Goal: Task Accomplishment & Management: Use online tool/utility

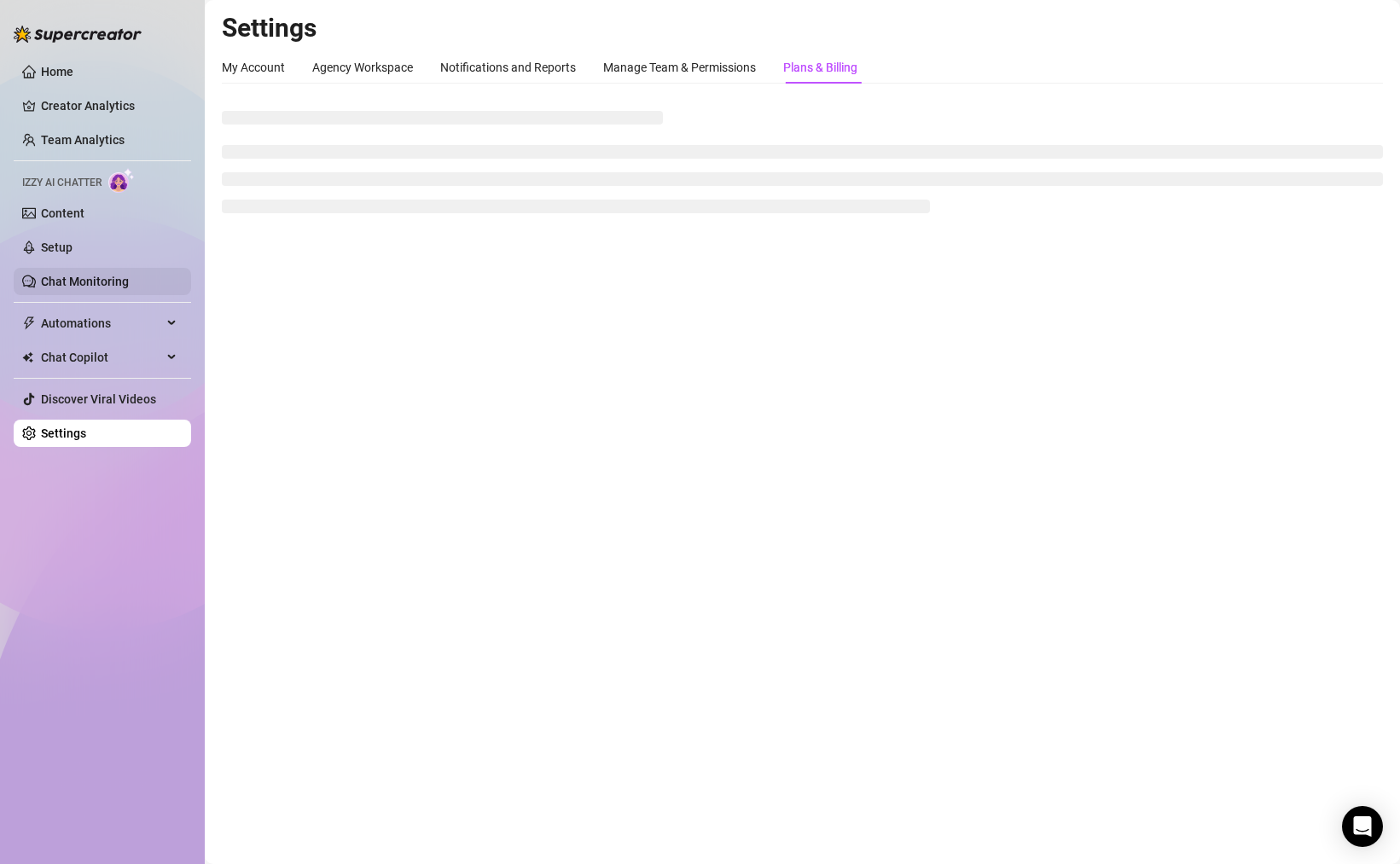
click at [99, 275] on link "Chat Monitoring" at bounding box center [85, 281] width 88 height 13
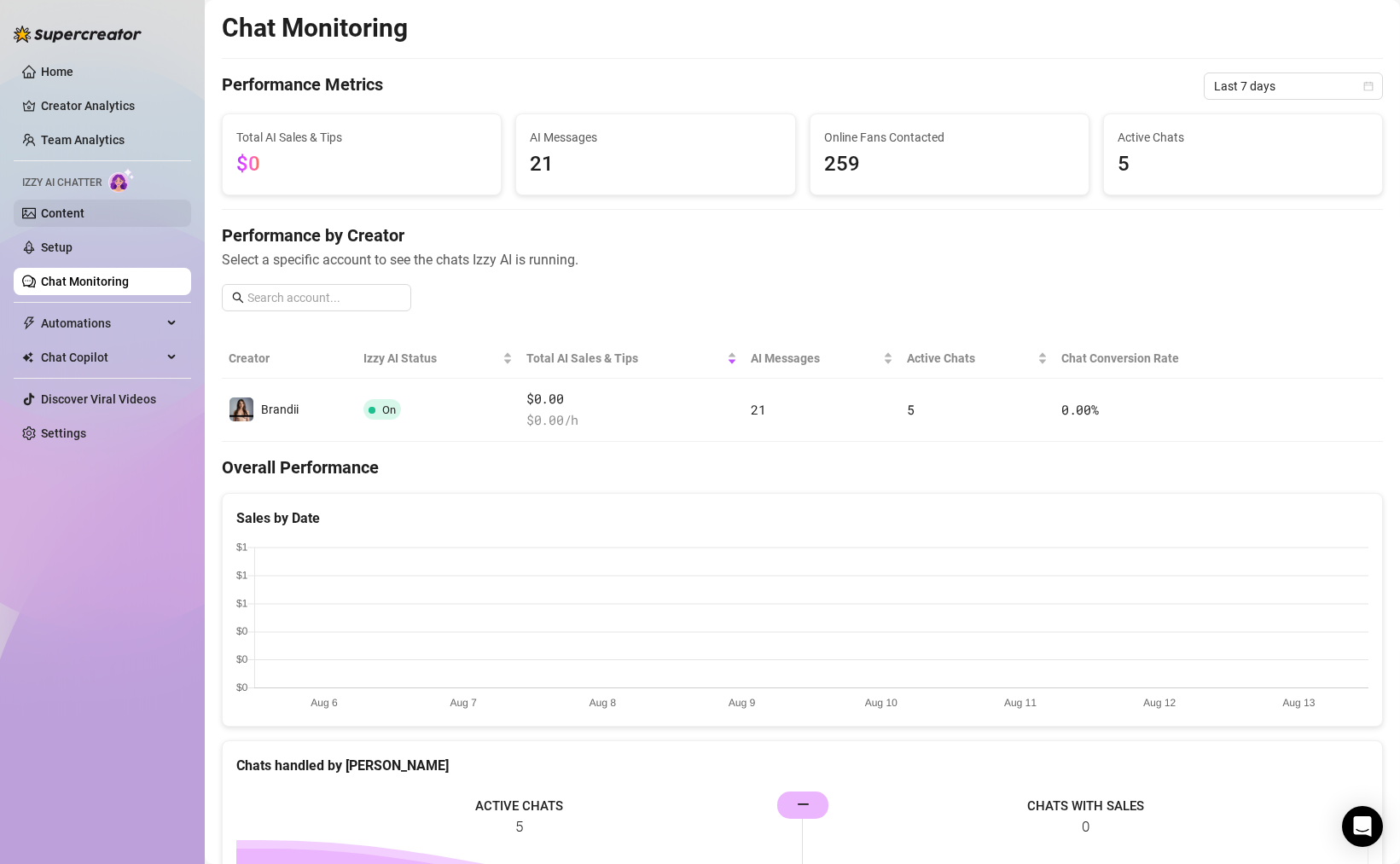
click at [65, 220] on link "Content" at bounding box center [63, 212] width 44 height 13
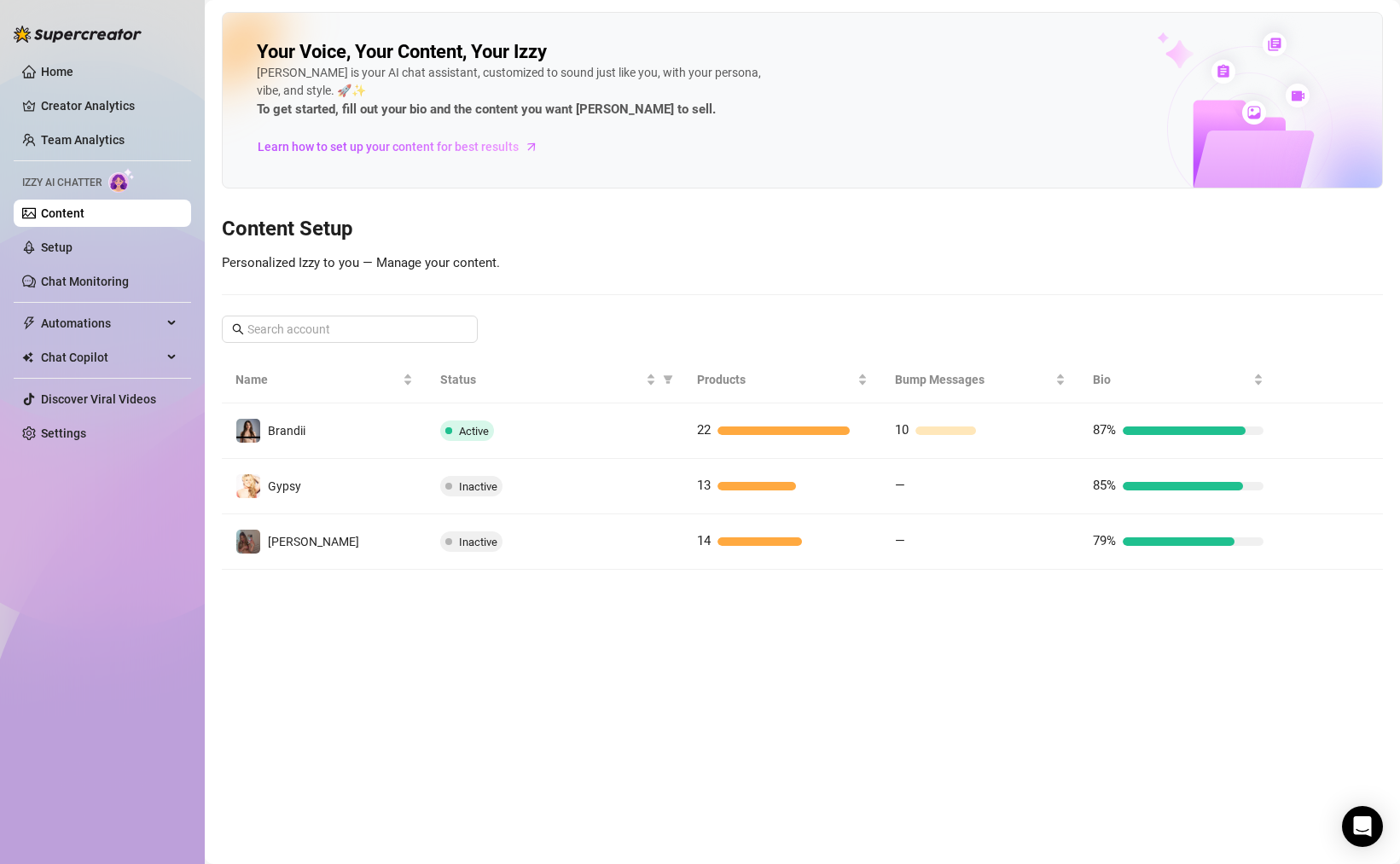
click at [339, 479] on td "Gypsy" at bounding box center [324, 486] width 205 height 56
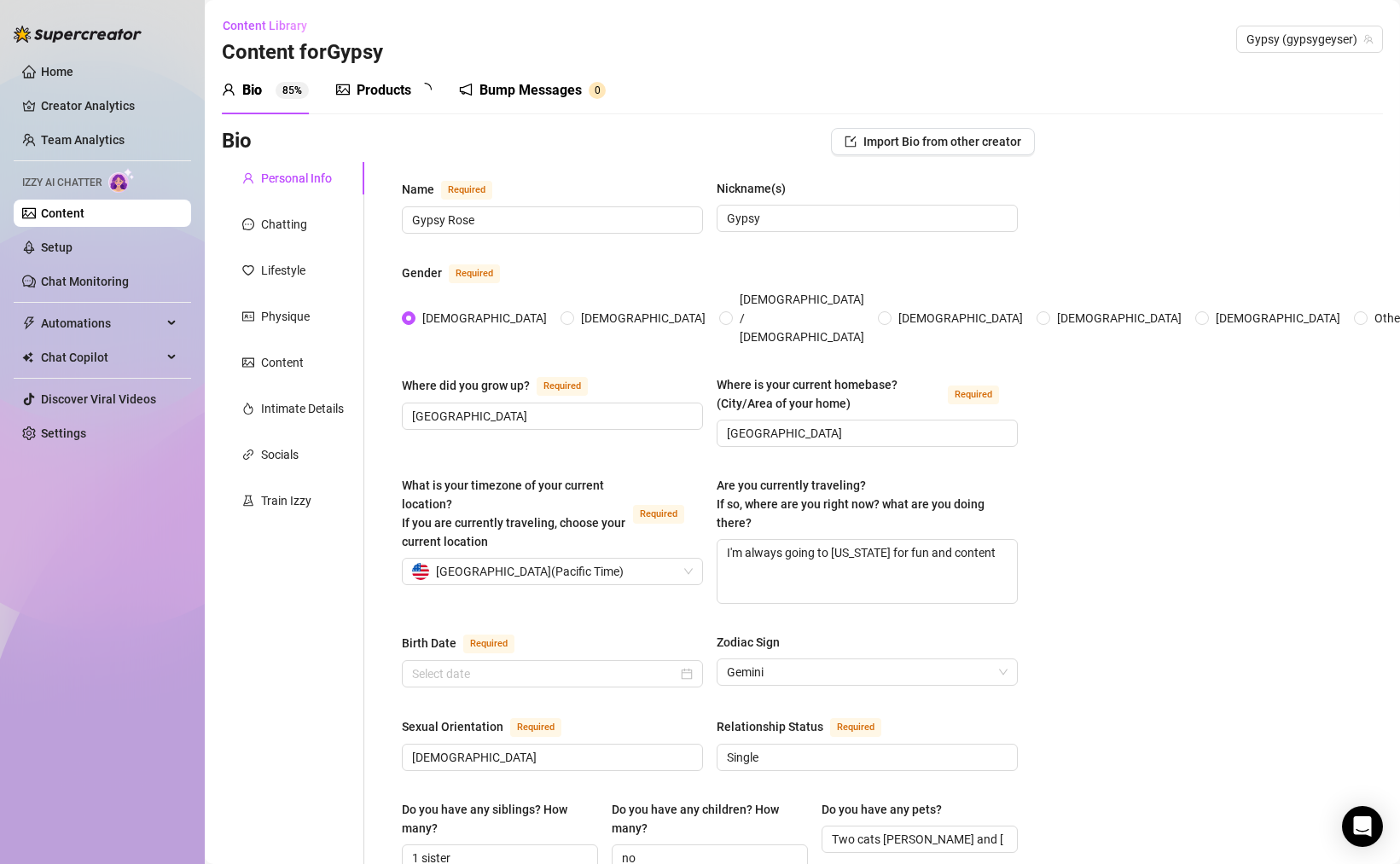
type input "[DATE]"
click at [288, 500] on div "Train Izzy" at bounding box center [286, 500] width 50 height 19
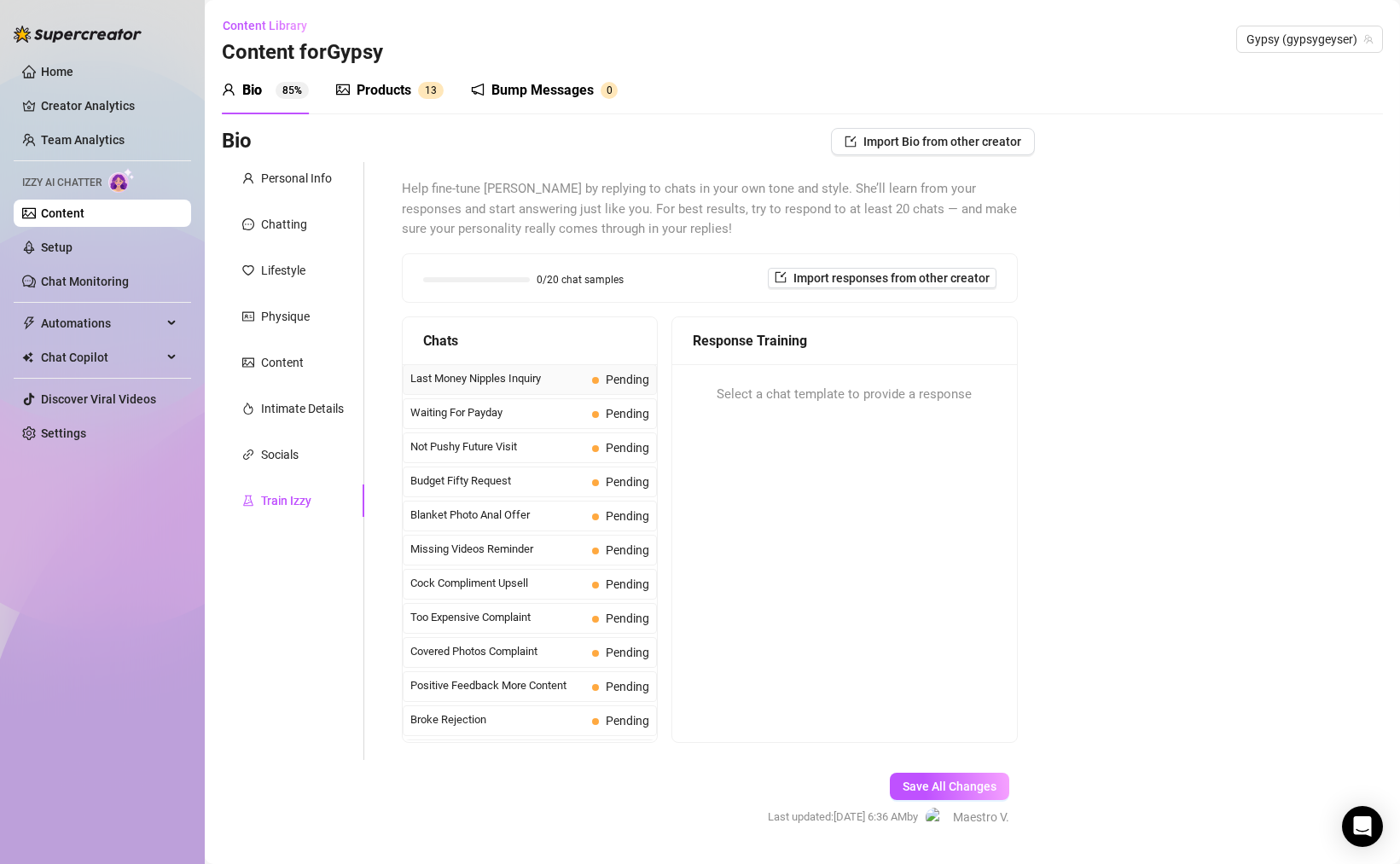
click at [495, 381] on span "Last Money Nipples Inquiry" at bounding box center [497, 378] width 175 height 17
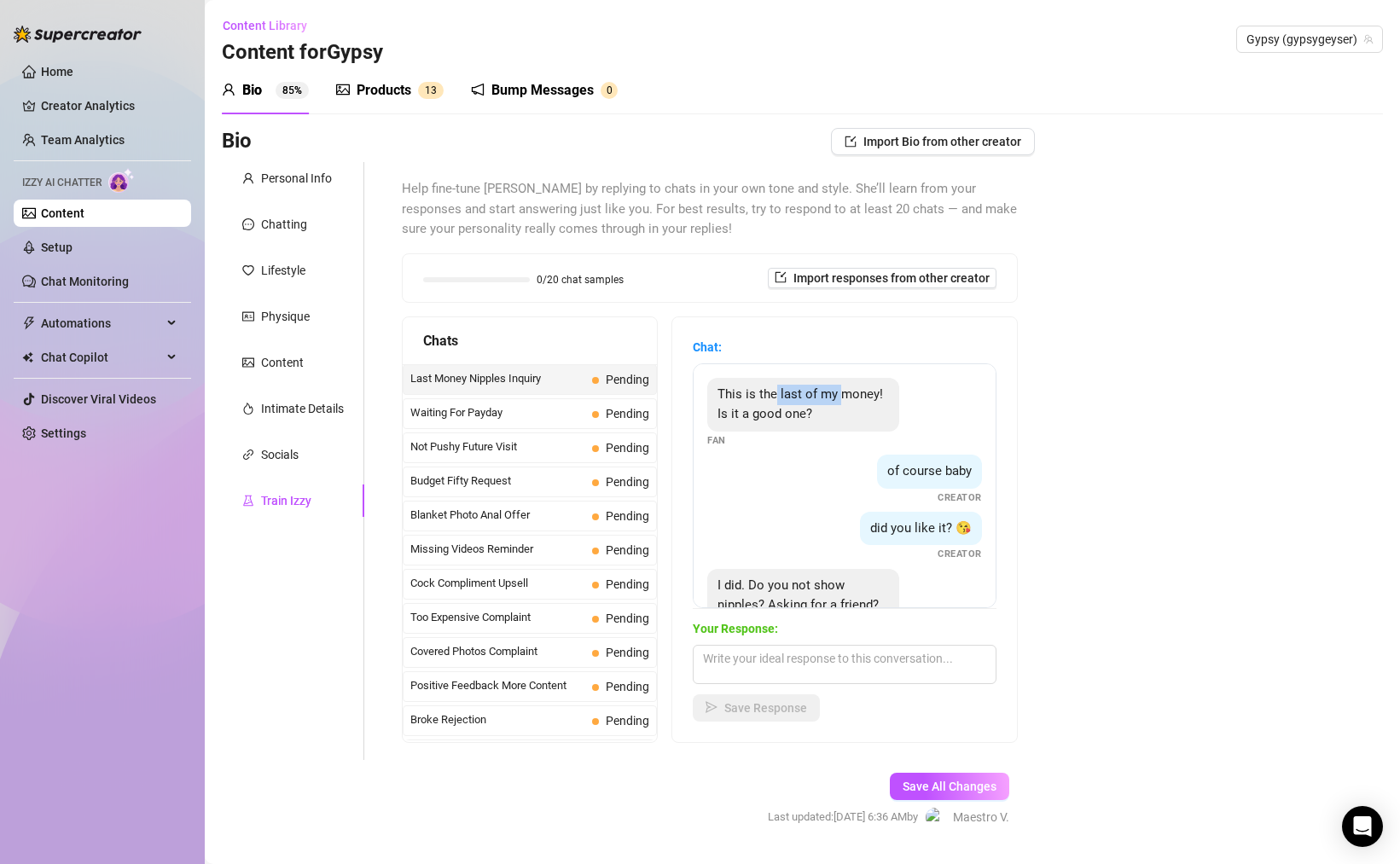
drag, startPoint x: 789, startPoint y: 399, endPoint x: 848, endPoint y: 400, distance: 59.0
click at [846, 399] on span "This is the last of my money! Is it a good one?" at bounding box center [800, 404] width 166 height 36
drag, startPoint x: 787, startPoint y: 416, endPoint x: 846, endPoint y: 421, distance: 59.2
click at [834, 419] on div "This is the last of my money! Is it a good one?" at bounding box center [803, 405] width 192 height 54
drag, startPoint x: 921, startPoint y: 471, endPoint x: 947, endPoint y: 482, distance: 28.2
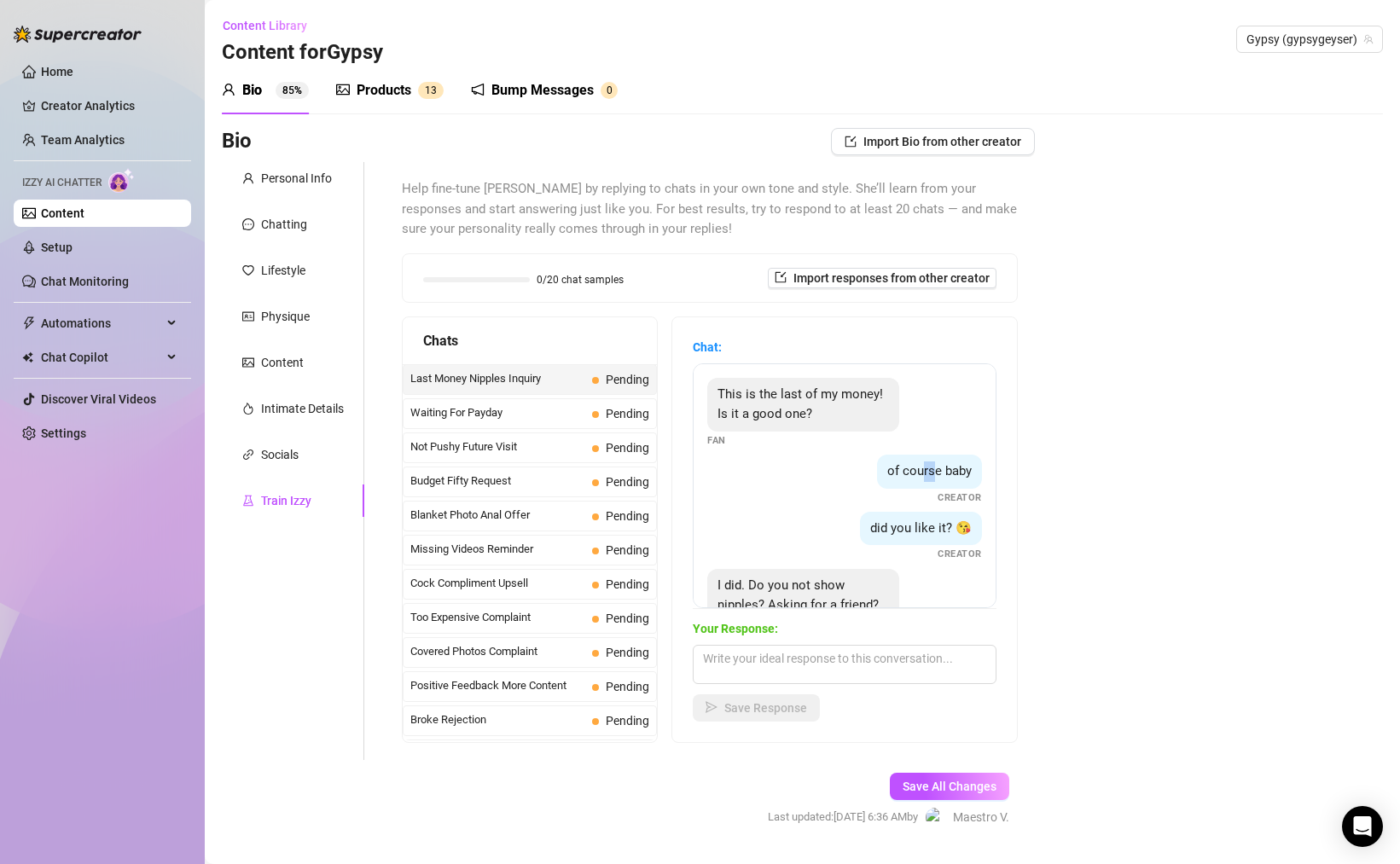
click at [942, 472] on span "of course baby" at bounding box center [929, 470] width 84 height 15
click at [950, 525] on span "did you like it? 😘" at bounding box center [920, 527] width 101 height 15
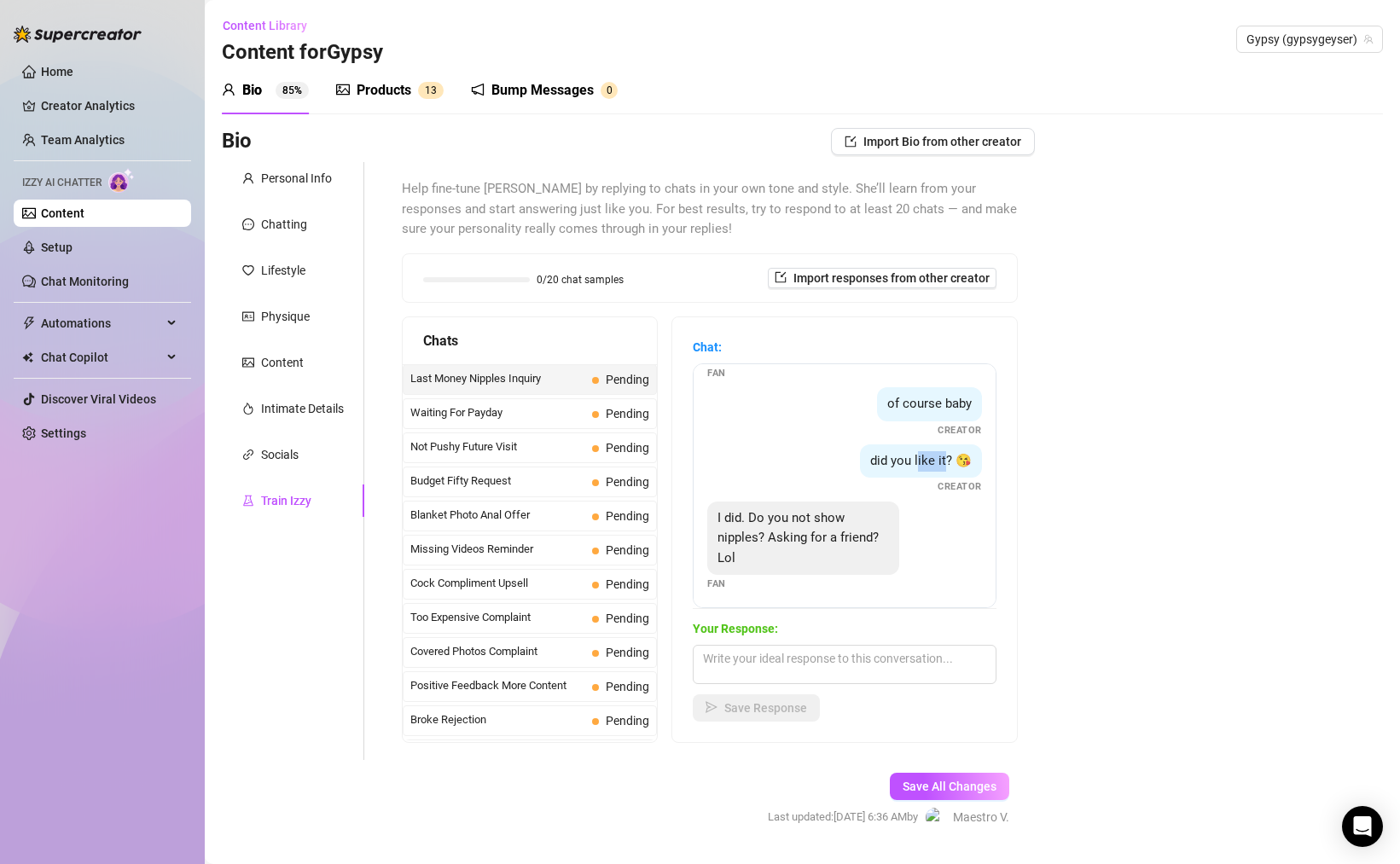
scroll to position [73, 0]
click at [871, 663] on textarea at bounding box center [844, 664] width 304 height 39
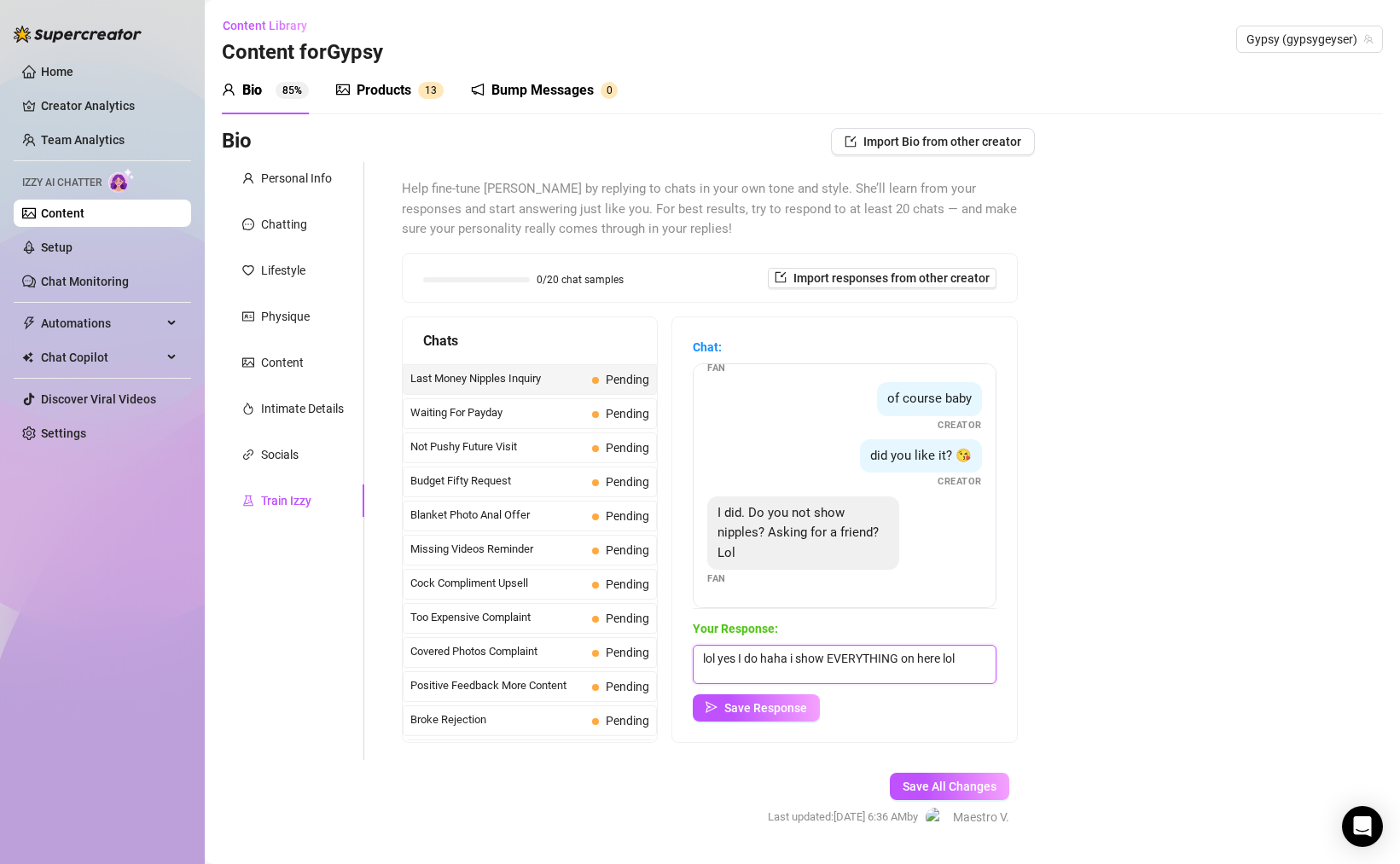
drag, startPoint x: 717, startPoint y: 658, endPoint x: 692, endPoint y: 659, distance: 25.0
click at [692, 659] on textarea "lol yes I do haha i show EVERYTHING on here lol" at bounding box center [844, 664] width 304 height 39
type textarea "yes I do [DEMOGRAPHIC_DATA] i show EVERYTHING on here lol"
click at [765, 714] on button "Save Response" at bounding box center [756, 707] width 127 height 27
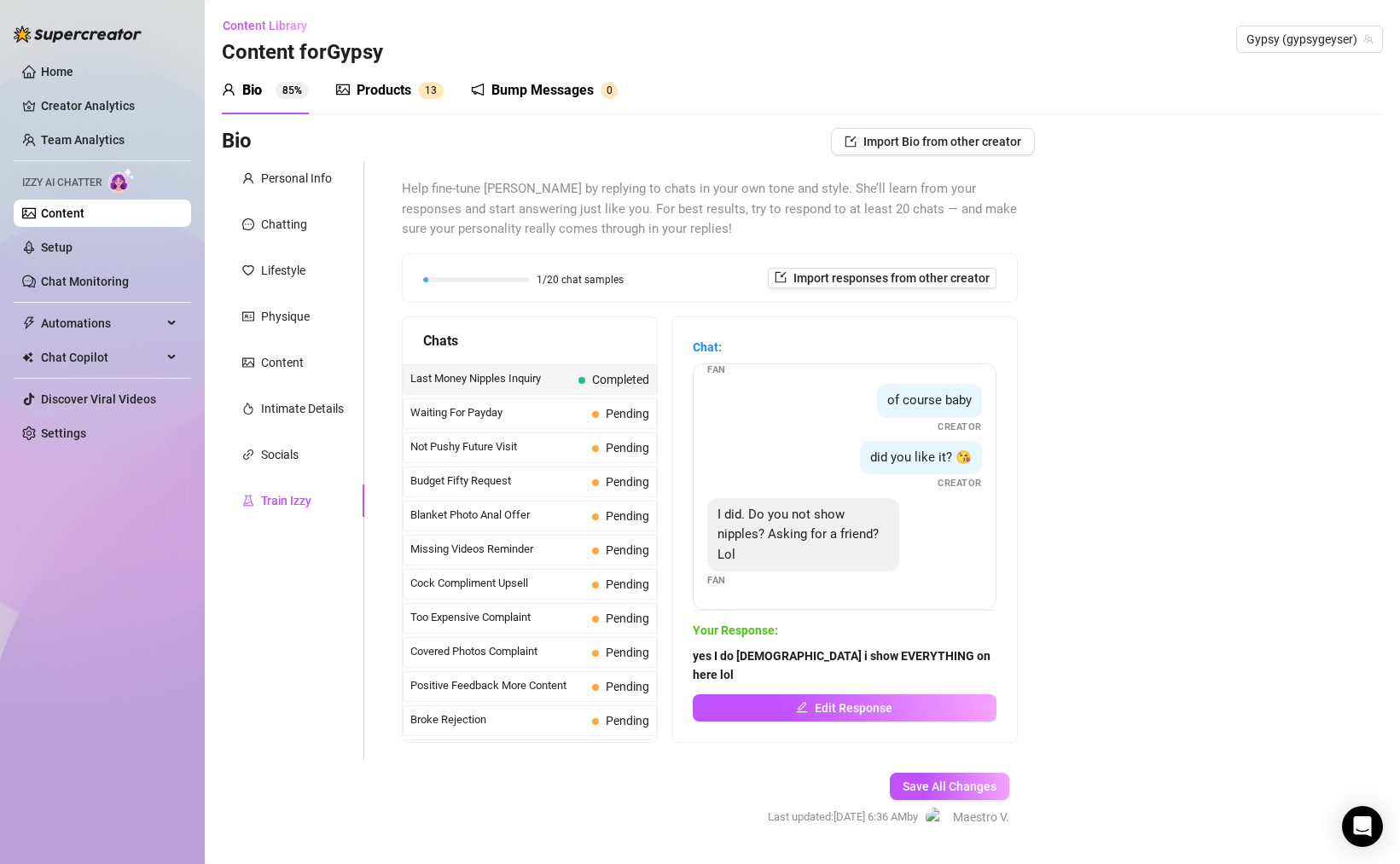
scroll to position [52, 0]
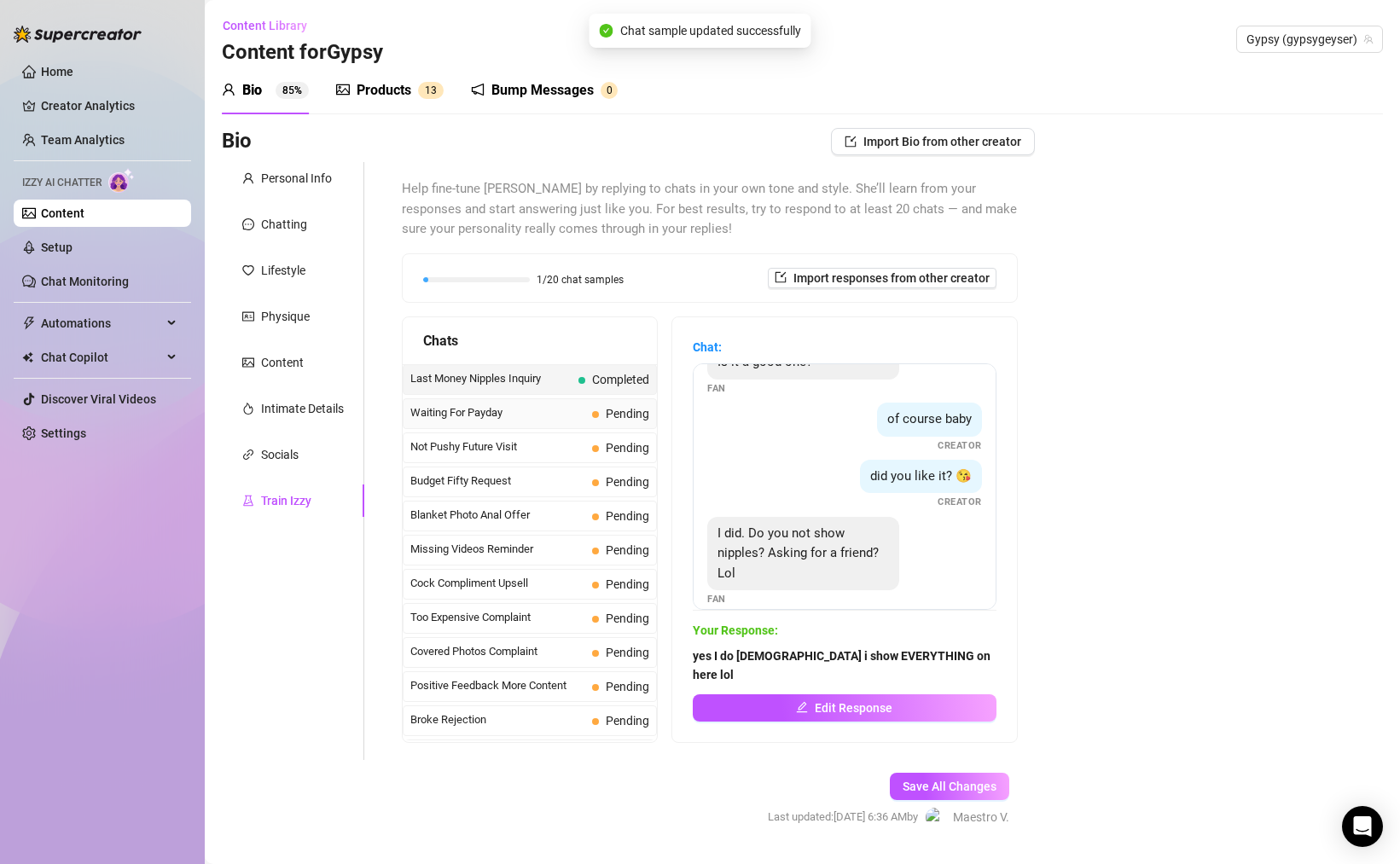
click at [537, 414] on span "Waiting For Payday" at bounding box center [497, 412] width 175 height 17
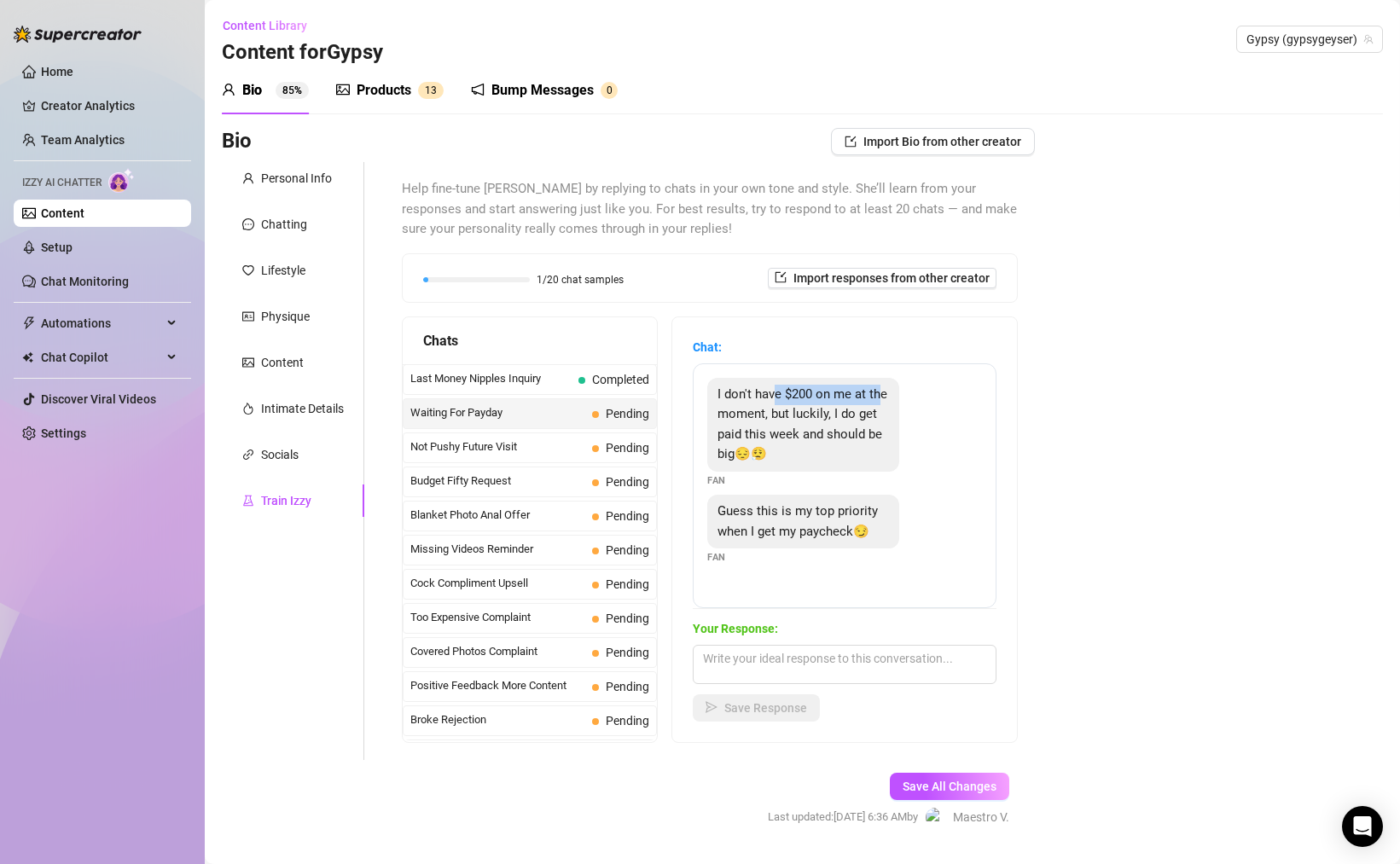
click at [878, 403] on div "I don't have $200 on me at the moment, but luckily, I do get paid this week and…" at bounding box center [803, 424] width 192 height 94
drag, startPoint x: 806, startPoint y: 422, endPoint x: 879, endPoint y: 424, distance: 73.0
click at [877, 424] on div "I don't have $200 on me at the moment, but luckily, I do get paid this week and…" at bounding box center [803, 424] width 192 height 94
click at [851, 660] on textarea at bounding box center [844, 664] width 304 height 39
type textarea "ooooo how big is it ? 👀🫣"
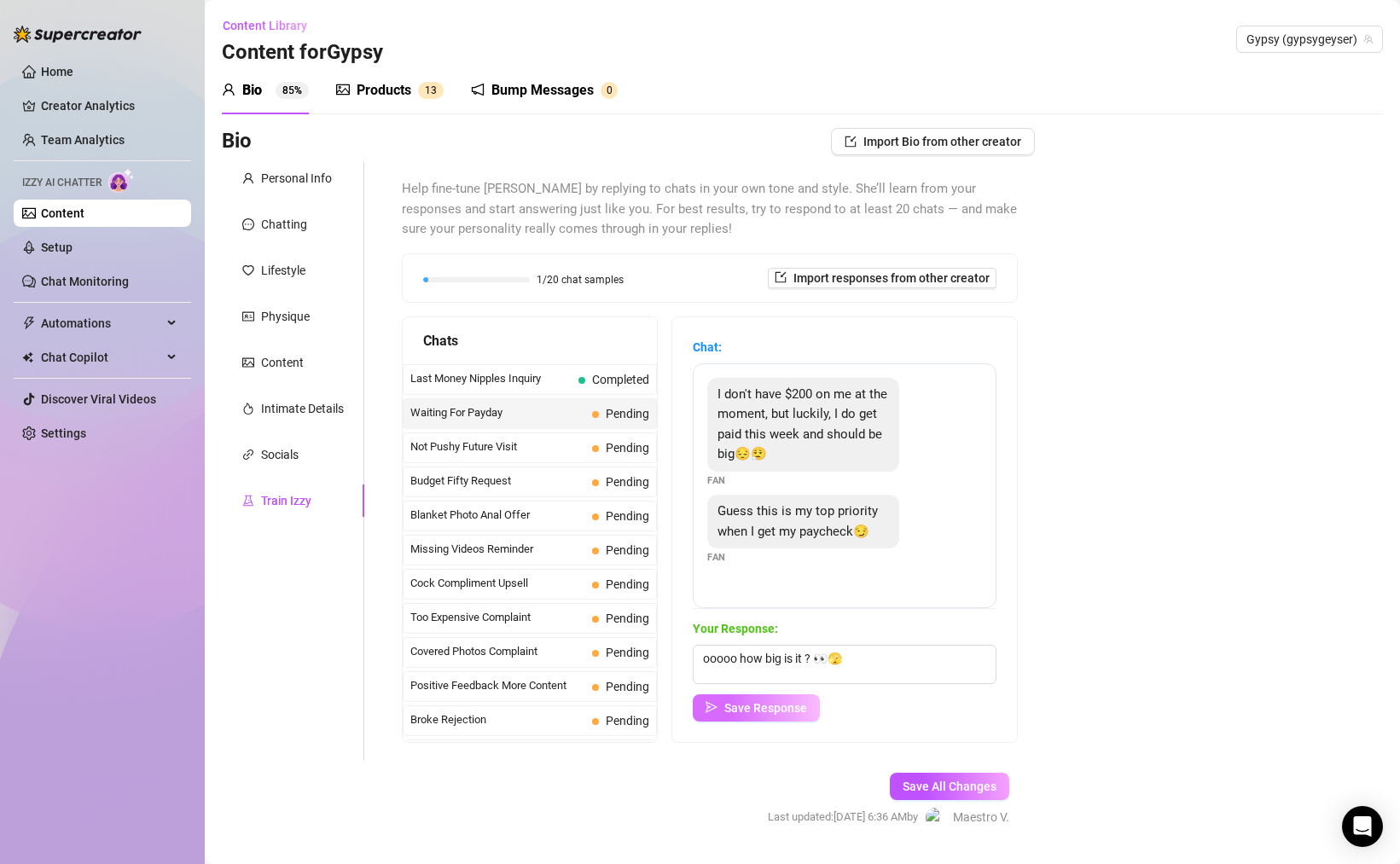
click at [790, 697] on button "Save Response" at bounding box center [756, 707] width 127 height 27
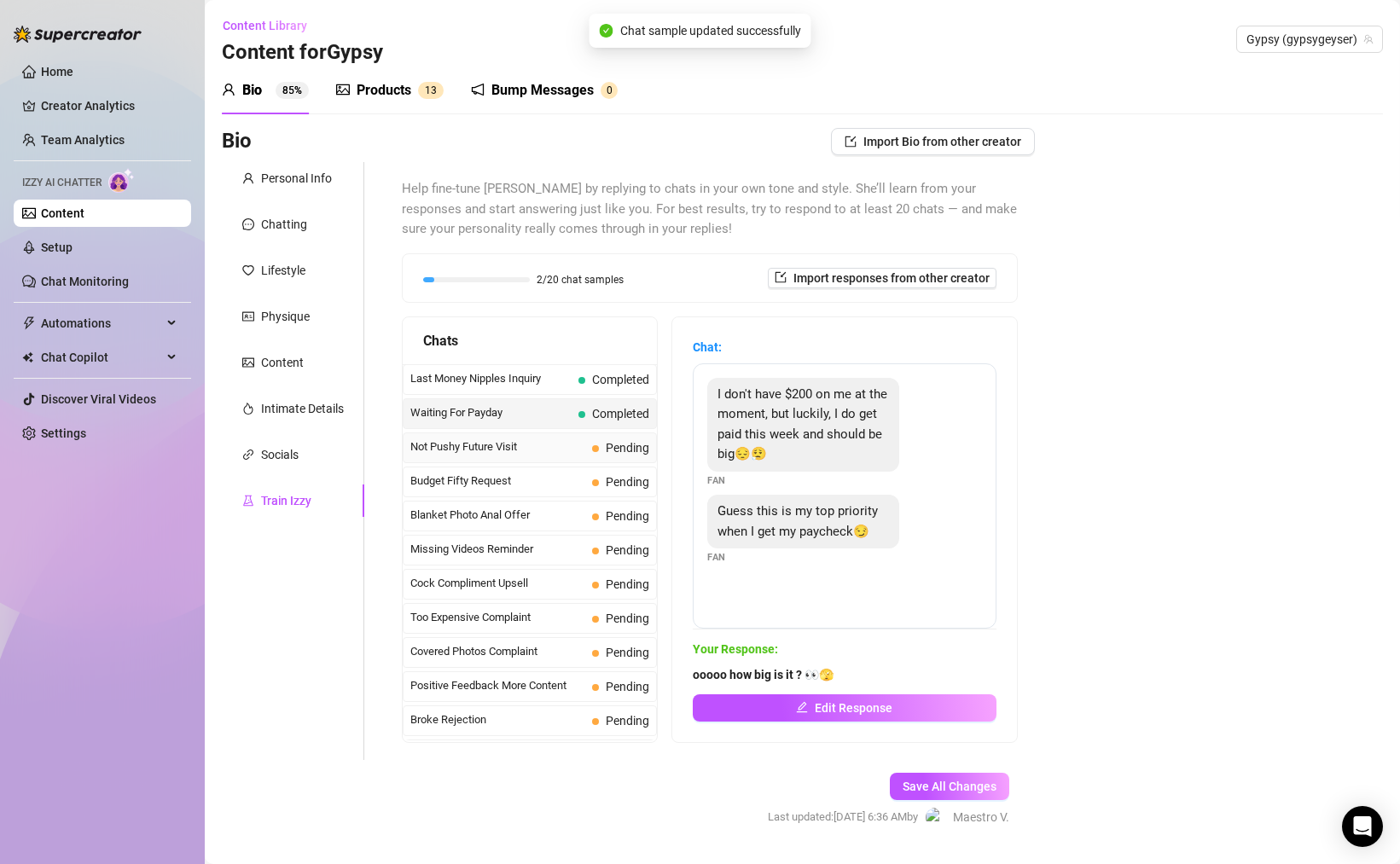
click at [519, 441] on span "Not Pushy Future Visit" at bounding box center [497, 447] width 175 height 17
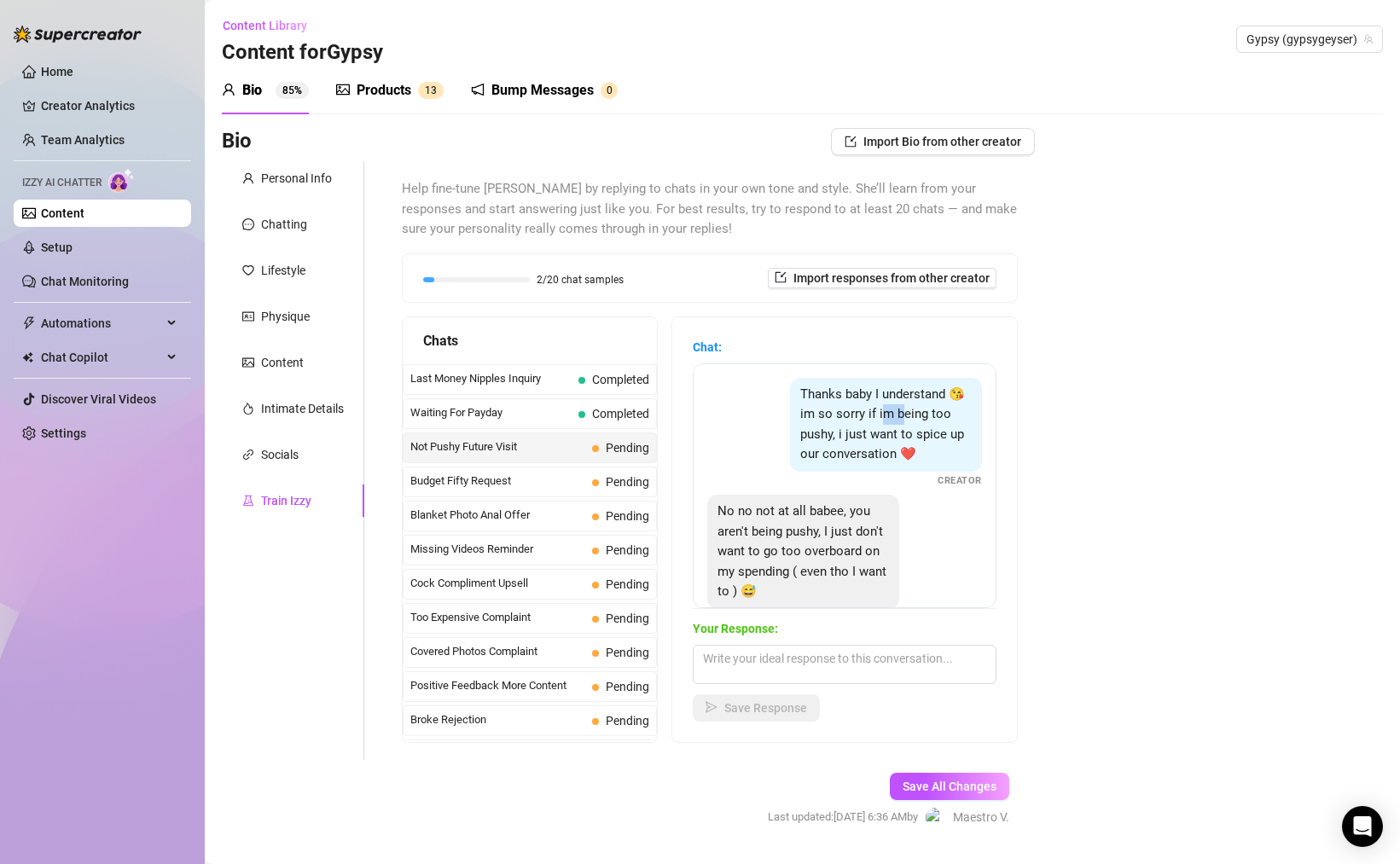
click at [909, 411] on span "Thanks baby I understand 😘 im so sorry if im being too pushy, i just want to sp…" at bounding box center [882, 423] width 165 height 76
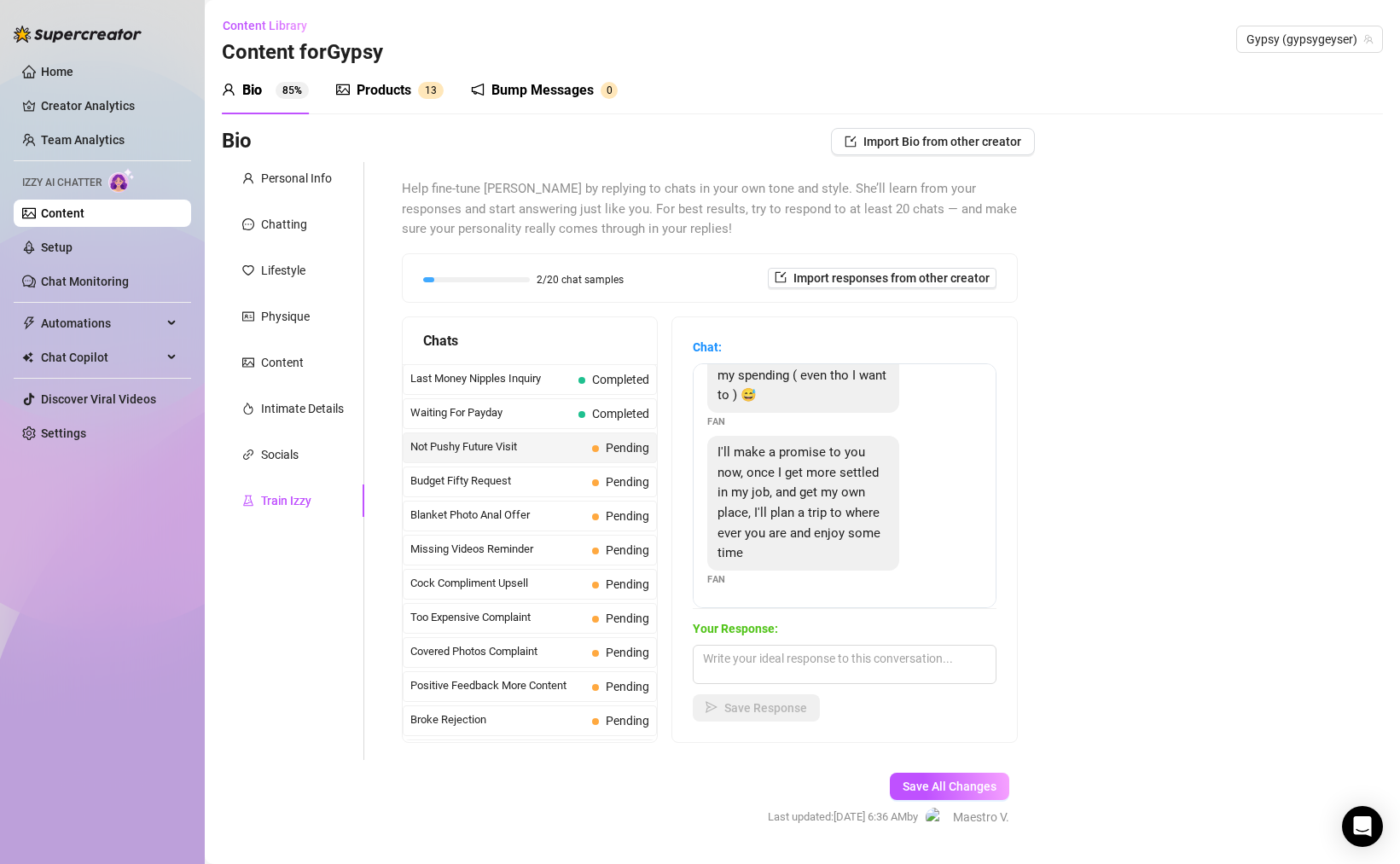
scroll to position [192, 0]
drag, startPoint x: 774, startPoint y: 476, endPoint x: 877, endPoint y: 492, distance: 104.2
click at [821, 478] on span "I'll make a promise to you now, once I get more settled in my job, and get my o…" at bounding box center [799, 506] width 163 height 116
drag, startPoint x: 800, startPoint y: 500, endPoint x: 850, endPoint y: 506, distance: 50.4
click at [844, 505] on div "I'll make a promise to you now, once I get more settled in my job, and get my o…" at bounding box center [803, 506] width 192 height 134
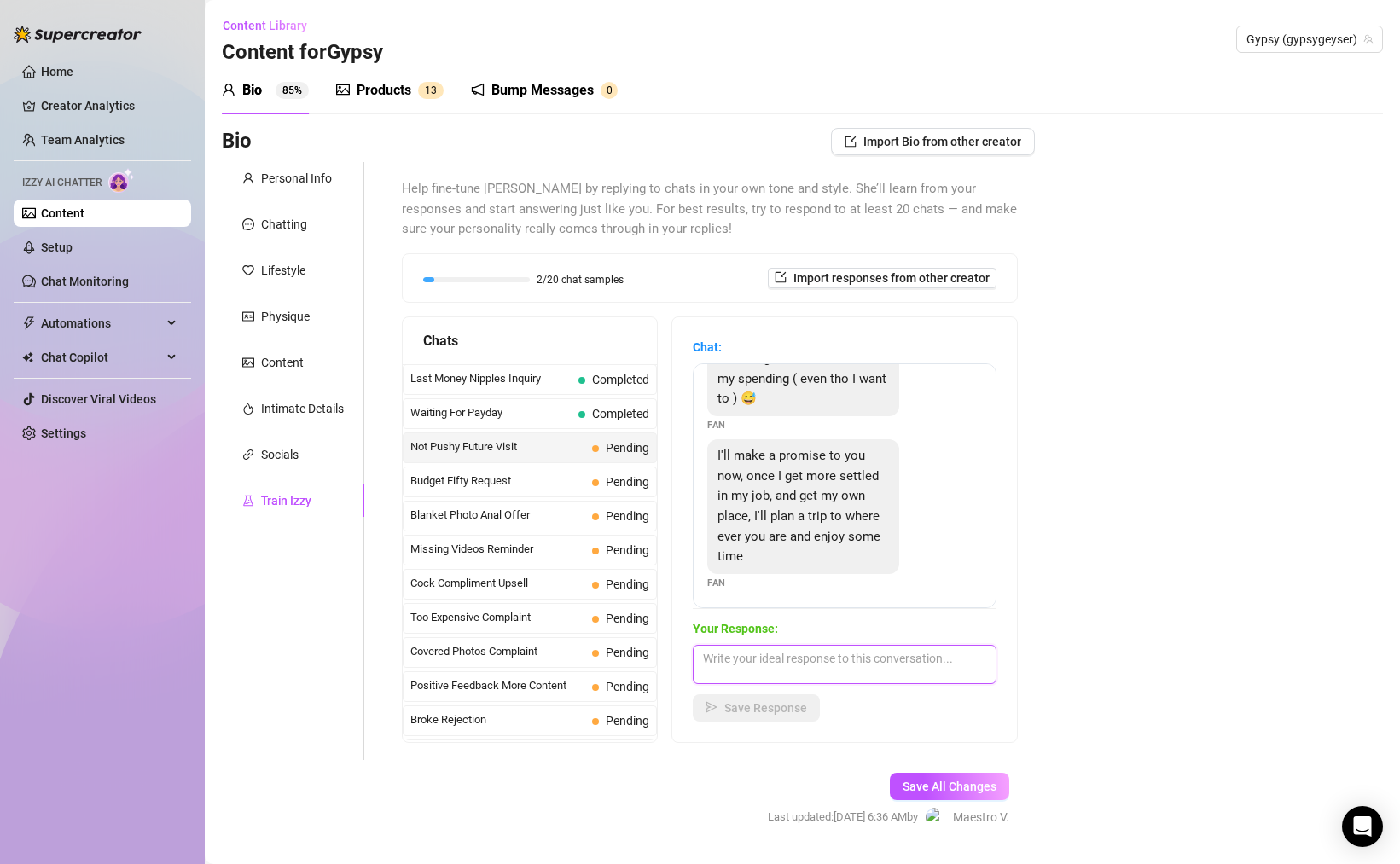
click at [850, 675] on textarea at bounding box center [844, 664] width 304 height 39
type textarea "that sounds pretty exciting tbh"
click at [765, 717] on button "Save Response" at bounding box center [756, 707] width 127 height 27
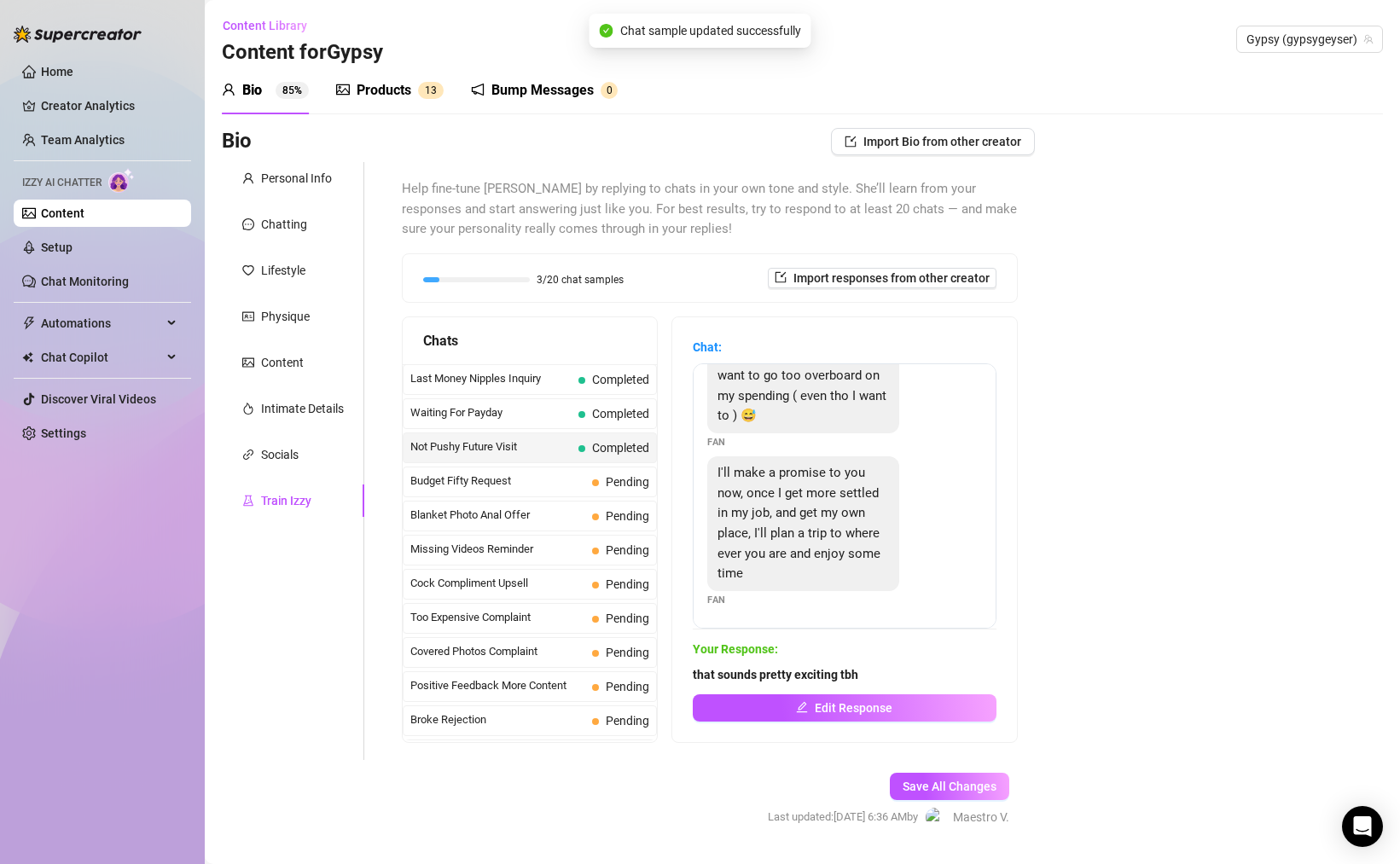
scroll to position [175, 0]
click at [480, 473] on span "Budget Fifty Request" at bounding box center [497, 481] width 175 height 17
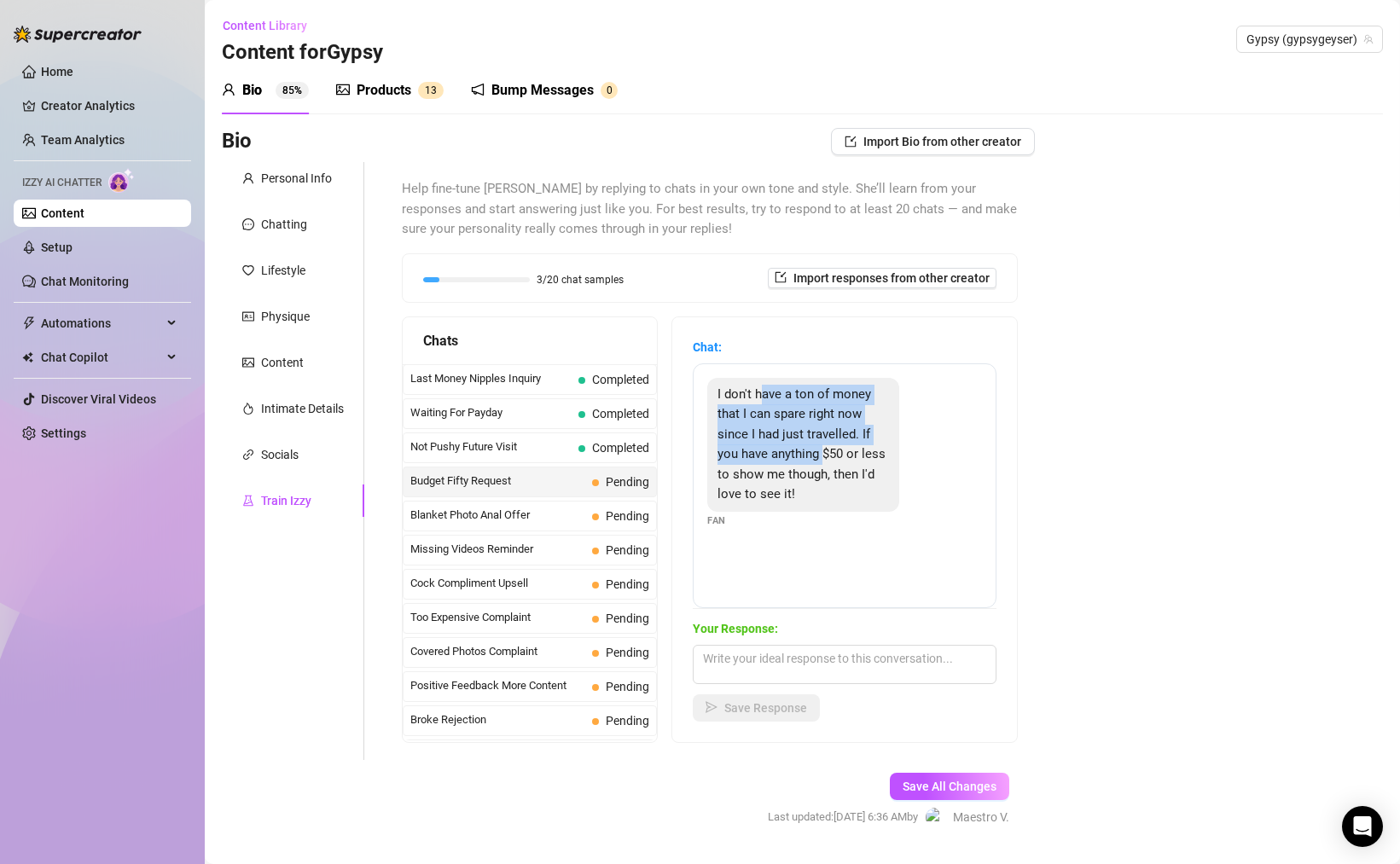
drag, startPoint x: 773, startPoint y: 398, endPoint x: 827, endPoint y: 457, distance: 80.0
click at [826, 457] on span "I don't have a ton of money that I can spare right now since I had just travell…" at bounding box center [802, 444] width 168 height 116
click at [855, 668] on textarea at bounding box center [844, 664] width 304 height 39
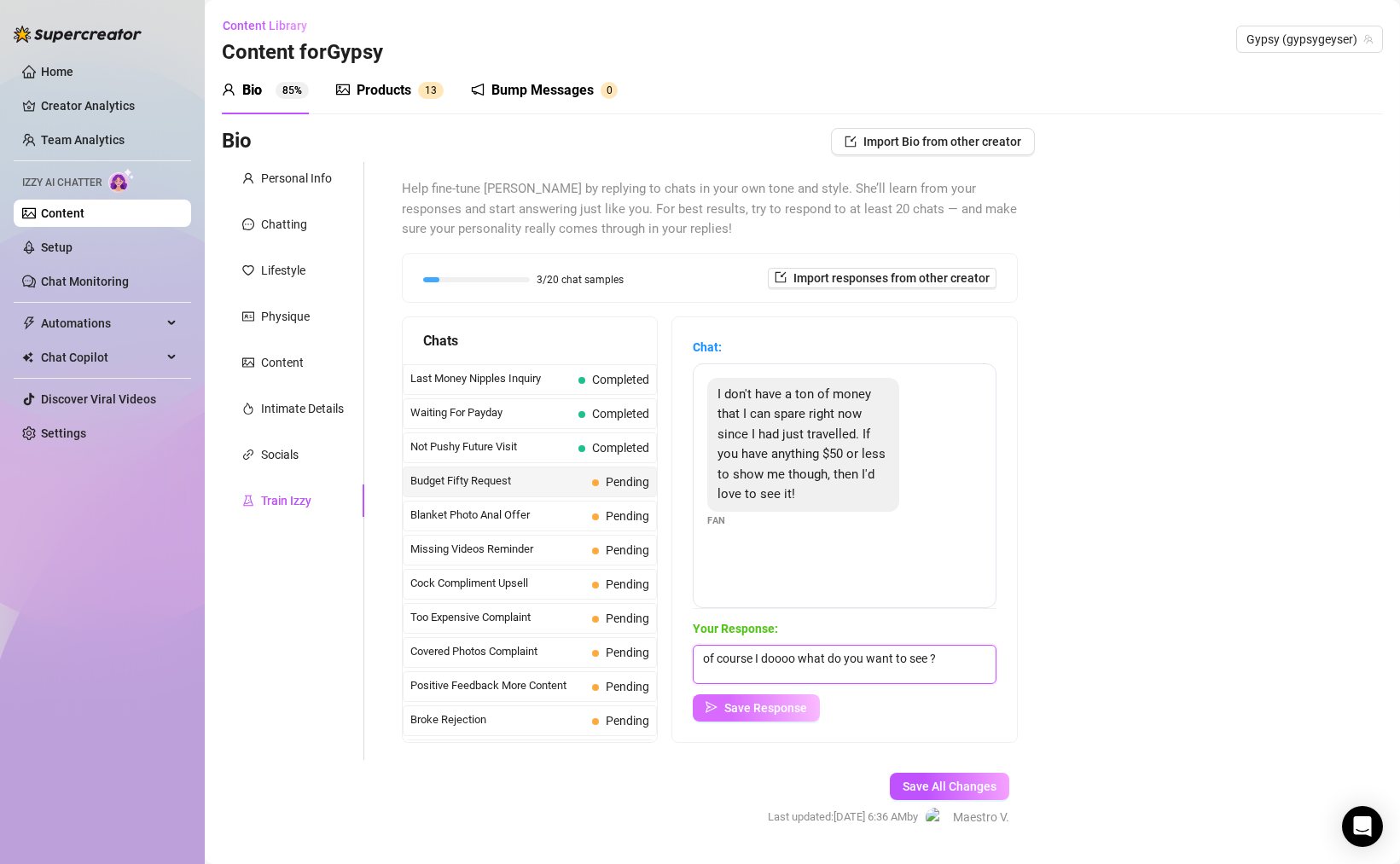
type textarea "of course I doooo what do you want to see ?"
click at [796, 706] on span "Save Response" at bounding box center [766, 707] width 82 height 13
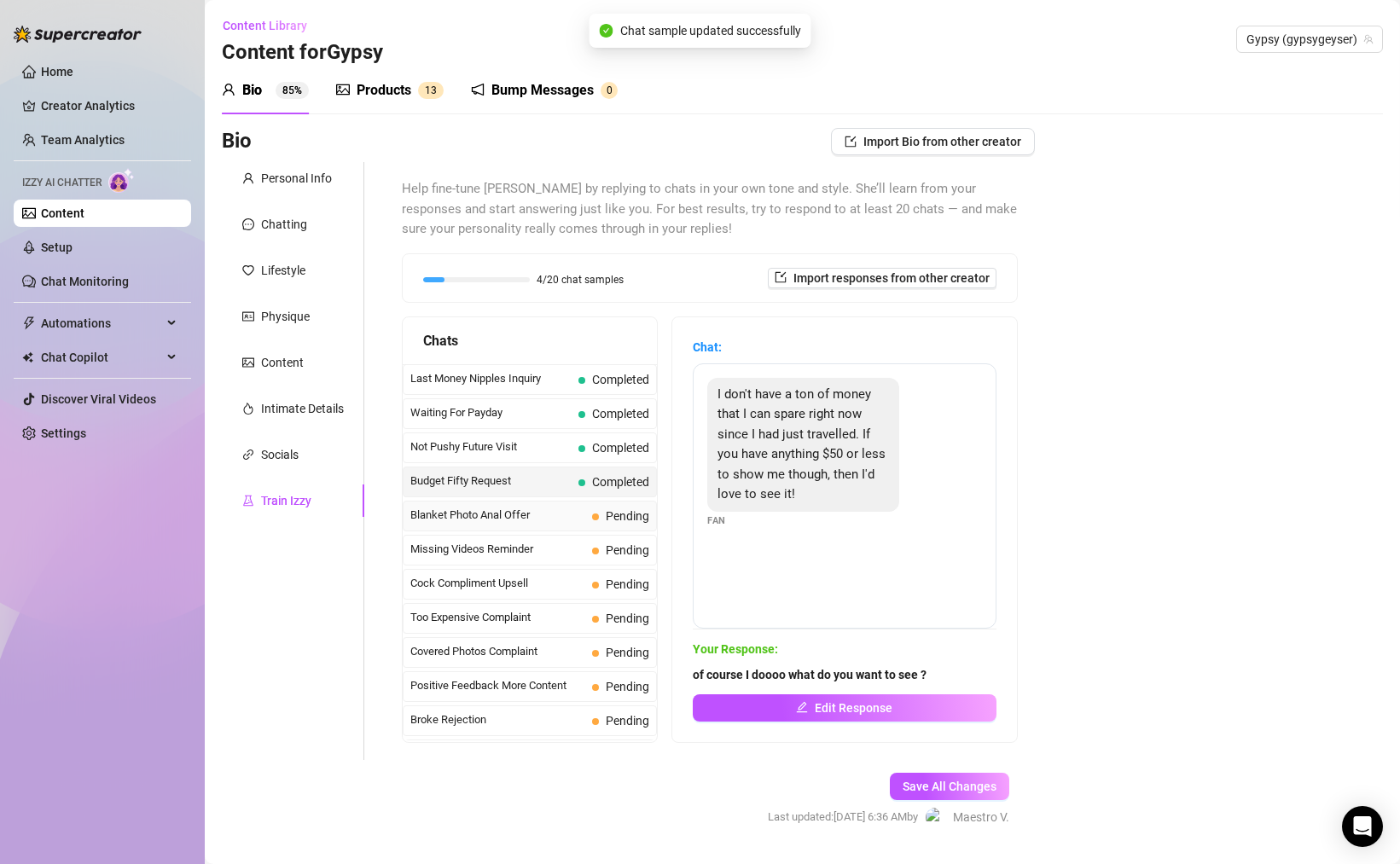
click at [511, 516] on span "Blanket Photo Anal Offer" at bounding box center [497, 515] width 175 height 17
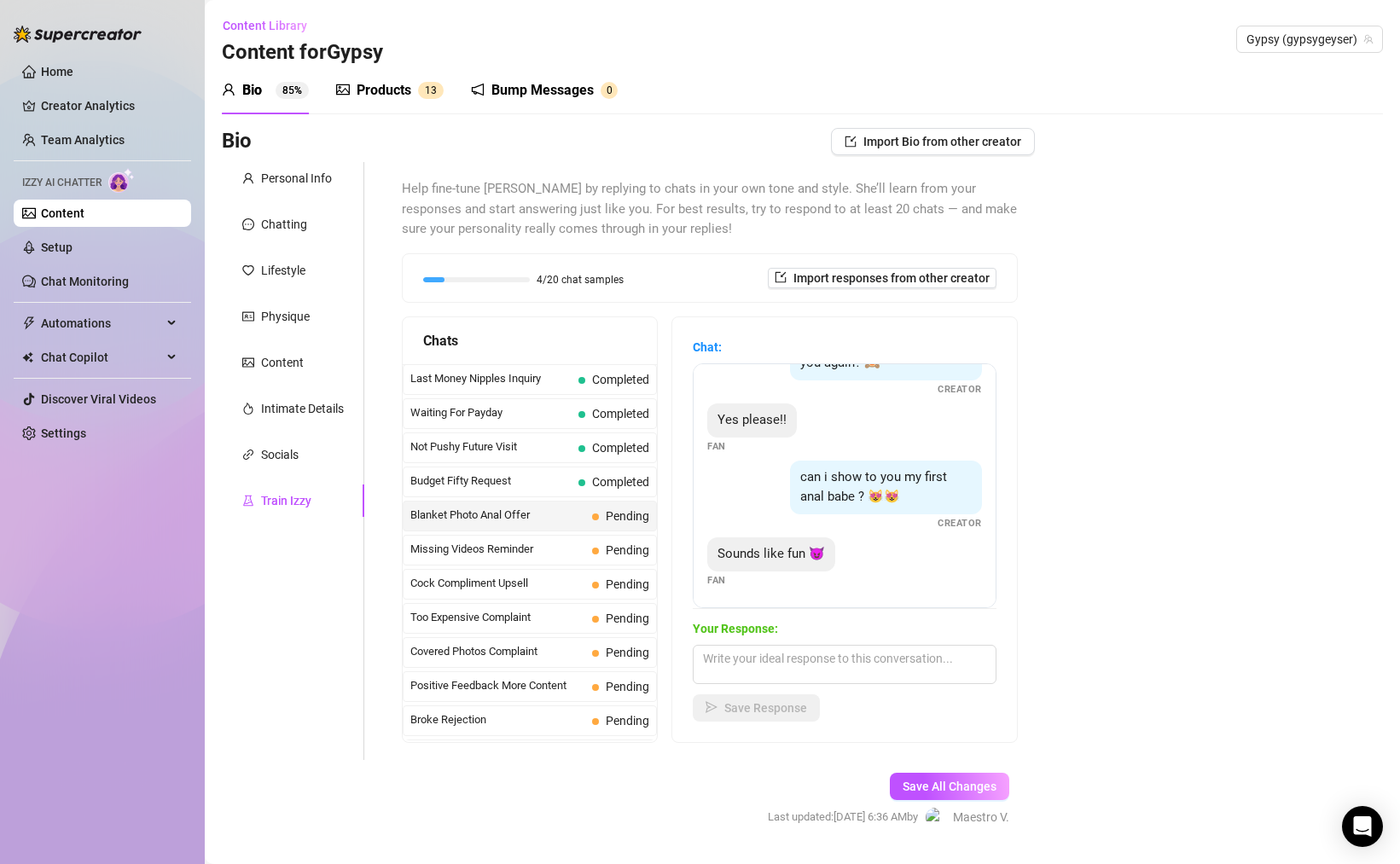
scroll to position [300, 0]
click at [921, 675] on textarea at bounding box center [844, 664] width 304 height 39
type textarea "y"
click at [890, 657] on textarea "yes it was pretty fun I'm not sure if i'm suuper into it but I had to try it" at bounding box center [844, 664] width 304 height 39
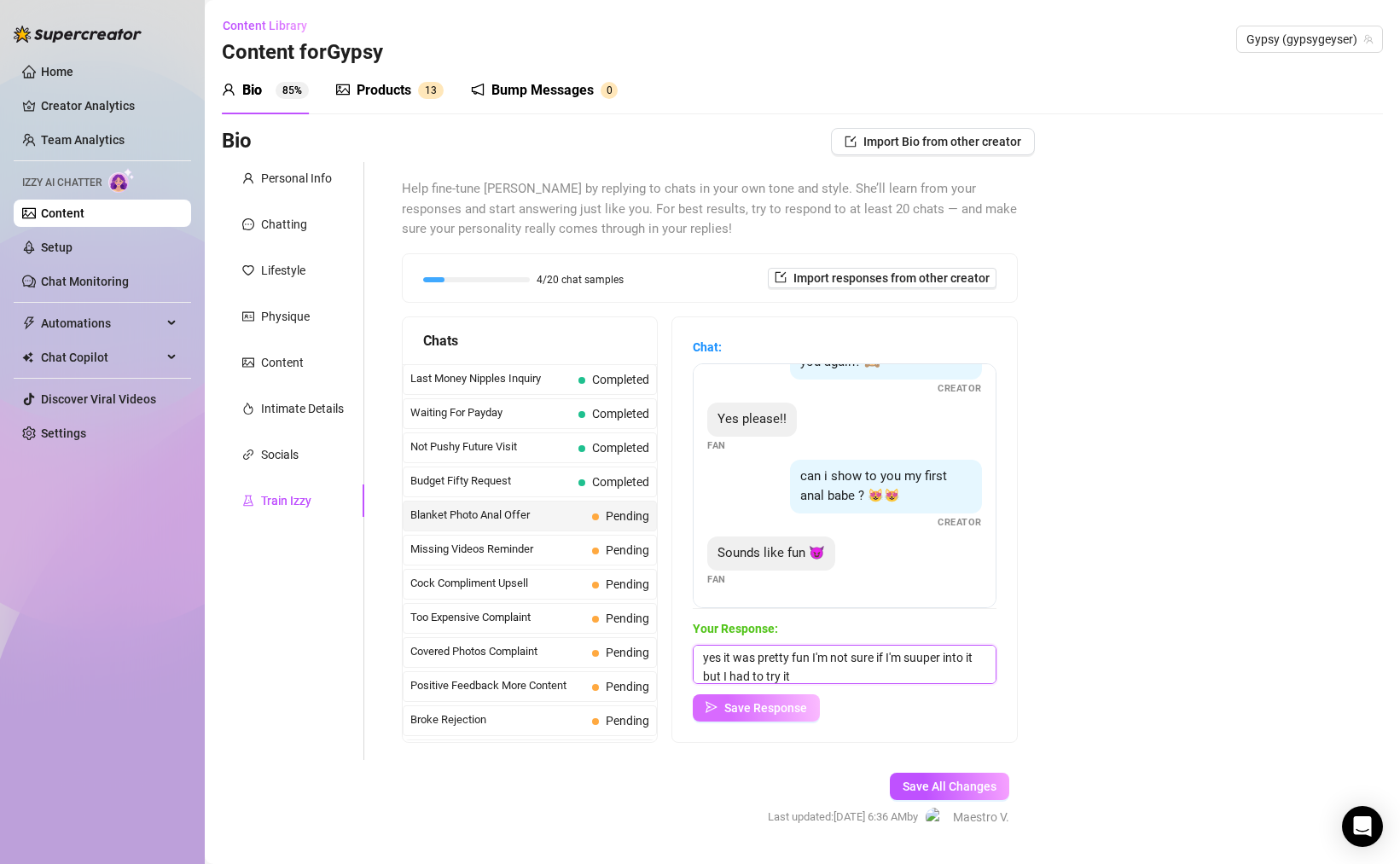
type textarea "yes it was pretty fun I'm not sure if I'm suuper into it but I had to try it"
click at [753, 714] on button "Save Response" at bounding box center [756, 707] width 127 height 27
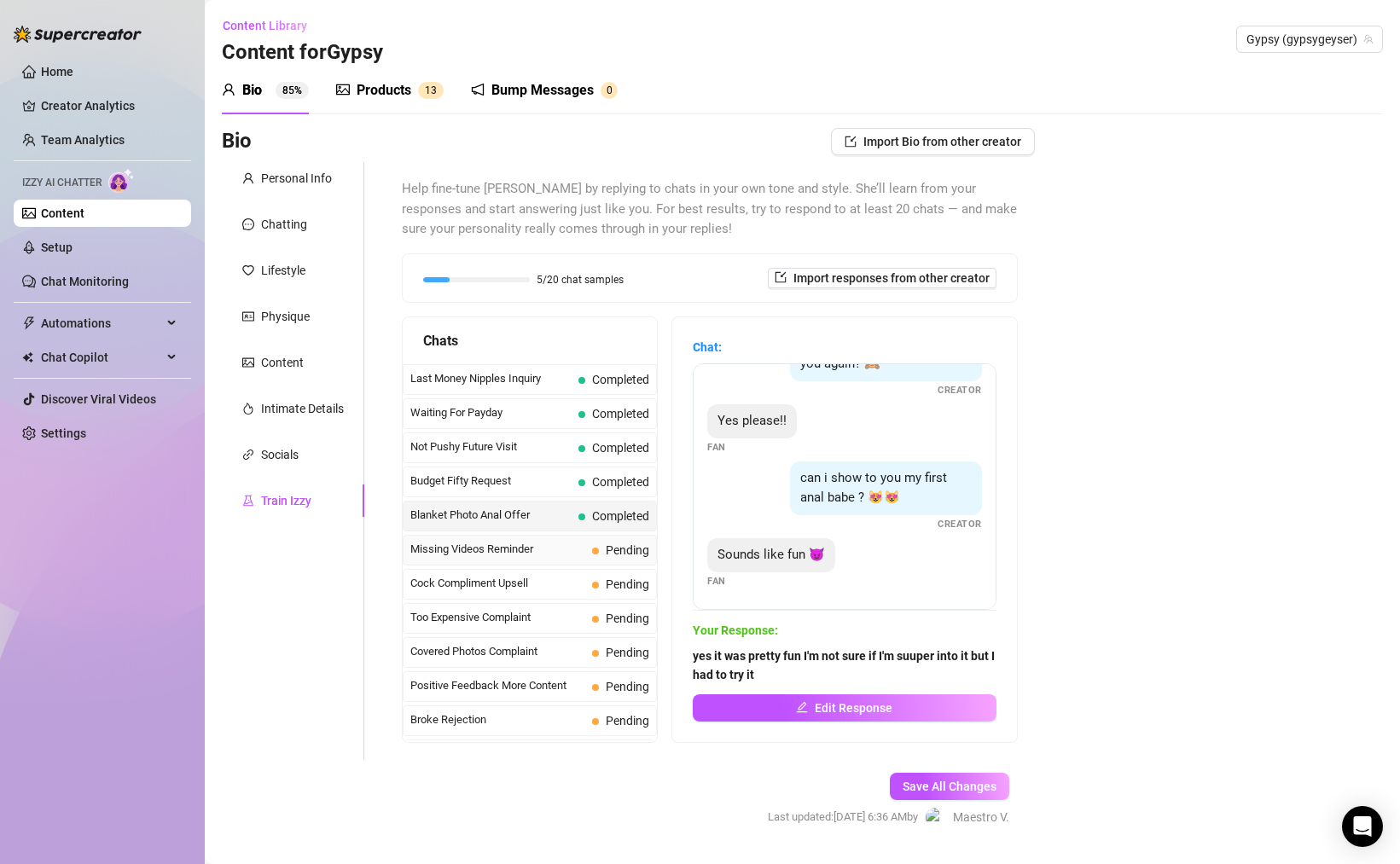
scroll to position [298, 0]
click at [510, 548] on span "Missing Videos Reminder" at bounding box center [497, 549] width 175 height 17
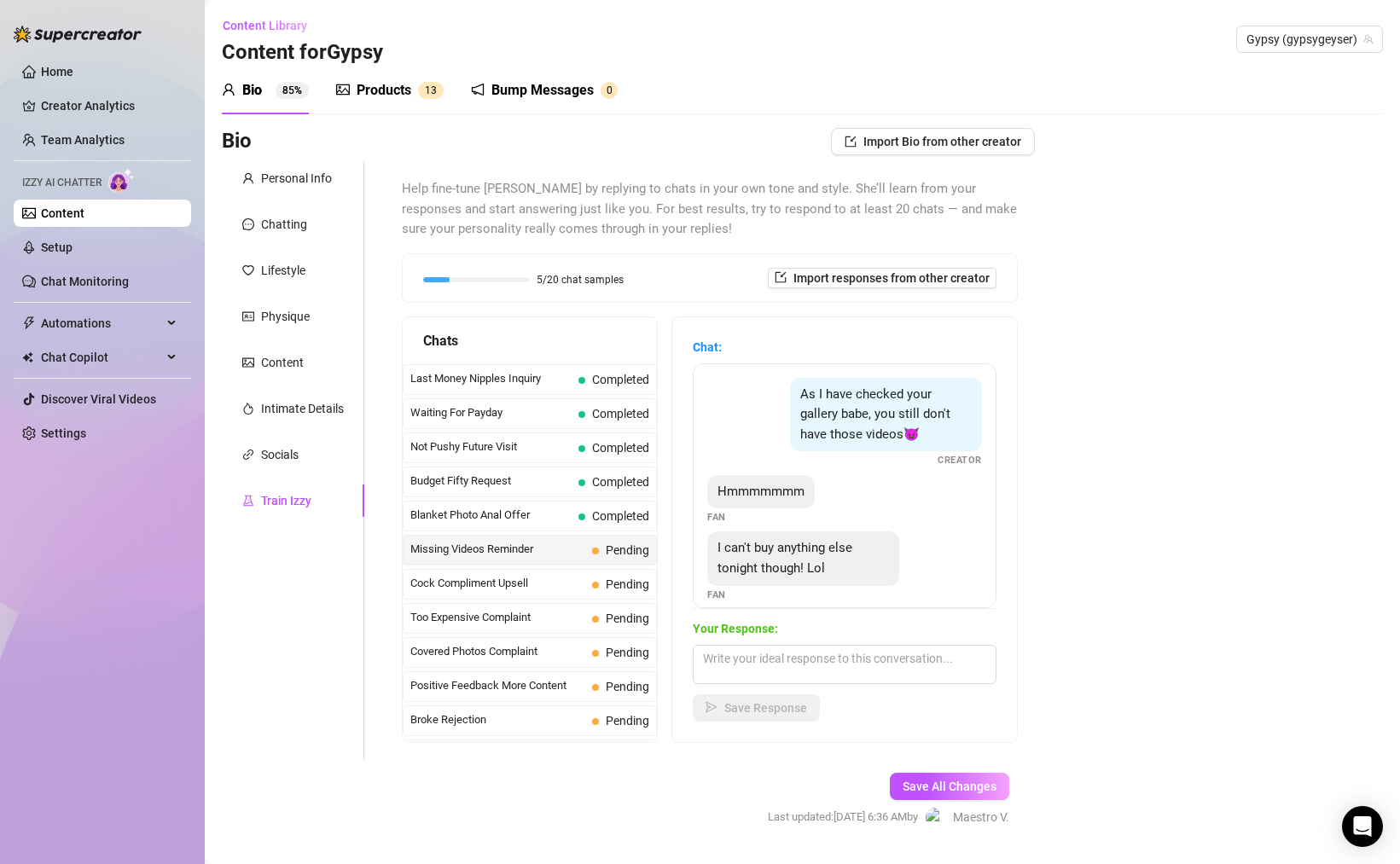
scroll to position [15, 0]
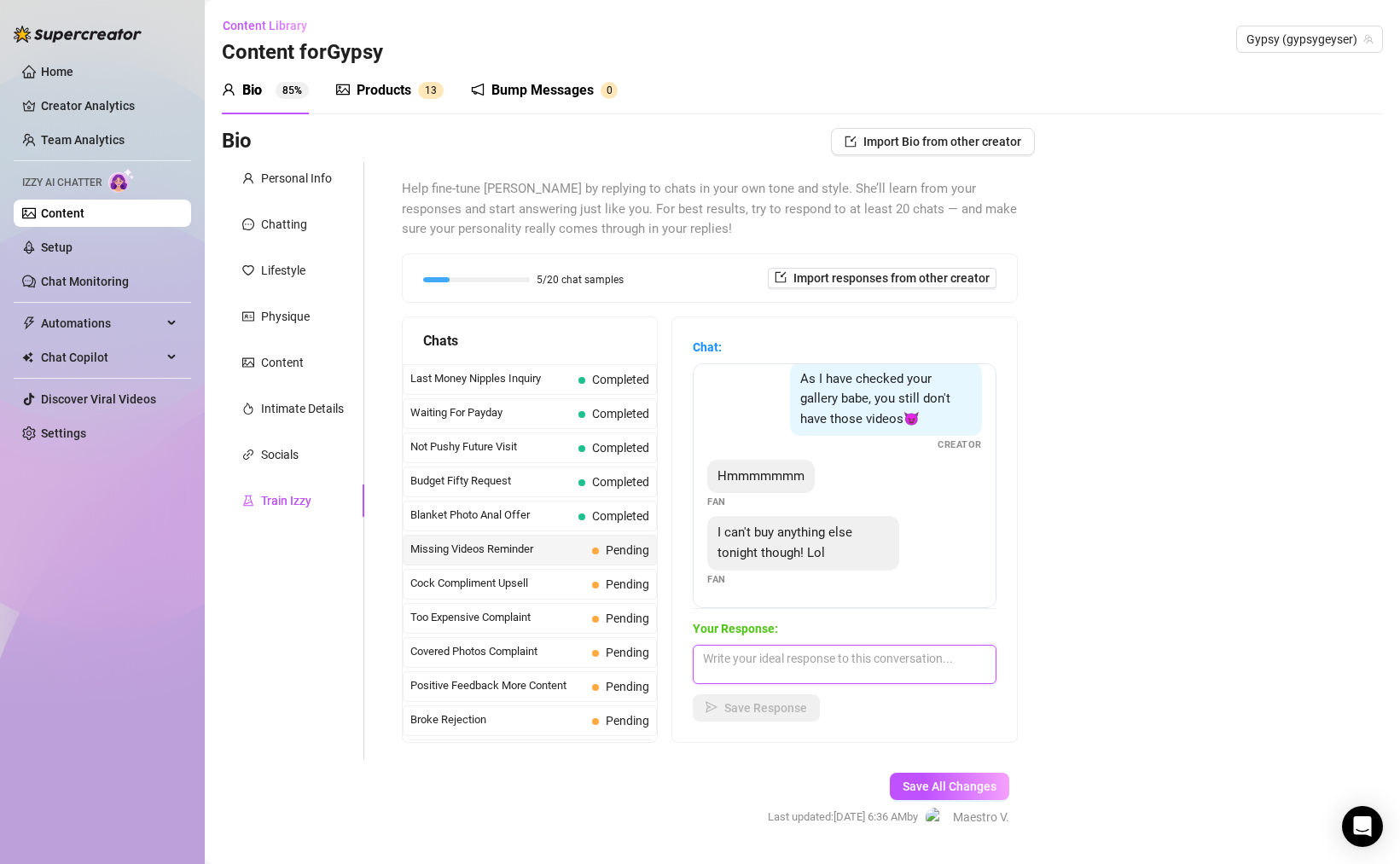
click at [872, 658] on textarea at bounding box center [844, 664] width 304 height 39
type textarea "oh nooo! you might miss out 🫣😈"
drag, startPoint x: 785, startPoint y: 711, endPoint x: 767, endPoint y: 707, distance: 18.4
click at [785, 711] on span "Save Response" at bounding box center [766, 707] width 82 height 13
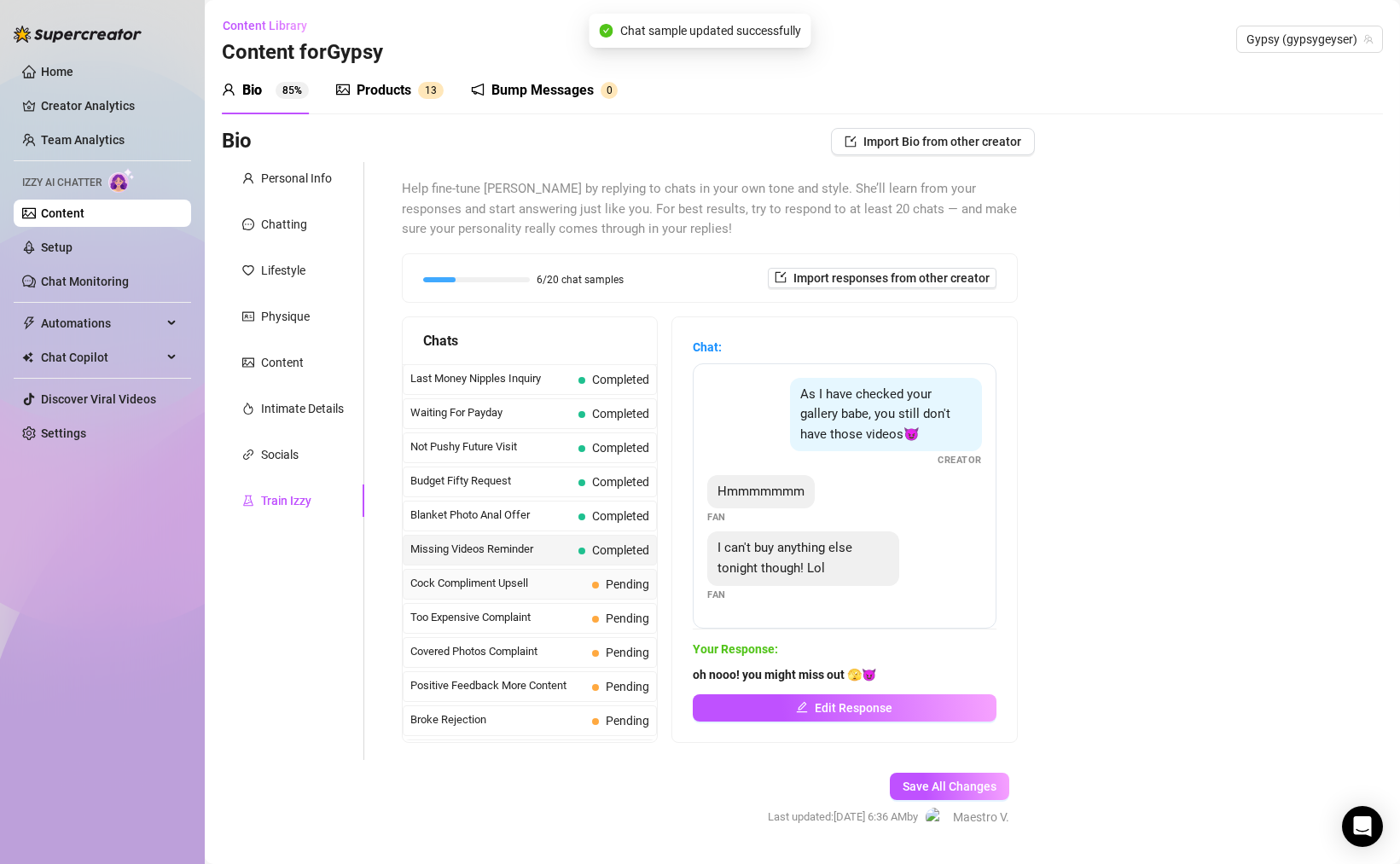
scroll to position [0, 0]
click at [551, 590] on span "Cock Compliment Upsell" at bounding box center [497, 583] width 175 height 17
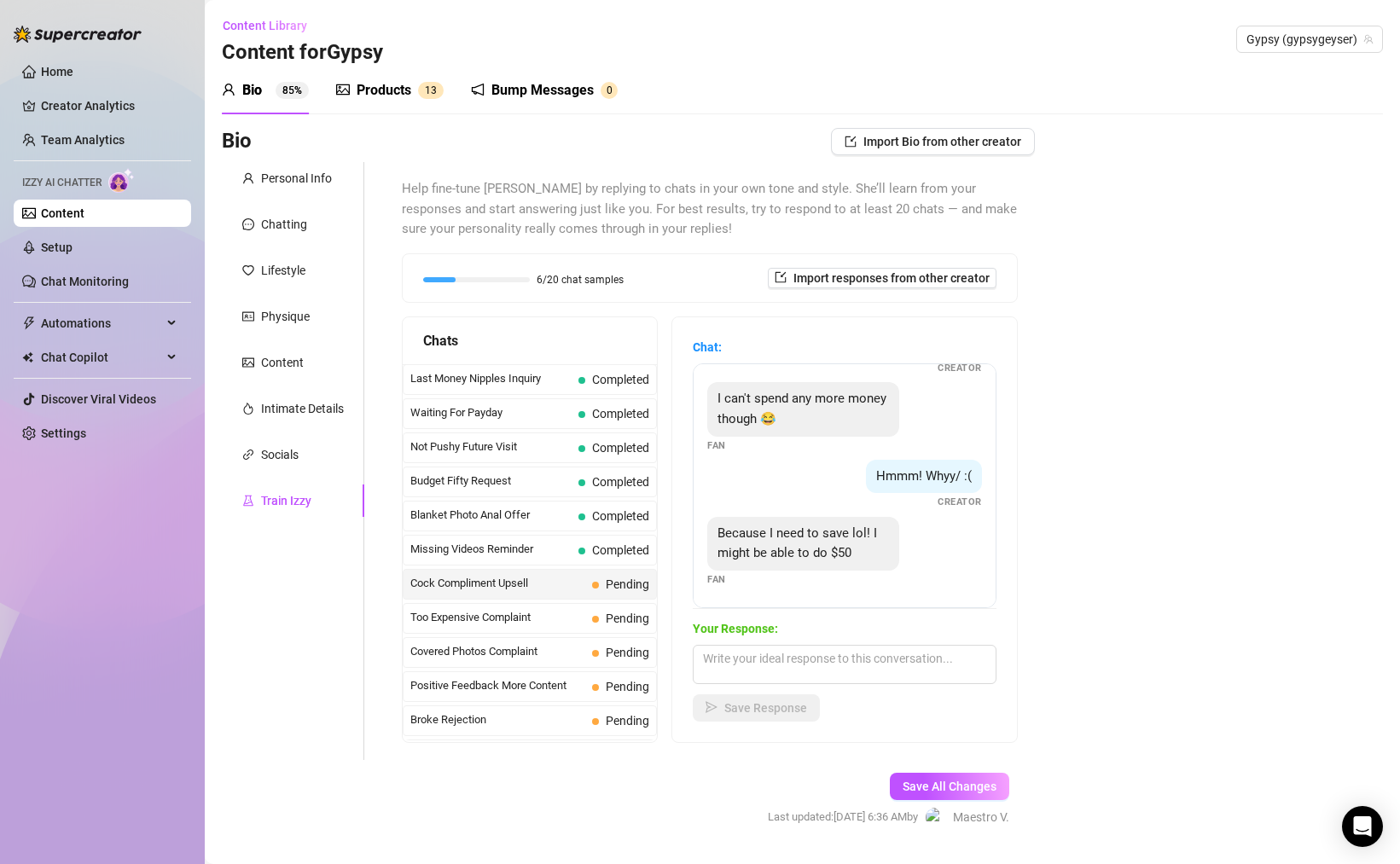
scroll to position [494, 0]
click at [832, 661] on textarea at bounding box center [844, 664] width 304 height 39
type textarea "okayyy ☺️ what do you want to see then?"
click at [764, 709] on span "Save Response" at bounding box center [766, 707] width 82 height 13
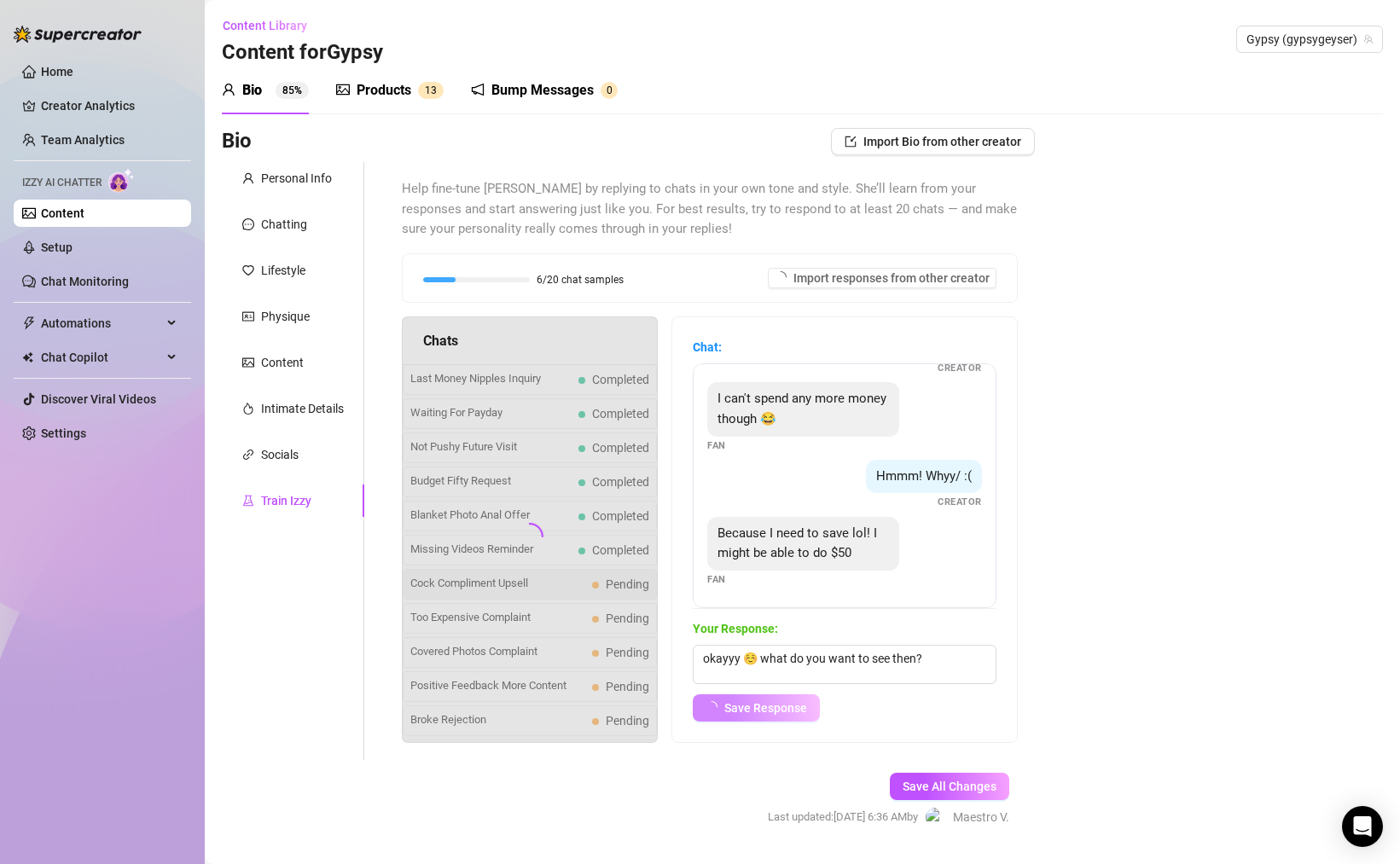
scroll to position [475, 0]
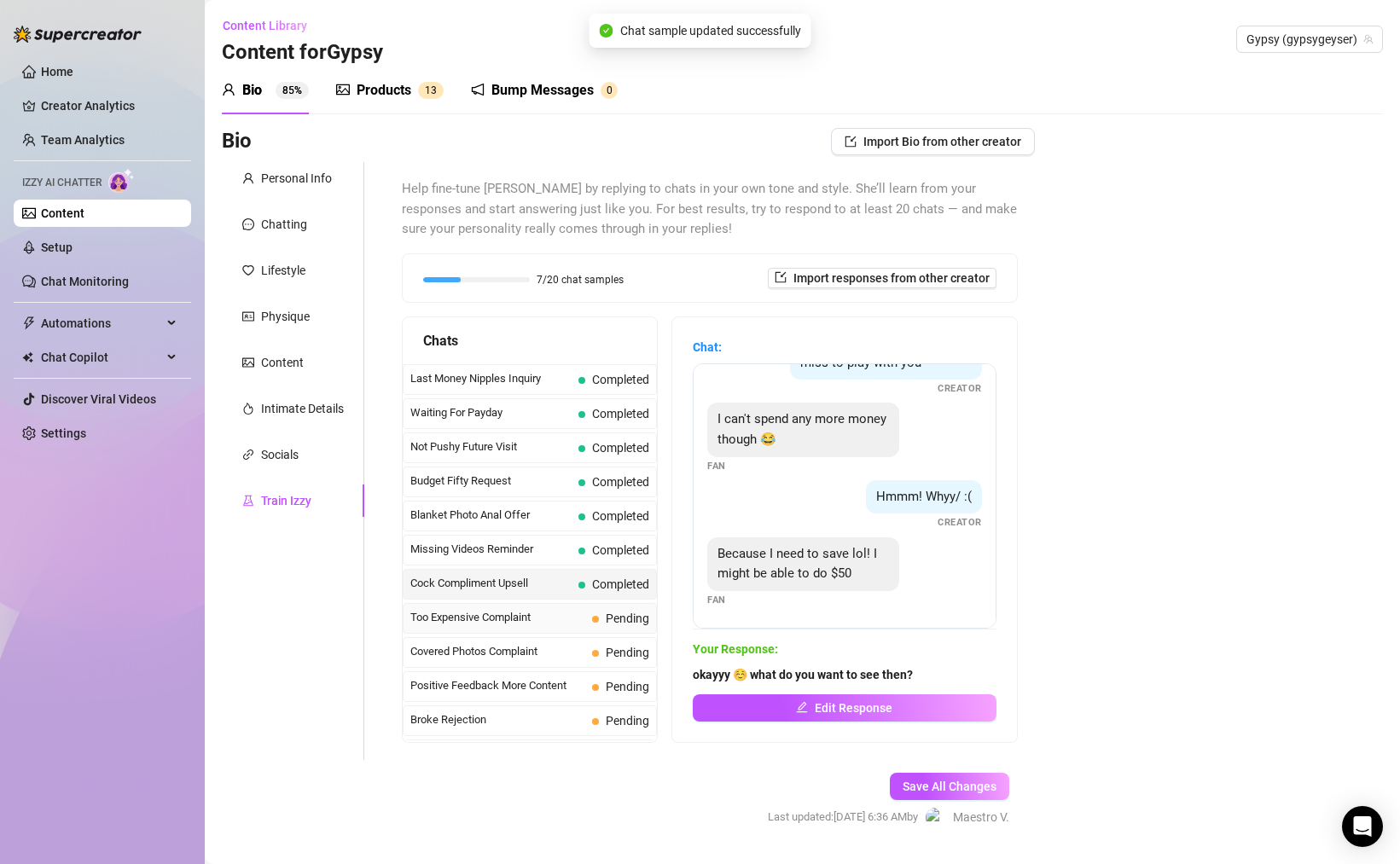
click at [549, 612] on span "Too Expensive Complaint" at bounding box center [497, 617] width 175 height 17
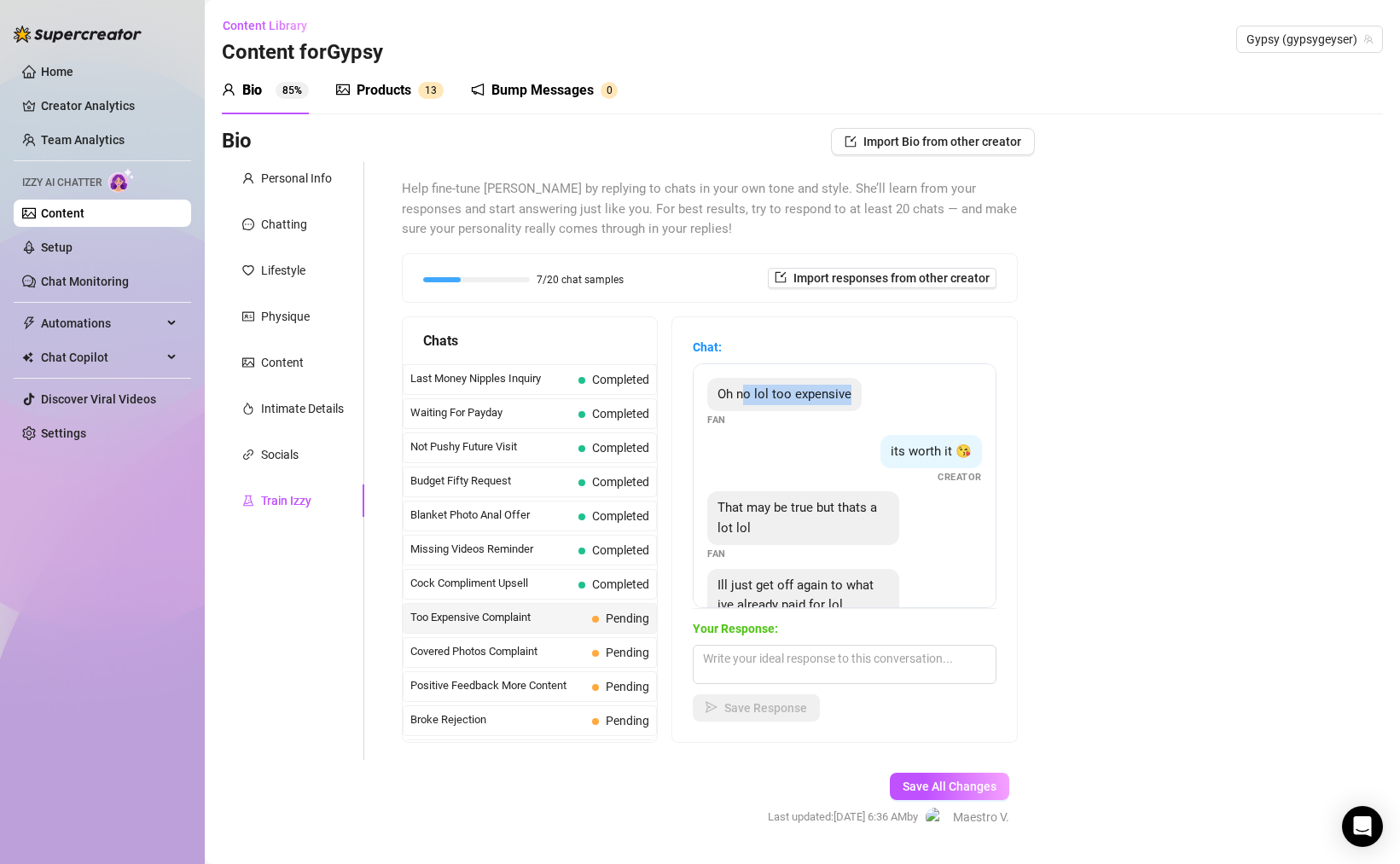
drag, startPoint x: 743, startPoint y: 398, endPoint x: 900, endPoint y: 405, distance: 157.2
click at [888, 405] on div "Oh no lol too expensive Fan" at bounding box center [845, 403] width 275 height 50
click at [812, 516] on div "That may be true but thats a lot lol" at bounding box center [803, 518] width 192 height 54
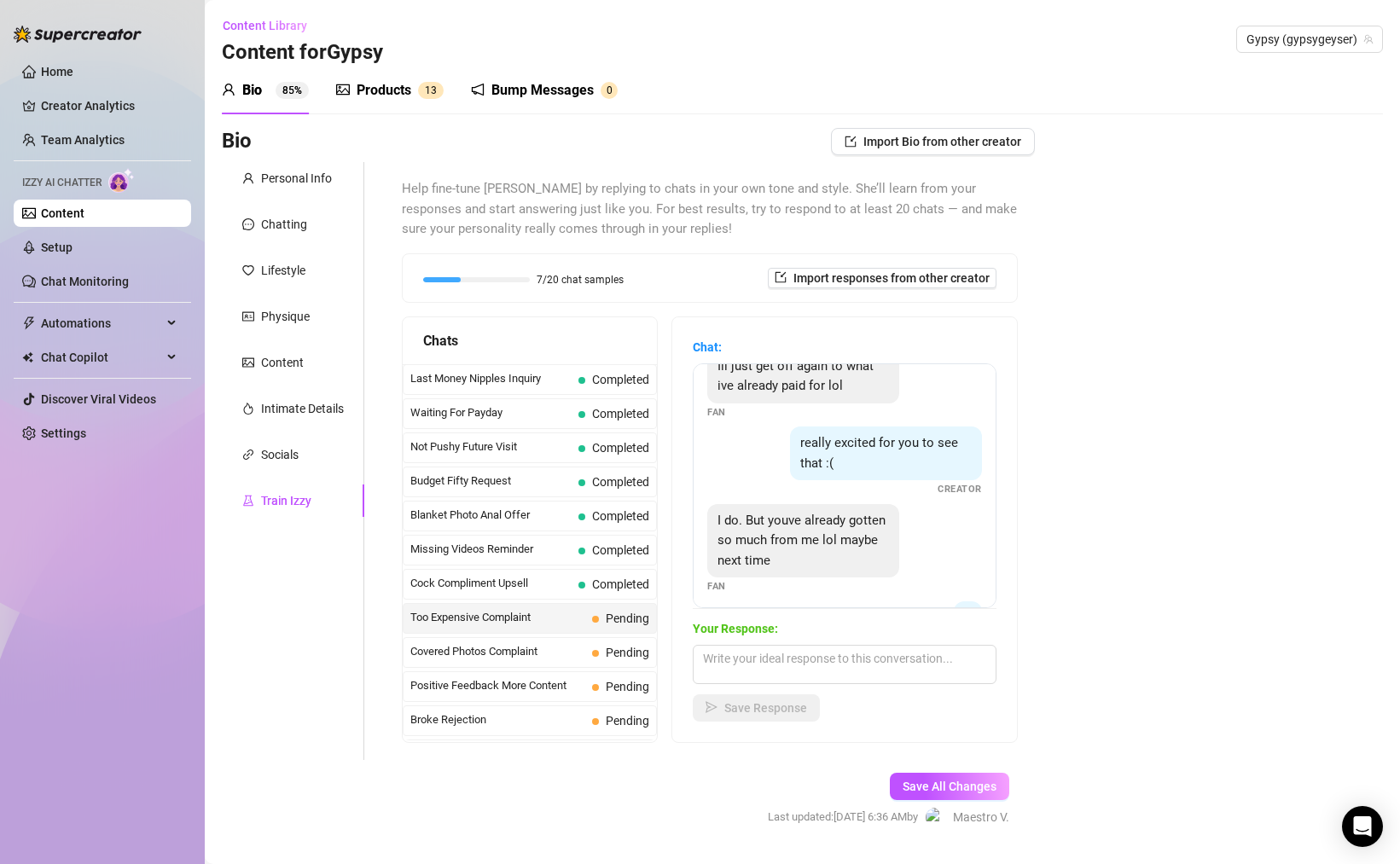
scroll to position [221, 0]
drag, startPoint x: 834, startPoint y: 441, endPoint x: 863, endPoint y: 446, distance: 29.4
click at [863, 446] on span "really excited for you to see that :(" at bounding box center [879, 451] width 158 height 36
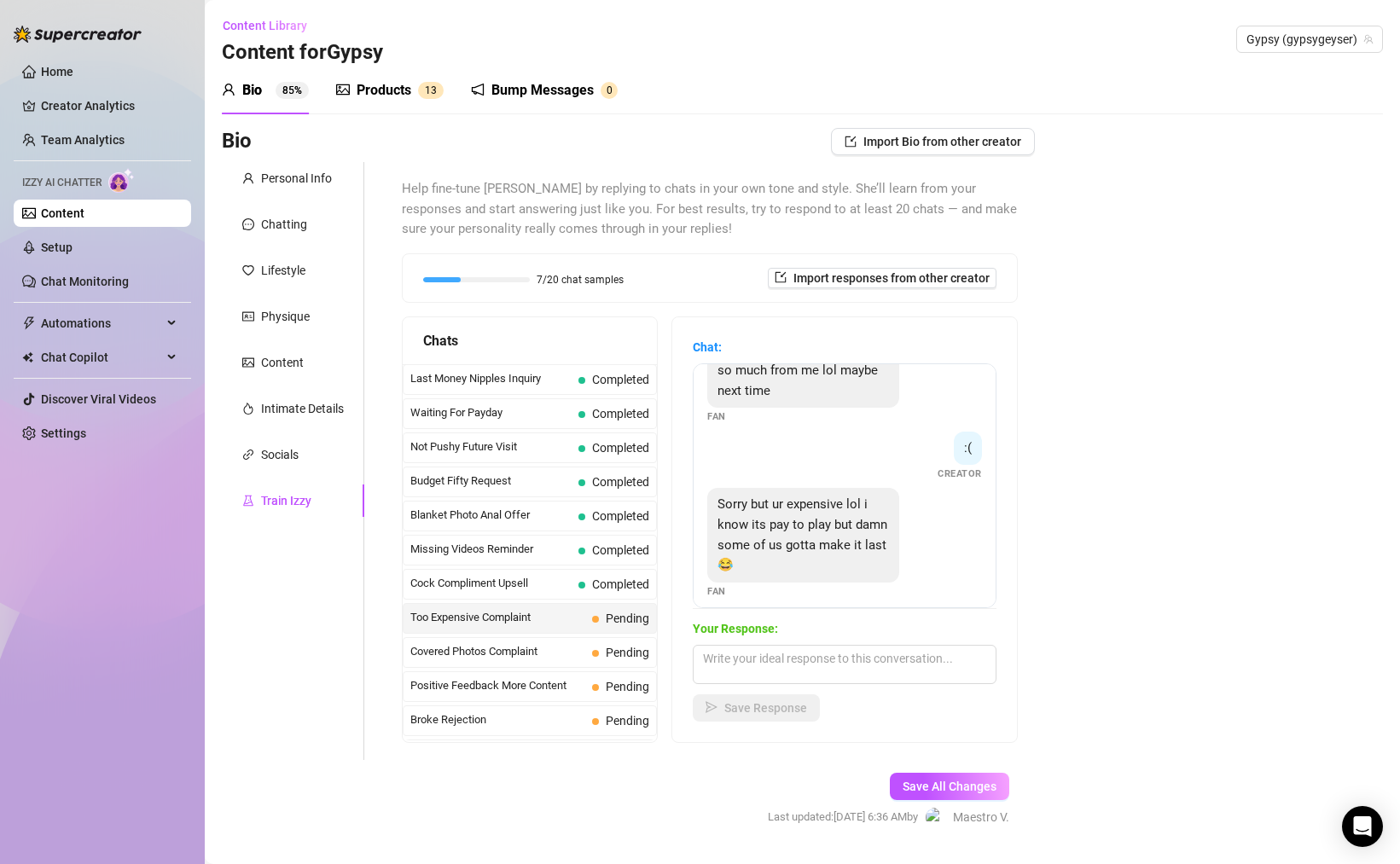
scroll to position [401, 0]
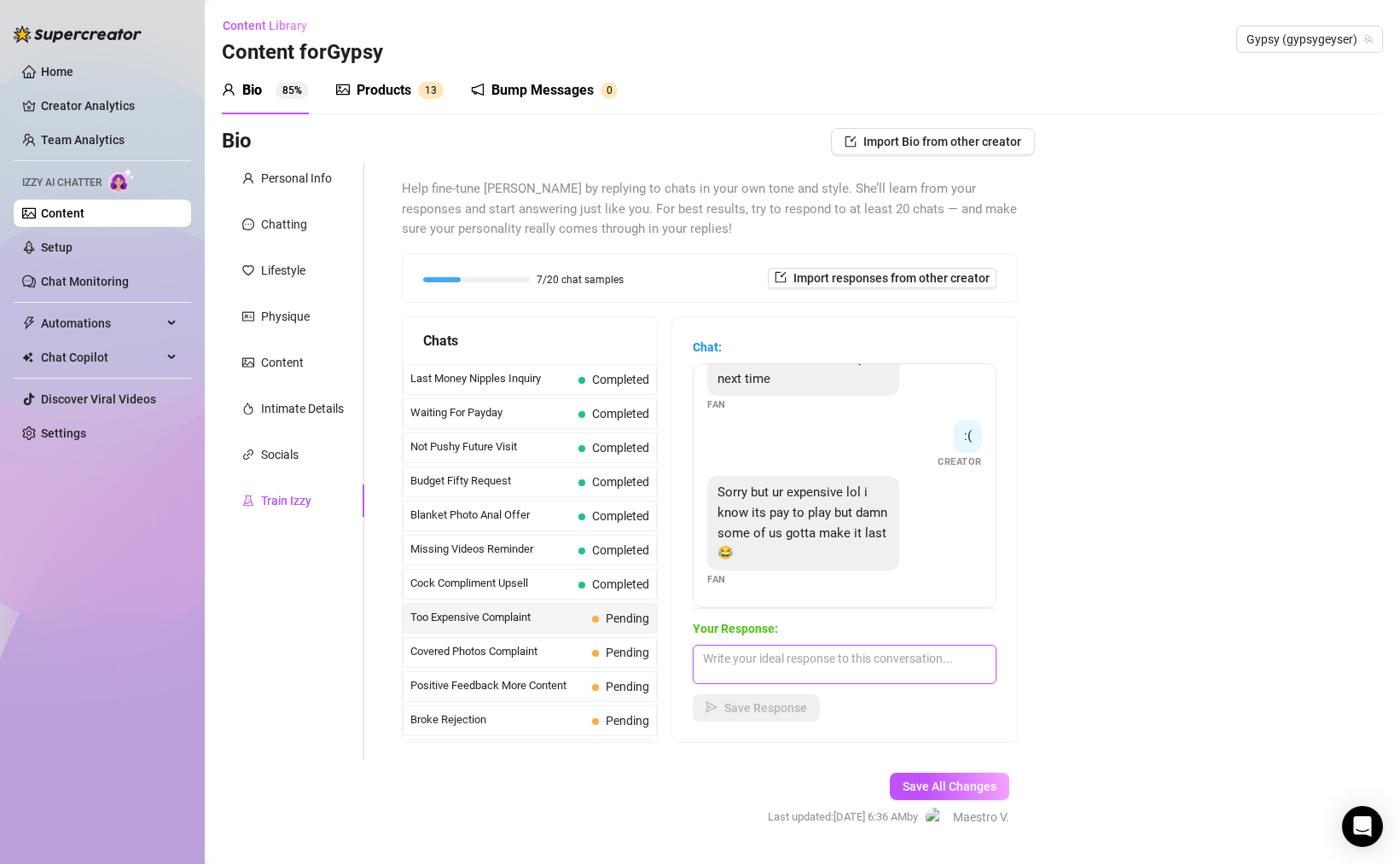
click at [849, 659] on textarea at bounding box center [844, 664] width 304 height 39
type textarea "you can't last? 💦😅"
click at [780, 712] on span "Save Response" at bounding box center [766, 707] width 82 height 13
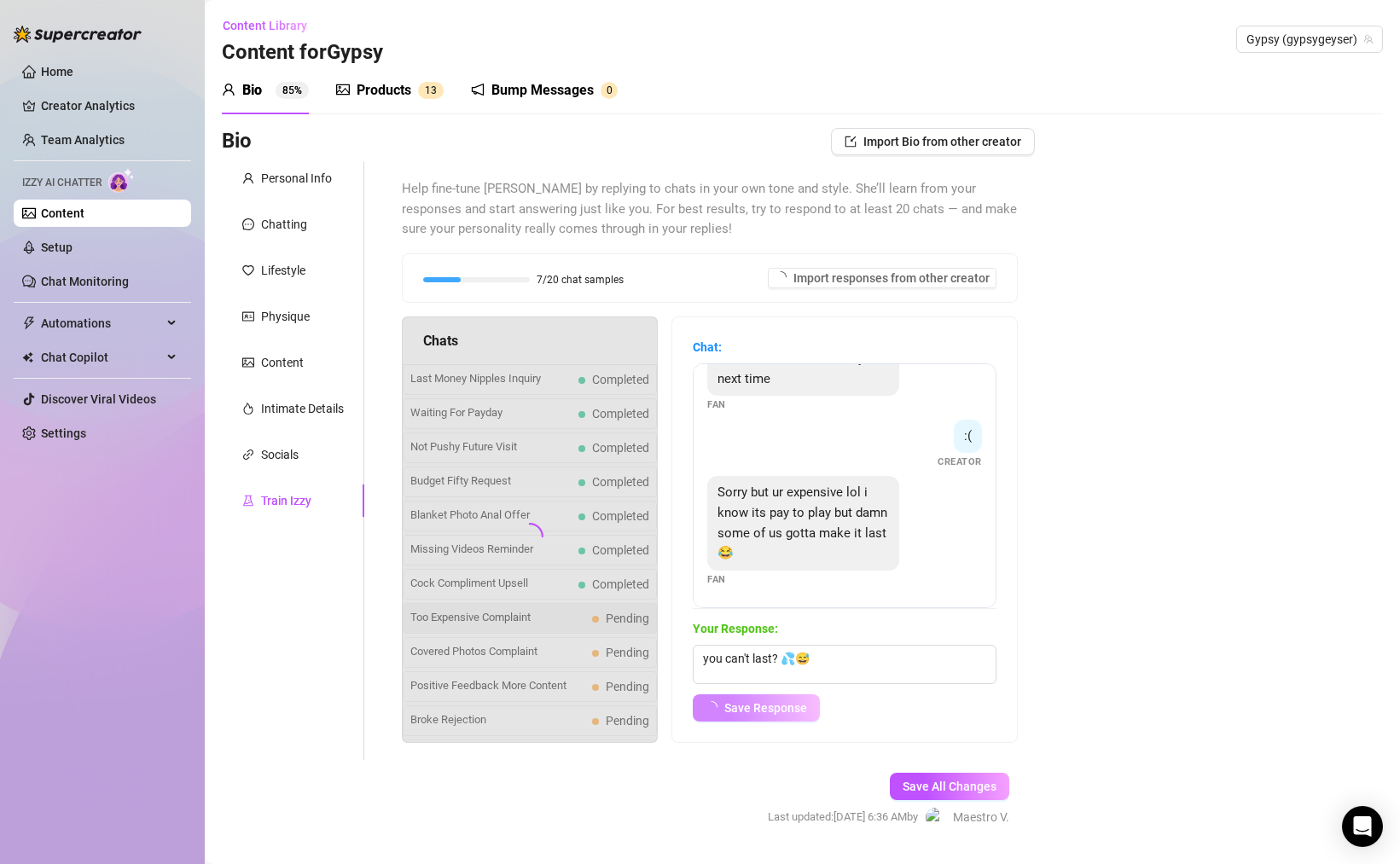
scroll to position [381, 0]
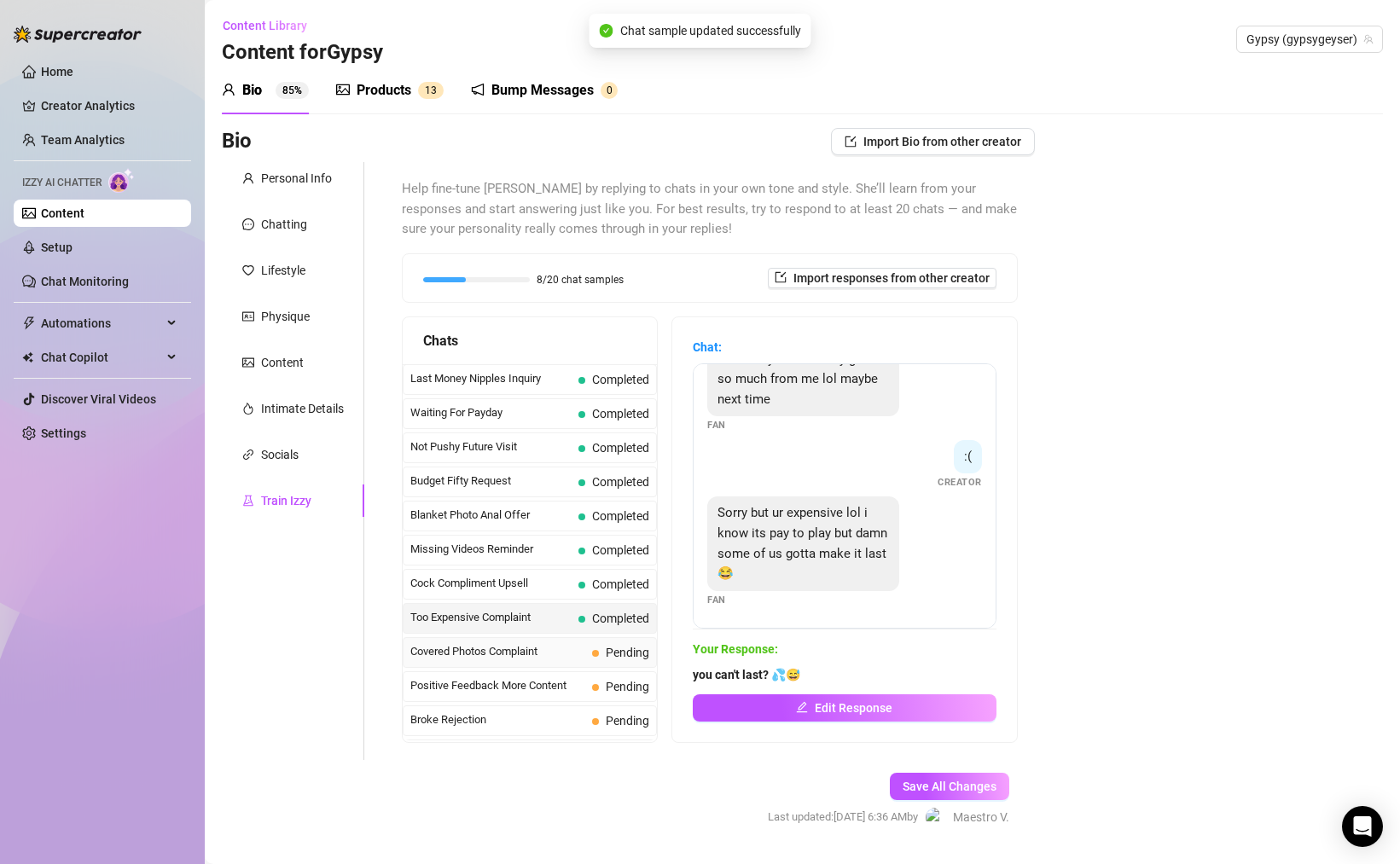
click at [570, 648] on span "Covered Photos Complaint" at bounding box center [497, 651] width 175 height 17
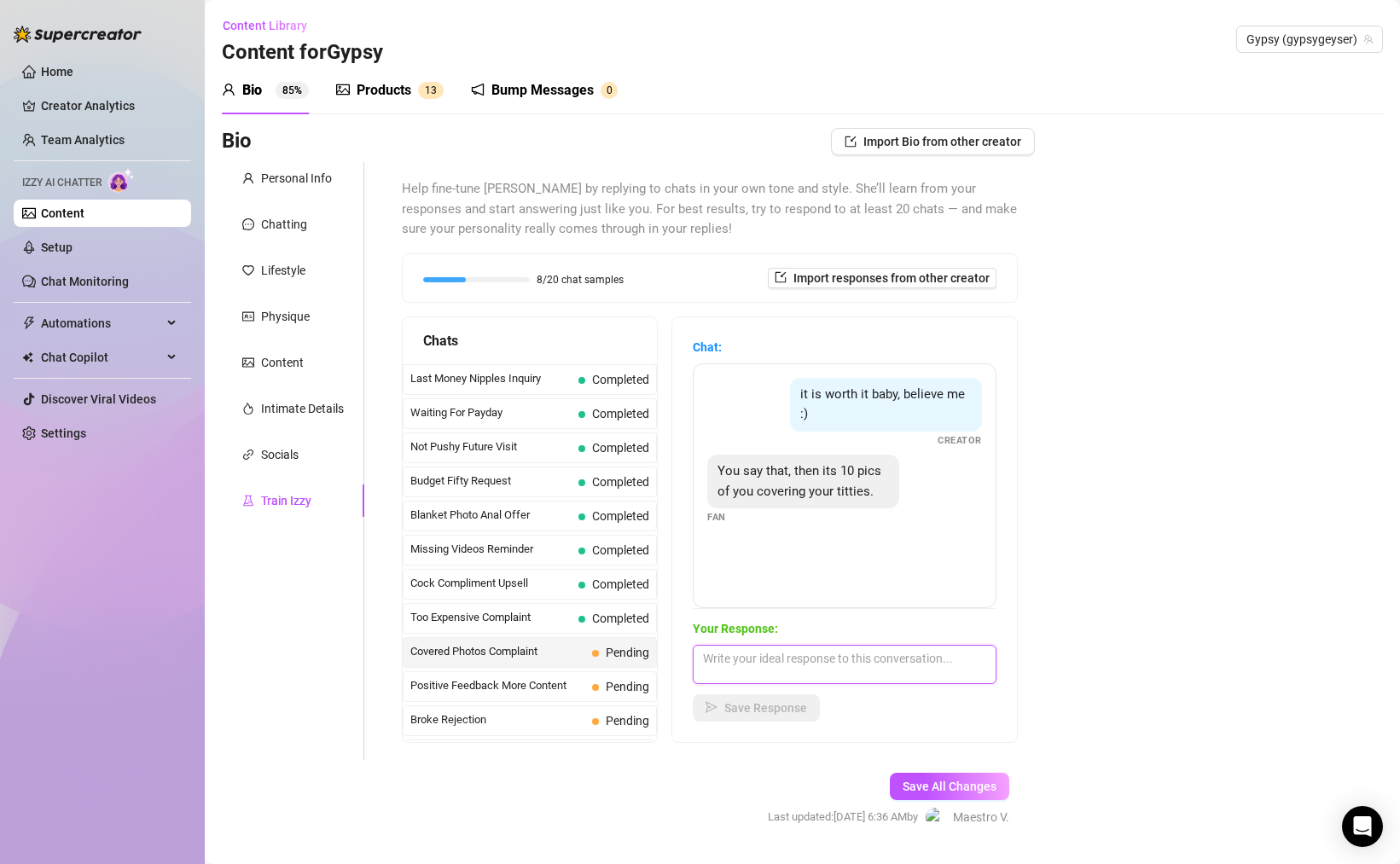
click at [879, 672] on textarea at bounding box center [844, 664] width 304 height 39
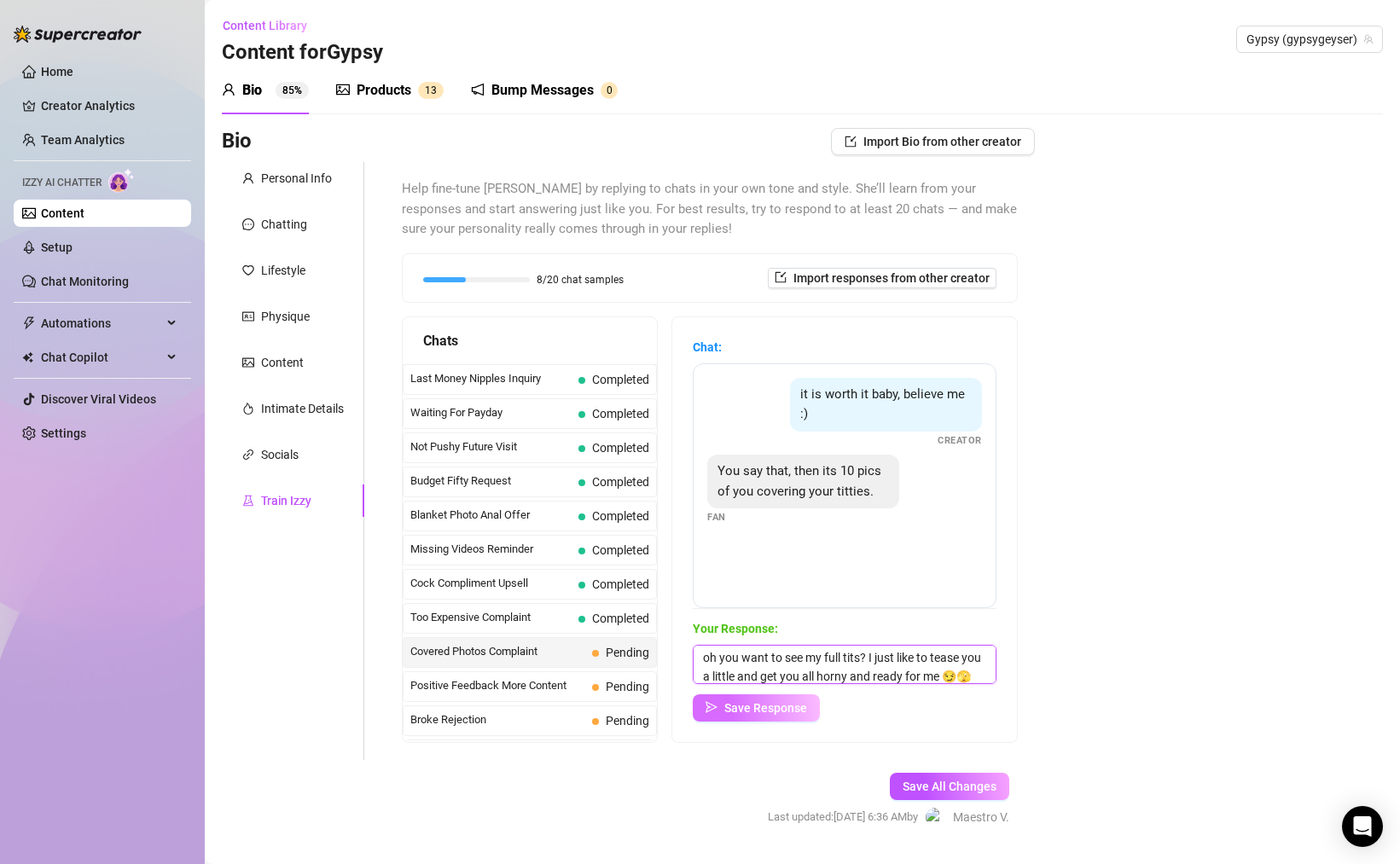
type textarea "oh you want to see my full tits? I just like to tease you a little and get you …"
click at [767, 711] on span "Save Response" at bounding box center [766, 707] width 82 height 13
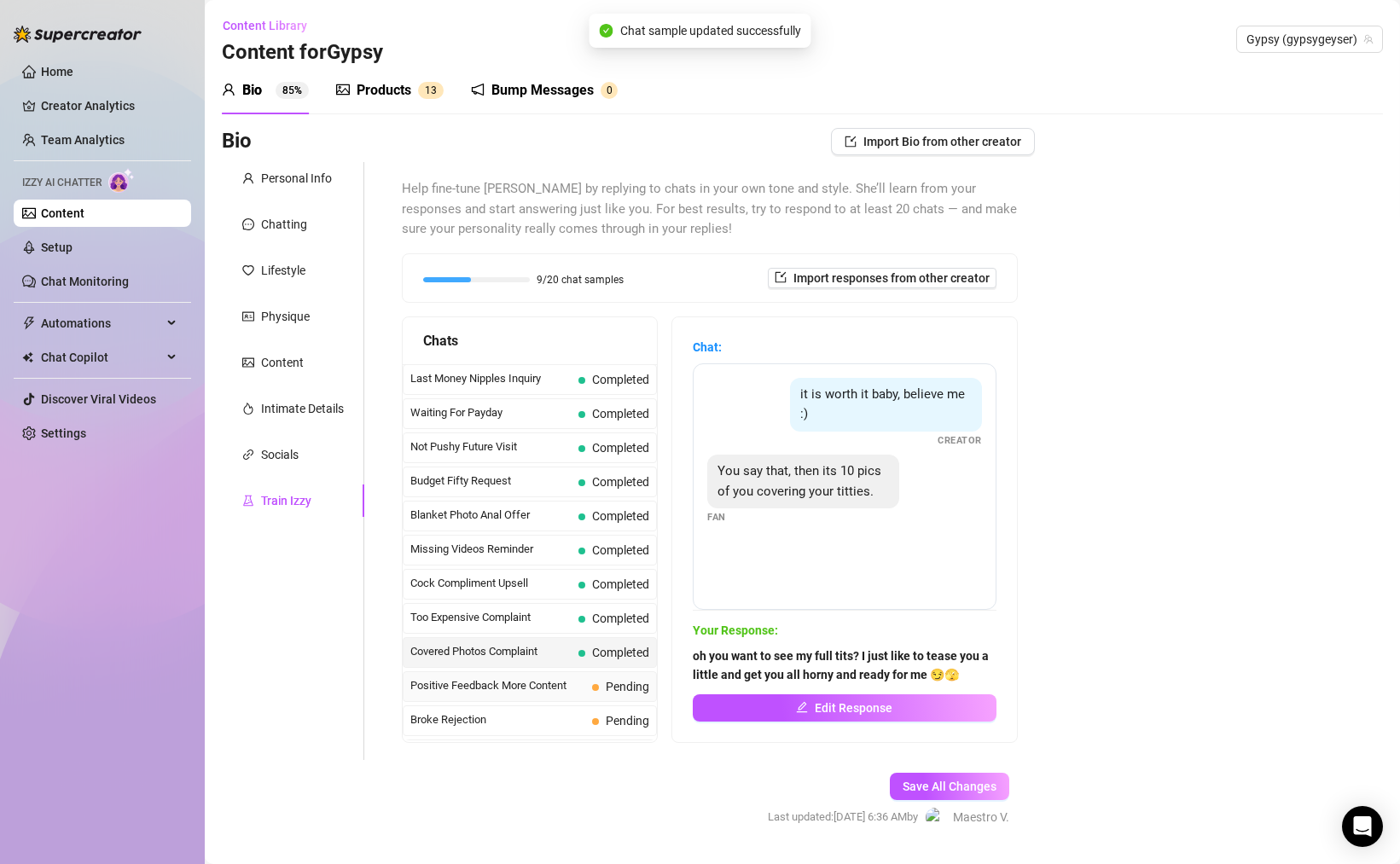
click at [567, 675] on div "Positive Feedback More Content Pending" at bounding box center [530, 687] width 254 height 30
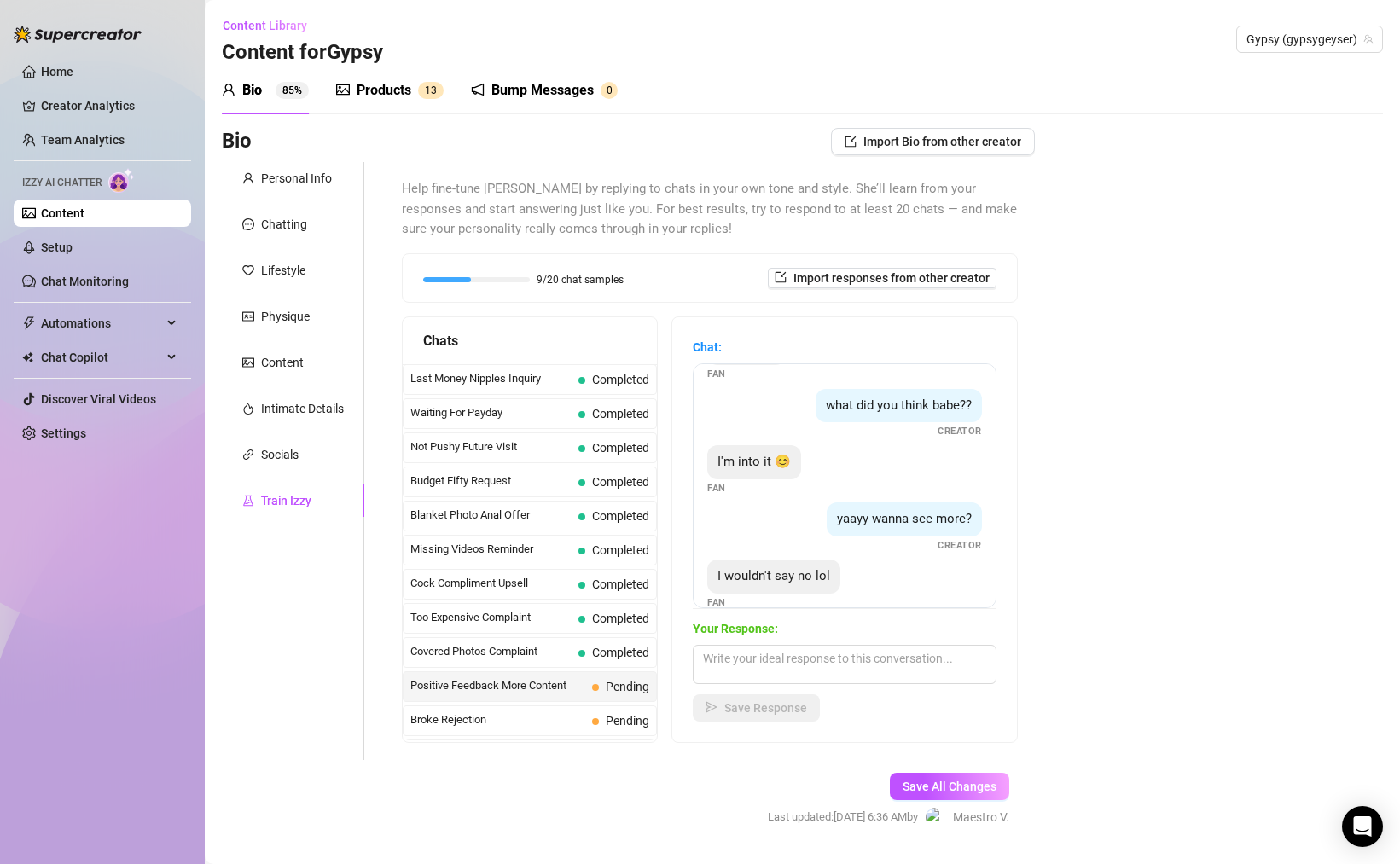
scroll to position [69, 0]
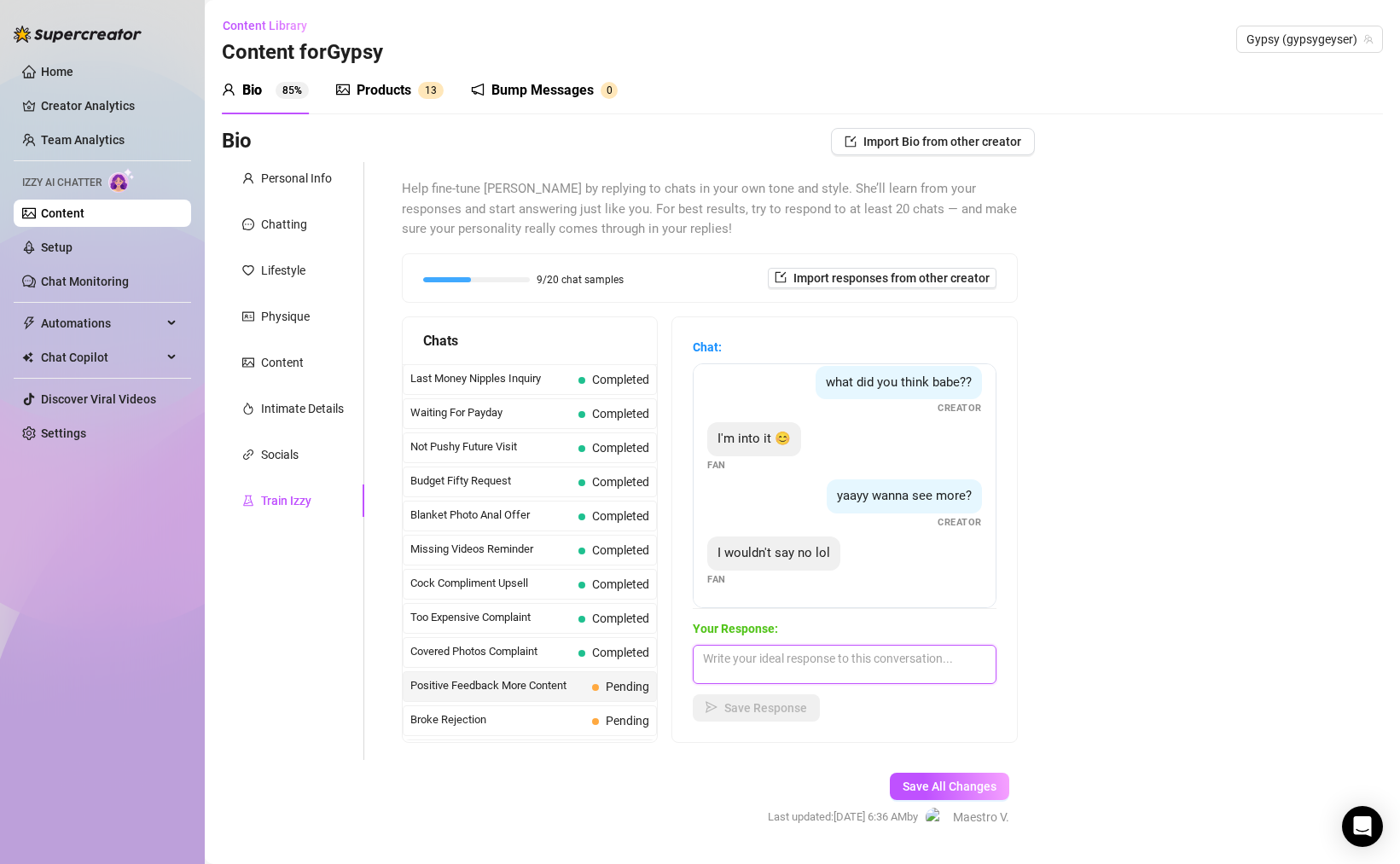
click at [872, 670] on textarea at bounding box center [844, 664] width 304 height 39
drag, startPoint x: 872, startPoint y: 659, endPoint x: 974, endPoint y: 649, distance: 102.5
click at [973, 650] on textarea "what do you want to see next ? I have so m" at bounding box center [844, 664] width 304 height 39
type textarea "what do you want to see next ?"
click at [718, 712] on button "Save Response" at bounding box center [756, 707] width 127 height 27
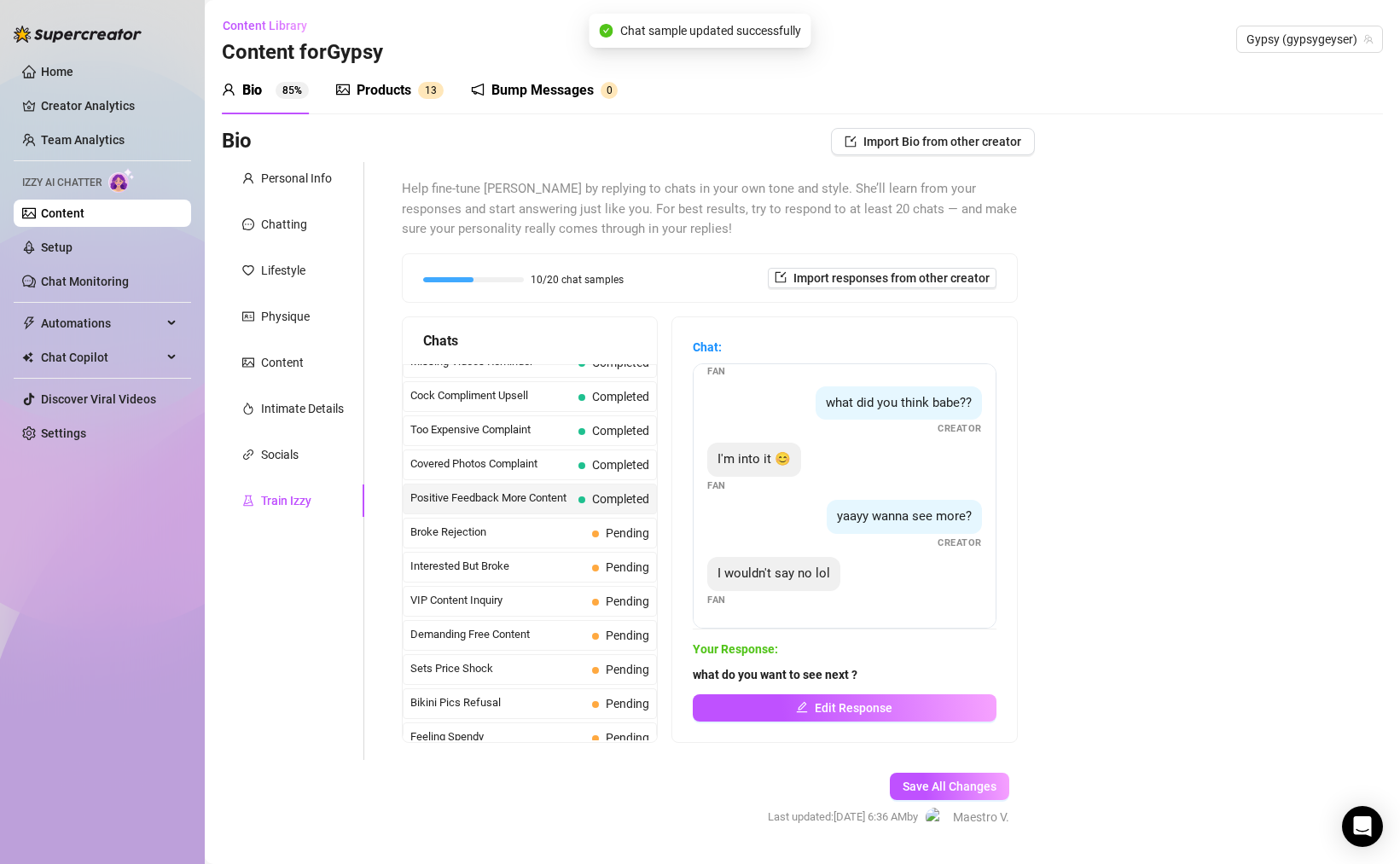
scroll to position [188, 0]
click at [496, 540] on span "Broke Rejection" at bounding box center [497, 531] width 175 height 17
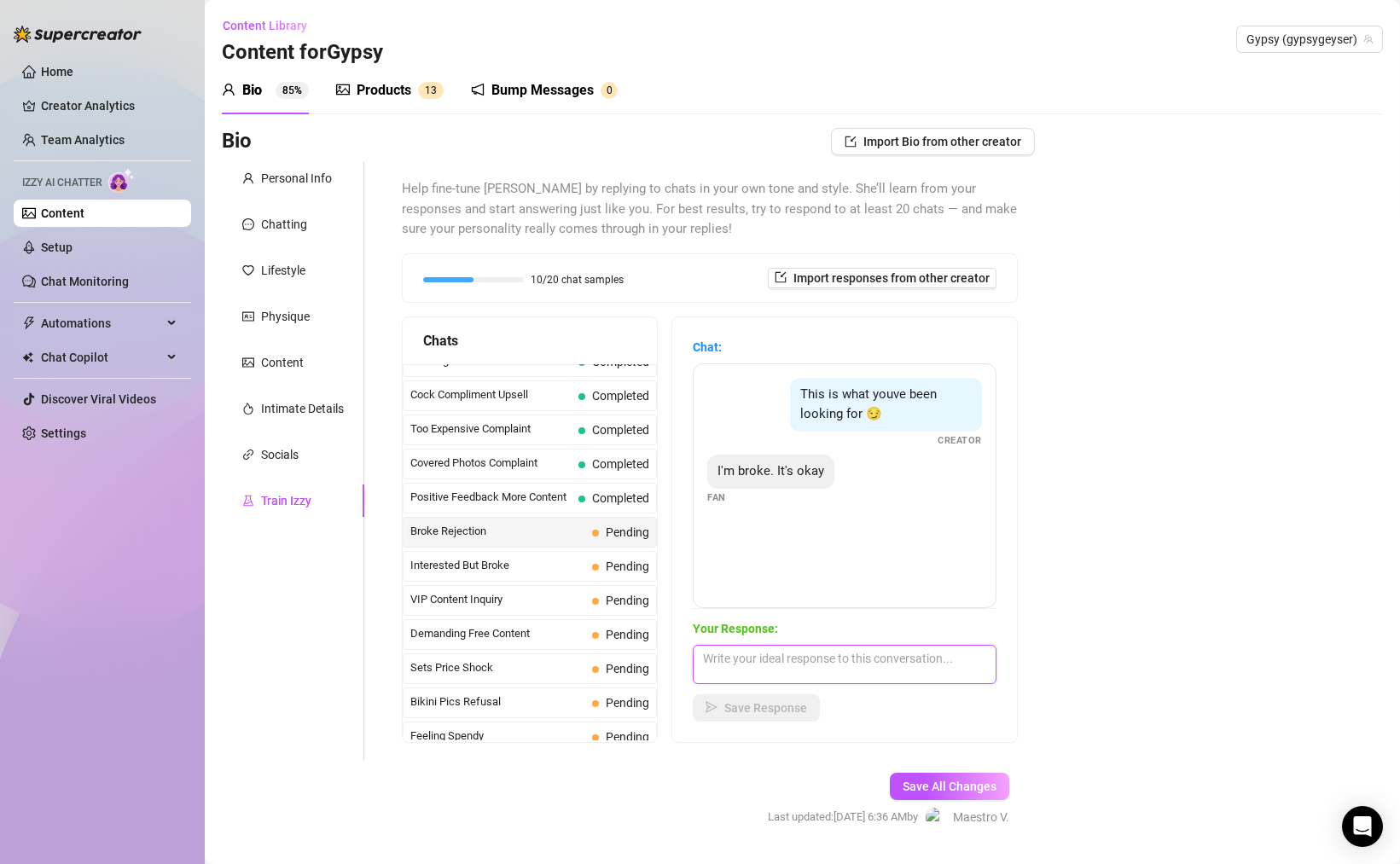
click at [866, 669] on textarea at bounding box center [844, 664] width 304 height 39
type textarea "awww 🙁 I feel you i'm out here hustling too haha"
click at [746, 706] on span "Save Response" at bounding box center [766, 707] width 82 height 13
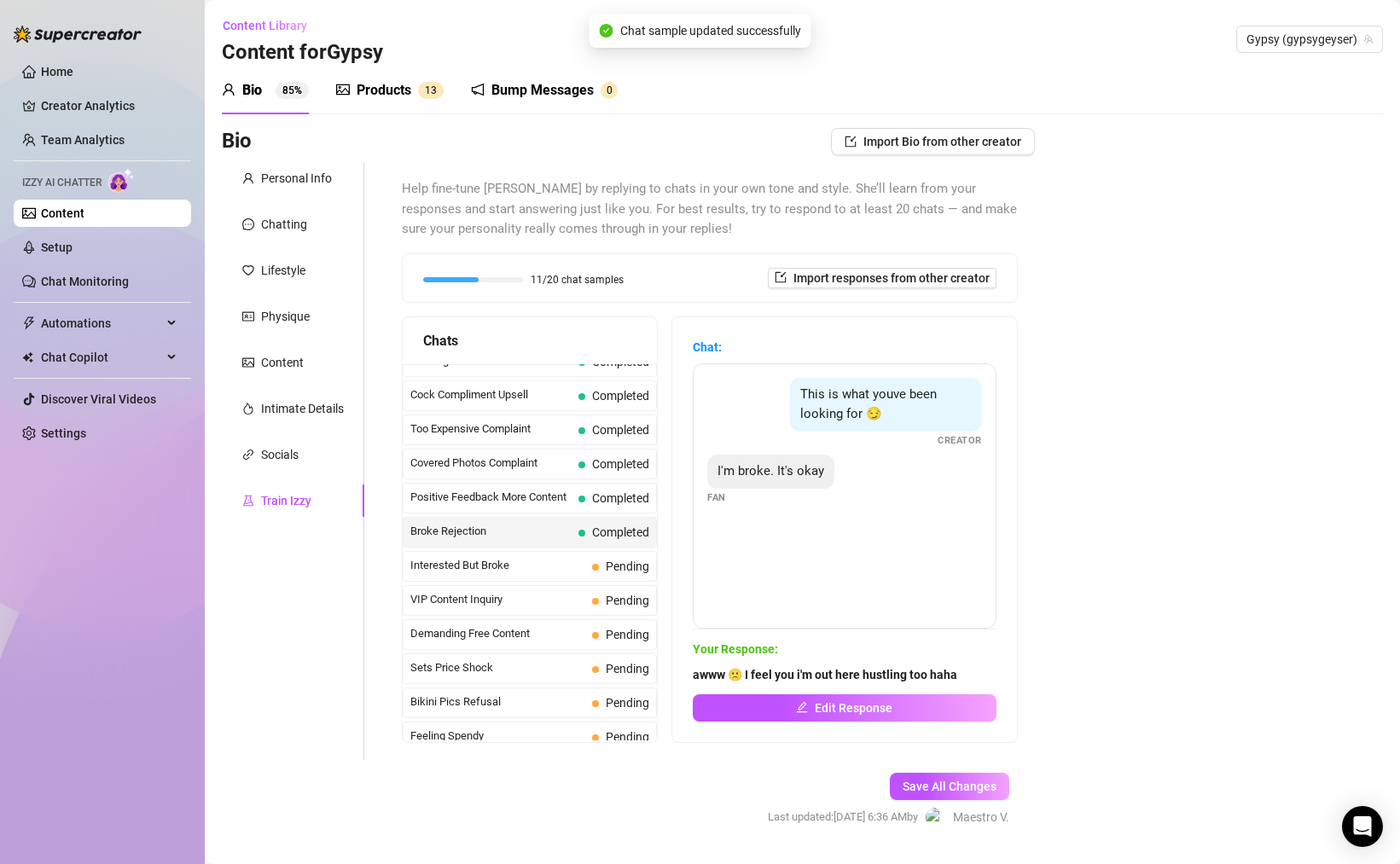
scroll to position [7, 0]
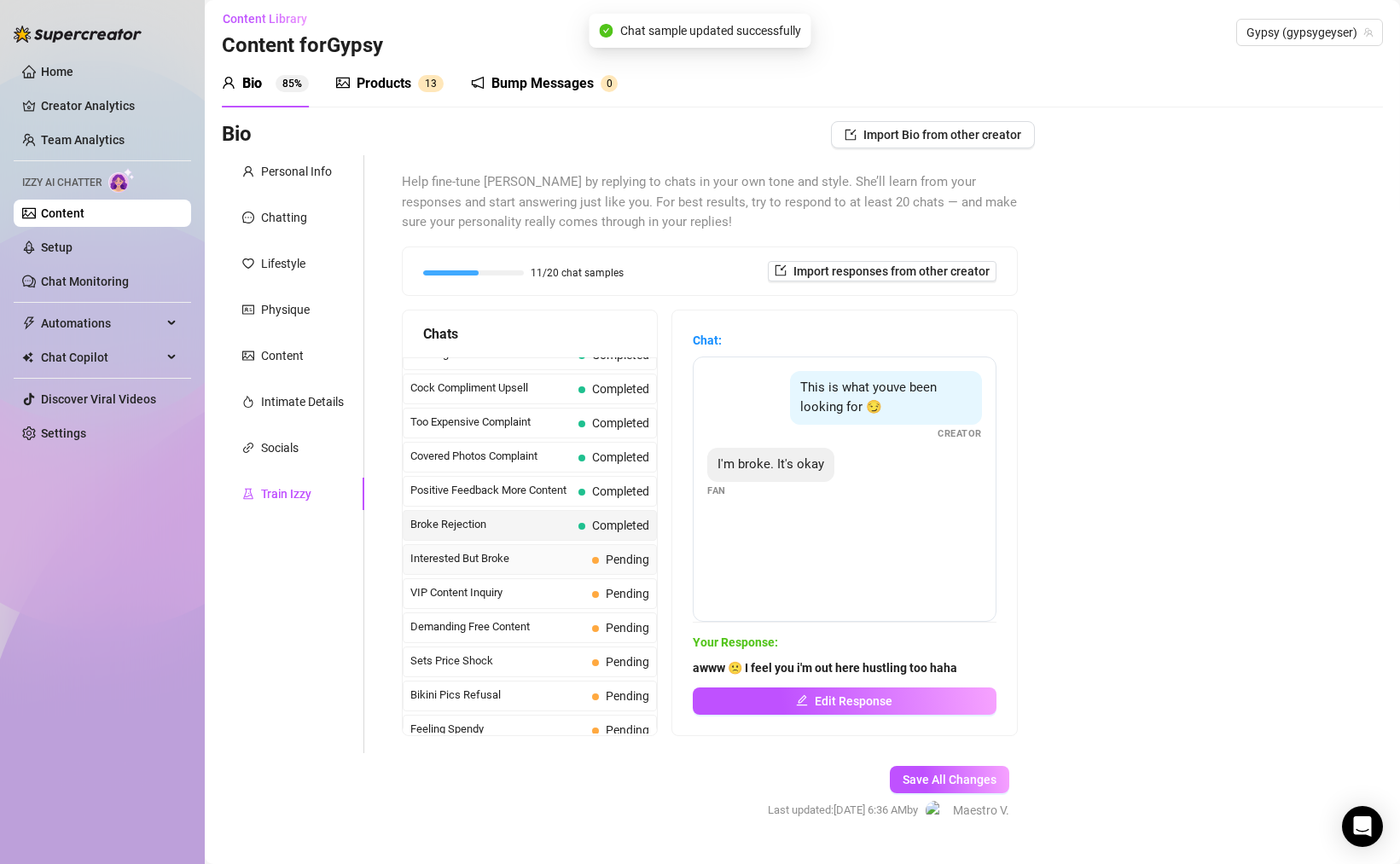
click at [579, 569] on div "Interested But Broke Pending" at bounding box center [530, 560] width 254 height 30
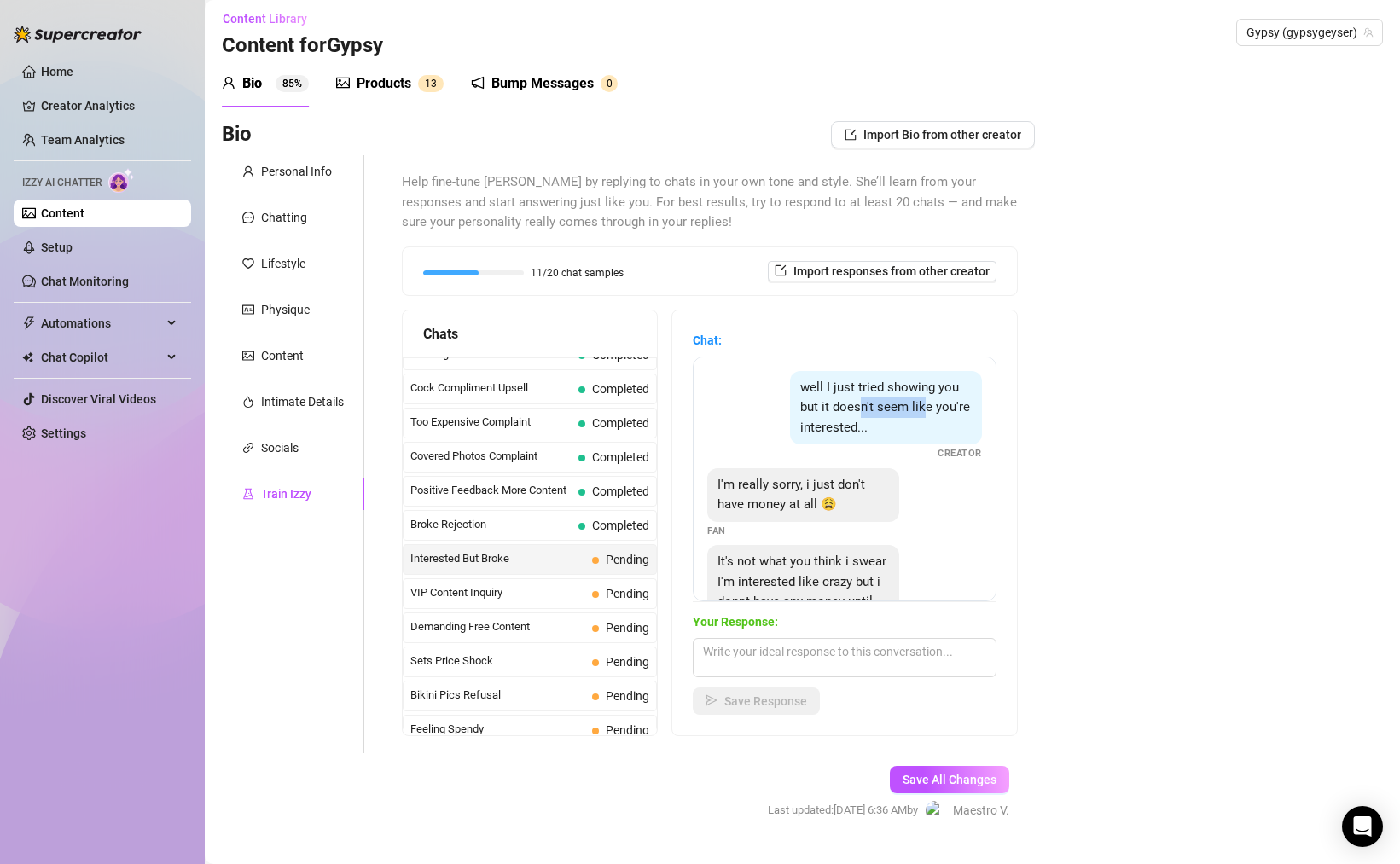
drag, startPoint x: 863, startPoint y: 407, endPoint x: 931, endPoint y: 417, distance: 68.7
click at [927, 411] on span "well I just tried showing you but it doesn't seem like you're interested..." at bounding box center [885, 407] width 170 height 56
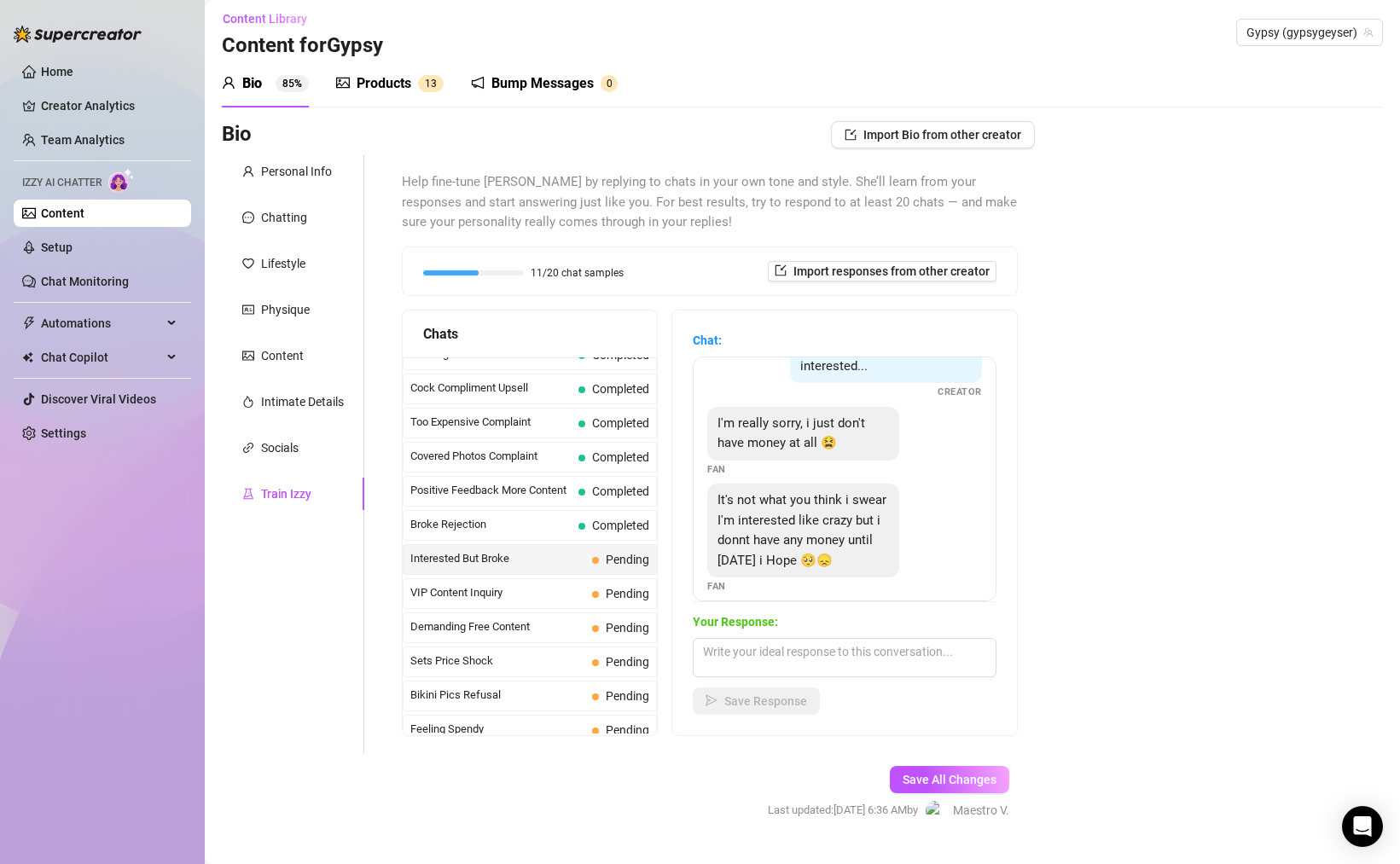
scroll to position [76, 0]
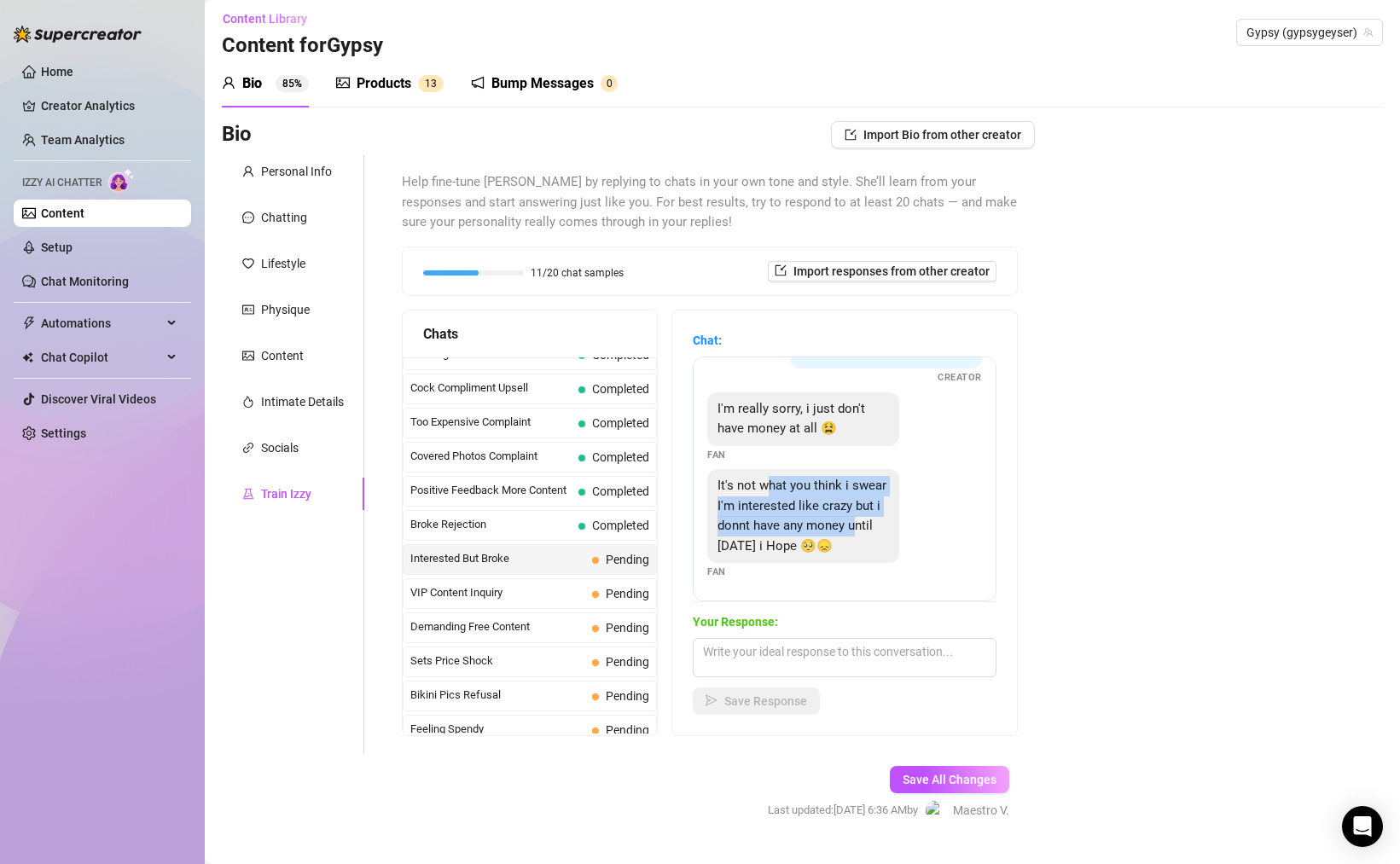
drag, startPoint x: 769, startPoint y: 486, endPoint x: 856, endPoint y: 525, distance: 95.3
click at [856, 525] on span "It's not what you think i swear I'm interested like crazy but i donnt have any …" at bounding box center [802, 515] width 169 height 76
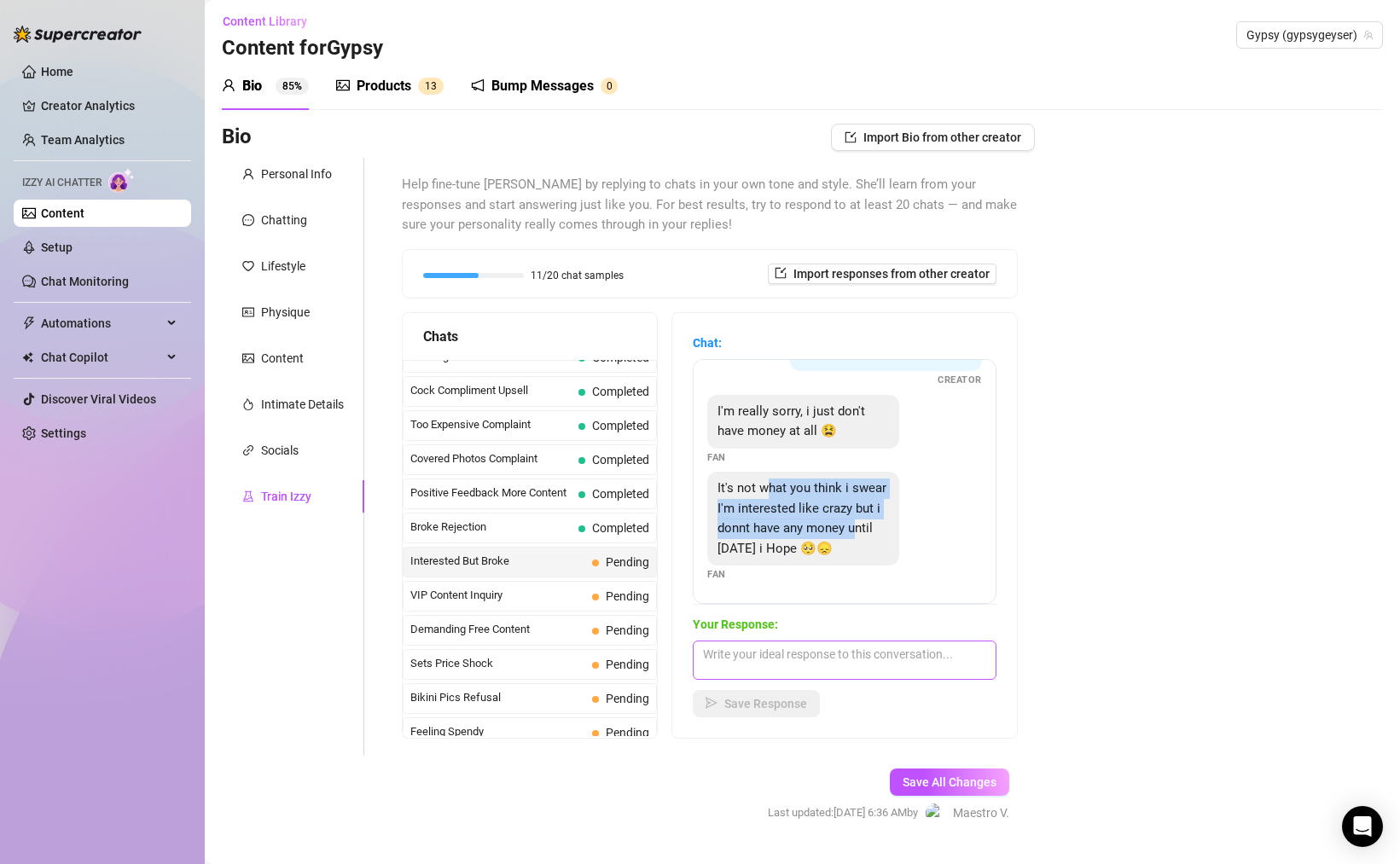
scroll to position [4, 0]
click at [848, 650] on textarea at bounding box center [844, 661] width 304 height 39
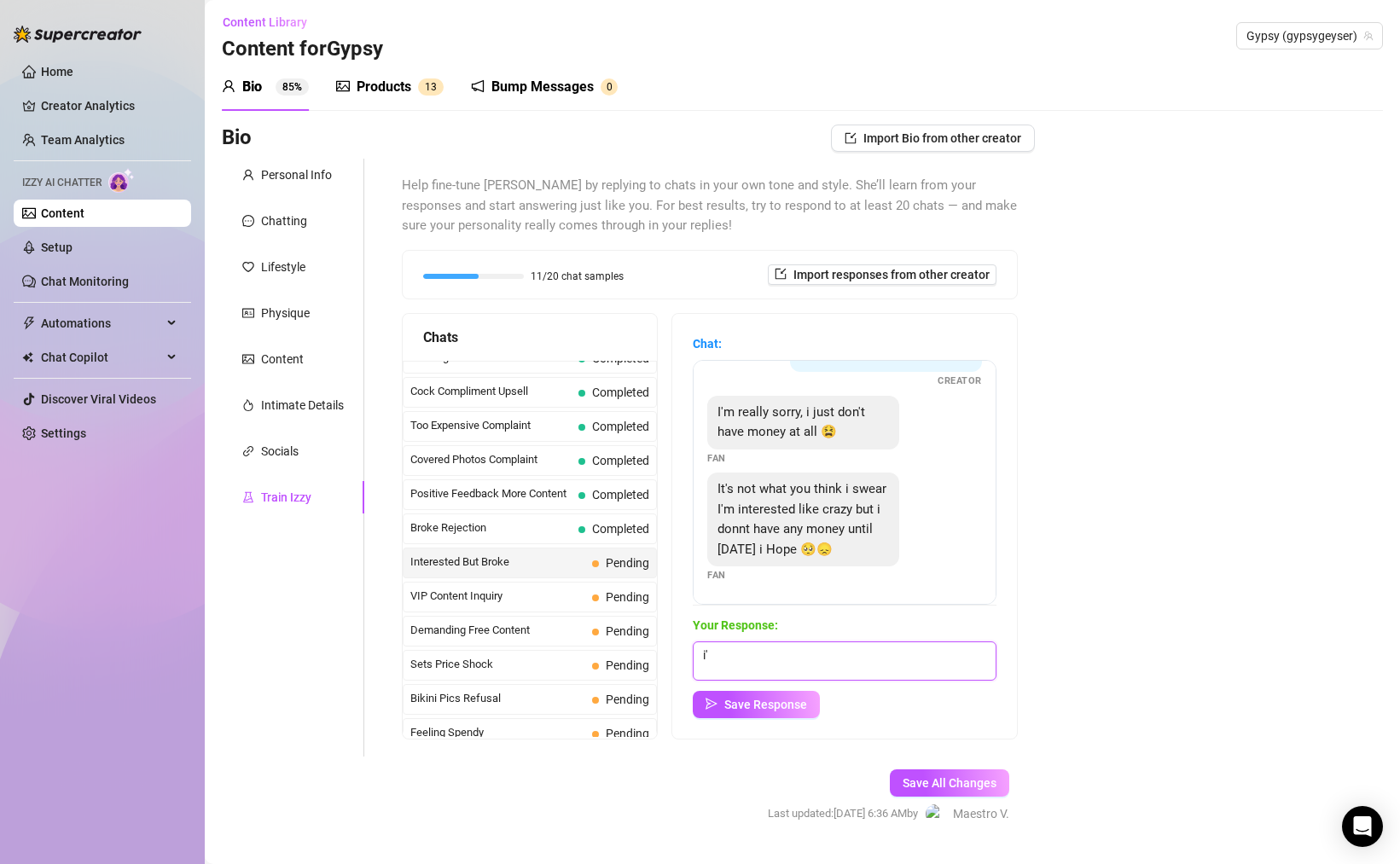
type textarea "i"
type textarea "How about I get you something really cheap ?"
click at [765, 707] on span "Save Response" at bounding box center [766, 704] width 82 height 13
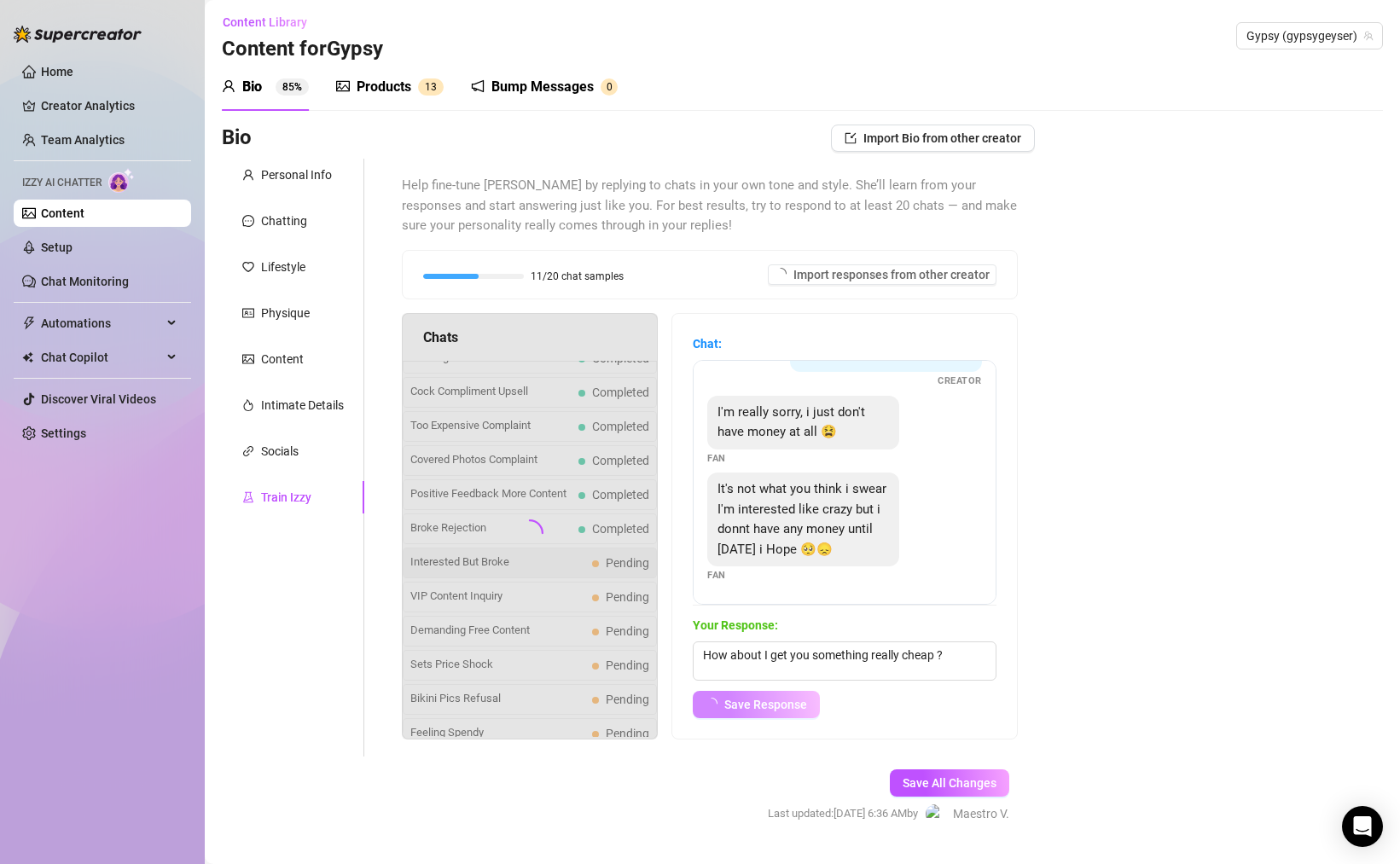
scroll to position [56, 0]
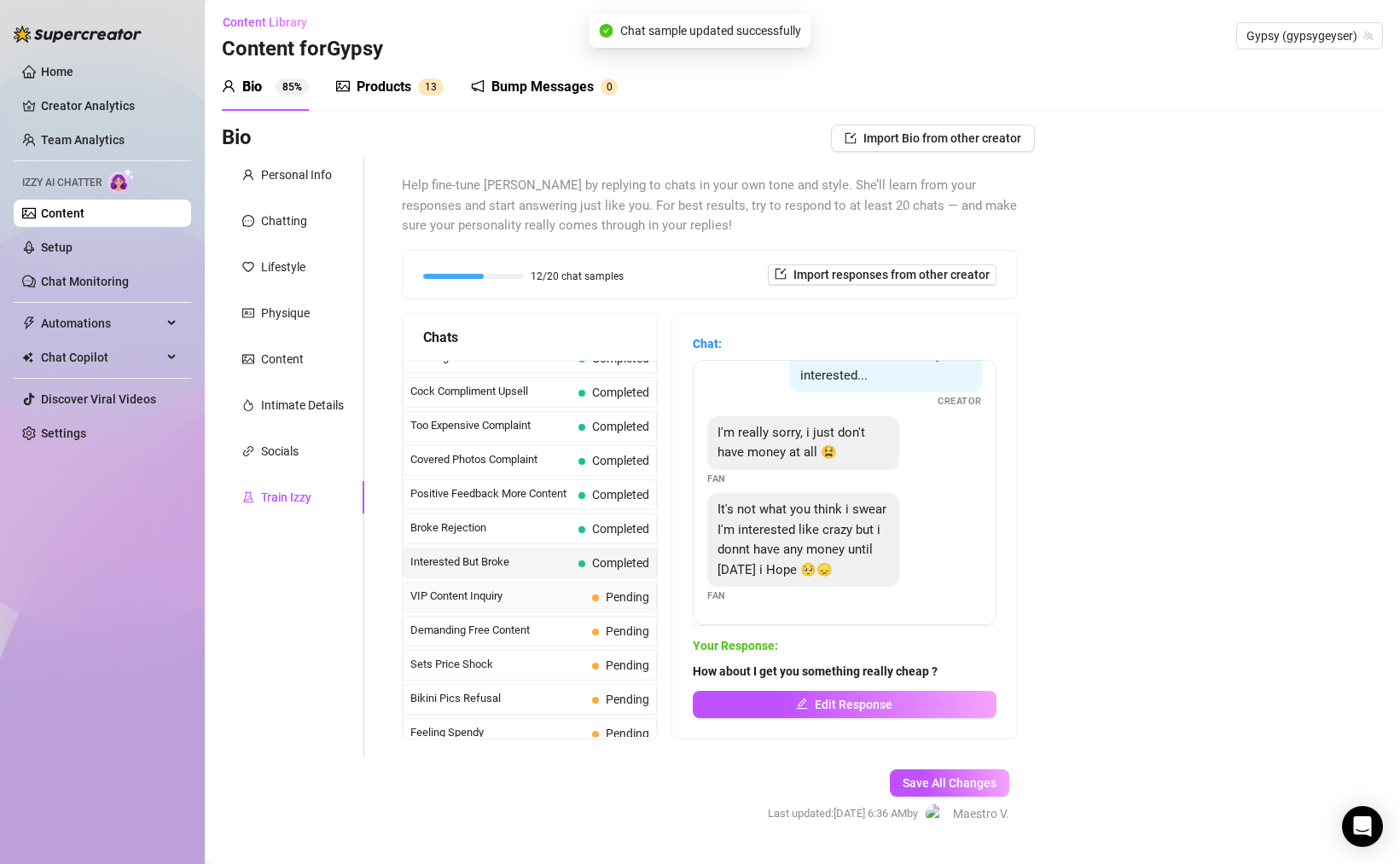
click at [538, 595] on span "VIP Content Inquiry" at bounding box center [497, 595] width 175 height 17
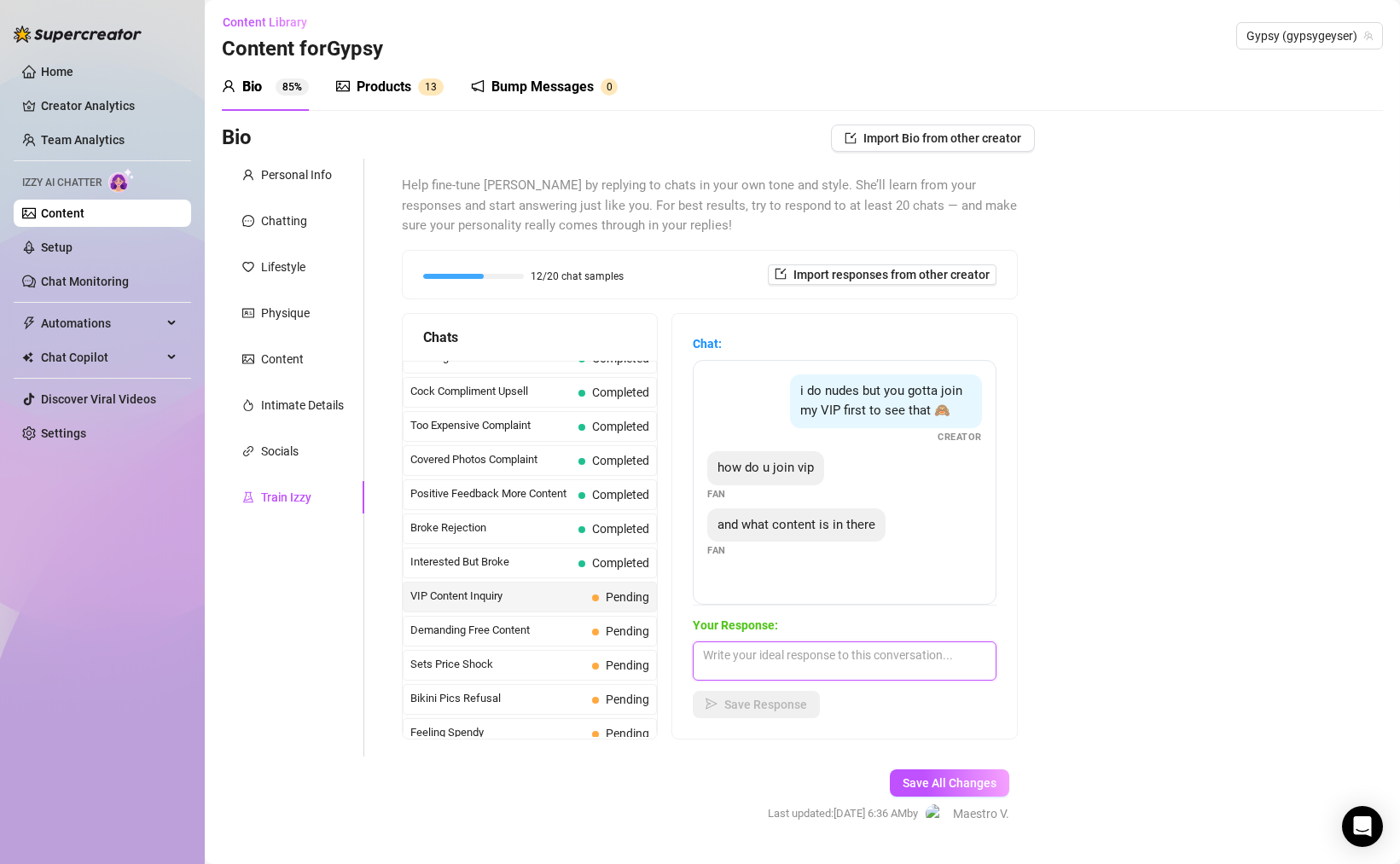
click at [821, 661] on textarea at bounding box center [844, 661] width 304 height 39
type textarea "I really don't do VIP on here"
click at [786, 704] on span "Save Response" at bounding box center [766, 704] width 82 height 13
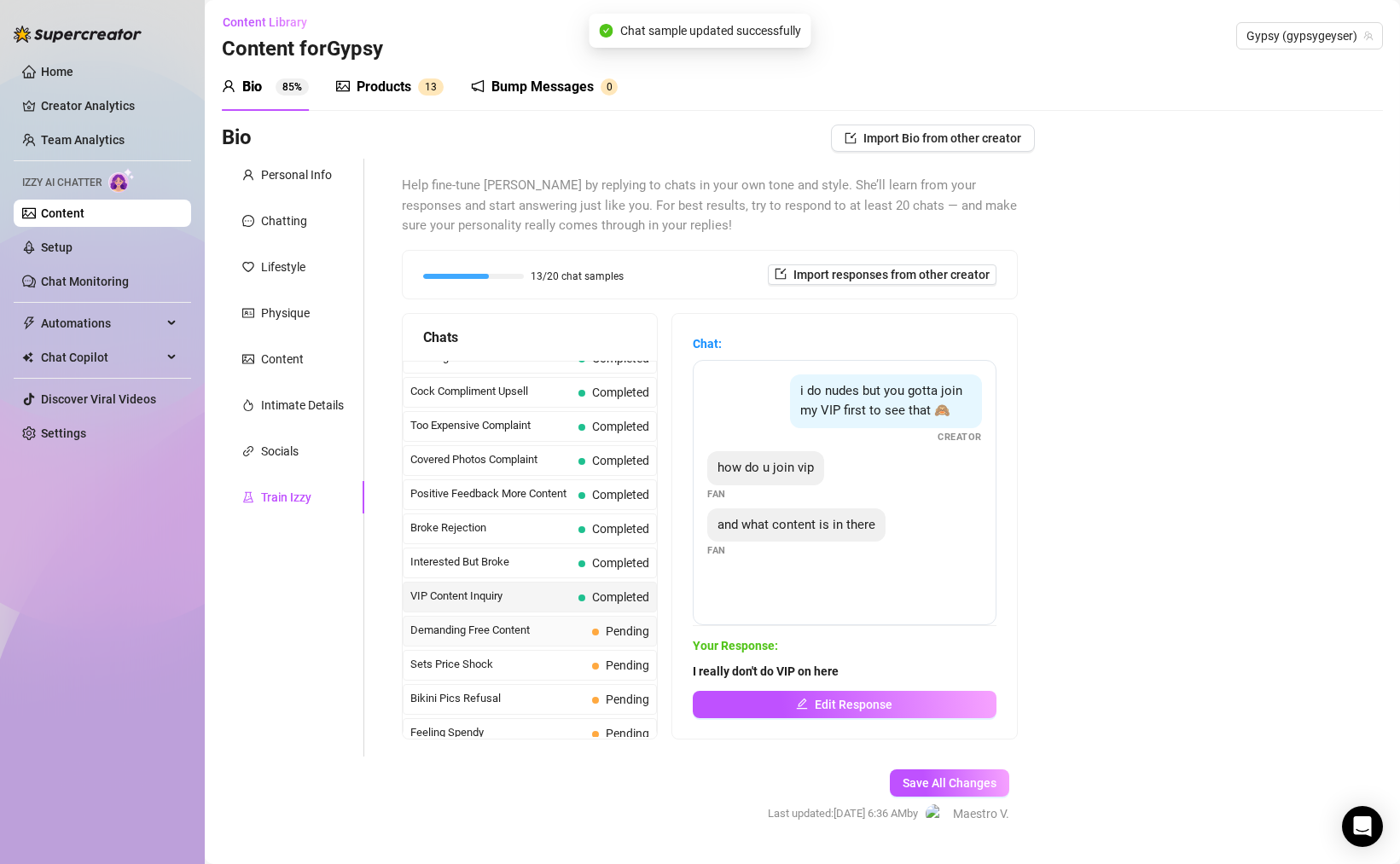
click at [543, 629] on span "Demanding Free Content" at bounding box center [497, 629] width 175 height 17
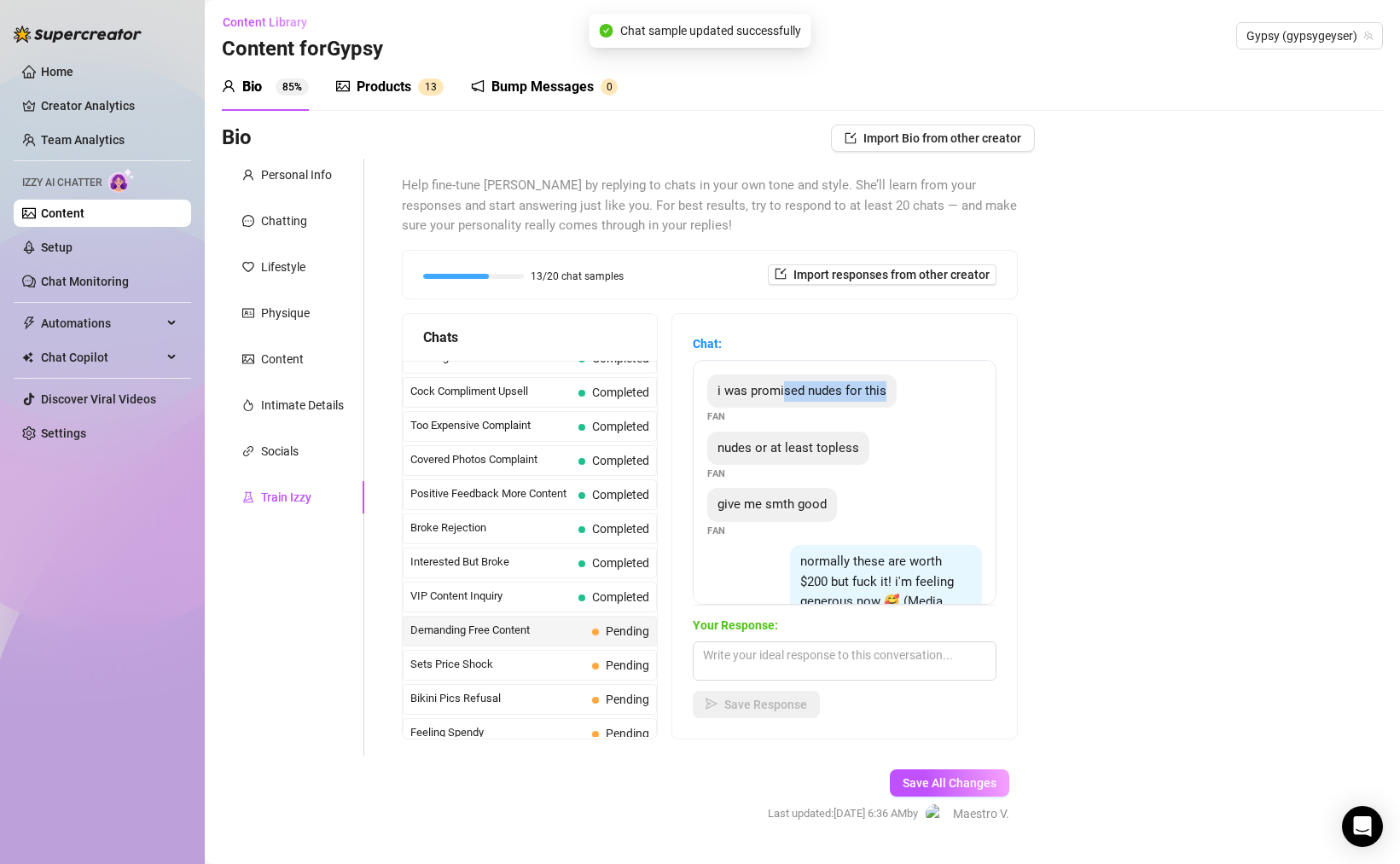
drag, startPoint x: 785, startPoint y: 395, endPoint x: 898, endPoint y: 403, distance: 113.3
click at [884, 403] on div "i was promised nudes for this" at bounding box center [802, 391] width 189 height 34
drag, startPoint x: 772, startPoint y: 455, endPoint x: 922, endPoint y: 471, distance: 150.9
click at [869, 463] on div "nudes or at least topless Fan" at bounding box center [845, 457] width 275 height 50
drag, startPoint x: 782, startPoint y: 504, endPoint x: 958, endPoint y: 510, distance: 176.1
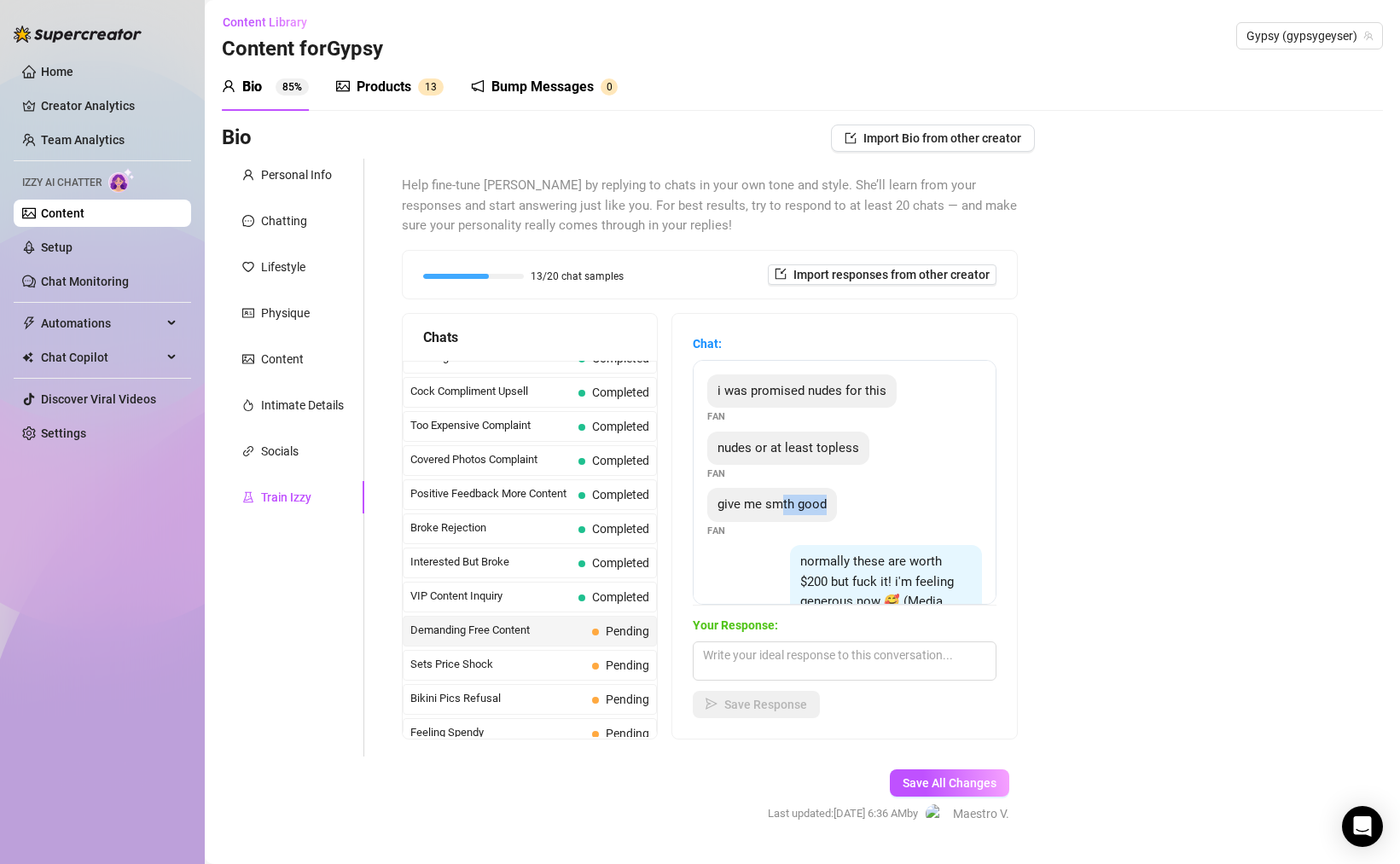
click at [889, 511] on div "give me smth good Fan" at bounding box center [845, 513] width 275 height 50
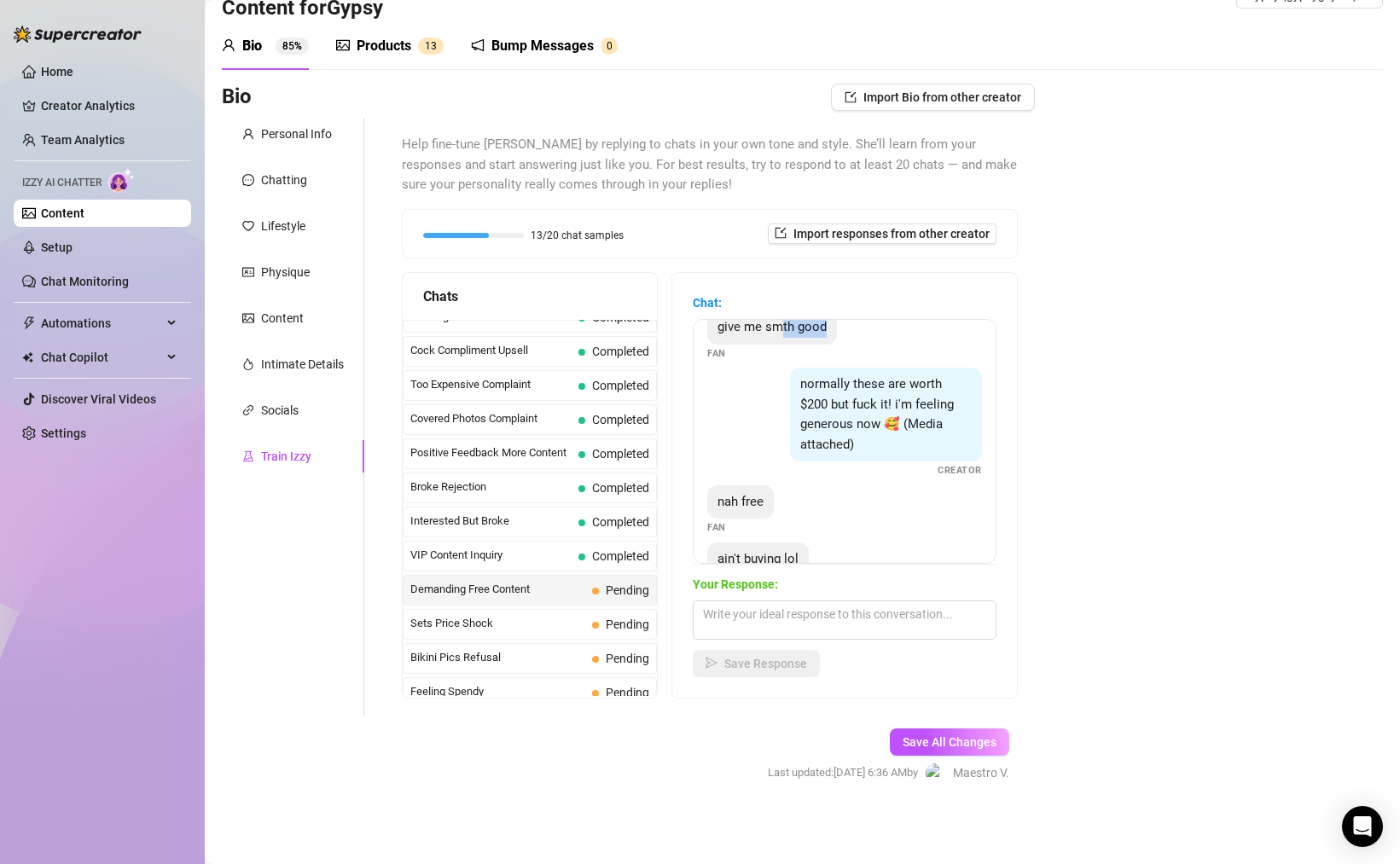
scroll to position [187, 0]
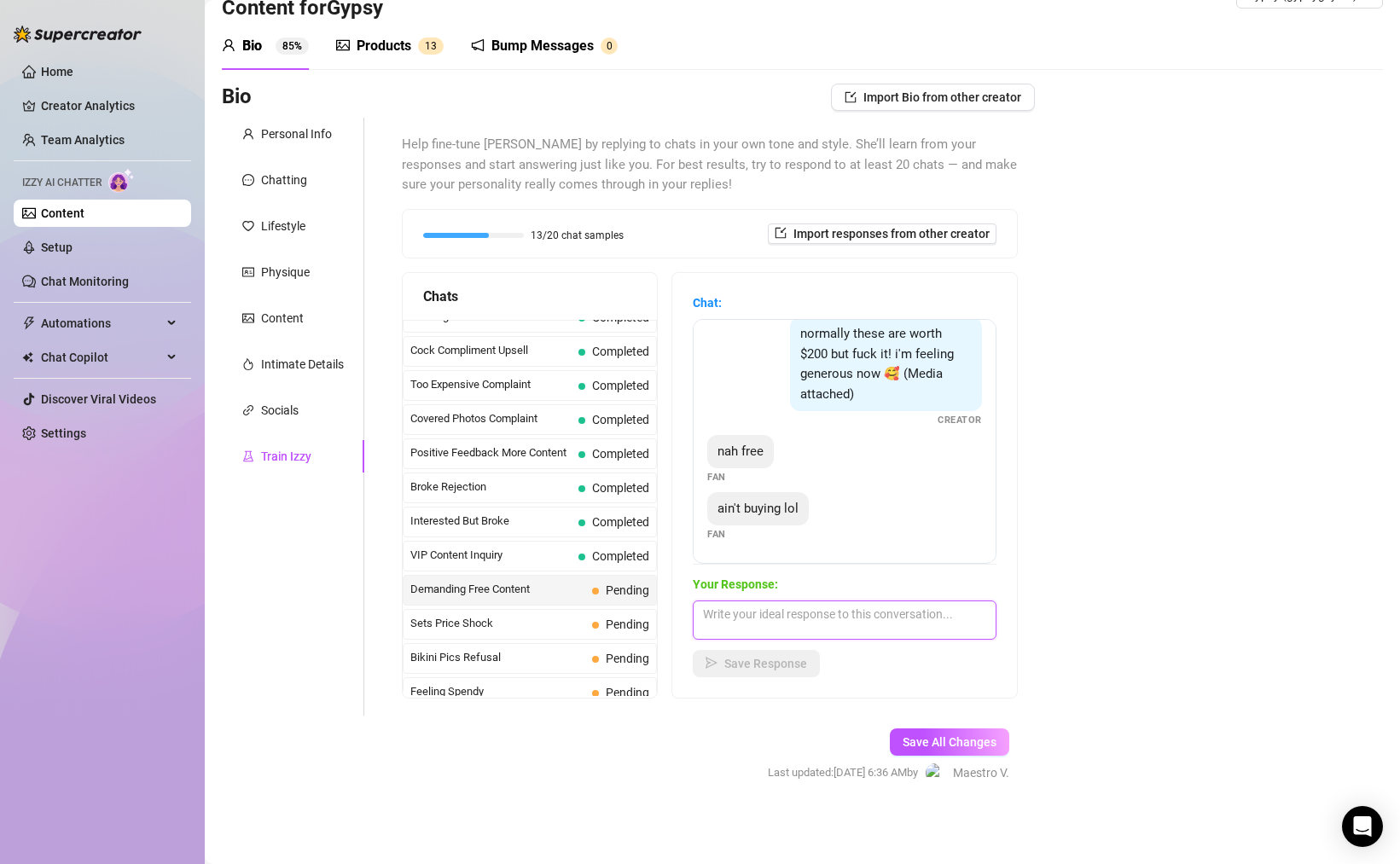
click at [825, 612] on textarea at bounding box center [844, 620] width 304 height 39
type textarea "i"
type textarea "I don't have any free content on here babe, just whatever is on my page or my p…"
click at [766, 663] on span "Save Response" at bounding box center [766, 663] width 82 height 13
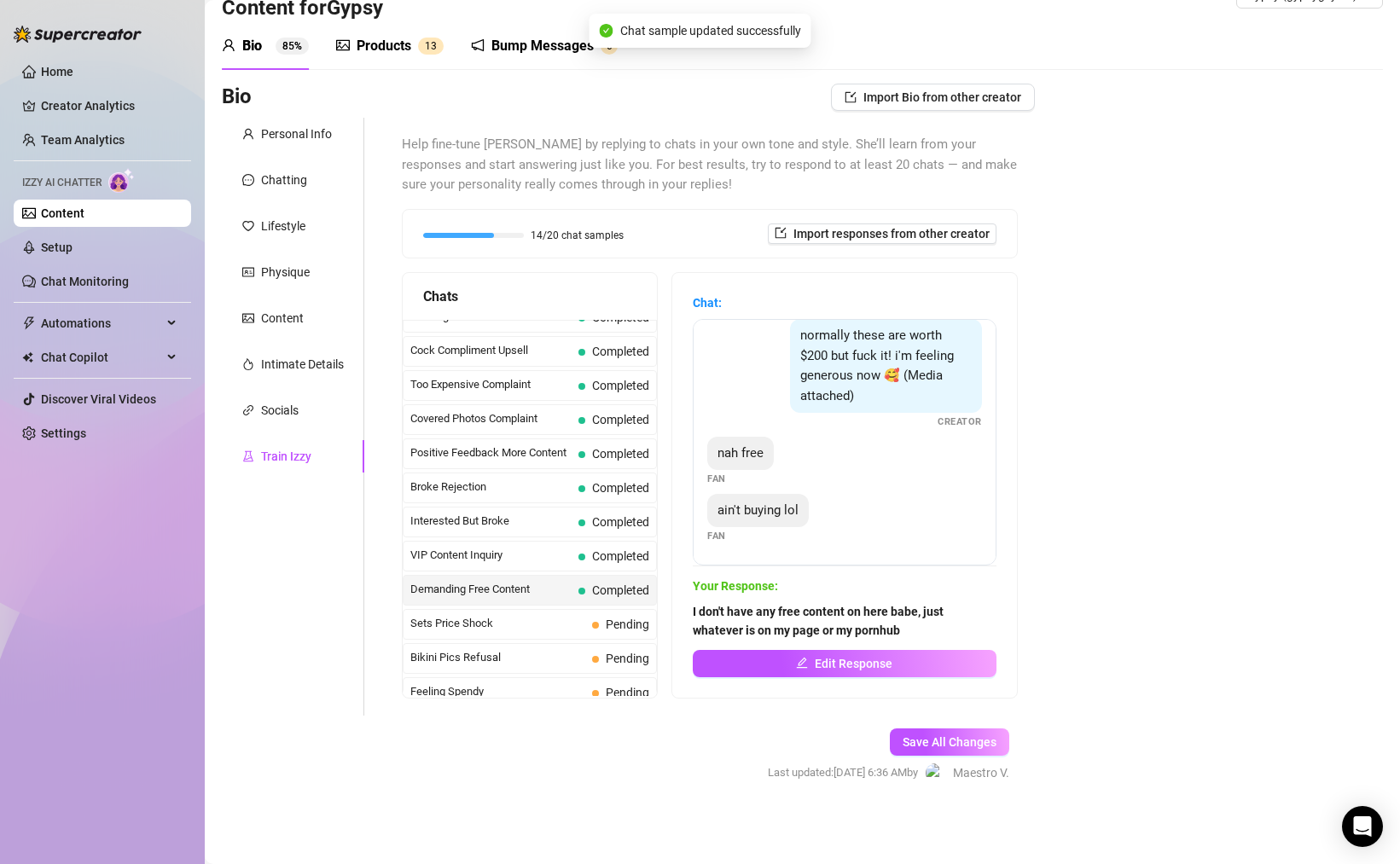
scroll to position [185, 0]
click at [512, 626] on span "Sets Price Shock" at bounding box center [497, 623] width 175 height 17
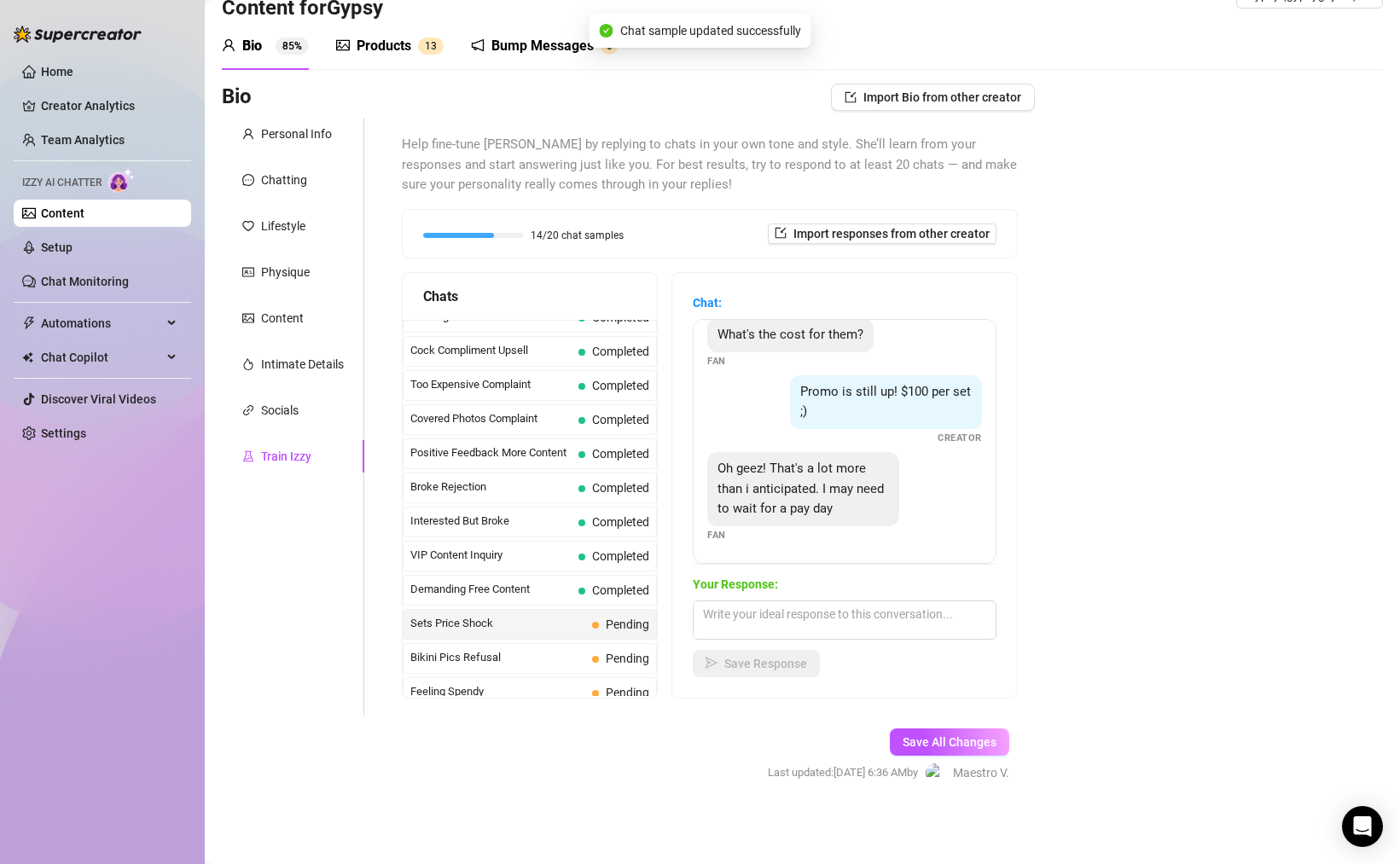
scroll to position [0, 0]
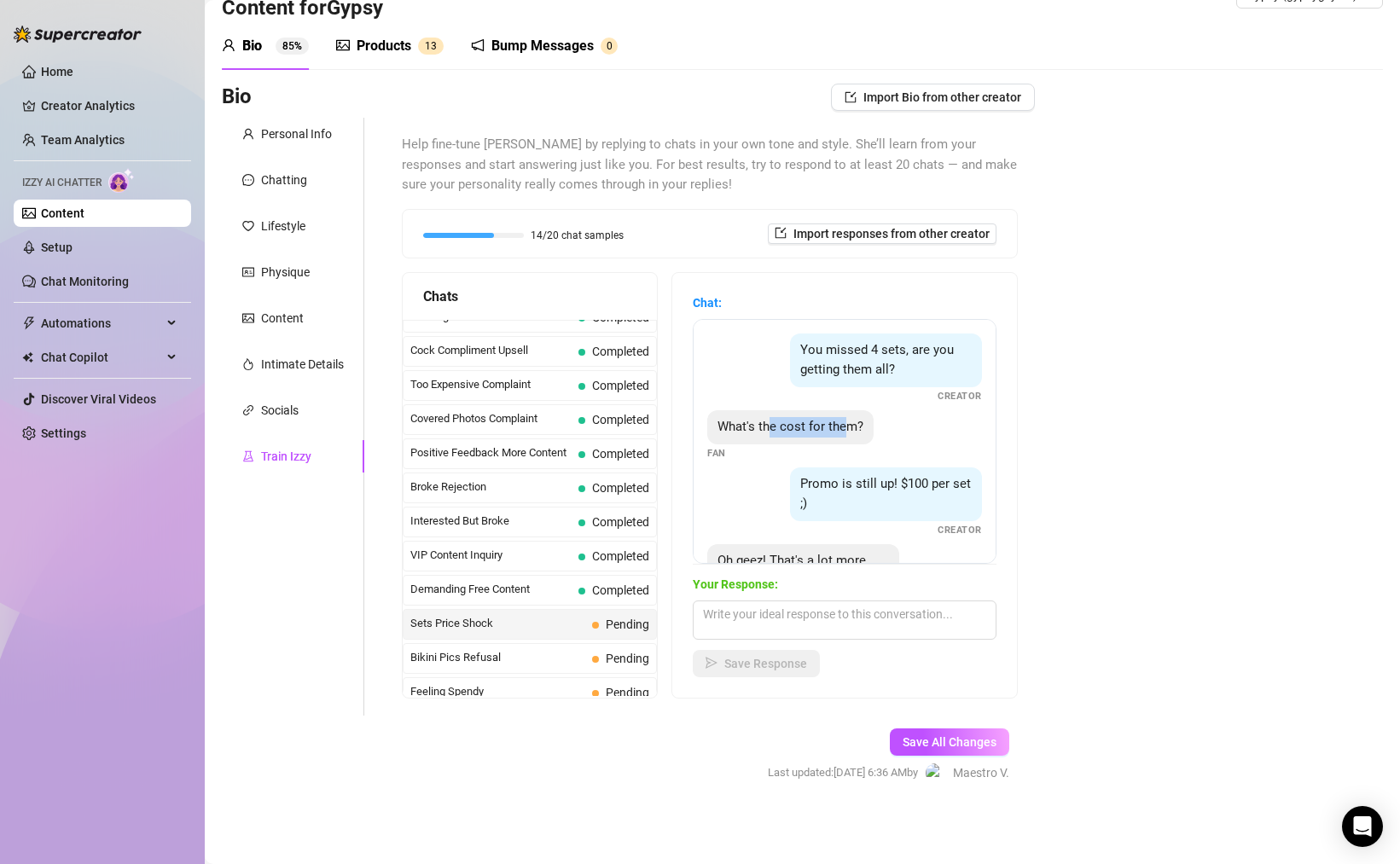
drag, startPoint x: 793, startPoint y: 428, endPoint x: 854, endPoint y: 429, distance: 61.0
click at [844, 428] on span "What's the cost for them?" at bounding box center [790, 426] width 146 height 15
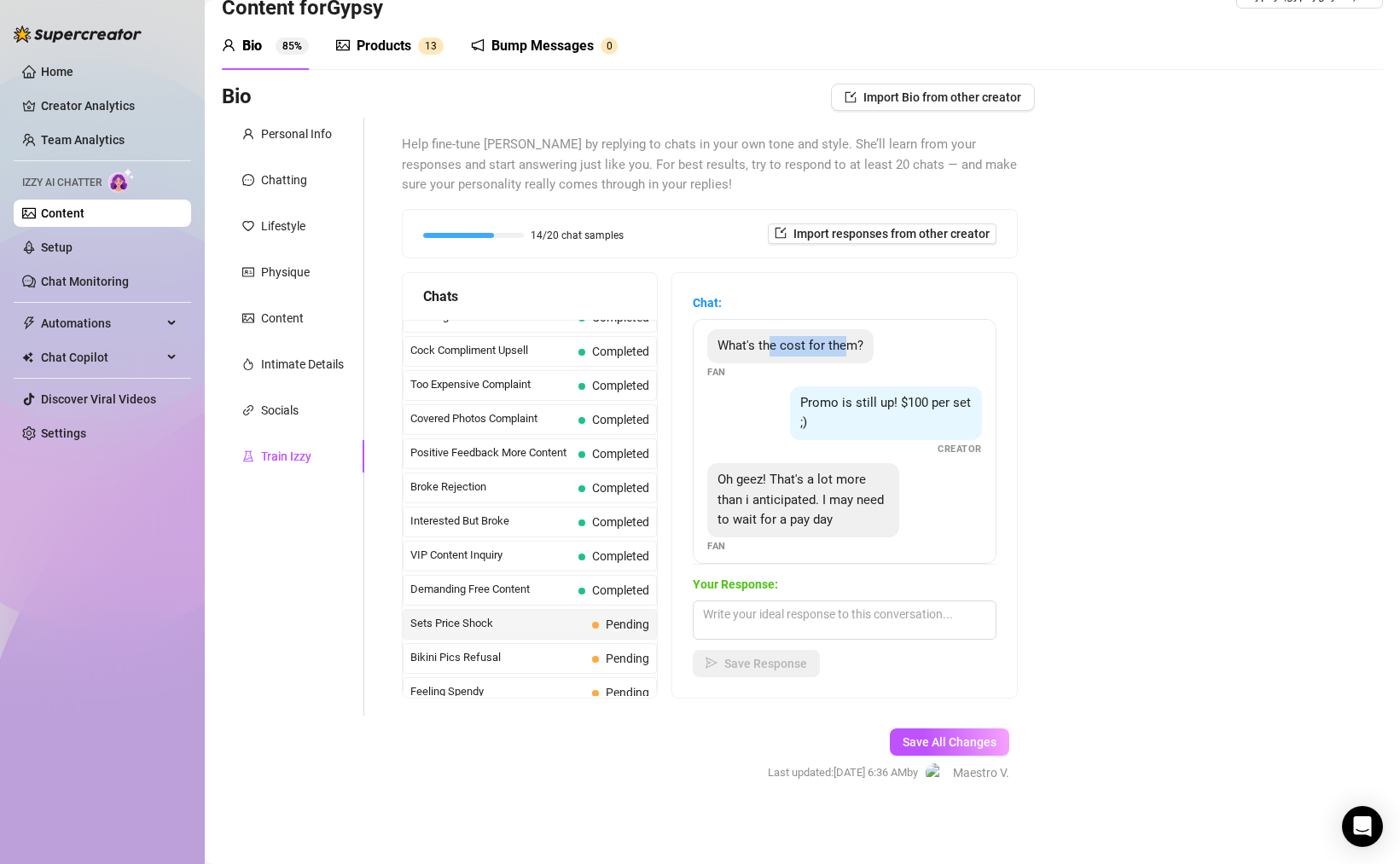
scroll to position [92, 0]
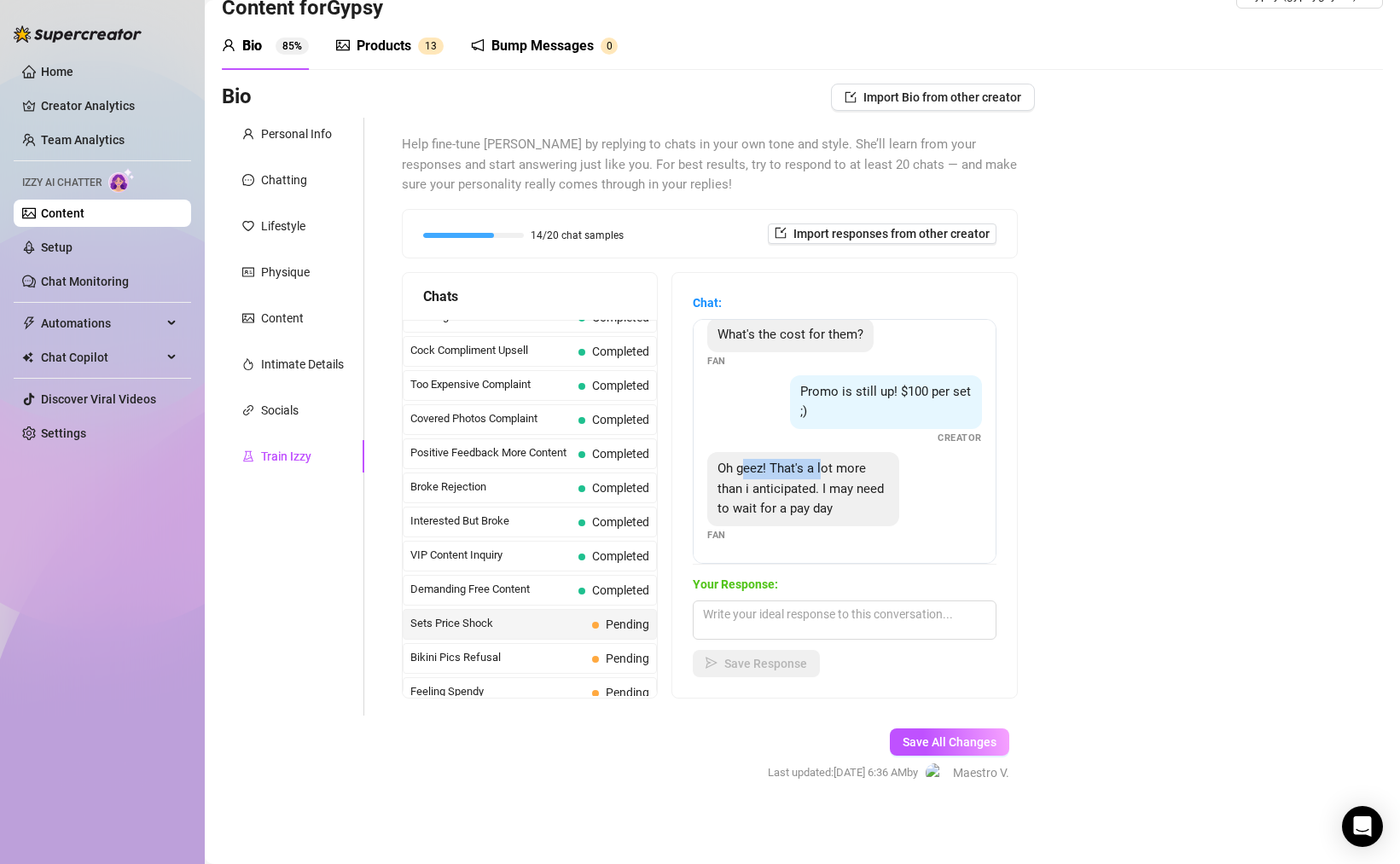
click at [827, 476] on div "Oh geez! That's a lot more than i anticipated. I may need to wait for a pay day" at bounding box center [803, 489] width 192 height 74
drag, startPoint x: 851, startPoint y: 492, endPoint x: 869, endPoint y: 494, distance: 18.1
click at [853, 492] on span "Oh geez! That's a lot more than i anticipated. I may need to wait for a pay day" at bounding box center [801, 488] width 167 height 56
click at [827, 611] on textarea at bounding box center [844, 620] width 304 height 39
type textarea "y"
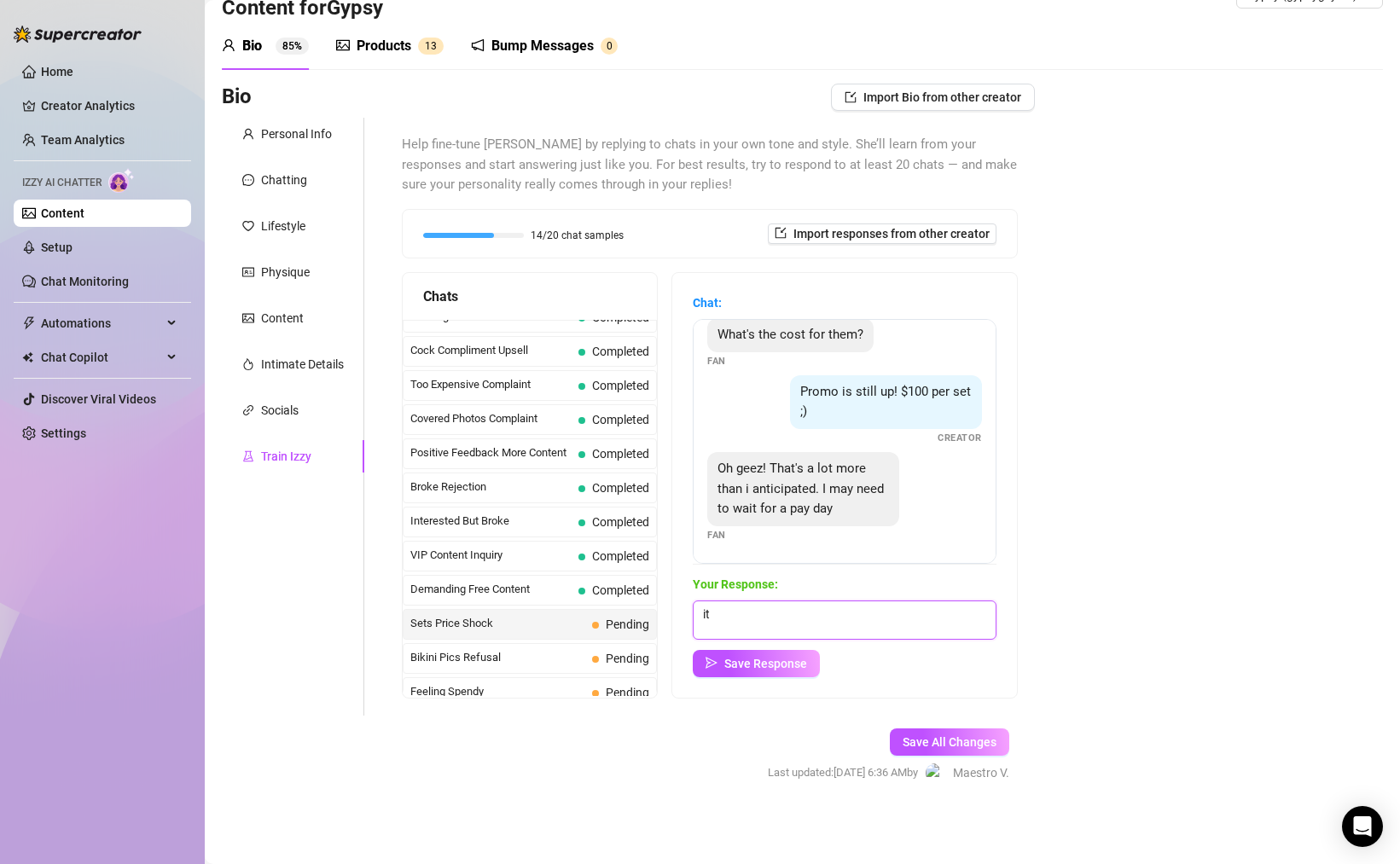
type textarea "i"
type textarea "these are worth the wait I promise!! want a little something to keep you waitin…"
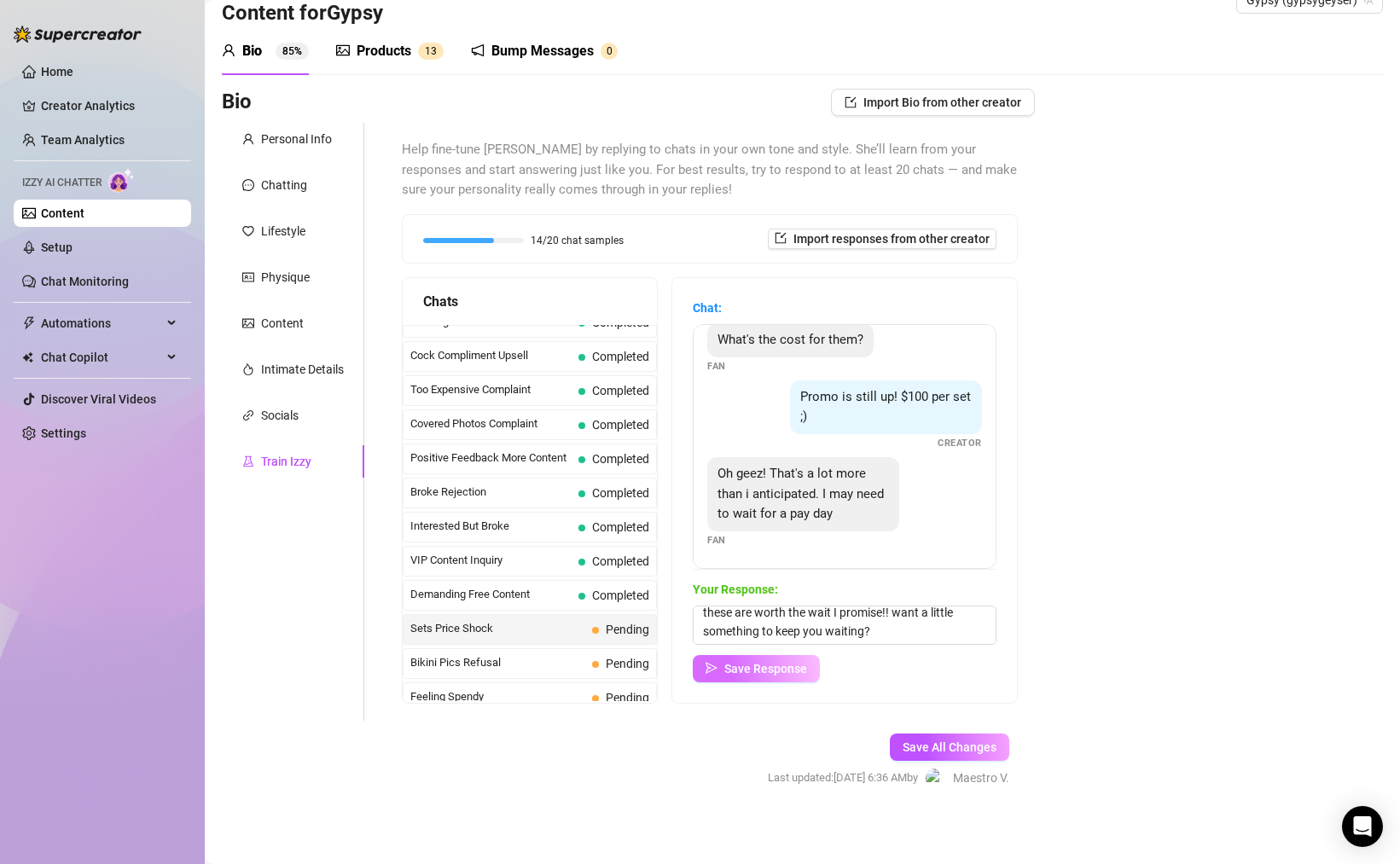
drag, startPoint x: 752, startPoint y: 654, endPoint x: 765, endPoint y: 655, distance: 13.0
click at [752, 654] on button "Save Response" at bounding box center [756, 668] width 127 height 27
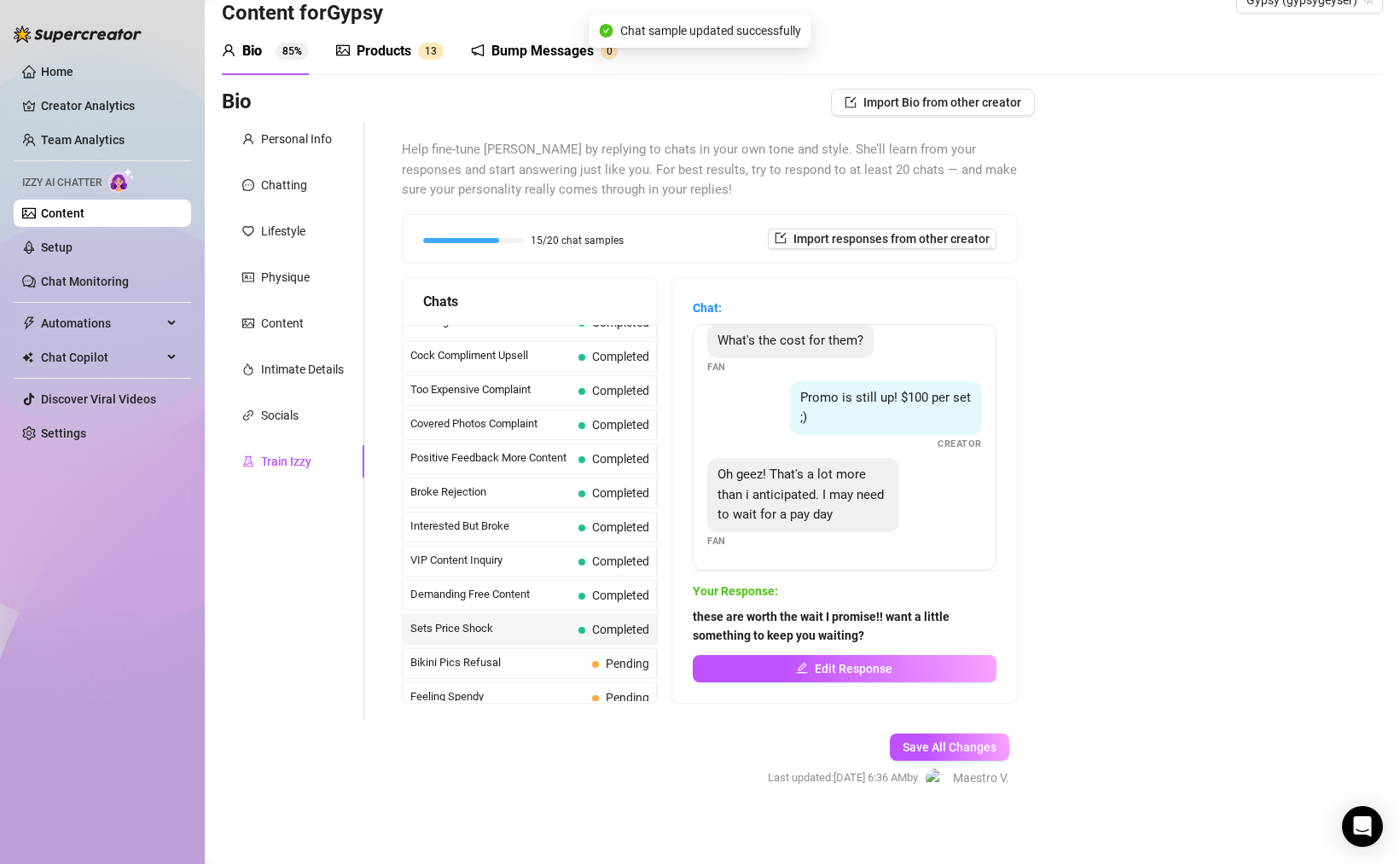
scroll to position [90, 0]
click at [513, 657] on span "Bikini Pics Refusal" at bounding box center [497, 662] width 175 height 17
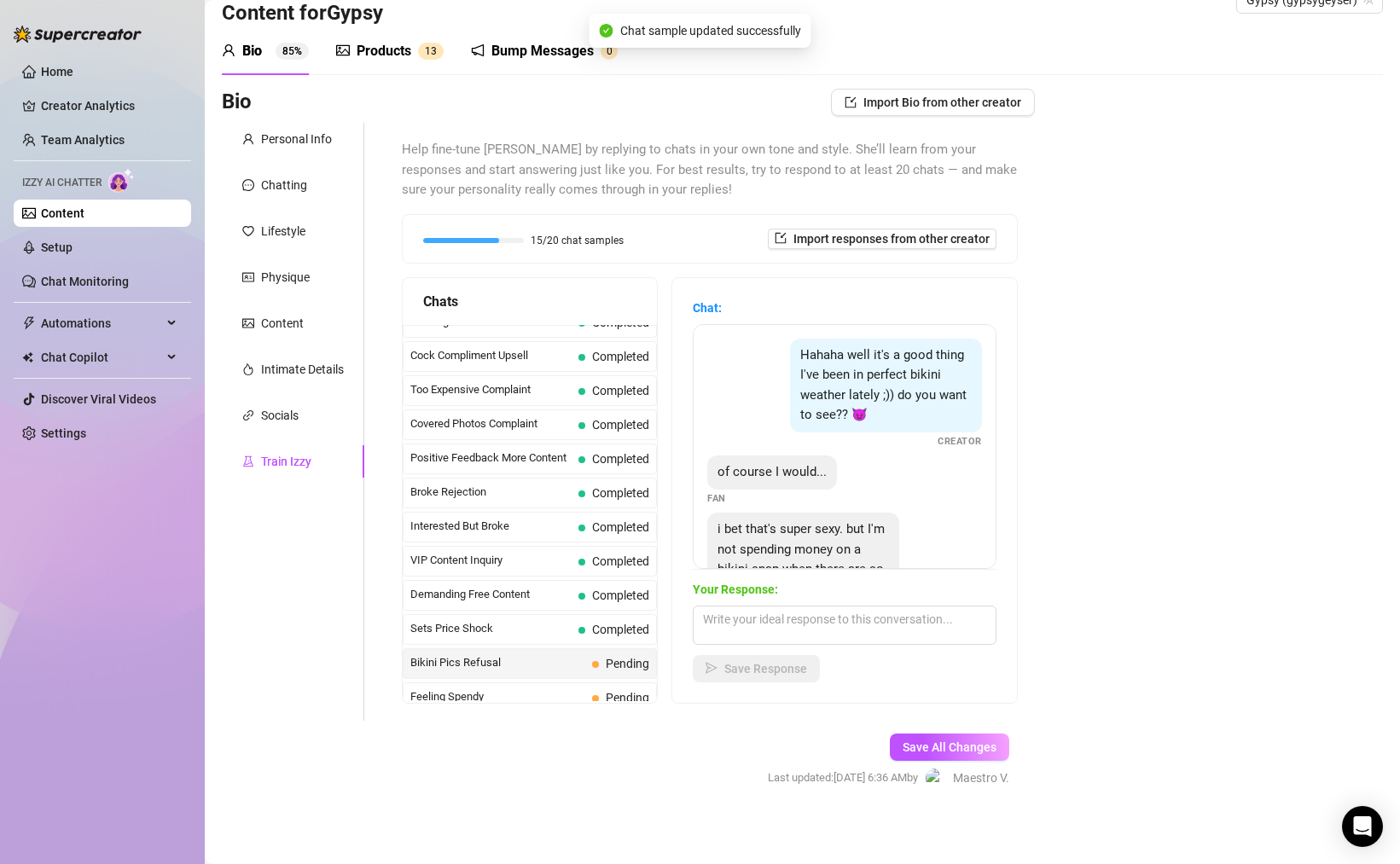
scroll to position [28, 0]
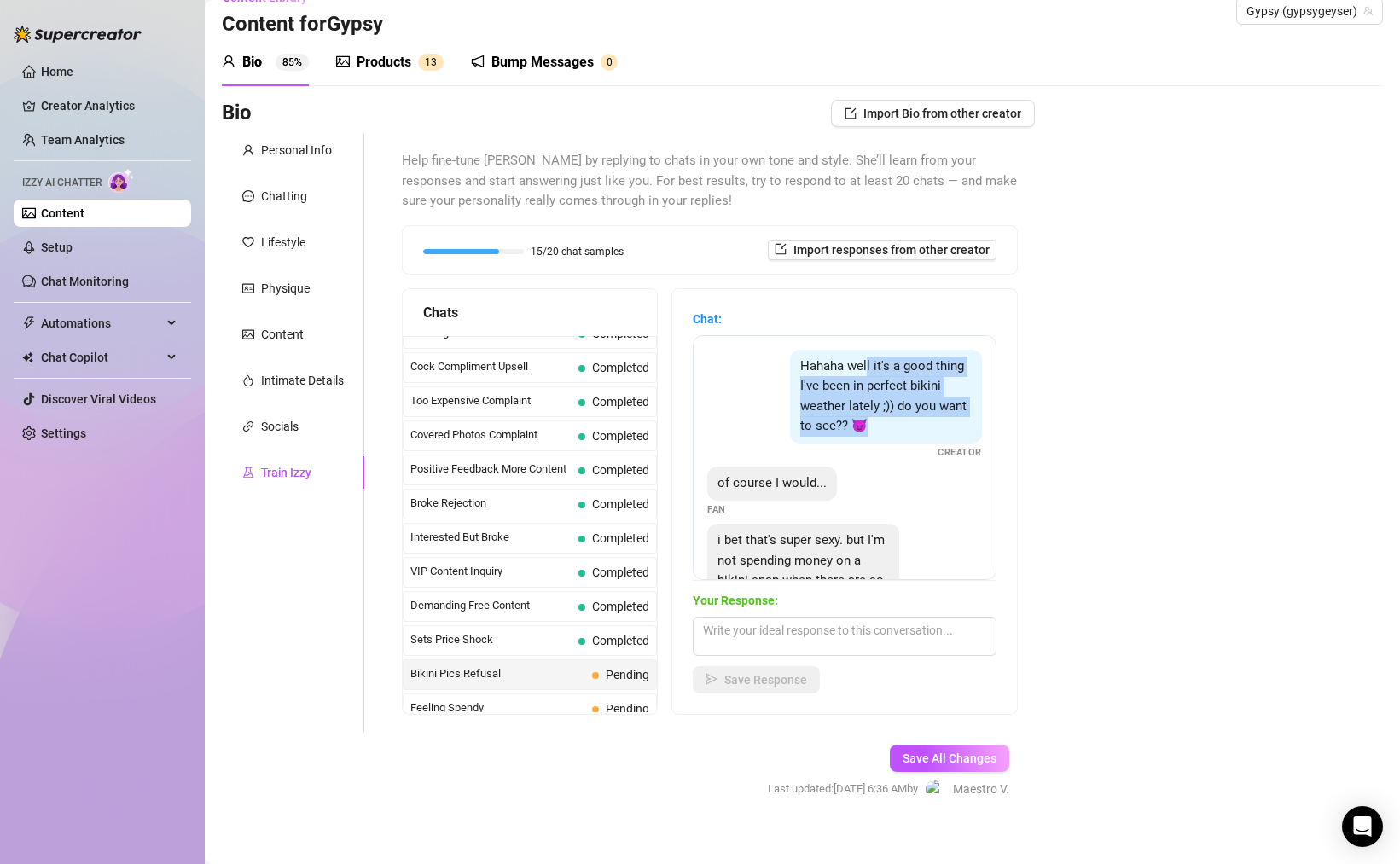
drag, startPoint x: 890, startPoint y: 367, endPoint x: 911, endPoint y: 421, distance: 57.9
click at [911, 421] on div "Hahaha well it's a good thing I've been in perfect bikini weather lately ;)) do…" at bounding box center [886, 396] width 192 height 94
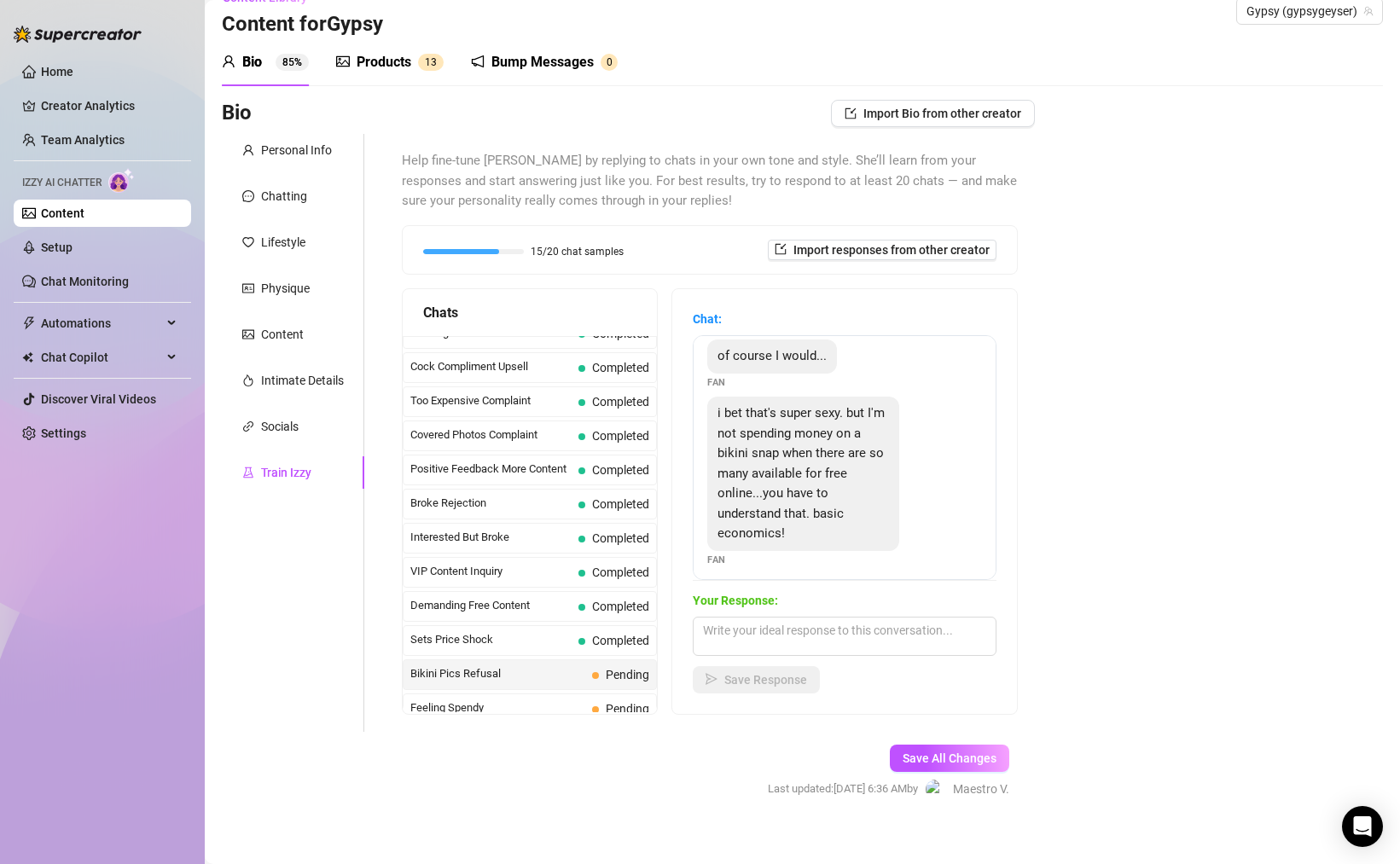
scroll to position [135, 0]
click at [823, 414] on div "i bet that's super sexy. but I'm not spending money on a bikini snap when there…" at bounding box center [803, 465] width 192 height 154
drag, startPoint x: 794, startPoint y: 449, endPoint x: 868, endPoint y: 466, distance: 75.9
click at [859, 465] on div "i bet that's super sexy. but I'm not spending money on a bikini snap when there…" at bounding box center [803, 465] width 192 height 154
click at [845, 640] on textarea at bounding box center [844, 637] width 304 height 39
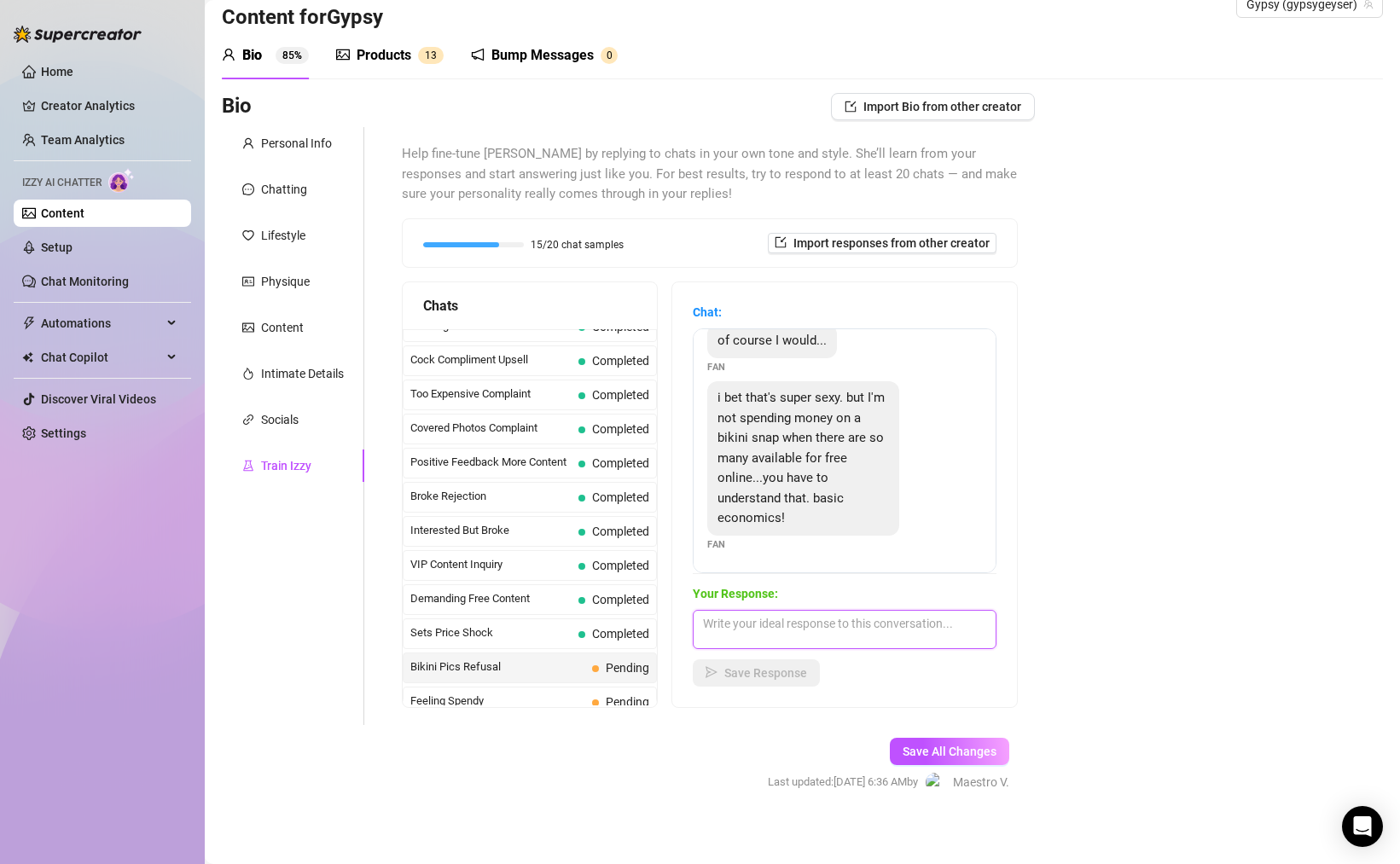
scroll to position [37, 0]
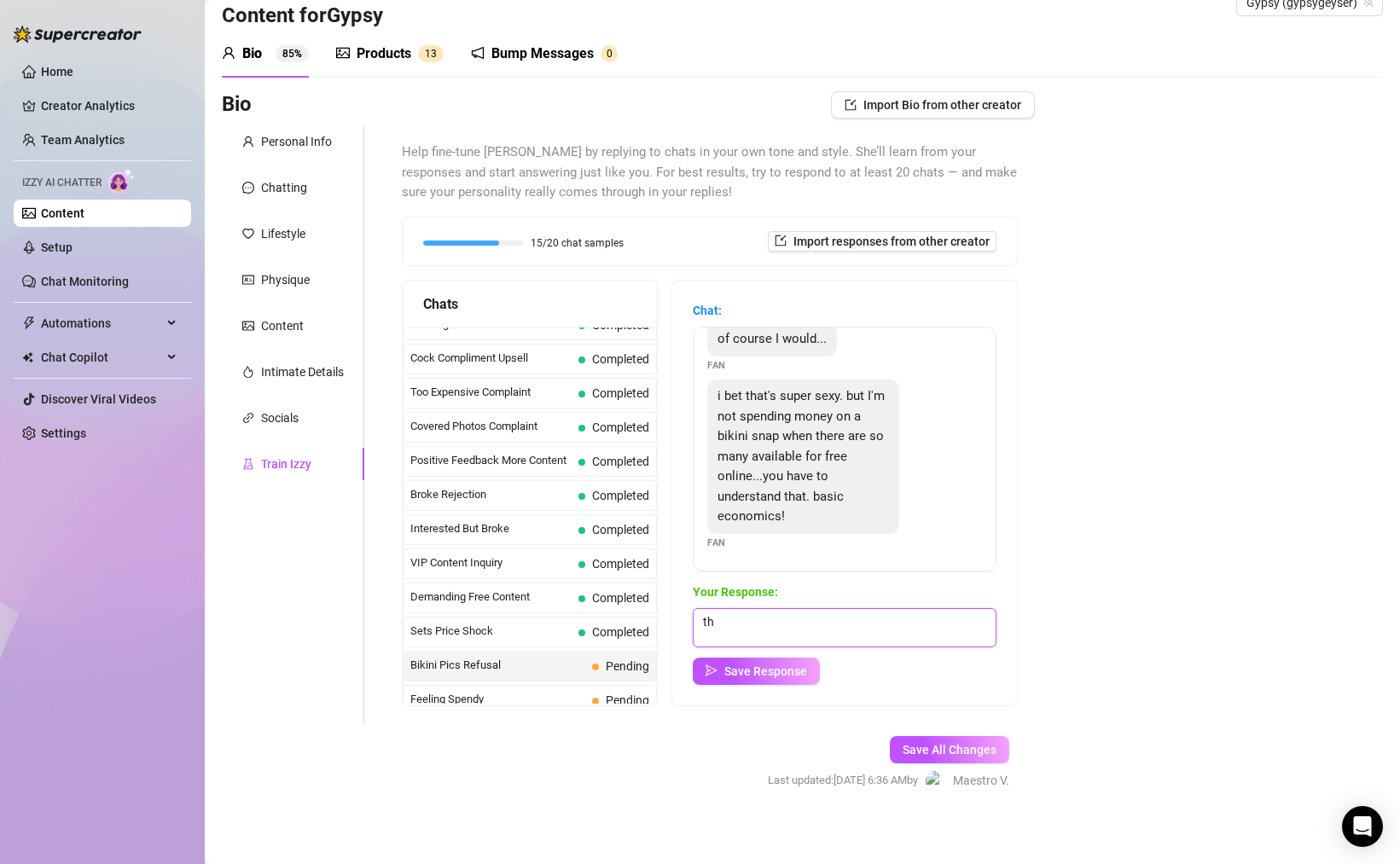
type textarea "t"
type textarea "I"
type textarea "Not of me showing you my body and stripping out of my bikini lol"
drag, startPoint x: 780, startPoint y: 663, endPoint x: 791, endPoint y: 662, distance: 11.0
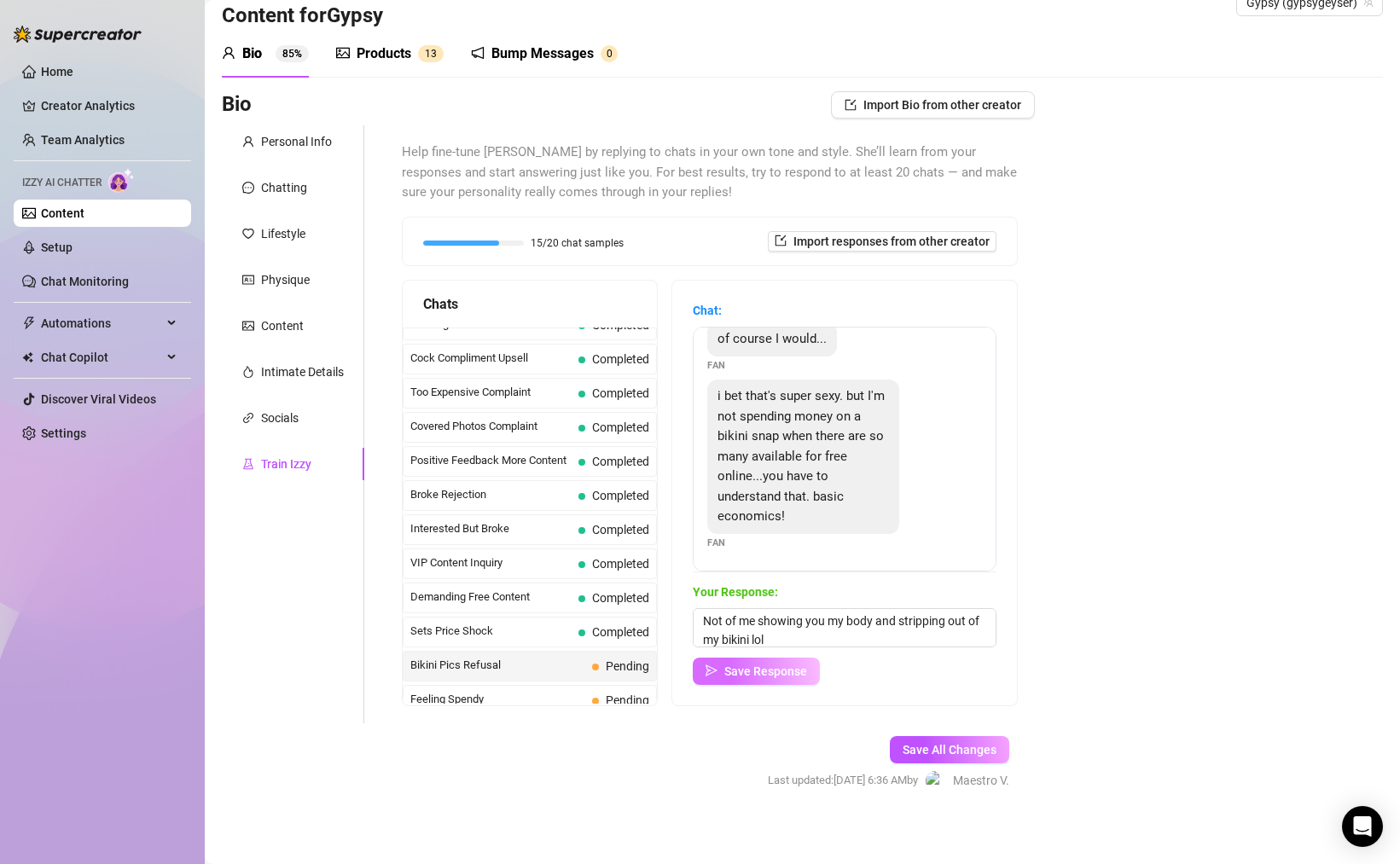
click at [780, 664] on span "Save Response" at bounding box center [766, 671] width 82 height 13
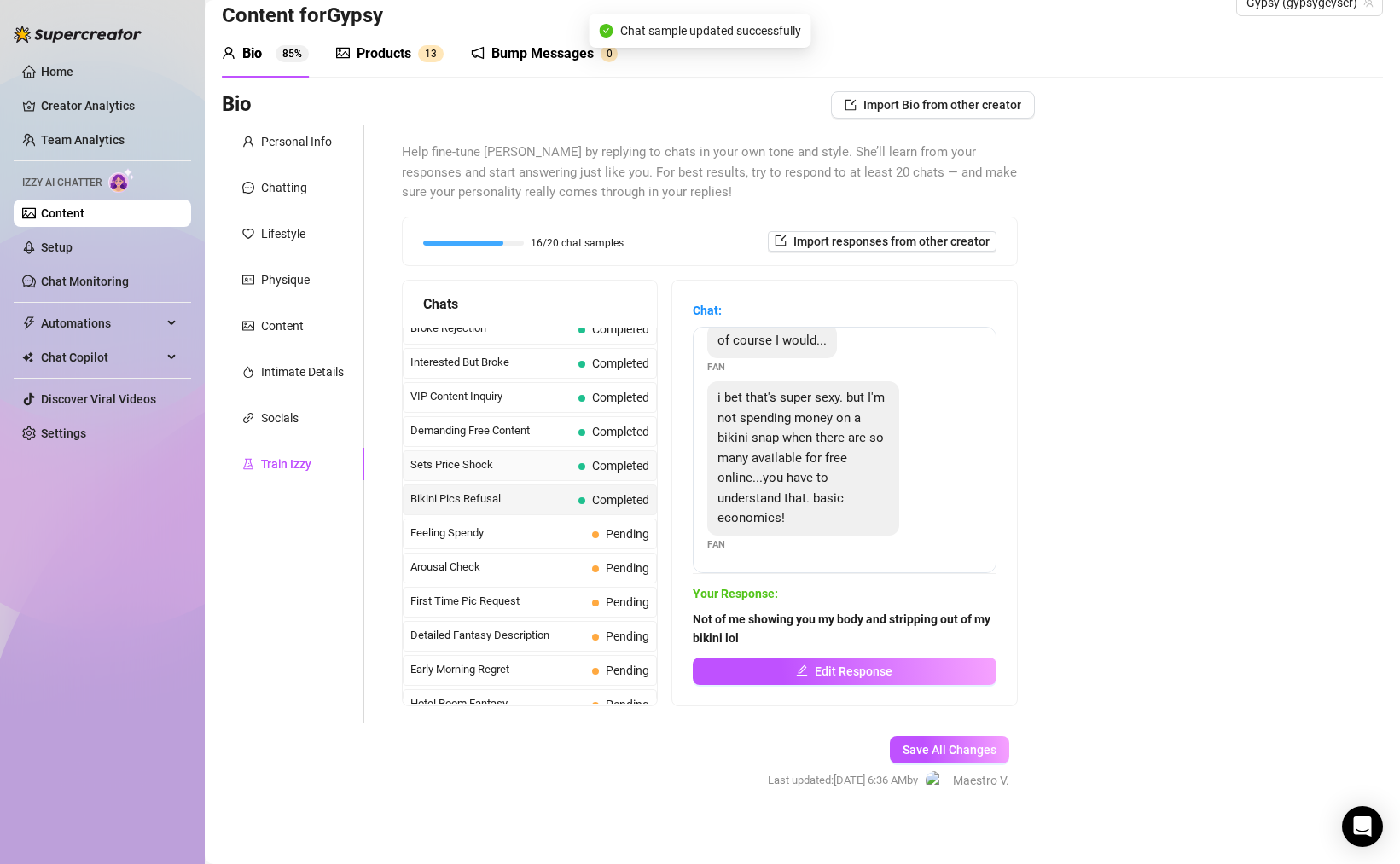
scroll to position [393, 0]
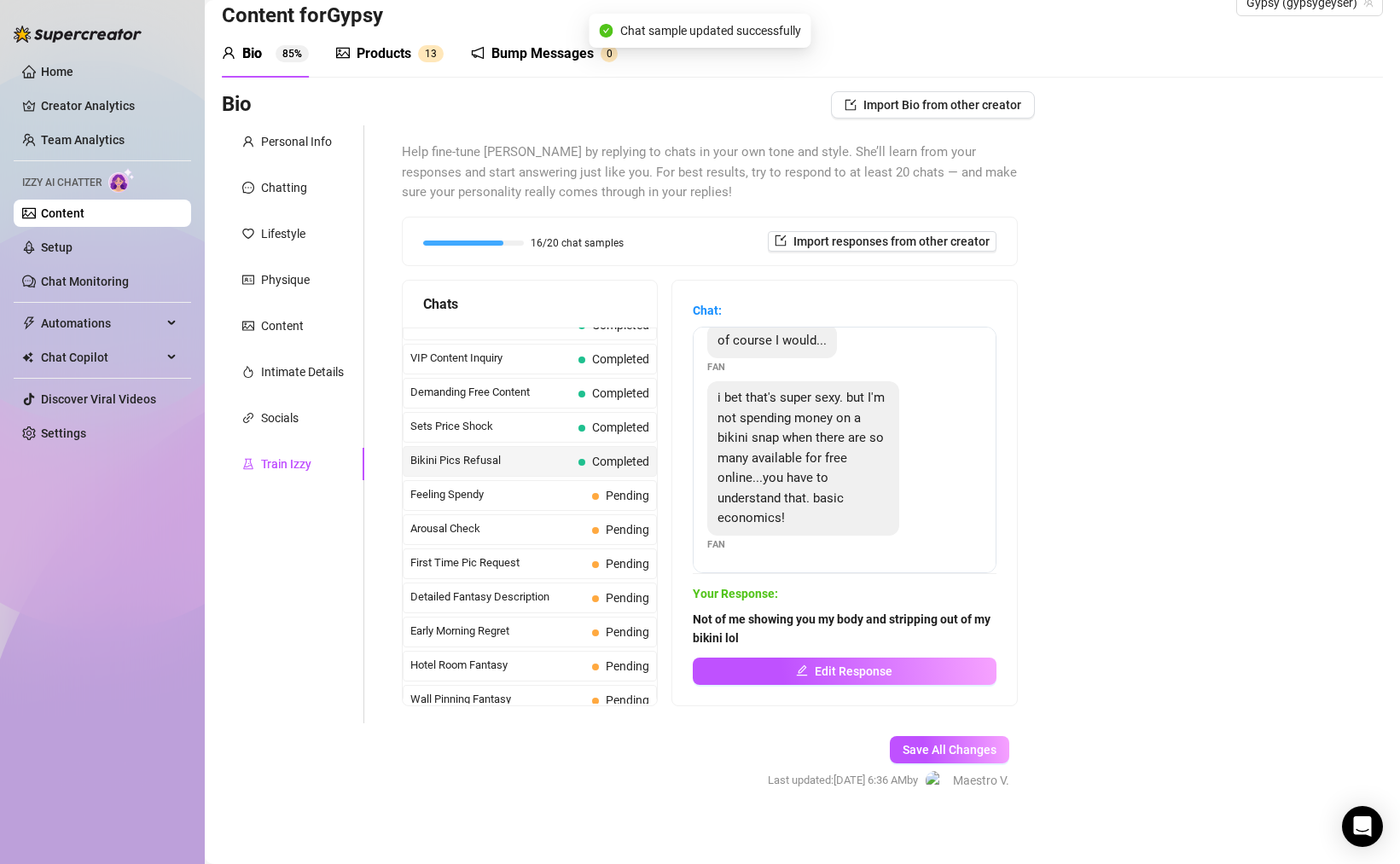
click at [475, 500] on span "Feeling Spendy" at bounding box center [497, 494] width 175 height 17
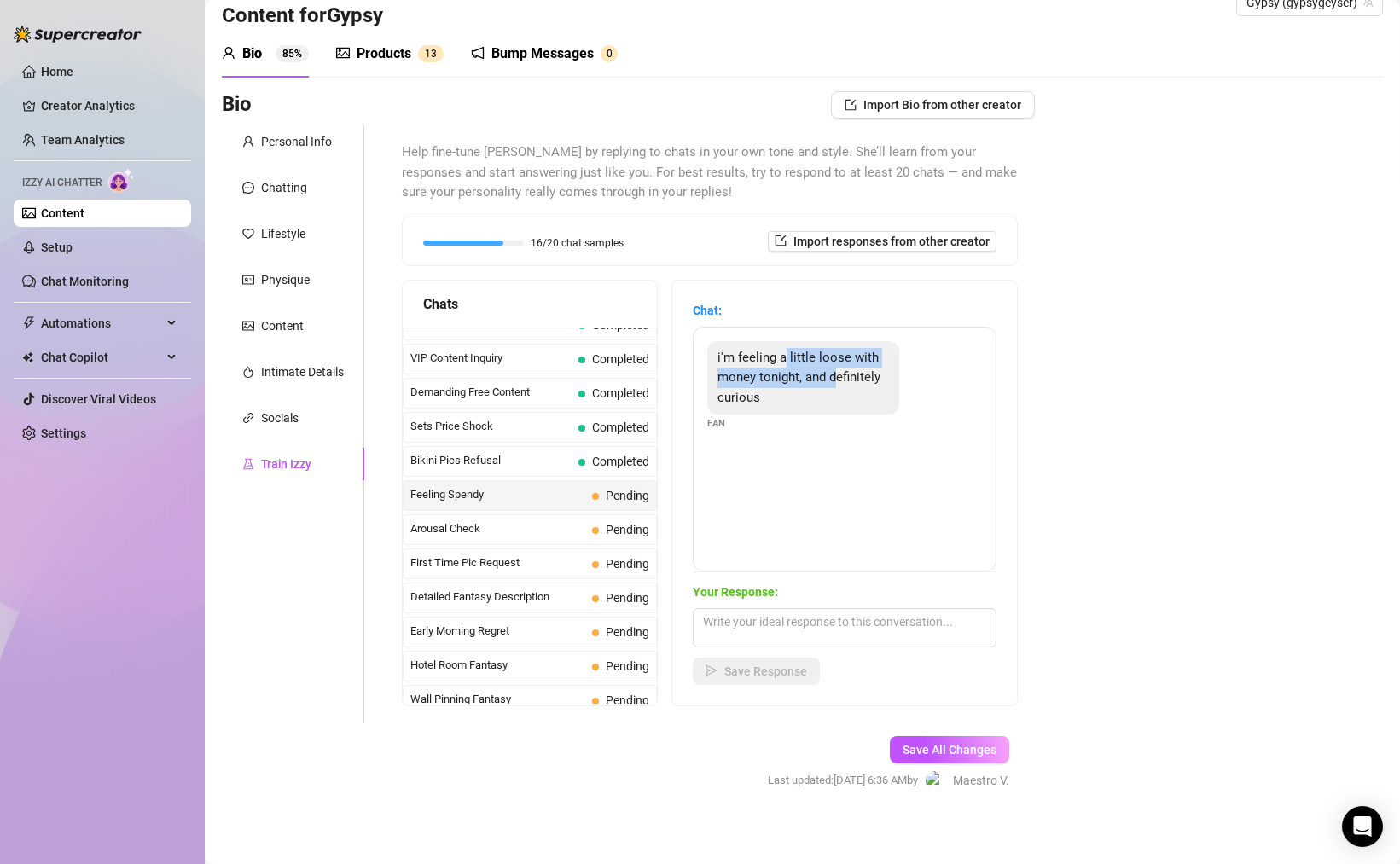
drag, startPoint x: 798, startPoint y: 360, endPoint x: 842, endPoint y: 368, distance: 44.7
click at [843, 367] on div "i'm feeling a little loose with money tonight, and definitely curious" at bounding box center [803, 378] width 192 height 74
click at [874, 620] on textarea at bounding box center [844, 628] width 304 height 39
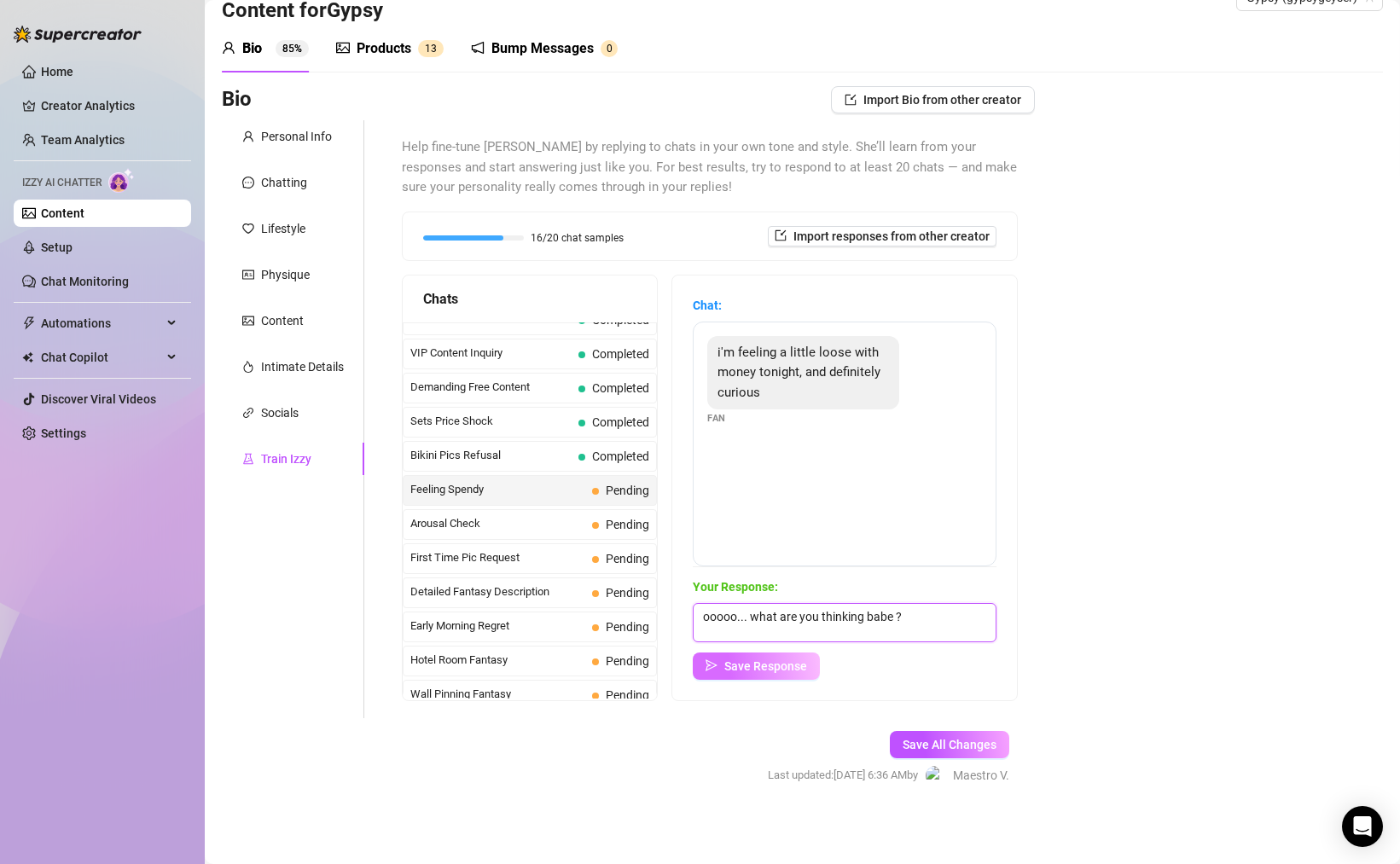
type textarea "ooooo... what are you thinking babe ?"
click at [779, 669] on span "Save Response" at bounding box center [766, 666] width 82 height 13
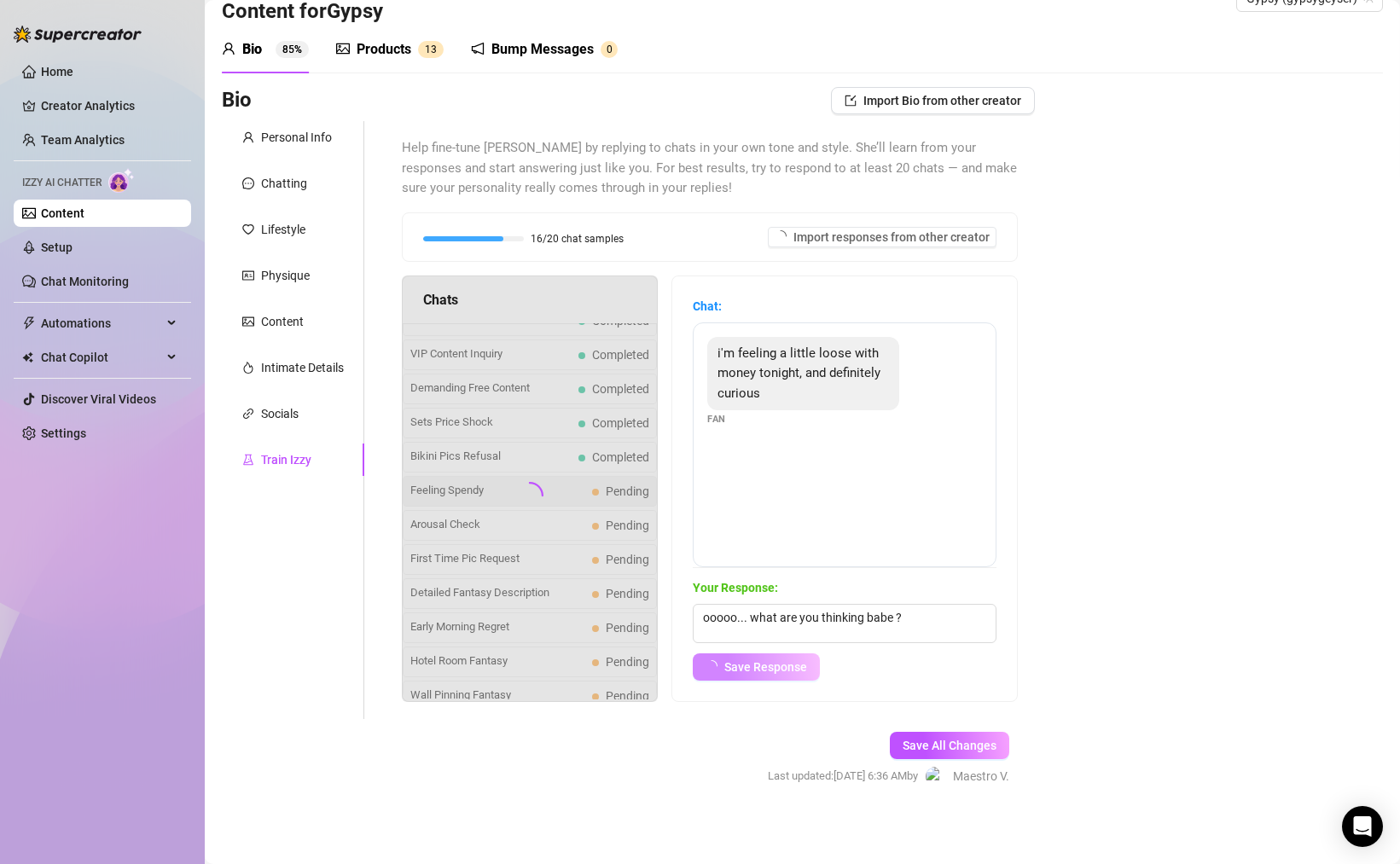
scroll to position [42, 0]
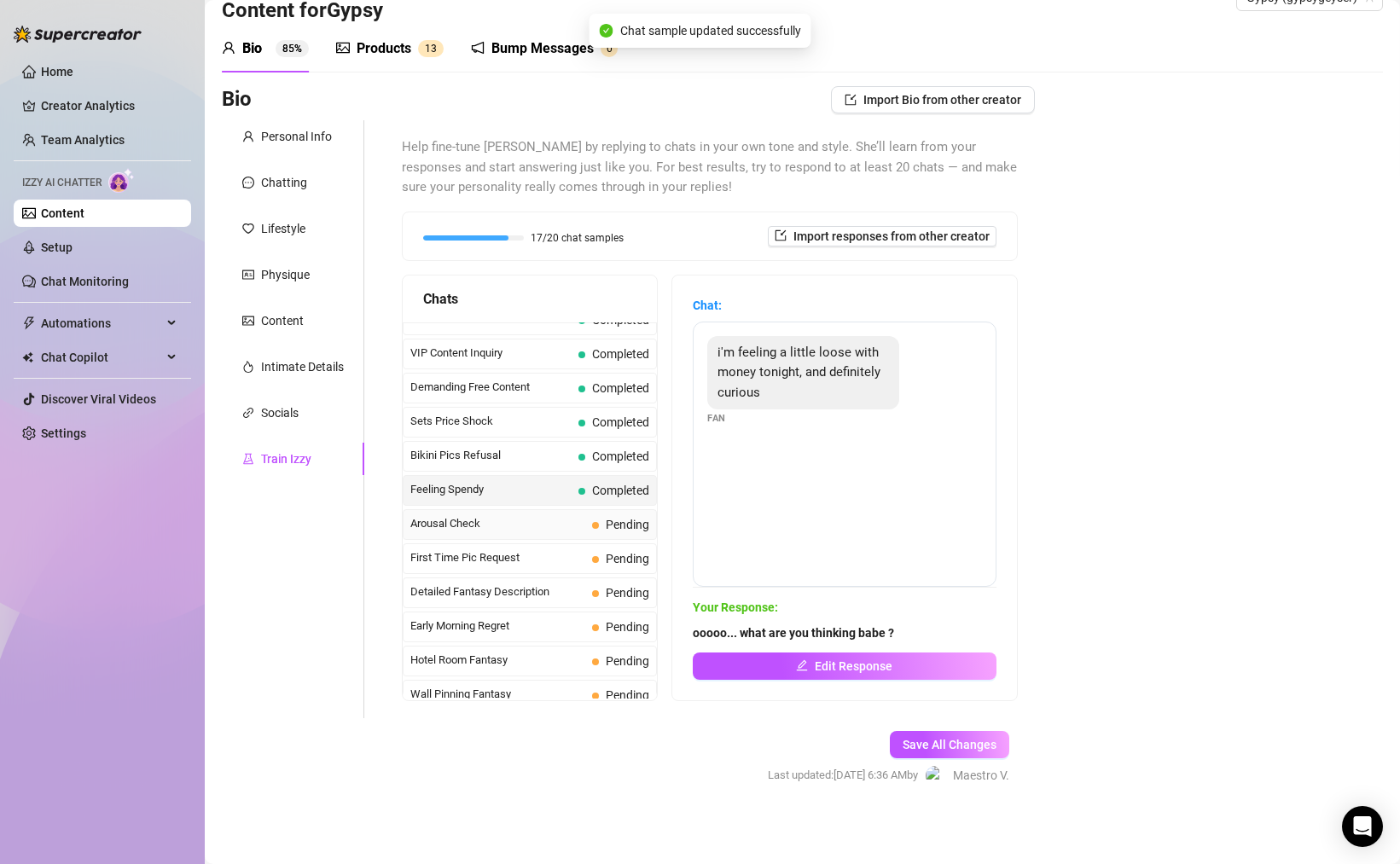
click at [511, 531] on span "Arousal Check" at bounding box center [497, 523] width 175 height 17
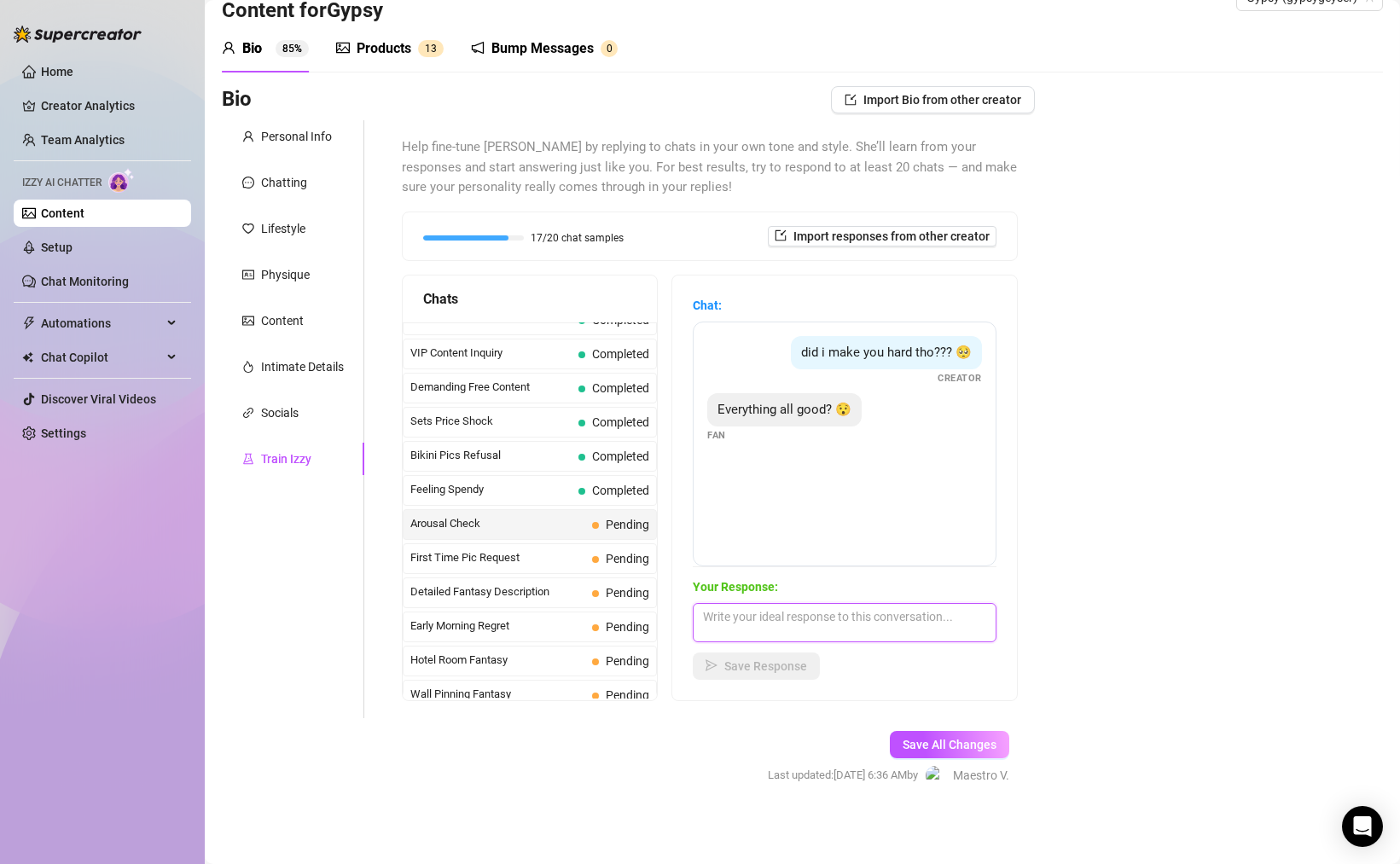
click at [859, 623] on textarea at bounding box center [844, 622] width 304 height 39
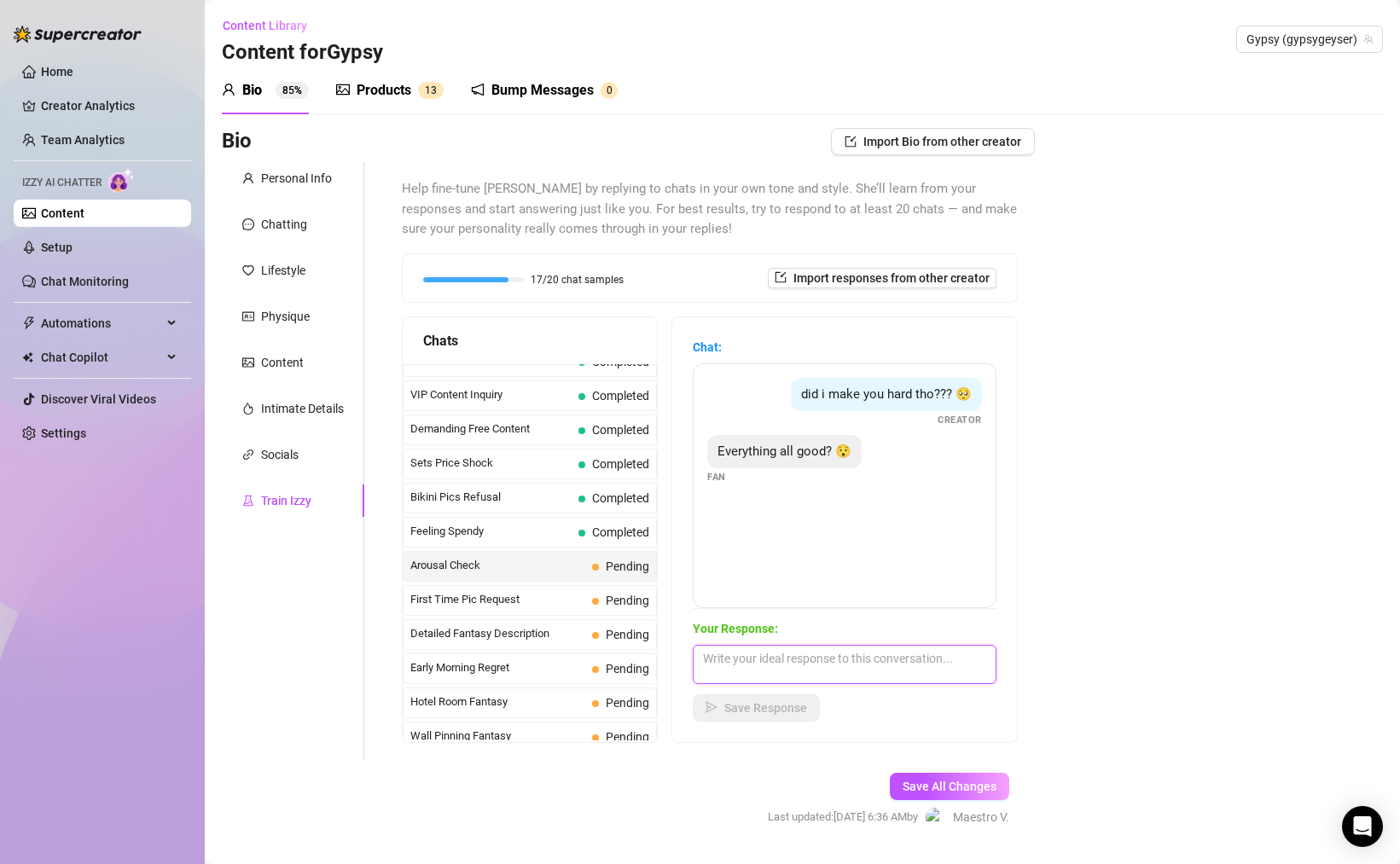
scroll to position [45, 0]
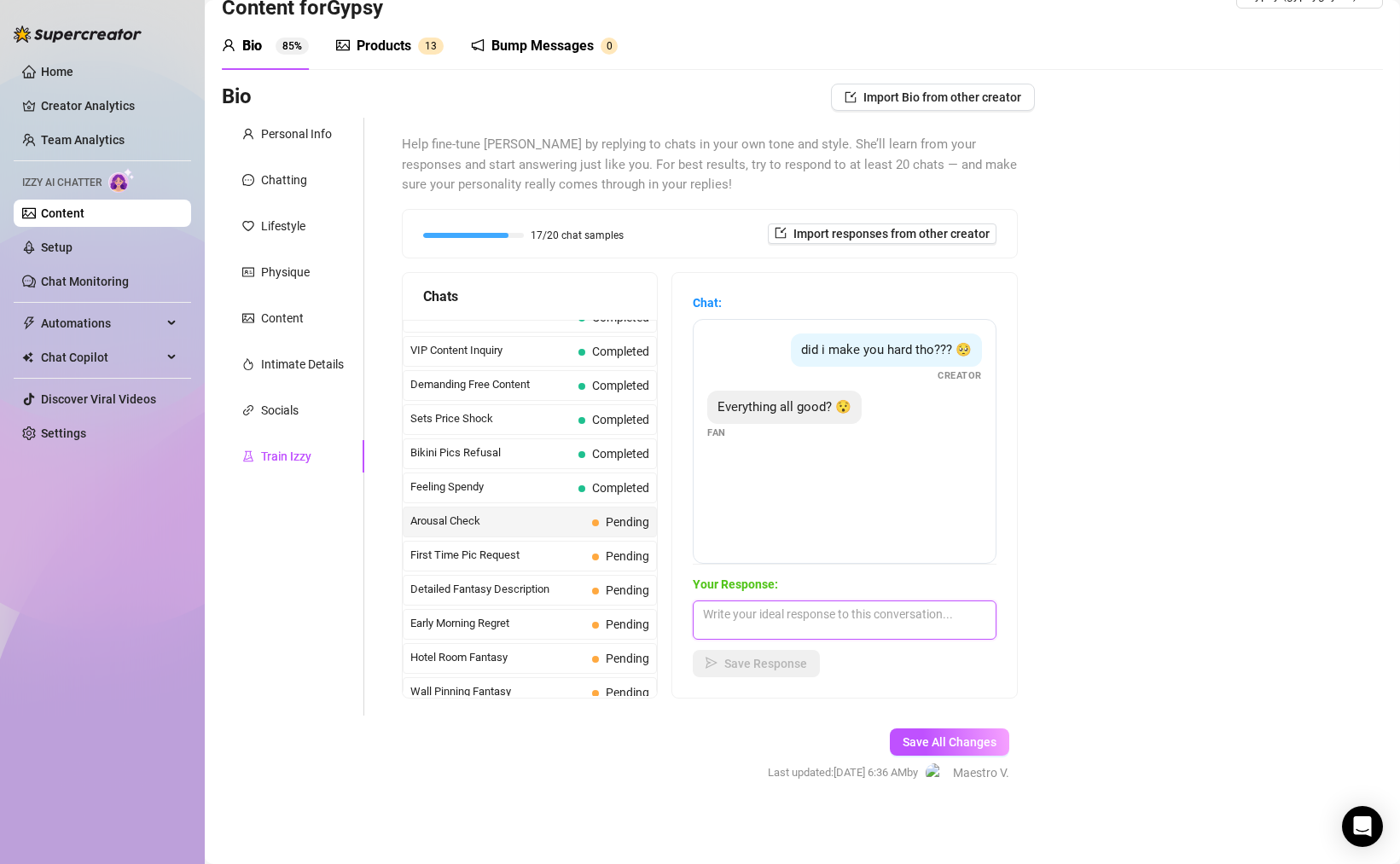
click at [932, 610] on textarea at bounding box center [844, 620] width 304 height 39
type textarea "everything is good although i'm a little wet right now haha"
click at [767, 661] on span "Save Response" at bounding box center [766, 663] width 82 height 13
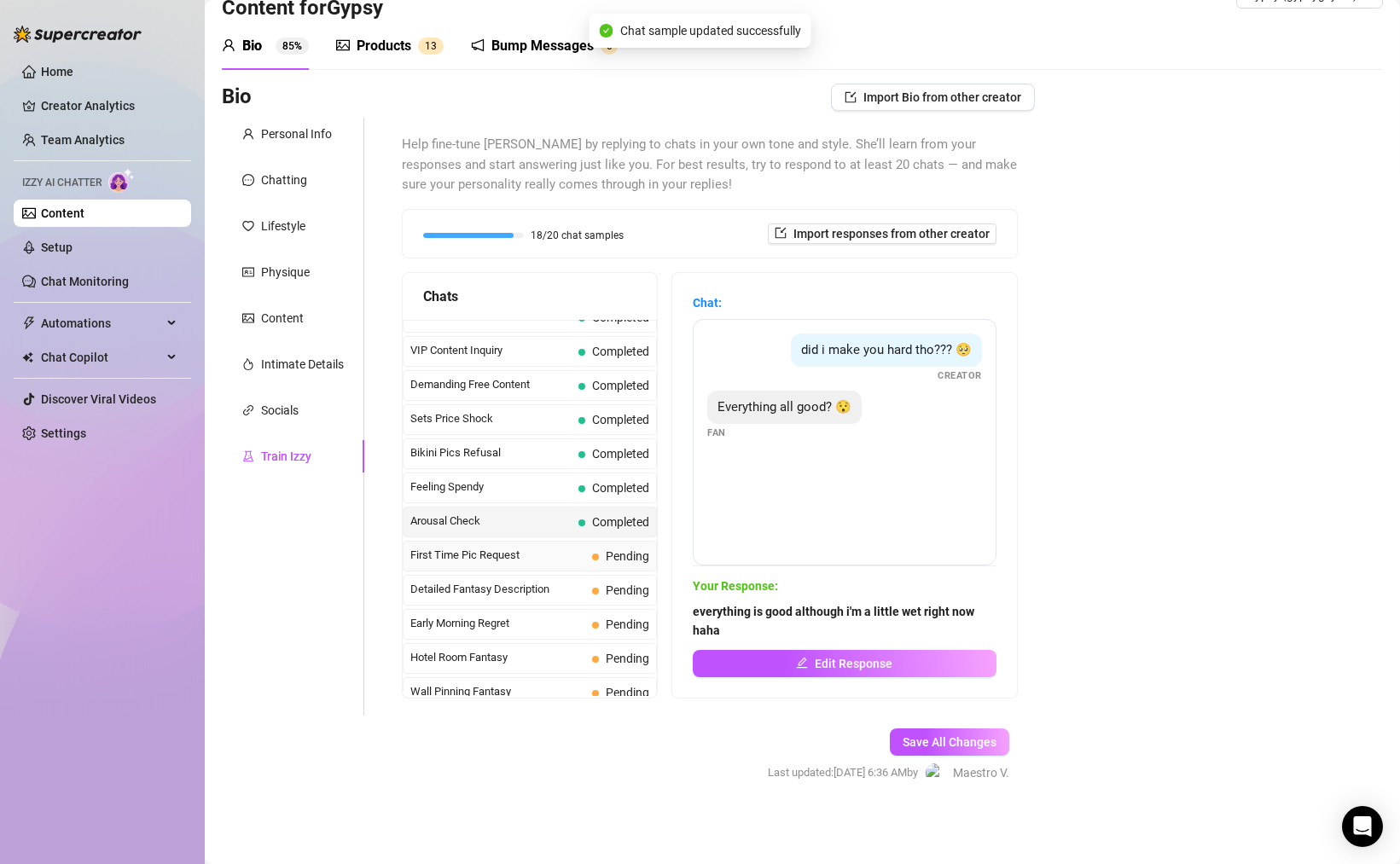
click at [527, 561] on span "First Time Pic Request" at bounding box center [497, 554] width 175 height 17
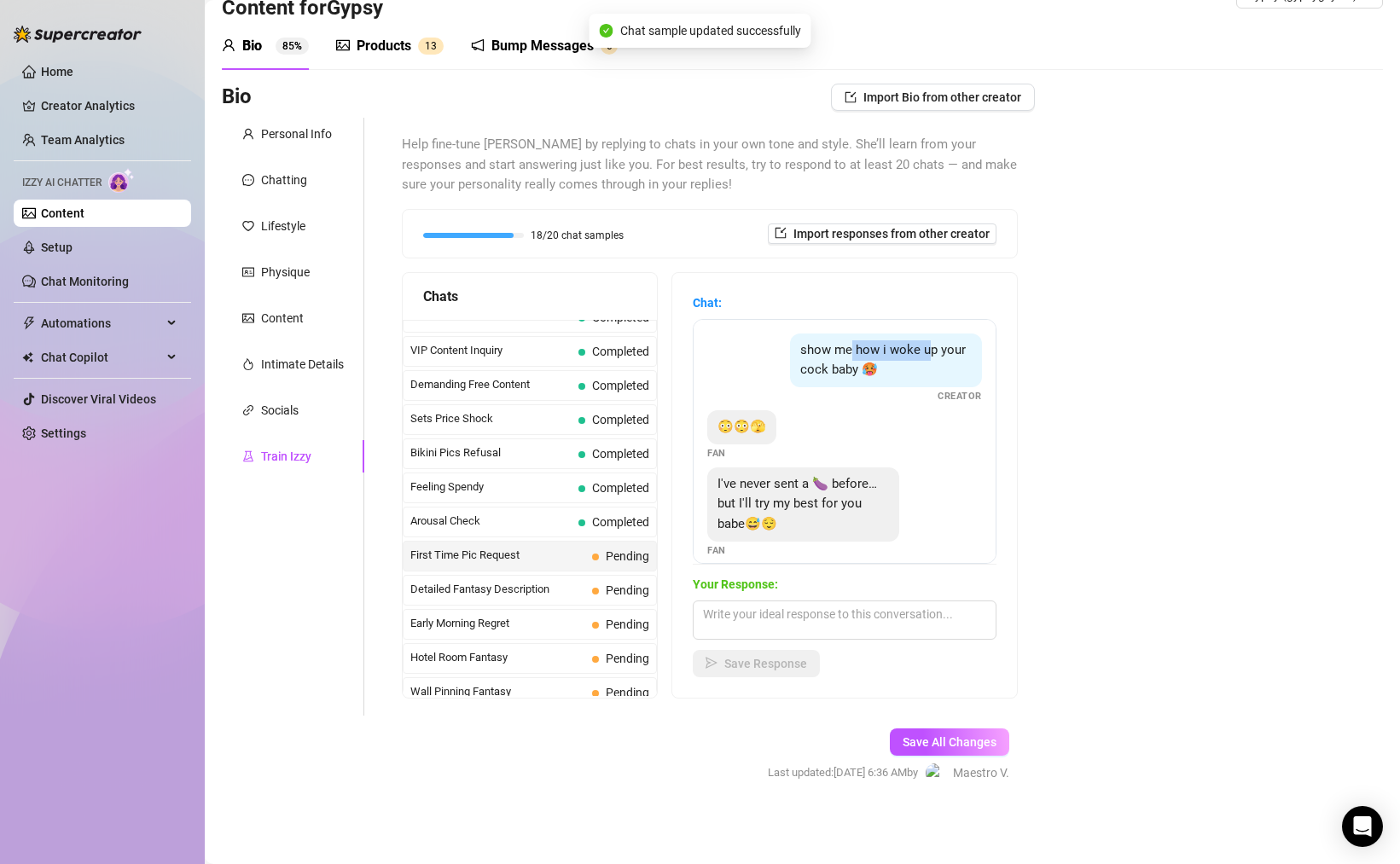
drag, startPoint x: 851, startPoint y: 347, endPoint x: 931, endPoint y: 349, distance: 80.0
click at [931, 349] on span "show me how i woke up your cock baby 🥵" at bounding box center [882, 360] width 166 height 36
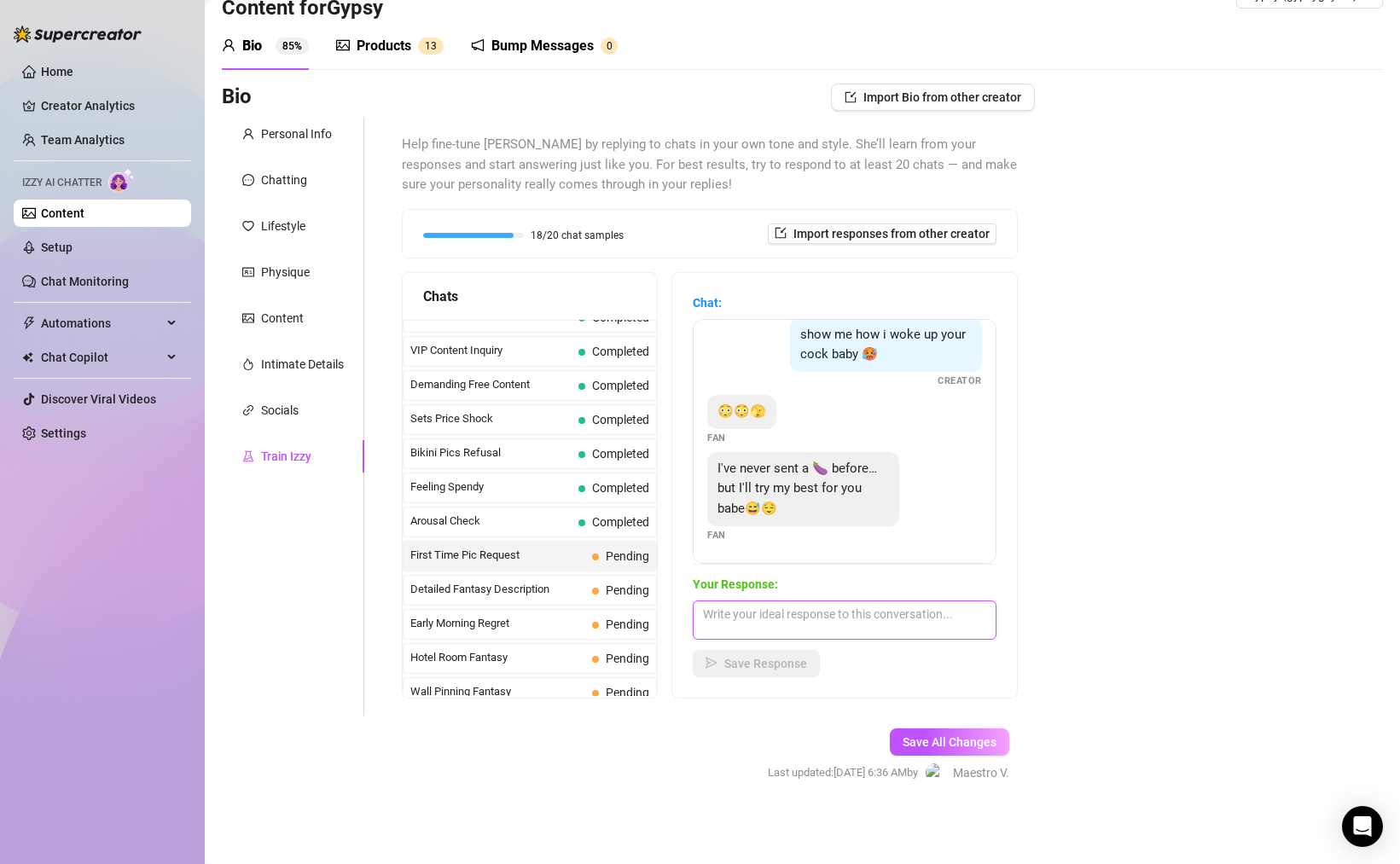
click at [844, 613] on textarea at bounding box center [844, 620] width 304 height 39
type textarea "let me see it please!!! I'm getting so horny right now"
click at [779, 660] on span "Save Response" at bounding box center [766, 663] width 82 height 13
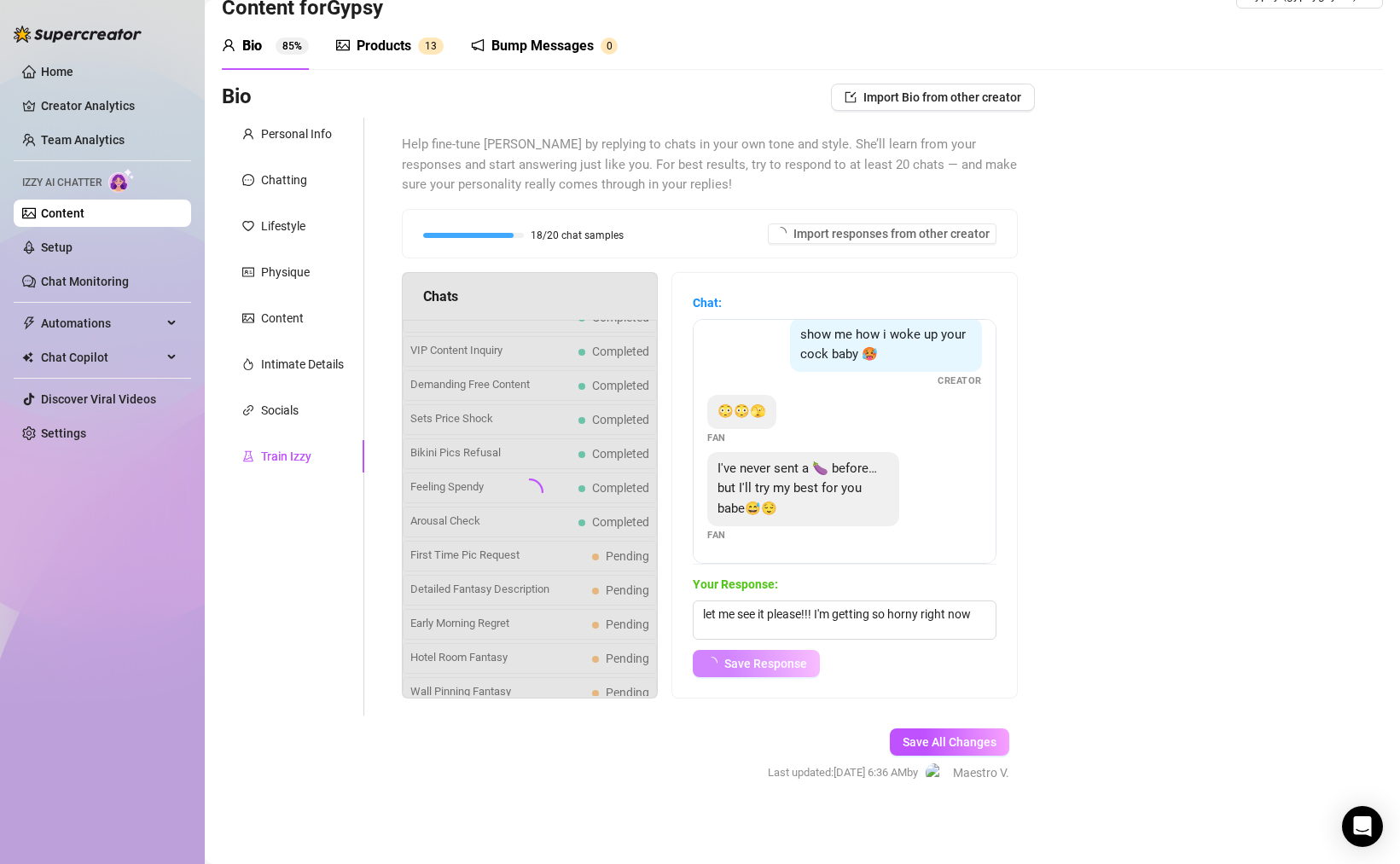
scroll to position [0, 0]
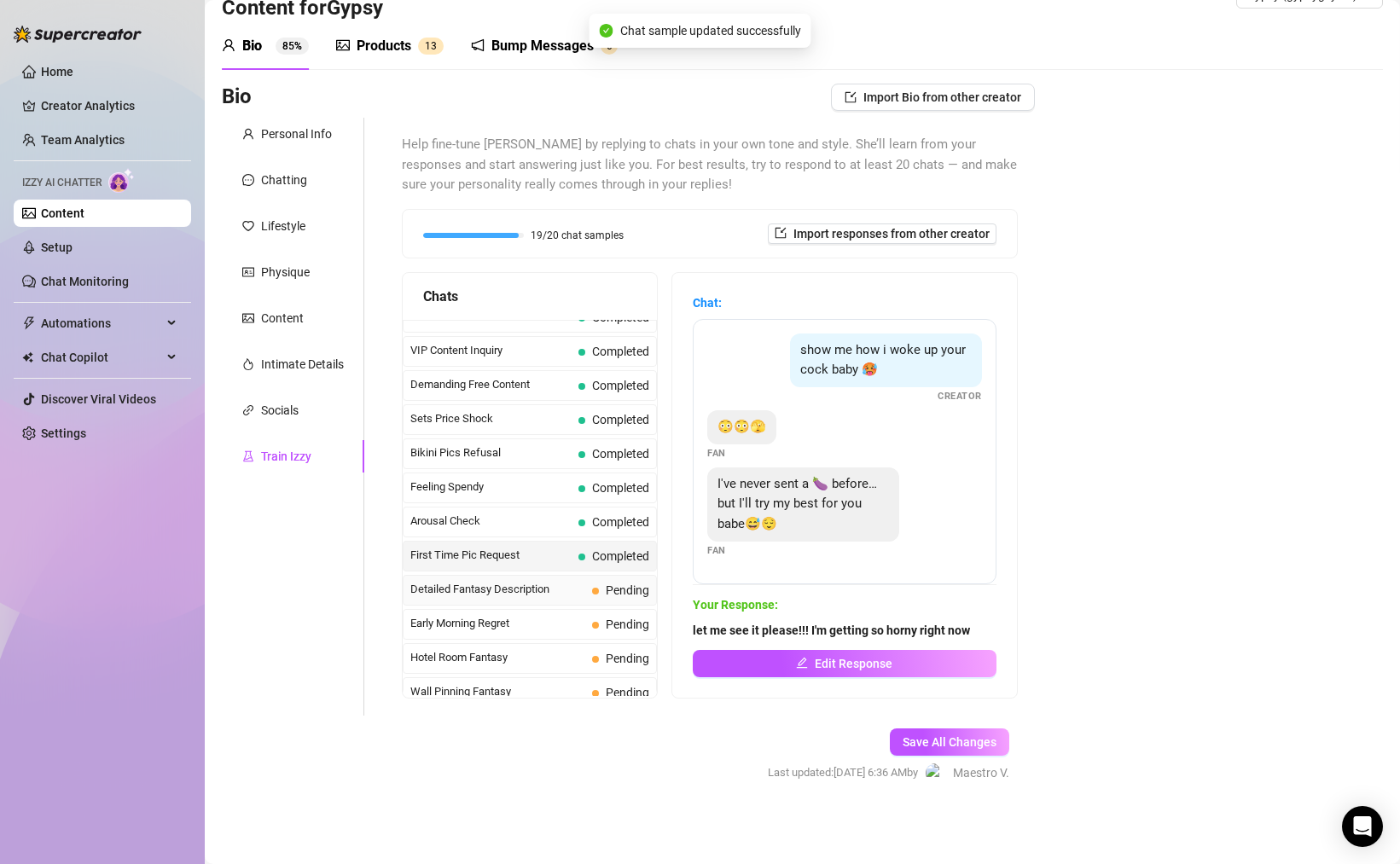
click at [548, 592] on span "Detailed Fantasy Description" at bounding box center [497, 589] width 175 height 17
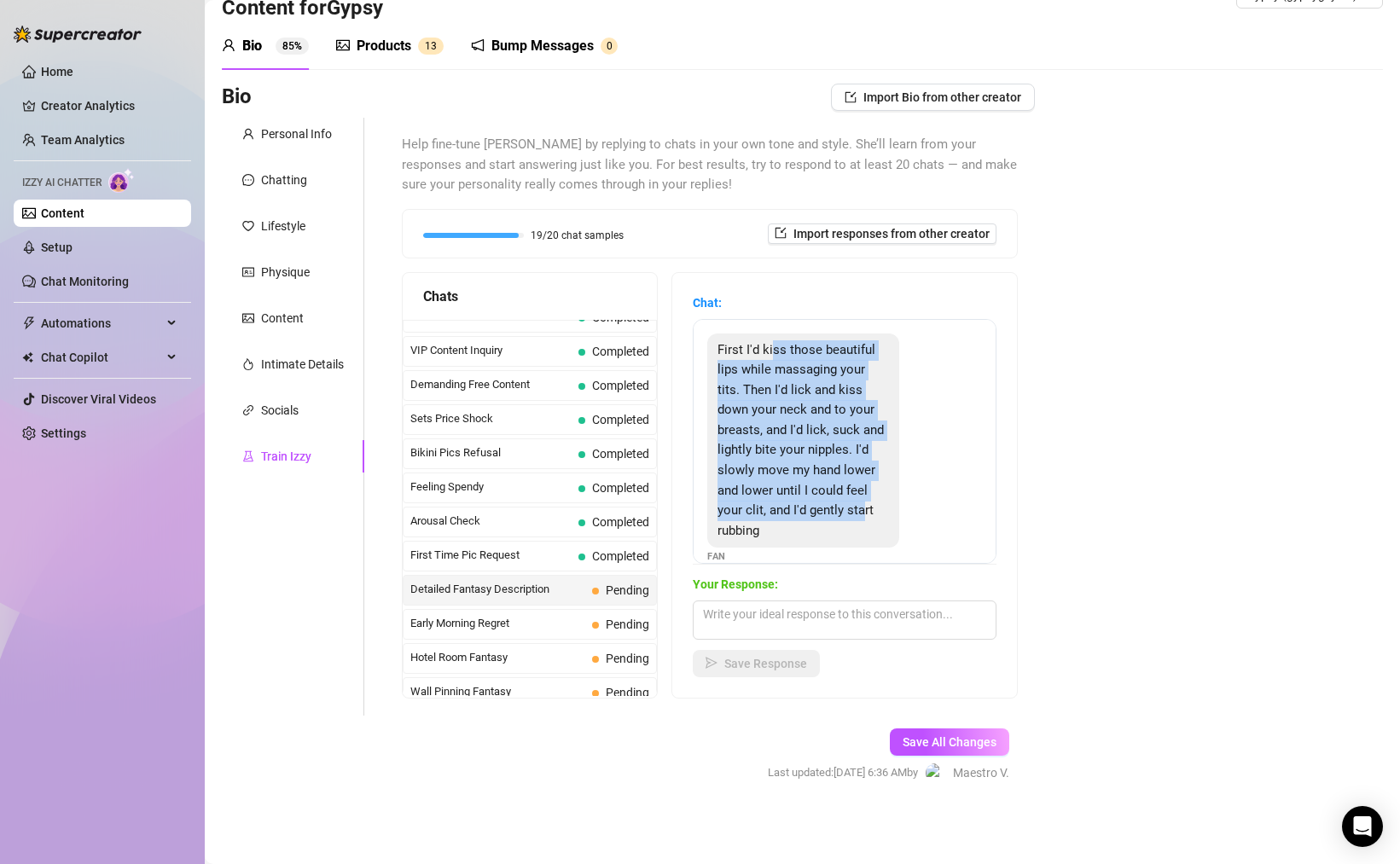
drag, startPoint x: 777, startPoint y: 354, endPoint x: 861, endPoint y: 507, distance: 174.5
click at [861, 507] on span "First I'd kiss those beautiful lips while massaging your tits. Then I'd lick an…" at bounding box center [801, 440] width 167 height 196
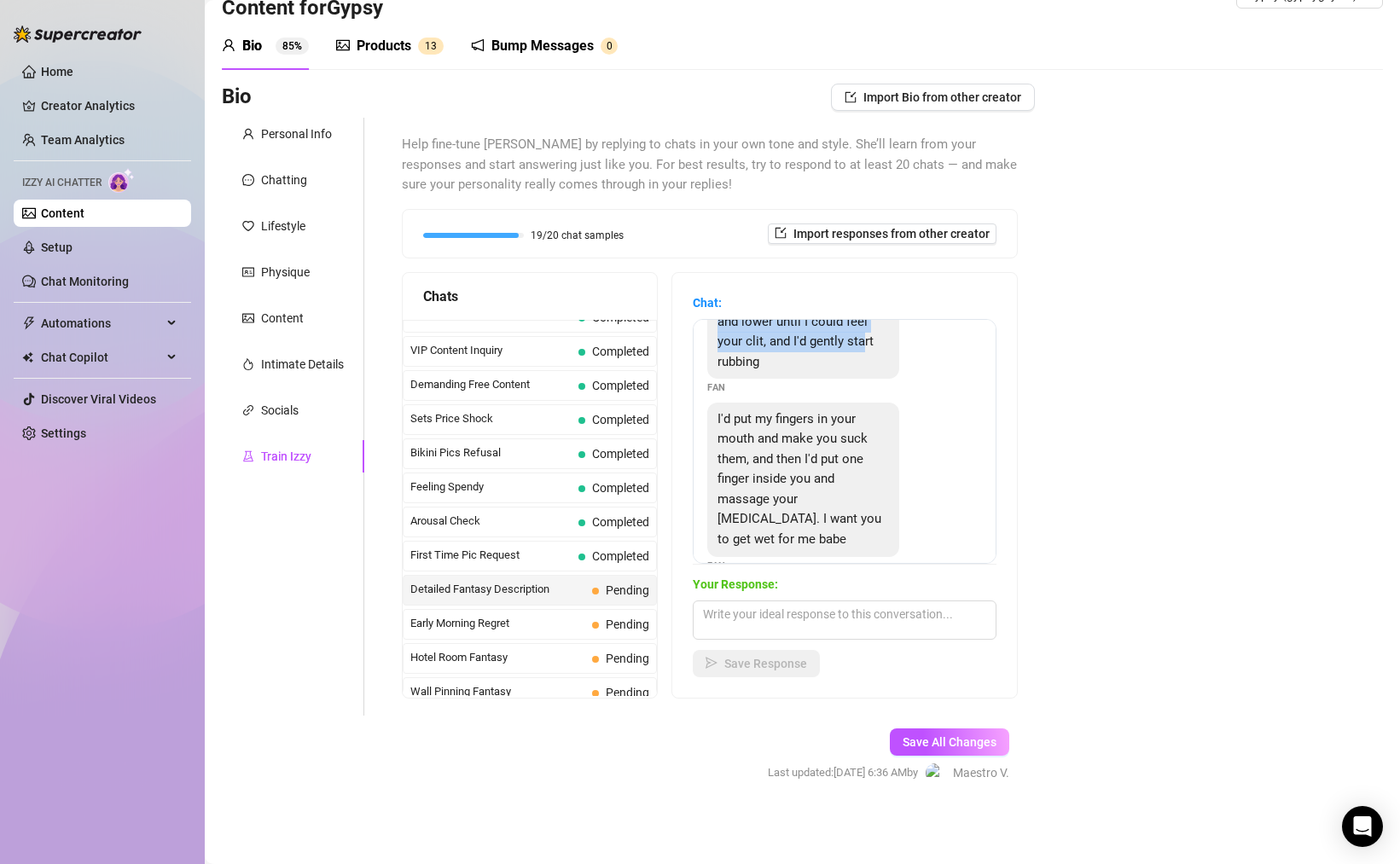
scroll to position [179, 0]
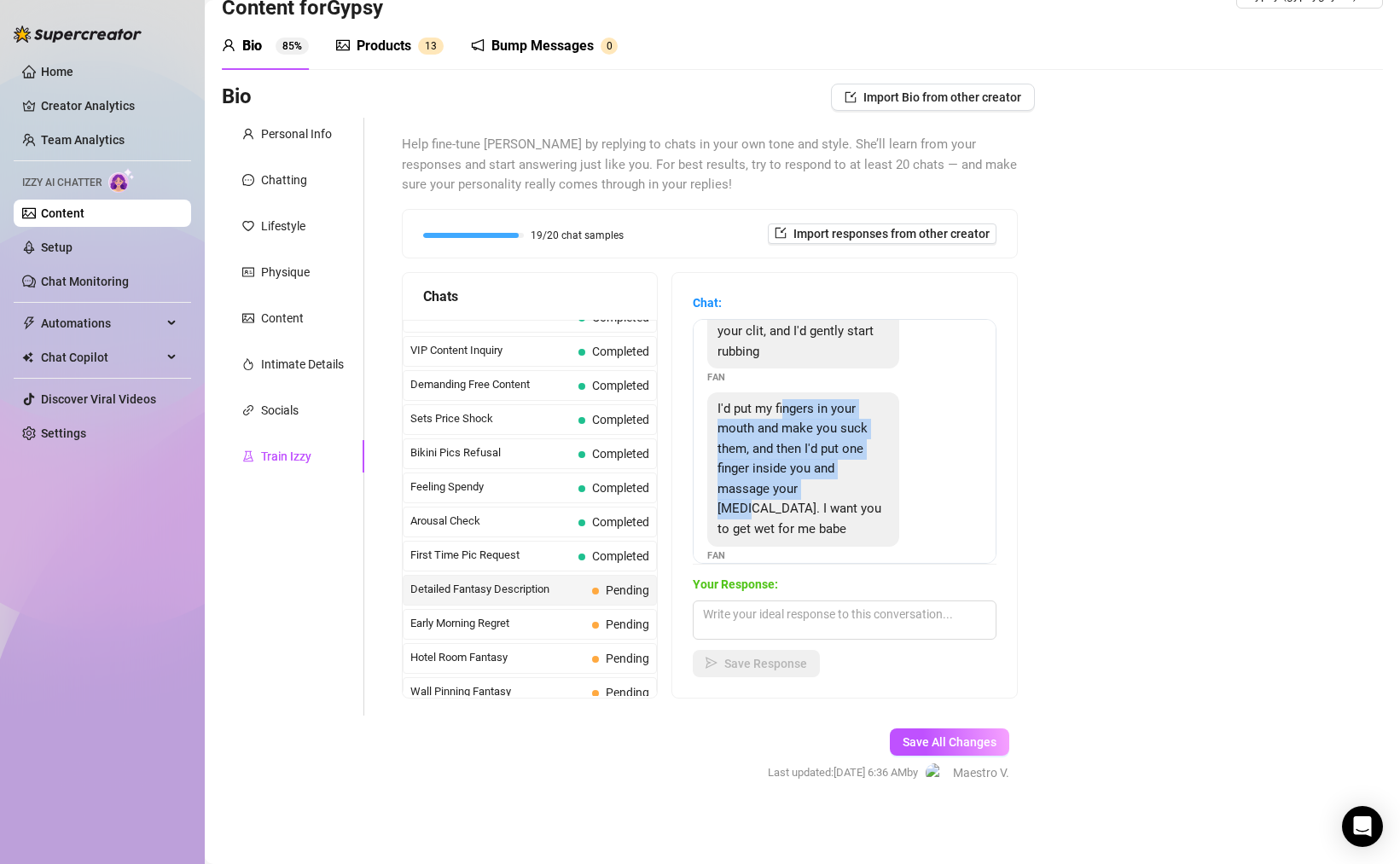
drag, startPoint x: 781, startPoint y: 417, endPoint x: 838, endPoint y: 496, distance: 97.4
click at [837, 496] on div "I'd put my fingers in your mouth and make you suck them, and then I'd put one f…" at bounding box center [803, 469] width 192 height 154
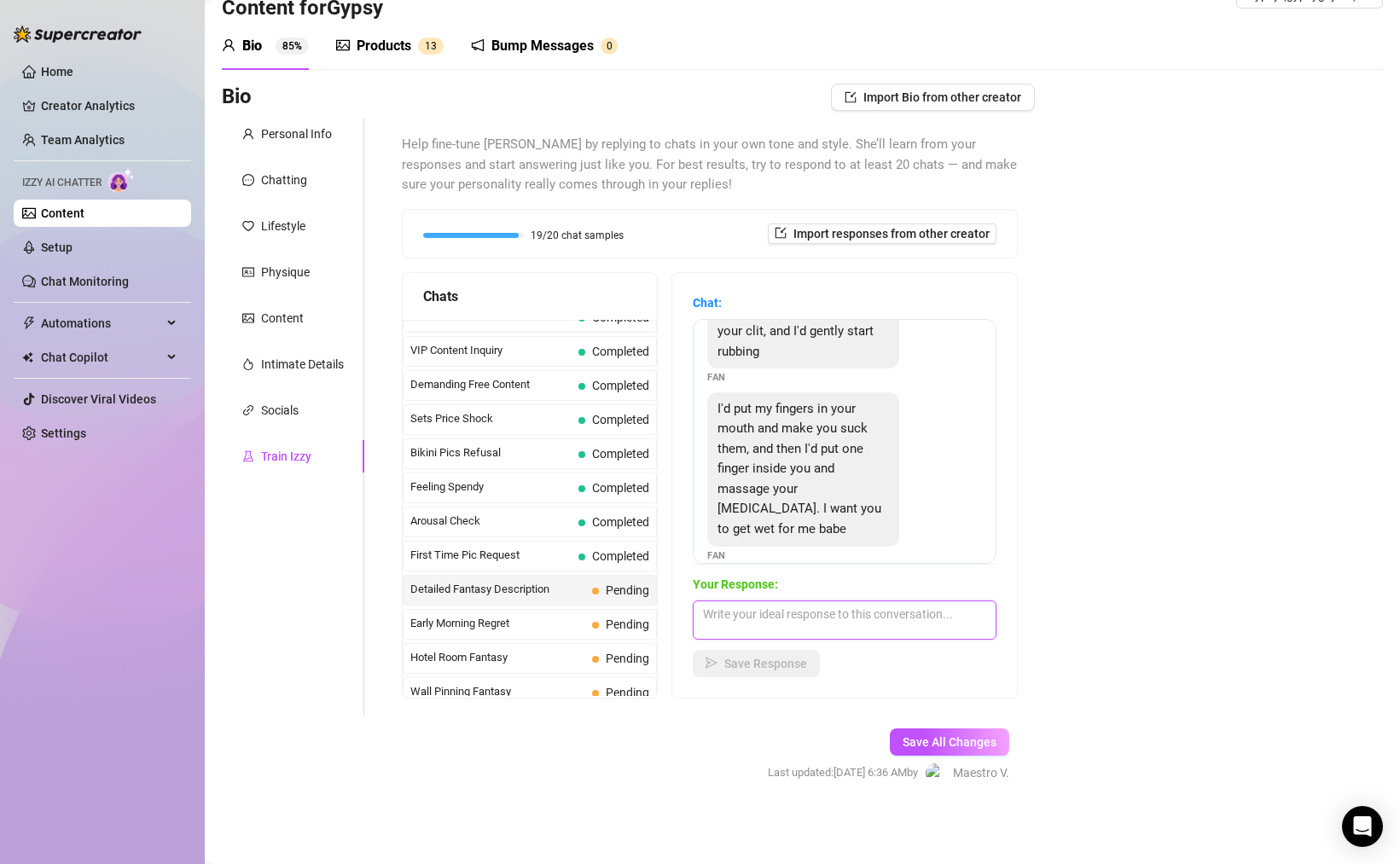
click at [861, 619] on textarea at bounding box center [844, 620] width 304 height 39
drag, startPoint x: 705, startPoint y: 616, endPoint x: 778, endPoint y: 607, distance: 73.6
click at [705, 616] on textarea "i'm getting" at bounding box center [844, 620] width 304 height 39
type textarea "I'm getting so wet right now lol keep going please!!!"
drag, startPoint x: 760, startPoint y: 663, endPoint x: 790, endPoint y: 657, distance: 30.6
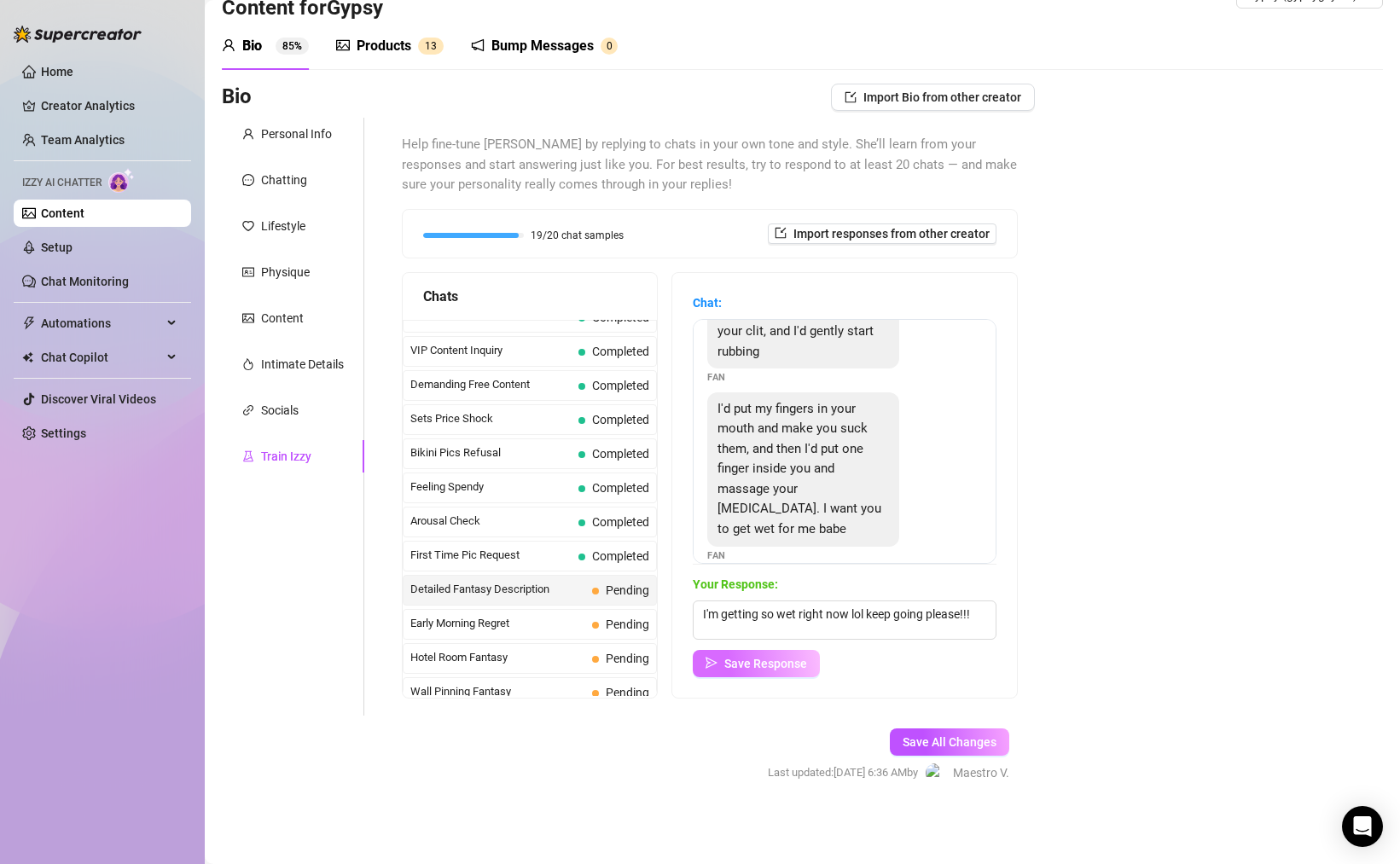
click at [760, 663] on span "Save Response" at bounding box center [766, 663] width 82 height 13
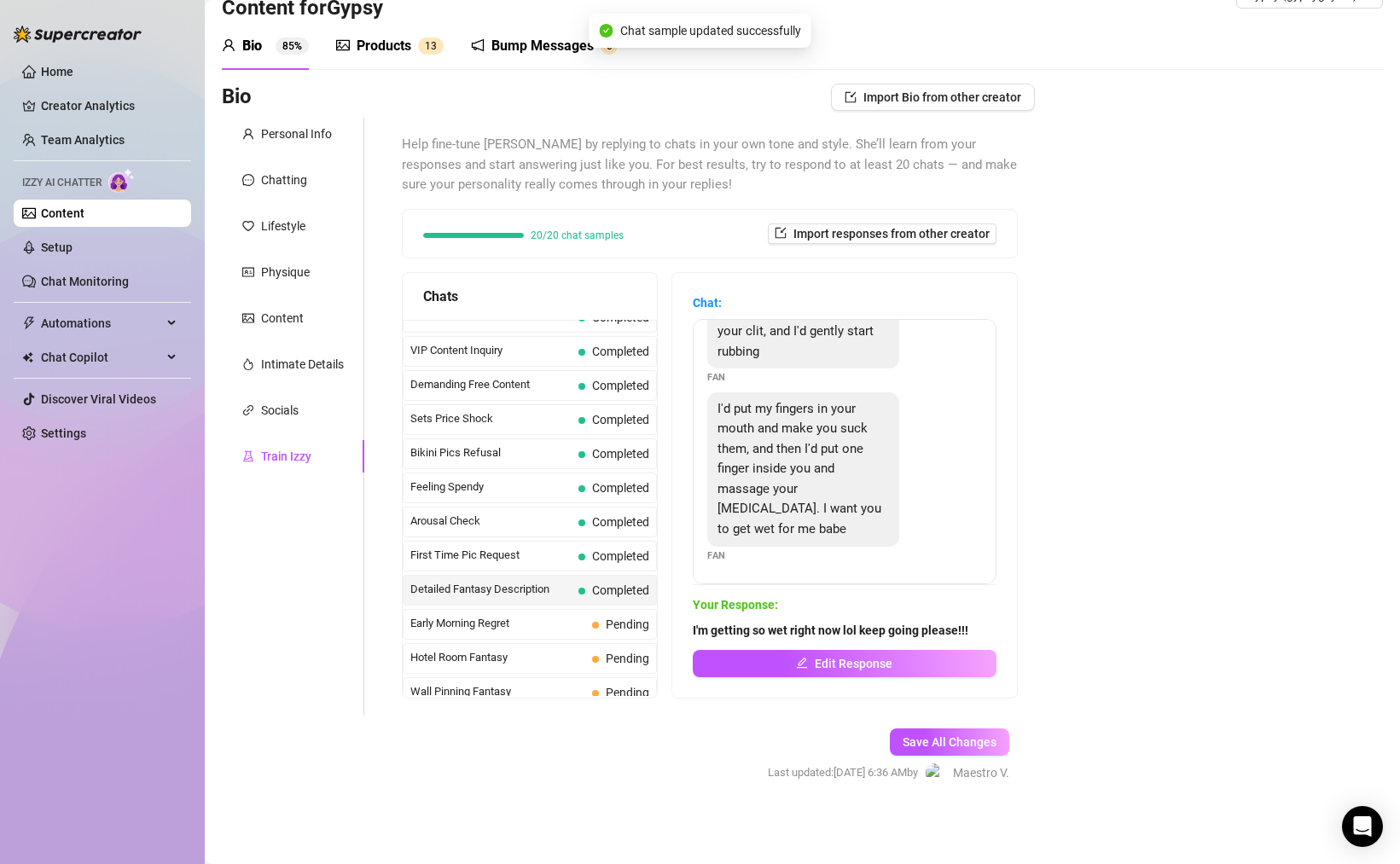
scroll to position [158, 0]
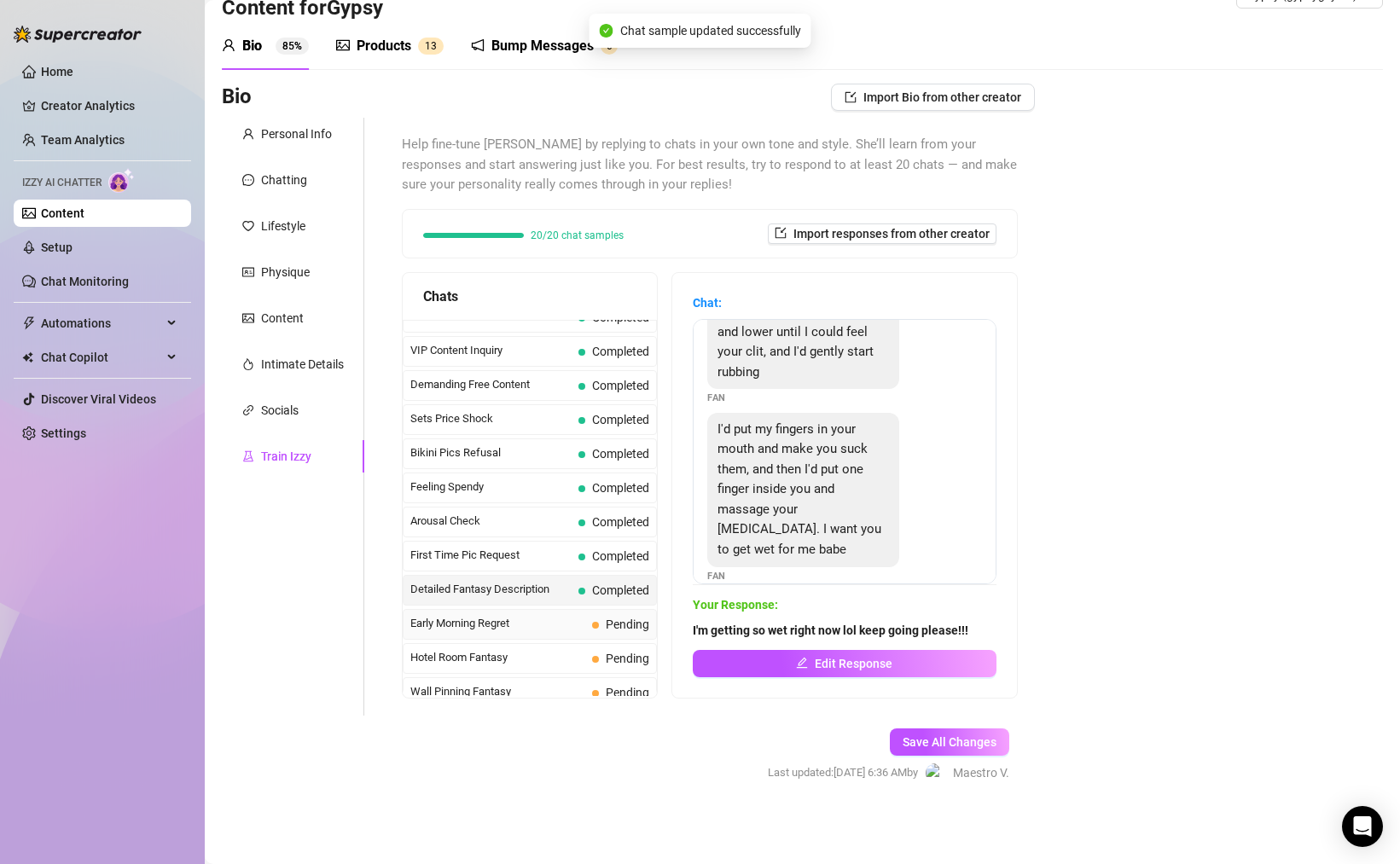
click at [564, 612] on div "Early Morning Regret Pending" at bounding box center [530, 624] width 254 height 30
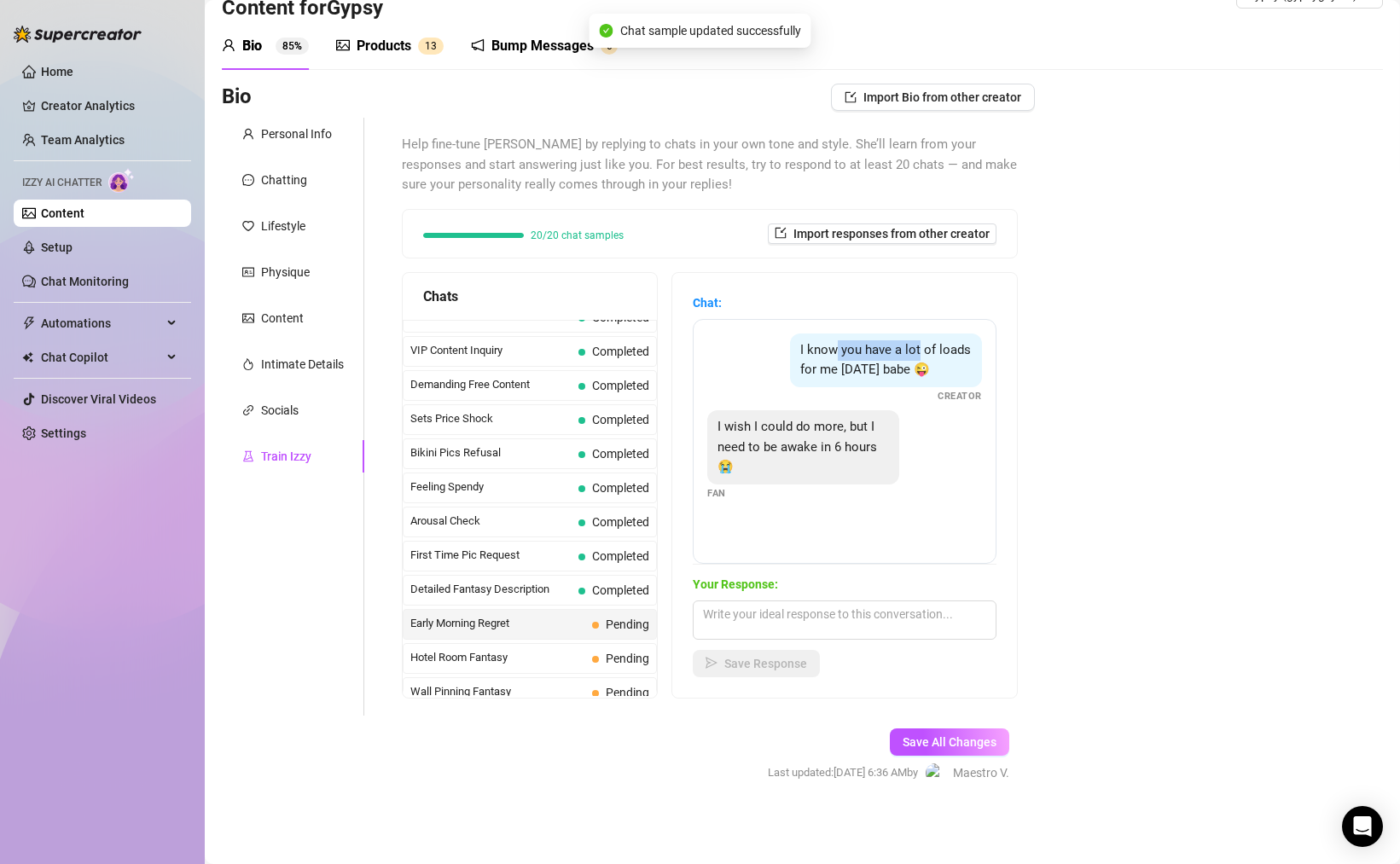
drag, startPoint x: 833, startPoint y: 349, endPoint x: 937, endPoint y: 348, distance: 104.0
click at [925, 348] on span "I know you have a lot of loads for me [DATE] babe 😜" at bounding box center [885, 360] width 170 height 36
drag, startPoint x: 782, startPoint y: 425, endPoint x: 911, endPoint y: 433, distance: 129.2
click at [870, 432] on span "I wish I could do more, but I need to be awake in 6 hours 😭" at bounding box center [797, 447] width 159 height 56
drag, startPoint x: 816, startPoint y: 450, endPoint x: 939, endPoint y: 500, distance: 132.8
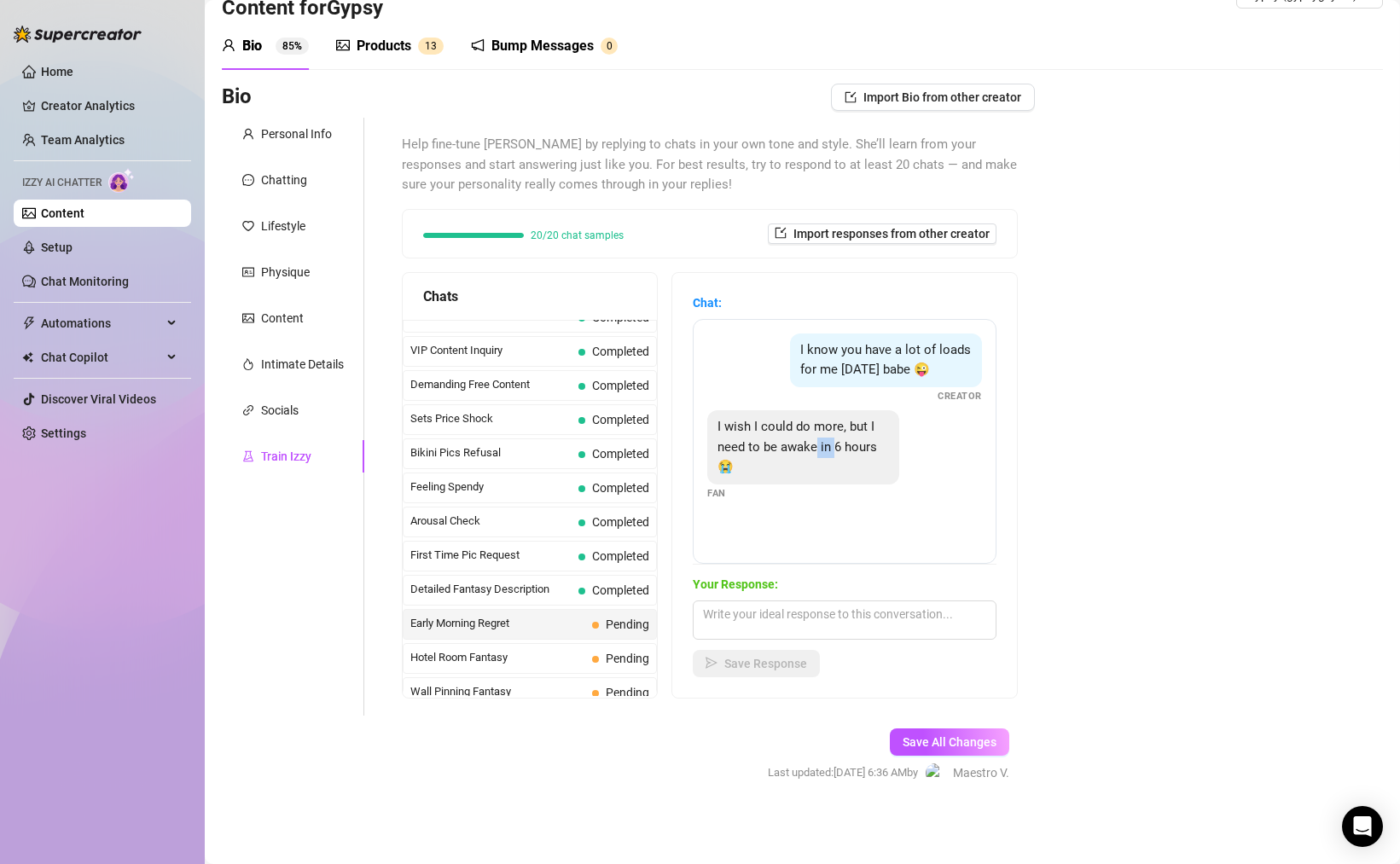
click at [853, 451] on span "I wish I could do more, but I need to be awake in 6 hours 😭" at bounding box center [797, 447] width 159 height 56
click at [881, 621] on textarea at bounding box center [844, 620] width 304 height 39
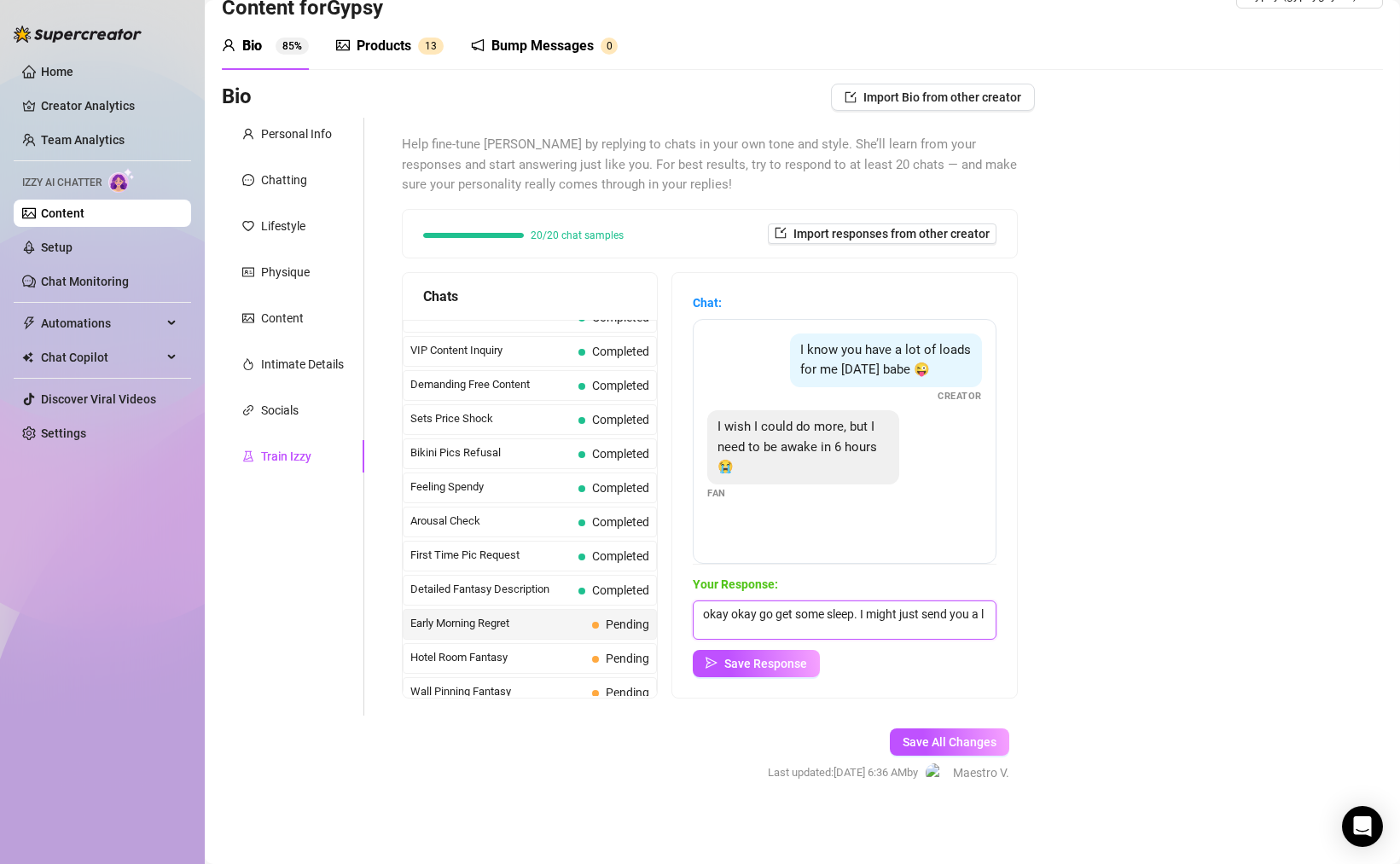
scroll to position [1, 0]
type textarea "okay okay go get some sleep. I might just send you a little something to wake u…"
click at [802, 669] on span "Save Response" at bounding box center [766, 663] width 82 height 13
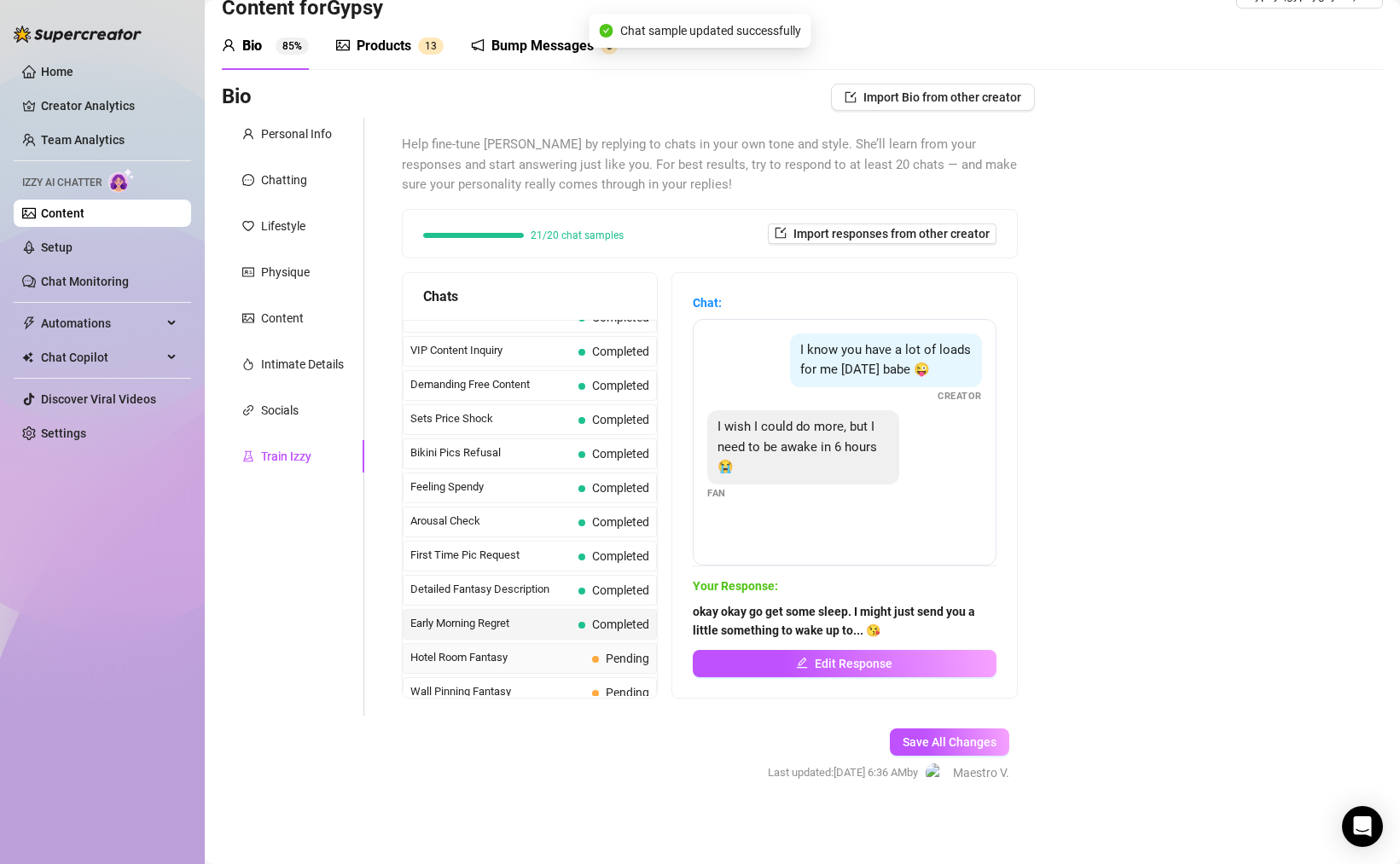
click at [523, 649] on span "Hotel Room Fantasy" at bounding box center [497, 657] width 175 height 17
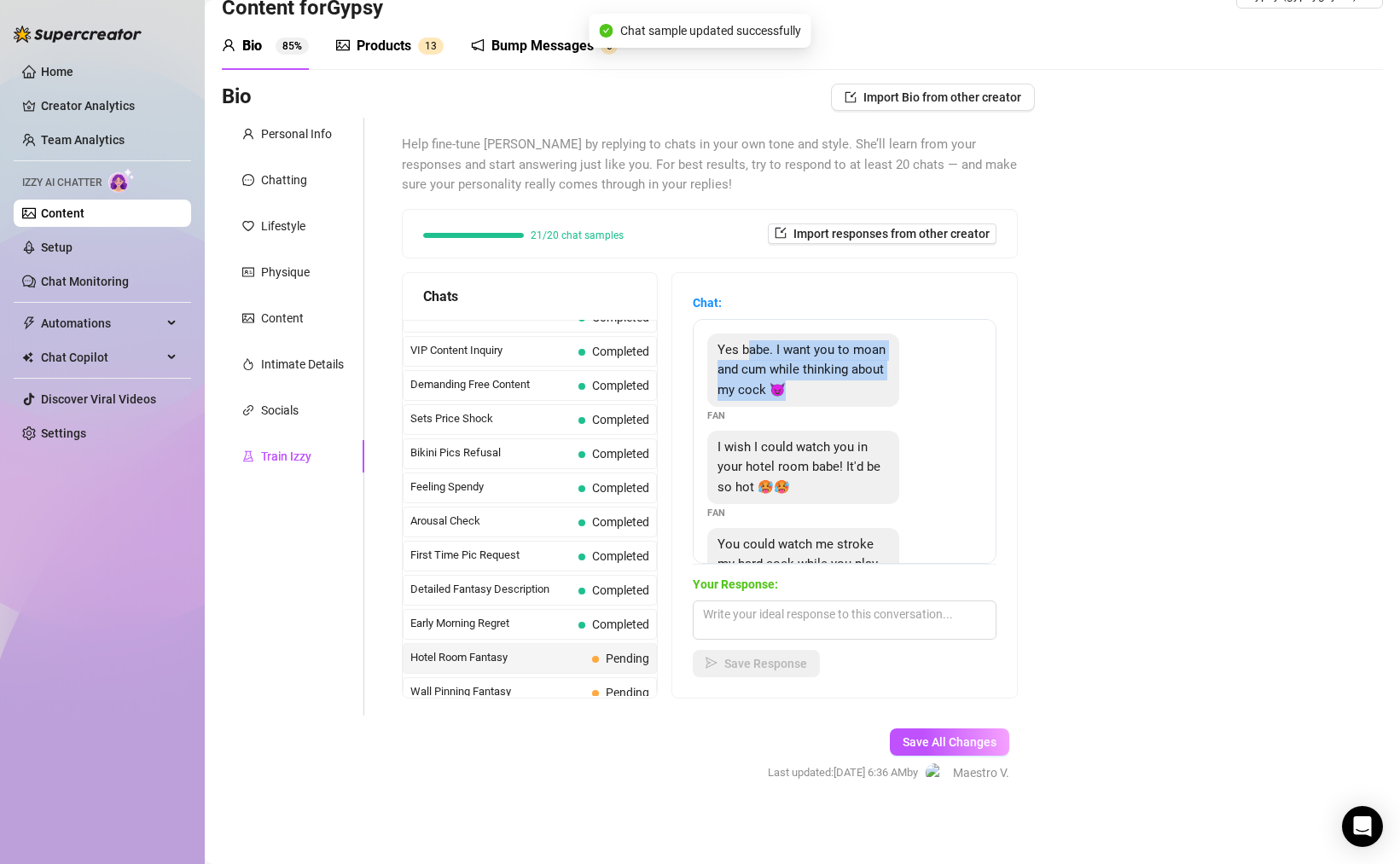
drag, startPoint x: 751, startPoint y: 355, endPoint x: 812, endPoint y: 409, distance: 81.5
click at [812, 409] on div "Yes babe. I want you to moan and cum while thinking about my cock 😈 Fan" at bounding box center [845, 378] width 275 height 90
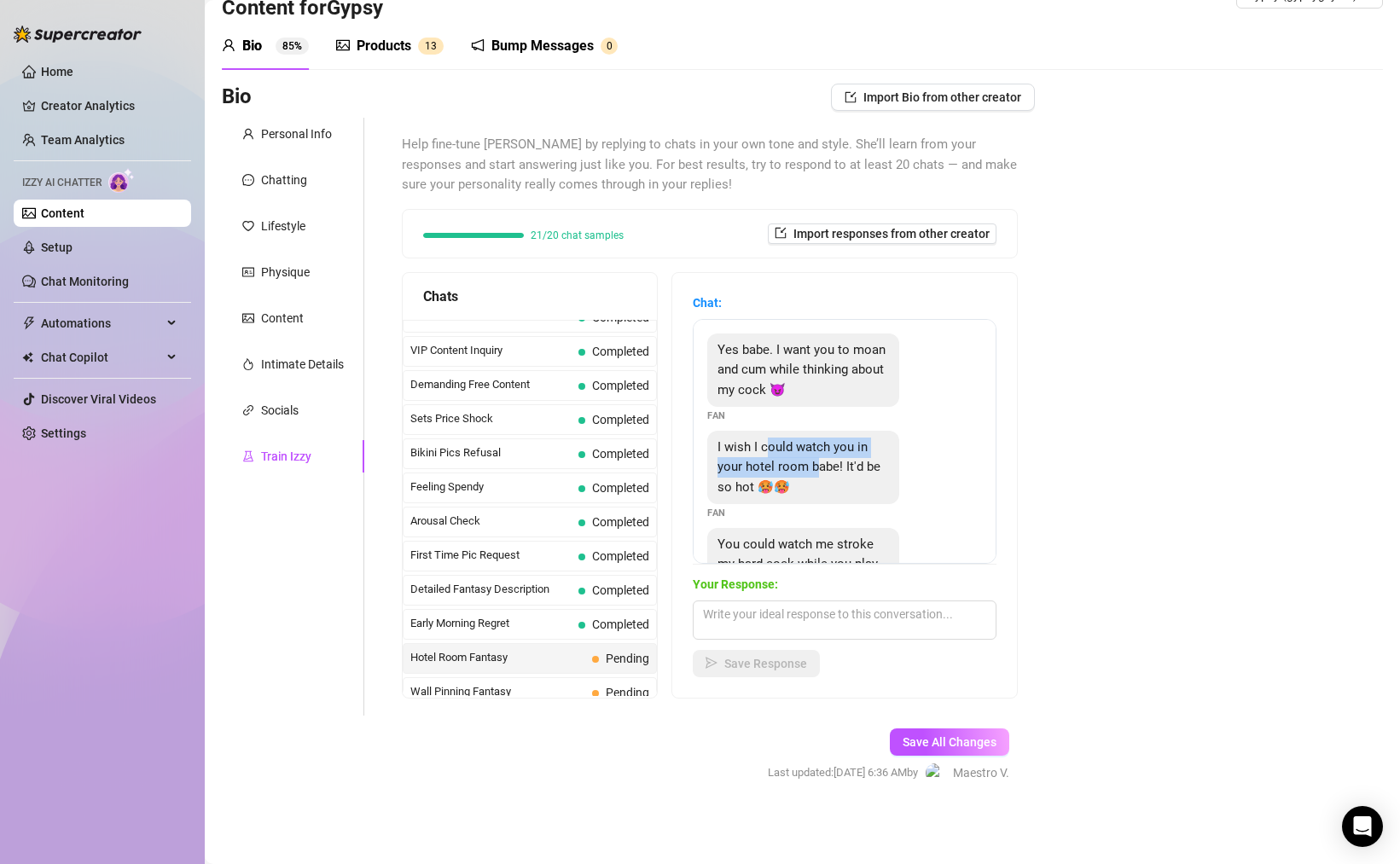
drag, startPoint x: 786, startPoint y: 463, endPoint x: 833, endPoint y: 476, distance: 48.8
click at [826, 475] on div "I wish I could watch you in your hotel room babe! It'd be so hot 🥵🥵" at bounding box center [803, 467] width 192 height 74
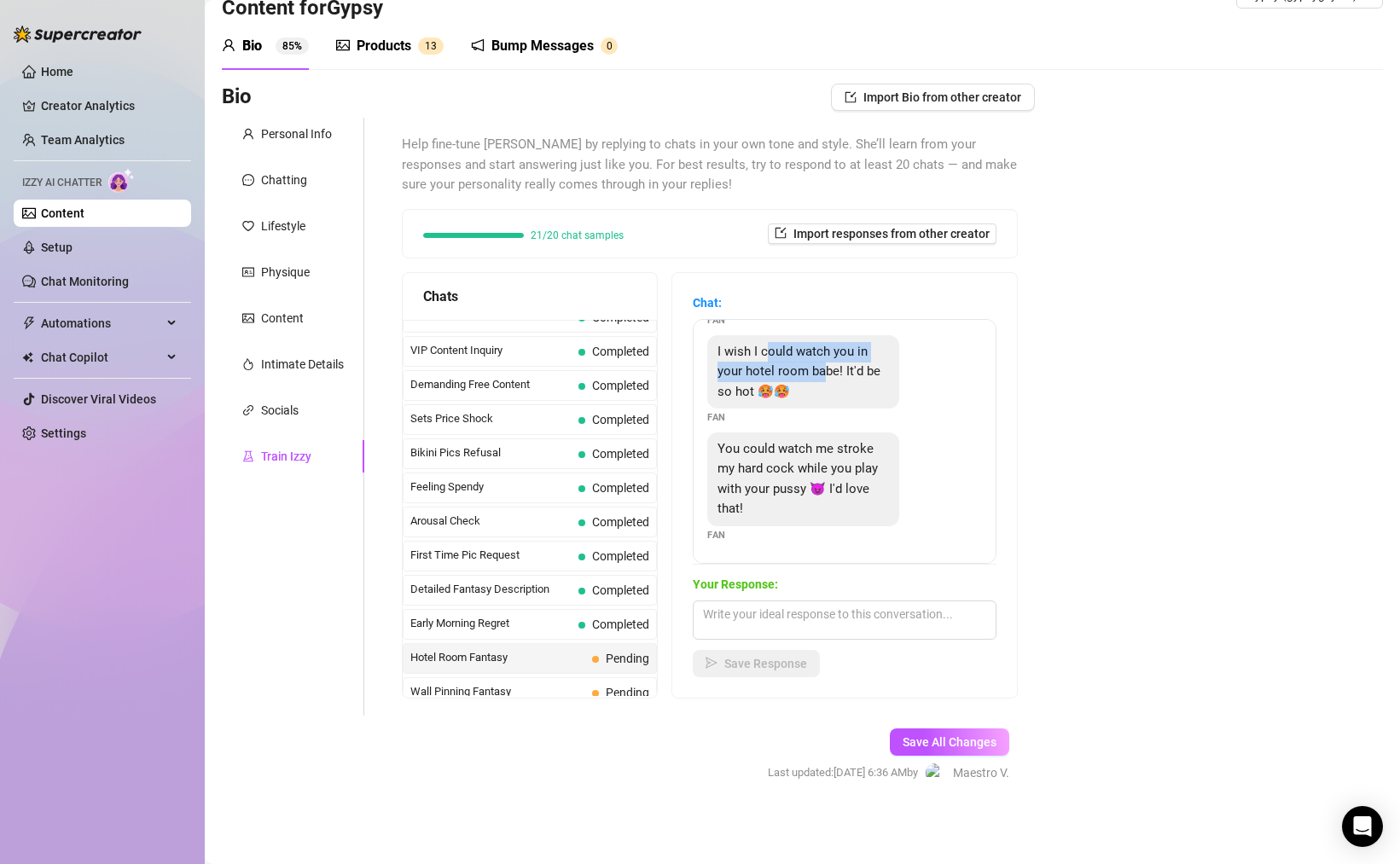
scroll to position [96, 0]
drag, startPoint x: 820, startPoint y: 462, endPoint x: 821, endPoint y: 476, distance: 14.0
click at [823, 475] on span "You could watch me stroke my hard cock while you play with your pussy 😈 I'd lov…" at bounding box center [797, 478] width 160 height 76
click at [824, 501] on div "You could watch me stroke my hard cock while you play with your pussy 😈 I'd lov…" at bounding box center [803, 479] width 192 height 94
click at [830, 618] on textarea at bounding box center [844, 620] width 304 height 39
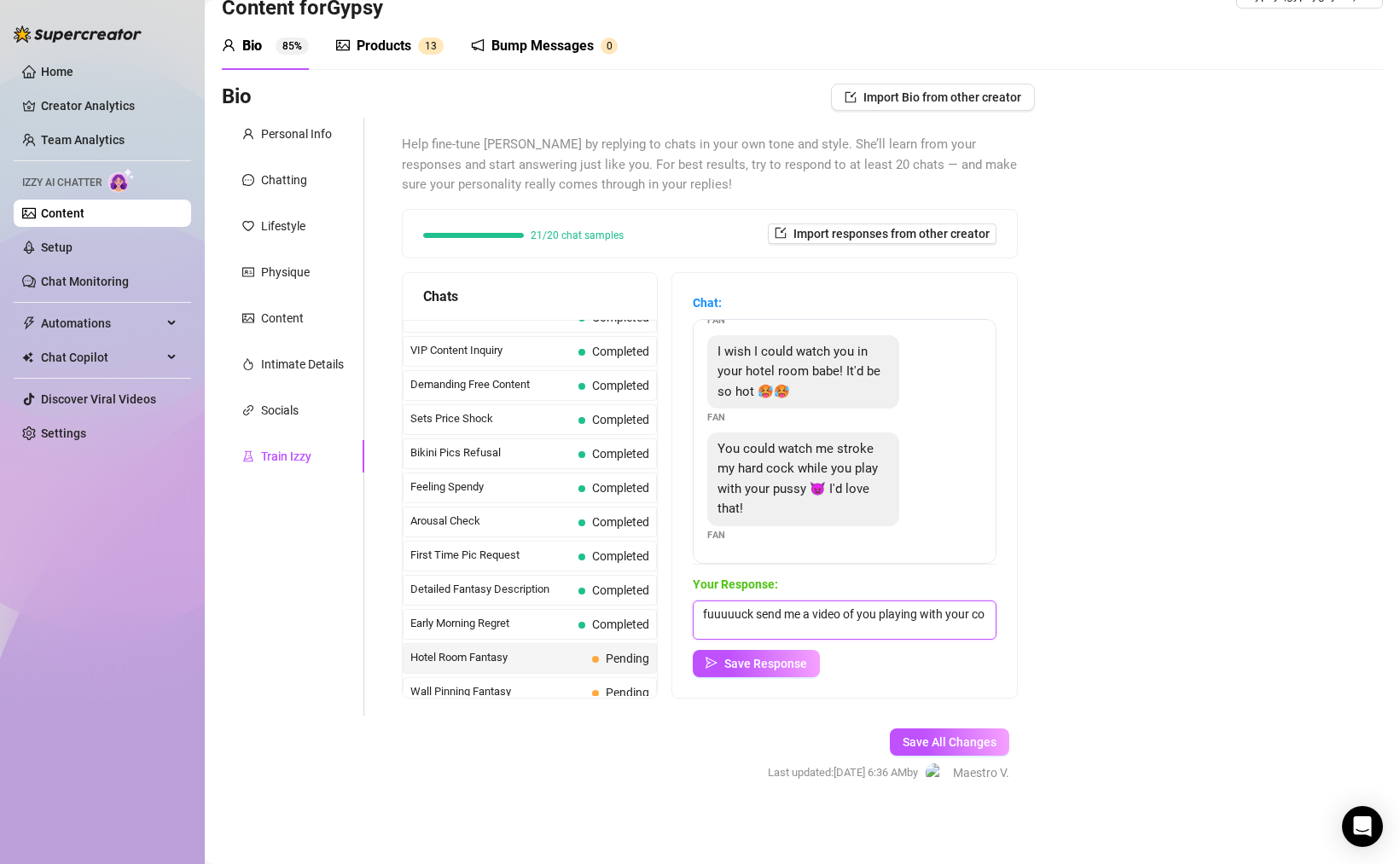
scroll to position [1, 0]
type textarea "fuuuuuck send me a video of you playing with your cock I need to cum right now"
click at [775, 661] on span "Save Response" at bounding box center [766, 663] width 82 height 13
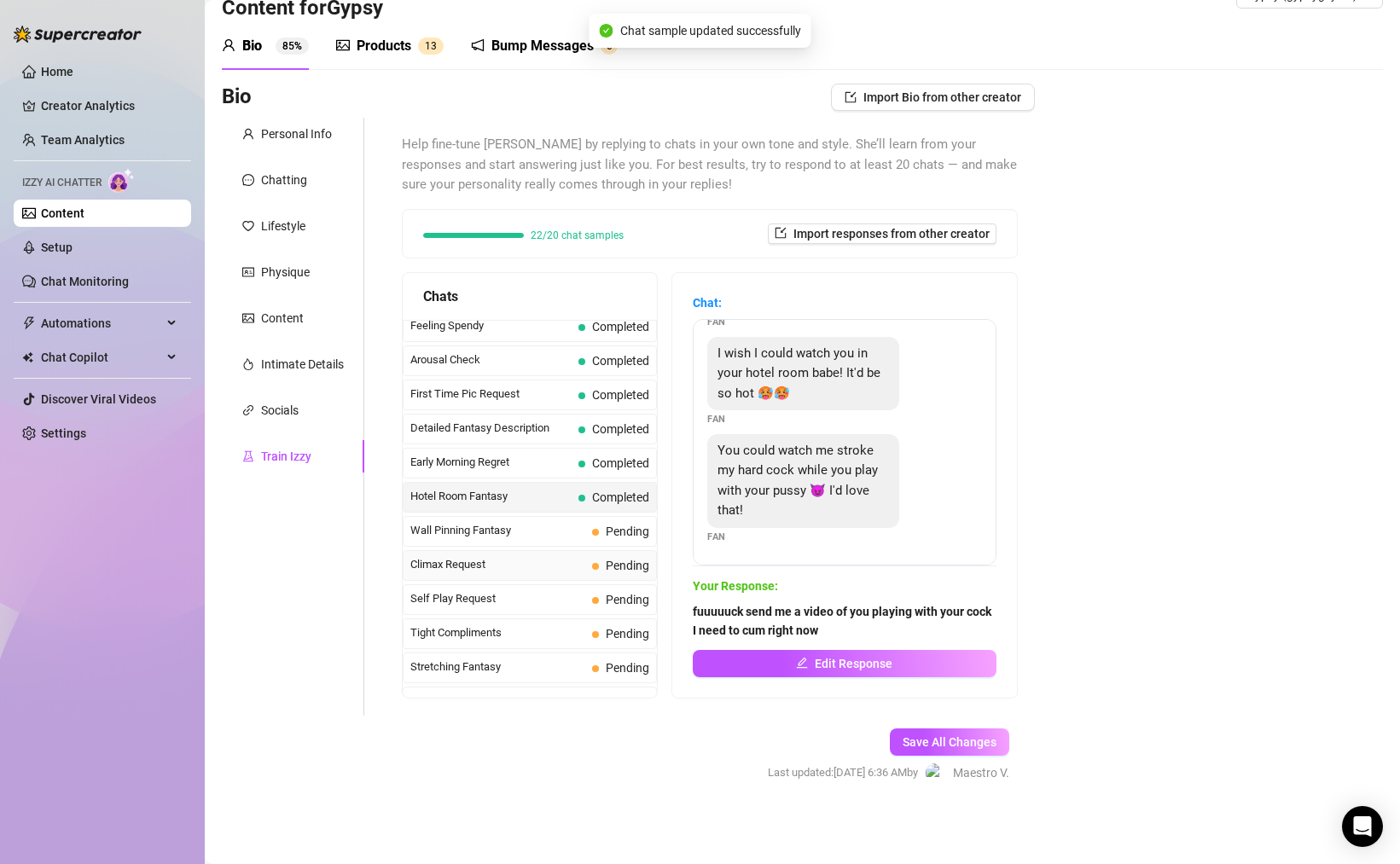
scroll to position [564, 0]
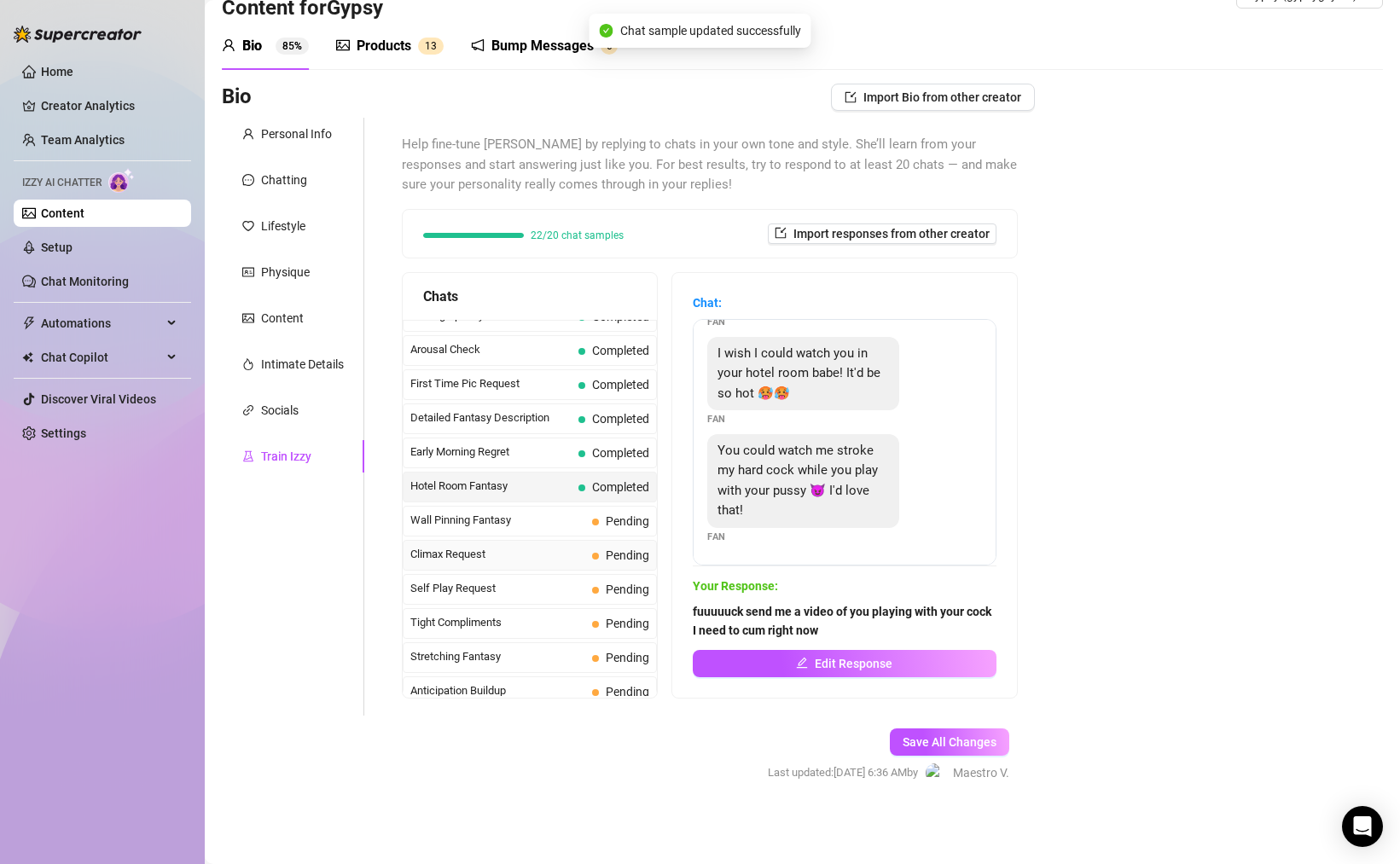
drag, startPoint x: 475, startPoint y: 521, endPoint x: 587, endPoint y: 546, distance: 114.8
click at [475, 521] on span "Wall Pinning Fantasy" at bounding box center [497, 519] width 175 height 17
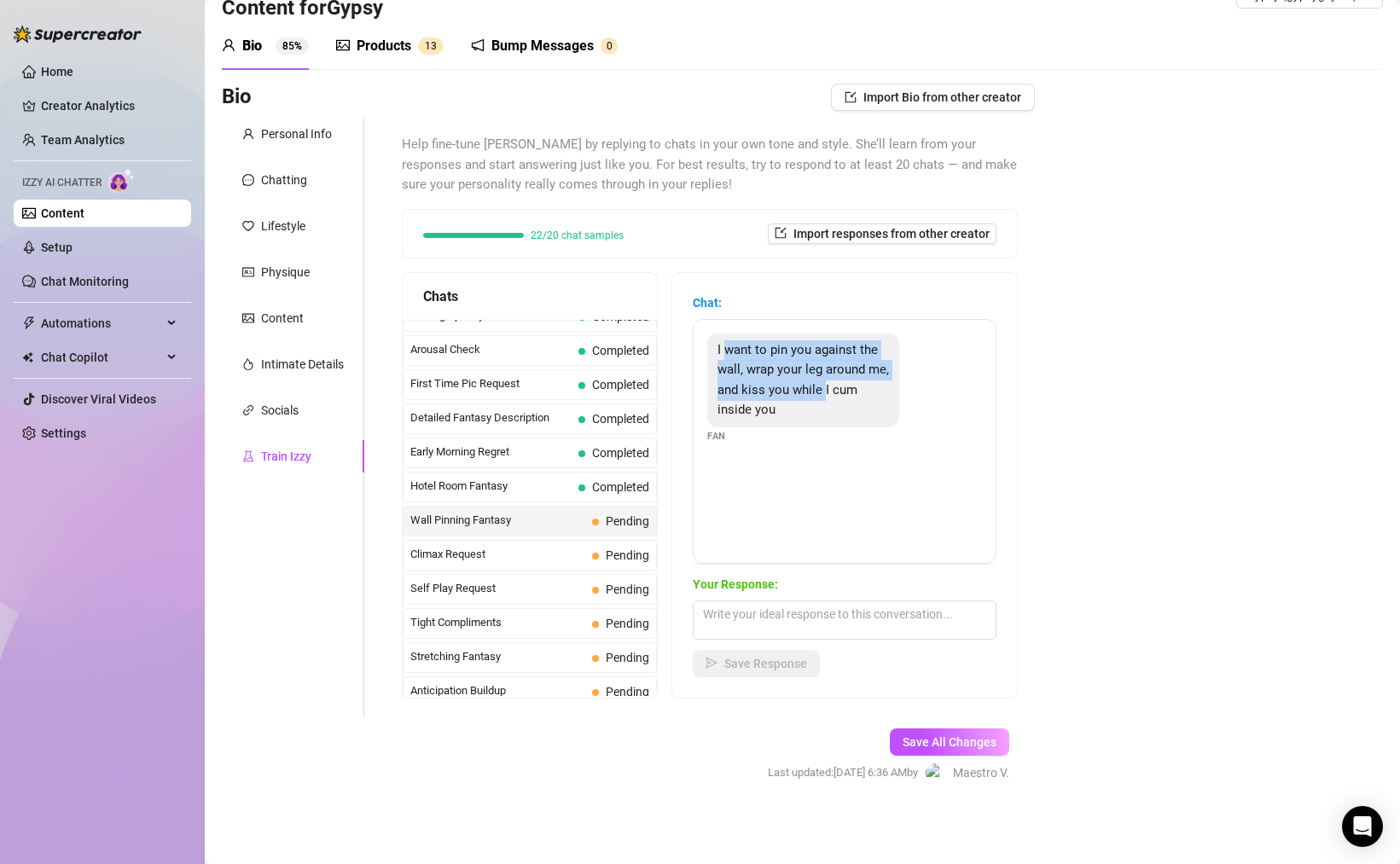
drag, startPoint x: 726, startPoint y: 352, endPoint x: 825, endPoint y: 387, distance: 105.0
click at [825, 387] on span "I want to pin you against the wall, wrap your leg around me, and kiss you while…" at bounding box center [803, 380] width 171 height 76
click at [842, 622] on textarea at bounding box center [844, 620] width 304 height 39
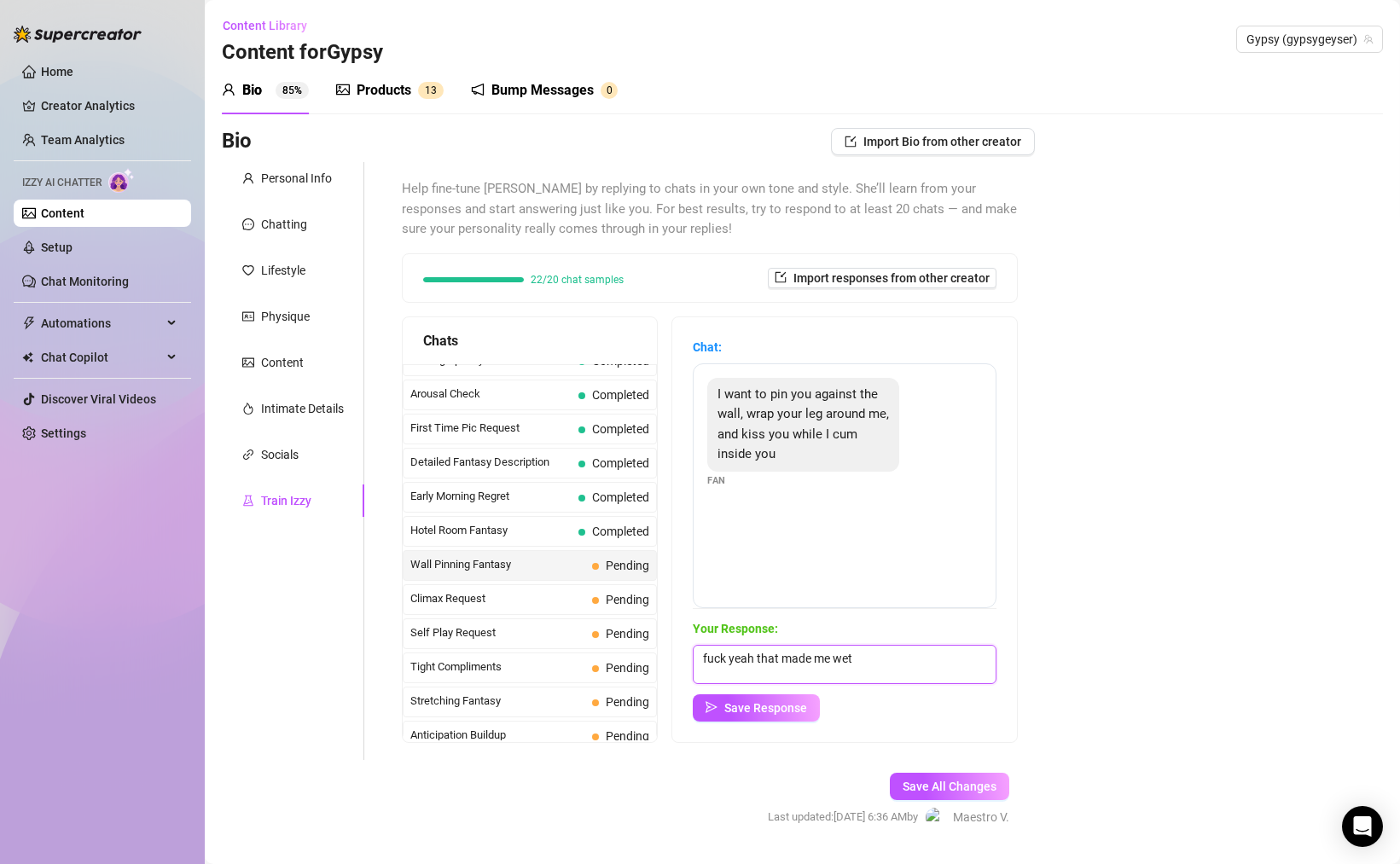
scroll to position [4, 0]
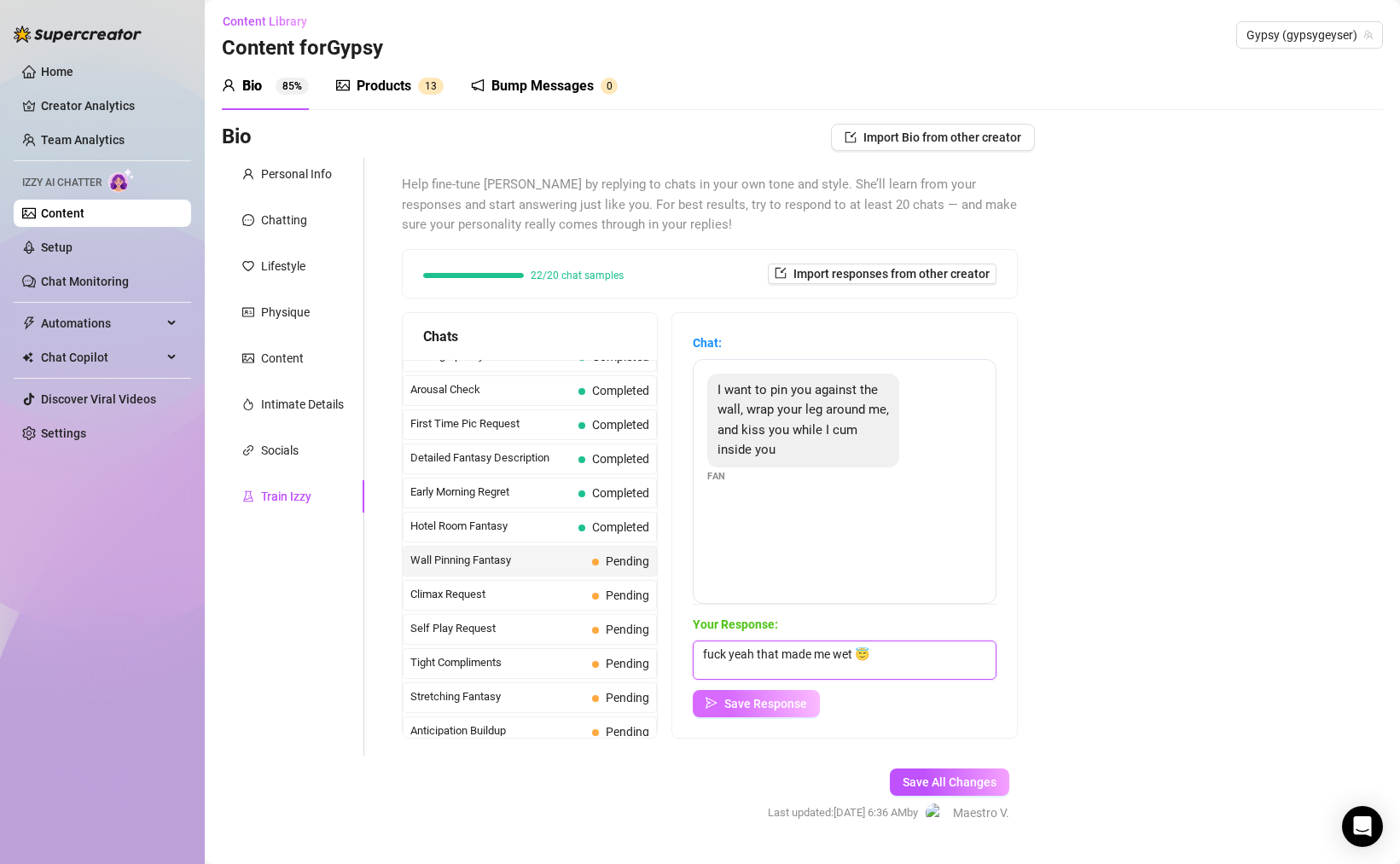
type textarea "fuck yeah that made me wet 😇"
click at [723, 708] on button "Save Response" at bounding box center [756, 703] width 127 height 27
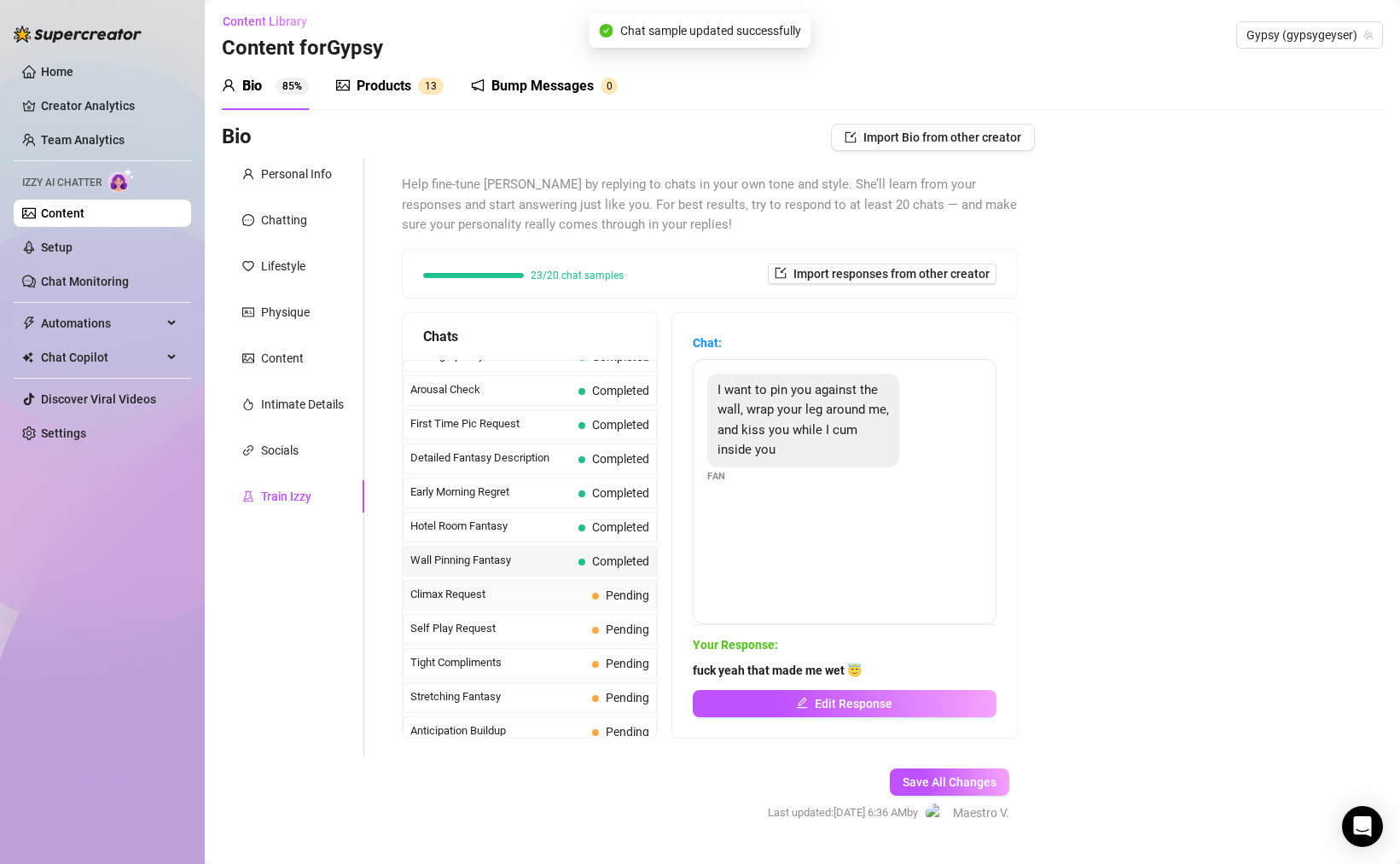
click at [510, 602] on span "Climax Request" at bounding box center [497, 594] width 175 height 17
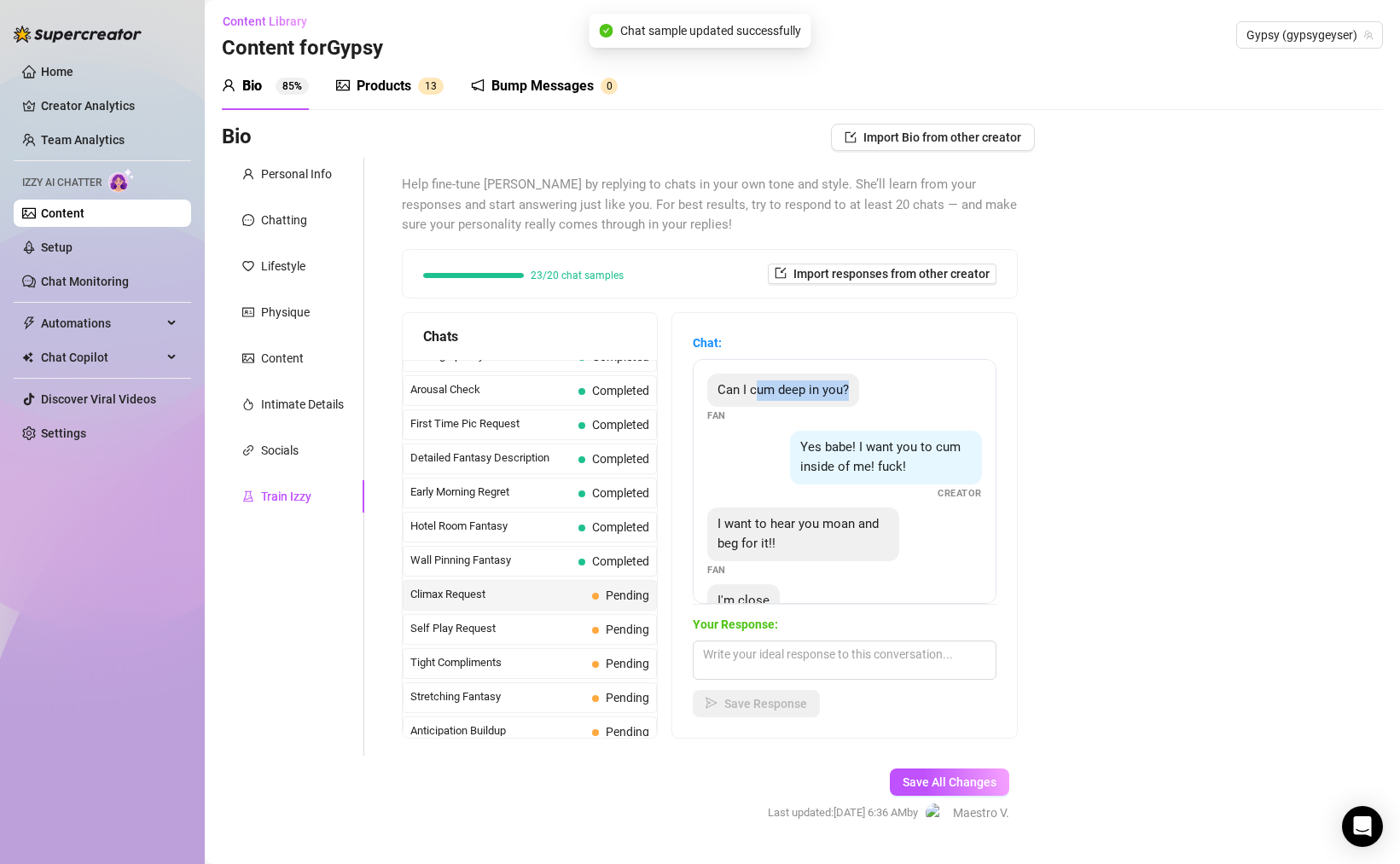
drag, startPoint x: 756, startPoint y: 397, endPoint x: 846, endPoint y: 403, distance: 90.2
click at [846, 403] on div "Can I cum deep in you?" at bounding box center [784, 390] width 152 height 34
drag, startPoint x: 864, startPoint y: 457, endPoint x: 889, endPoint y: 471, distance: 28.7
click at [889, 470] on span "Yes babe! I want you to cum inside of me! fuck!" at bounding box center [880, 457] width 160 height 36
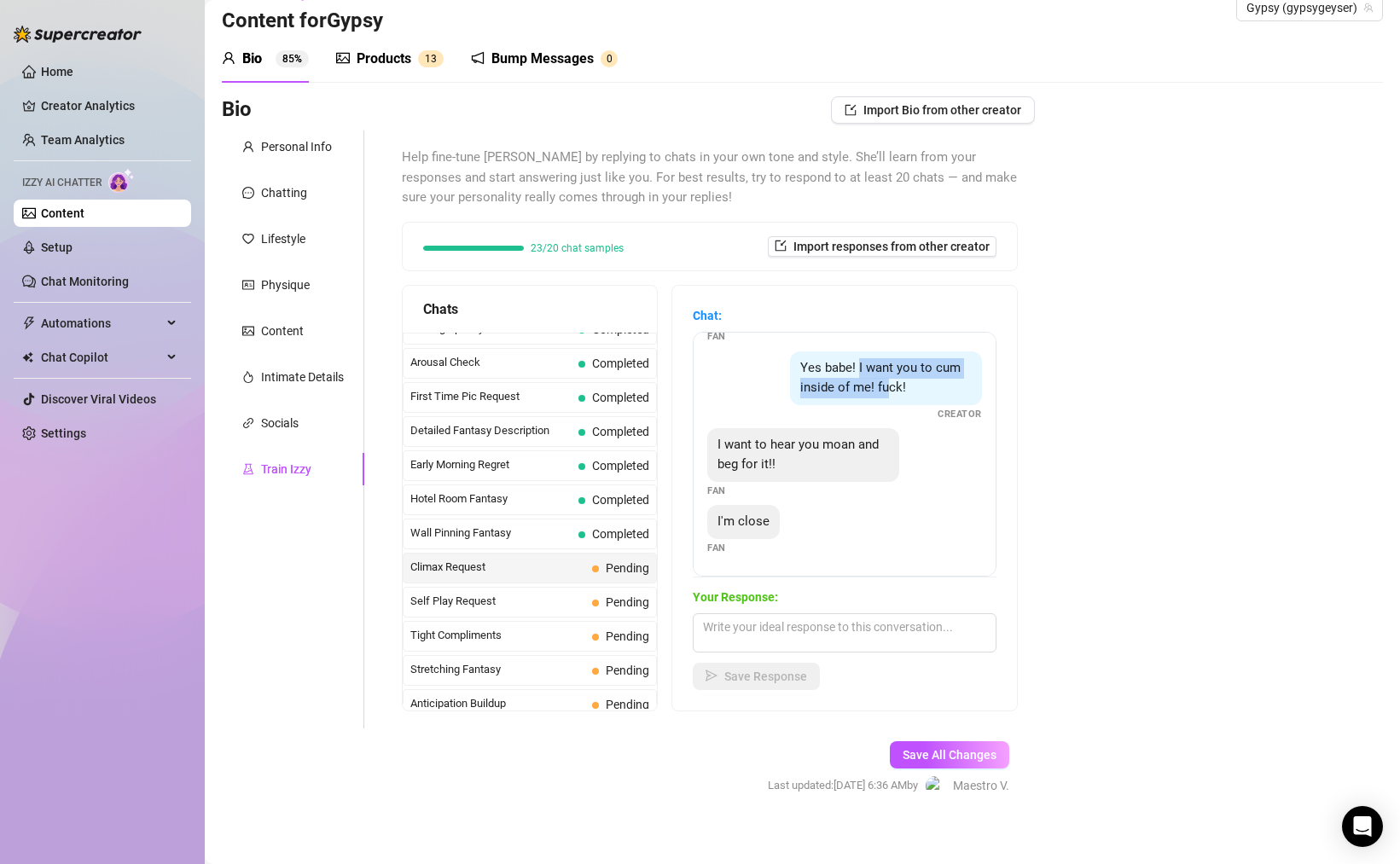
scroll to position [45, 0]
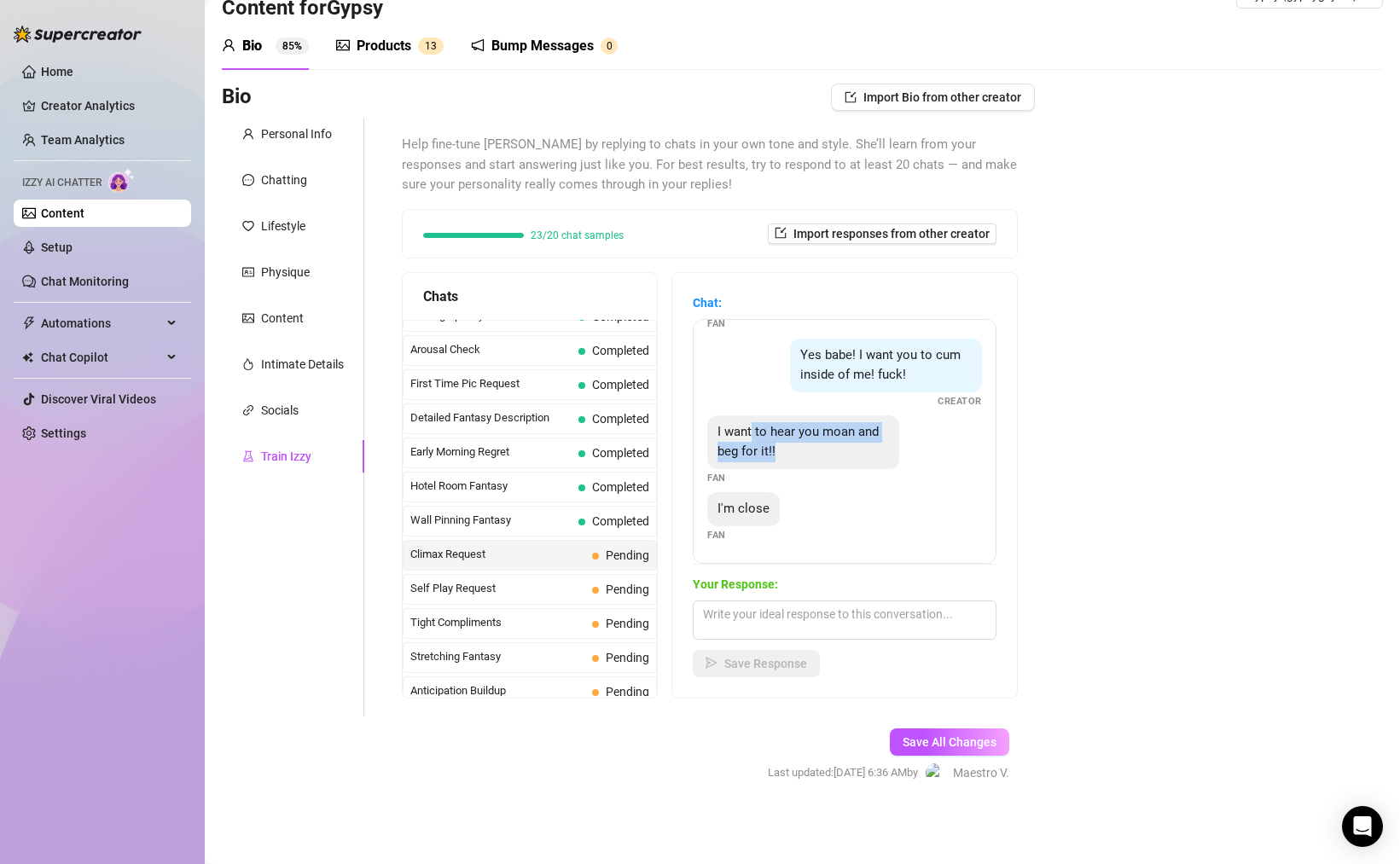
drag, startPoint x: 752, startPoint y: 428, endPoint x: 870, endPoint y: 446, distance: 119.4
click at [870, 446] on div "I want to hear you moan and beg for it!!" at bounding box center [803, 442] width 192 height 54
click at [834, 618] on textarea at bounding box center [844, 620] width 304 height 39
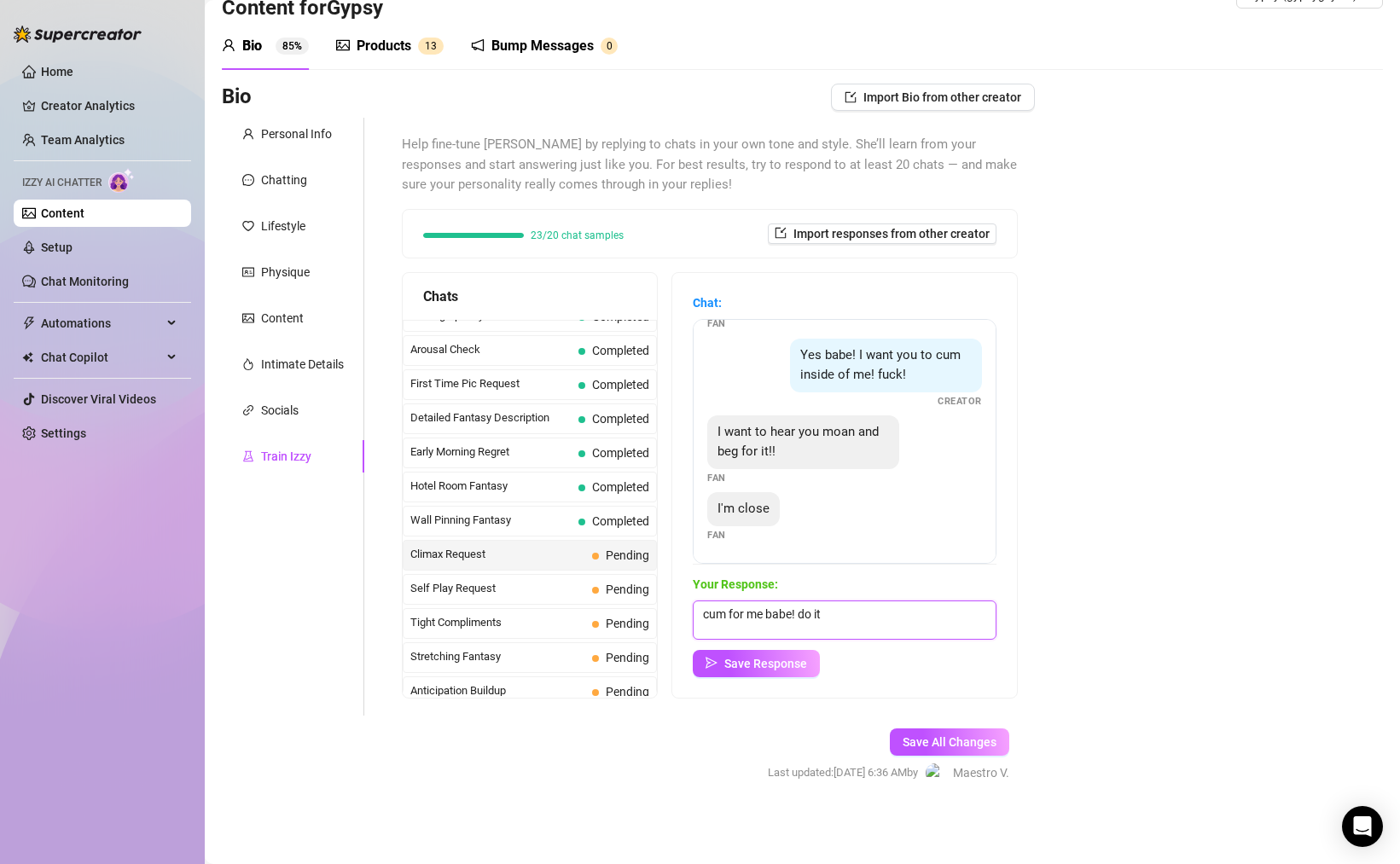
scroll to position [43, 0]
type textarea "cum for me babe! do it 😈💦"
click at [750, 663] on span "Save Response" at bounding box center [766, 664] width 82 height 13
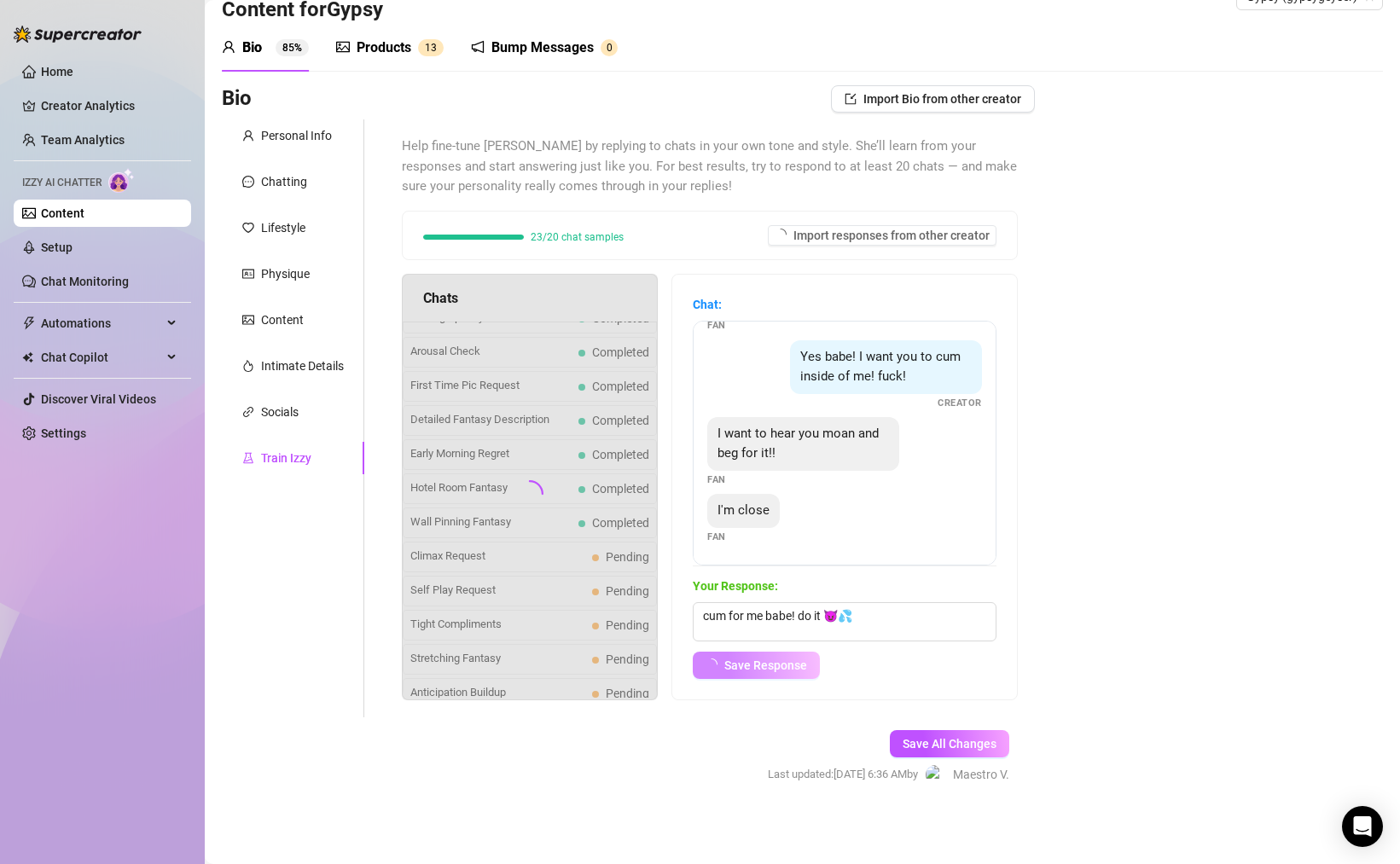
scroll to position [31, 0]
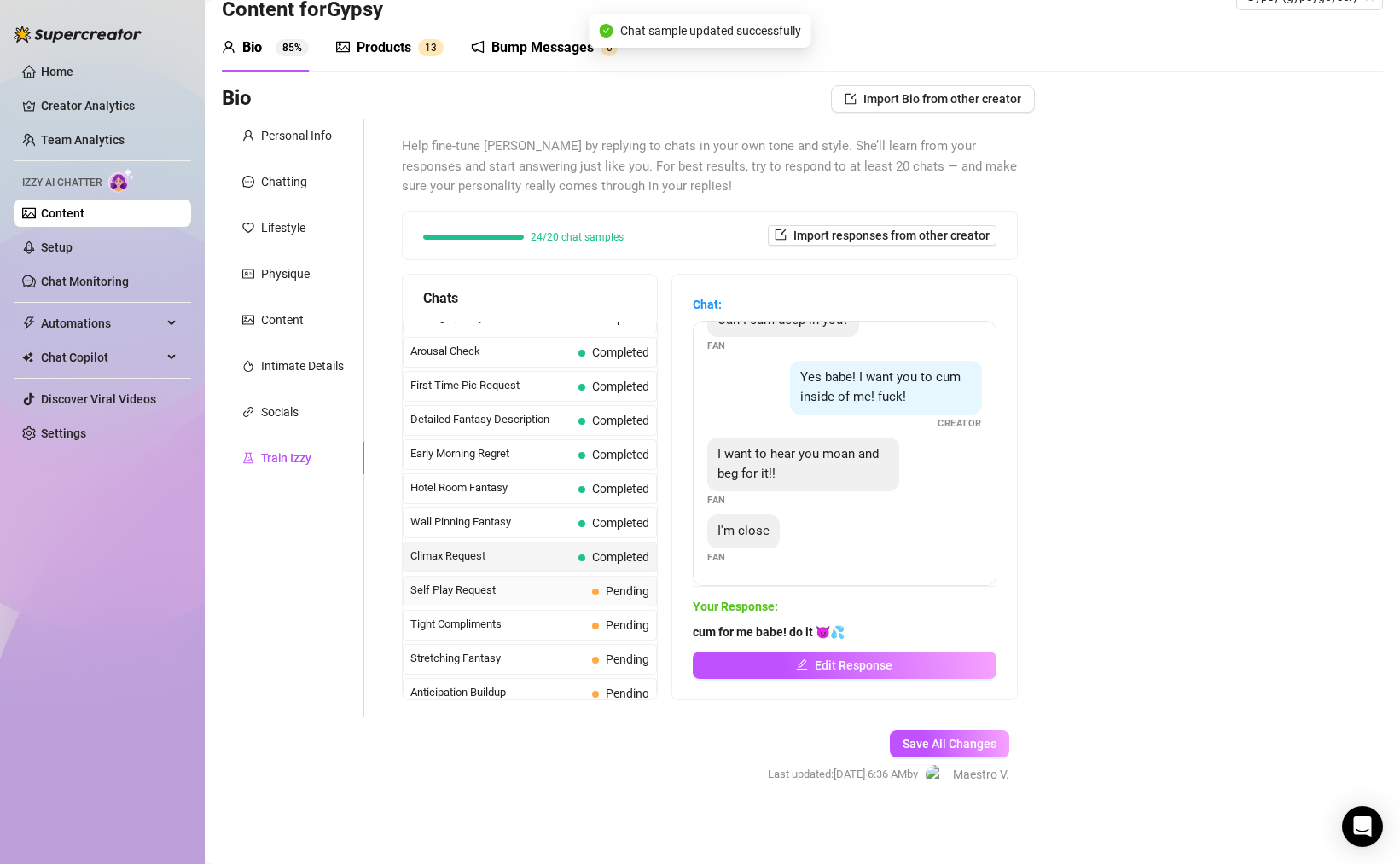
click at [497, 595] on span "Self Play Request" at bounding box center [497, 590] width 175 height 17
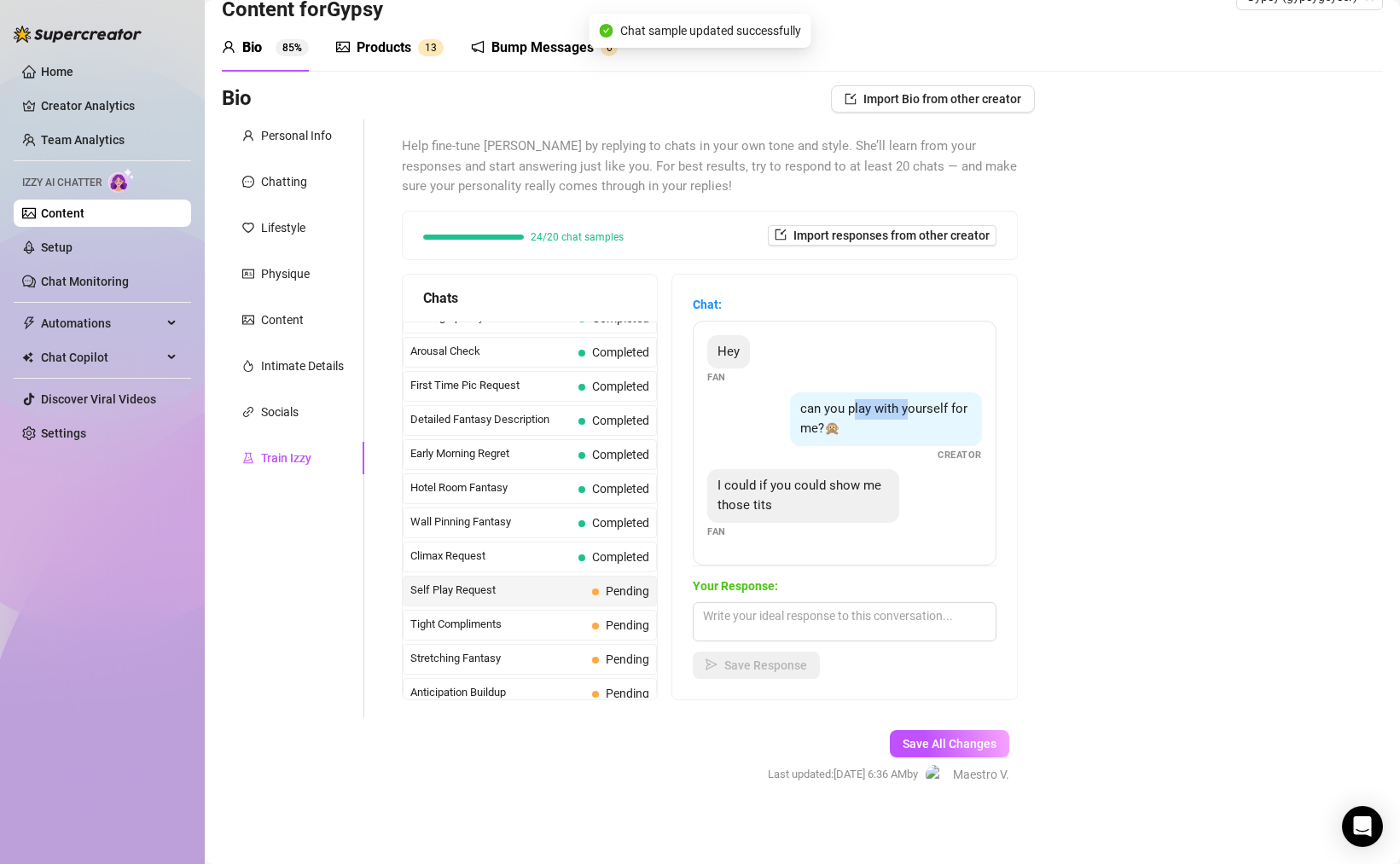
drag, startPoint x: 858, startPoint y: 407, endPoint x: 947, endPoint y: 431, distance: 92.2
click at [922, 415] on div "can you play with yourself for me?🙊" at bounding box center [886, 419] width 192 height 54
drag, startPoint x: 792, startPoint y: 487, endPoint x: 864, endPoint y: 509, distance: 75.3
click at [840, 500] on div "I could if you could show me those tits" at bounding box center [803, 496] width 192 height 54
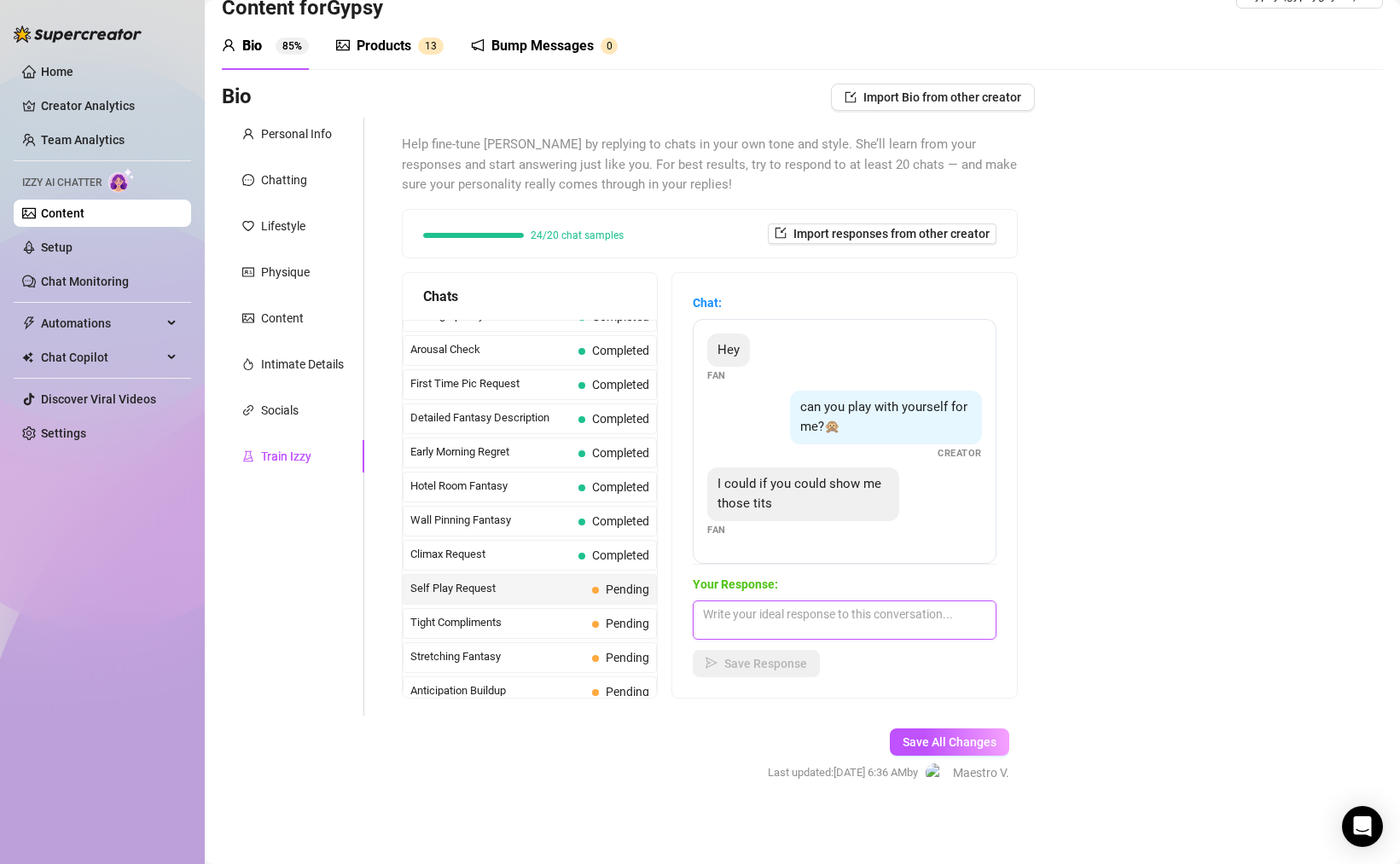
click at [908, 620] on textarea at bounding box center [844, 620] width 304 height 39
type textarea "of course I can... let me see how hard I make you ☺️🍆"
drag, startPoint x: 795, startPoint y: 654, endPoint x: 831, endPoint y: 657, distance: 36.1
click at [794, 654] on button "Save Response" at bounding box center [756, 663] width 127 height 27
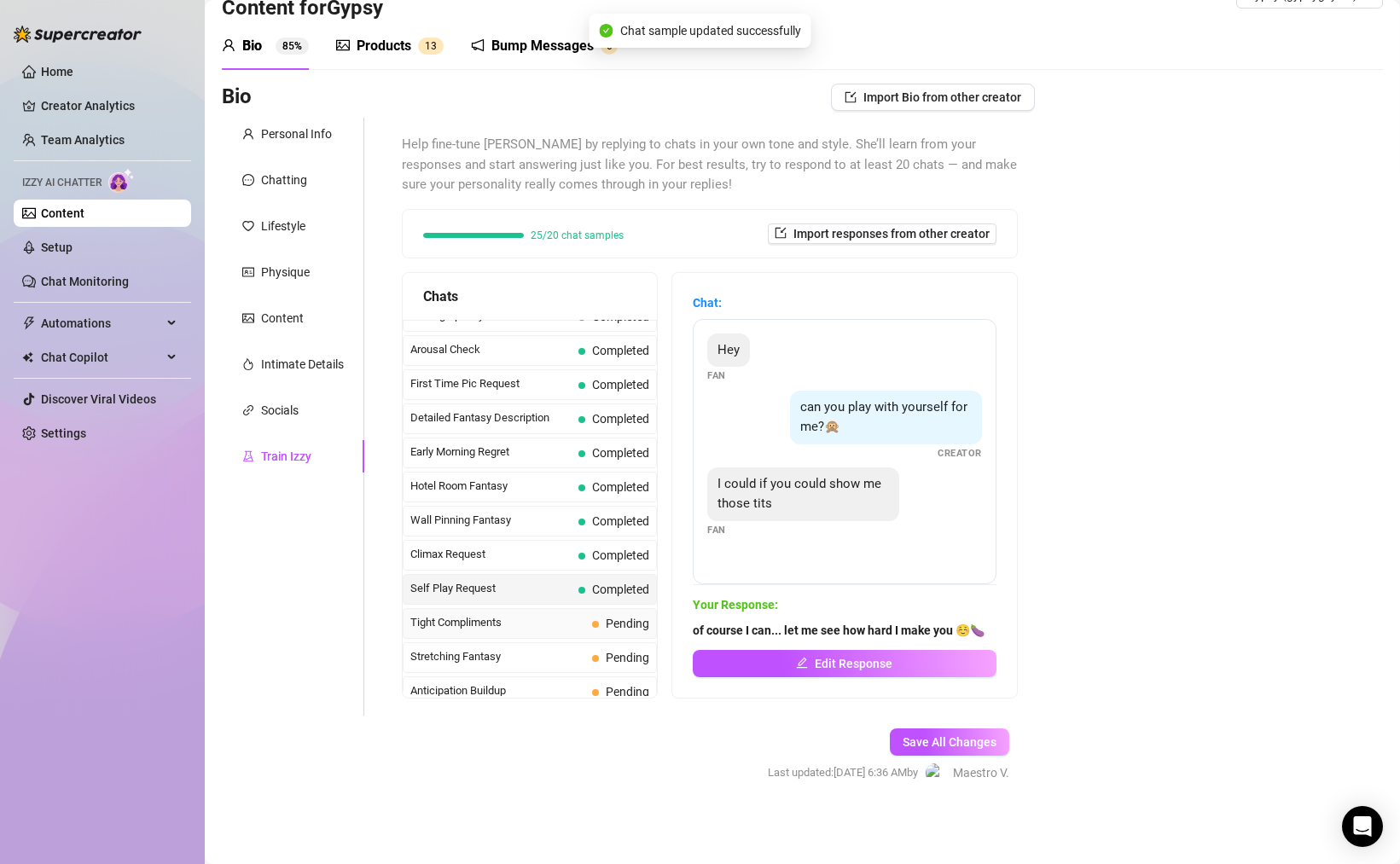
click at [505, 619] on span "Tight Compliments" at bounding box center [497, 622] width 175 height 17
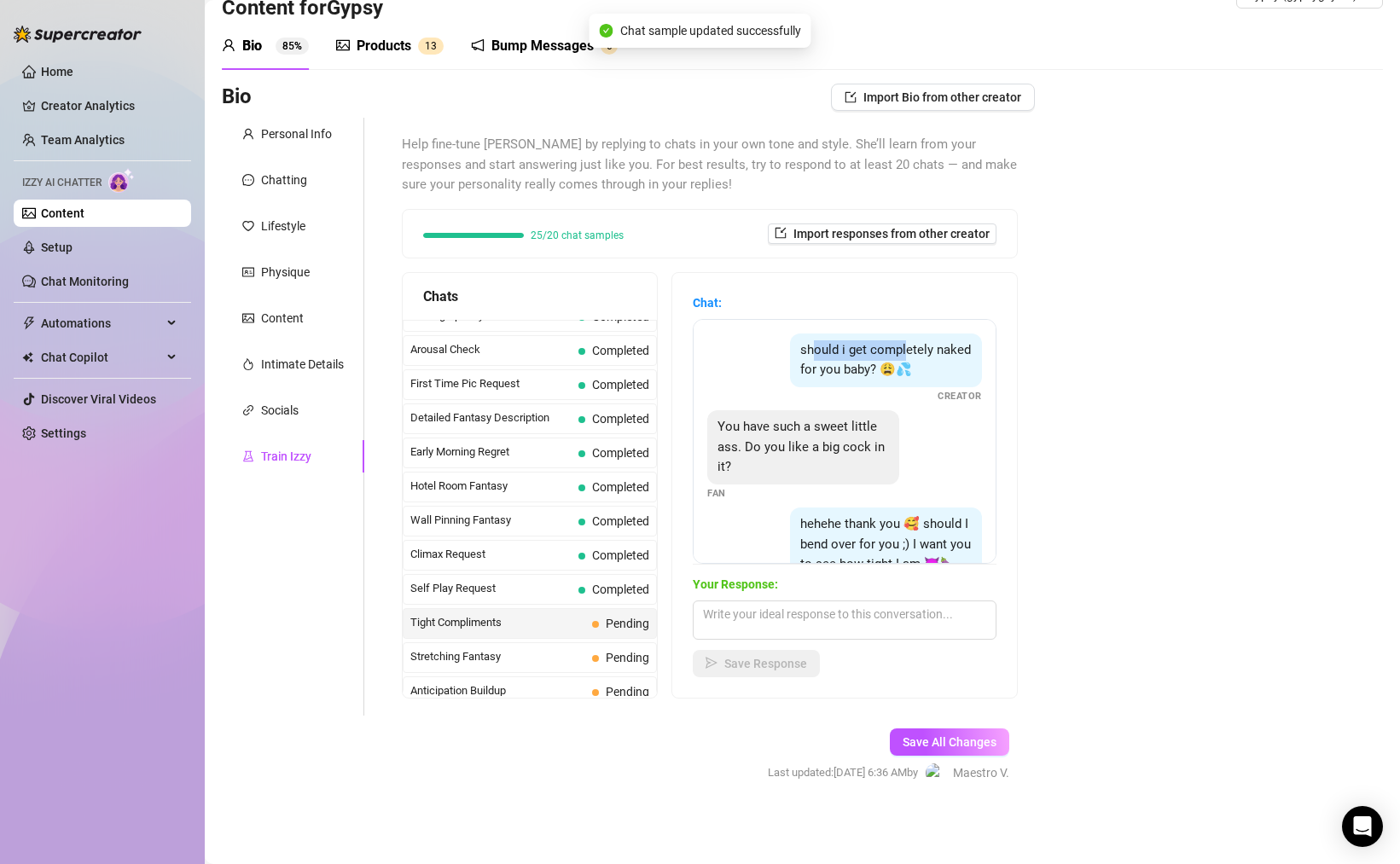
drag, startPoint x: 837, startPoint y: 352, endPoint x: 906, endPoint y: 355, distance: 69.1
click at [906, 355] on span "should i get completely naked for you baby? 😩💦" at bounding box center [885, 360] width 170 height 36
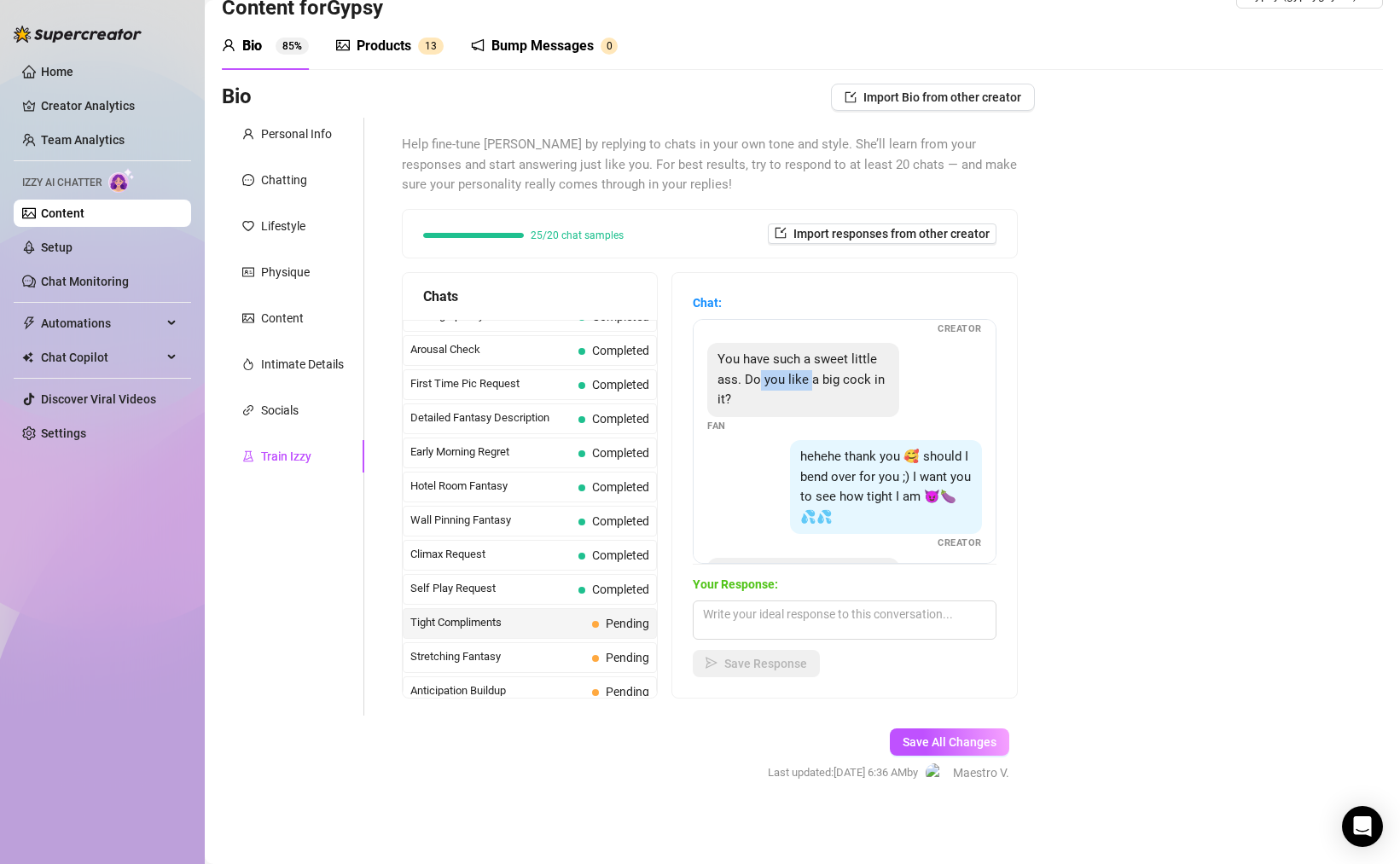
drag, startPoint x: 760, startPoint y: 381, endPoint x: 832, endPoint y: 390, distance: 72.6
click at [827, 389] on div "You have such a sweet little ass. Do you like a big cock in it?" at bounding box center [803, 380] width 192 height 74
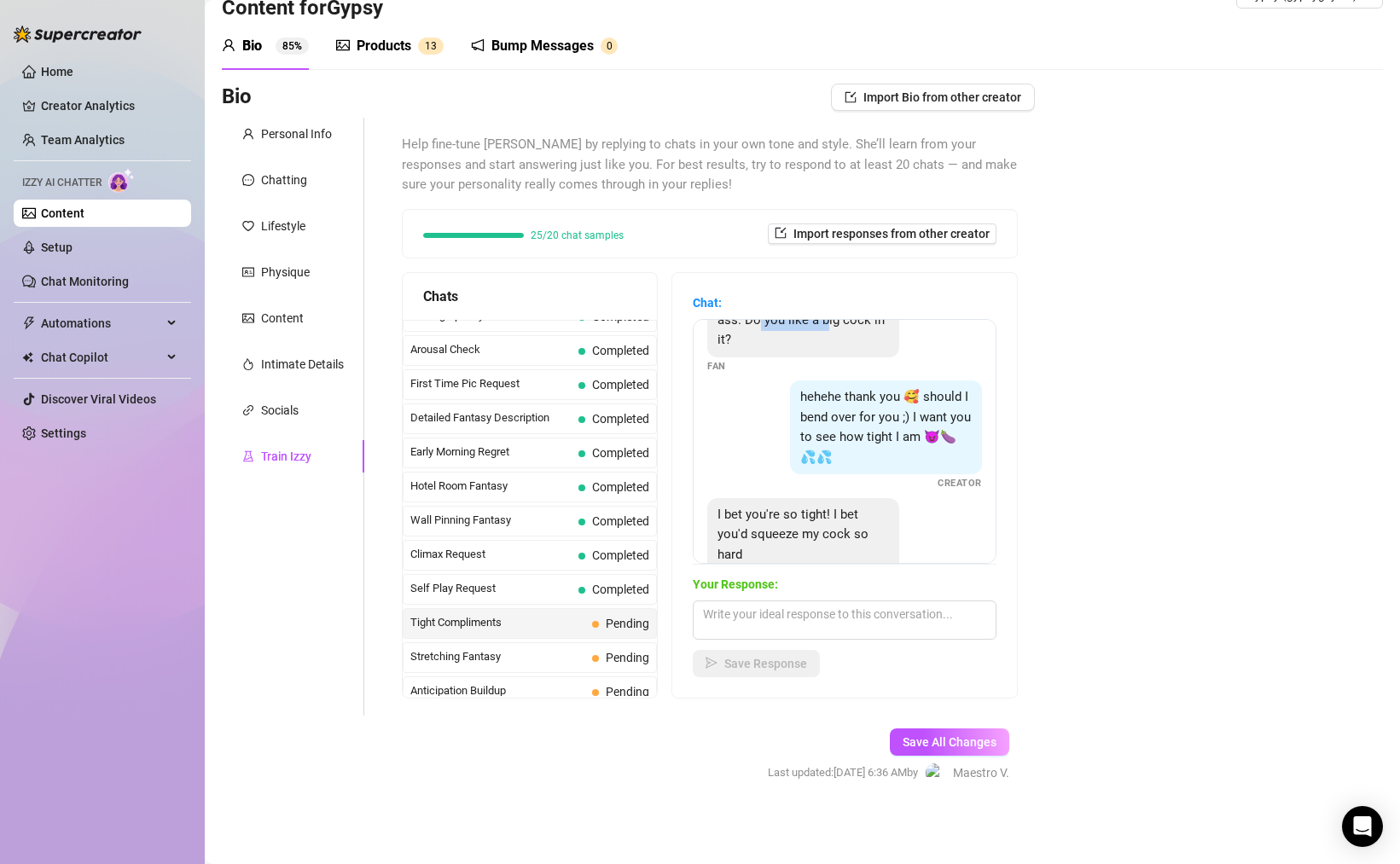
scroll to position [133, 0]
drag, startPoint x: 849, startPoint y: 390, endPoint x: 888, endPoint y: 396, distance: 39.5
click at [887, 396] on span "hehehe thank you 🥰 should I bend over for you ;) I want you to see how tight I …" at bounding box center [885, 421] width 170 height 76
drag, startPoint x: 863, startPoint y: 412, endPoint x: 926, endPoint y: 417, distance: 63.2
click at [923, 417] on span "hehehe thank you 🥰 should I bend over for you ;) I want you to see how tight I …" at bounding box center [885, 421] width 170 height 76
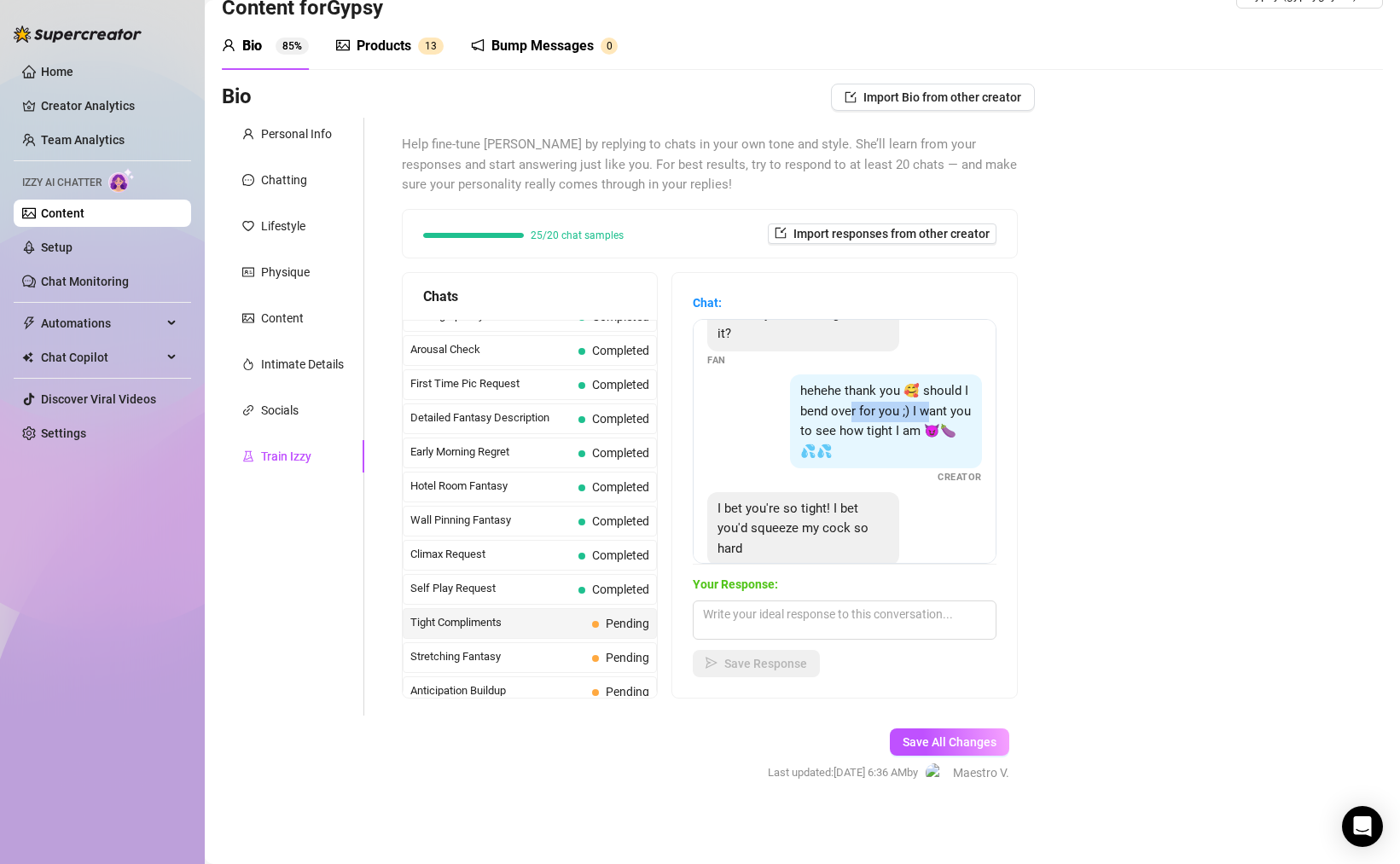
scroll to position [152, 0]
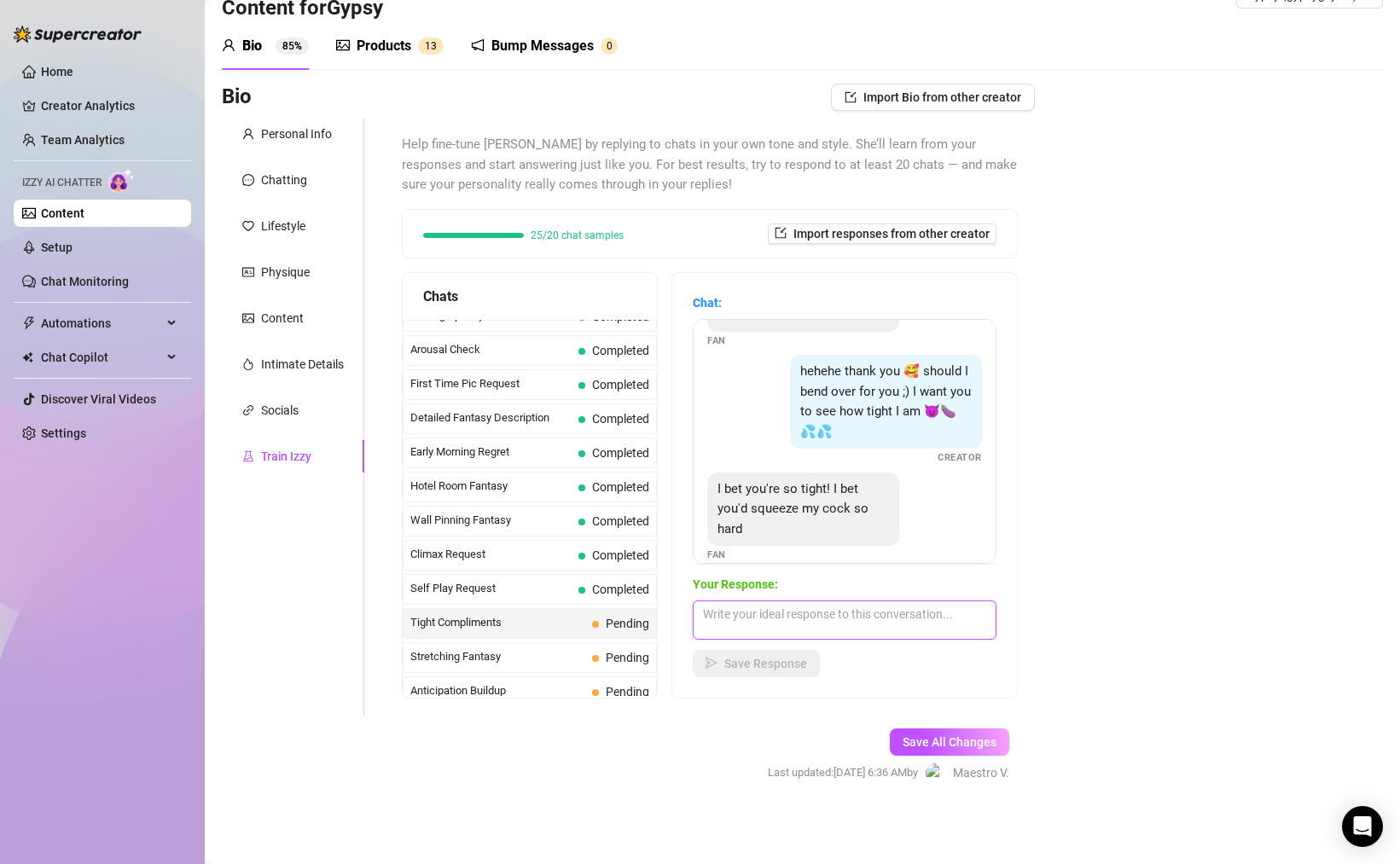
click at [813, 618] on textarea at bounding box center [844, 620] width 304 height 39
type textarea "i"
type textarea "I'm so wet just chatting with you... let me see your cock I want to finger myse…"
click at [739, 673] on button "Save Response" at bounding box center [756, 663] width 127 height 27
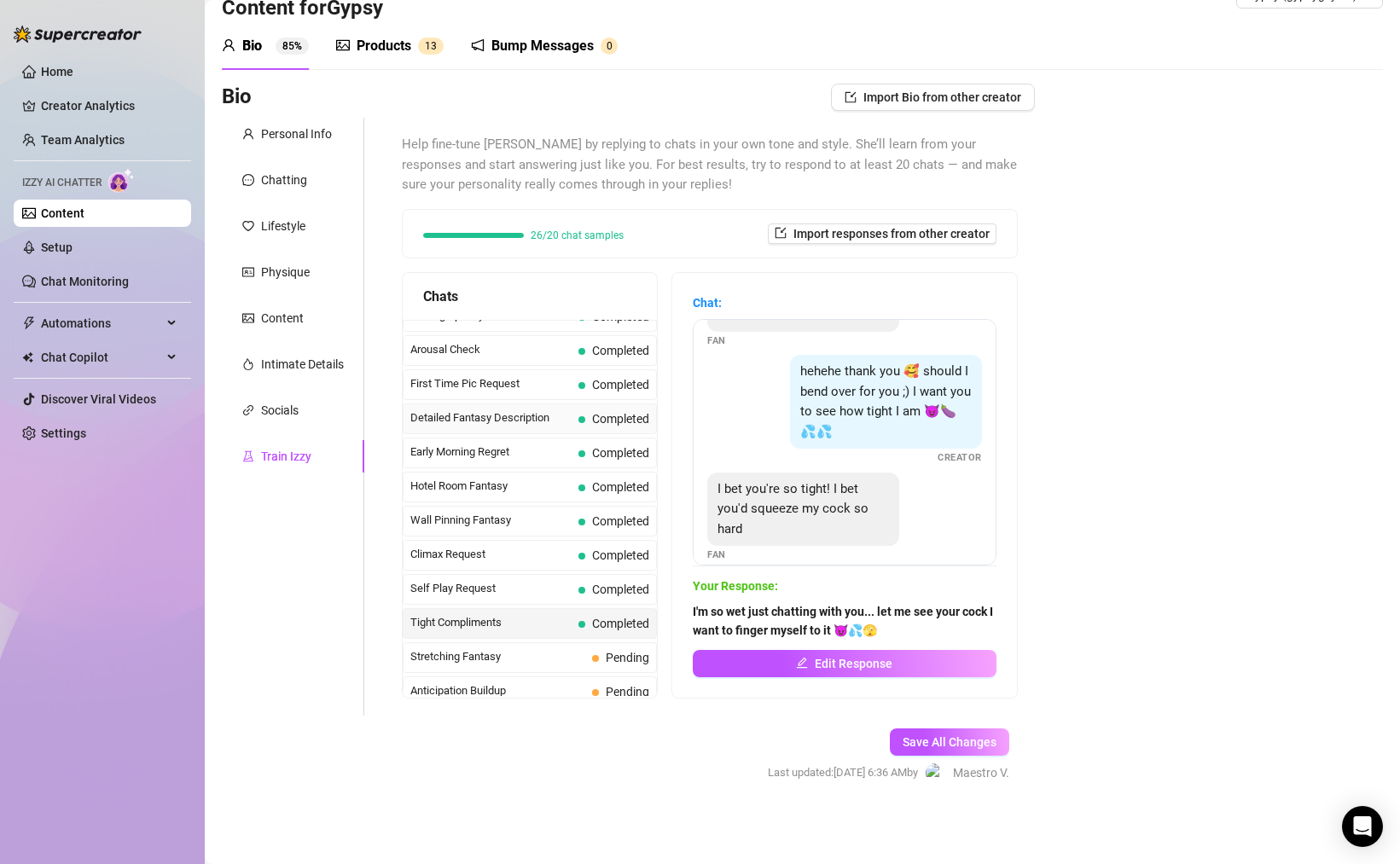
scroll to position [151, 0]
click at [301, 364] on div "Intimate Details" at bounding box center [302, 364] width 82 height 19
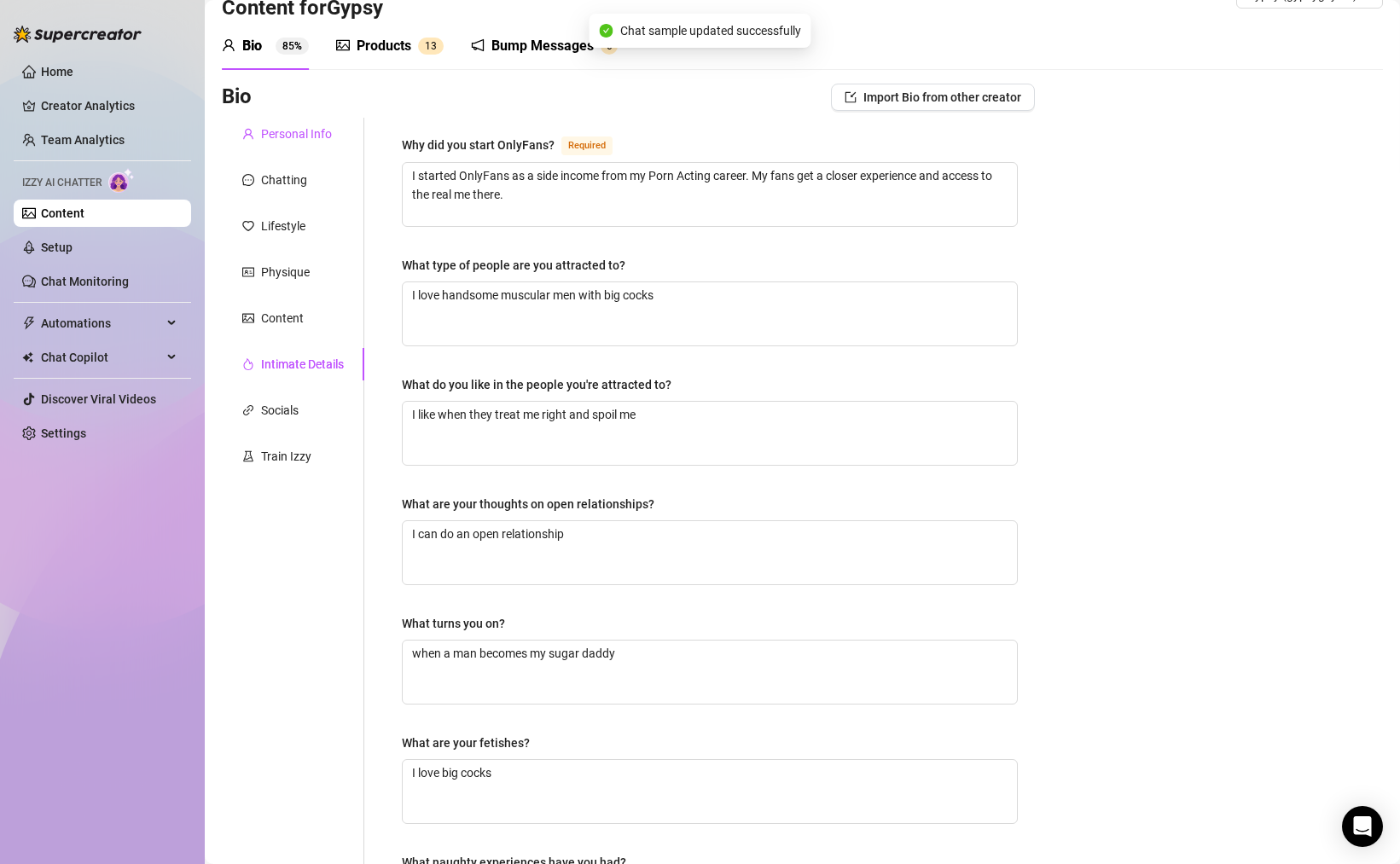
click at [286, 139] on div "Personal Info" at bounding box center [296, 133] width 71 height 19
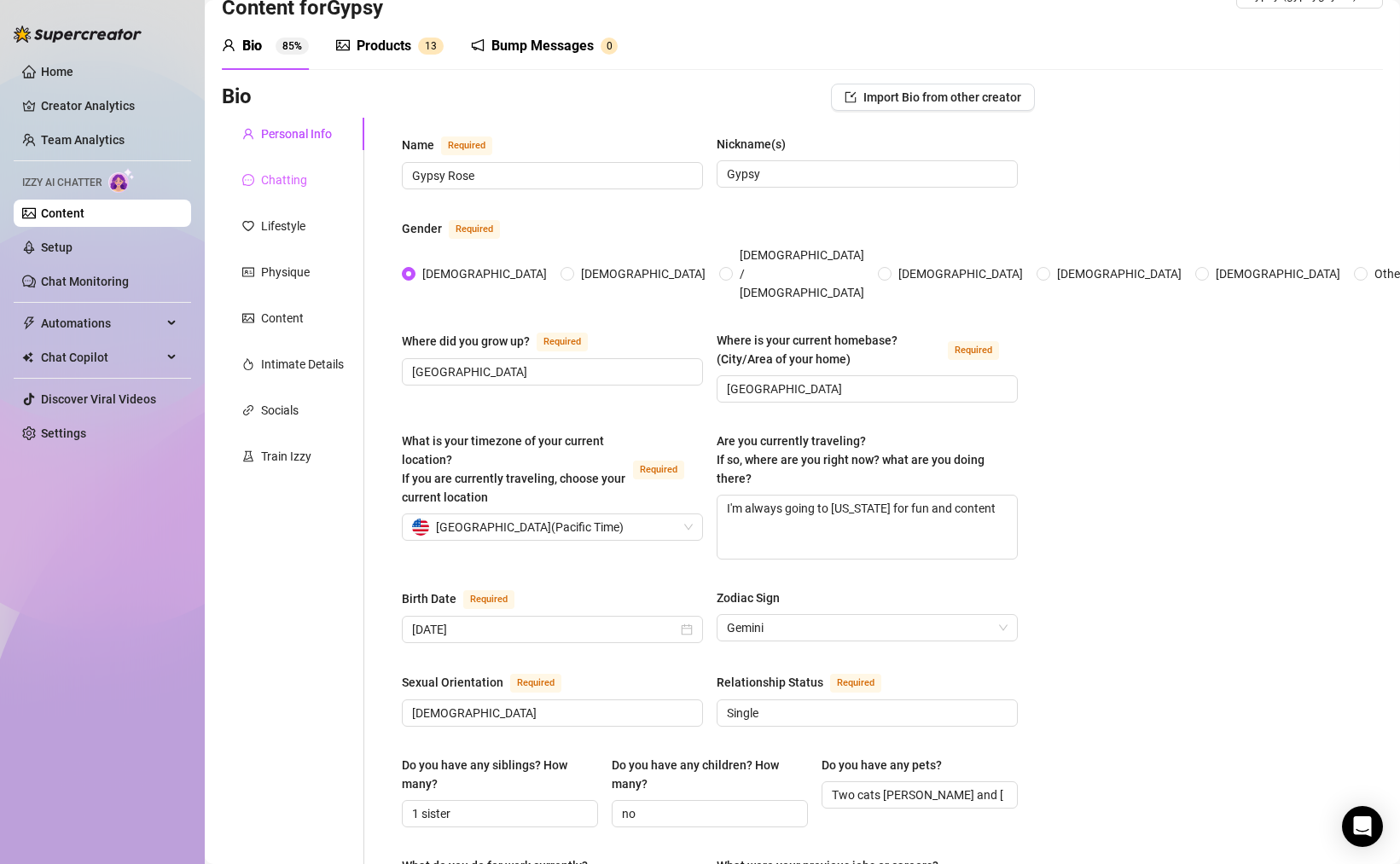
click at [294, 188] on div "Chatting" at bounding box center [293, 180] width 142 height 32
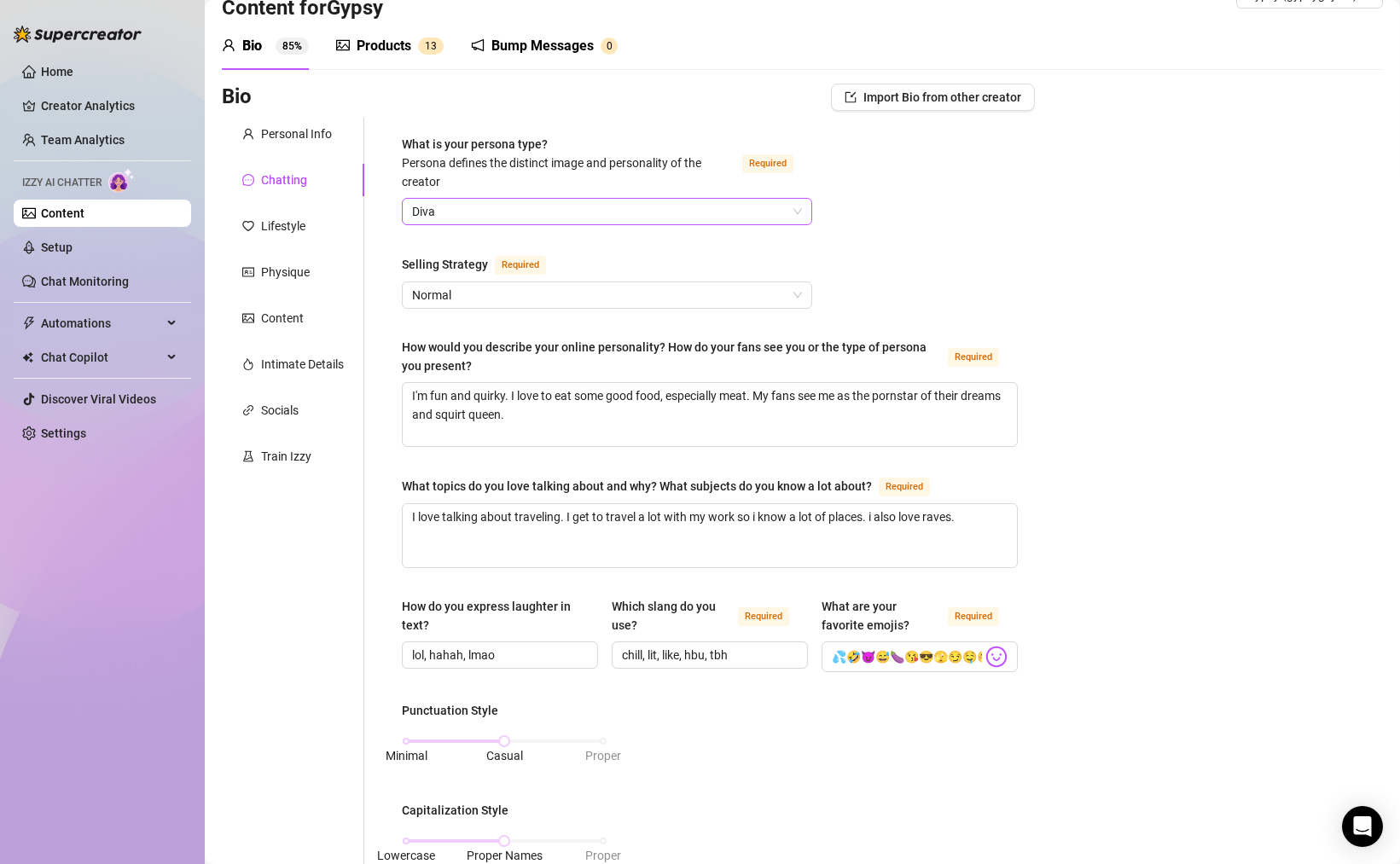
click at [528, 218] on span "Diva" at bounding box center [606, 211] width 390 height 26
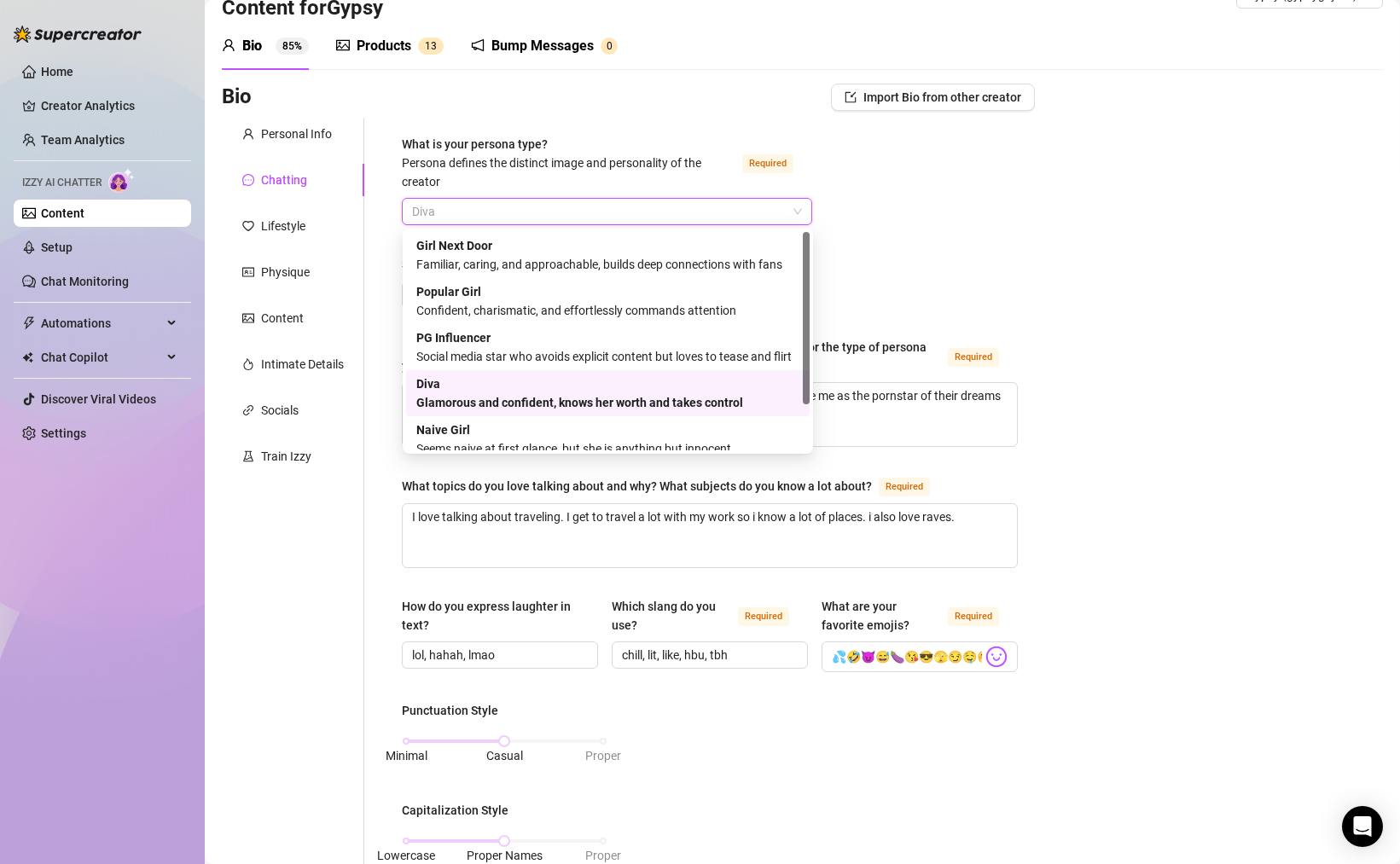
click at [975, 235] on div "What is your persona type? [PERSON_NAME] defines the distinct image and persona…" at bounding box center [710, 790] width 616 height 1311
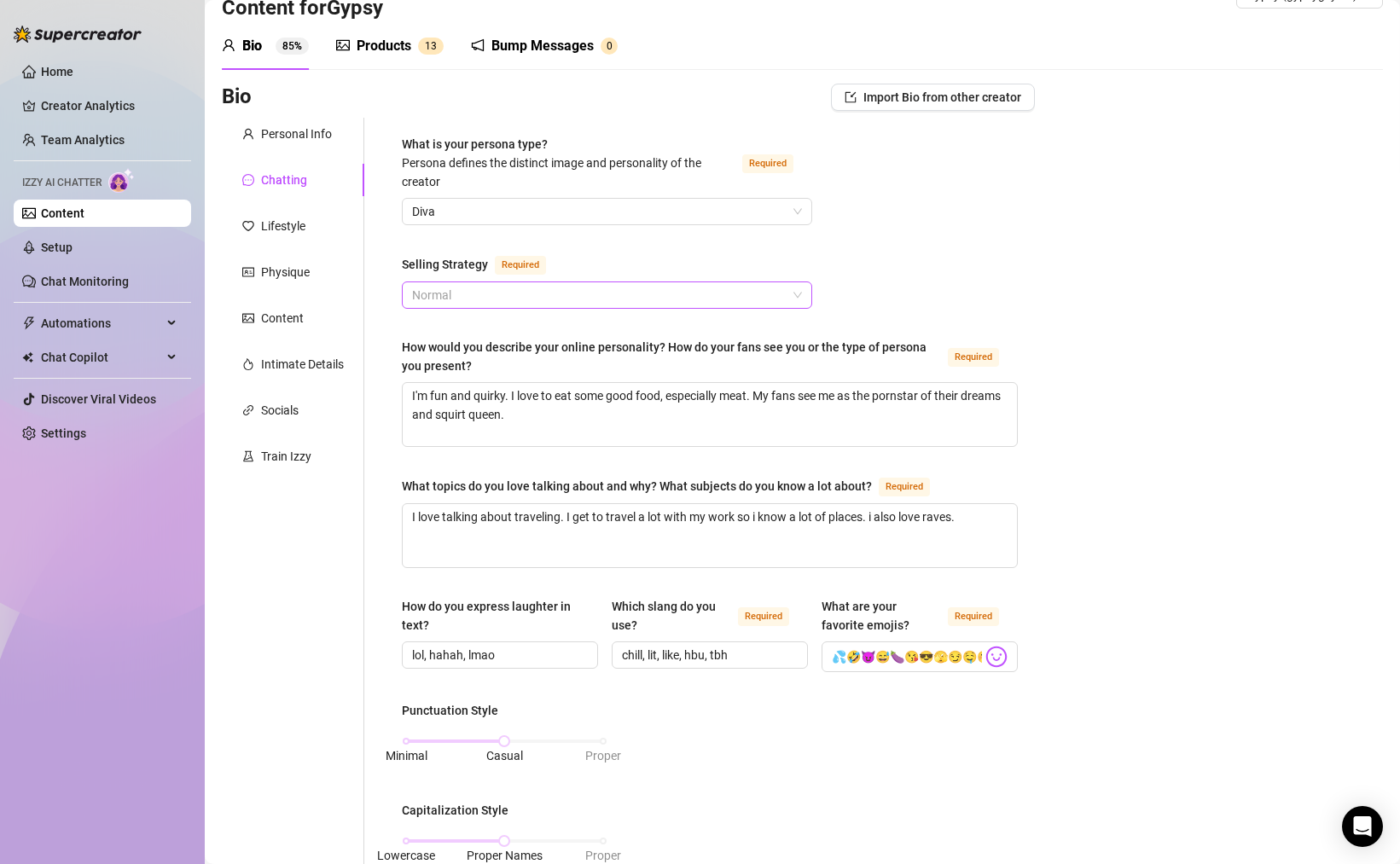
click at [550, 292] on span "Normal" at bounding box center [606, 295] width 390 height 26
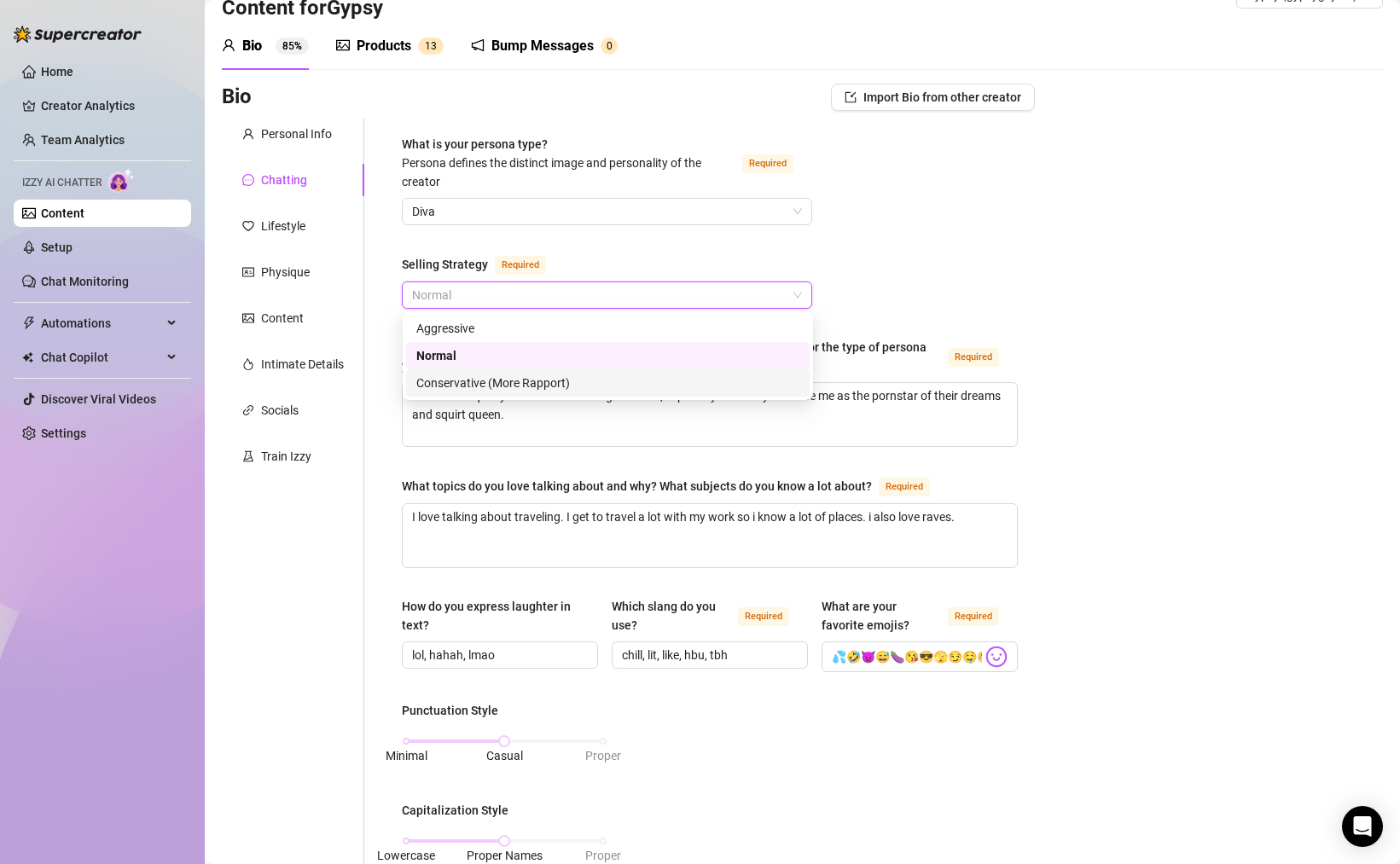
click at [528, 377] on div "Conservative (More Rapport)" at bounding box center [608, 382] width 383 height 19
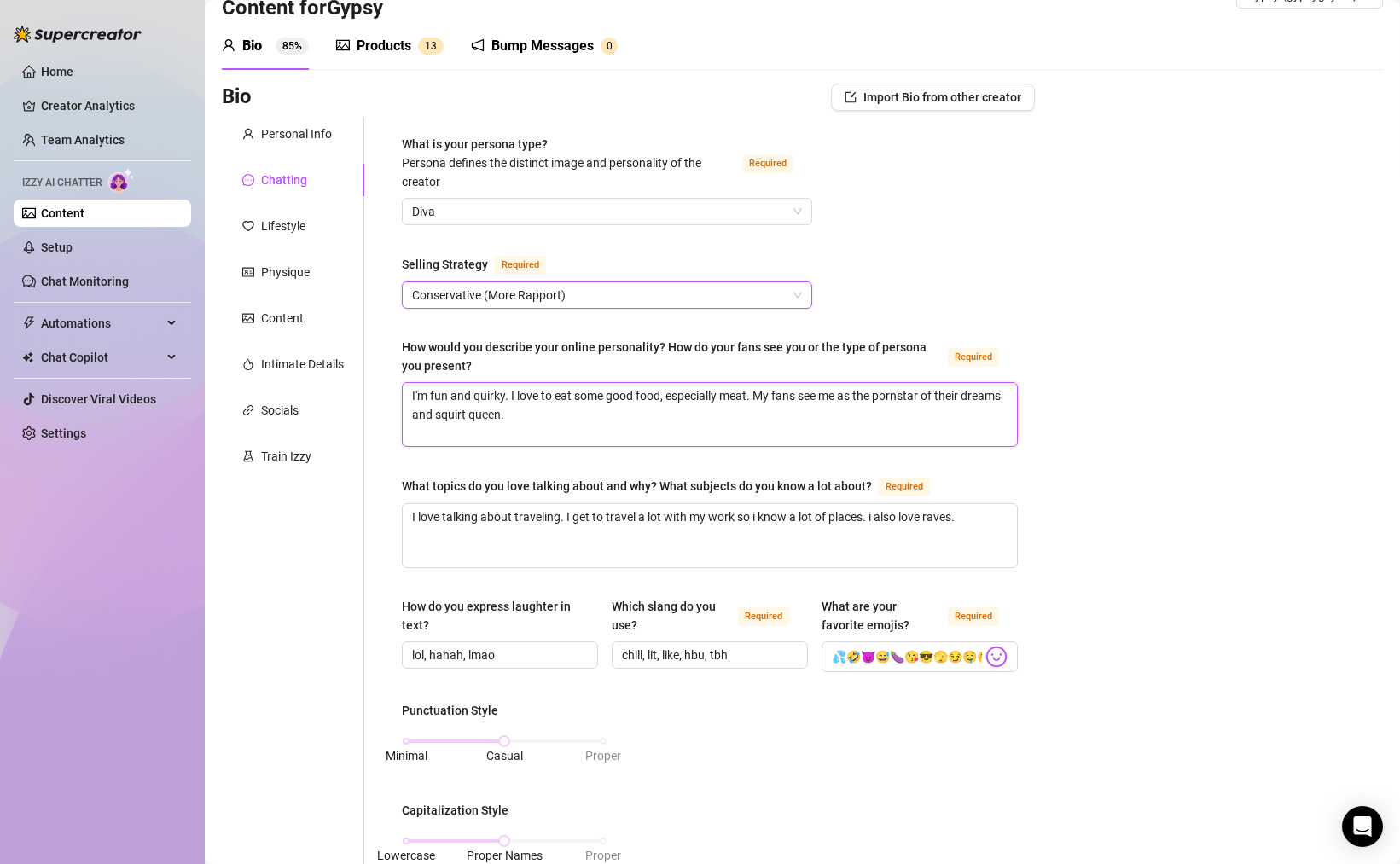
click at [565, 412] on textarea "I'm fun and quirky. I love to eat some good food, especially meat. My fans see …" at bounding box center [710, 415] width 614 height 63
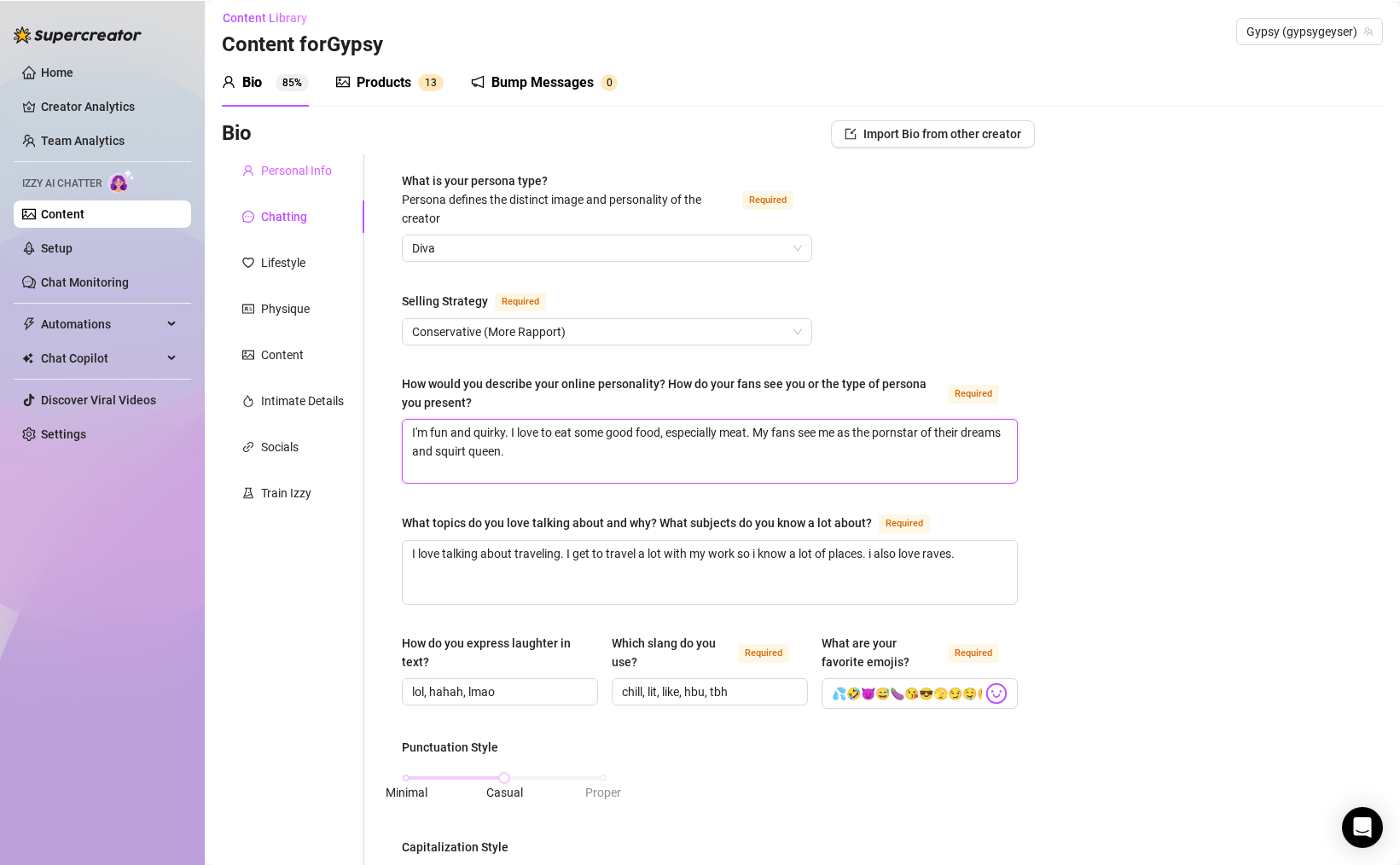
scroll to position [0, 0]
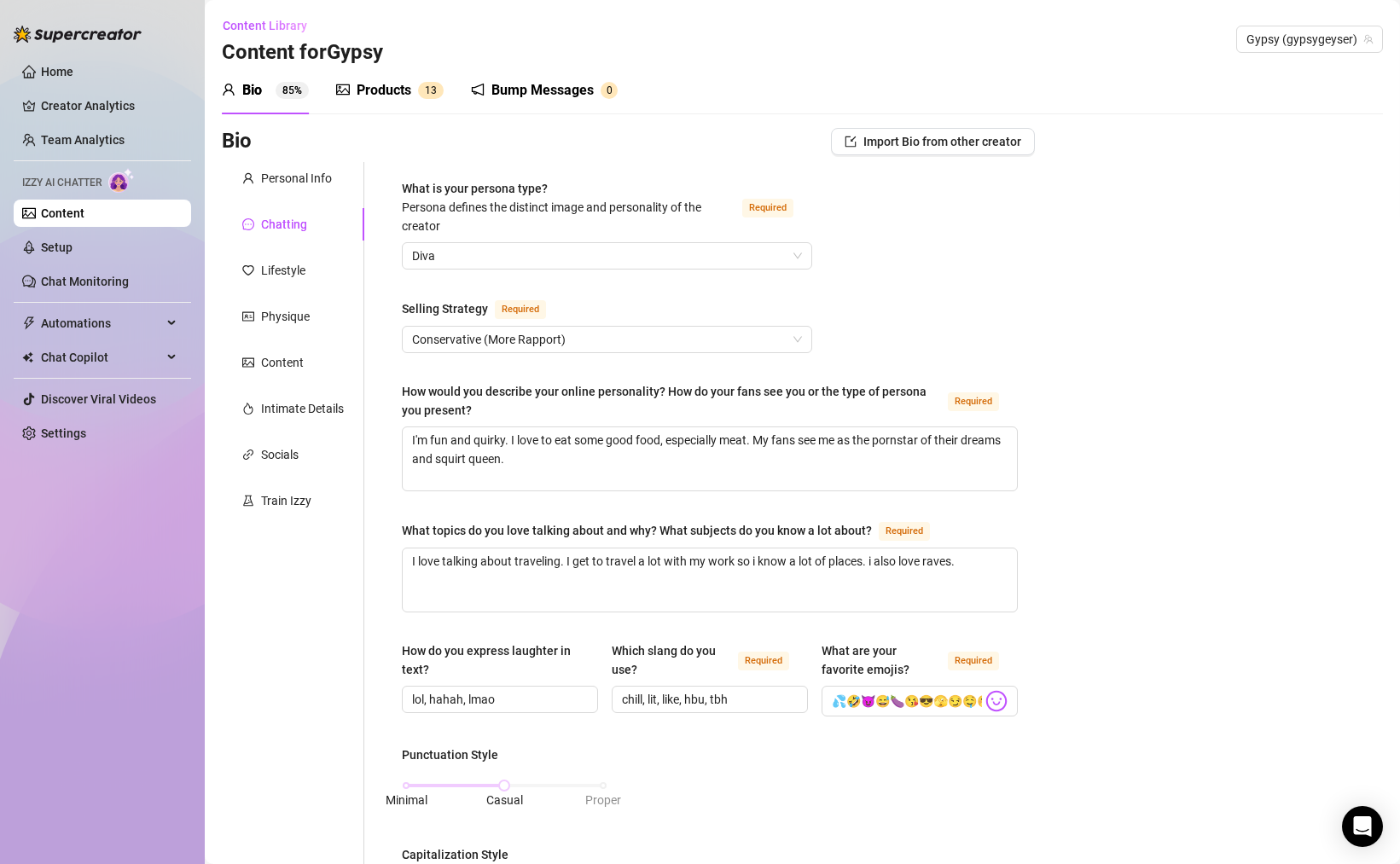
click at [367, 93] on div "Products" at bounding box center [383, 90] width 55 height 21
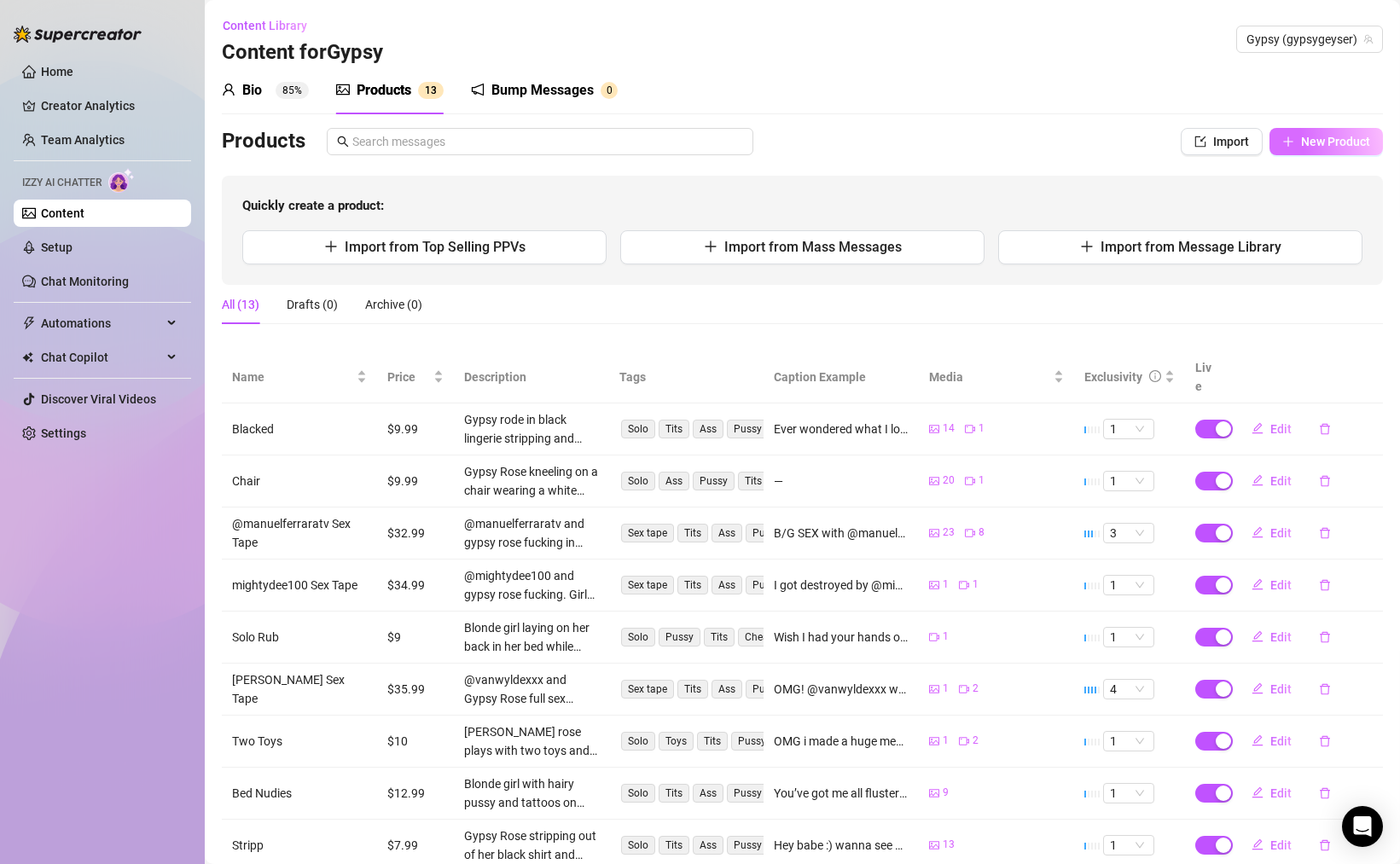
click at [1299, 147] on button "New Product" at bounding box center [1326, 141] width 114 height 27
type textarea "Type your message here..."
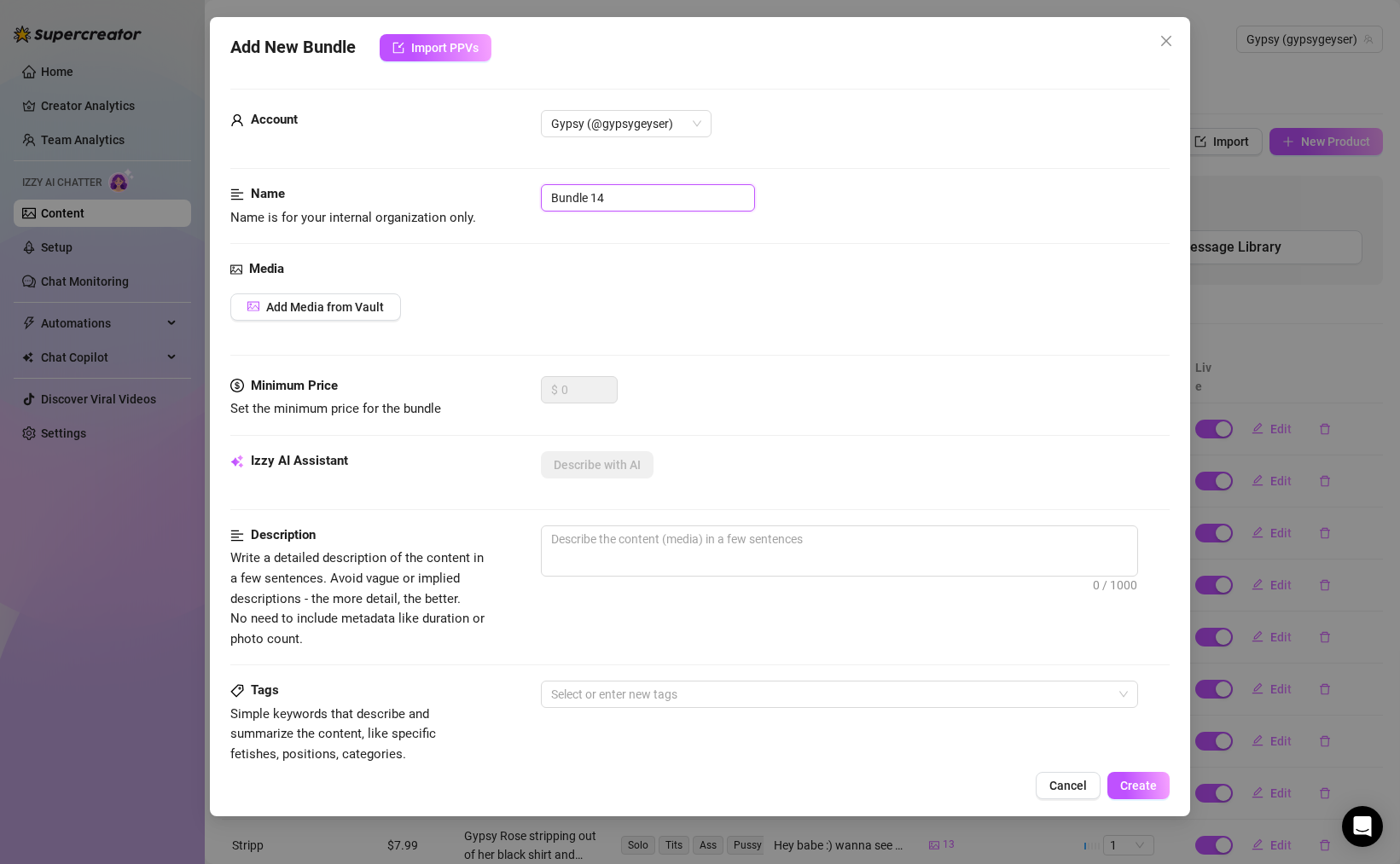
drag, startPoint x: 477, startPoint y: 188, endPoint x: 424, endPoint y: 186, distance: 53.0
click at [438, 186] on div "Name Name is for your internal organization only. Bundle 14" at bounding box center [700, 206] width 940 height 44
type input "Solo play"
click at [622, 535] on textarea at bounding box center [839, 539] width 596 height 26
click at [288, 312] on span "Add Media from Vault" at bounding box center [324, 306] width 117 height 13
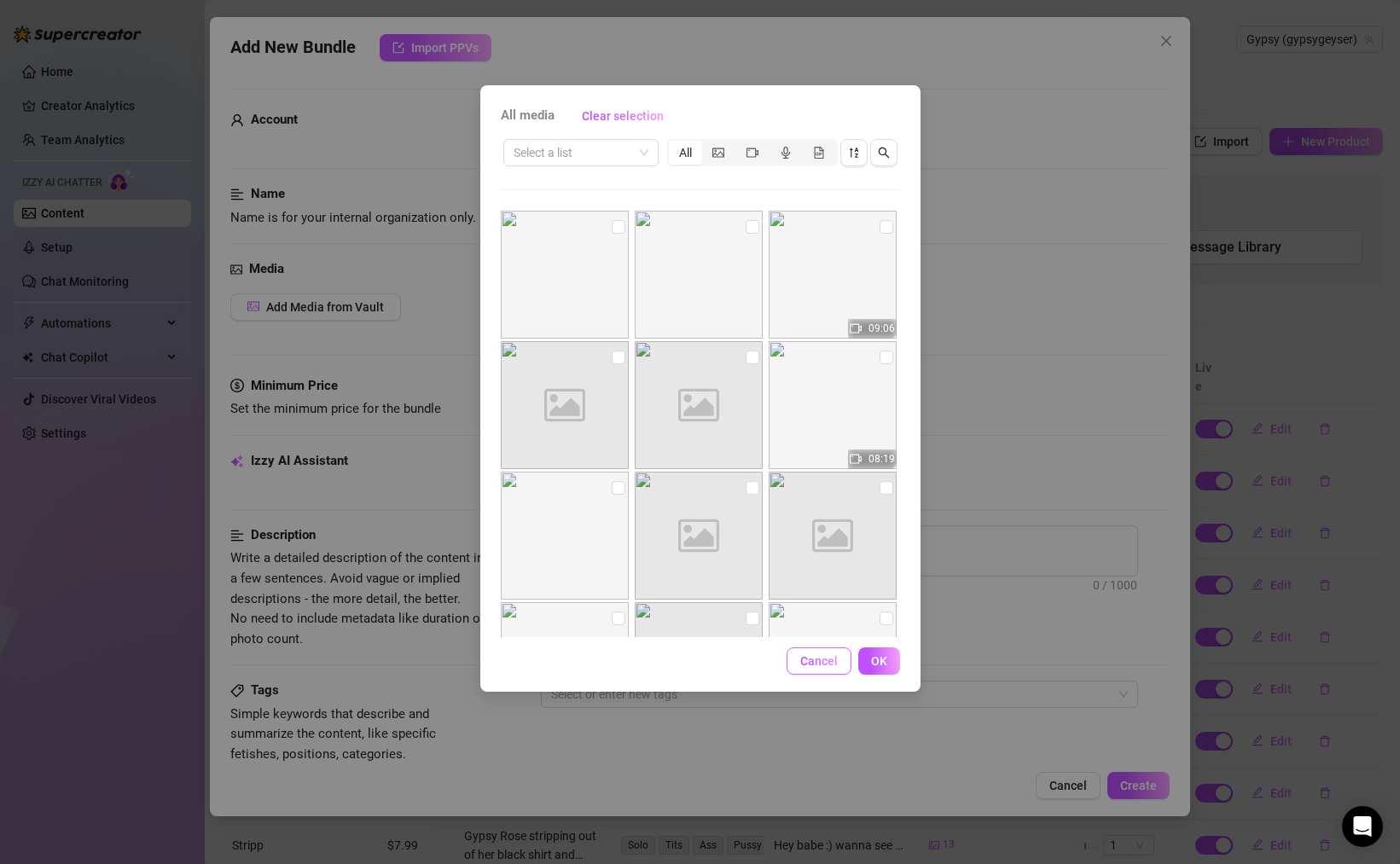
click at [835, 665] on span "Cancel" at bounding box center [819, 660] width 38 height 13
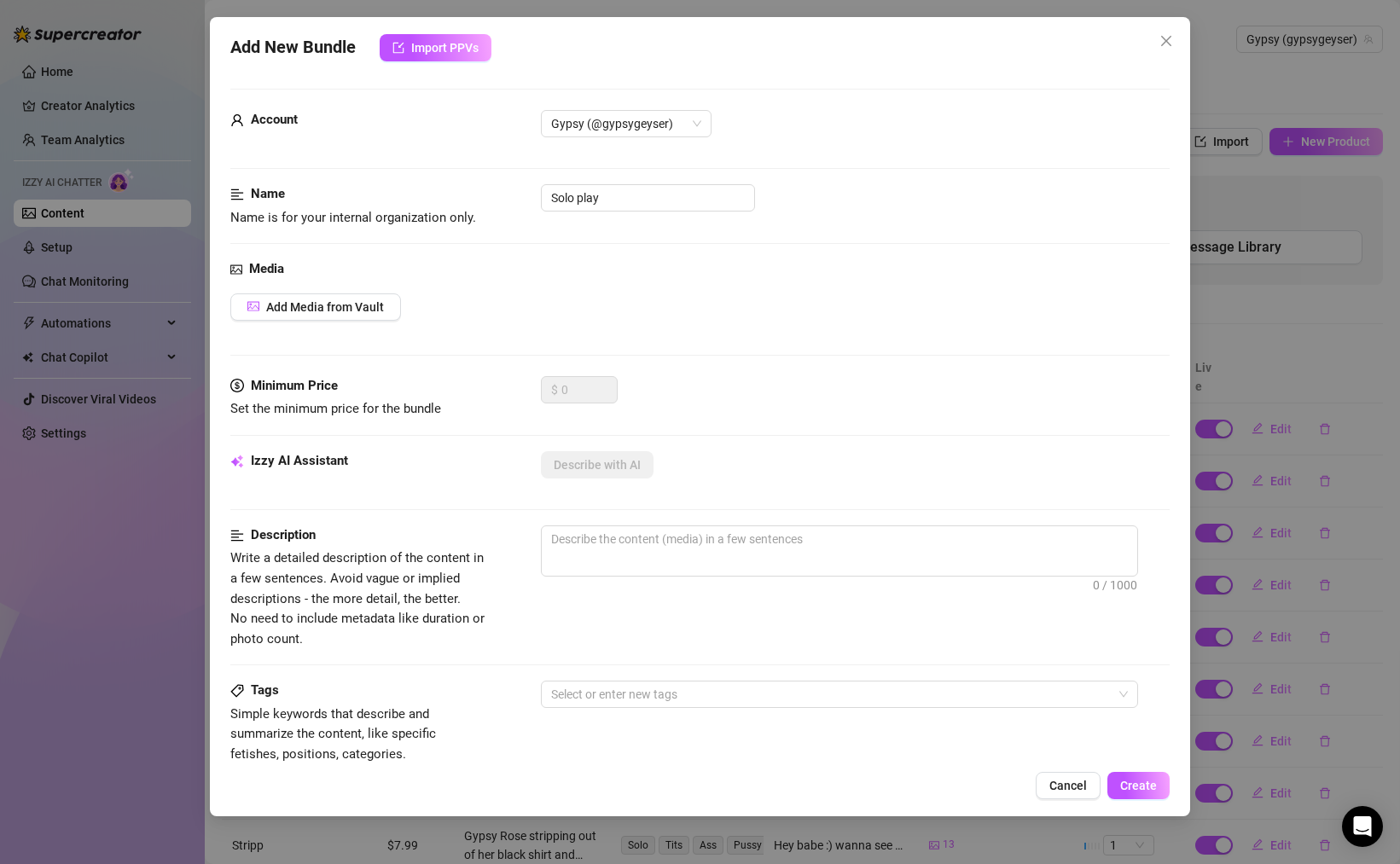
click at [1062, 793] on button "Cancel" at bounding box center [1068, 785] width 64 height 27
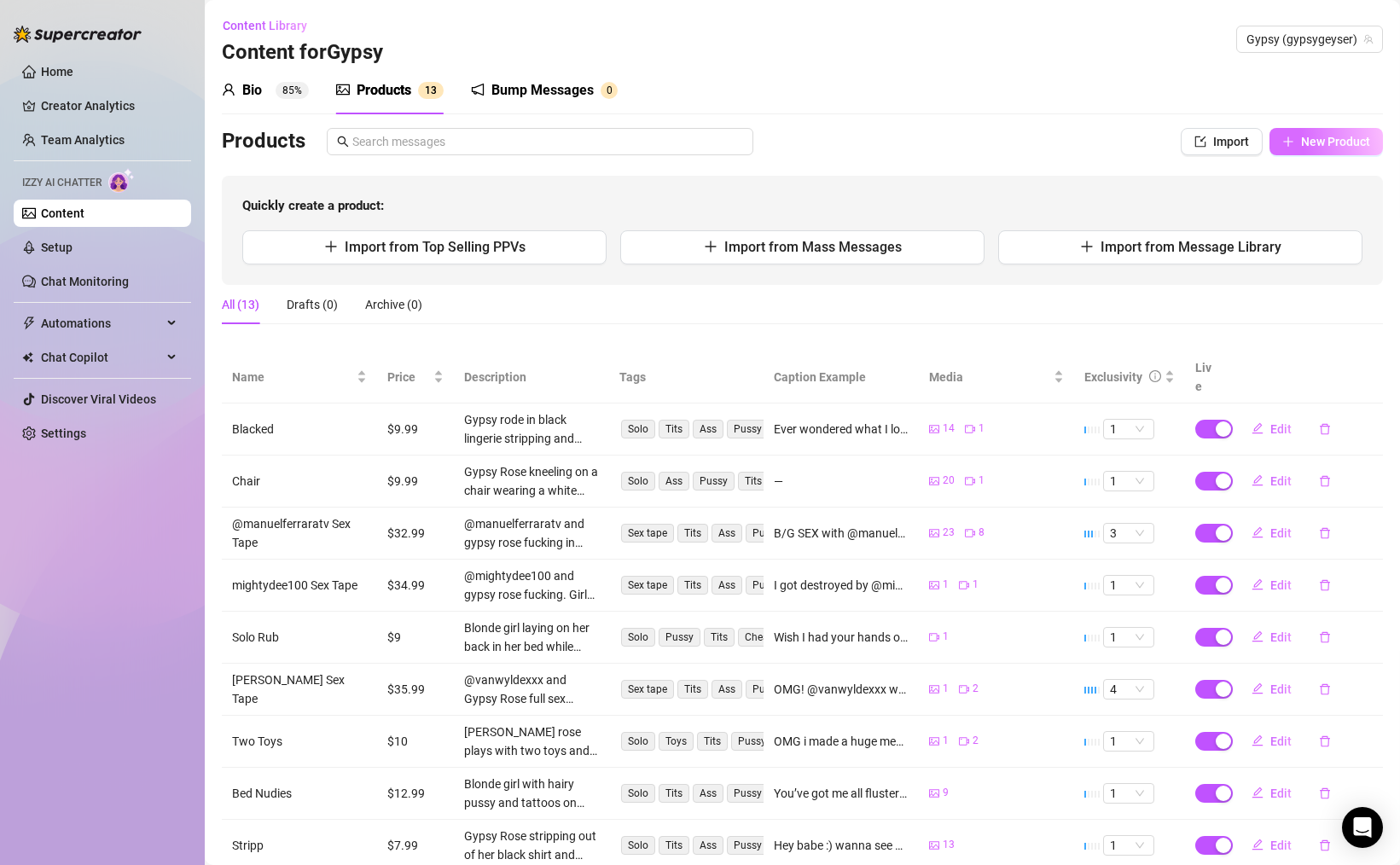
click at [1305, 134] on button "New Product" at bounding box center [1326, 141] width 114 height 27
type textarea "Type your message here..."
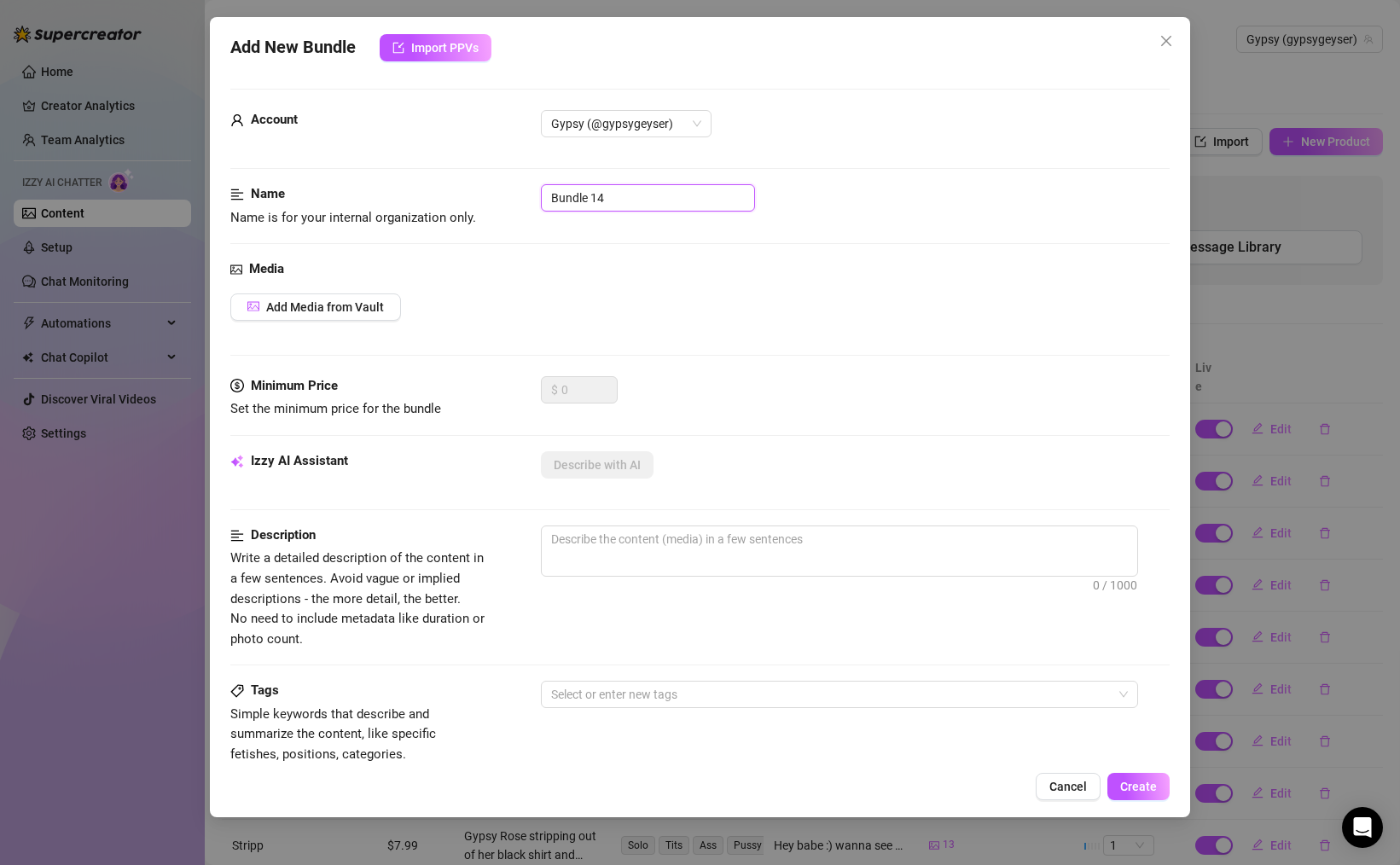
drag, startPoint x: 674, startPoint y: 201, endPoint x: 413, endPoint y: 189, distance: 261.3
click at [413, 189] on div "Name Name is for your internal organization only. Bundle 14" at bounding box center [700, 206] width 940 height 44
type input "Solo Play"
click at [365, 314] on button "Add Media from Vault" at bounding box center [315, 307] width 170 height 27
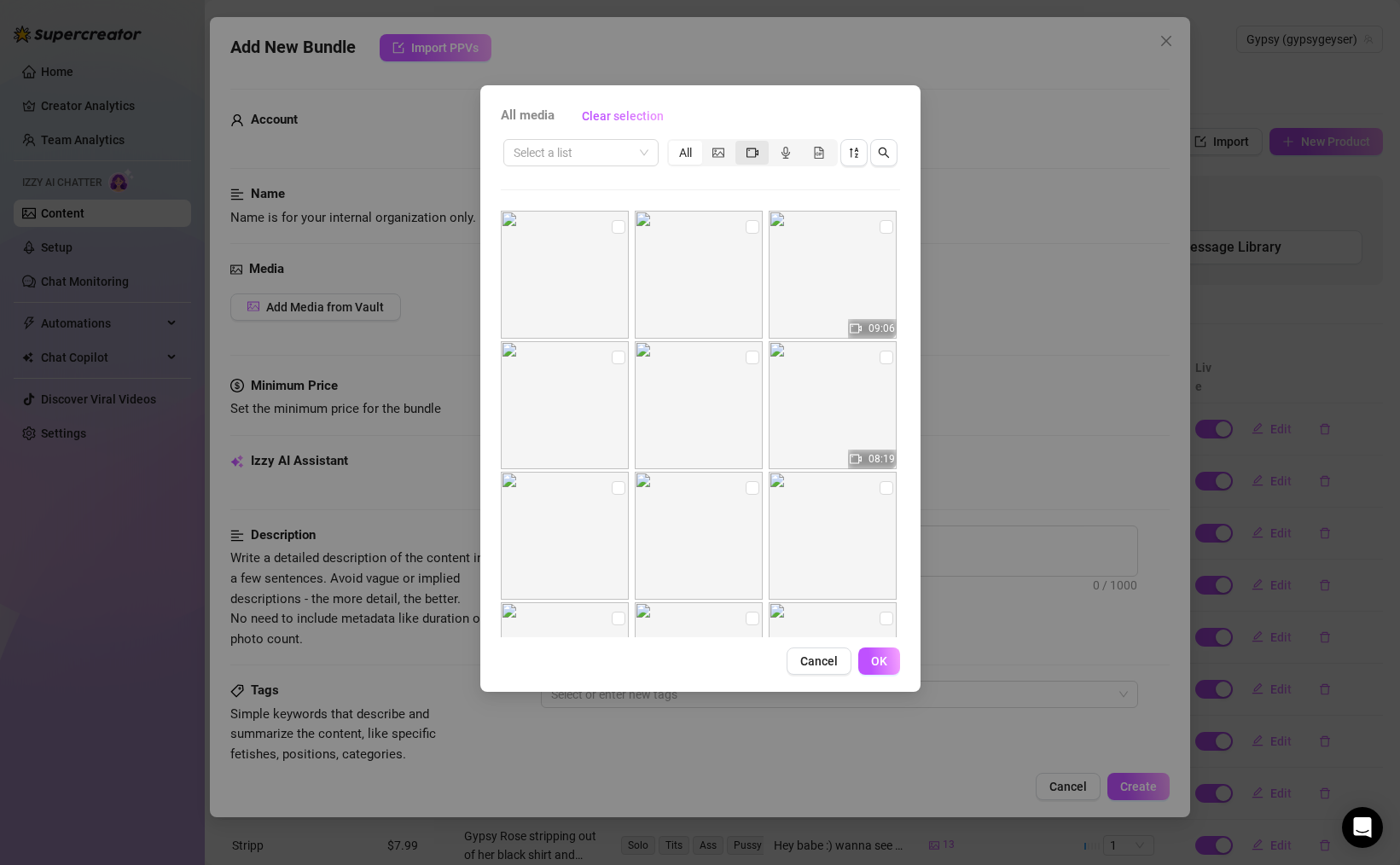
click at [752, 152] on icon "video-camera" at bounding box center [752, 152] width 12 height 12
click at [740, 143] on input "segmented control" at bounding box center [740, 143] width 0 height 0
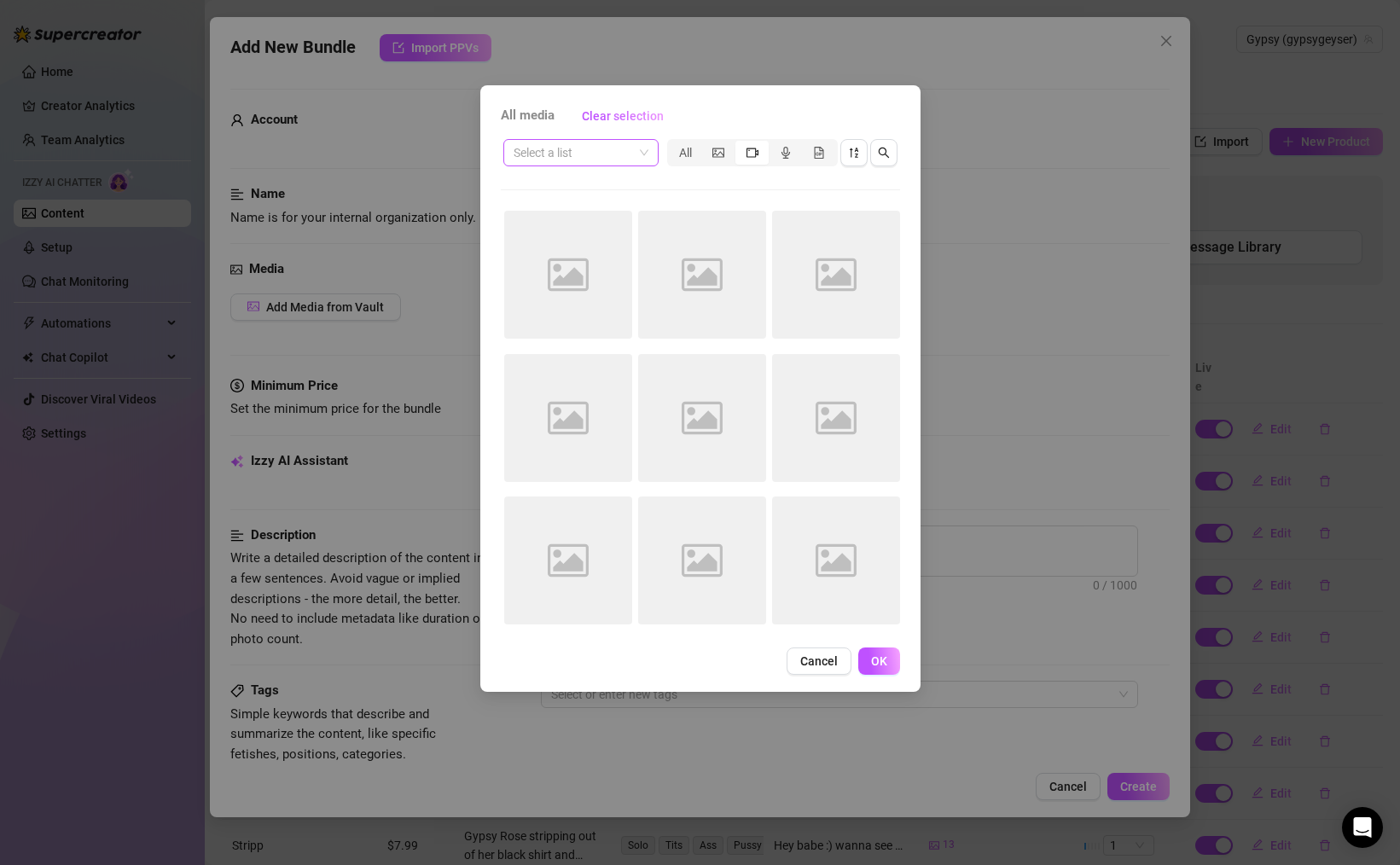
click at [648, 151] on span at bounding box center [580, 152] width 134 height 26
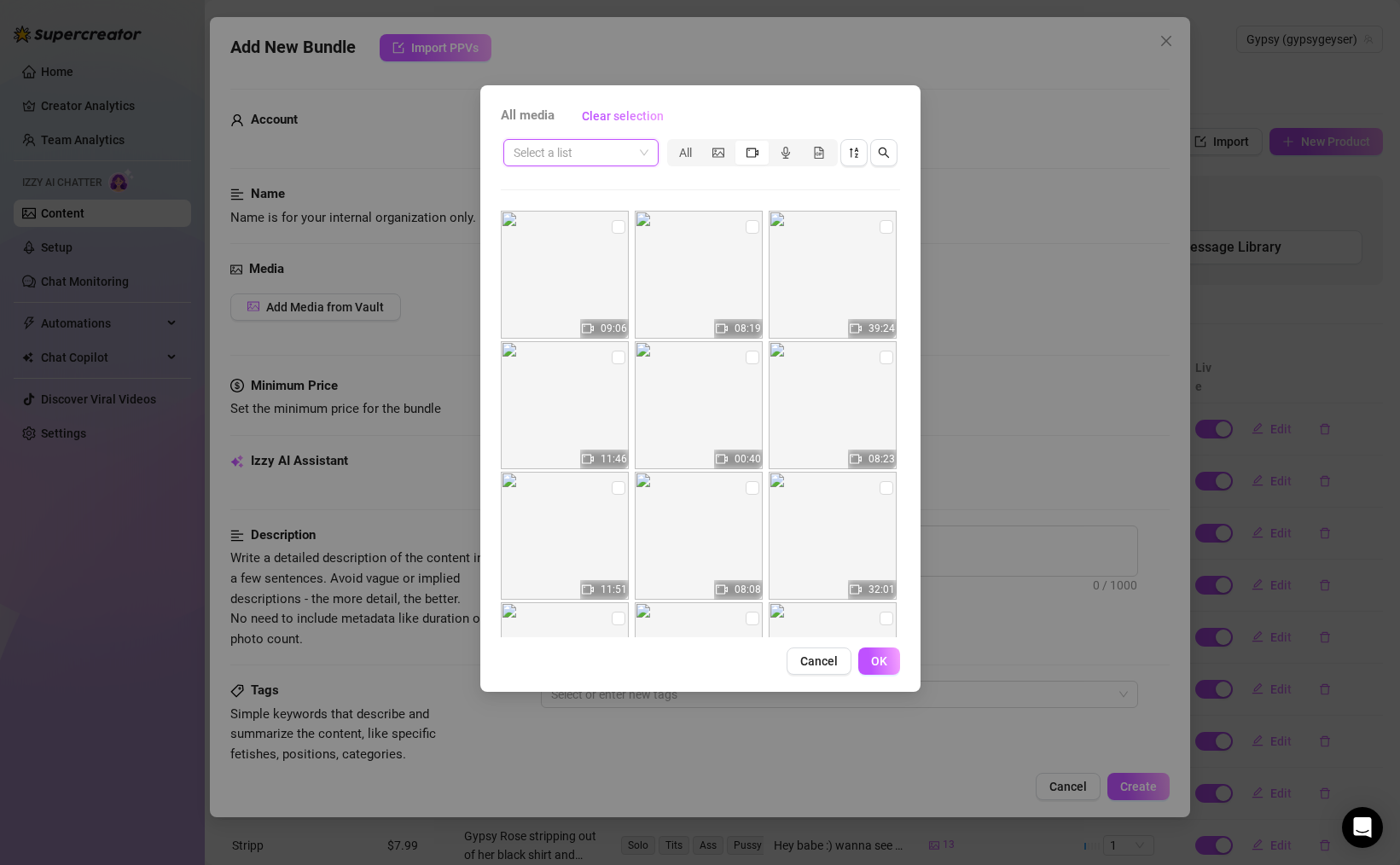
click at [648, 151] on span at bounding box center [580, 152] width 134 height 26
click at [614, 227] on input "checkbox" at bounding box center [618, 227] width 13 height 13
checkbox input "true"
click at [880, 657] on span "OK" at bounding box center [879, 660] width 16 height 13
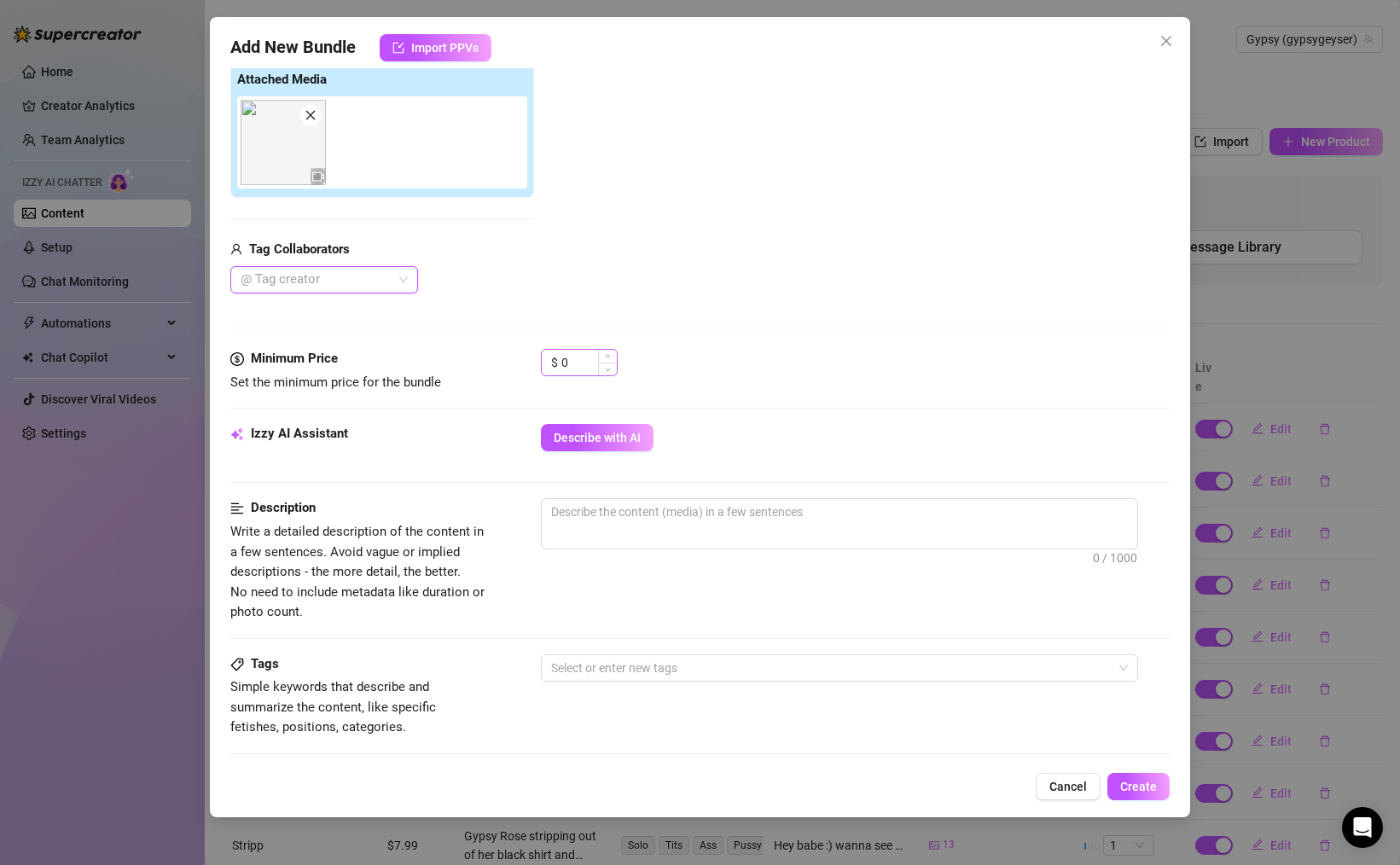
scroll to position [274, 0]
drag, startPoint x: 532, startPoint y: 349, endPoint x: 499, endPoint y: 347, distance: 33.1
click at [502, 347] on div "Minimum Price Set the minimum price for the bundle $ 0" at bounding box center [700, 367] width 940 height 44
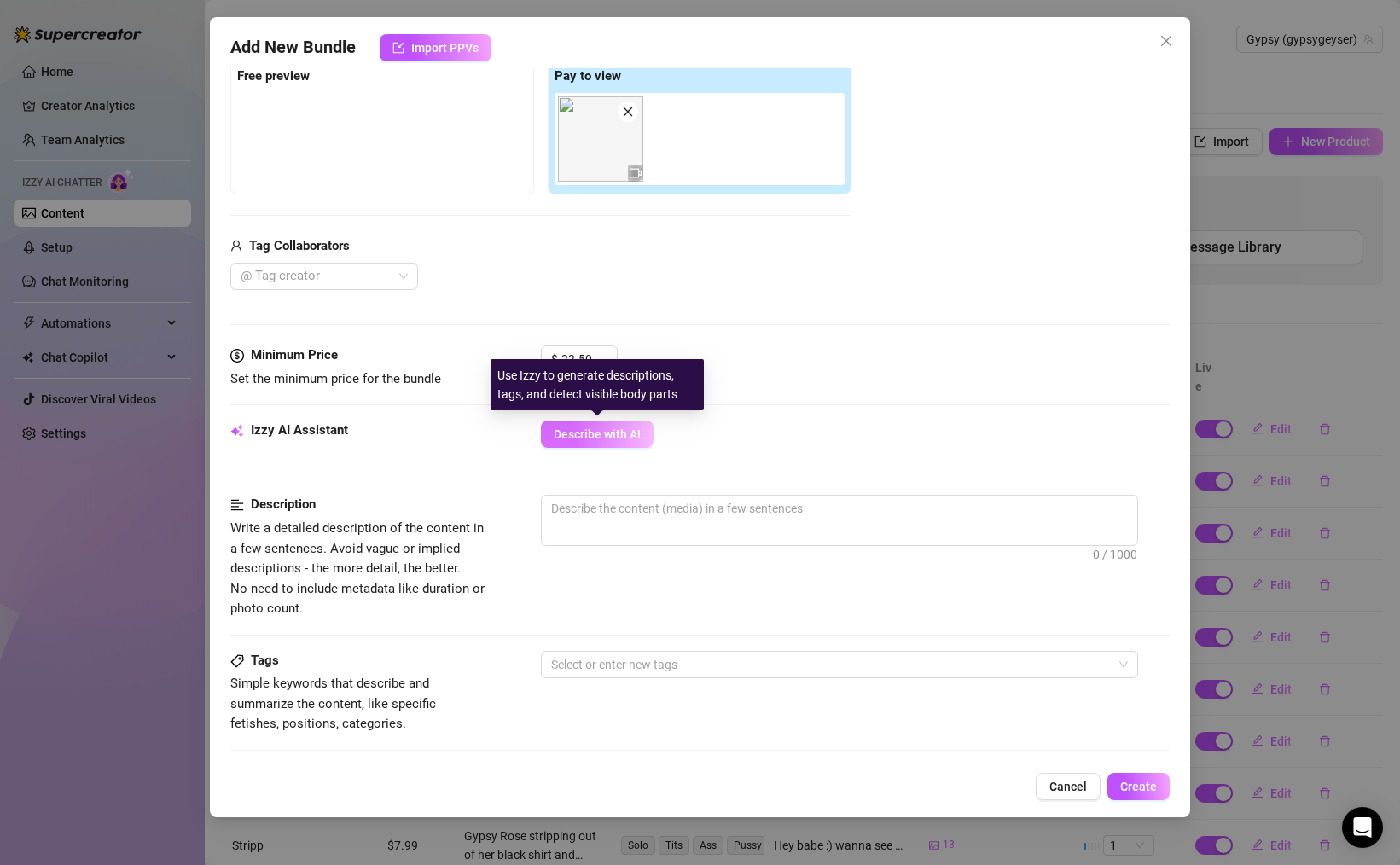
type input "22.5"
click at [571, 435] on span "Describe with AI" at bounding box center [597, 433] width 87 height 13
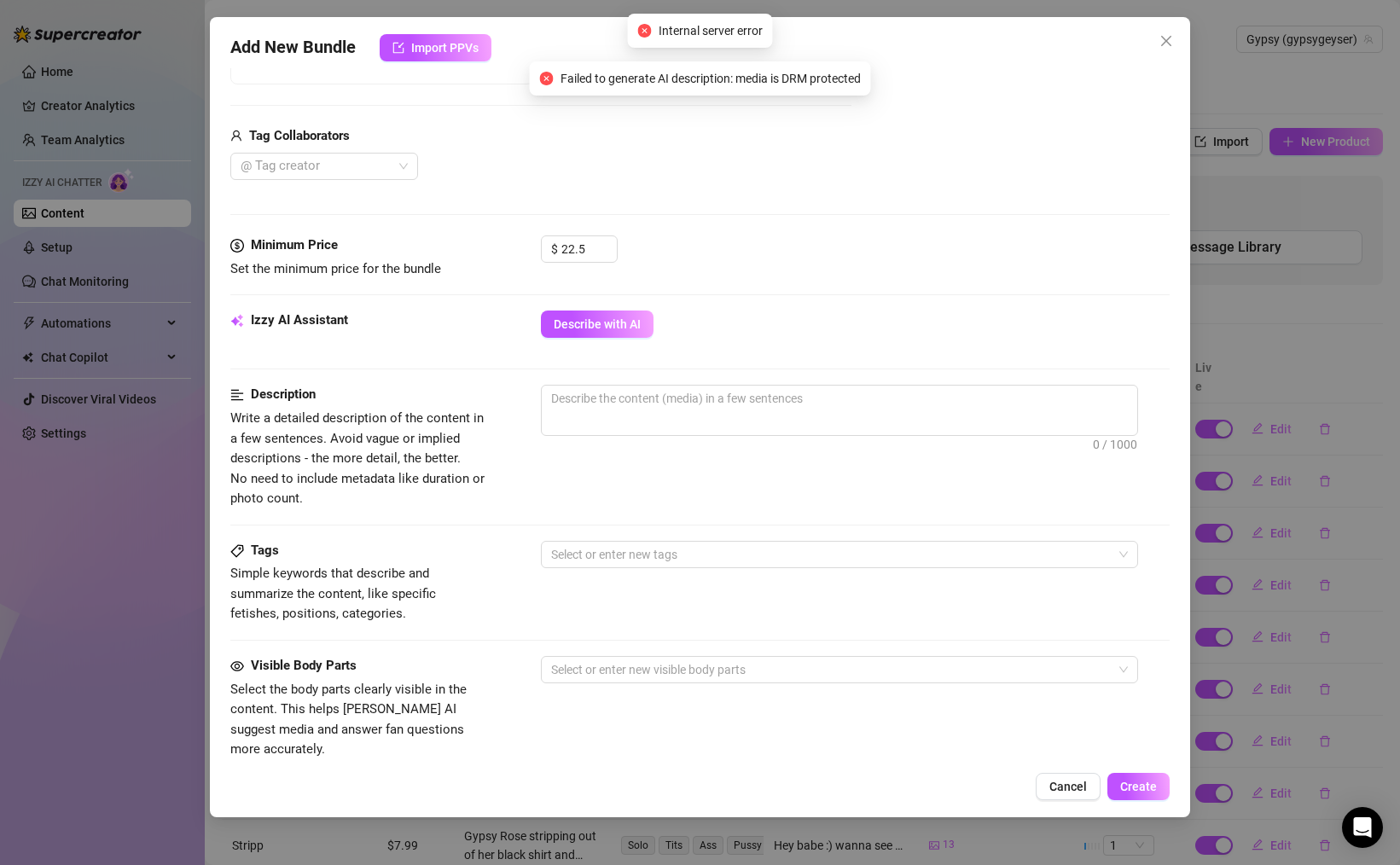
scroll to position [406, 0]
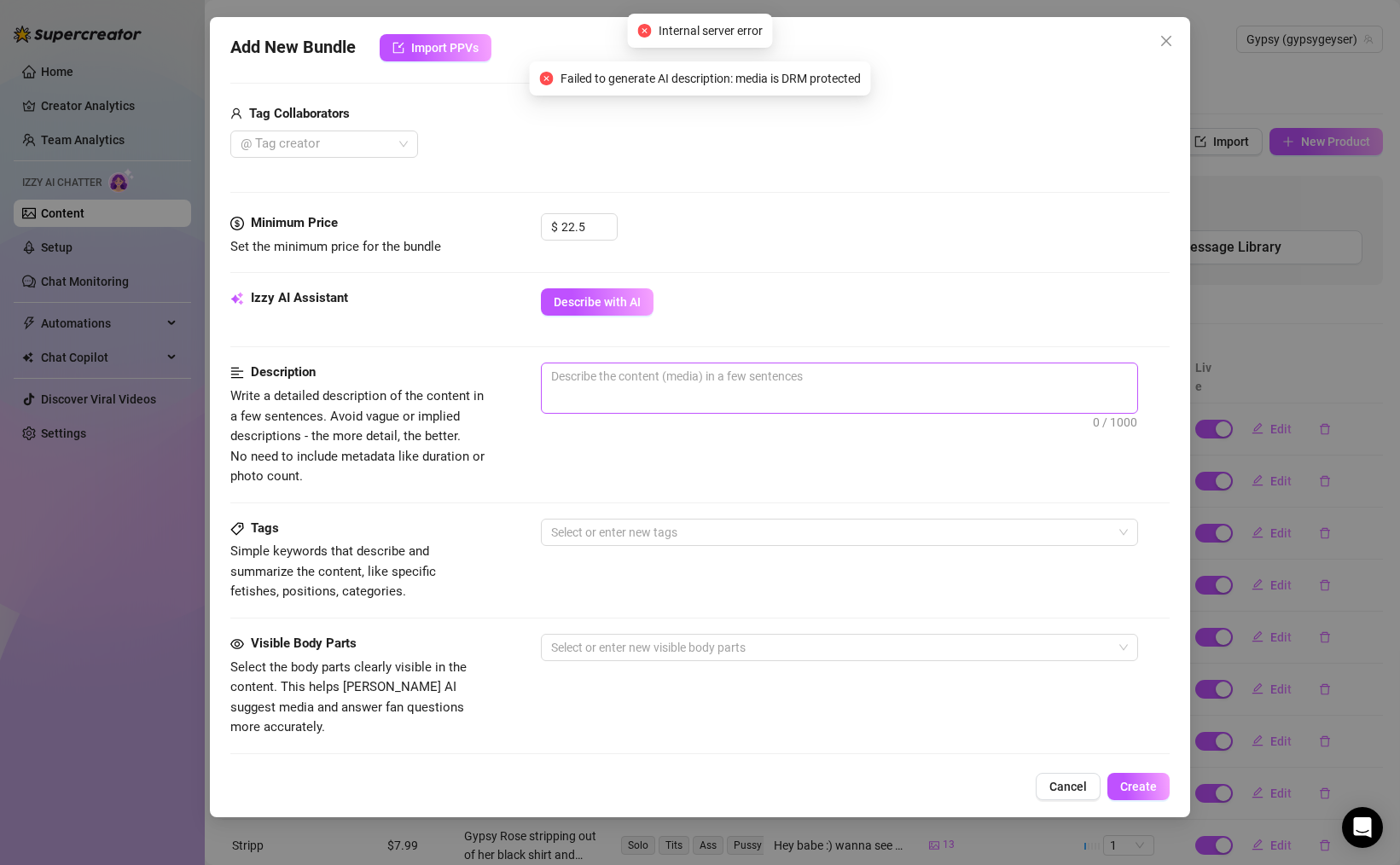
click at [615, 392] on span "0 / 1000" at bounding box center [839, 388] width 597 height 51
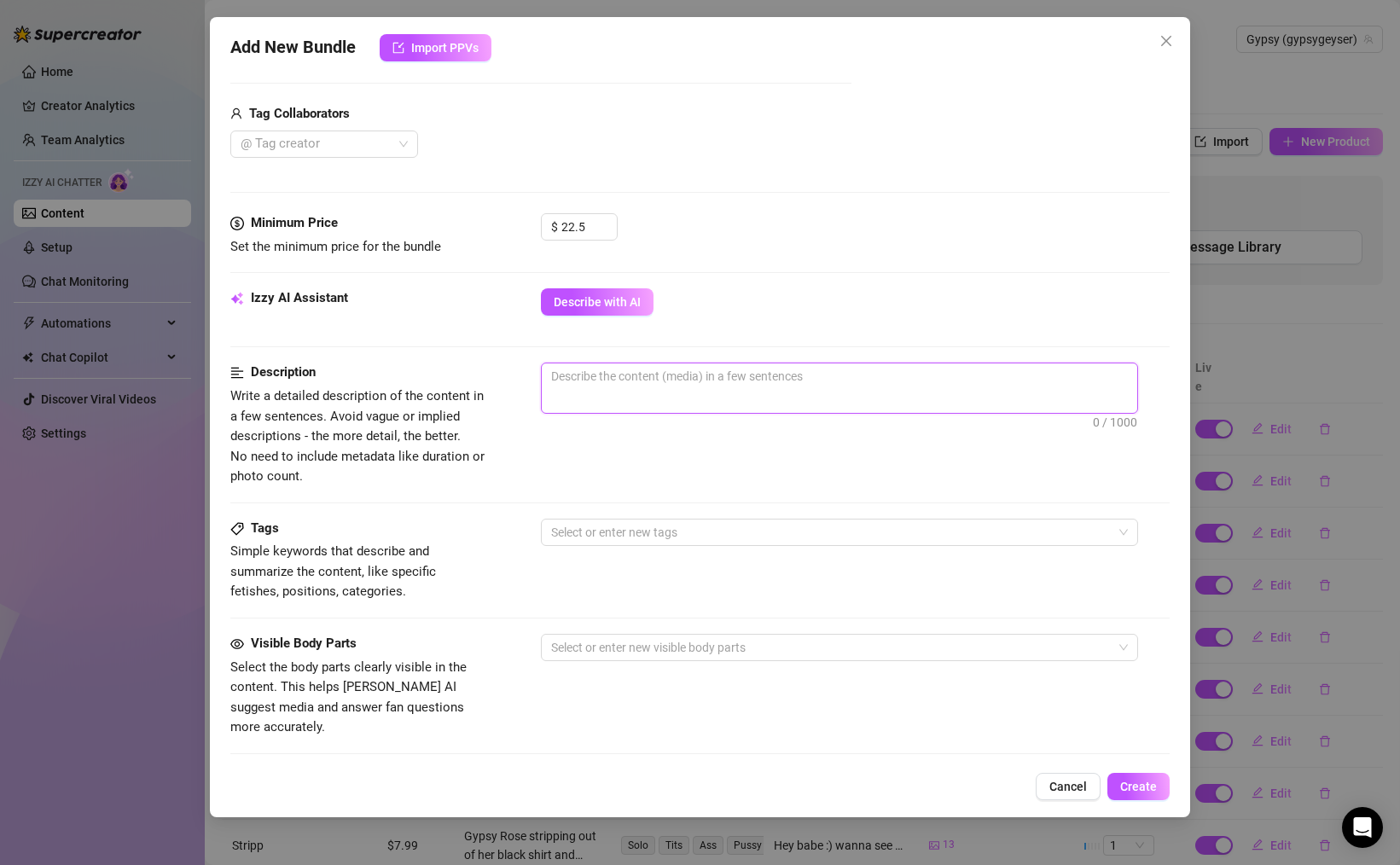
click at [636, 385] on textarea at bounding box center [839, 376] width 596 height 26
type textarea "G"
type textarea "Gy"
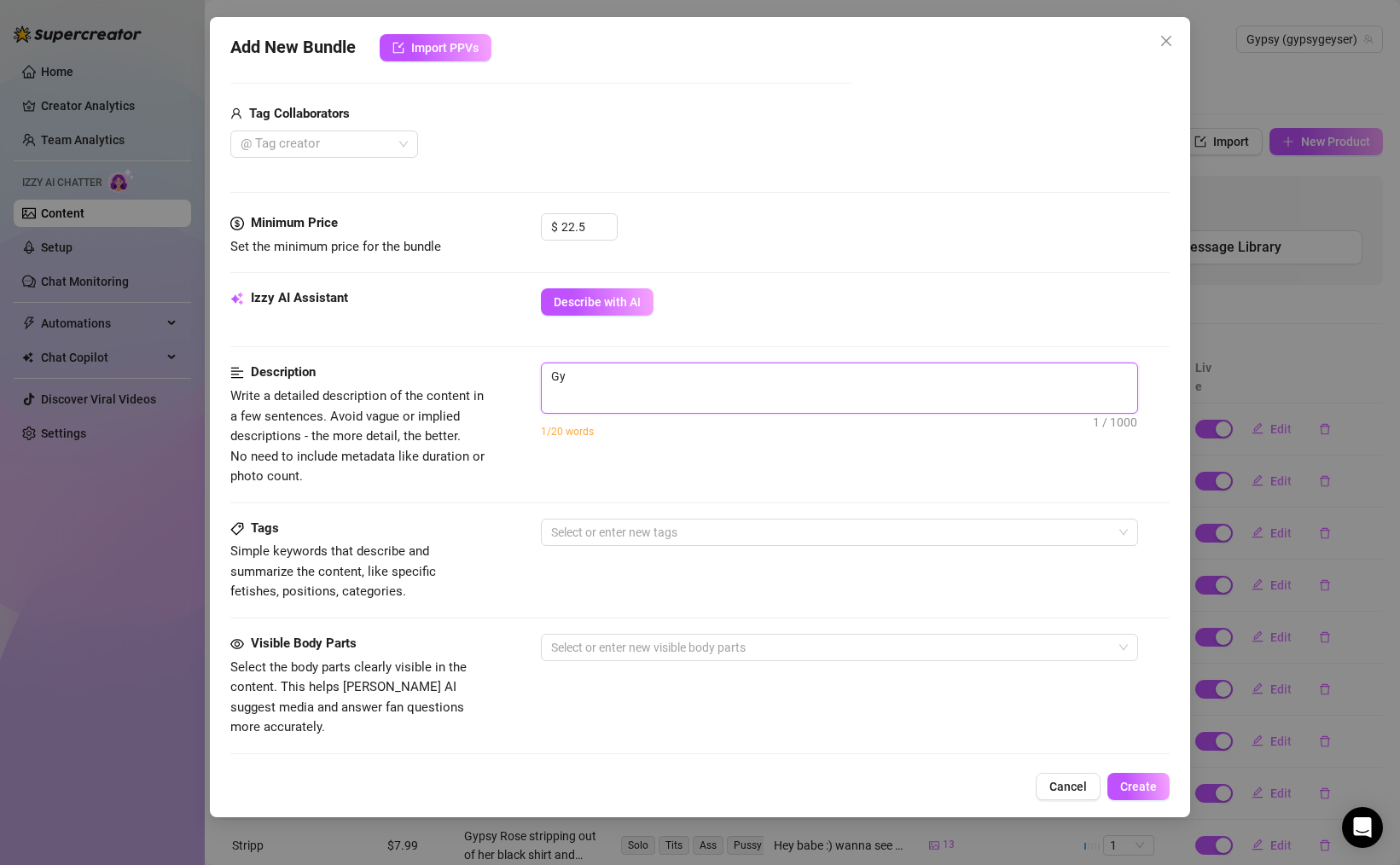
type textarea "Gys"
type textarea "Gysp"
type textarea "Gysps"
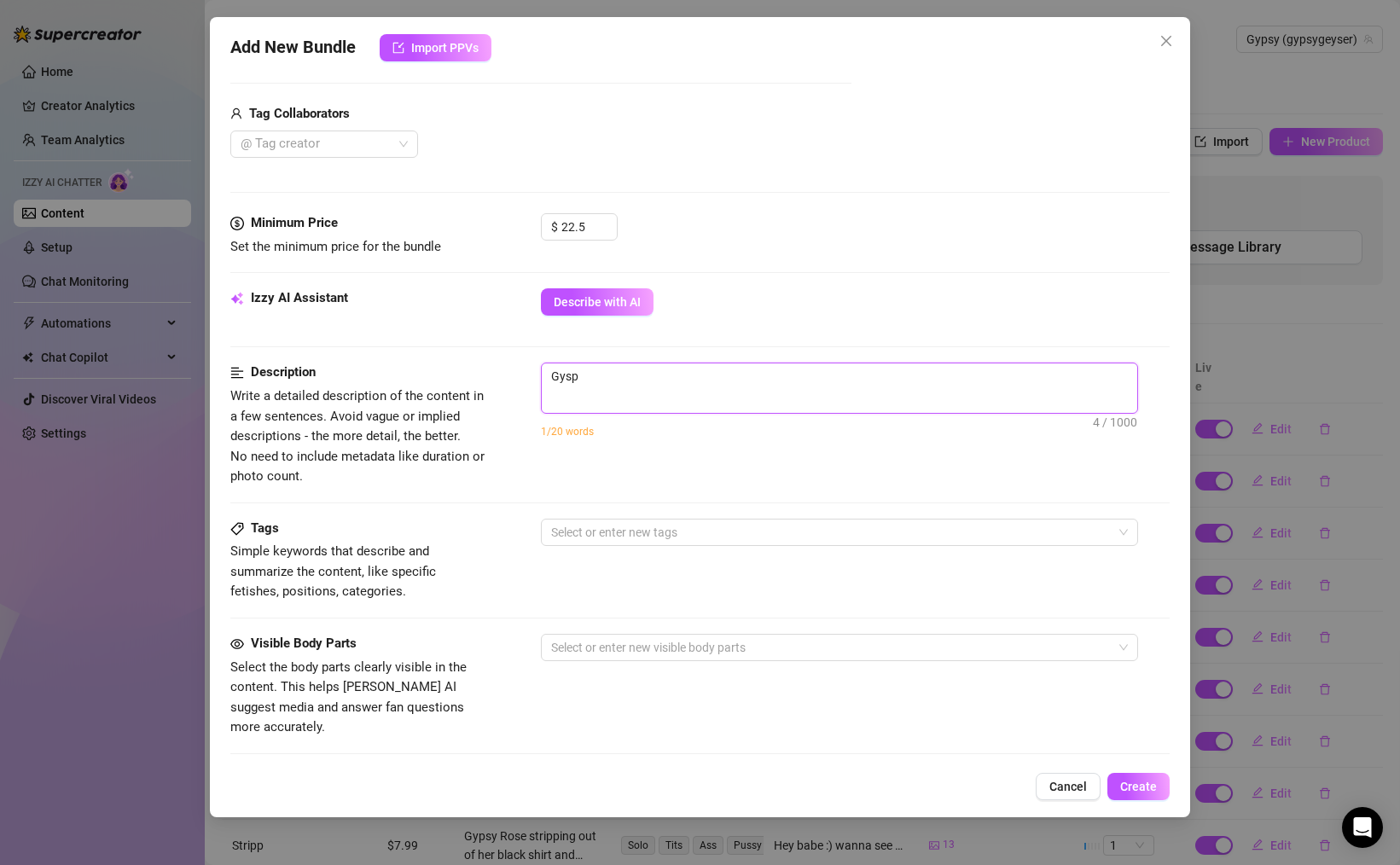
type textarea "Gysps"
type textarea "Gyspsy"
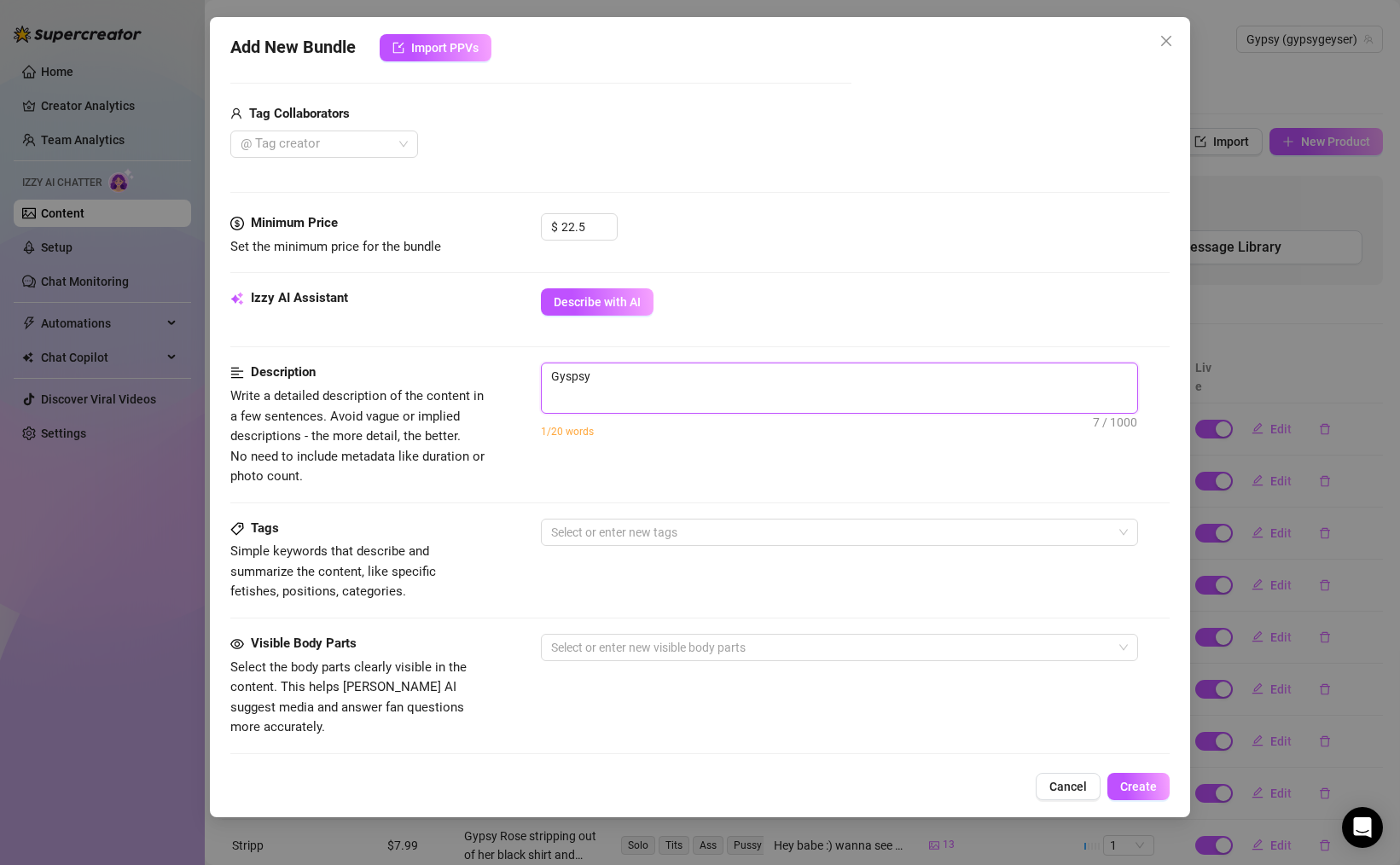
type textarea "Gyspsy R"
type textarea "Gyspsy Ro"
type textarea "Gyspsy Rod"
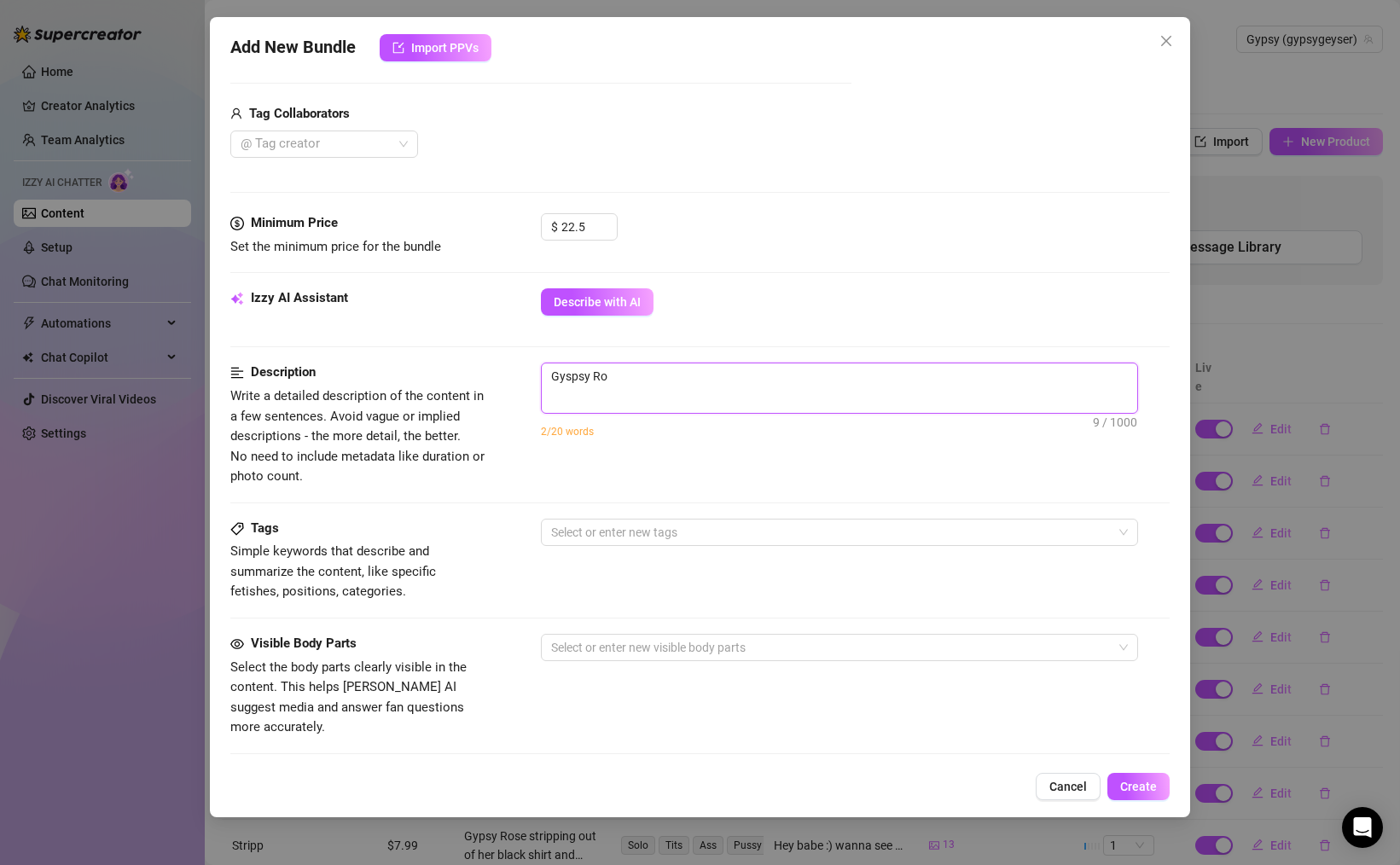
type textarea "Gyspsy Rod"
type textarea "Gyspsy Ro"
type textarea "Gyspsy Ros"
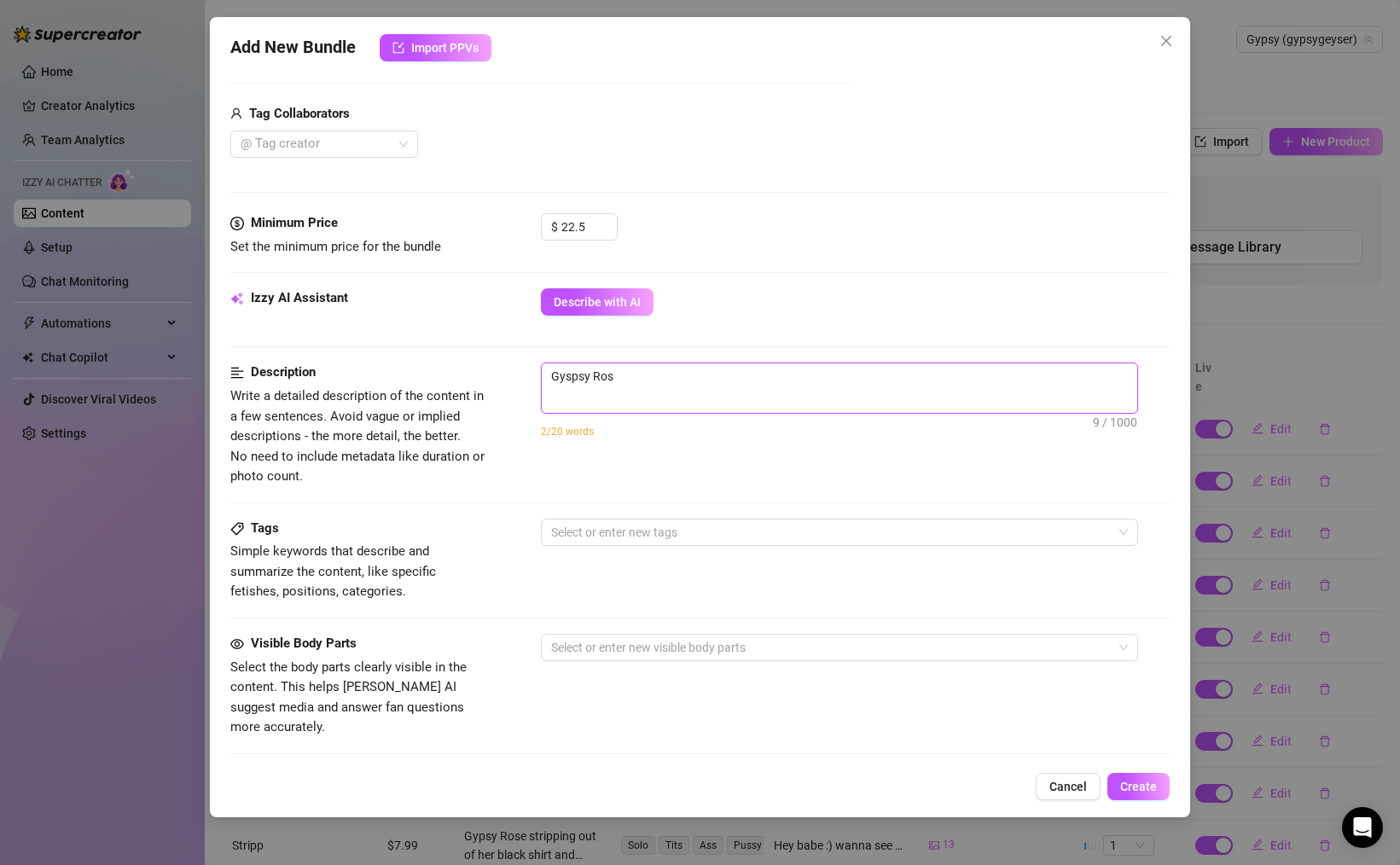
type textarea "Gyspsy Rose"
type textarea "Gyspsy Rose i"
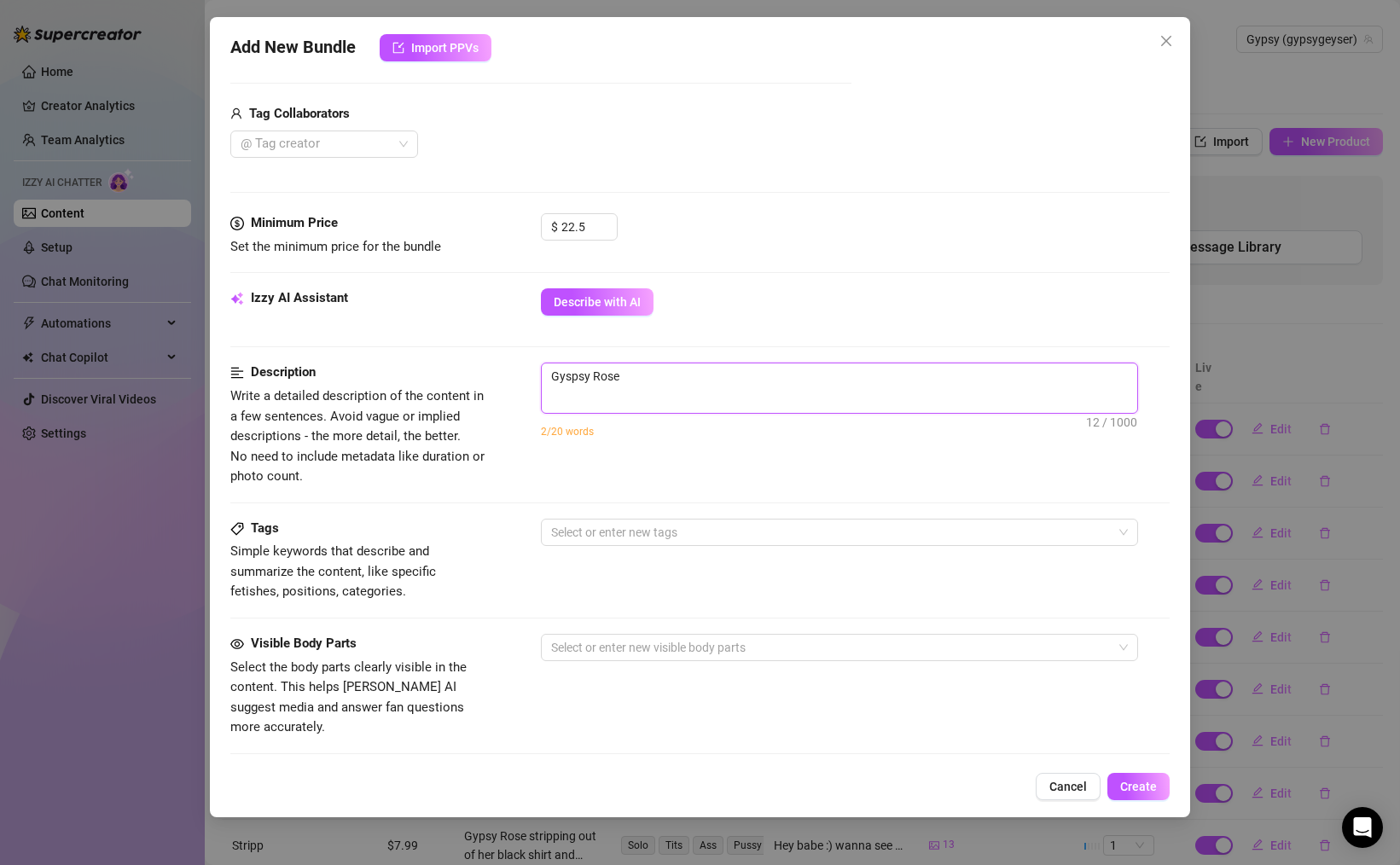
type textarea "Gyspsy Rose i"
type textarea "Gyspsy Rose in"
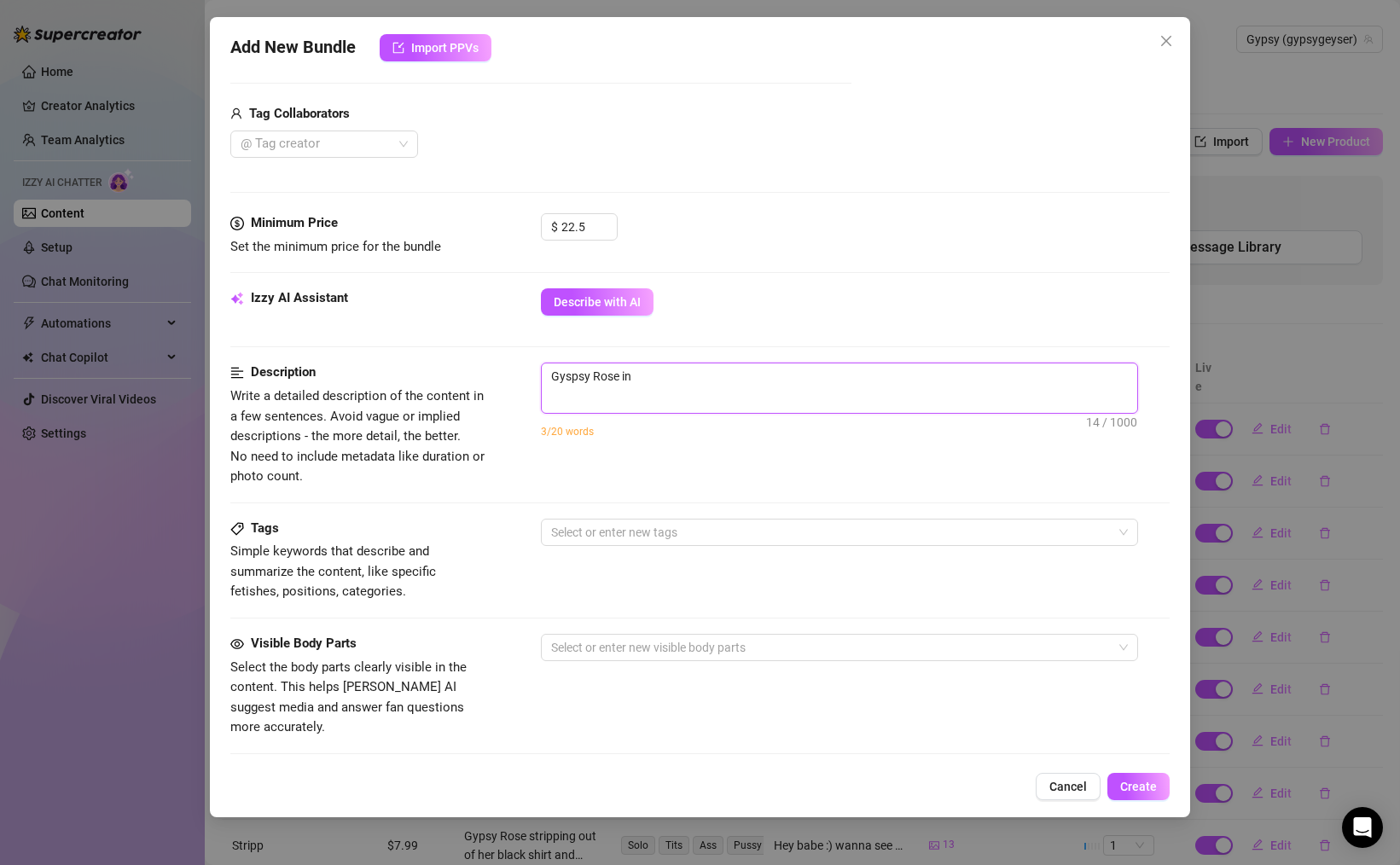
type textarea "Gyspsy Rose in h"
type textarea "Gyspsy Rose in he"
type textarea "Gyspsy Rose in her"
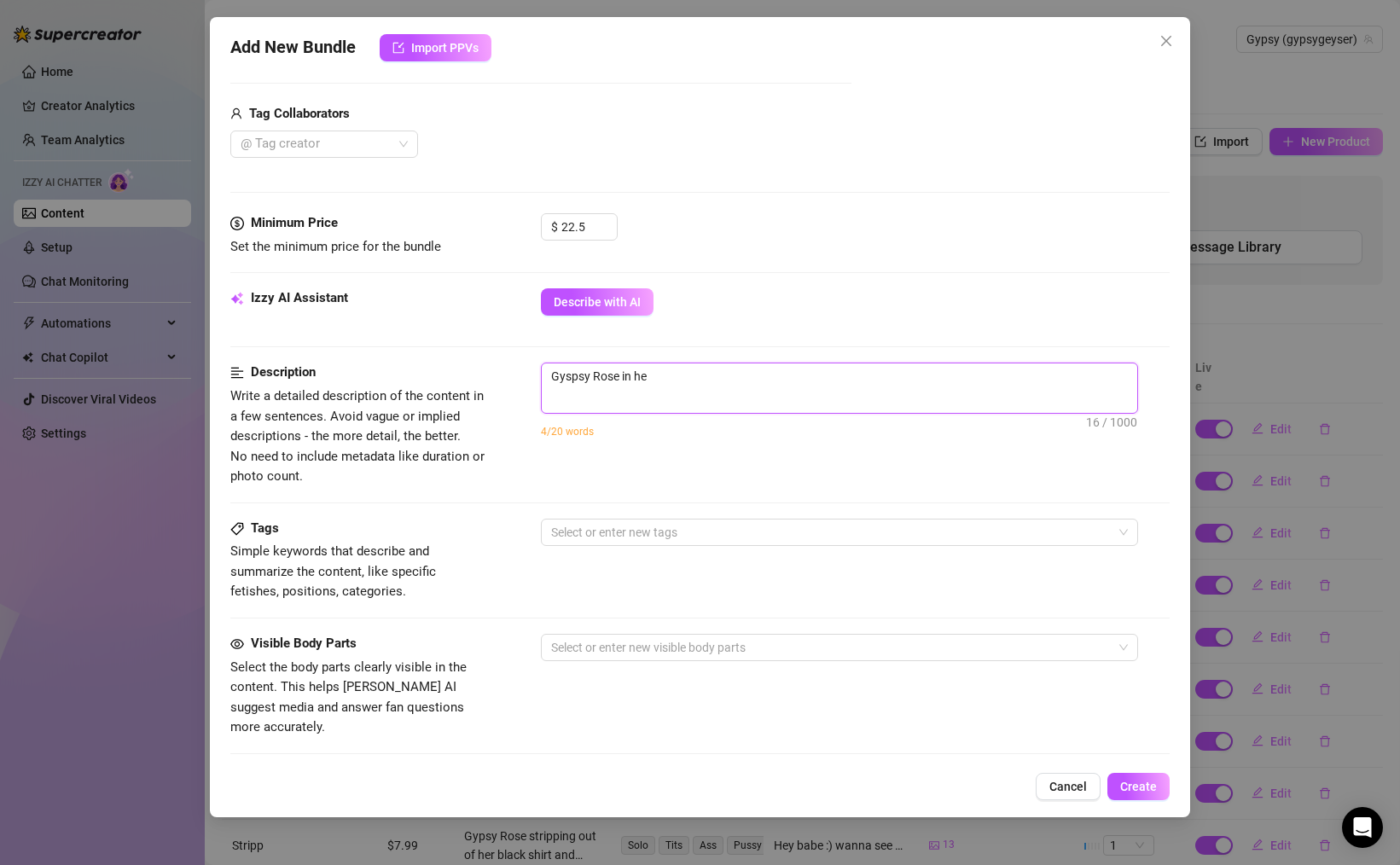
type textarea "Gyspsy Rose in her"
type textarea "Gyspsy Rose in her t"
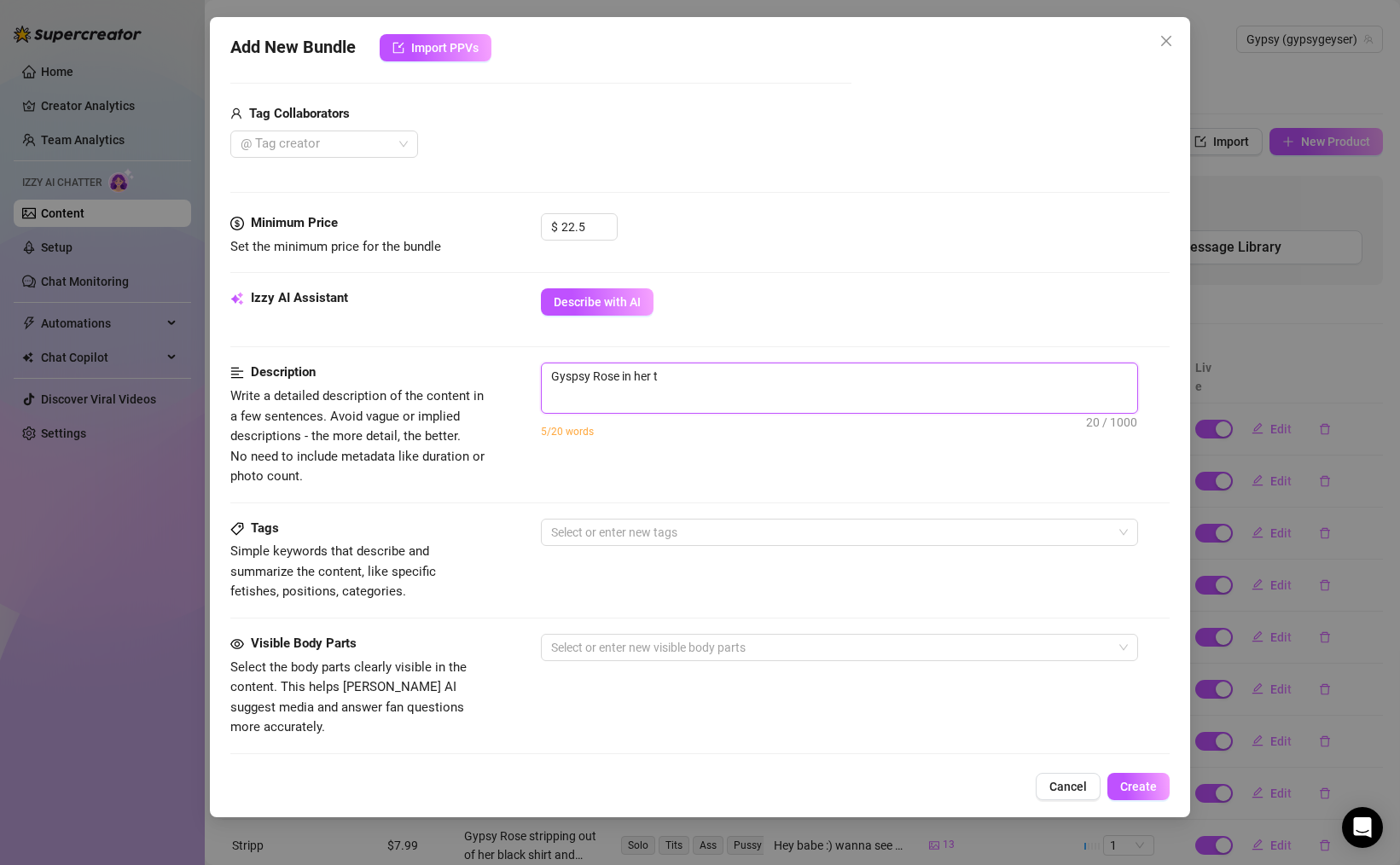
type textarea "Gyspsy Rose in her tr"
type textarea "Gyspsy Rose in her try"
type textarea "Gyspsy Rose in her tryc"
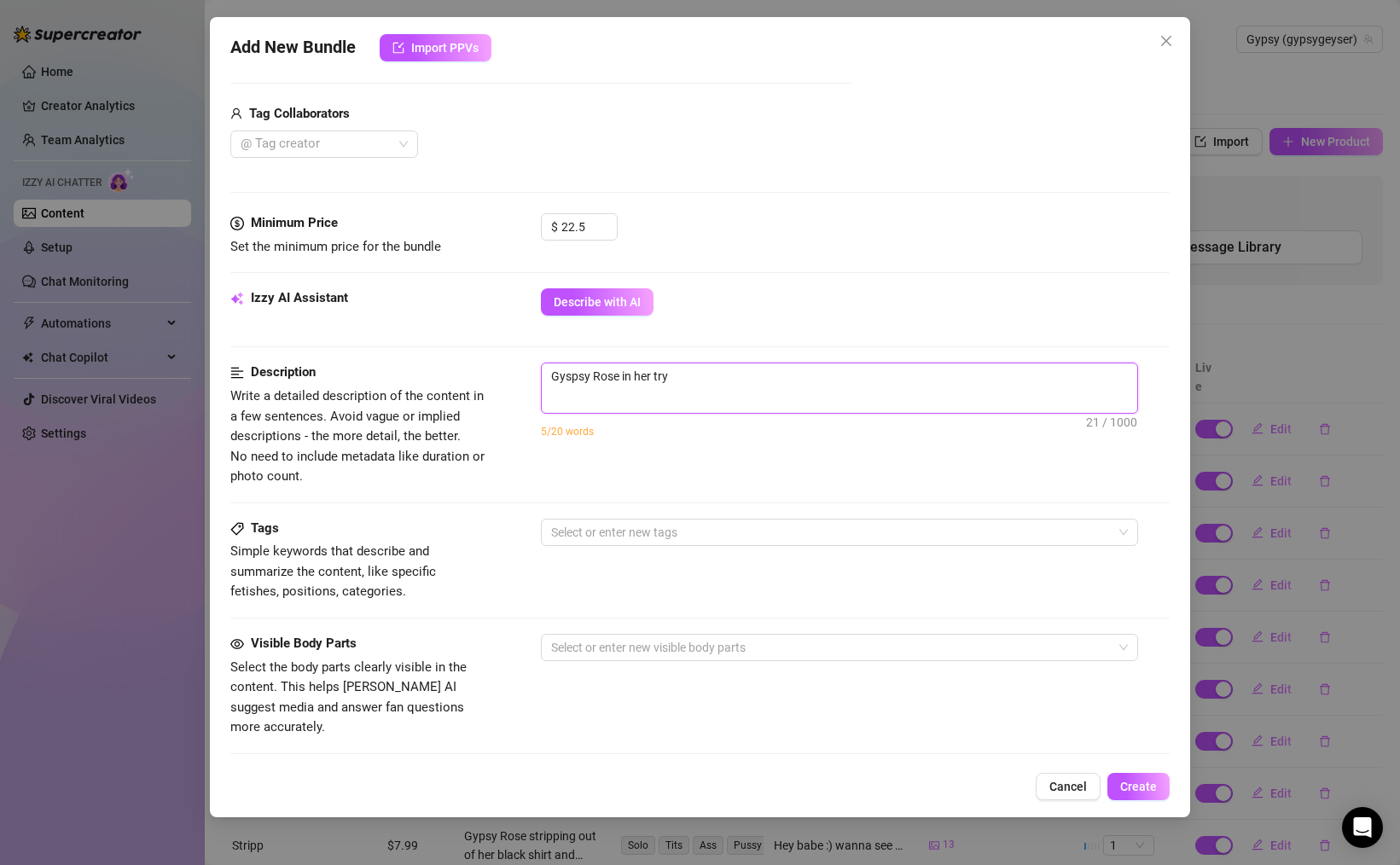
type textarea "Gyspsy Rose in her tryc"
type textarea "Gyspsy Rose in her try"
type textarea "Gyspsy Rose in her tr"
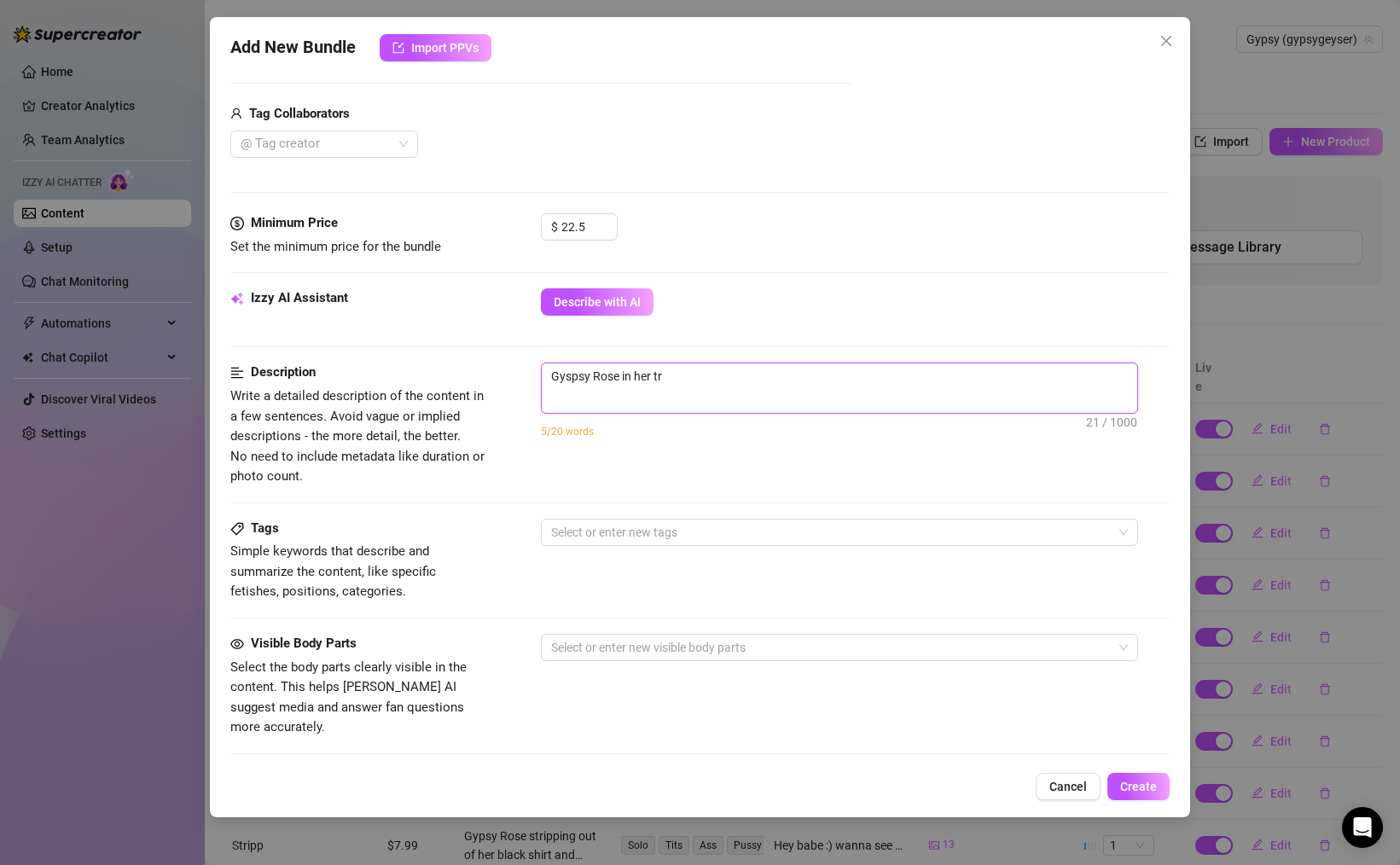
type textarea "Gyspsy Rose in her tru"
type textarea "Gyspsy Rose in her truc"
type textarea "Gyspsy Rose in her truck"
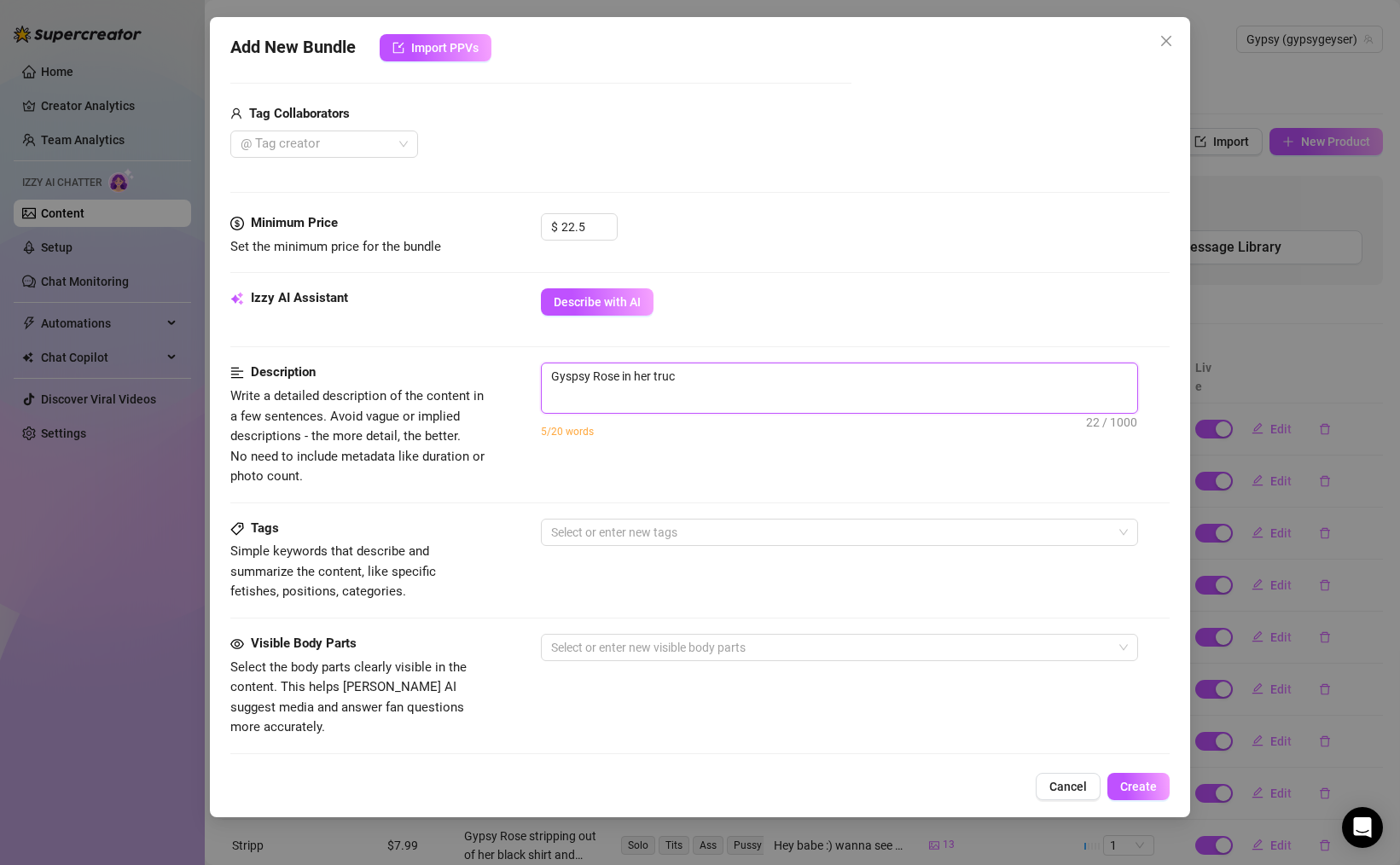
type textarea "Gyspsy Rose in her truck"
type textarea "Gyspsy Rose in her truck f"
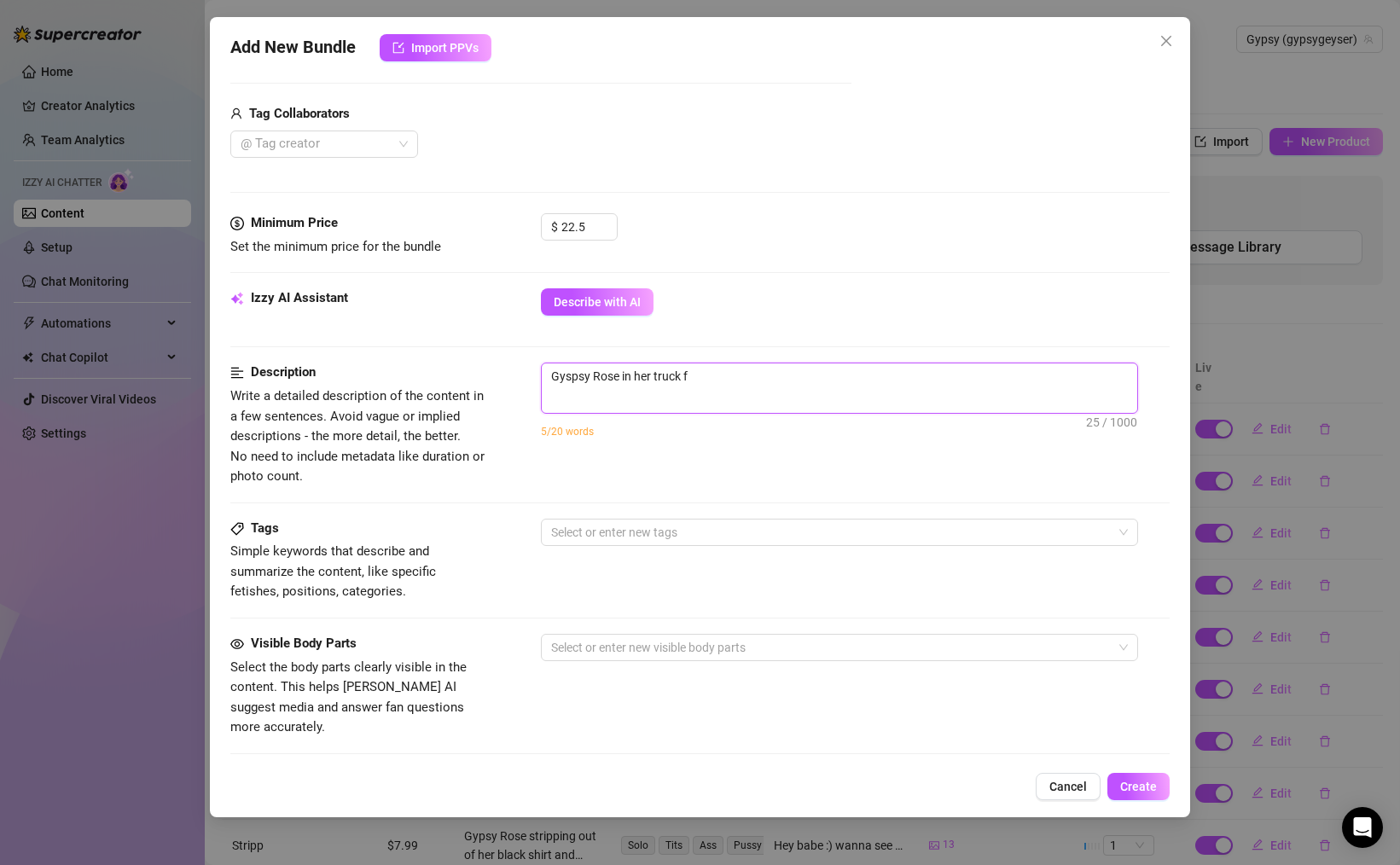
type textarea "Gyspsy Rose in her truck fi"
type textarea "Gyspsy Rose in her truck fin"
type textarea "Gyspsy Rose in her truck fing"
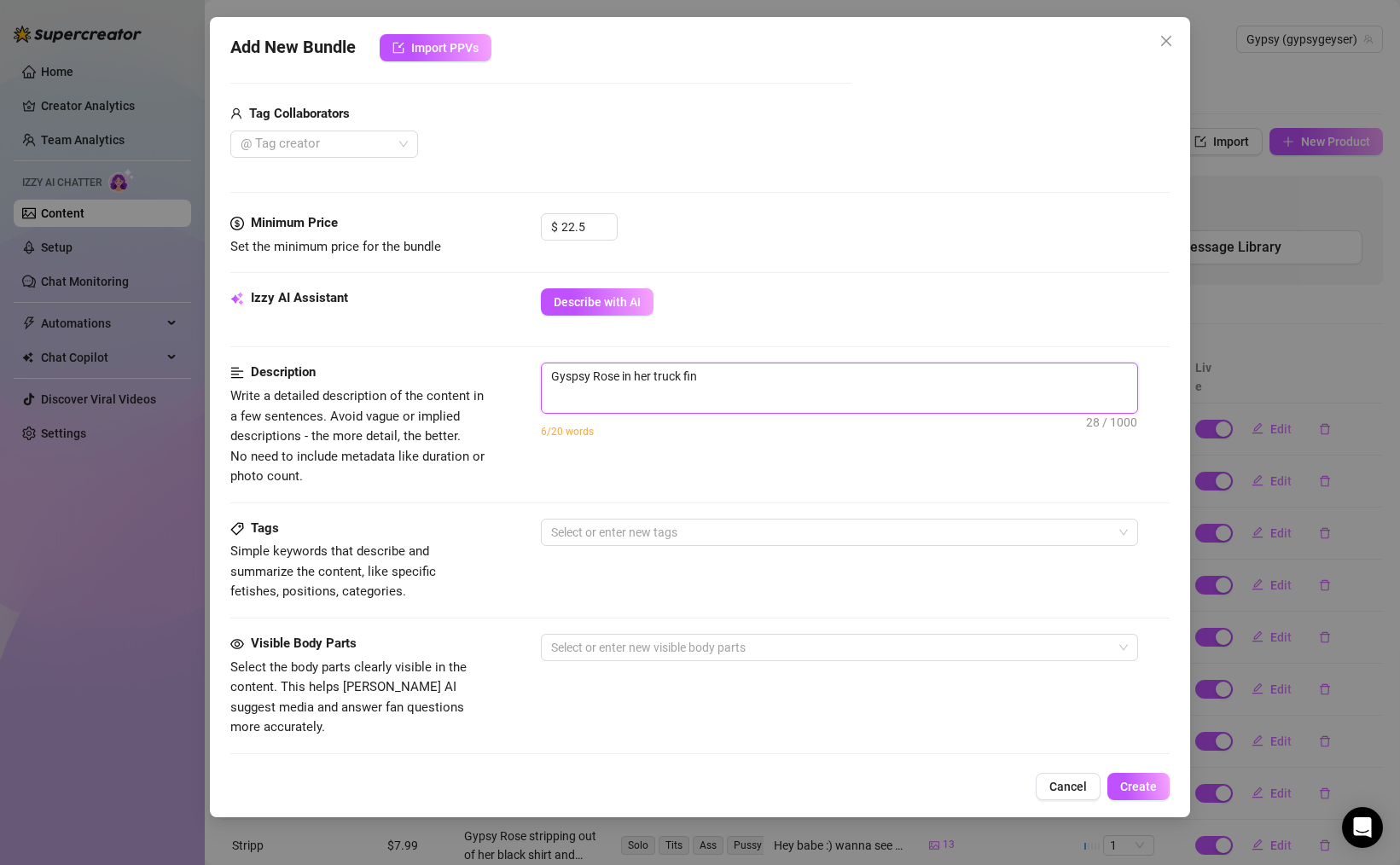
type textarea "Gyspsy Rose in her truck fing"
type textarea "Gyspsy Rose in her truck finge"
type textarea "Gyspsy Rose in her truck finger"
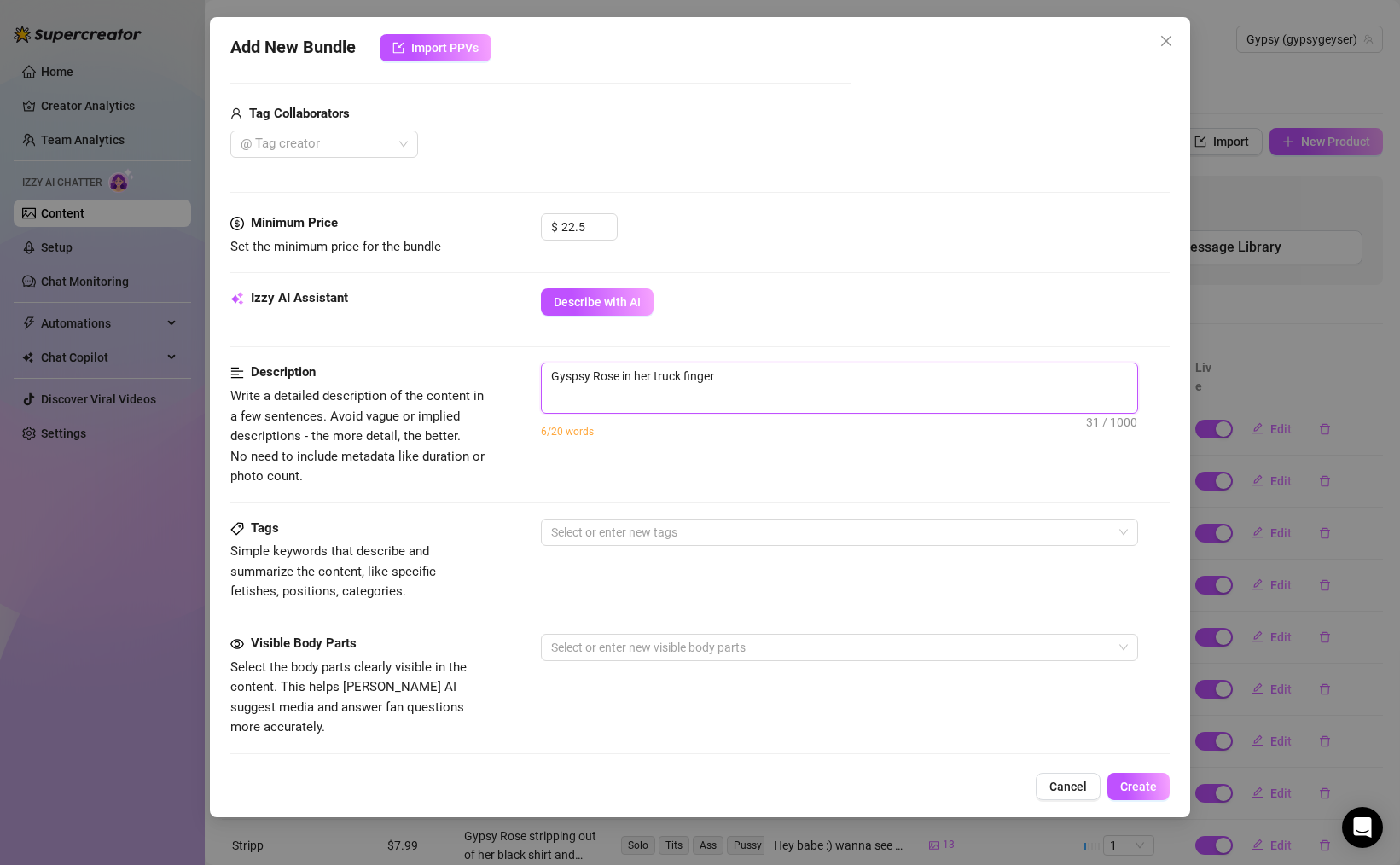
type textarea "Gyspsy Rose in her truck fingeri"
type textarea "Gyspsy Rose in her truck fingerin"
type textarea "Gyspsy Rose in her truck fingering"
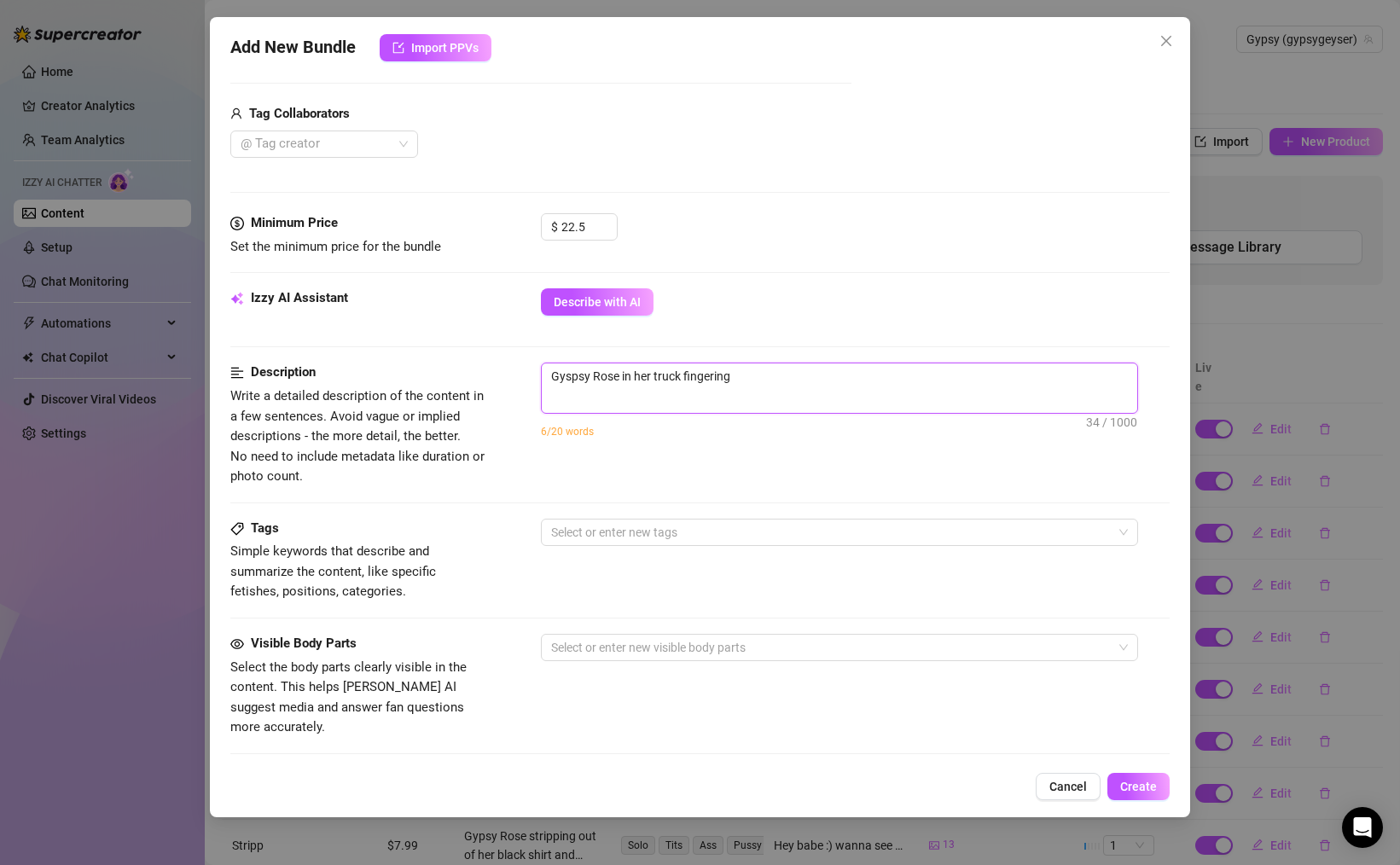
type textarea "Gyspsy Rose in her truck fingering"
type textarea "Gyspsy Rose in her truck fingering h"
type textarea "Gyspsy Rose in her truck fingering he"
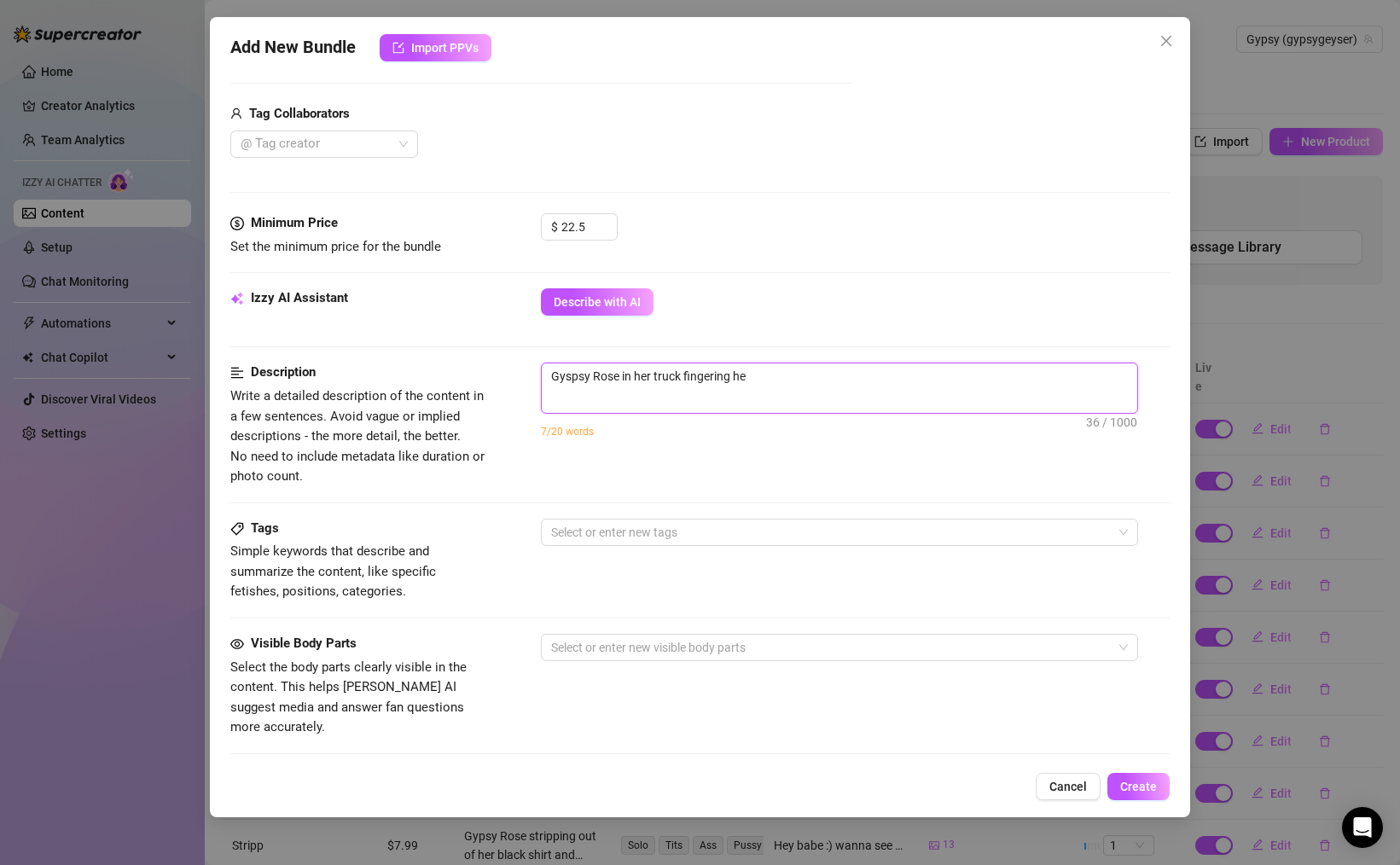
type textarea "Gyspsy Rose in her truck fingering her"
type textarea "Gyspsy Rose in her truck fingering hers"
type textarea "Gyspsy Rose in her truck fingering herse"
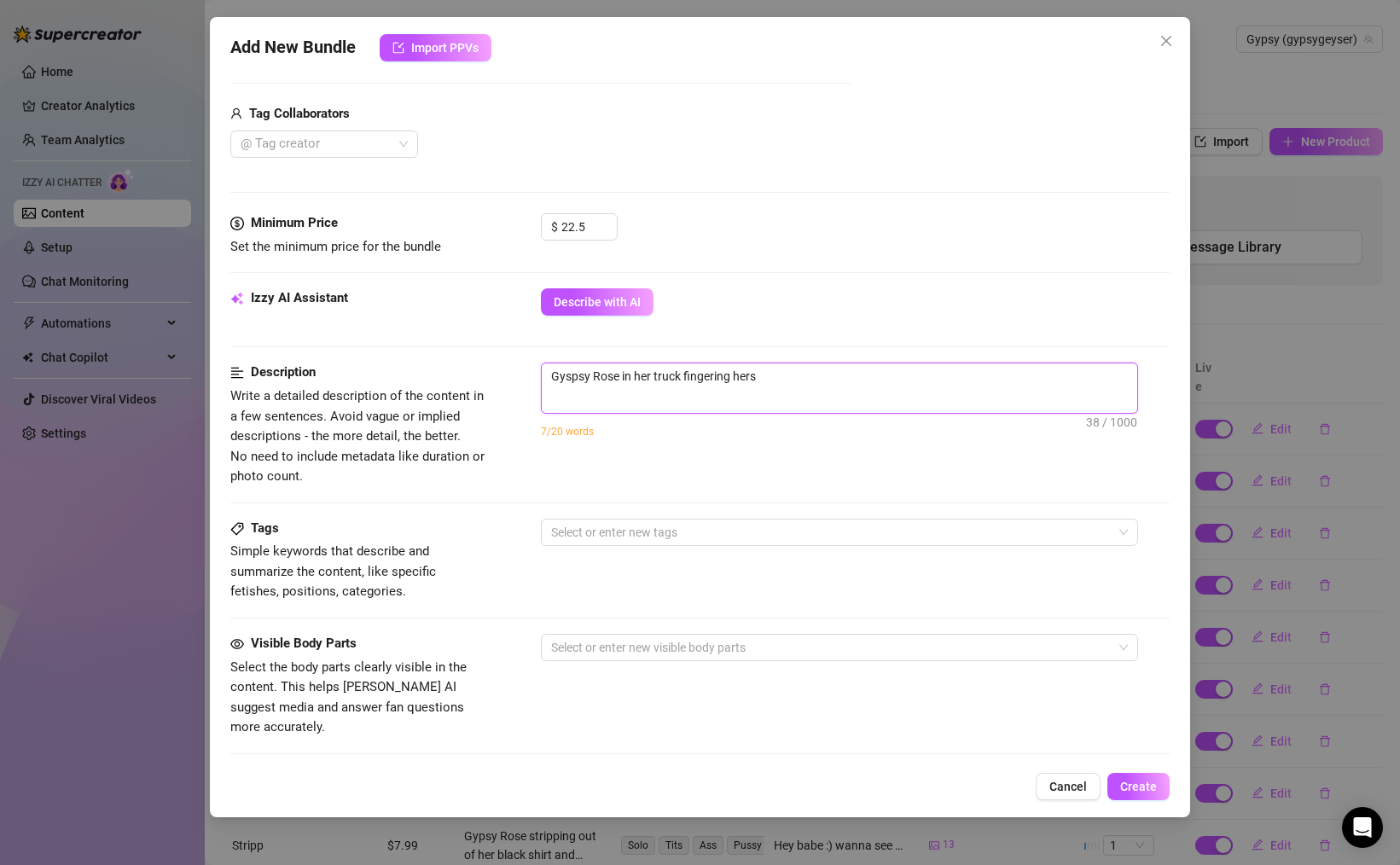
type textarea "Gyspsy Rose in her truck fingering herse"
type textarea "Gyspsy Rose in her truck fingering [PERSON_NAME]"
type textarea "Gyspsy [PERSON_NAME] in her truck fingering herself"
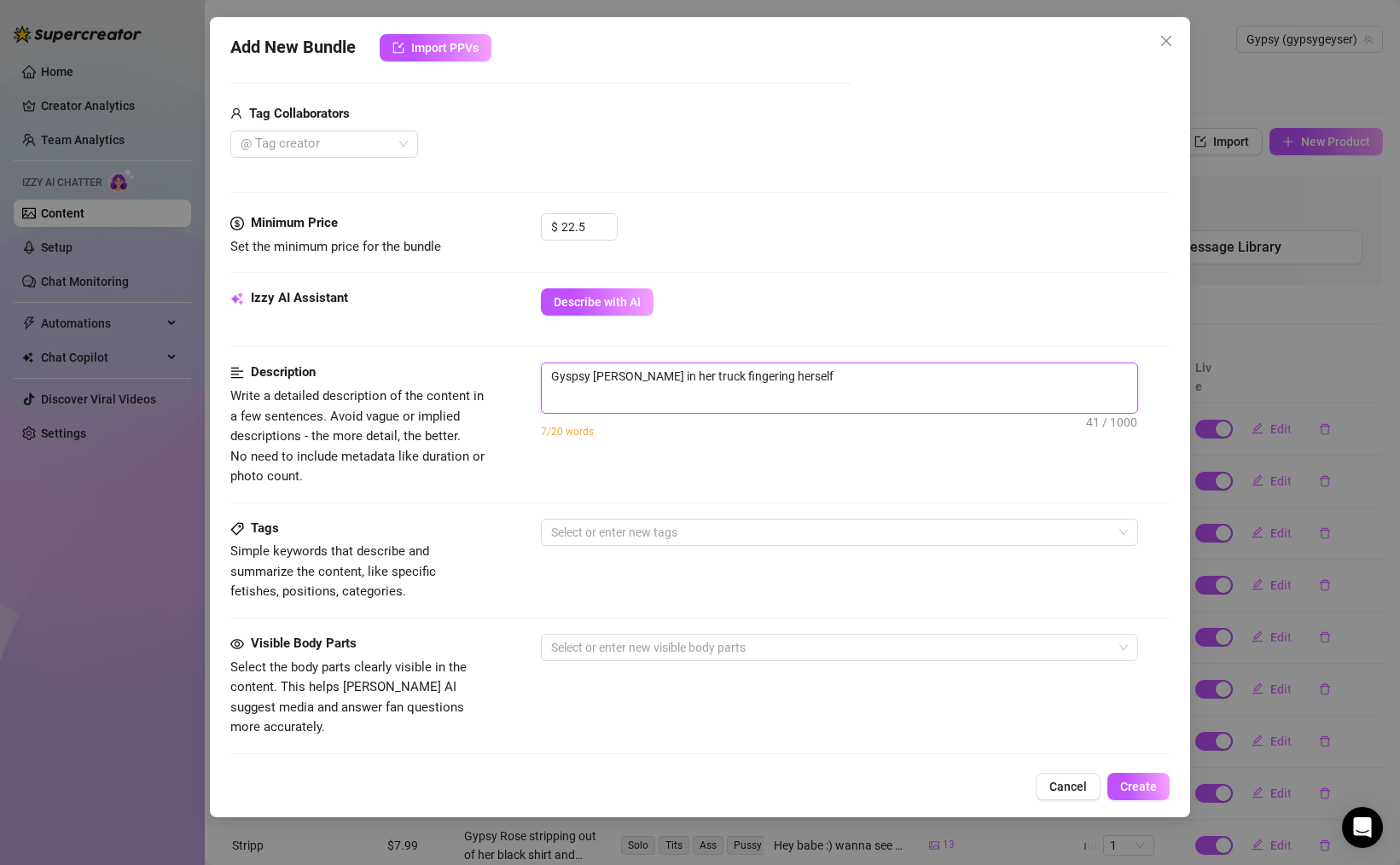
type textarea "Gyspsy [PERSON_NAME] in her truck fingering herself"
type textarea "Gyspsy [PERSON_NAME] in her truck fingering herself a"
type textarea "Gyspsy [PERSON_NAME] in her truck fingering herself an"
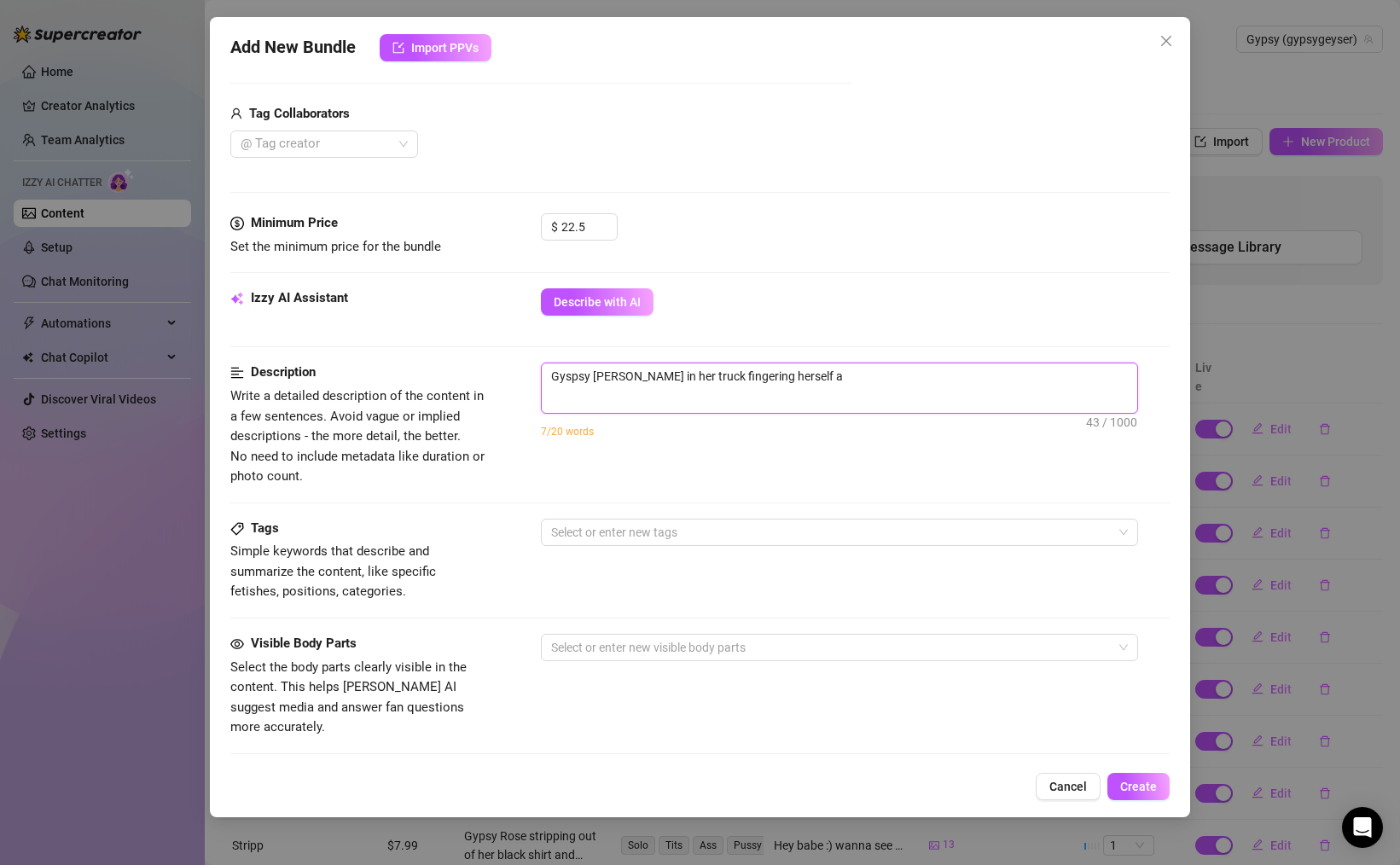
type textarea "Gyspsy [PERSON_NAME] in her truck fingering herself an"
type textarea "Gyspsy [PERSON_NAME] in her truck fingering herself and"
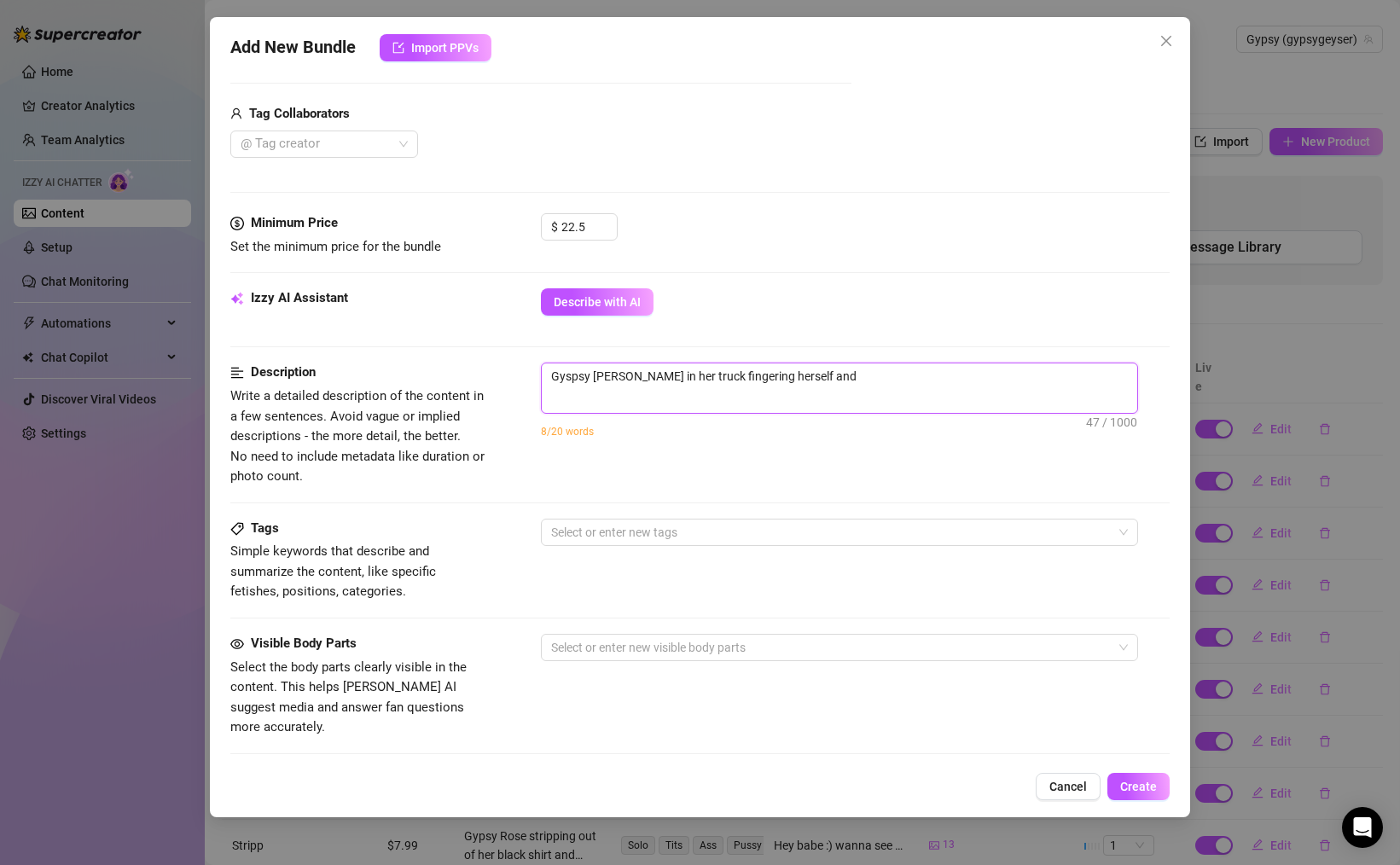
type textarea "Gyspsy [PERSON_NAME] in her truck fingering herself and g"
type textarea "Gyspsy [PERSON_NAME] in her truck fingering herself and ge"
type textarea "Gyspsy [PERSON_NAME] in her truck fingering herself and get"
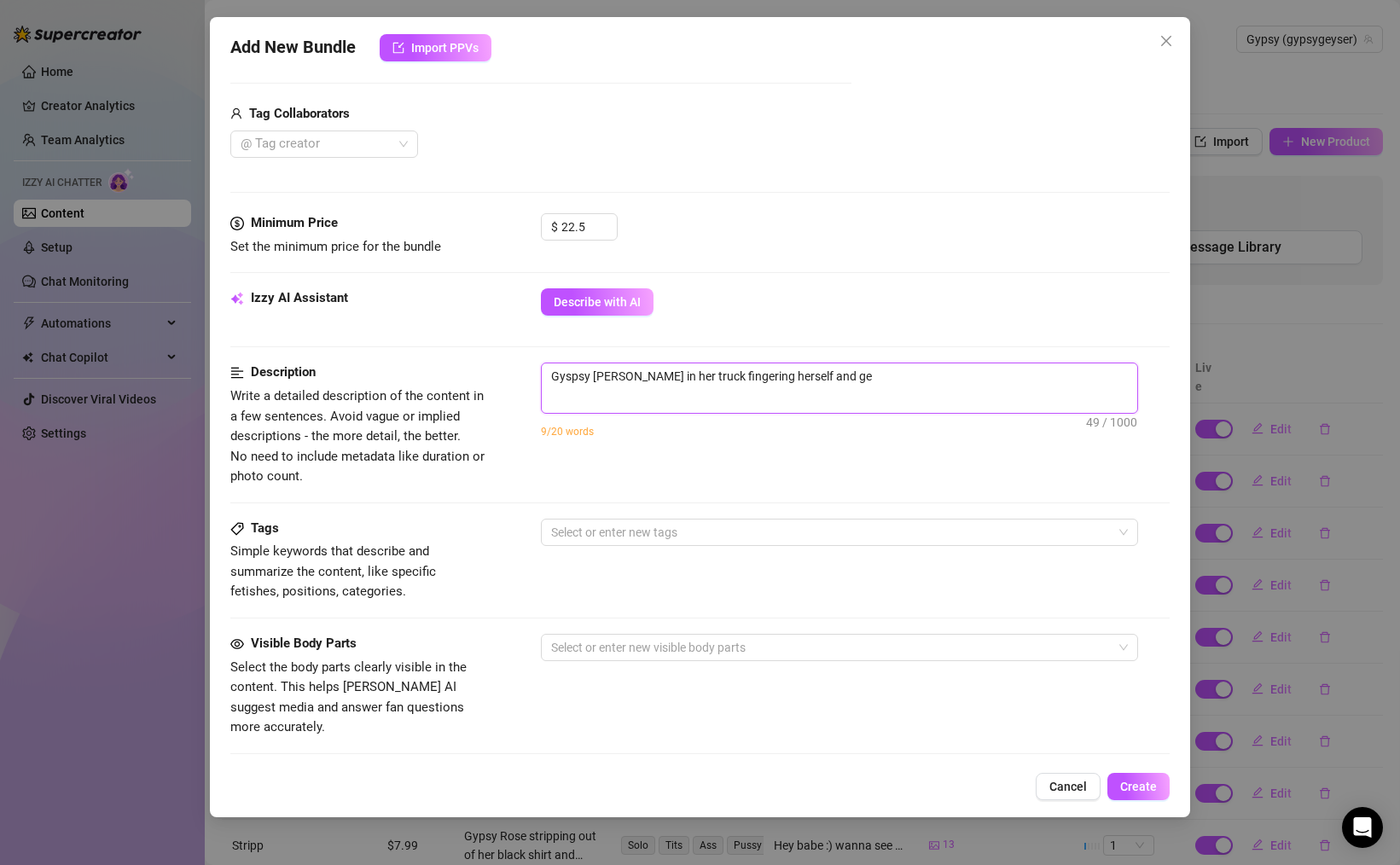
type textarea "Gyspsy [PERSON_NAME] in her truck fingering herself and get"
type textarea "Gyspsy [PERSON_NAME] in her truck fingering herself and gett"
type textarea "Gyspsy [PERSON_NAME] in her truck fingering herself and getti"
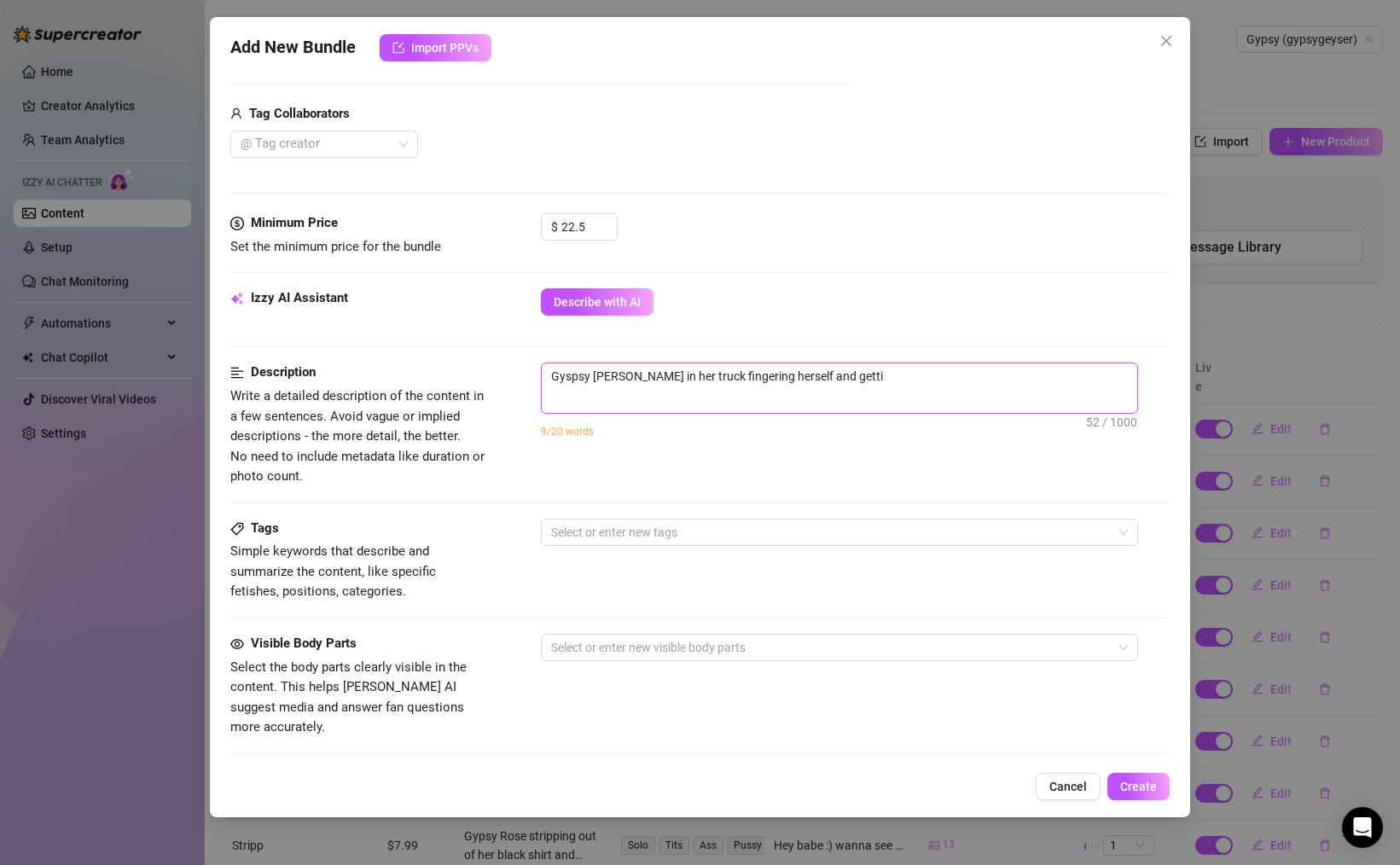
type textarea "Gyspsy [PERSON_NAME] in her truck fingering herself and gettin"
type textarea "Gyspsy [PERSON_NAME] in her truck fingering herself and getting"
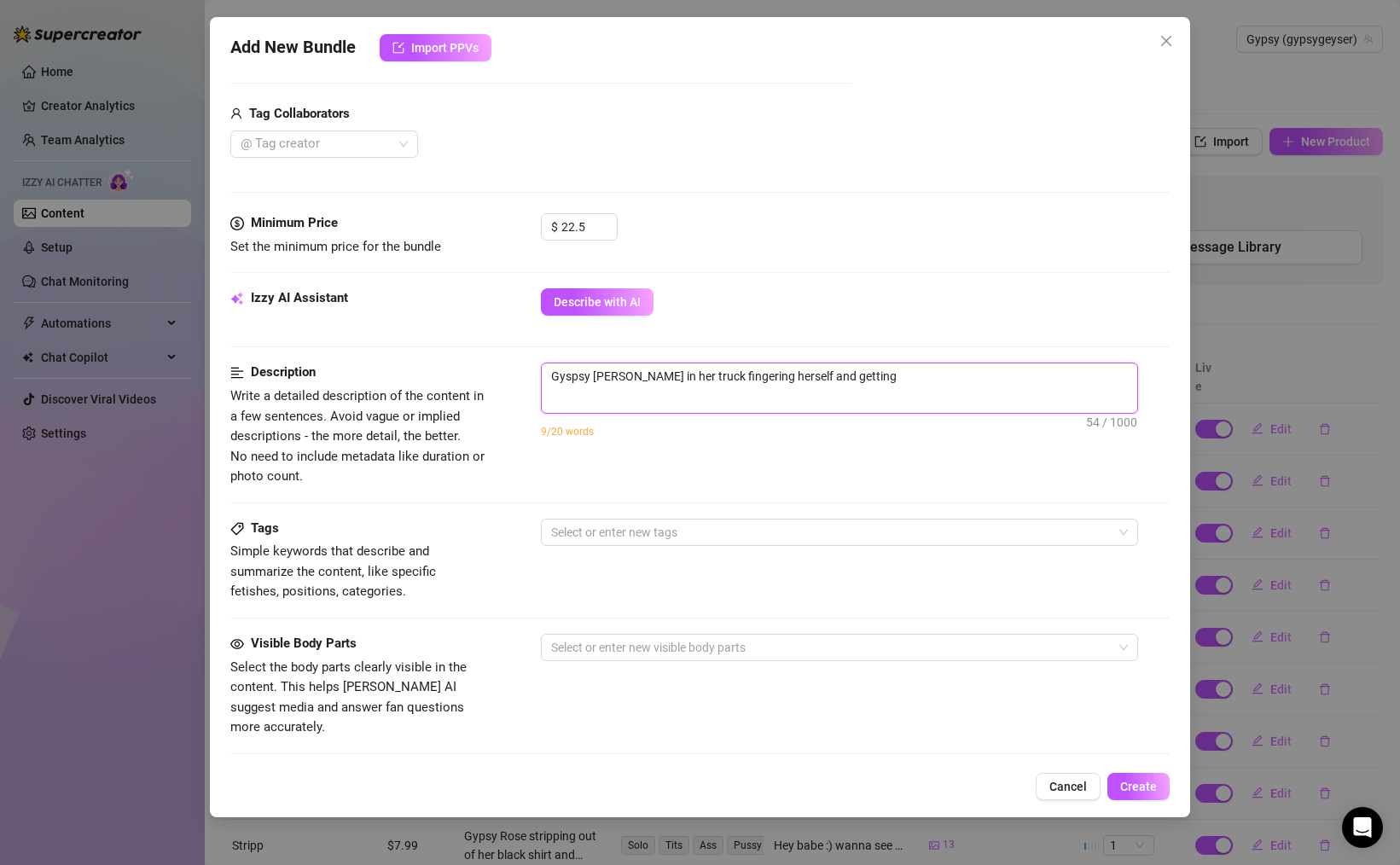
type textarea "Gyspsy [PERSON_NAME] in her truck fingering herself and getting"
type textarea "Gyspsy [PERSON_NAME] in her truck fingering herself and getting w"
type textarea "Gyspsy [PERSON_NAME] in her truck fingering herself and getting we"
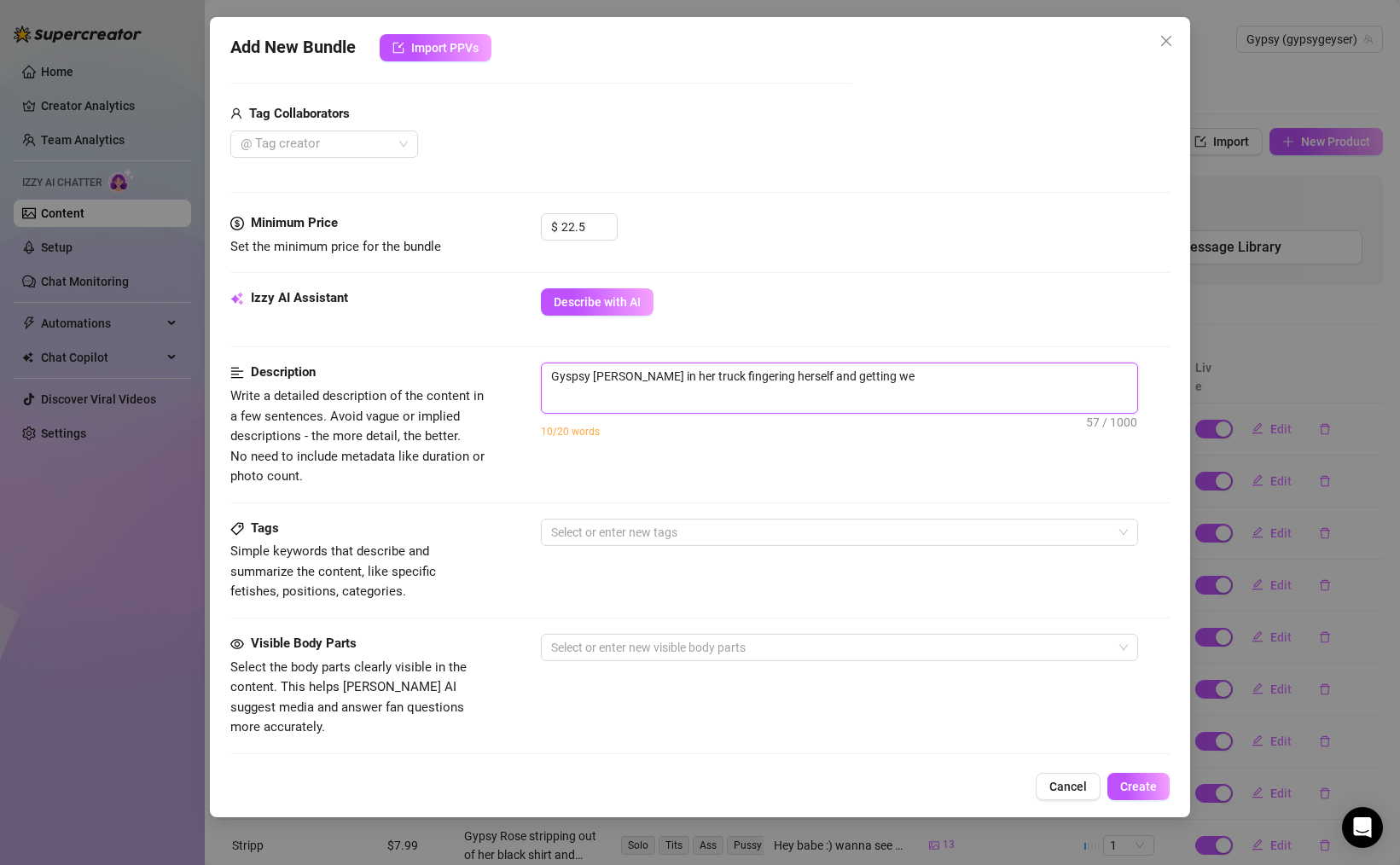
type textarea "Gyspsy [PERSON_NAME] in her truck fingering herself and getting wet"
type textarea "Gyspsy [PERSON_NAME] in her truck fingering herself and getting wet a"
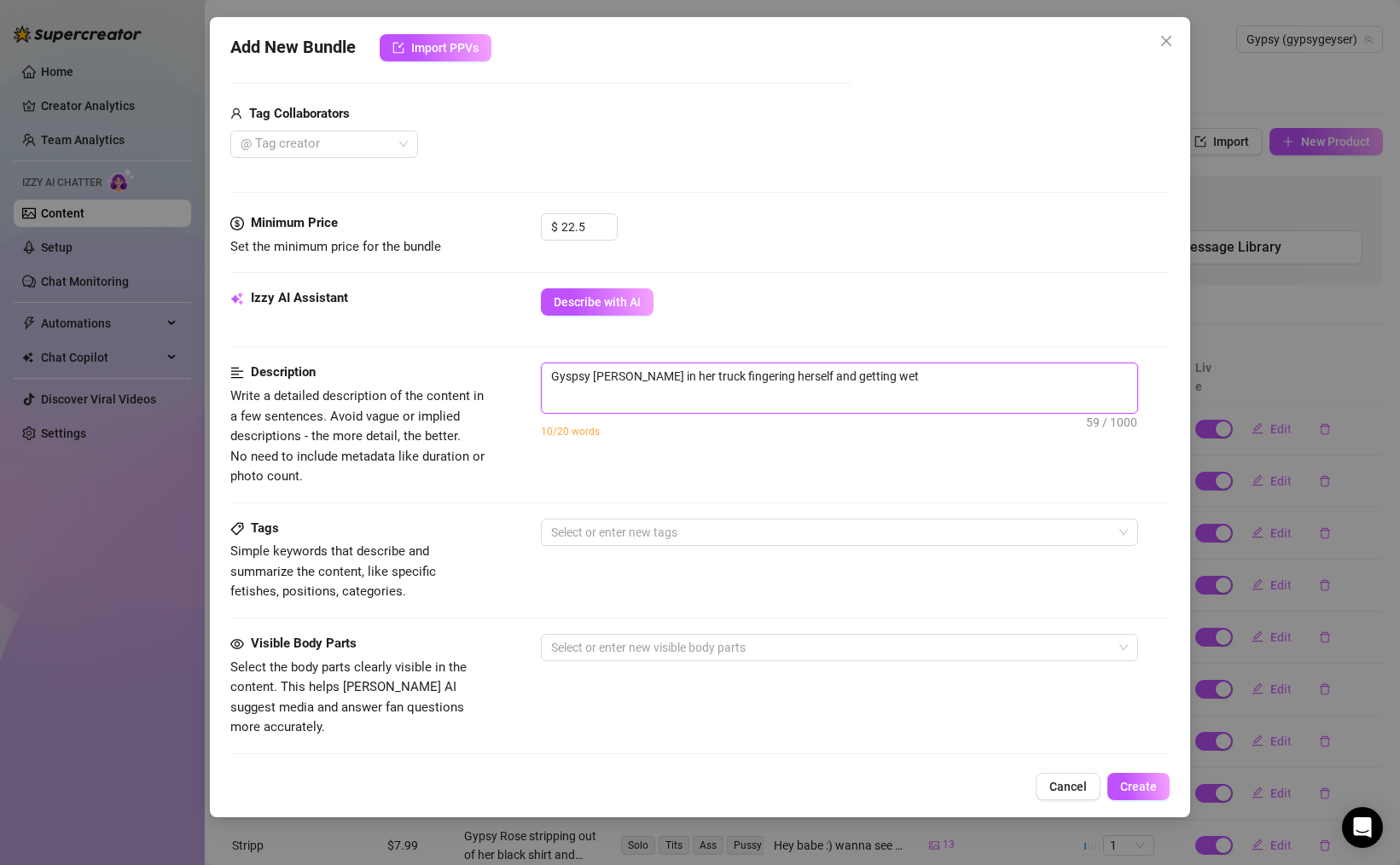
type textarea "Gyspsy [PERSON_NAME] in her truck fingering herself and getting wet a"
type textarea "Gyspsy [PERSON_NAME] in her truck fingering herself and getting wet an"
type textarea "Gyspsy [PERSON_NAME] in her truck fingering herself and getting wet and"
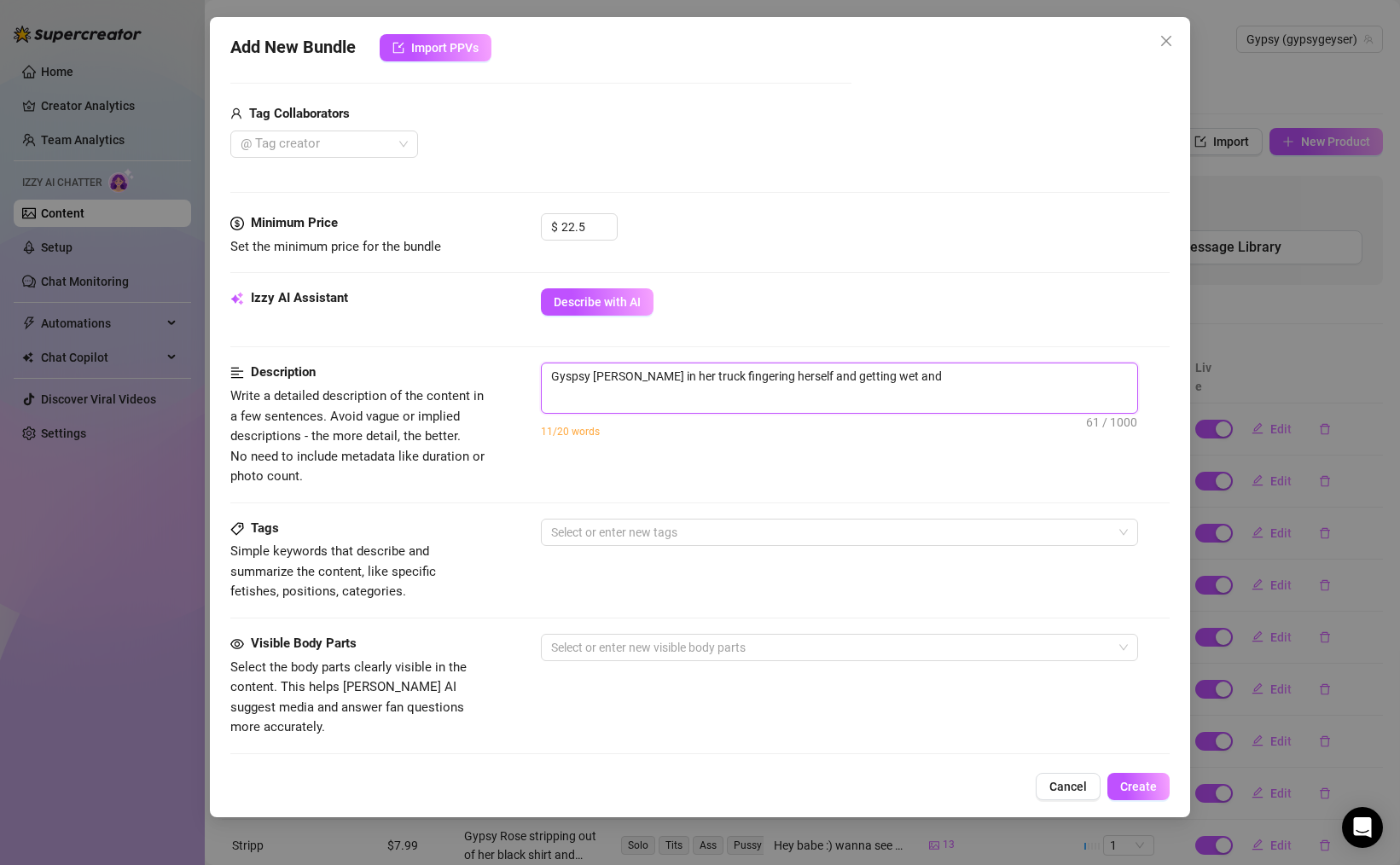
type textarea "Gyspsy [PERSON_NAME] in her truck fingering herself and getting wet and"
type textarea "Gyspsy [PERSON_NAME] in her truck fingering herself and getting wet and h"
type textarea "Gyspsy [PERSON_NAME] in her truck fingering herself and getting wet and ho"
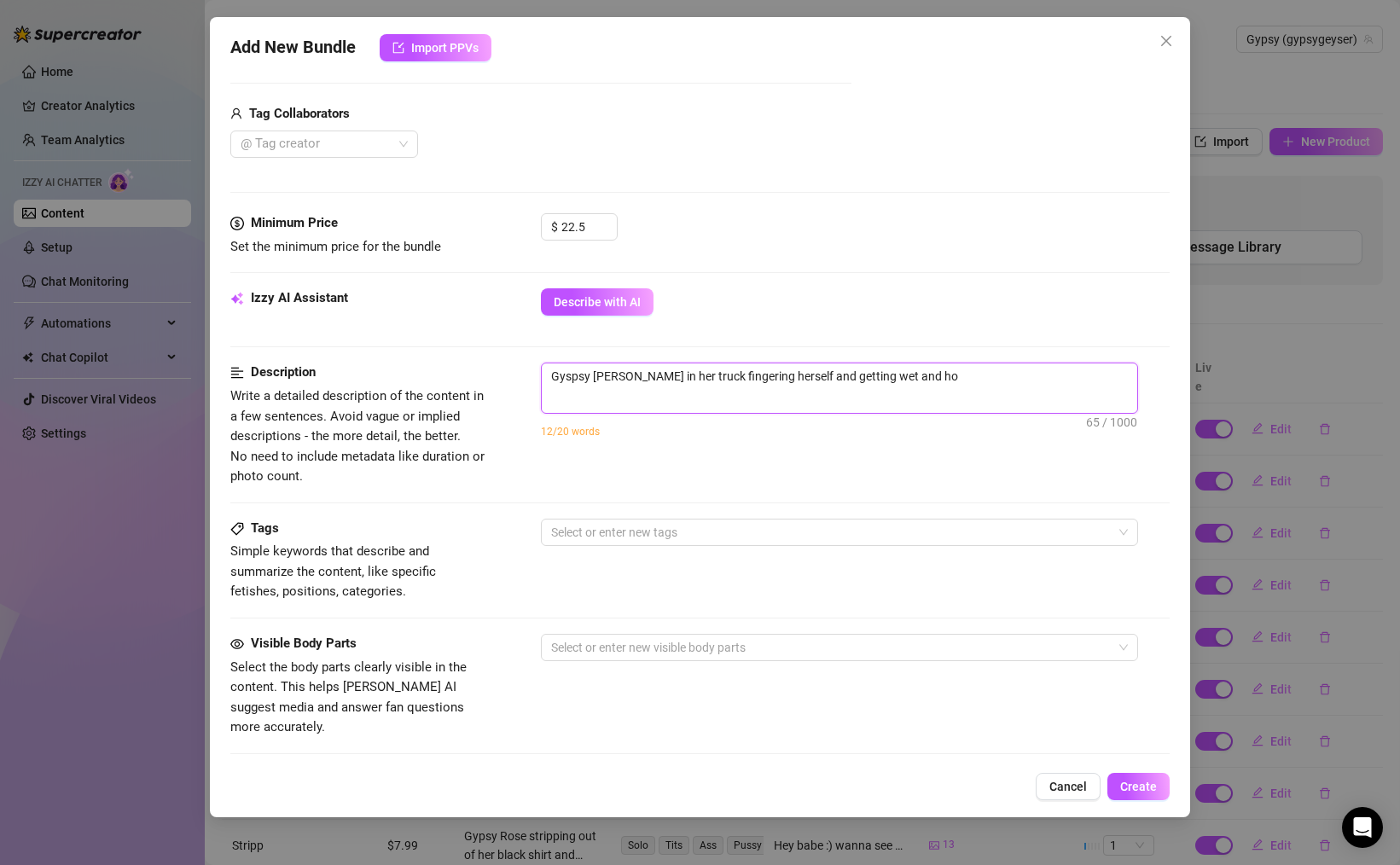
type textarea "Gyspsy [PERSON_NAME] in her truck fingering herself and getting wet and hor"
type textarea "Gyspsy [PERSON_NAME] in her truck fingering herself and getting wet and horn"
type textarea "Gyspsy [PERSON_NAME] in her truck fingering herself and getting wet and horny"
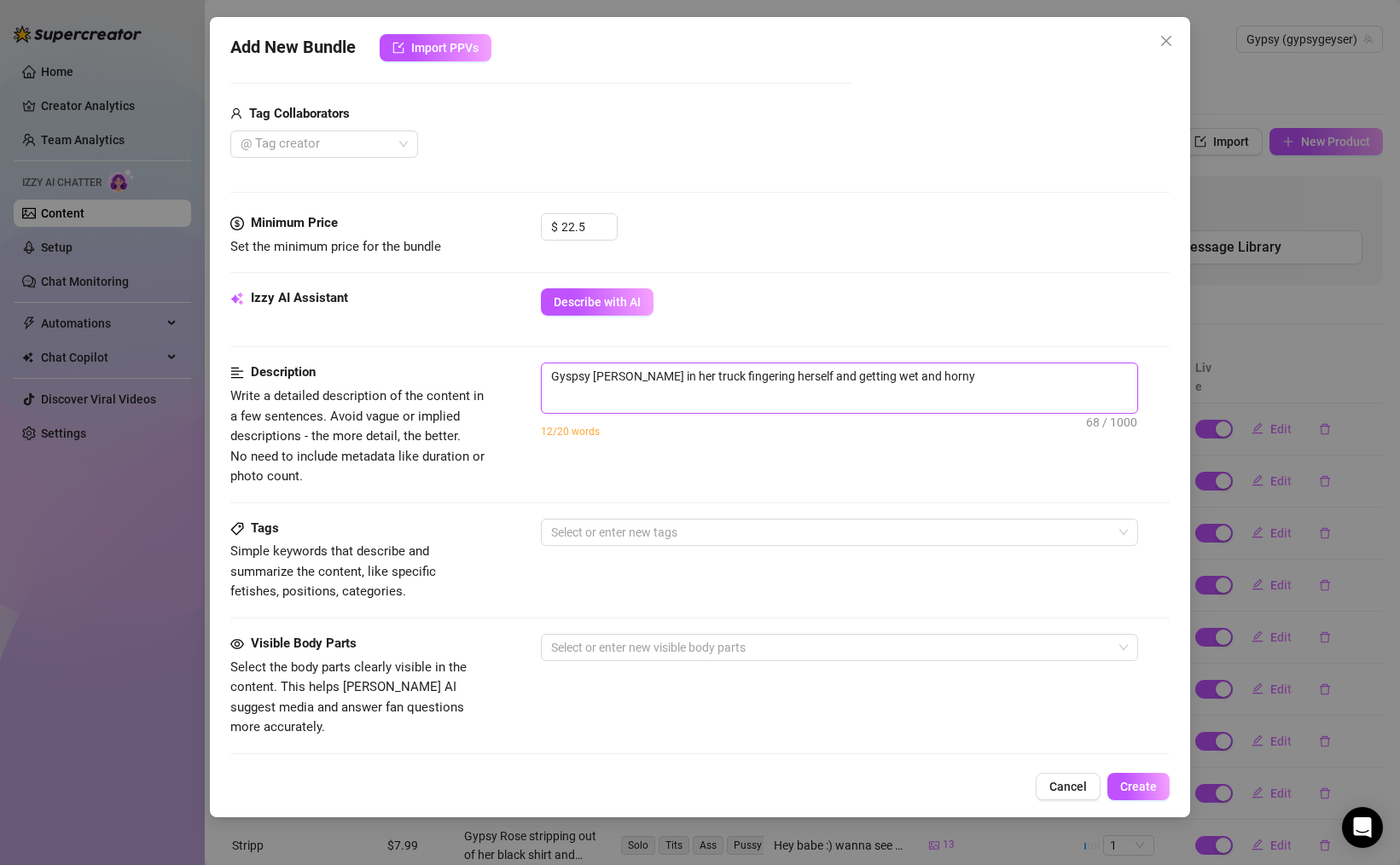
type textarea "Gyspsy [PERSON_NAME] in her truck fingering herself and getting wet and horny"
type textarea "Gyspsy [PERSON_NAME] in her truck fingering herself and getting wet and horny."
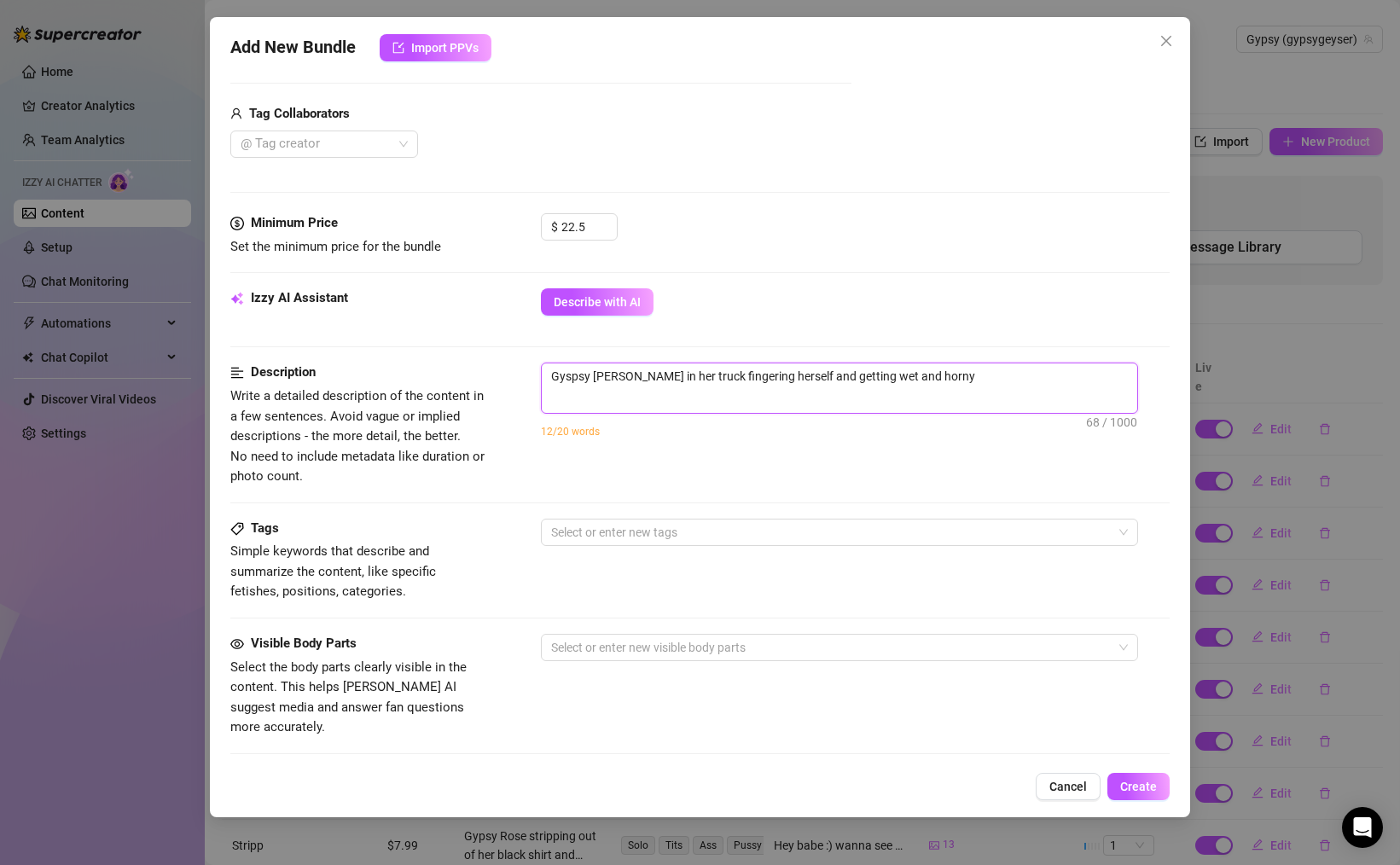
type textarea "Gyspsy [PERSON_NAME] in her truck fingering herself and getting wet and horny."
type textarea "Gyspsy [PERSON_NAME] in her truck fingering herself and getting wet and horny. S"
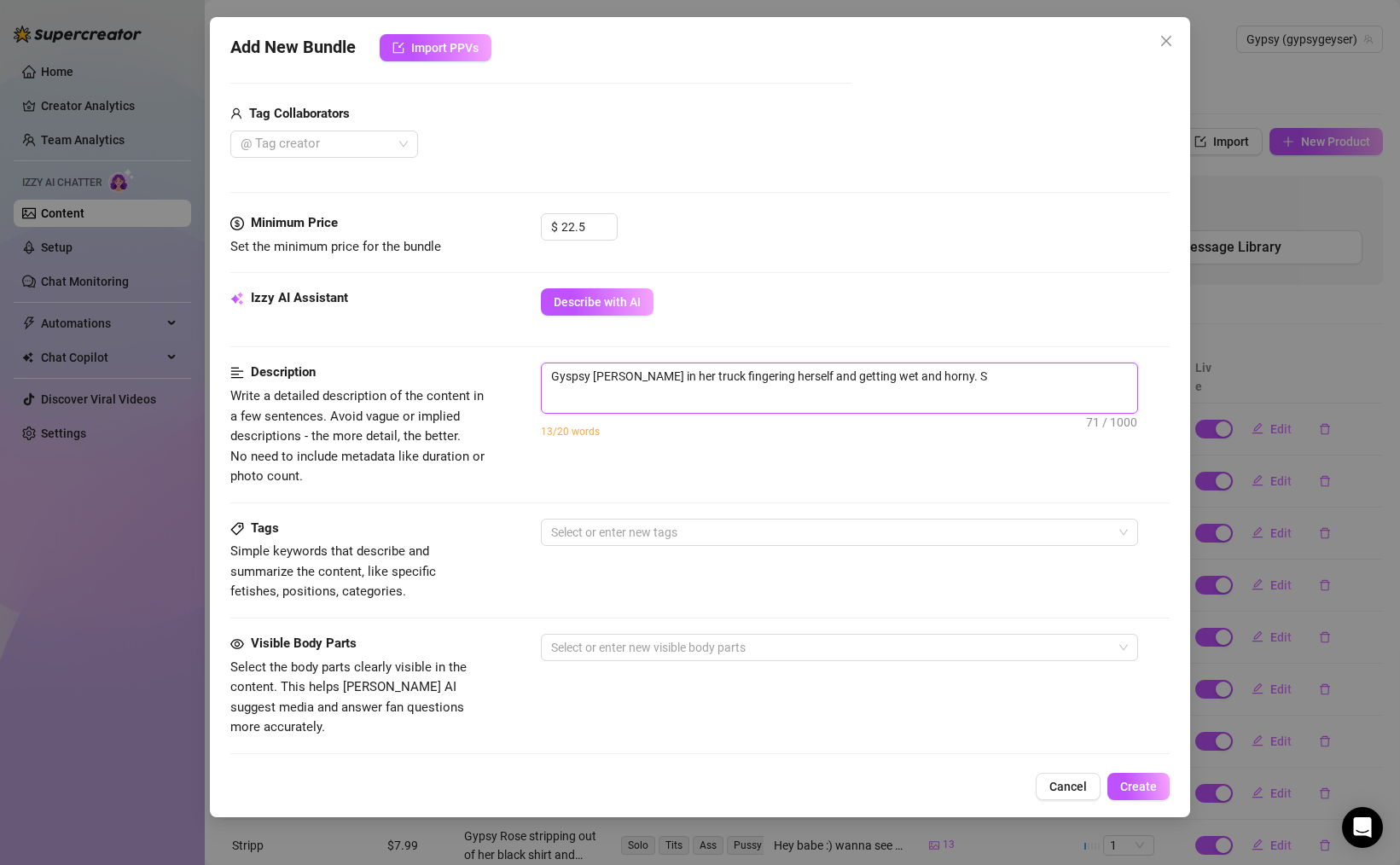
type textarea "Gyspsy [PERSON_NAME] in her truck fingering herself and getting wet and horny. …"
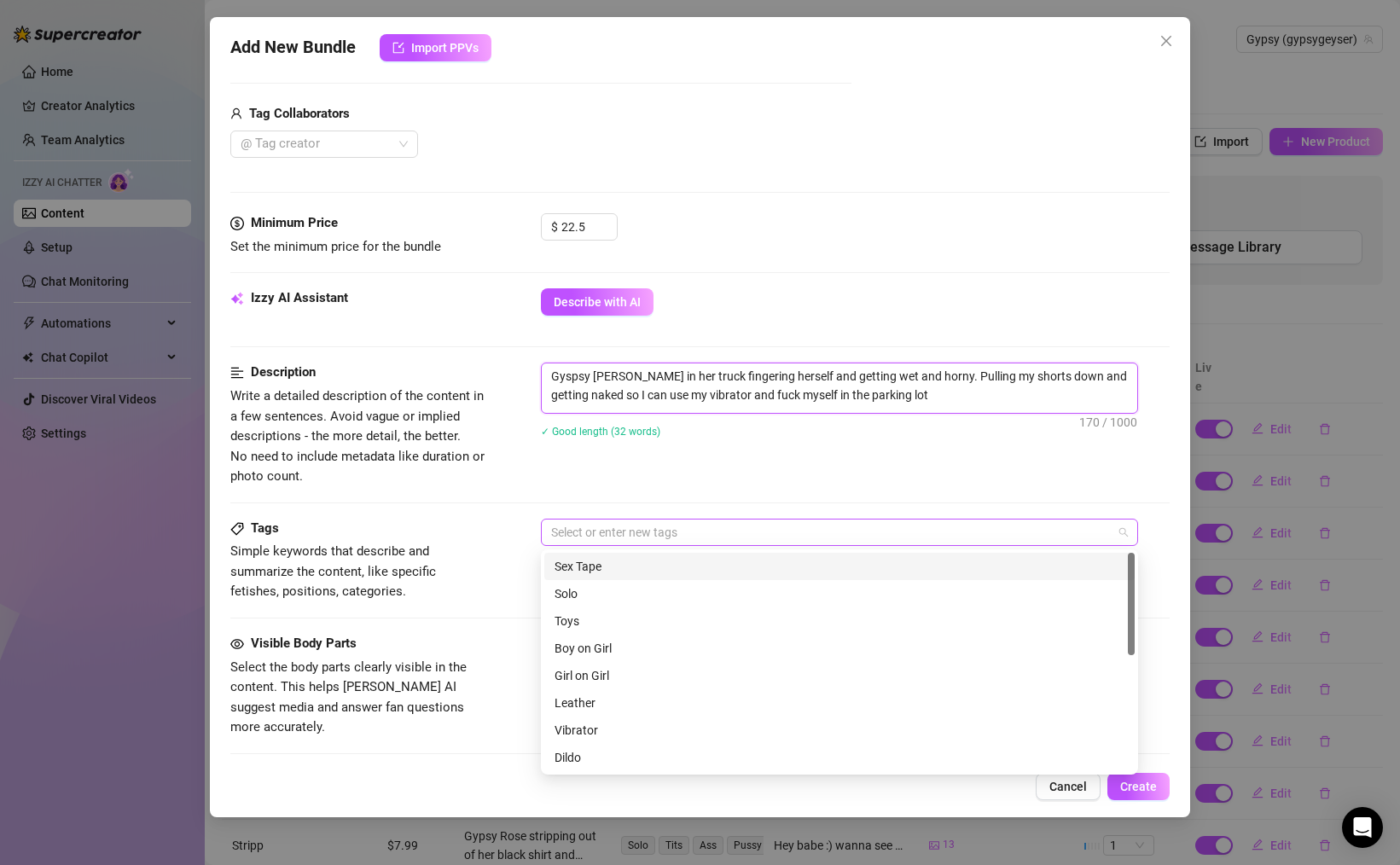
click at [601, 528] on div at bounding box center [830, 532] width 572 height 24
click at [604, 580] on div "Solo" at bounding box center [839, 594] width 590 height 27
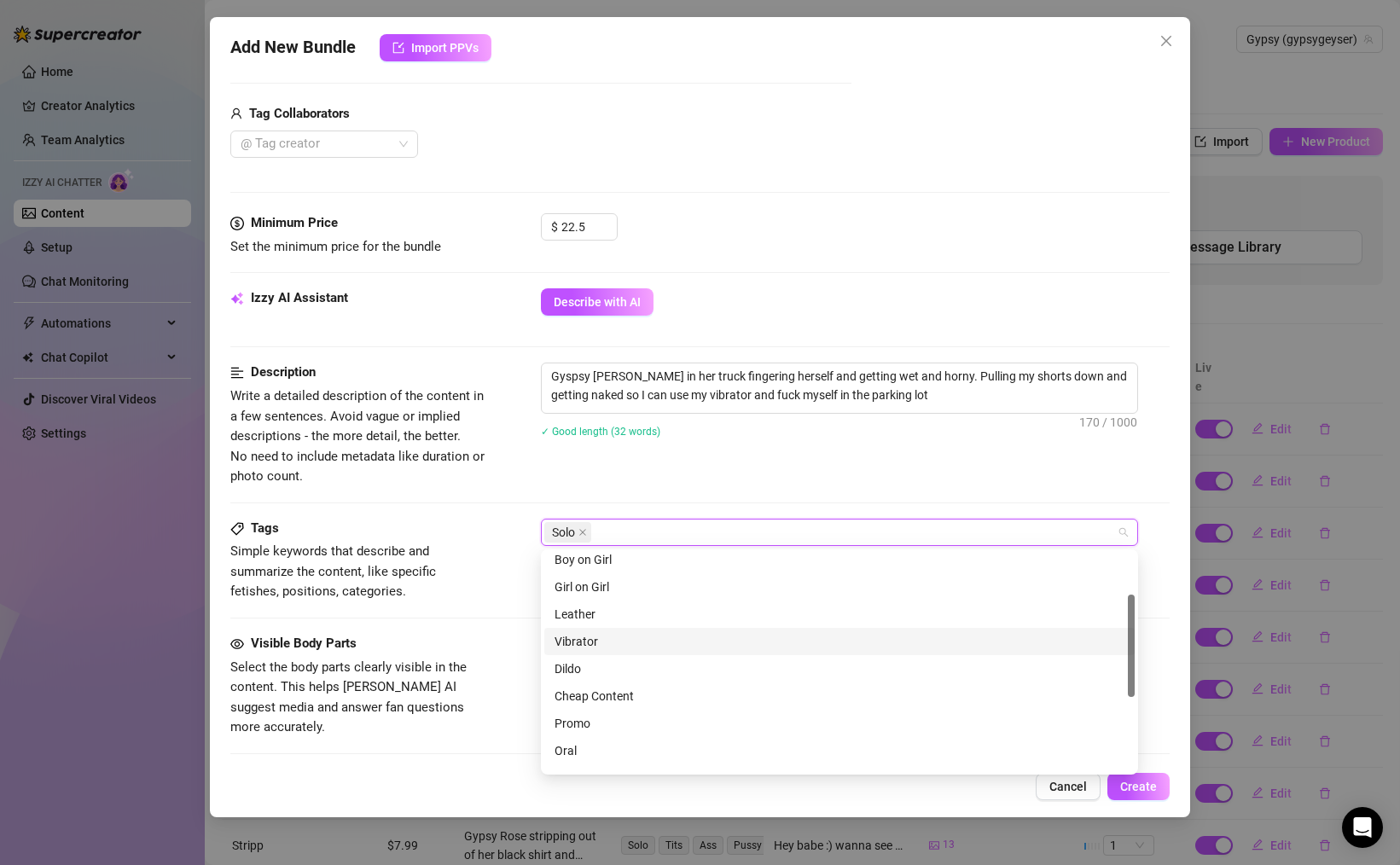
drag, startPoint x: 583, startPoint y: 643, endPoint x: 620, endPoint y: 651, distance: 37.9
click at [583, 643] on div "Vibrator" at bounding box center [839, 641] width 570 height 19
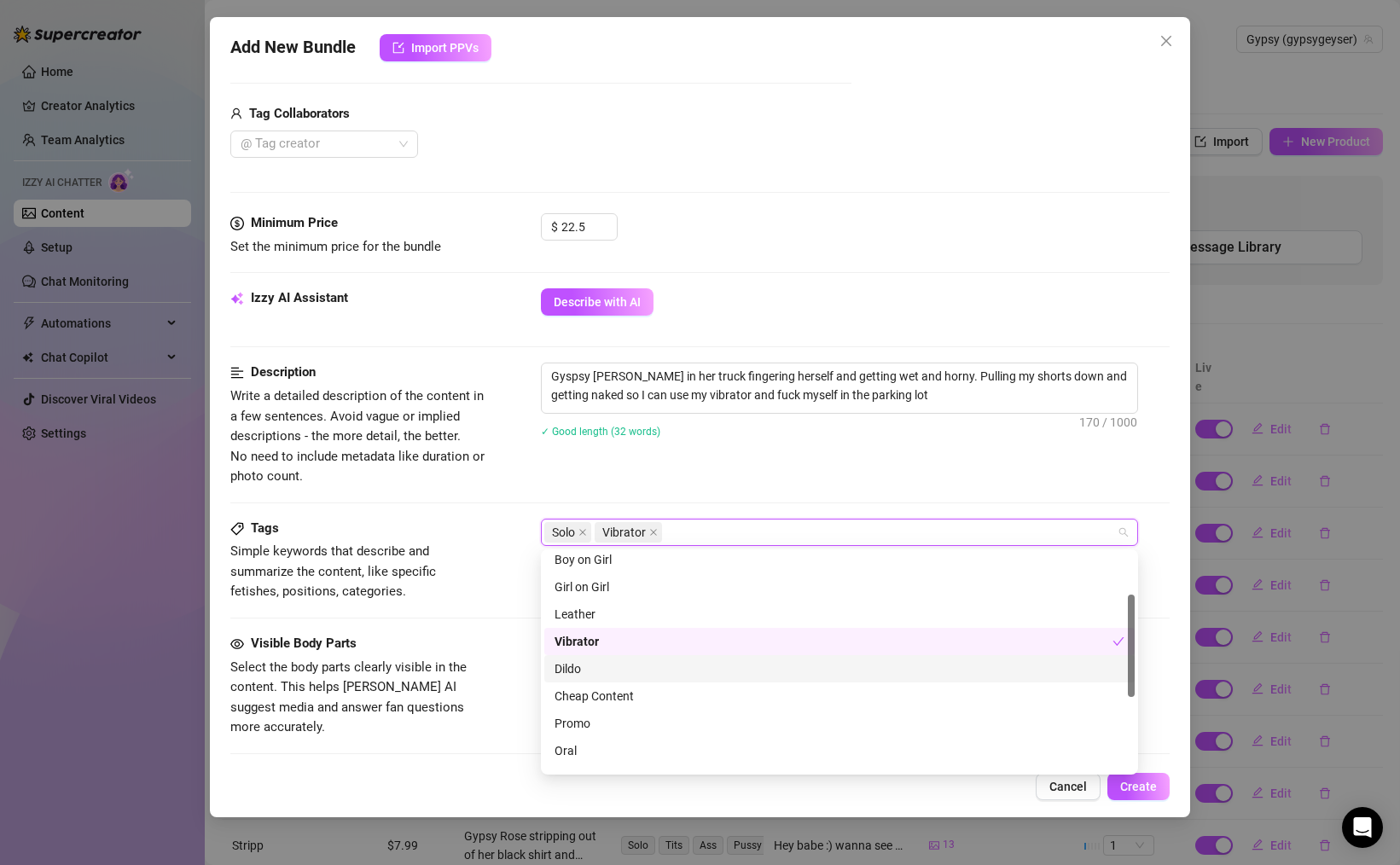
click at [607, 664] on div "Dildo" at bounding box center [839, 668] width 570 height 19
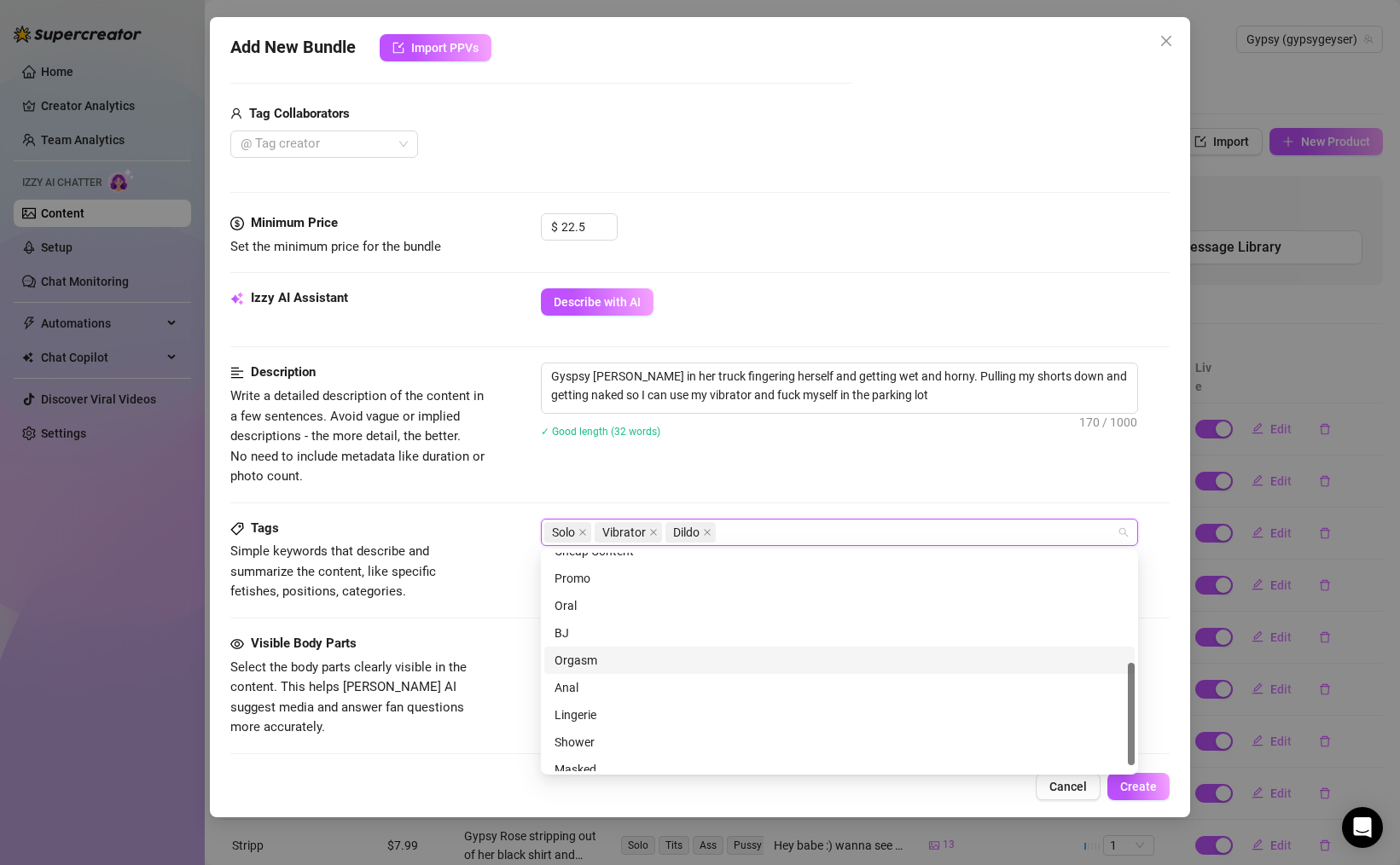
click at [582, 663] on div "Orgasm" at bounding box center [839, 660] width 570 height 19
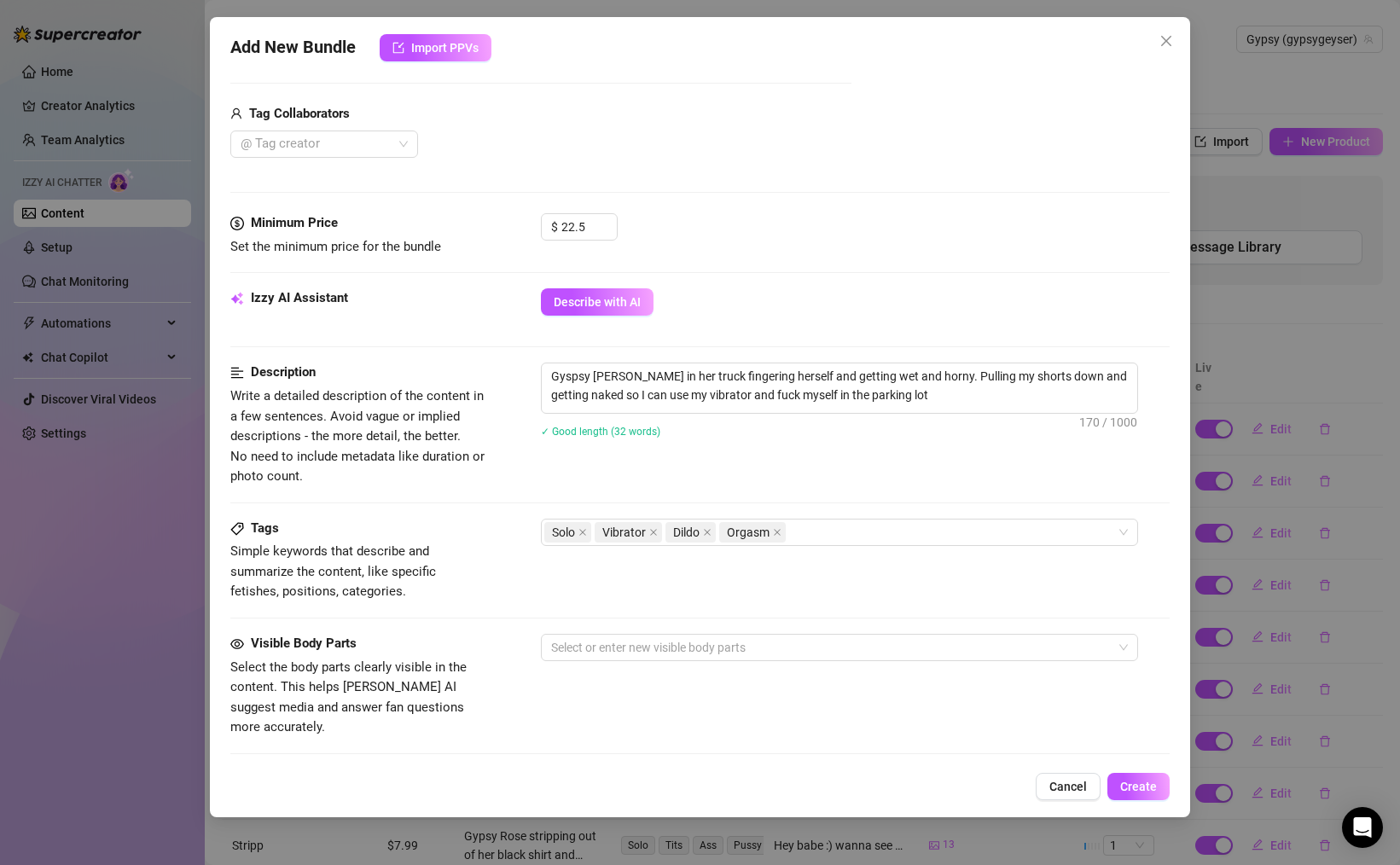
click at [499, 710] on div "Visible Body Parts Select the body parts clearly visible in the content. This h…" at bounding box center [700, 686] width 940 height 104
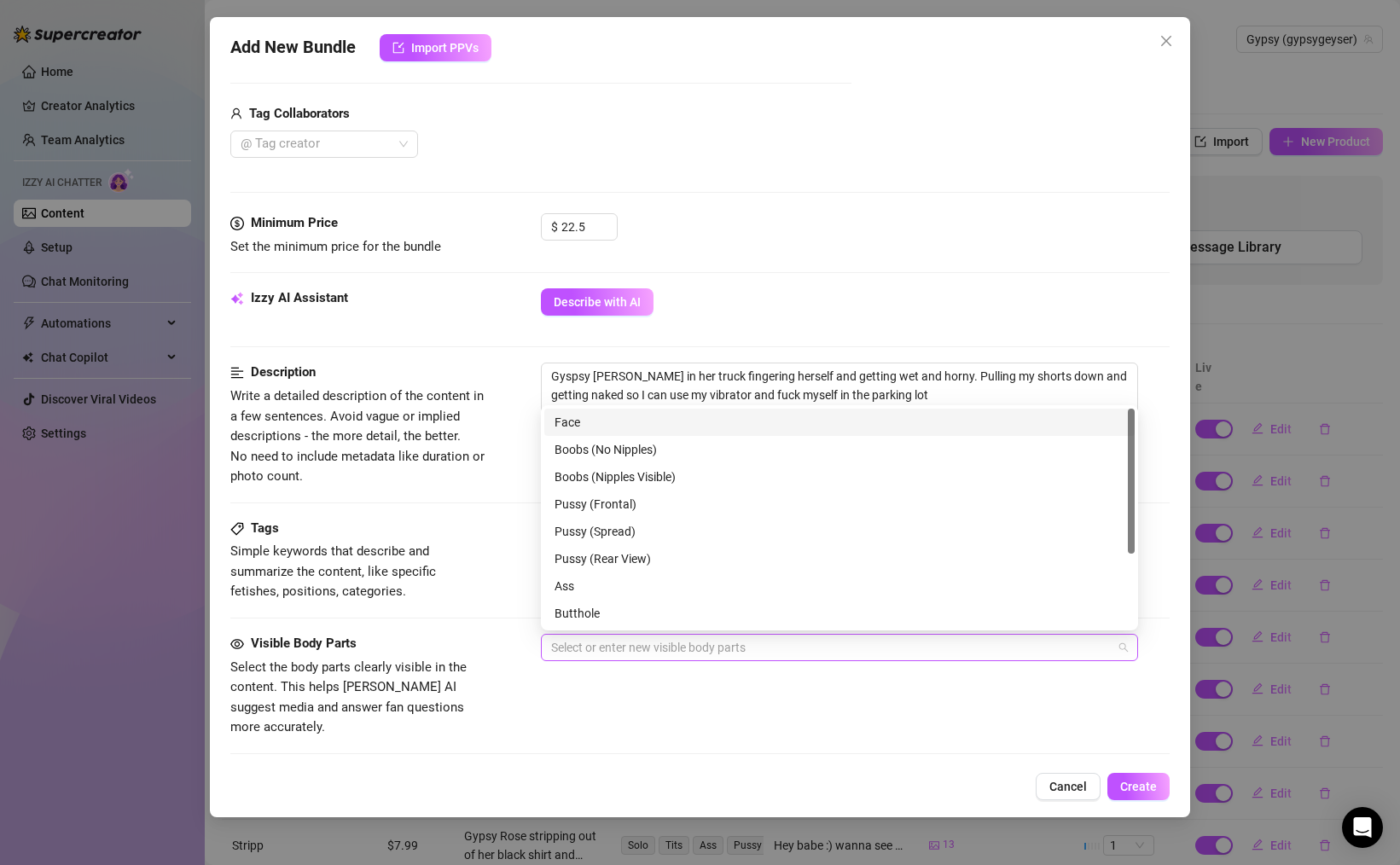
click at [640, 640] on div at bounding box center [830, 647] width 572 height 24
click at [588, 446] on div "Boobs (No Nipples)" at bounding box center [839, 449] width 570 height 19
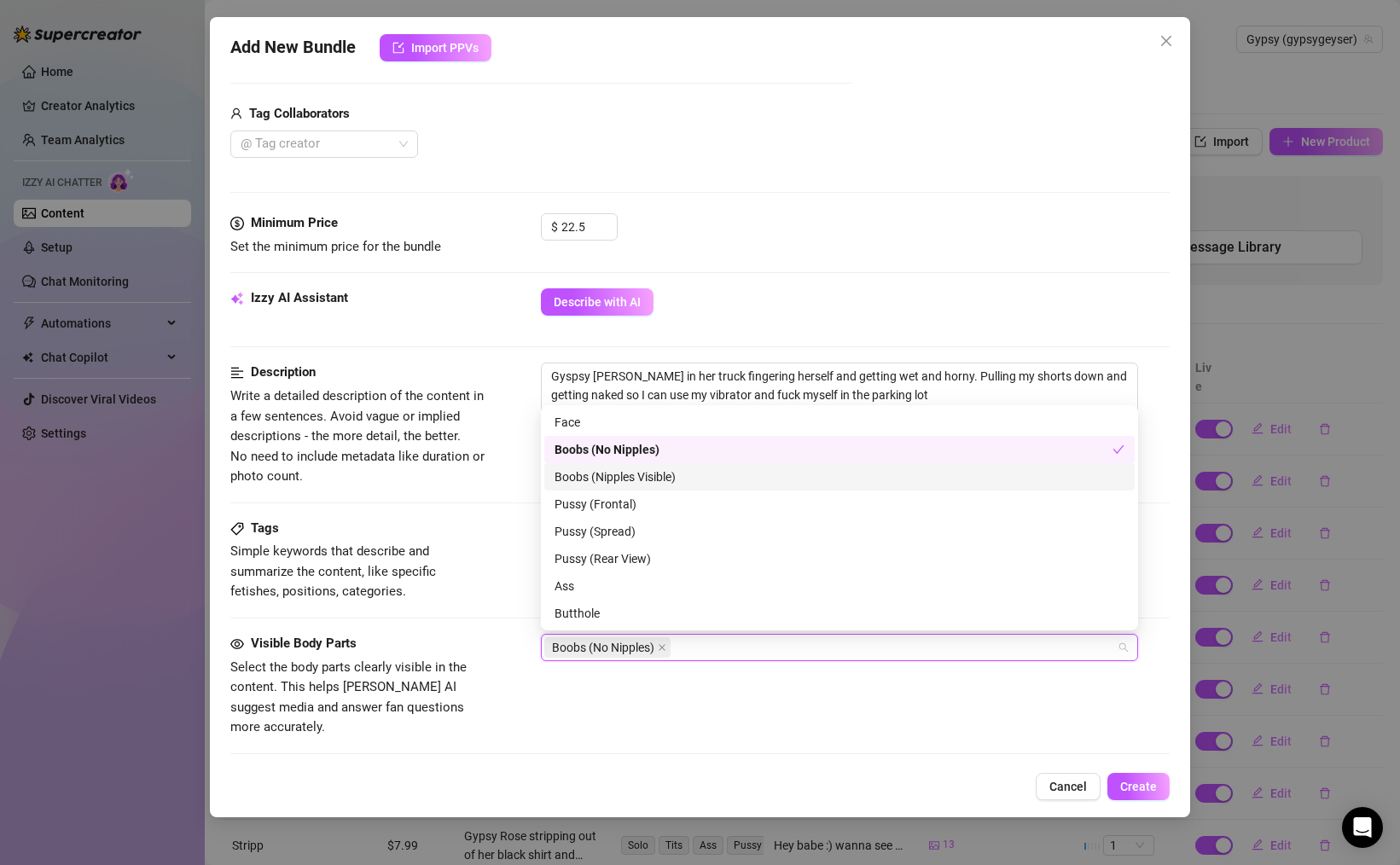
drag, startPoint x: 595, startPoint y: 471, endPoint x: 654, endPoint y: 478, distance: 59.4
click at [595, 471] on div "Boobs (Nipples Visible)" at bounding box center [839, 476] width 570 height 19
click at [634, 450] on div "Boobs (No Nipples)" at bounding box center [833, 449] width 558 height 19
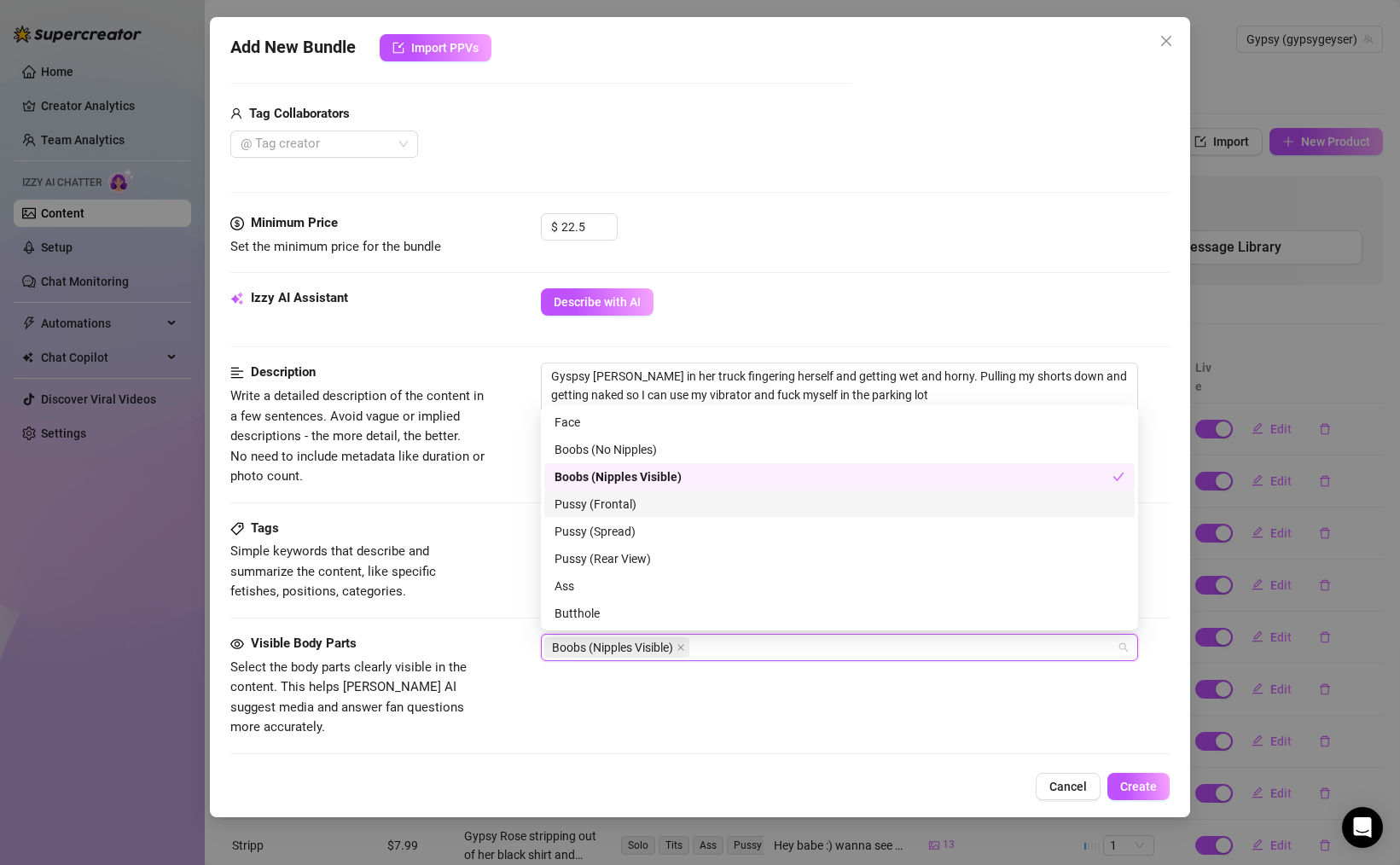
click at [615, 510] on div "Pussy (Frontal)" at bounding box center [839, 503] width 570 height 19
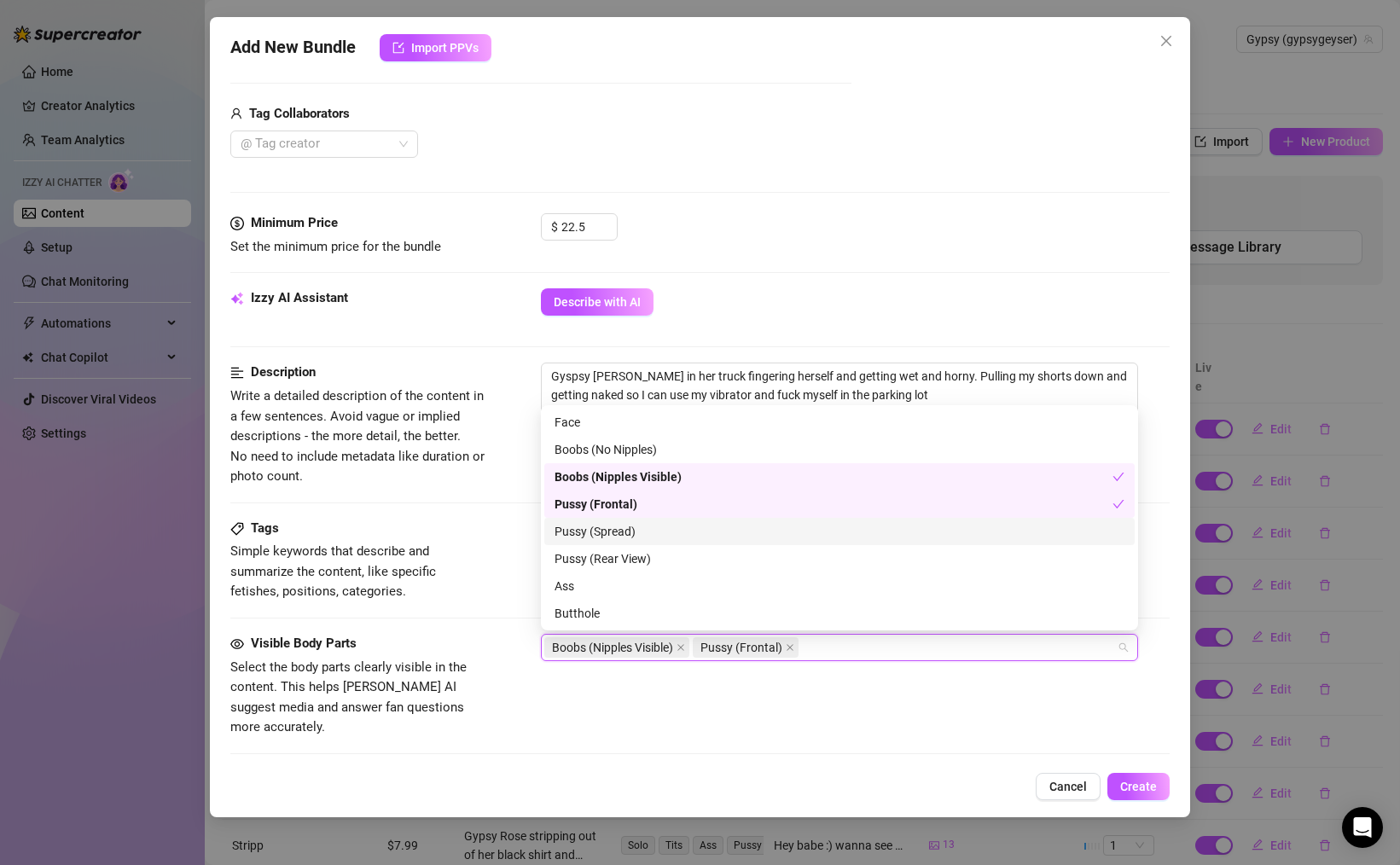
click at [633, 537] on div "Pussy (Spread)" at bounding box center [839, 531] width 570 height 19
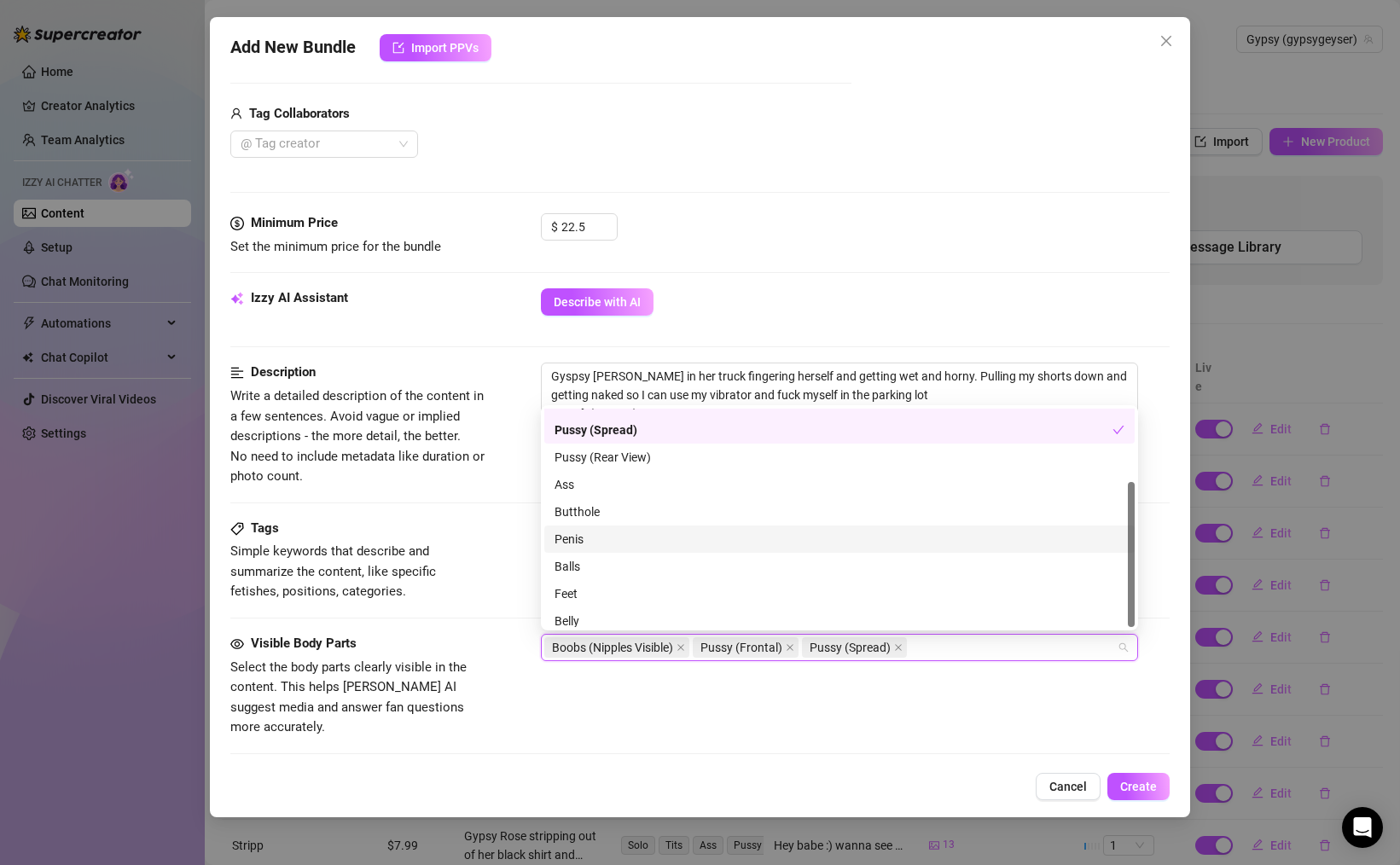
scroll to position [109, 0]
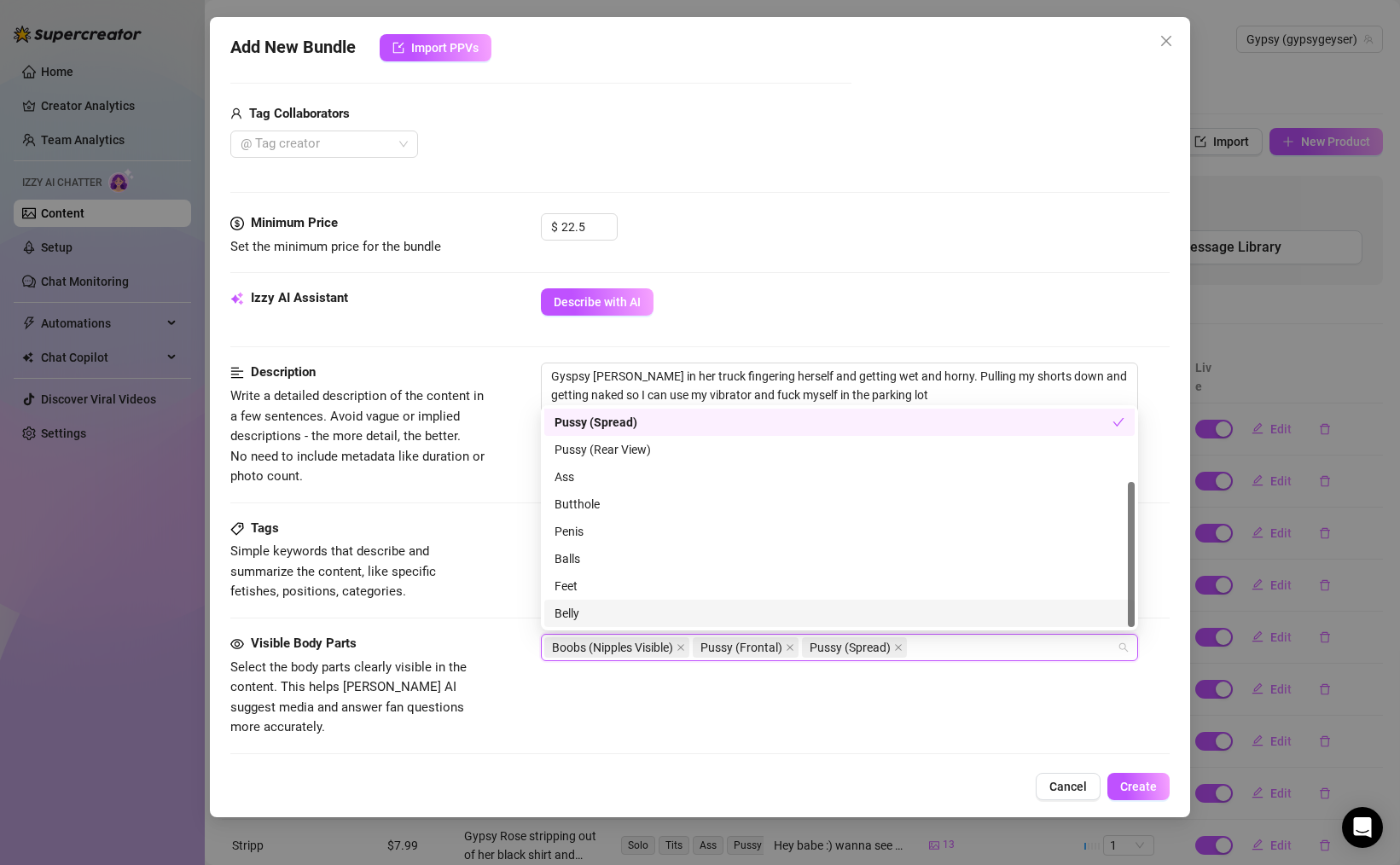
click at [640, 612] on div "Belly" at bounding box center [839, 612] width 570 height 19
click at [703, 710] on div "Visible Body Parts Select the body parts clearly visible in the content. This h…" at bounding box center [700, 686] width 940 height 104
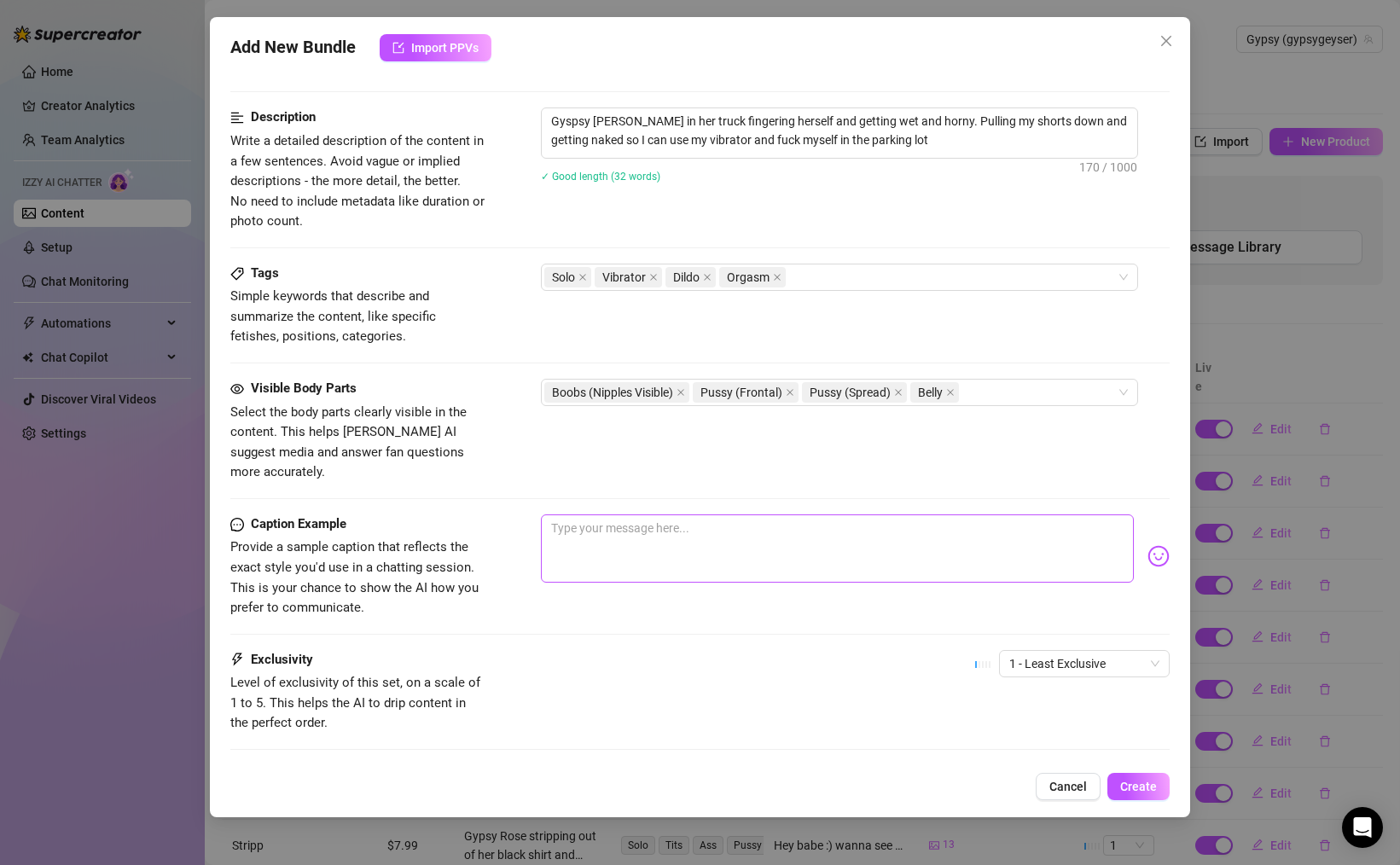
scroll to position [662, 0]
click at [645, 521] on textarea at bounding box center [837, 547] width 593 height 68
click at [1071, 627] on div "Caption Example Provide a sample caption that reflects the exact style you'd us…" at bounding box center [700, 580] width 940 height 135
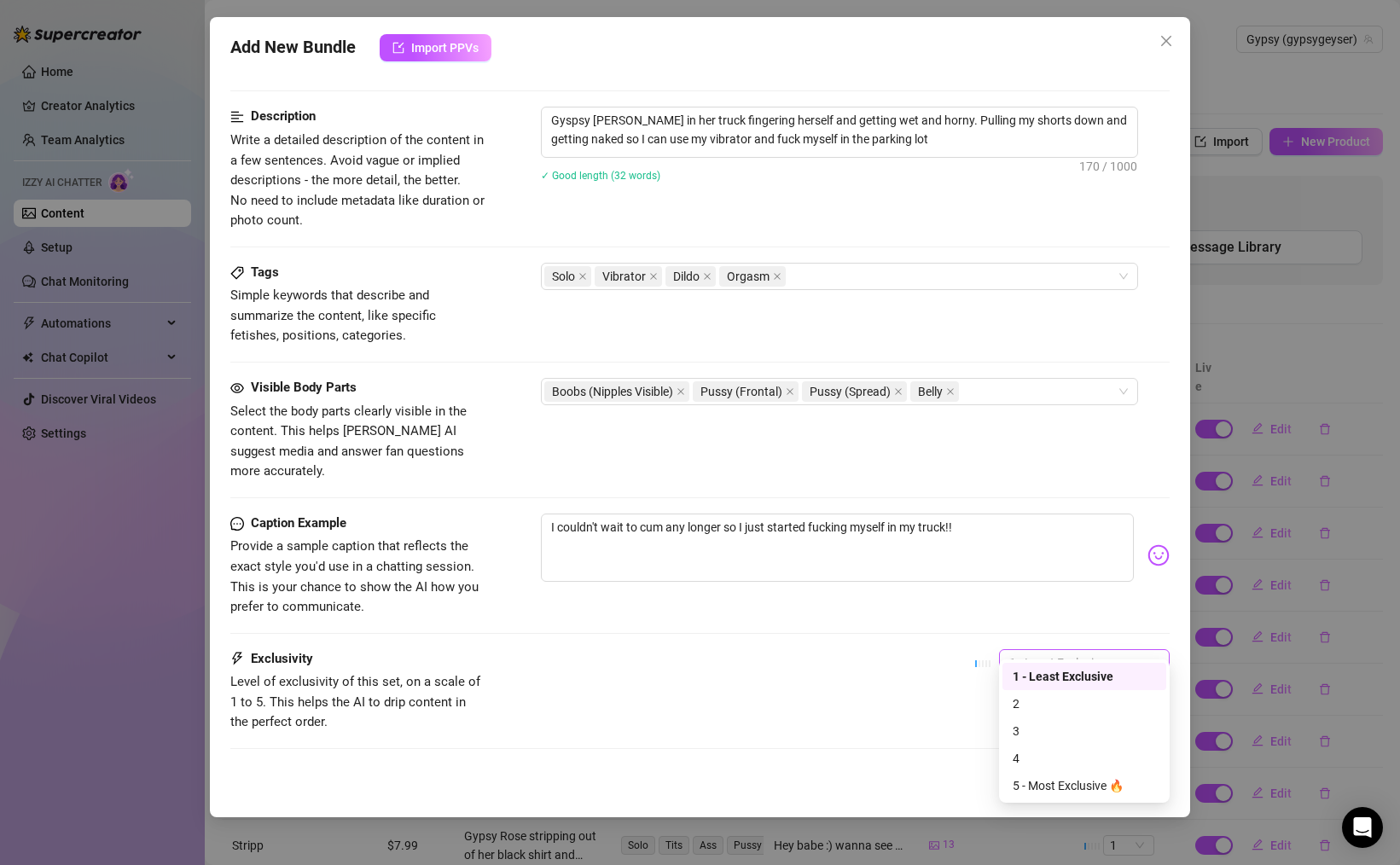
click at [1060, 650] on span "1 - Least Exclusive" at bounding box center [1085, 663] width 150 height 26
click at [1065, 707] on div "2" at bounding box center [1084, 703] width 143 height 19
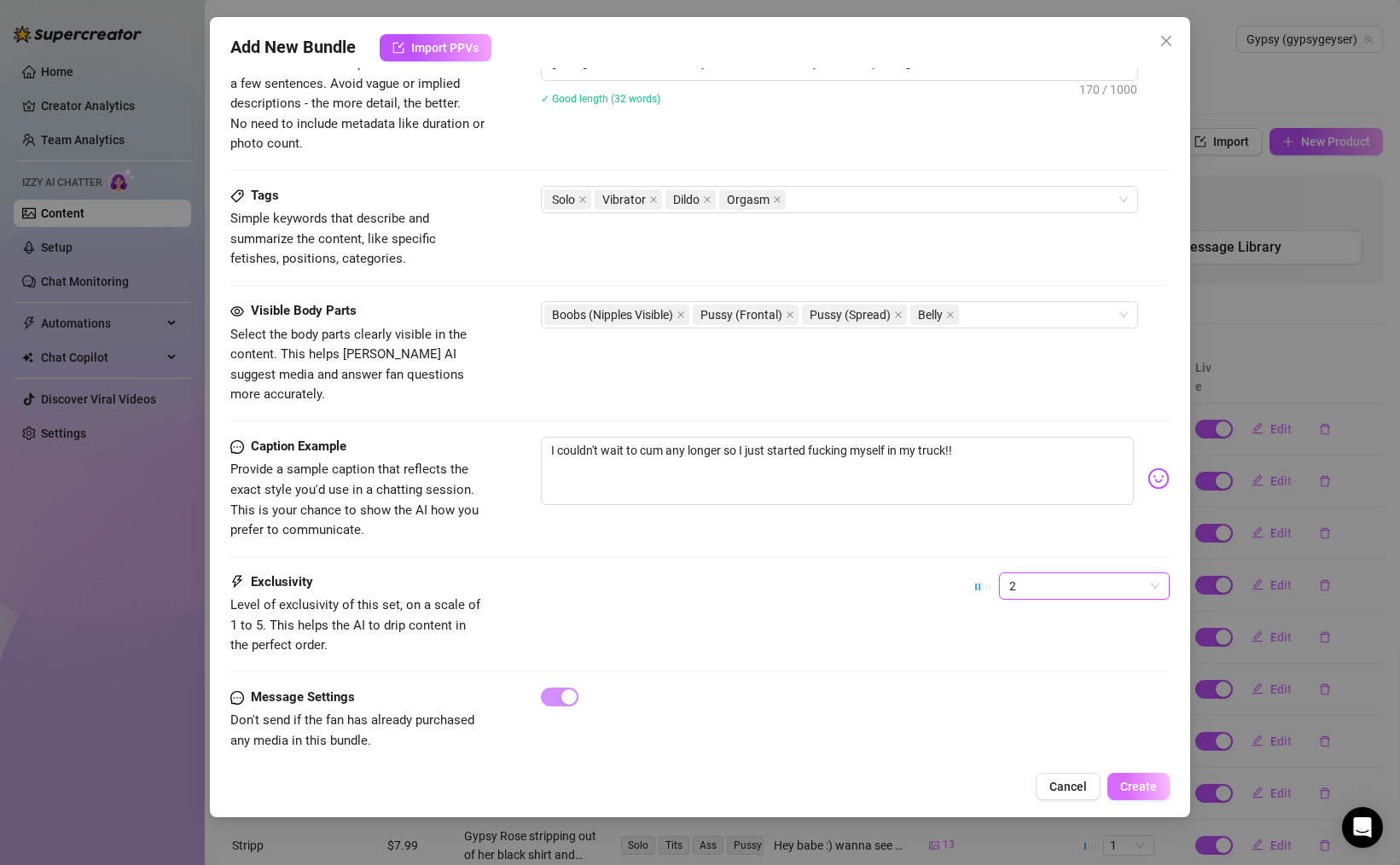
click at [1145, 791] on span "Create" at bounding box center [1138, 785] width 37 height 13
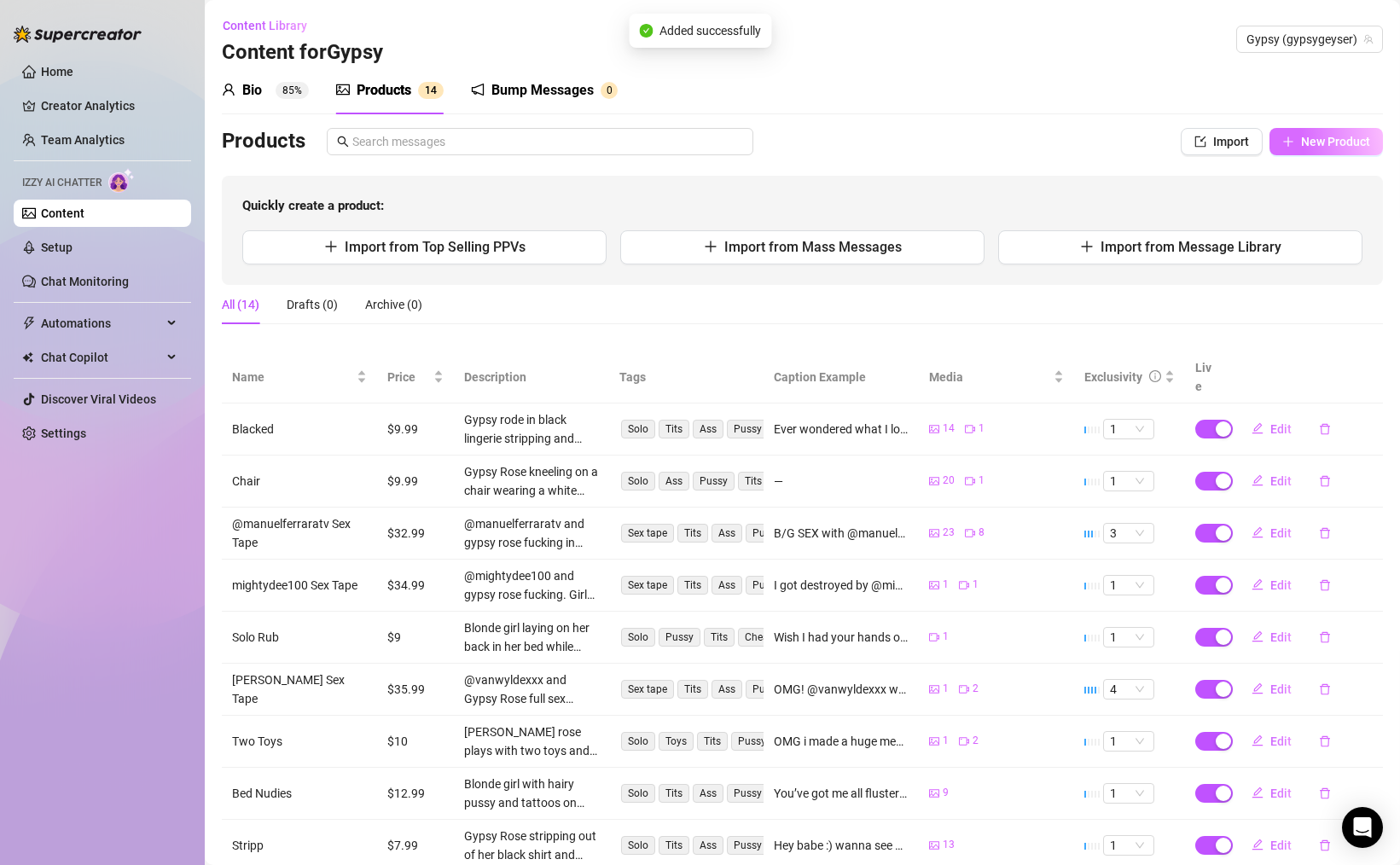
click at [1299, 141] on button "New Product" at bounding box center [1326, 141] width 114 height 27
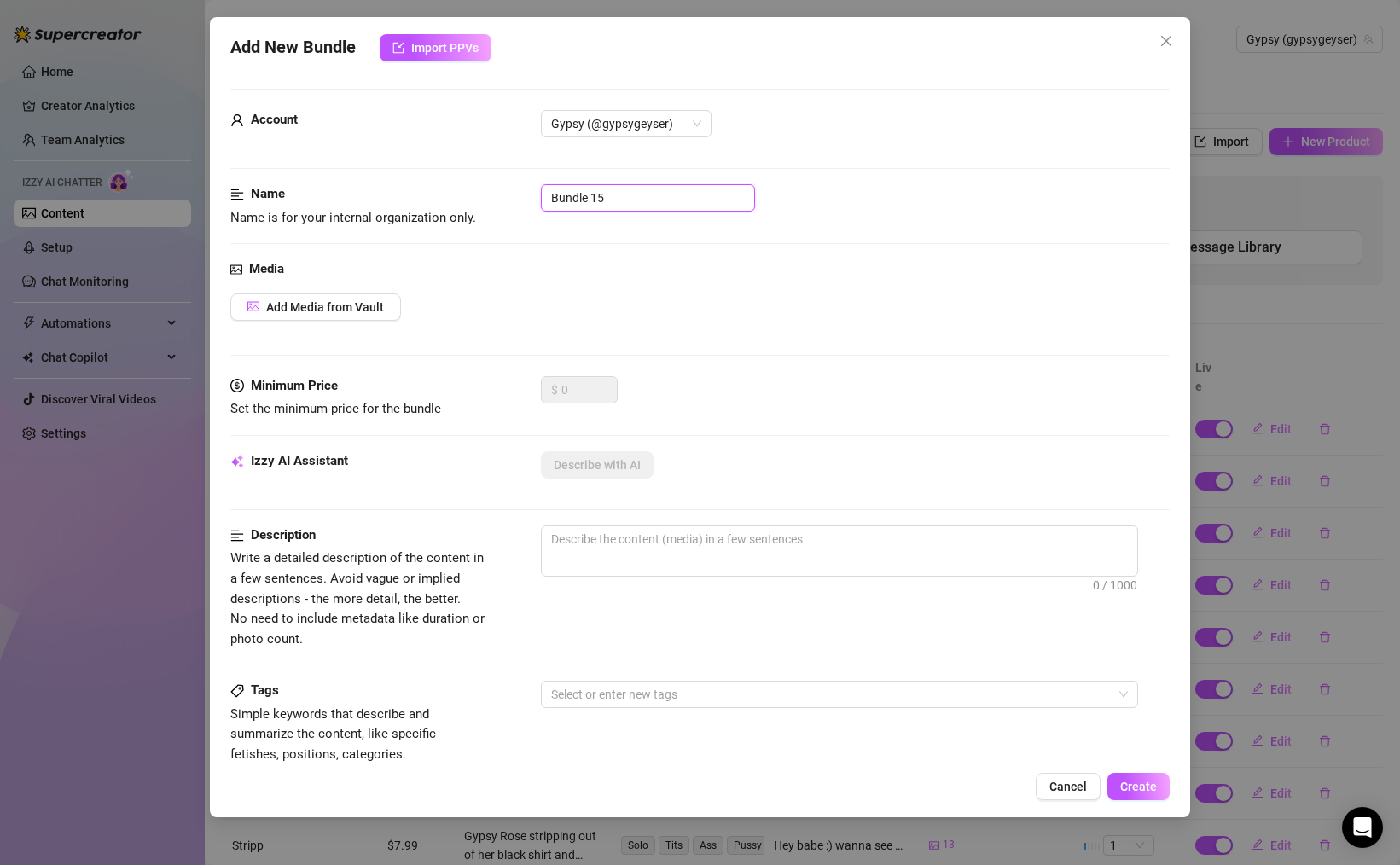
click at [651, 193] on input "Bundle 15" at bounding box center [648, 198] width 214 height 27
click at [652, 193] on input "Bundle 15" at bounding box center [648, 198] width 214 height 27
click at [654, 192] on input "Bundle 15" at bounding box center [648, 198] width 214 height 27
click at [348, 303] on span "Add Media from Vault" at bounding box center [324, 306] width 117 height 13
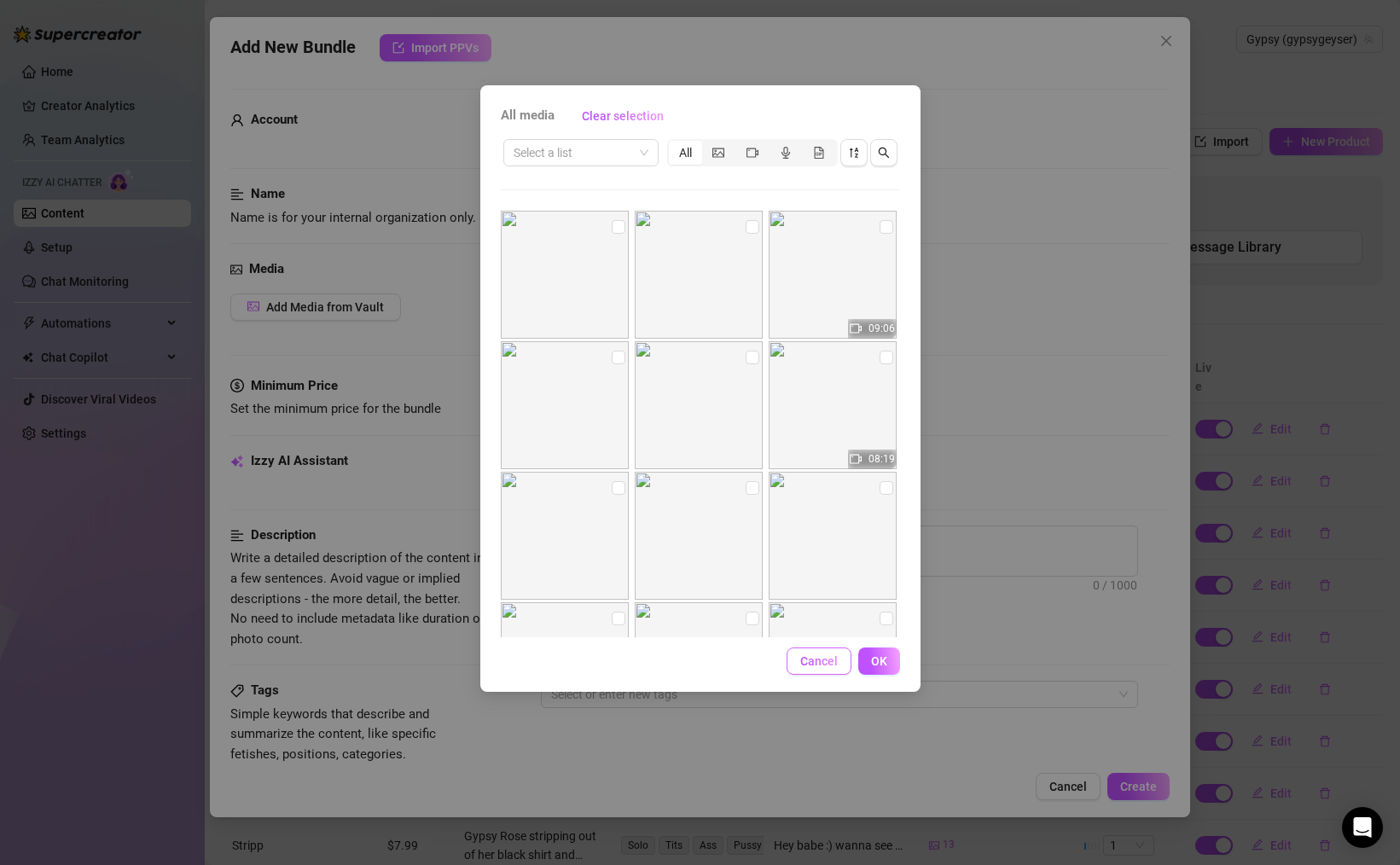
click at [820, 654] on span "Cancel" at bounding box center [819, 660] width 38 height 13
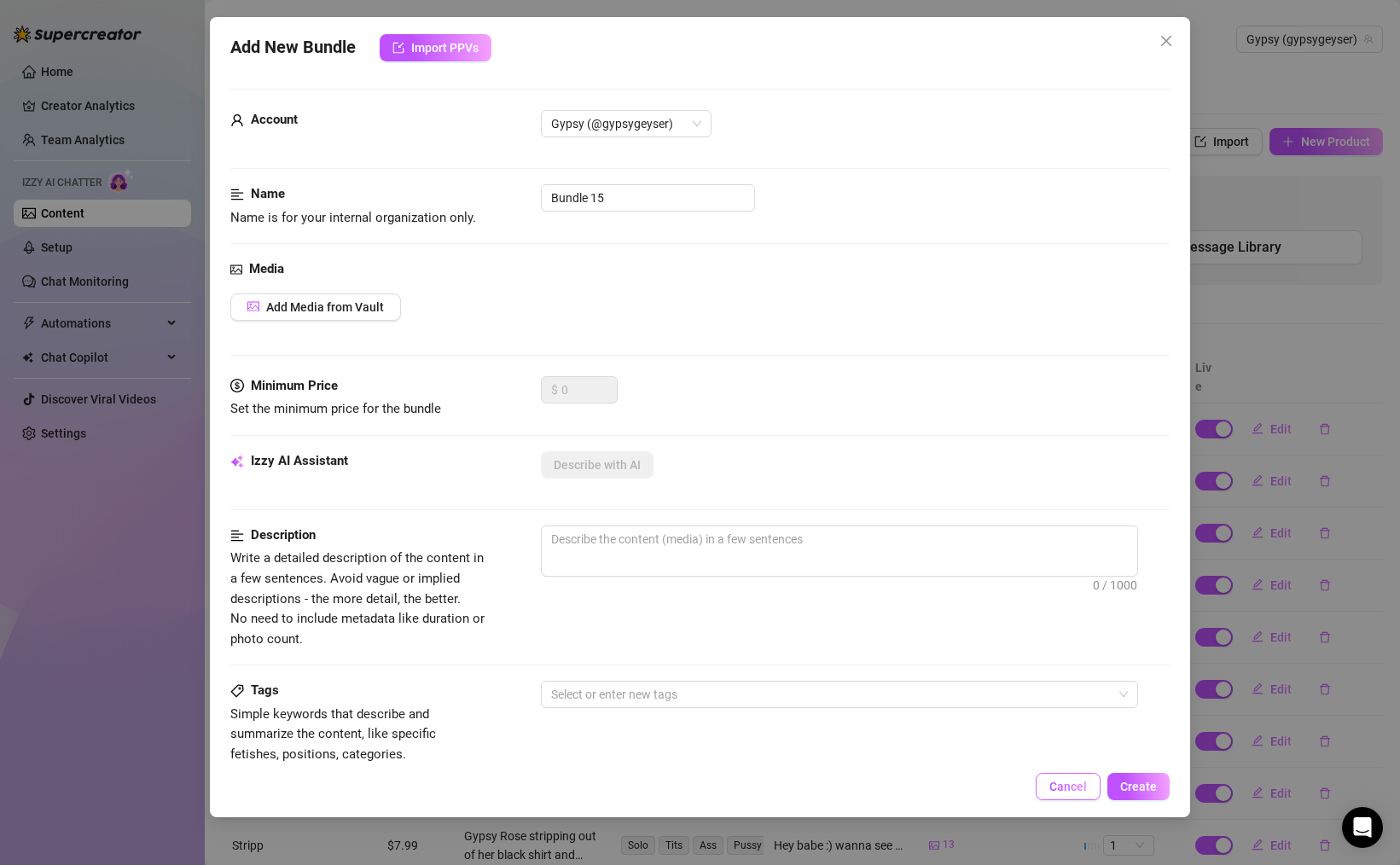
click at [1090, 779] on button "Cancel" at bounding box center [1068, 786] width 64 height 27
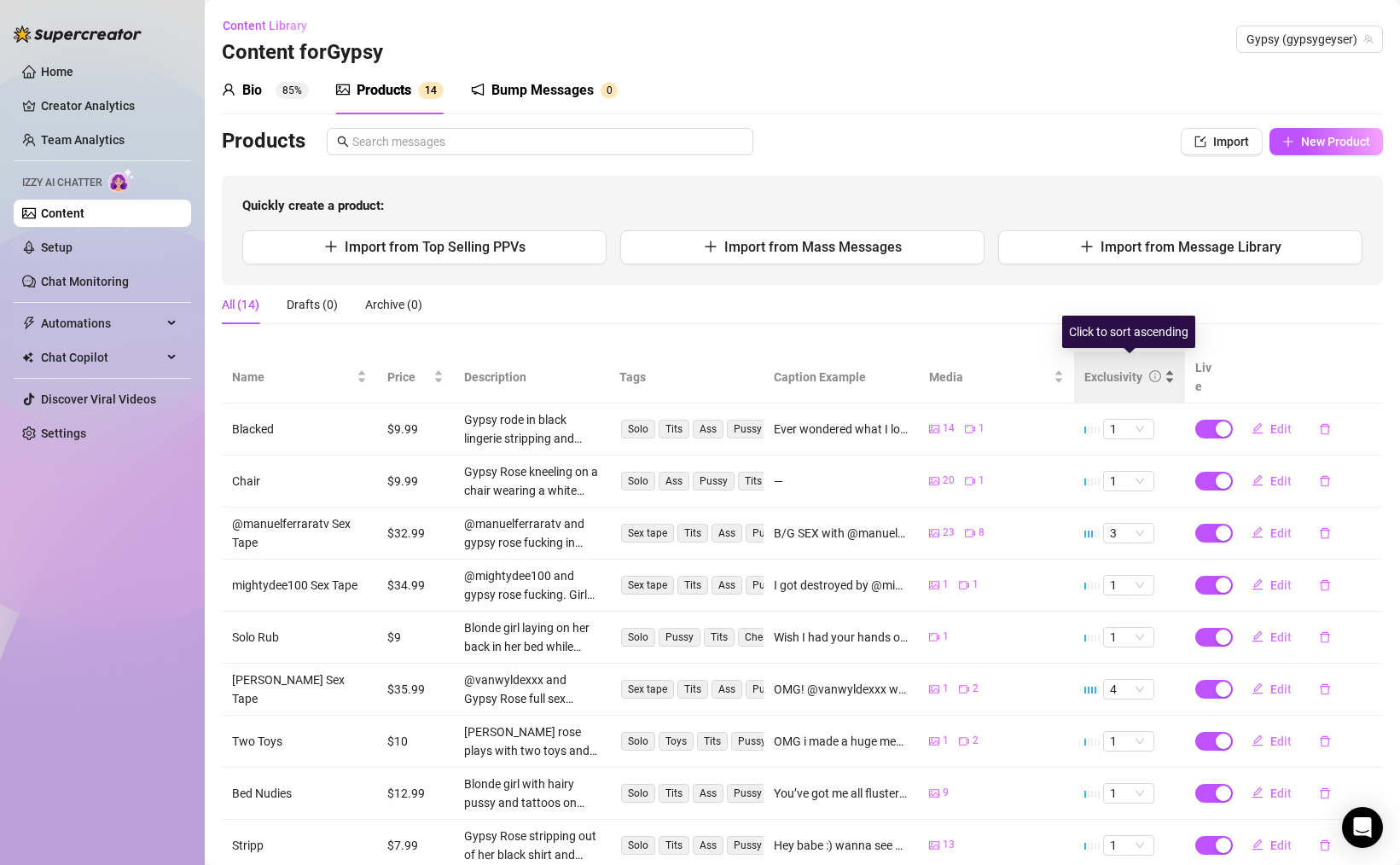
click at [1174, 371] on div "Exclusivity" at bounding box center [1129, 376] width 90 height 19
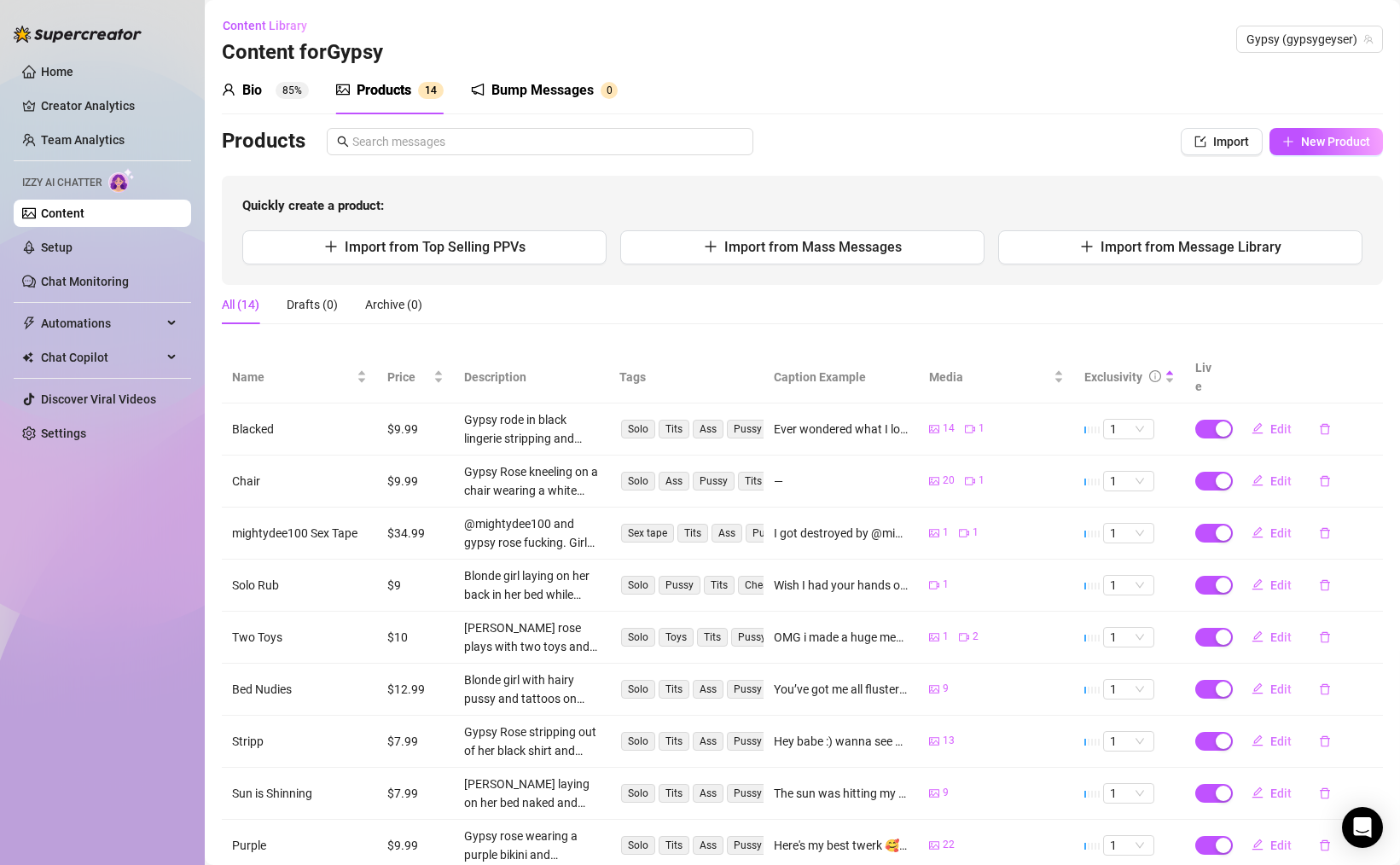
scroll to position [138, 0]
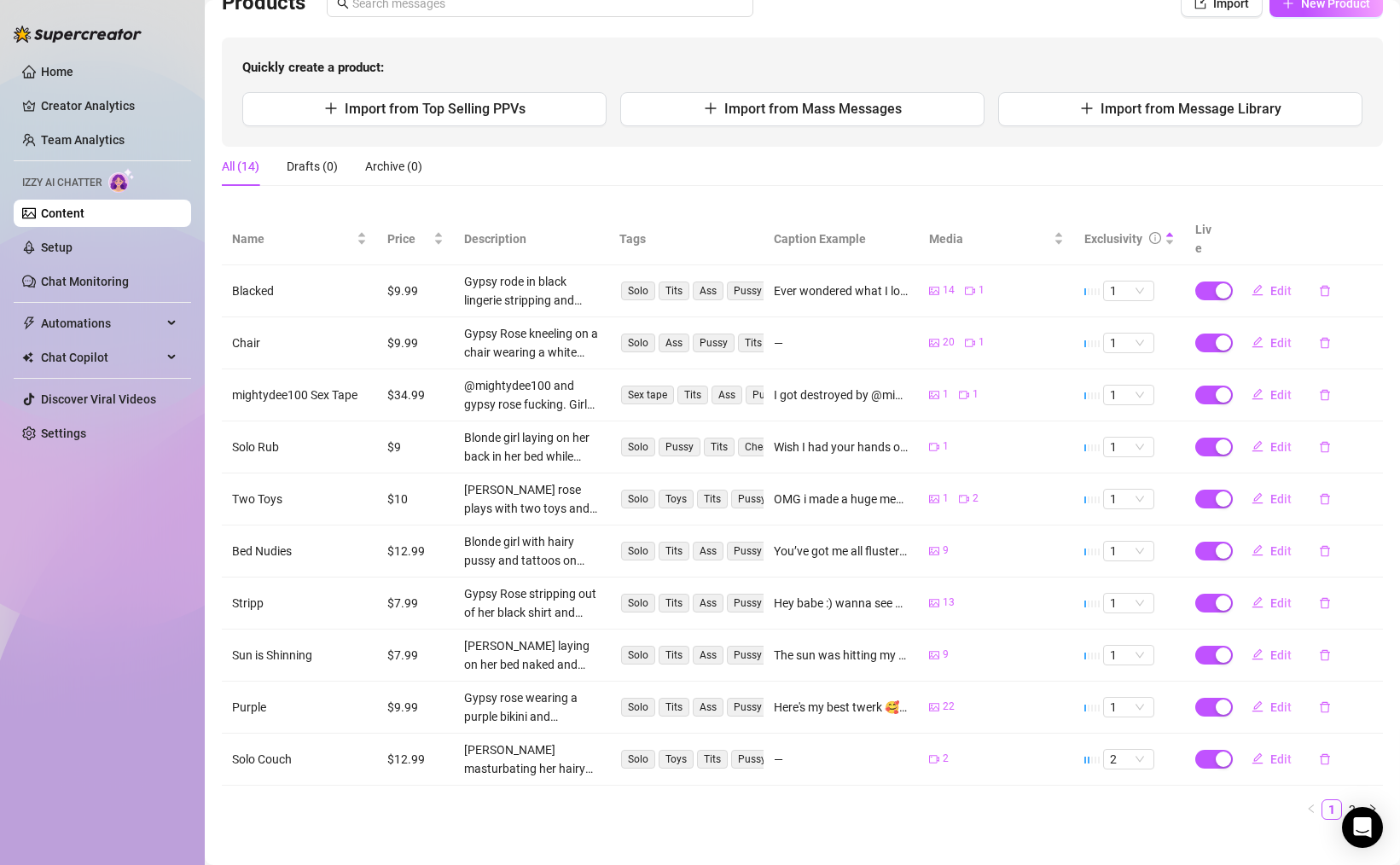
click at [1353, 800] on link "2" at bounding box center [1352, 809] width 19 height 19
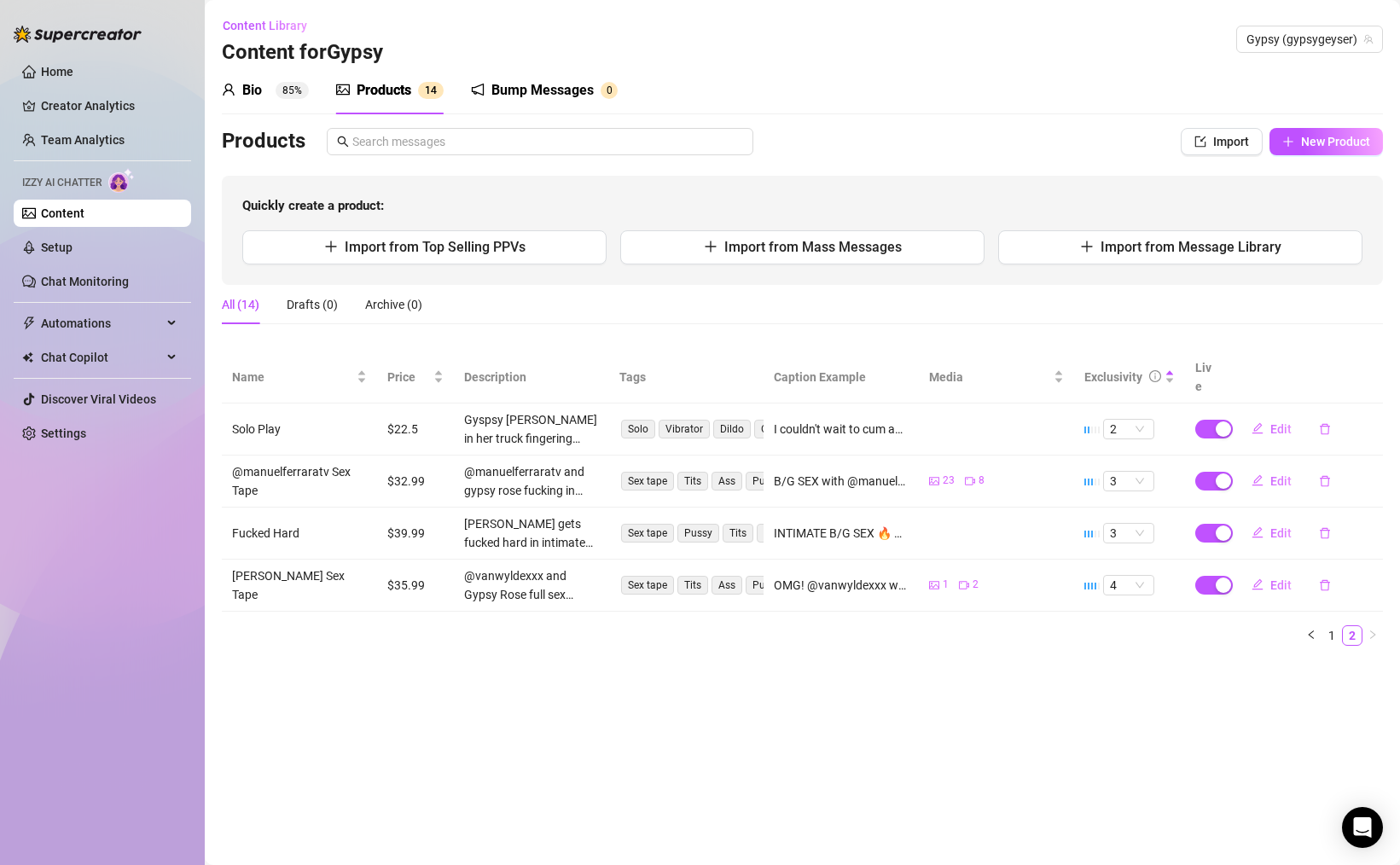
scroll to position [0, 0]
click at [1274, 422] on span "Edit" at bounding box center [1281, 428] width 21 height 13
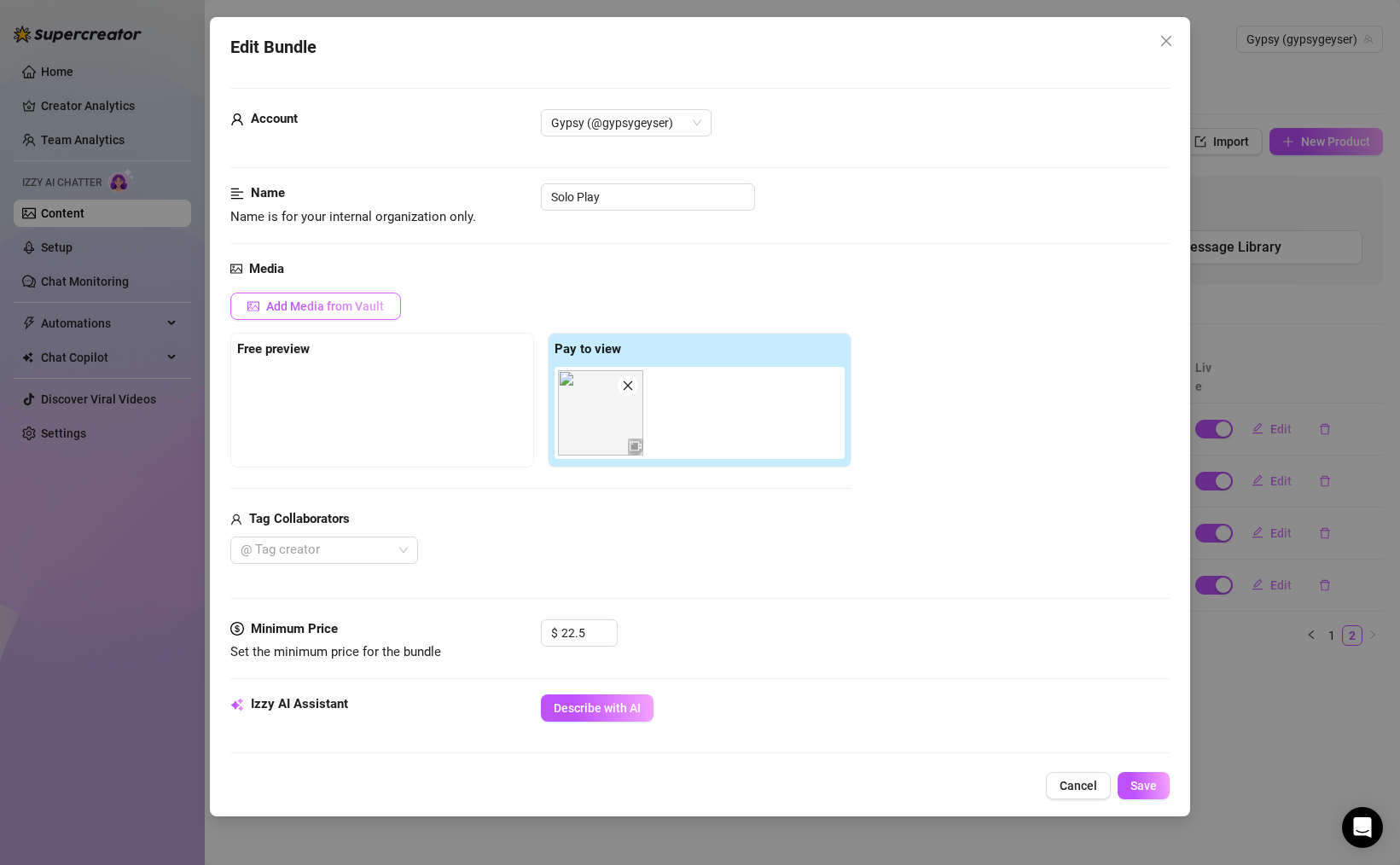
click at [337, 310] on span "Add Media from Vault" at bounding box center [324, 305] width 117 height 13
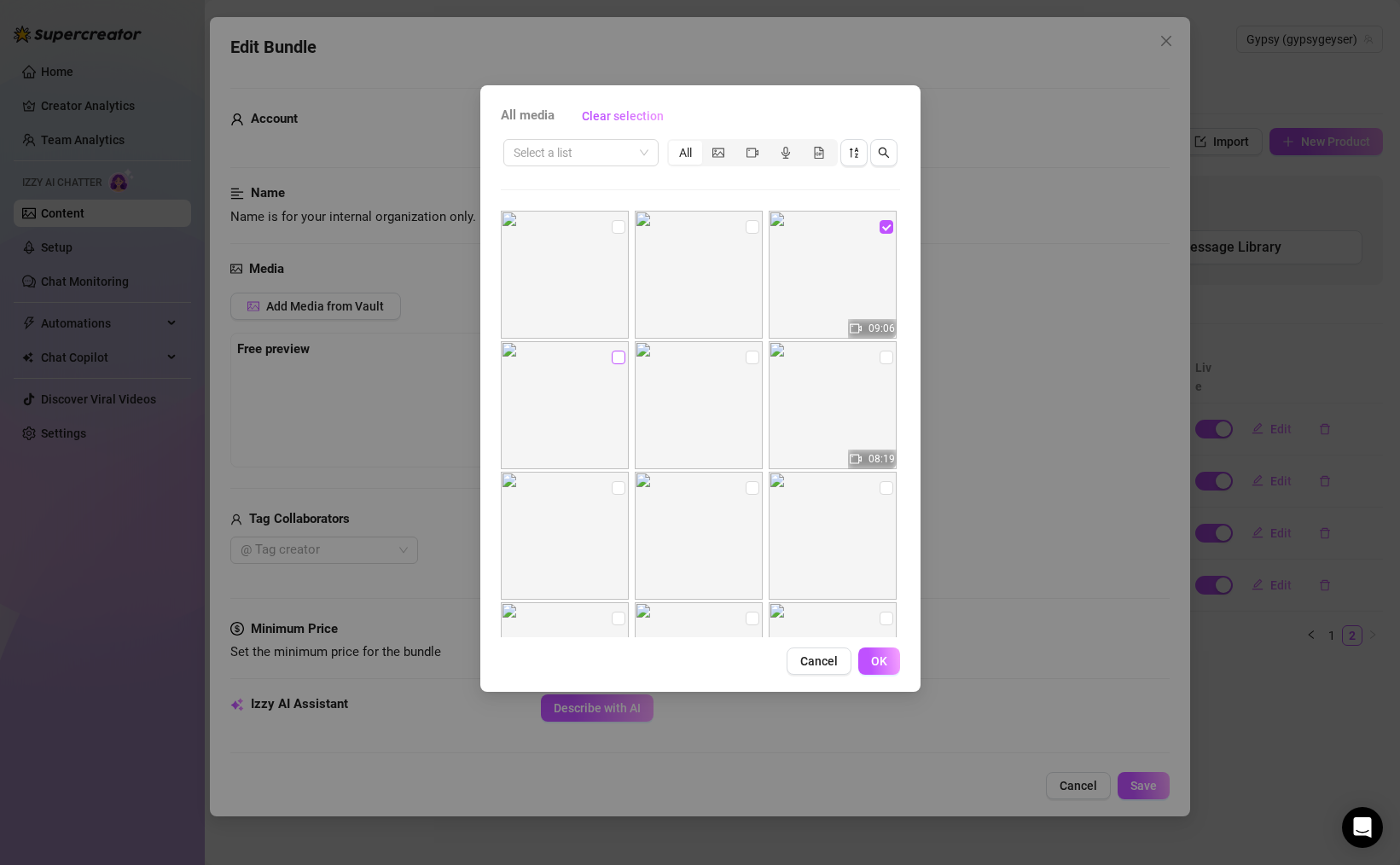
click at [614, 355] on input "checkbox" at bounding box center [618, 356] width 13 height 13
click at [892, 660] on button "OK" at bounding box center [879, 661] width 42 height 27
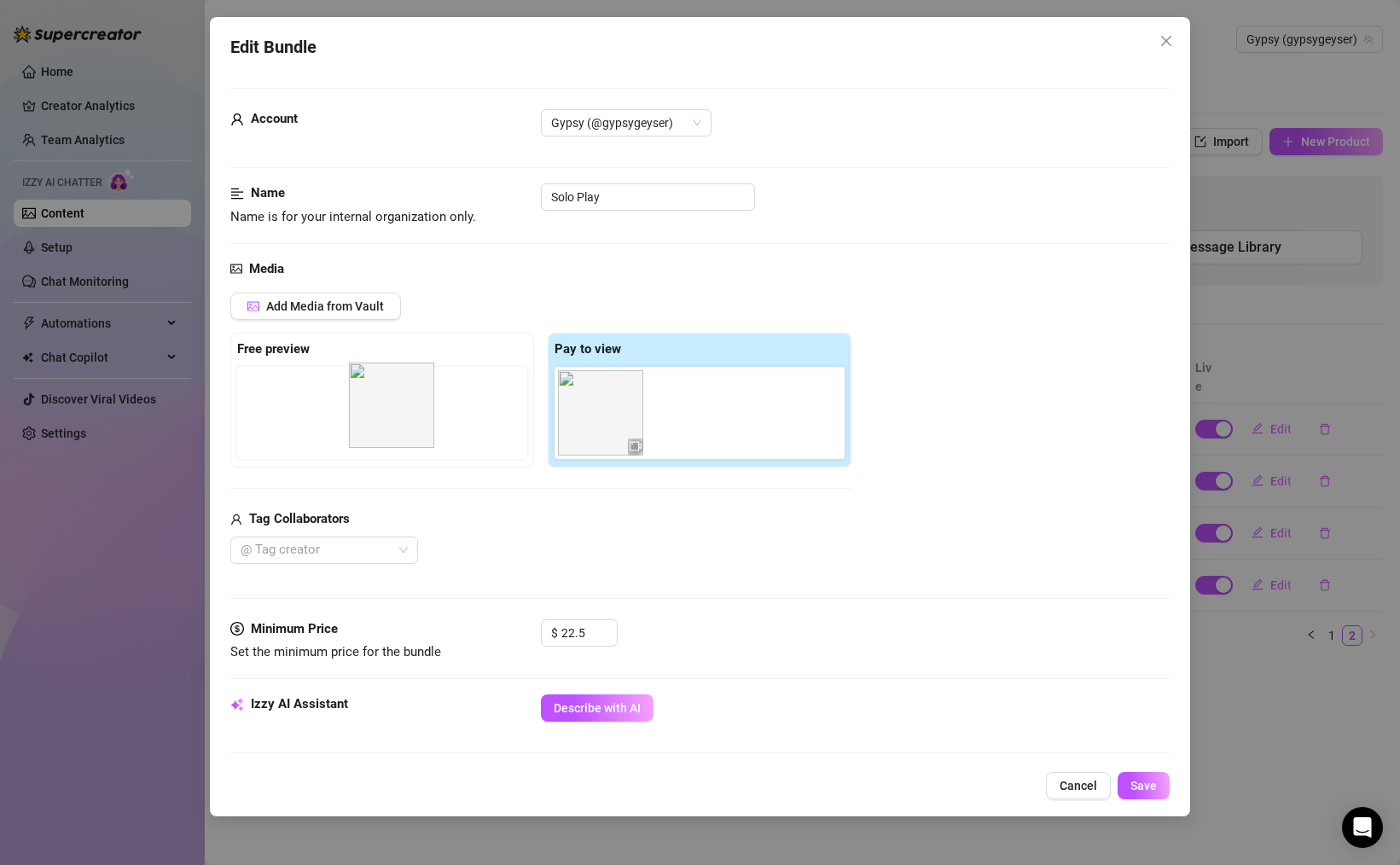
drag, startPoint x: 704, startPoint y: 424, endPoint x: 364, endPoint y: 415, distance: 340.1
click at [364, 415] on div "Free preview Pay to view" at bounding box center [540, 399] width 621 height 134
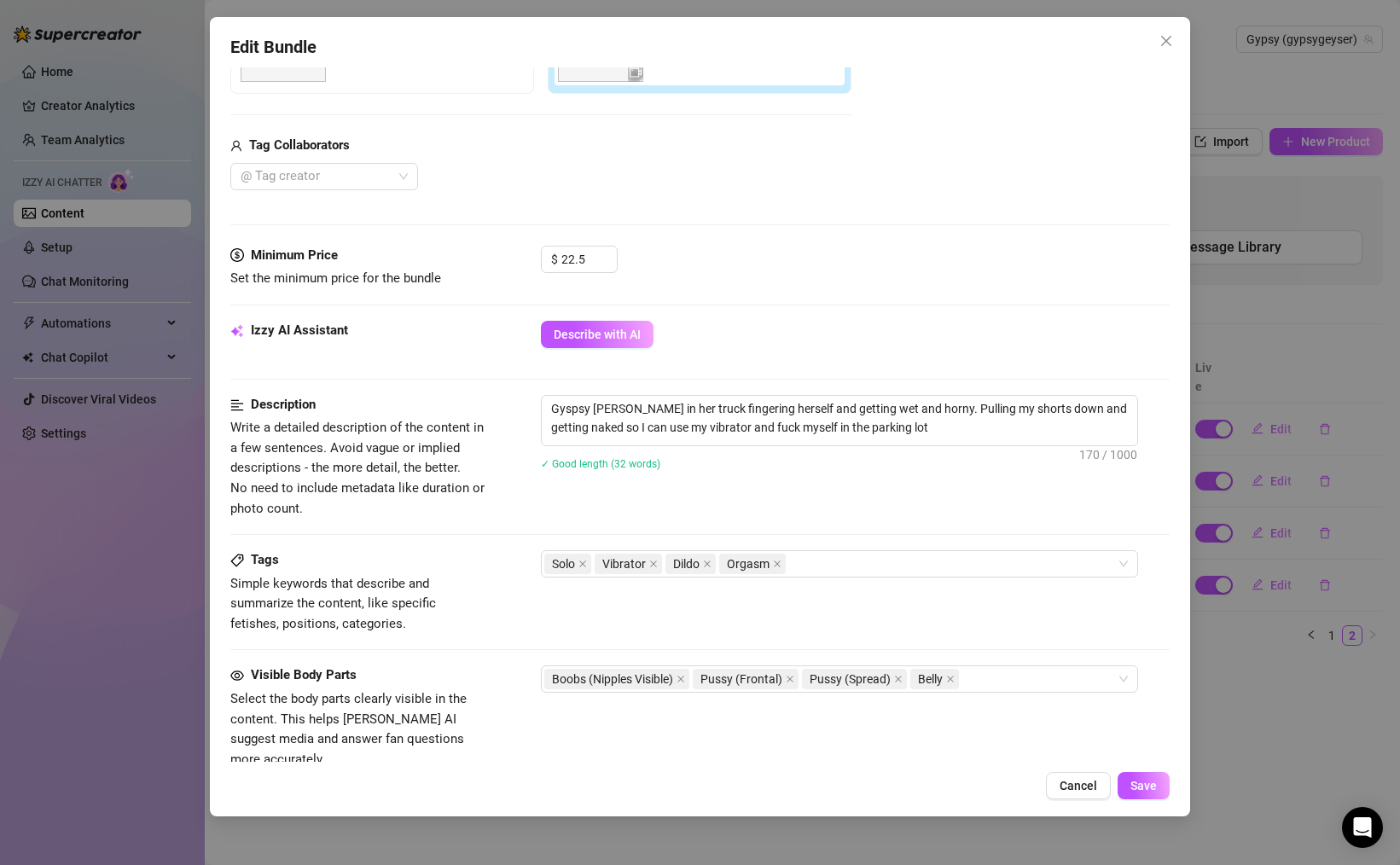
scroll to position [739, 0]
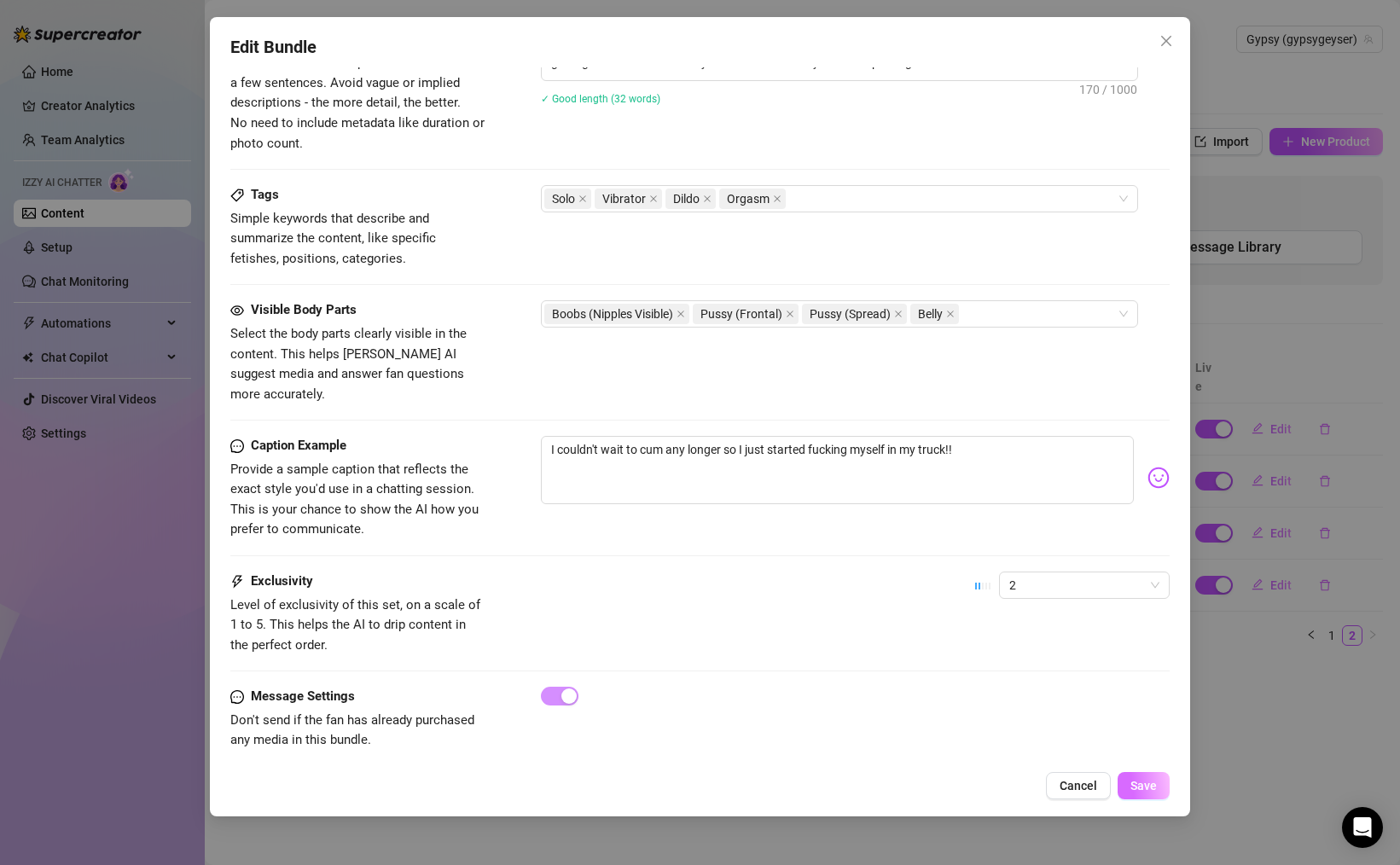
click at [1136, 776] on button "Save" at bounding box center [1144, 785] width 52 height 27
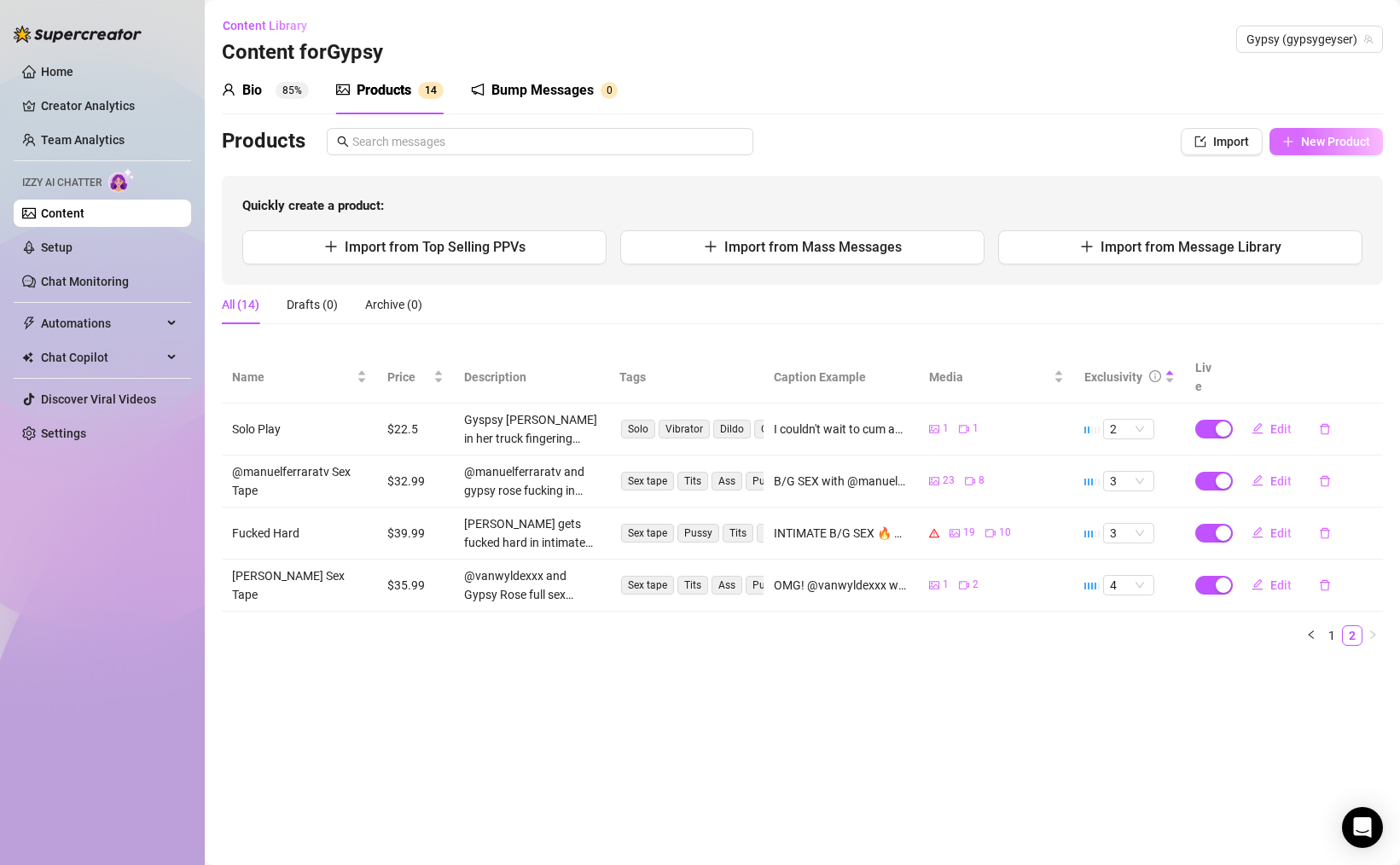
click at [1312, 142] on span "New Product" at bounding box center [1335, 141] width 69 height 13
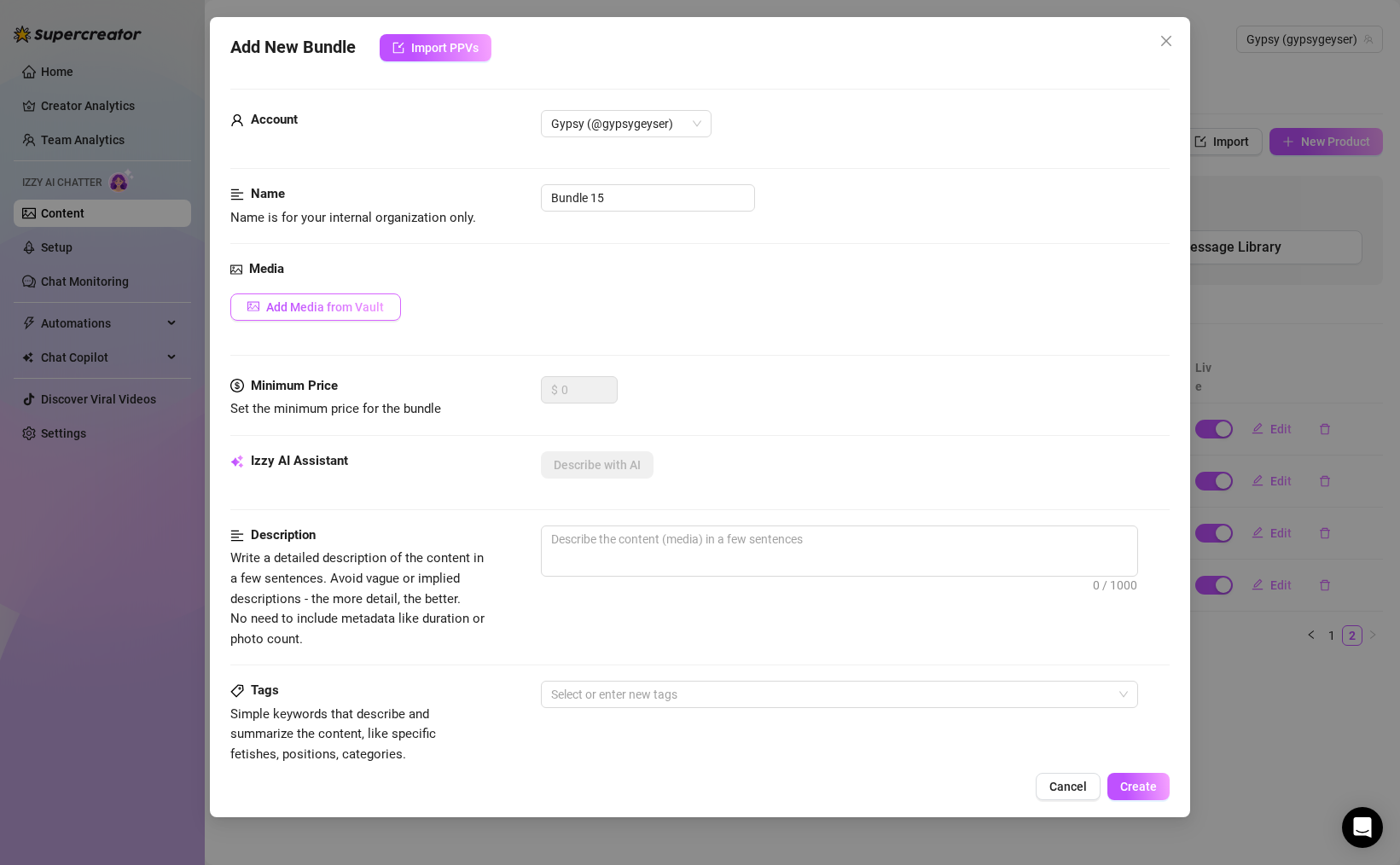
click at [327, 307] on span "Add Media from Vault" at bounding box center [324, 306] width 117 height 13
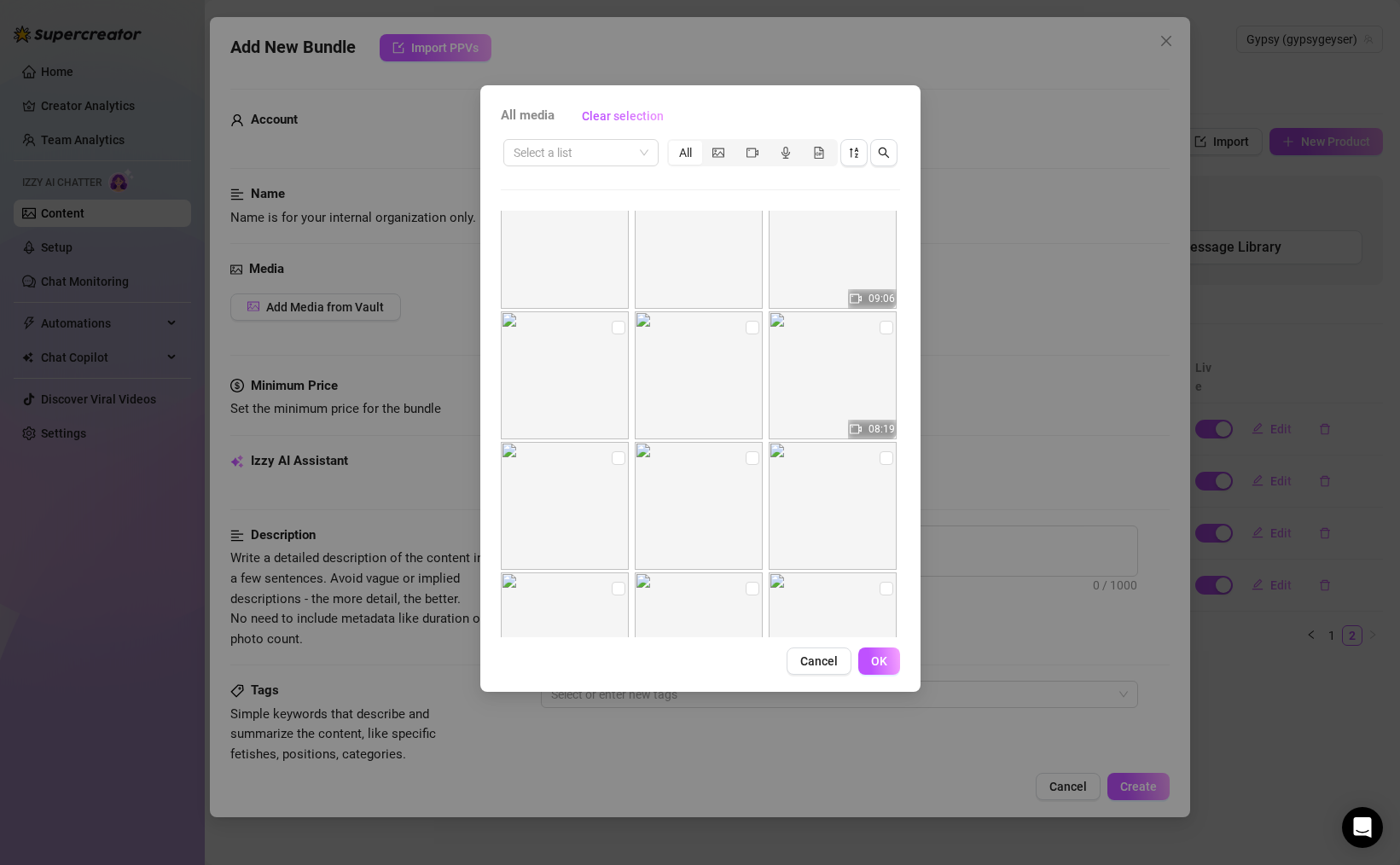
scroll to position [34, 0]
click at [880, 326] on input "checkbox" at bounding box center [886, 322] width 13 height 13
click at [619, 457] on input "checkbox" at bounding box center [618, 453] width 13 height 13
click at [878, 659] on span "OK" at bounding box center [879, 660] width 16 height 13
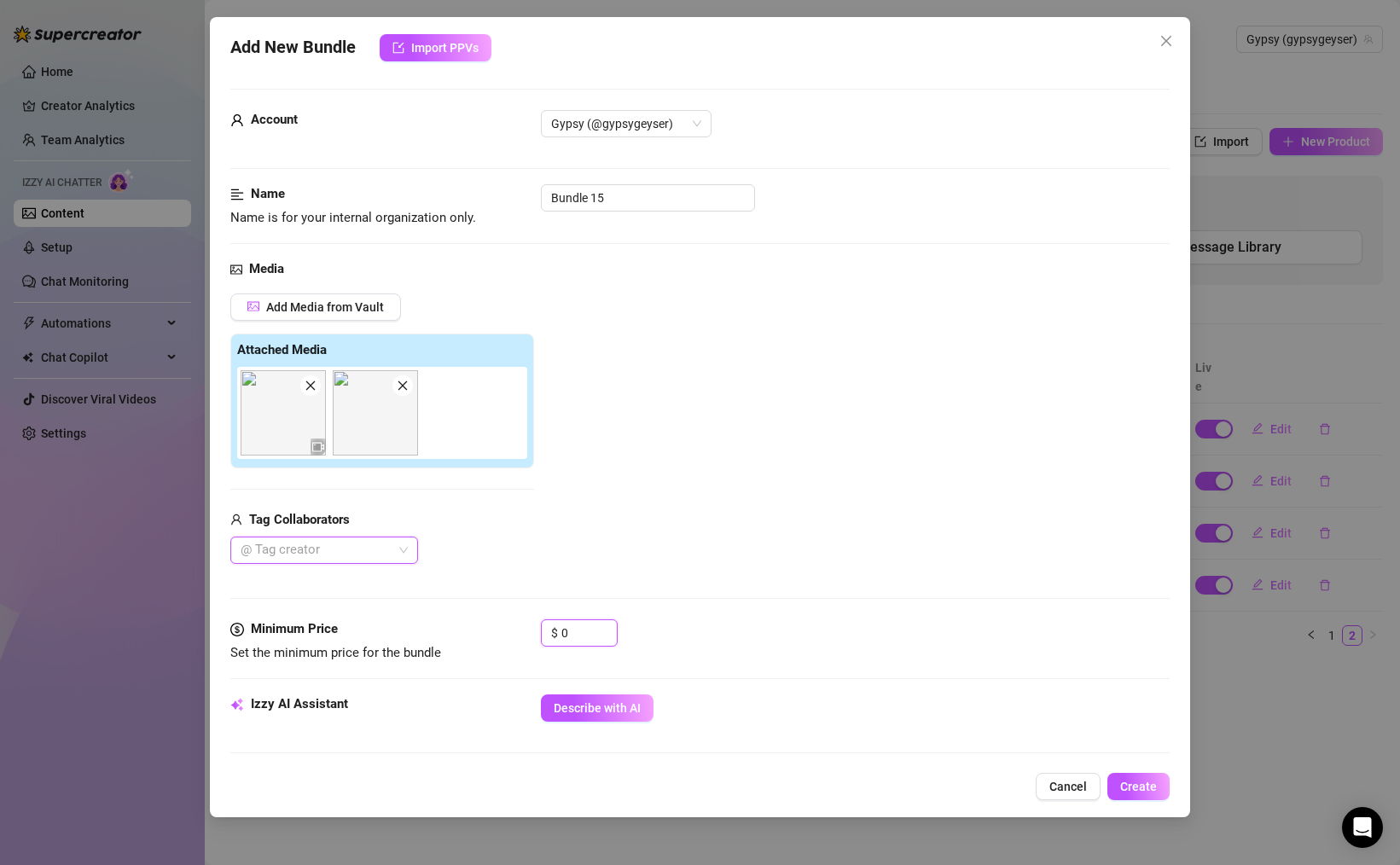
drag, startPoint x: 593, startPoint y: 631, endPoint x: 511, endPoint y: 621, distance: 82.6
click at [511, 621] on div "Minimum Price Set the minimum price for the bundle $ 0" at bounding box center [700, 640] width 940 height 44
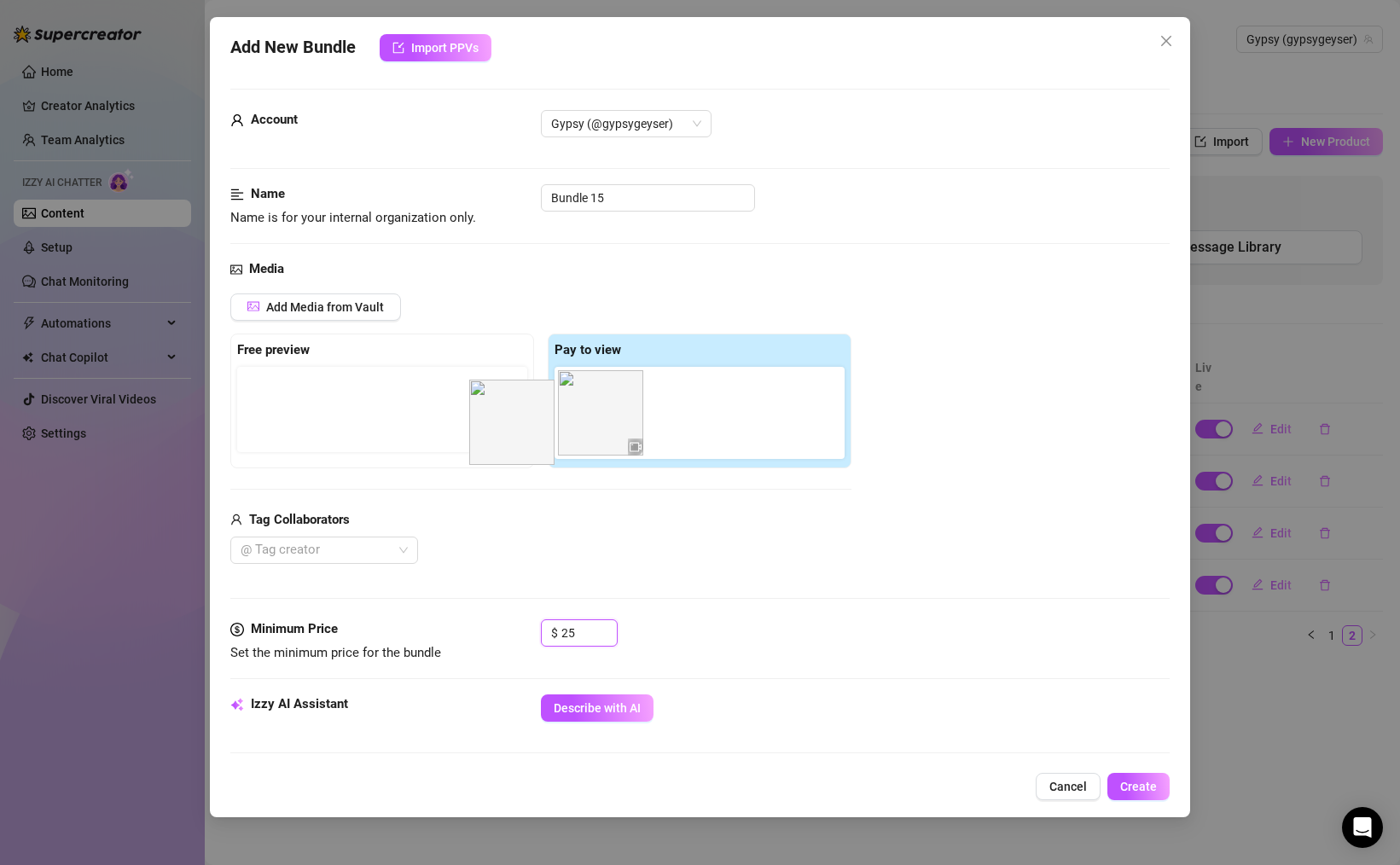
drag, startPoint x: 681, startPoint y: 416, endPoint x: 393, endPoint y: 421, distance: 288.0
click at [393, 421] on div "Free preview Pay to view" at bounding box center [540, 400] width 621 height 134
drag, startPoint x: 691, startPoint y: 406, endPoint x: 311, endPoint y: 413, distance: 380.1
click at [311, 413] on div "Free preview Pay to view" at bounding box center [540, 400] width 621 height 134
drag, startPoint x: 700, startPoint y: 407, endPoint x: 283, endPoint y: 406, distance: 417.0
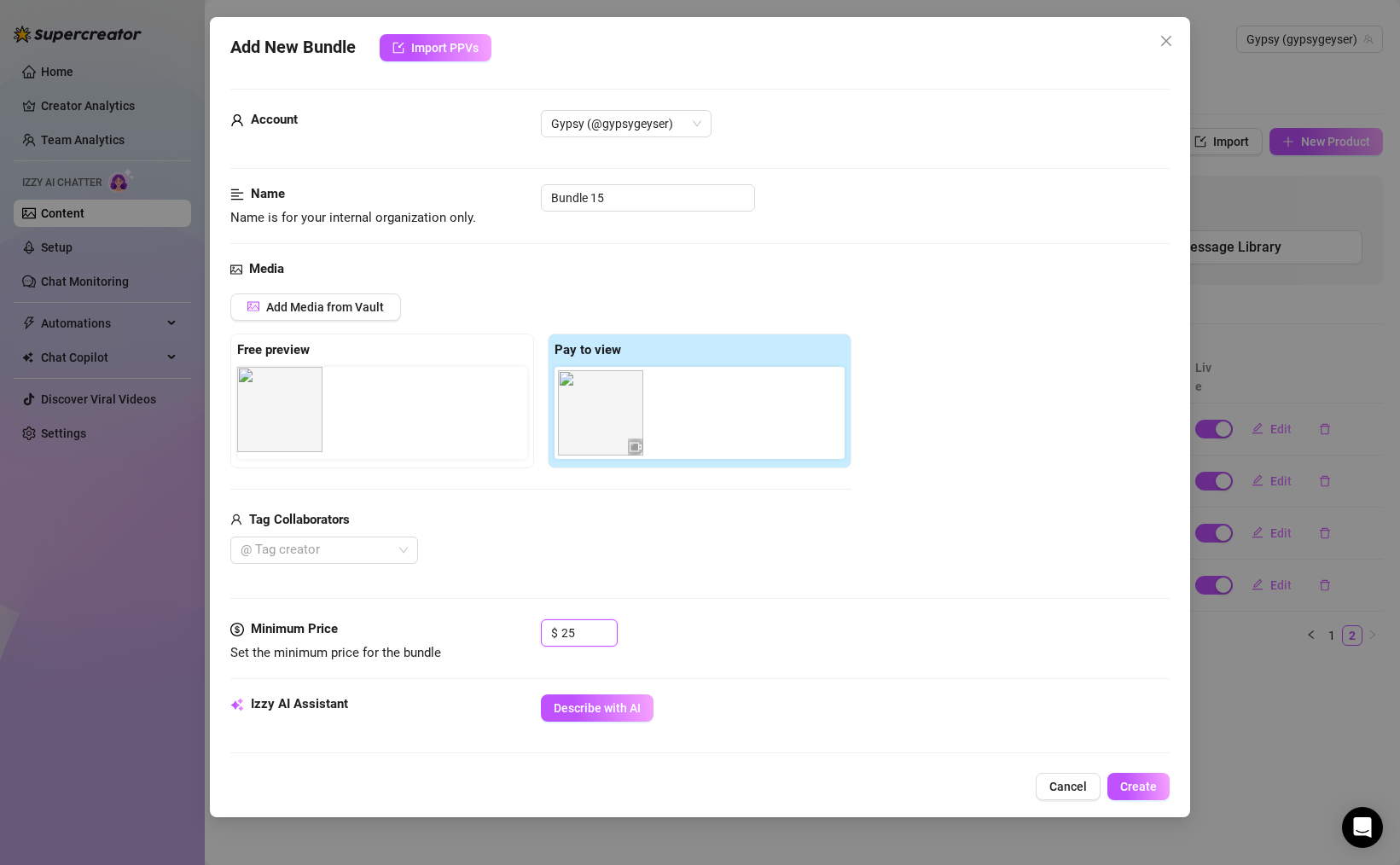
click at [283, 406] on div "Free preview Pay to view" at bounding box center [540, 400] width 621 height 134
click at [366, 540] on div at bounding box center [315, 550] width 163 height 24
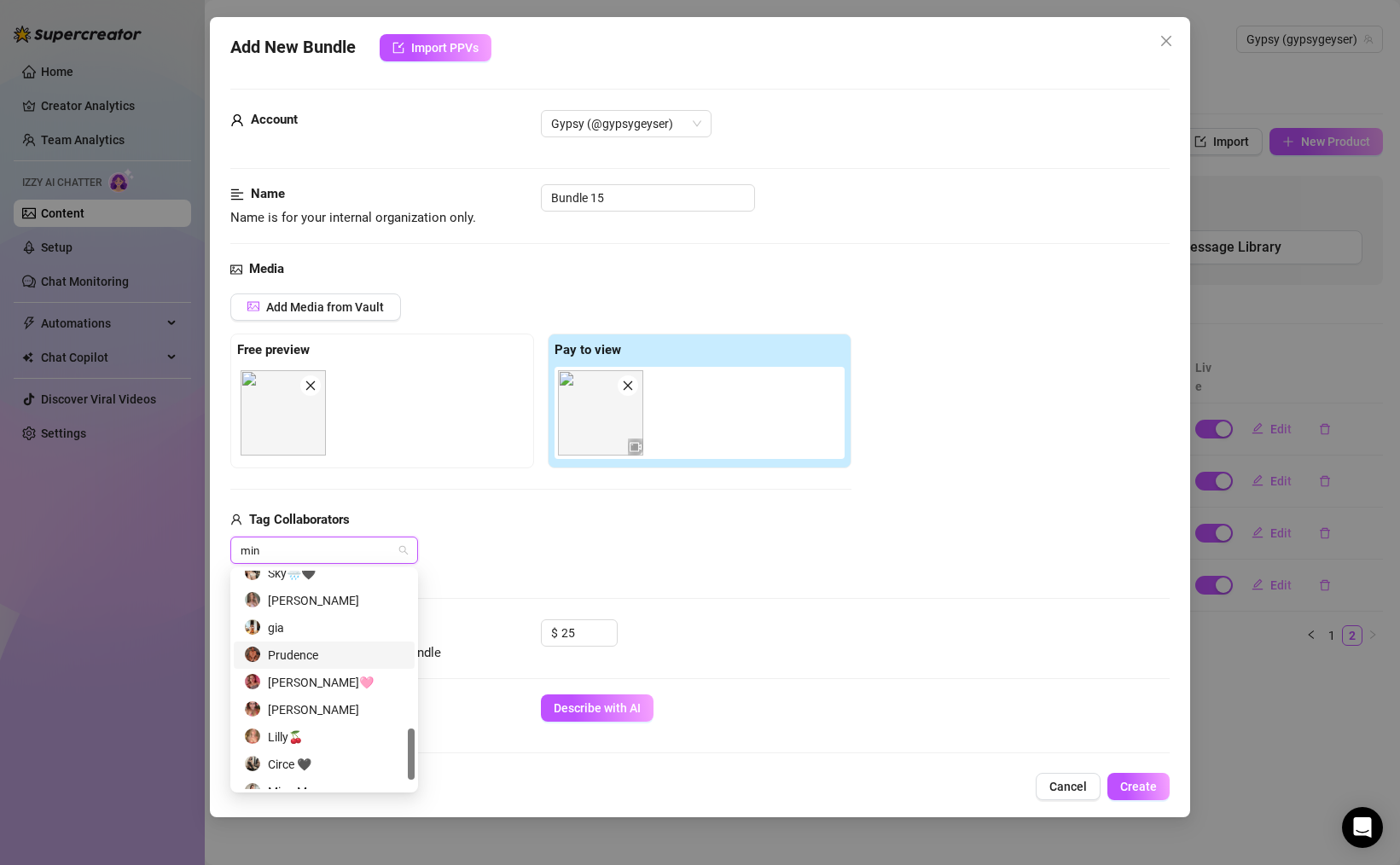
scroll to position [0, 0]
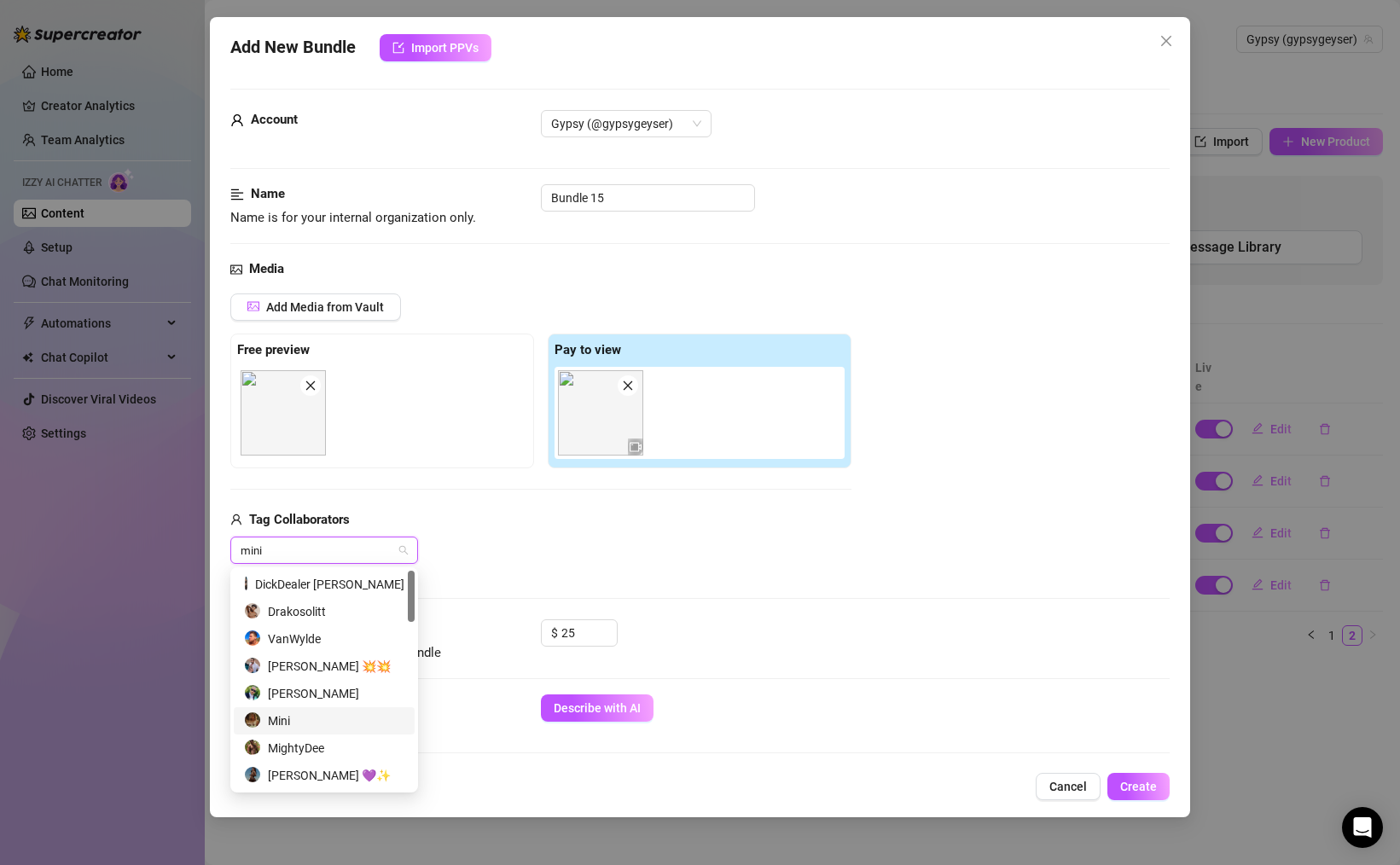
click at [295, 719] on div "Mini" at bounding box center [323, 720] width 160 height 19
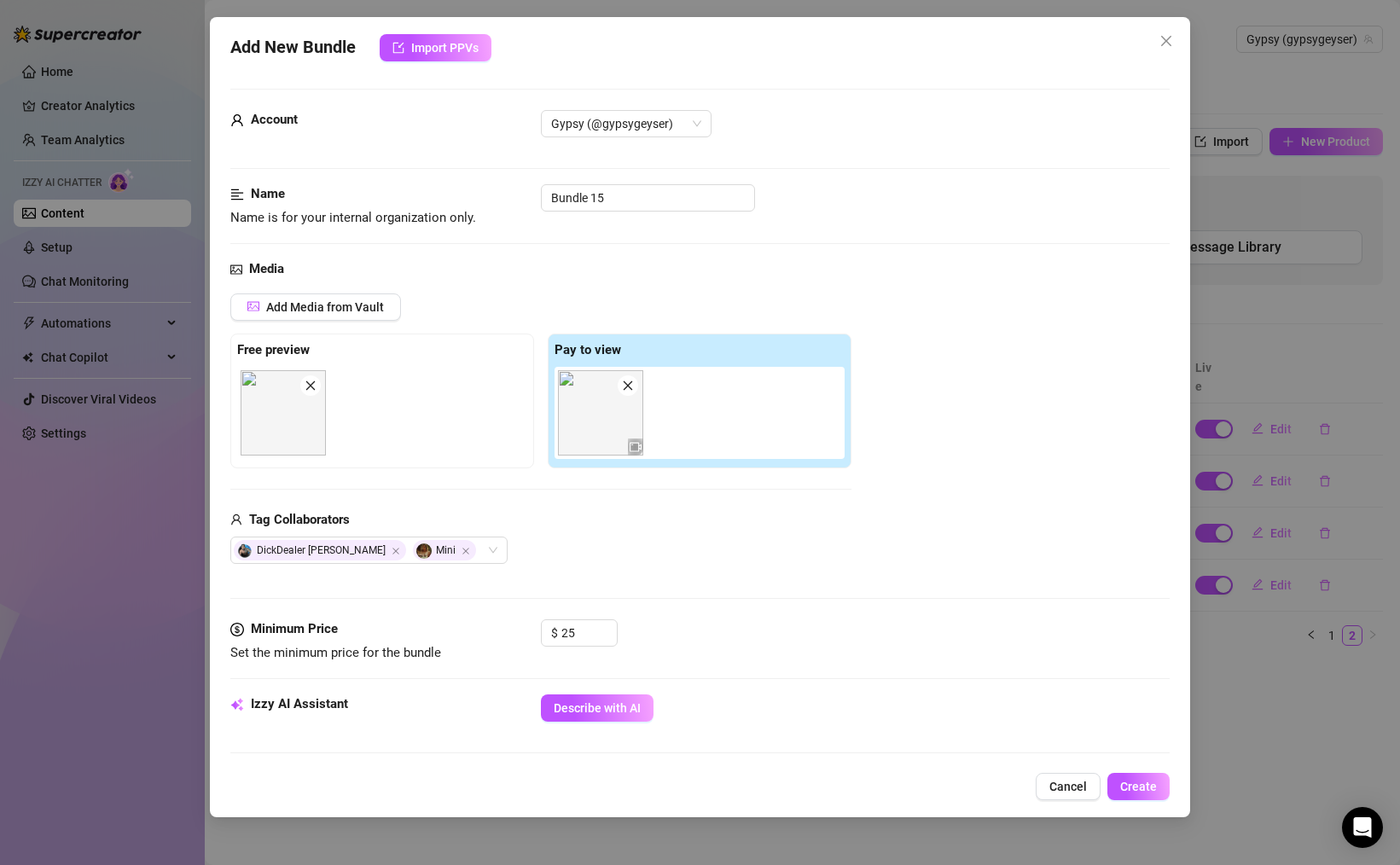
click at [522, 585] on div "Media Add Media from Vault Free preview Pay to view Tag Collaborators DickDeale…" at bounding box center [700, 440] width 940 height 360
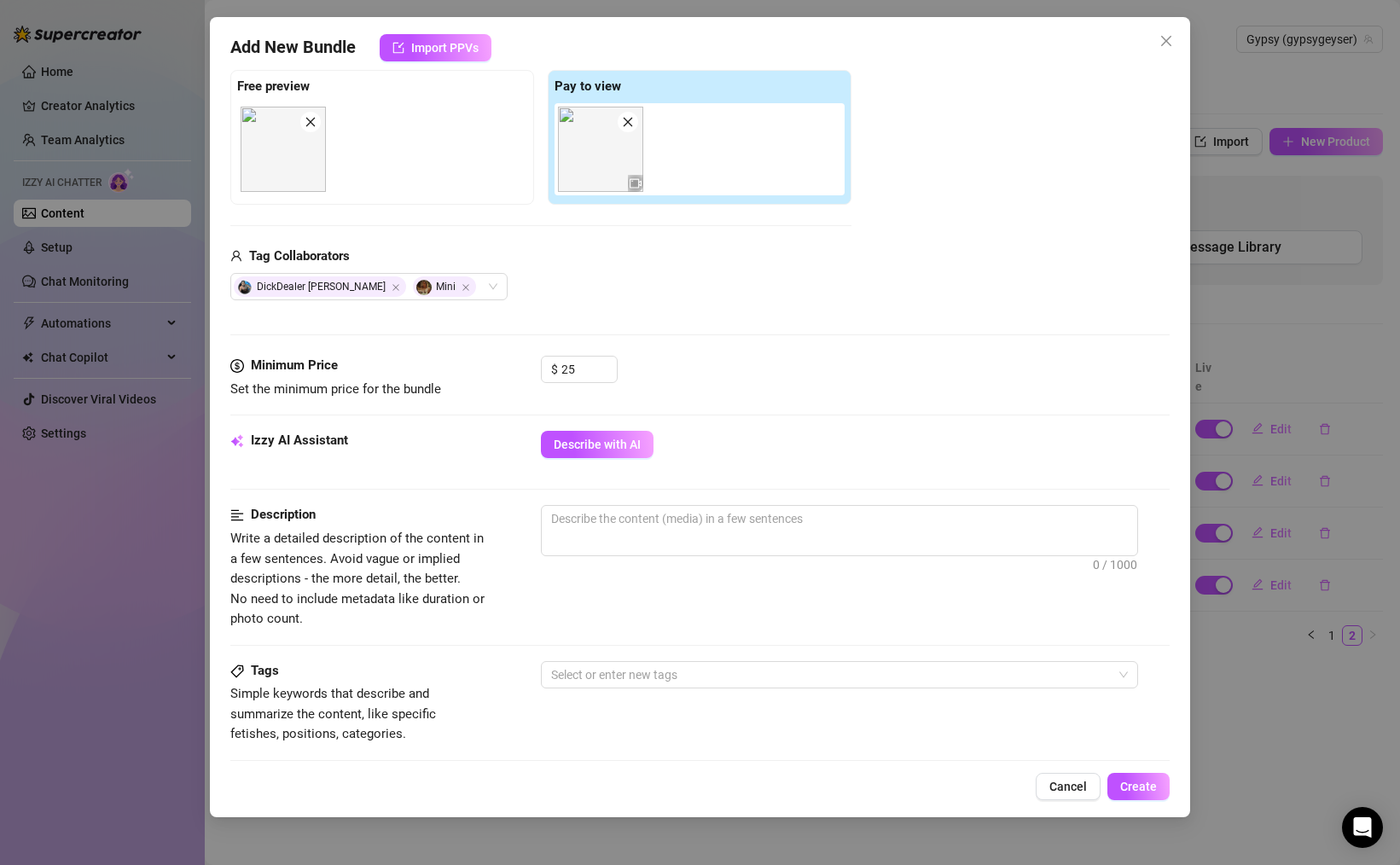
scroll to position [262, 0]
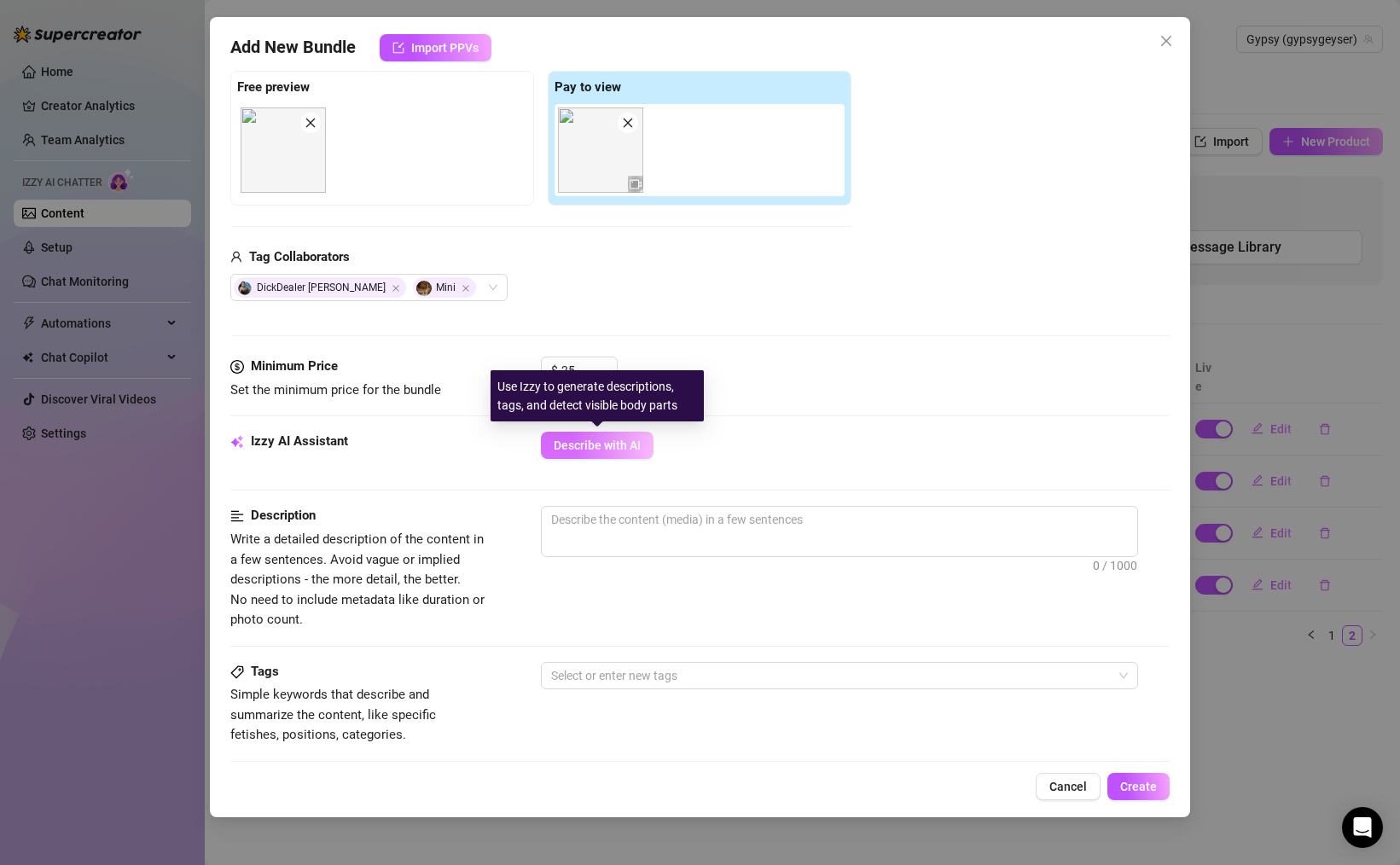
click at [606, 451] on span "Describe with AI" at bounding box center [597, 445] width 87 height 13
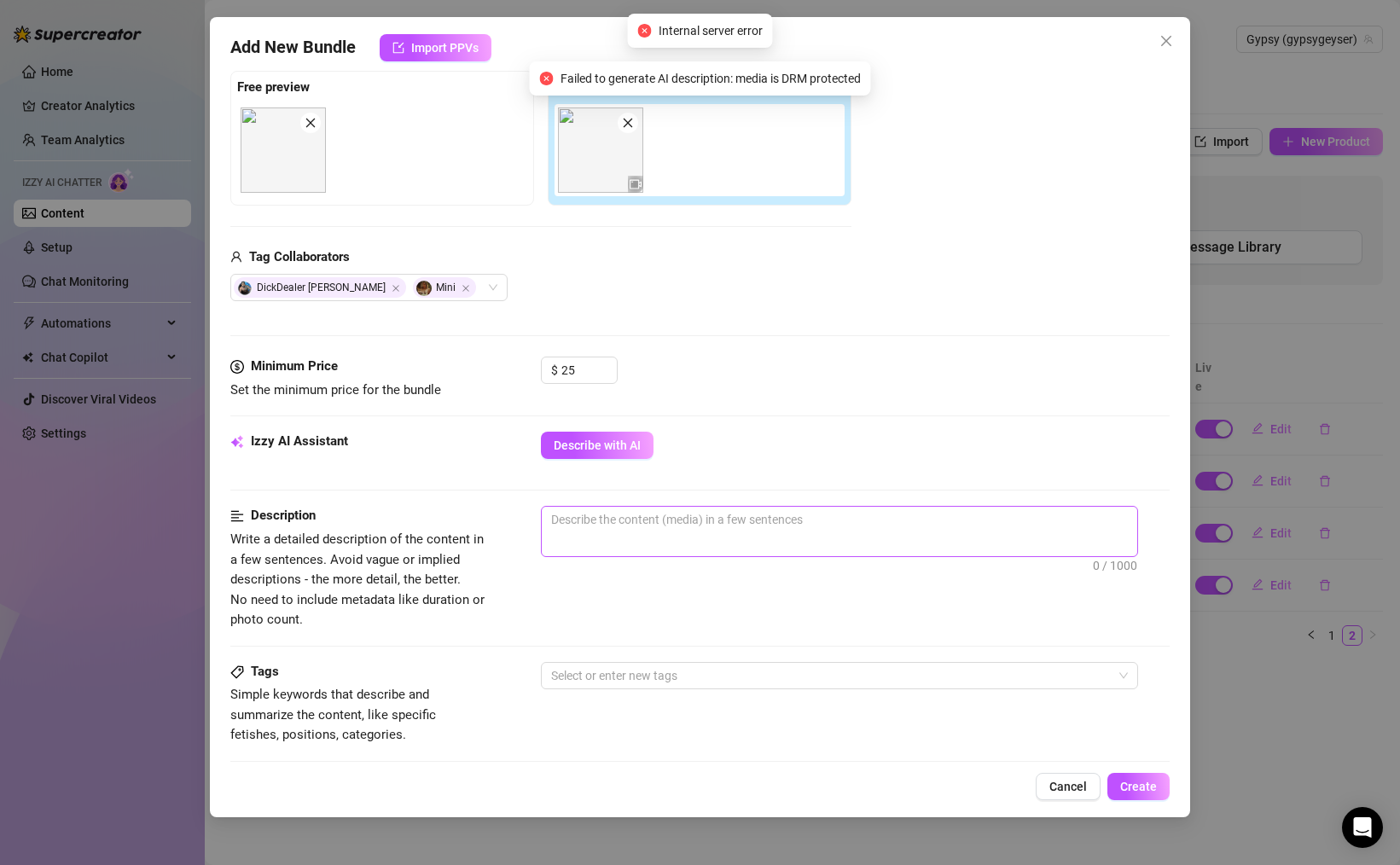
click at [633, 538] on span "0 / 1000" at bounding box center [839, 531] width 597 height 51
click at [749, 517] on textarea at bounding box center [839, 519] width 596 height 26
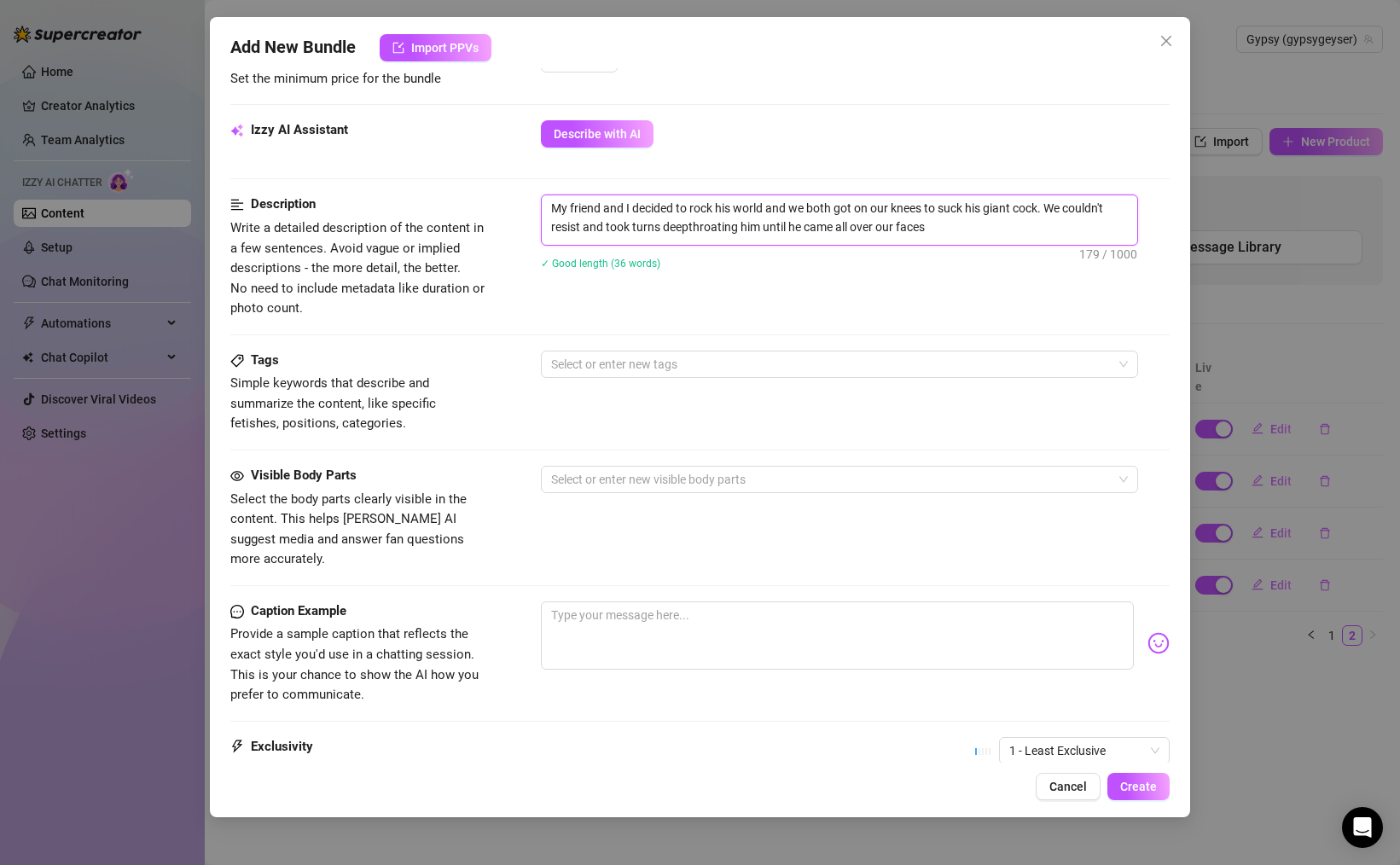
scroll to position [666, 0]
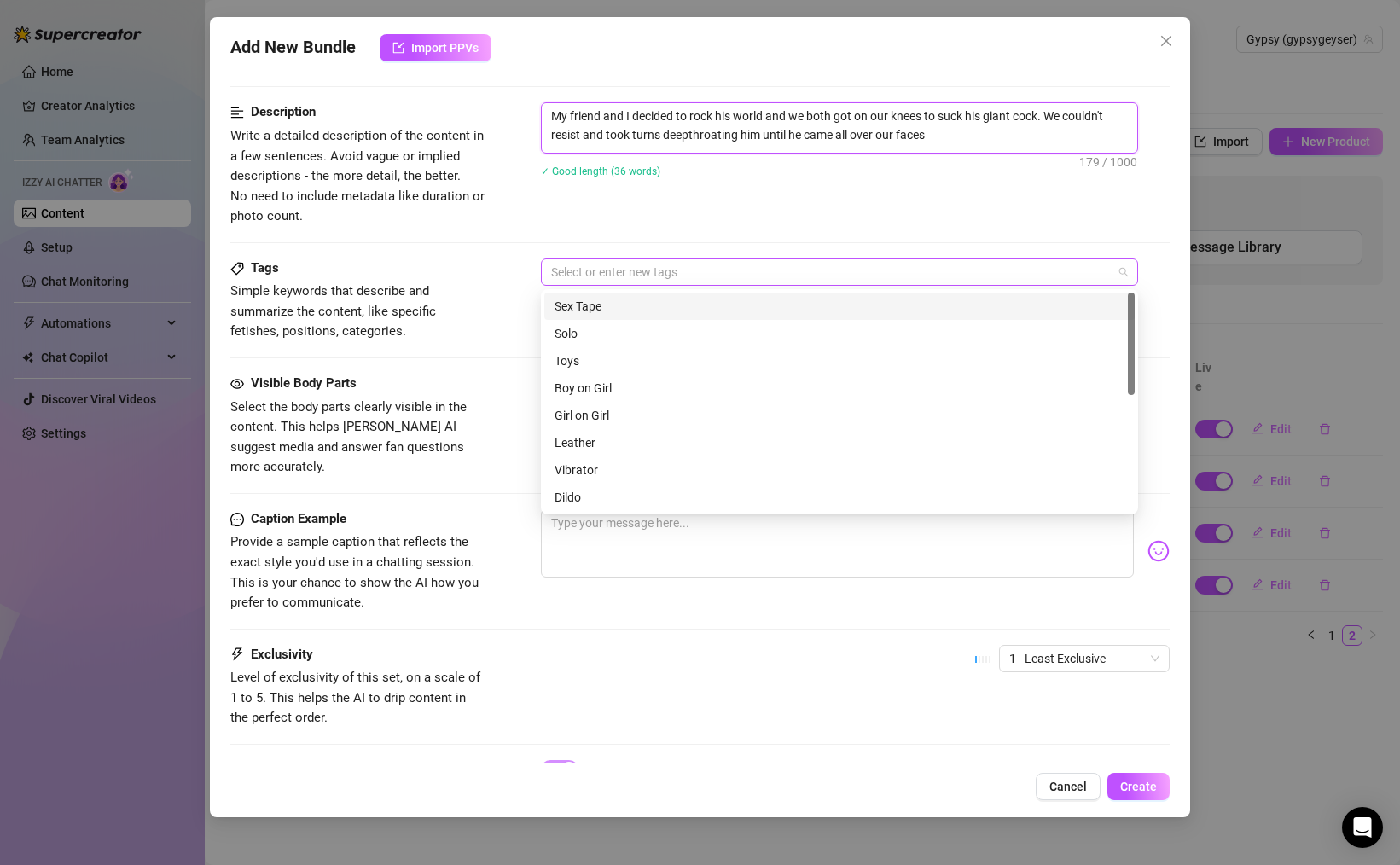
click at [634, 268] on div at bounding box center [830, 271] width 572 height 24
click at [606, 304] on div "Sex Tape" at bounding box center [839, 305] width 570 height 19
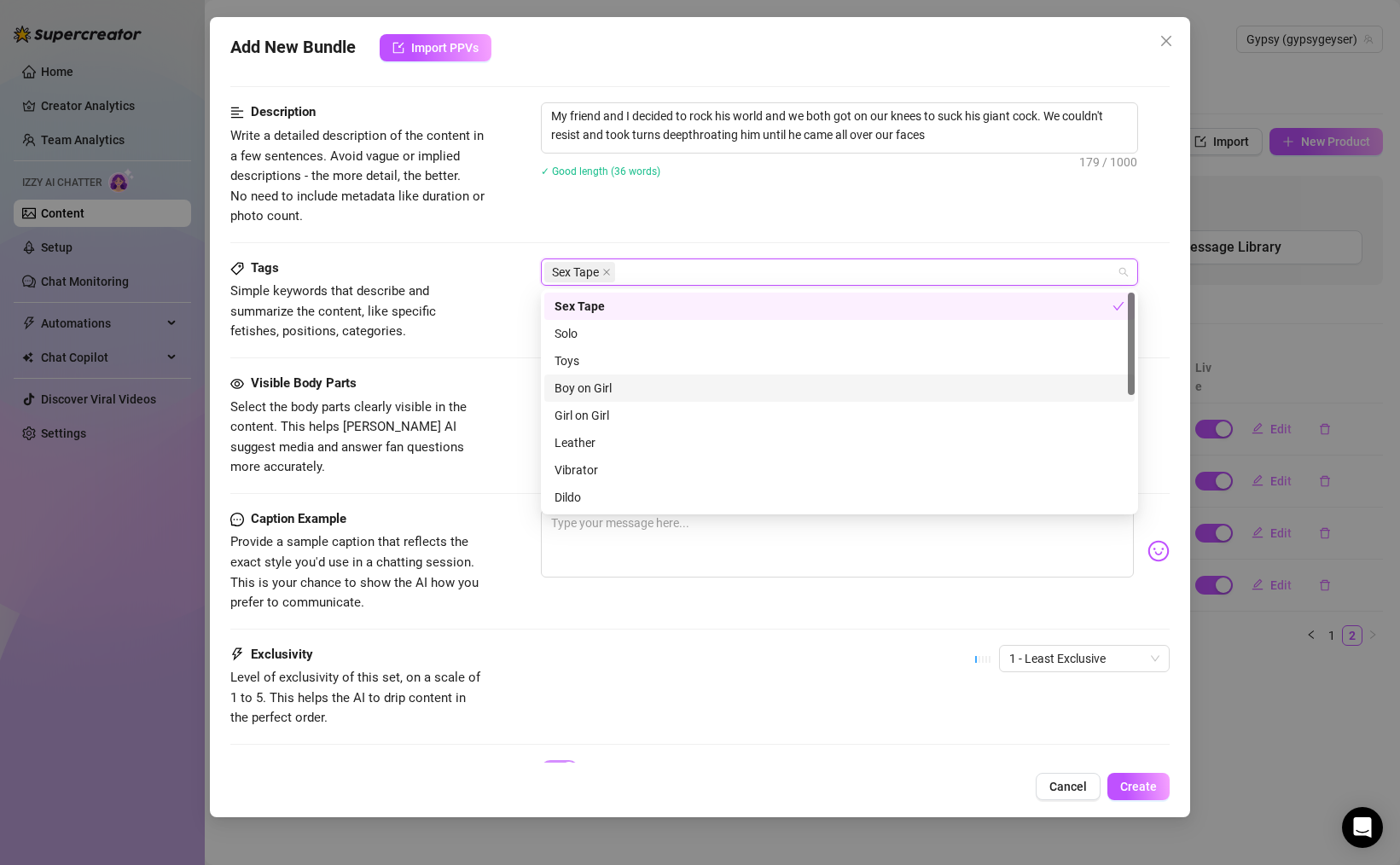
click at [615, 392] on div "Boy on Girl" at bounding box center [839, 388] width 570 height 19
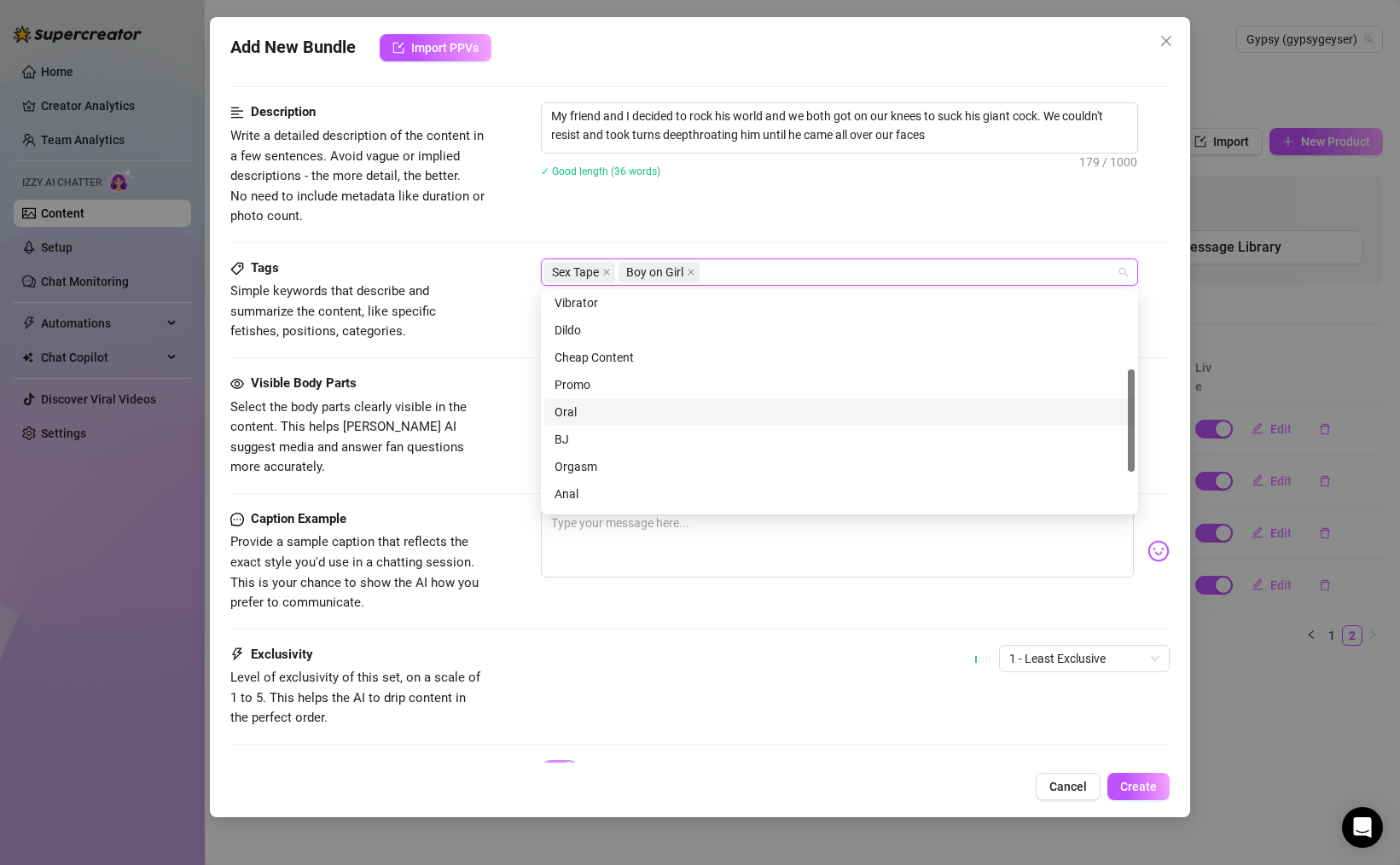
scroll to position [176, 0]
click at [594, 403] on div "Oral" at bounding box center [839, 402] width 570 height 19
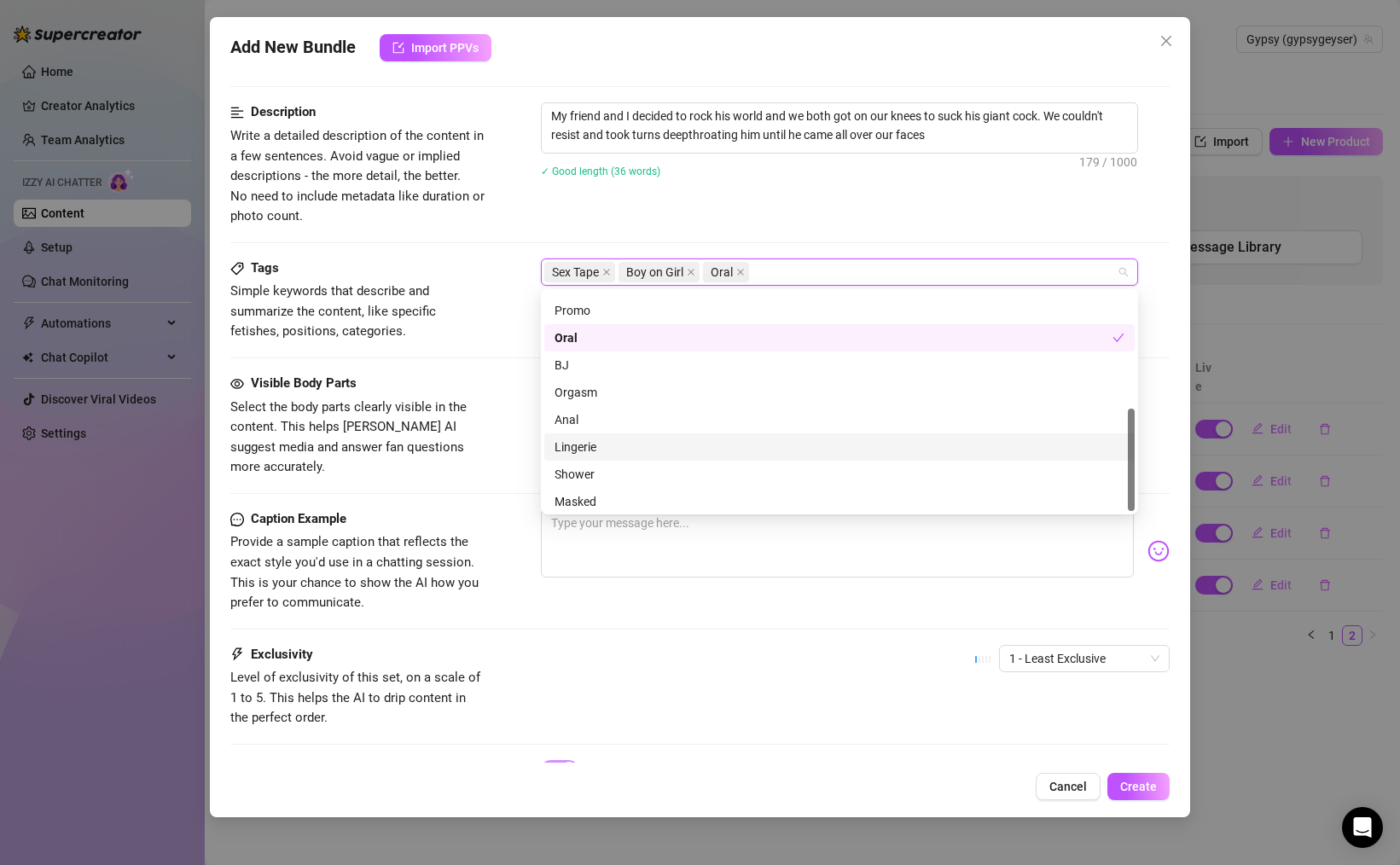
scroll to position [245, 0]
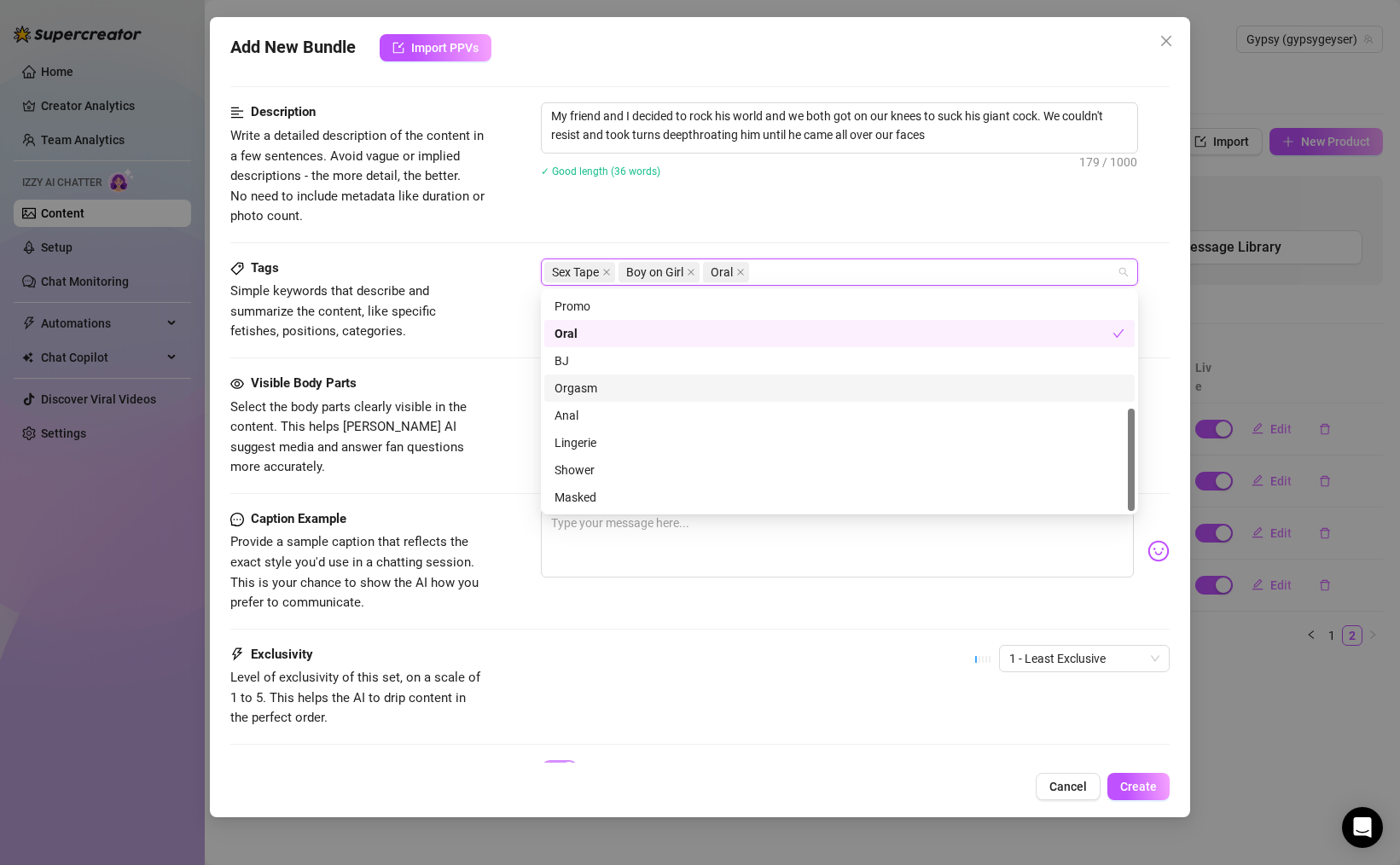
click at [596, 395] on div "Orgasm" at bounding box center [839, 388] width 570 height 19
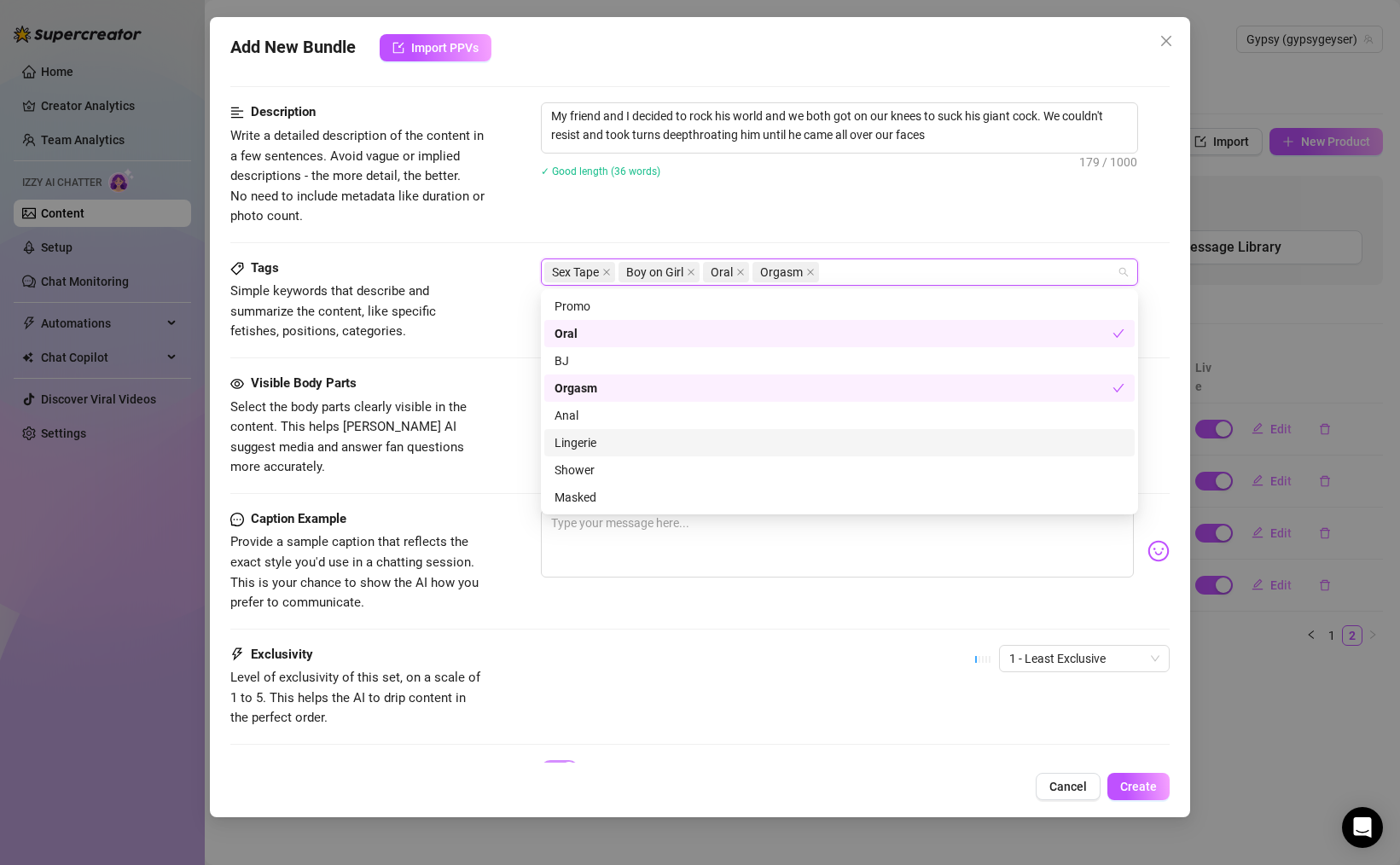
click at [490, 442] on div "Visible Body Parts Select the body parts clearly visible in the content. This h…" at bounding box center [700, 425] width 940 height 104
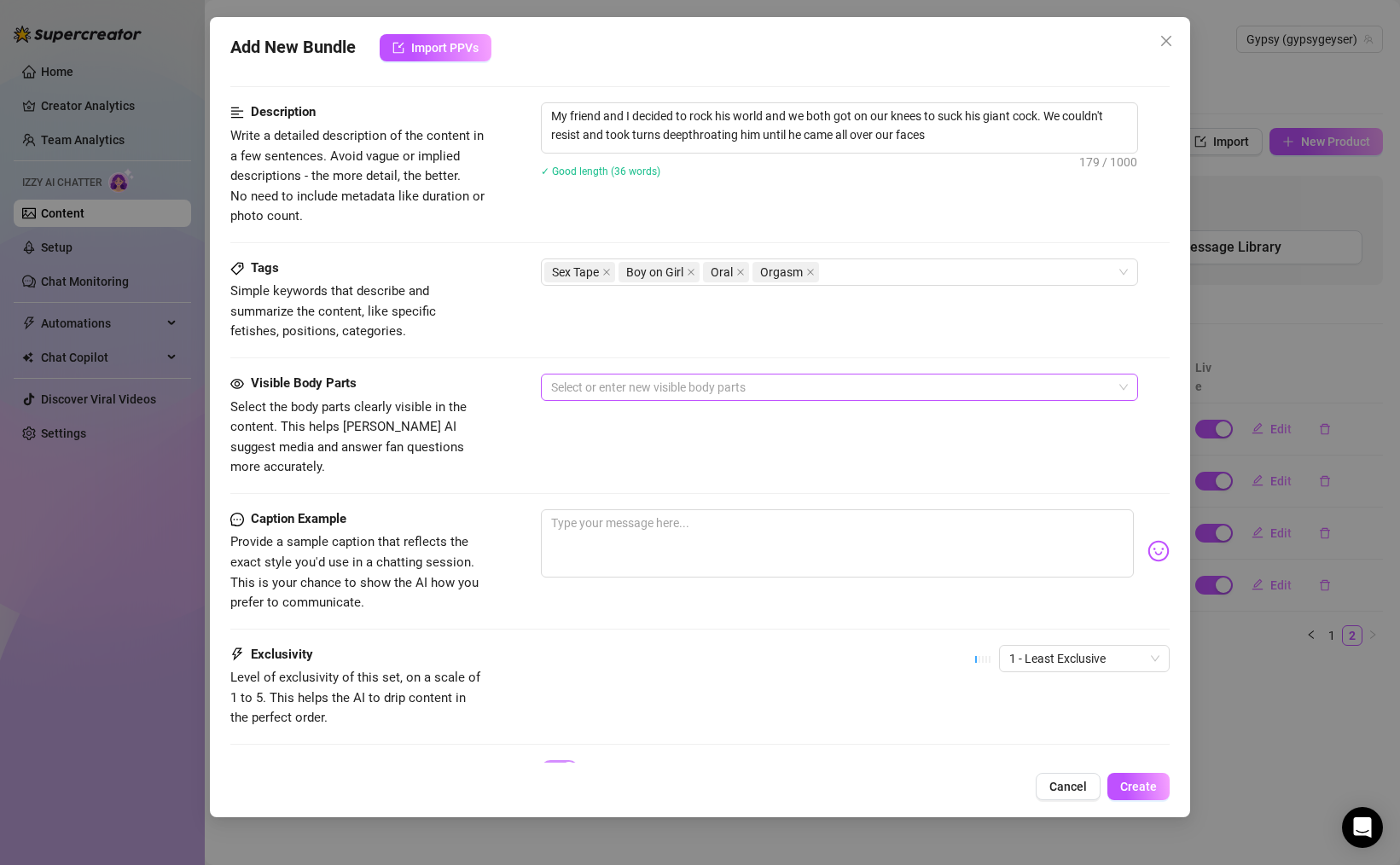
click at [623, 398] on div at bounding box center [830, 387] width 572 height 24
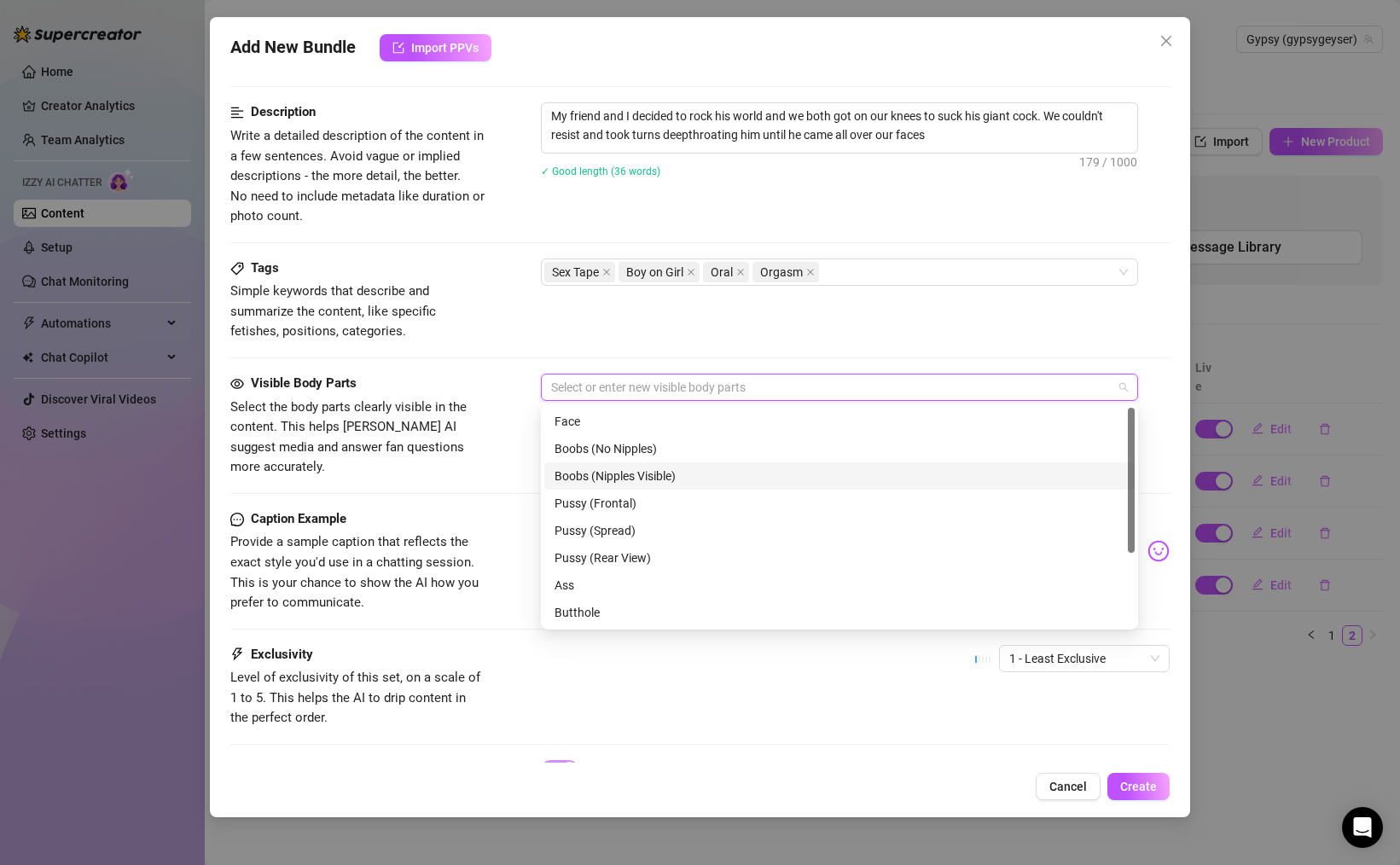
click at [596, 477] on div "Boobs (Nipples Visible)" at bounding box center [839, 475] width 570 height 19
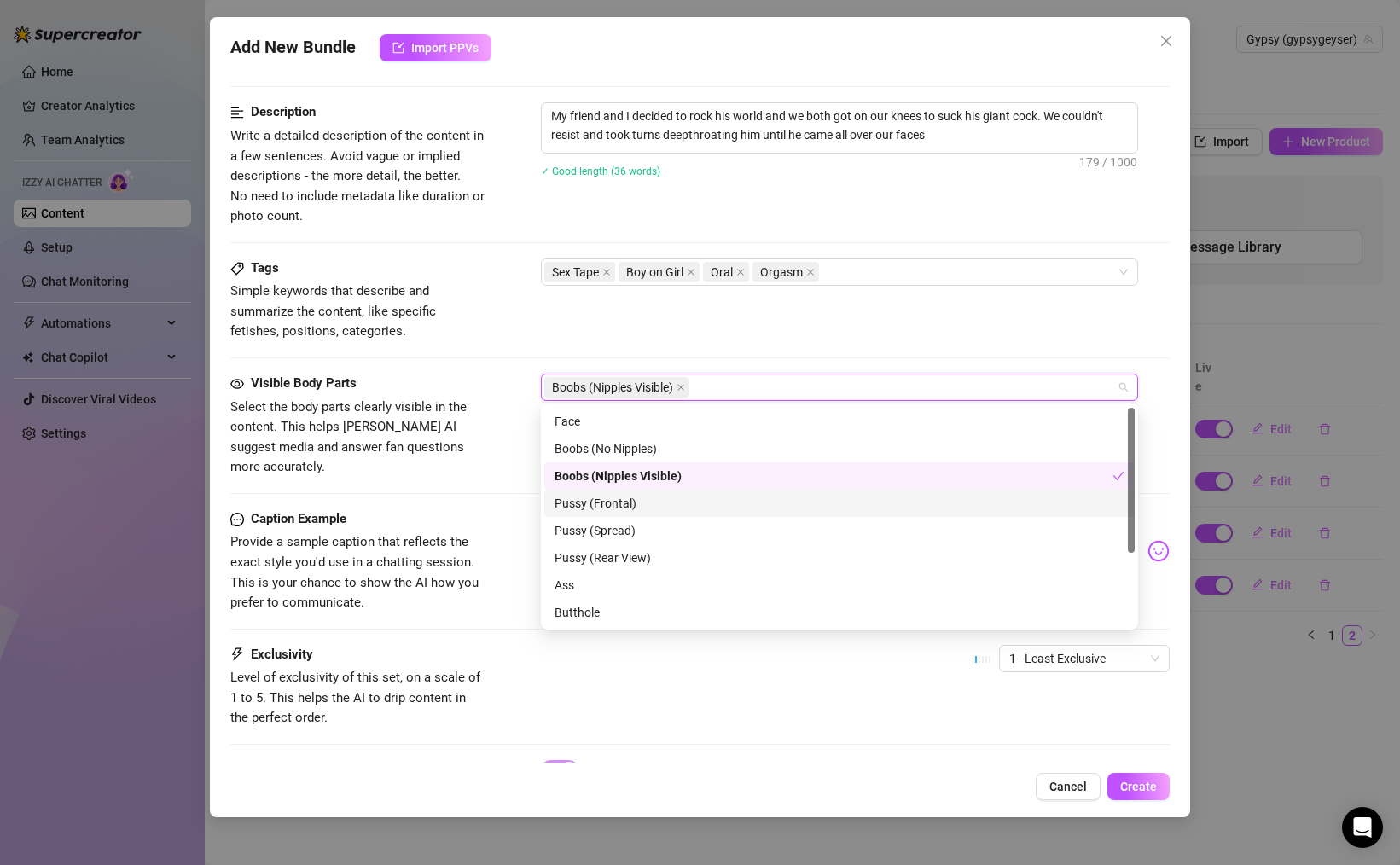
click at [600, 504] on div "Pussy (Frontal)" at bounding box center [839, 502] width 570 height 19
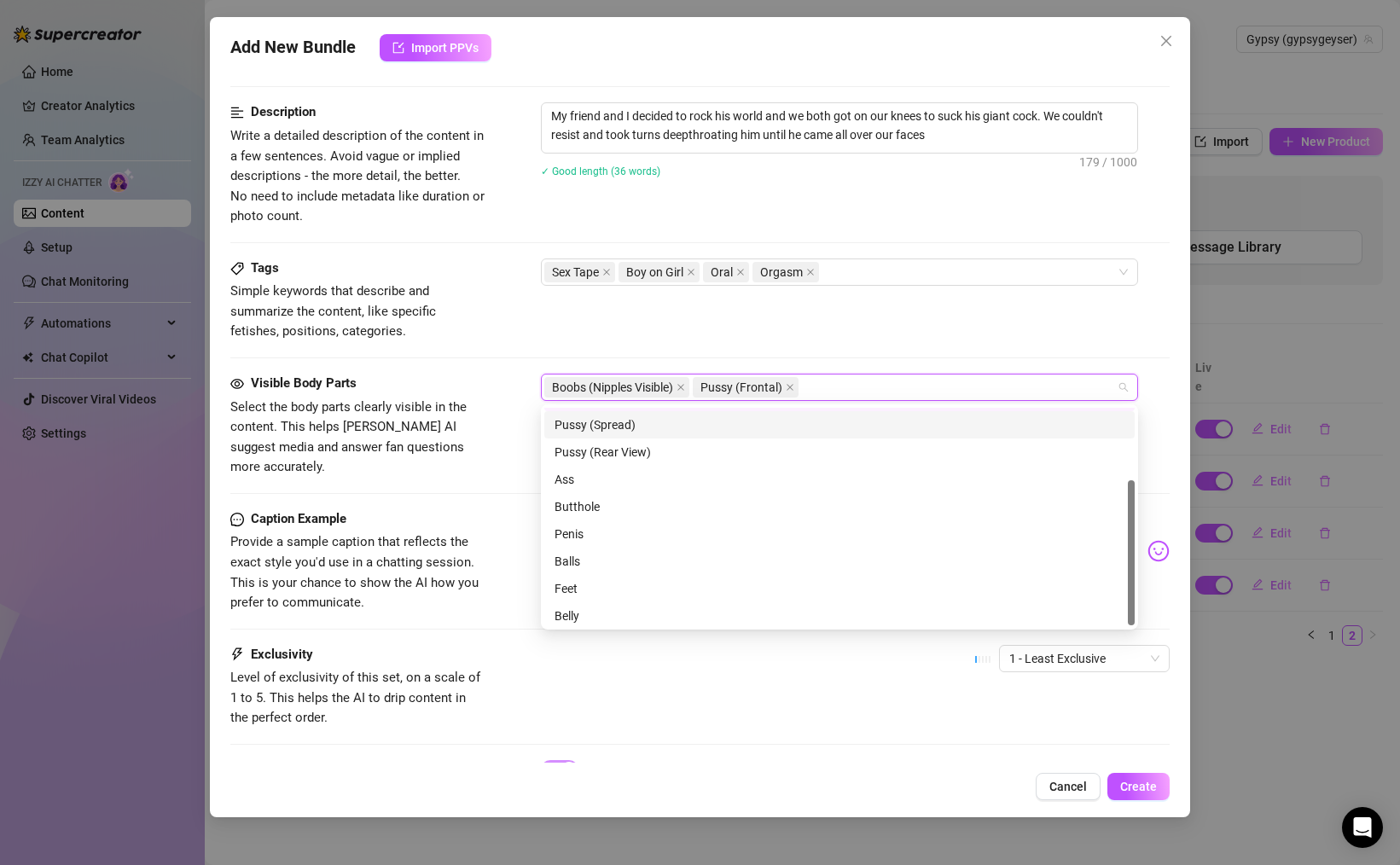
scroll to position [109, 0]
click at [590, 530] on div "Penis" at bounding box center [839, 530] width 570 height 19
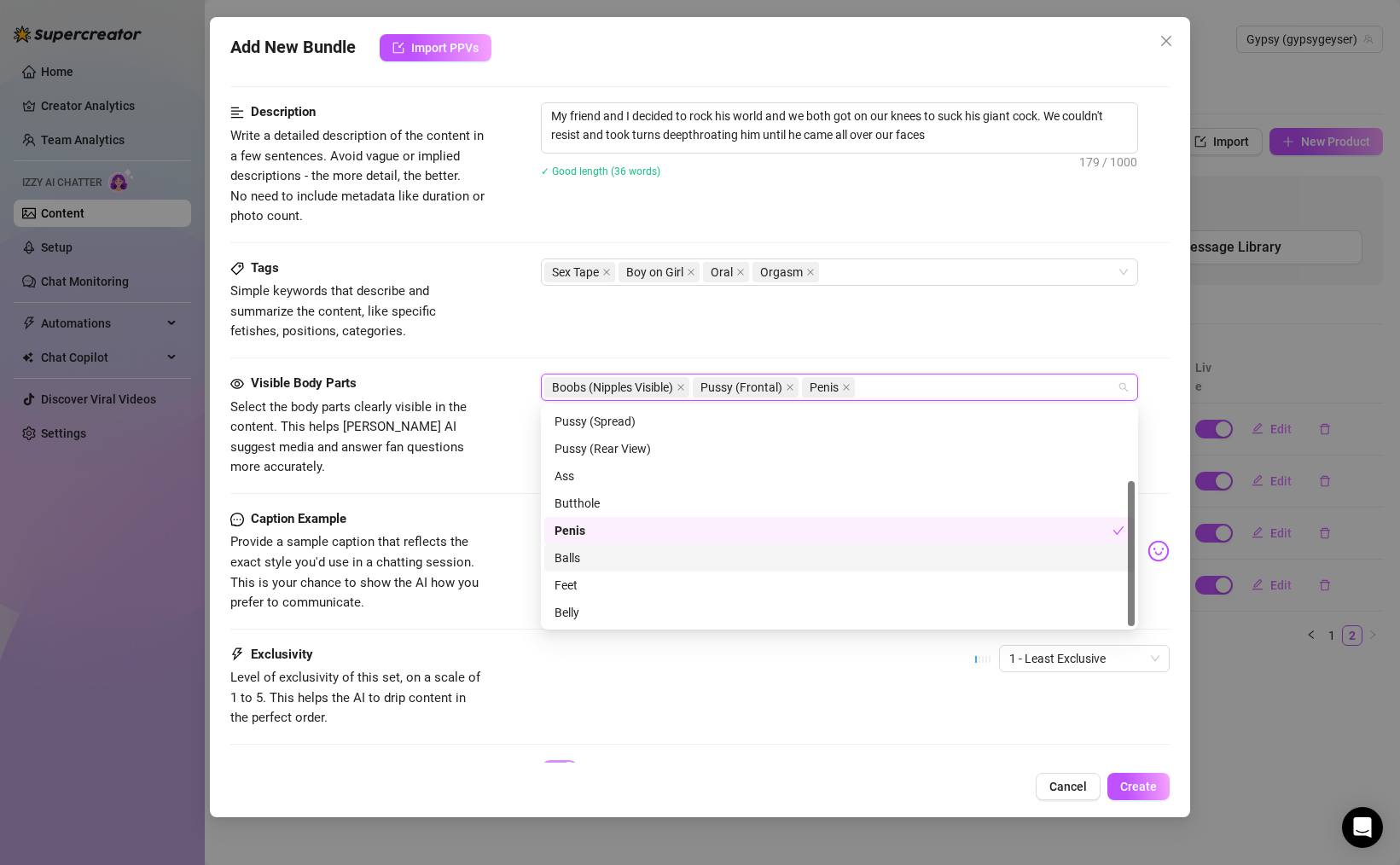
click at [622, 554] on div "Balls" at bounding box center [839, 557] width 570 height 19
click at [452, 540] on span "Provide a sample caption that reflects the exact style you'd use in a chatting …" at bounding box center [354, 571] width 248 height 76
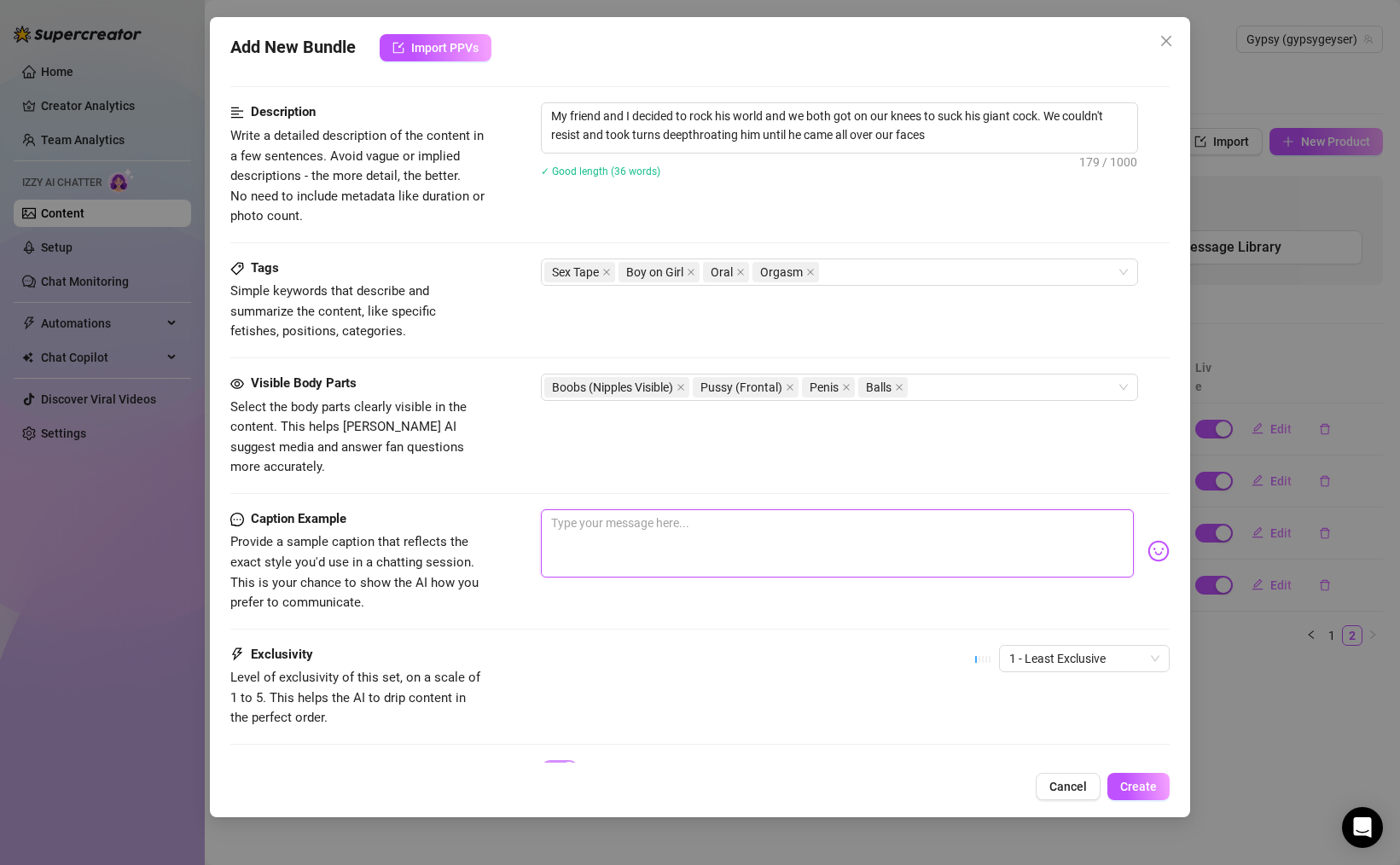
click at [605, 536] on textarea at bounding box center [837, 544] width 593 height 68
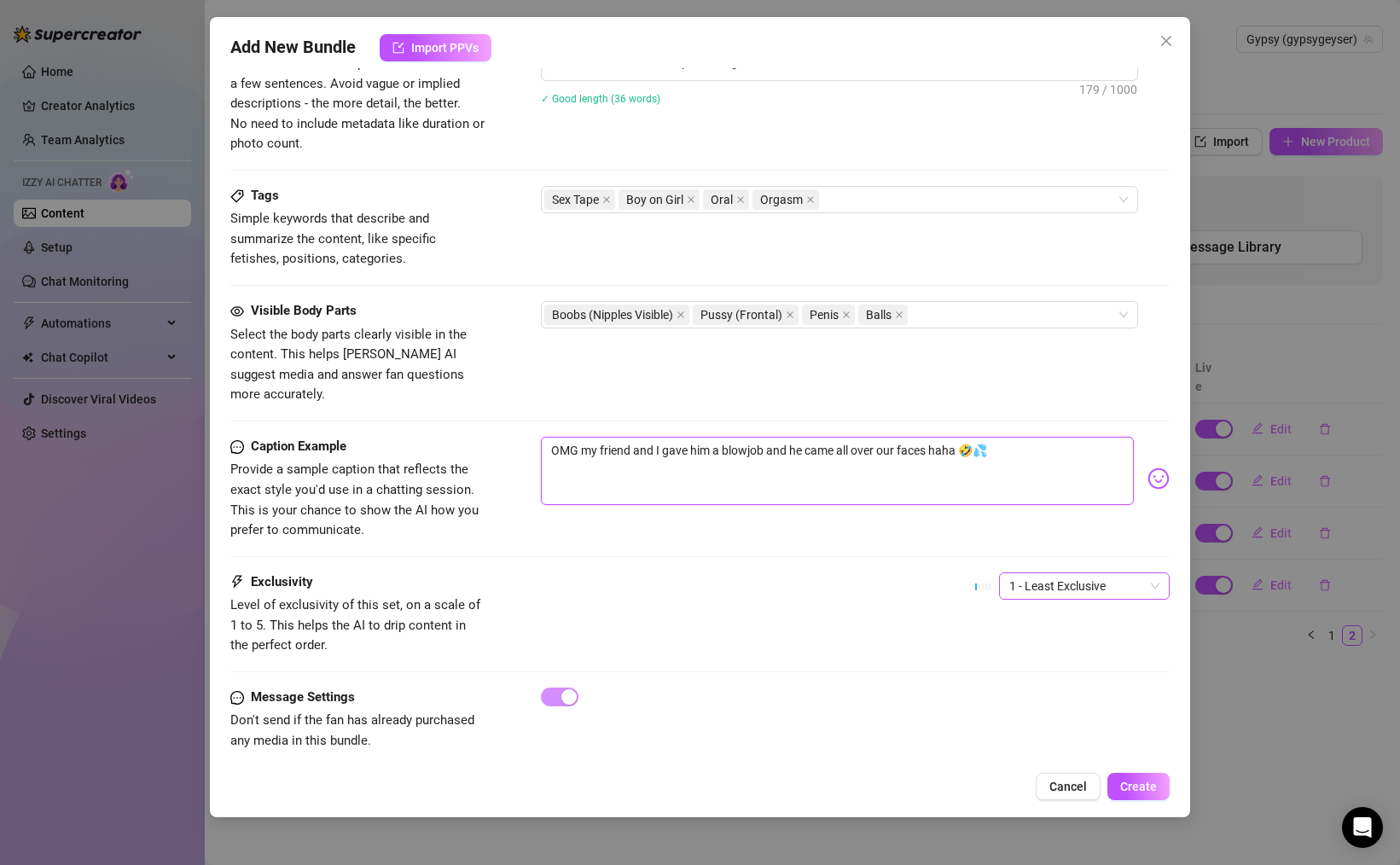
click at [1075, 573] on span "1 - Least Exclusive" at bounding box center [1085, 586] width 150 height 26
click at [1056, 655] on div "3" at bounding box center [1084, 654] width 143 height 19
click at [1123, 792] on span "Create" at bounding box center [1138, 785] width 37 height 13
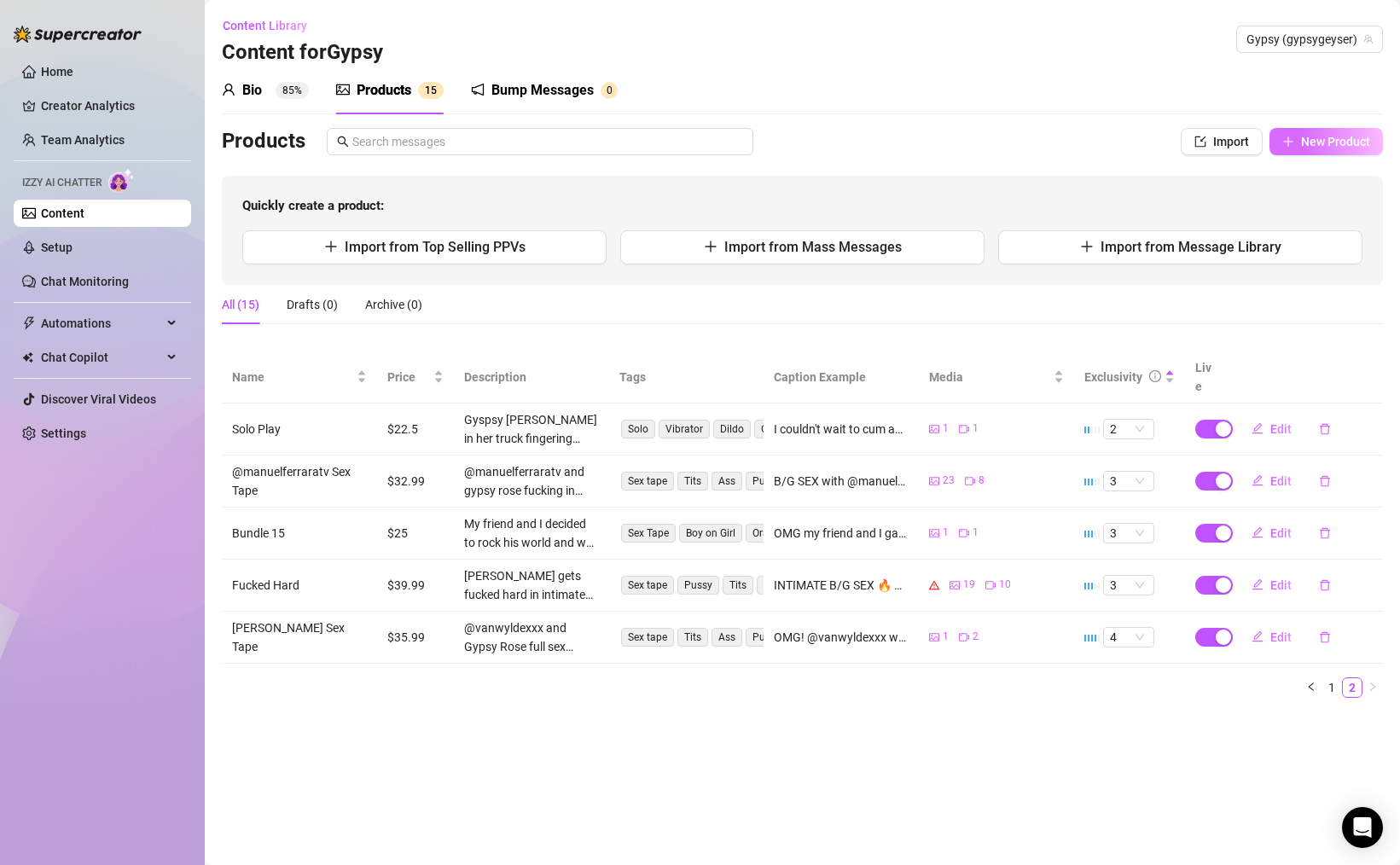
click at [1327, 141] on span "New Product" at bounding box center [1335, 141] width 69 height 13
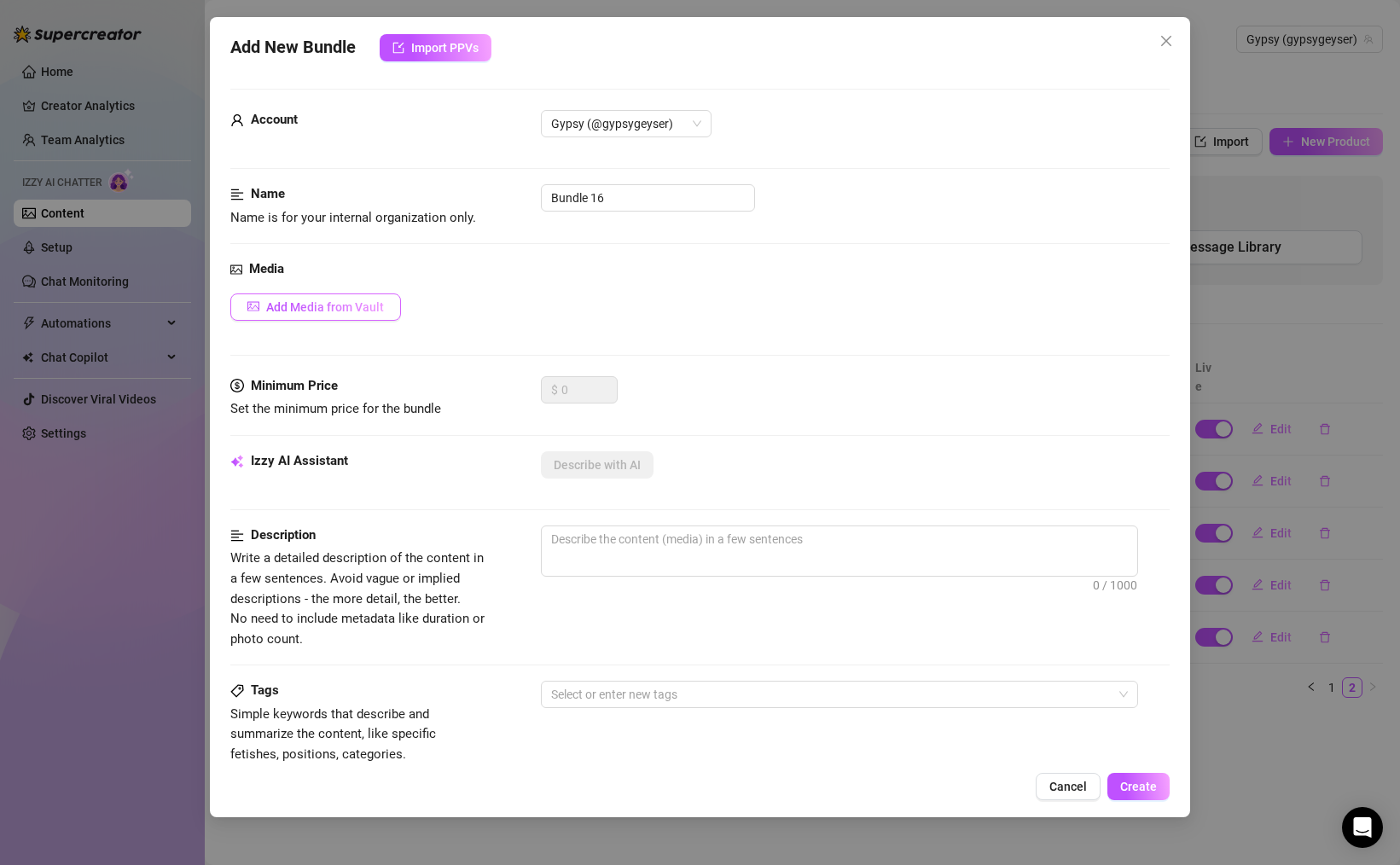
click at [403, 305] on div "Add Media from Vault" at bounding box center [700, 307] width 940 height 27
click at [385, 307] on button "Add Media from Vault" at bounding box center [315, 307] width 170 height 27
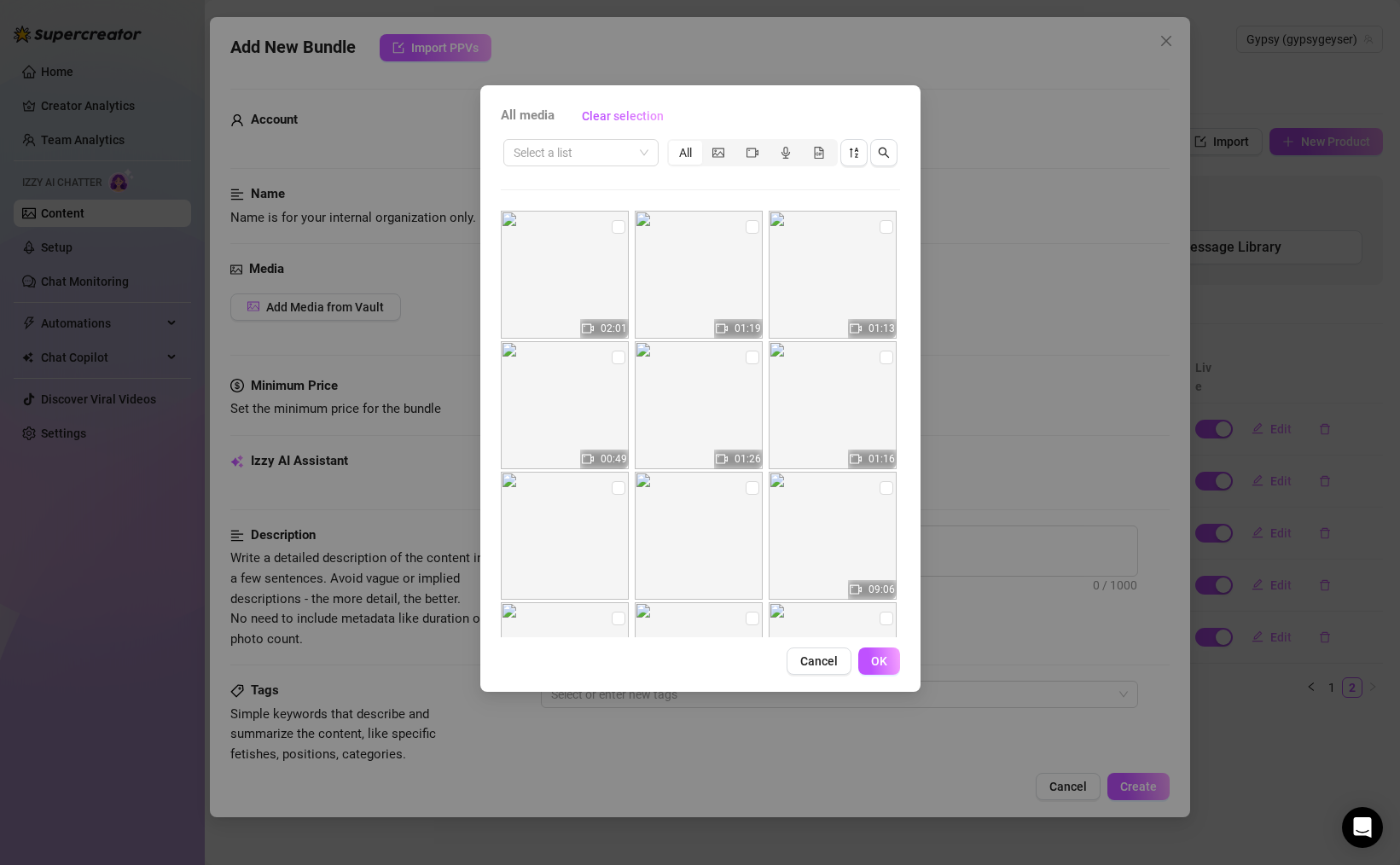
drag, startPoint x: 888, startPoint y: 354, endPoint x: 822, endPoint y: 352, distance: 66.0
click at [887, 354] on input "checkbox" at bounding box center [886, 356] width 13 height 13
click at [748, 355] on input "checkbox" at bounding box center [752, 356] width 13 height 13
click at [618, 355] on input "checkbox" at bounding box center [618, 356] width 13 height 13
click at [881, 234] on label at bounding box center [886, 227] width 13 height 19
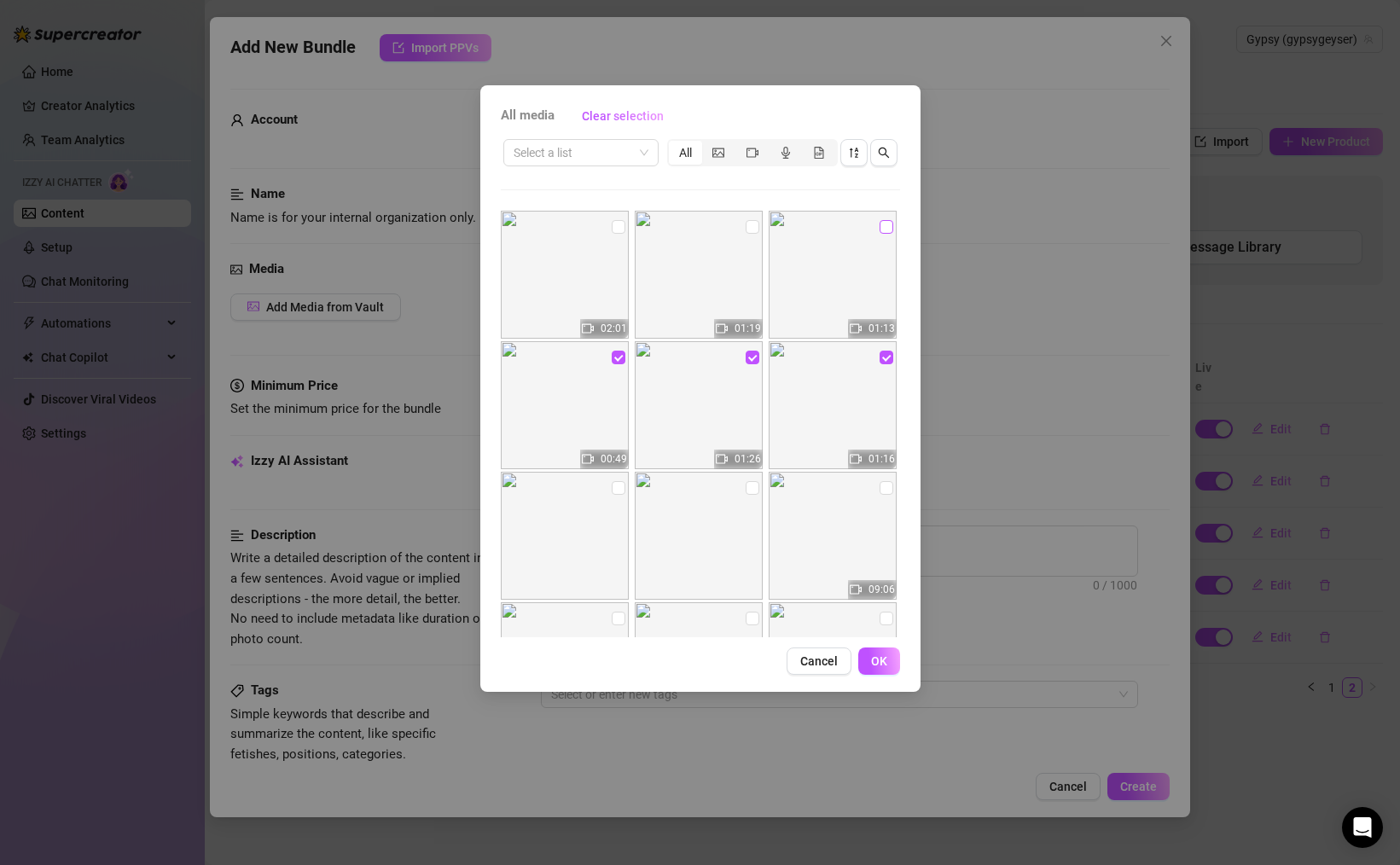
click at [881, 234] on input "checkbox" at bounding box center [886, 227] width 13 height 13
click at [749, 227] on input "checkbox" at bounding box center [752, 227] width 13 height 13
click at [618, 224] on input "checkbox" at bounding box center [618, 227] width 13 height 13
click at [882, 660] on span "OK" at bounding box center [879, 660] width 16 height 13
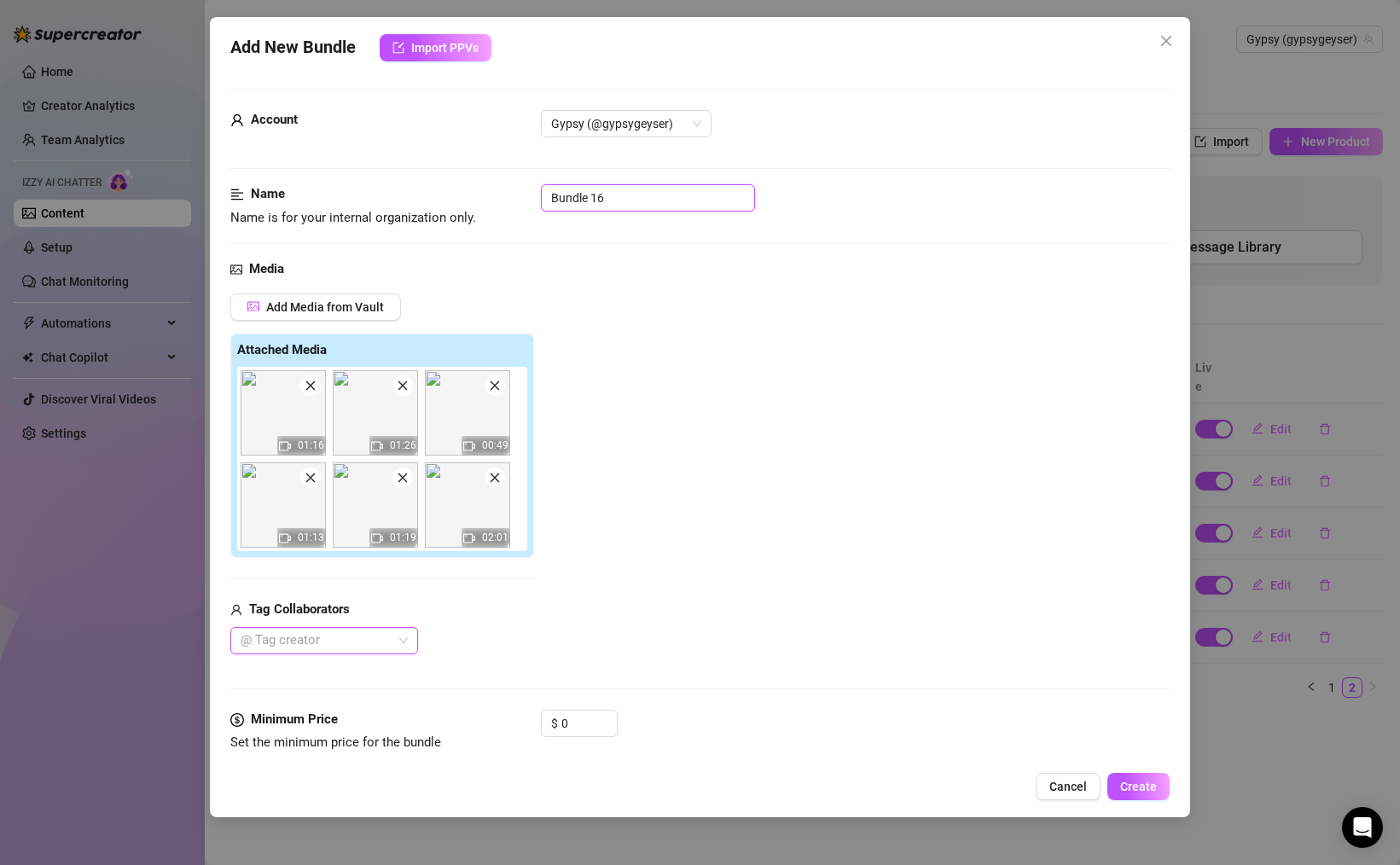
drag, startPoint x: 571, startPoint y: 195, endPoint x: 456, endPoint y: 188, distance: 115.2
click at [456, 188] on div "Name Name is for your internal organization only. Bundle 16" at bounding box center [700, 206] width 940 height 44
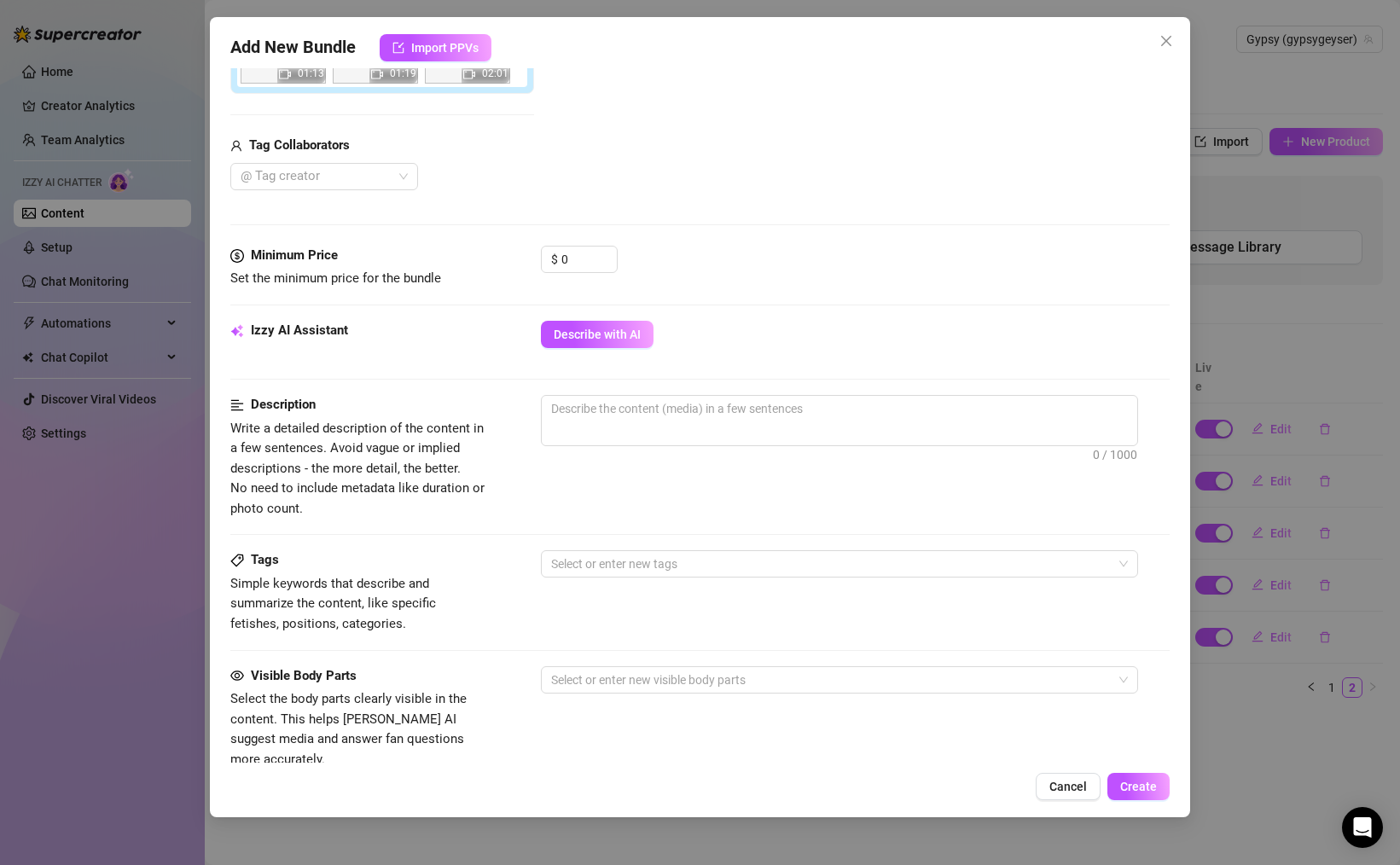
scroll to position [467, 0]
drag, startPoint x: 576, startPoint y: 254, endPoint x: 451, endPoint y: 243, distance: 125.5
click at [454, 243] on div "Minimum Price Set the minimum price for the bundle $ 0" at bounding box center [700, 264] width 940 height 44
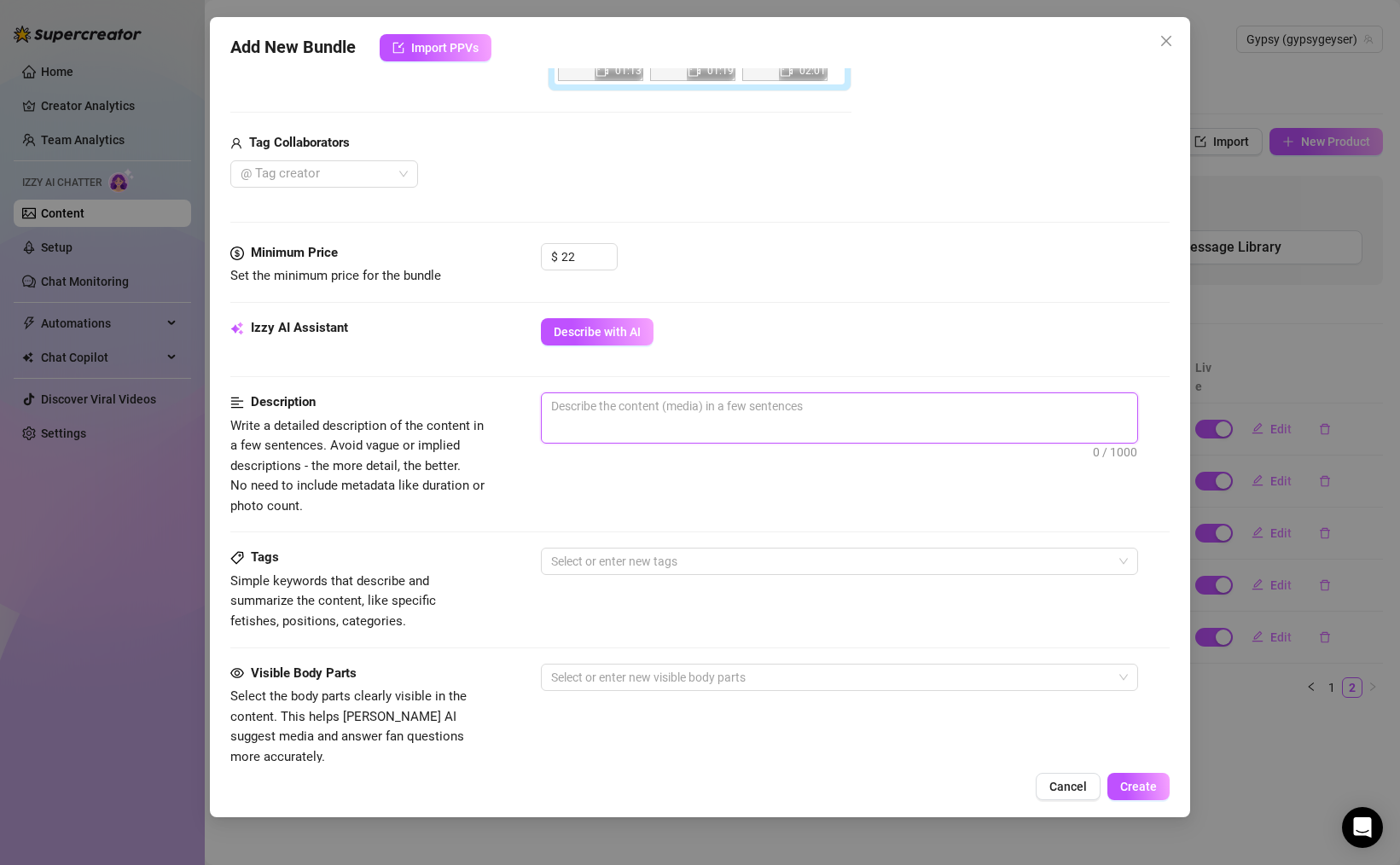
click at [608, 405] on textarea at bounding box center [839, 406] width 596 height 26
click at [793, 402] on textarea "I didn't want to mop up all my wetness" at bounding box center [839, 406] width 596 height 26
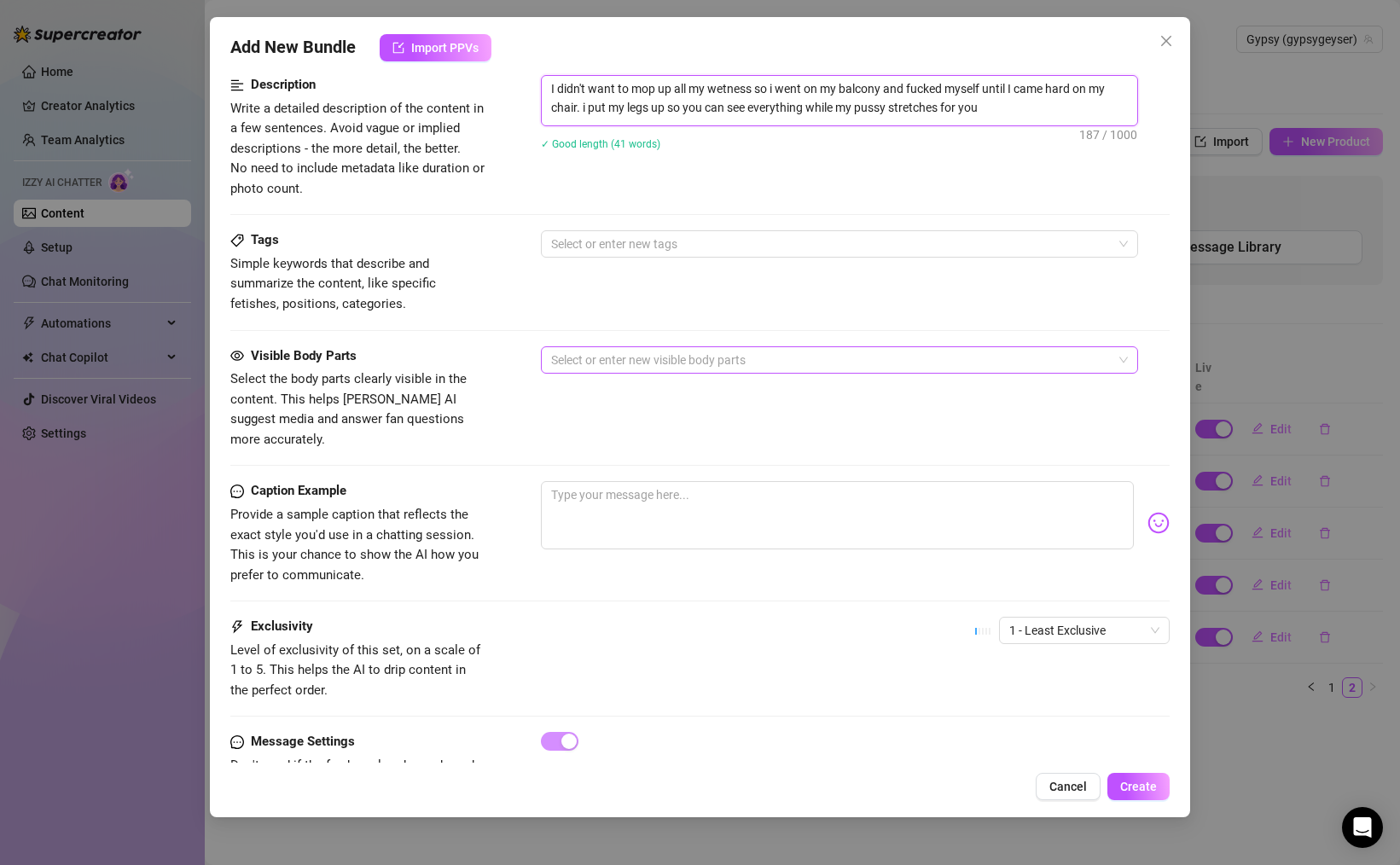
scroll to position [829, 0]
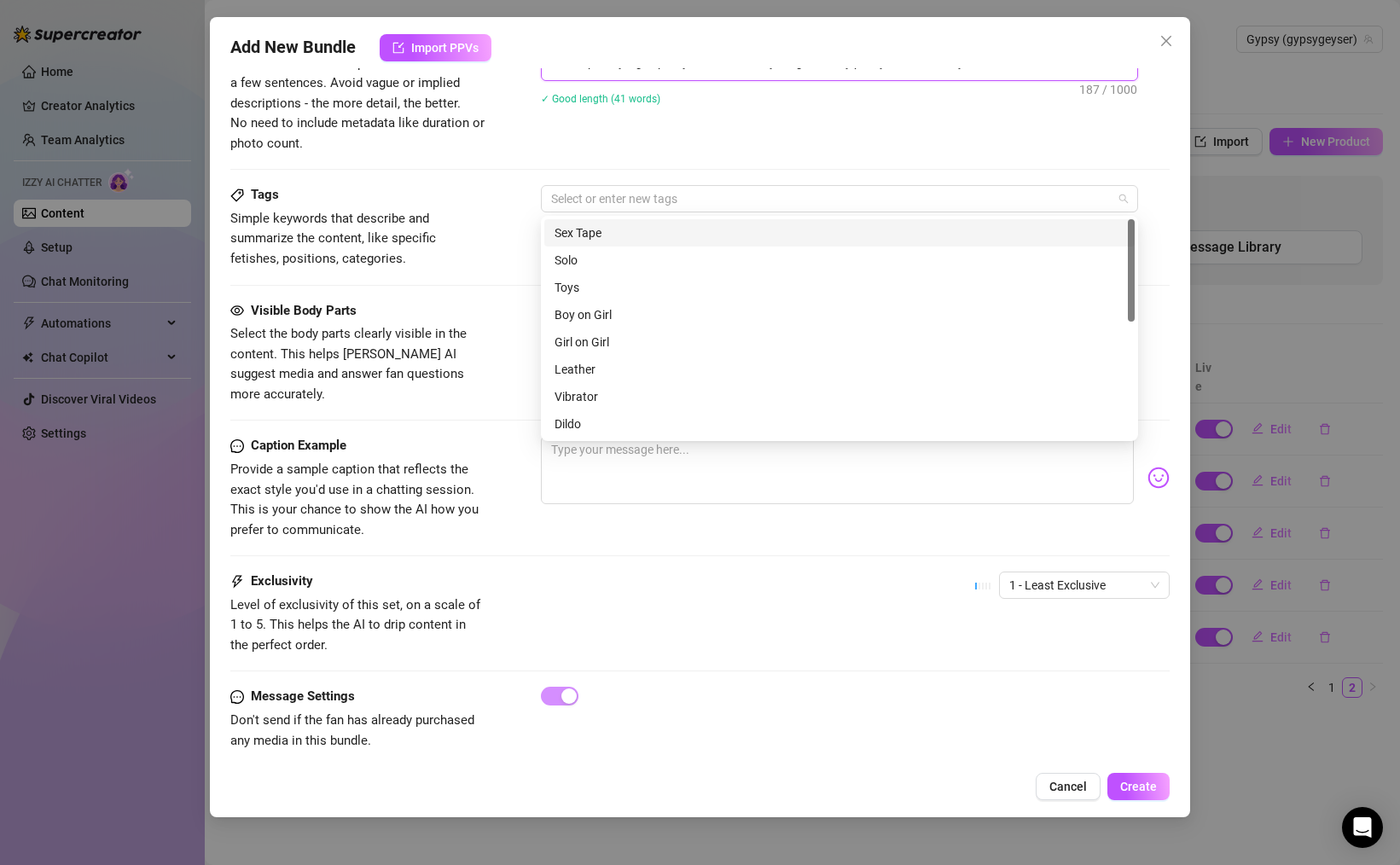
drag, startPoint x: 586, startPoint y: 200, endPoint x: 597, endPoint y: 216, distance: 19.4
click at [586, 200] on div at bounding box center [830, 199] width 572 height 24
click at [591, 261] on div "Solo" at bounding box center [839, 260] width 570 height 19
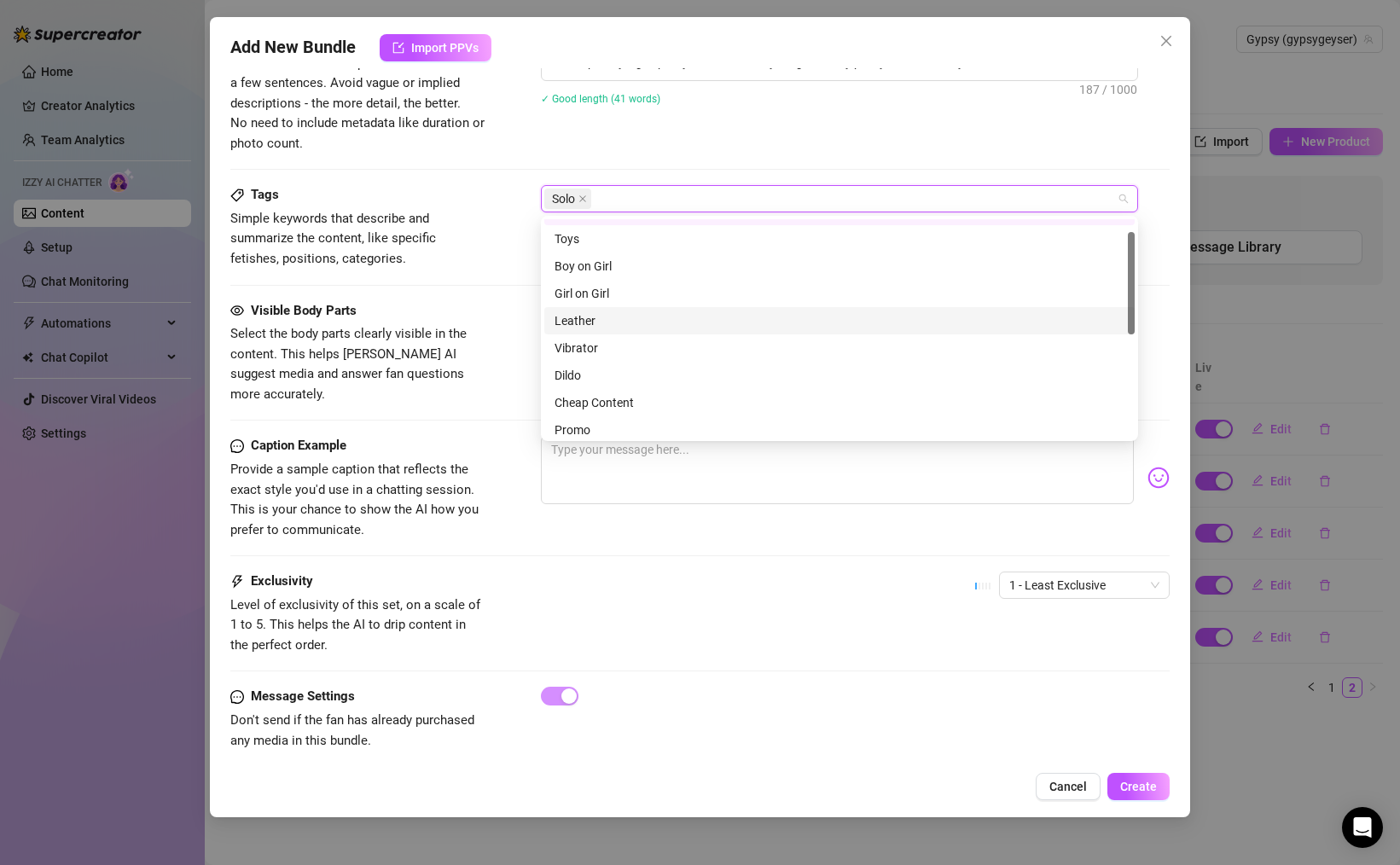
scroll to position [56, 0]
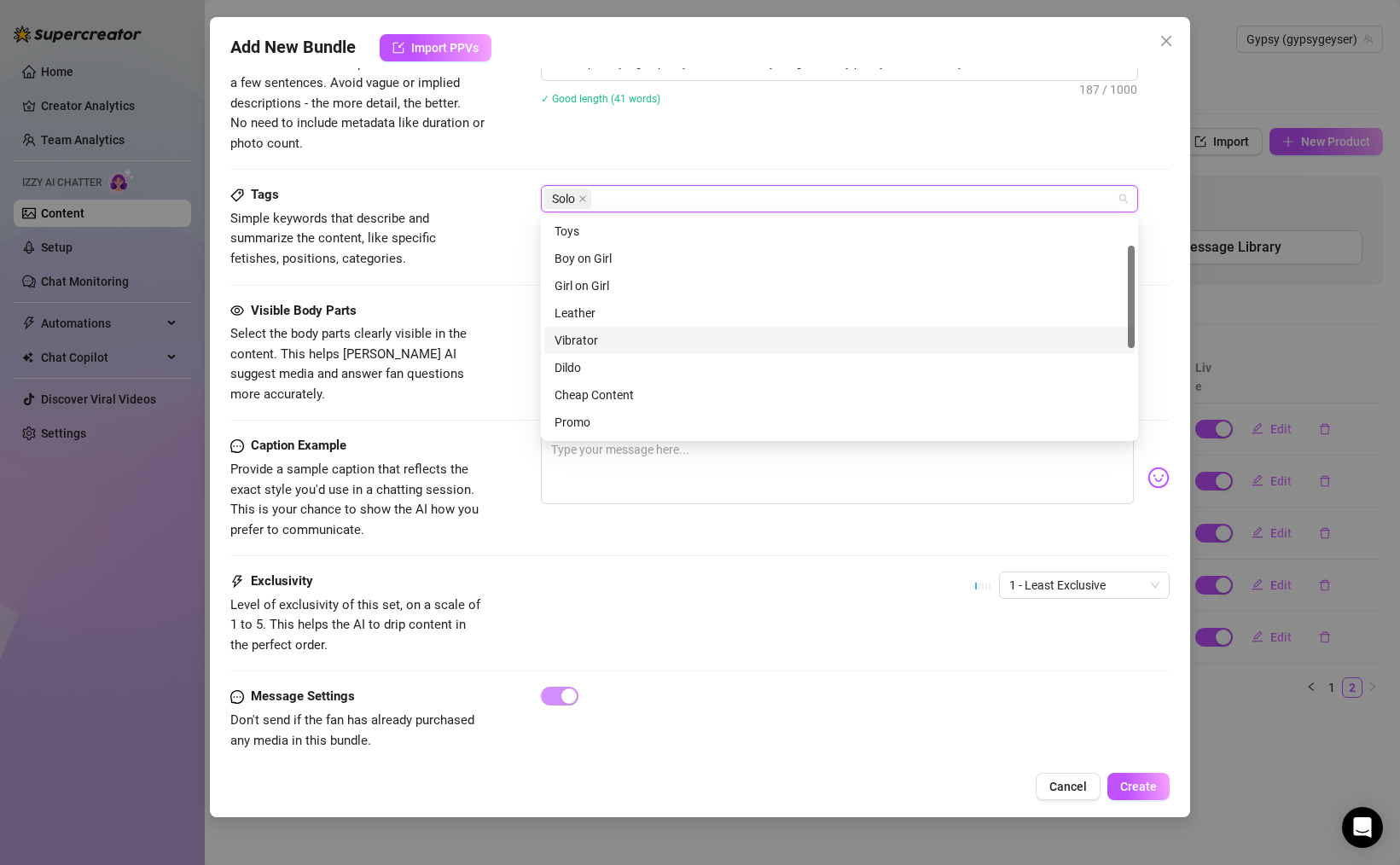
click at [588, 336] on div "Vibrator" at bounding box center [839, 340] width 570 height 19
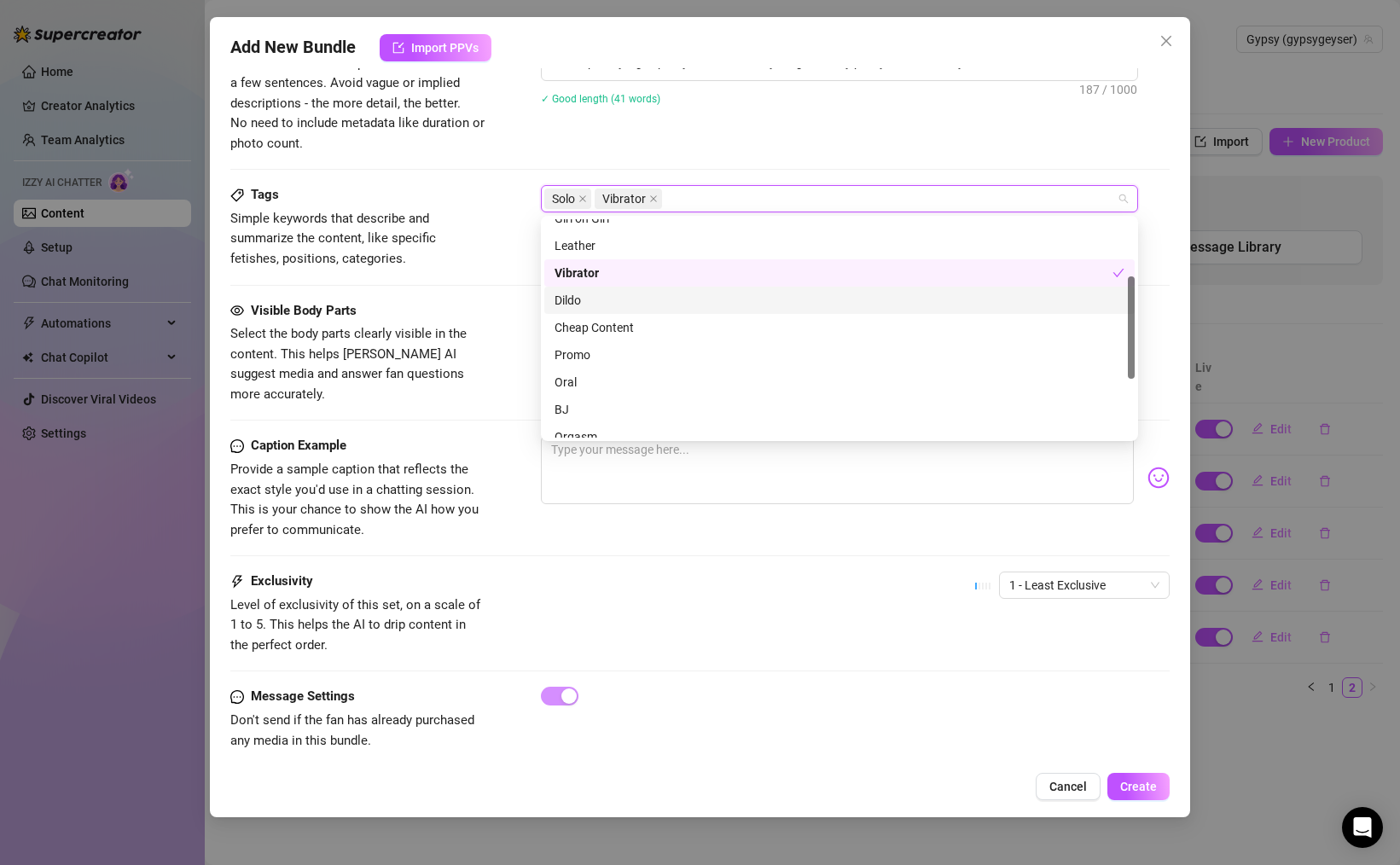
scroll to position [133, 0]
click at [592, 297] on div "Dildo" at bounding box center [839, 291] width 570 height 19
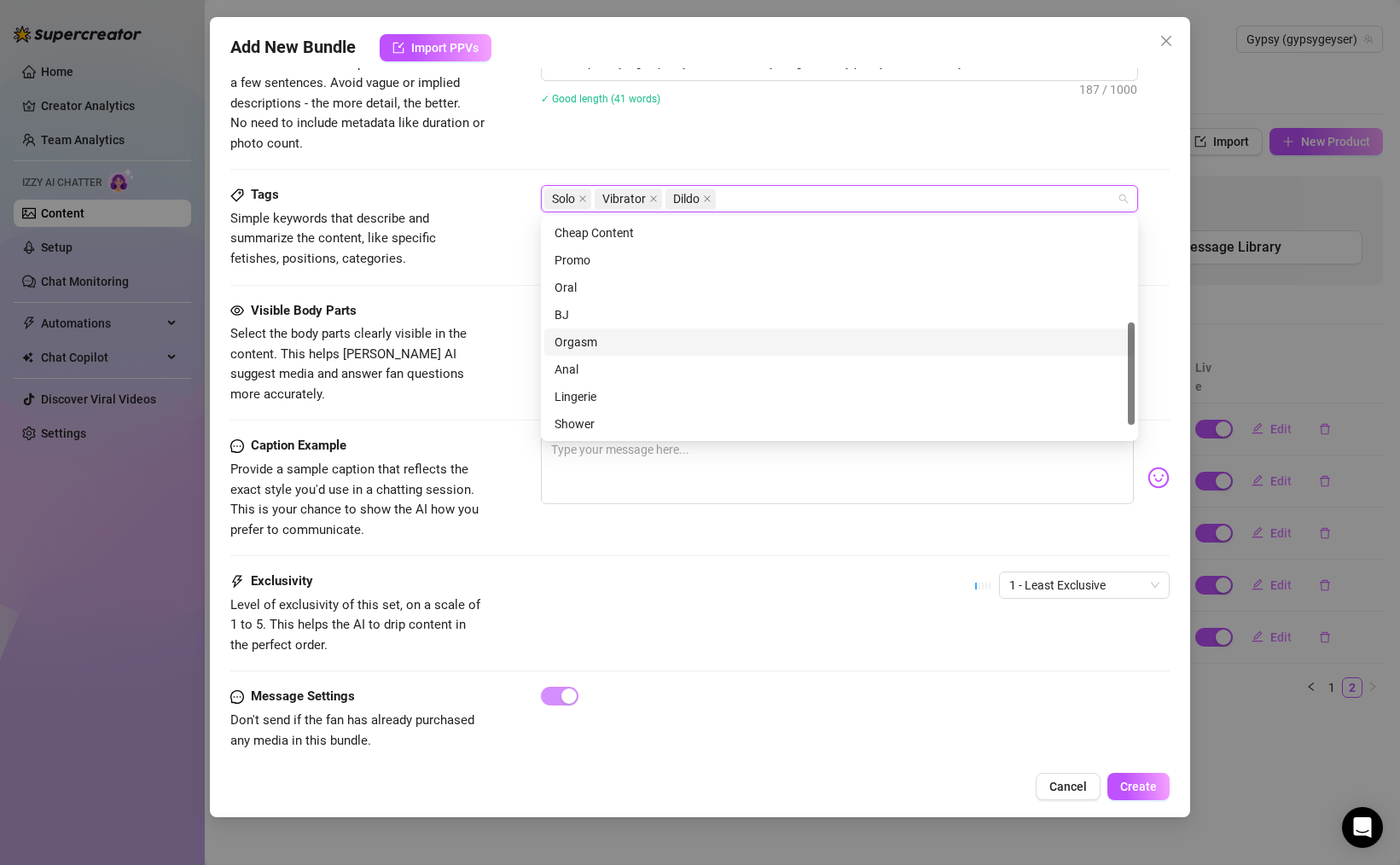
click at [593, 343] on div "Orgasm" at bounding box center [839, 341] width 570 height 19
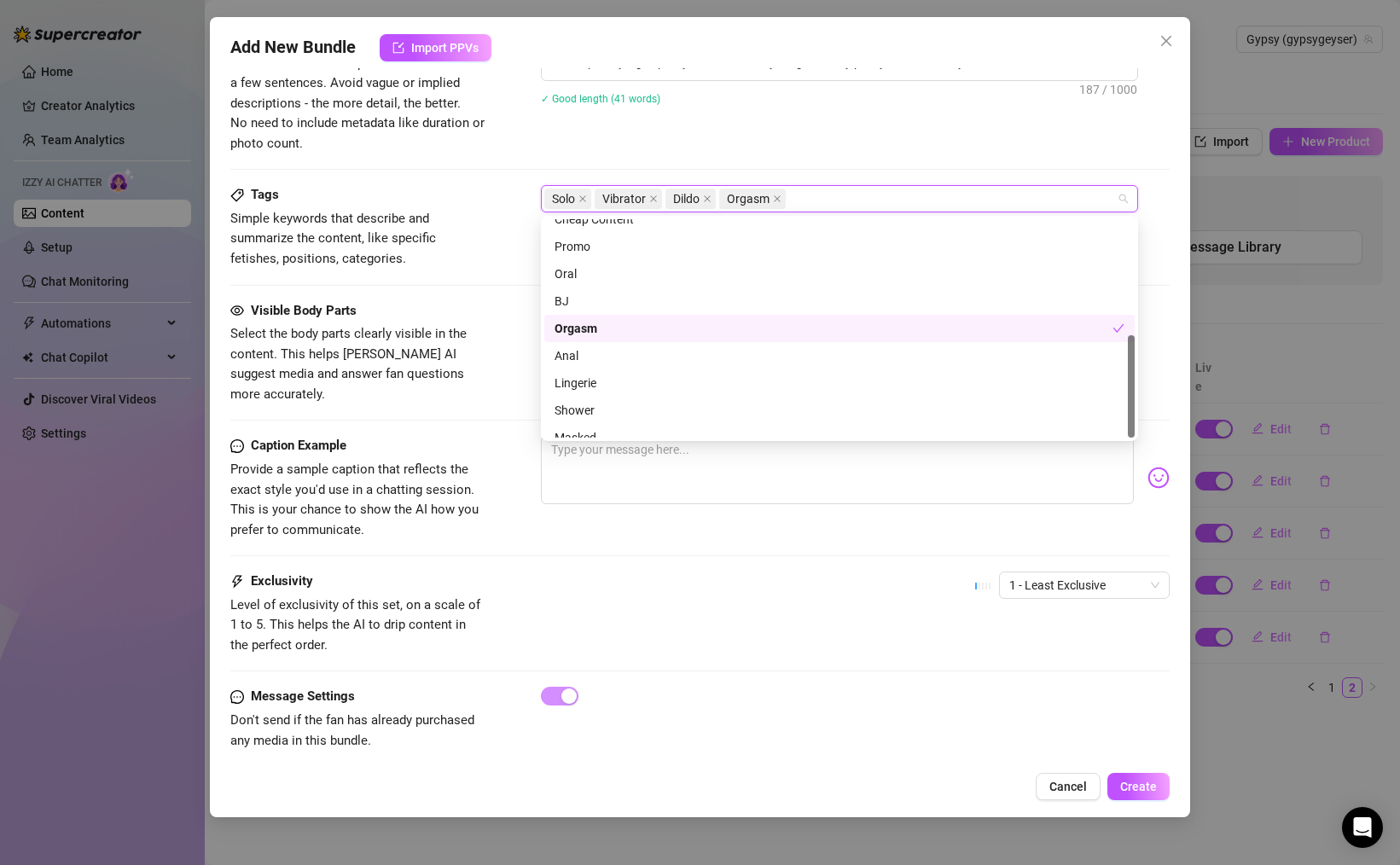
scroll to position [245, 0]
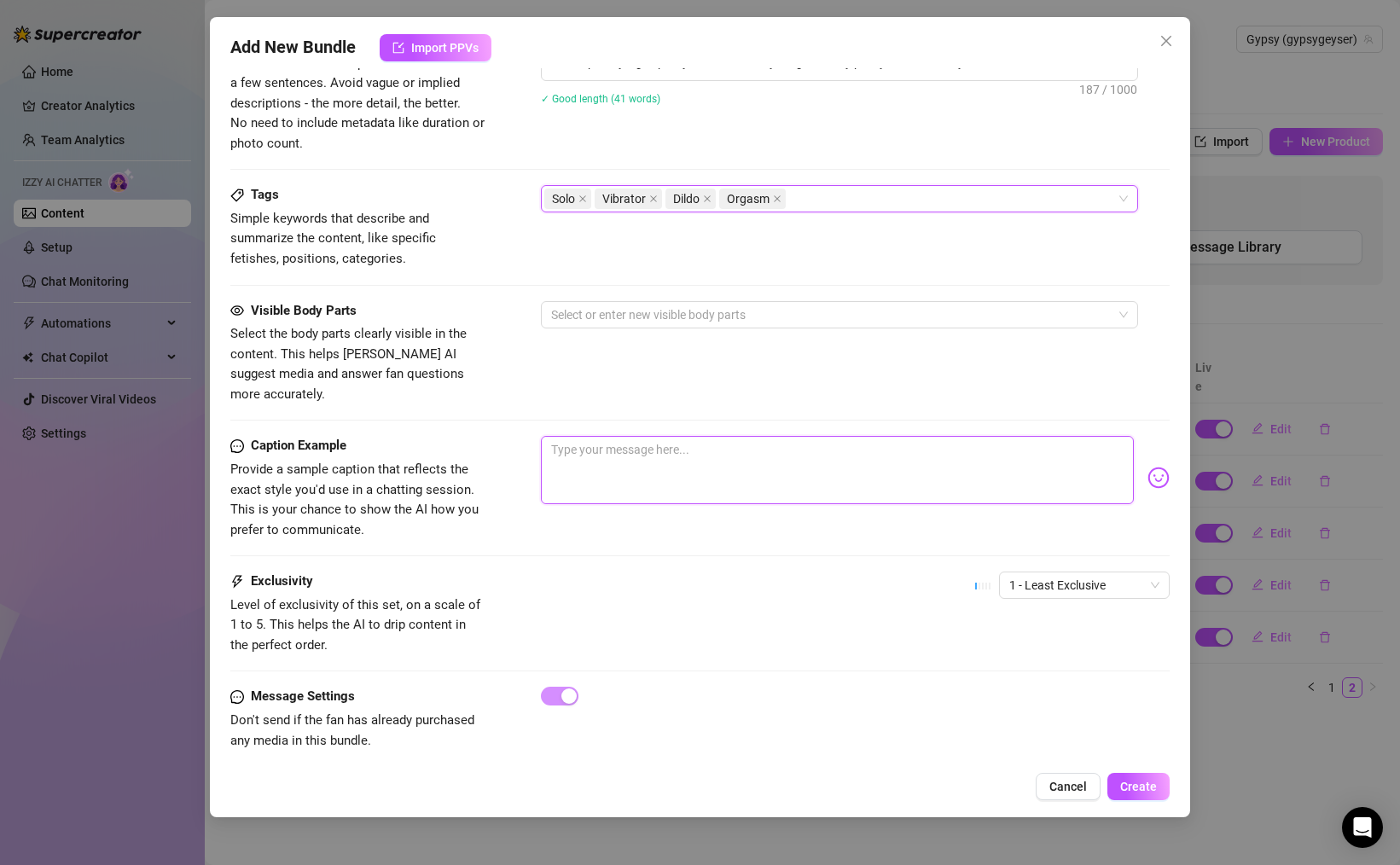
click at [645, 484] on textarea at bounding box center [837, 470] width 593 height 68
click at [708, 328] on div "Visible Body Parts Select the body parts clearly visible in the content. This h…" at bounding box center [700, 353] width 940 height 104
click at [706, 308] on div at bounding box center [830, 314] width 572 height 24
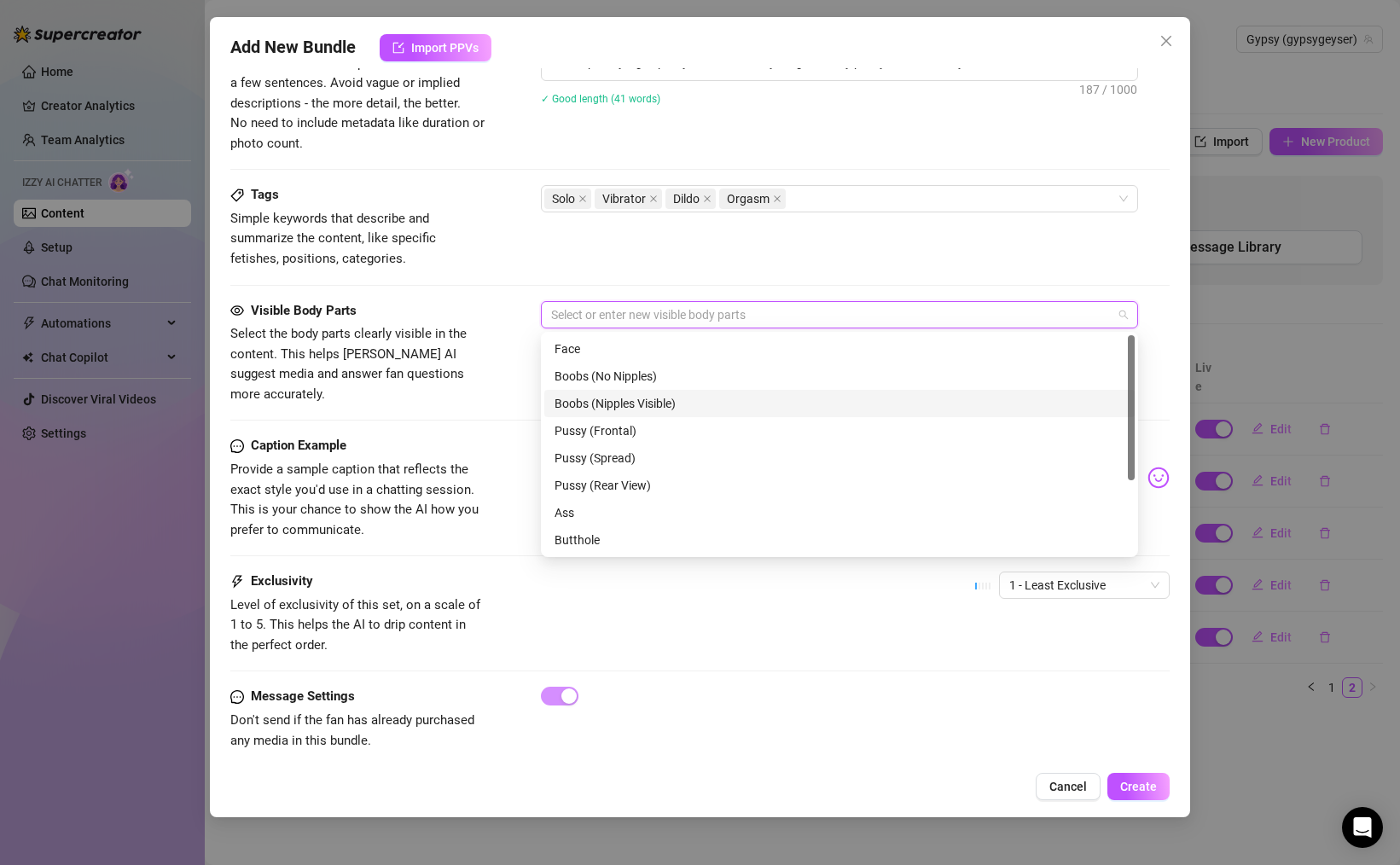
click at [599, 398] on div "Boobs (Nipples Visible)" at bounding box center [839, 403] width 570 height 19
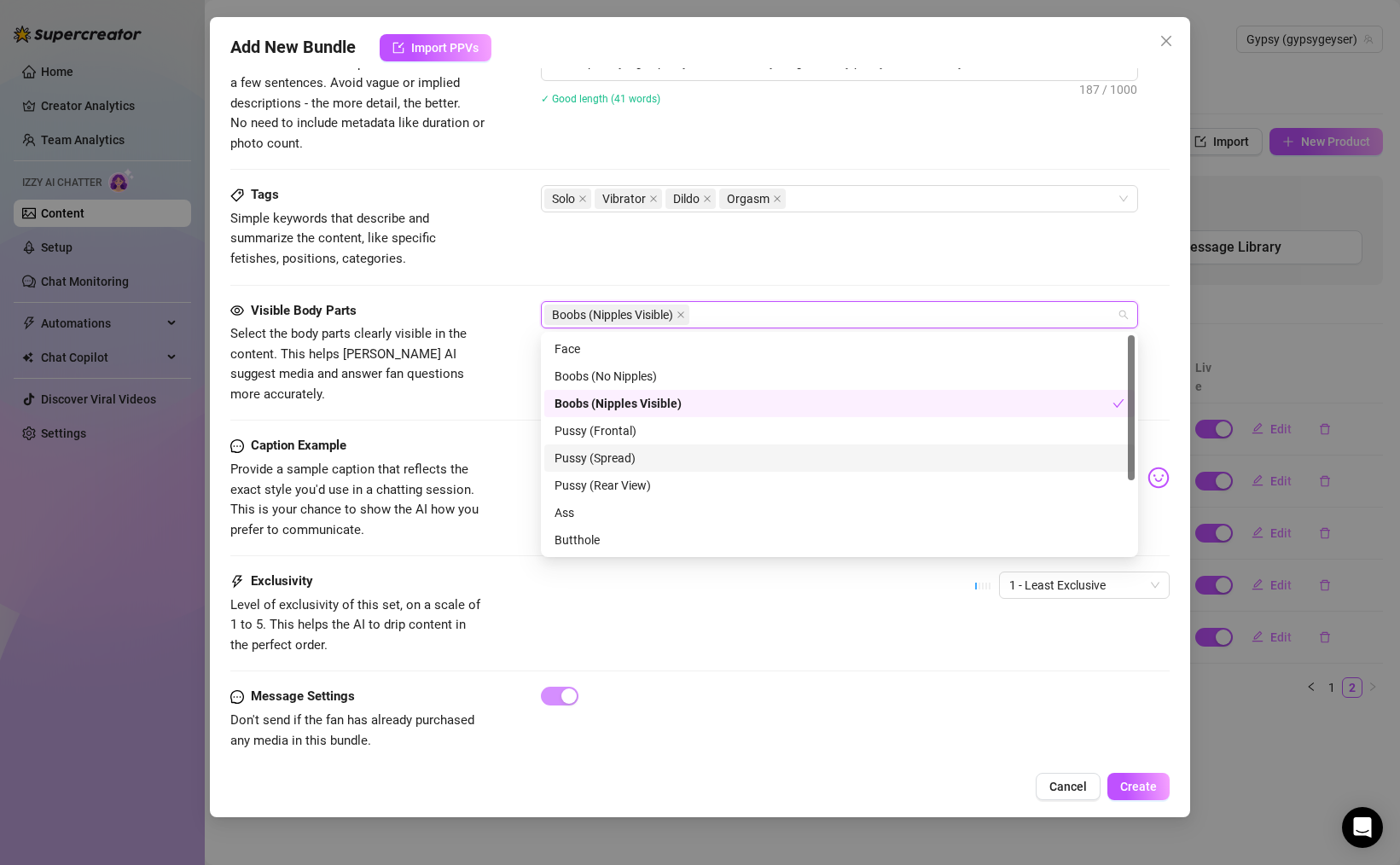
drag, startPoint x: 622, startPoint y: 452, endPoint x: 639, endPoint y: 470, distance: 24.8
click at [622, 452] on div "Pussy (Spread)" at bounding box center [839, 458] width 570 height 19
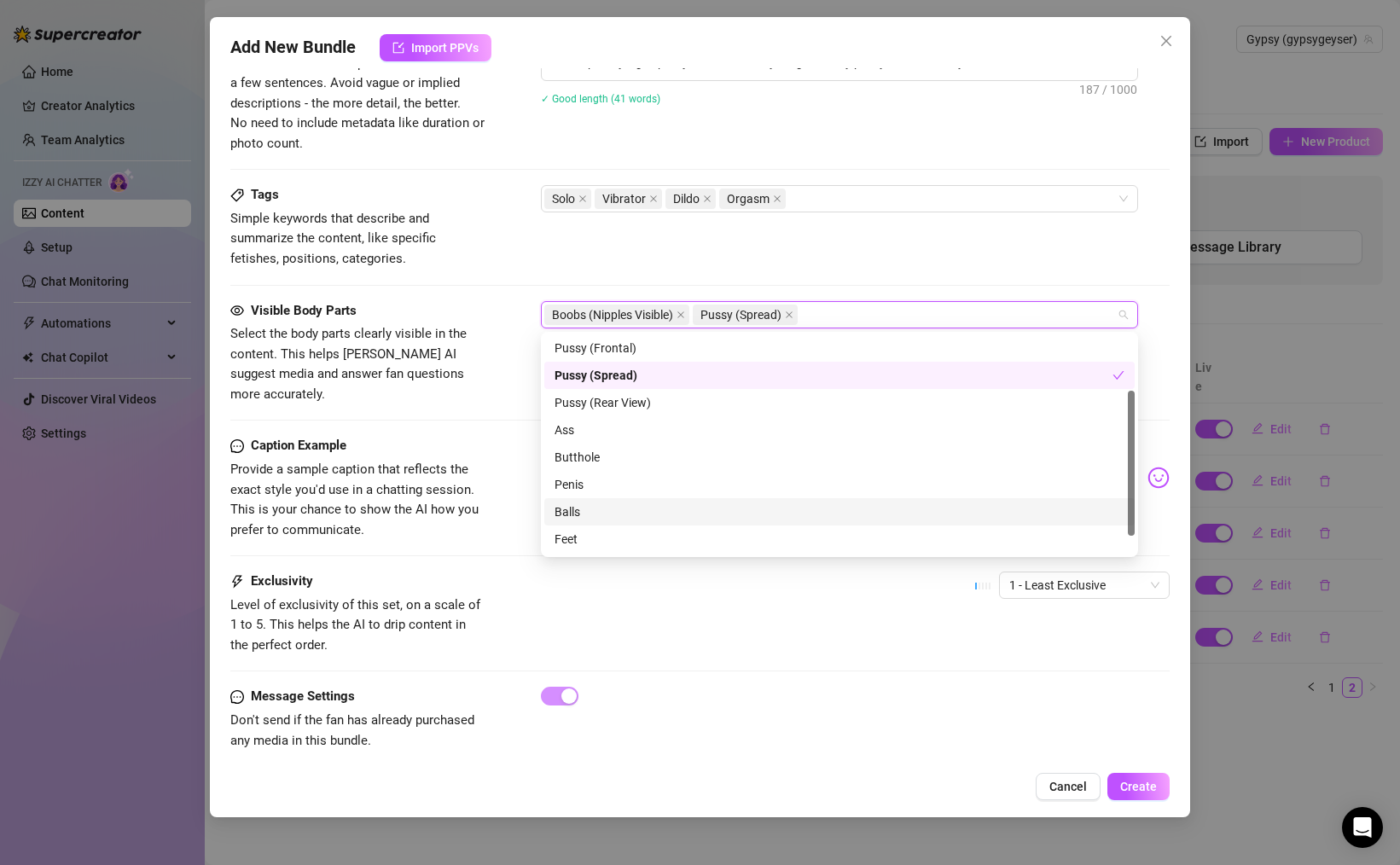
scroll to position [109, 0]
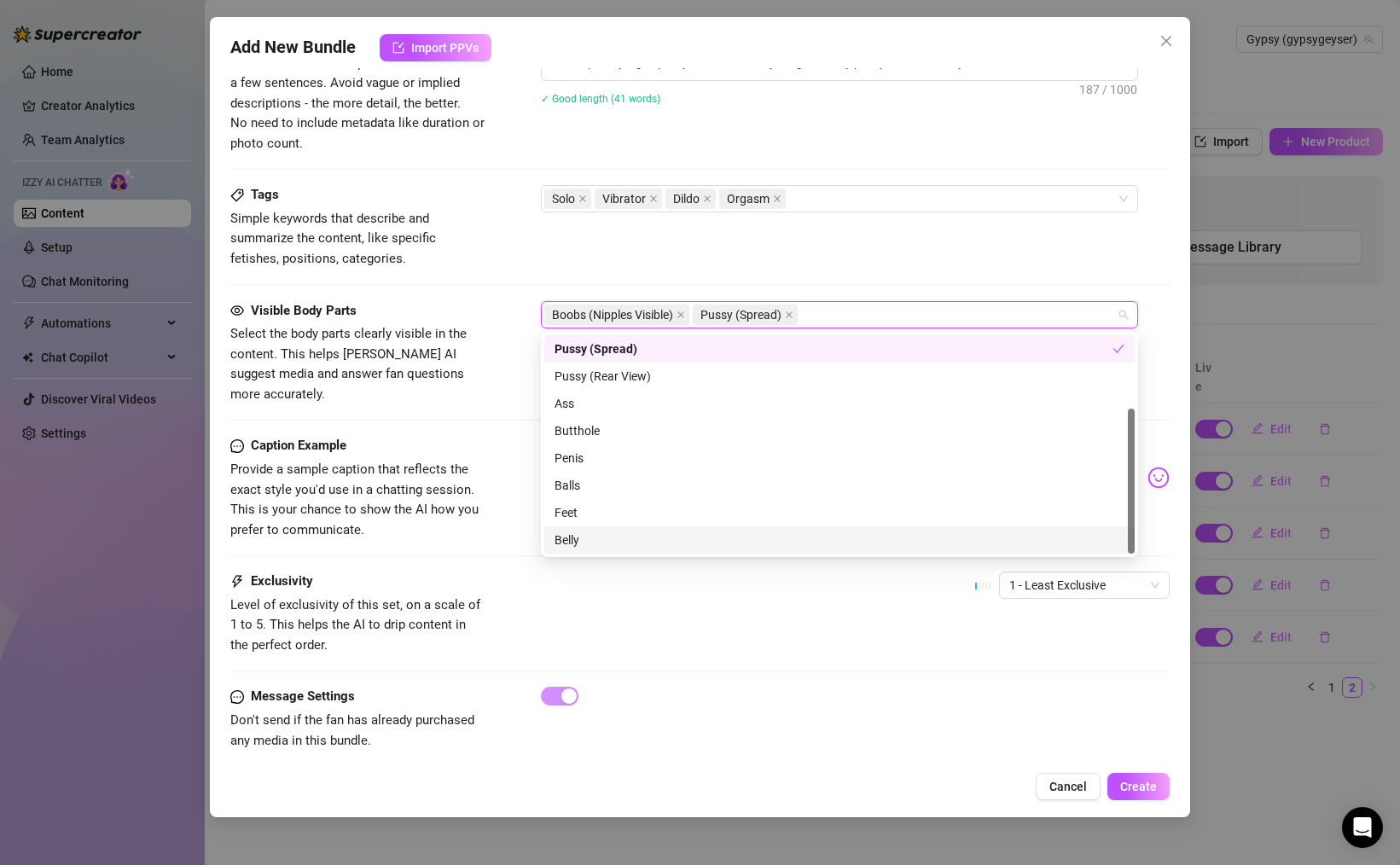
click at [600, 528] on div "Belly" at bounding box center [839, 540] width 590 height 27
click at [475, 436] on div "Caption Example" at bounding box center [358, 446] width 256 height 21
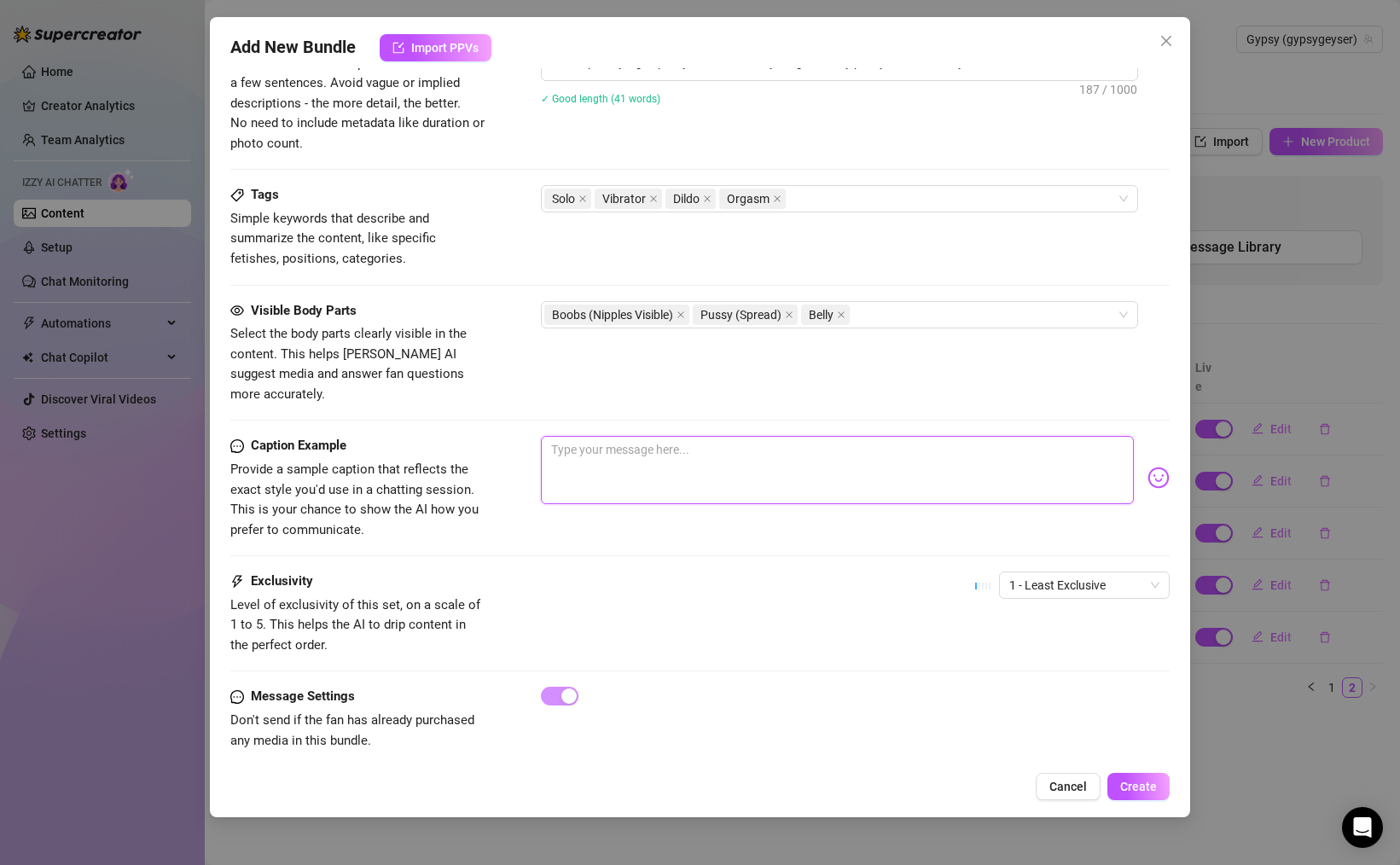
click at [624, 449] on textarea at bounding box center [837, 470] width 593 height 68
drag, startPoint x: 1020, startPoint y: 575, endPoint x: 1030, endPoint y: 572, distance: 10.4
click at [1025, 574] on span "1 - Least Exclusive" at bounding box center [1085, 585] width 150 height 26
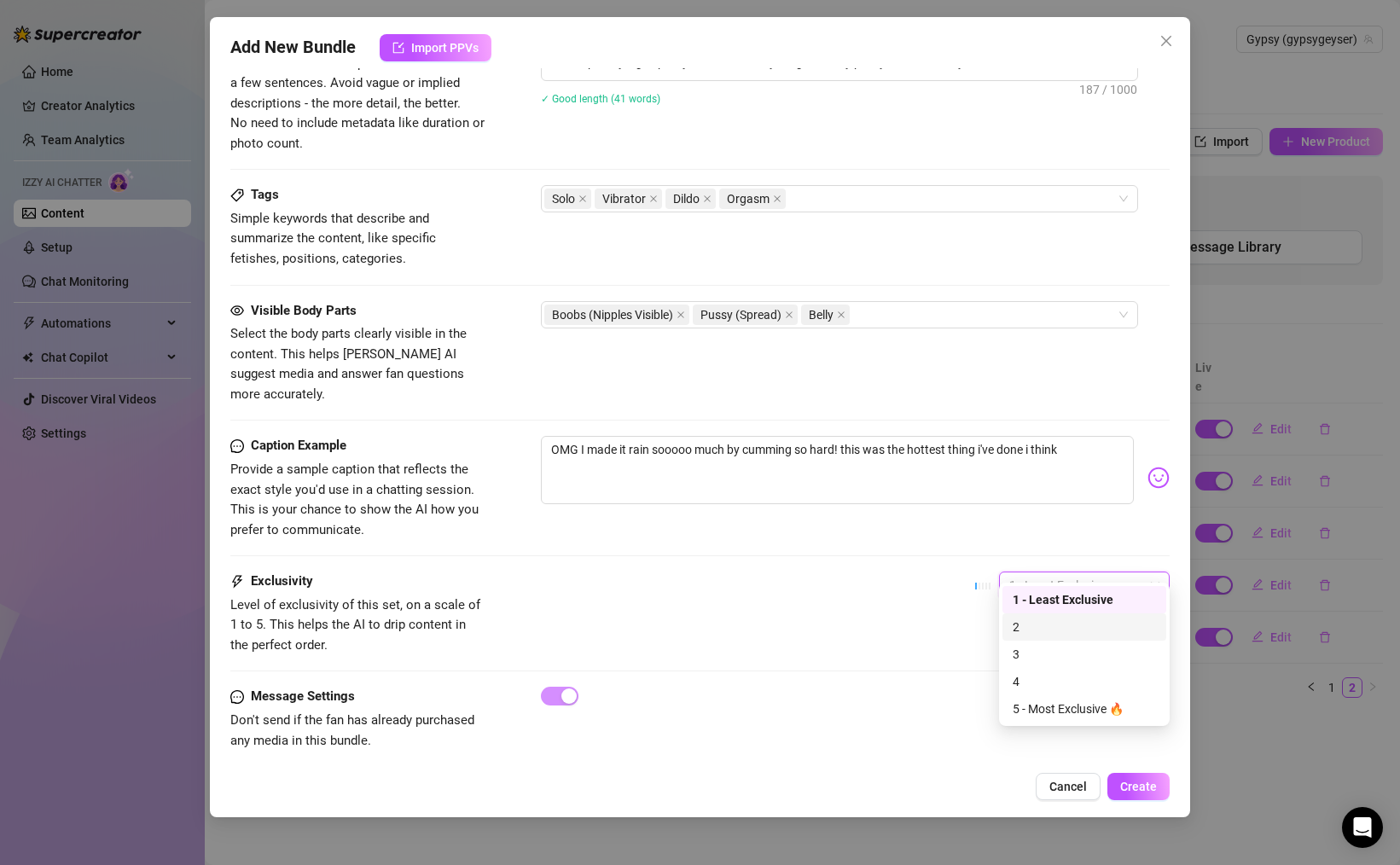
click at [1043, 623] on div "2" at bounding box center [1084, 627] width 143 height 19
click at [1078, 572] on span "2" at bounding box center [1085, 585] width 150 height 26
click at [1049, 608] on div "1 - Least Exclusive" at bounding box center [1084, 599] width 143 height 19
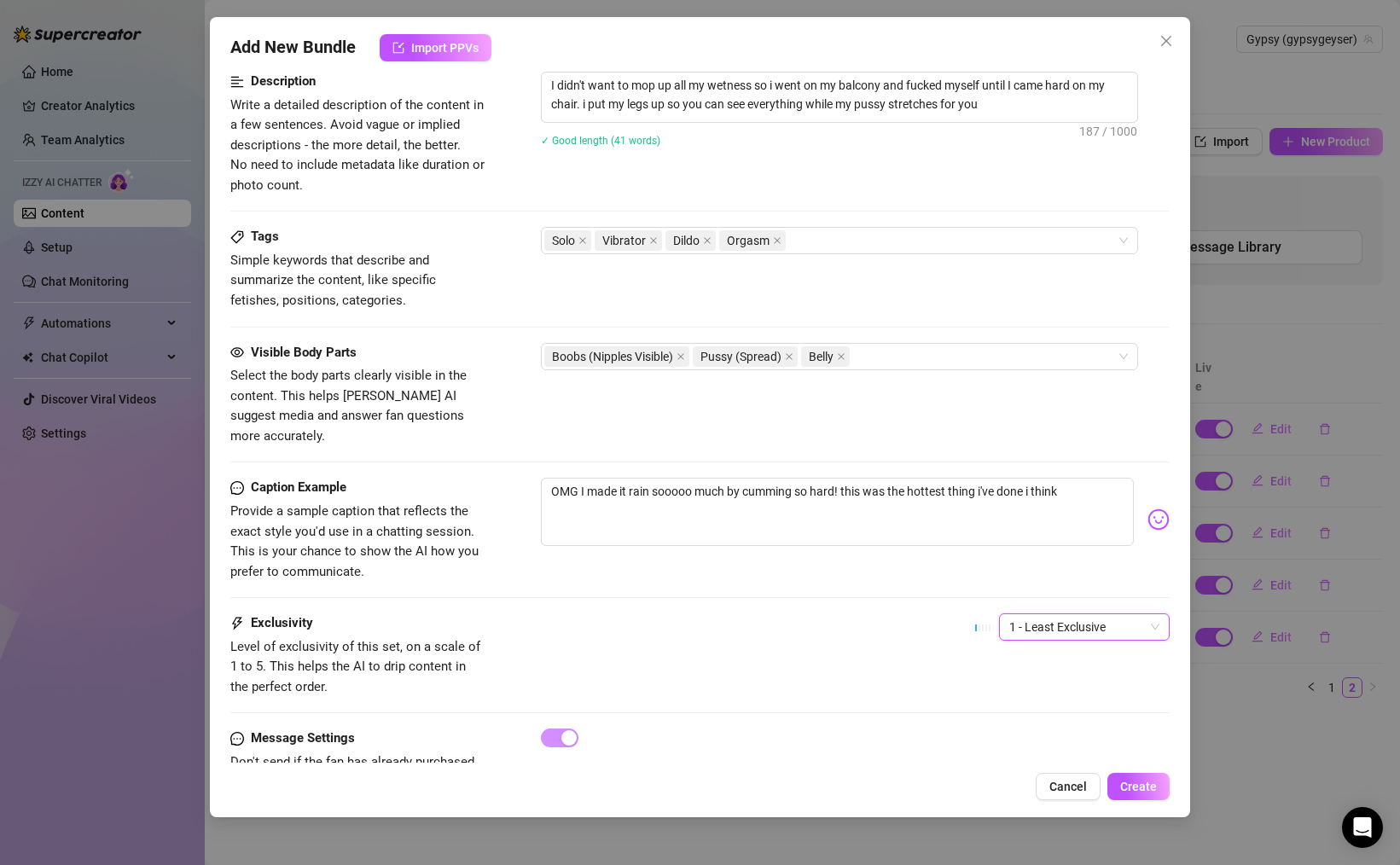
scroll to position [829, 0]
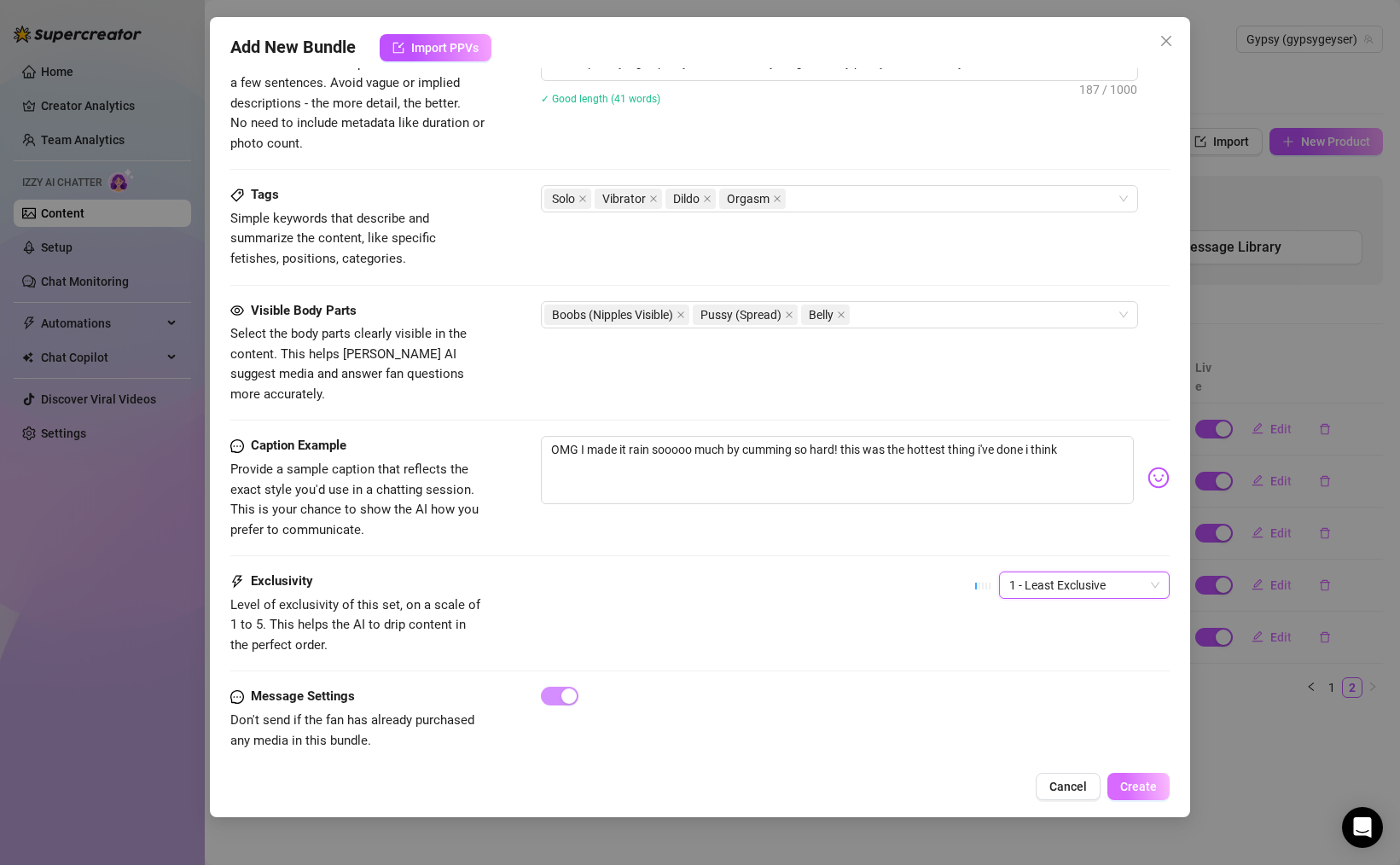
click at [1138, 782] on span "Create" at bounding box center [1138, 785] width 37 height 13
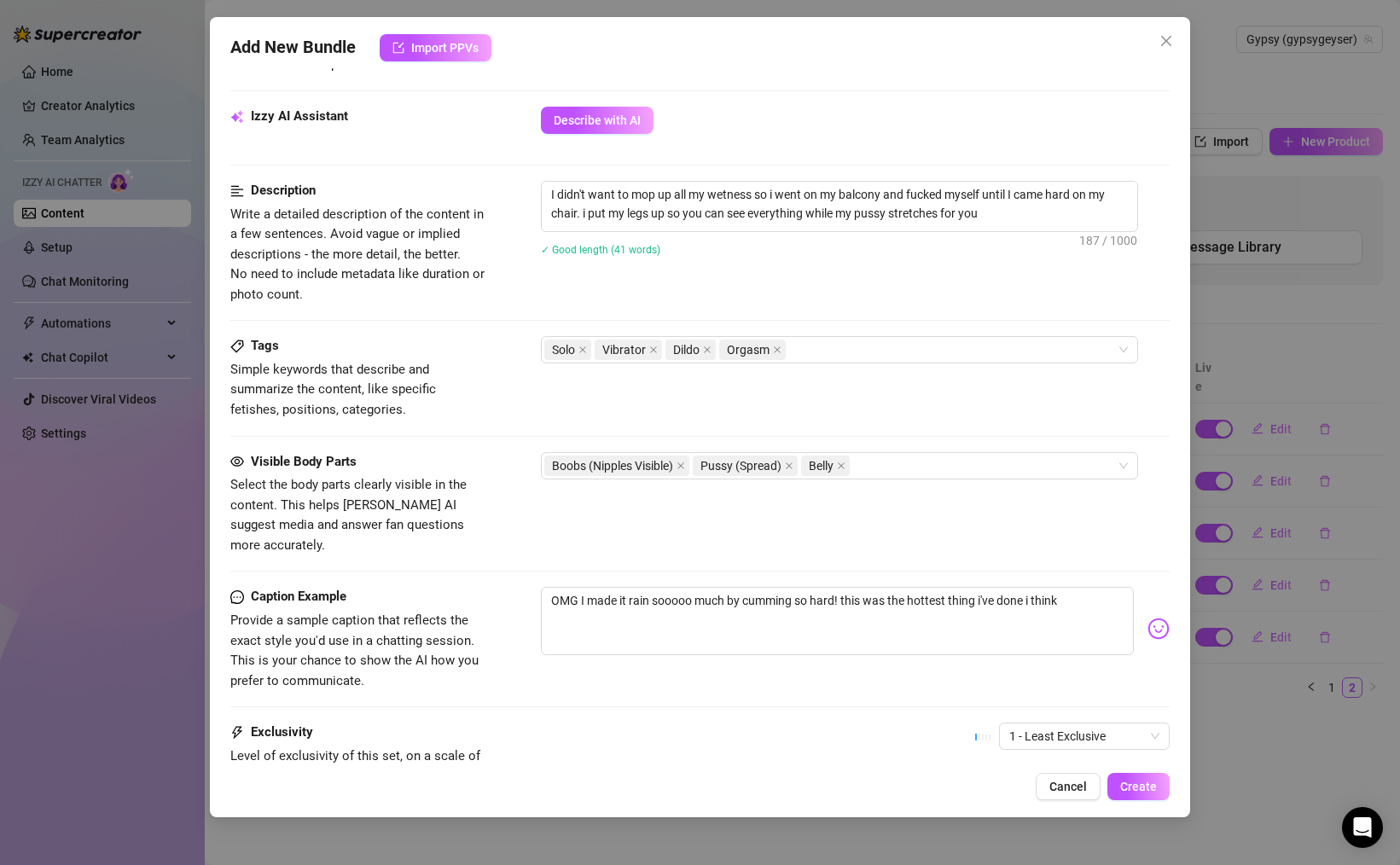
scroll to position [672, 0]
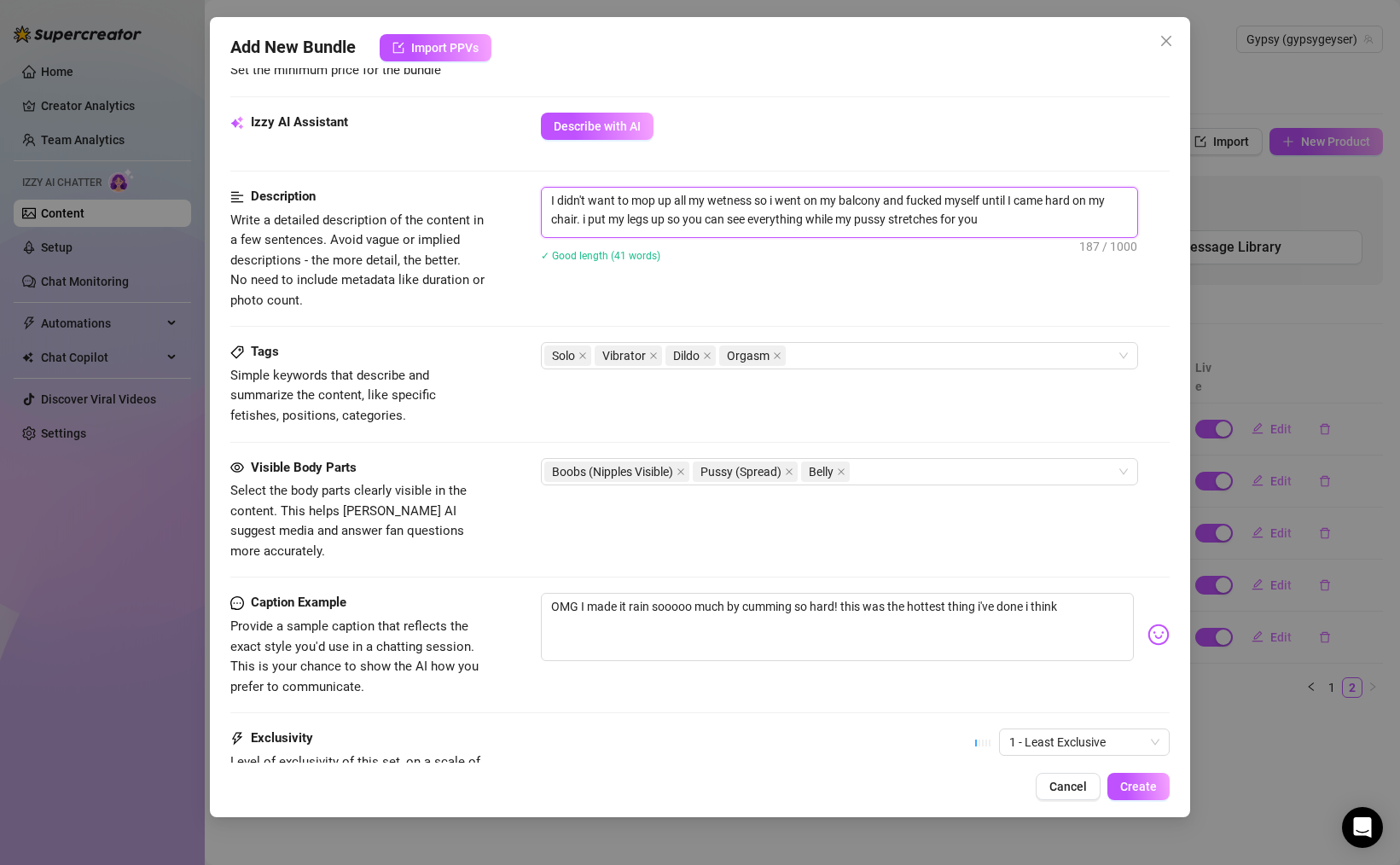
click at [863, 205] on textarea "I didn't want to mop up all my wetness so i went on my balcony and fucked mysel…" at bounding box center [839, 210] width 596 height 45
click at [1151, 794] on button "Create" at bounding box center [1138, 786] width 63 height 27
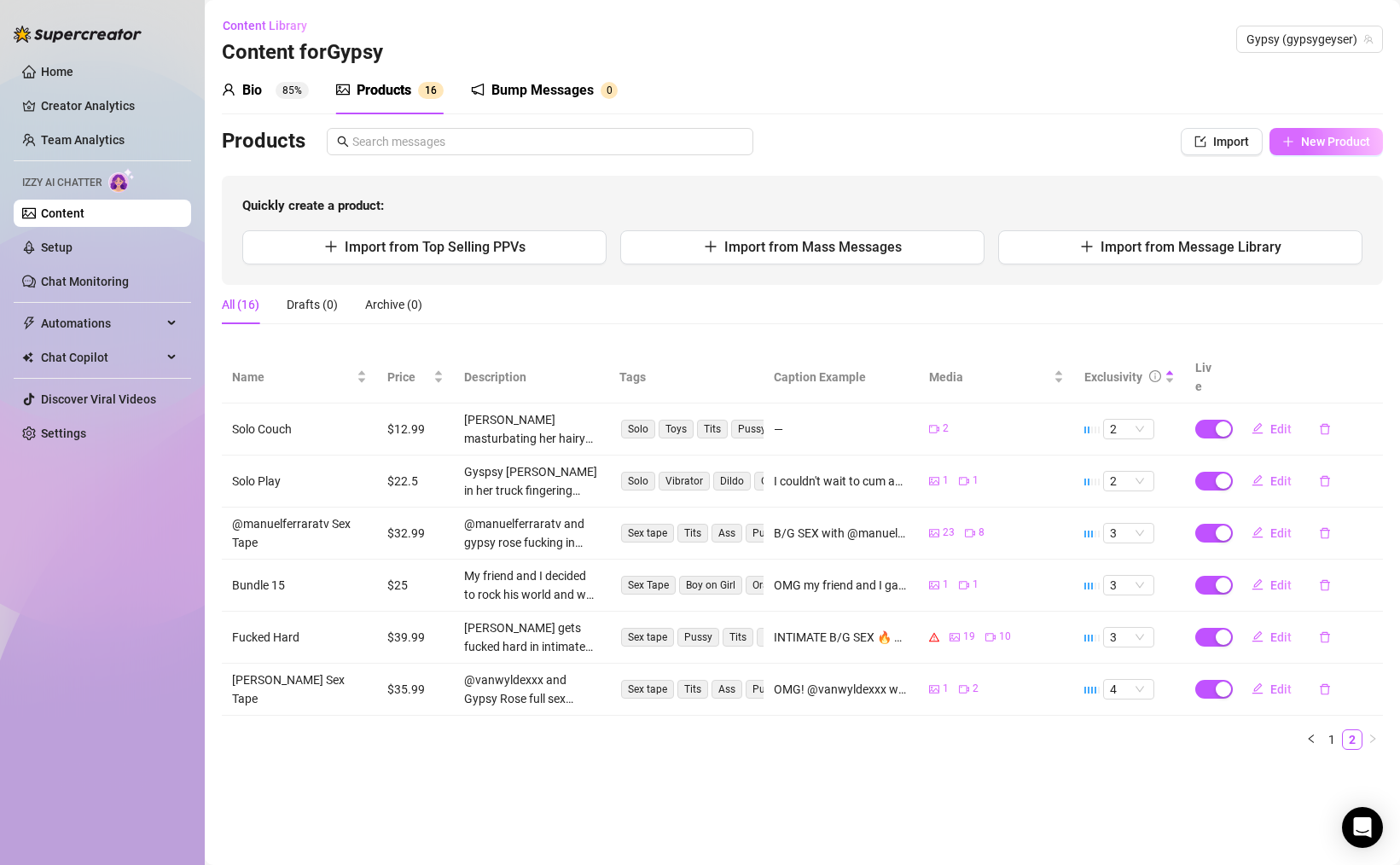
click at [1284, 133] on button "New Product" at bounding box center [1326, 141] width 114 height 27
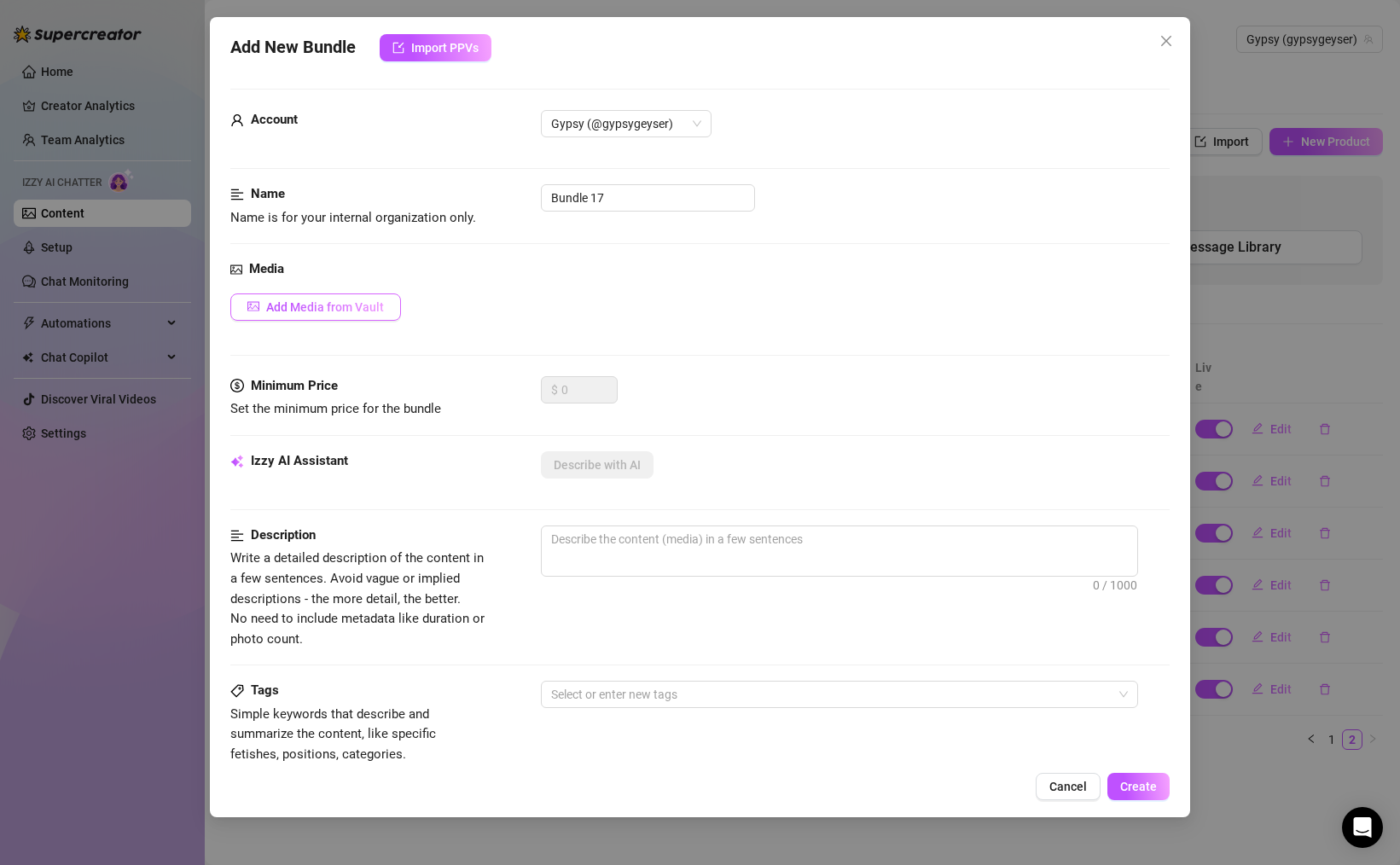
click at [351, 295] on button "Add Media from Vault" at bounding box center [315, 307] width 170 height 27
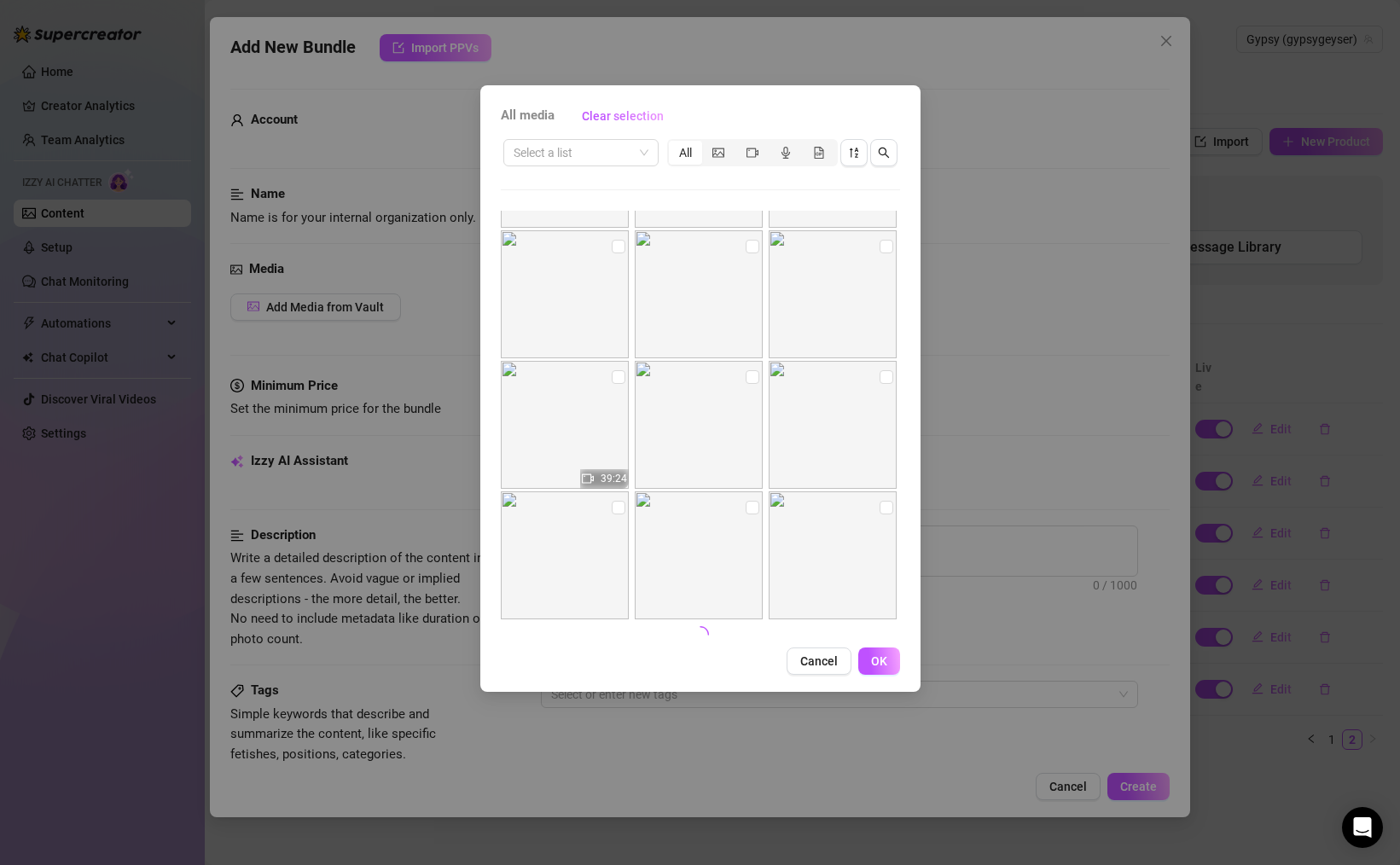
scroll to position [643, 0]
drag, startPoint x: 752, startPoint y: 363, endPoint x: 743, endPoint y: 364, distance: 9.1
click at [752, 363] on input "checkbox" at bounding box center [752, 366] width 13 height 13
click at [620, 366] on input "checkbox" at bounding box center [618, 366] width 13 height 13
click at [881, 664] on span "OK" at bounding box center [879, 660] width 16 height 13
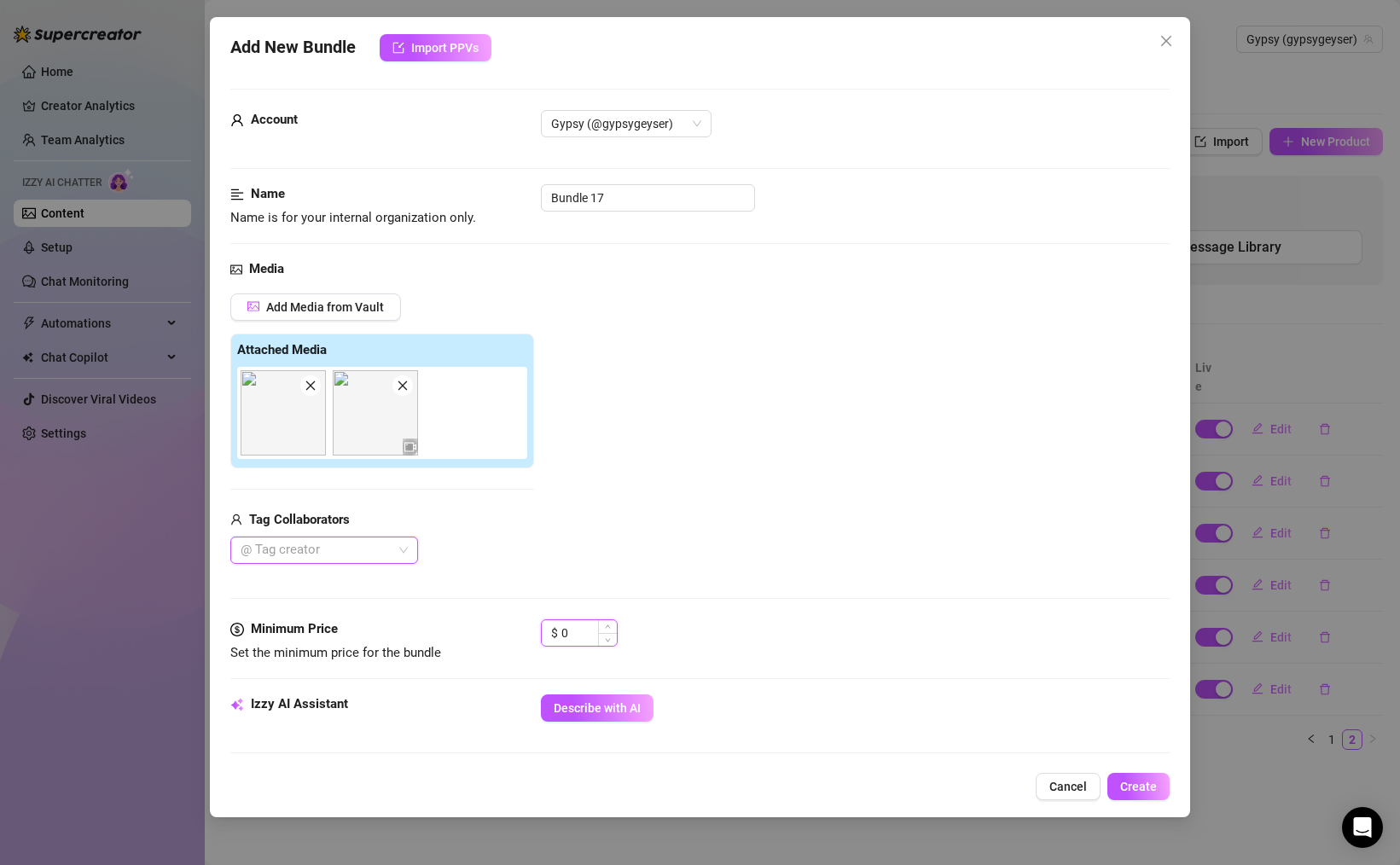
click at [542, 629] on div "$ 0" at bounding box center [580, 632] width 77 height 27
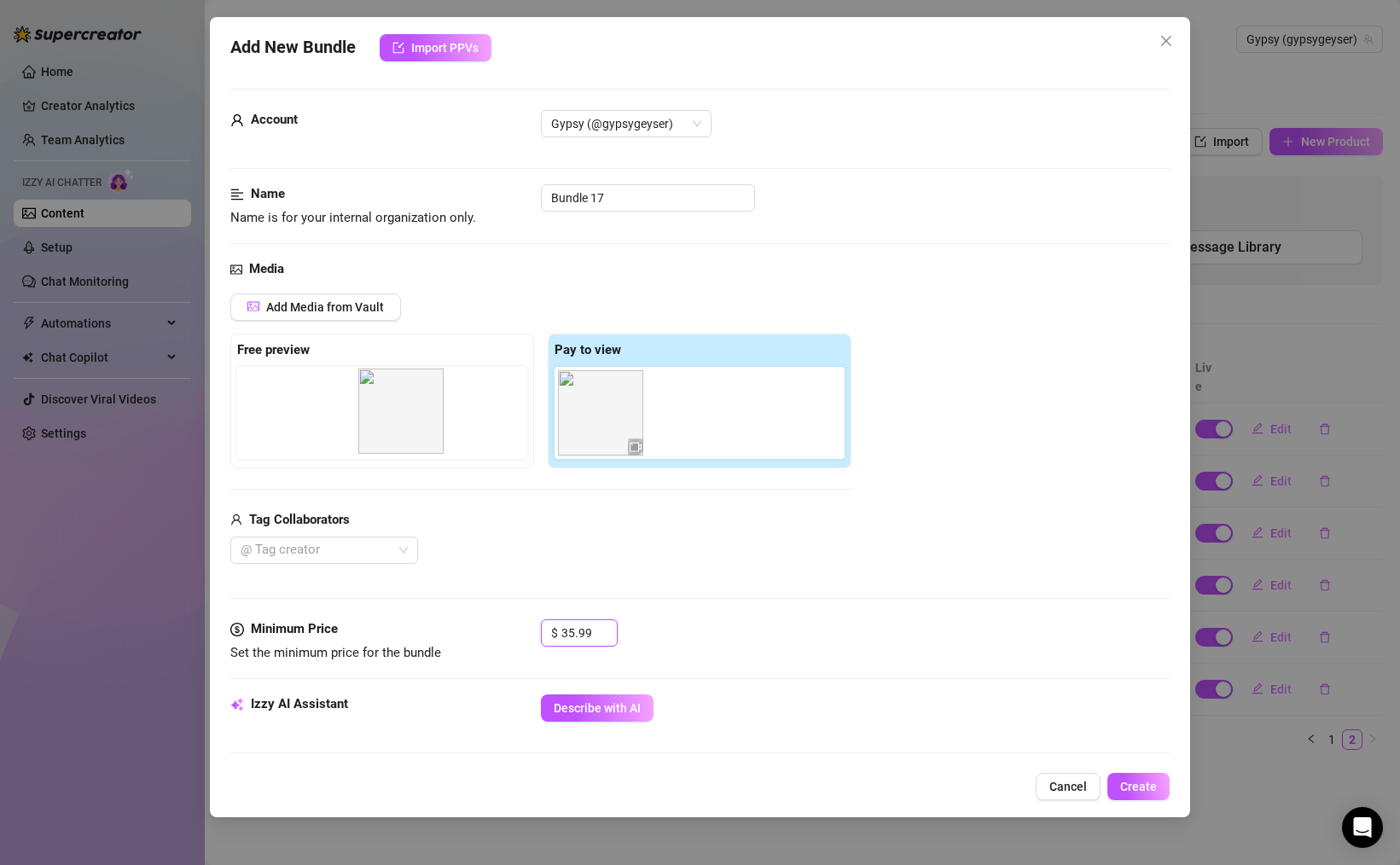
drag, startPoint x: 620, startPoint y: 431, endPoint x: 417, endPoint y: 430, distance: 203.0
click at [417, 430] on div "Free preview Pay to view" at bounding box center [540, 400] width 621 height 134
drag, startPoint x: 661, startPoint y: 201, endPoint x: 427, endPoint y: 194, distance: 234.1
click at [436, 194] on div "Name Name is for your internal organization only. Bundle 17" at bounding box center [700, 206] width 940 height 44
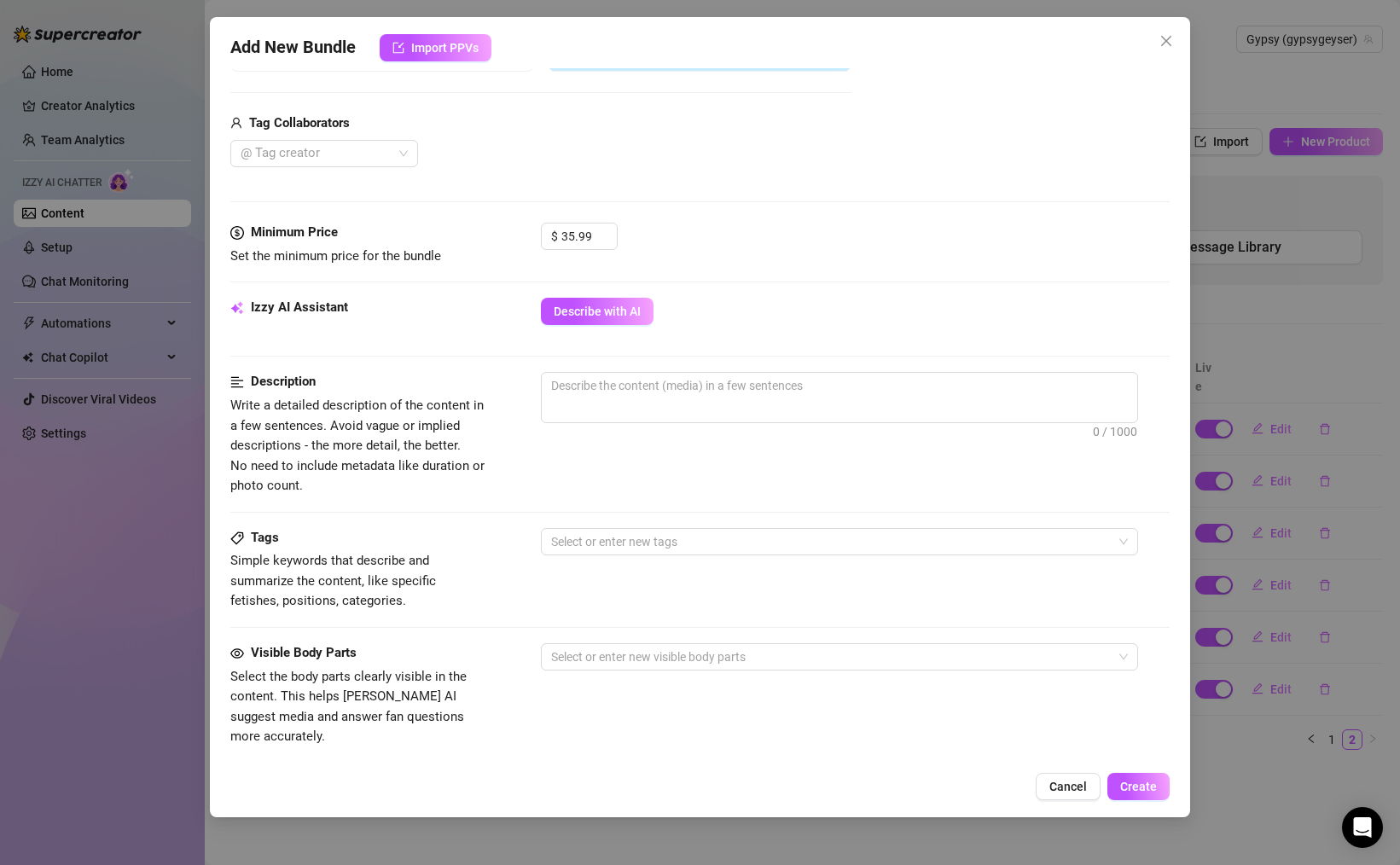
scroll to position [423, 0]
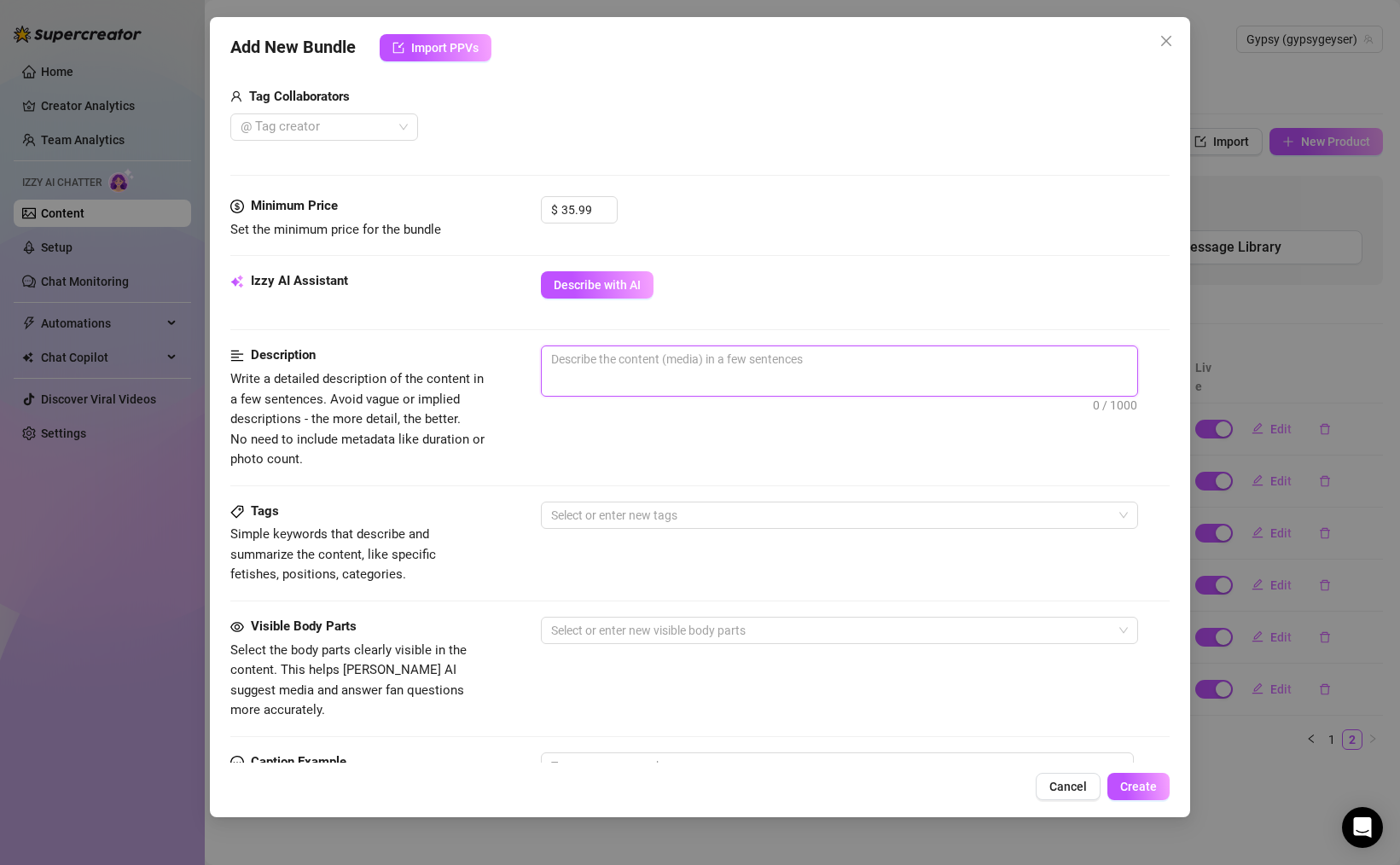
click at [654, 349] on textarea at bounding box center [839, 359] width 596 height 26
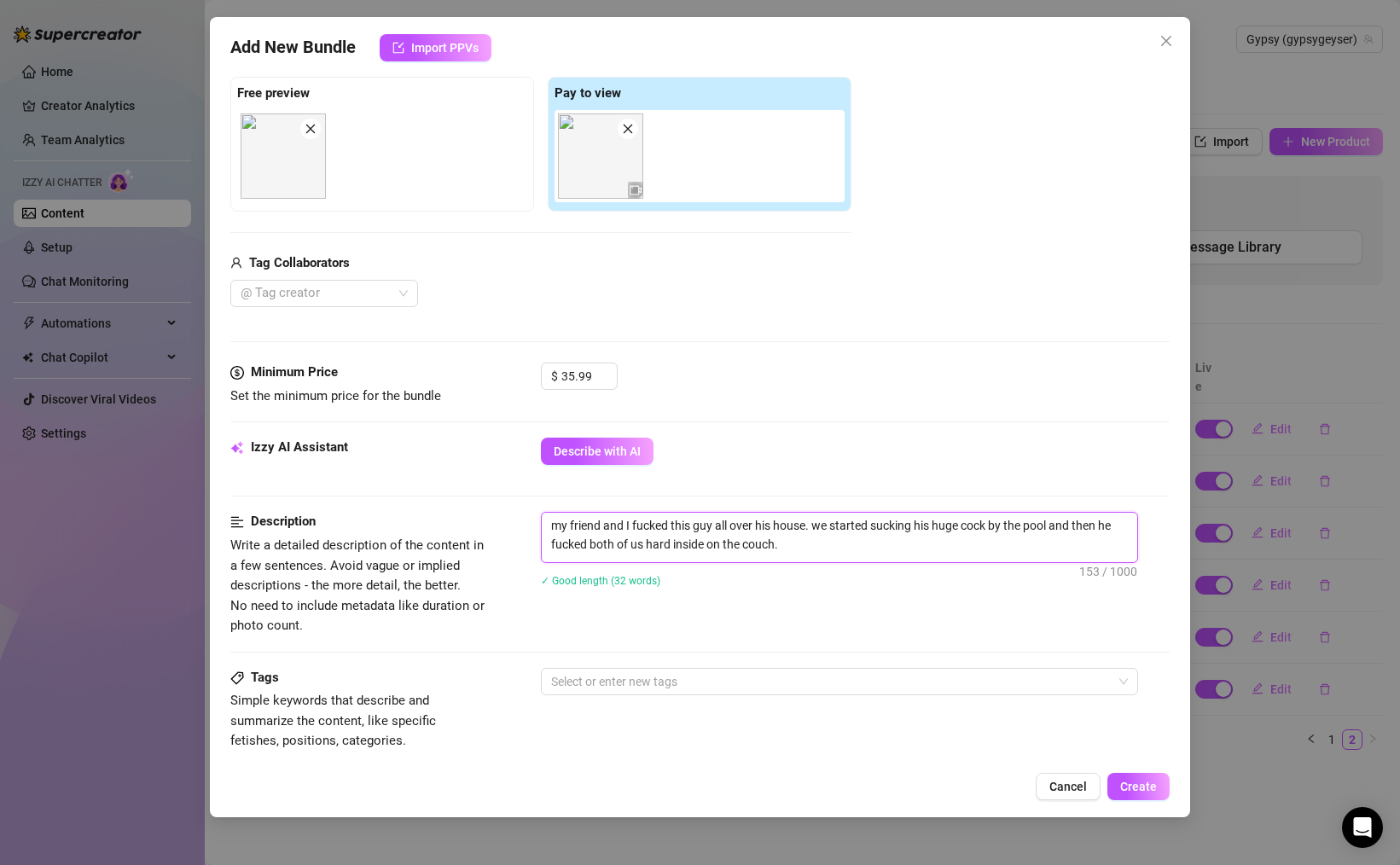
scroll to position [244, 0]
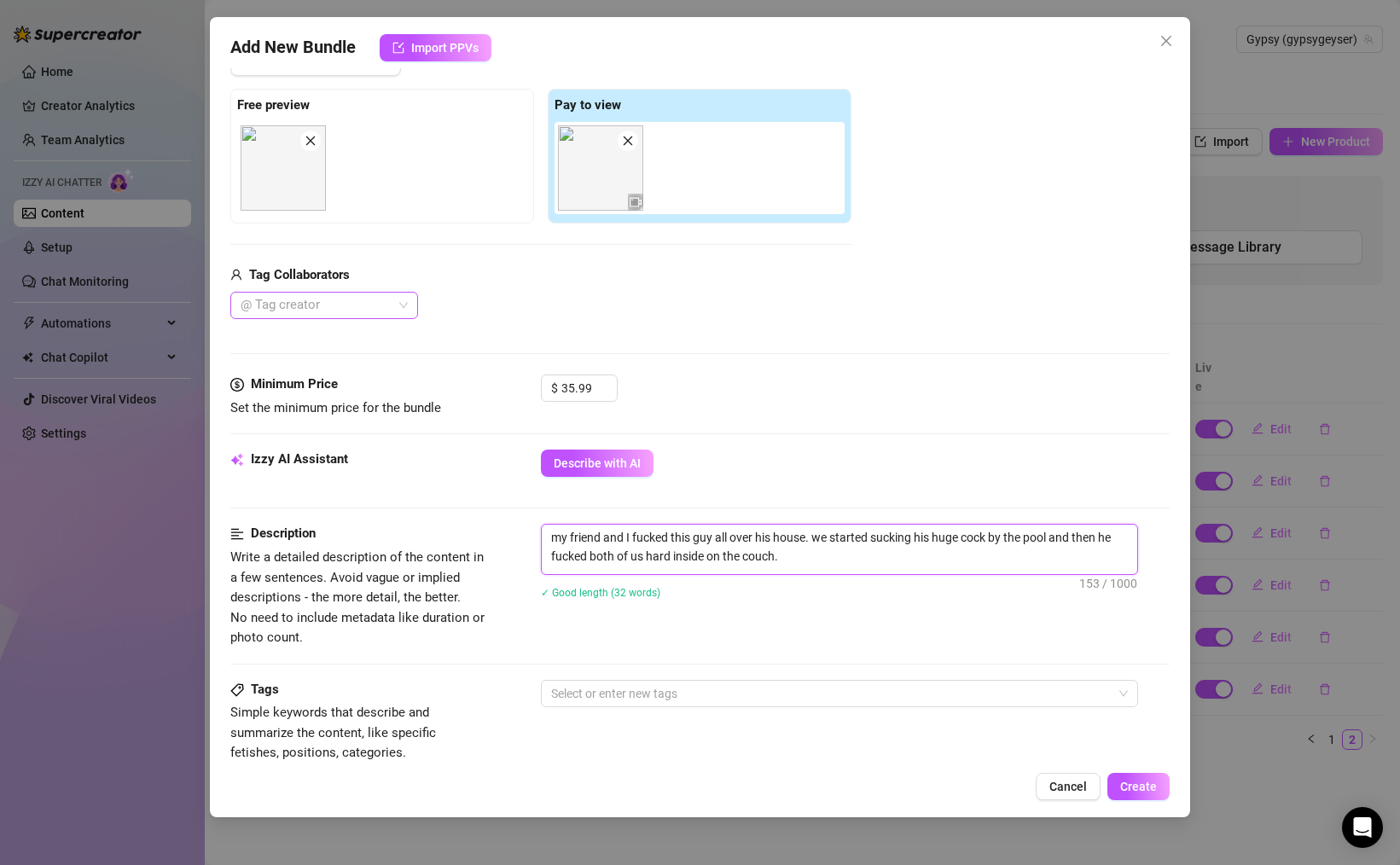
click at [405, 309] on div "@ Tag creator" at bounding box center [324, 305] width 188 height 27
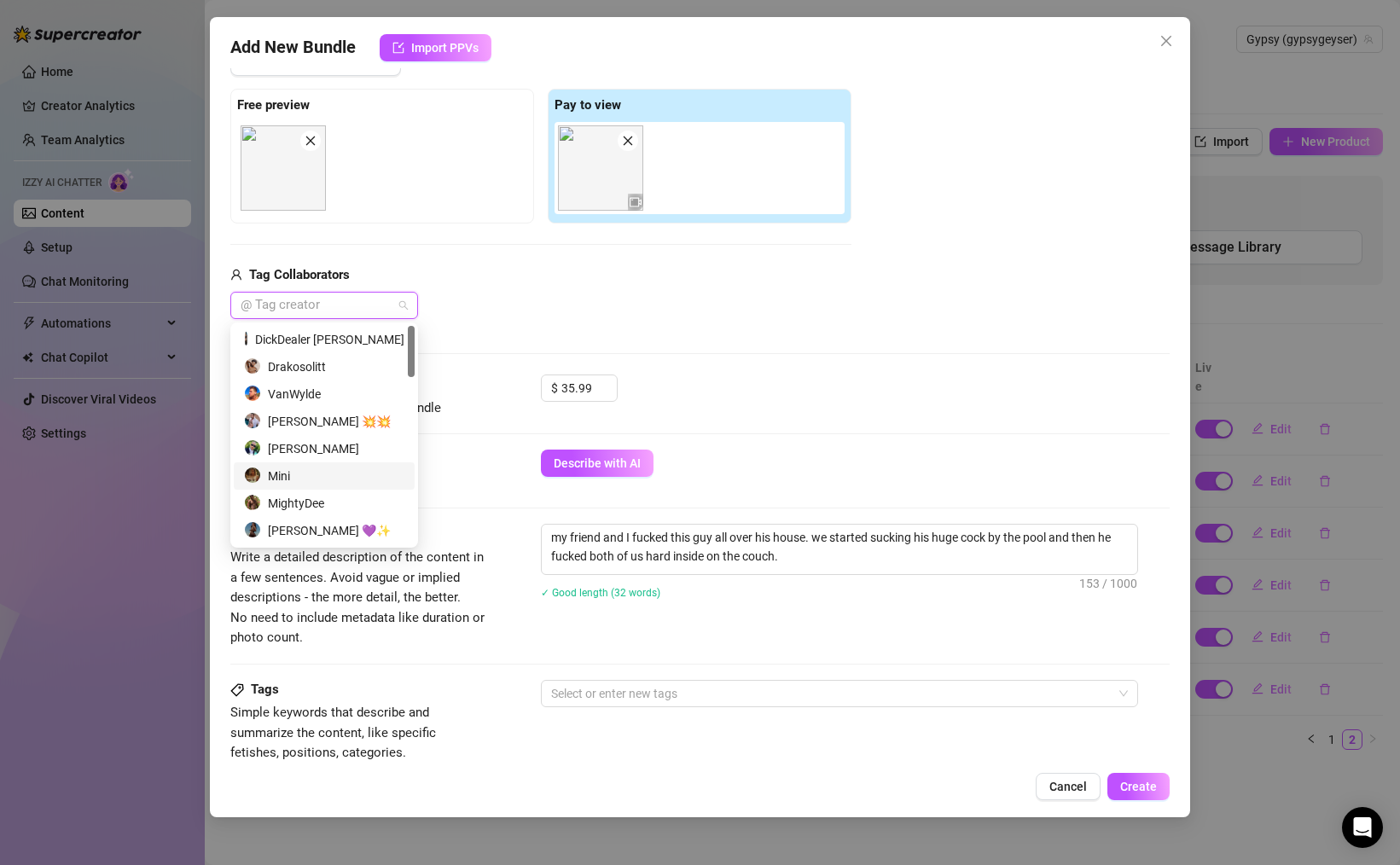
click at [318, 466] on div "Mini" at bounding box center [324, 475] width 181 height 27
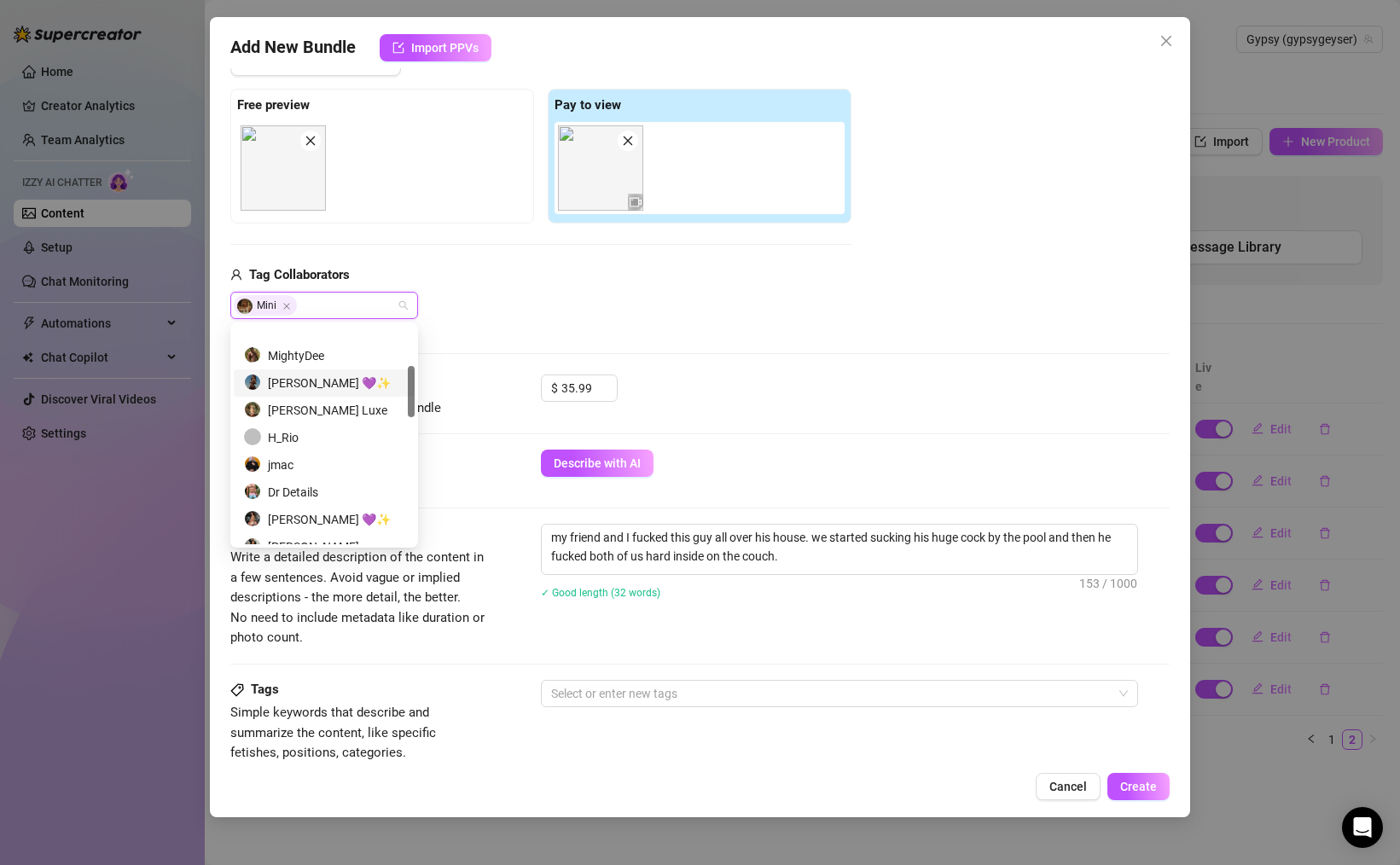
scroll to position [177, 0]
drag, startPoint x: 278, startPoint y: 430, endPoint x: 326, endPoint y: 434, distance: 48.2
click at [278, 430] on div "jmac" at bounding box center [323, 434] width 160 height 19
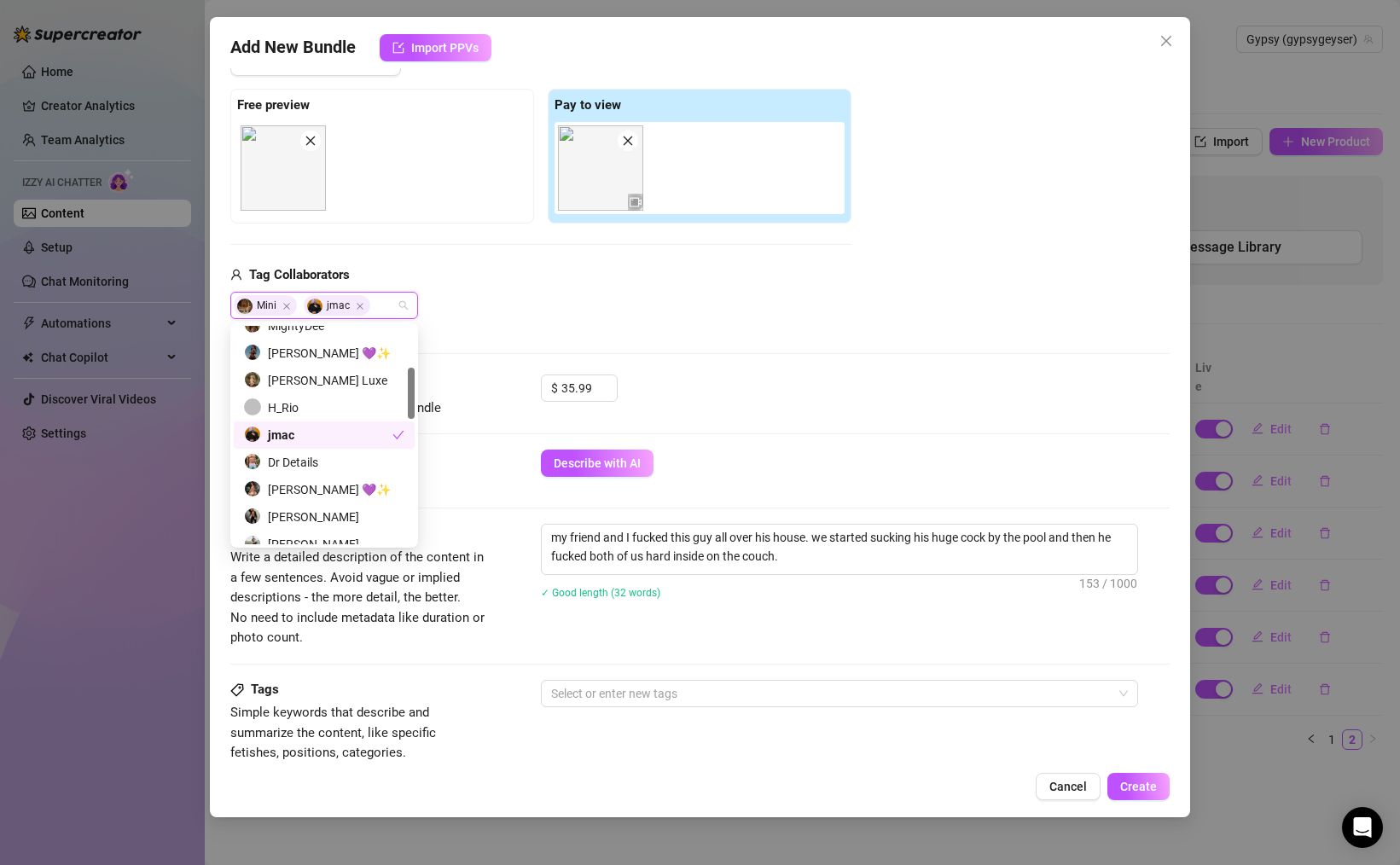
click at [846, 454] on div "Describe with AI" at bounding box center [855, 463] width 629 height 27
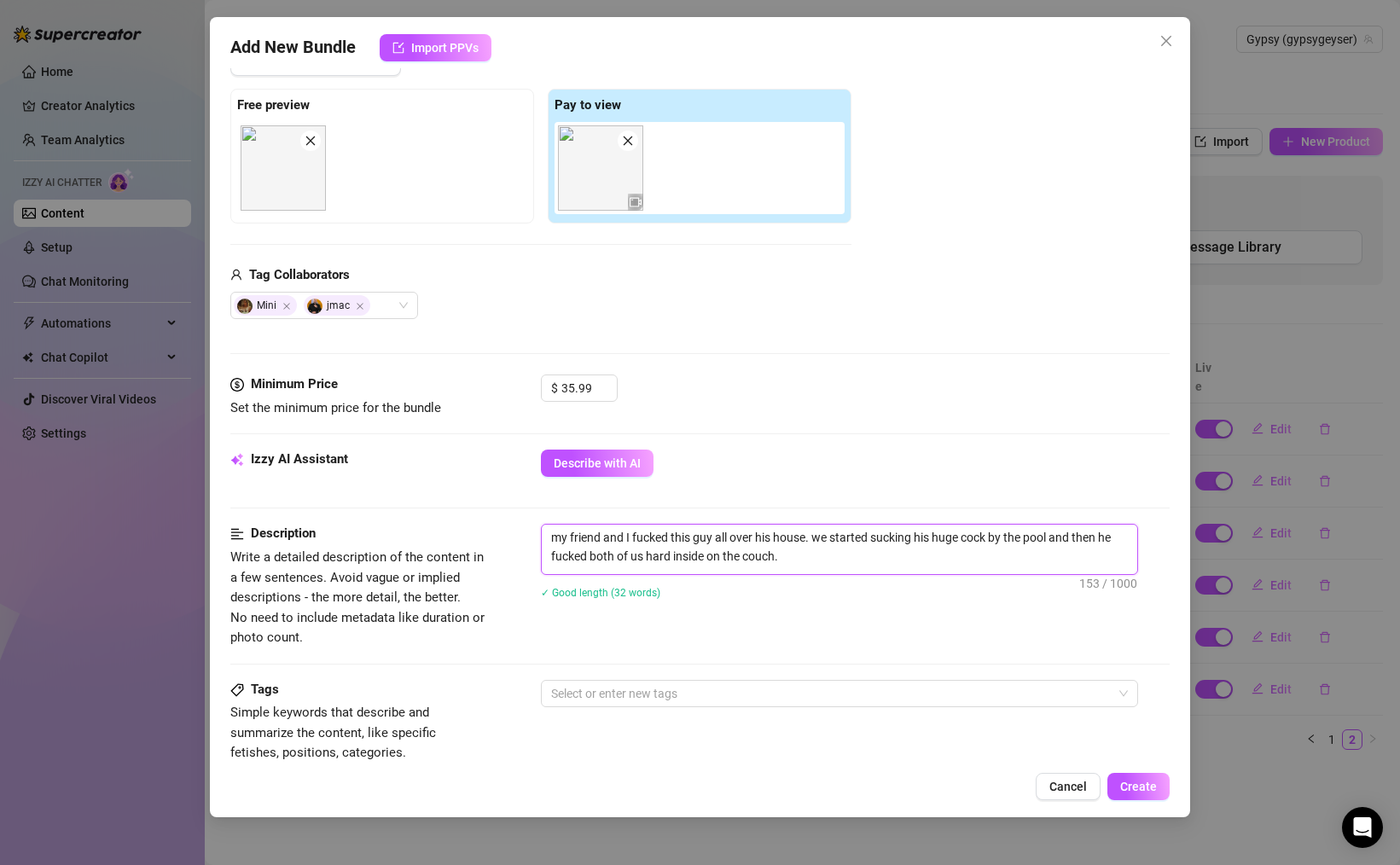
click at [808, 548] on textarea "my friend and I fucked this guy all over his house. we started sucking his huge…" at bounding box center [839, 547] width 596 height 45
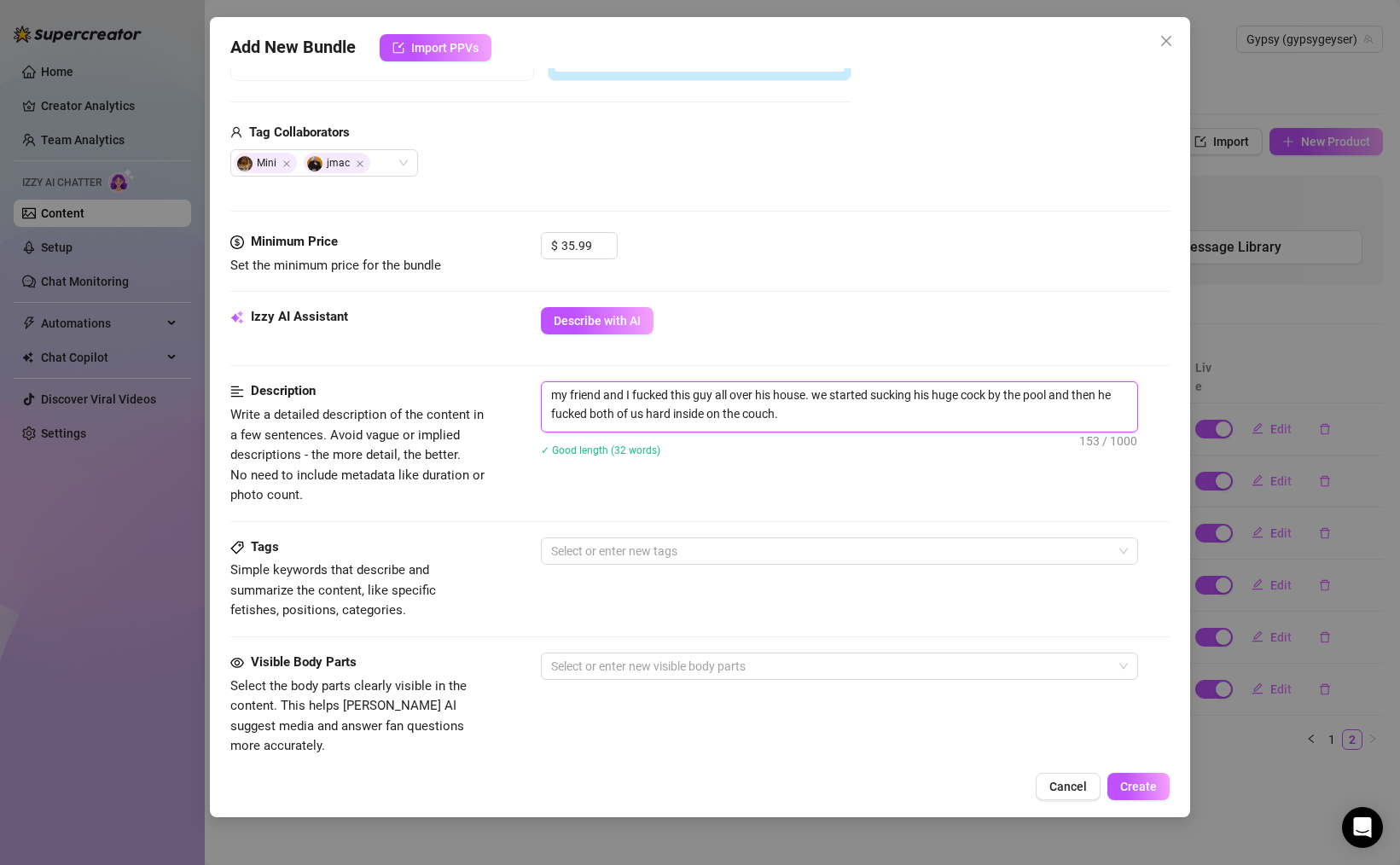
scroll to position [394, 0]
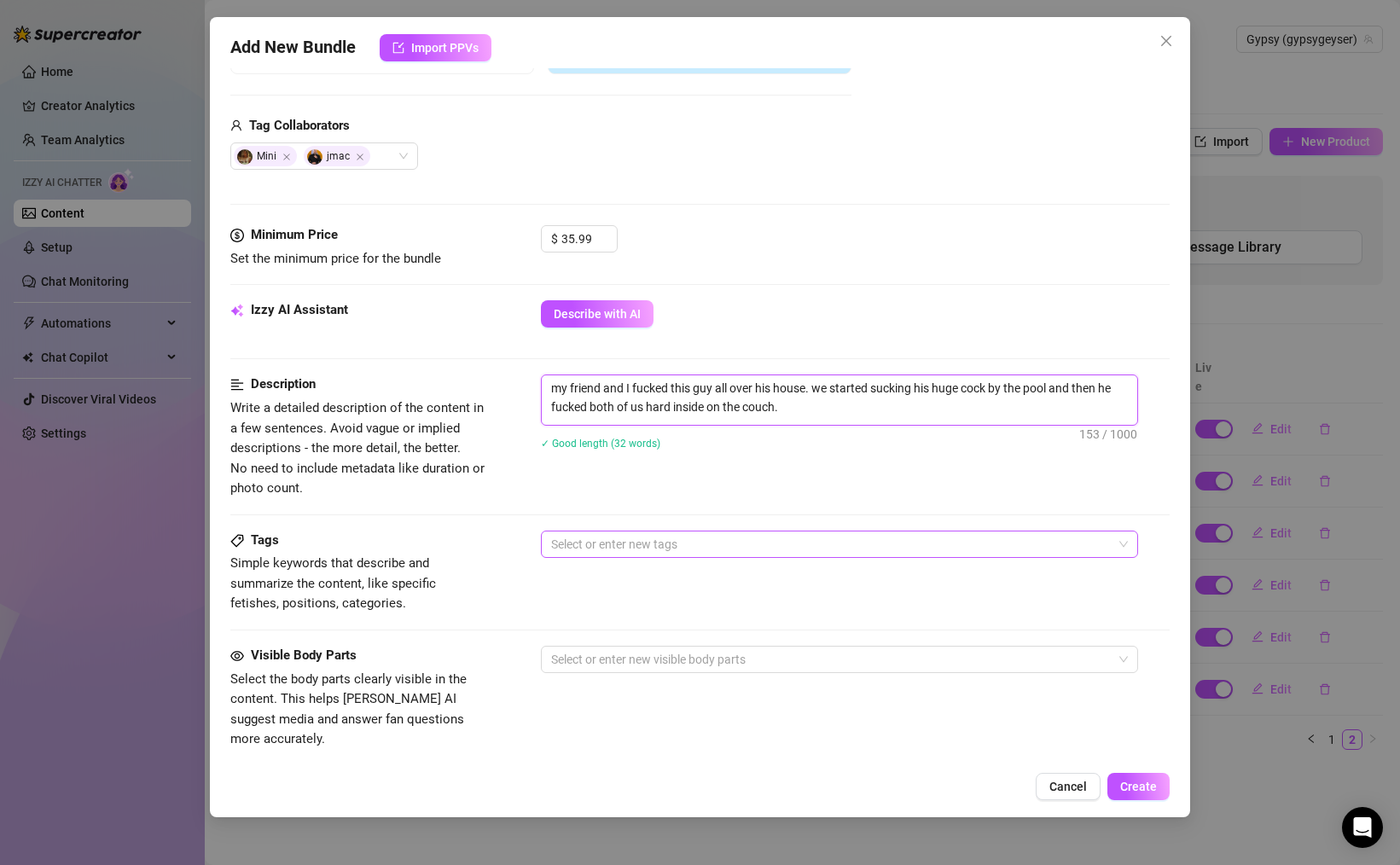
click at [625, 543] on div at bounding box center [830, 544] width 572 height 24
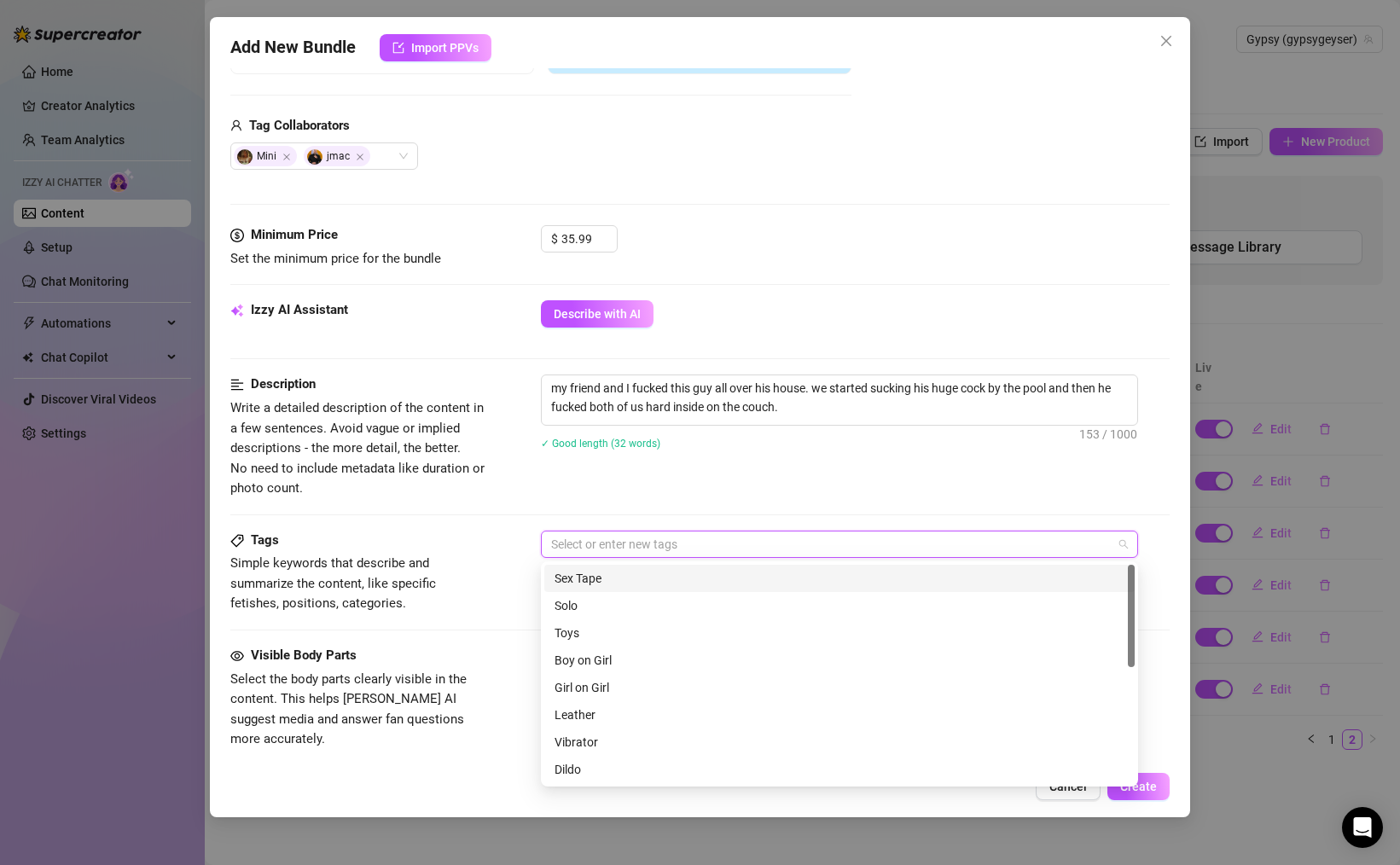
click at [609, 577] on div "Sex Tape" at bounding box center [839, 578] width 570 height 19
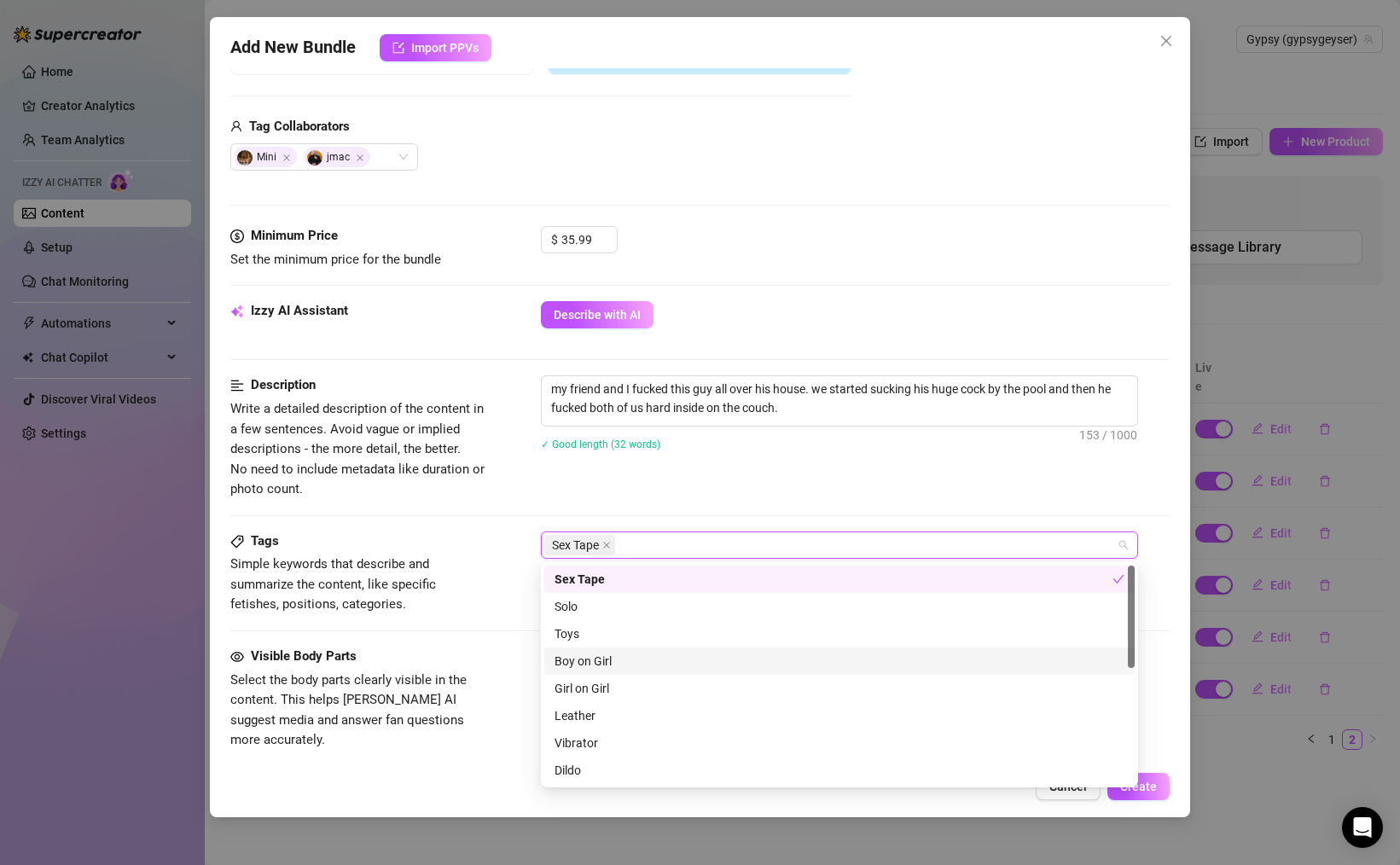
click at [603, 667] on div "Boy on Girl" at bounding box center [839, 661] width 570 height 19
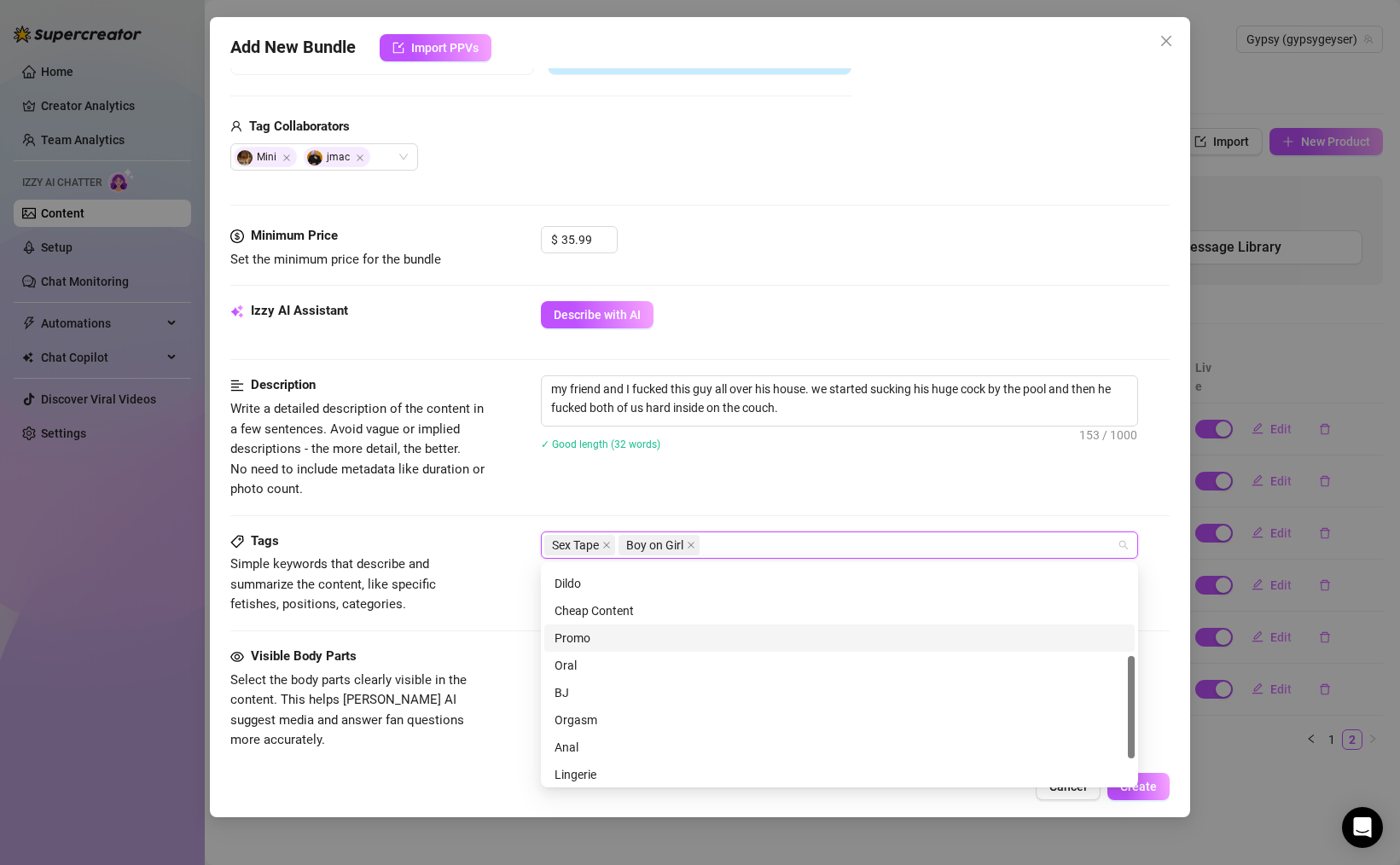
scroll to position [204, 0]
click at [578, 641] on div "Oral" at bounding box center [839, 647] width 570 height 19
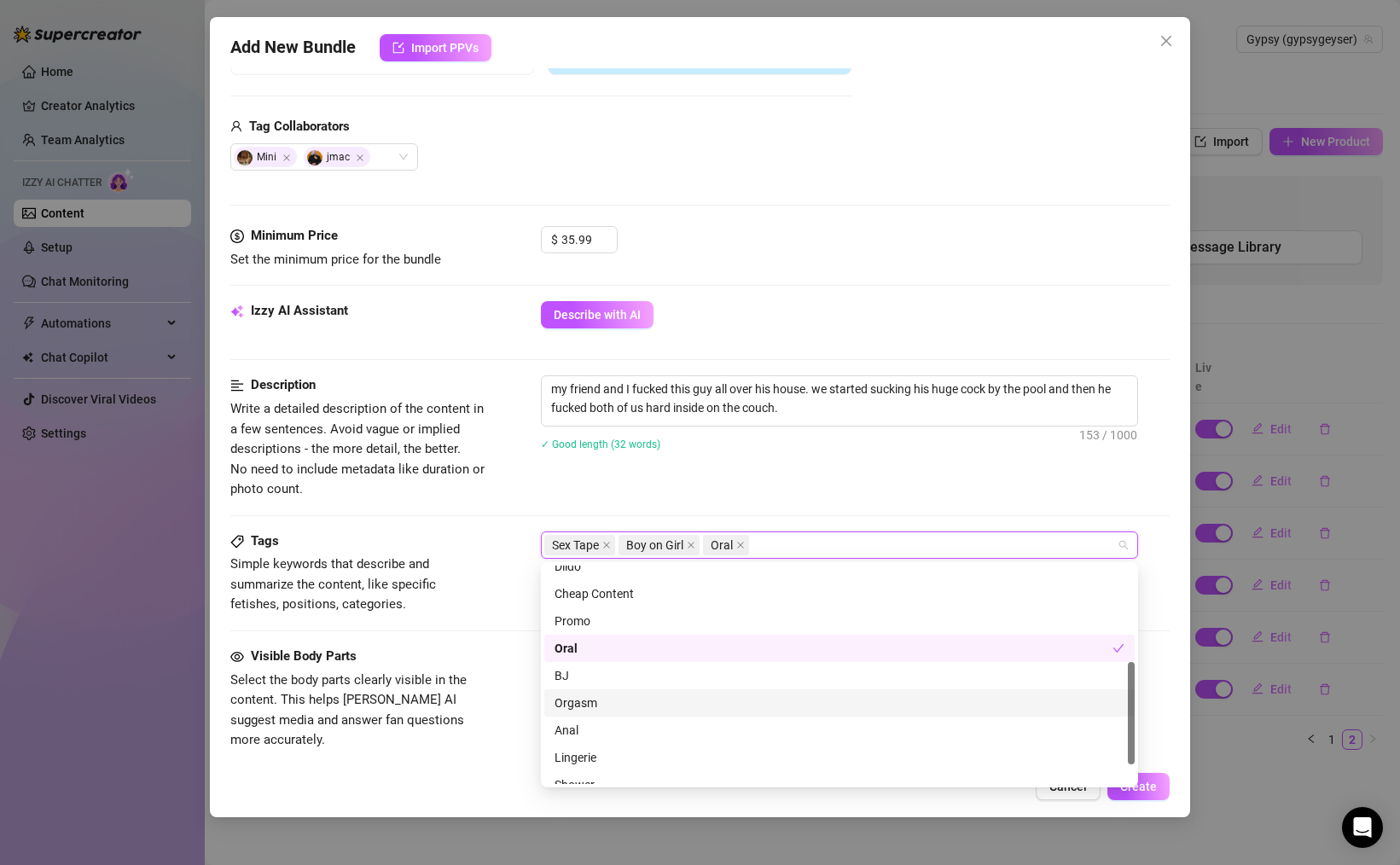
click at [608, 702] on div "Orgasm" at bounding box center [839, 702] width 570 height 19
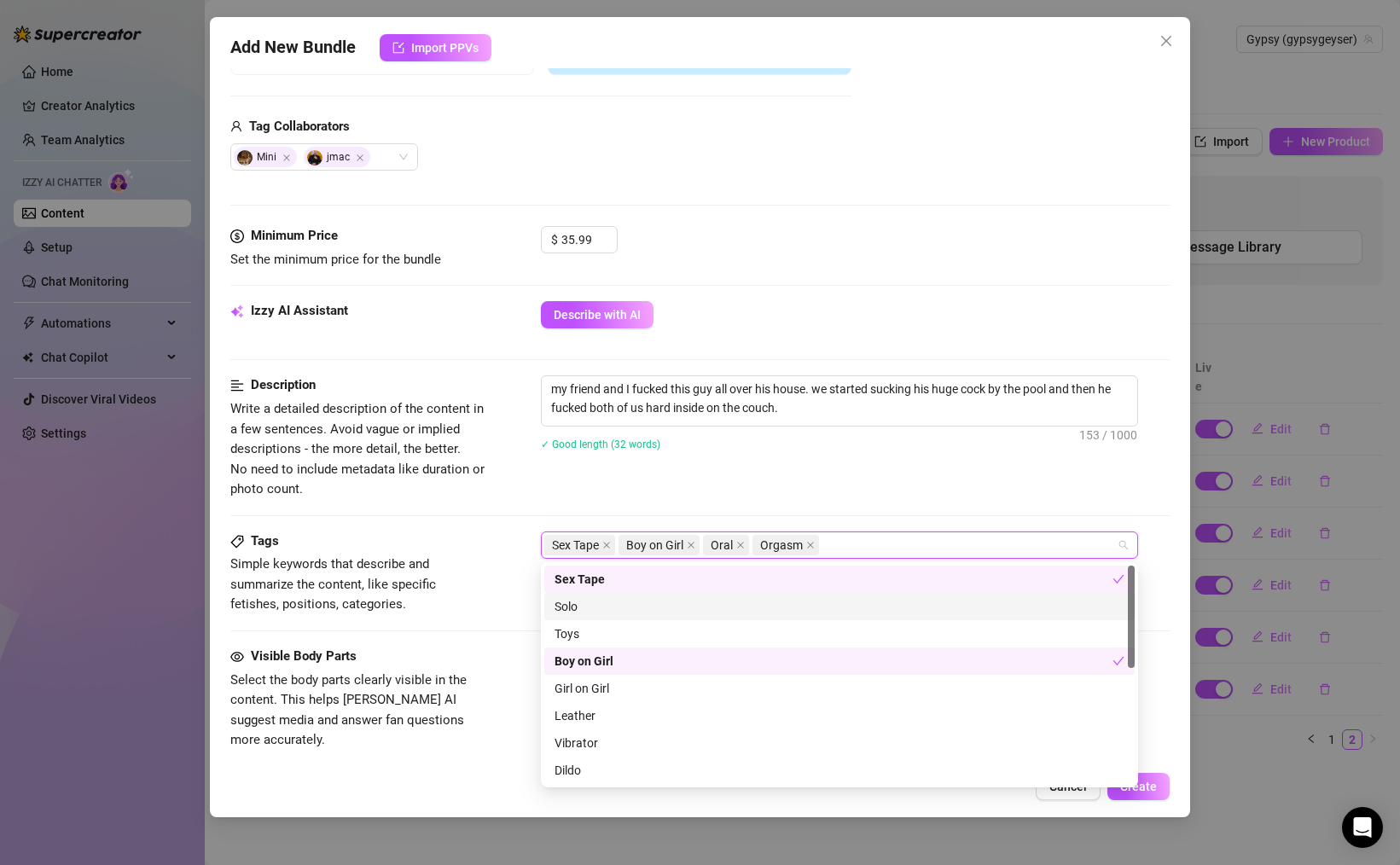
click at [494, 600] on div "Tags Simple keywords that describe and summarize the content, like specific fet…" at bounding box center [700, 572] width 940 height 83
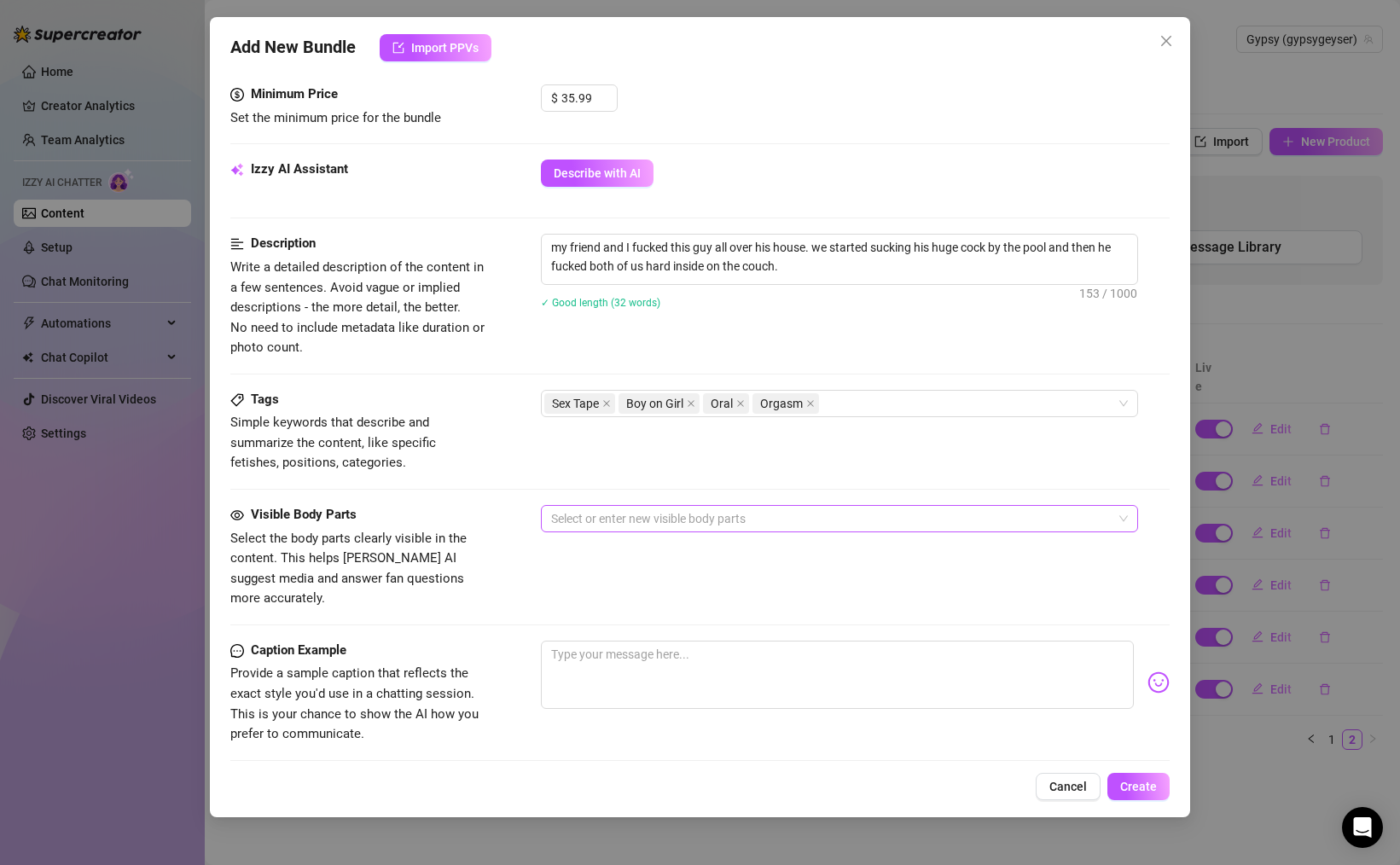
scroll to position [540, 0]
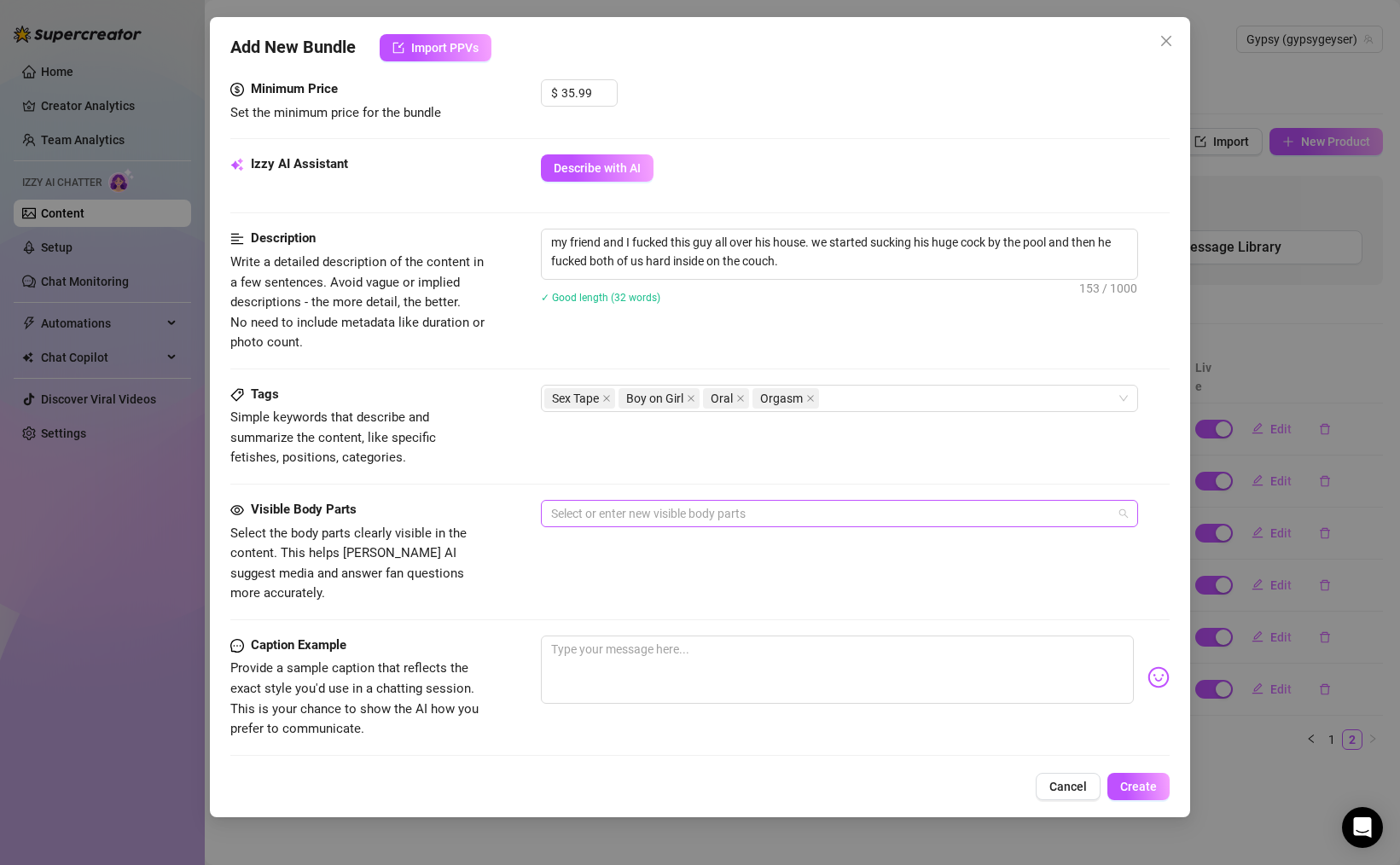
click at [571, 516] on div at bounding box center [830, 513] width 572 height 24
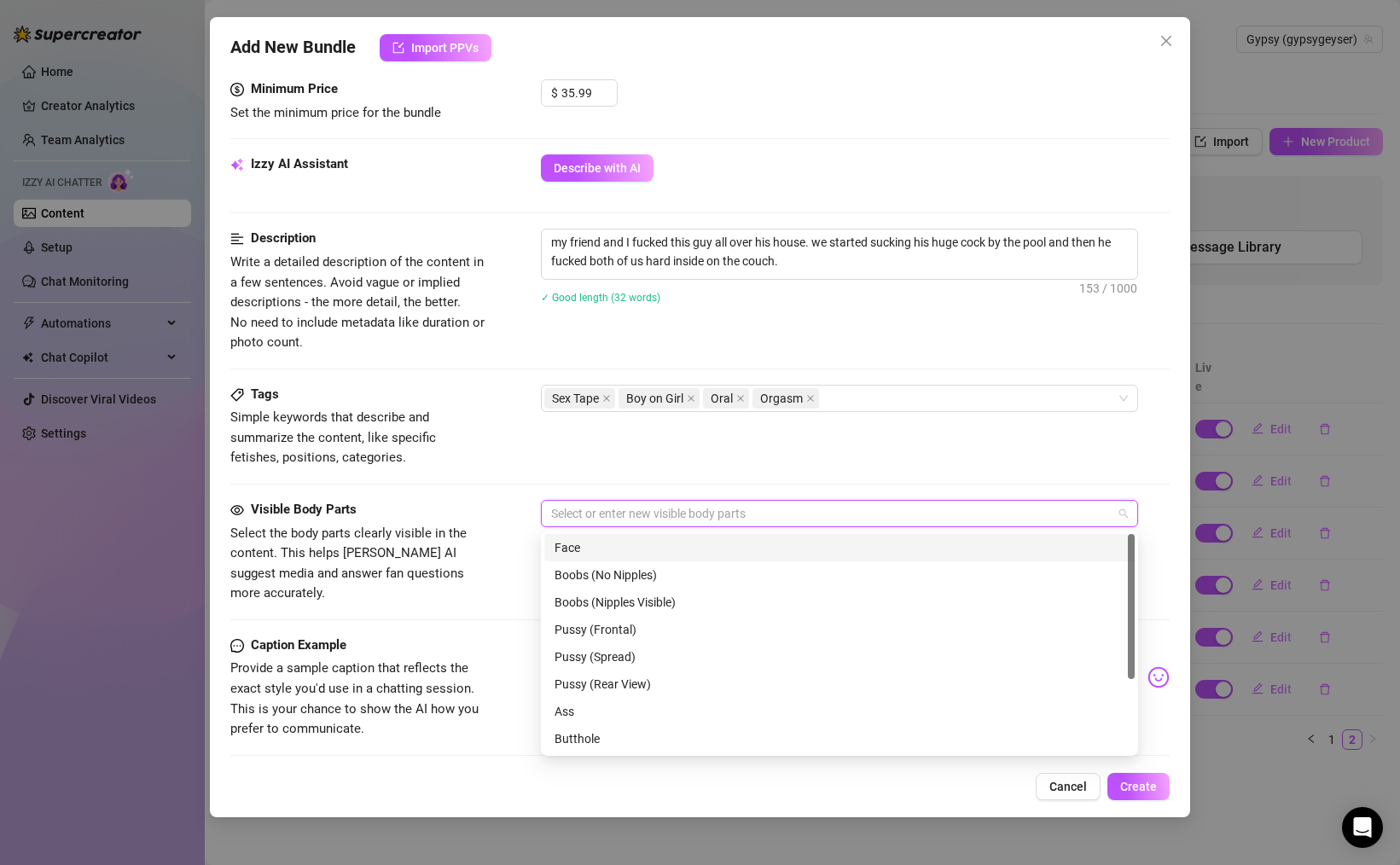
click at [584, 552] on div "Face" at bounding box center [839, 547] width 570 height 19
click at [599, 597] on div "Boobs (Nipples Visible)" at bounding box center [839, 602] width 570 height 19
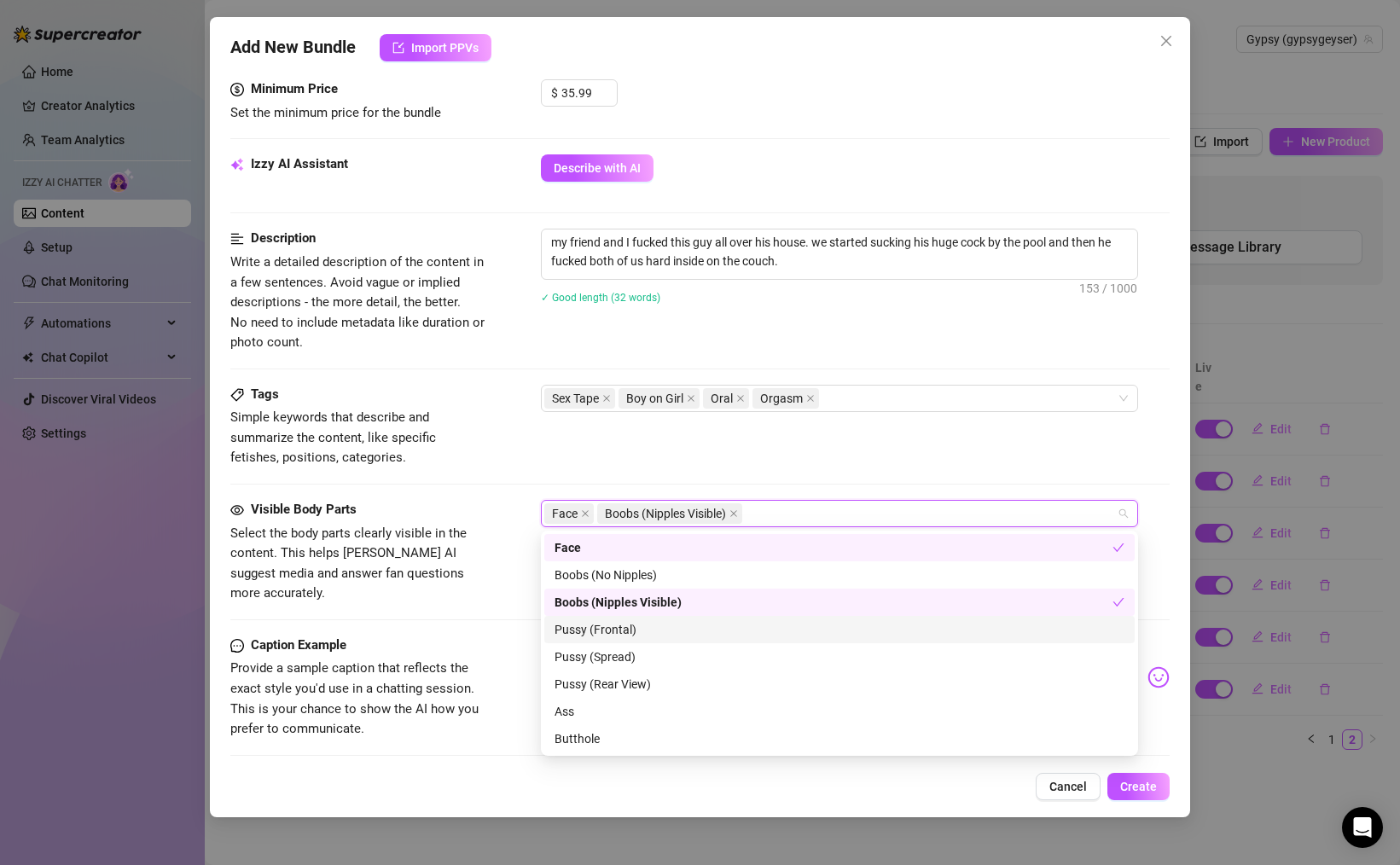
drag, startPoint x: 608, startPoint y: 630, endPoint x: 641, endPoint y: 646, distance: 36.7
click at [610, 632] on div "Pussy (Frontal)" at bounding box center [839, 629] width 570 height 19
click at [626, 652] on div "Pussy (Spread)" at bounding box center [839, 656] width 570 height 19
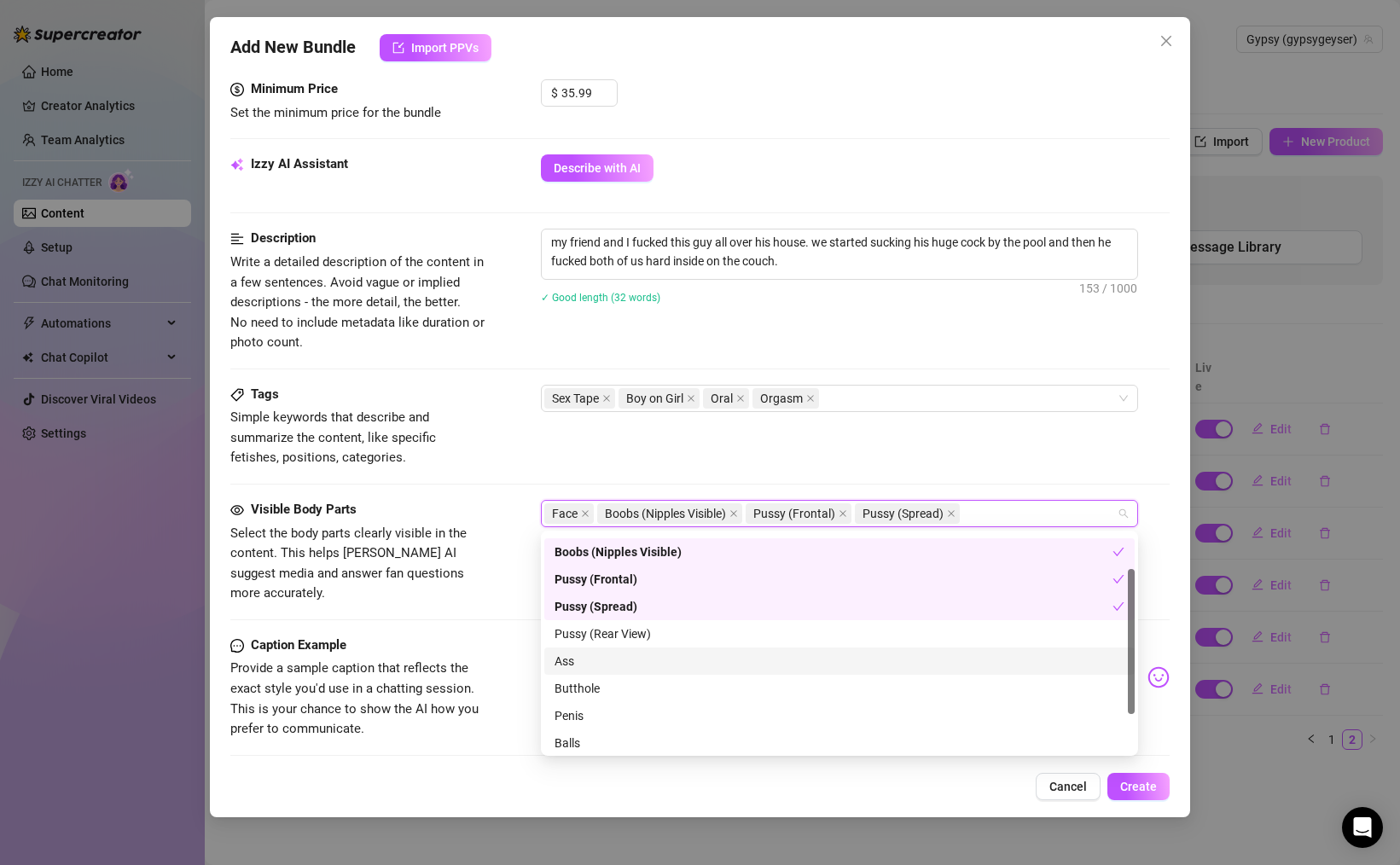
scroll to position [58, 0]
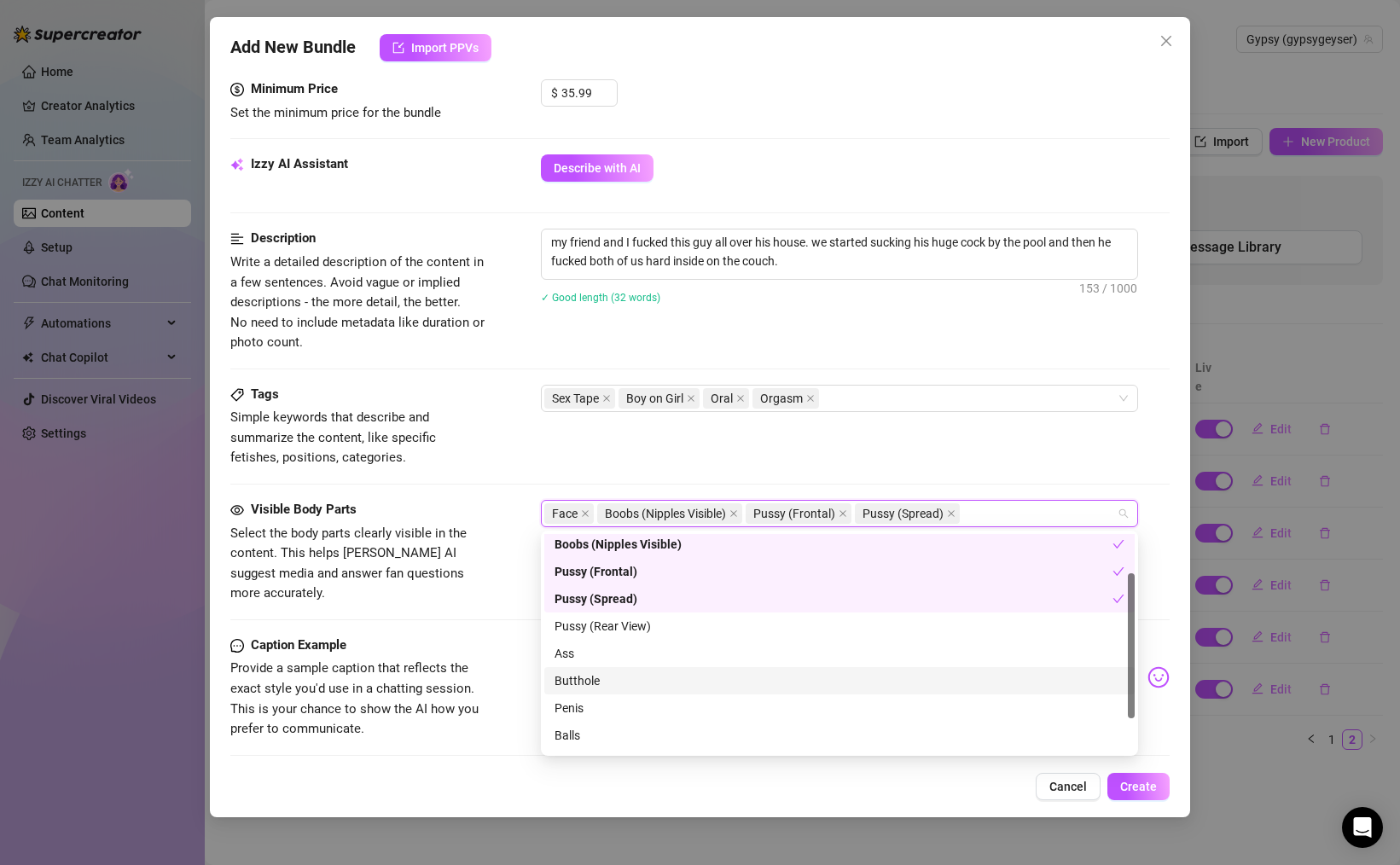
click at [589, 675] on div "Butthole" at bounding box center [839, 681] width 570 height 19
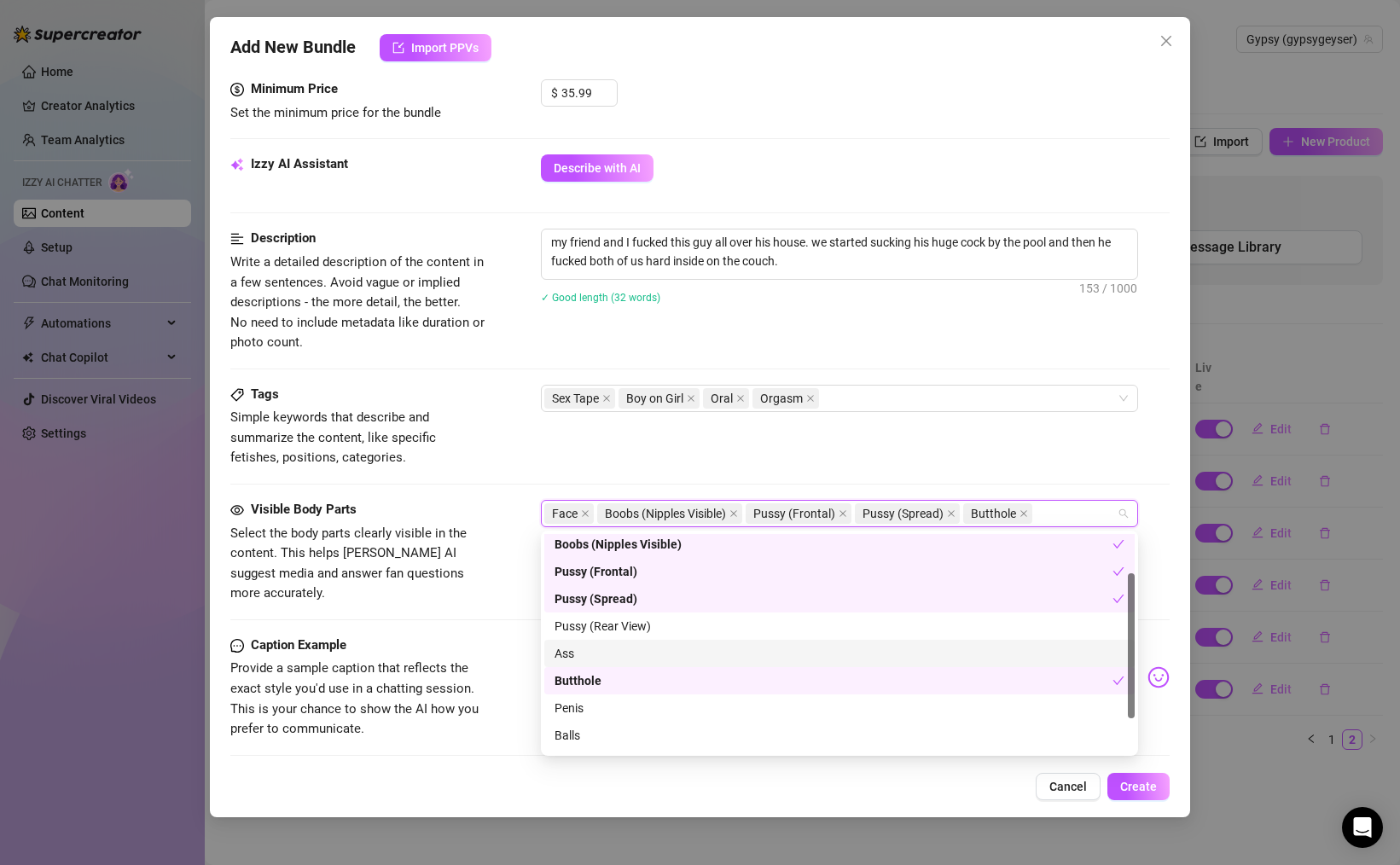
click at [595, 655] on div "Ass" at bounding box center [839, 653] width 570 height 19
click at [596, 677] on div "Butthole" at bounding box center [833, 681] width 558 height 19
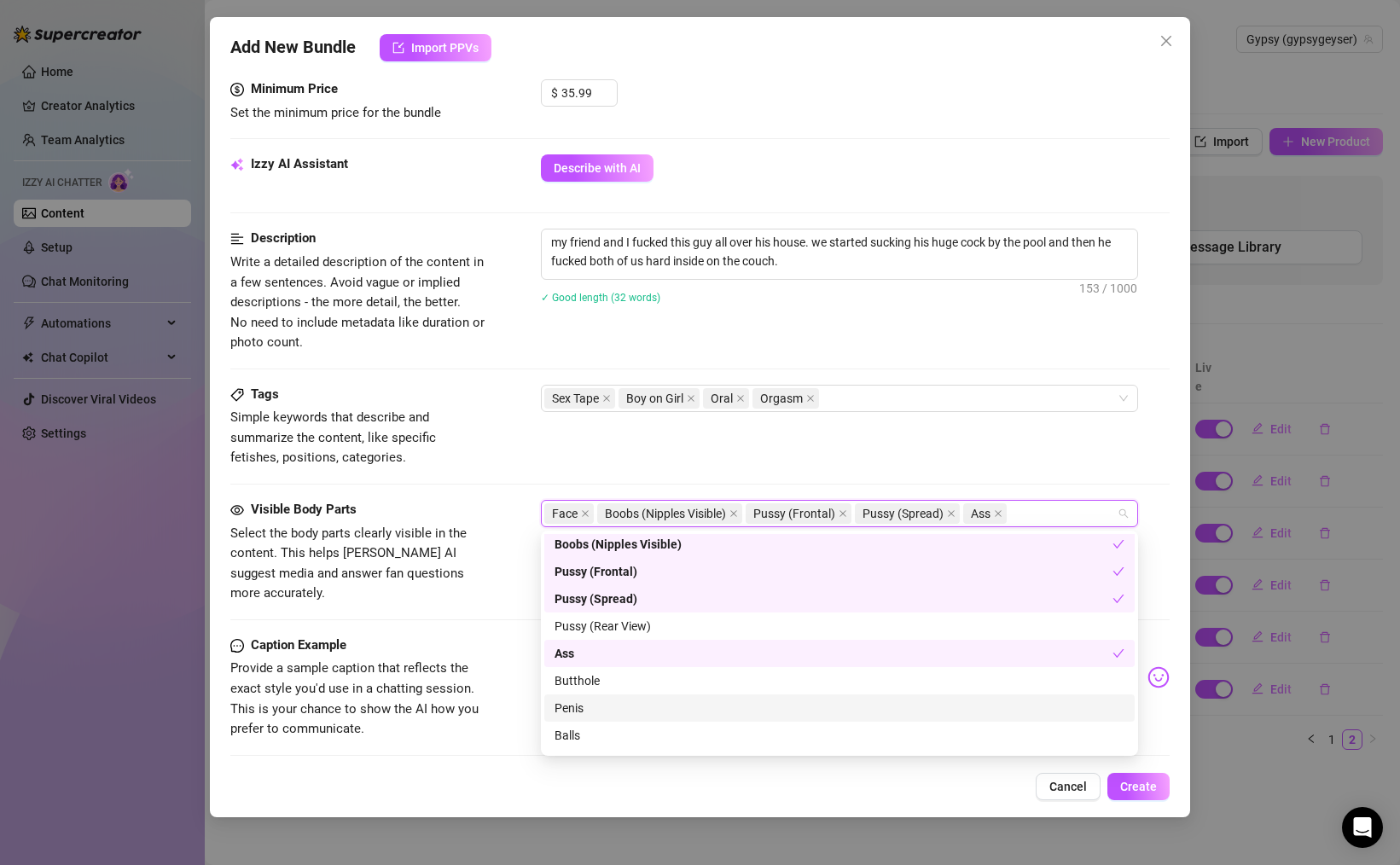
click at [597, 707] on div "Penis" at bounding box center [839, 707] width 570 height 19
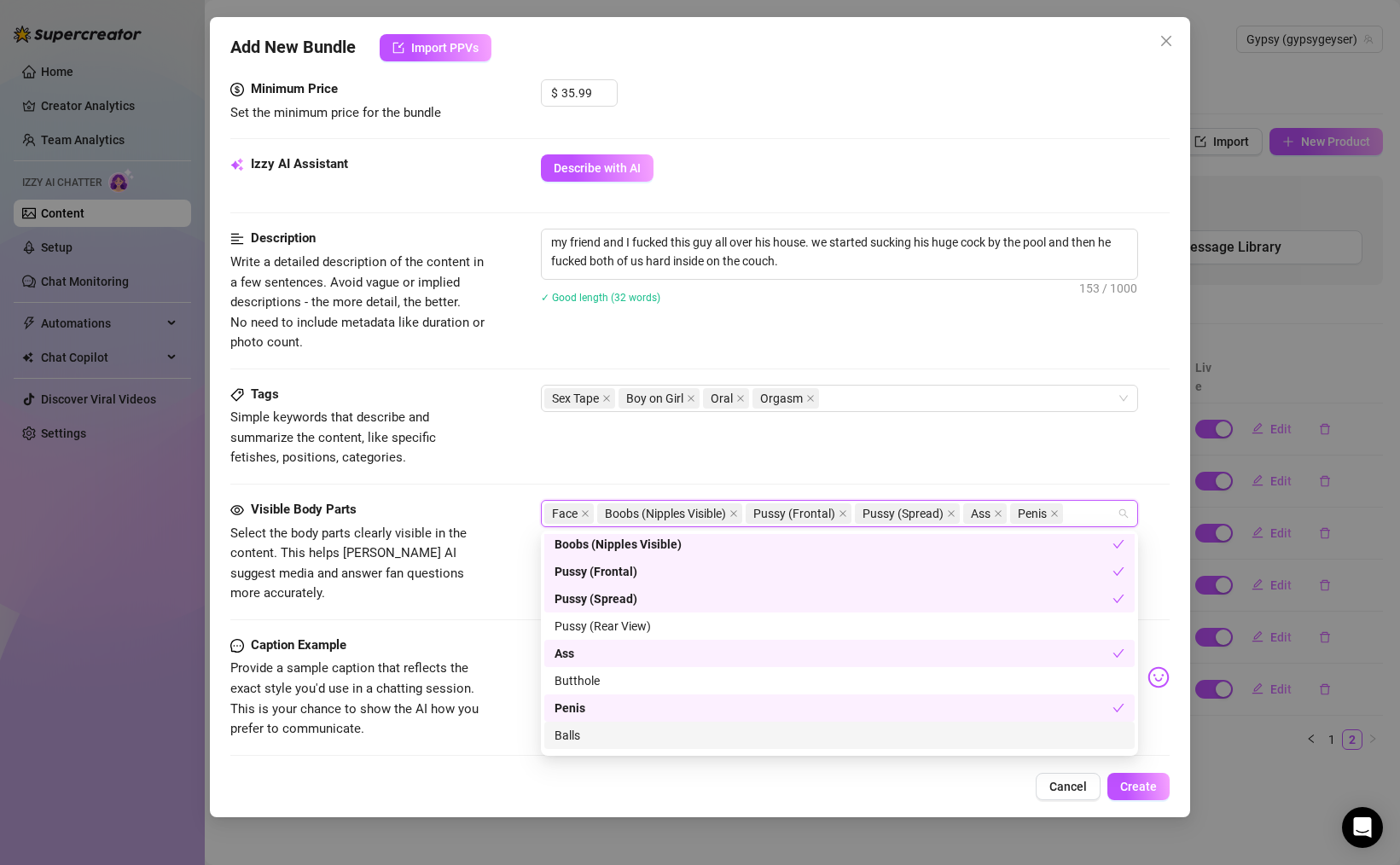
click at [603, 731] on div "Balls" at bounding box center [839, 734] width 570 height 19
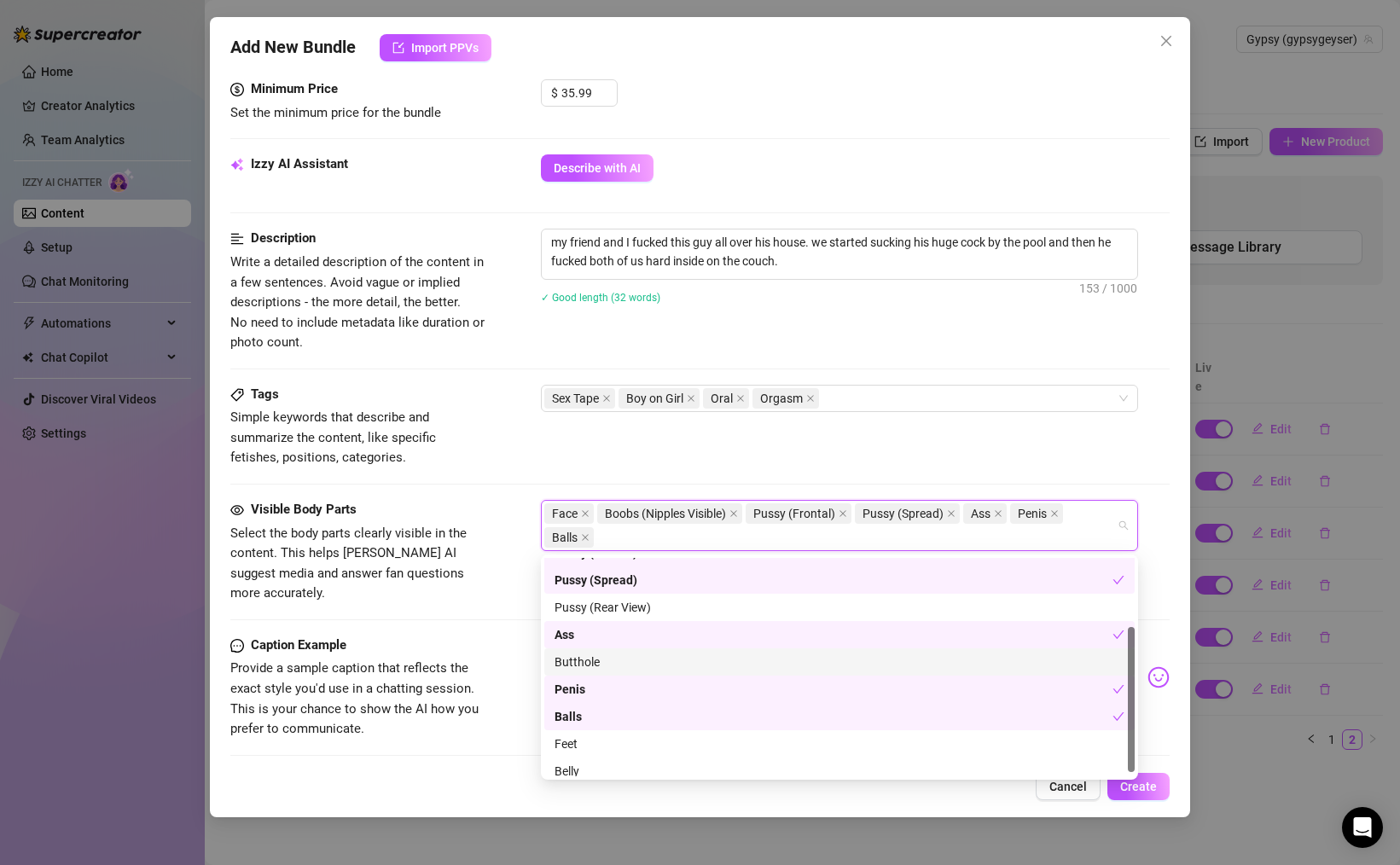
scroll to position [109, 0]
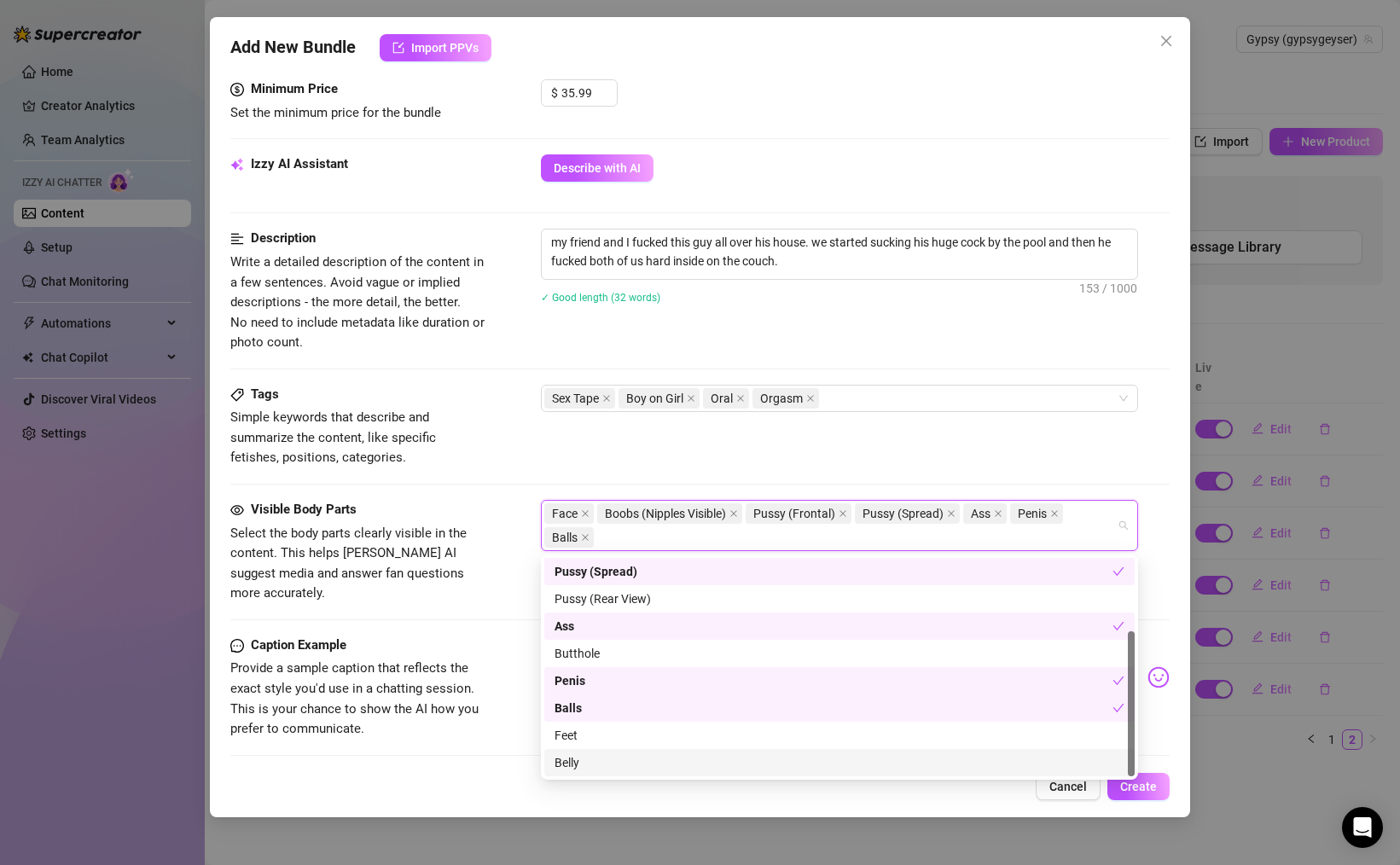
click at [583, 755] on div "Belly" at bounding box center [839, 762] width 570 height 19
click at [476, 698] on span "Provide a sample caption that reflects the exact style you'd use in a chatting …" at bounding box center [358, 698] width 256 height 81
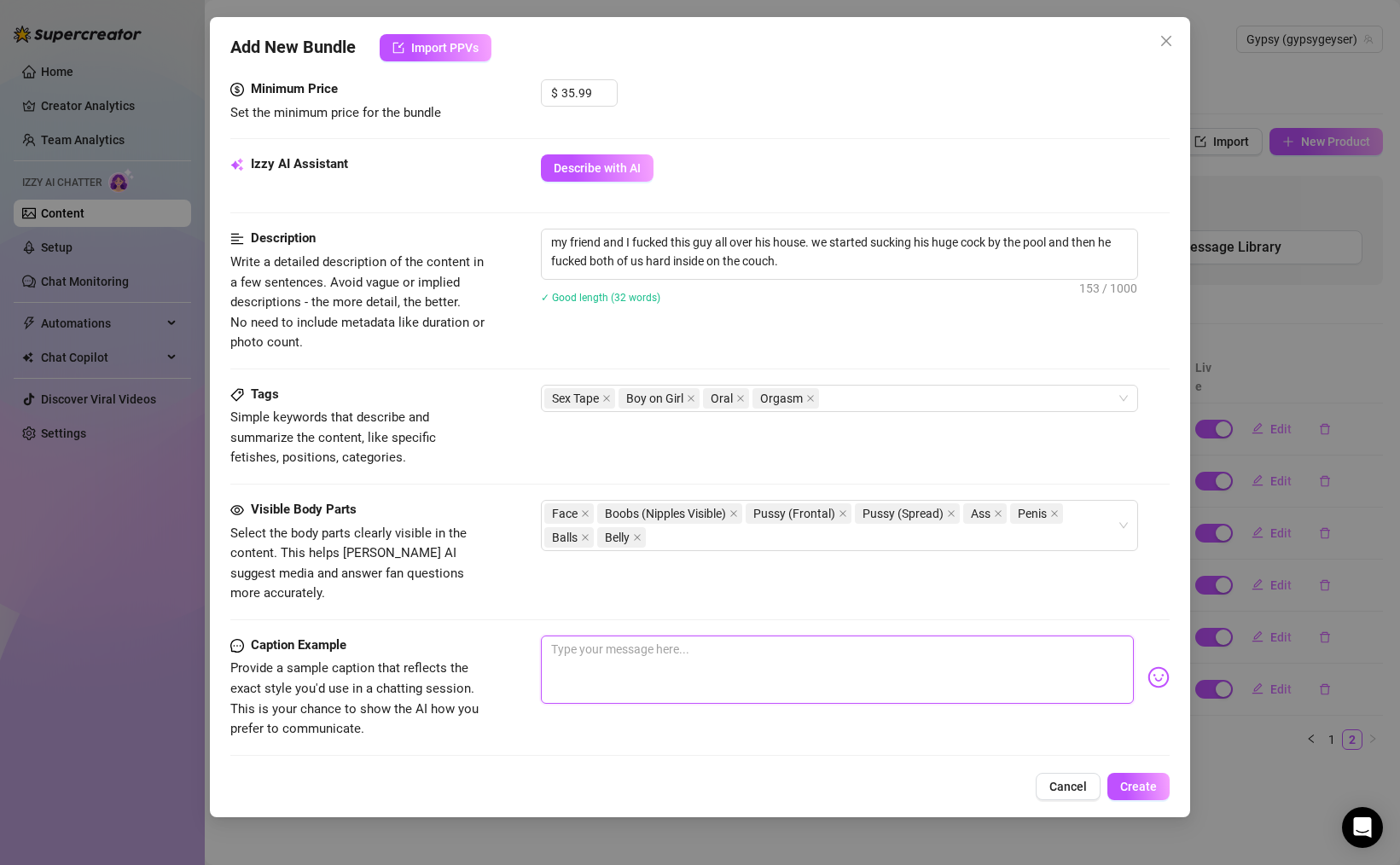
click at [676, 659] on textarea at bounding box center [837, 670] width 593 height 68
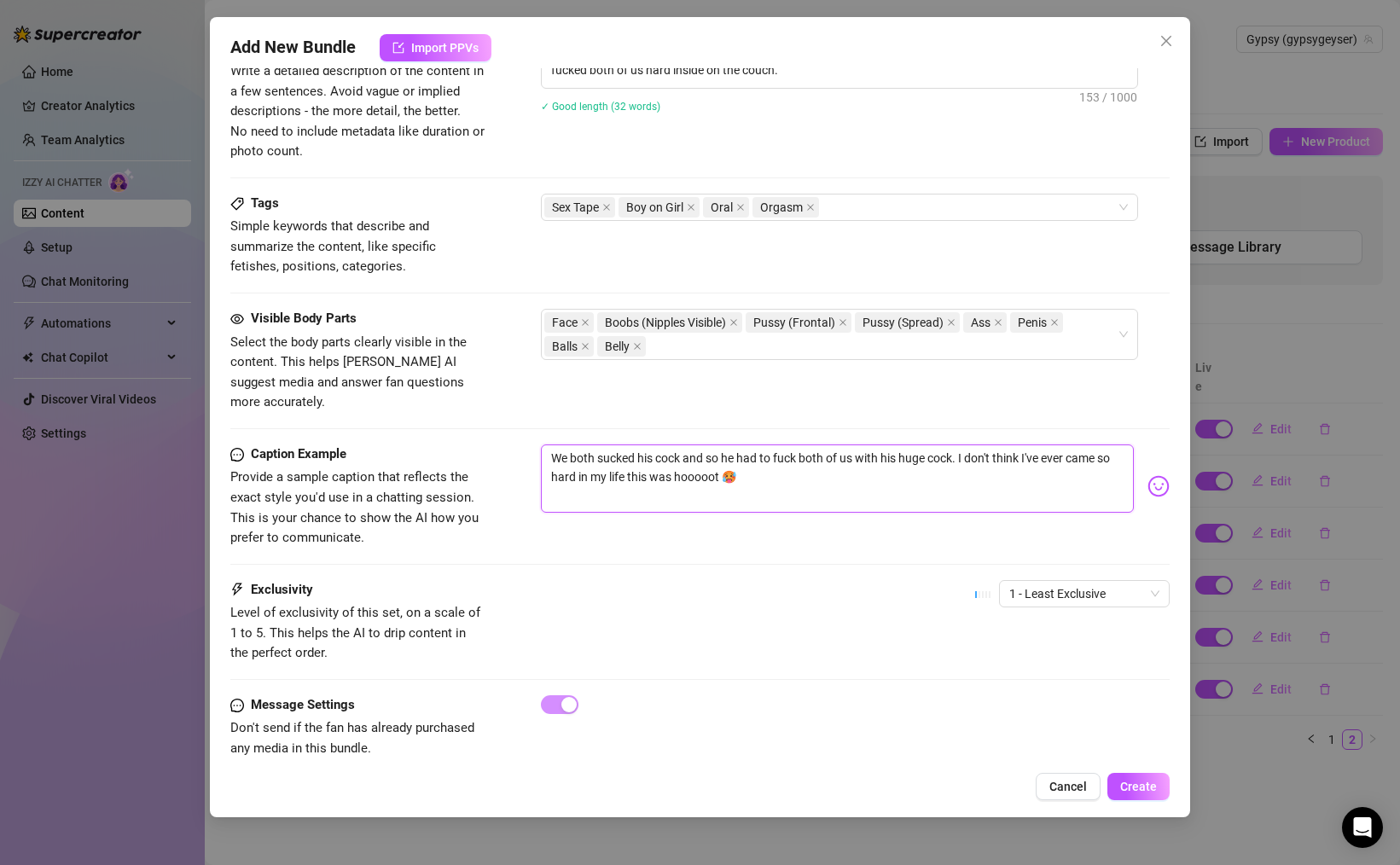
scroll to position [739, 0]
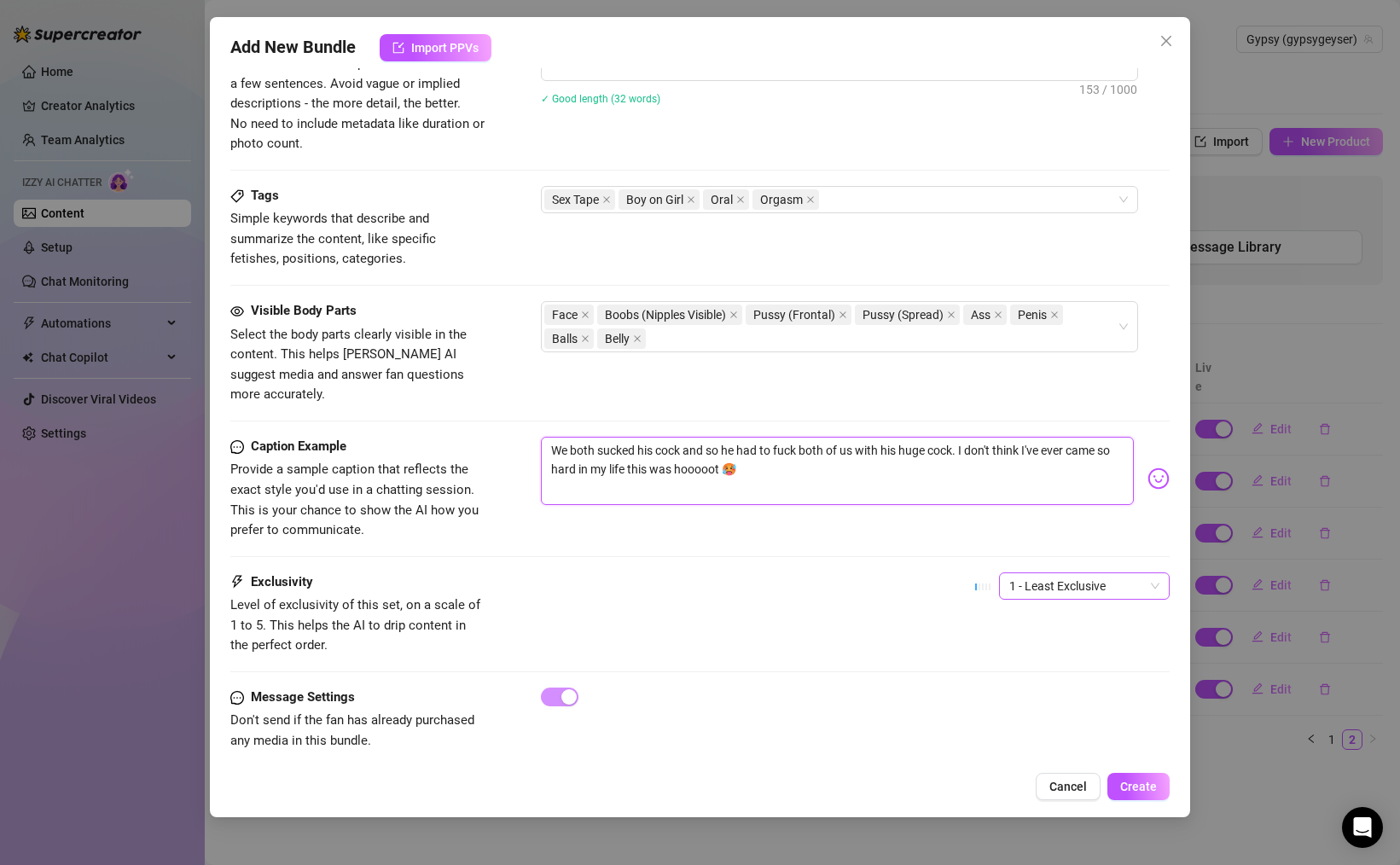
click at [1105, 573] on span "1 - Least Exclusive" at bounding box center [1085, 586] width 150 height 26
click at [1047, 671] on div "4" at bounding box center [1084, 681] width 164 height 27
click at [1136, 780] on span "Create" at bounding box center [1138, 785] width 37 height 13
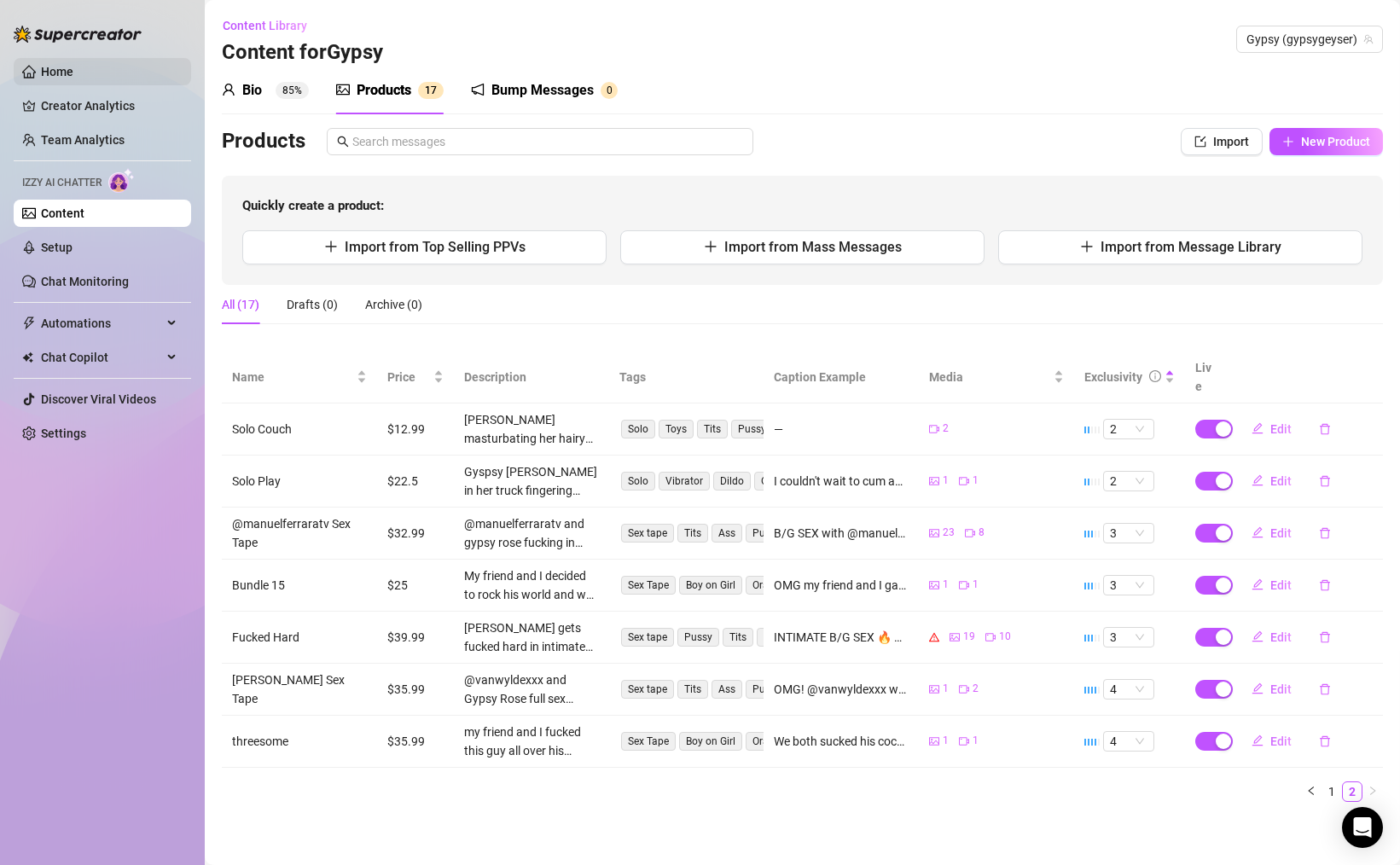
click at [64, 73] on link "Home" at bounding box center [57, 71] width 32 height 13
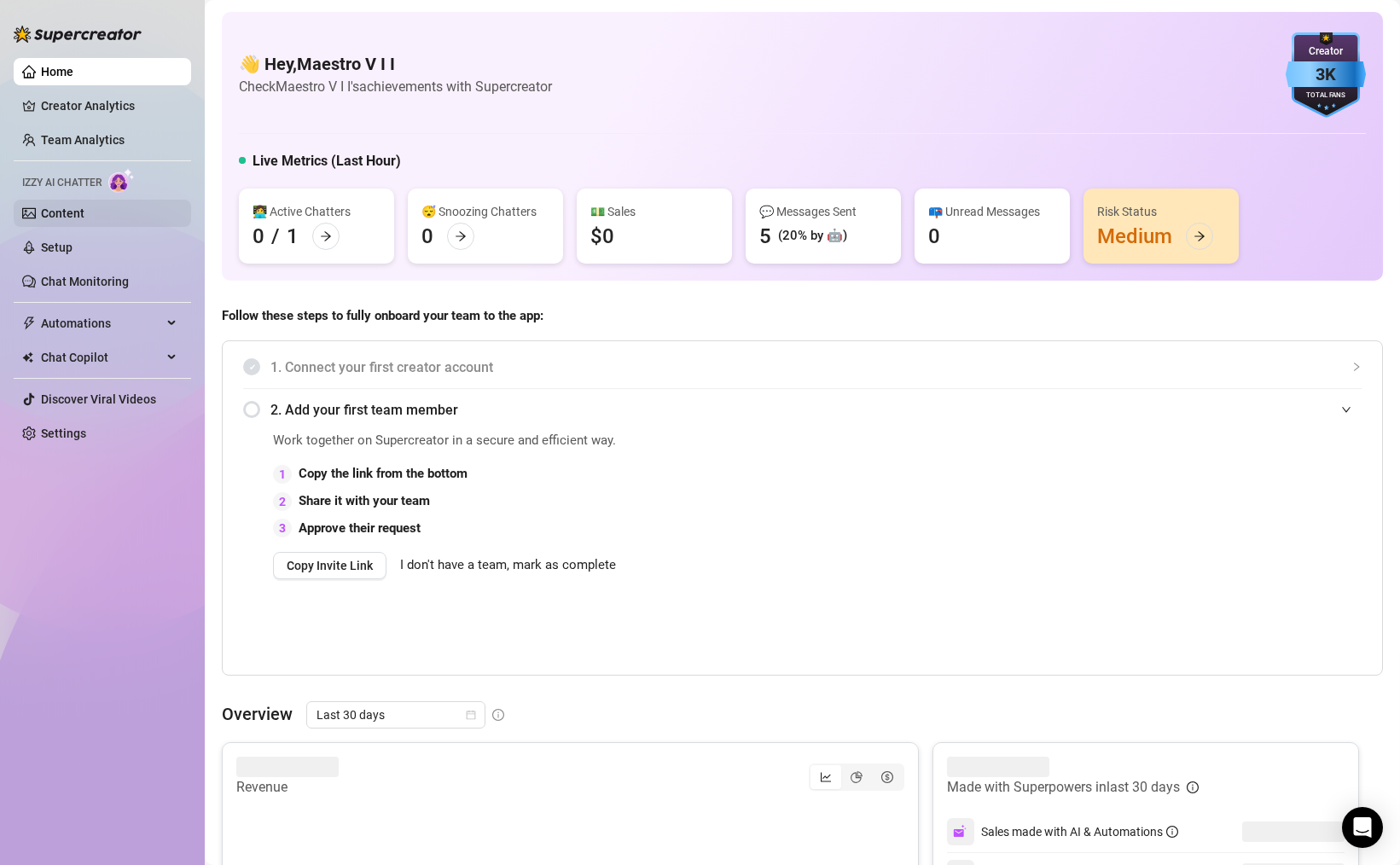
drag, startPoint x: 83, startPoint y: 208, endPoint x: 109, endPoint y: 211, distance: 26.2
click at [82, 208] on link "Content" at bounding box center [63, 212] width 44 height 13
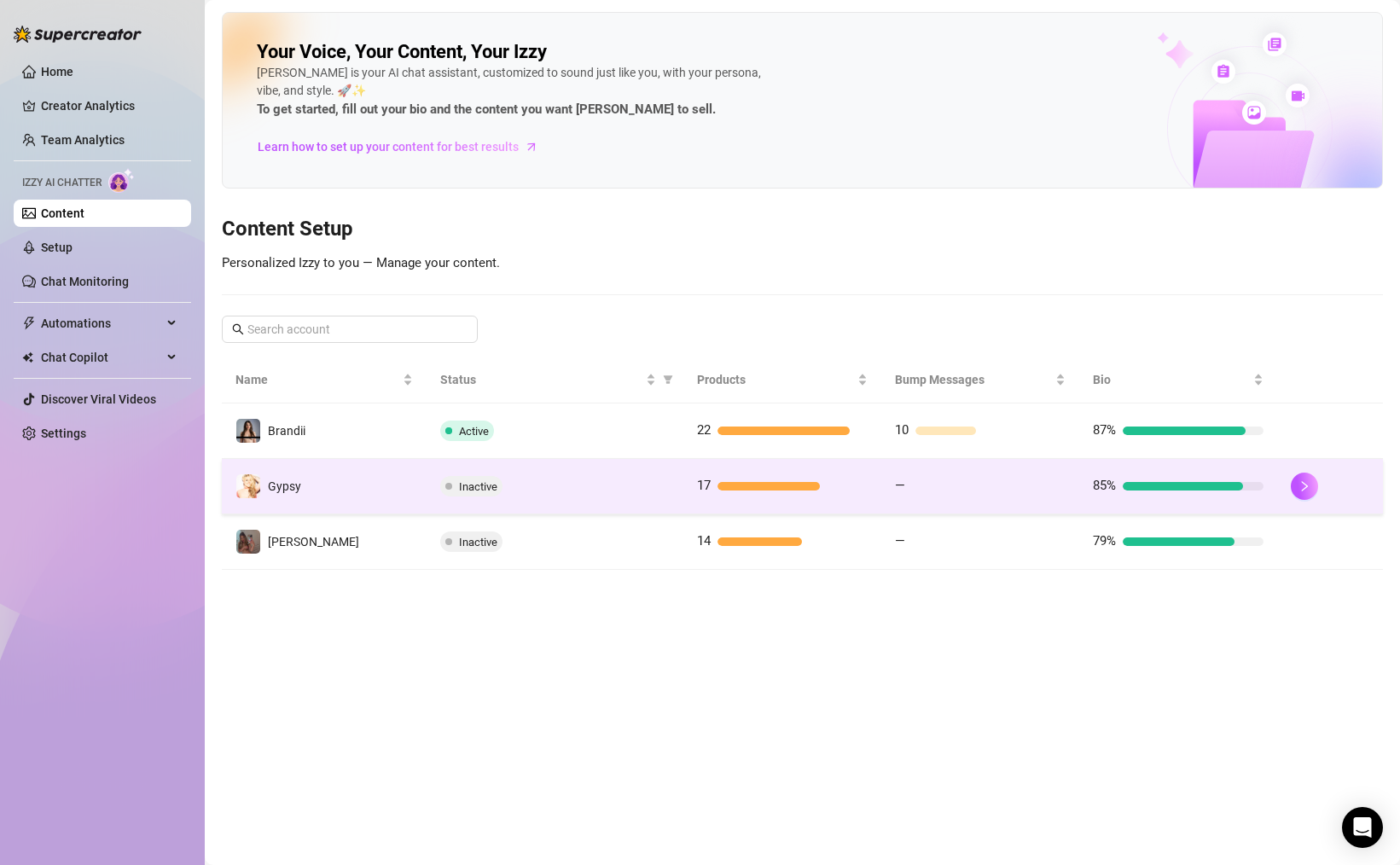
click at [983, 475] on td "—" at bounding box center [980, 486] width 198 height 56
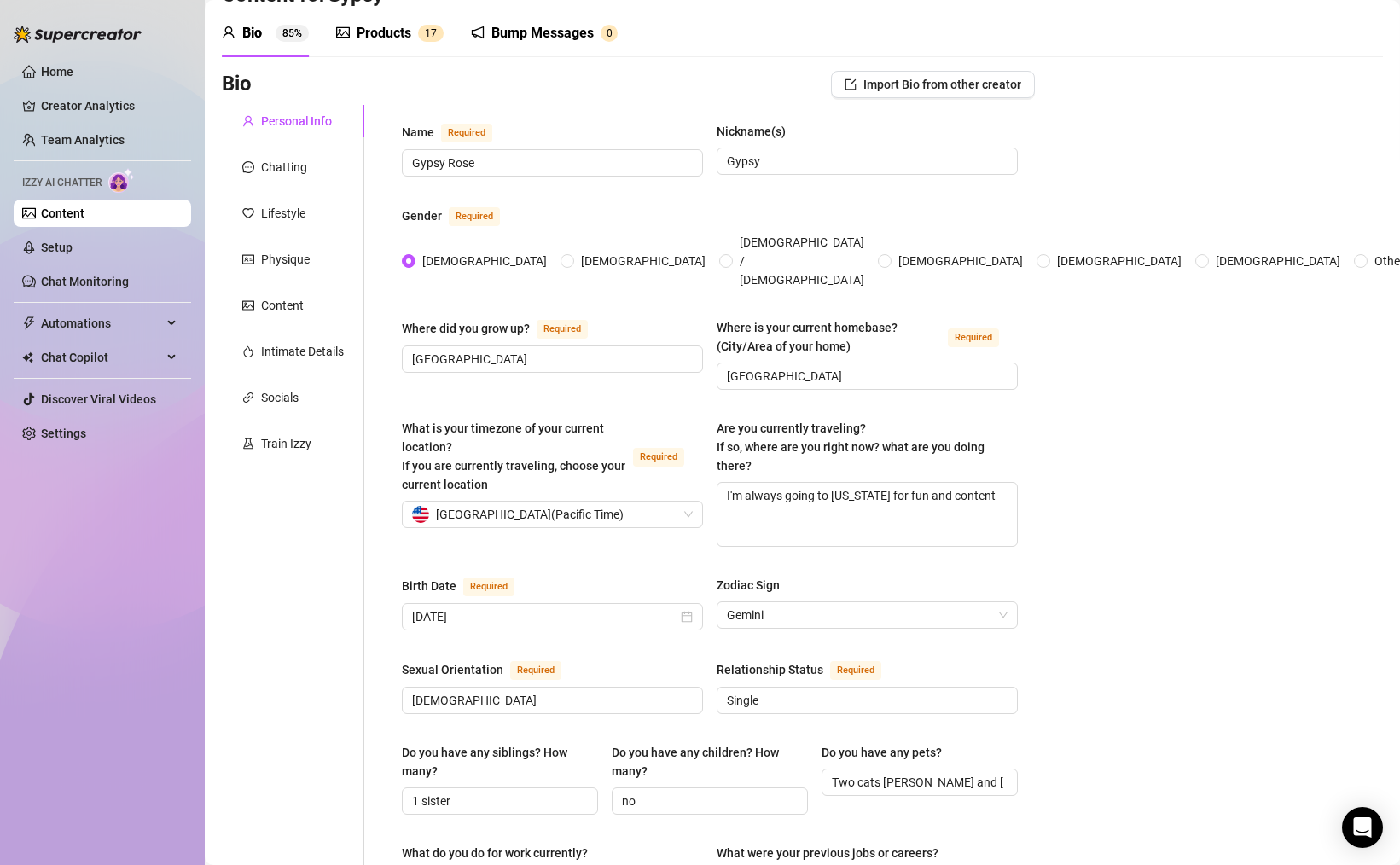
scroll to position [70, 0]
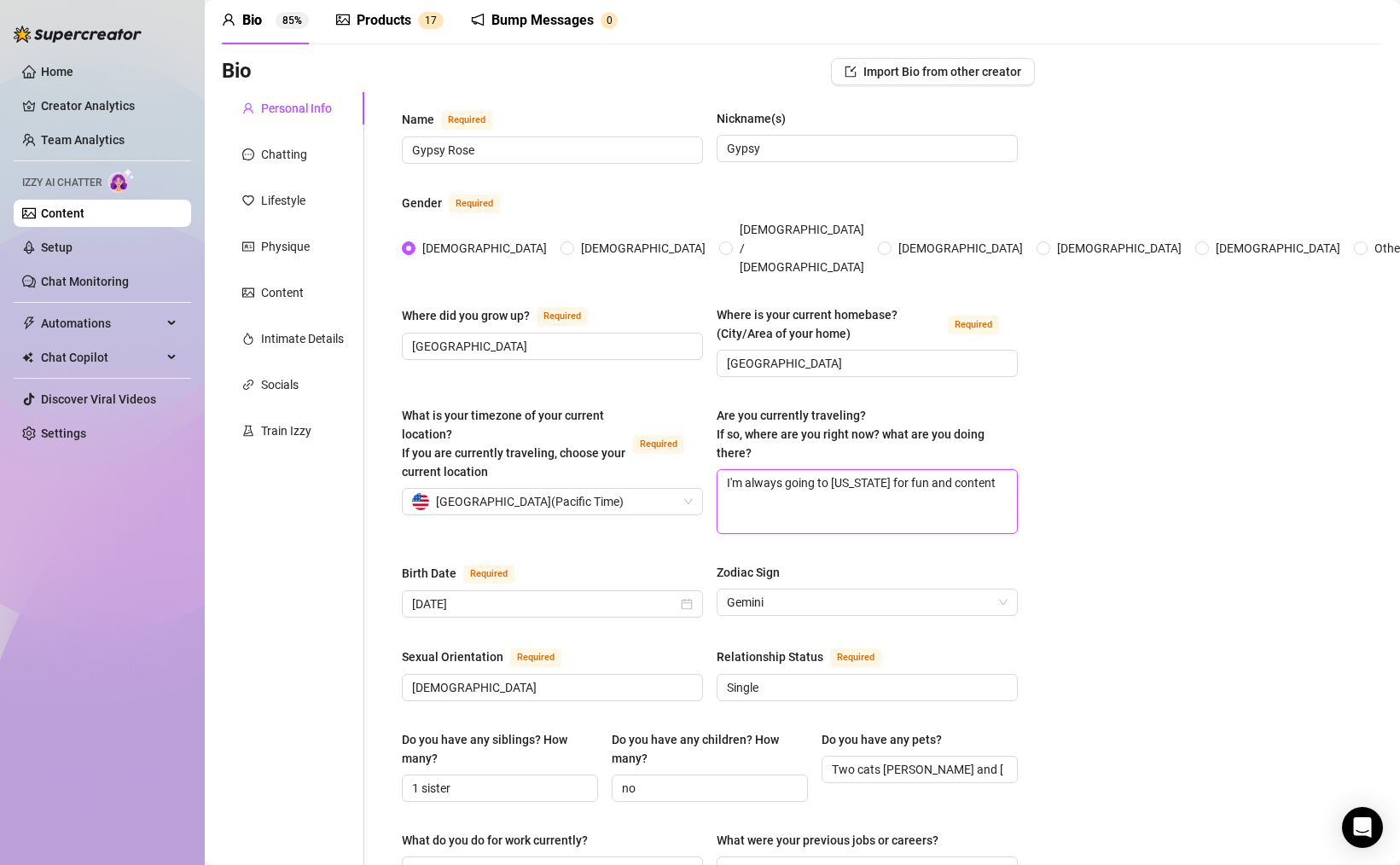
drag, startPoint x: 979, startPoint y: 464, endPoint x: 785, endPoint y: 459, distance: 194.1
click at [785, 470] on textarea "I'm always going to [US_STATE] for fun and content" at bounding box center [867, 501] width 299 height 63
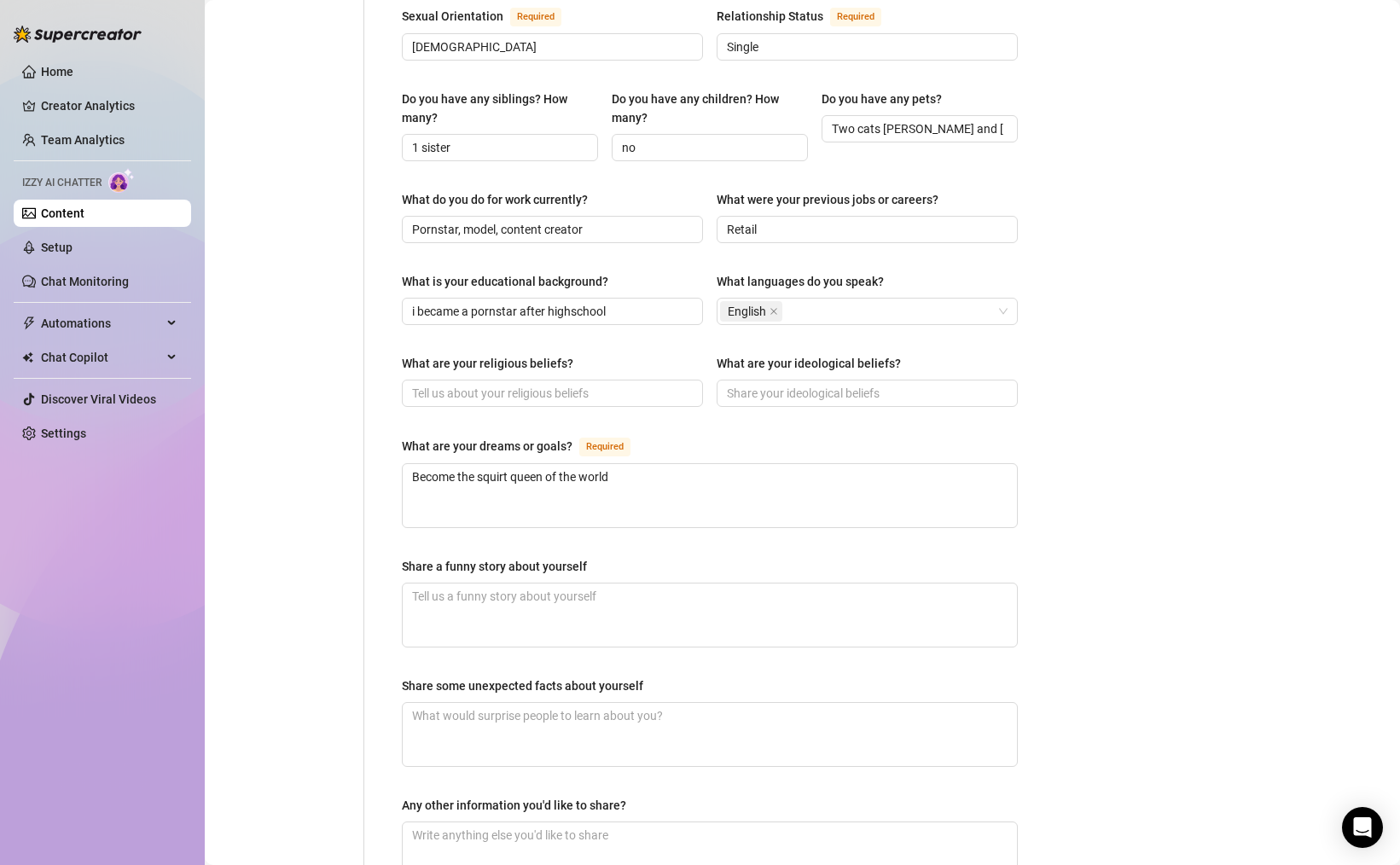
scroll to position [714, 0]
click at [657, 462] on textarea "Become the squirt queen of the world" at bounding box center [710, 493] width 614 height 63
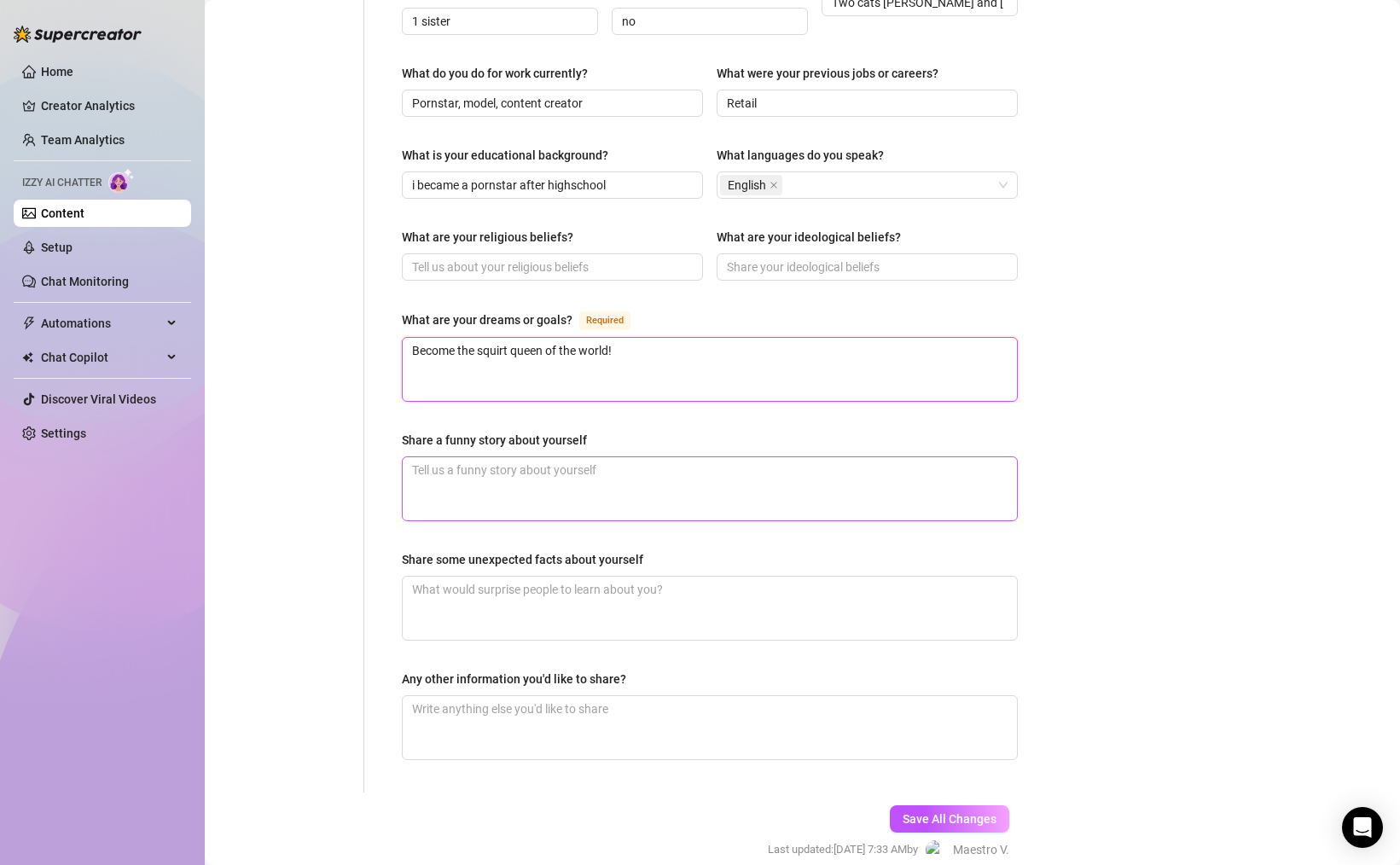
scroll to position [839, 0]
click at [579, 461] on textarea "Share a funny story about yourself" at bounding box center [710, 486] width 614 height 63
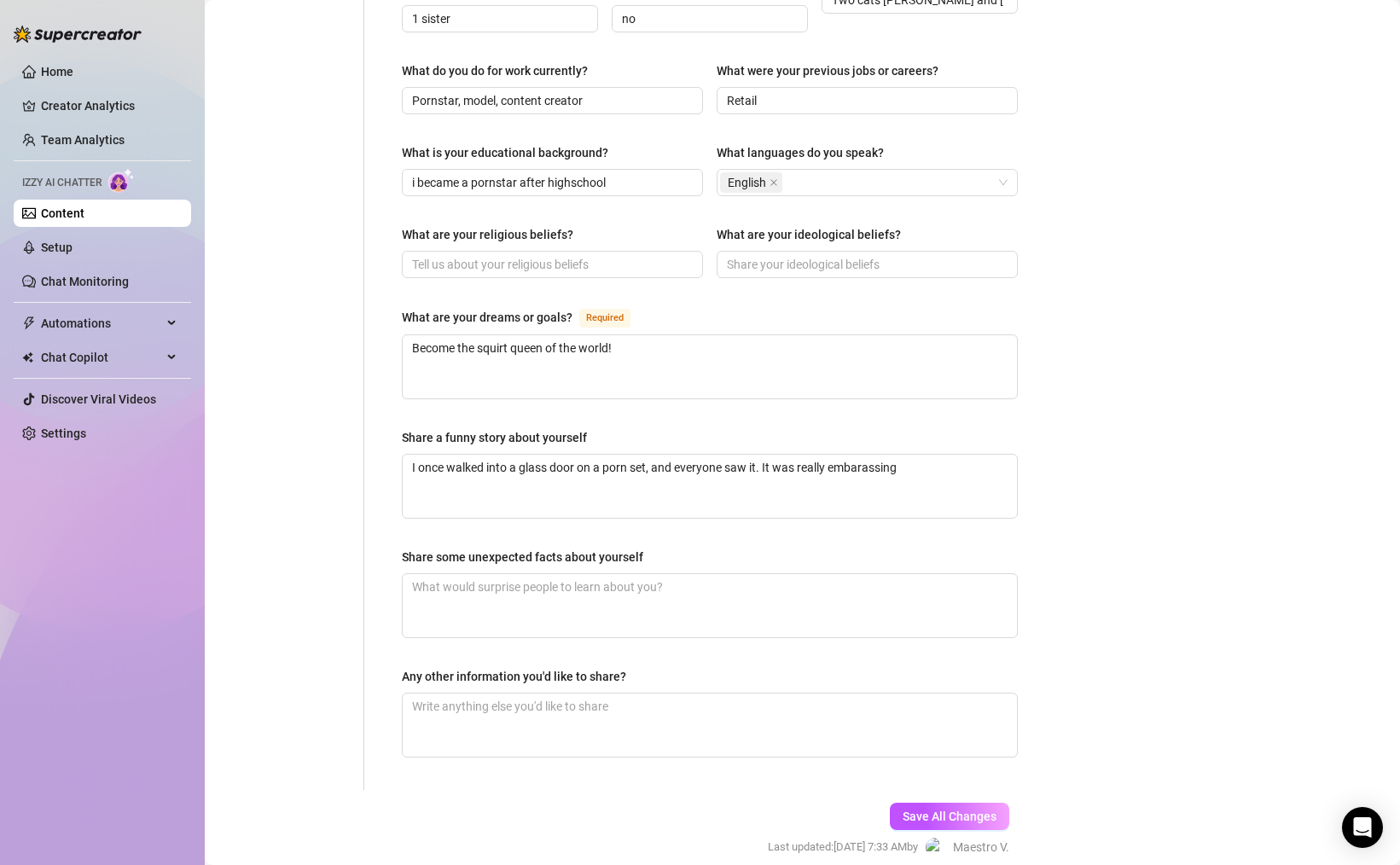
click at [678, 618] on div "Name Required [PERSON_NAME] Nickname(s) Gypsy Gender Required [DEMOGRAPHIC_DATA…" at bounding box center [710, 56] width 616 height 1433
click at [673, 594] on textarea "Share some unexpected facts about yourself" at bounding box center [710, 605] width 614 height 63
click at [682, 574] on textarea "I love cats and going to raves. I have two cats that i adore!" at bounding box center [710, 605] width 614 height 63
click at [672, 715] on textarea "Any other information you'd like to share?" at bounding box center [710, 724] width 614 height 63
drag, startPoint x: 946, startPoint y: 774, endPoint x: 945, endPoint y: 784, distance: 10.0
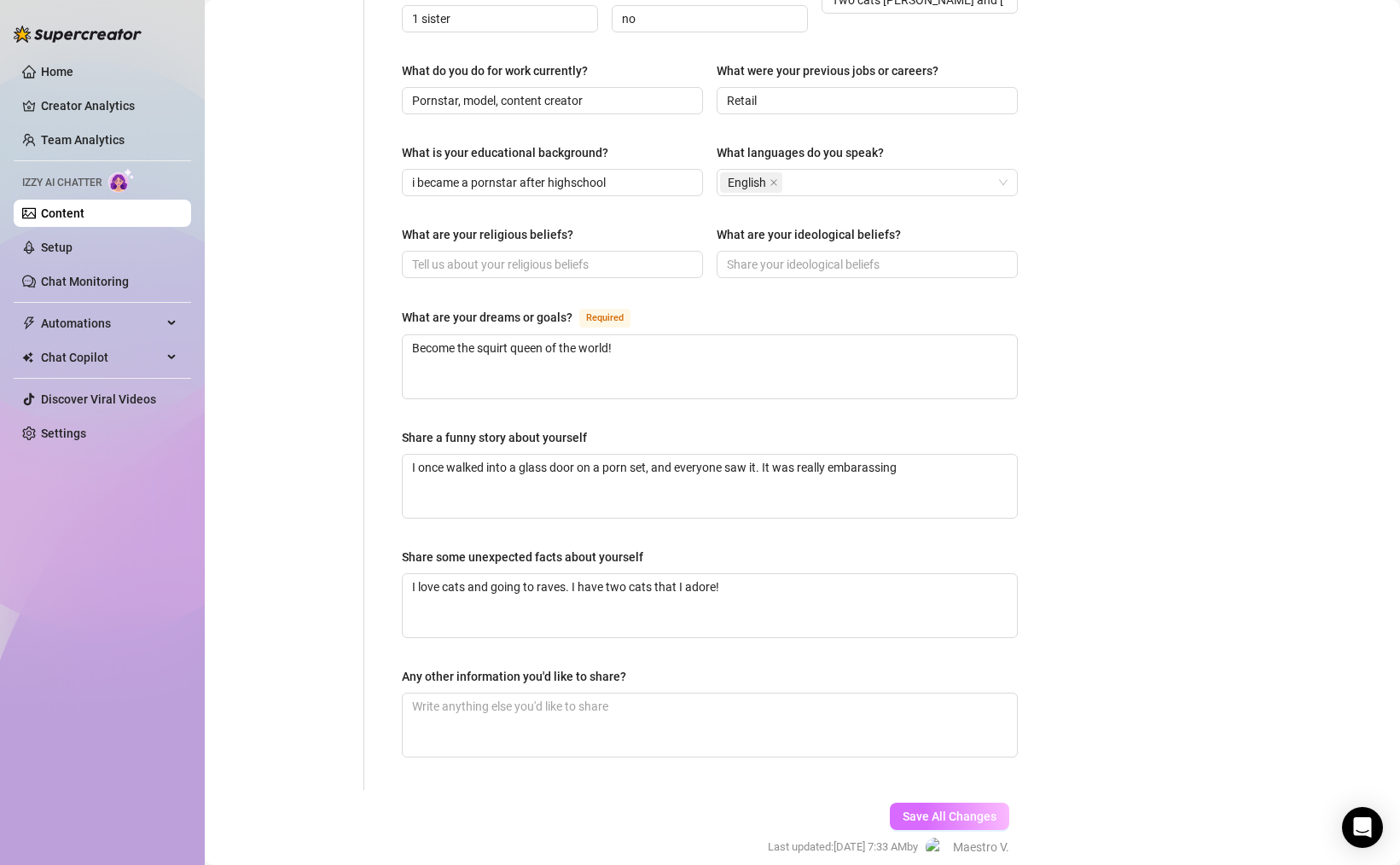
click at [945, 790] on div "Save All Changes Last updated: [DATE] 7:33 AM by Maestro V." at bounding box center [889, 830] width 293 height 81
click at [945, 809] on span "Save All Changes" at bounding box center [949, 816] width 94 height 13
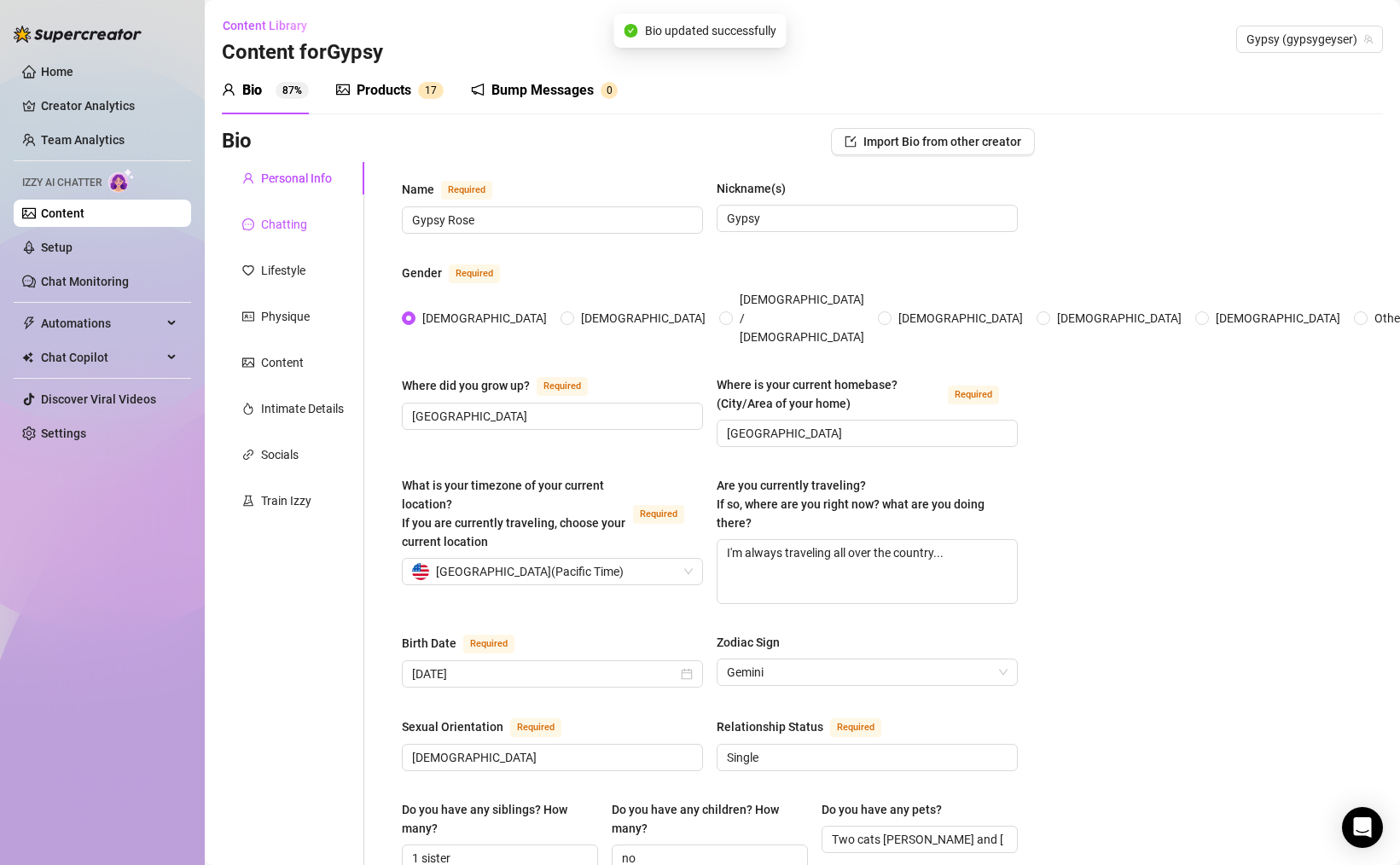
drag, startPoint x: 289, startPoint y: 218, endPoint x: 384, endPoint y: 236, distance: 96.7
click at [289, 218] on div "Chatting" at bounding box center [283, 224] width 46 height 19
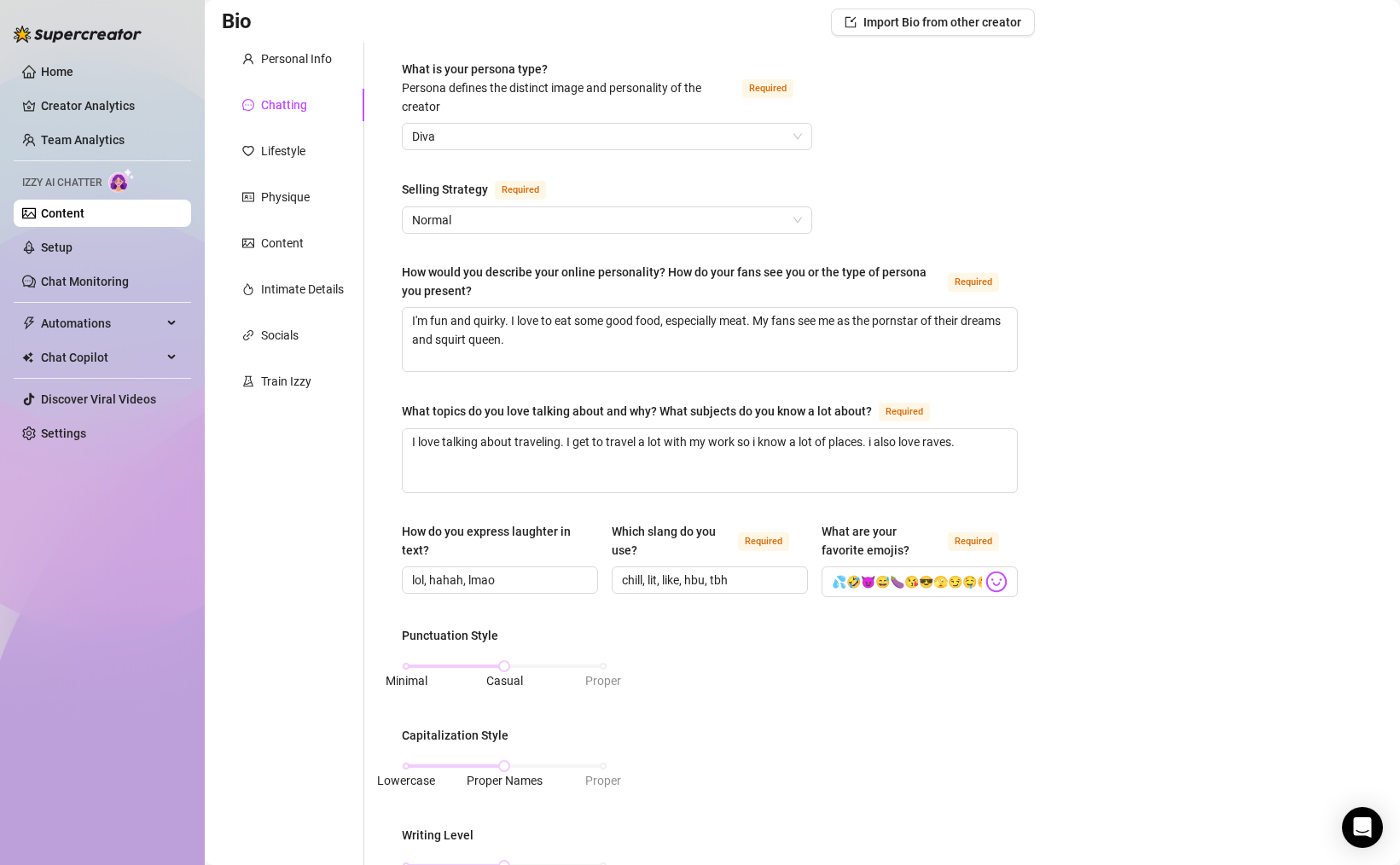
scroll to position [142, 0]
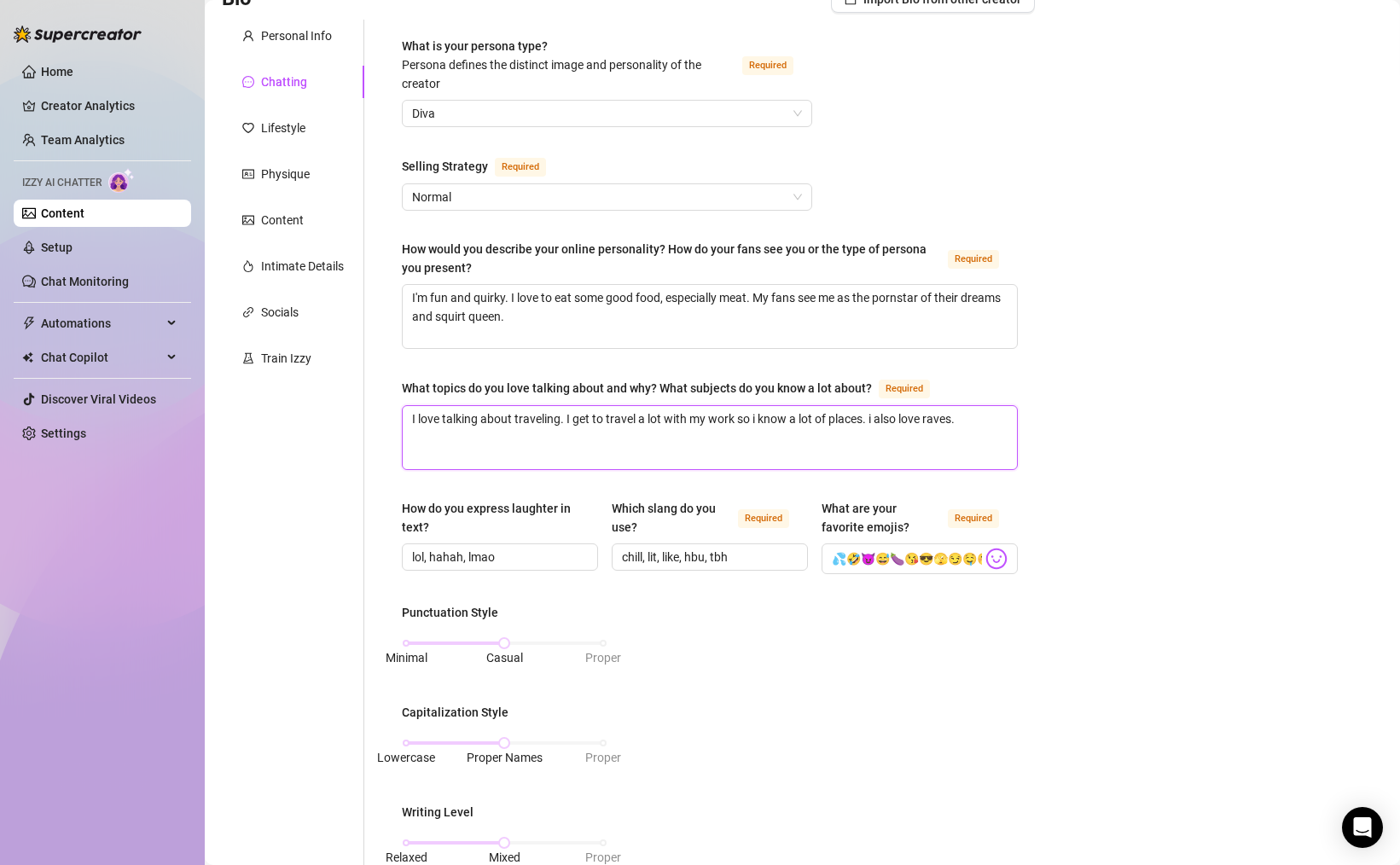
click at [758, 415] on textarea "I love talking about traveling. I get to travel a lot with my work so i know a …" at bounding box center [710, 437] width 614 height 63
click at [871, 416] on textarea "I love talking about traveling. I get to travel a lot with my work so I know a …" at bounding box center [710, 437] width 614 height 63
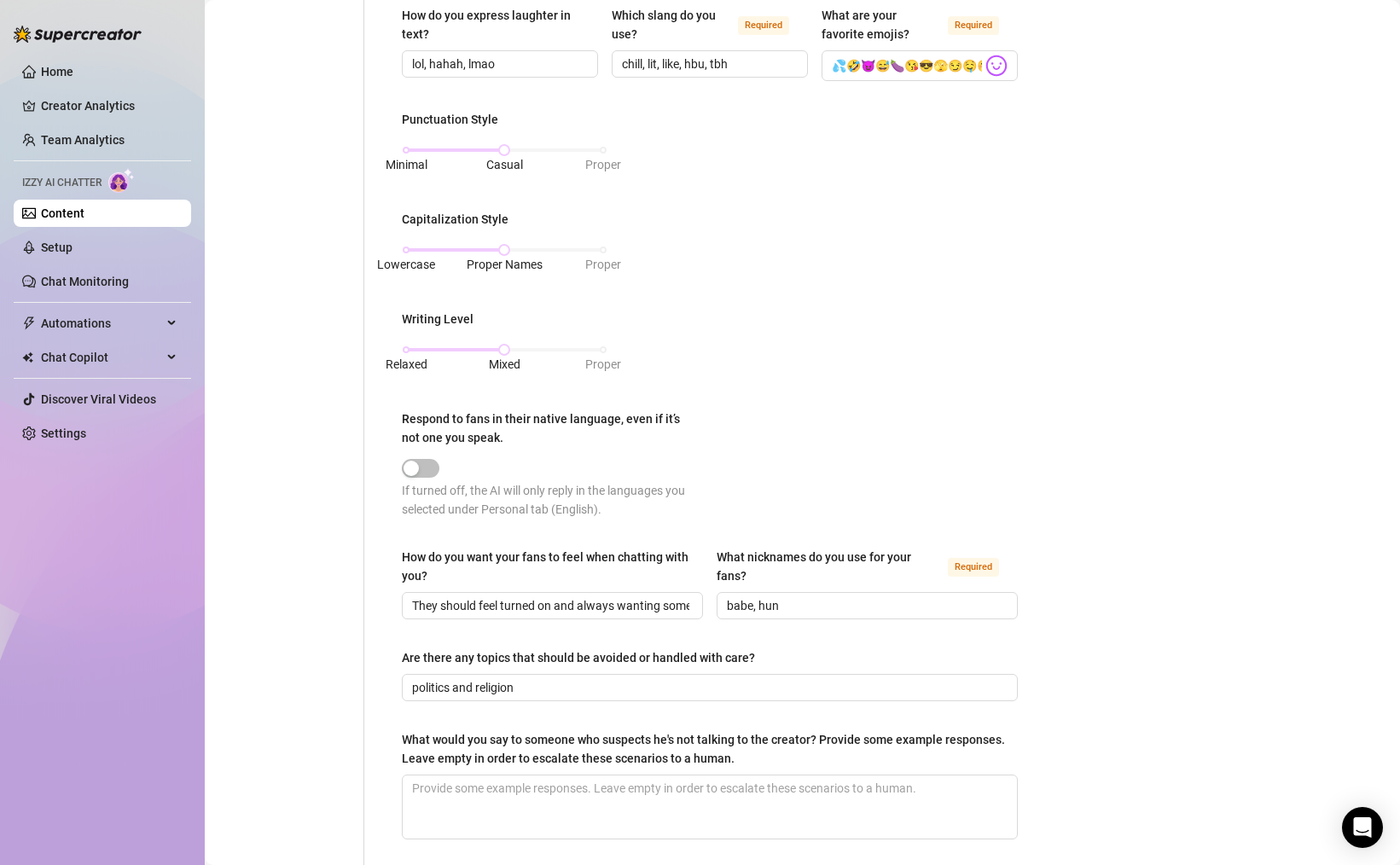
scroll to position [651, 0]
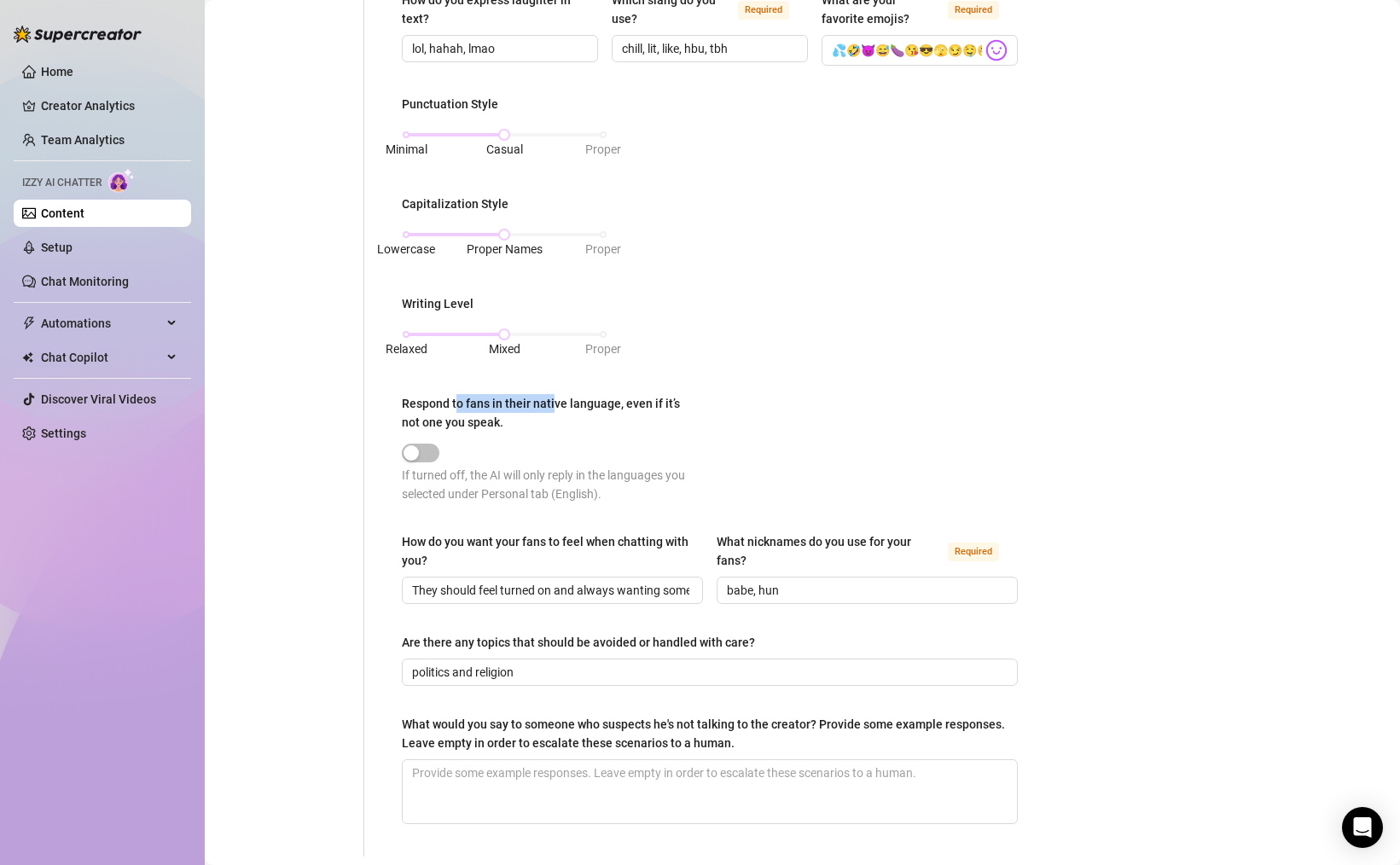
drag, startPoint x: 547, startPoint y: 403, endPoint x: 562, endPoint y: 405, distance: 15.1
click at [557, 404] on div "Respond to fans in their native language, even if it’s not one you speak." at bounding box center [550, 413] width 296 height 38
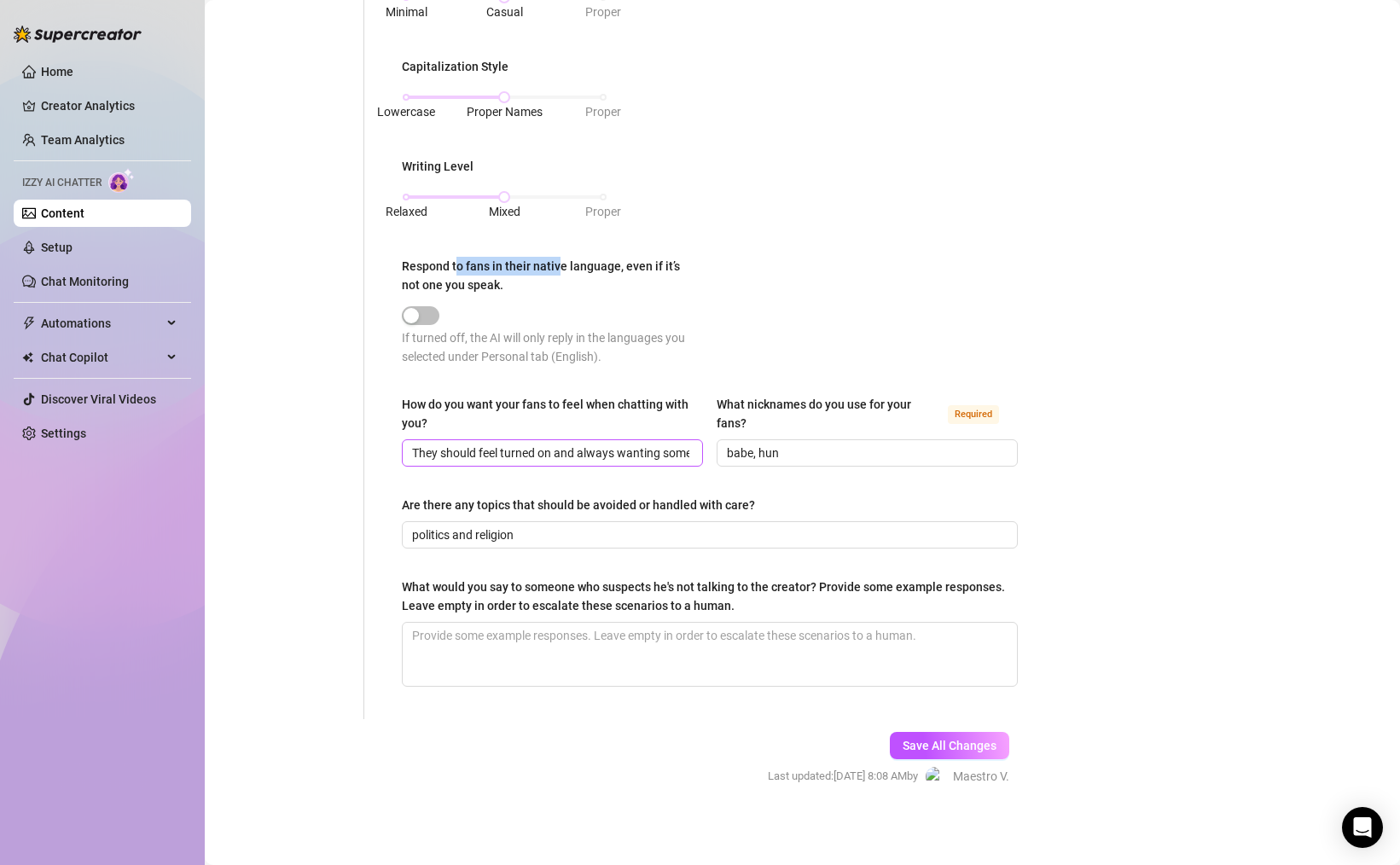
scroll to position [790, 0]
click at [809, 449] on input "babe, hun" at bounding box center [865, 450] width 278 height 19
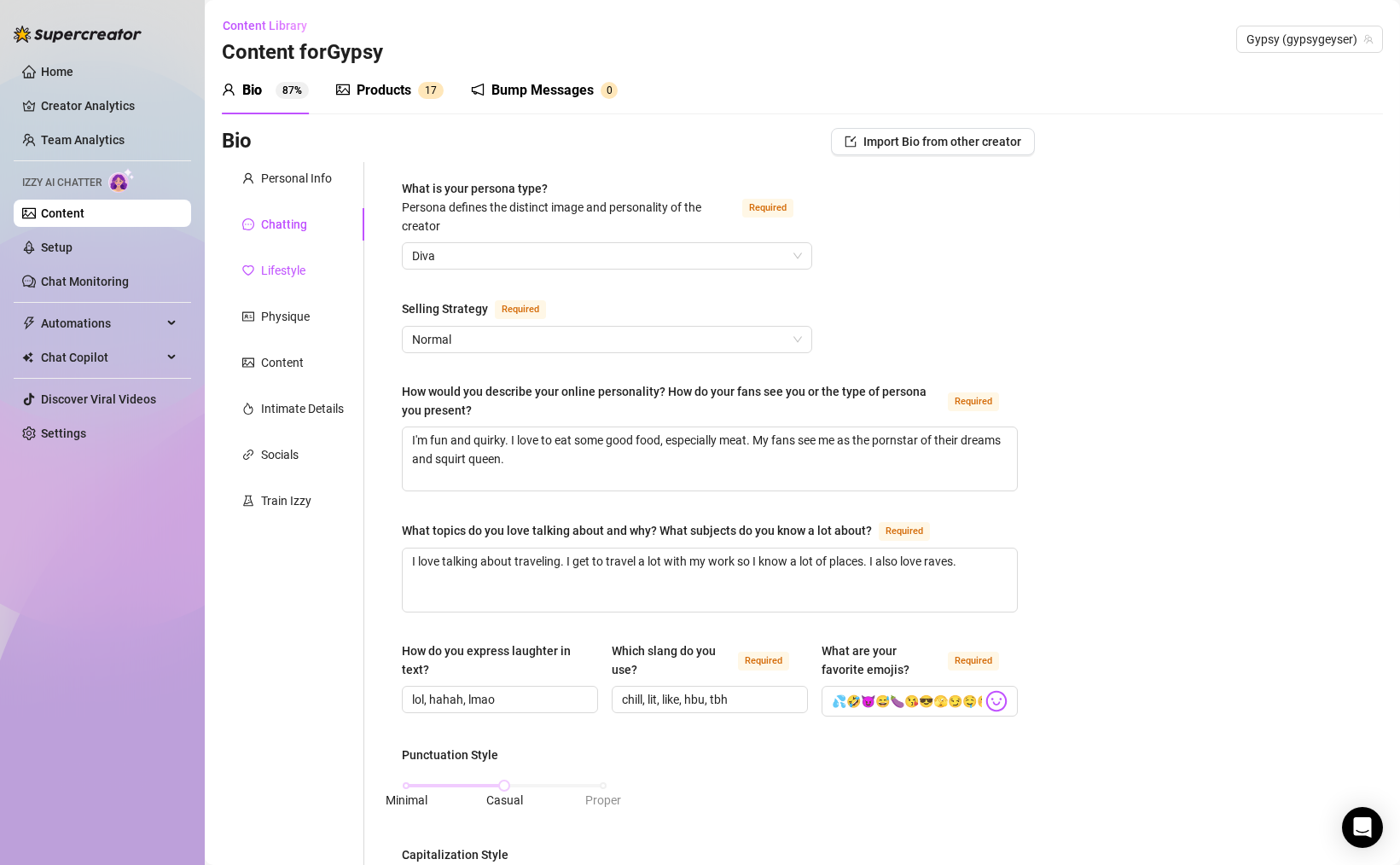
click at [284, 261] on div "Lifestyle" at bounding box center [283, 270] width 45 height 19
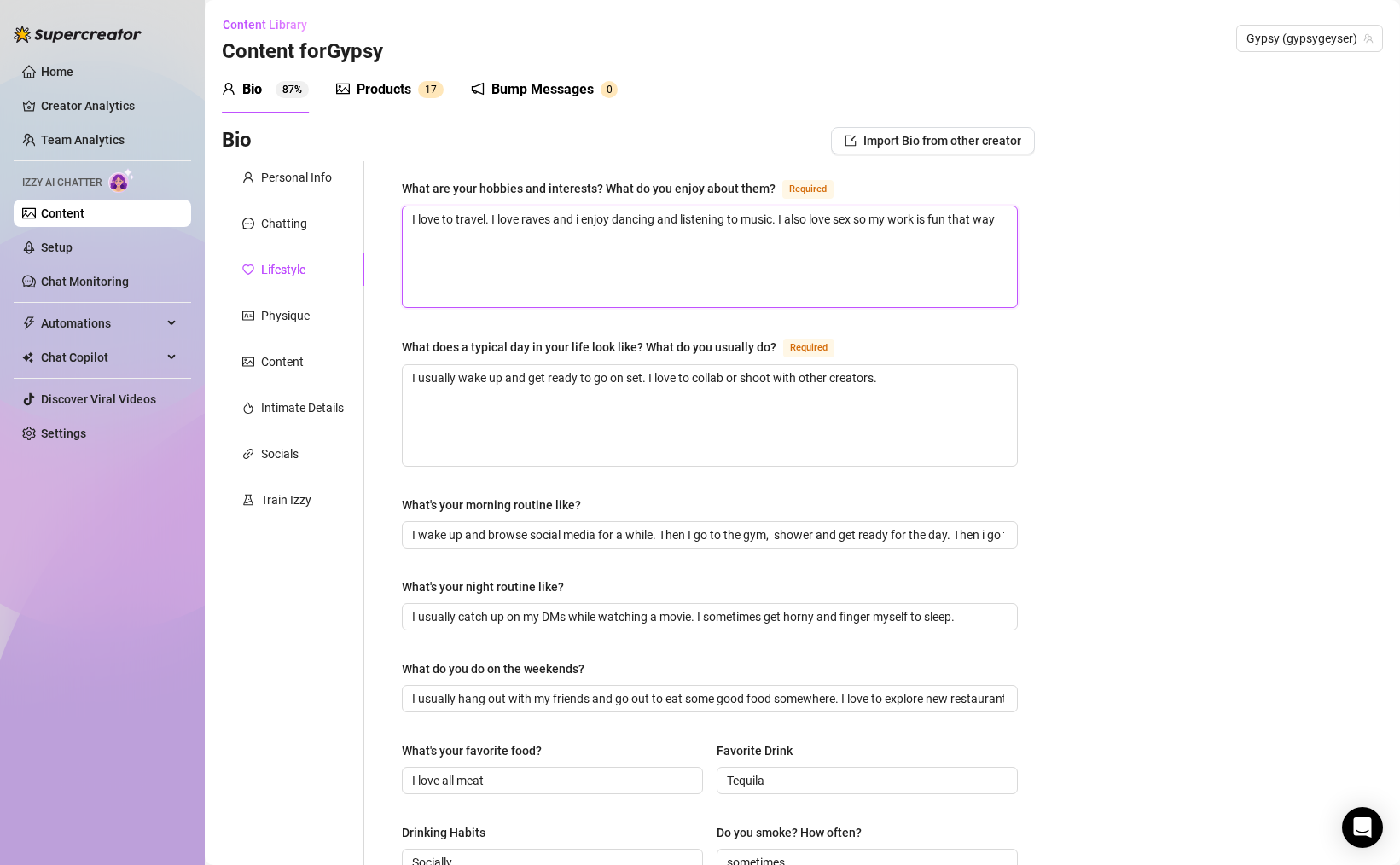
click at [579, 220] on textarea "I love to travel. I love raves and i enjoy dancing and listening to music. I al…" at bounding box center [710, 256] width 614 height 100
click at [1010, 219] on textarea "I love to travel. I love raves and I enjoy dancing and listening to music. I al…" at bounding box center [710, 256] width 614 height 100
drag, startPoint x: 570, startPoint y: 346, endPoint x: 666, endPoint y: 346, distance: 96.0
click at [602, 345] on div "What does a typical day in your life look like? What do you usually do?" at bounding box center [589, 347] width 374 height 19
click at [898, 377] on textarea "I usually wake up and get ready to go on set. I love to collab or shoot with ot…" at bounding box center [710, 415] width 614 height 100
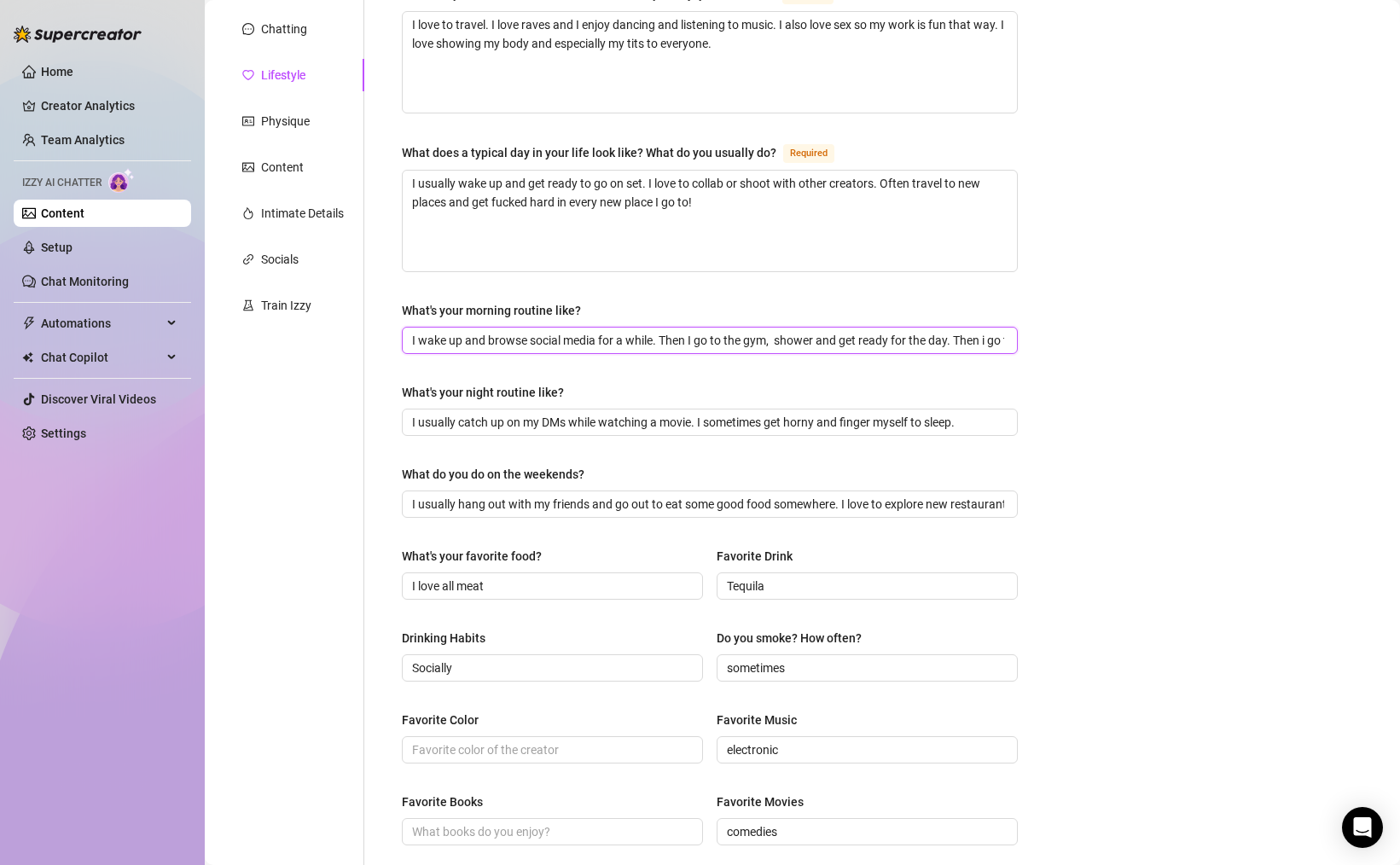
scroll to position [0, 61]
drag, startPoint x: 529, startPoint y: 338, endPoint x: 1039, endPoint y: 341, distance: 510.0
click at [1039, 341] on div "Bio Import Bio from other creator Personal Info Chatting Lifestyle Physique Con…" at bounding box center [803, 573] width 1161 height 1281
click at [1005, 339] on span "I wake up and browse social media for a while. Then I go to the gym, shower and…" at bounding box center [710, 340] width 616 height 27
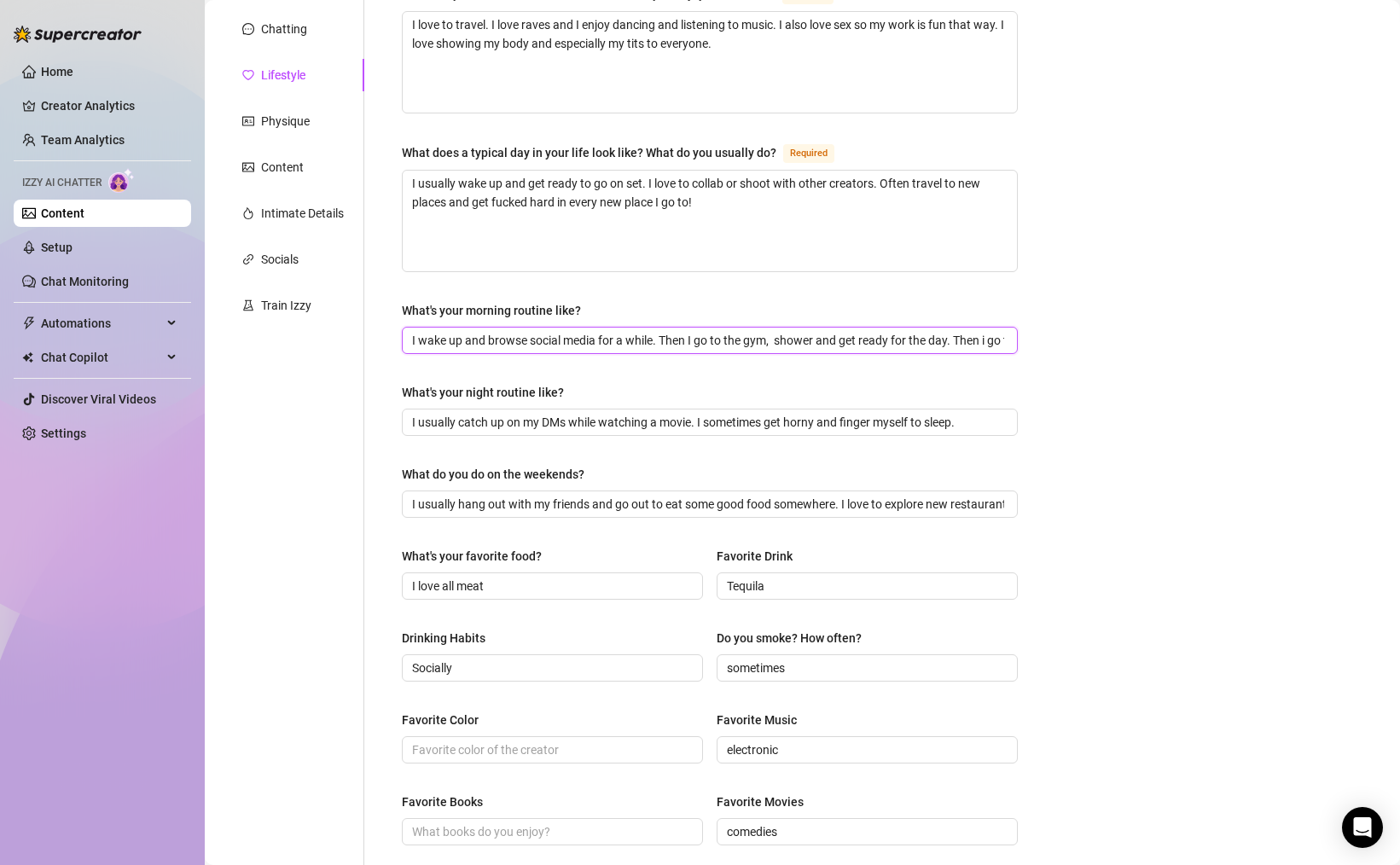
click at [758, 340] on input "I wake up and browse social media for a while. Then I go to the gym, shower and…" at bounding box center [708, 340] width 592 height 19
drag, startPoint x: 875, startPoint y: 344, endPoint x: 1049, endPoint y: 340, distance: 174.0
click at [1105, 337] on div "Bio Import Bio from other creator Personal Info Chatting Lifestyle Physique Con…" at bounding box center [803, 573] width 1161 height 1281
click at [1002, 340] on input "I wake up and browse social media for a while. Then I go to the gym, shower and…" at bounding box center [708, 340] width 592 height 19
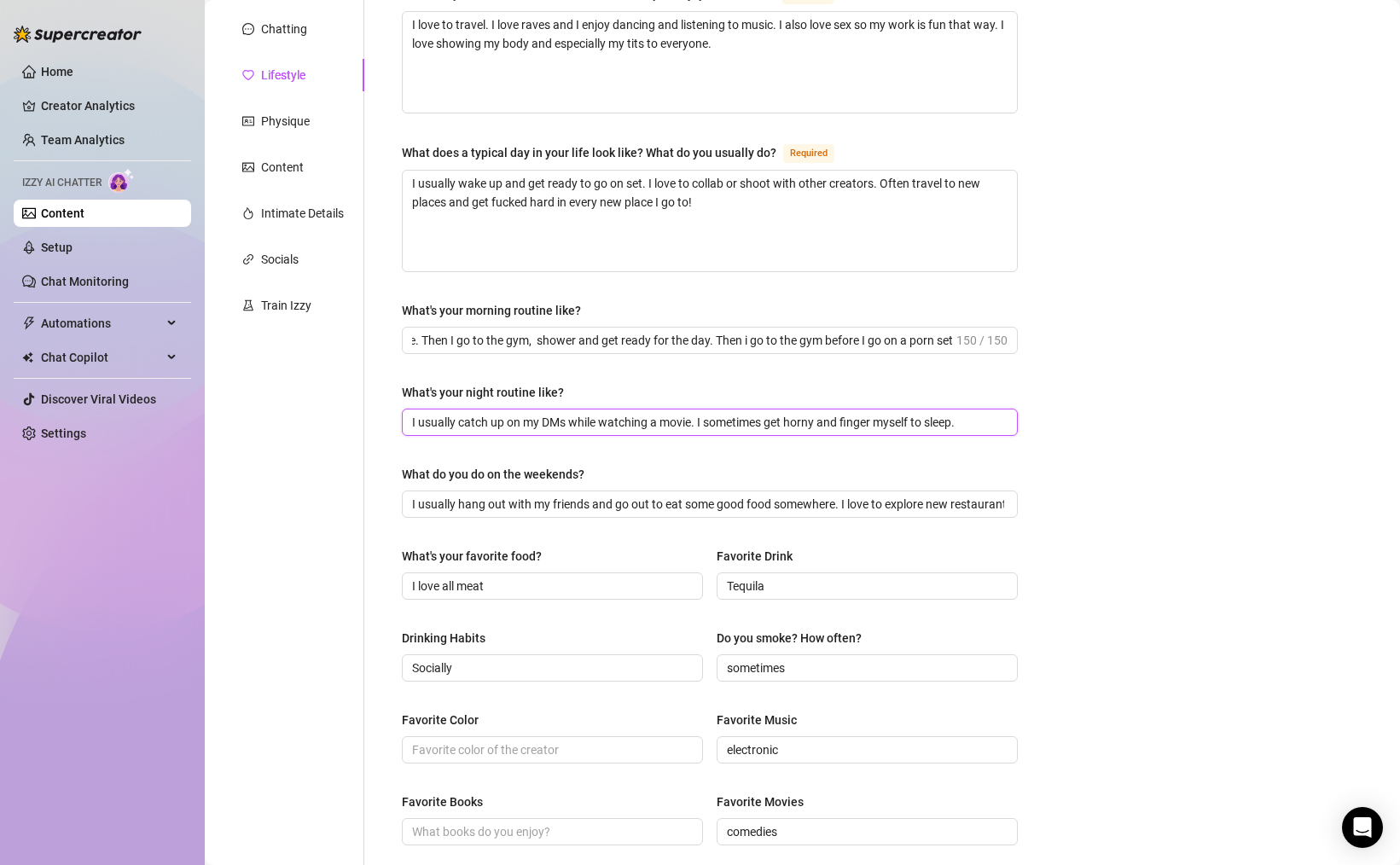
scroll to position [0, 0]
click at [502, 420] on input "I usually catch up on my DMs while watching a movie. I sometimes get horny and …" at bounding box center [708, 422] width 592 height 19
drag, startPoint x: 647, startPoint y: 424, endPoint x: 852, endPoint y: 421, distance: 205.0
click at [852, 421] on input "I usually catch up on my DMs while watching a movie. I sometimes get horny and …" at bounding box center [708, 422] width 592 height 19
drag, startPoint x: 886, startPoint y: 421, endPoint x: 945, endPoint y: 420, distance: 59.0
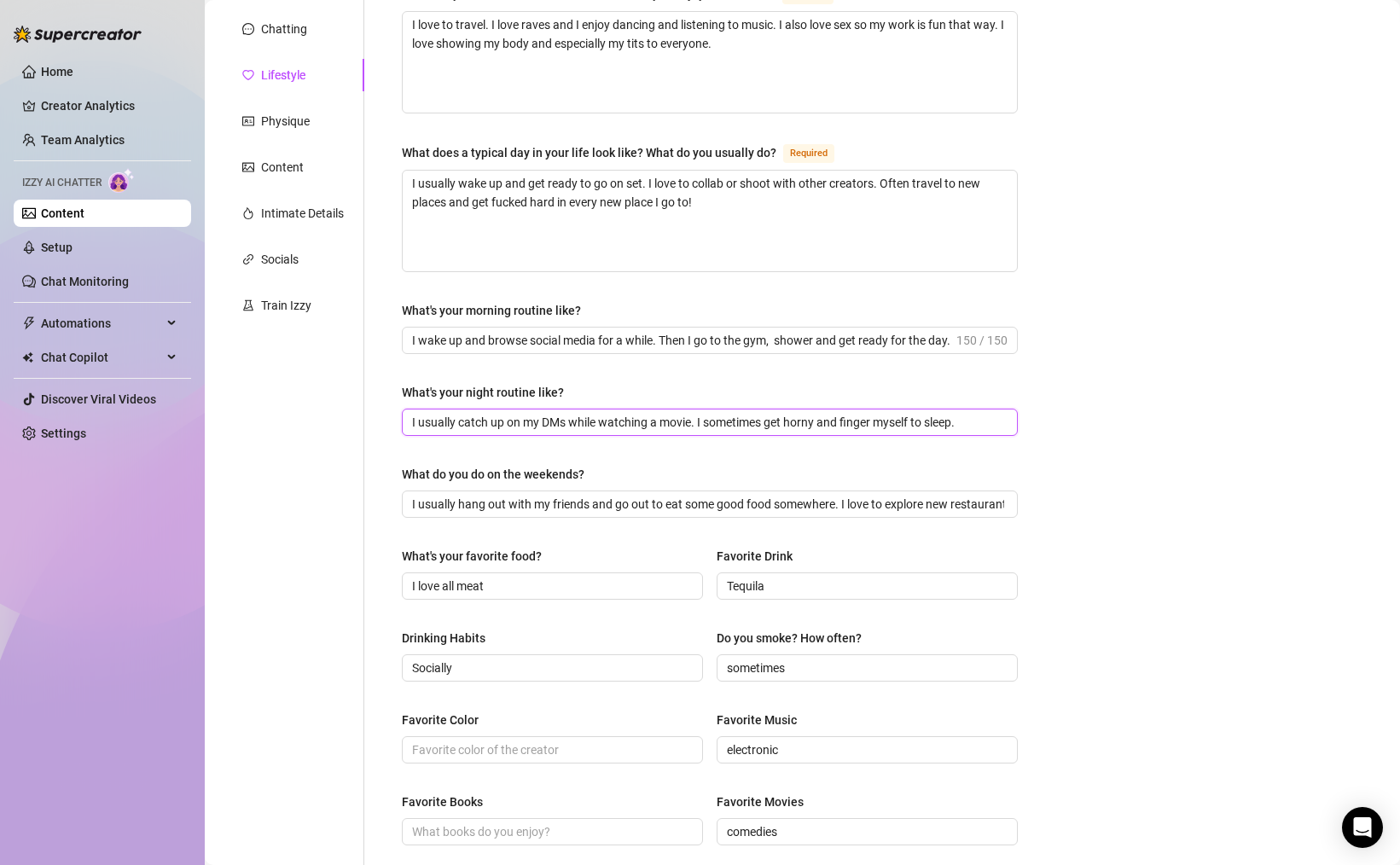
click at [923, 421] on input "I usually catch up on my DMs while watching a movie. I sometimes get horny and …" at bounding box center [708, 422] width 592 height 19
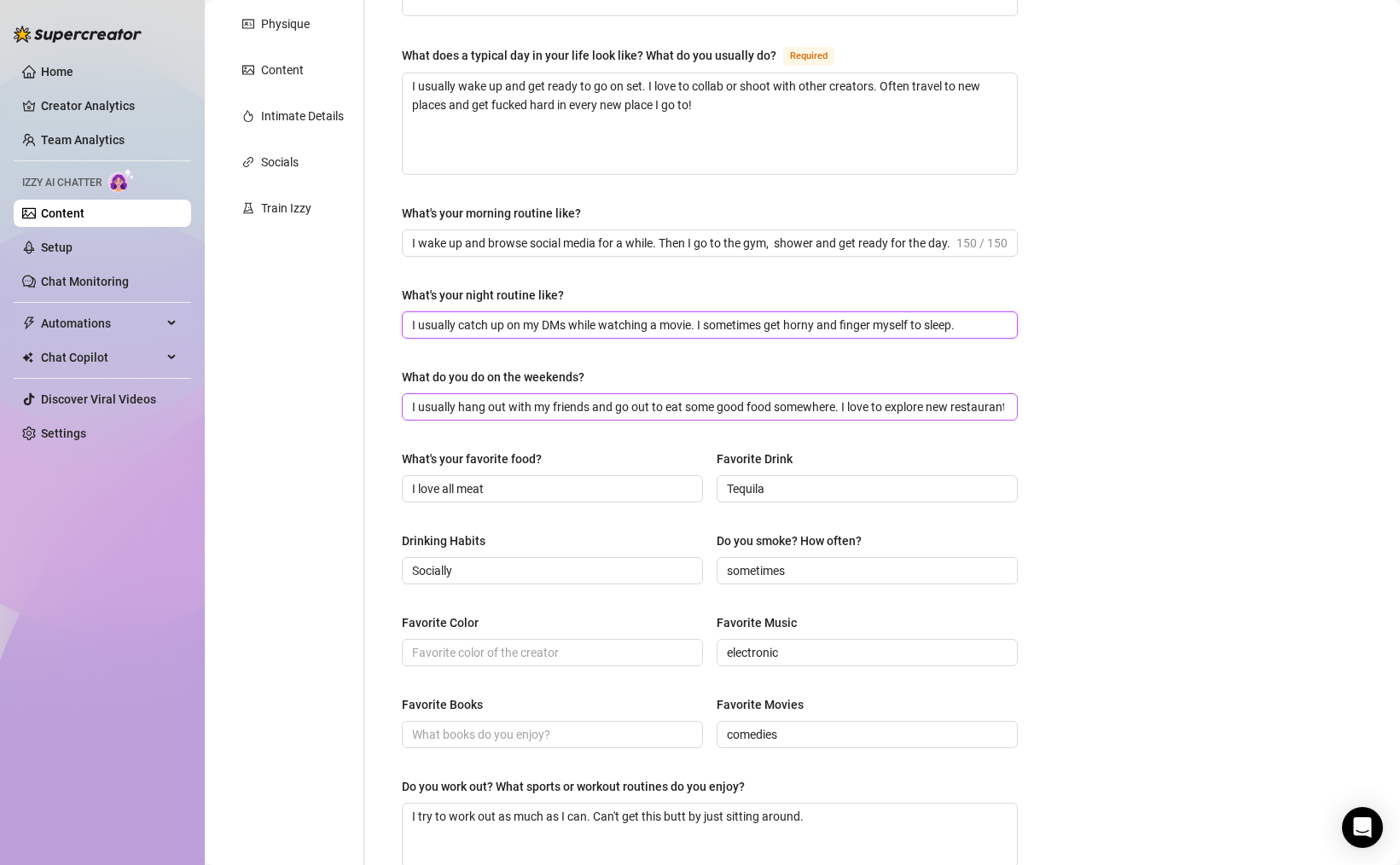
scroll to position [294, 0]
click at [591, 488] on input "I love all meat" at bounding box center [551, 487] width 278 height 19
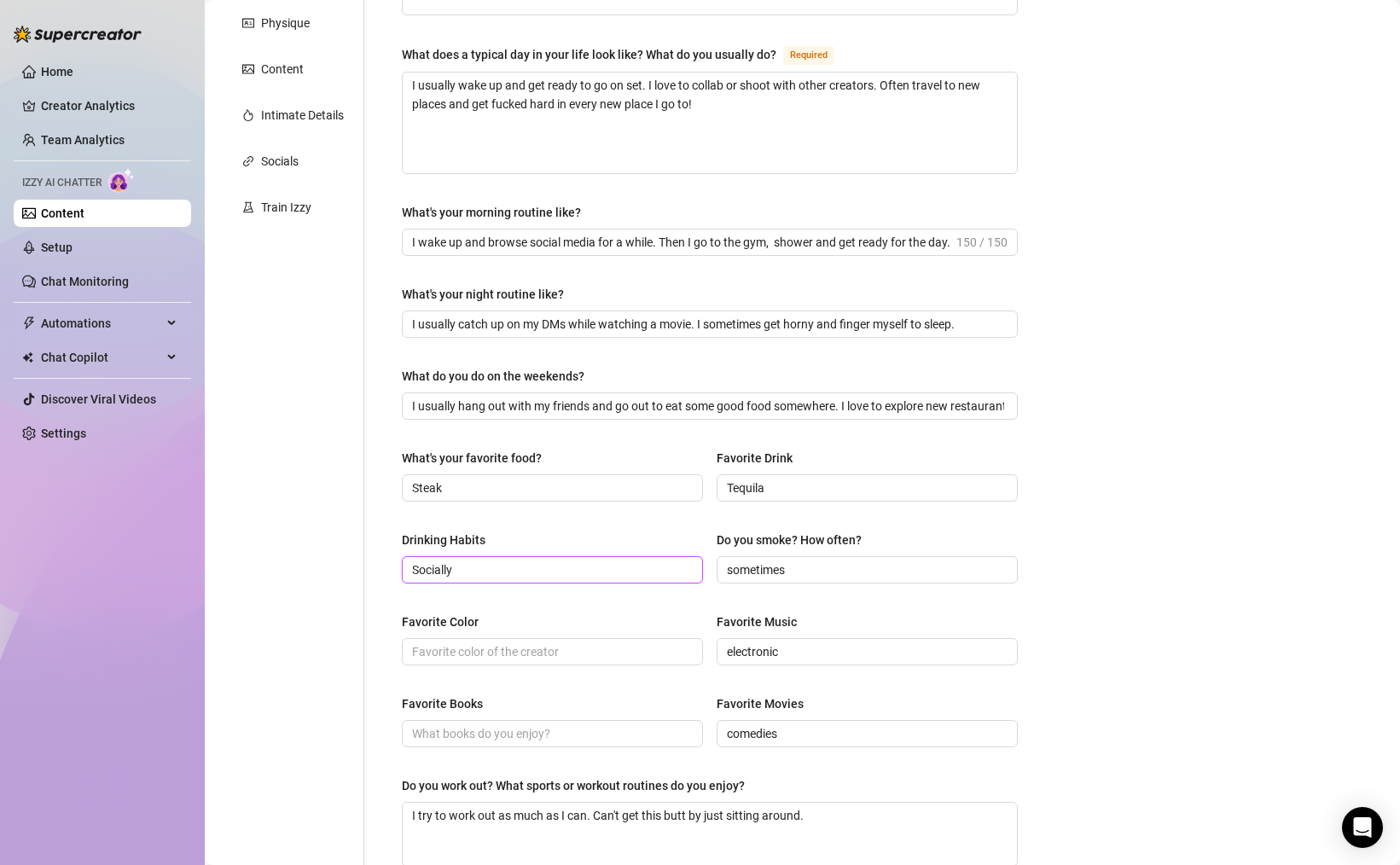
click at [531, 564] on input "Socially" at bounding box center [551, 570] width 278 height 19
click at [809, 566] on input "sometimes" at bounding box center [865, 570] width 278 height 19
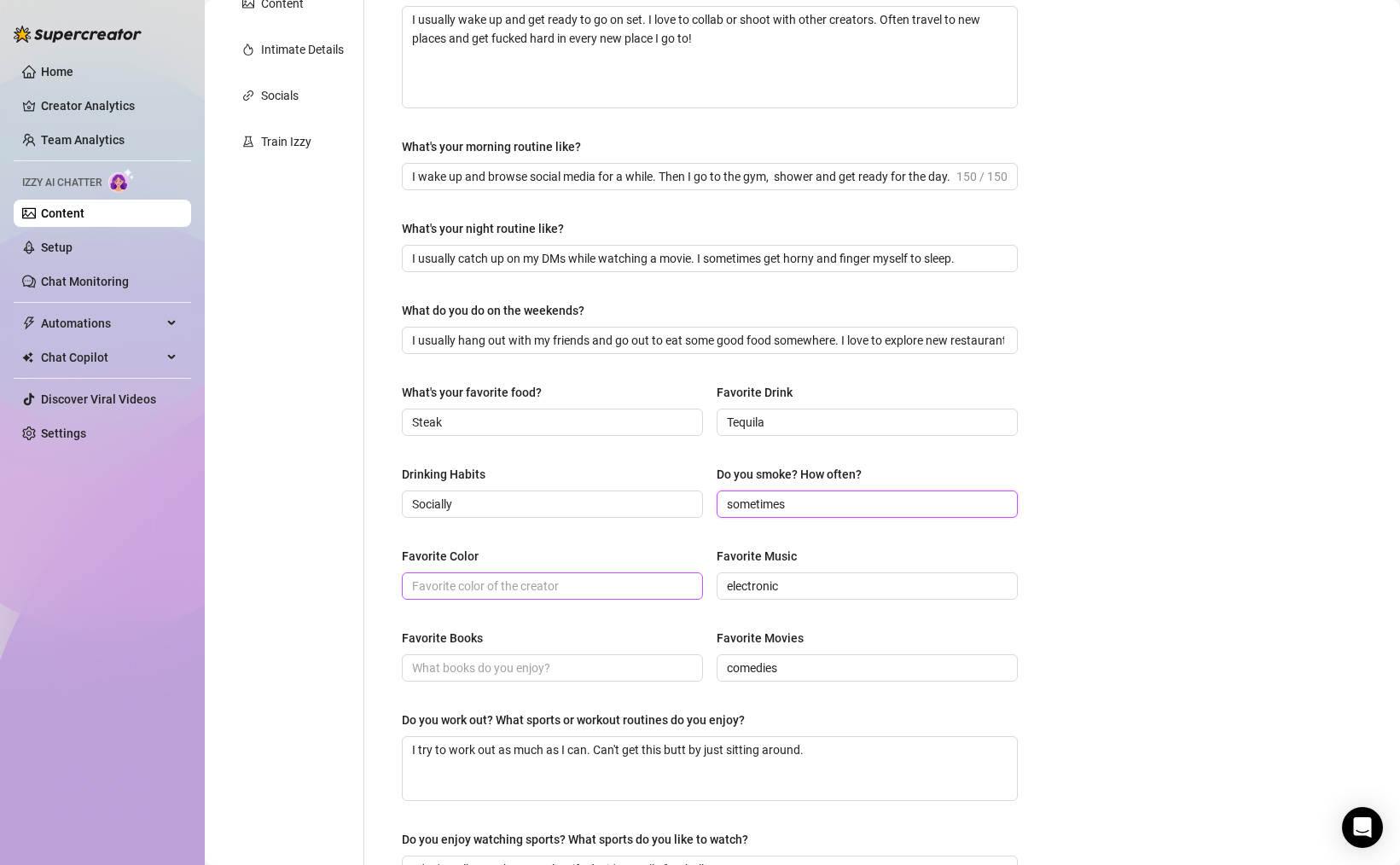
scroll to position [363, 0]
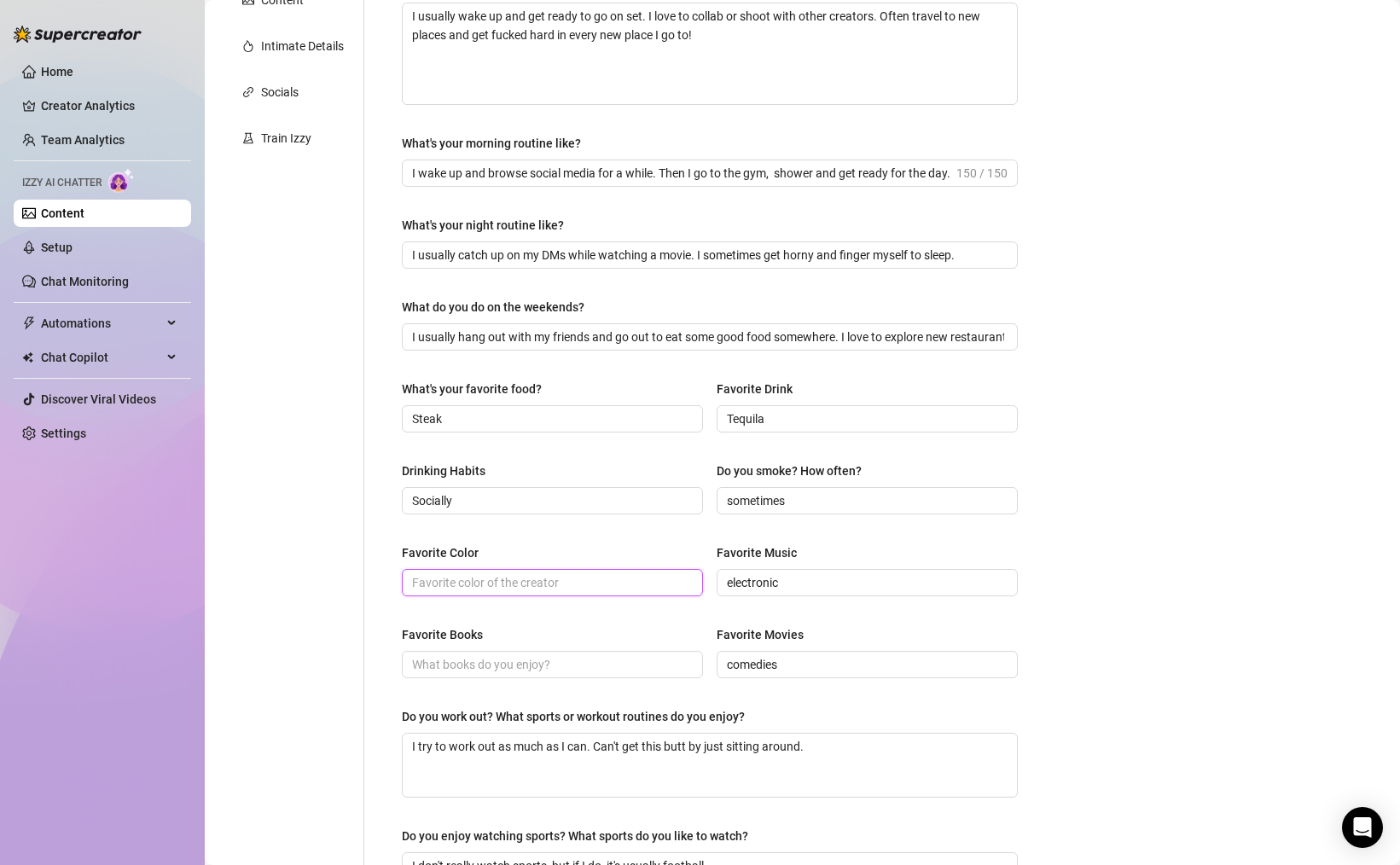
click at [551, 576] on input "Favorite Color" at bounding box center [551, 582] width 278 height 19
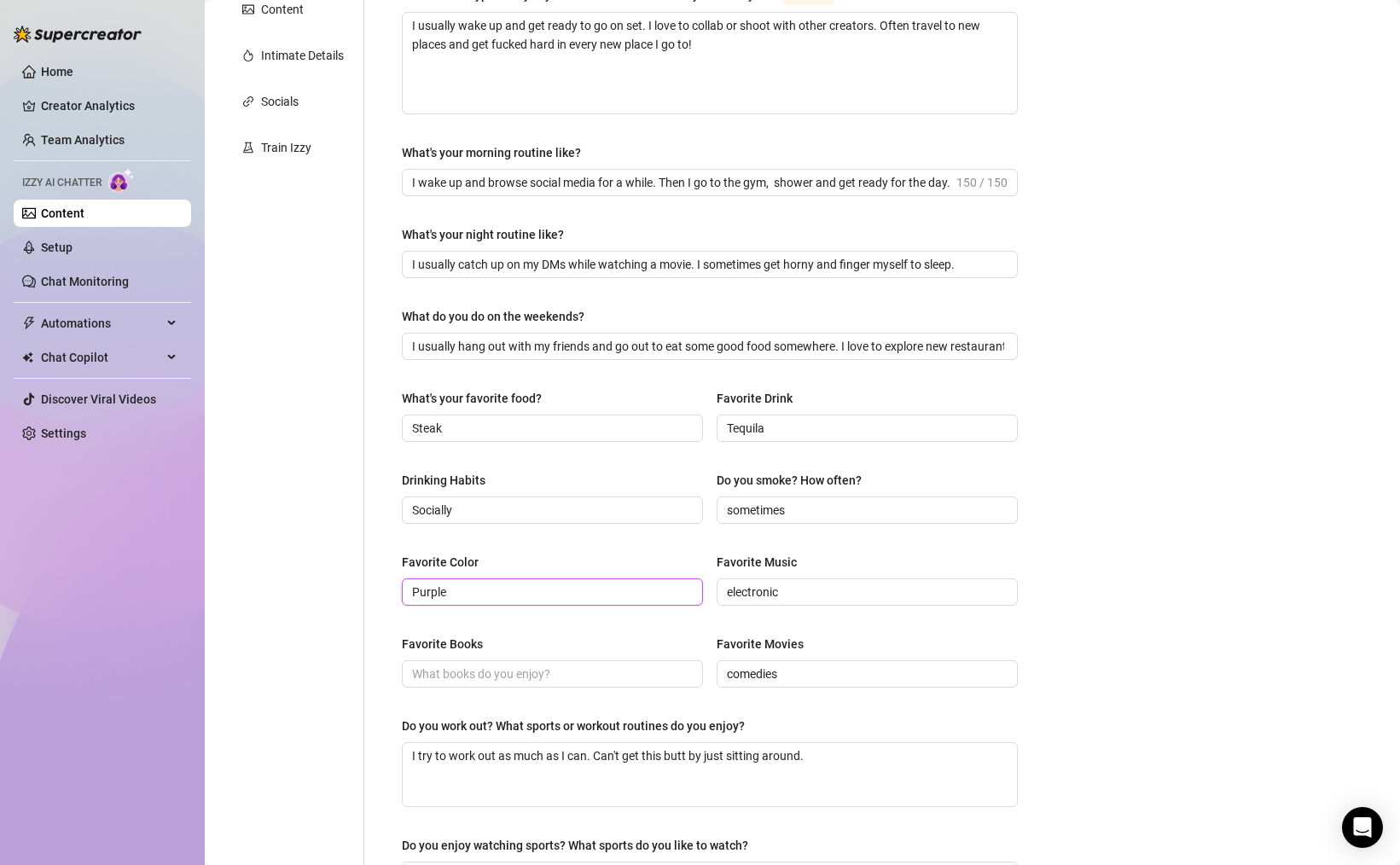
scroll to position [365, 0]
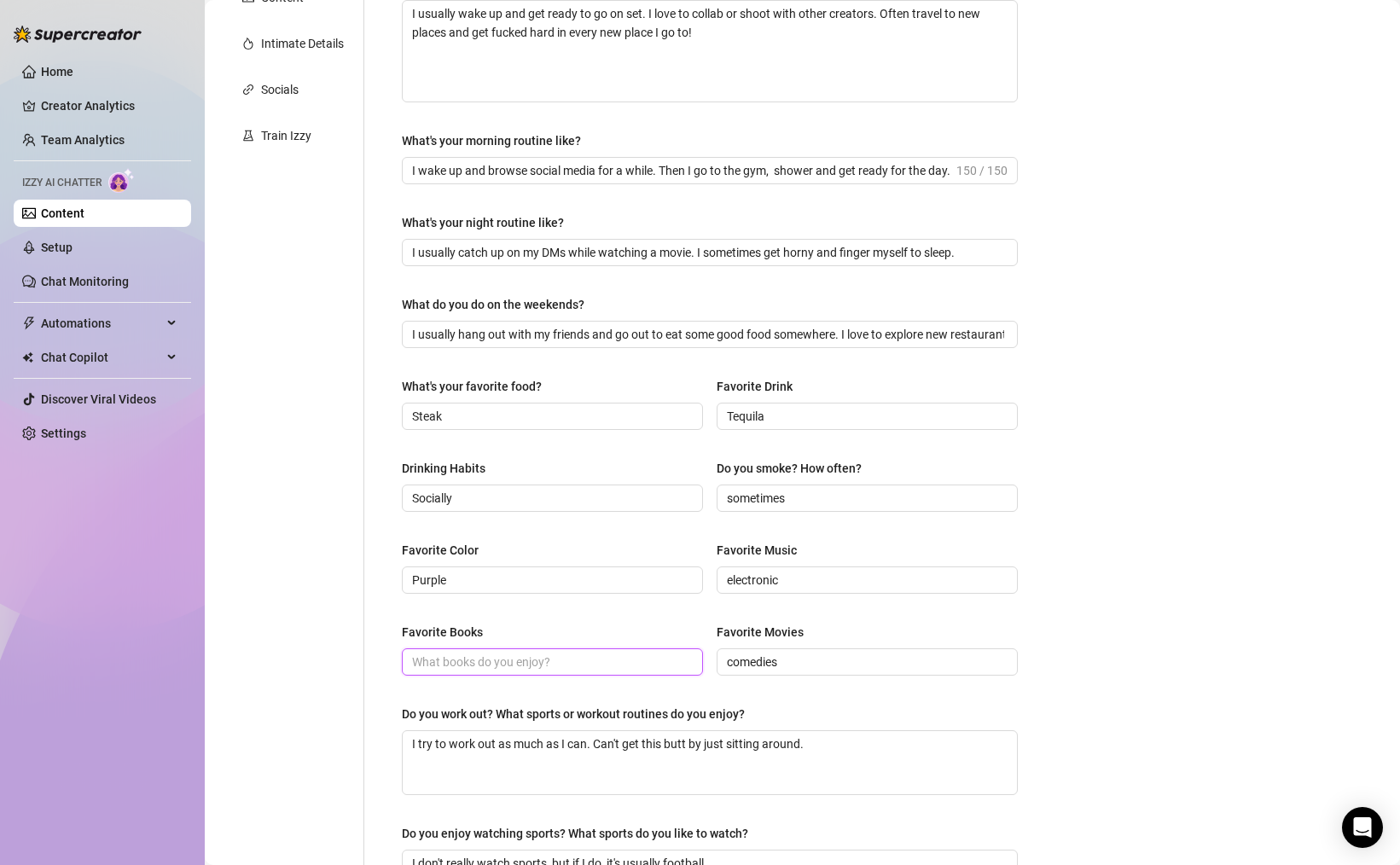
drag, startPoint x: 499, startPoint y: 658, endPoint x: 622, endPoint y: 656, distance: 123.0
click at [500, 658] on input "Favorite Books" at bounding box center [551, 662] width 278 height 19
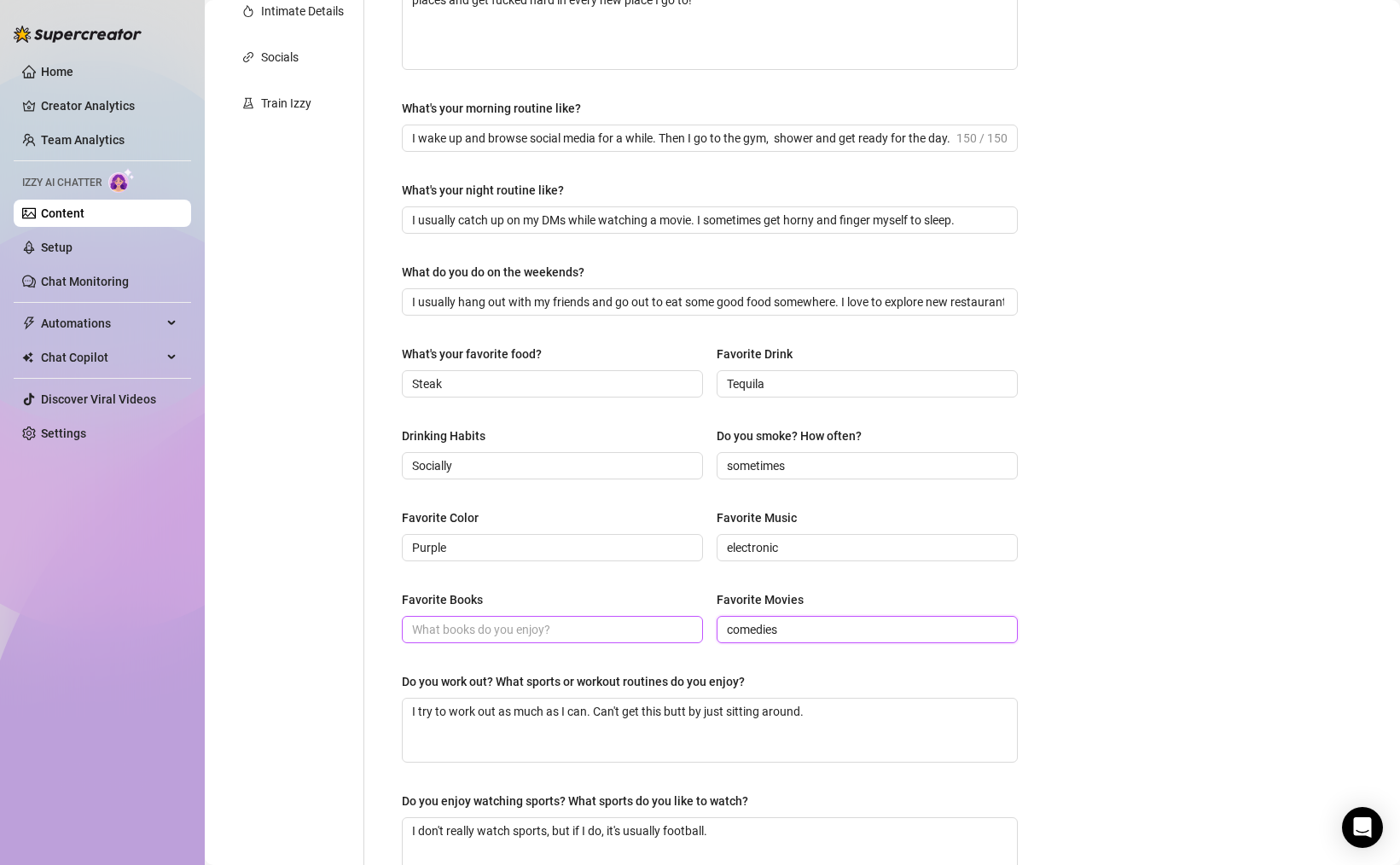
scroll to position [395, 0]
drag, startPoint x: 796, startPoint y: 626, endPoint x: 691, endPoint y: 618, distance: 105.3
click at [691, 618] on div "Favorite Books Favorite Movies comedies" at bounding box center [710, 627] width 616 height 68
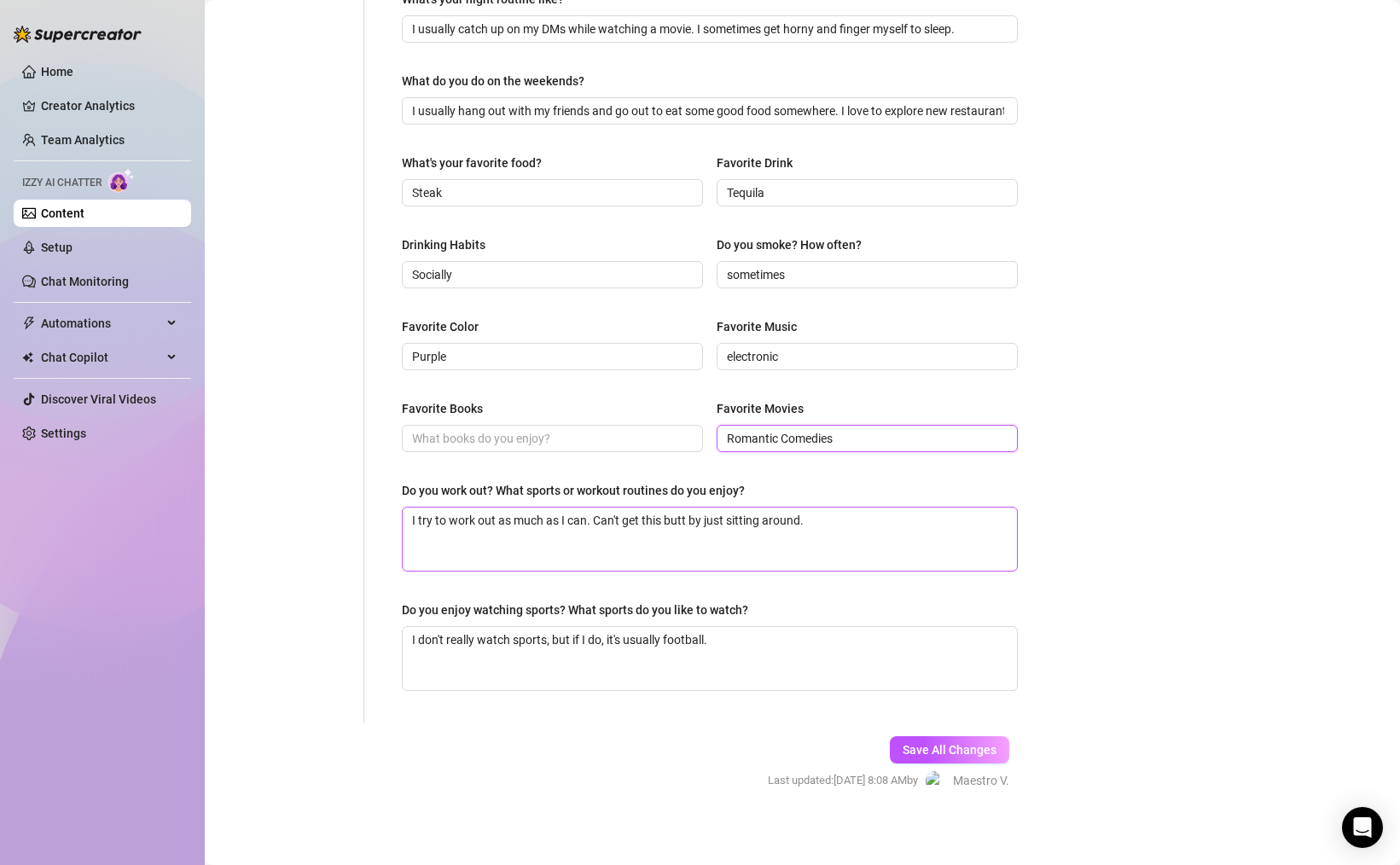
scroll to position [595, 0]
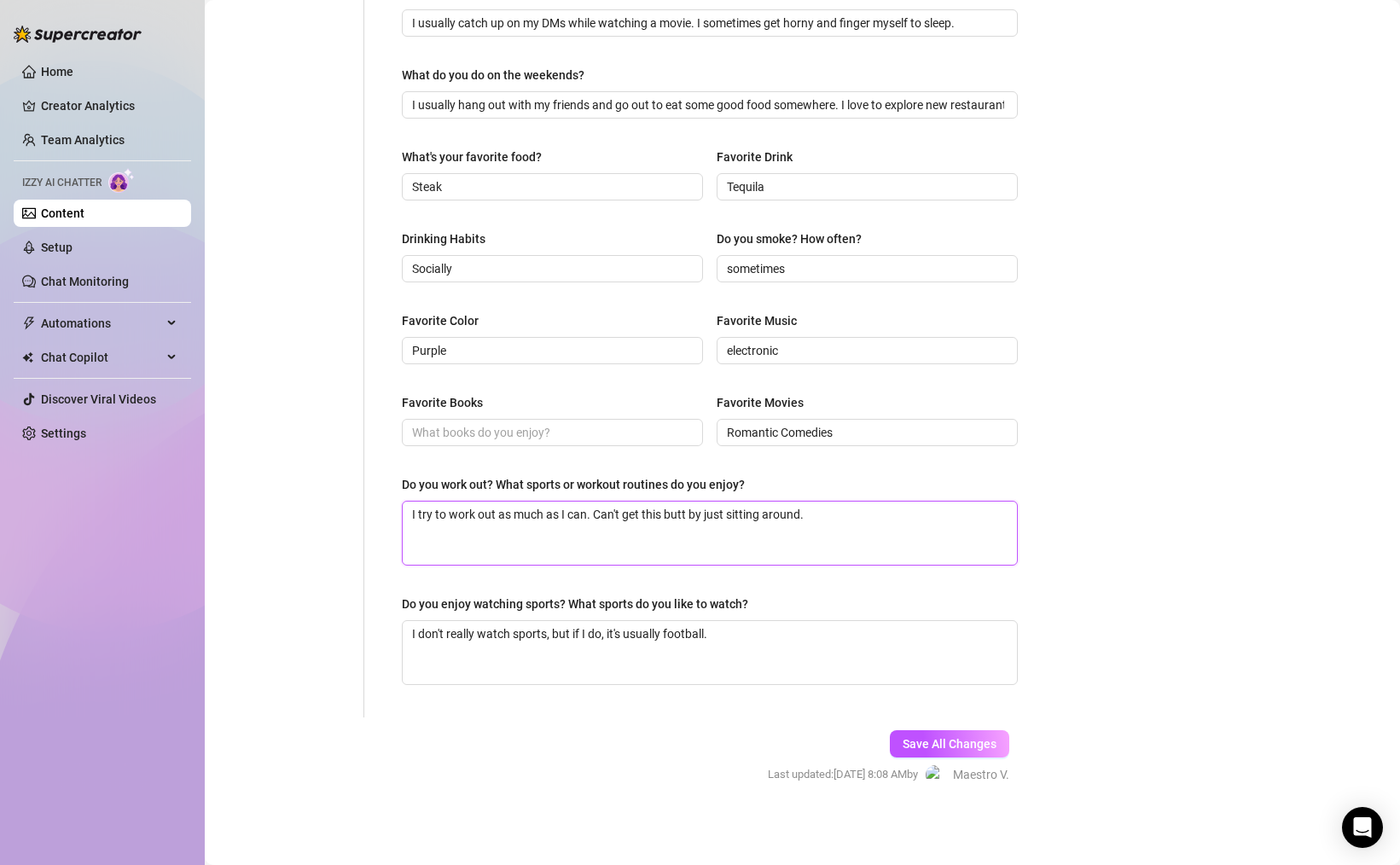
drag, startPoint x: 621, startPoint y: 512, endPoint x: 780, endPoint y: 507, distance: 159.1
click at [746, 510] on textarea "I try to work out as much as I can. Can't get this butt by just sitting around." at bounding box center [710, 533] width 614 height 63
click at [826, 511] on textarea "I try to work out as much as I can. Can't get this butt by just sitting around." at bounding box center [710, 533] width 614 height 63
drag, startPoint x: 962, startPoint y: 754, endPoint x: 950, endPoint y: 746, distance: 14.4
click at [962, 754] on button "Save All Changes" at bounding box center [949, 743] width 119 height 27
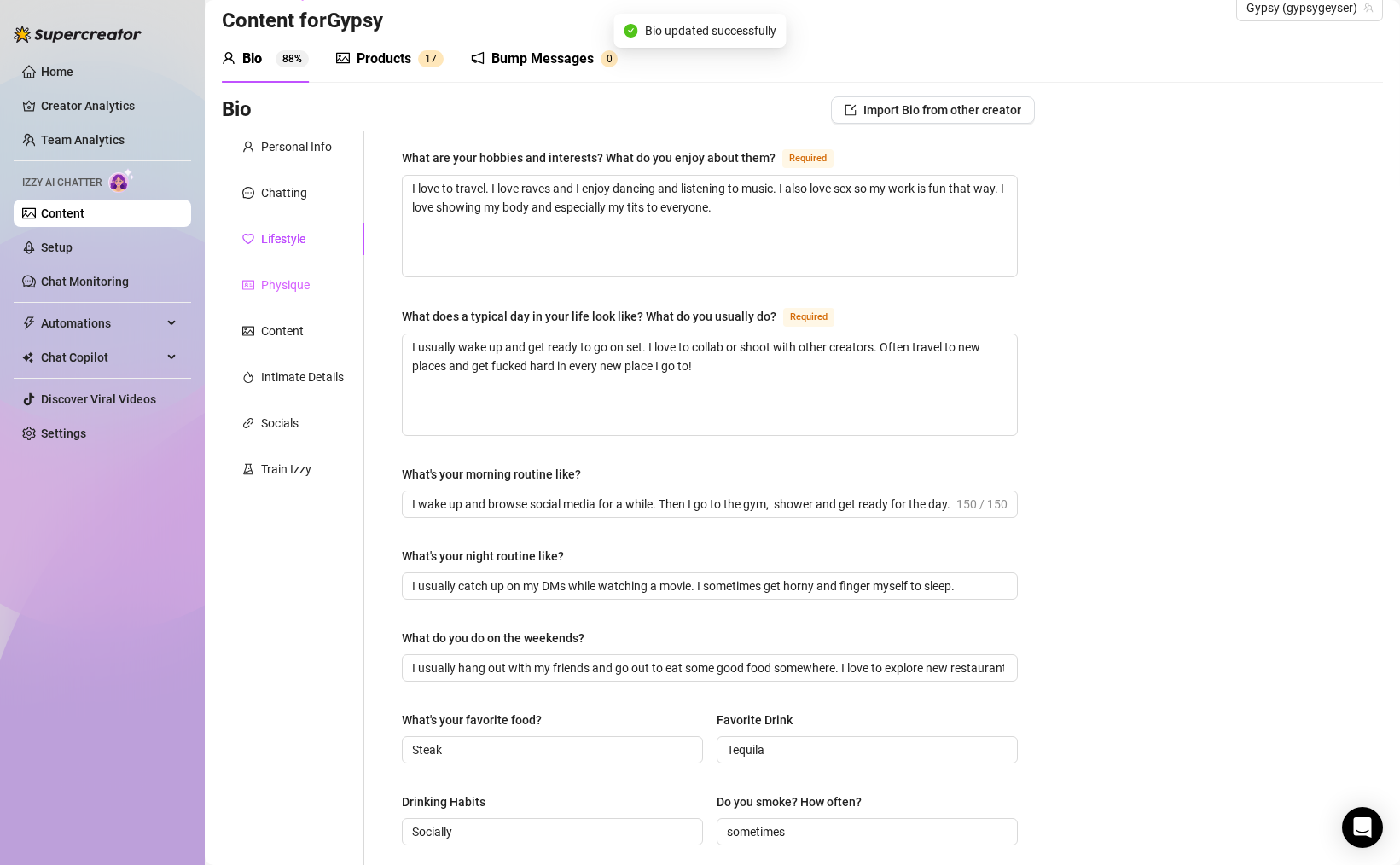
click at [276, 269] on div "Physique" at bounding box center [293, 285] width 142 height 32
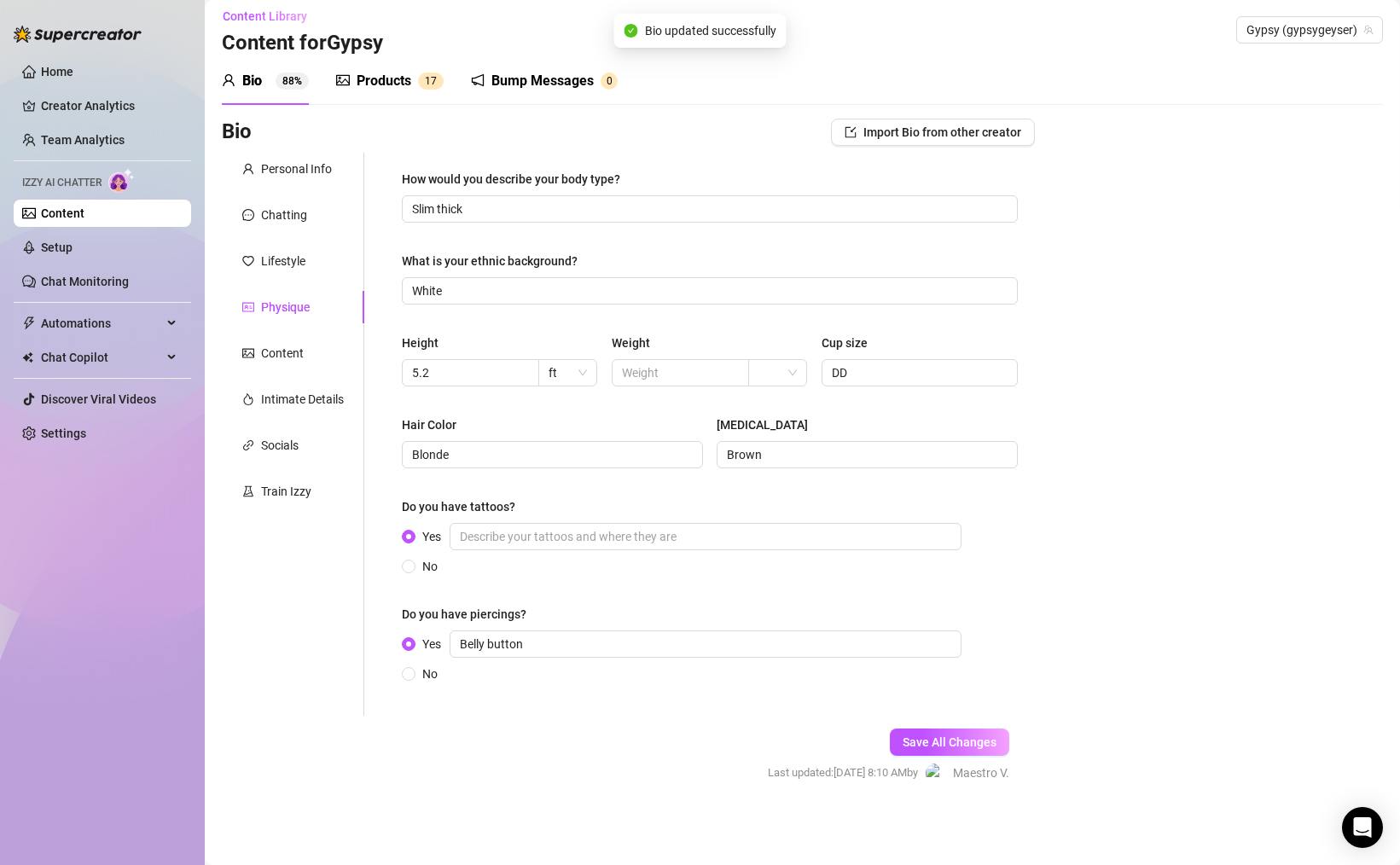
scroll to position [9, 0]
click at [285, 348] on div "Content" at bounding box center [282, 353] width 43 height 19
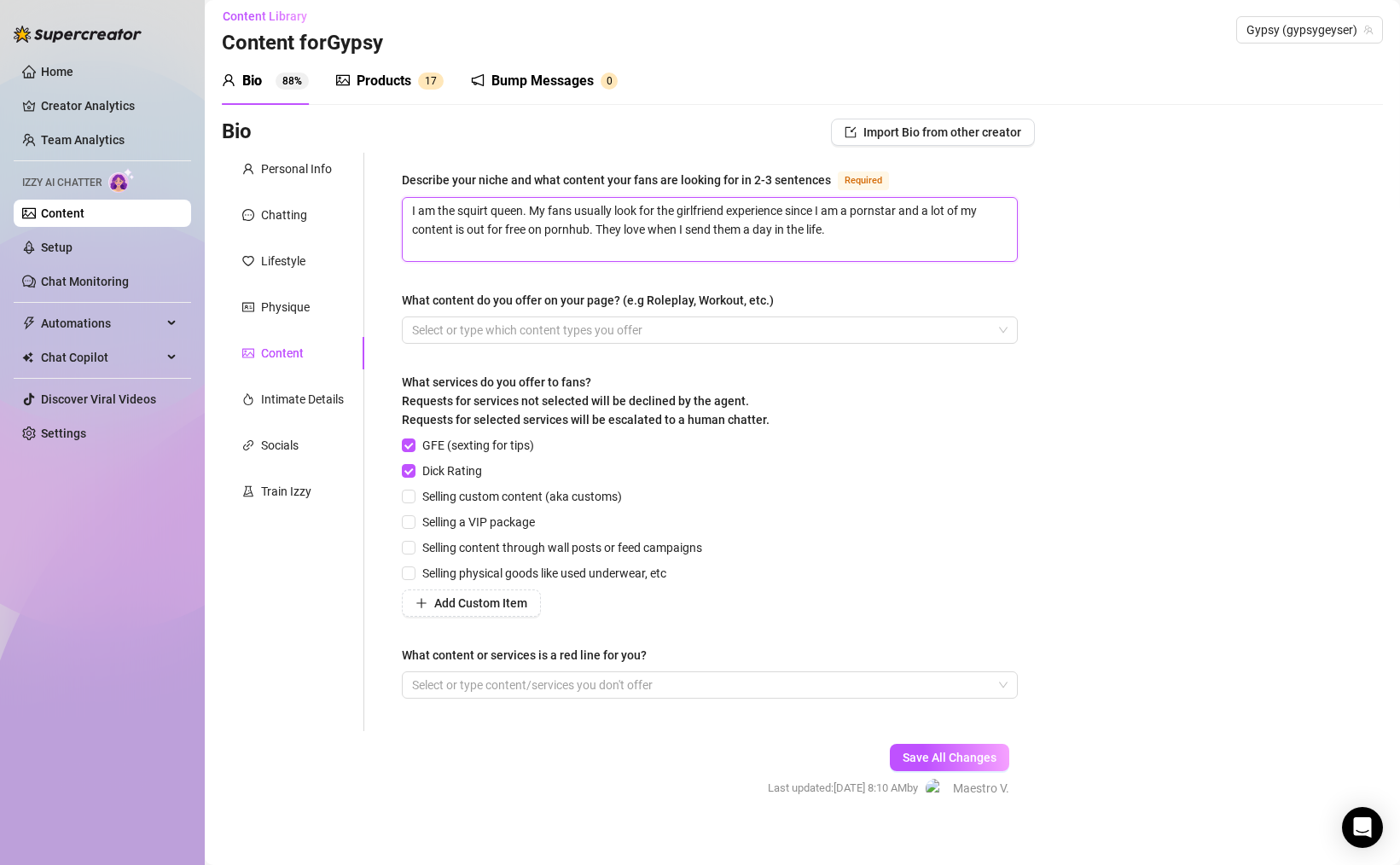
drag, startPoint x: 655, startPoint y: 216, endPoint x: 758, endPoint y: 218, distance: 103.0
click at [758, 218] on textarea "I am the squirt queen. My fans usually look for the girlfriend experience since…" at bounding box center [710, 229] width 614 height 63
drag, startPoint x: 881, startPoint y: 218, endPoint x: 928, endPoint y: 226, distance: 47.7
click at [898, 218] on textarea "I am the squirt queen. My fans usually look for the girlfriend experience since…" at bounding box center [710, 229] width 614 height 63
drag, startPoint x: 616, startPoint y: 229, endPoint x: 760, endPoint y: 233, distance: 144.1
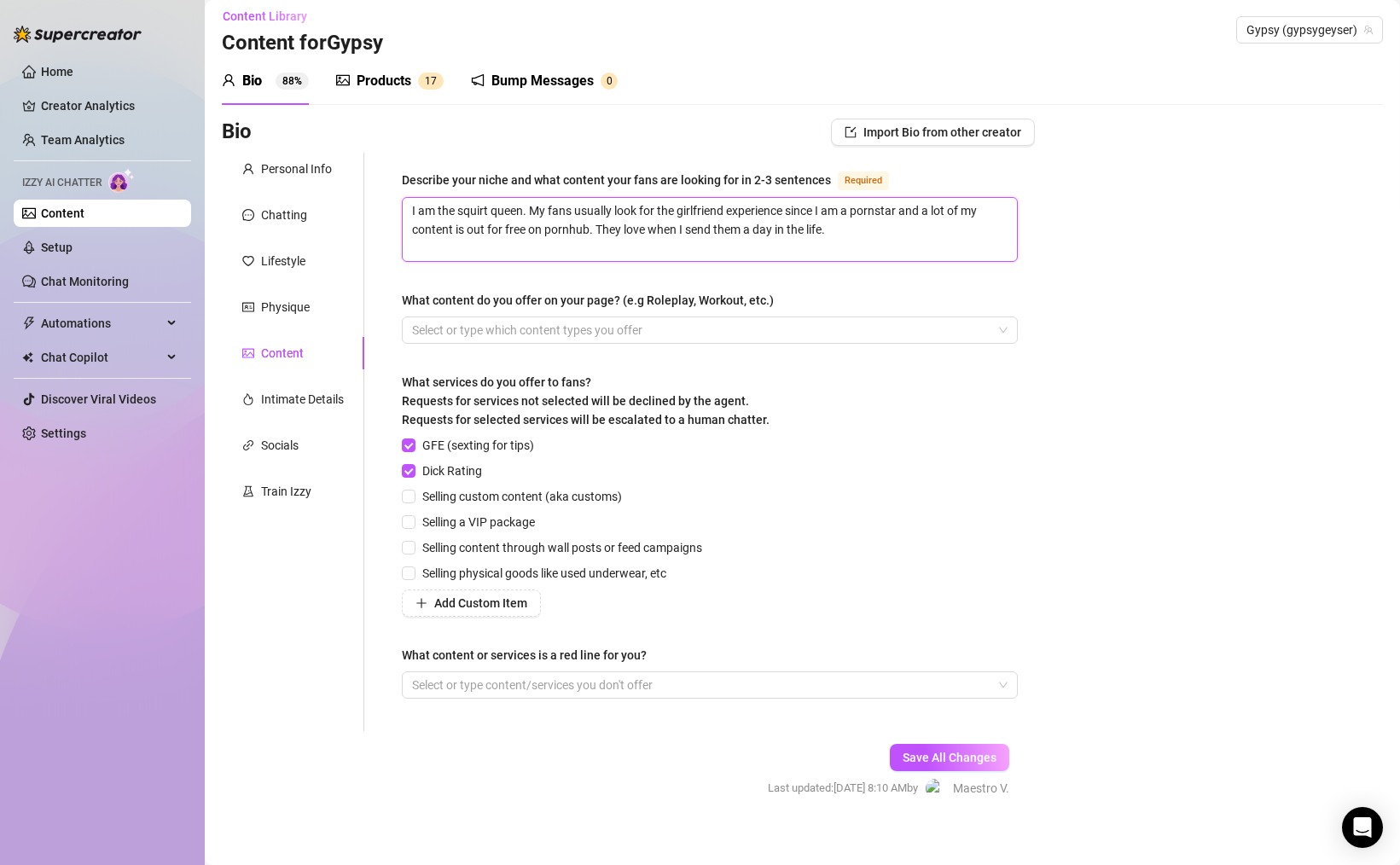
click at [760, 233] on textarea "I am the squirt queen. My fans usually look for the girlfriend experience since…" at bounding box center [710, 229] width 614 height 63
click at [292, 398] on div "Intimate Details" at bounding box center [302, 398] width 82 height 19
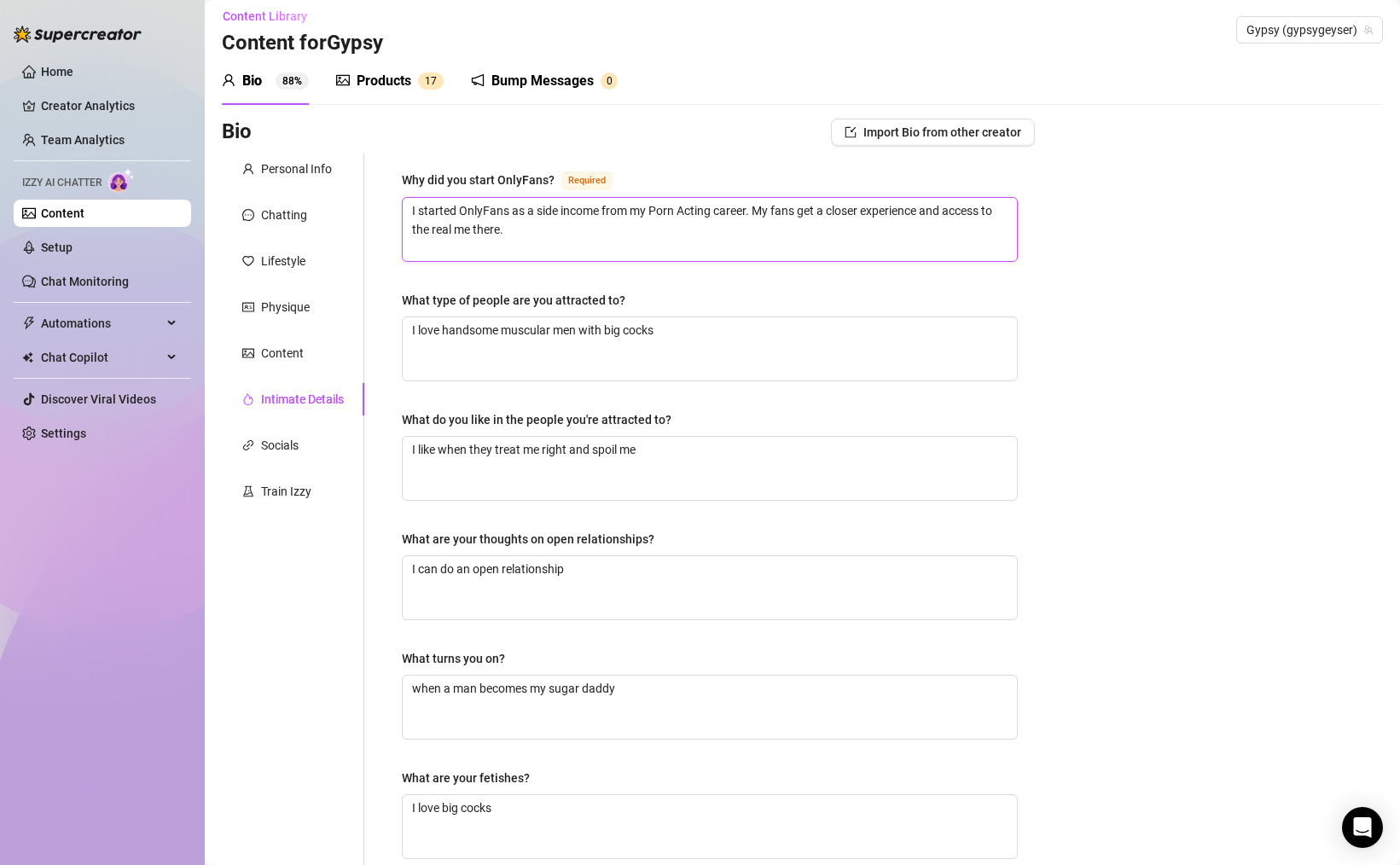
drag, startPoint x: 493, startPoint y: 220, endPoint x: 565, endPoint y: 242, distance: 75.3
click at [564, 242] on textarea "I started OnlyFans as a side income from my Porn Acting career. My fans get a c…" at bounding box center [710, 229] width 614 height 63
click at [639, 240] on textarea "I started OnlyFans as a side income from my Porn Acting career. My fans get a c…" at bounding box center [710, 229] width 614 height 63
click at [690, 338] on textarea "I love handsome muscular men with big cocks" at bounding box center [710, 348] width 614 height 63
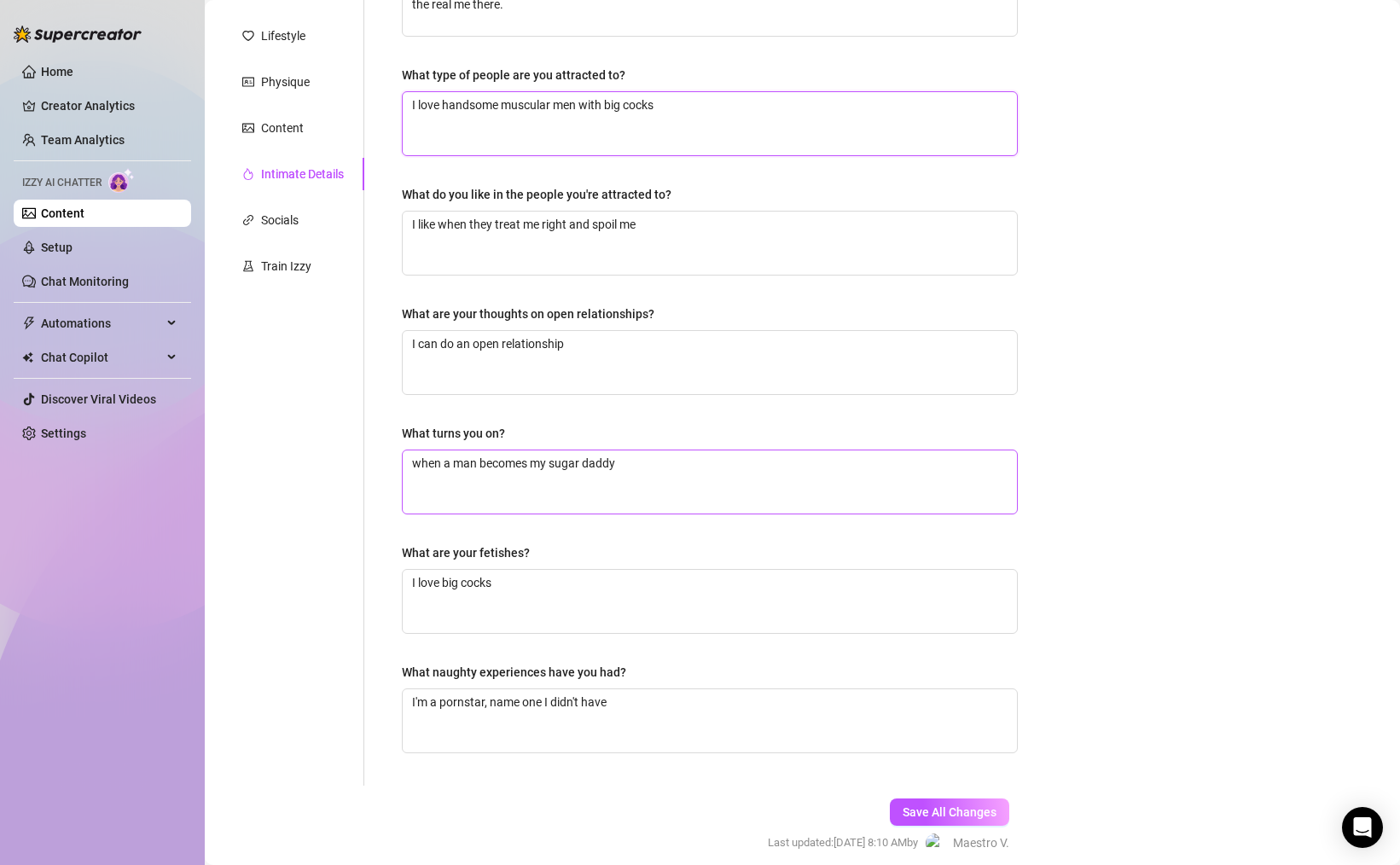
scroll to position [271, 0]
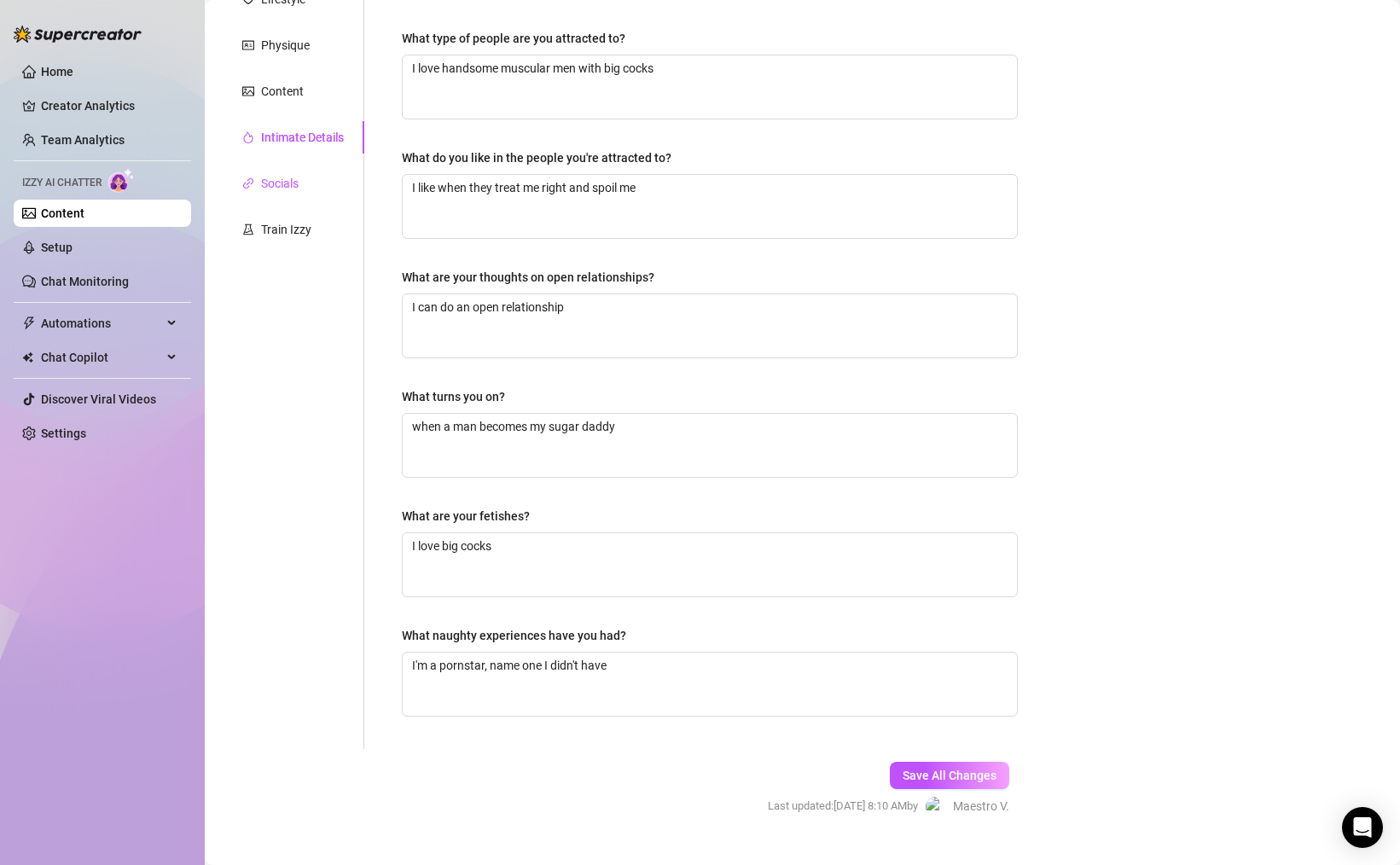
click at [269, 184] on div "Socials" at bounding box center [279, 183] width 38 height 19
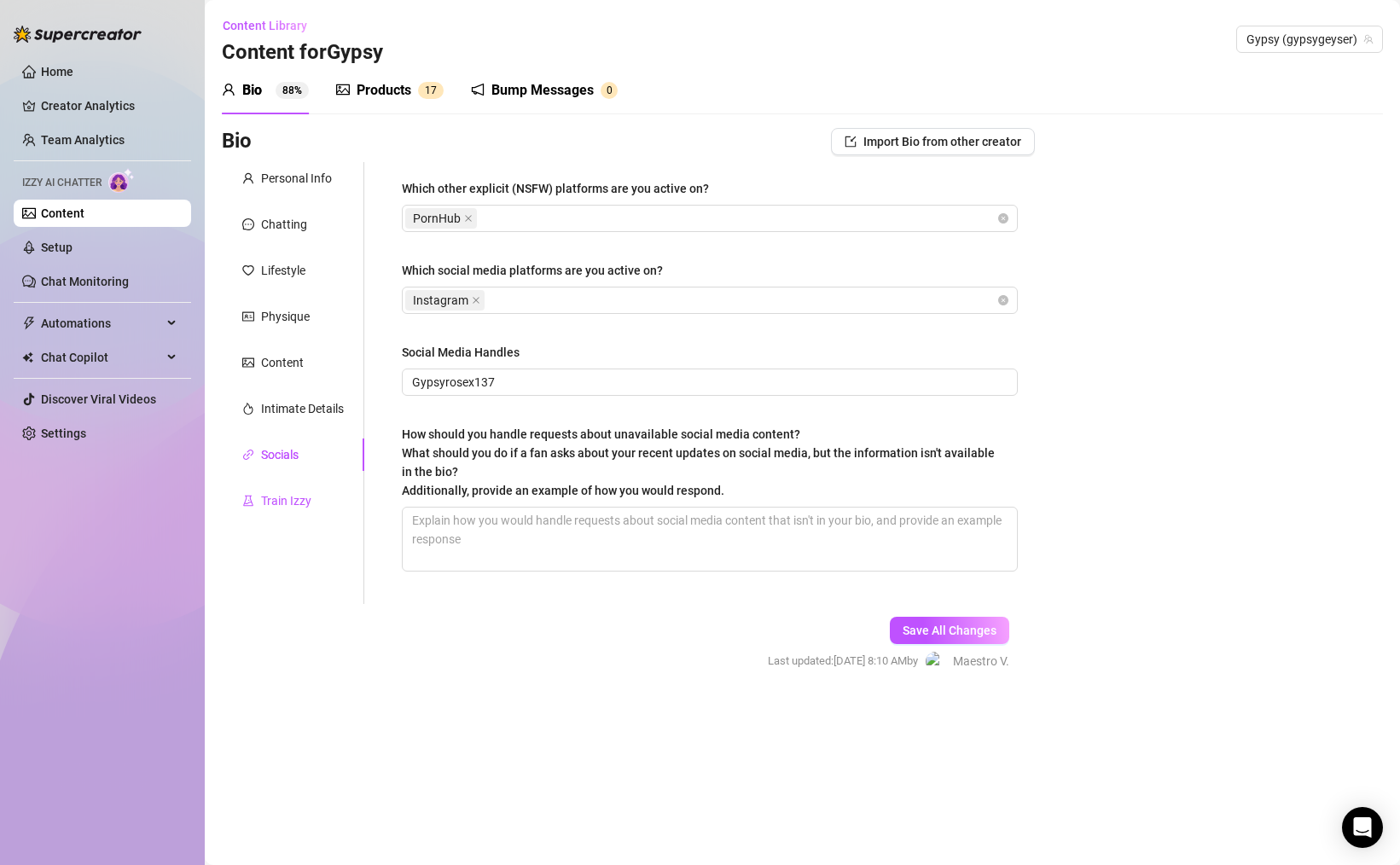
click at [300, 501] on div "Train Izzy" at bounding box center [286, 501] width 50 height 19
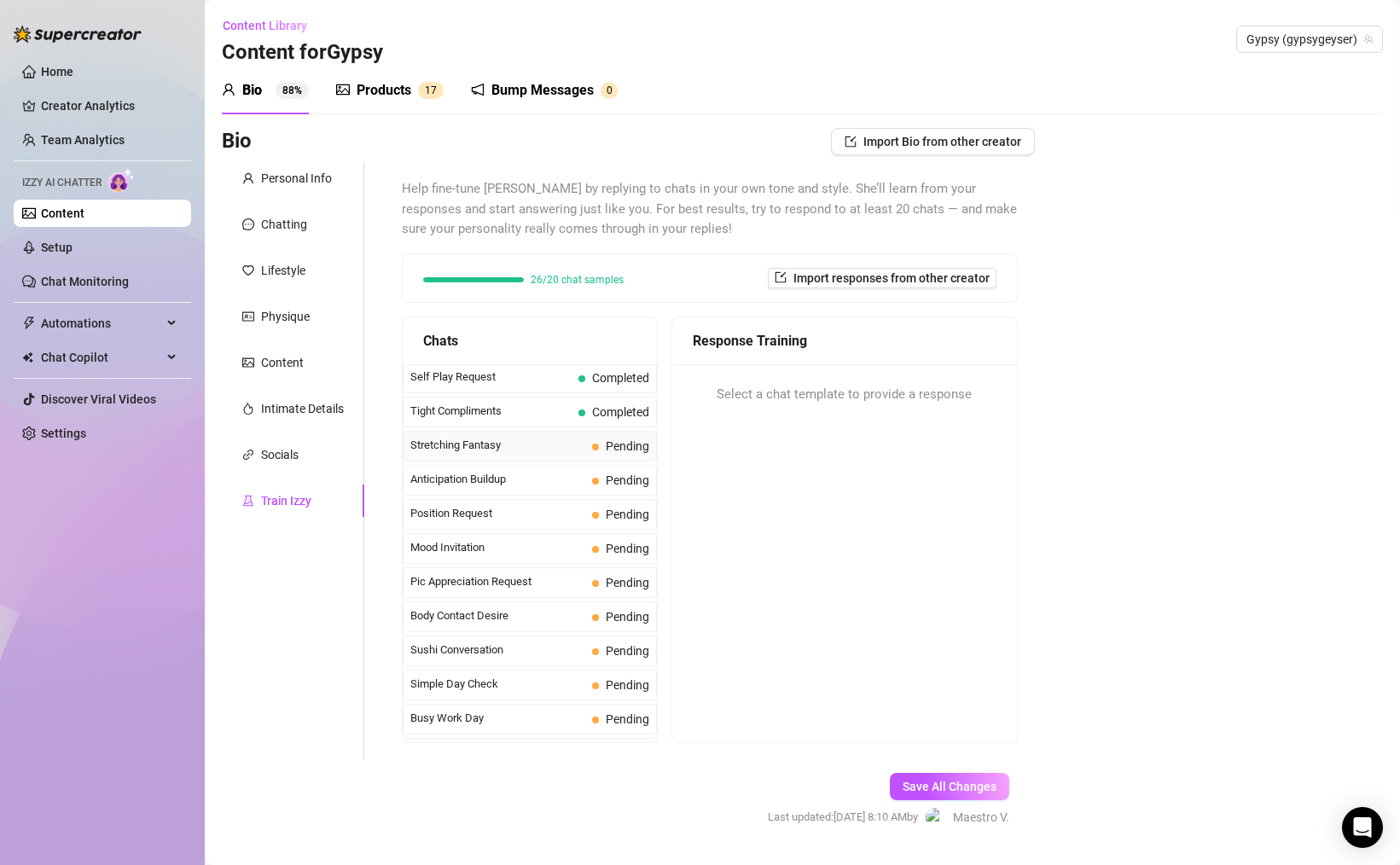
scroll to position [822, 0]
click at [475, 445] on span "Stretching Fantasy" at bounding box center [497, 443] width 175 height 17
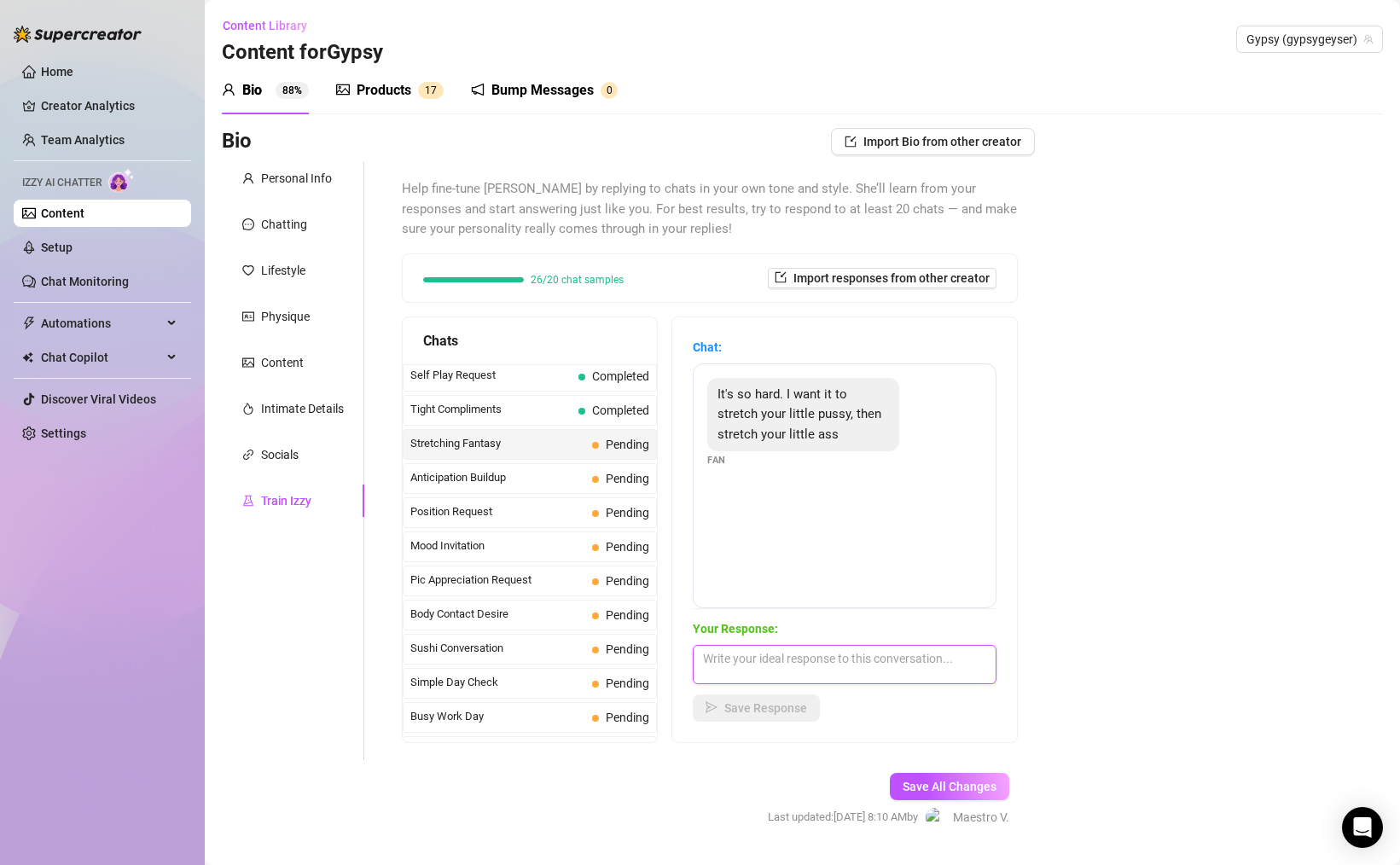
click at [849, 681] on textarea at bounding box center [844, 664] width 304 height 39
click at [766, 708] on span "Save Response" at bounding box center [766, 707] width 82 height 13
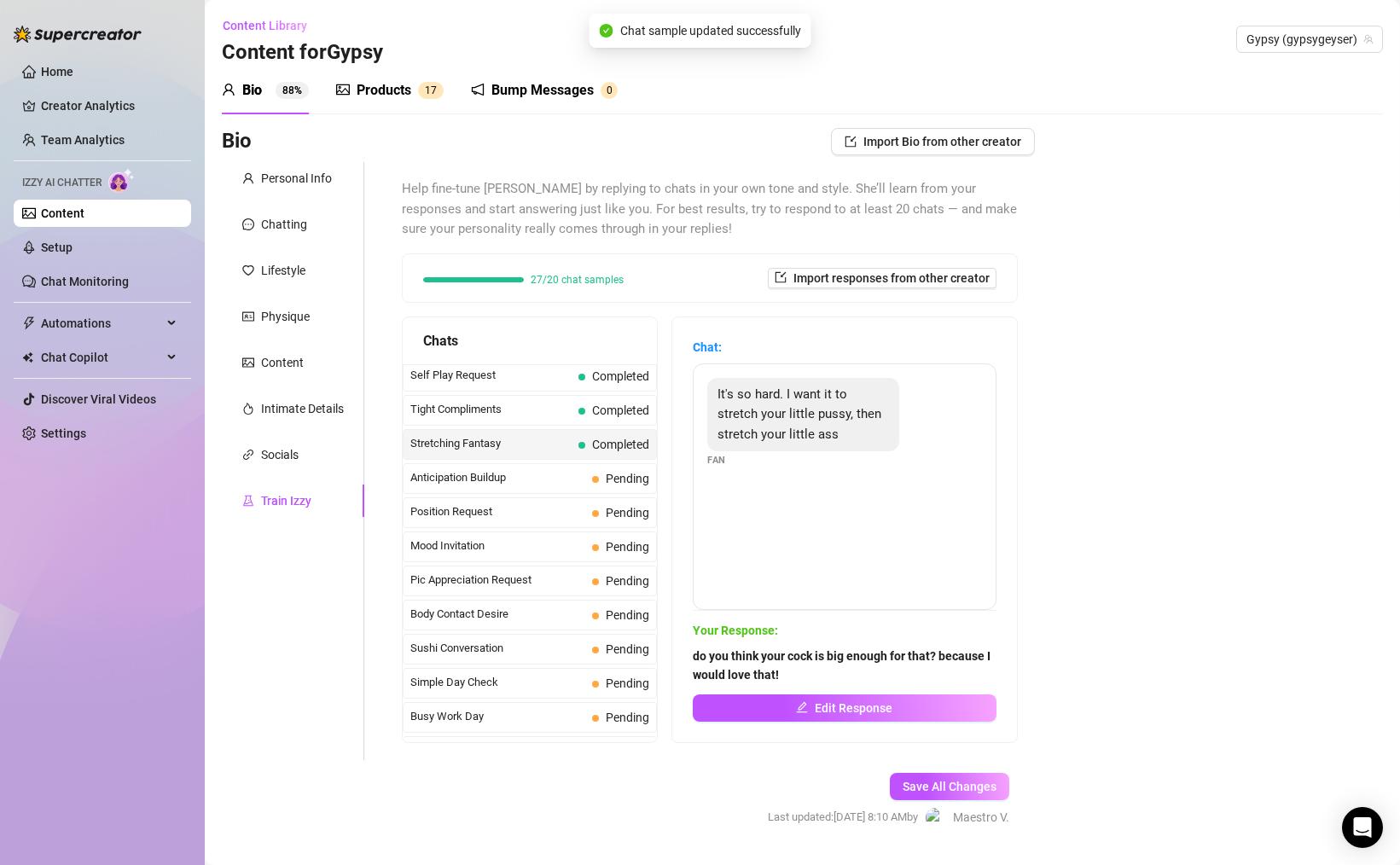
click at [535, 91] on div "Bump Messages" at bounding box center [543, 90] width 102 height 21
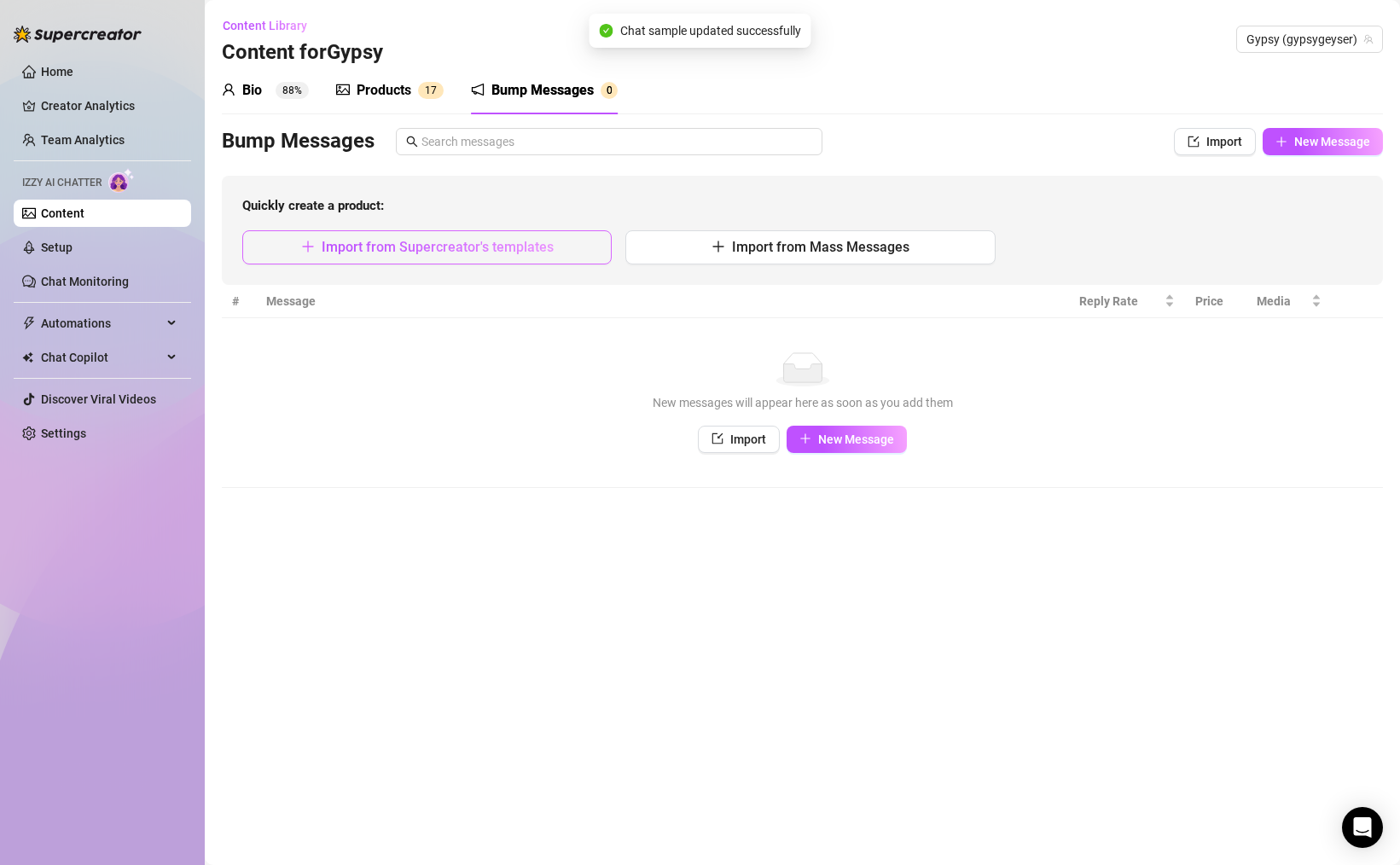
click at [452, 250] on span "Import from Supercreator's templates" at bounding box center [437, 247] width 232 height 16
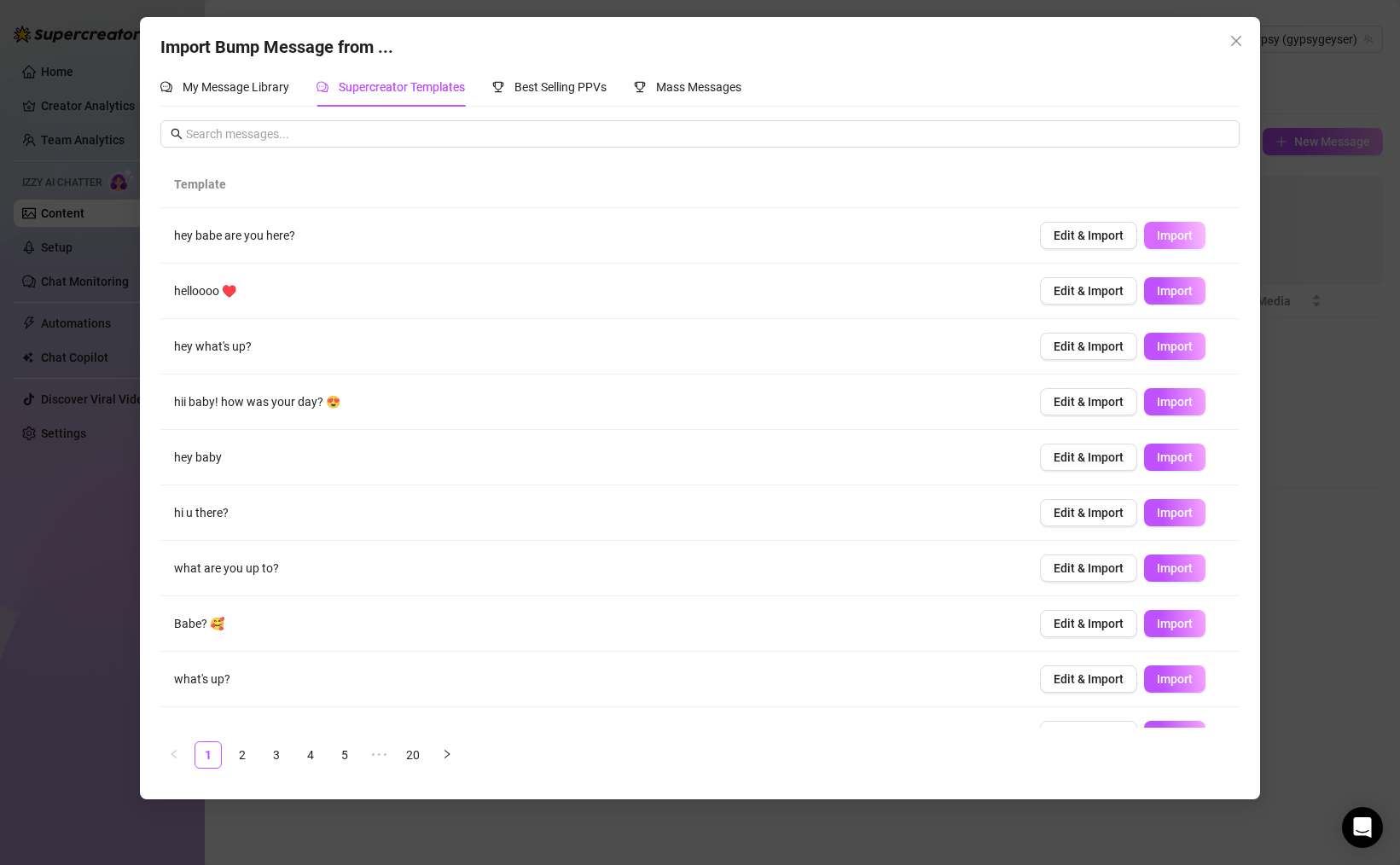
click at [1170, 236] on span "Import" at bounding box center [1174, 235] width 36 height 13
click at [1178, 290] on span "Import" at bounding box center [1174, 290] width 36 height 13
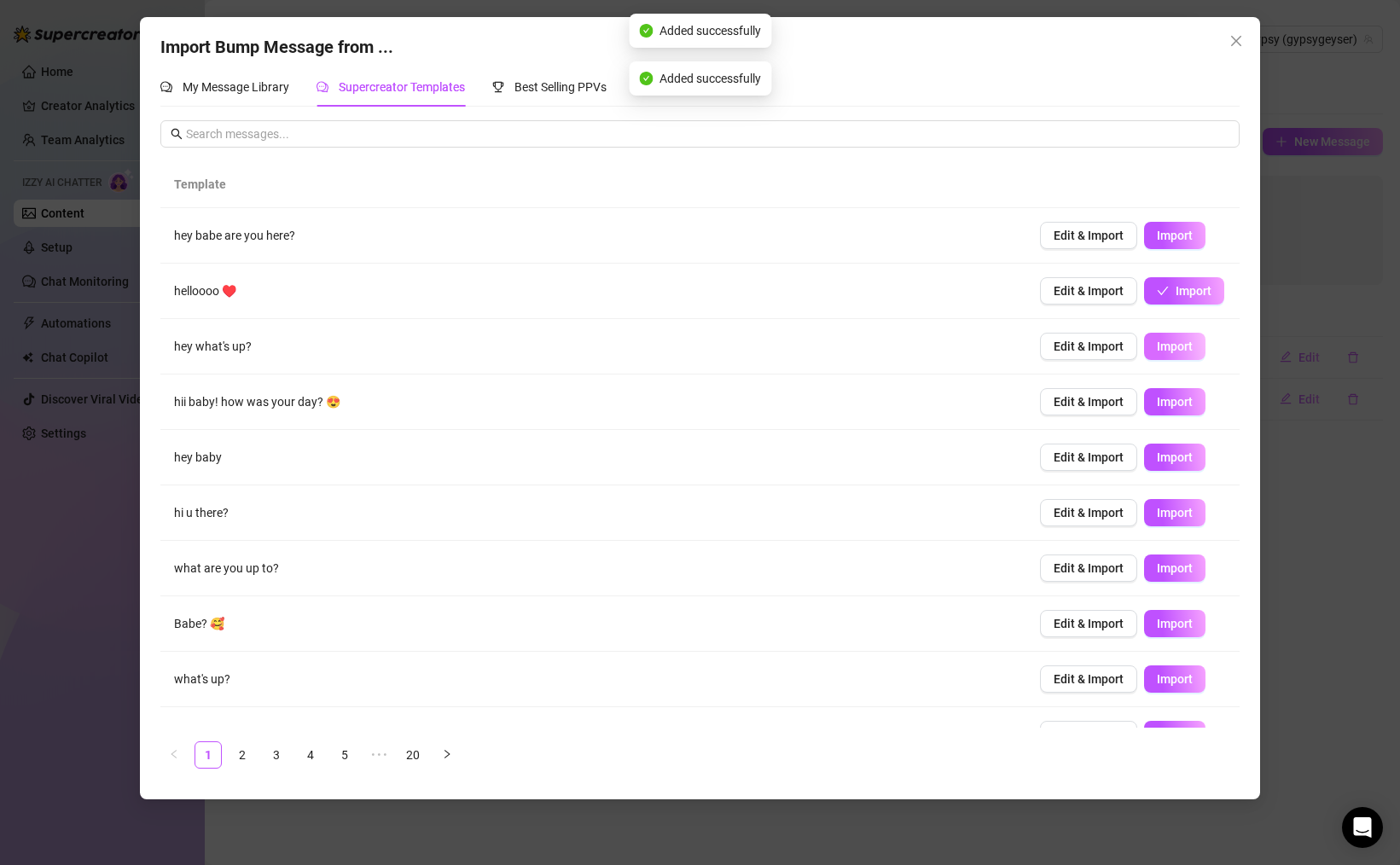
click at [1196, 349] on button "Import" at bounding box center [1174, 346] width 62 height 27
click at [1181, 405] on span "Import" at bounding box center [1174, 401] width 36 height 13
click at [1177, 465] on button "Import" at bounding box center [1174, 457] width 62 height 27
click at [1170, 507] on span "Import" at bounding box center [1174, 512] width 36 height 13
click at [1167, 563] on span "Import" at bounding box center [1174, 568] width 36 height 13
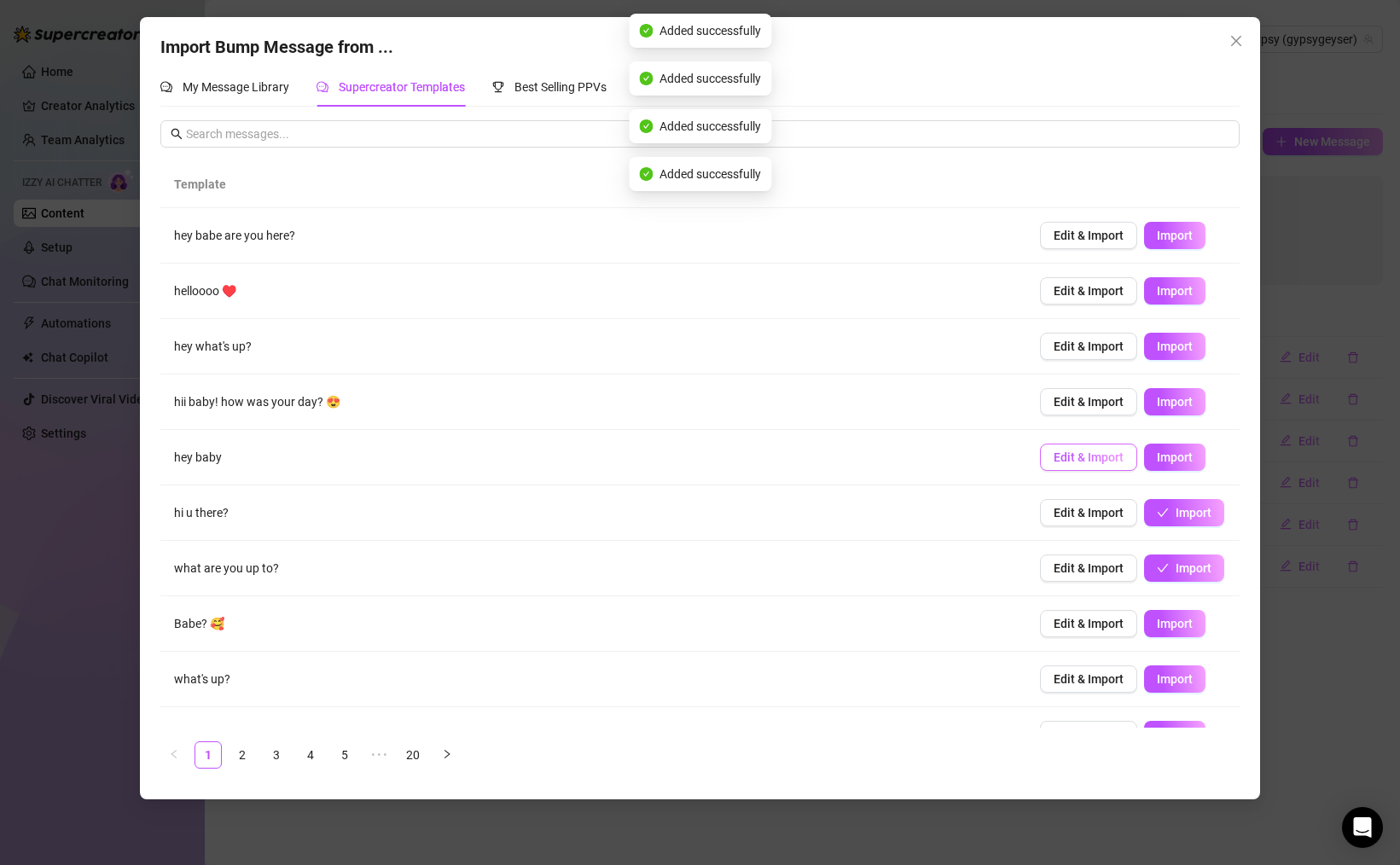
scroll to position [35, 0]
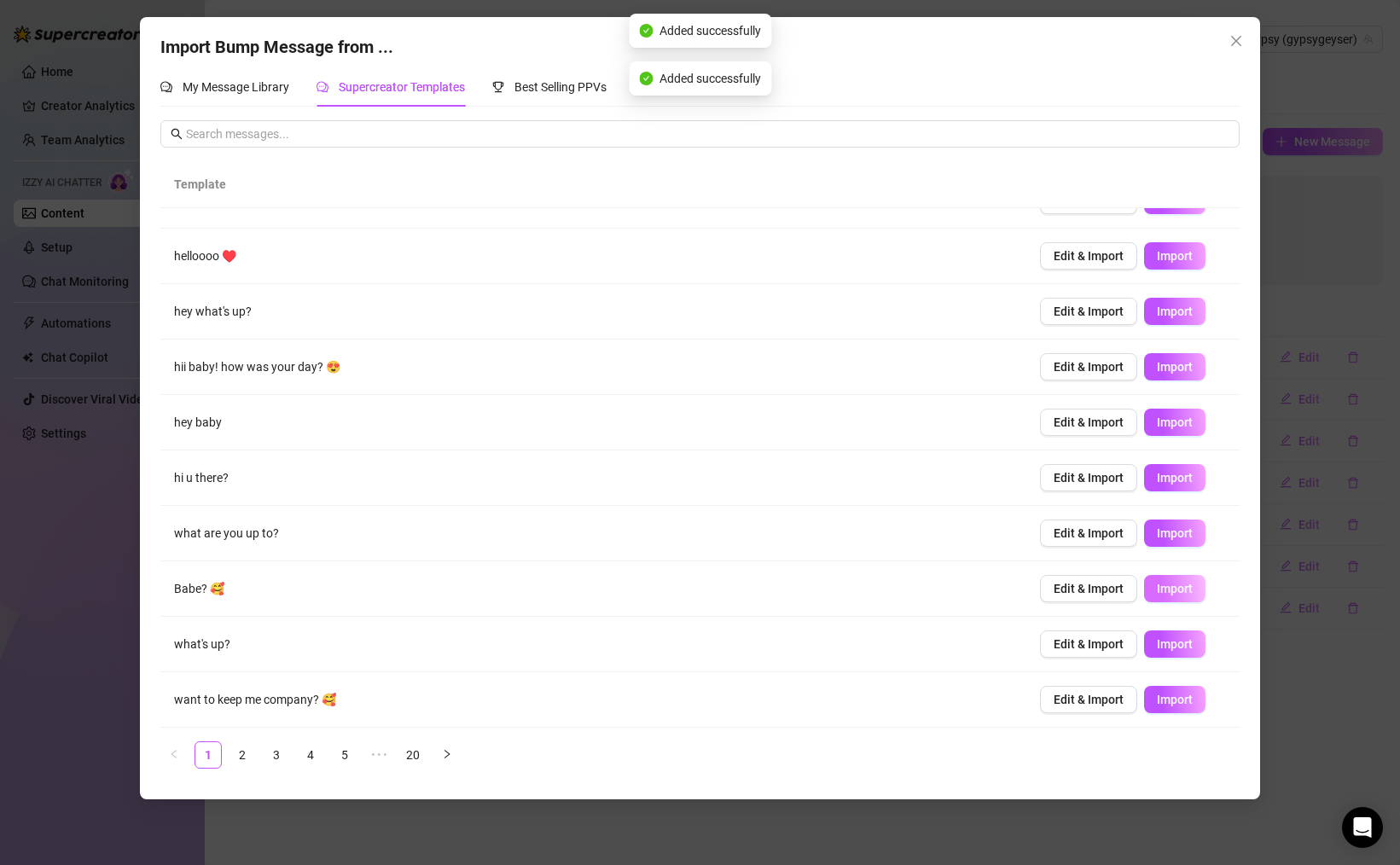
click at [1183, 583] on span "Import" at bounding box center [1174, 588] width 36 height 13
click at [1189, 638] on span "Import" at bounding box center [1174, 643] width 36 height 13
click at [1187, 703] on span "Import" at bounding box center [1174, 698] width 36 height 13
click at [238, 750] on link "2" at bounding box center [242, 755] width 26 height 26
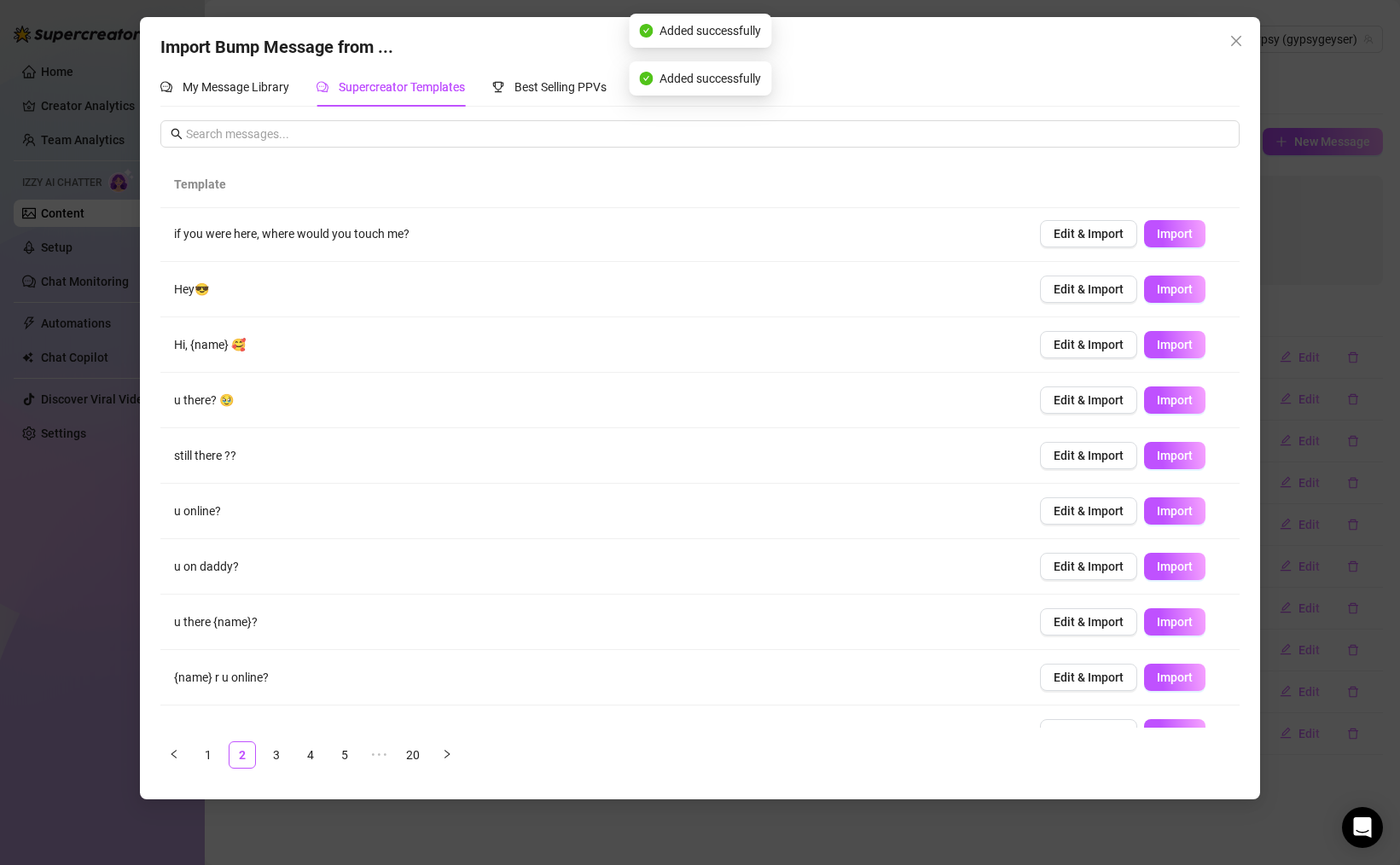
scroll to position [0, 0]
click at [1187, 240] on span "Import" at bounding box center [1174, 235] width 36 height 13
click at [1177, 292] on span "Import" at bounding box center [1174, 290] width 36 height 13
click at [1181, 349] on span "Import" at bounding box center [1174, 346] width 36 height 13
drag, startPoint x: 1185, startPoint y: 398, endPoint x: 1198, endPoint y: 403, distance: 13.9
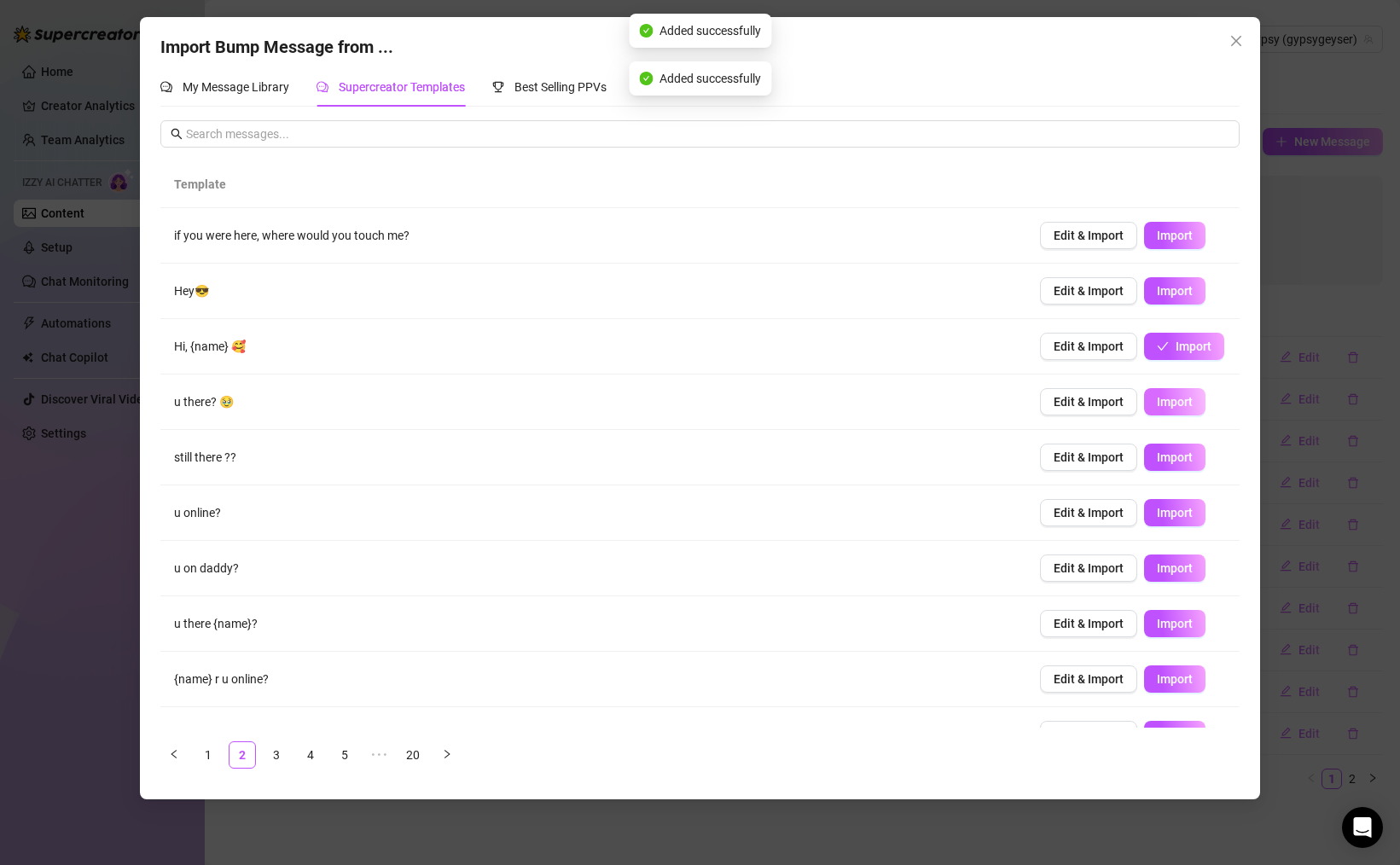
click at [1185, 399] on span "Import" at bounding box center [1174, 401] width 36 height 13
click at [1173, 457] on span "Import" at bounding box center [1174, 457] width 36 height 13
click at [1187, 581] on button "Import" at bounding box center [1174, 568] width 62 height 27
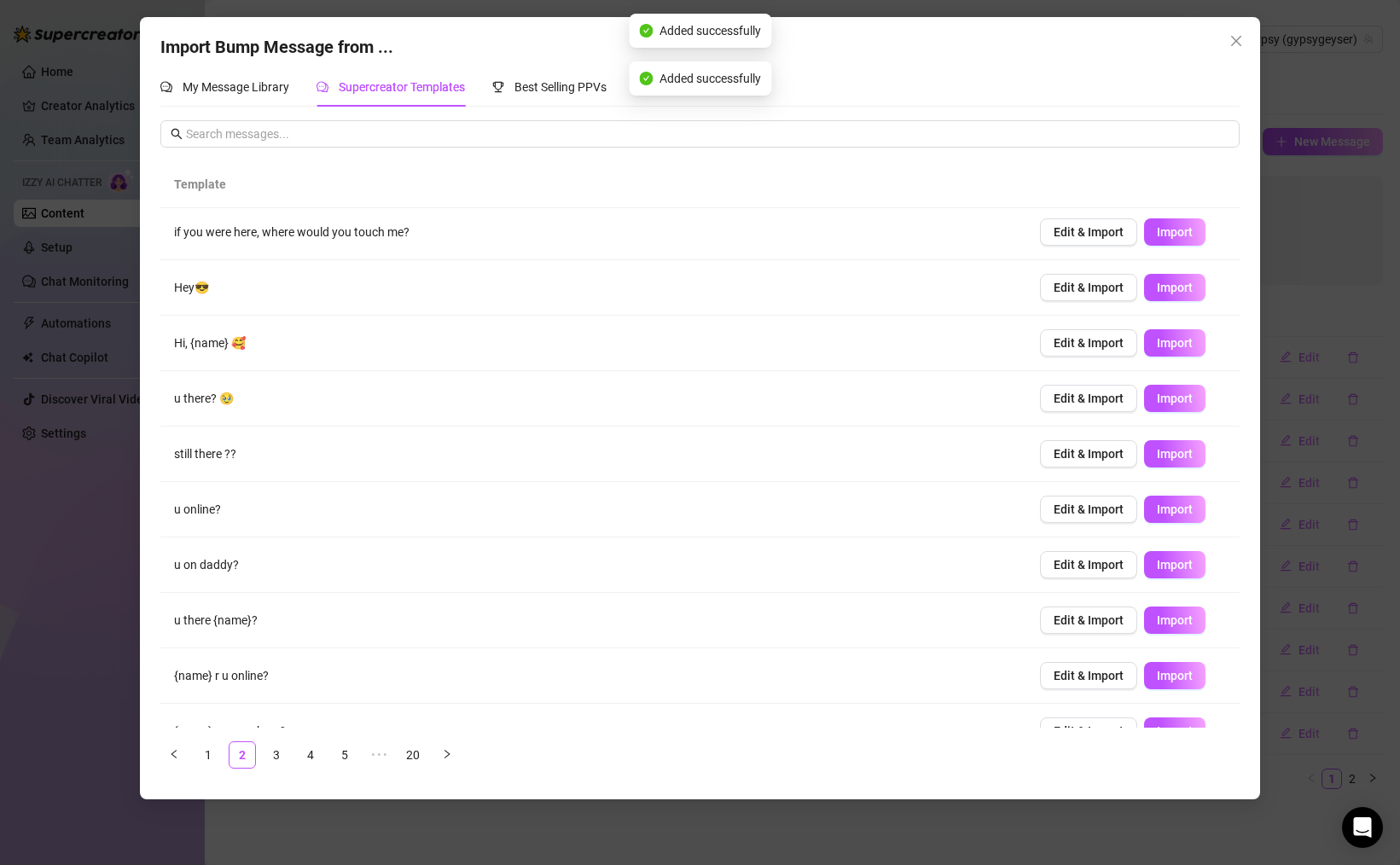
scroll to position [35, 0]
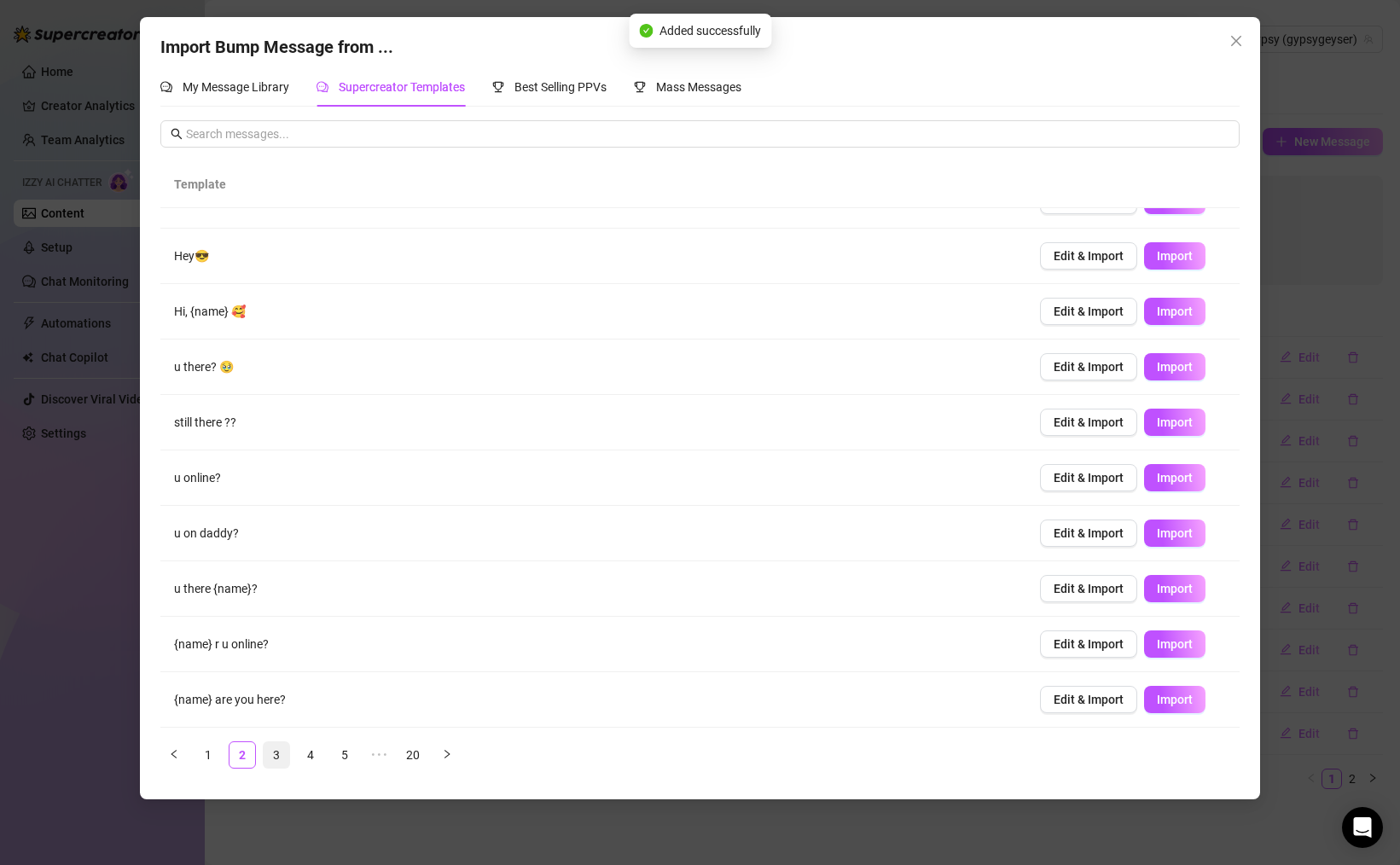
click at [281, 752] on link "3" at bounding box center [276, 755] width 26 height 26
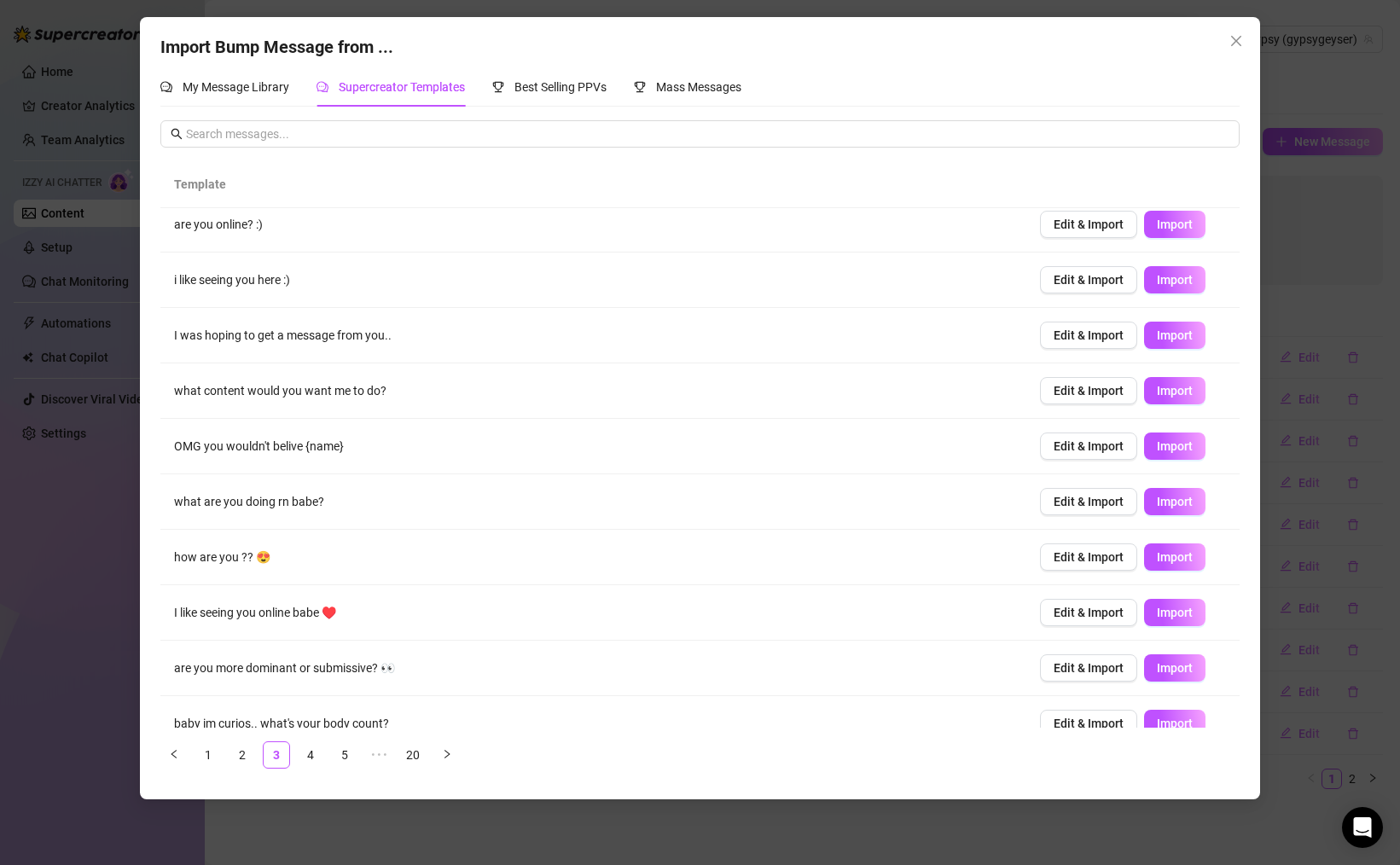
scroll to position [0, 0]
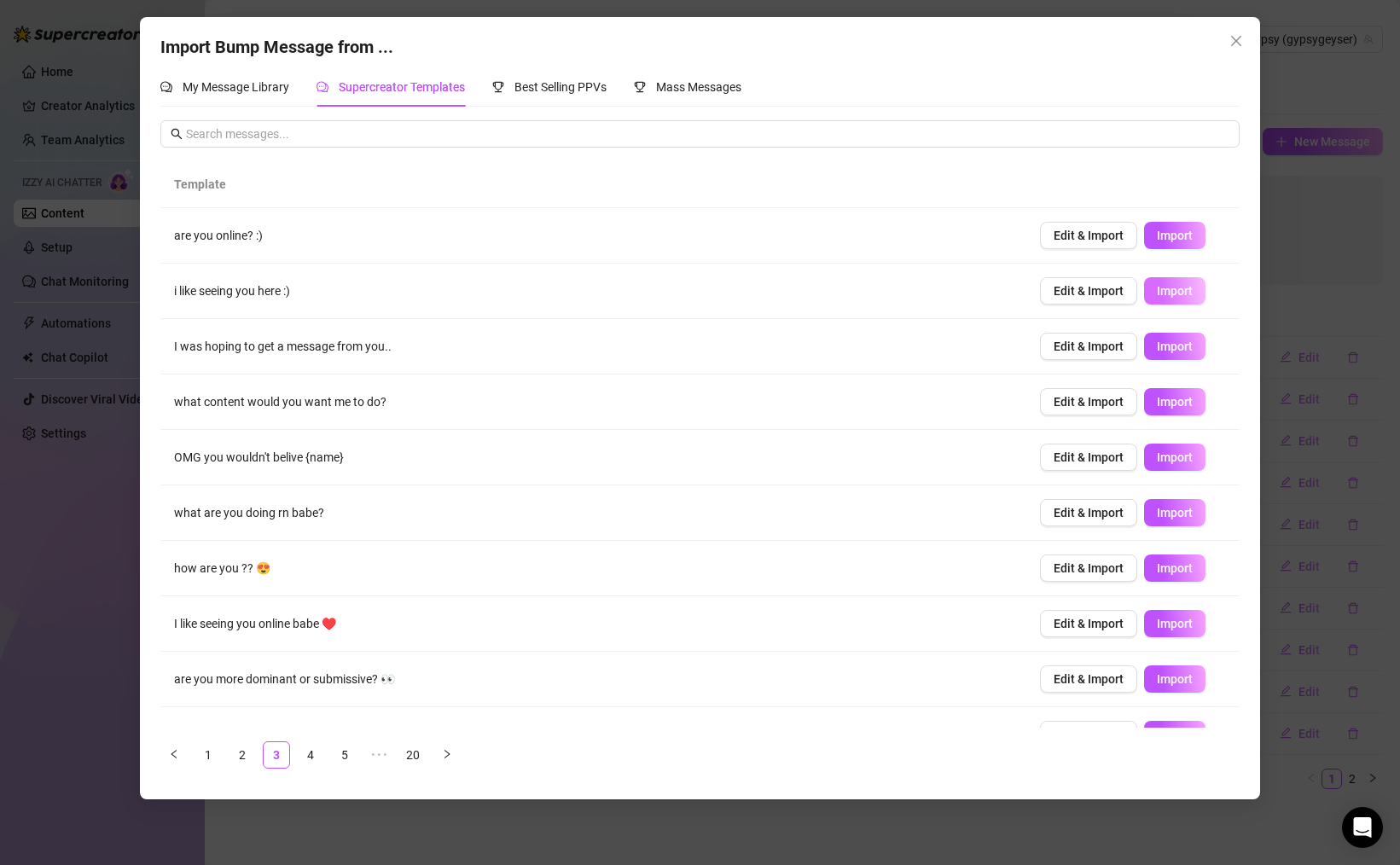
click at [1177, 295] on span "Import" at bounding box center [1174, 290] width 36 height 13
click at [1174, 403] on span "Import" at bounding box center [1174, 401] width 36 height 13
click at [1174, 511] on span "Import" at bounding box center [1174, 512] width 36 height 13
click at [1180, 564] on span "Import" at bounding box center [1174, 568] width 36 height 13
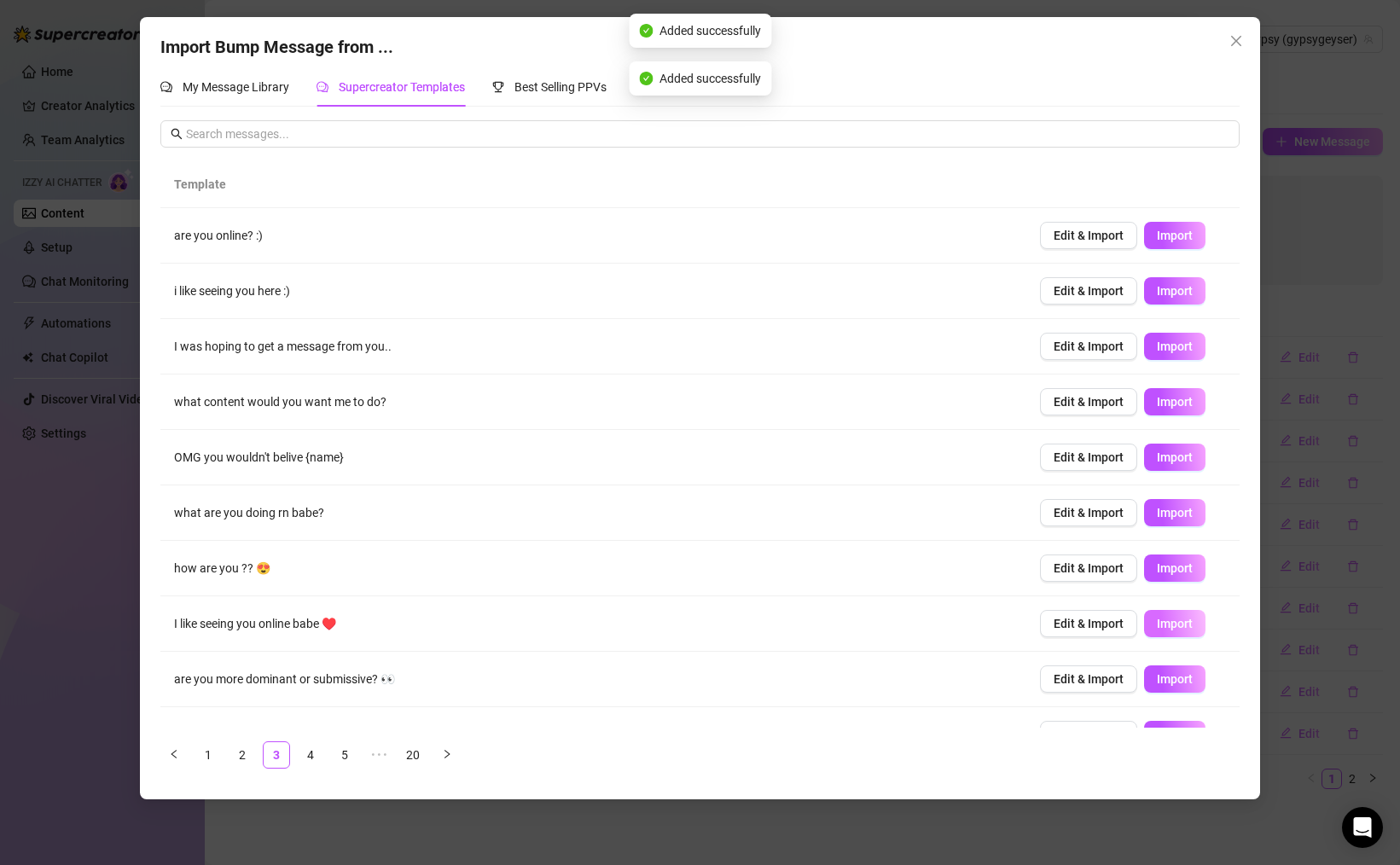
click at [1174, 619] on span "Import" at bounding box center [1174, 623] width 36 height 13
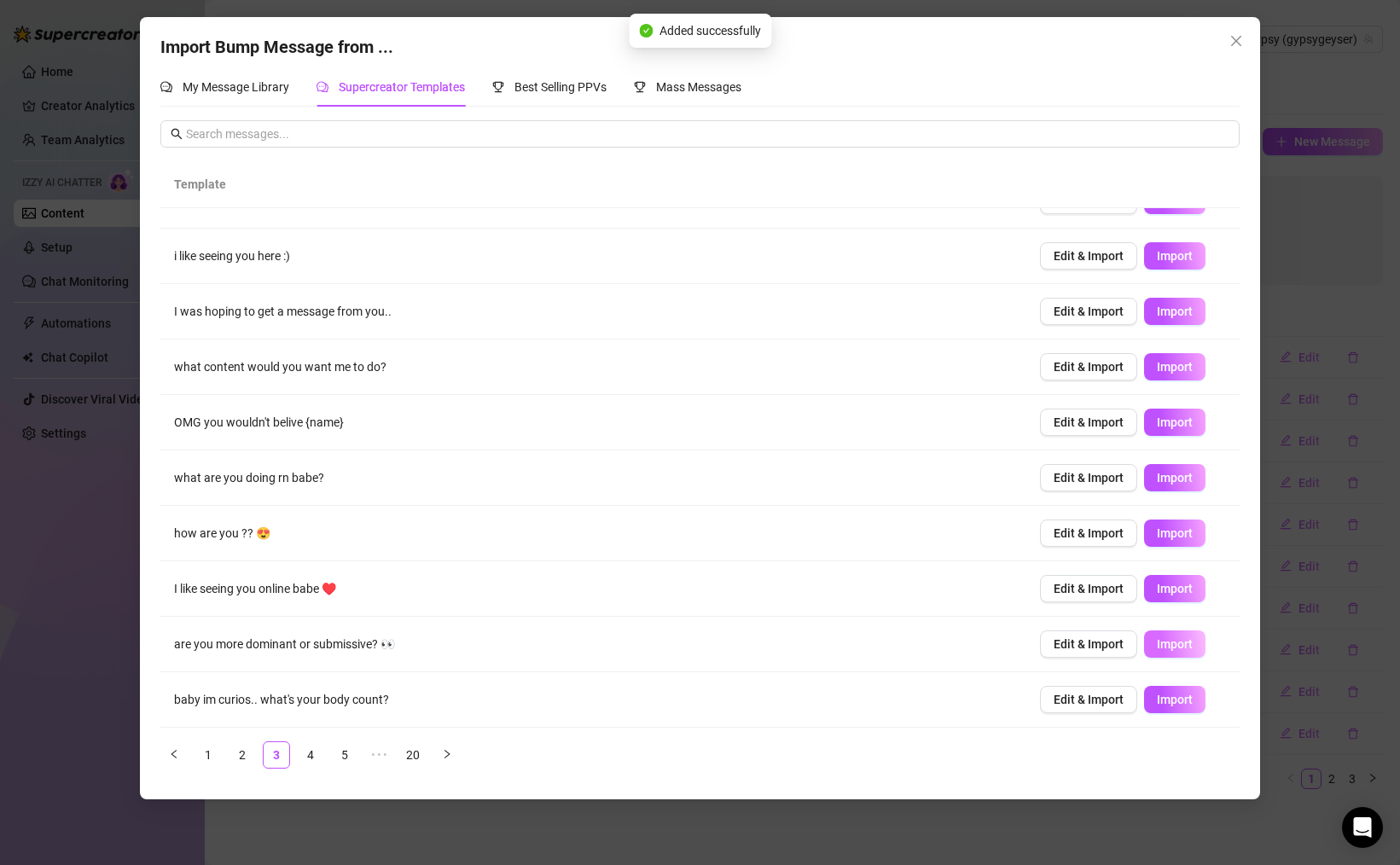
drag, startPoint x: 1184, startPoint y: 636, endPoint x: 1184, endPoint y: 649, distance: 13.0
click at [1184, 636] on button "Import" at bounding box center [1174, 644] width 62 height 27
drag, startPoint x: 1170, startPoint y: 693, endPoint x: 835, endPoint y: 691, distance: 335.0
click at [1170, 693] on span "Import" at bounding box center [1174, 698] width 36 height 13
click at [309, 754] on link "4" at bounding box center [310, 755] width 26 height 26
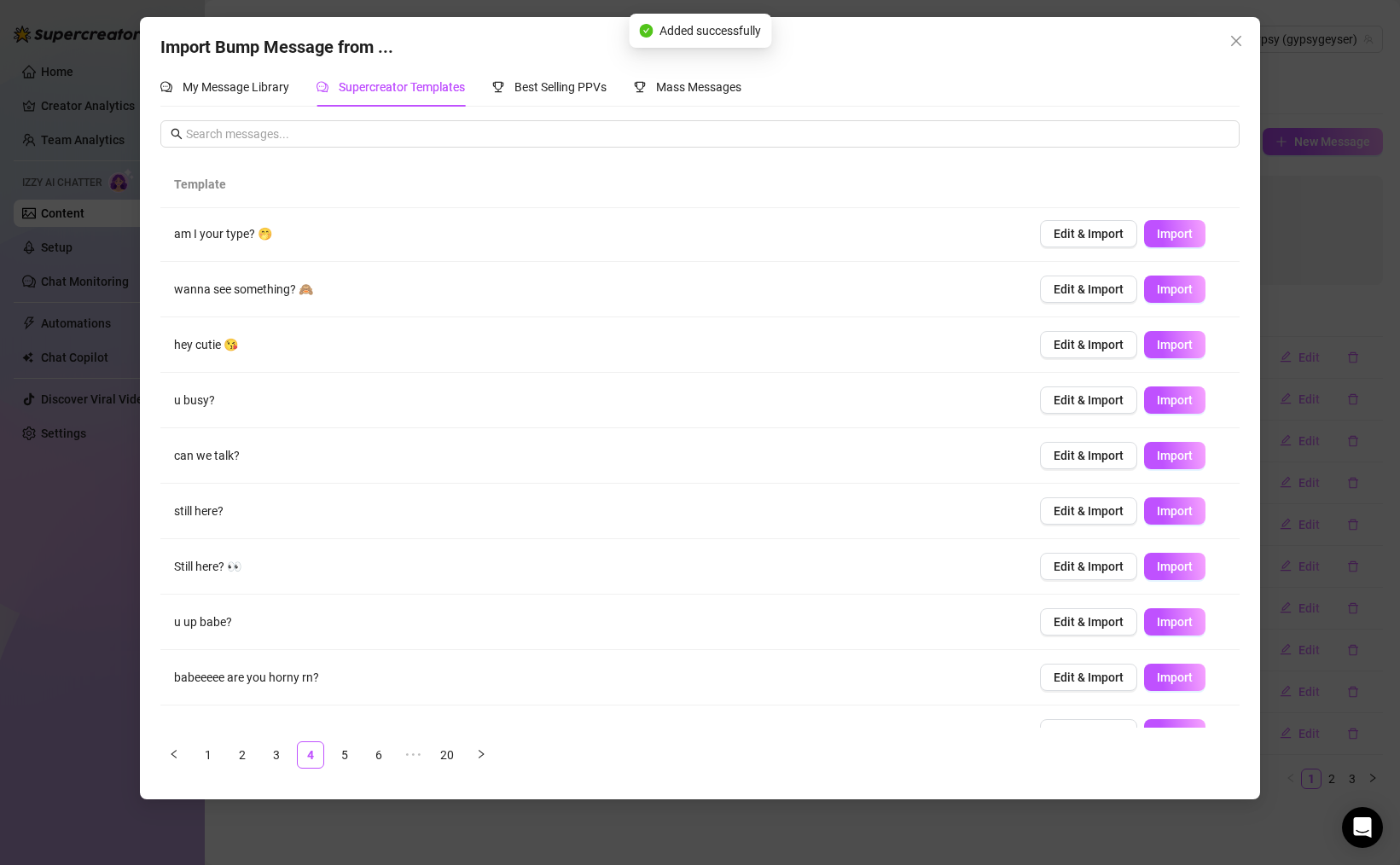
scroll to position [0, 0]
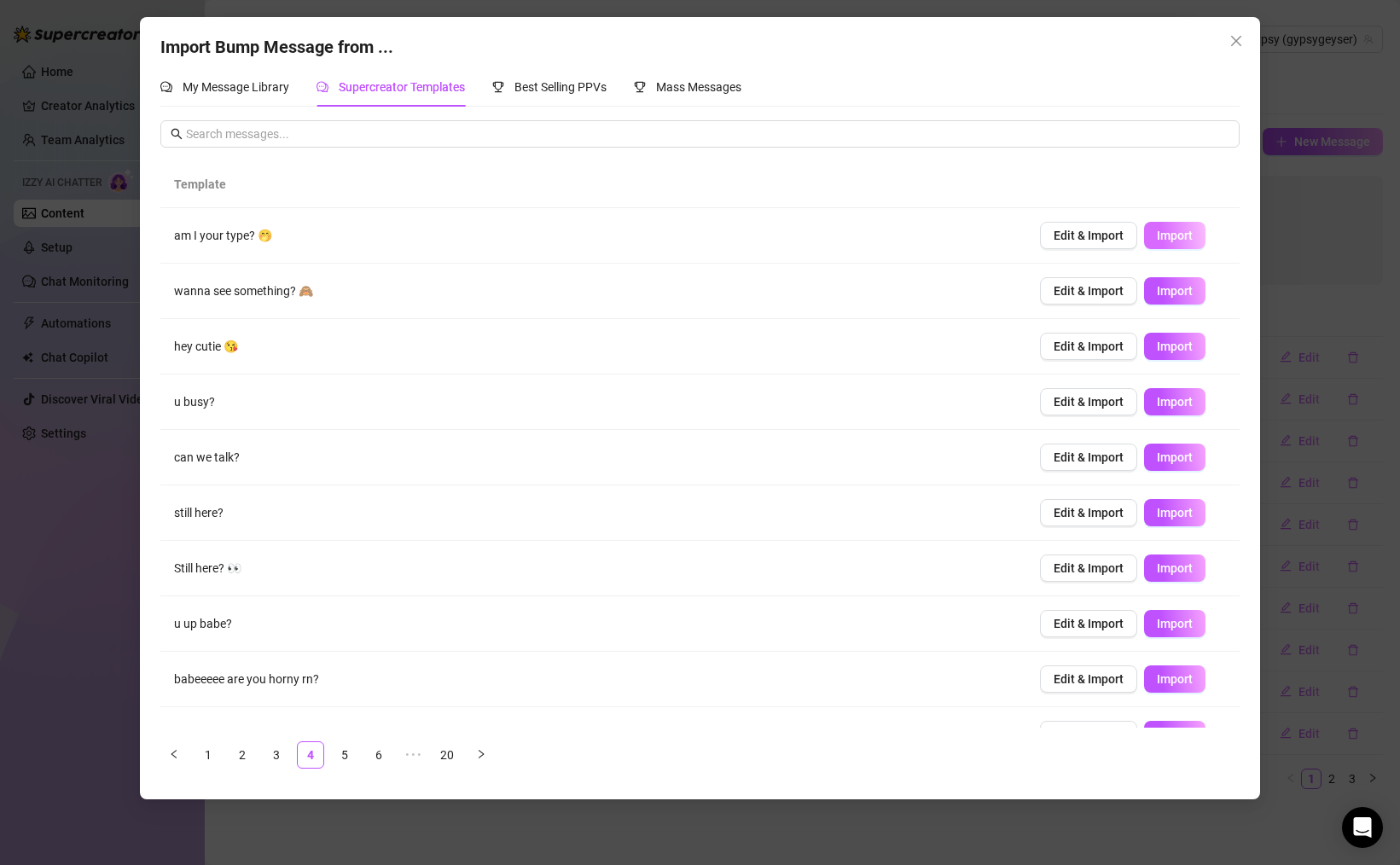
click at [1167, 236] on span "Import" at bounding box center [1174, 235] width 36 height 13
click at [1172, 285] on span "Import" at bounding box center [1174, 290] width 36 height 13
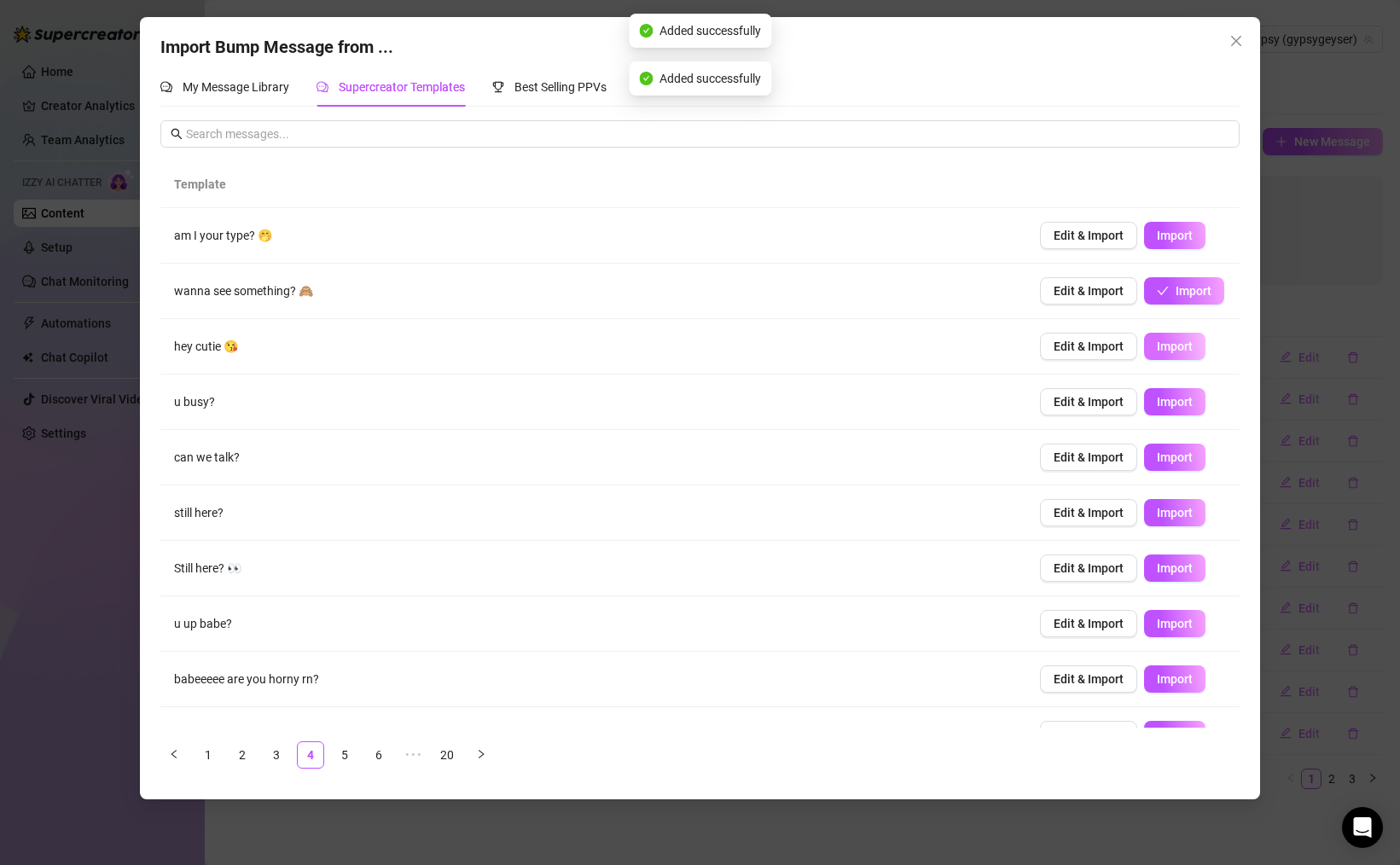
click at [1178, 344] on span "Import" at bounding box center [1174, 346] width 36 height 13
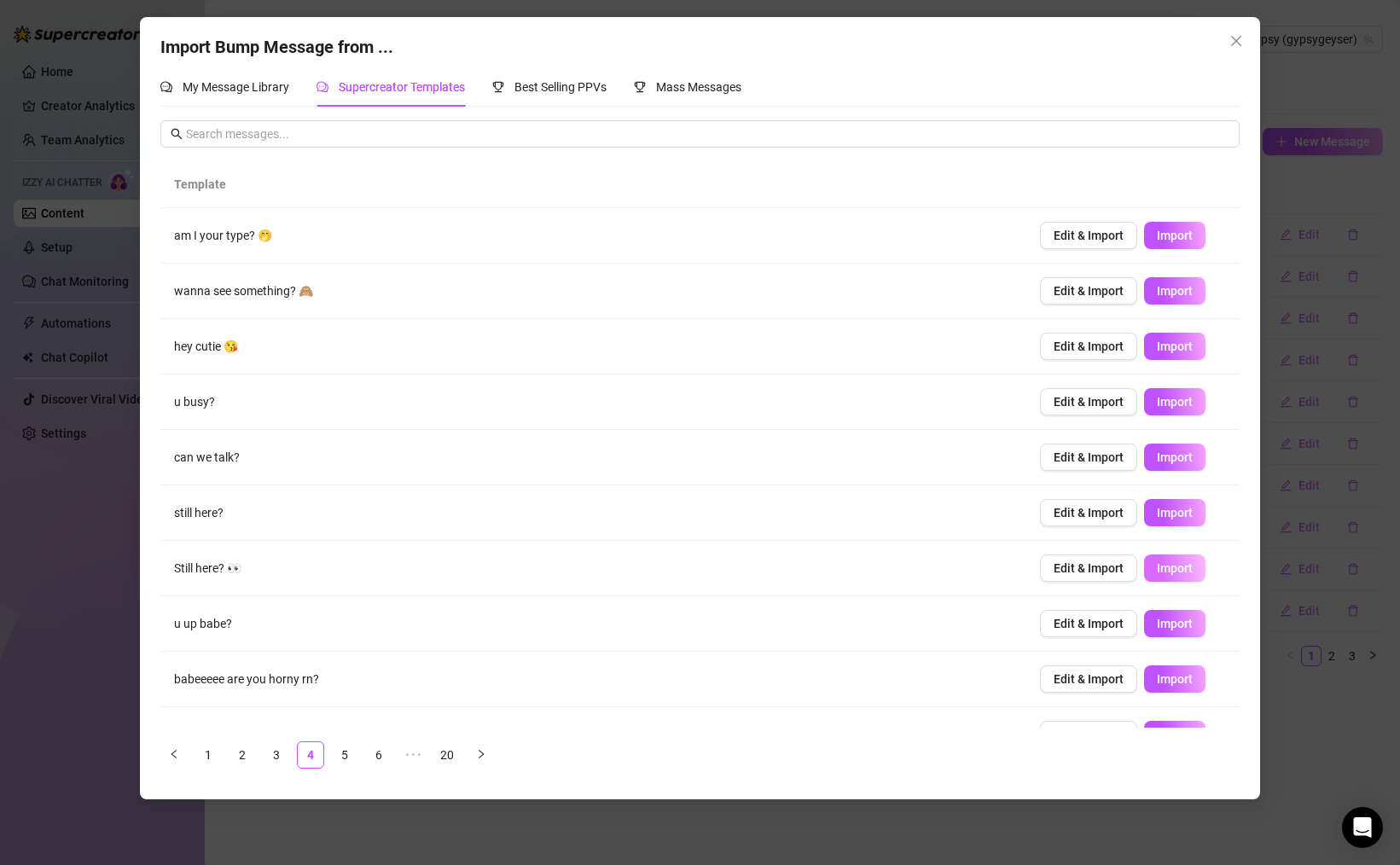
click at [1180, 567] on span "Import" at bounding box center [1174, 568] width 36 height 13
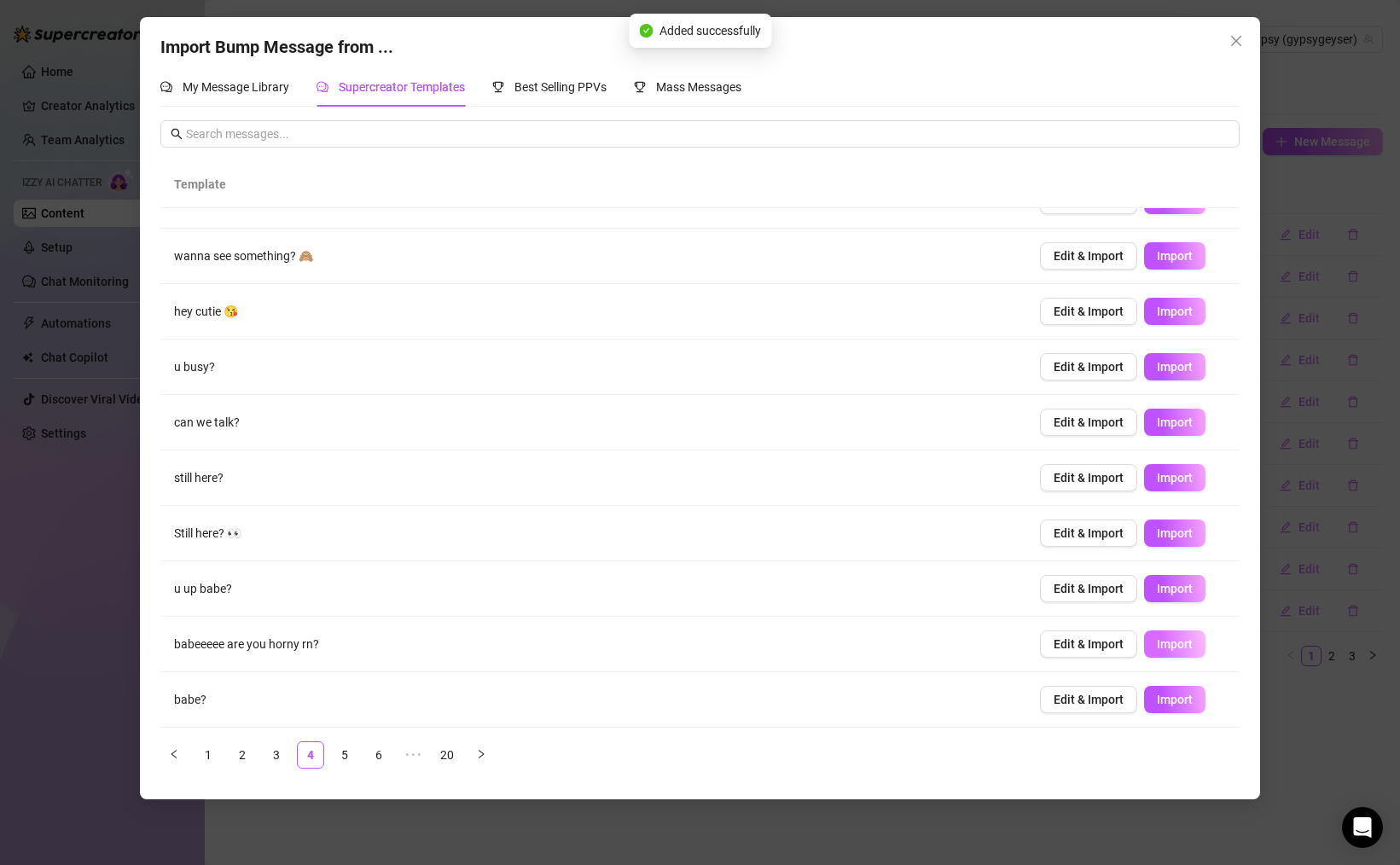
click at [1181, 641] on span "Import" at bounding box center [1174, 643] width 36 height 13
click at [1178, 692] on span "Import" at bounding box center [1174, 698] width 36 height 13
click at [348, 753] on link "5" at bounding box center [344, 755] width 26 height 26
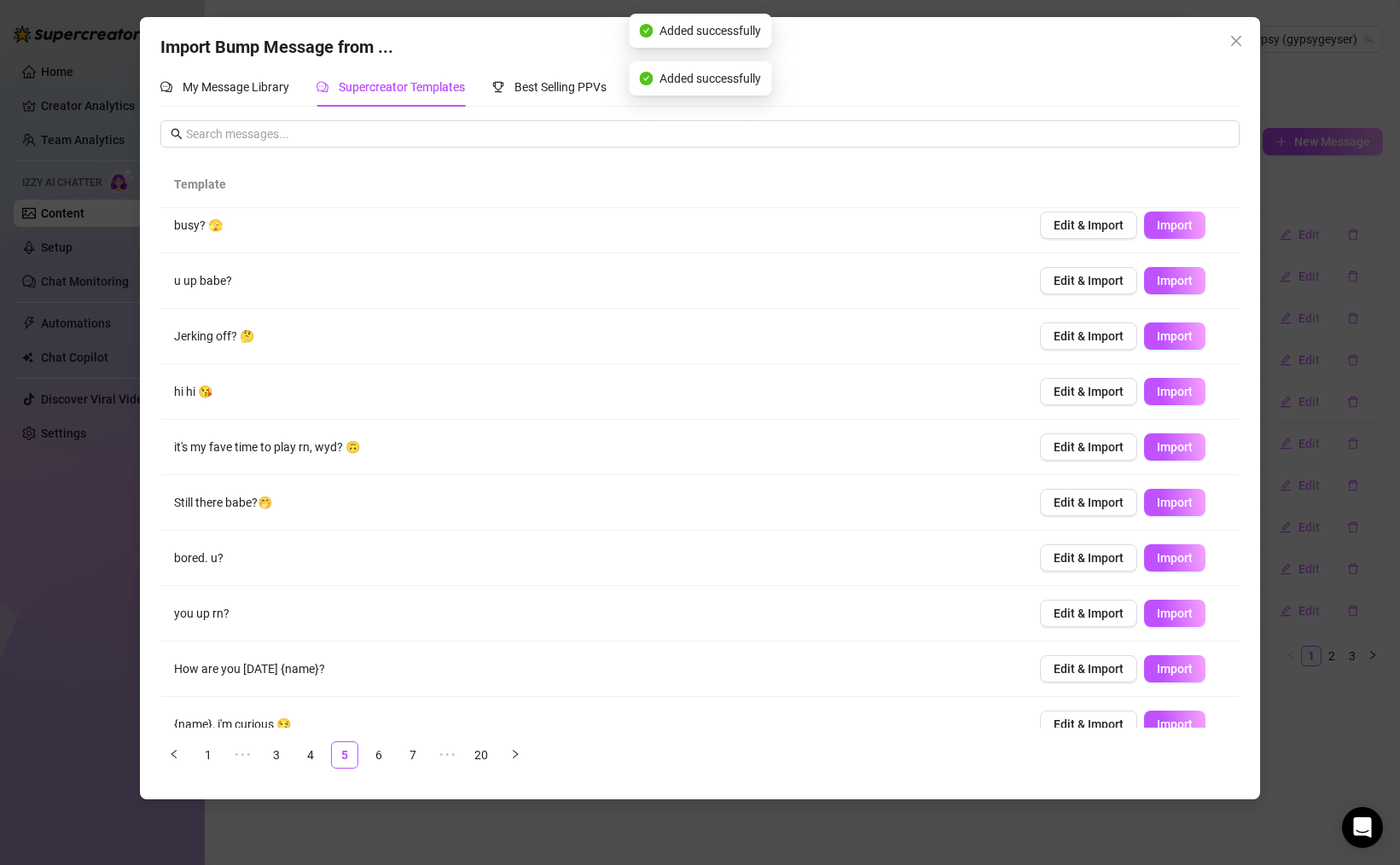
scroll to position [0, 0]
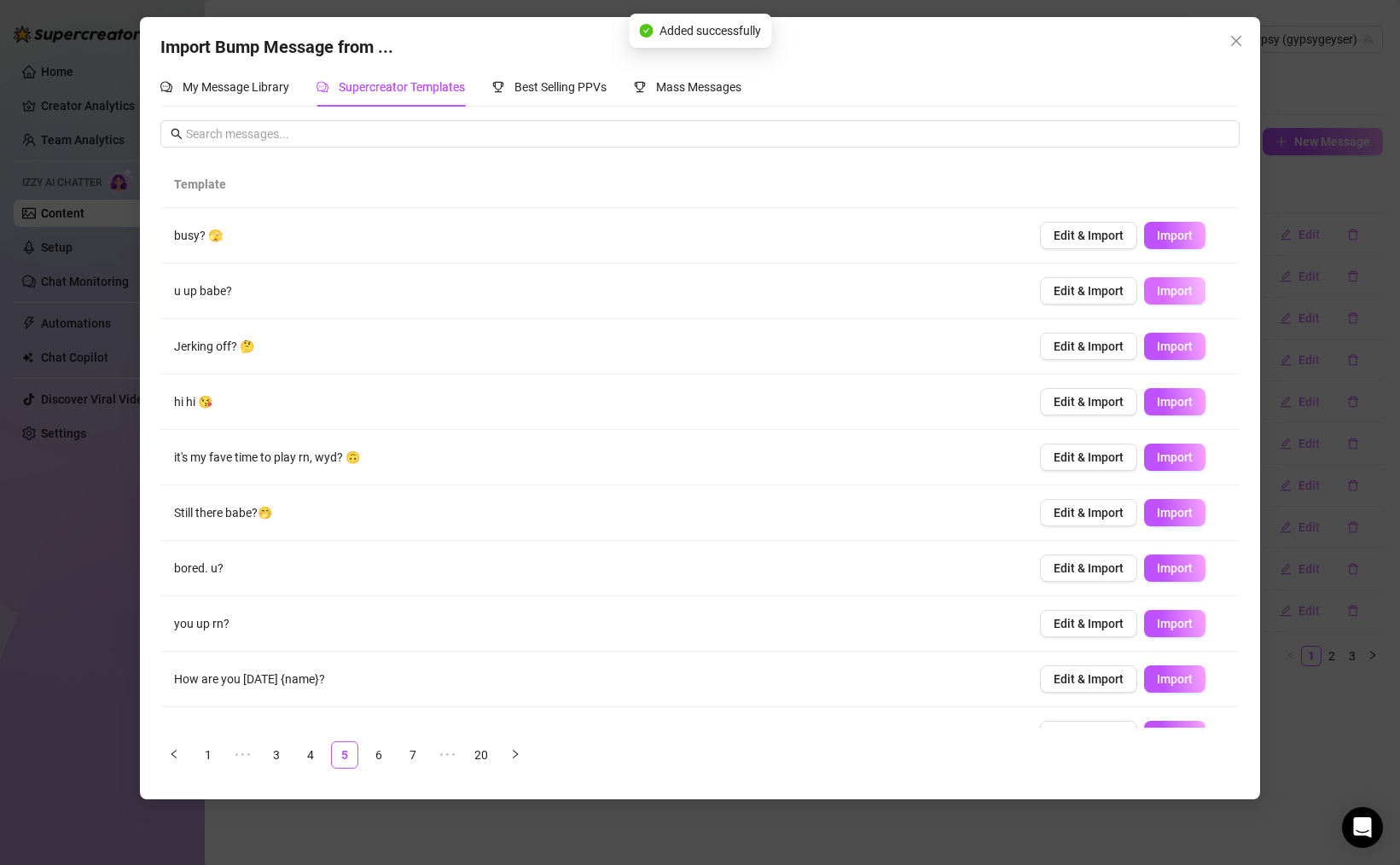
drag, startPoint x: 1181, startPoint y: 236, endPoint x: 1177, endPoint y: 285, distance: 49.2
click at [1181, 236] on span "Import" at bounding box center [1174, 235] width 36 height 13
click at [1166, 351] on span "Import" at bounding box center [1174, 346] width 36 height 13
click at [1173, 407] on span "Import" at bounding box center [1174, 401] width 36 height 13
click at [1177, 459] on span "Import" at bounding box center [1174, 457] width 36 height 13
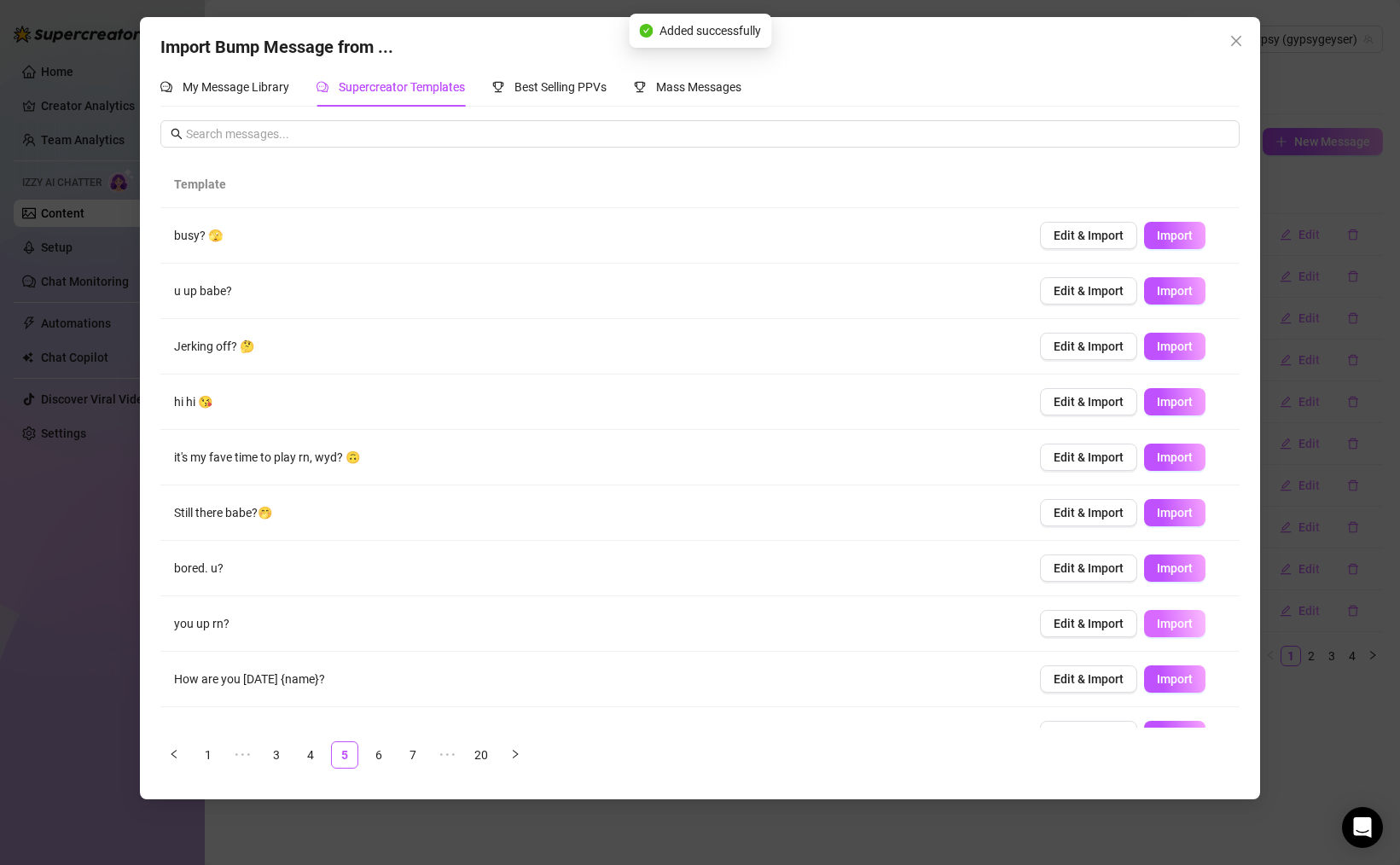
scroll to position [35, 0]
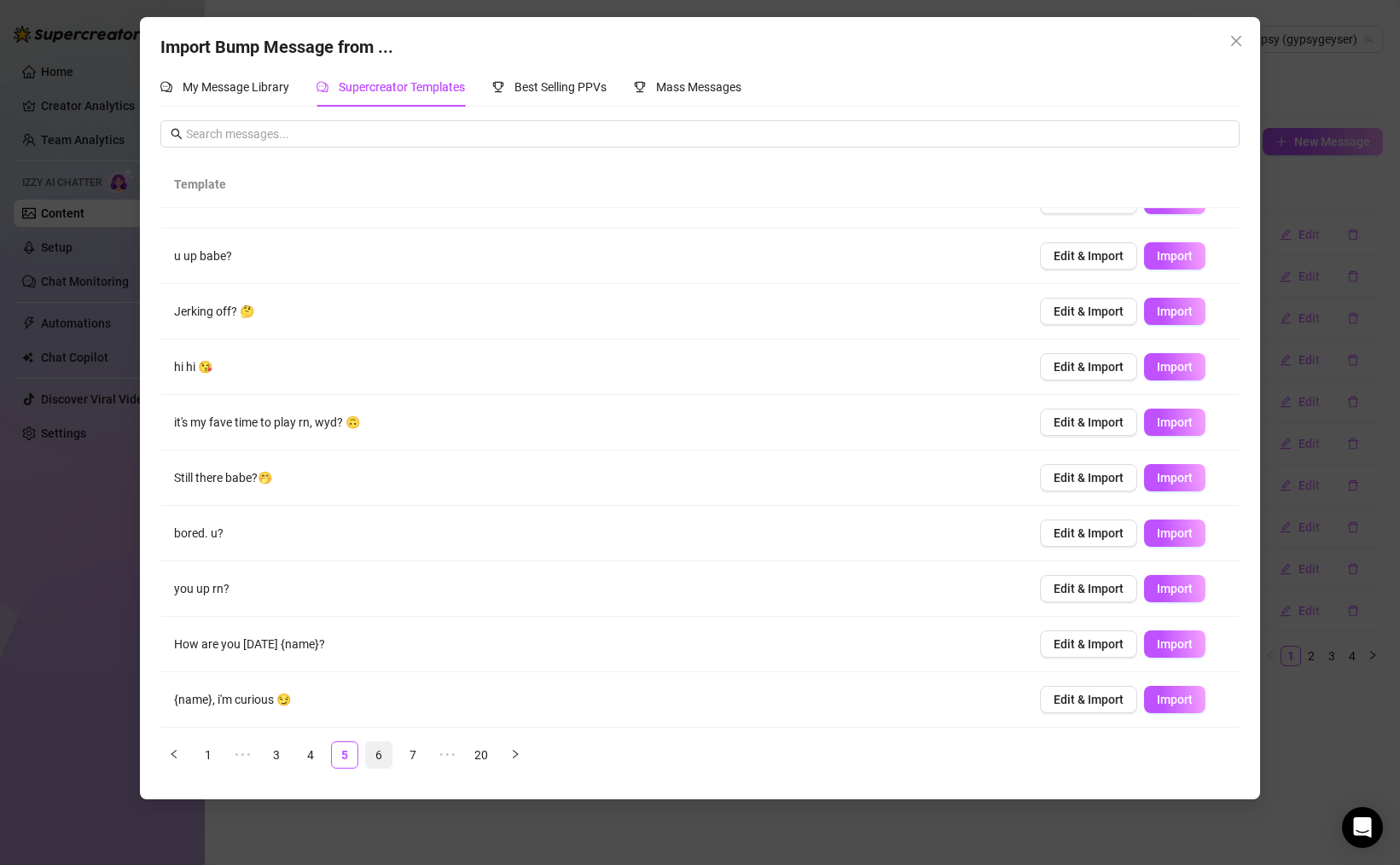
click at [368, 749] on link "6" at bounding box center [379, 755] width 26 height 26
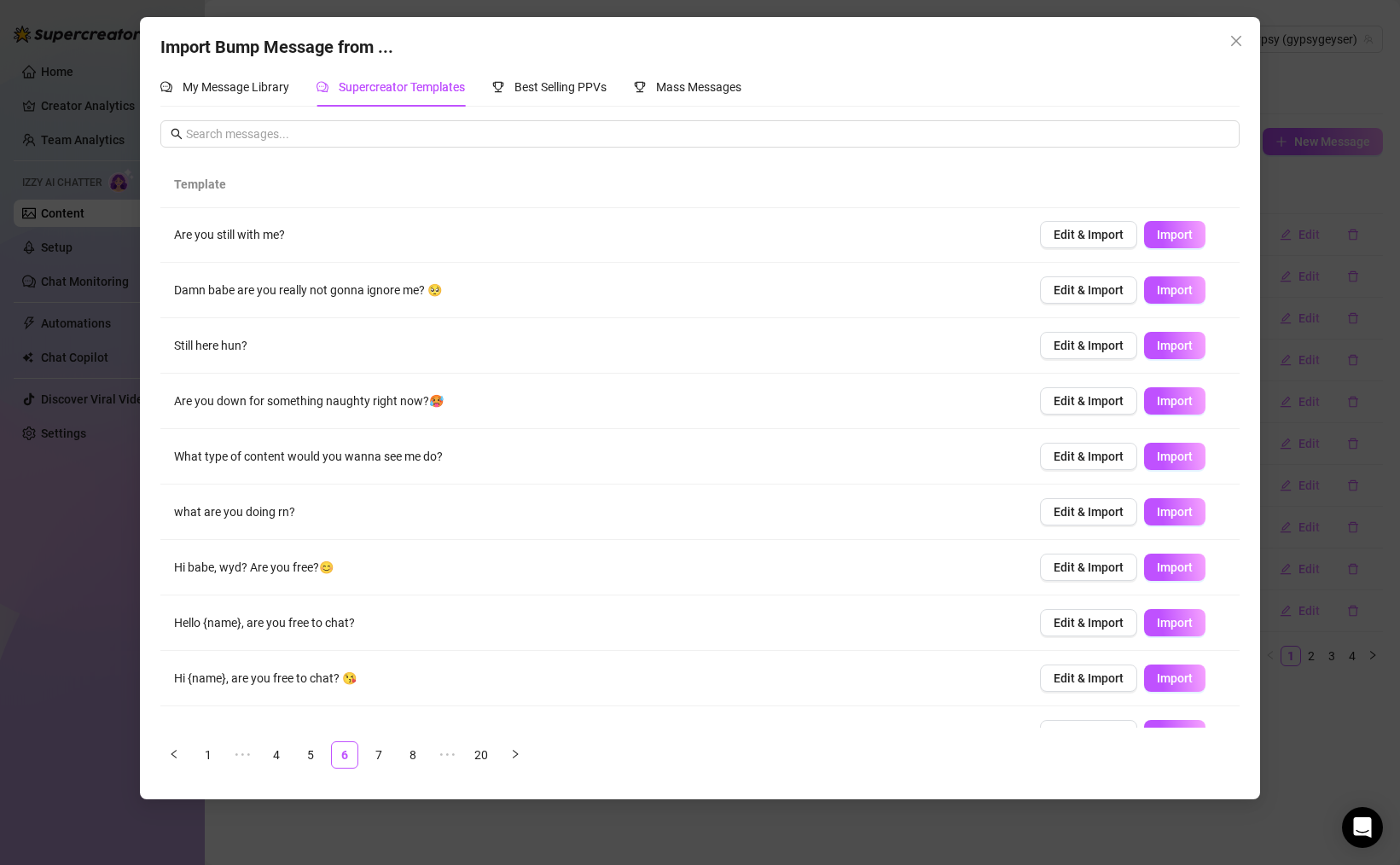
scroll to position [0, 0]
drag, startPoint x: 1157, startPoint y: 285, endPoint x: 1085, endPoint y: 319, distance: 79.6
click at [1157, 285] on span "Import" at bounding box center [1174, 290] width 36 height 13
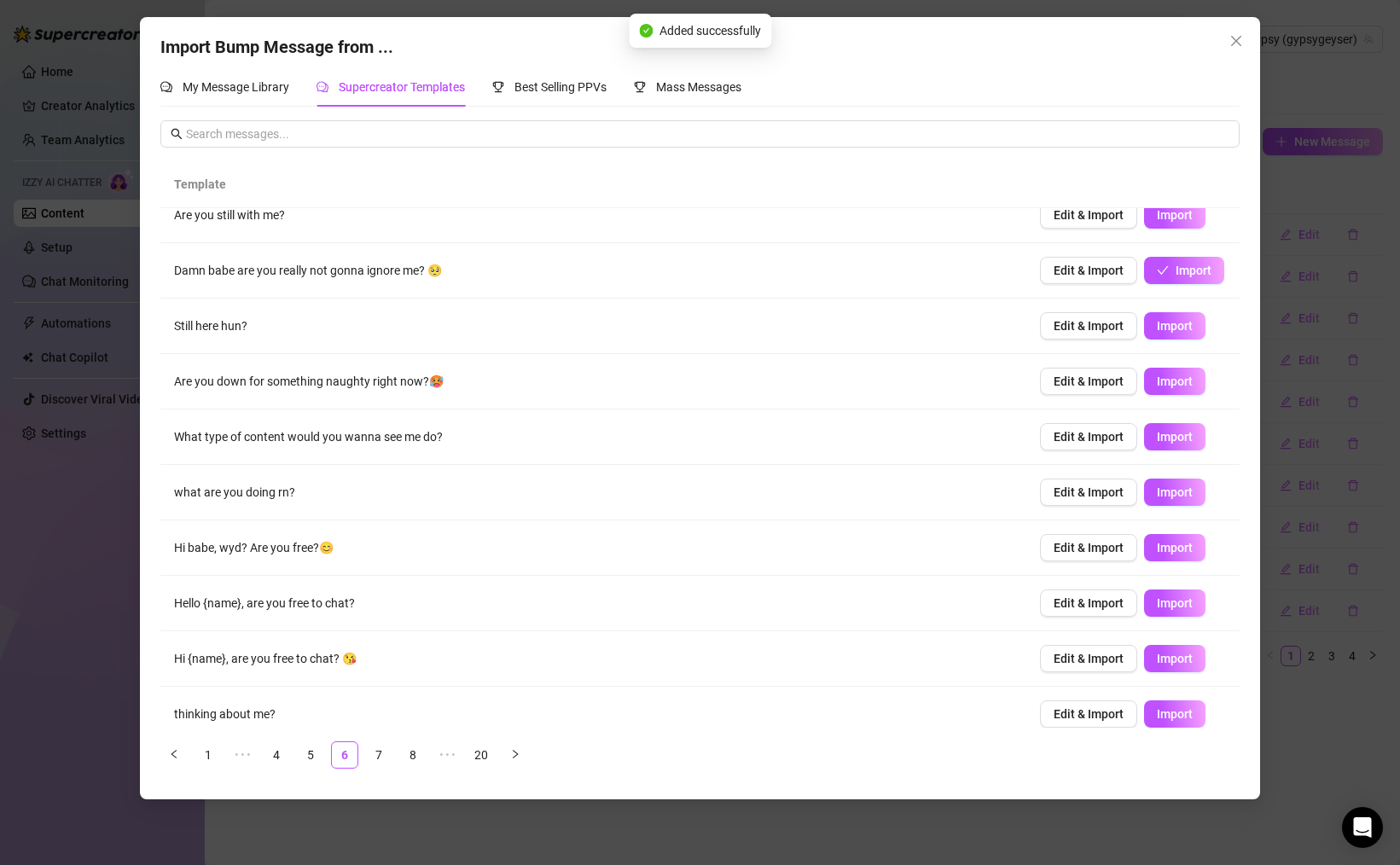
scroll to position [35, 0]
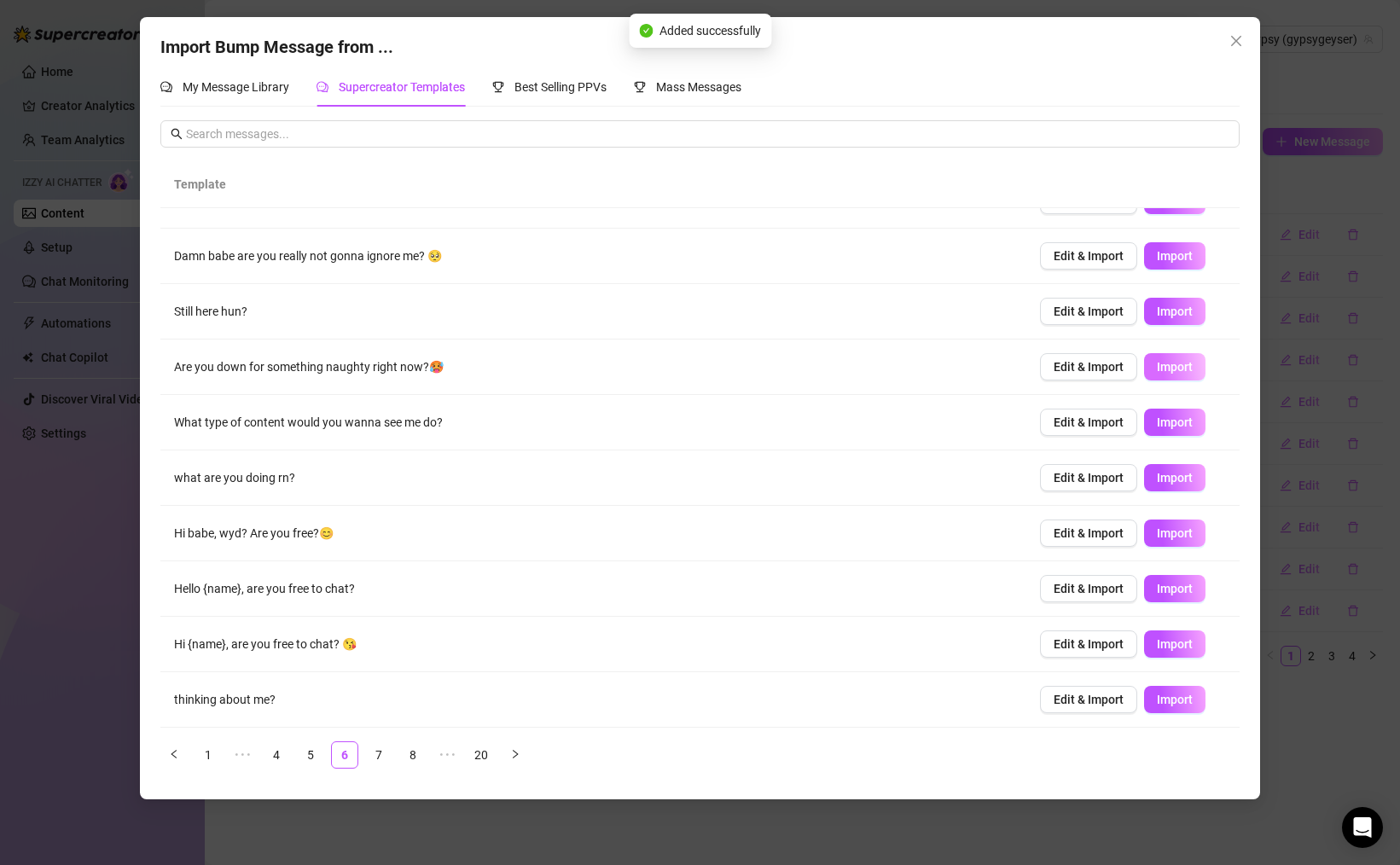
click at [1171, 369] on span "Import" at bounding box center [1174, 366] width 36 height 13
click at [1165, 418] on span "Import" at bounding box center [1174, 422] width 36 height 13
click at [1178, 475] on span "Import" at bounding box center [1174, 477] width 36 height 13
click at [1173, 530] on span "Import" at bounding box center [1174, 533] width 36 height 13
click at [422, 748] on link "8" at bounding box center [413, 755] width 26 height 26
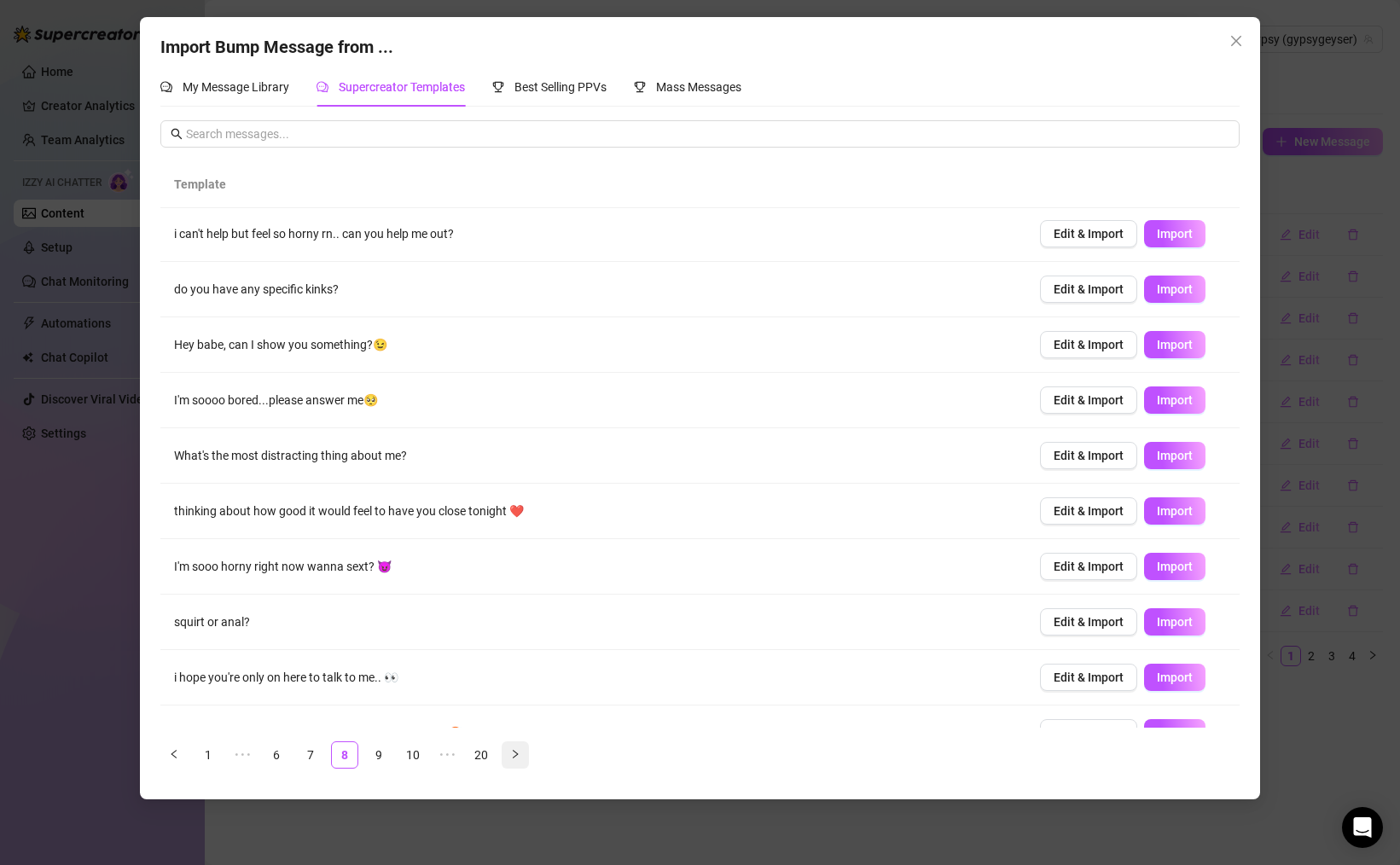
scroll to position [0, 0]
click at [1159, 287] on span "Import" at bounding box center [1174, 290] width 36 height 13
click at [1176, 346] on span "Import" at bounding box center [1174, 346] width 36 height 13
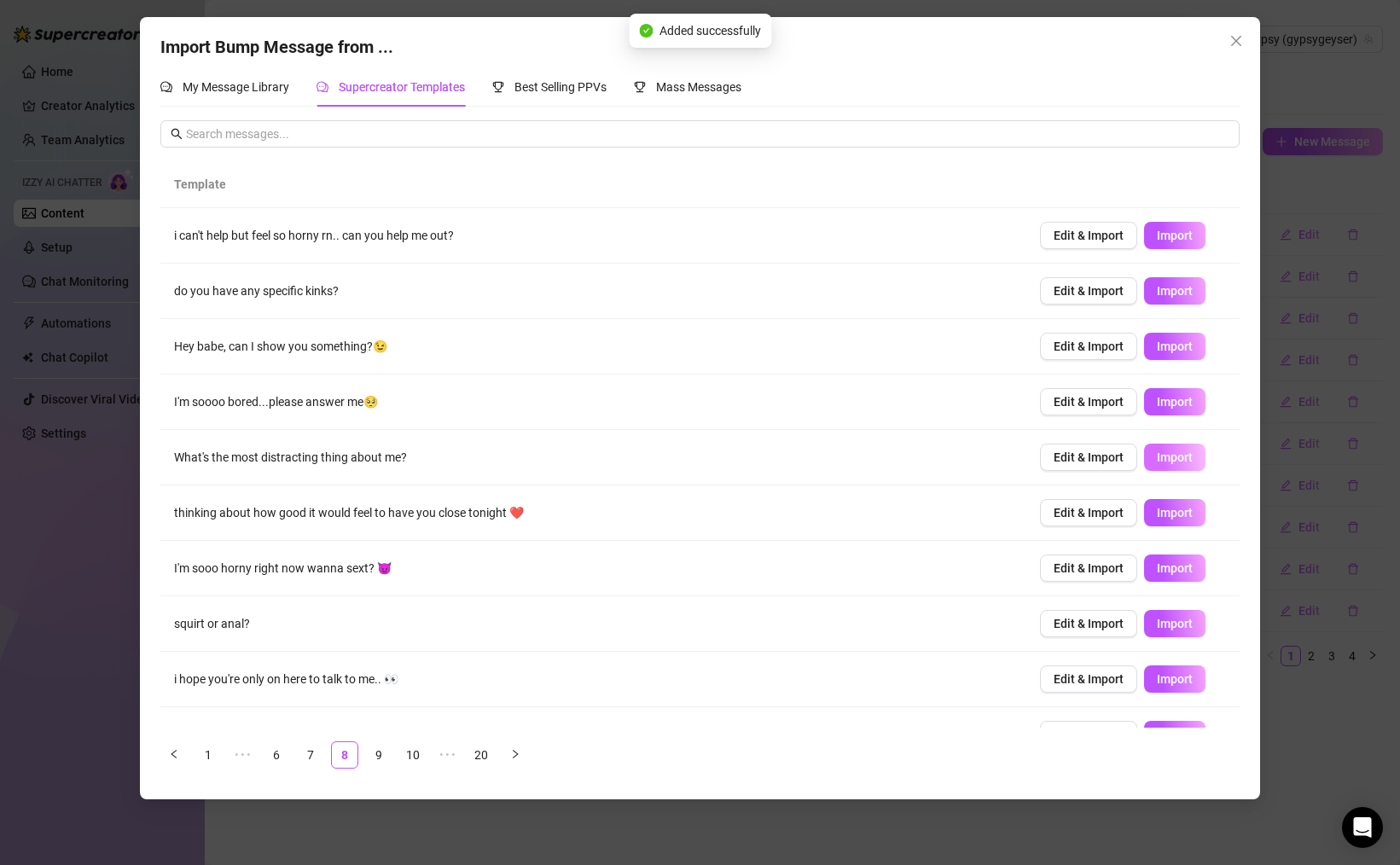
click at [1181, 460] on span "Import" at bounding box center [1174, 457] width 36 height 13
drag, startPoint x: 1174, startPoint y: 516, endPoint x: 1192, endPoint y: 535, distance: 26.2
click at [1174, 516] on span "Import" at bounding box center [1174, 512] width 36 height 13
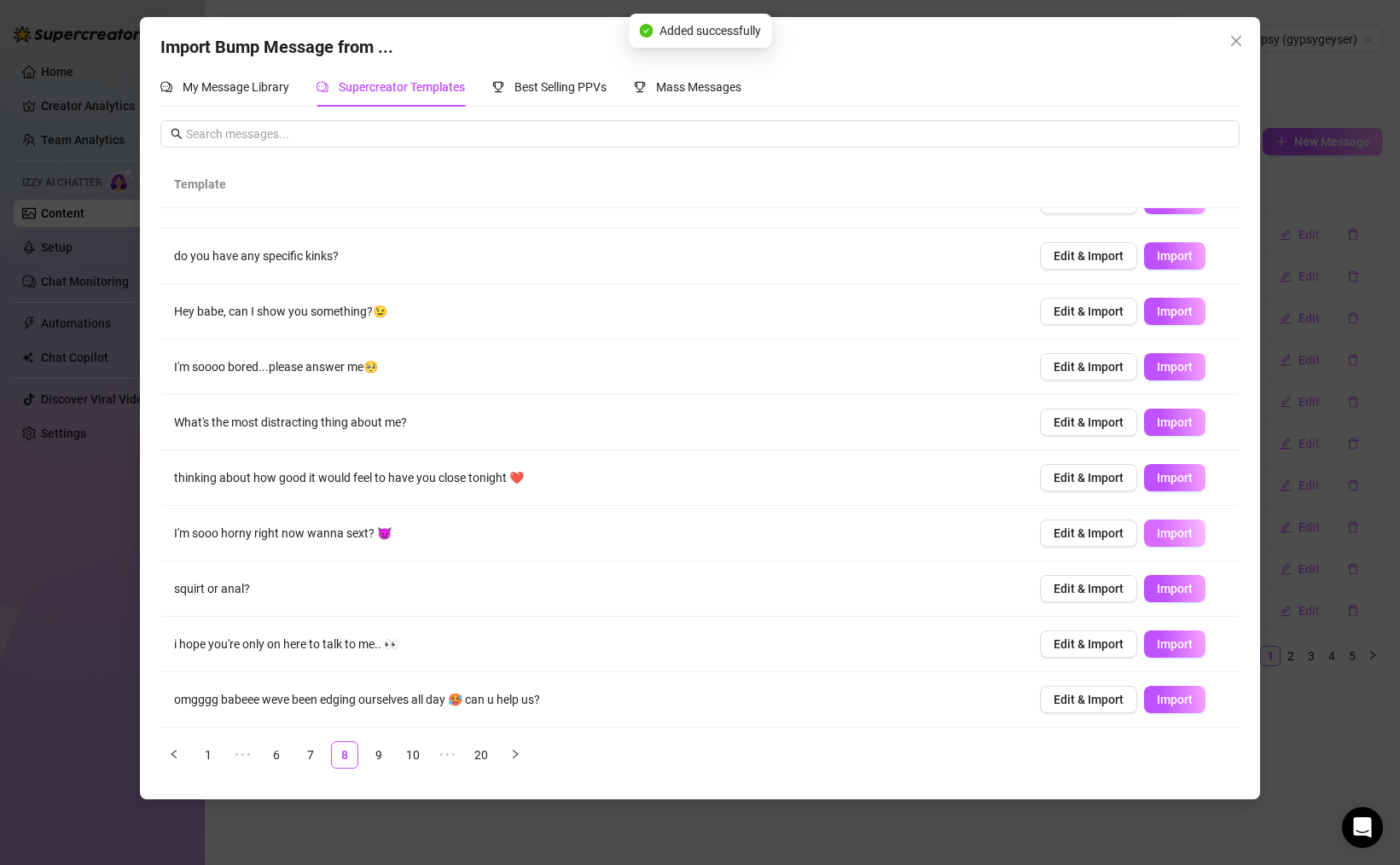
click at [1176, 530] on span "Import" at bounding box center [1174, 533] width 36 height 13
drag, startPoint x: 1181, startPoint y: 649, endPoint x: 1172, endPoint y: 650, distance: 9.1
click at [1178, 650] on span "Import" at bounding box center [1174, 643] width 36 height 13
click at [421, 756] on link "10" at bounding box center [413, 755] width 26 height 26
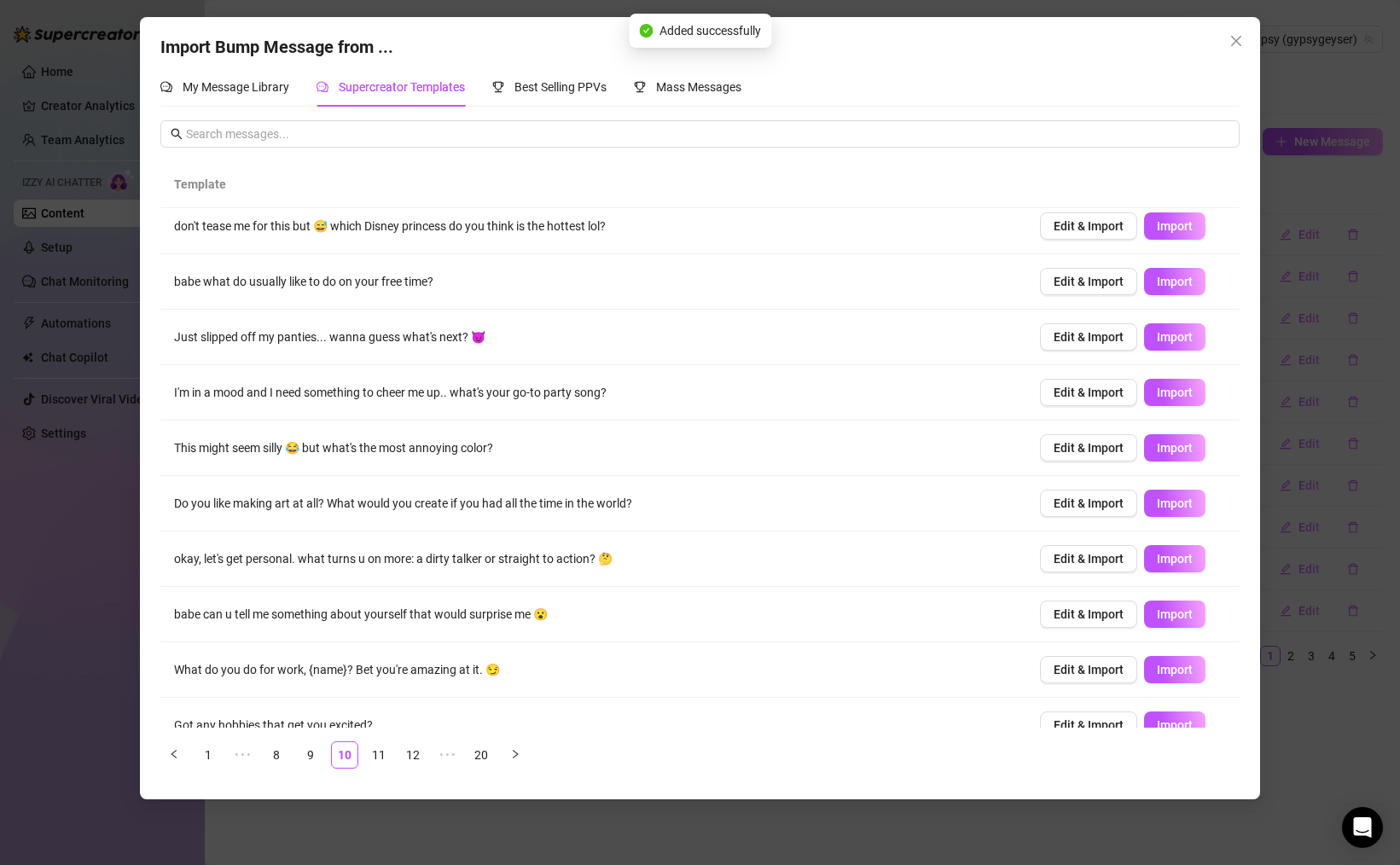
scroll to position [0, 0]
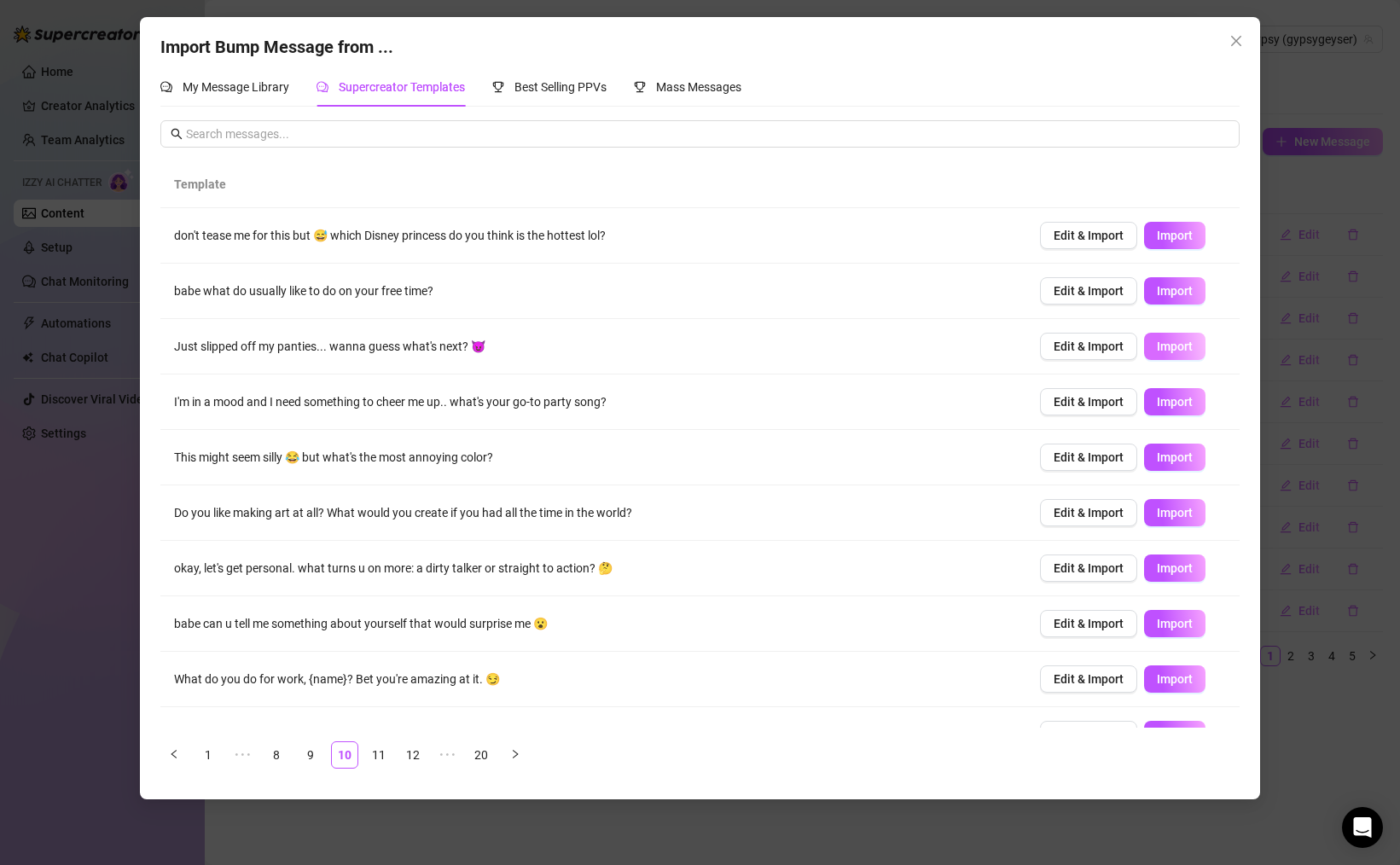
click at [1174, 353] on button "Import" at bounding box center [1174, 346] width 62 height 27
click at [1154, 448] on button "Import" at bounding box center [1174, 457] width 62 height 27
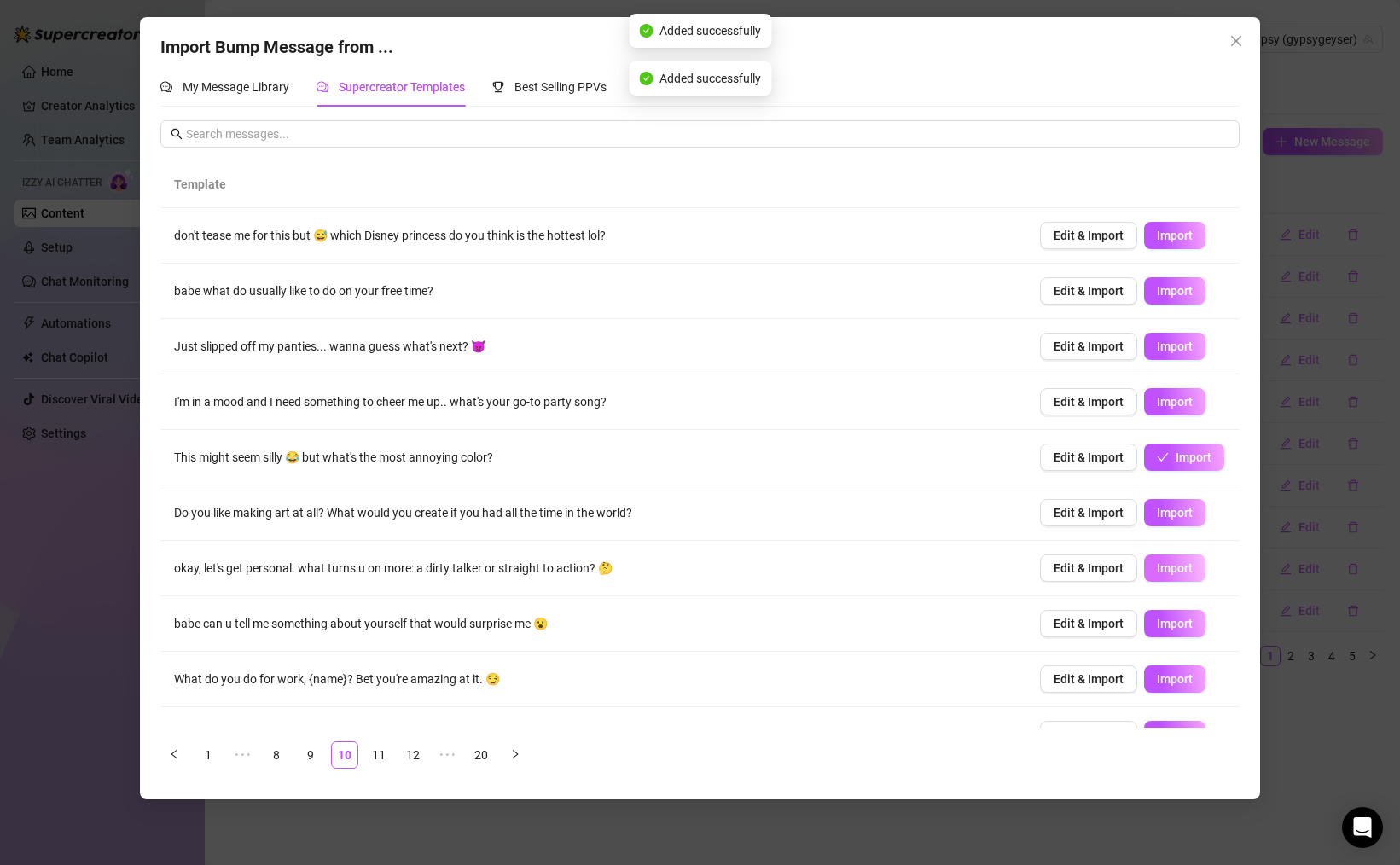
click at [1176, 569] on span "Import" at bounding box center [1174, 568] width 36 height 13
click at [1172, 676] on span "Import" at bounding box center [1174, 678] width 36 height 13
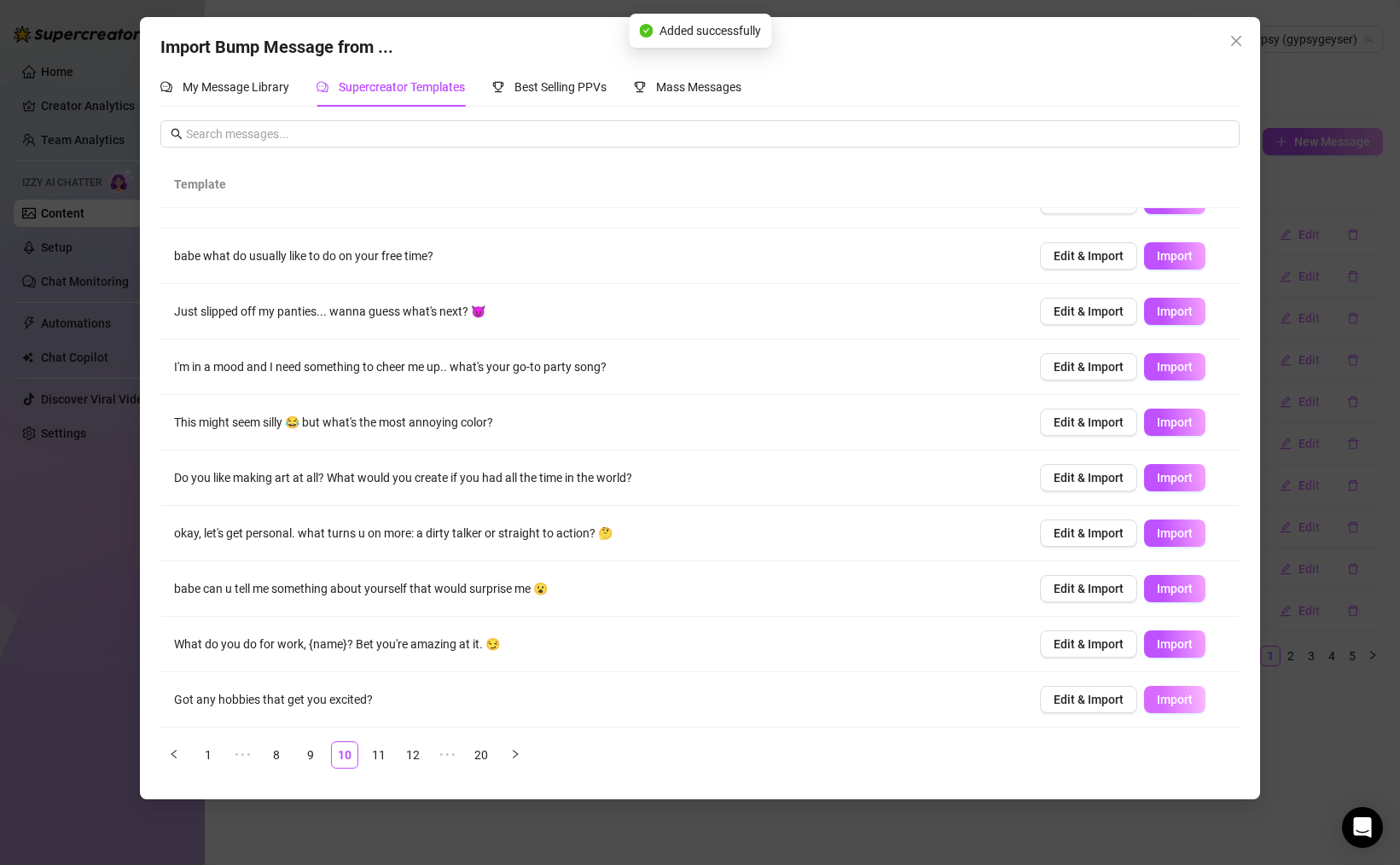
click at [1180, 695] on span "Import" at bounding box center [1174, 698] width 36 height 13
click at [385, 760] on link "11" at bounding box center [379, 755] width 26 height 26
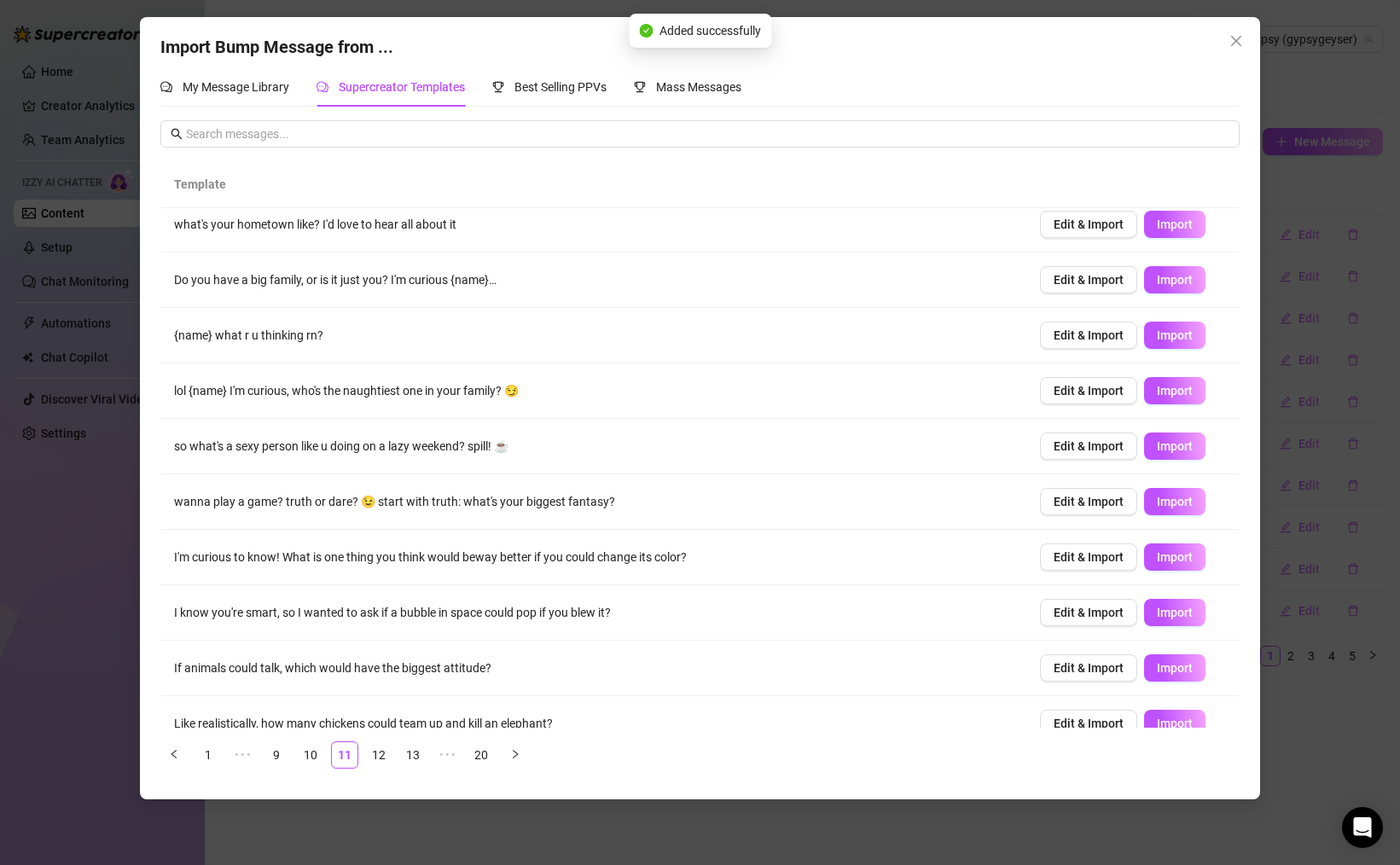
scroll to position [0, 0]
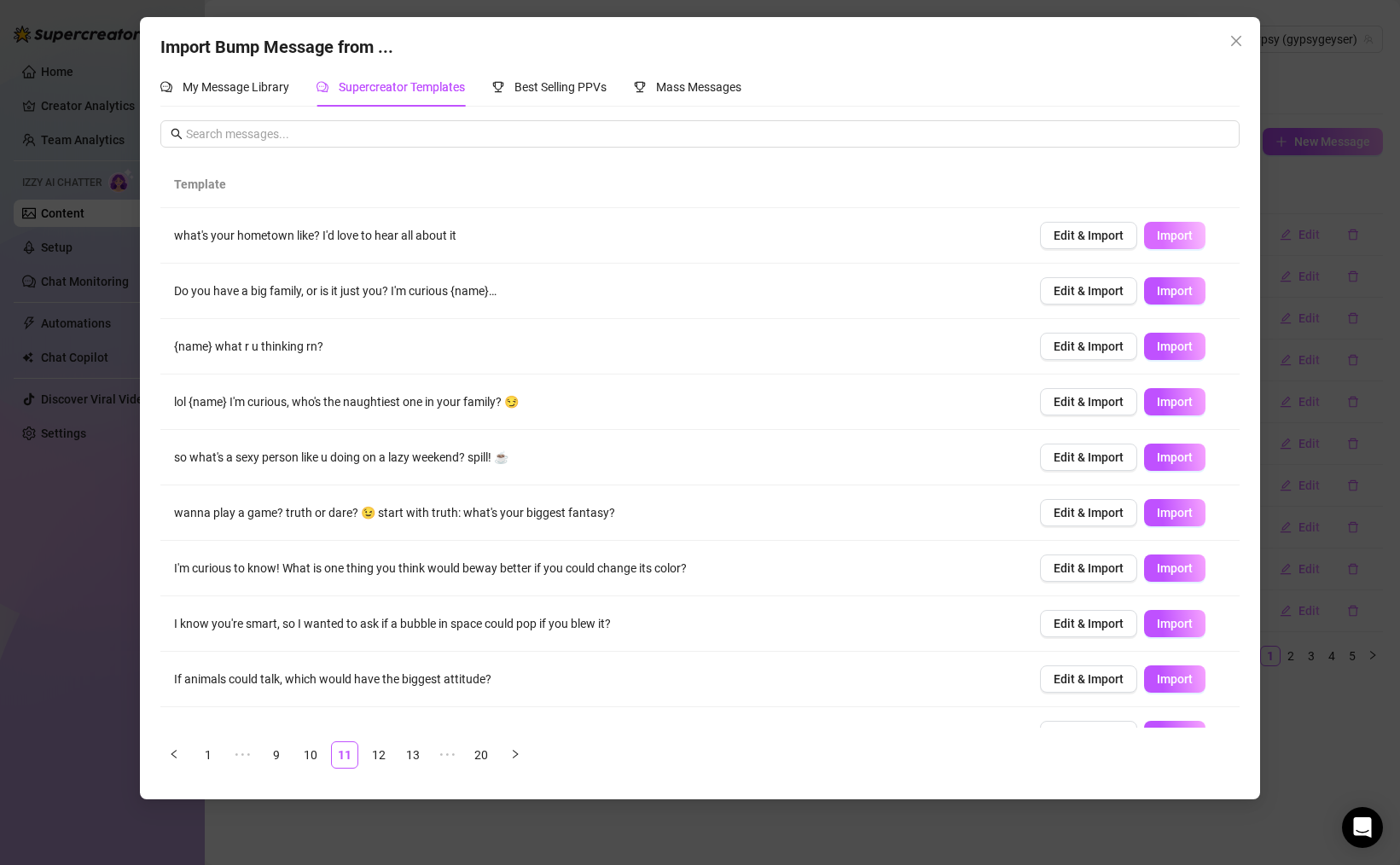
click at [1180, 236] on span "Import" at bounding box center [1174, 235] width 36 height 13
click at [1175, 455] on span "Import" at bounding box center [1174, 457] width 36 height 13
drag, startPoint x: 1181, startPoint y: 511, endPoint x: 1181, endPoint y: 528, distance: 17.0
click at [1181, 511] on span "Import" at bounding box center [1174, 512] width 36 height 13
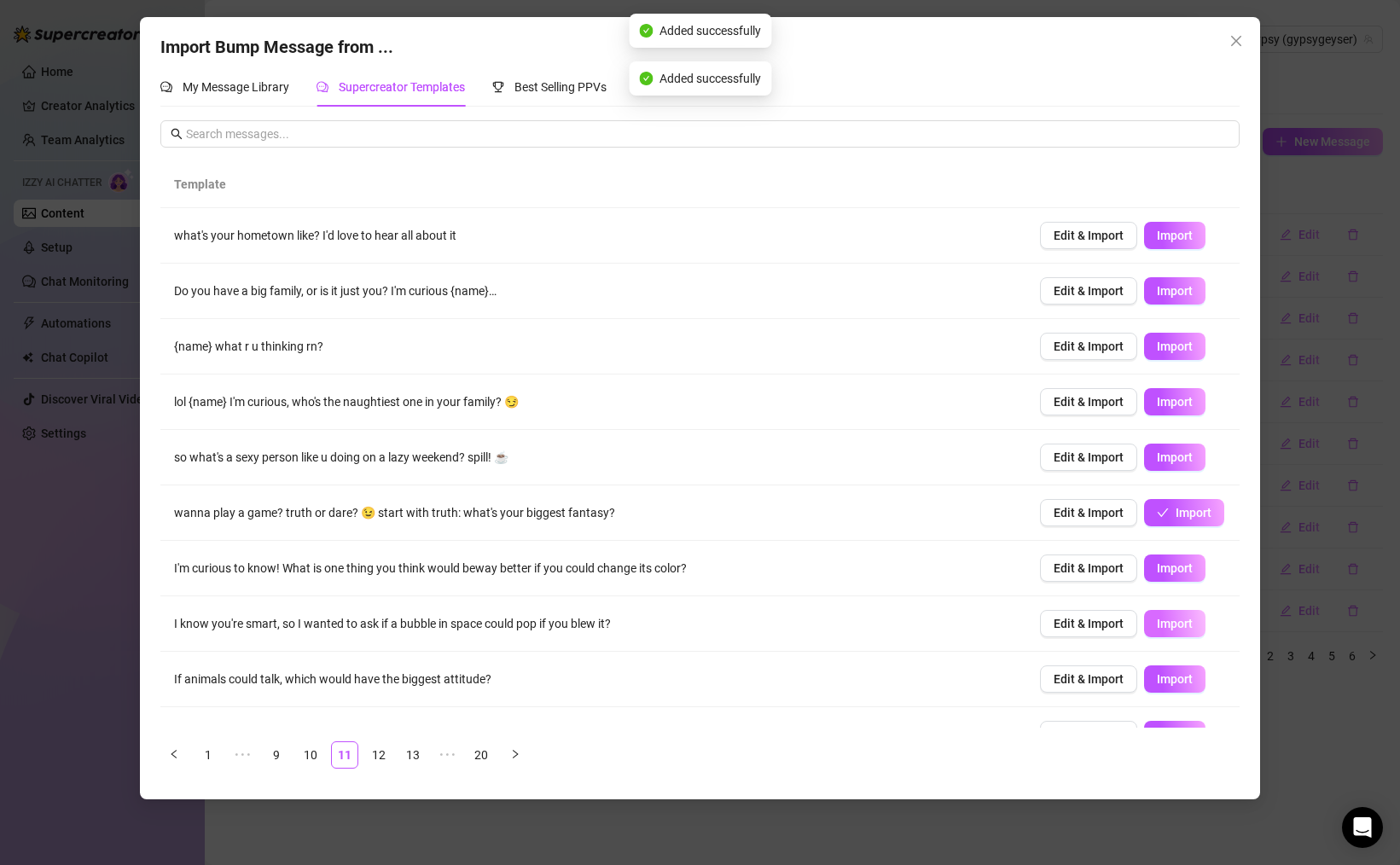
click at [1176, 621] on span "Import" at bounding box center [1174, 623] width 36 height 13
click at [1185, 676] on span "Import" at bounding box center [1174, 678] width 36 height 13
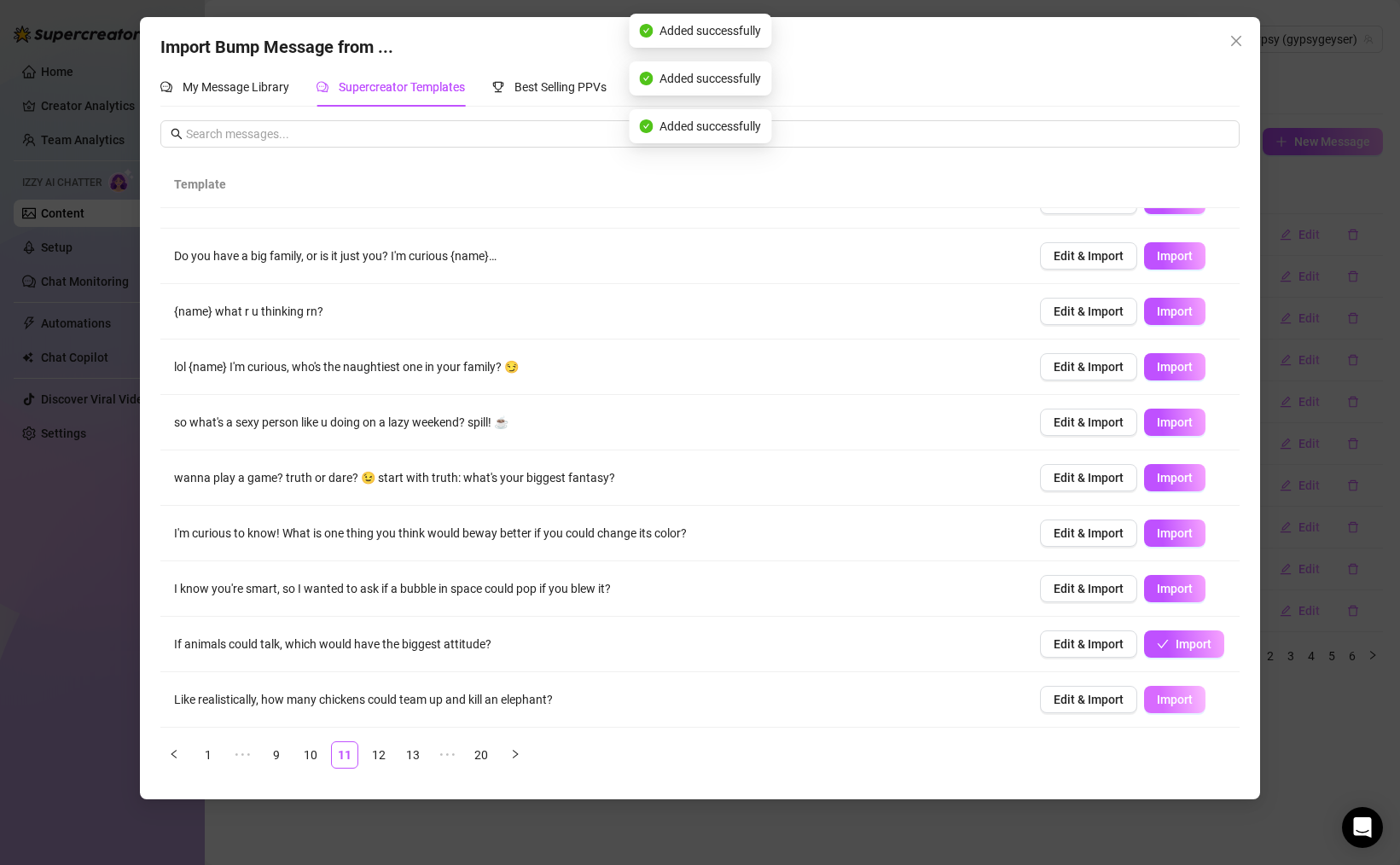
click at [1175, 700] on span "Import" at bounding box center [1174, 698] width 36 height 13
click at [383, 753] on link "12" at bounding box center [379, 755] width 26 height 26
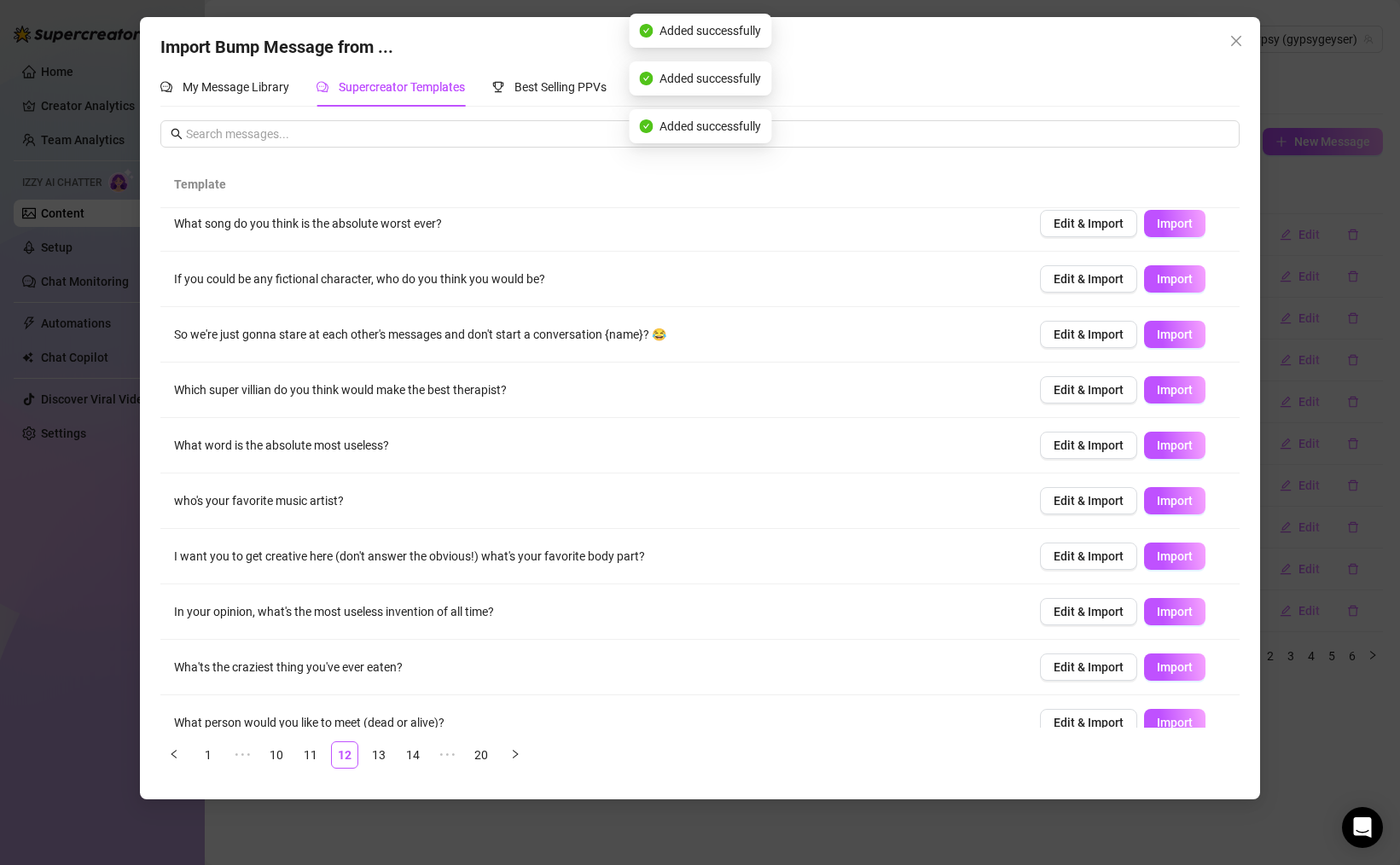
scroll to position [0, 0]
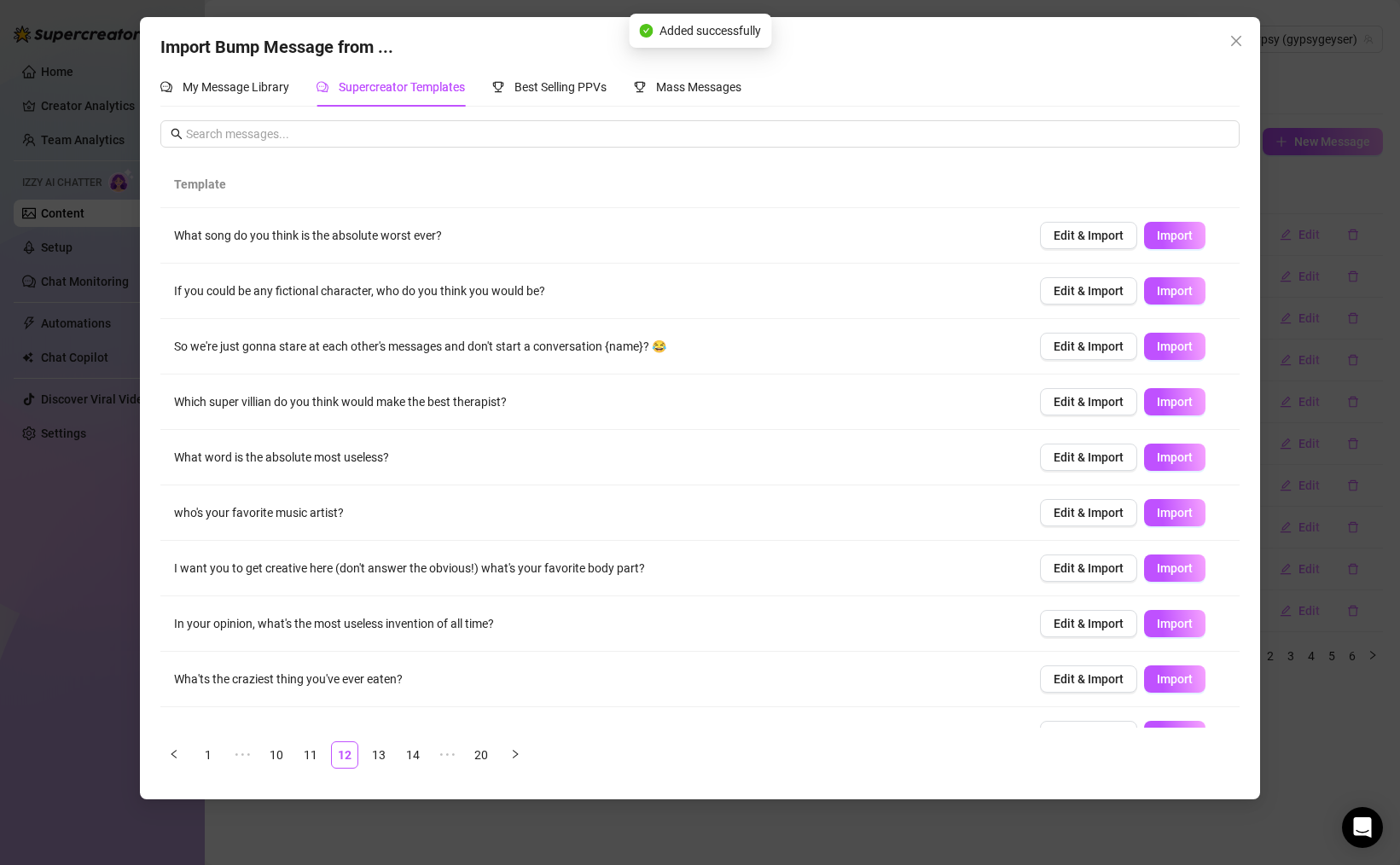
drag, startPoint x: 1188, startPoint y: 233, endPoint x: 1181, endPoint y: 271, distance: 38.6
click at [1187, 233] on span "Import" at bounding box center [1174, 235] width 36 height 13
click at [1174, 288] on span "Import" at bounding box center [1174, 290] width 36 height 13
drag, startPoint x: 1168, startPoint y: 344, endPoint x: 1174, endPoint y: 380, distance: 36.5
click at [1168, 344] on span "Import" at bounding box center [1174, 346] width 36 height 13
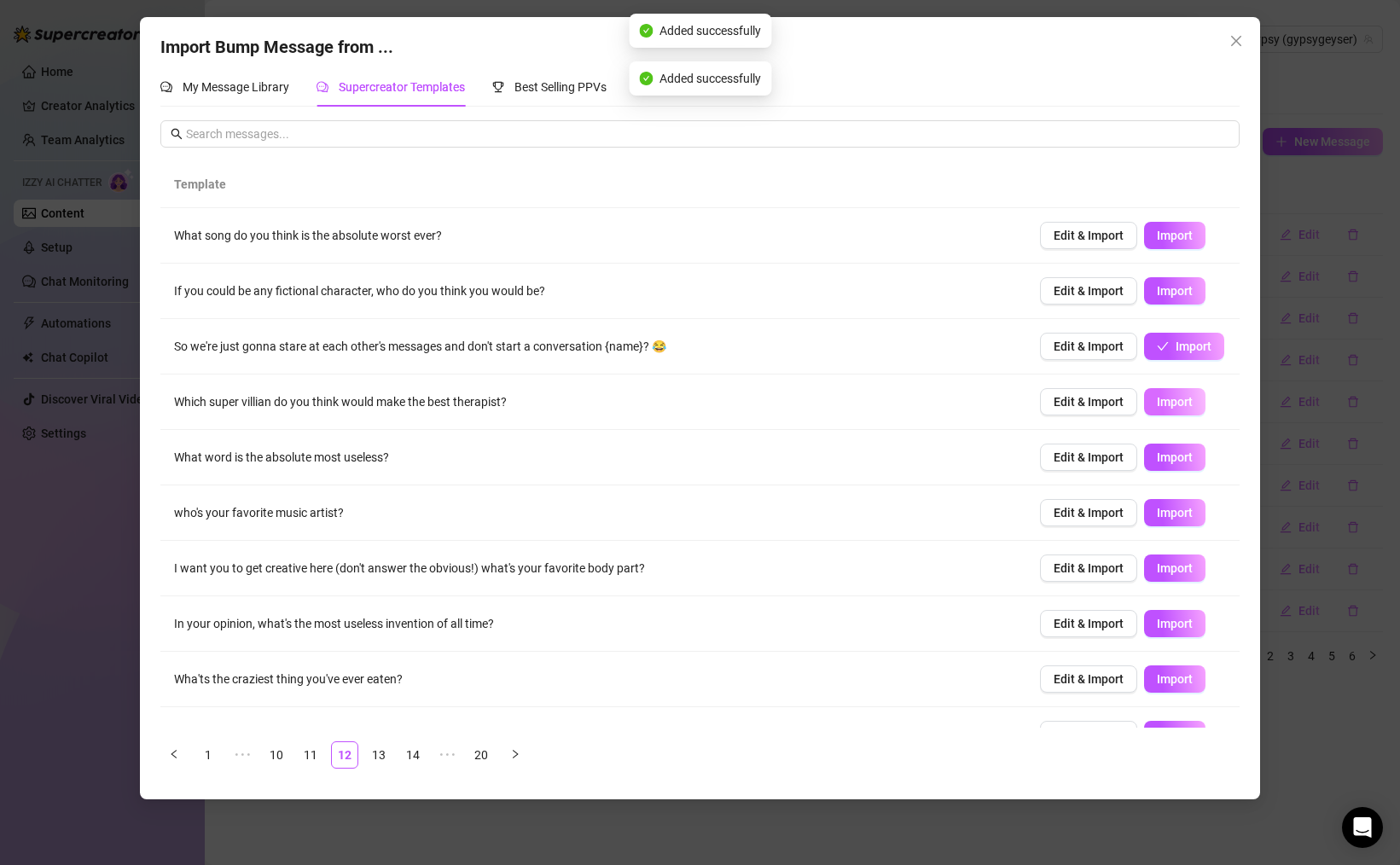
click at [1177, 411] on button "Import" at bounding box center [1174, 401] width 62 height 27
click at [1184, 453] on span "Import" at bounding box center [1174, 457] width 36 height 13
drag, startPoint x: 1174, startPoint y: 579, endPoint x: 1184, endPoint y: 582, distance: 10.4
click at [1174, 579] on button "Import" at bounding box center [1174, 568] width 62 height 27
drag, startPoint x: 1178, startPoint y: 626, endPoint x: 1183, endPoint y: 654, distance: 28.4
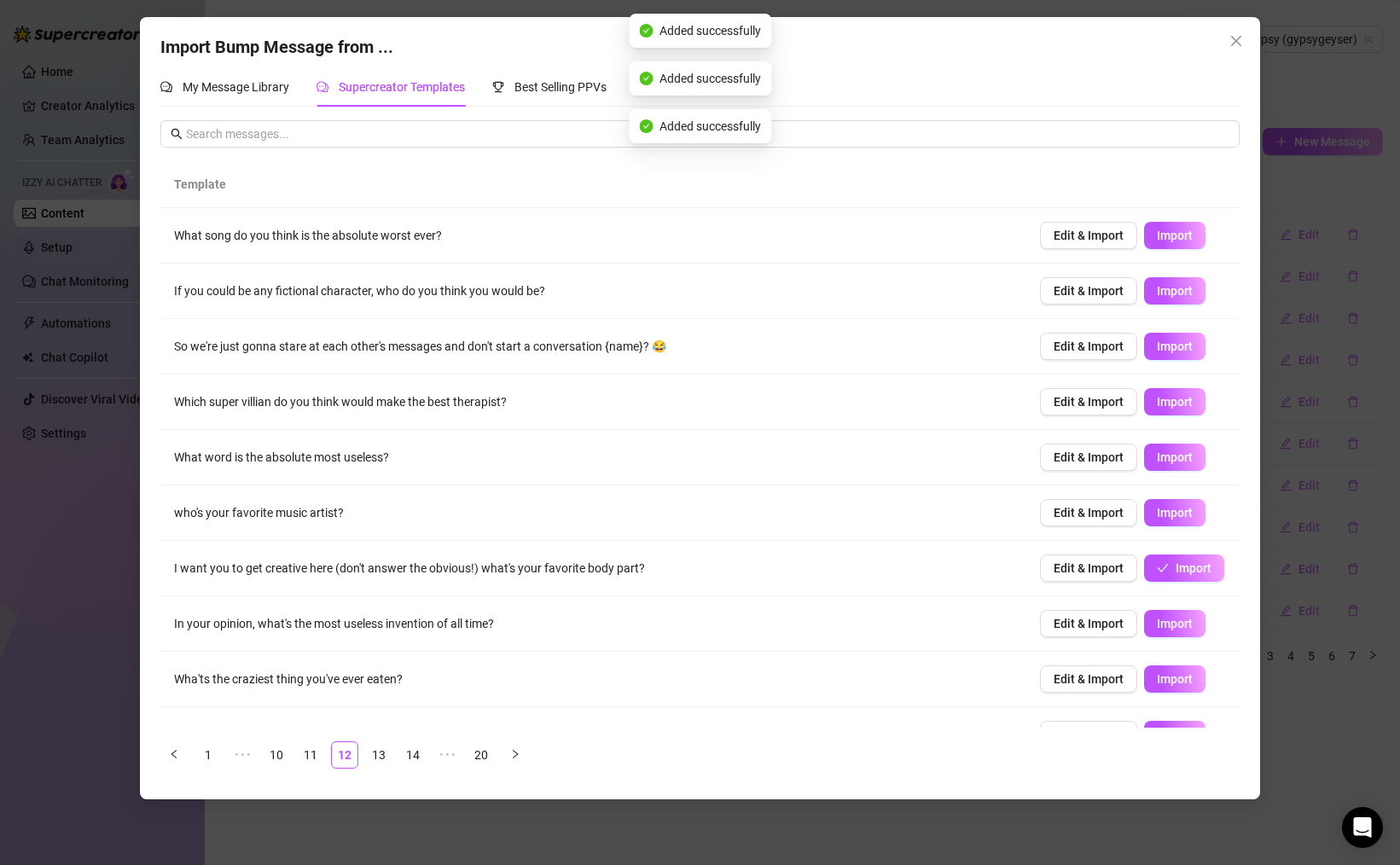
click at [1178, 626] on span "Import" at bounding box center [1174, 623] width 36 height 13
click at [1176, 674] on span "Import" at bounding box center [1174, 678] width 36 height 13
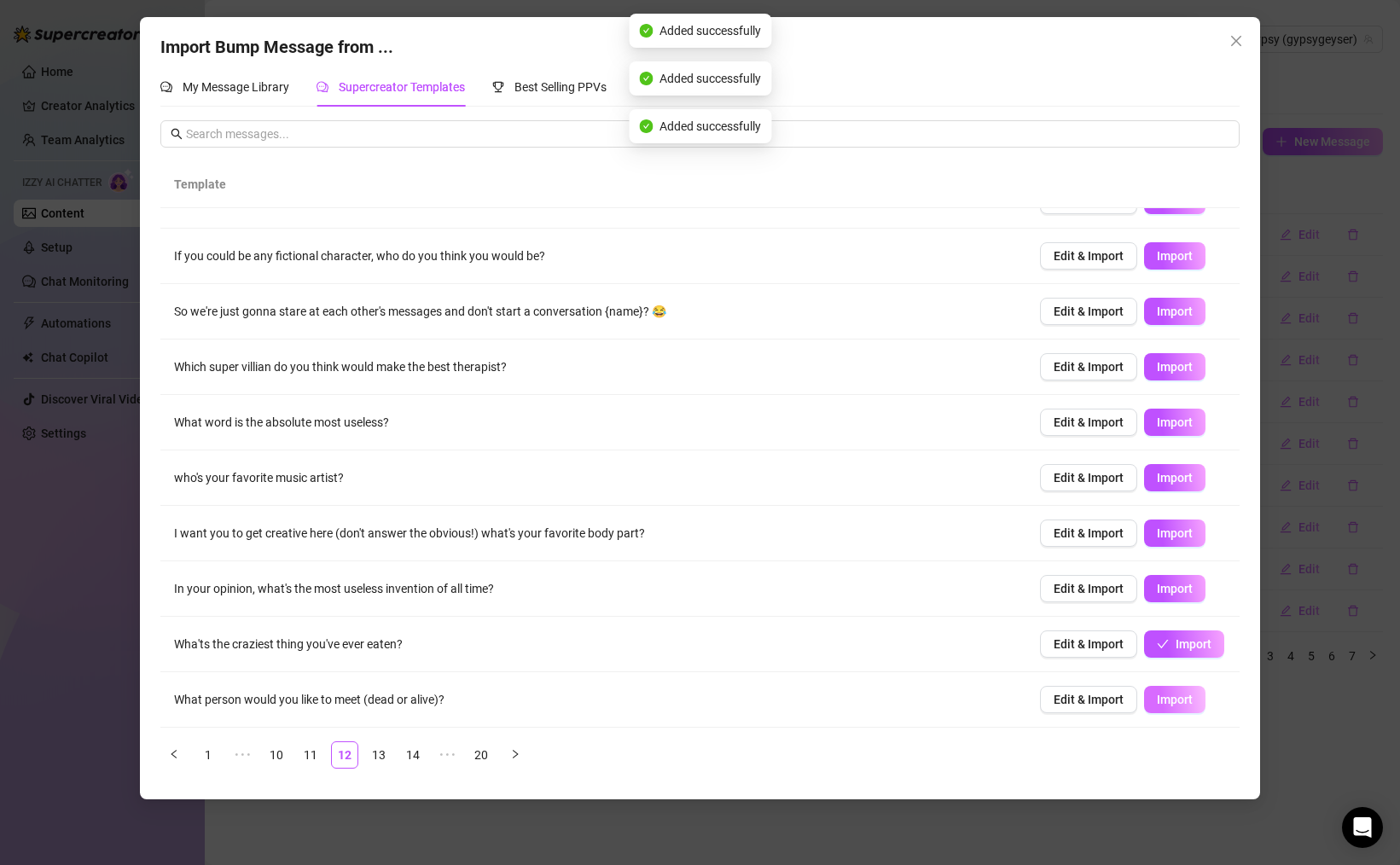
click at [1164, 700] on span "Import" at bounding box center [1174, 698] width 36 height 13
click at [394, 748] on ul "1 ••• 10 11 12 13 14 ••• 20" at bounding box center [700, 755] width 1079 height 27
click at [380, 752] on link "13" at bounding box center [379, 755] width 26 height 26
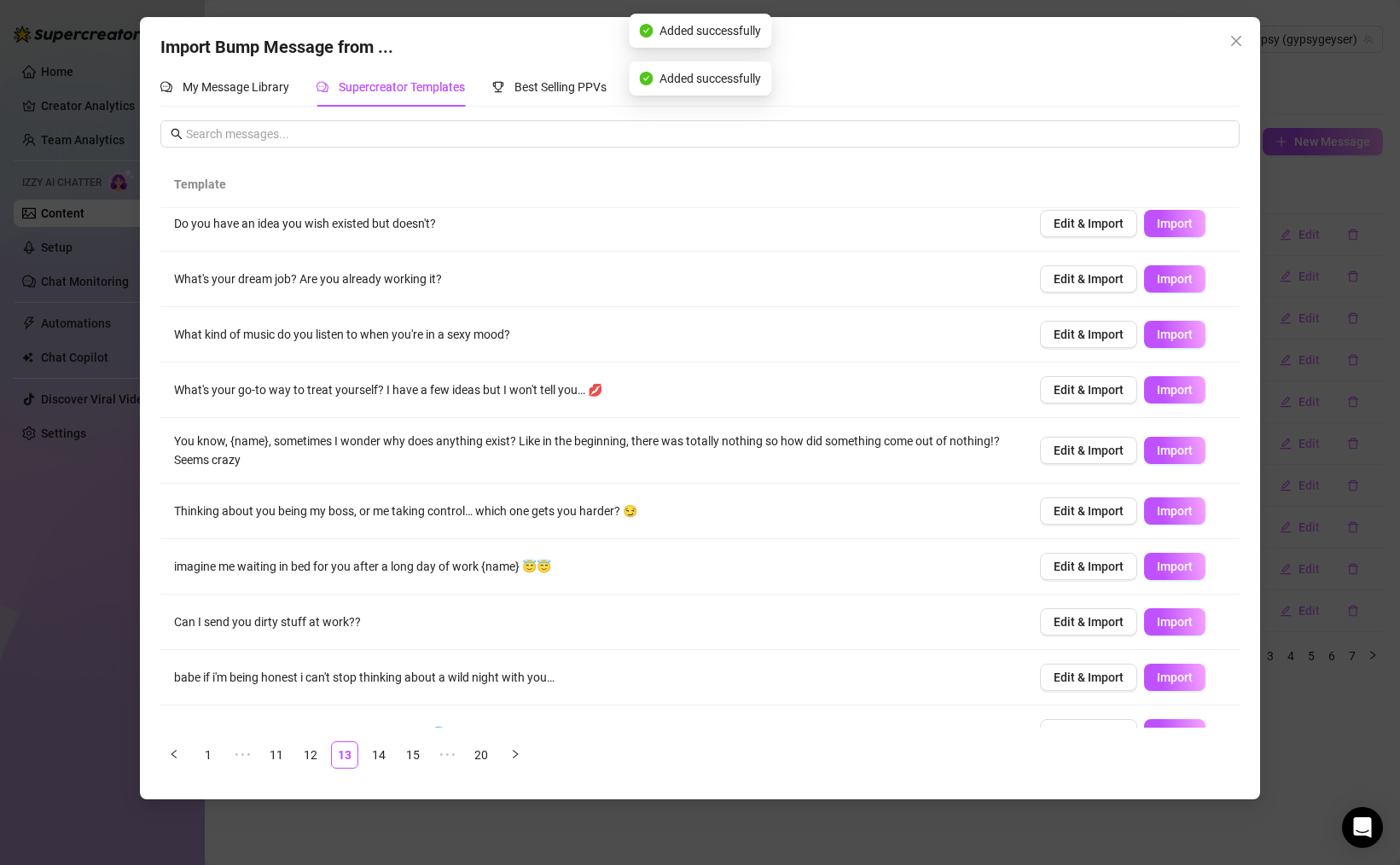
scroll to position [0, 0]
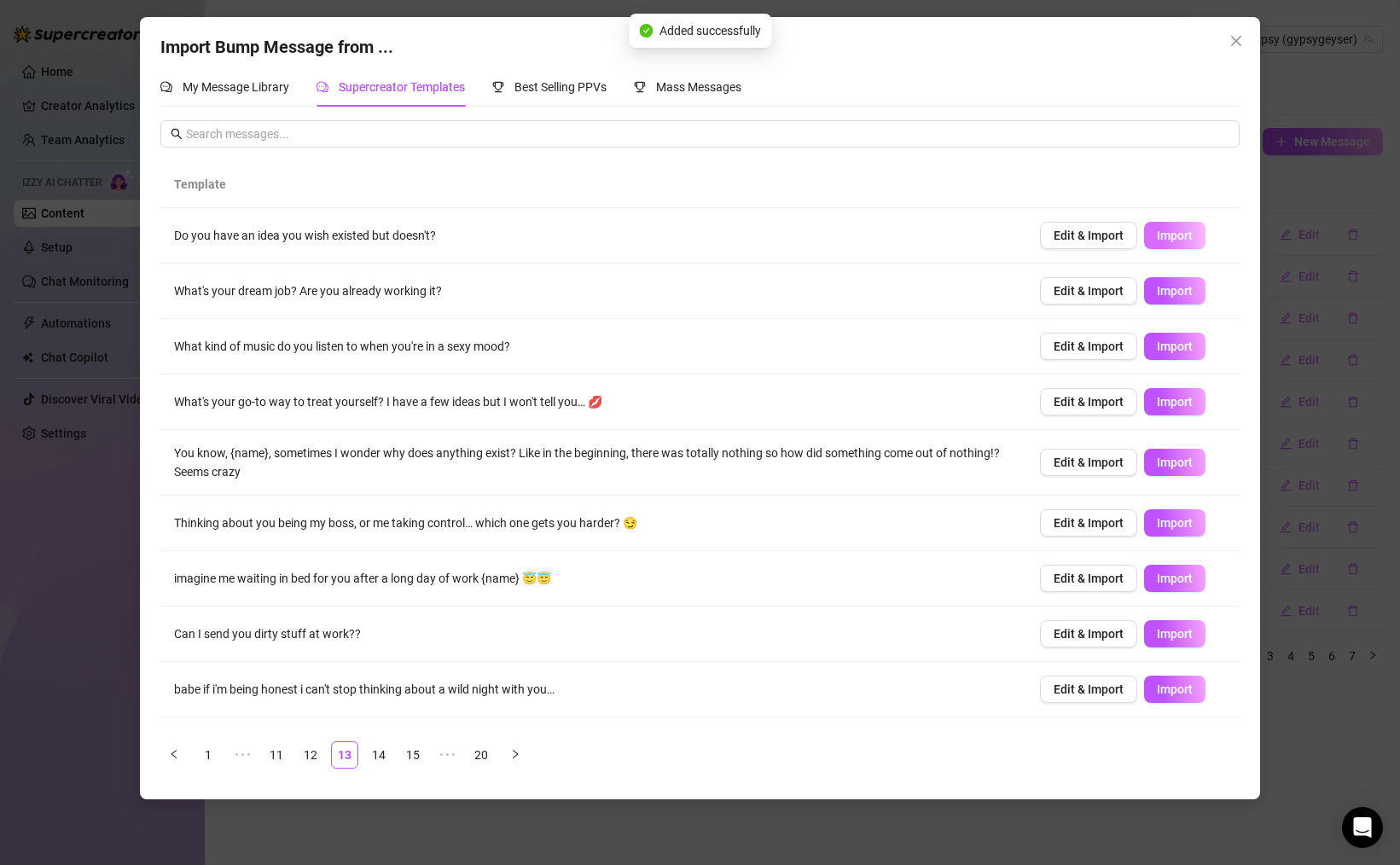
click at [1177, 247] on button "Import" at bounding box center [1174, 236] width 62 height 27
click at [1175, 286] on span "Import" at bounding box center [1174, 290] width 36 height 13
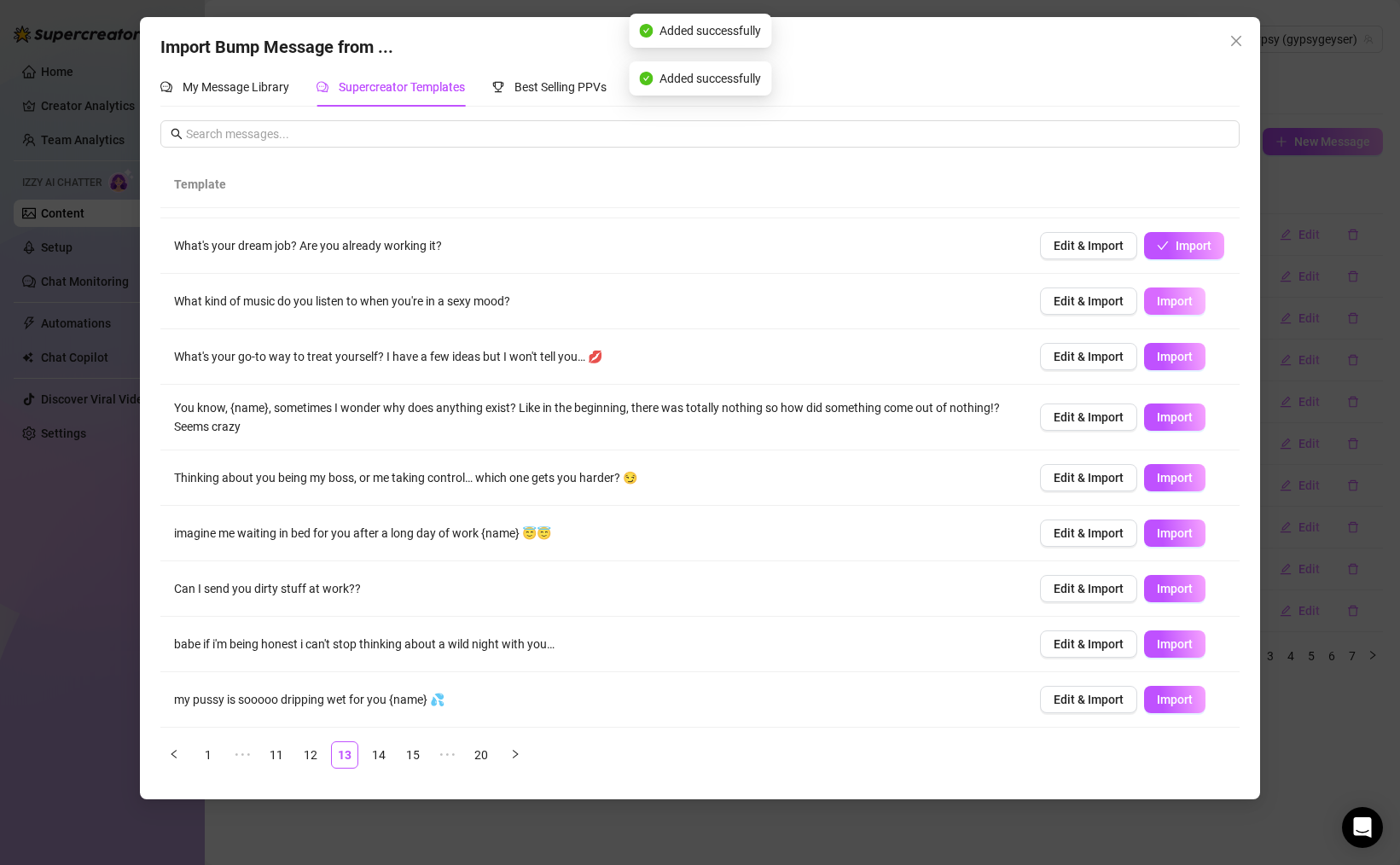
drag, startPoint x: 1179, startPoint y: 301, endPoint x: 1176, endPoint y: 312, distance: 11.4
click at [1179, 301] on span "Import" at bounding box center [1174, 301] width 36 height 13
click at [1178, 349] on span "Import" at bounding box center [1174, 355] width 36 height 13
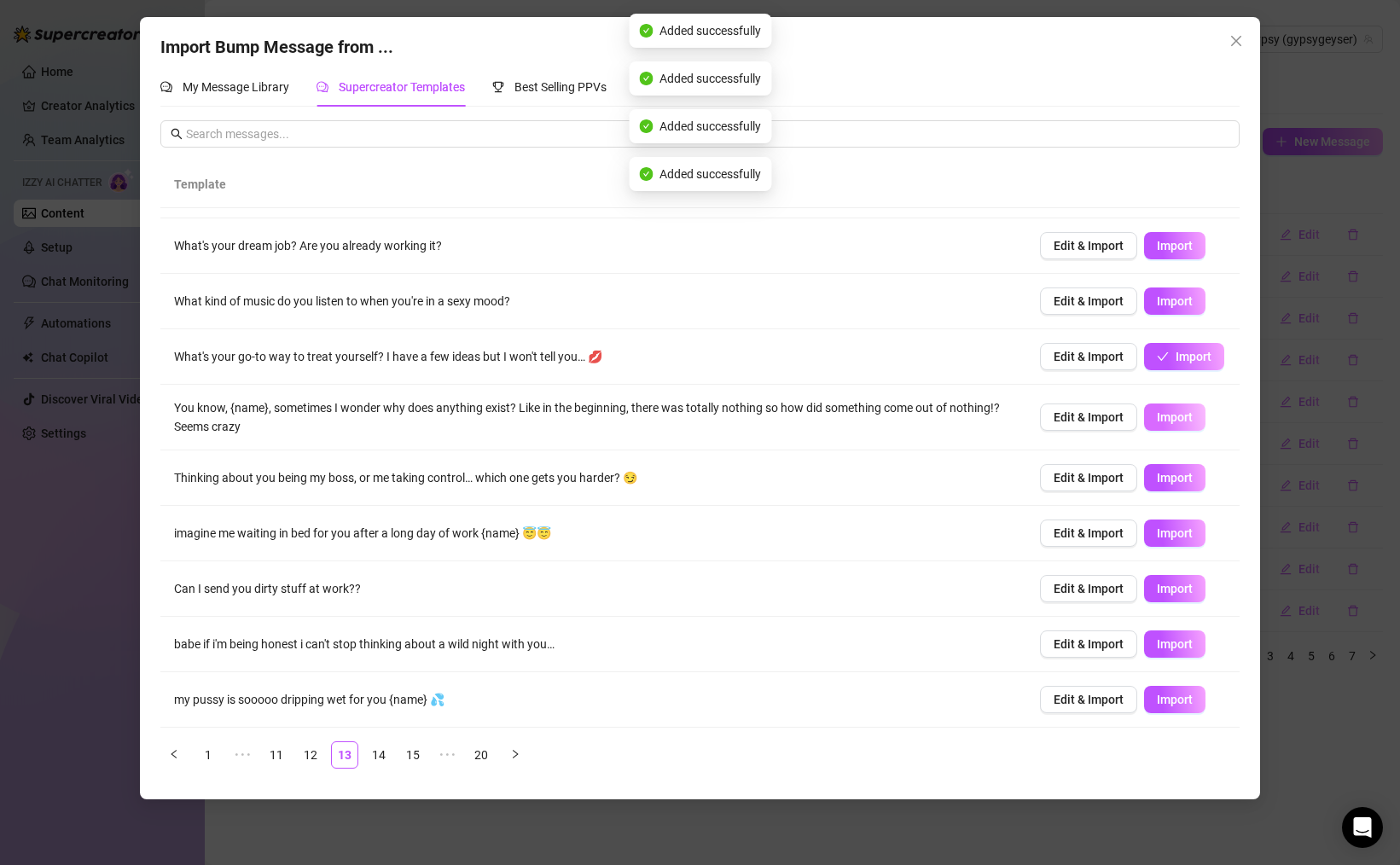
click at [1174, 423] on span "Import" at bounding box center [1174, 416] width 36 height 13
drag, startPoint x: 1176, startPoint y: 476, endPoint x: 1190, endPoint y: 492, distance: 21.3
click at [1176, 478] on span "Import" at bounding box center [1174, 477] width 36 height 13
click at [1181, 532] on span "Import" at bounding box center [1174, 533] width 36 height 13
click at [1182, 590] on span "Import" at bounding box center [1174, 588] width 36 height 13
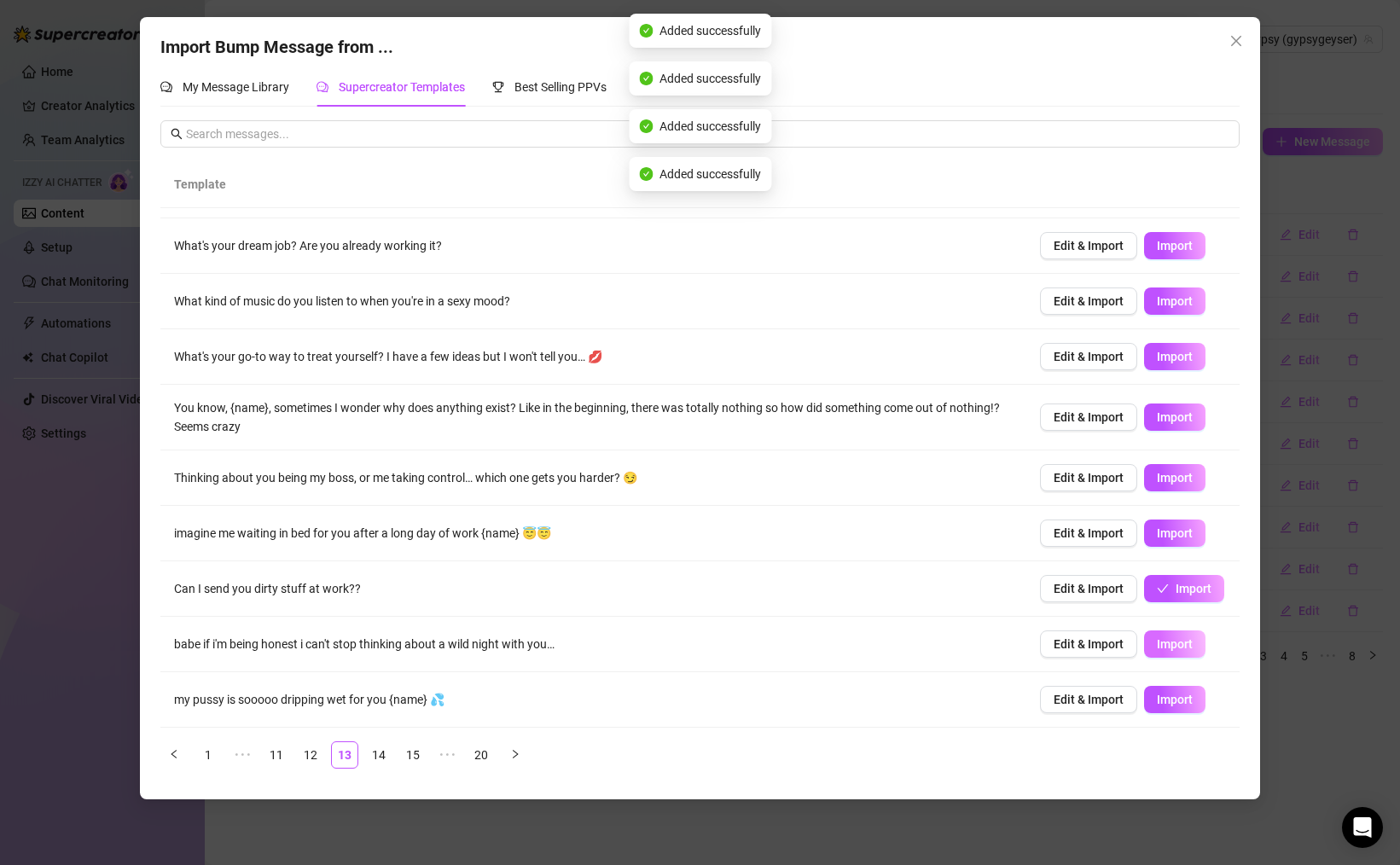
click at [1176, 654] on button "Import" at bounding box center [1174, 644] width 62 height 27
click at [1167, 692] on span "Import" at bounding box center [1174, 698] width 36 height 13
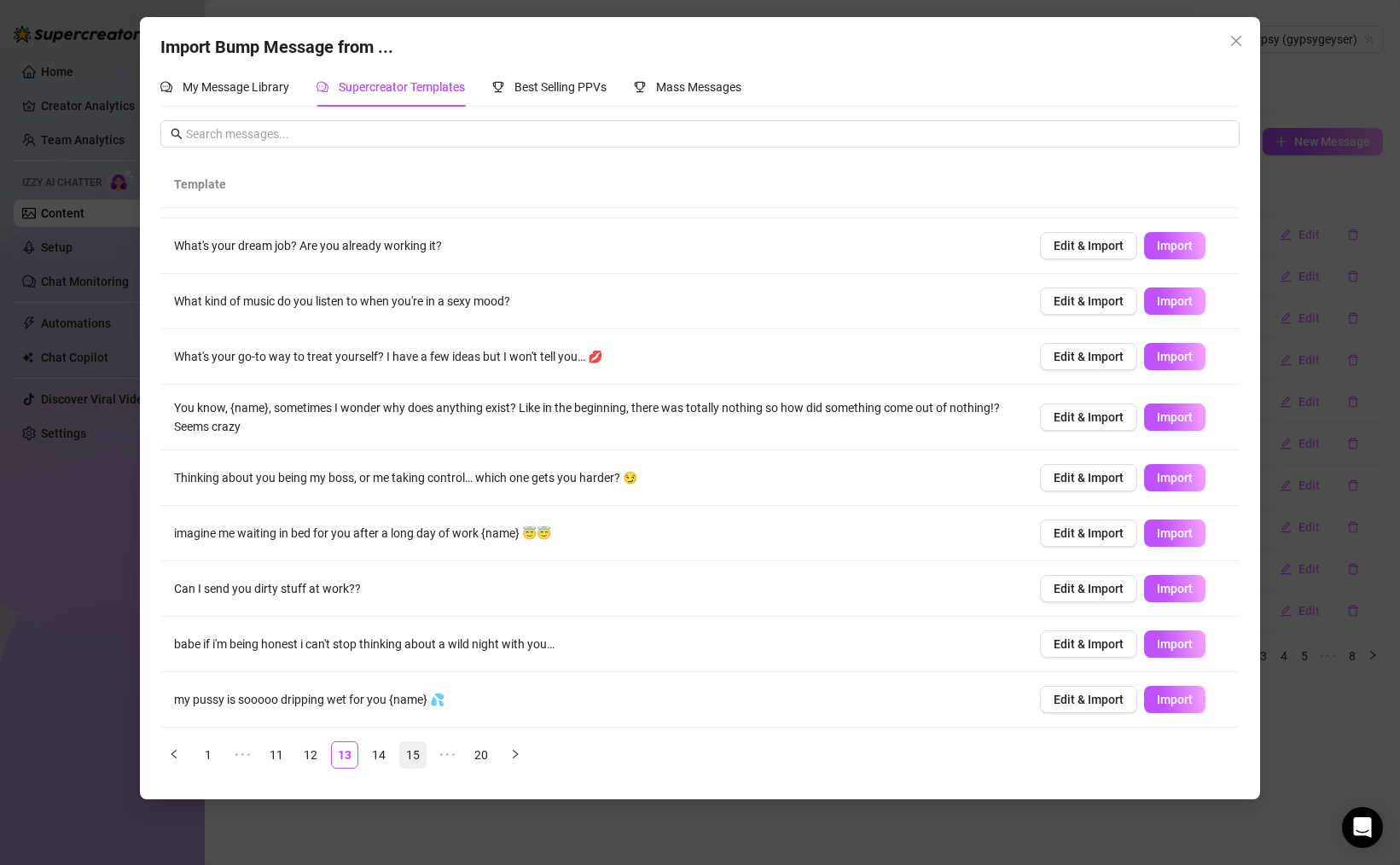
click at [403, 751] on link "15" at bounding box center [413, 755] width 26 height 26
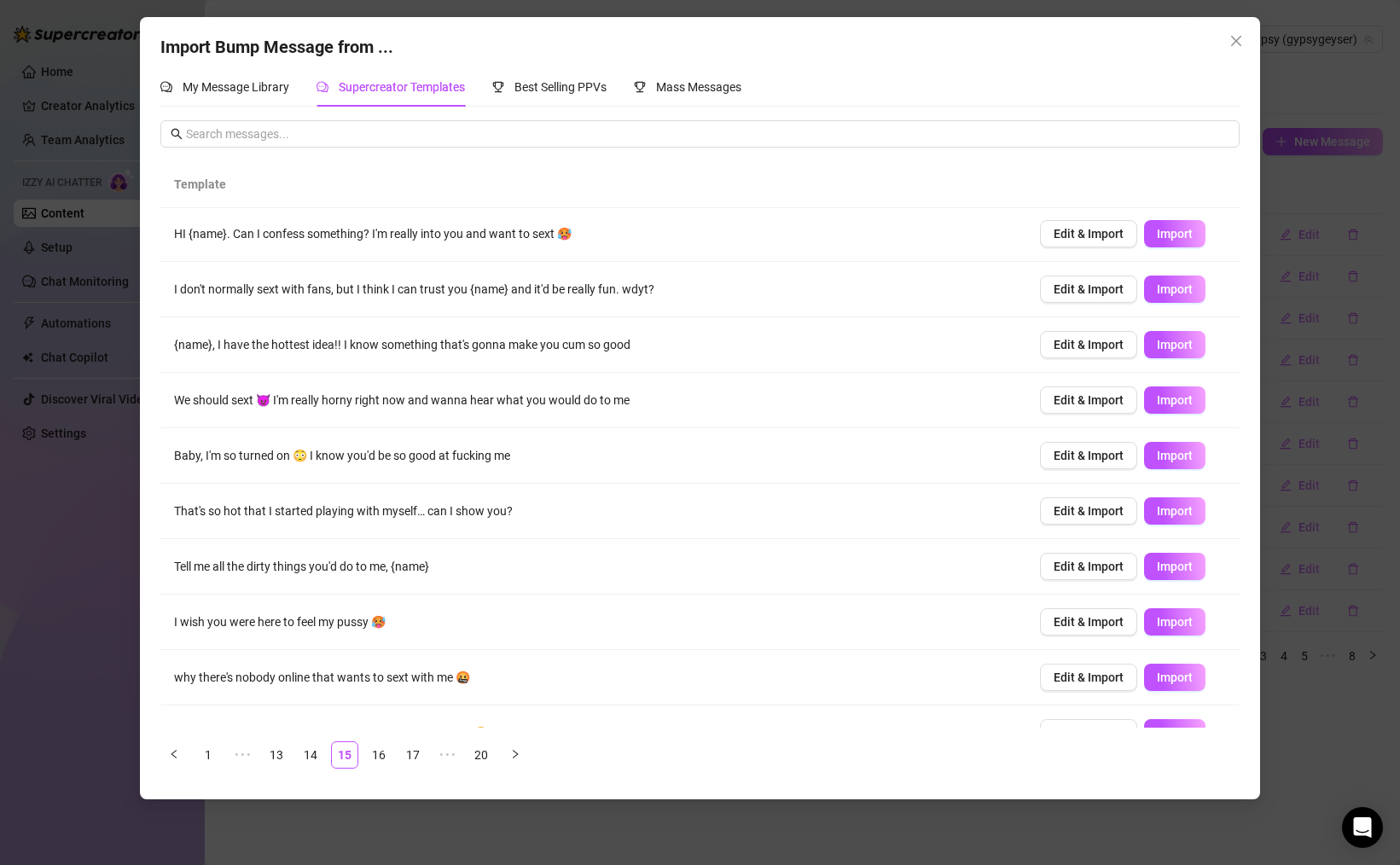
scroll to position [0, 0]
click at [1163, 295] on span "Import" at bounding box center [1174, 290] width 36 height 13
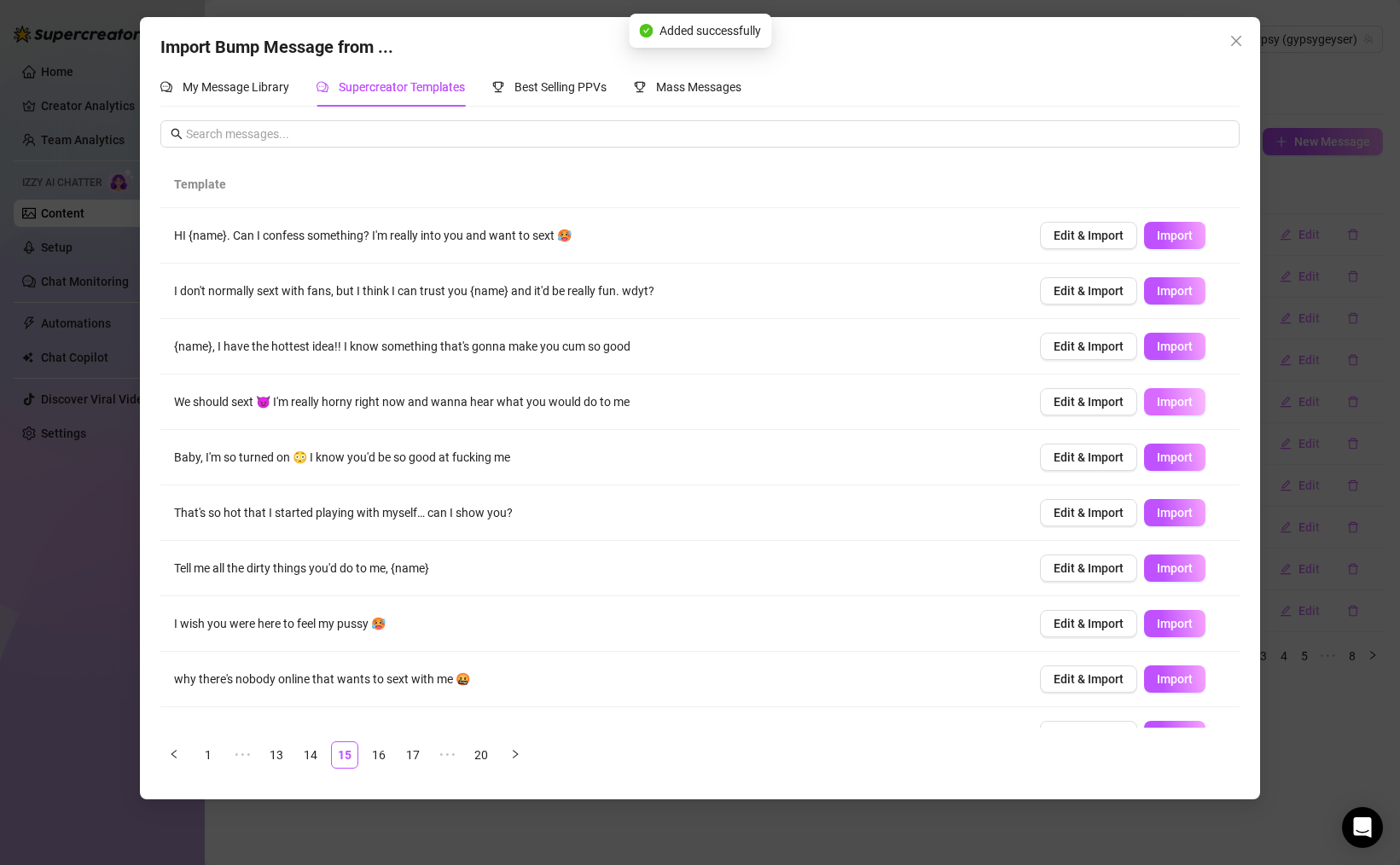
click at [1166, 407] on span "Import" at bounding box center [1174, 401] width 36 height 13
drag, startPoint x: 1172, startPoint y: 476, endPoint x: 1182, endPoint y: 465, distance: 14.9
click at [1172, 476] on td "Edit & Import Import" at bounding box center [1133, 458] width 213 height 56
click at [1182, 463] on span "Import" at bounding box center [1174, 457] width 36 height 13
click at [1167, 570] on span "Import" at bounding box center [1174, 568] width 36 height 13
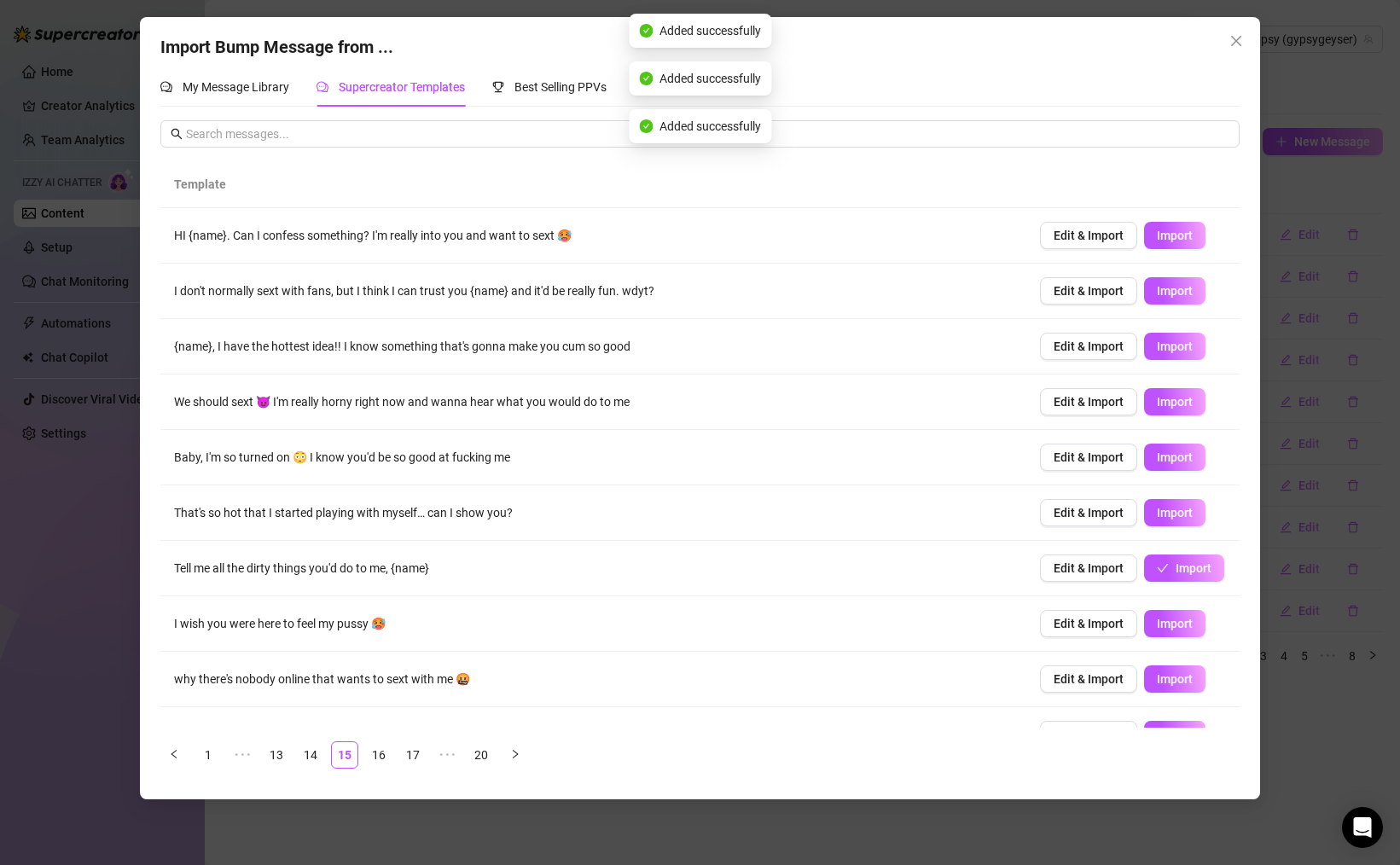
click at [1169, 639] on td "Edit & Import Import" at bounding box center [1133, 624] width 213 height 56
click at [1177, 629] on span "Import" at bounding box center [1174, 623] width 36 height 13
click at [1173, 680] on span "Import" at bounding box center [1174, 678] width 36 height 13
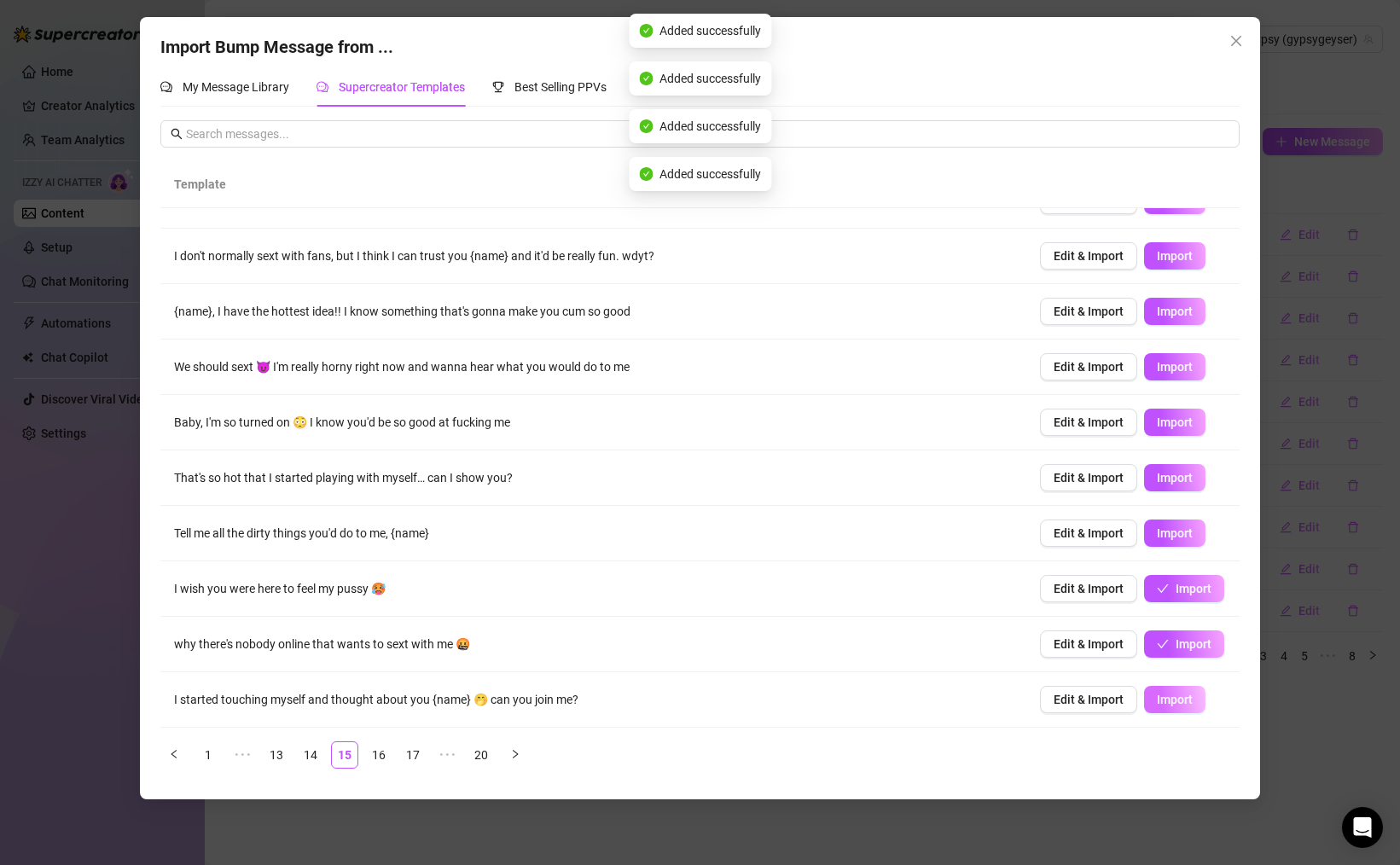
click at [1194, 691] on button "Import" at bounding box center [1174, 699] width 62 height 27
click at [412, 757] on link "17" at bounding box center [413, 755] width 26 height 26
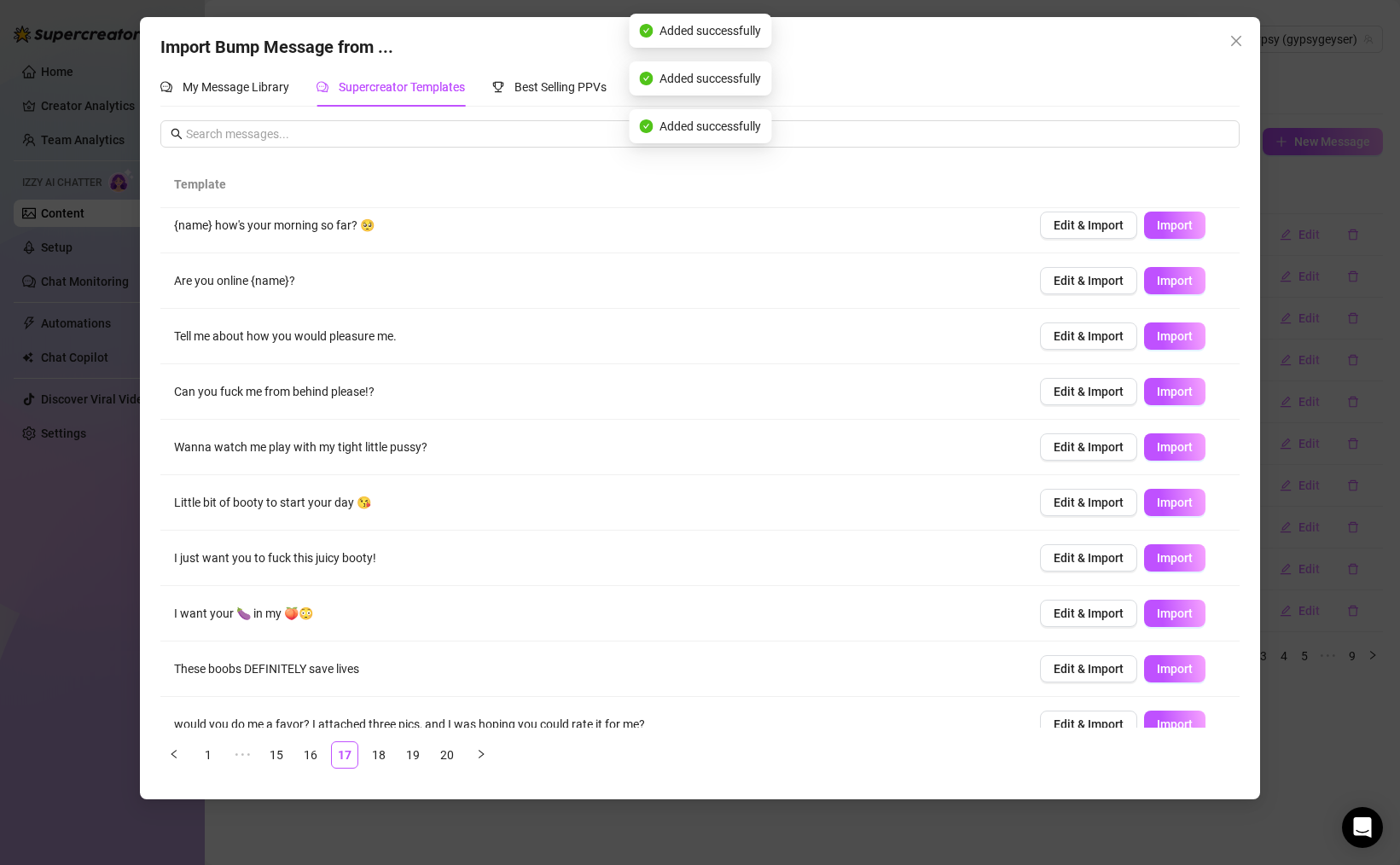
scroll to position [0, 0]
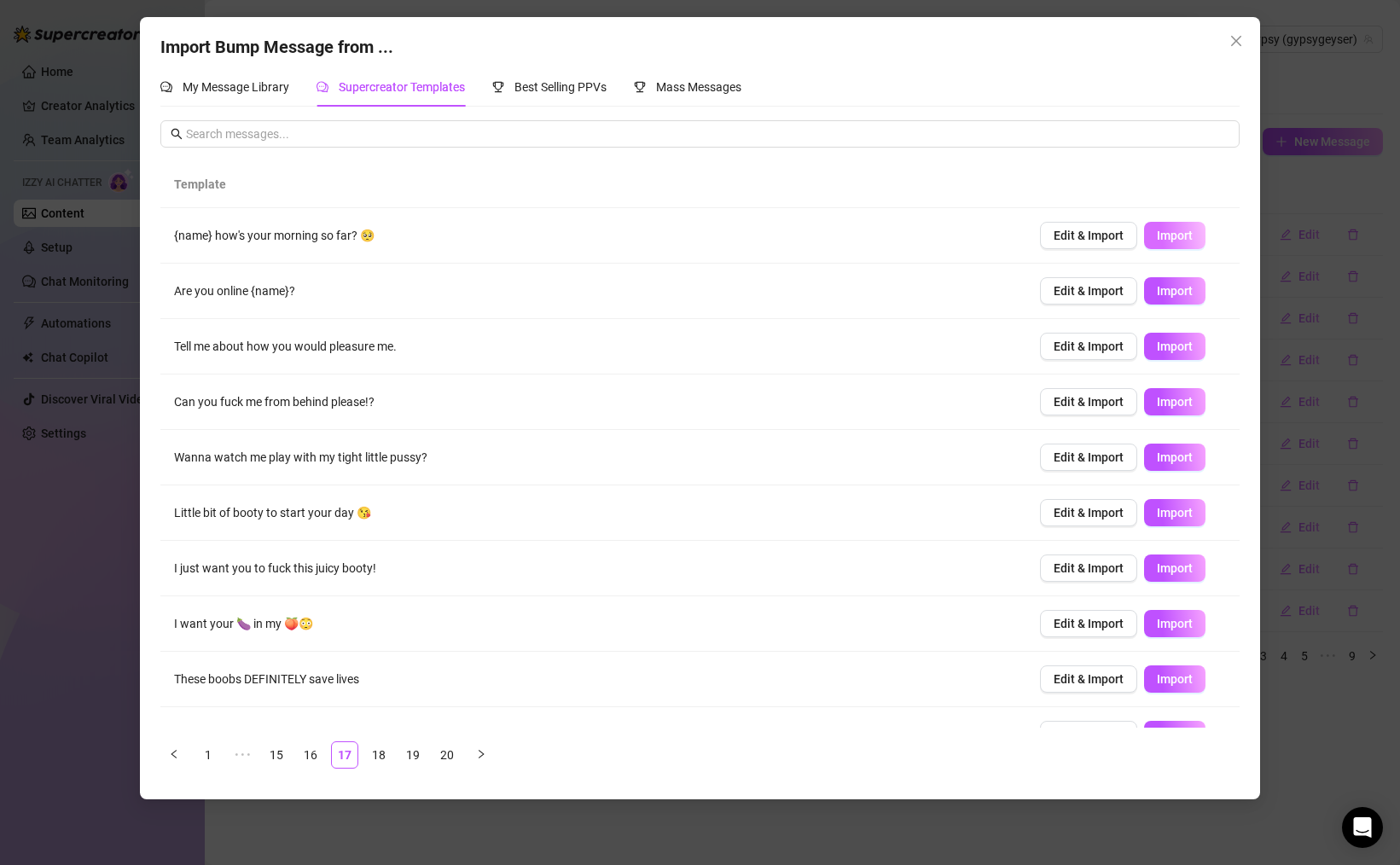
click at [1179, 236] on span "Import" at bounding box center [1174, 235] width 36 height 13
click at [1158, 403] on span "Import" at bounding box center [1174, 401] width 36 height 13
click at [1172, 470] on button "Import" at bounding box center [1174, 457] width 62 height 27
click at [1177, 515] on span "Import" at bounding box center [1174, 512] width 36 height 13
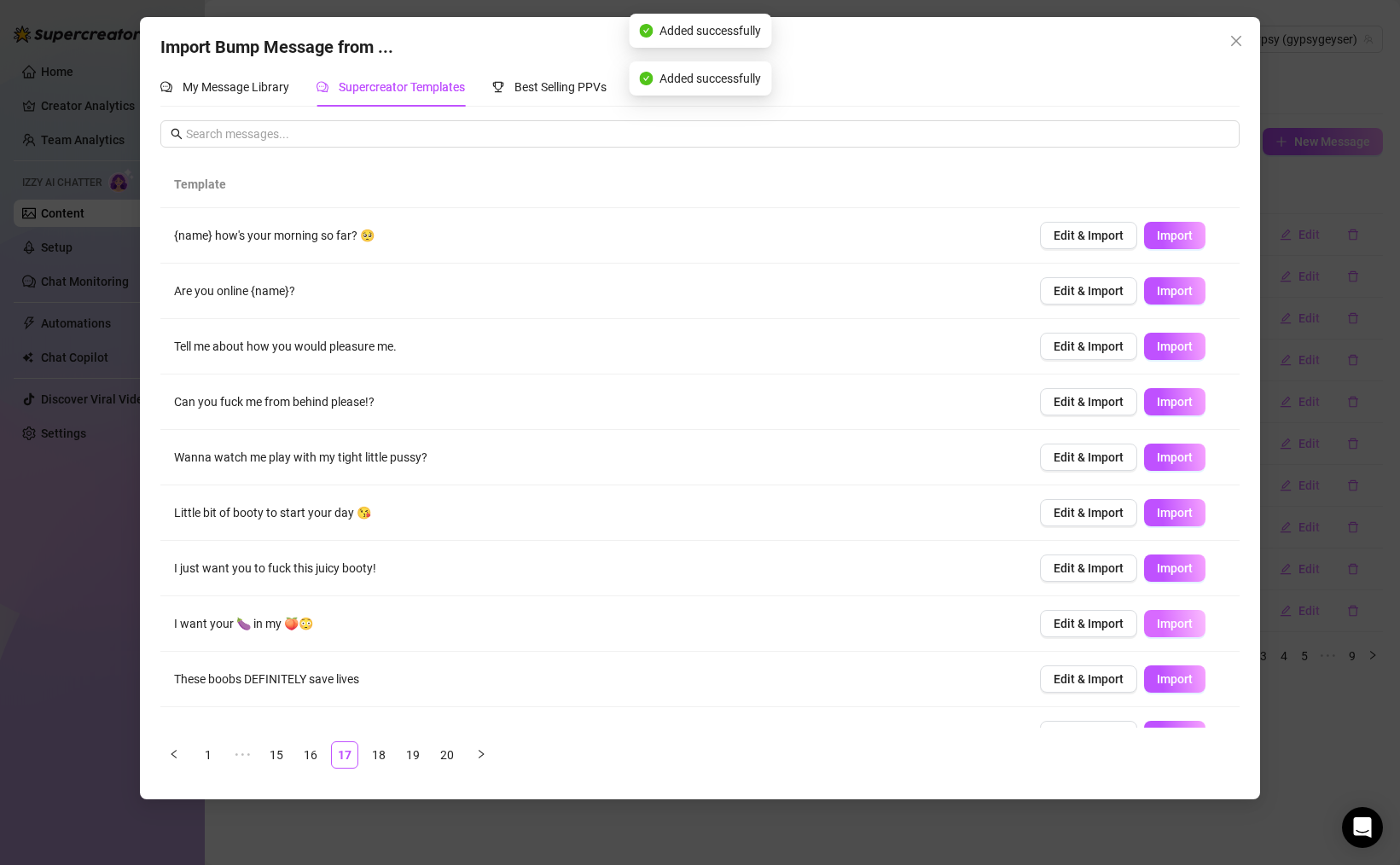
click at [1170, 628] on span "Import" at bounding box center [1174, 623] width 36 height 13
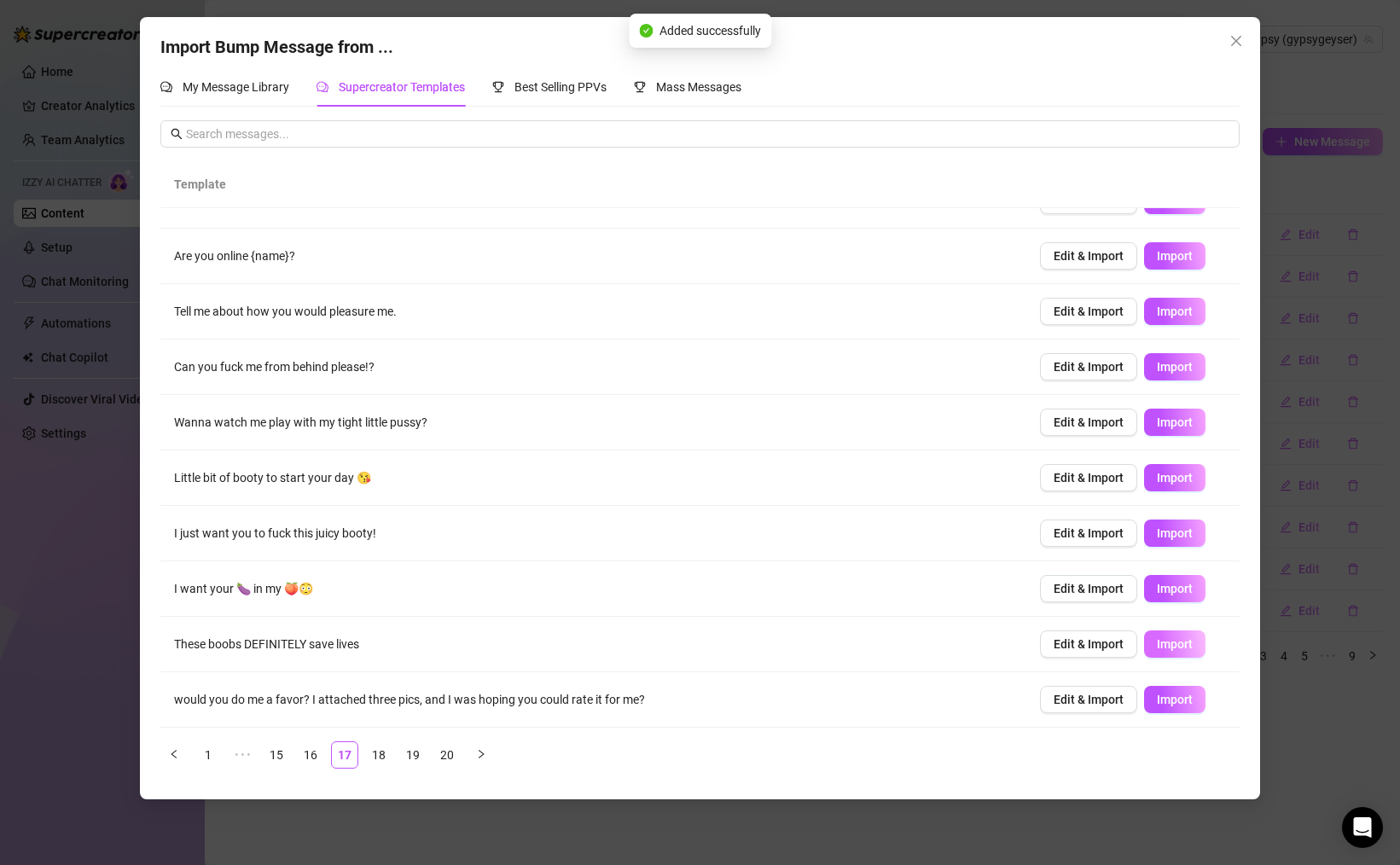
click at [1191, 642] on button "Import" at bounding box center [1174, 644] width 62 height 27
click at [1180, 692] on span "Import" at bounding box center [1174, 698] width 36 height 13
click at [396, 752] on ul "1 ••• 15 16 17 18 19 20" at bounding box center [700, 755] width 1079 height 27
click at [387, 752] on link "18" at bounding box center [379, 755] width 26 height 26
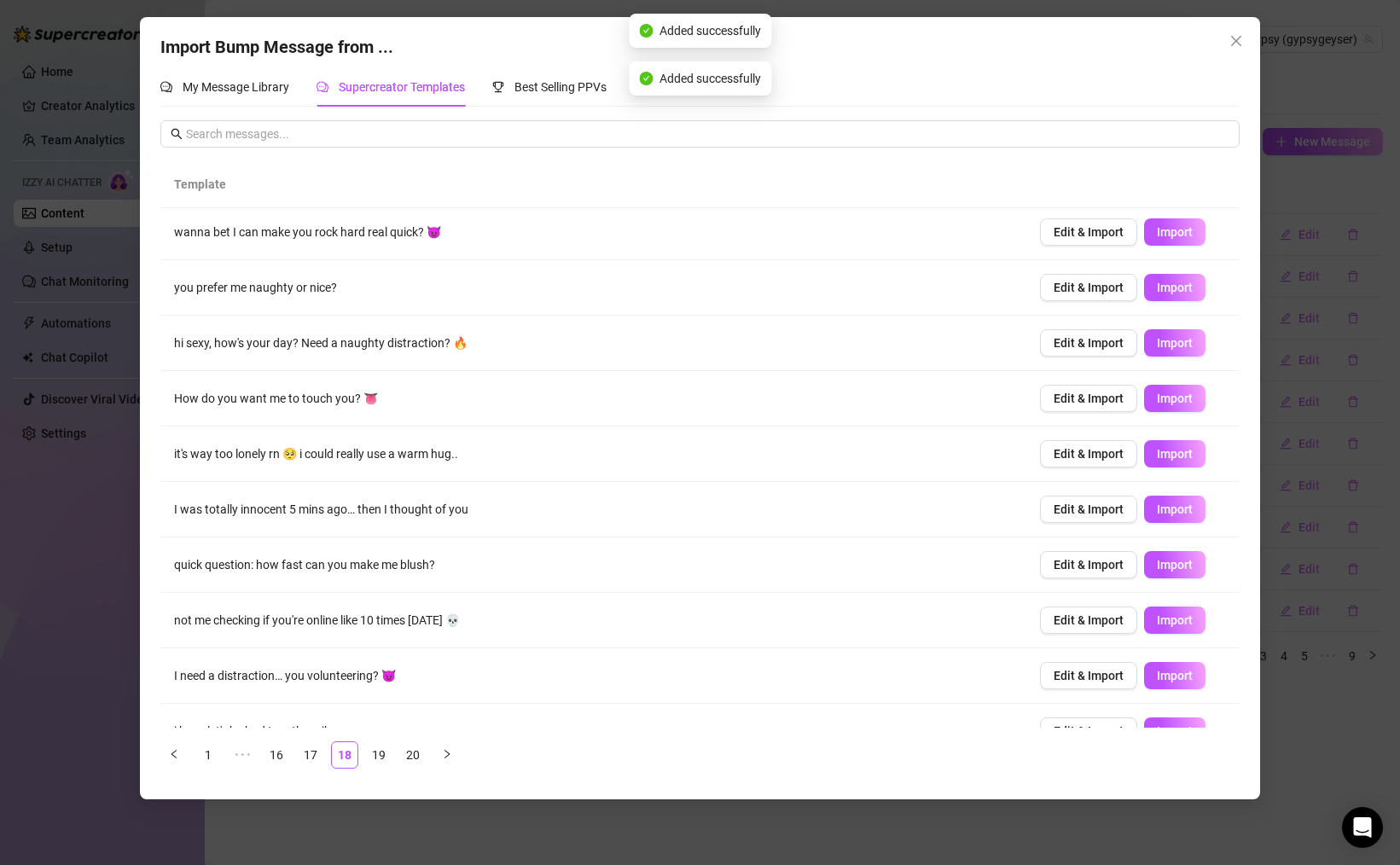
scroll to position [0, 0]
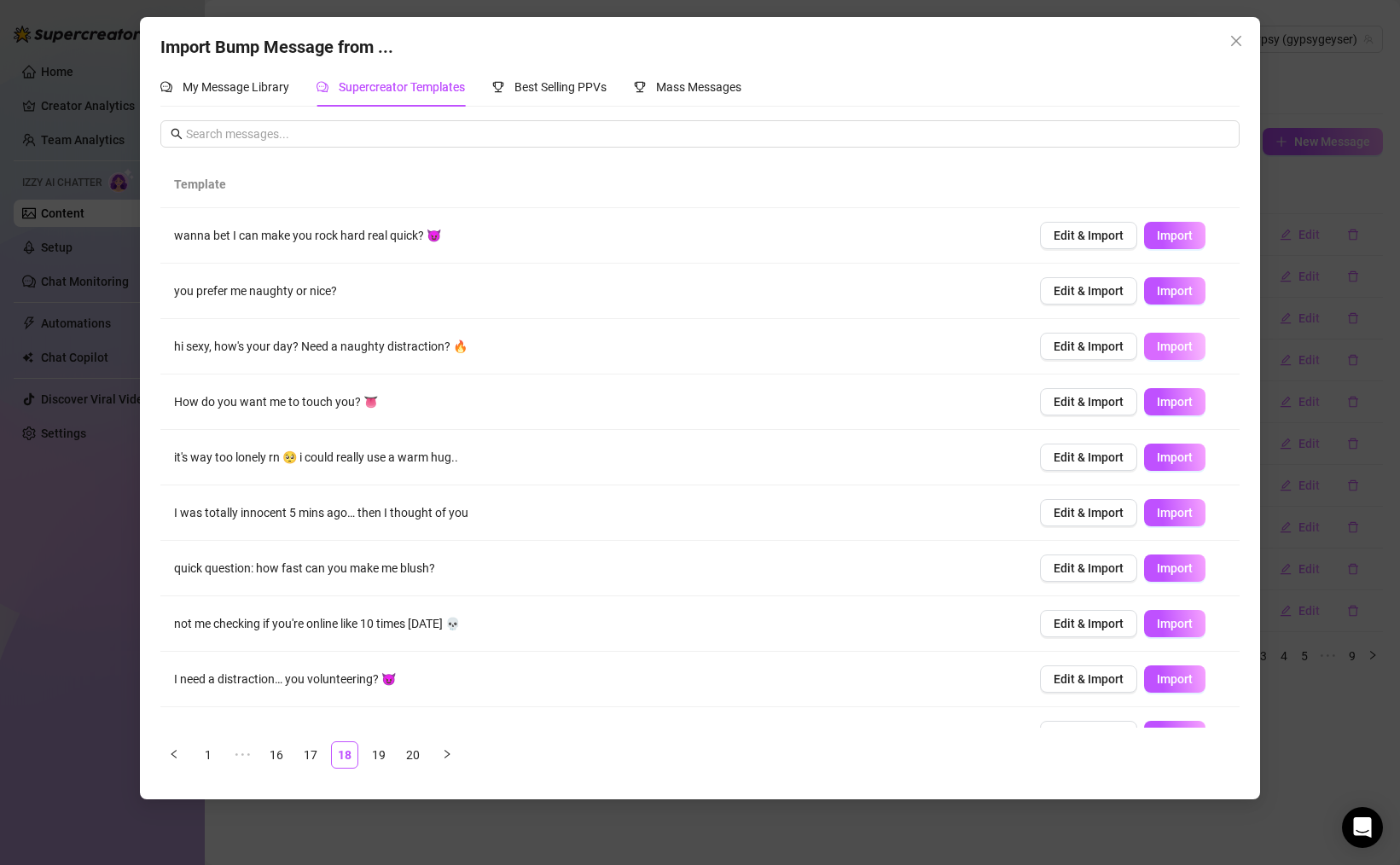
click at [1161, 345] on span "Import" at bounding box center [1174, 346] width 36 height 13
click at [1173, 403] on span "Import" at bounding box center [1174, 401] width 36 height 13
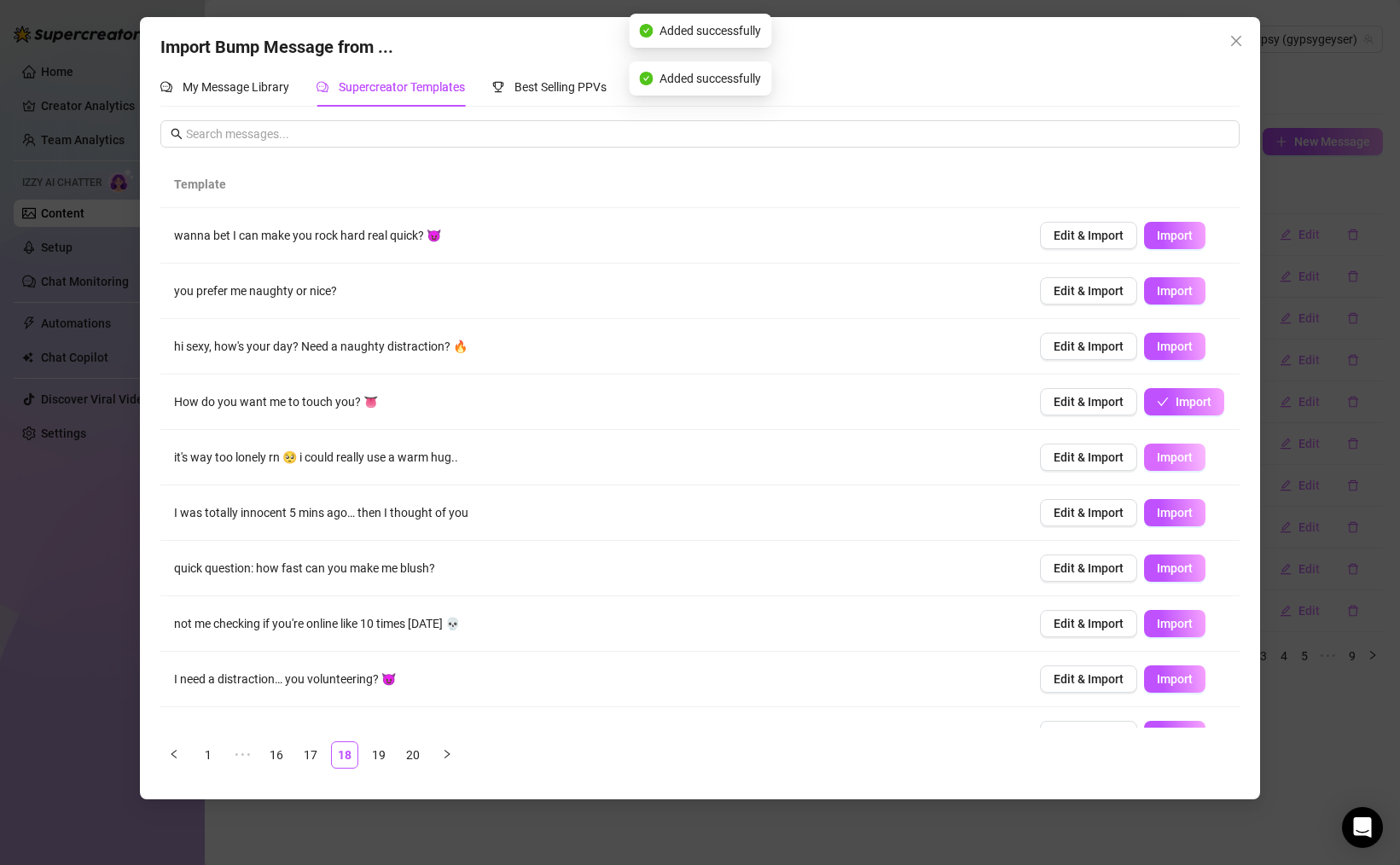
click at [1177, 457] on span "Import" at bounding box center [1174, 457] width 36 height 13
drag, startPoint x: 1174, startPoint y: 567, endPoint x: 1173, endPoint y: 585, distance: 18.0
click at [1174, 567] on span "Import" at bounding box center [1174, 568] width 36 height 13
click at [1168, 625] on span "Import" at bounding box center [1174, 623] width 36 height 13
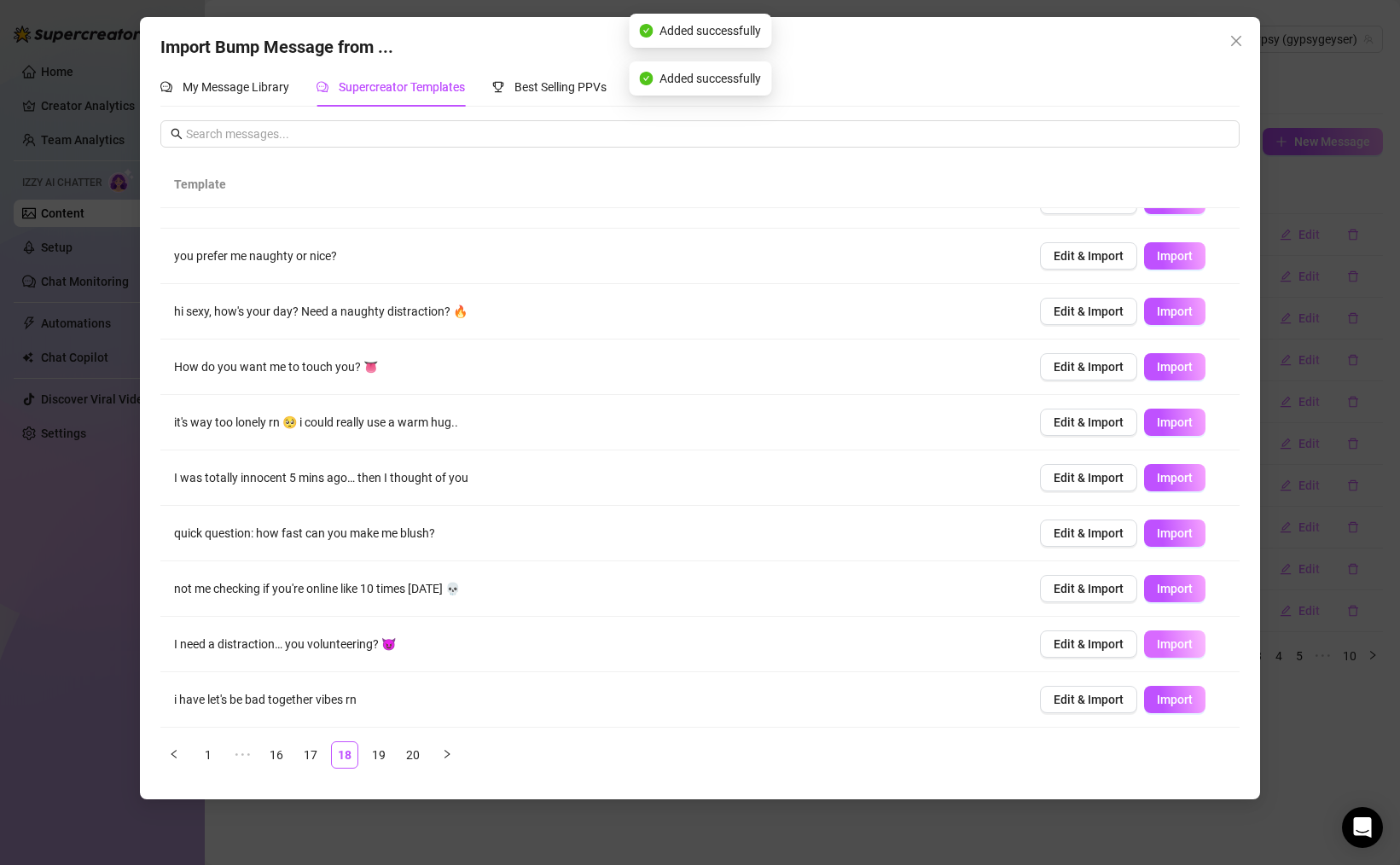
click at [1187, 632] on button "Import" at bounding box center [1174, 644] width 62 height 27
click at [1173, 698] on span "Import" at bounding box center [1174, 698] width 36 height 13
click at [378, 763] on link "19" at bounding box center [379, 755] width 26 height 26
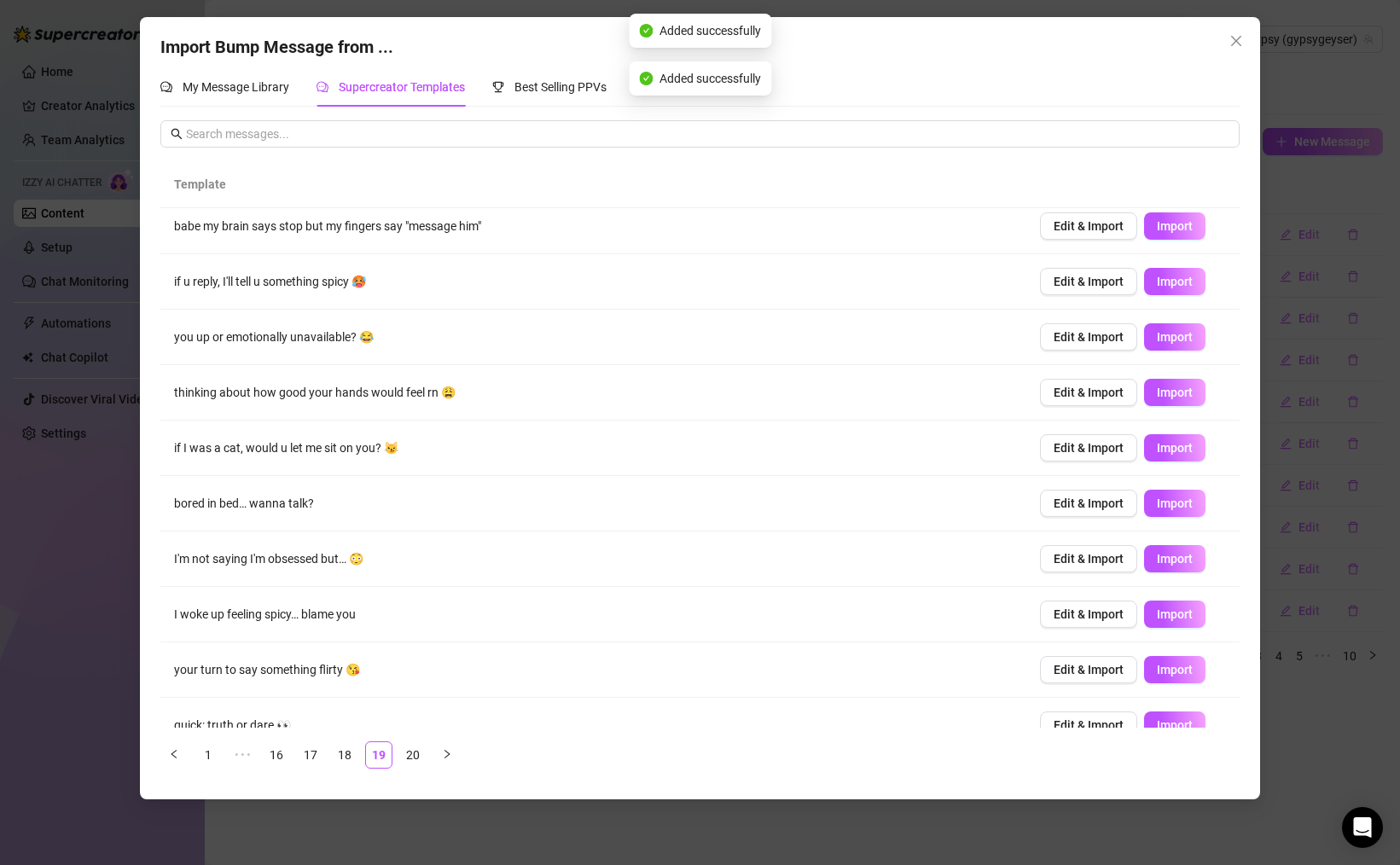
scroll to position [0, 0]
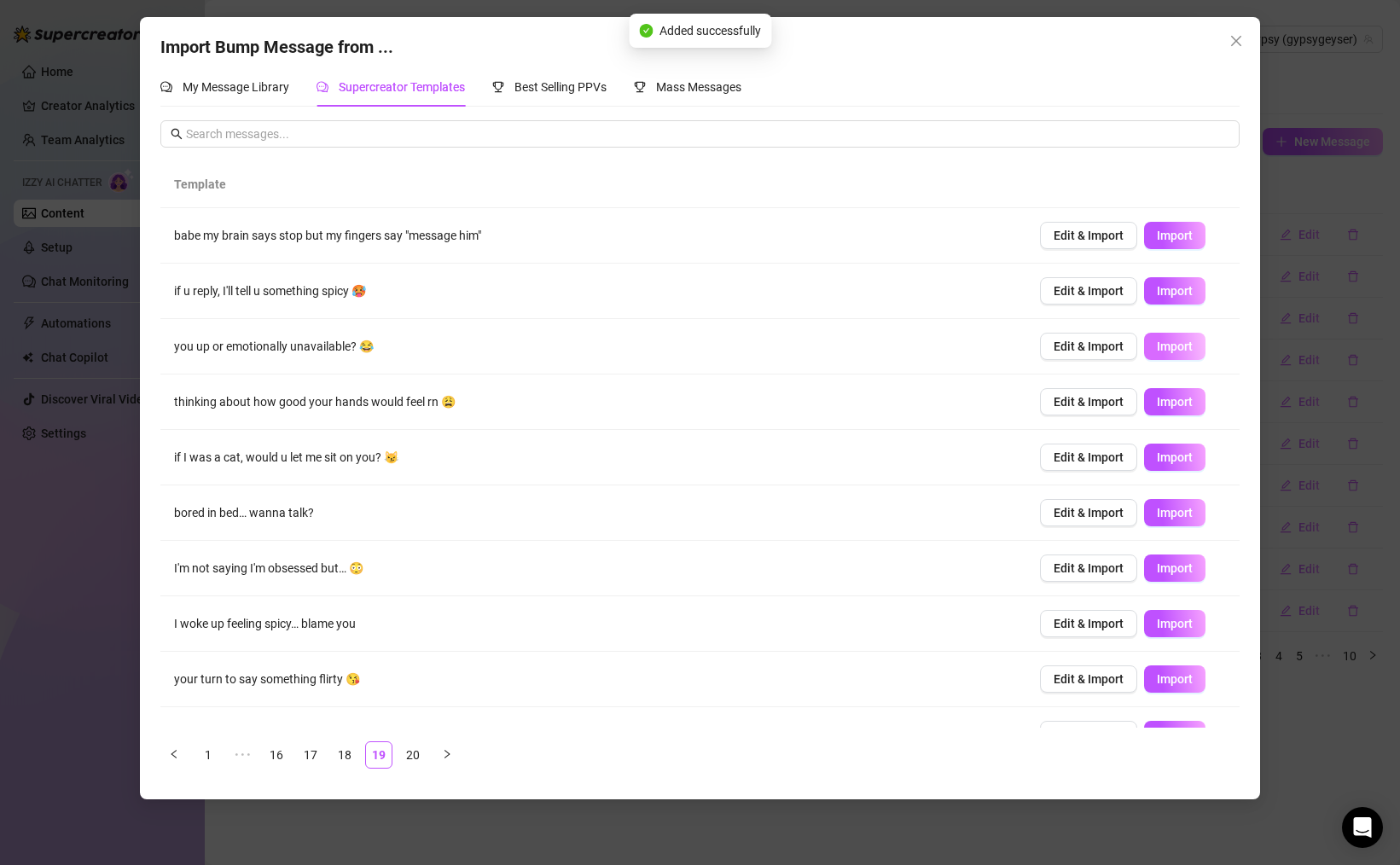
click at [1172, 340] on span "Import" at bounding box center [1174, 346] width 36 height 13
click at [1176, 288] on span "Import" at bounding box center [1174, 290] width 36 height 13
click at [1173, 231] on span "Import" at bounding box center [1174, 235] width 36 height 13
drag, startPoint x: 1185, startPoint y: 465, endPoint x: 1188, endPoint y: 509, distance: 44.1
click at [1185, 465] on button "Import" at bounding box center [1174, 457] width 62 height 27
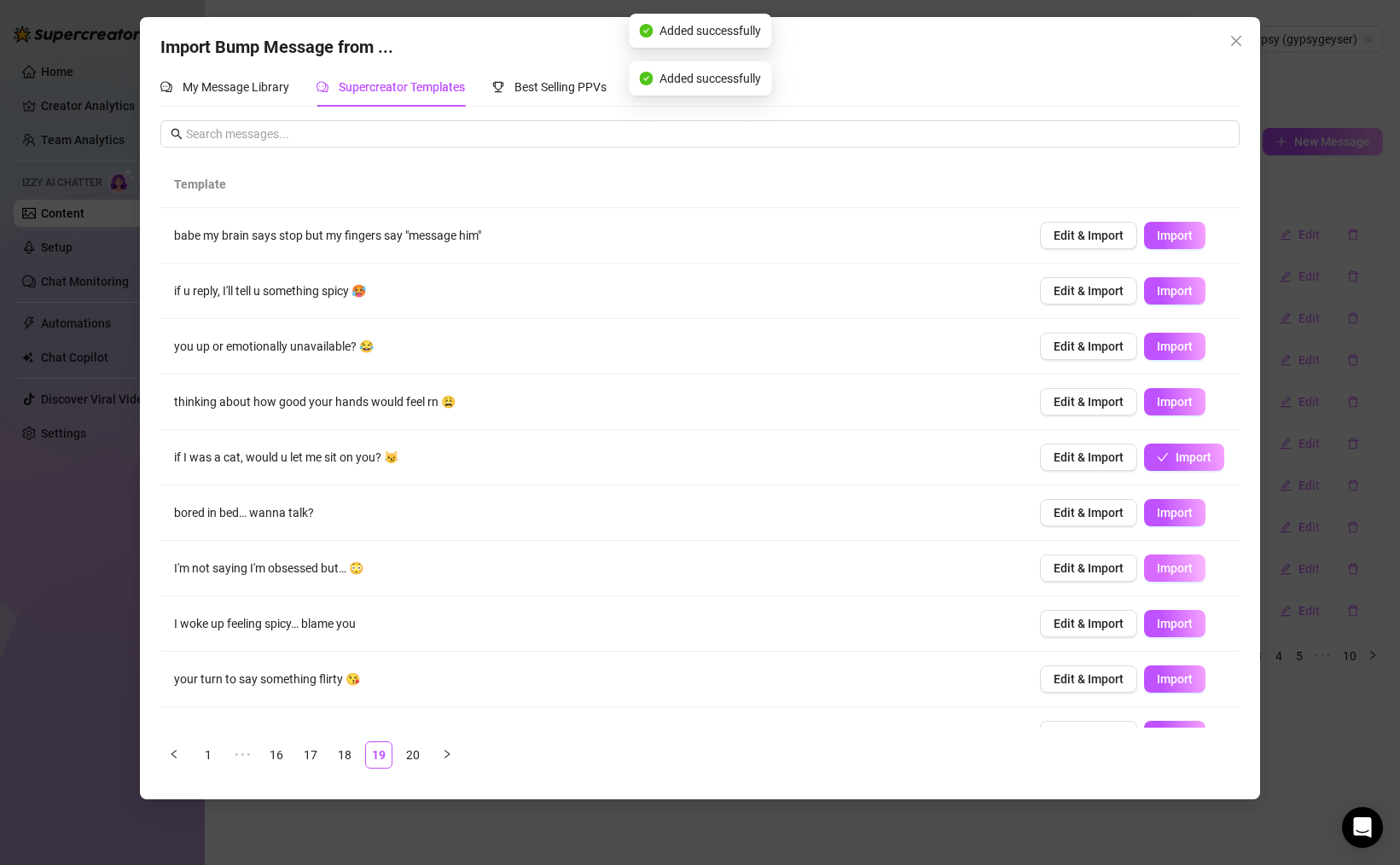
click at [1179, 561] on button "Import" at bounding box center [1174, 568] width 62 height 27
click at [1181, 639] on td "Edit & Import Import" at bounding box center [1133, 624] width 213 height 56
drag, startPoint x: 1173, startPoint y: 623, endPoint x: 1181, endPoint y: 646, distance: 24.4
click at [1173, 623] on span "Import" at bounding box center [1174, 623] width 36 height 13
click at [1183, 684] on span "Import" at bounding box center [1174, 678] width 36 height 13
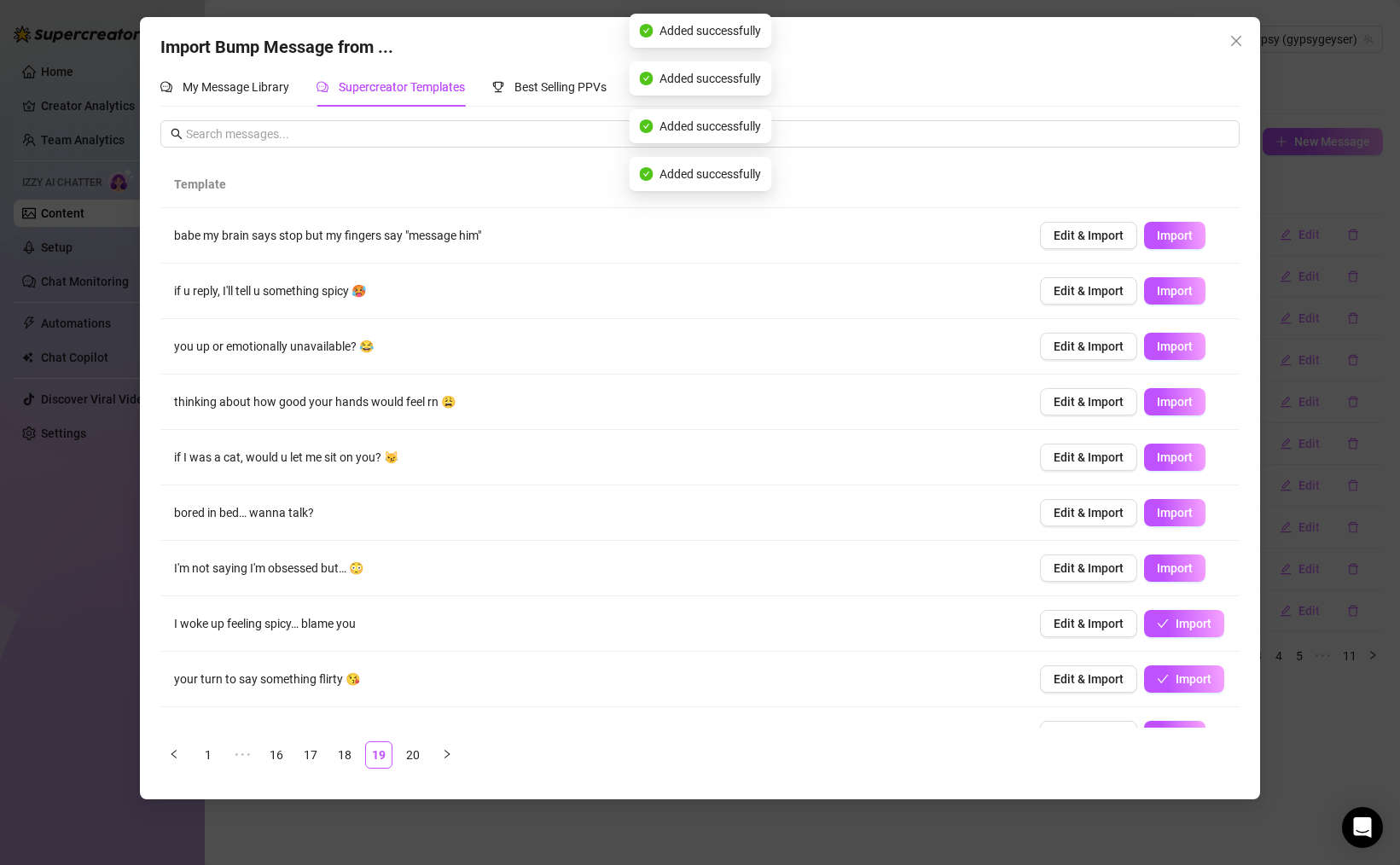
scroll to position [35, 0]
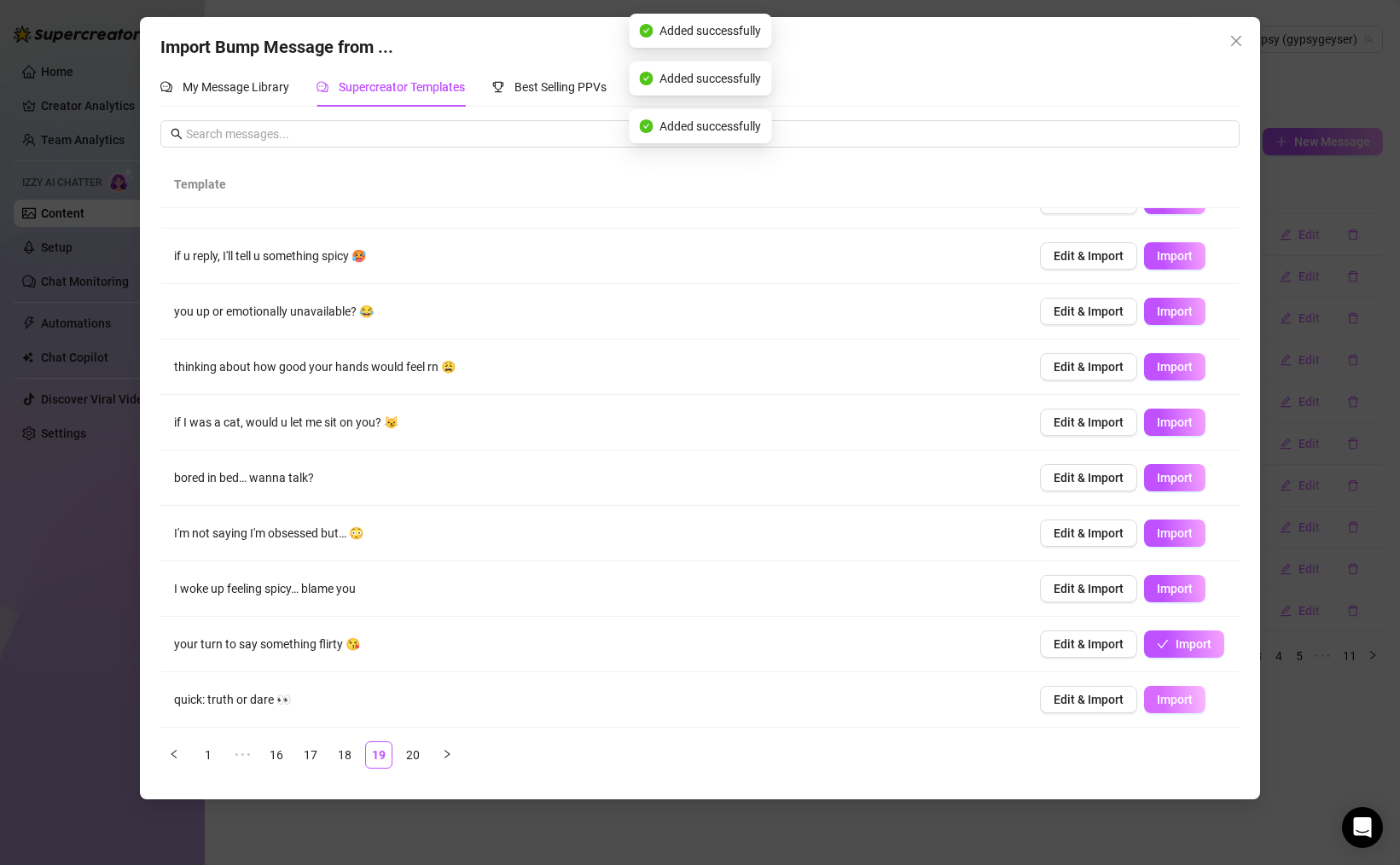
drag, startPoint x: 1179, startPoint y: 703, endPoint x: 1160, endPoint y: 699, distance: 19.4
click at [1178, 703] on span "Import" at bounding box center [1174, 698] width 36 height 13
click at [404, 749] on link "20" at bounding box center [413, 755] width 26 height 26
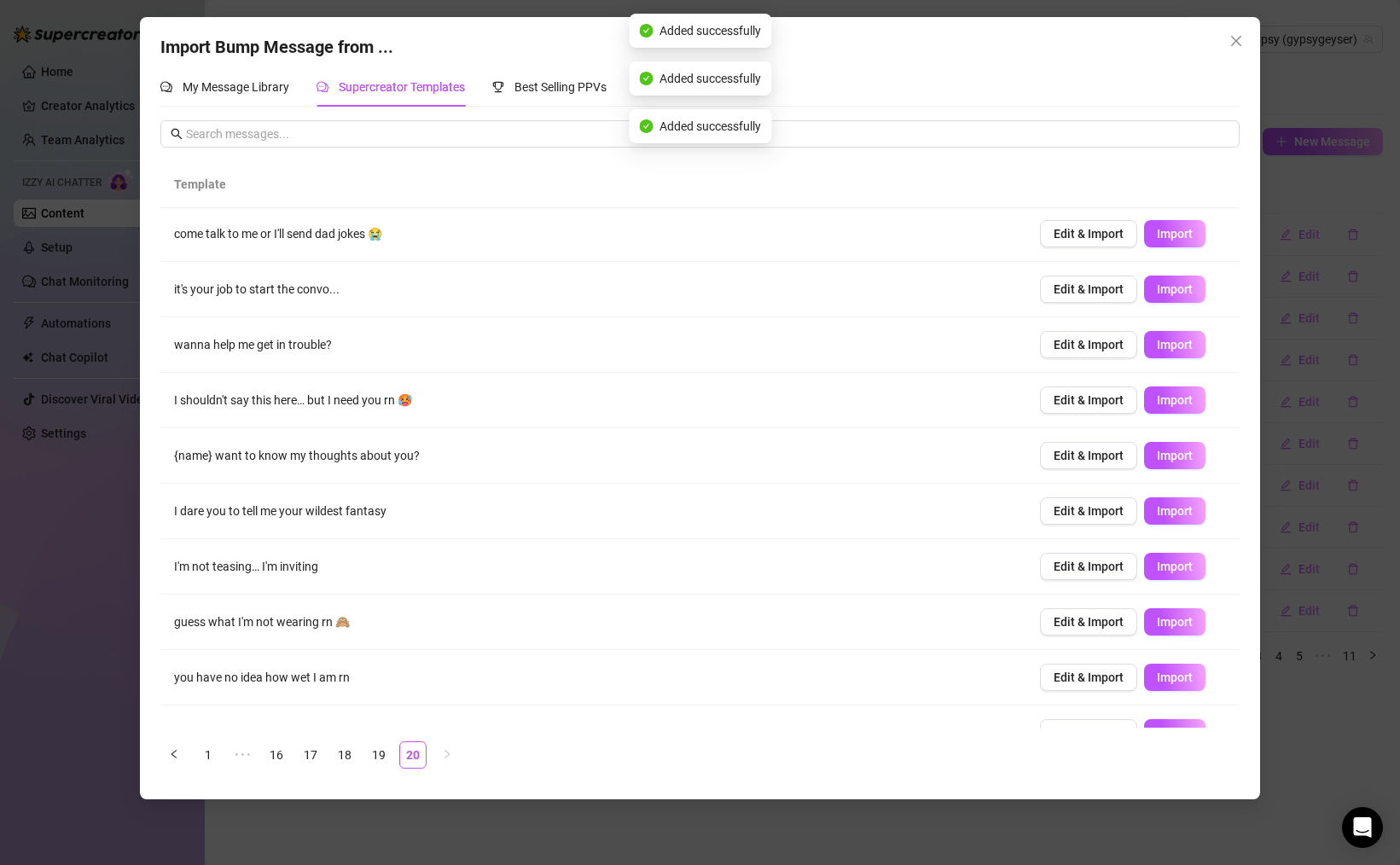
scroll to position [0, 0]
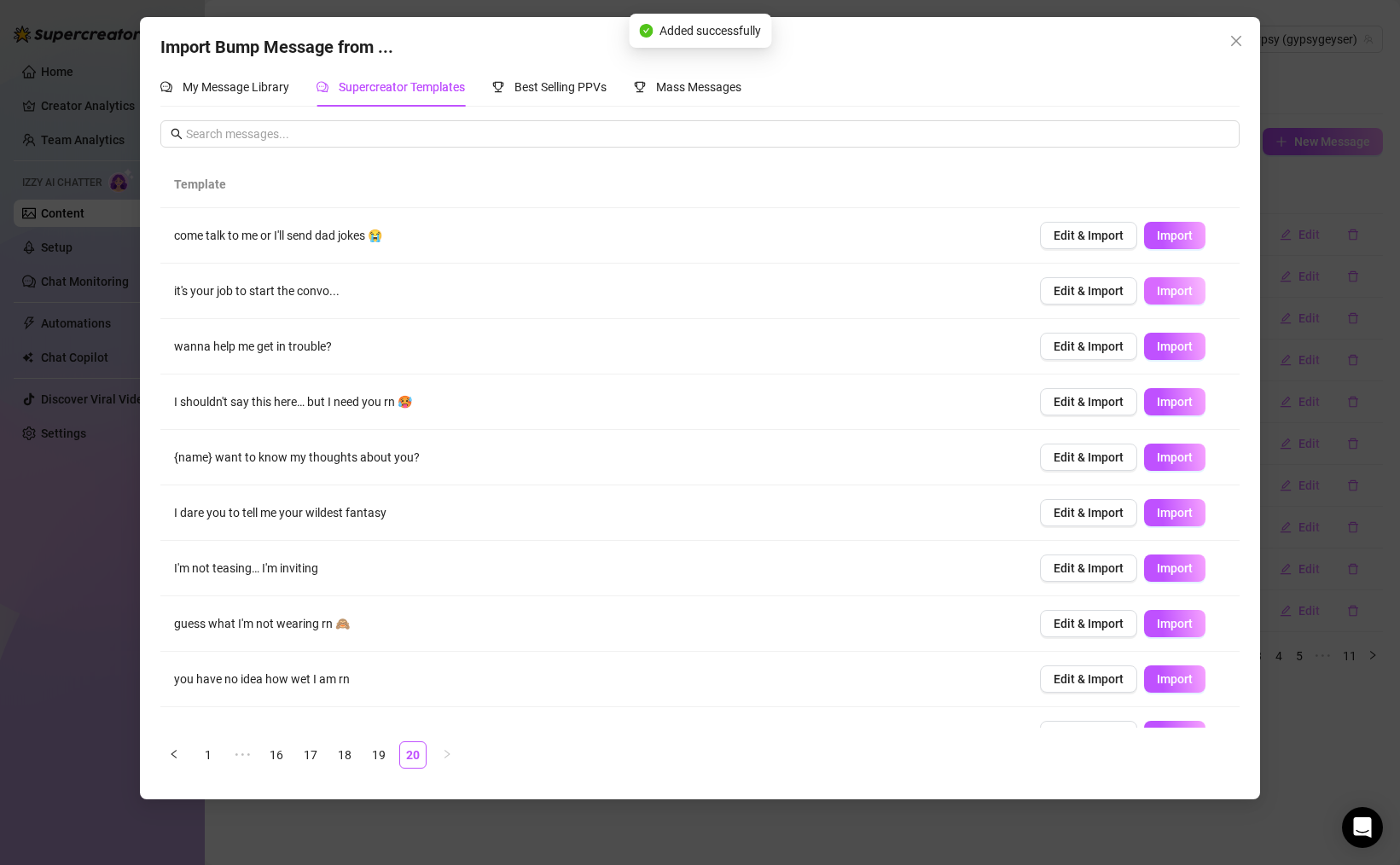
click at [1164, 281] on button "Import" at bounding box center [1174, 291] width 62 height 27
click at [1173, 227] on button "Import" at bounding box center [1174, 236] width 62 height 27
drag, startPoint x: 1177, startPoint y: 347, endPoint x: 1172, endPoint y: 396, distance: 49.3
click at [1177, 347] on span "Import" at bounding box center [1174, 346] width 36 height 13
click at [1170, 409] on button "Import" at bounding box center [1174, 401] width 62 height 27
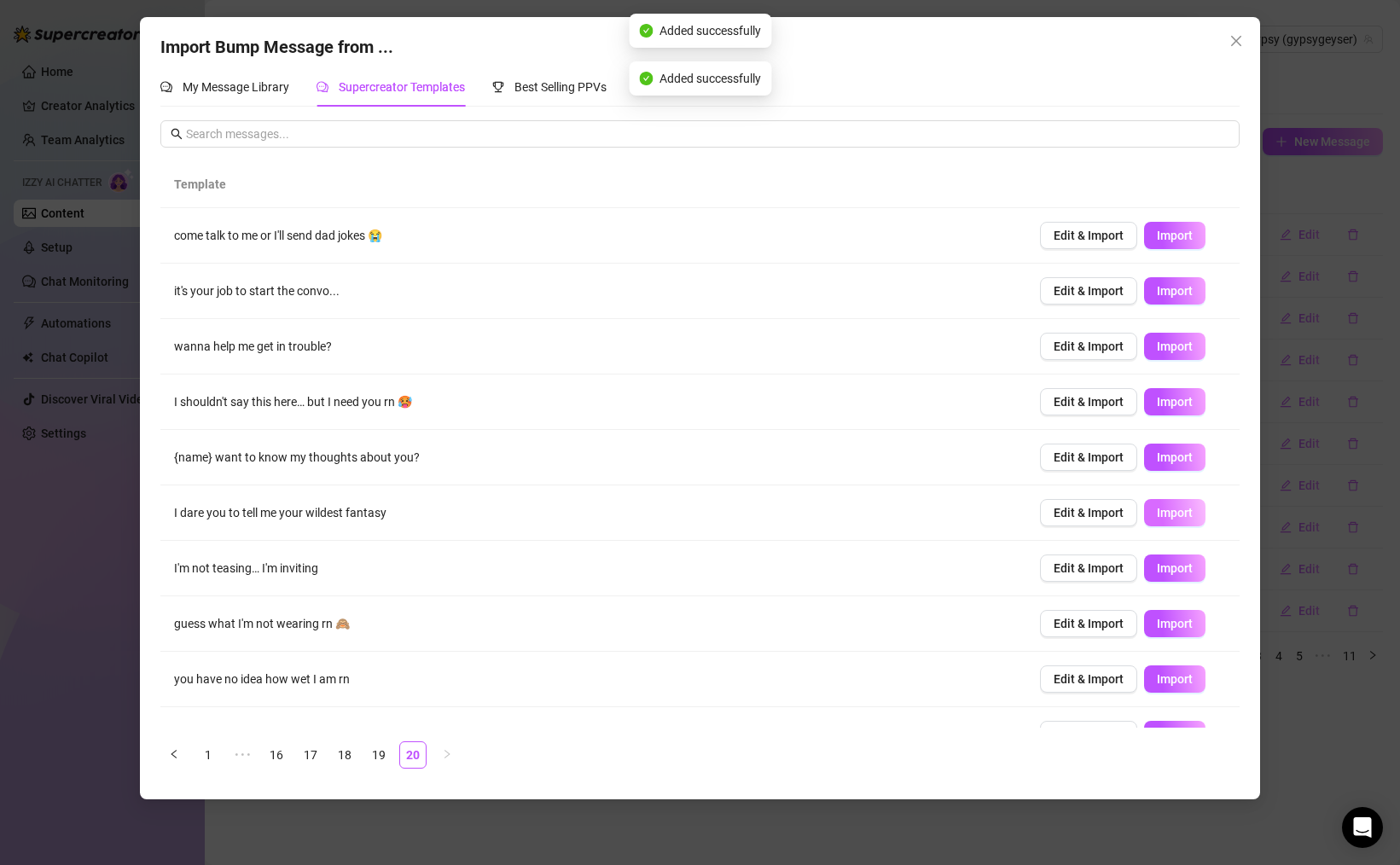
click at [1184, 523] on button "Import" at bounding box center [1174, 512] width 62 height 27
click at [1176, 578] on button "Import" at bounding box center [1174, 568] width 62 height 27
click at [1171, 619] on span "Import" at bounding box center [1174, 623] width 36 height 13
click at [1177, 676] on span "Import" at bounding box center [1174, 678] width 36 height 13
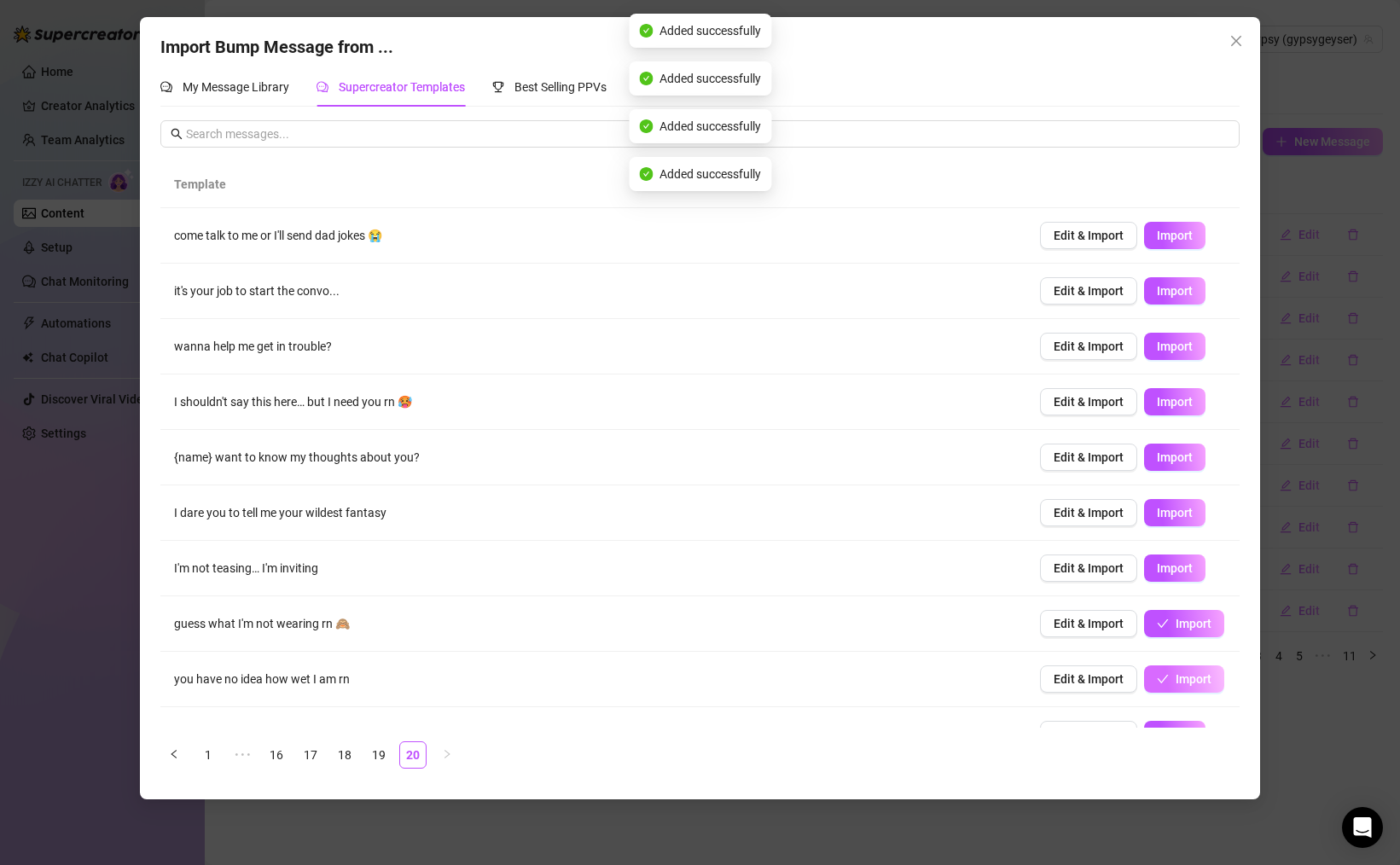
scroll to position [35, 0]
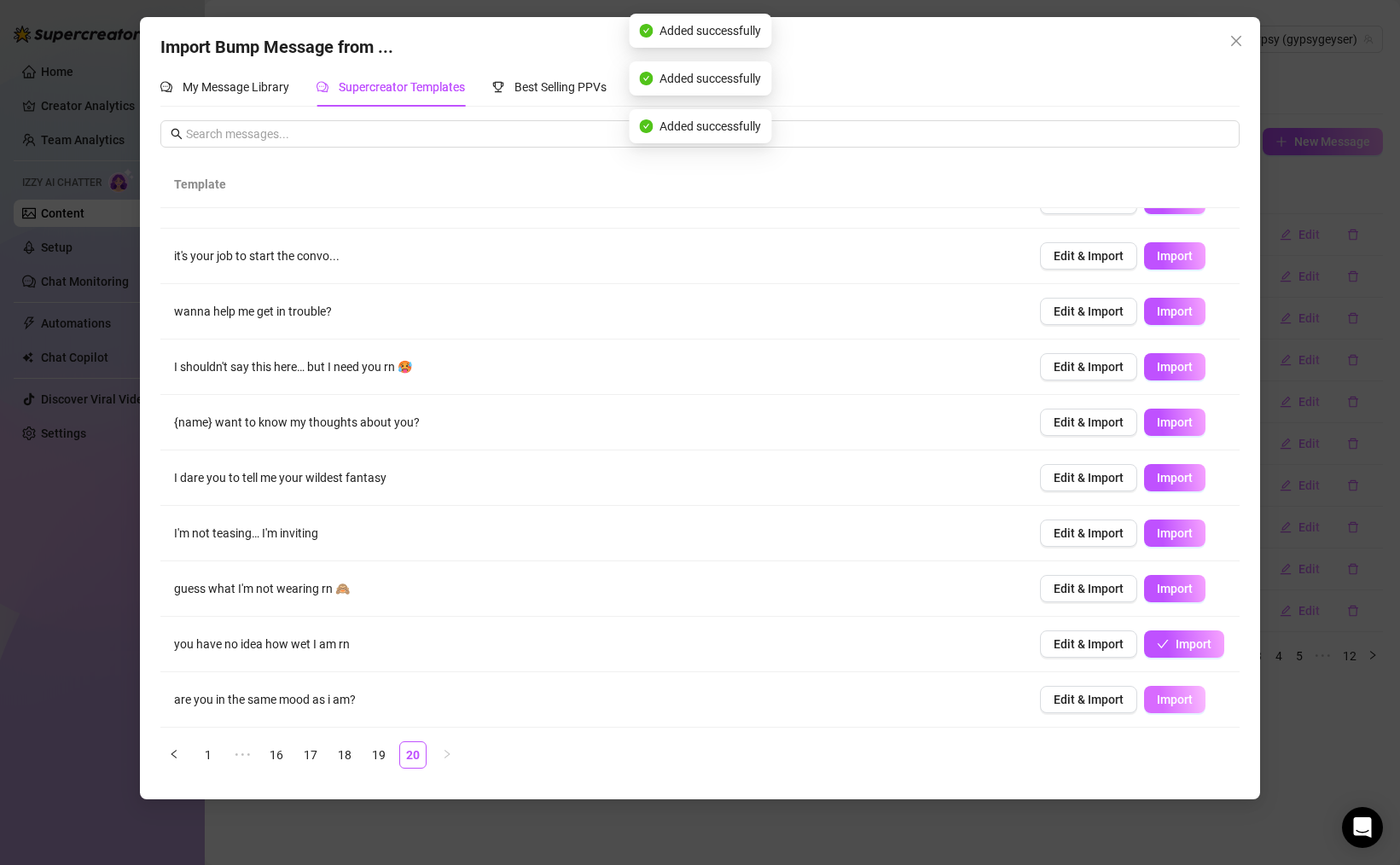
click at [1172, 703] on span "Import" at bounding box center [1174, 698] width 36 height 13
click at [1240, 42] on icon "close" at bounding box center [1235, 40] width 13 height 13
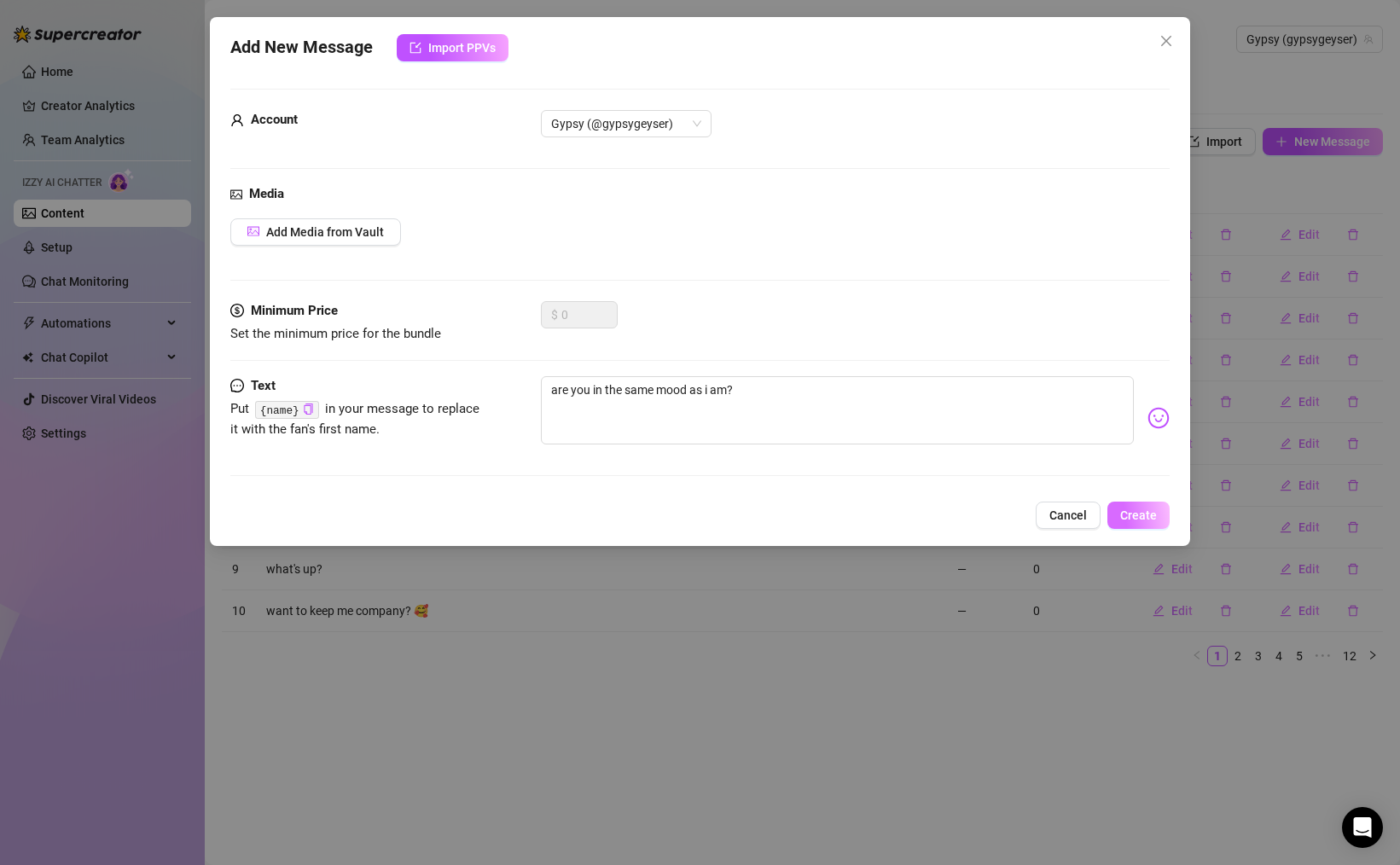
click at [1122, 511] on span "Create" at bounding box center [1138, 515] width 37 height 13
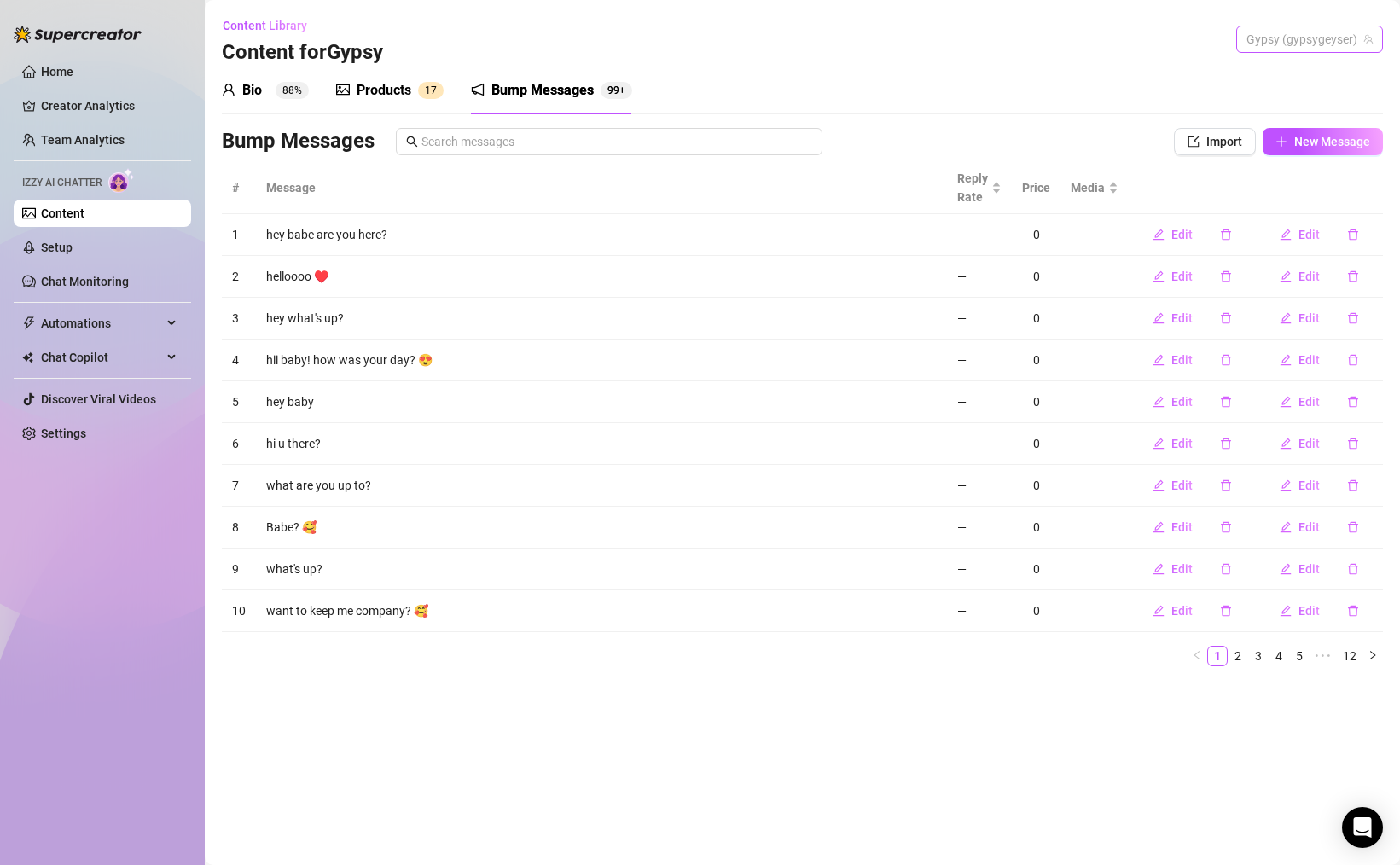
click at [1301, 30] on span "Gypsy (gypsygeyser)" at bounding box center [1309, 39] width 126 height 26
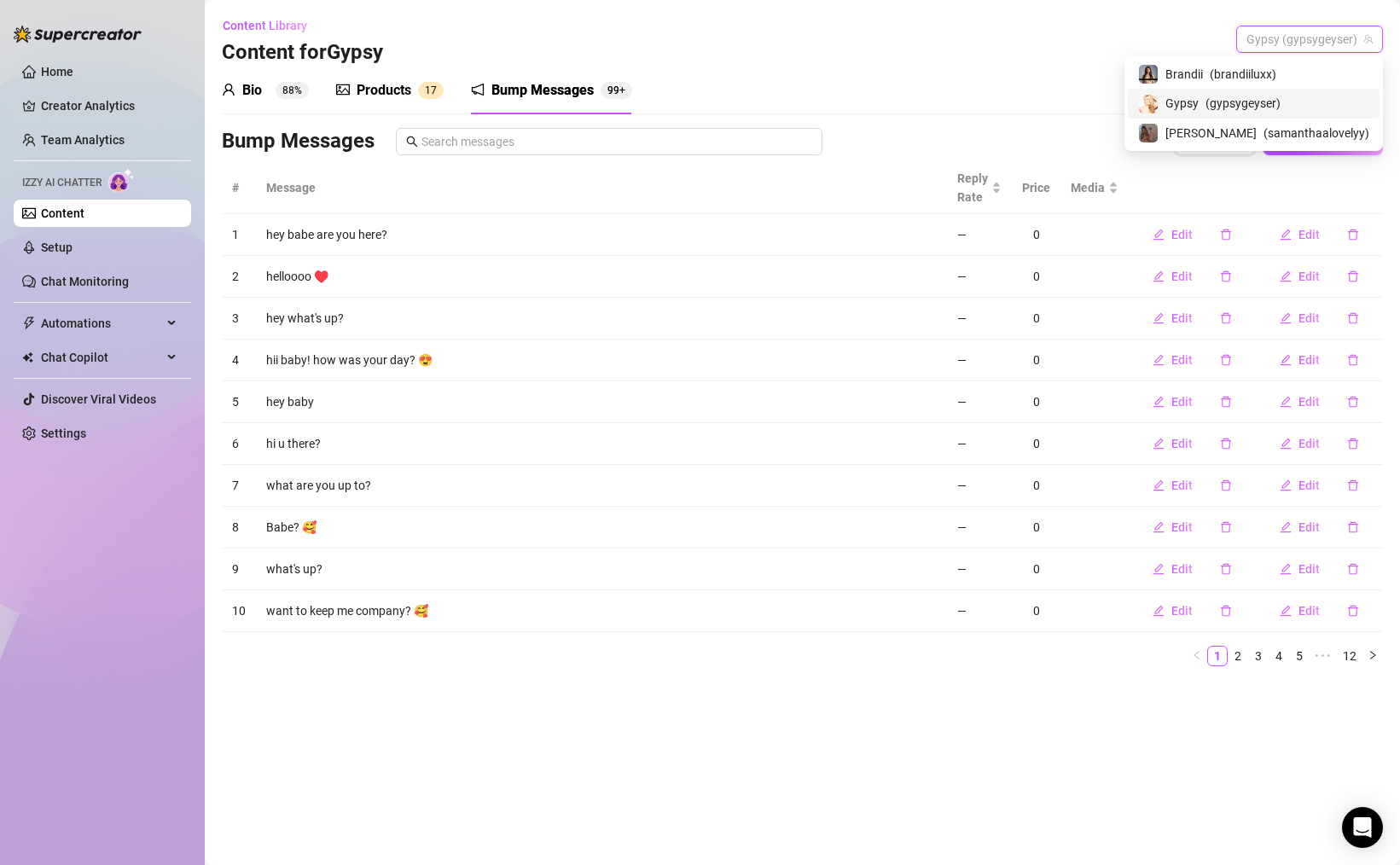
click at [1225, 100] on div "Gypsy ( gypsygeyser )" at bounding box center [1253, 103] width 231 height 21
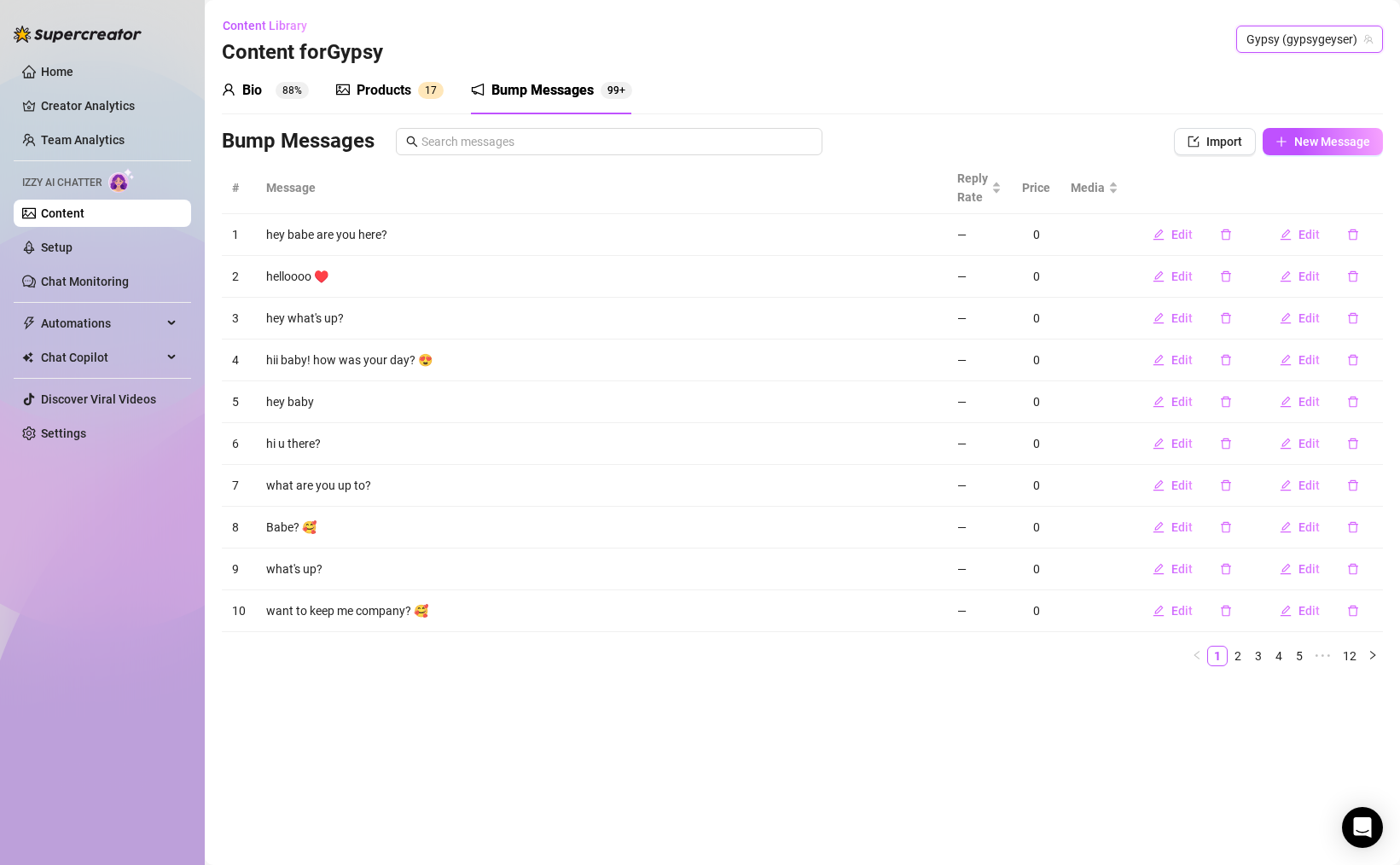
click at [1300, 39] on span "Gypsy (gypsygeyser)" at bounding box center [1309, 39] width 126 height 26
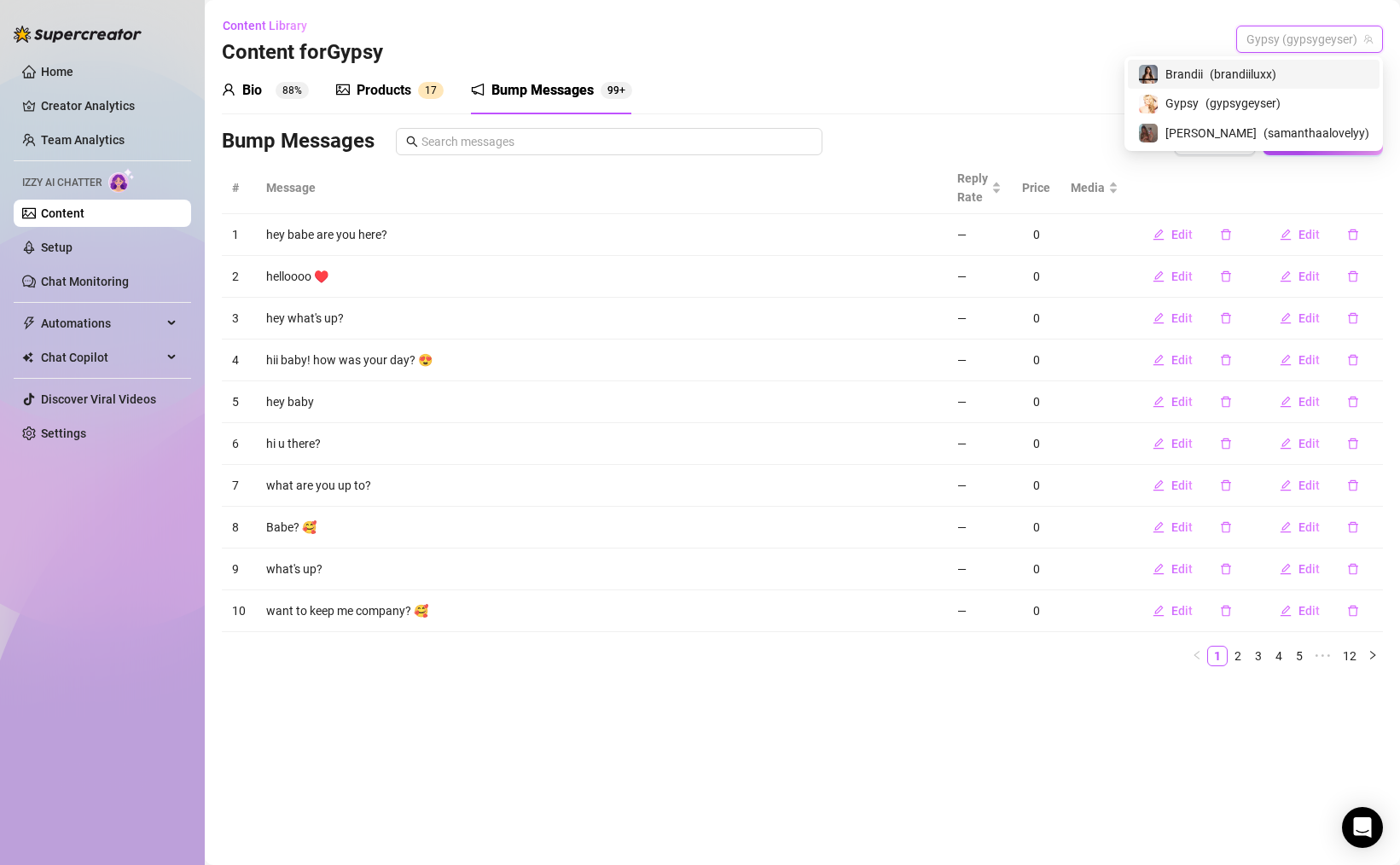
click at [1247, 66] on span "( brandiiluxx )" at bounding box center [1242, 73] width 66 height 19
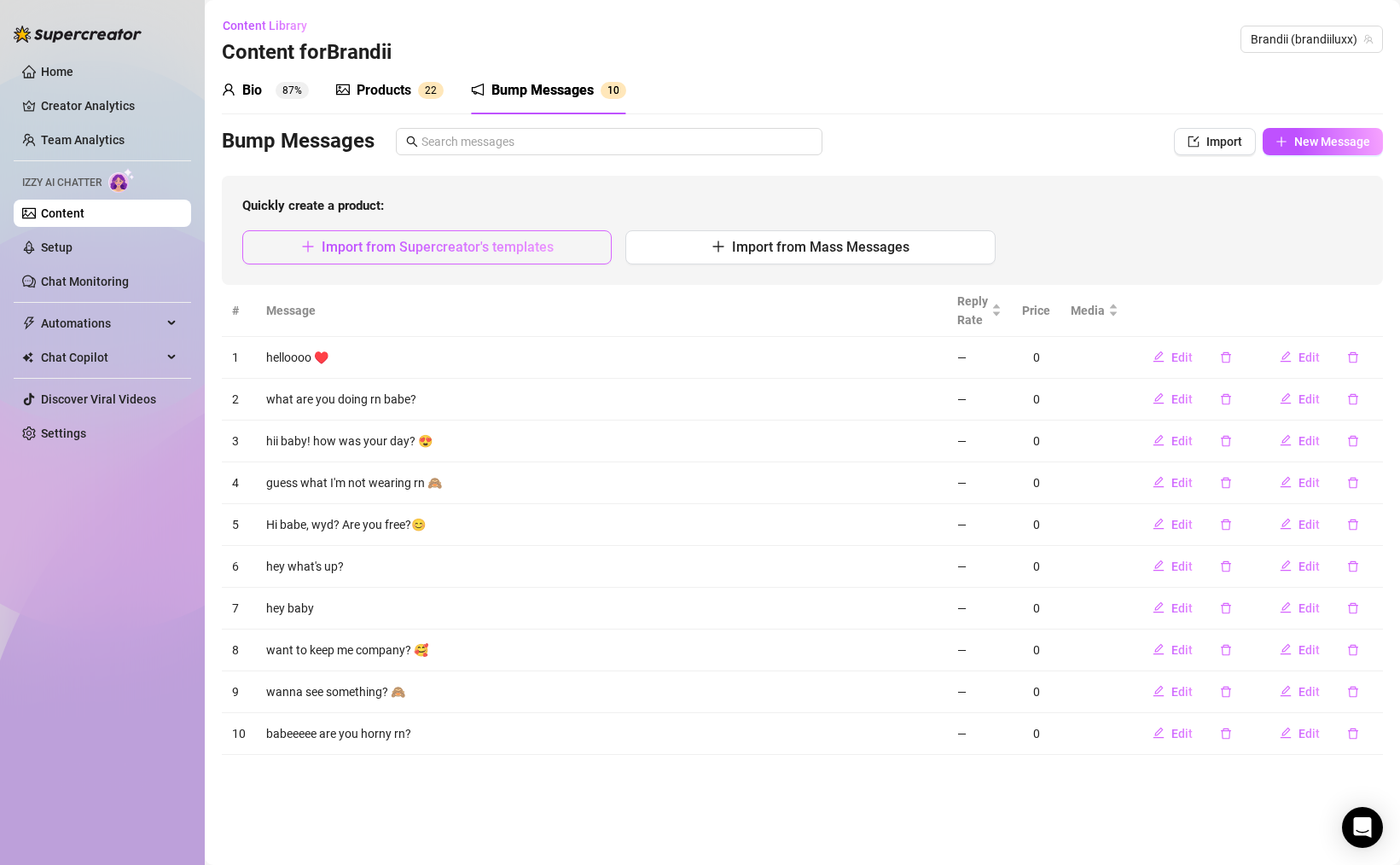
click at [561, 251] on button "Import from Supercreator's templates" at bounding box center [426, 247] width 369 height 34
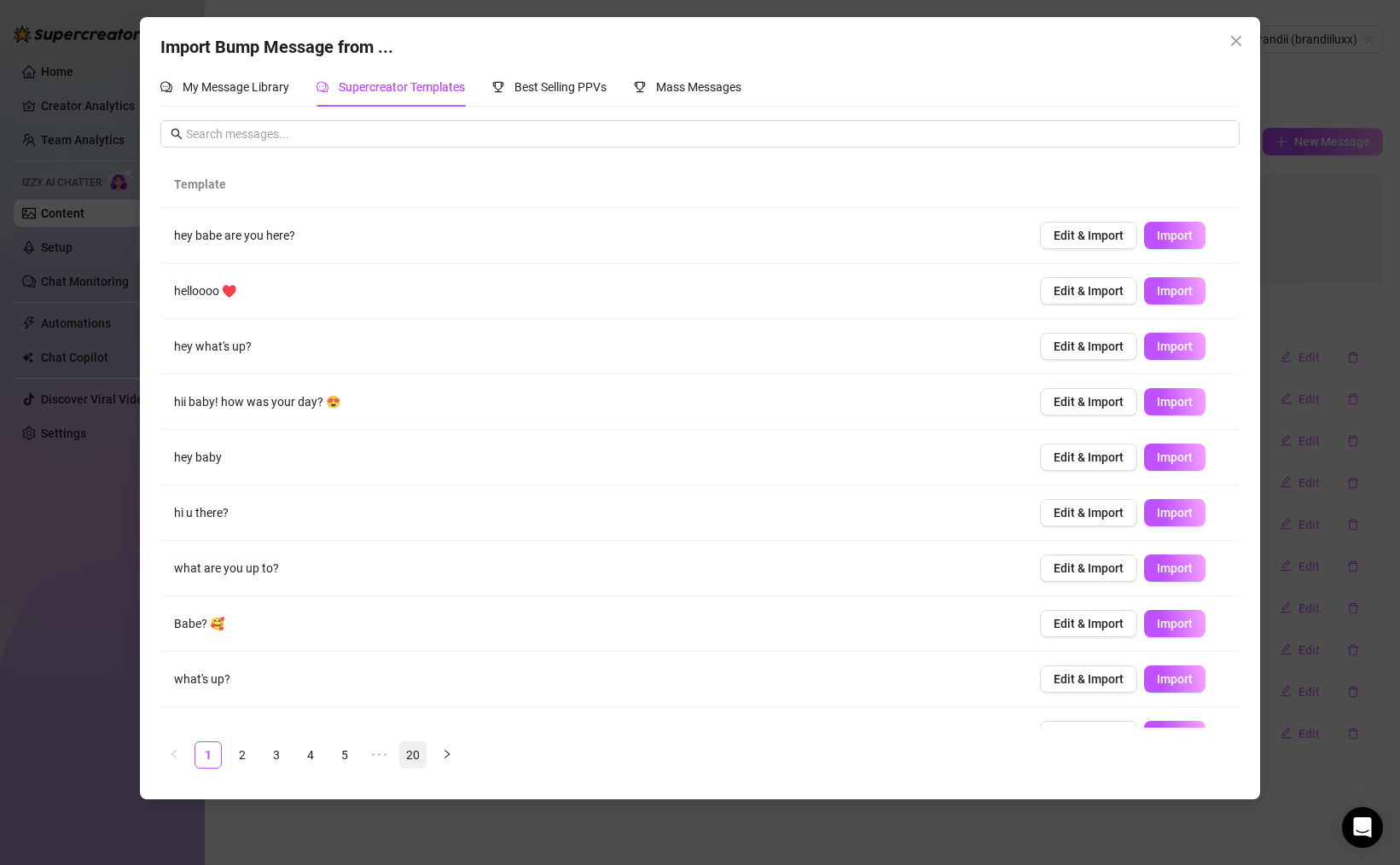
click at [417, 749] on link "20" at bounding box center [413, 755] width 26 height 26
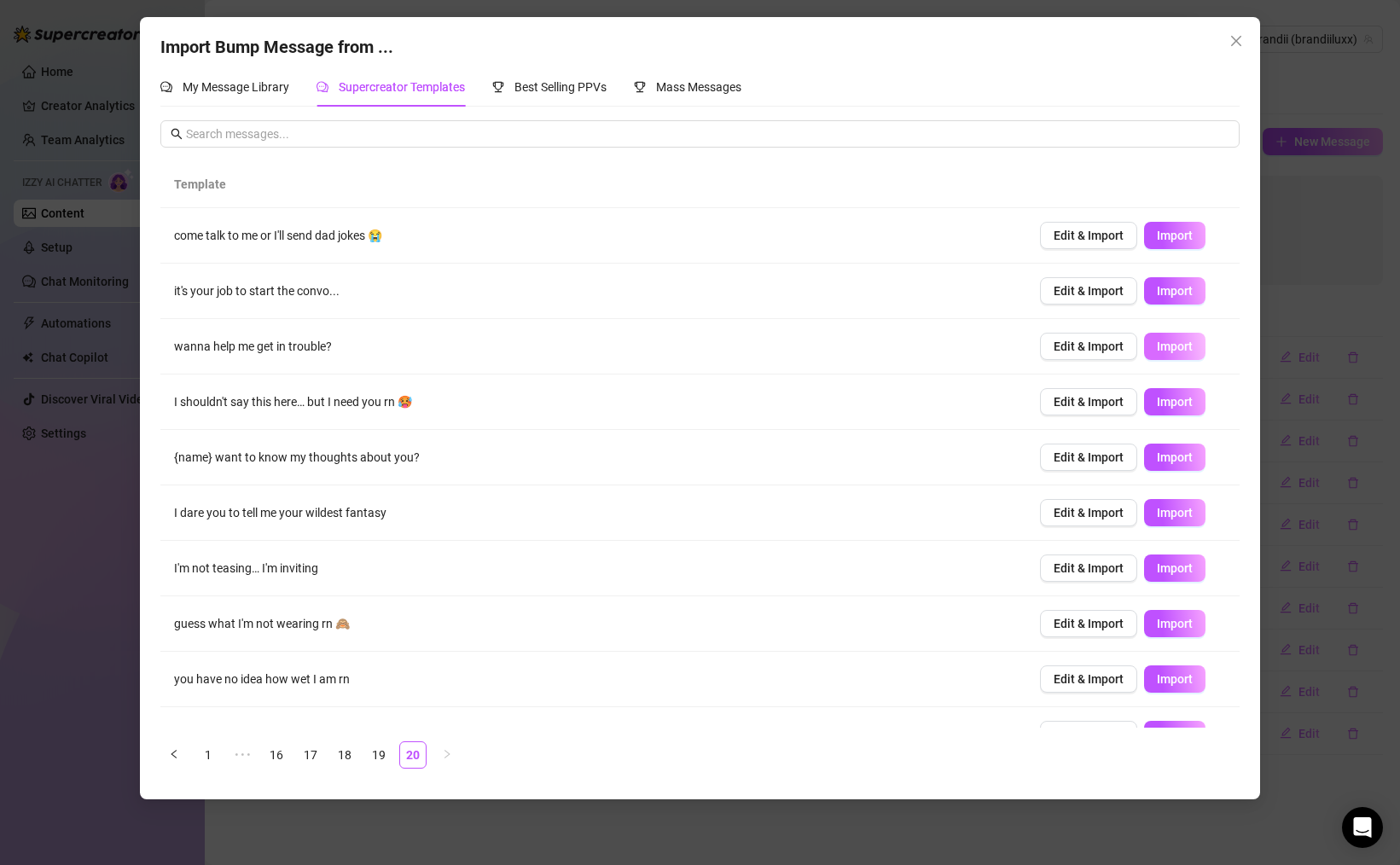
click at [1155, 349] on button "Import" at bounding box center [1174, 346] width 62 height 27
click at [1186, 235] on span "Import" at bounding box center [1174, 235] width 36 height 13
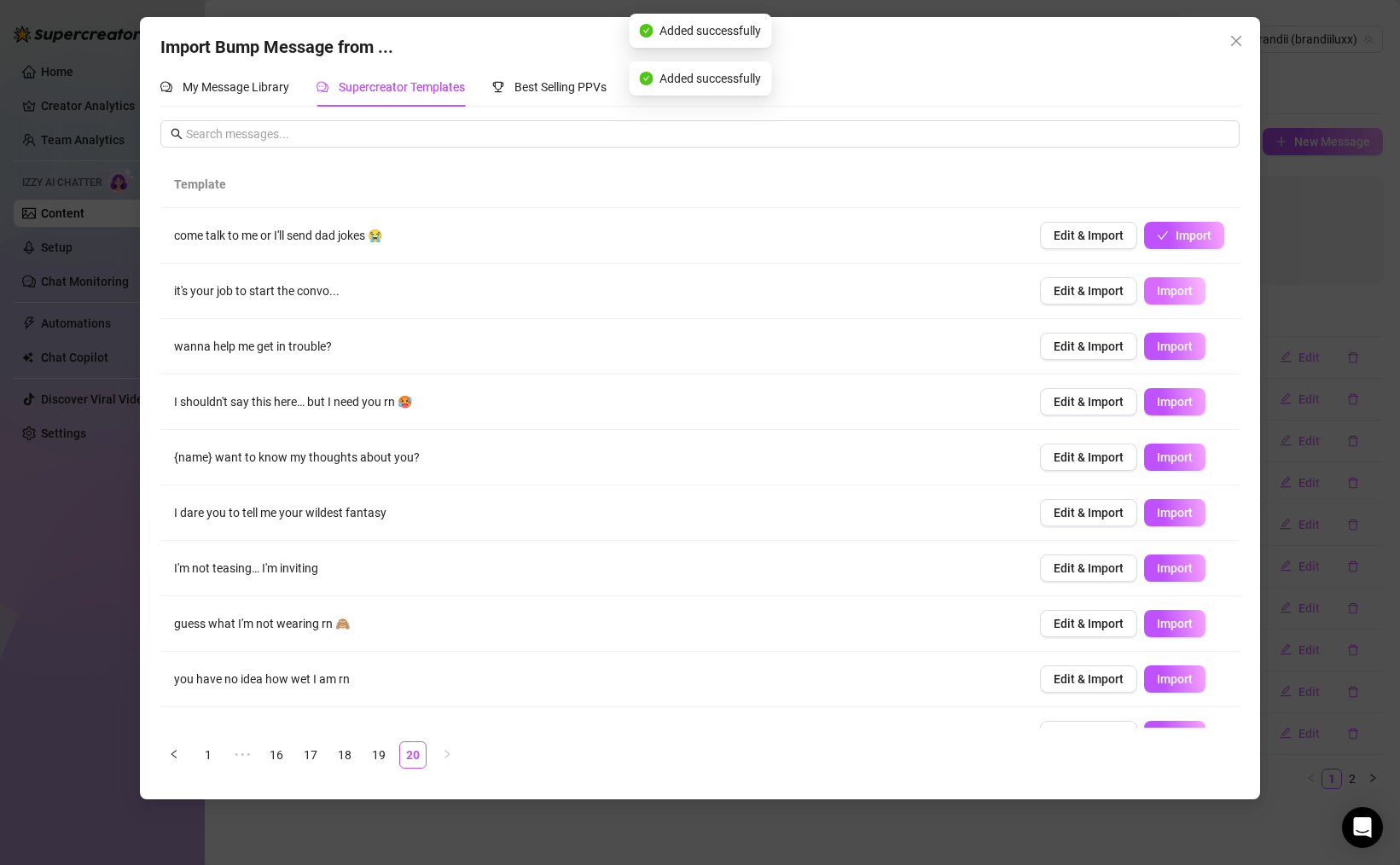
drag, startPoint x: 1178, startPoint y: 286, endPoint x: 1177, endPoint y: 295, distance: 9.1
click at [1178, 287] on span "Import" at bounding box center [1174, 290] width 36 height 13
click at [1171, 513] on span "Import" at bounding box center [1174, 512] width 36 height 13
click at [1196, 576] on button "Import" at bounding box center [1174, 568] width 62 height 27
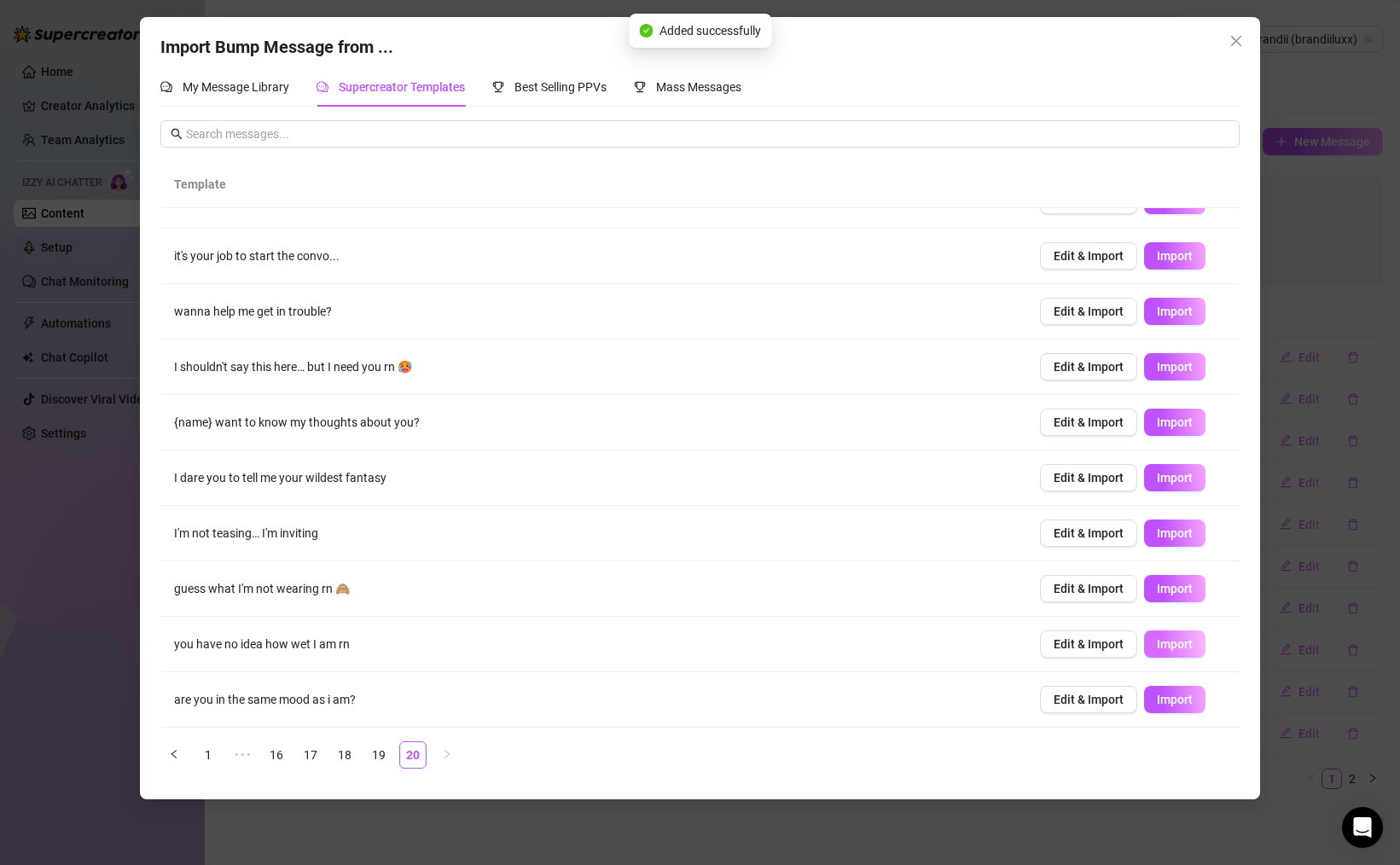
click at [1171, 644] on span "Import" at bounding box center [1174, 643] width 36 height 13
click at [1177, 698] on span "Import" at bounding box center [1174, 698] width 36 height 13
drag, startPoint x: 380, startPoint y: 754, endPoint x: 415, endPoint y: 748, distance: 35.5
click at [380, 754] on link "19" at bounding box center [379, 755] width 26 height 26
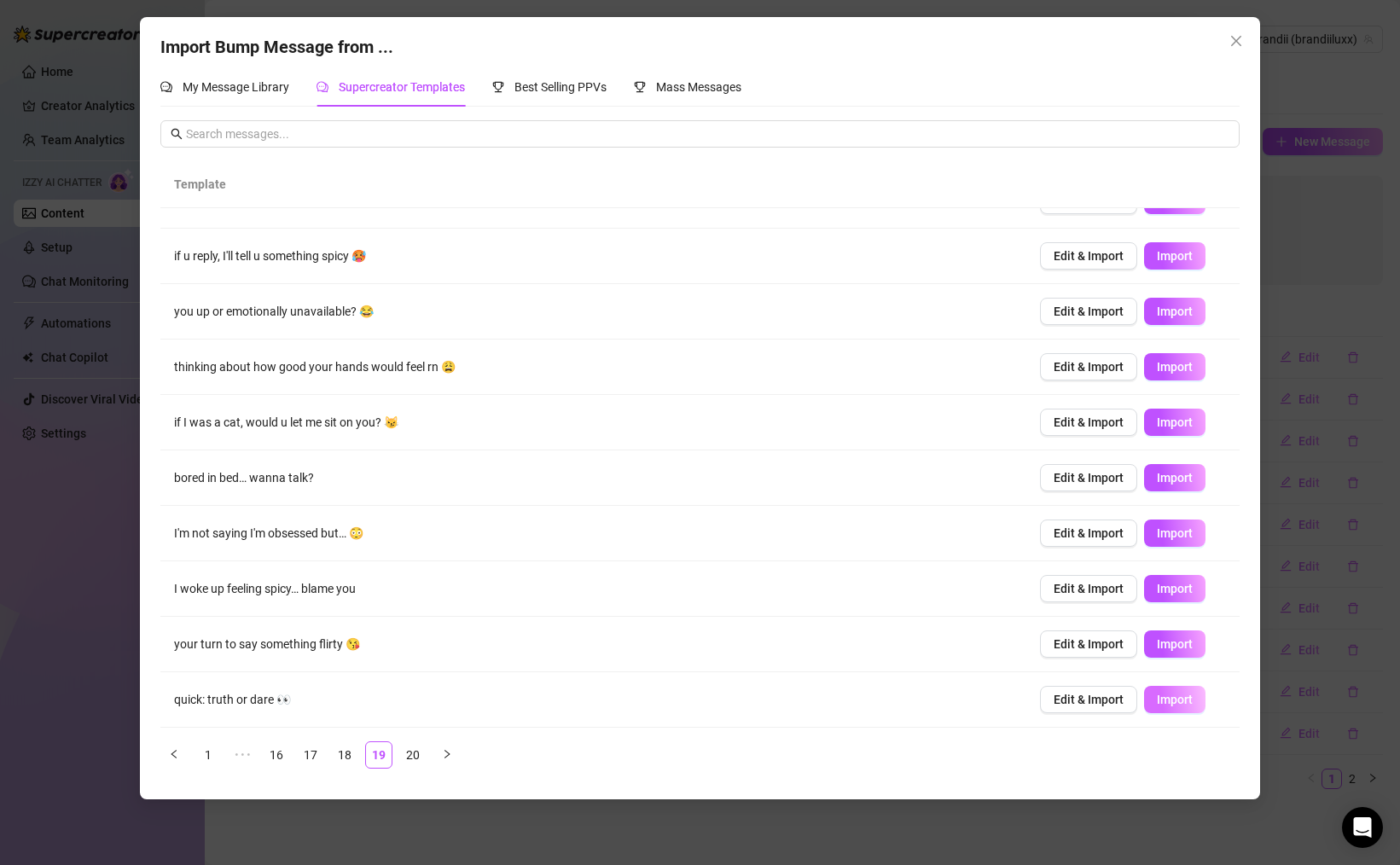
click at [1185, 704] on span "Import" at bounding box center [1174, 698] width 36 height 13
click at [1173, 641] on span "Import" at bounding box center [1174, 643] width 36 height 13
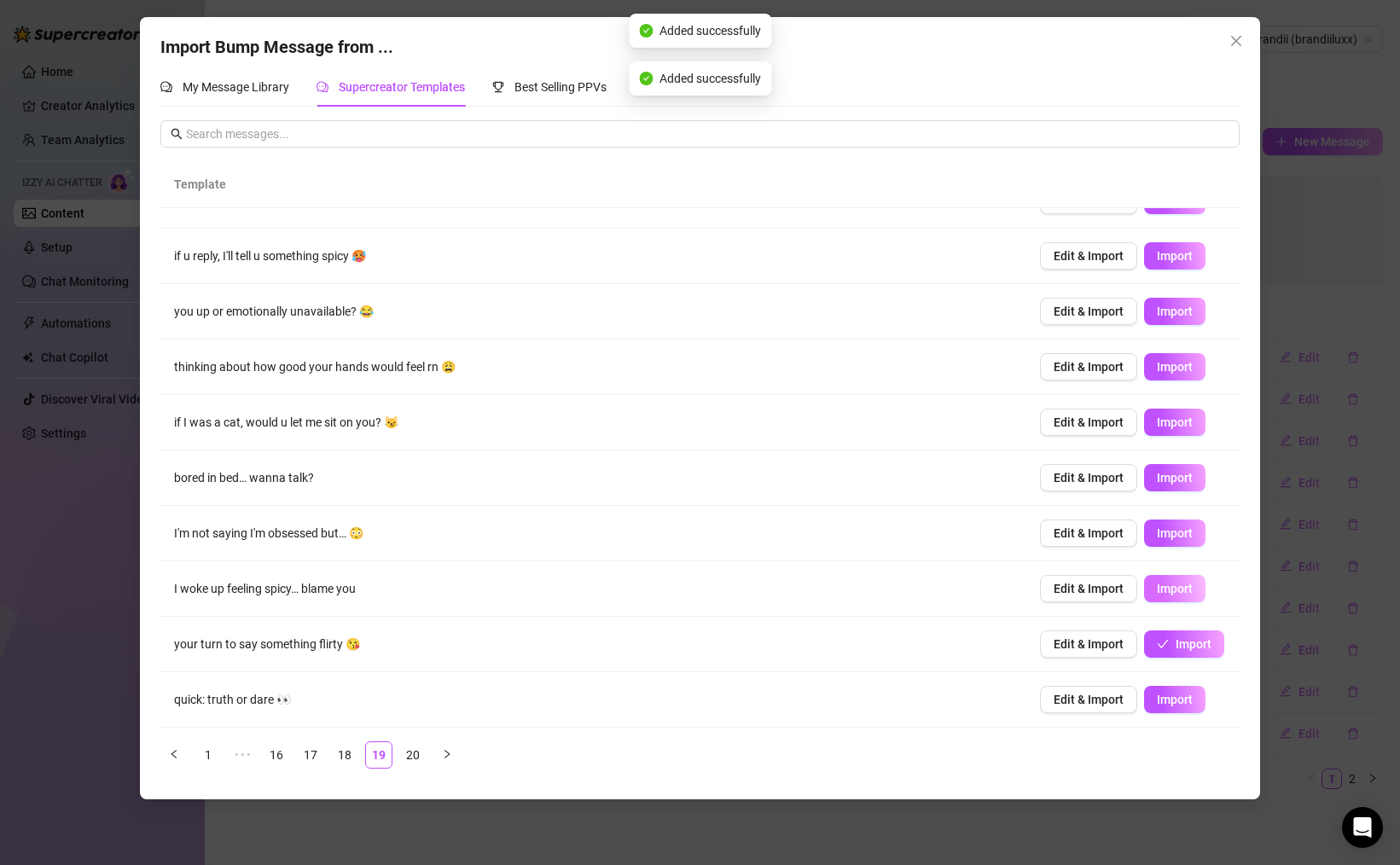
click at [1171, 591] on span "Import" at bounding box center [1174, 588] width 36 height 13
click at [1168, 517] on td "Edit & Import Import" at bounding box center [1133, 534] width 213 height 56
click at [1168, 529] on span "Import" at bounding box center [1174, 533] width 36 height 13
click at [1179, 471] on span "Import" at bounding box center [1174, 477] width 36 height 13
click at [1170, 421] on span "Import" at bounding box center [1174, 422] width 36 height 13
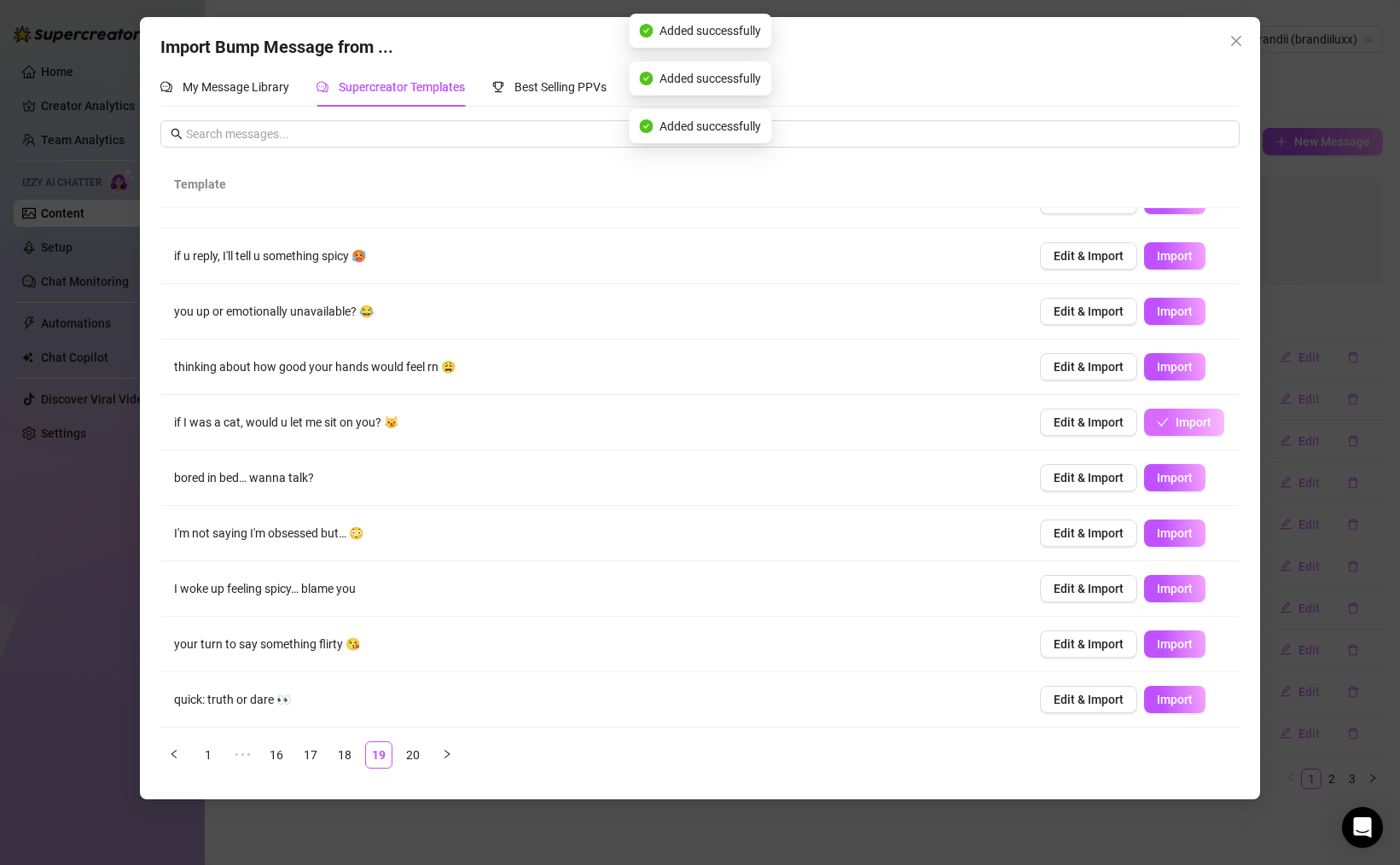
scroll to position [0, 0]
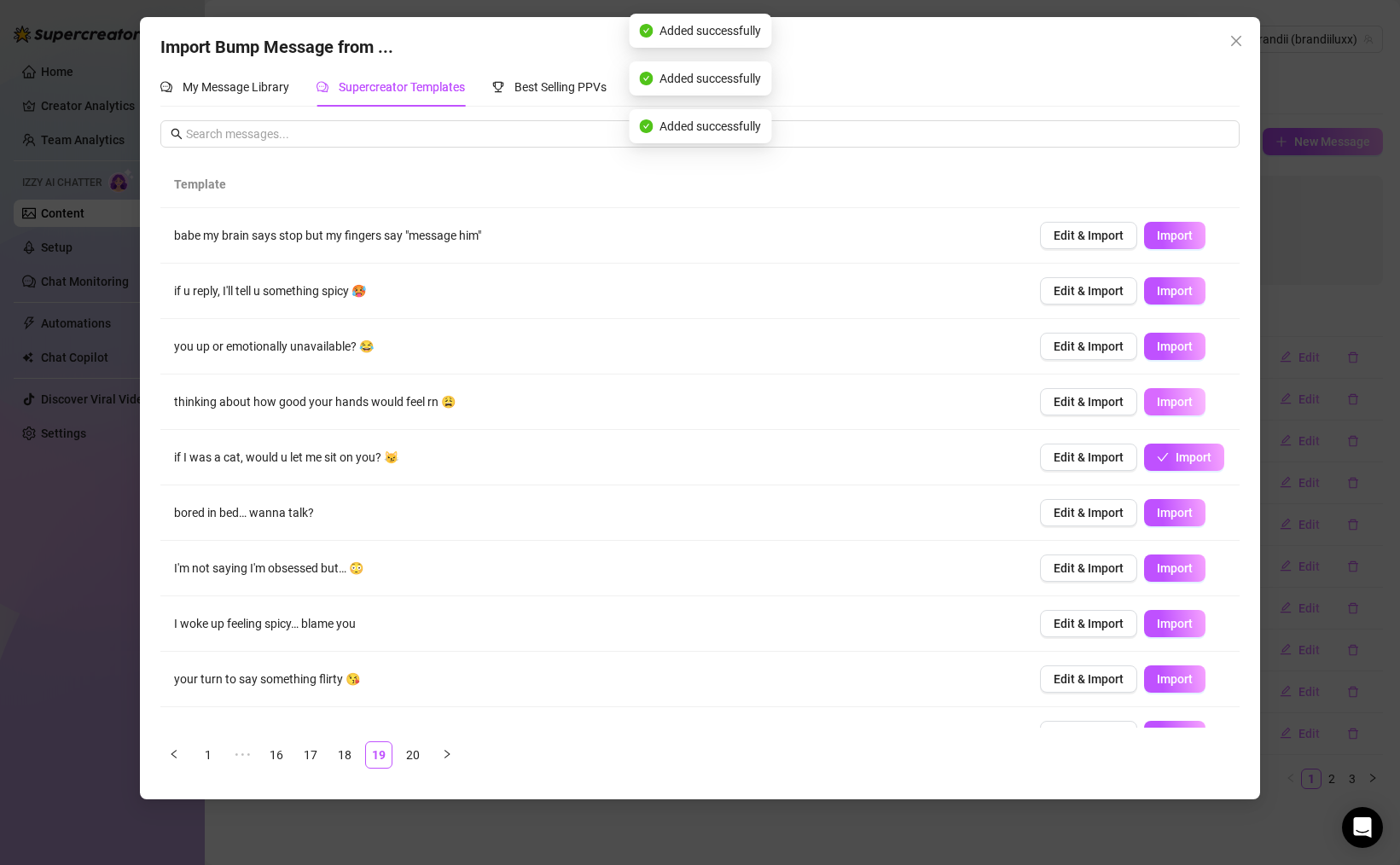
click at [1168, 403] on span "Import" at bounding box center [1174, 401] width 36 height 13
click at [1173, 346] on span "Import" at bounding box center [1174, 346] width 36 height 13
click at [1172, 289] on span "Import" at bounding box center [1174, 290] width 36 height 13
click at [1173, 222] on button "Import" at bounding box center [1174, 236] width 62 height 27
click at [345, 758] on link "18" at bounding box center [344, 755] width 26 height 26
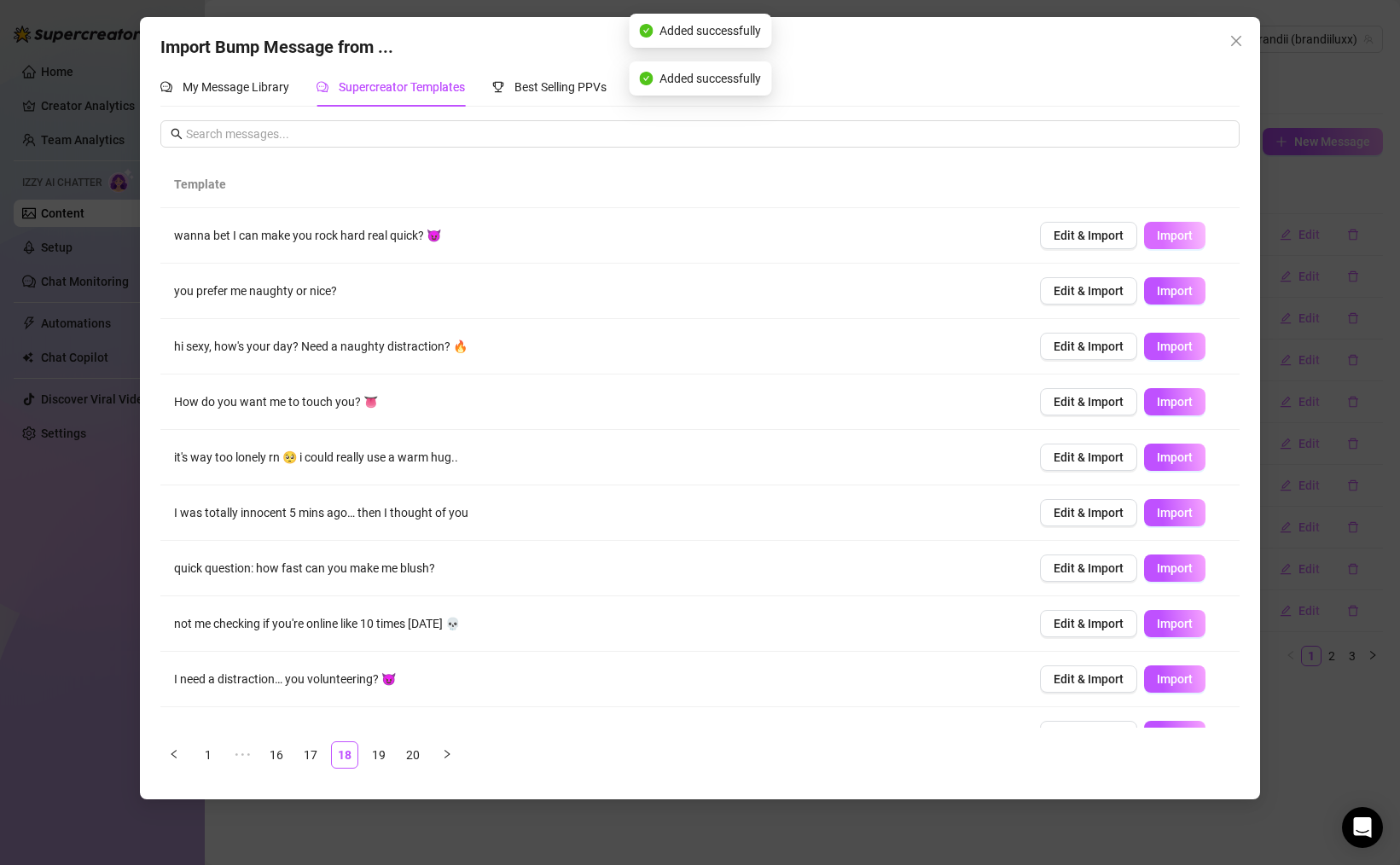
drag, startPoint x: 1187, startPoint y: 238, endPoint x: 1188, endPoint y: 247, distance: 9.1
click at [1187, 238] on span "Import" at bounding box center [1174, 235] width 36 height 13
click at [1172, 290] on span "Import" at bounding box center [1174, 290] width 36 height 13
drag, startPoint x: 1179, startPoint y: 352, endPoint x: 1190, endPoint y: 361, distance: 14.2
click at [1179, 352] on span "Import" at bounding box center [1174, 346] width 36 height 13
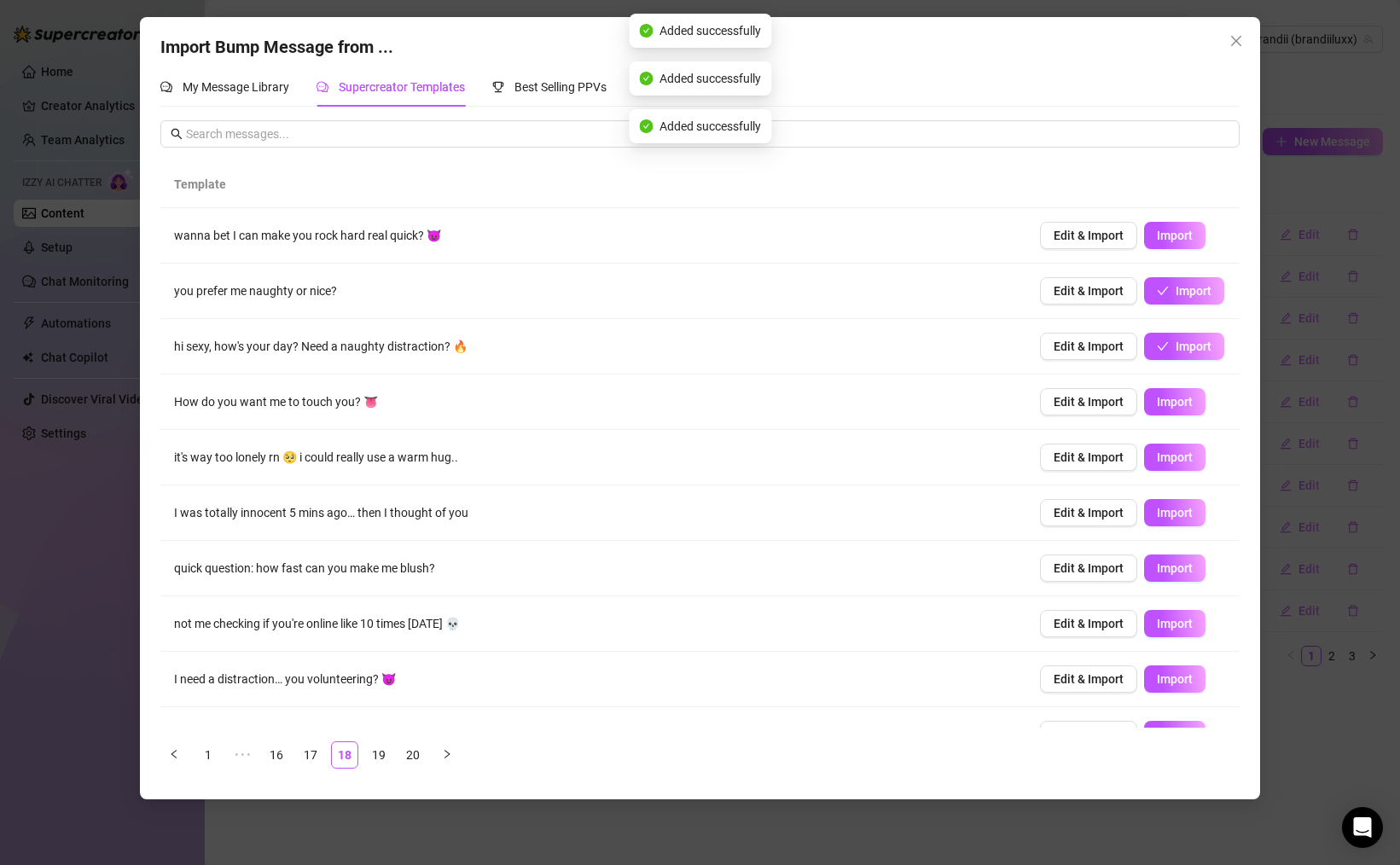
drag, startPoint x: 1181, startPoint y: 397, endPoint x: 1215, endPoint y: 455, distance: 67.2
click at [1181, 398] on span "Import" at bounding box center [1174, 401] width 36 height 13
click at [1164, 458] on span "Import" at bounding box center [1174, 457] width 36 height 13
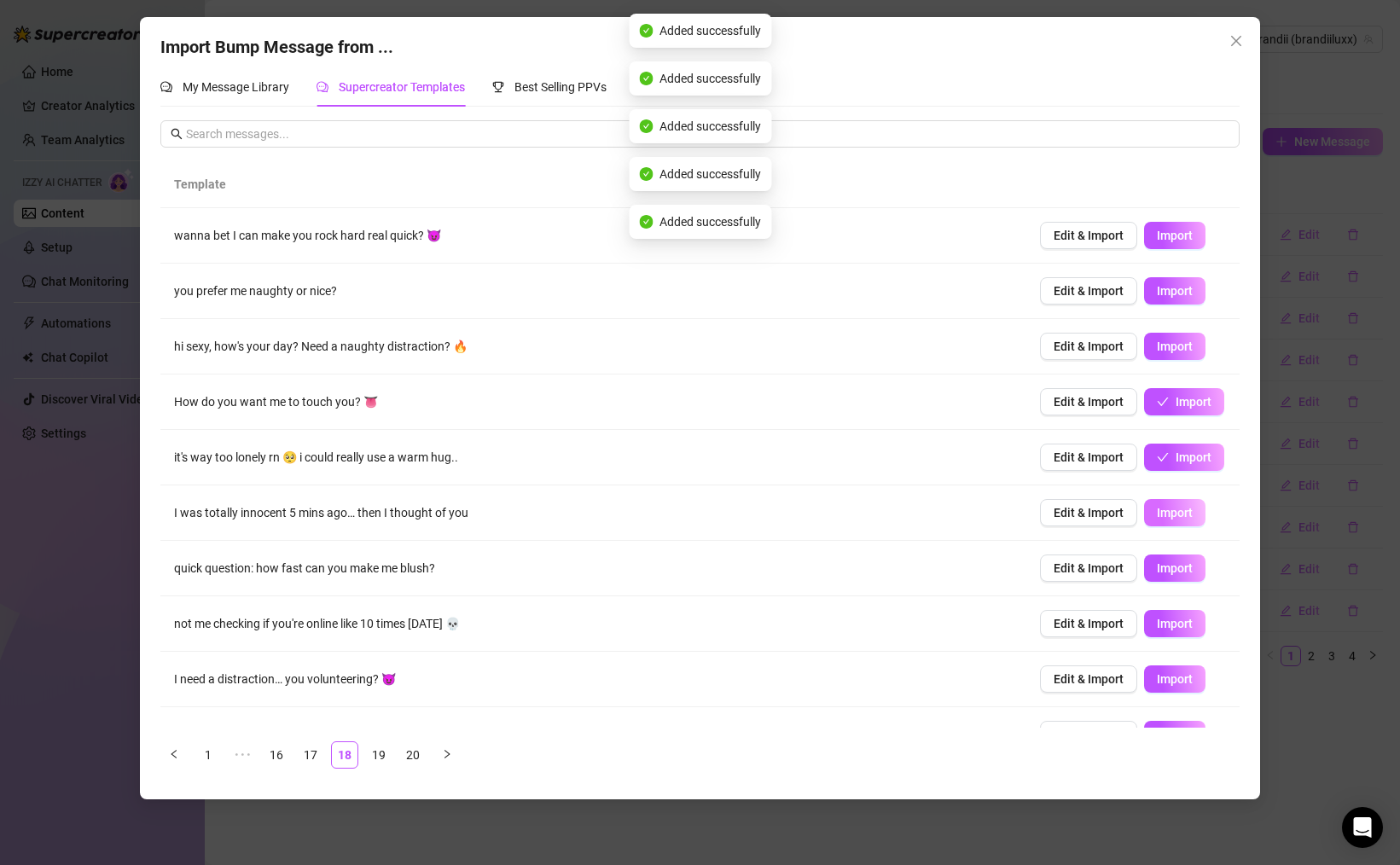
click at [1166, 523] on button "Import" at bounding box center [1174, 512] width 62 height 27
click at [1196, 579] on button "Import" at bounding box center [1174, 568] width 62 height 27
drag, startPoint x: 1185, startPoint y: 622, endPoint x: 1187, endPoint y: 633, distance: 11.2
click at [1181, 622] on span "Import" at bounding box center [1174, 623] width 36 height 13
click at [1179, 685] on span "Import" at bounding box center [1174, 678] width 36 height 13
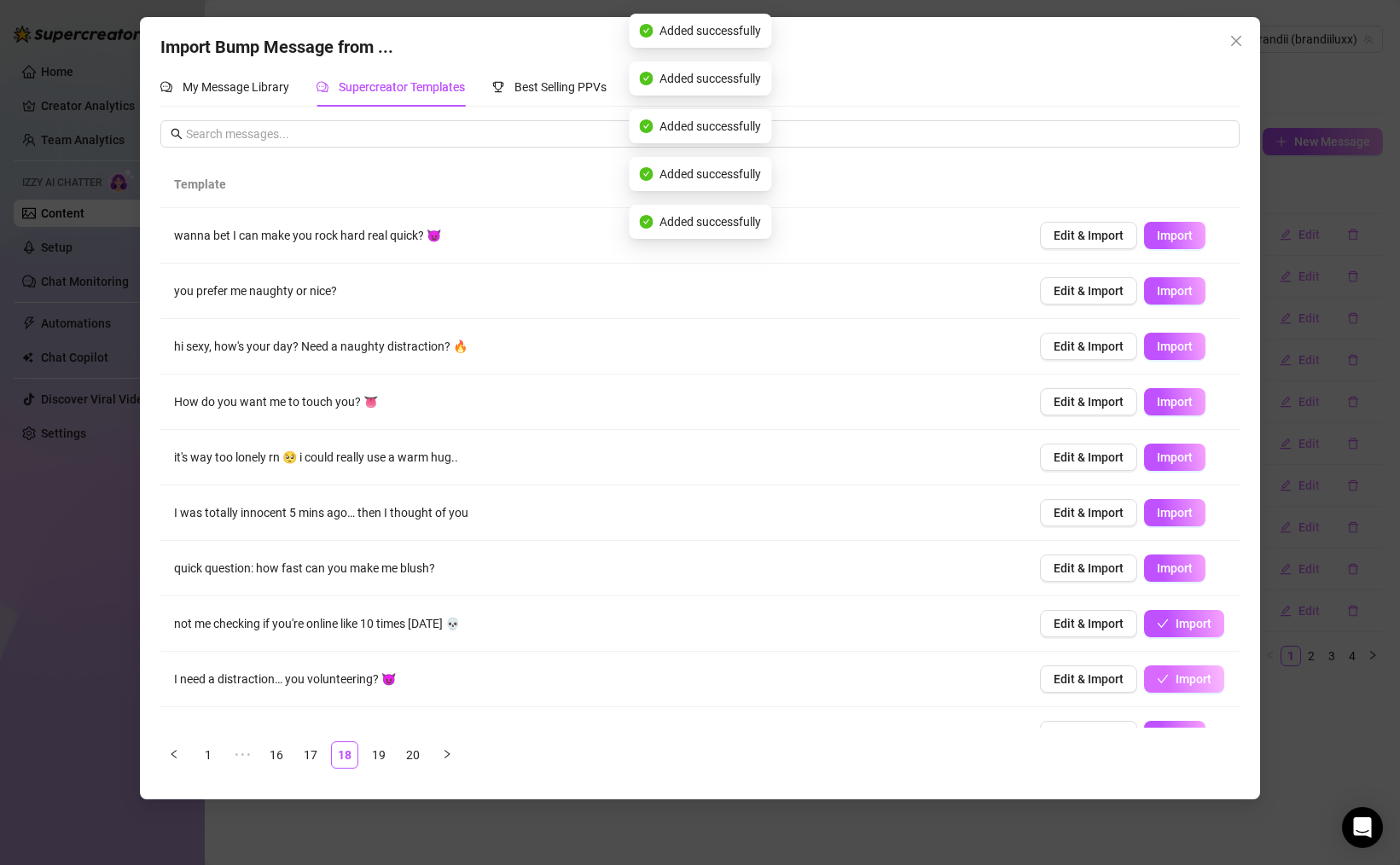
scroll to position [35, 0]
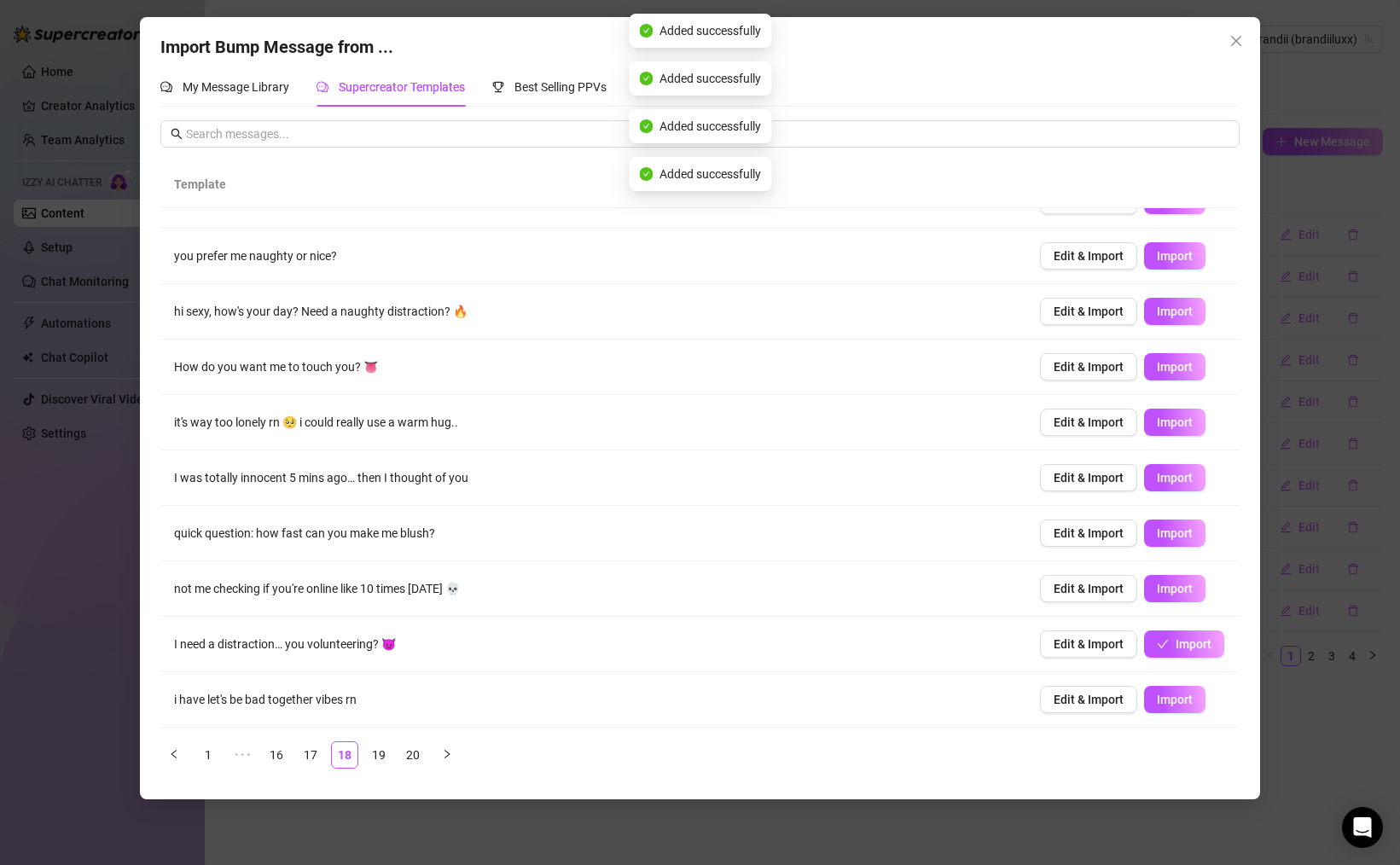
drag, startPoint x: 1180, startPoint y: 706, endPoint x: 889, endPoint y: 691, distance: 291.4
click at [1178, 706] on span "Import" at bounding box center [1174, 698] width 36 height 13
drag, startPoint x: 307, startPoint y: 753, endPoint x: 322, endPoint y: 754, distance: 15.0
click at [308, 753] on link "17" at bounding box center [310, 755] width 26 height 26
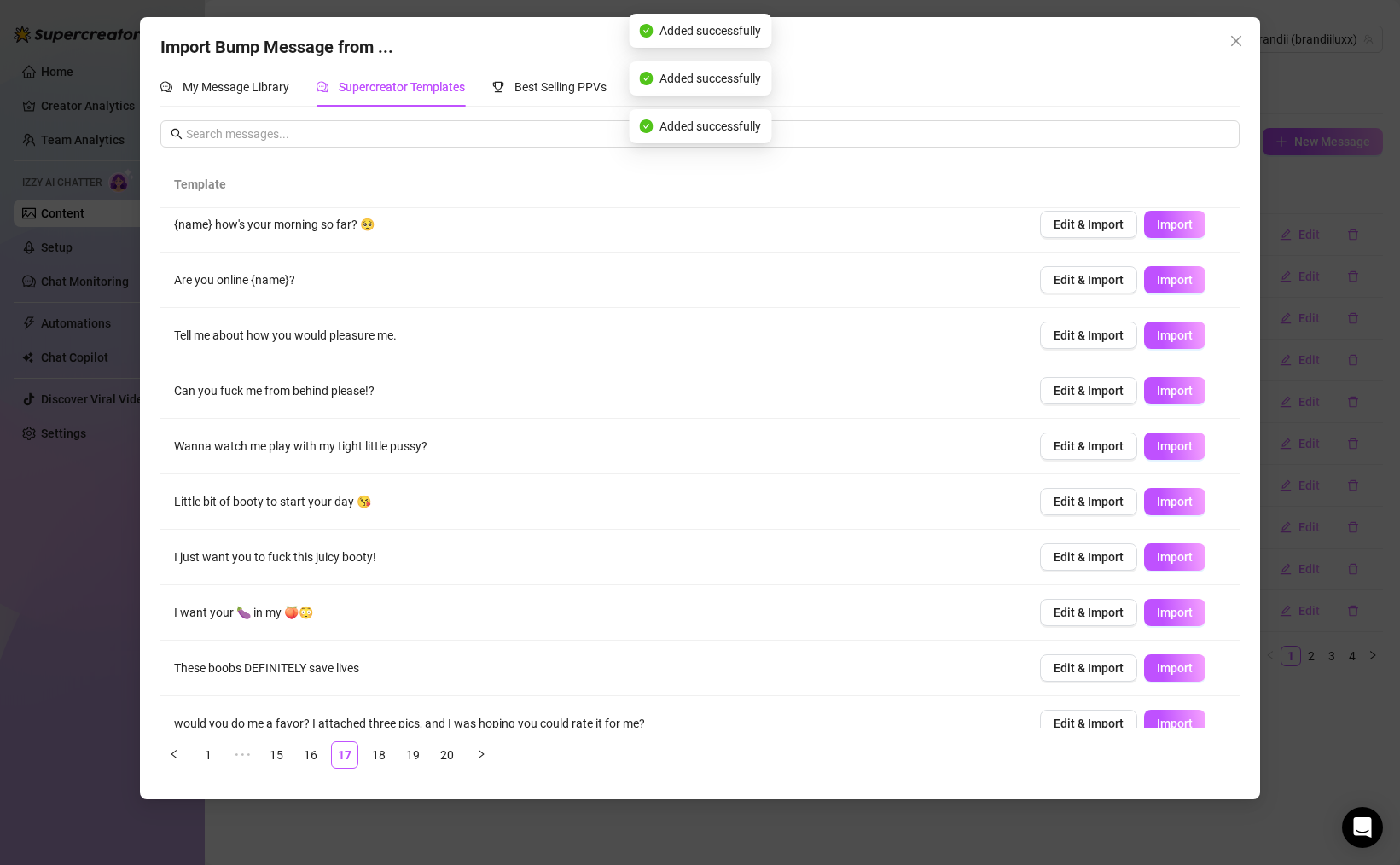
scroll to position [0, 0]
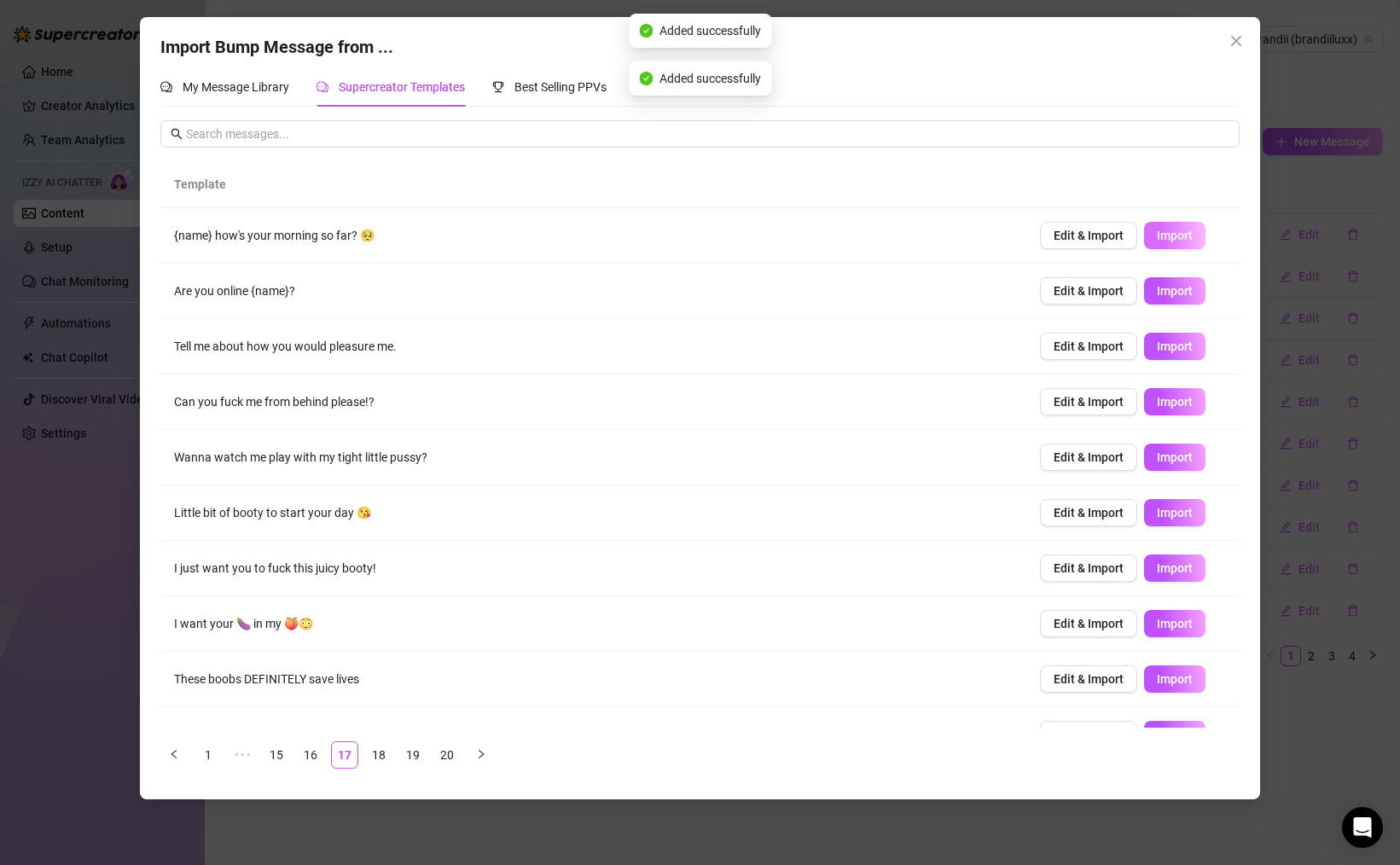
click at [1158, 237] on span "Import" at bounding box center [1174, 235] width 36 height 13
drag, startPoint x: 1171, startPoint y: 293, endPoint x: 1193, endPoint y: 336, distance: 48.3
click at [1172, 295] on span "Import" at bounding box center [1174, 290] width 36 height 13
drag, startPoint x: 1180, startPoint y: 353, endPoint x: 1179, endPoint y: 368, distance: 15.0
click at [1179, 355] on button "Import" at bounding box center [1174, 346] width 62 height 27
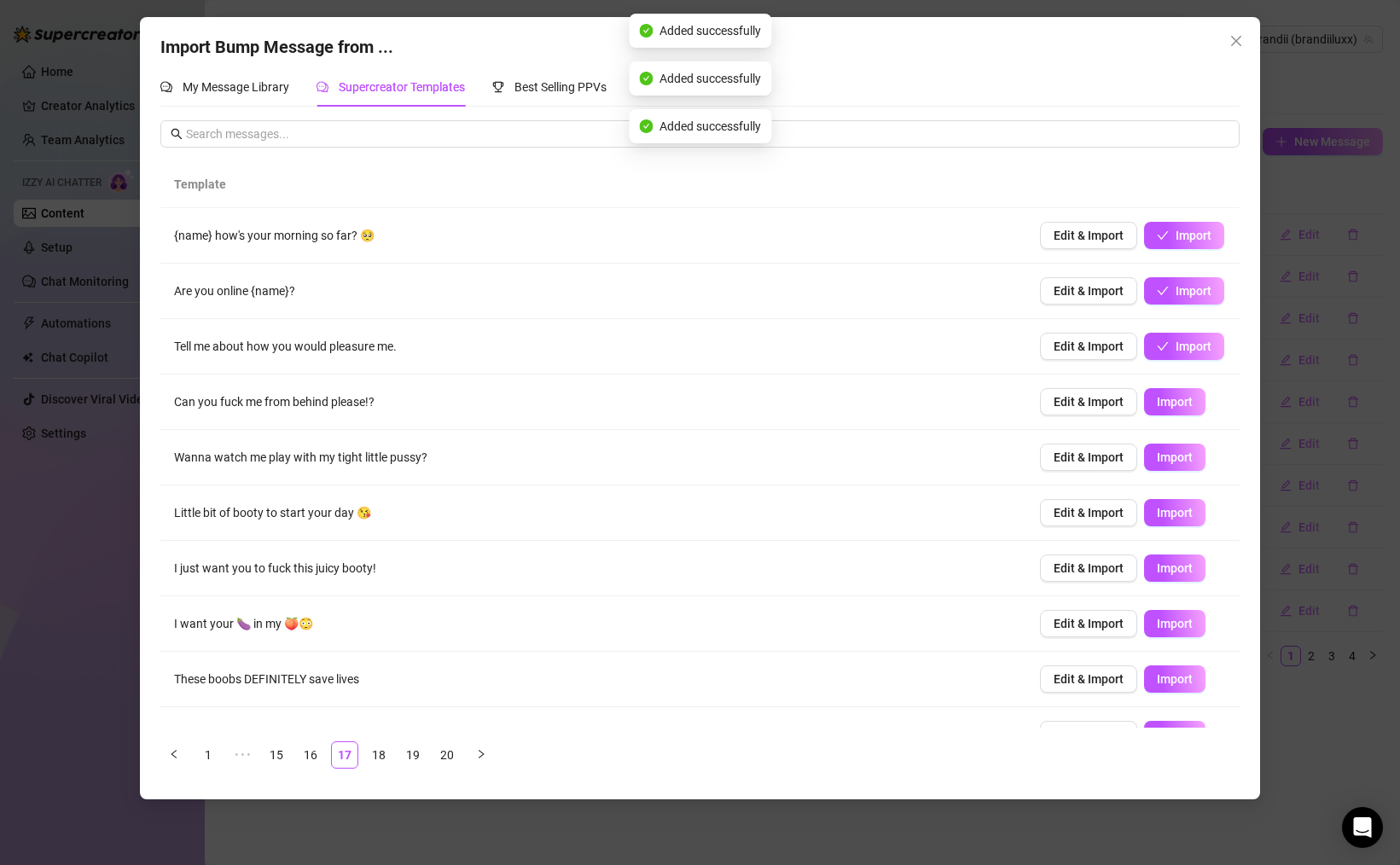
drag, startPoint x: 1172, startPoint y: 407, endPoint x: 1190, endPoint y: 431, distance: 30.0
click at [1172, 407] on span "Import" at bounding box center [1174, 401] width 36 height 13
click at [1186, 444] on button "Import" at bounding box center [1174, 457] width 62 height 27
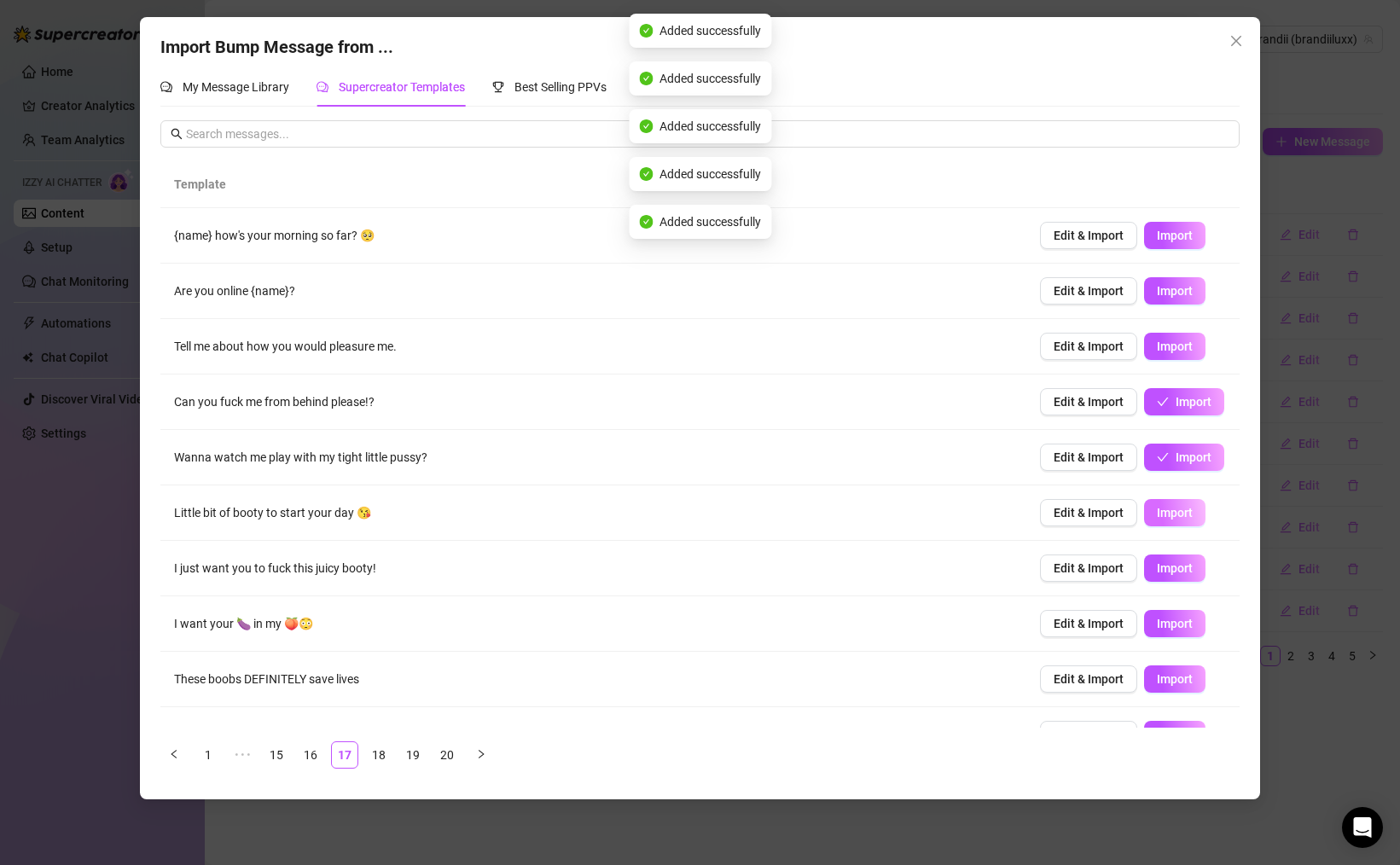
click at [1184, 513] on span "Import" at bounding box center [1174, 512] width 36 height 13
click at [1169, 565] on span "Import" at bounding box center [1174, 568] width 36 height 13
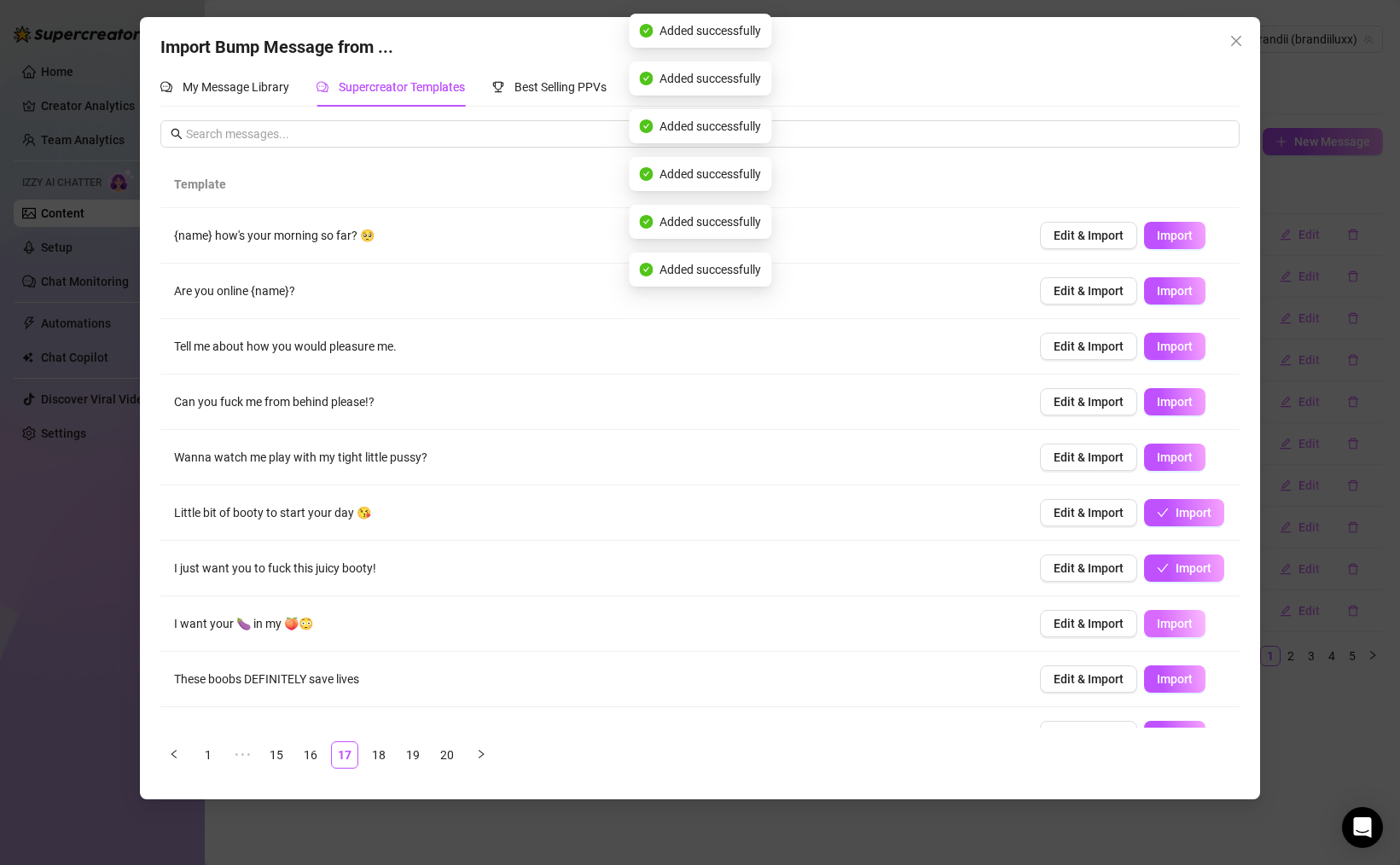
click at [1170, 623] on span "Import" at bounding box center [1174, 623] width 36 height 13
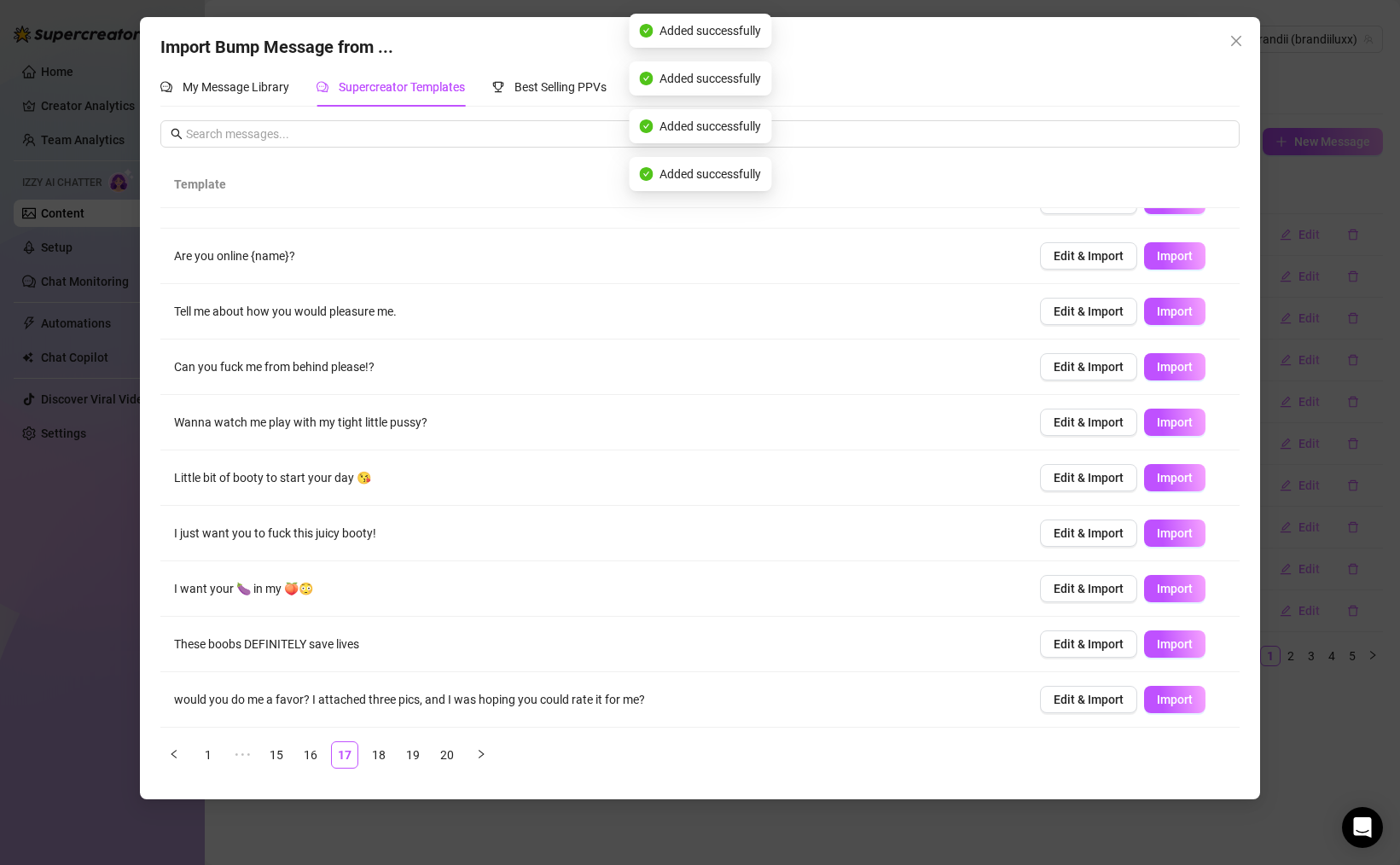
drag, startPoint x: 1183, startPoint y: 644, endPoint x: 1178, endPoint y: 679, distance: 35.4
click at [1182, 644] on span "Import" at bounding box center [1174, 643] width 36 height 13
click at [1172, 696] on span "Import" at bounding box center [1174, 698] width 36 height 13
click at [301, 749] on link "16" at bounding box center [310, 755] width 26 height 26
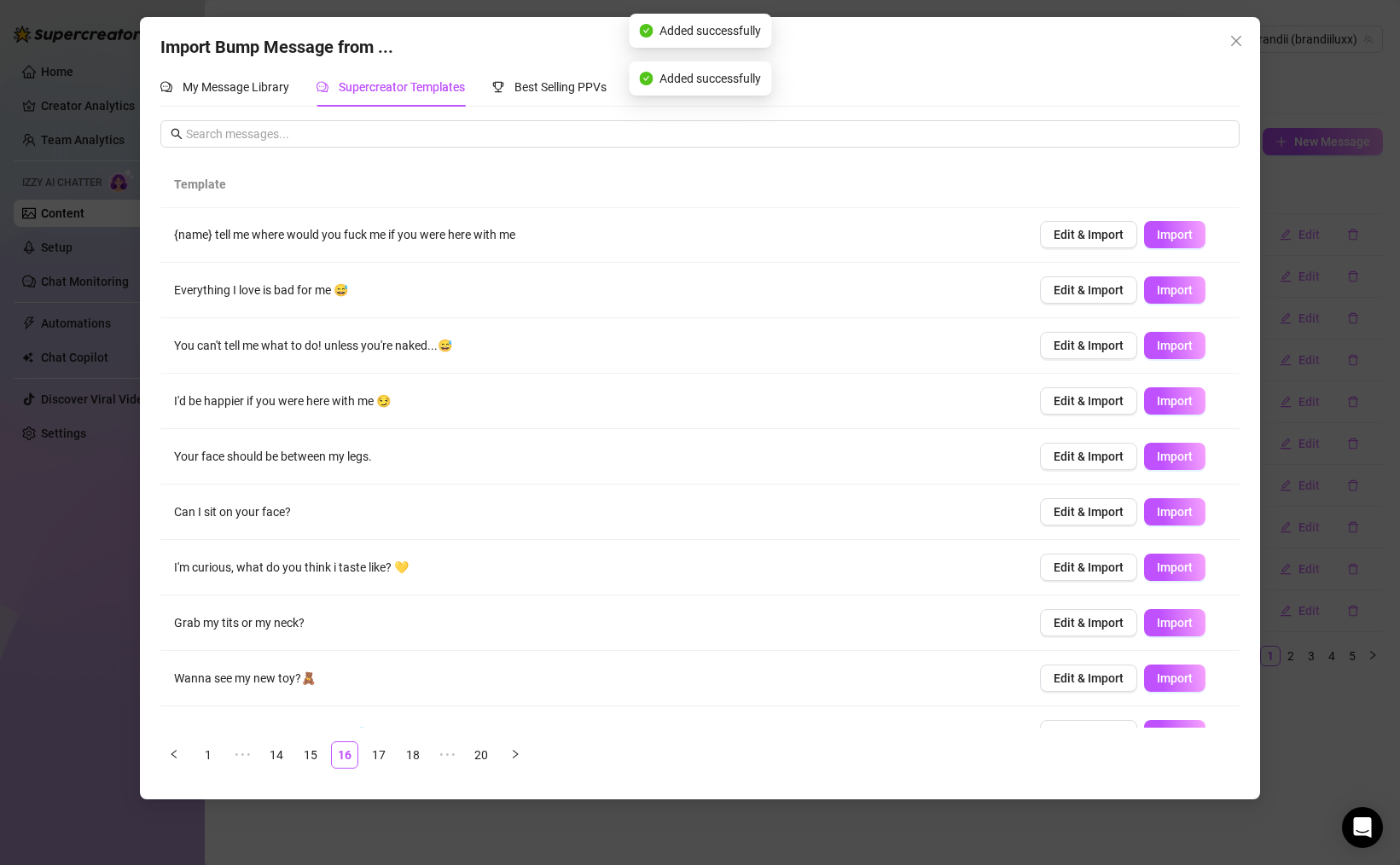
scroll to position [0, 0]
drag, startPoint x: 1171, startPoint y: 231, endPoint x: 1178, endPoint y: 273, distance: 42.6
click at [1171, 231] on span "Import" at bounding box center [1174, 235] width 36 height 13
click at [1175, 288] on span "Import" at bounding box center [1174, 290] width 36 height 13
click at [1175, 348] on span "Import" at bounding box center [1174, 346] width 36 height 13
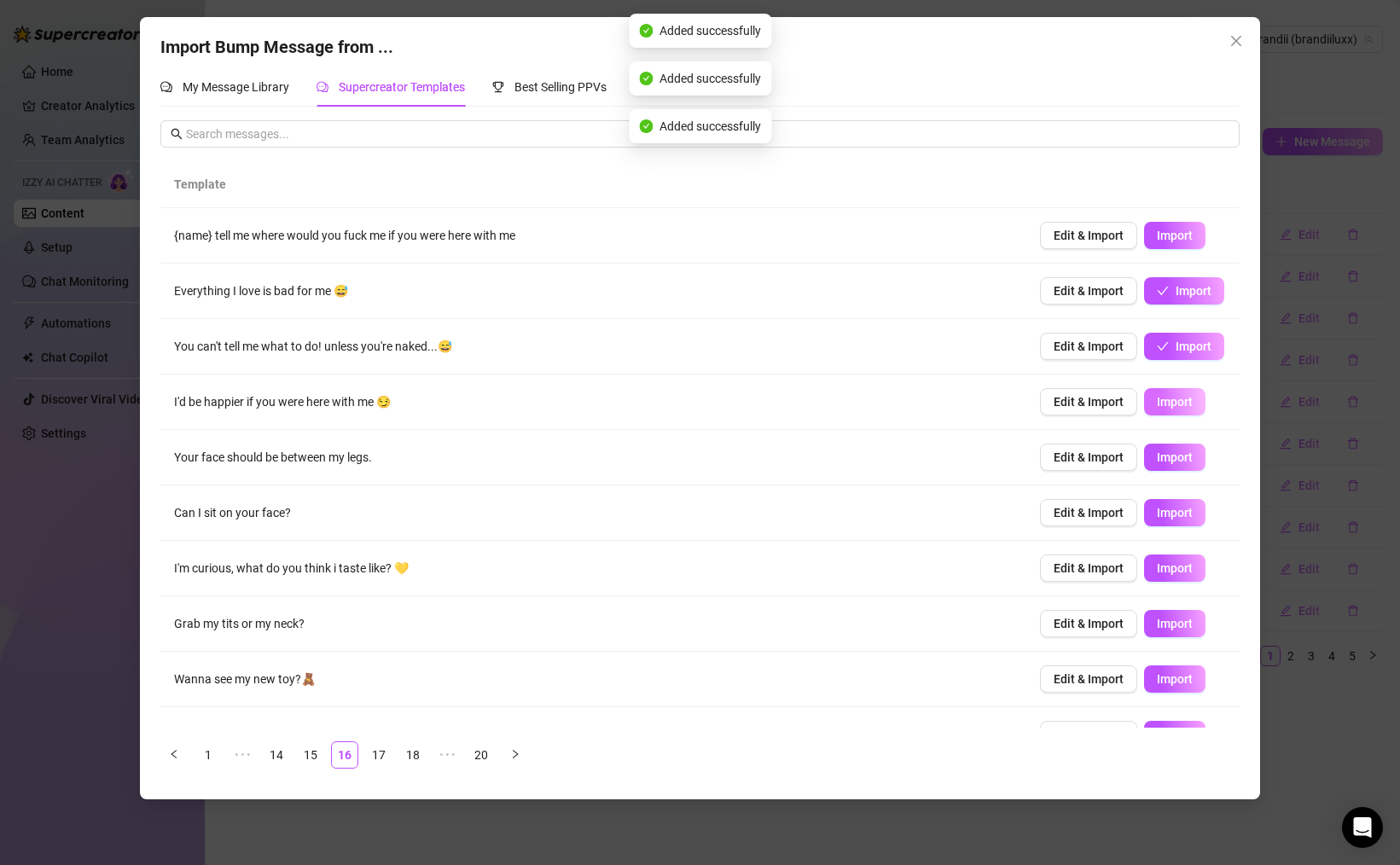
drag, startPoint x: 1180, startPoint y: 391, endPoint x: 1193, endPoint y: 410, distance: 23.0
click at [1180, 391] on button "Import" at bounding box center [1174, 401] width 62 height 27
drag, startPoint x: 1185, startPoint y: 465, endPoint x: 1191, endPoint y: 476, distance: 12.5
click at [1184, 465] on button "Import" at bounding box center [1174, 457] width 62 height 27
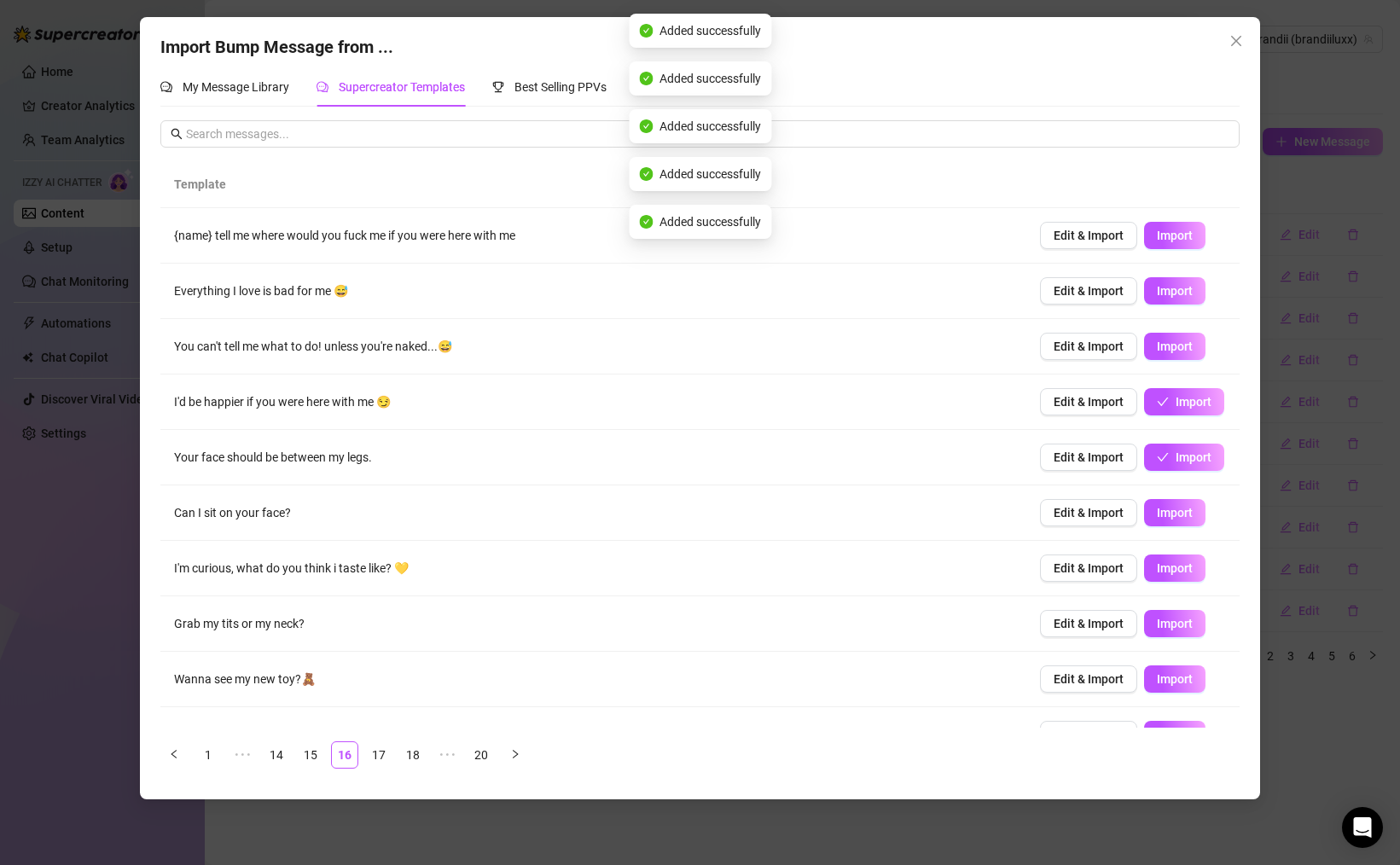
drag, startPoint x: 1171, startPoint y: 525, endPoint x: 1208, endPoint y: 570, distance: 58.3
click at [1172, 526] on button "Import" at bounding box center [1174, 512] width 62 height 27
click at [1192, 570] on button "Import" at bounding box center [1174, 568] width 62 height 27
click at [1173, 624] on span "Import" at bounding box center [1174, 623] width 36 height 13
click at [1182, 669] on button "Import" at bounding box center [1174, 679] width 62 height 27
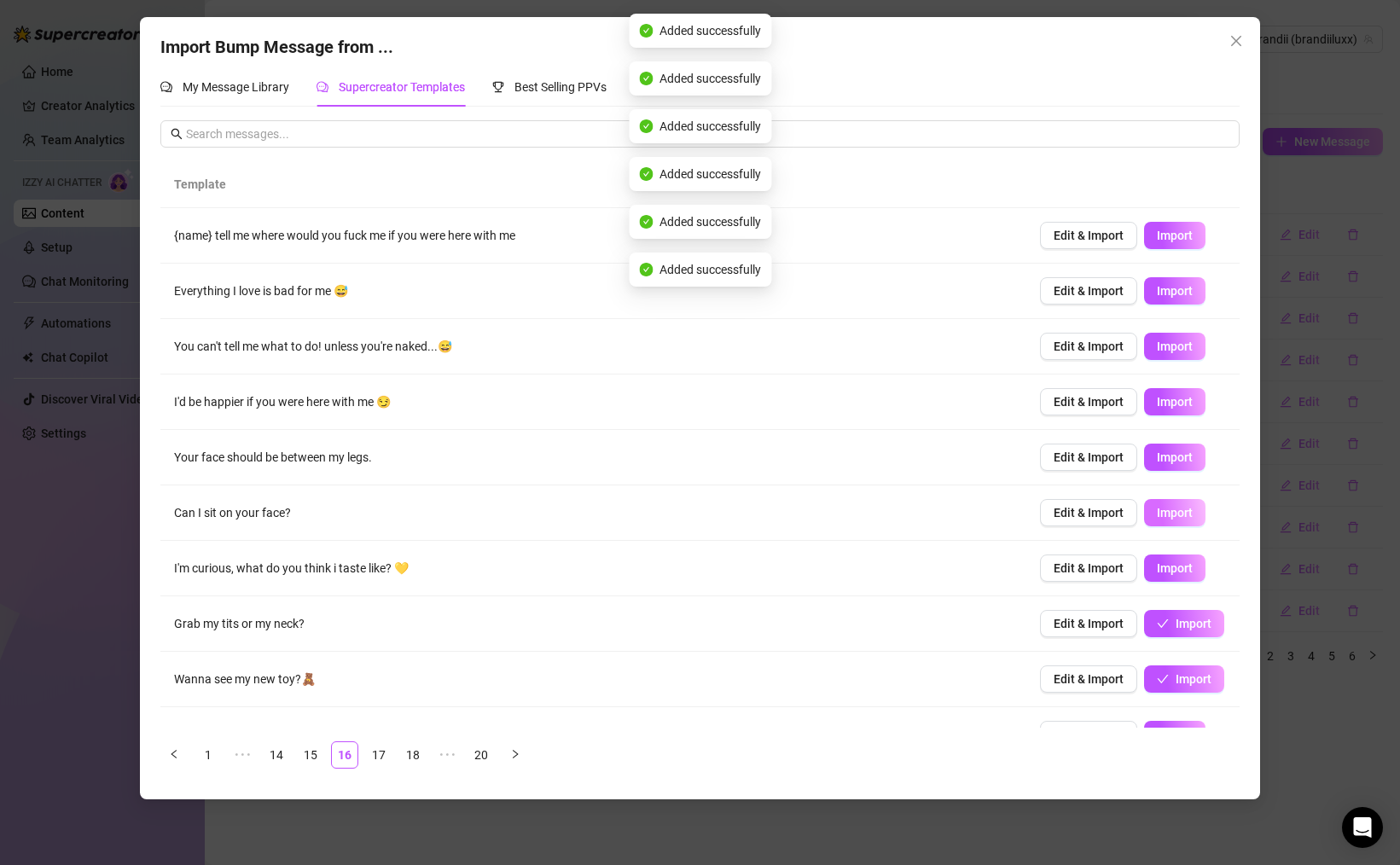
scroll to position [35, 0]
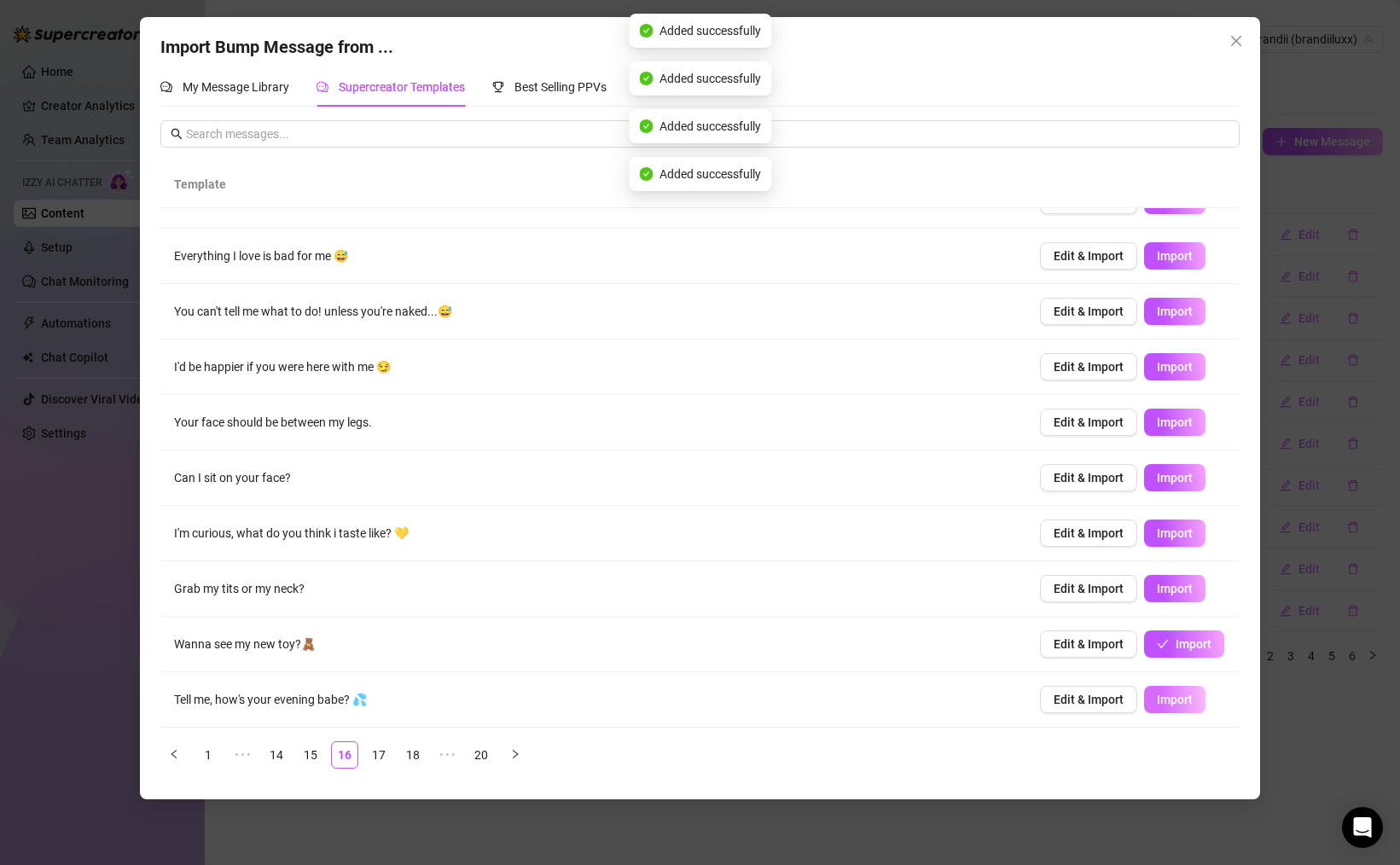
click at [1181, 689] on button "Import" at bounding box center [1174, 699] width 62 height 27
click at [306, 750] on link "15" at bounding box center [310, 755] width 26 height 26
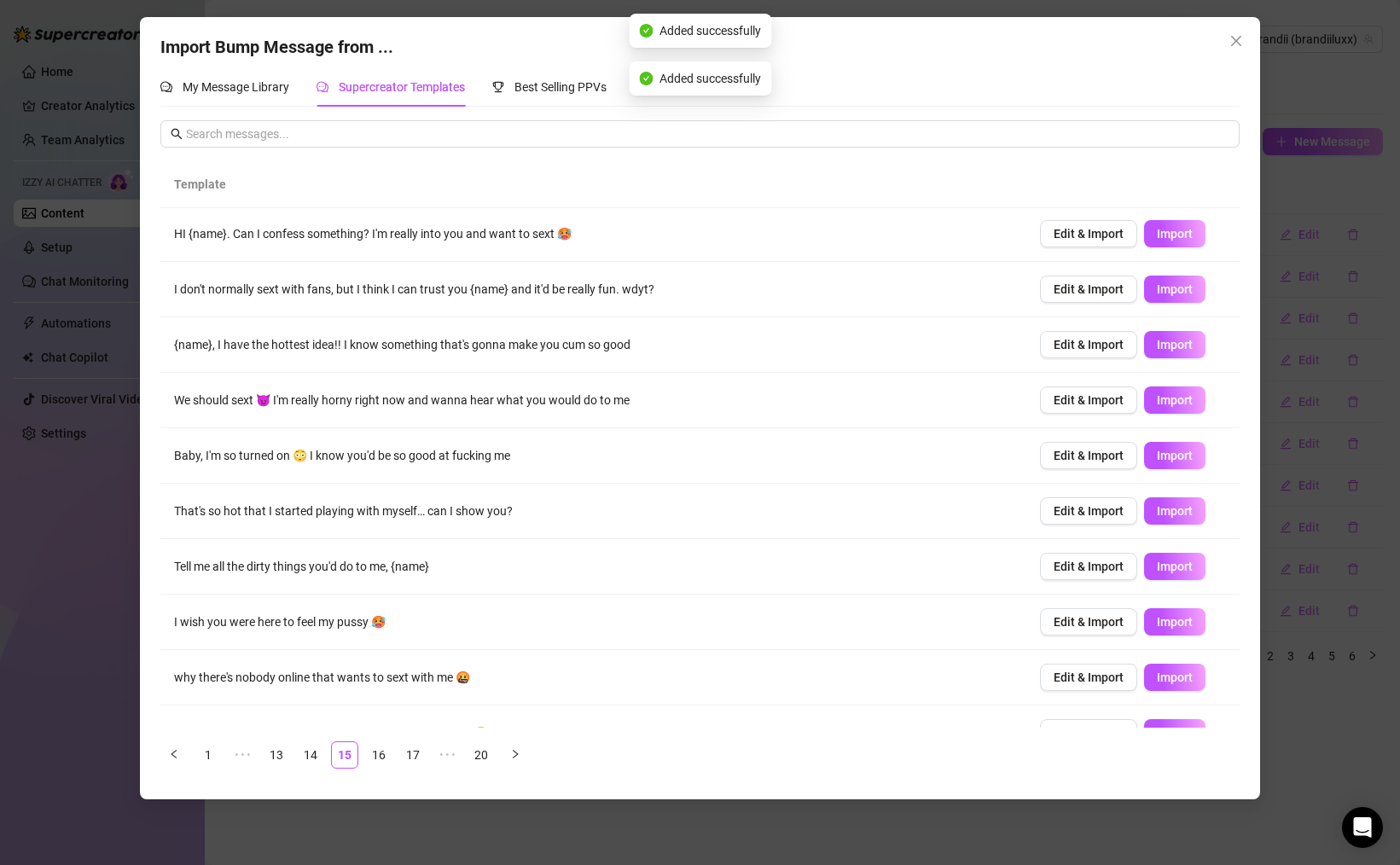
scroll to position [0, 0]
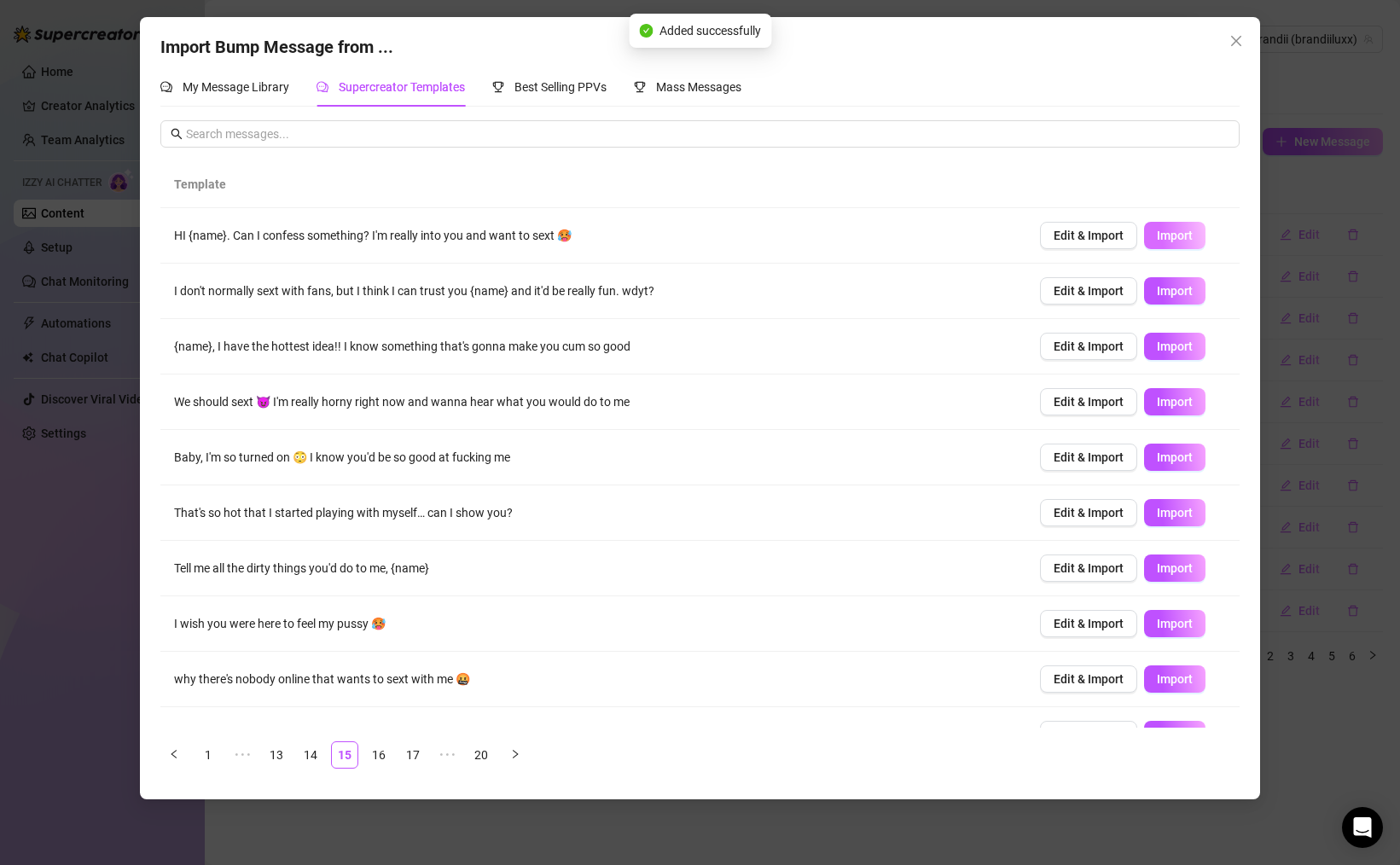
click at [1187, 235] on span "Import" at bounding box center [1174, 235] width 36 height 13
click at [1168, 282] on button "Import" at bounding box center [1174, 291] width 62 height 27
drag, startPoint x: 1171, startPoint y: 346, endPoint x: 1181, endPoint y: 374, distance: 29.7
click at [1170, 348] on span "Import" at bounding box center [1174, 346] width 36 height 13
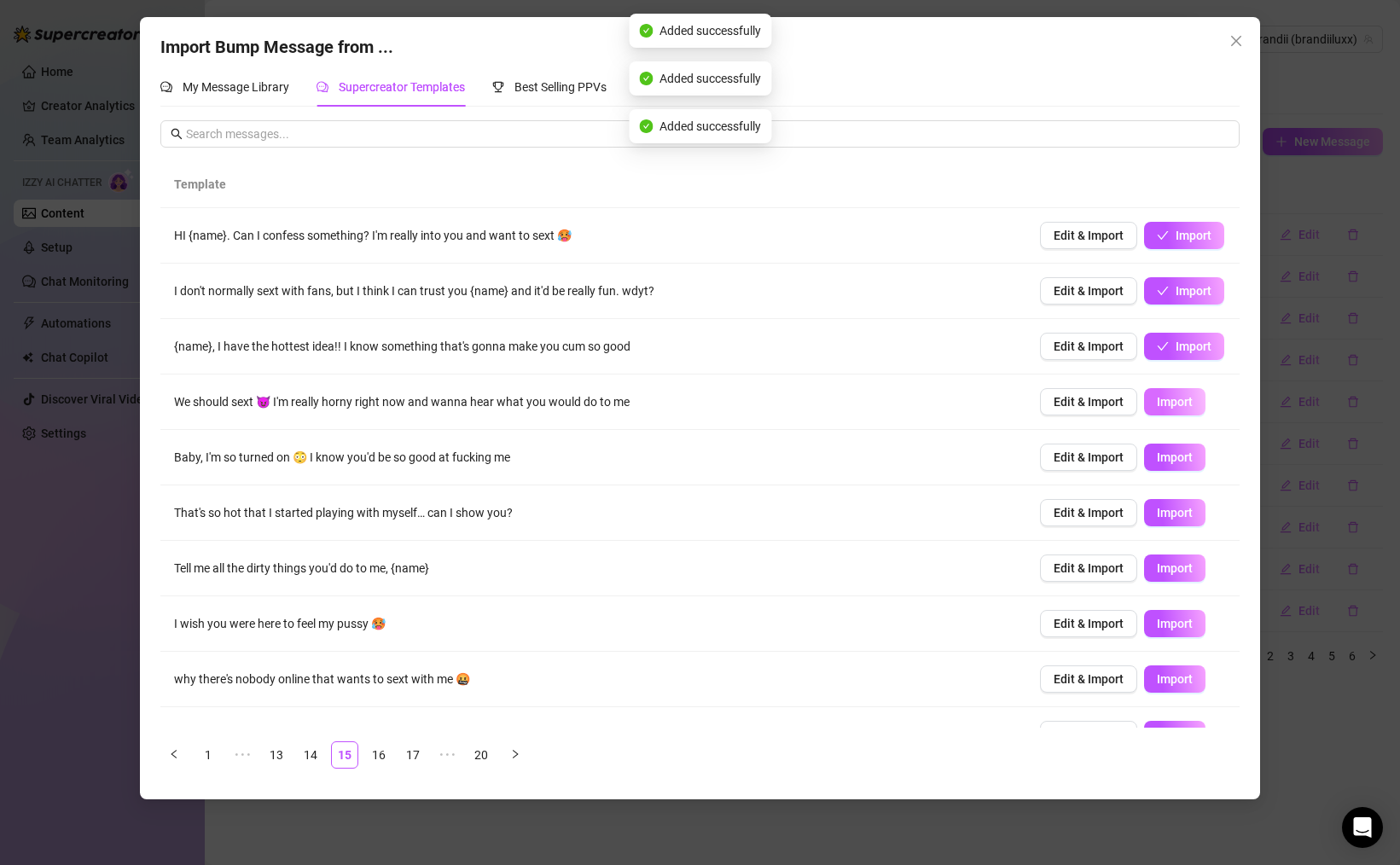
click at [1174, 403] on span "Import" at bounding box center [1174, 401] width 36 height 13
drag, startPoint x: 1173, startPoint y: 466, endPoint x: 1190, endPoint y: 483, distance: 24.0
click at [1172, 467] on button "Import" at bounding box center [1174, 457] width 62 height 27
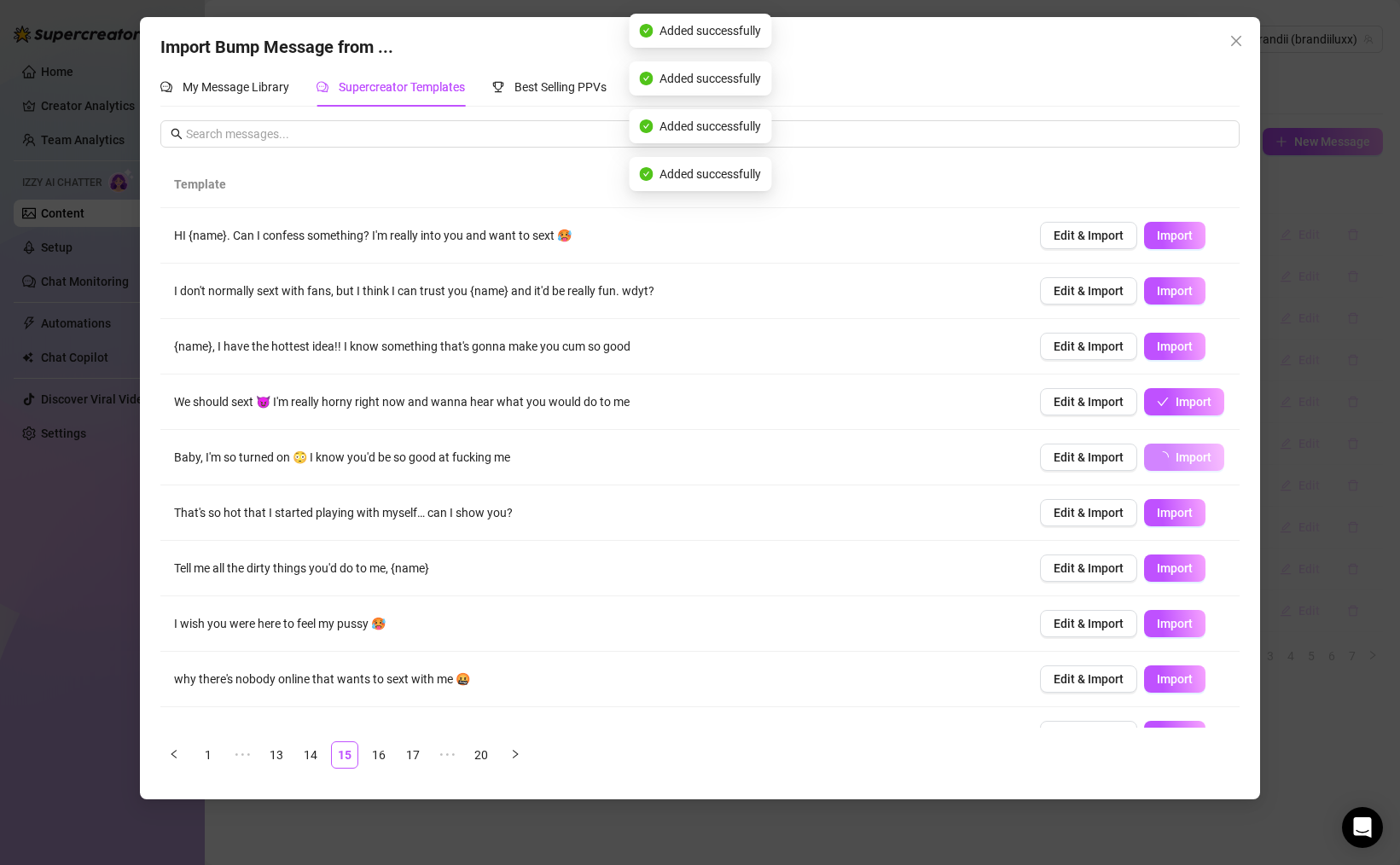
click at [1198, 514] on button "Import" at bounding box center [1174, 512] width 62 height 27
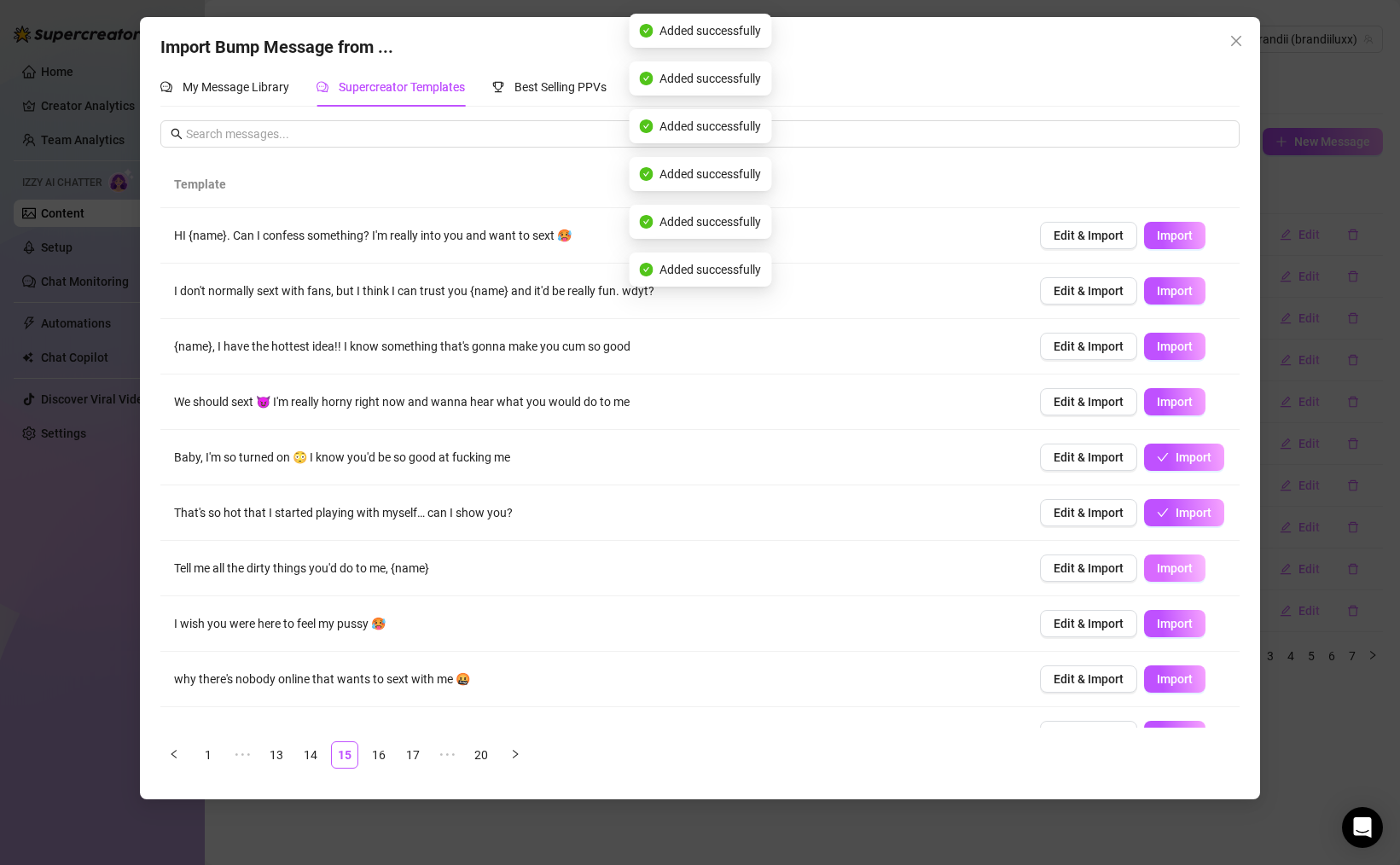
click at [1179, 571] on span "Import" at bounding box center [1174, 568] width 36 height 13
drag, startPoint x: 1181, startPoint y: 626, endPoint x: 1189, endPoint y: 635, distance: 12.0
click at [1181, 626] on span "Import" at bounding box center [1174, 623] width 36 height 13
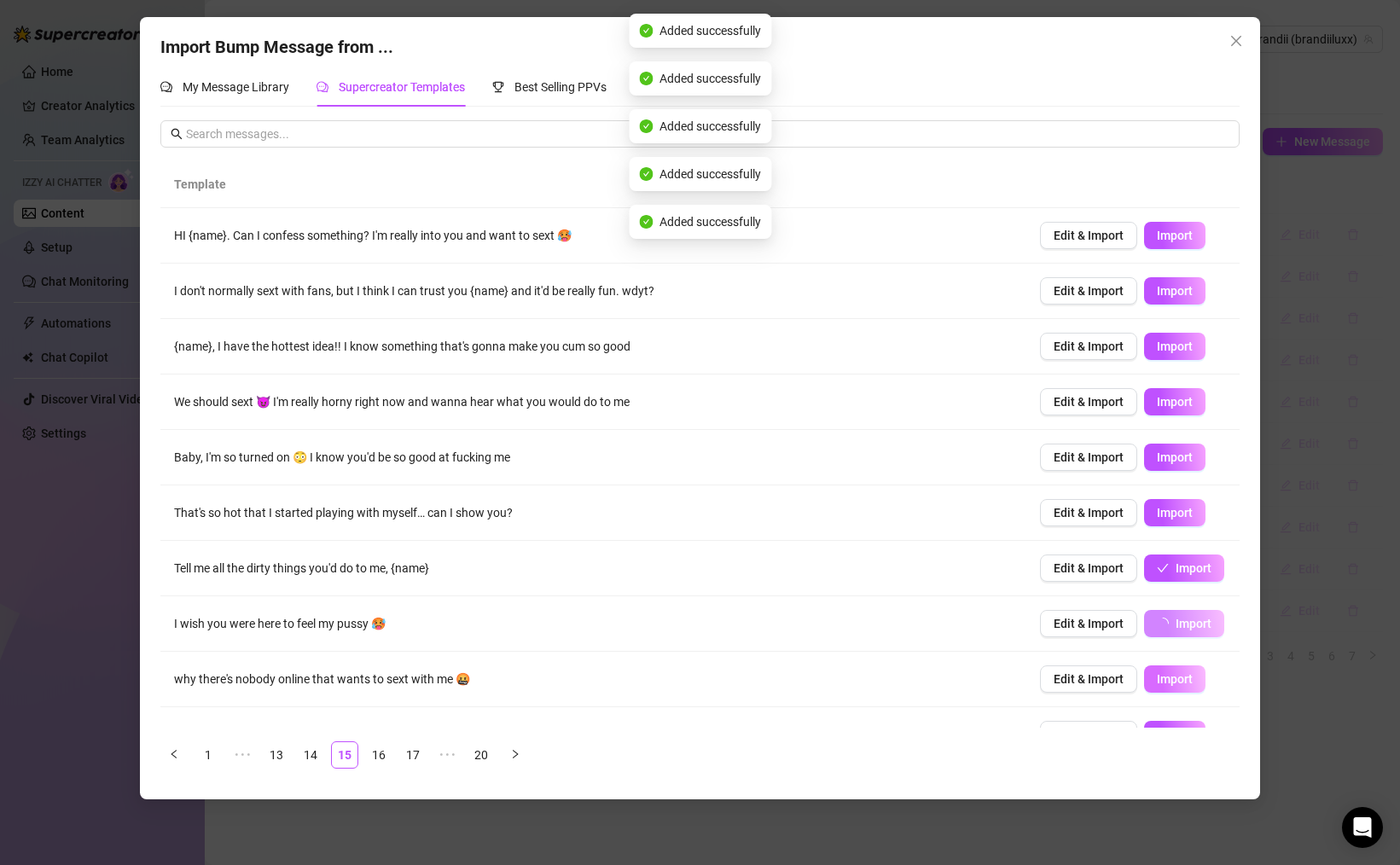
click at [1194, 681] on button "Import" at bounding box center [1174, 679] width 62 height 27
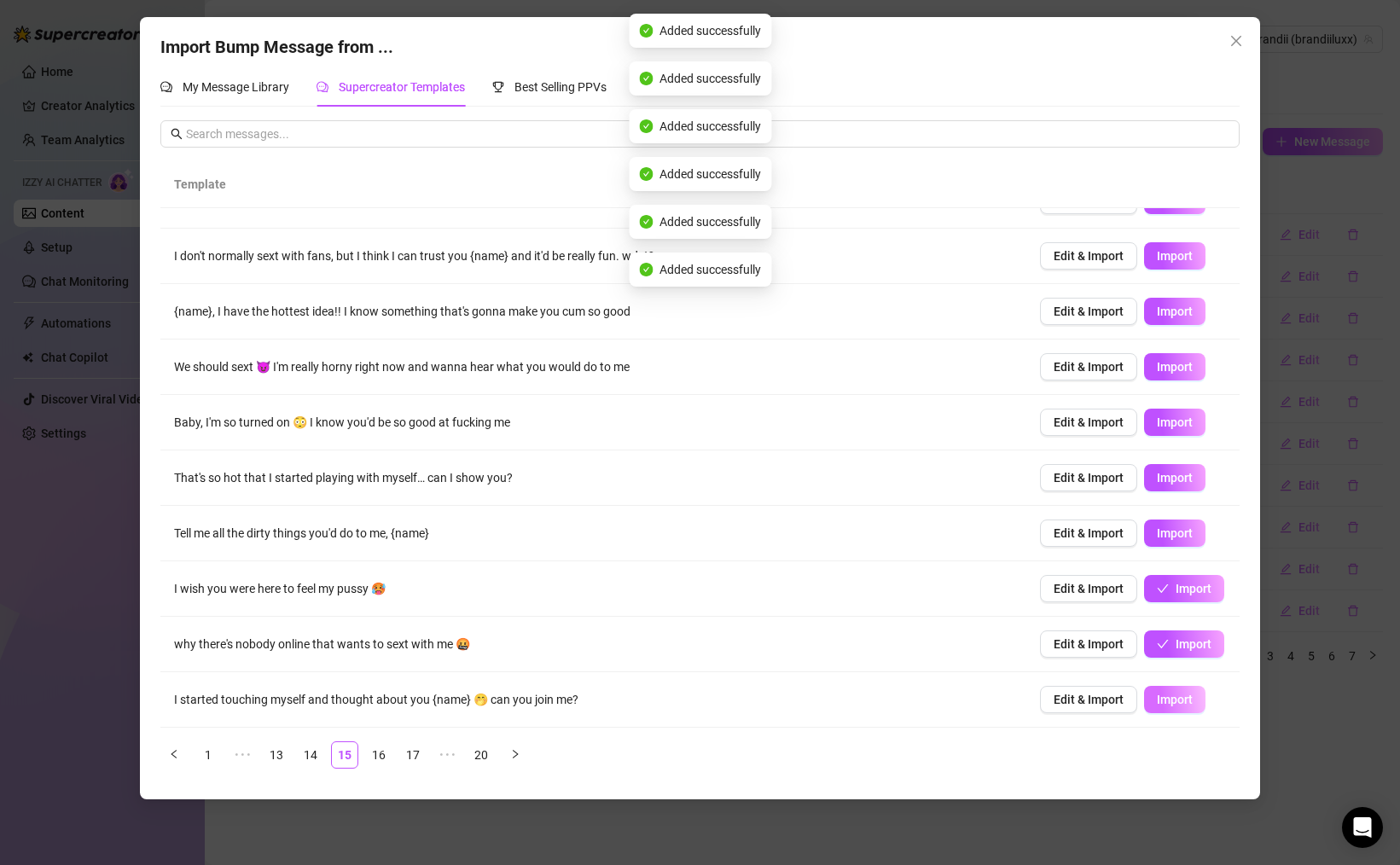
click at [1183, 685] on td "Edit & Import Import" at bounding box center [1133, 699] width 213 height 56
click at [1180, 689] on button "Import" at bounding box center [1174, 699] width 62 height 27
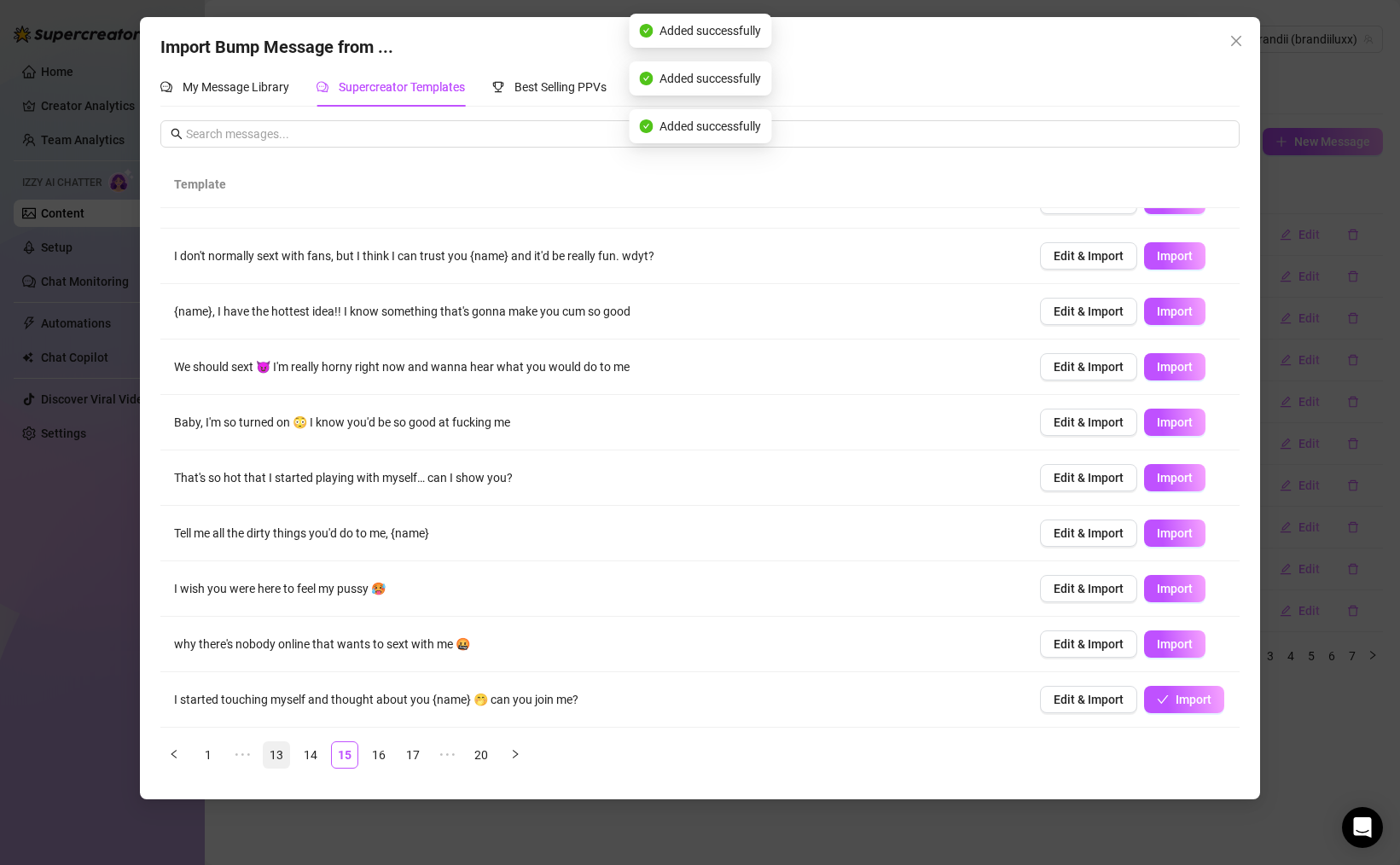
drag, startPoint x: 311, startPoint y: 752, endPoint x: 323, endPoint y: 755, distance: 12.4
click at [311, 752] on link "14" at bounding box center [310, 755] width 26 height 26
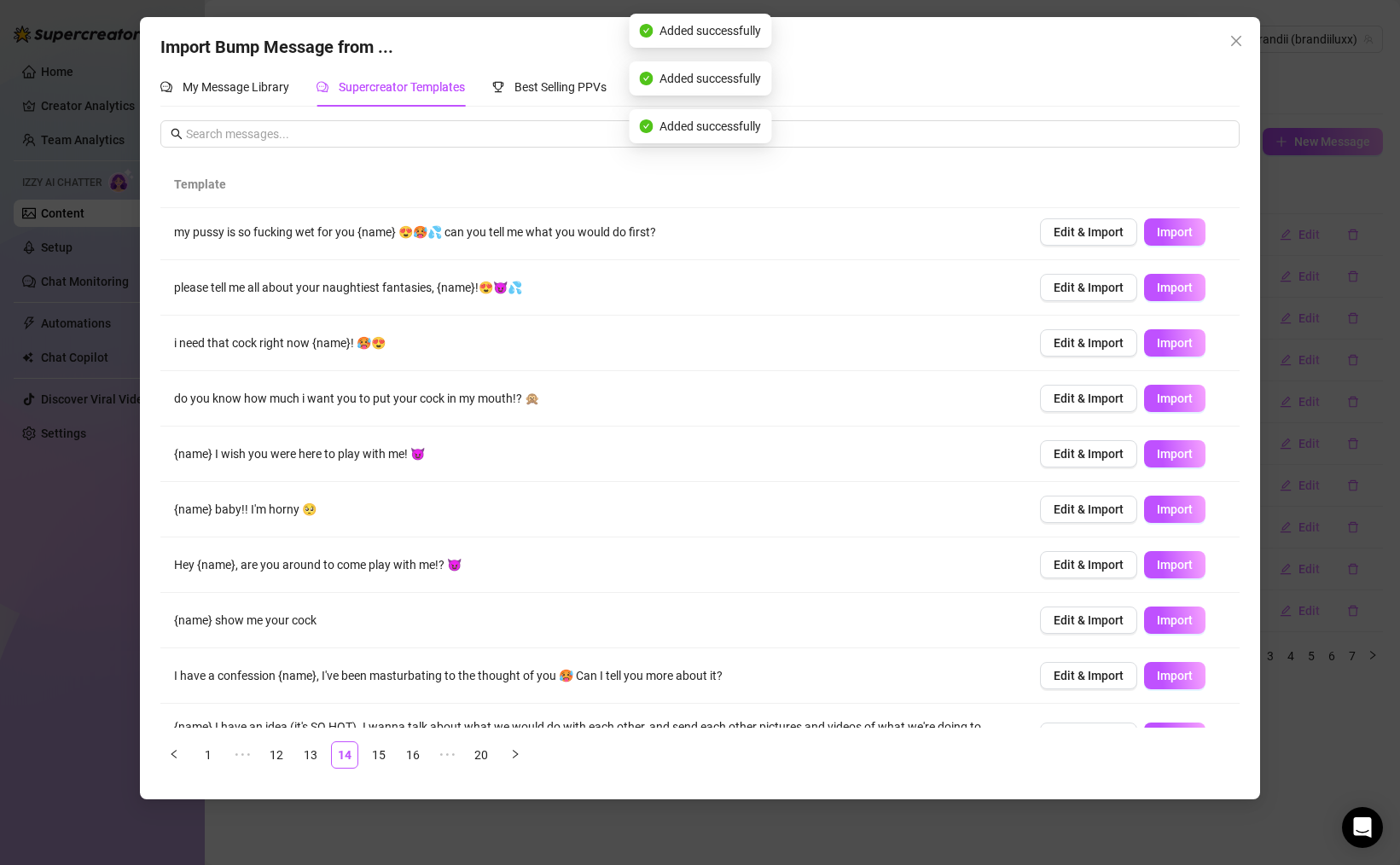
scroll to position [0, 0]
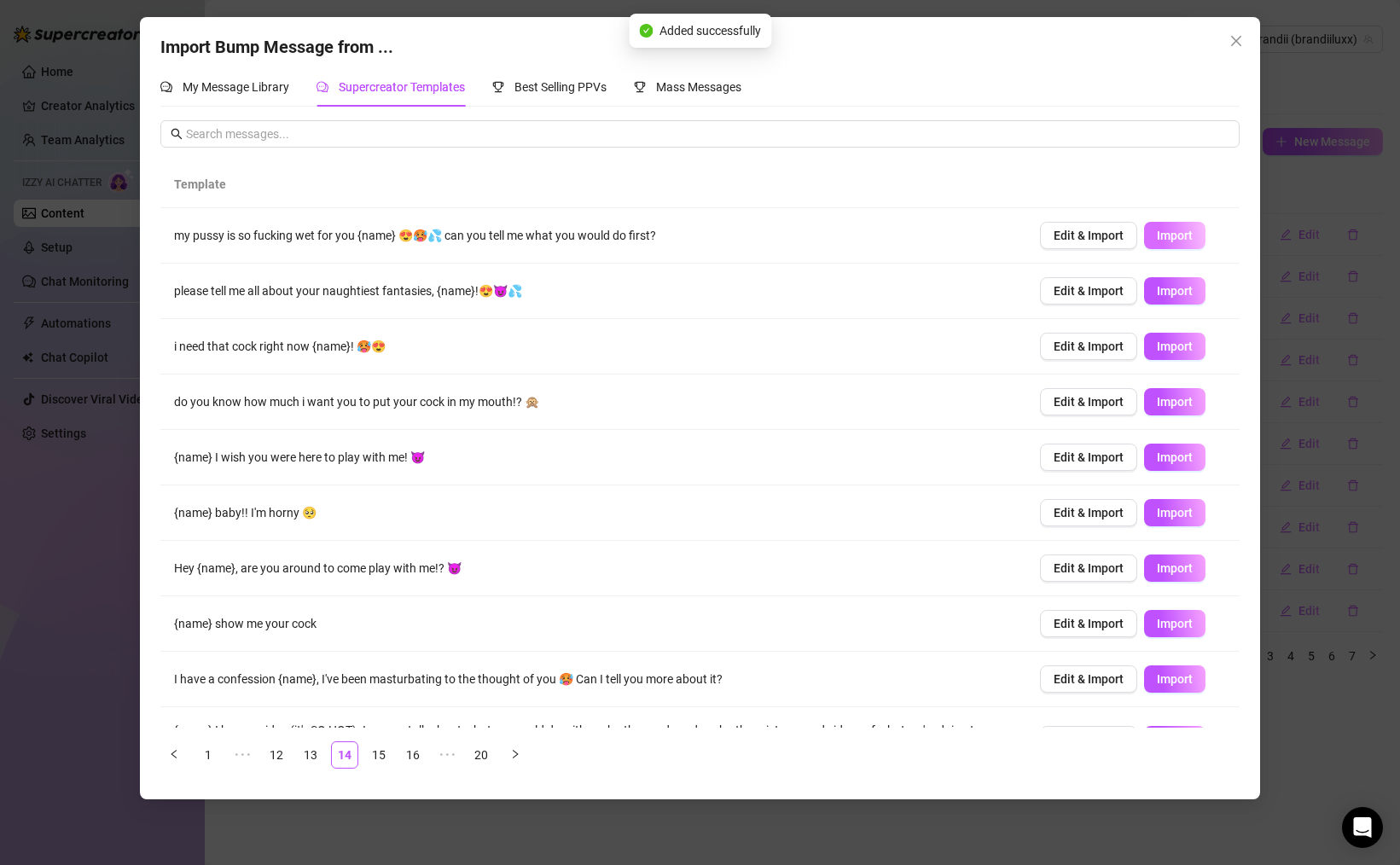
click at [1164, 228] on span "Import" at bounding box center [1174, 235] width 36 height 13
click at [1167, 280] on button "Import" at bounding box center [1174, 291] width 62 height 27
click at [1169, 352] on span "Import" at bounding box center [1174, 346] width 36 height 13
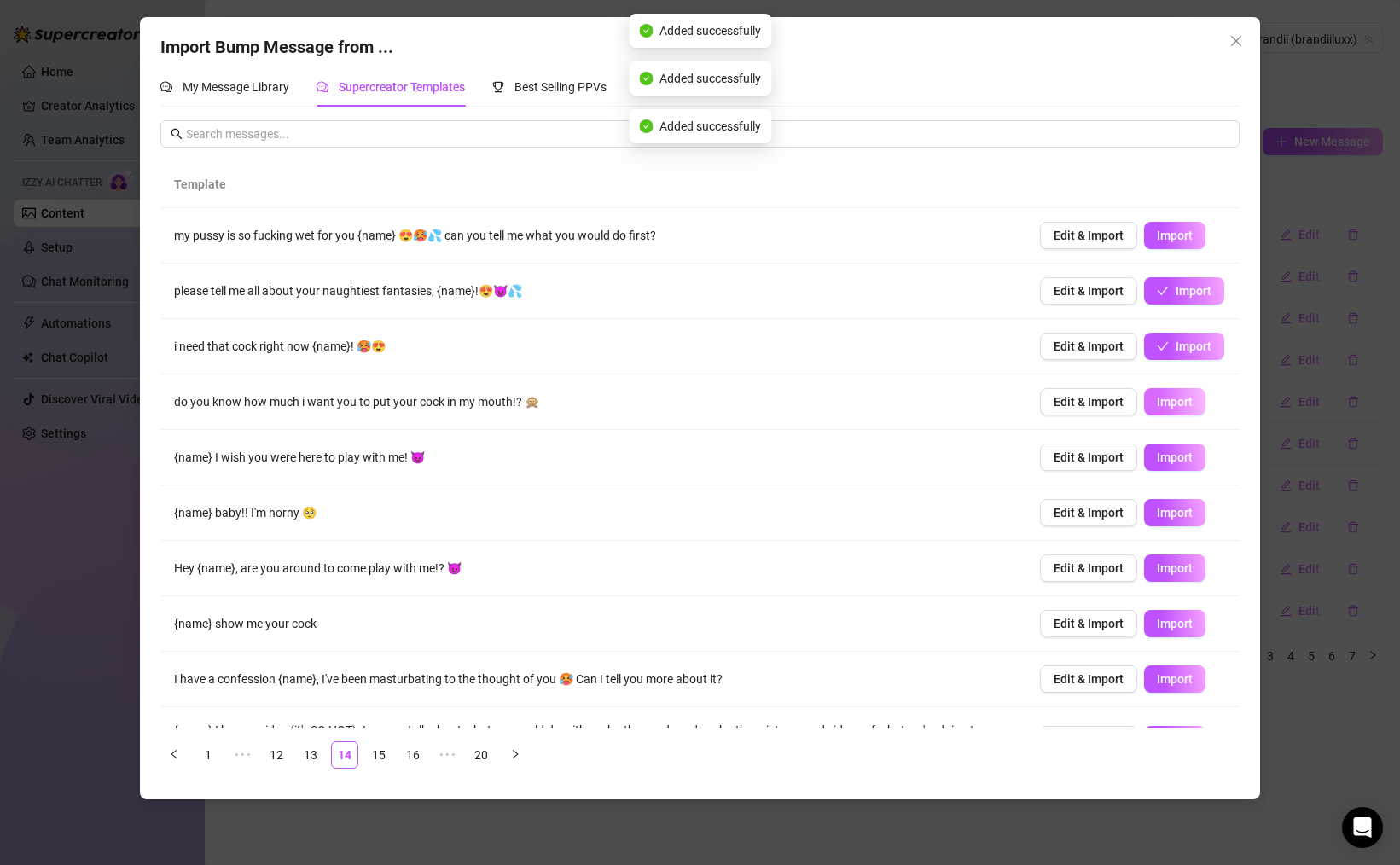
click at [1183, 391] on button "Import" at bounding box center [1174, 401] width 62 height 27
drag, startPoint x: 1173, startPoint y: 467, endPoint x: 1209, endPoint y: 527, distance: 70.0
click at [1173, 467] on button "Import" at bounding box center [1174, 457] width 62 height 27
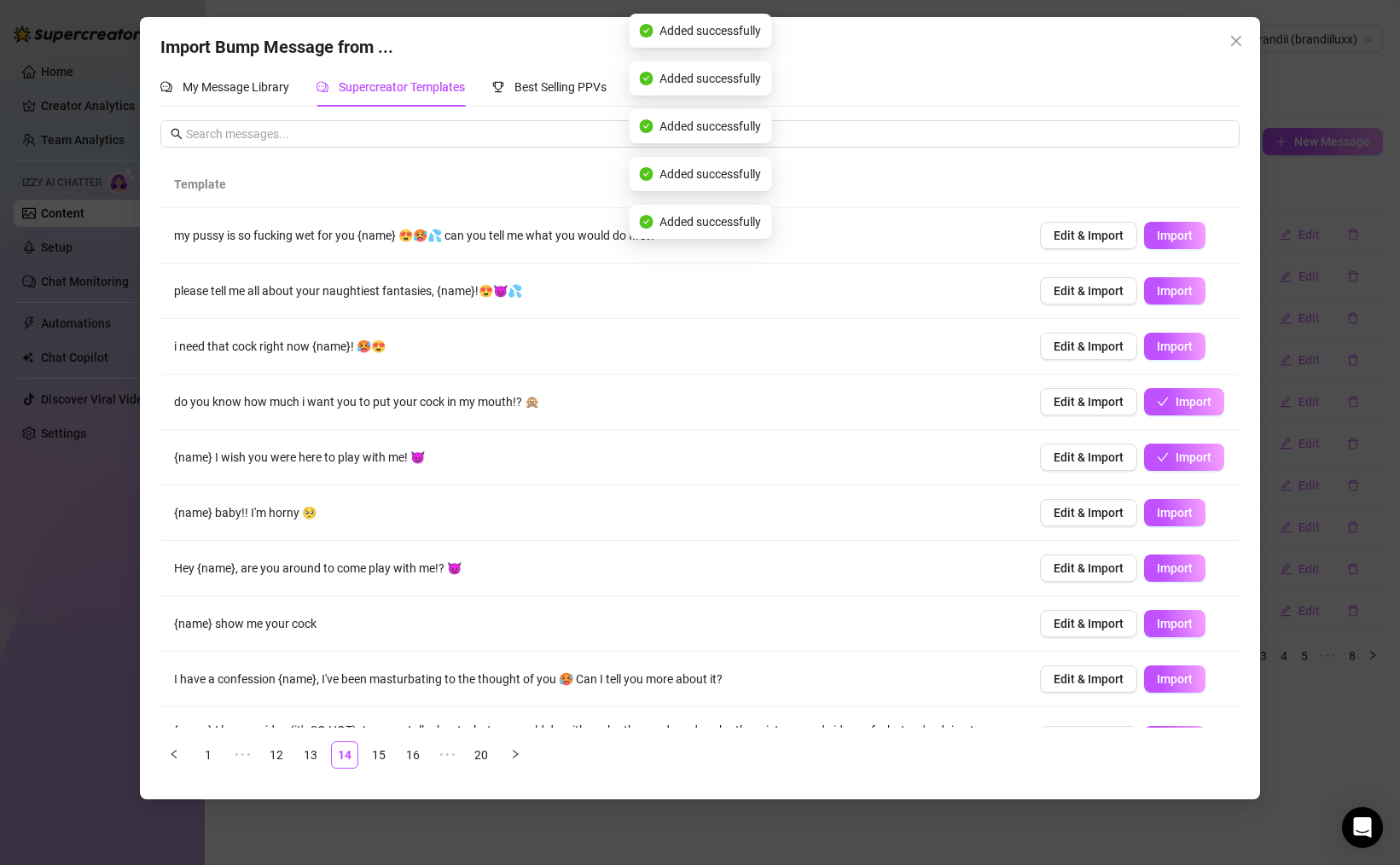
click at [1173, 518] on span "Import" at bounding box center [1174, 512] width 36 height 13
drag, startPoint x: 1185, startPoint y: 578, endPoint x: 1197, endPoint y: 618, distance: 41.8
click at [1184, 578] on button "Import" at bounding box center [1174, 568] width 62 height 27
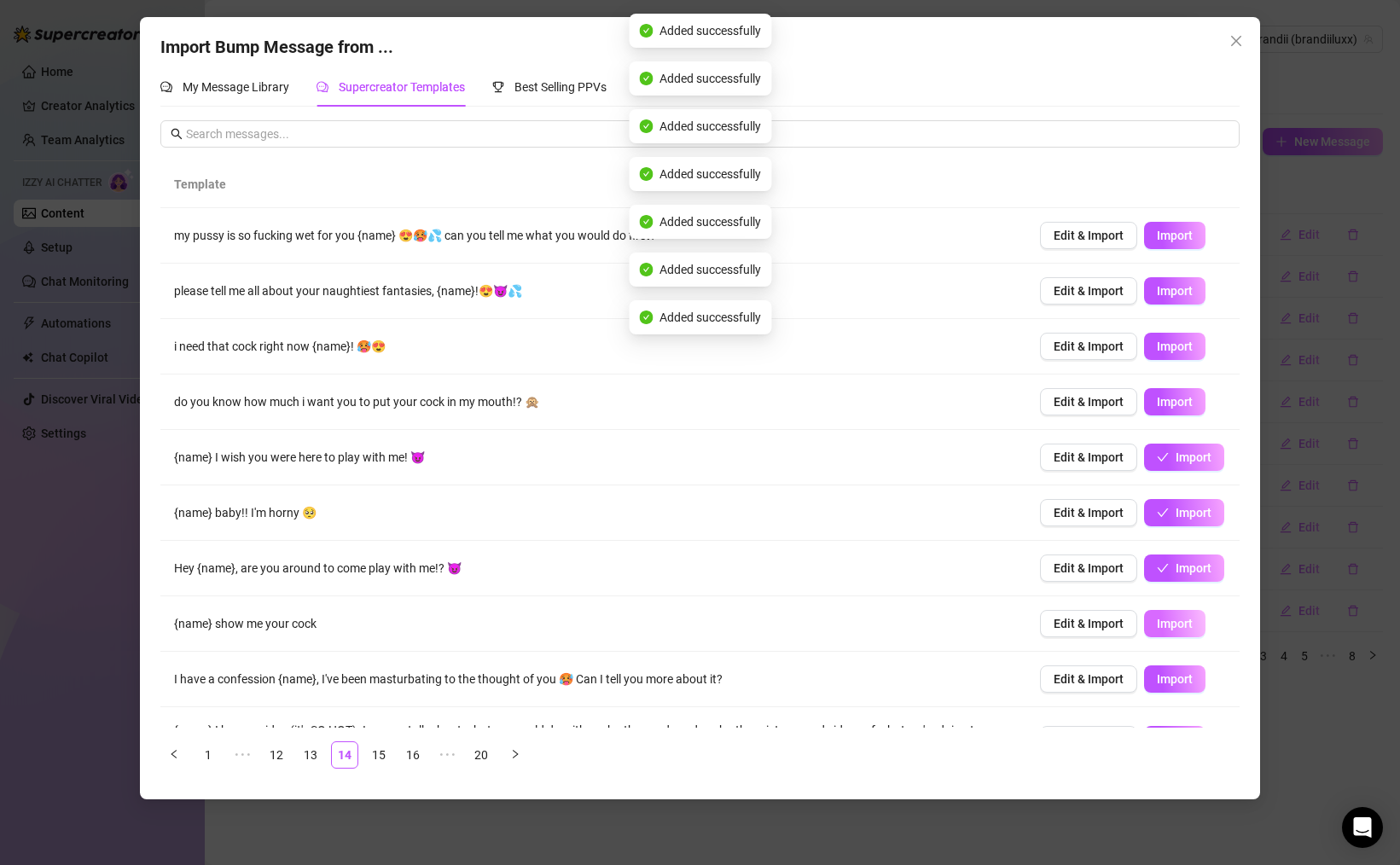
drag, startPoint x: 1191, startPoint y: 619, endPoint x: 1187, endPoint y: 627, distance: 8.9
click at [1188, 621] on span "Import" at bounding box center [1174, 623] width 36 height 13
click at [1181, 675] on span "Import" at bounding box center [1174, 678] width 36 height 13
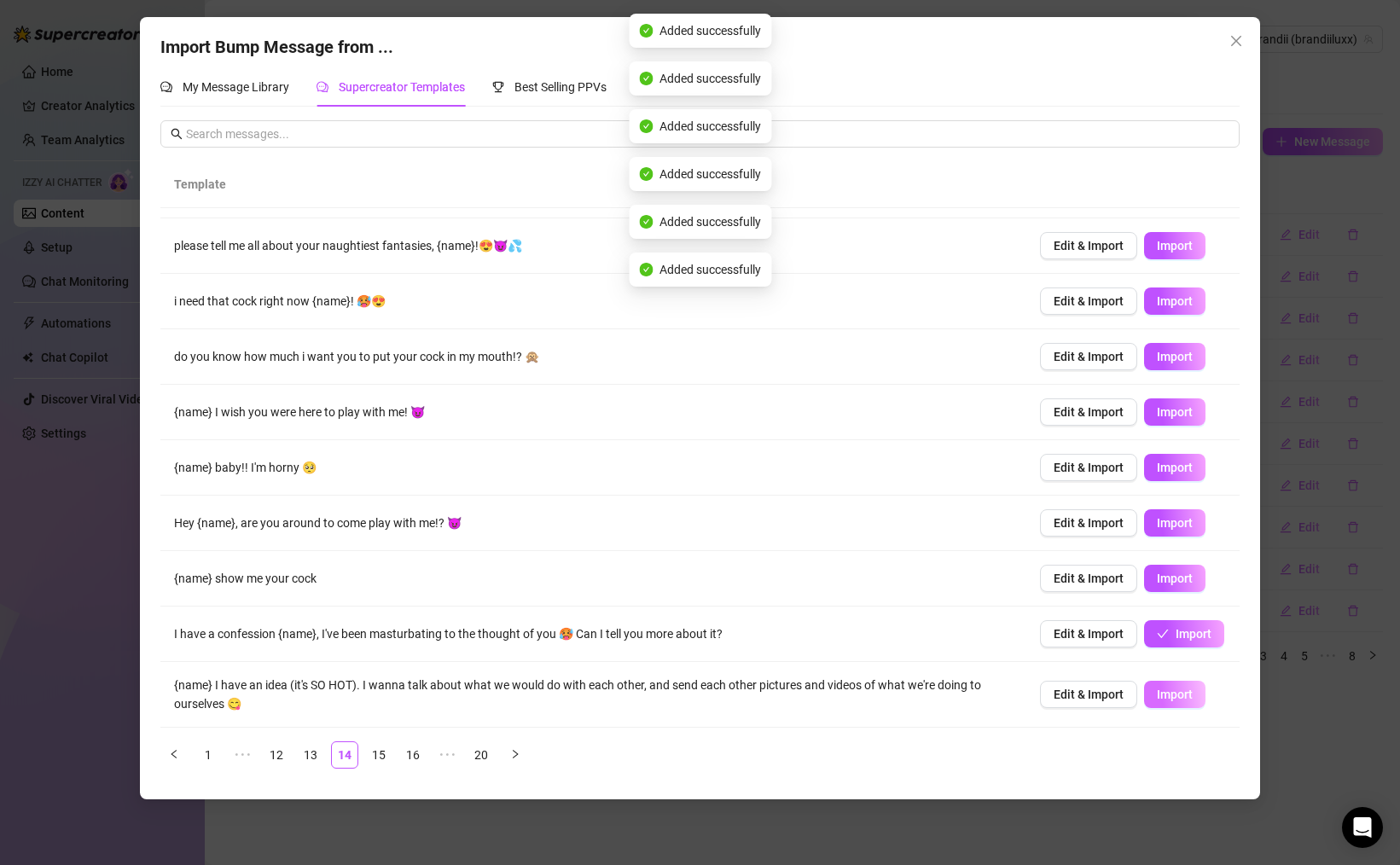
click at [1167, 683] on button "Import" at bounding box center [1174, 694] width 62 height 27
click at [313, 752] on link "13" at bounding box center [310, 755] width 26 height 26
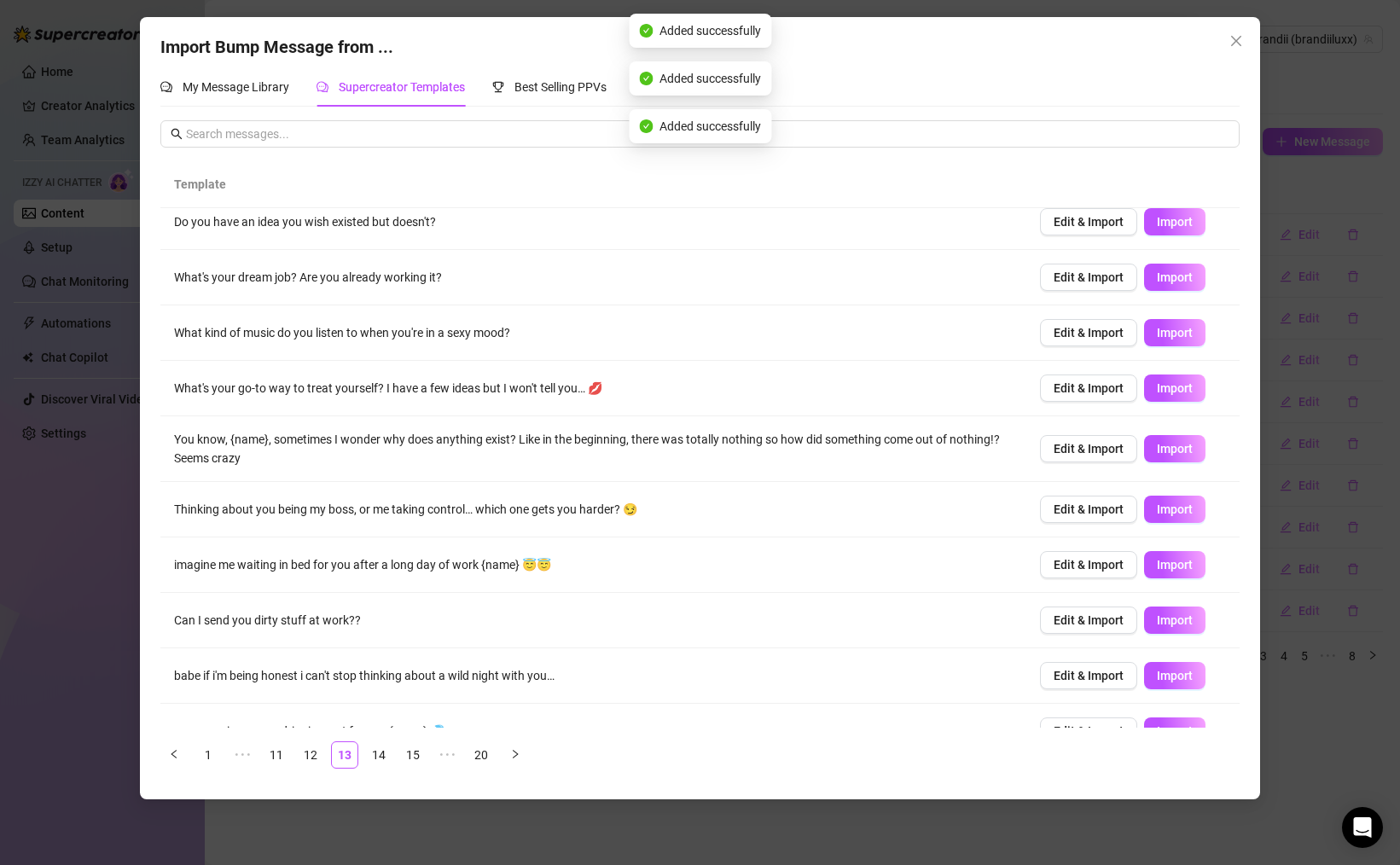
scroll to position [0, 0]
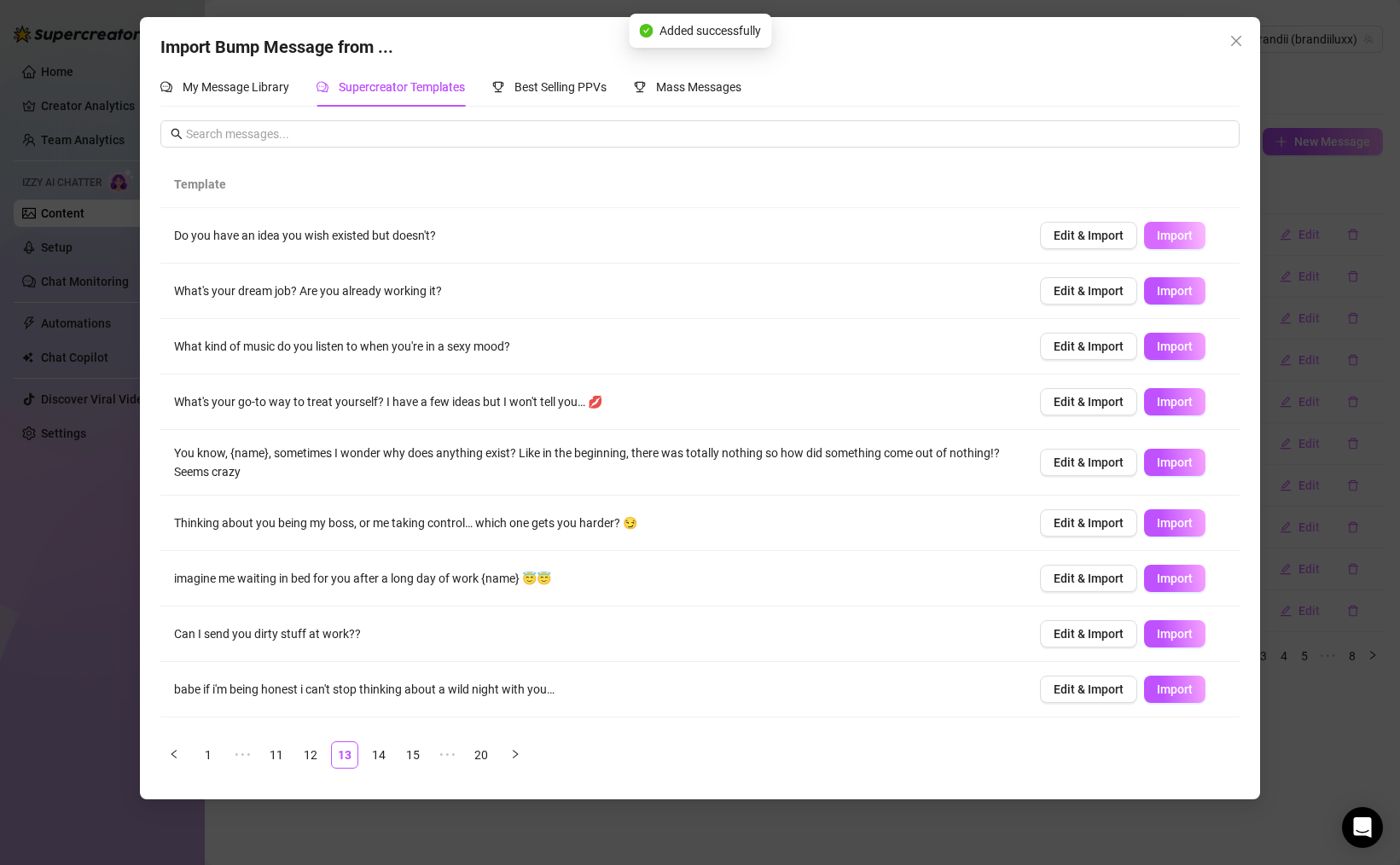
click at [1201, 224] on div "Edit & Import Import" at bounding box center [1133, 236] width 186 height 27
click at [1190, 230] on span "Import" at bounding box center [1174, 235] width 36 height 13
drag, startPoint x: 1175, startPoint y: 278, endPoint x: 1177, endPoint y: 315, distance: 37.1
click at [1175, 278] on button "Import" at bounding box center [1174, 291] width 62 height 27
click at [1180, 342] on button "Import" at bounding box center [1174, 346] width 62 height 27
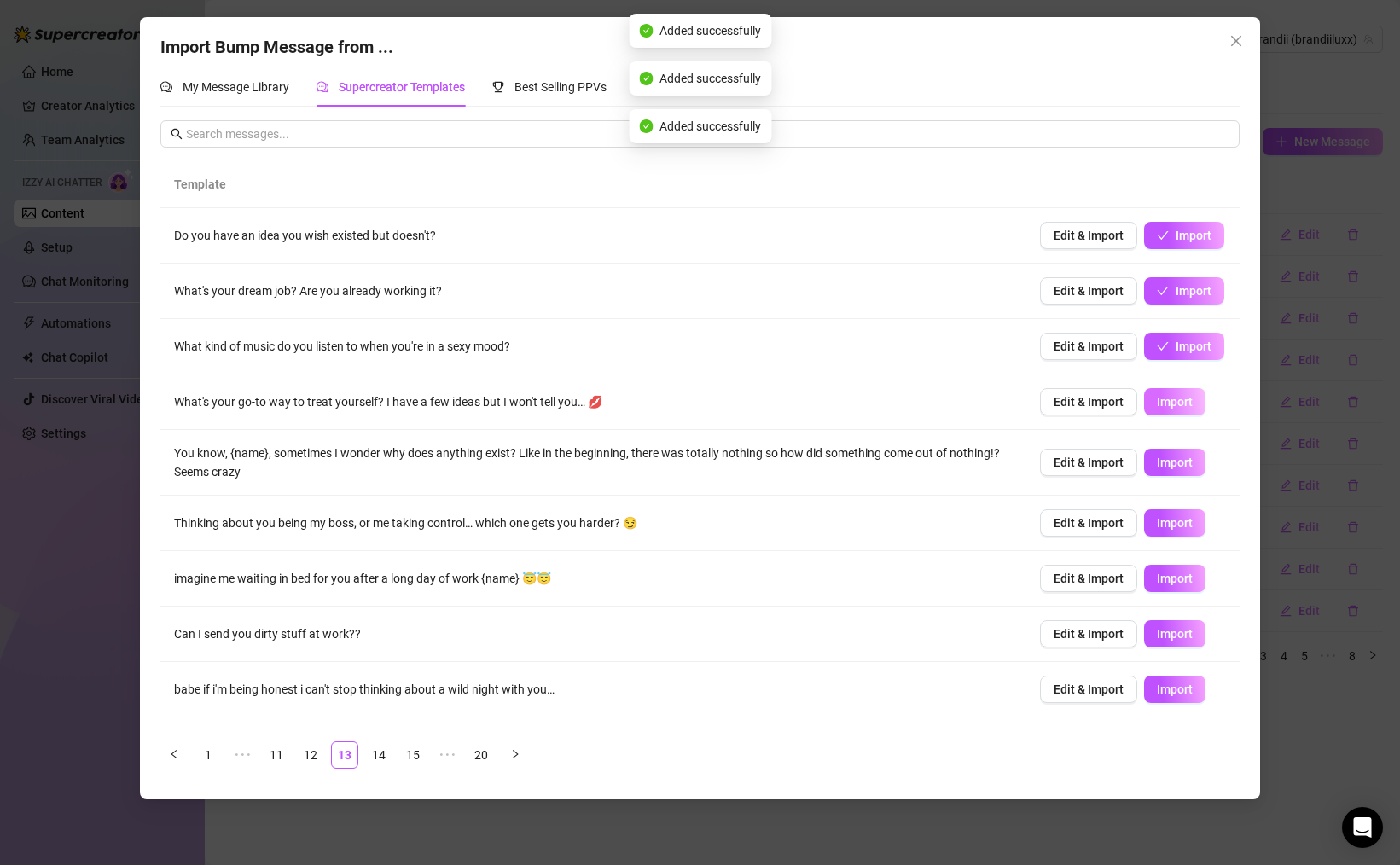
click at [1166, 391] on button "Import" at bounding box center [1174, 401] width 62 height 27
click at [1174, 461] on span "Import" at bounding box center [1174, 462] width 36 height 13
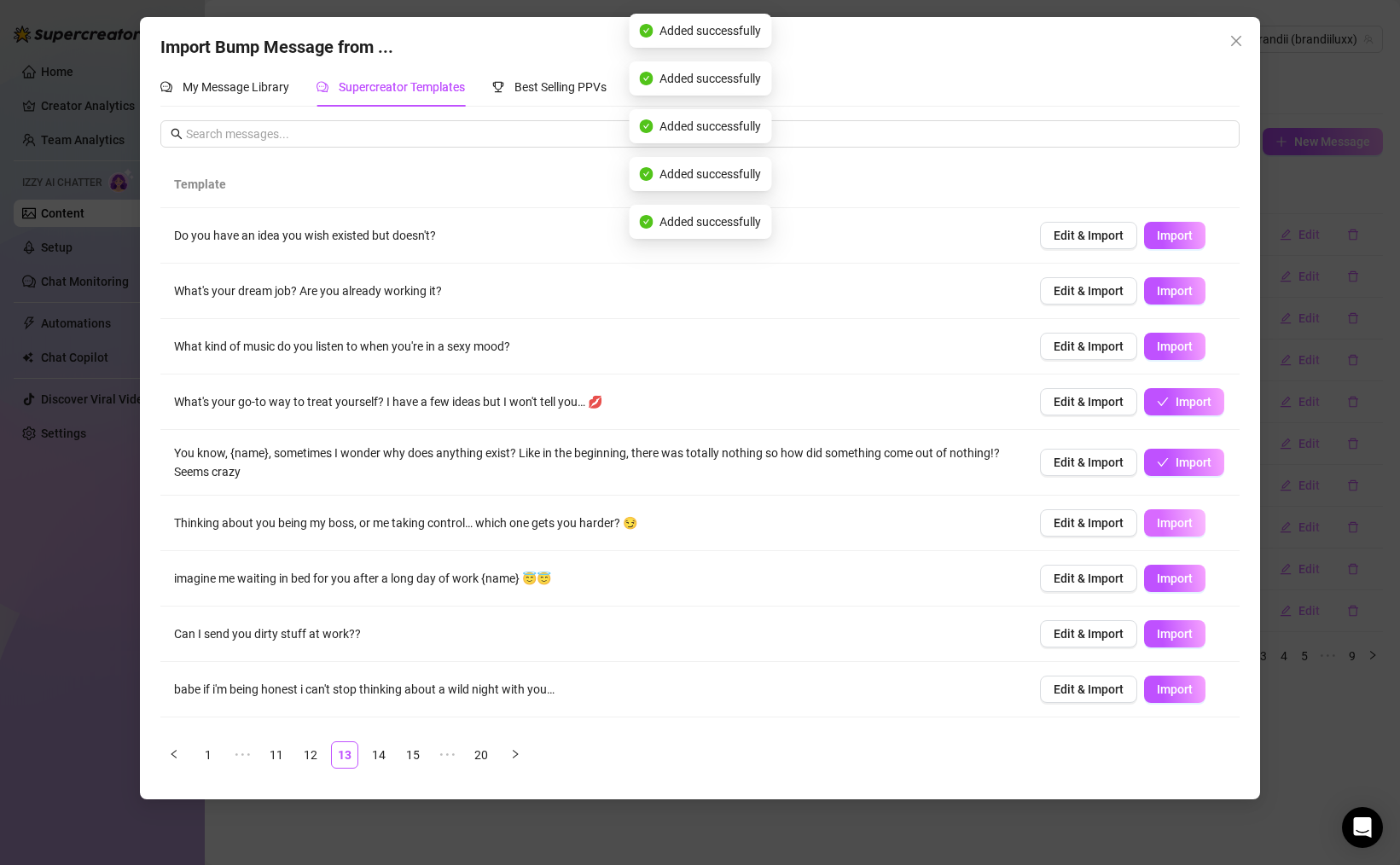
click at [1177, 527] on span "Import" at bounding box center [1174, 522] width 36 height 13
click at [1180, 571] on span "Import" at bounding box center [1174, 578] width 36 height 13
drag, startPoint x: 1172, startPoint y: 621, endPoint x: 1181, endPoint y: 651, distance: 31.3
click at [1172, 621] on button "Import" at bounding box center [1174, 633] width 62 height 27
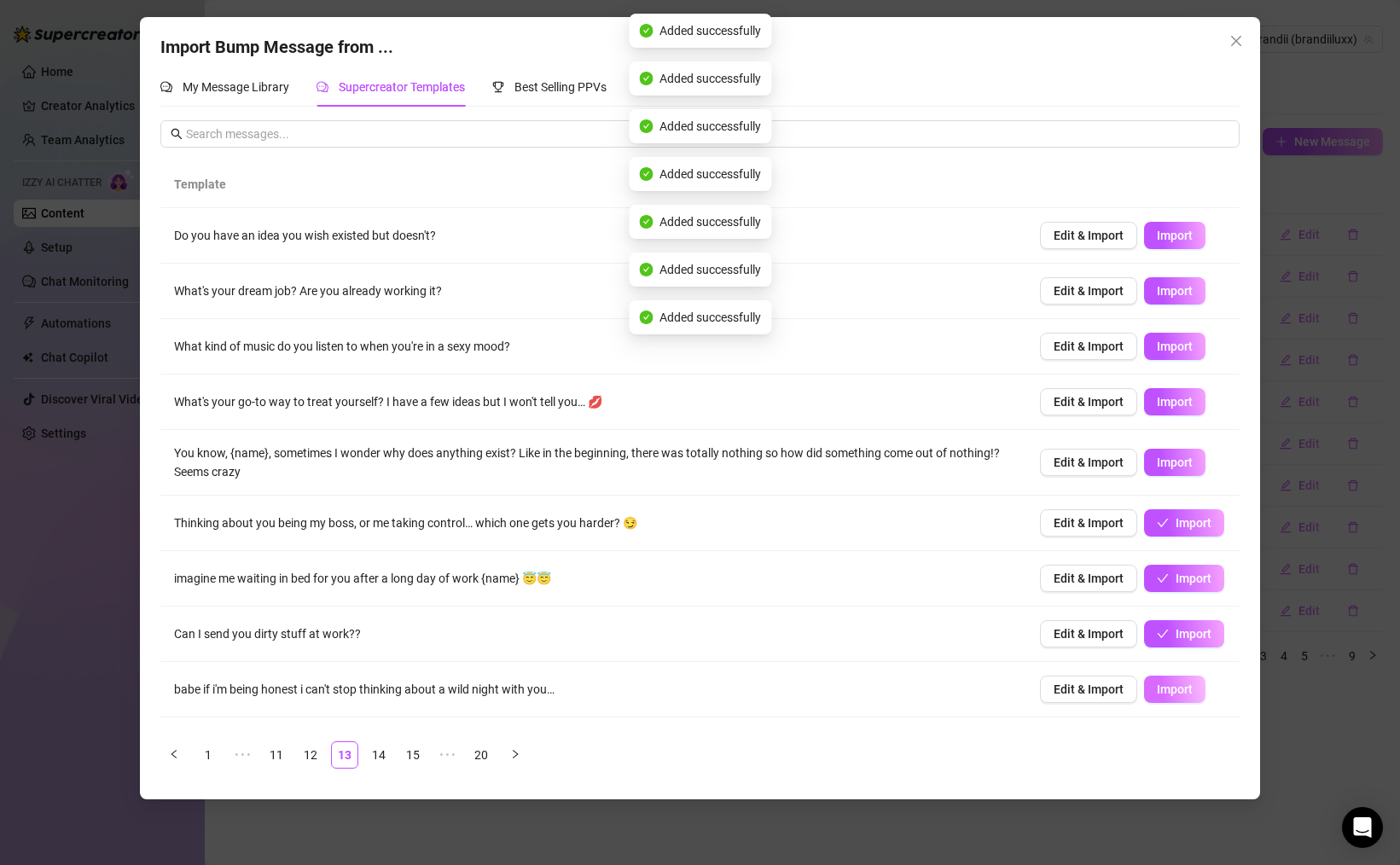
click at [1178, 683] on span "Import" at bounding box center [1174, 689] width 36 height 13
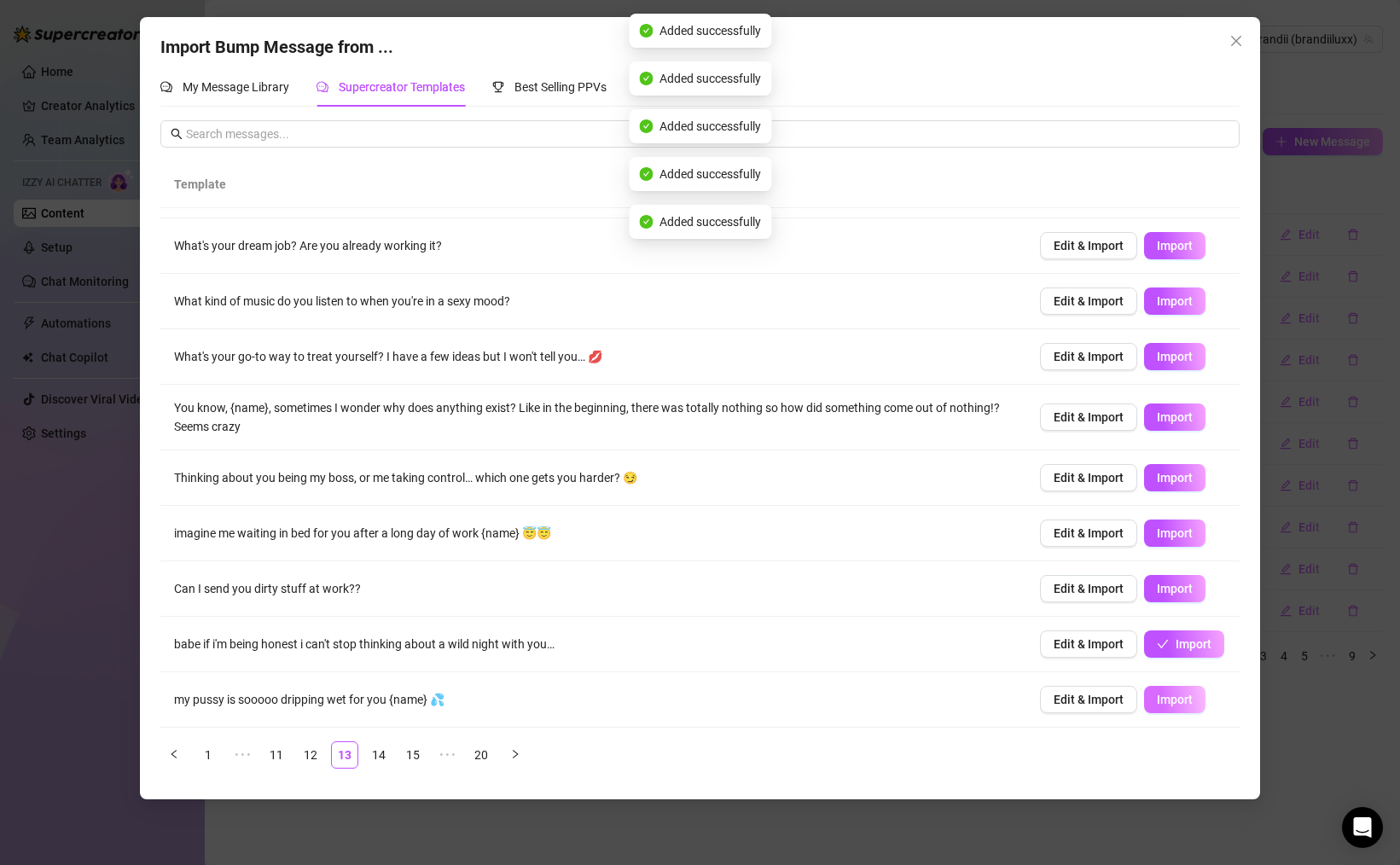
click at [1169, 689] on button "Import" at bounding box center [1174, 699] width 62 height 27
click at [305, 759] on link "12" at bounding box center [310, 755] width 26 height 26
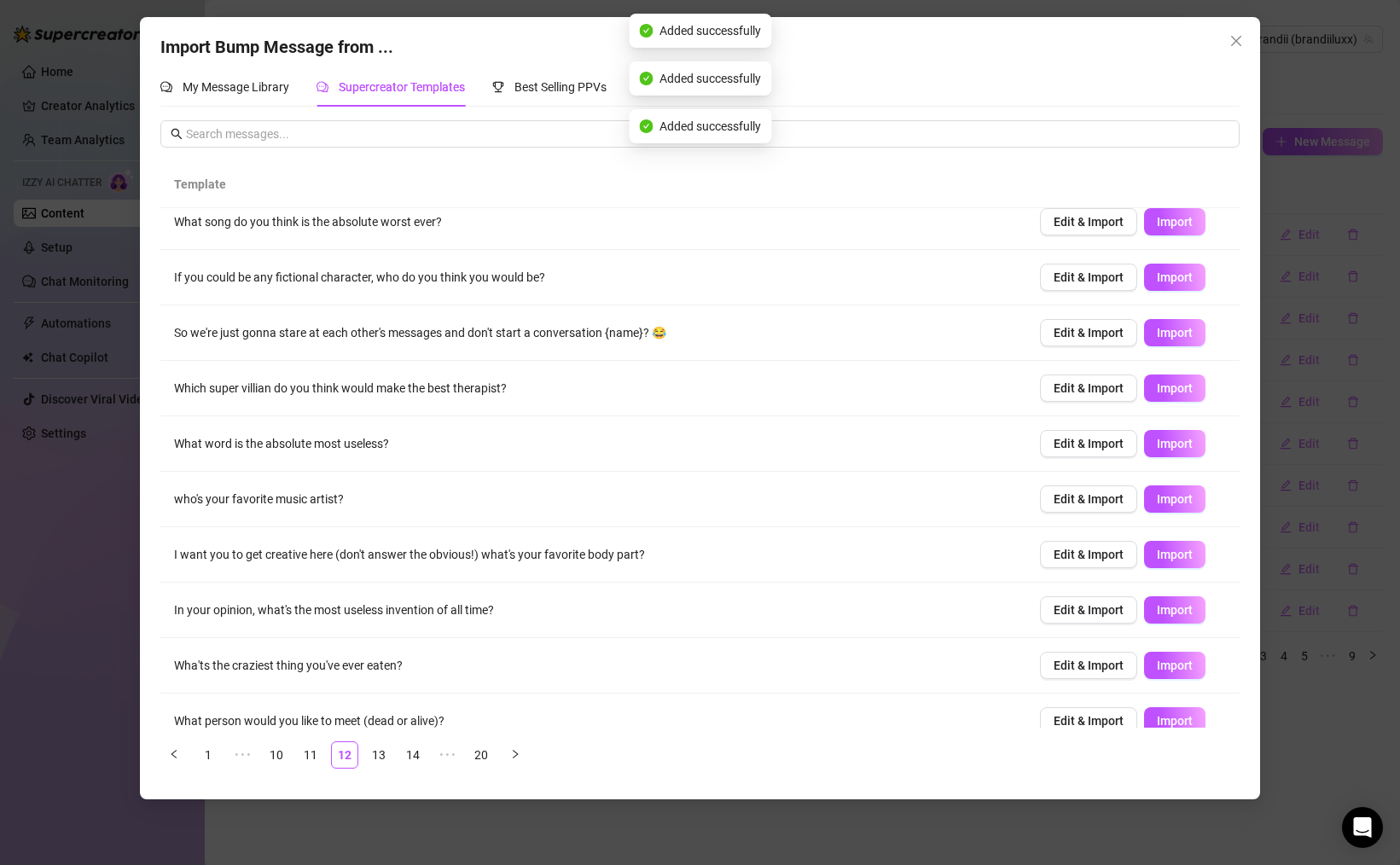
scroll to position [0, 0]
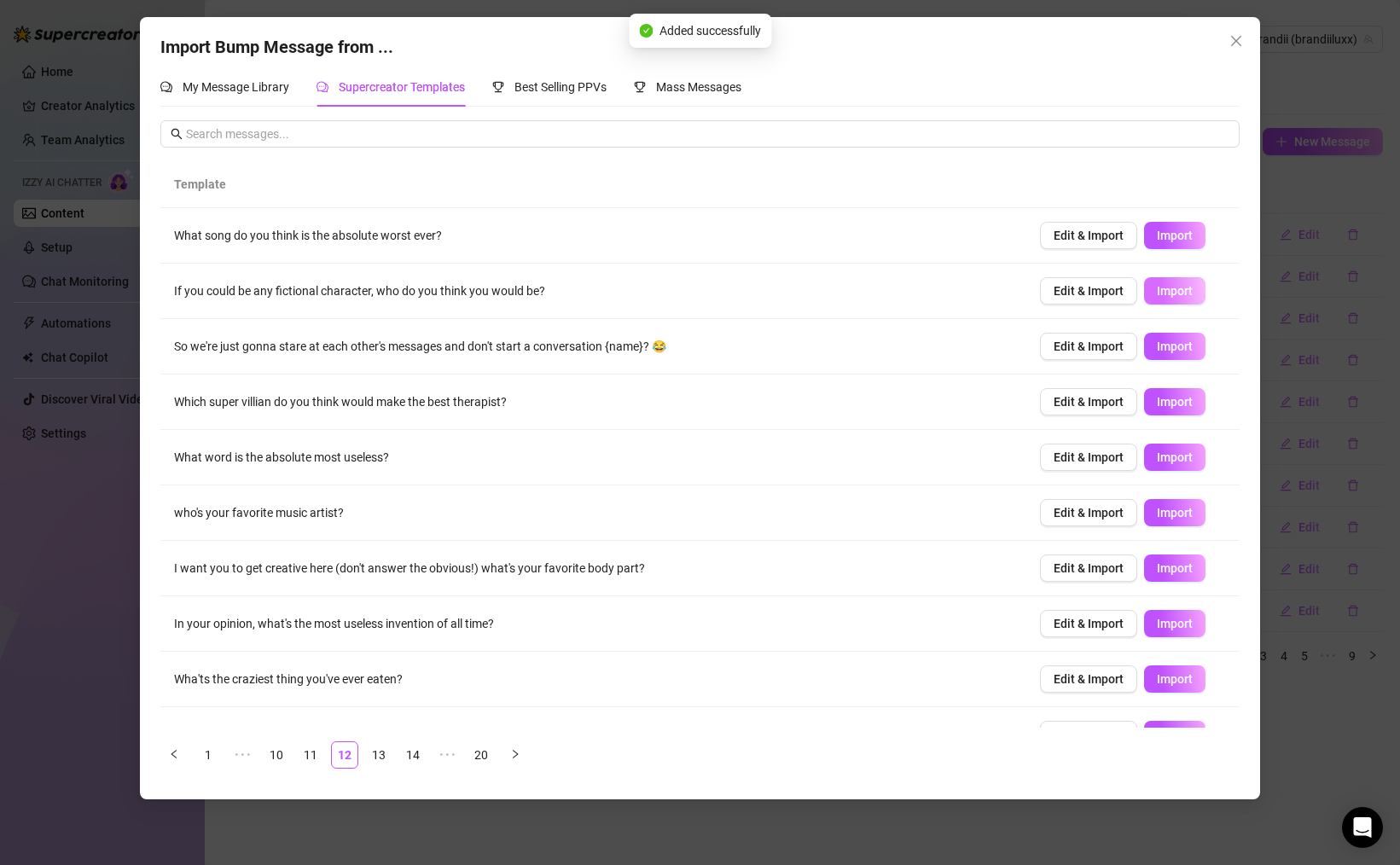
drag, startPoint x: 1188, startPoint y: 225, endPoint x: 1199, endPoint y: 287, distance: 63.0
click at [1188, 226] on button "Import" at bounding box center [1174, 236] width 62 height 27
drag, startPoint x: 1191, startPoint y: 294, endPoint x: 1175, endPoint y: 313, distance: 24.8
click at [1188, 295] on span "Import" at bounding box center [1174, 290] width 36 height 13
click at [1174, 356] on button "Import" at bounding box center [1174, 346] width 62 height 27
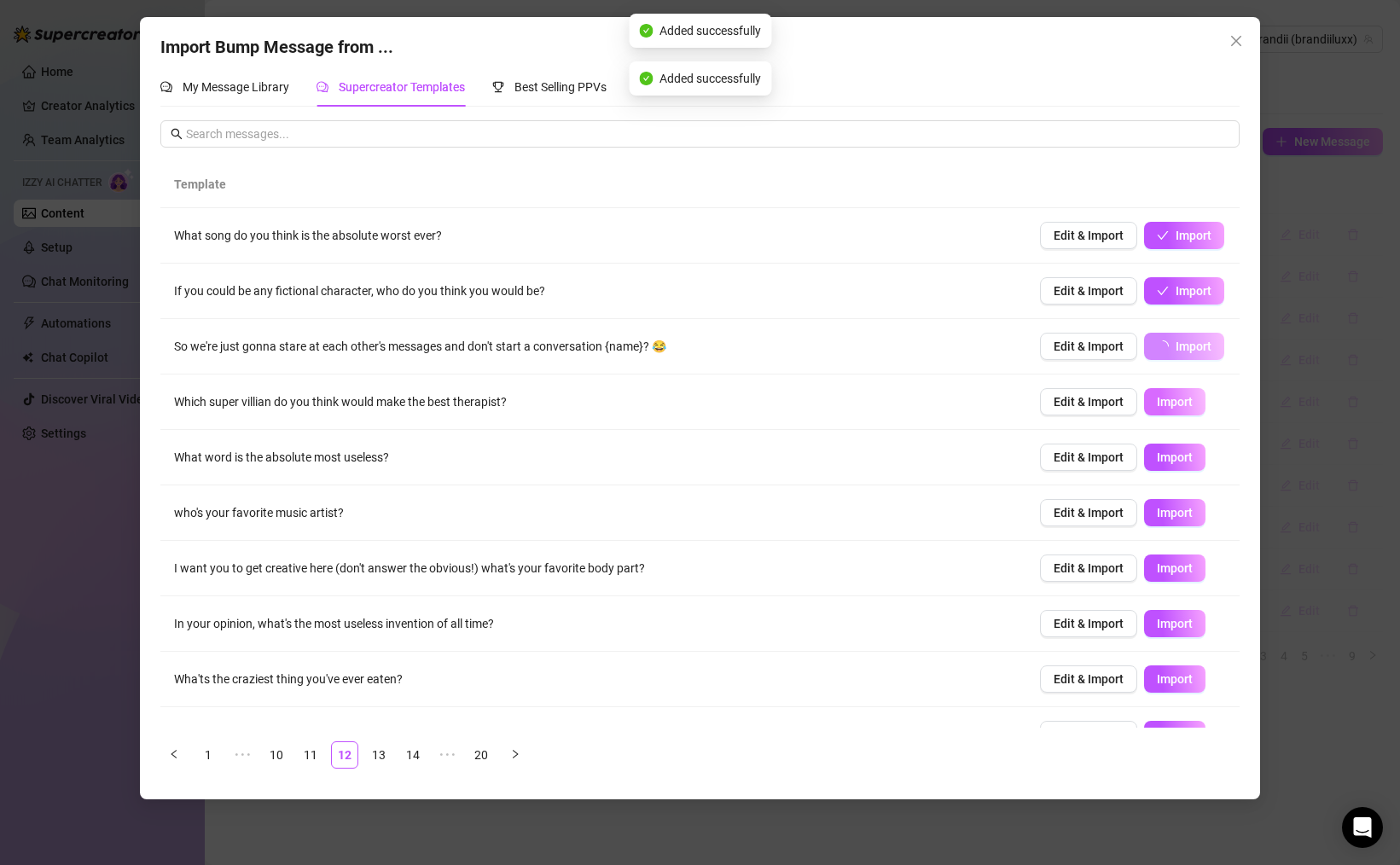
click at [1182, 401] on span "Import" at bounding box center [1174, 401] width 36 height 13
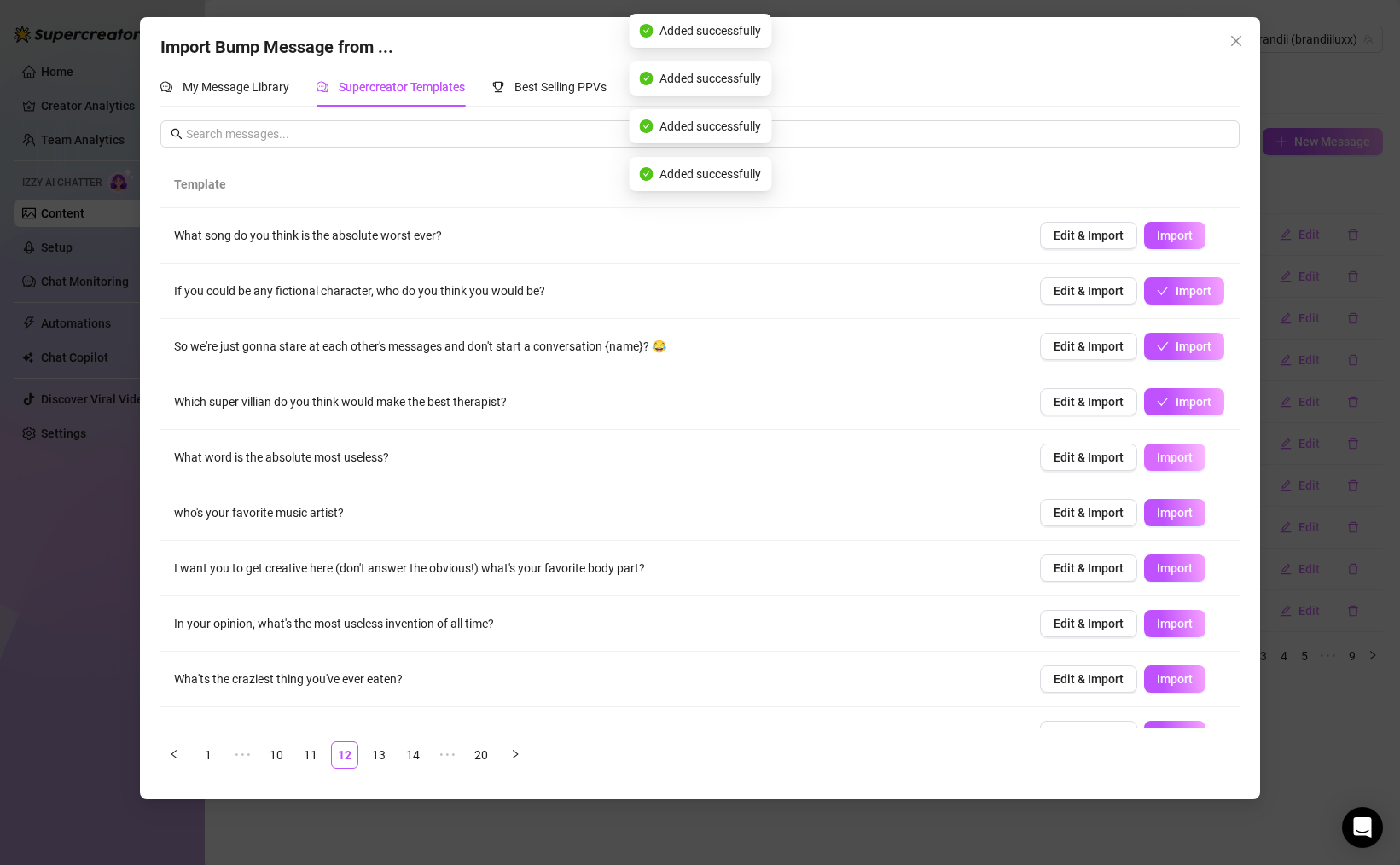
click at [1185, 457] on span "Import" at bounding box center [1174, 457] width 36 height 13
click at [1181, 511] on span "Import" at bounding box center [1174, 512] width 36 height 13
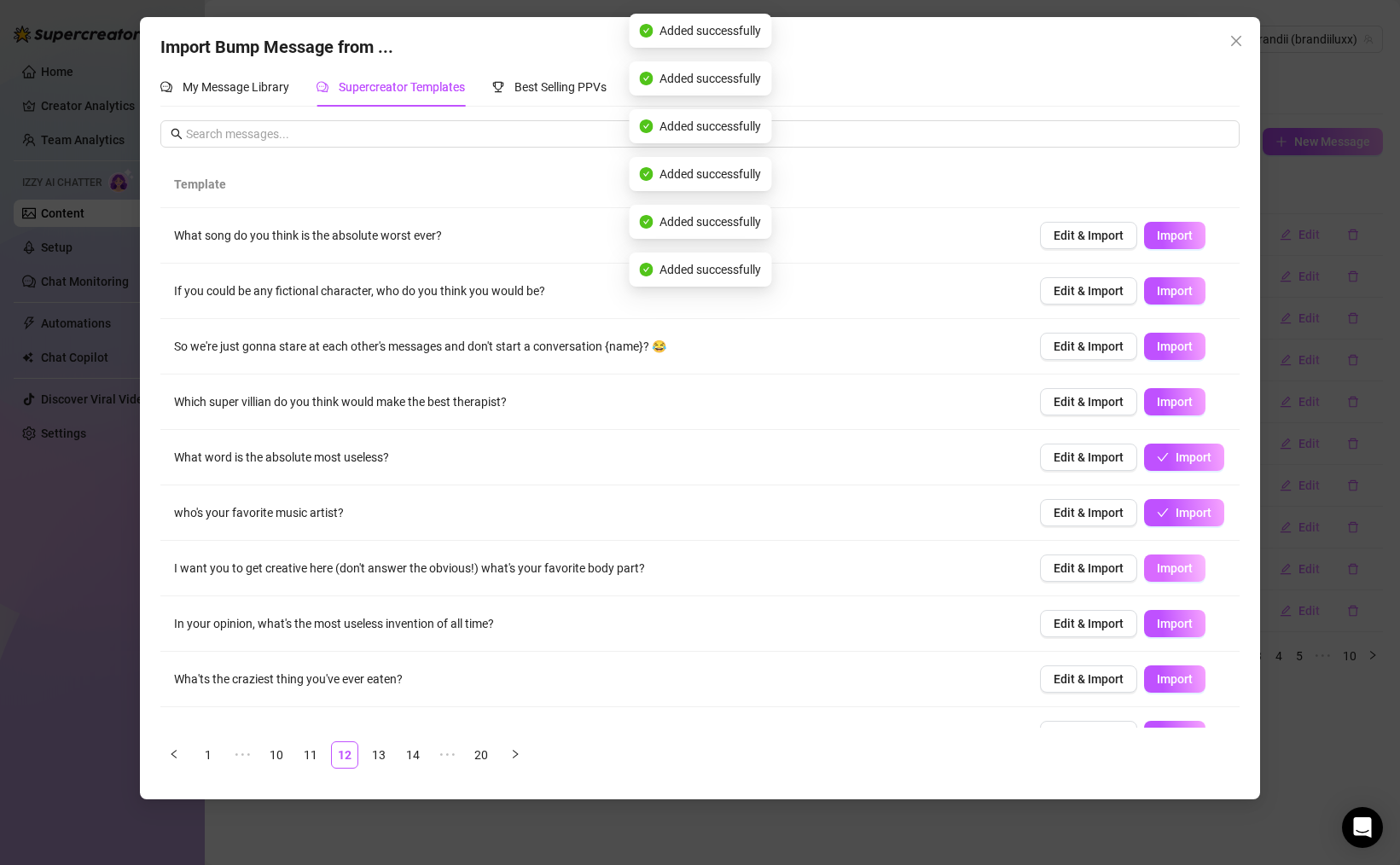
click at [1181, 565] on span "Import" at bounding box center [1174, 568] width 36 height 13
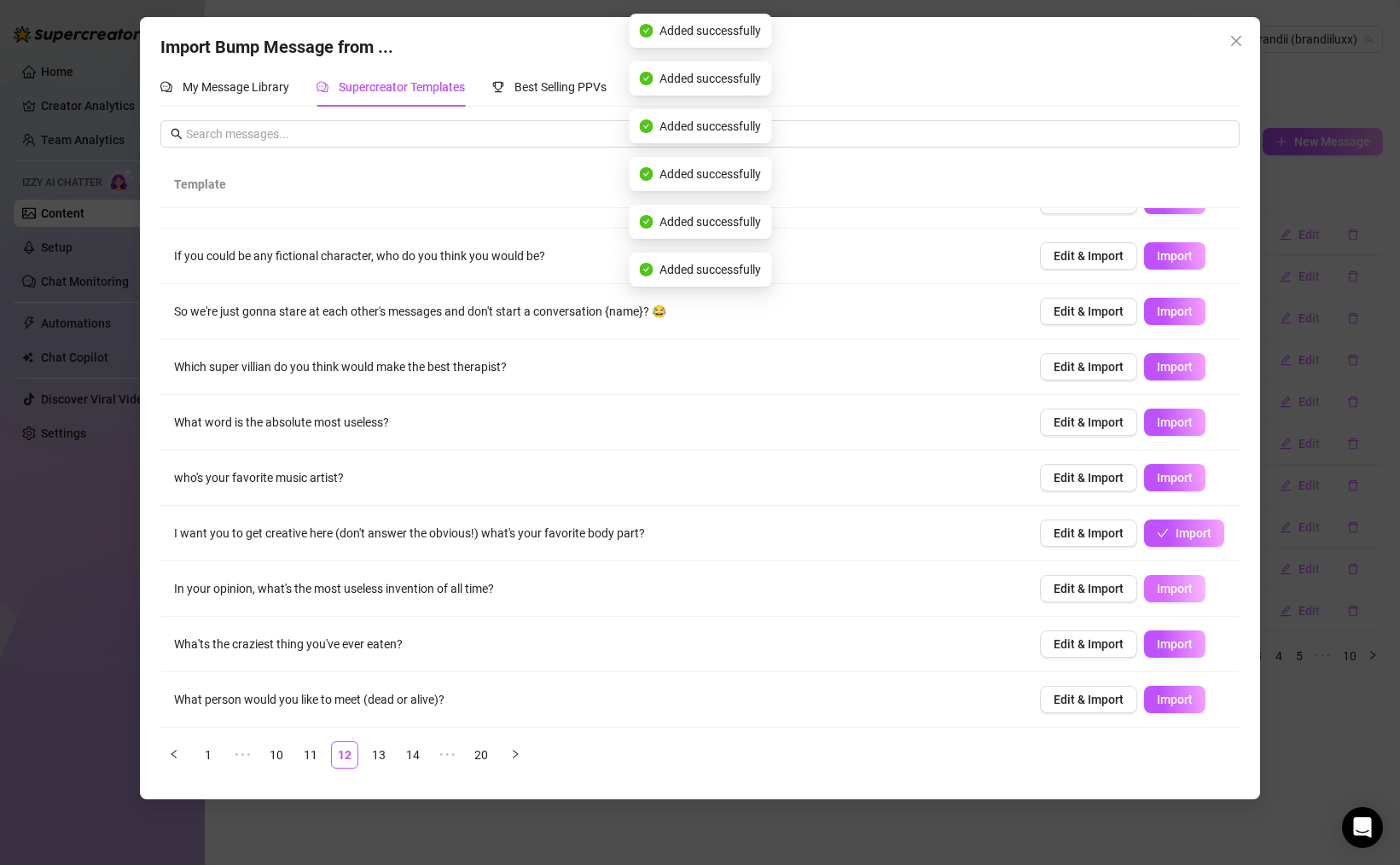
click at [1181, 585] on span "Import" at bounding box center [1174, 588] width 36 height 13
click at [1179, 639] on span "Import" at bounding box center [1174, 643] width 36 height 13
drag, startPoint x: 1179, startPoint y: 691, endPoint x: 1163, endPoint y: 690, distance: 16.0
click at [1179, 692] on span "Import" at bounding box center [1174, 698] width 36 height 13
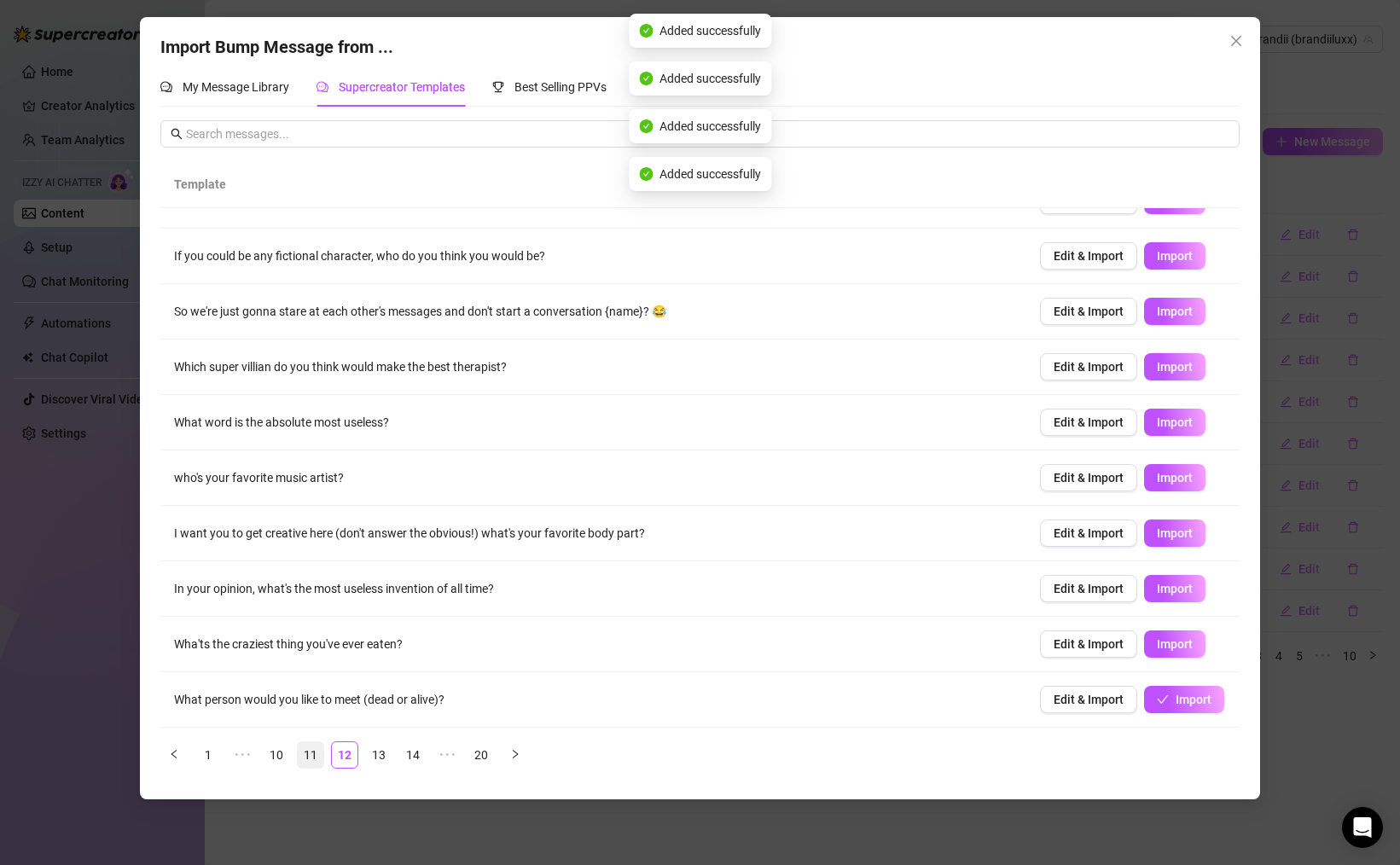
click at [313, 751] on link "11" at bounding box center [310, 755] width 26 height 26
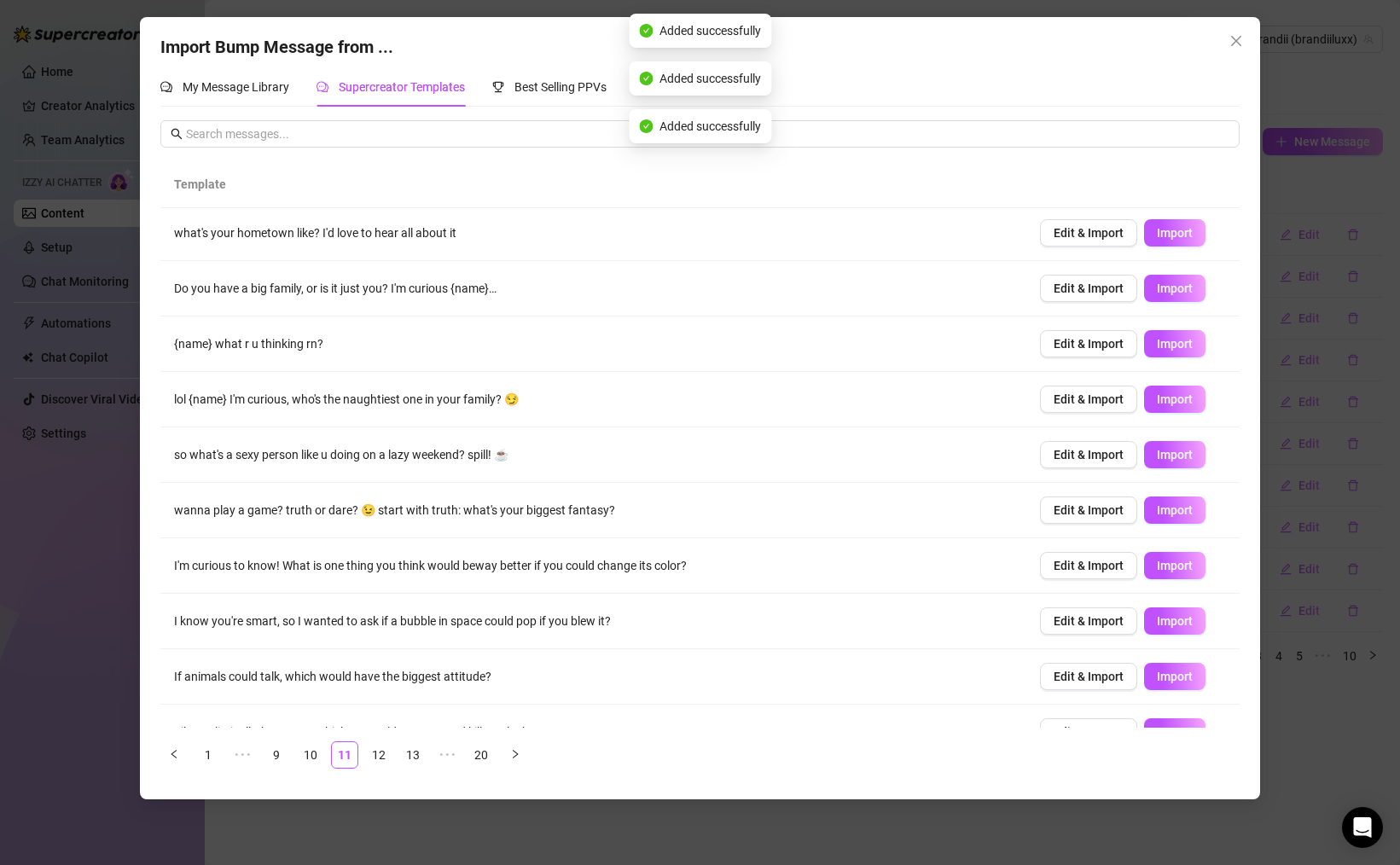
scroll to position [0, 0]
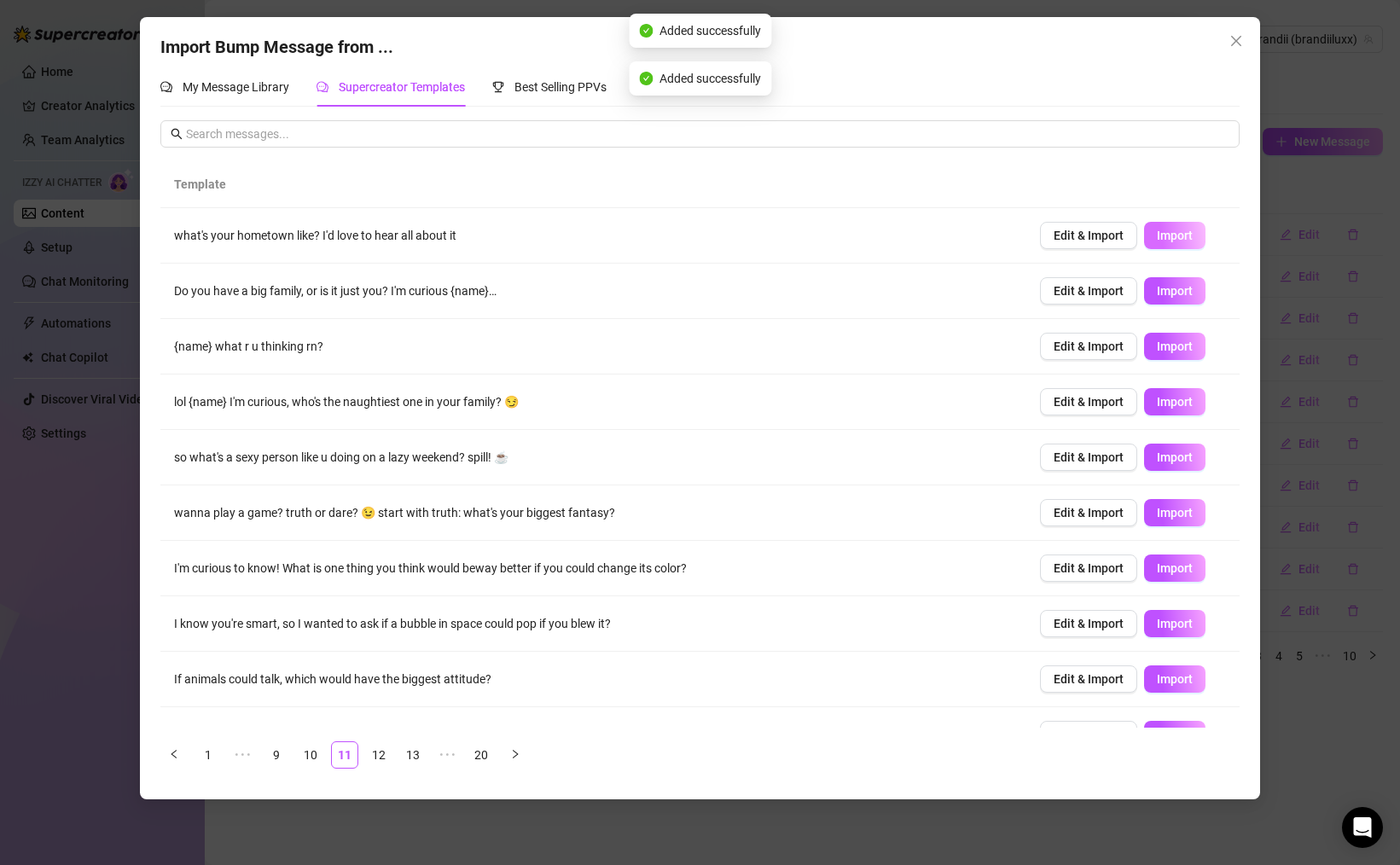
click at [1174, 231] on span "Import" at bounding box center [1174, 235] width 36 height 13
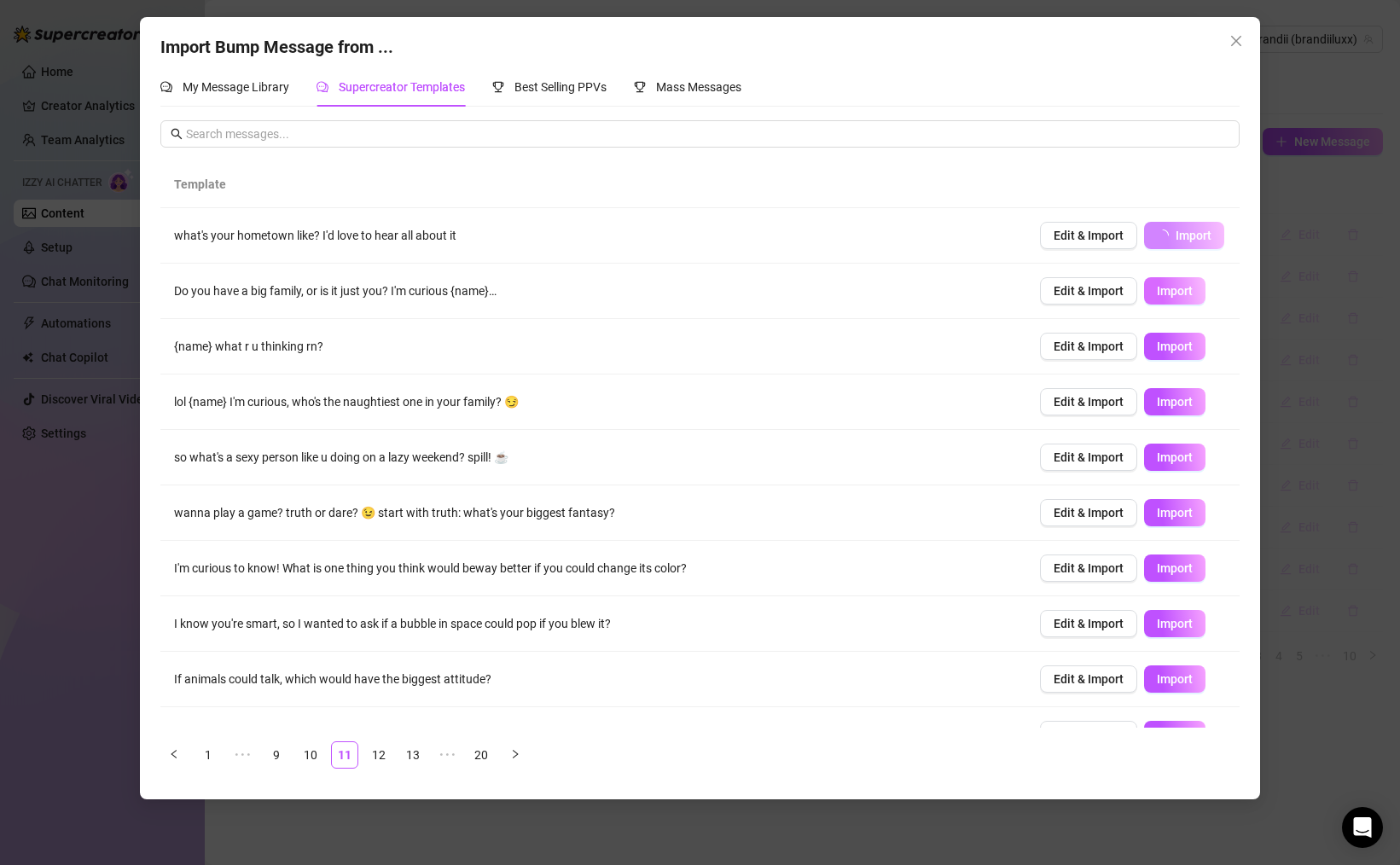
click at [1185, 292] on span "Import" at bounding box center [1174, 290] width 36 height 13
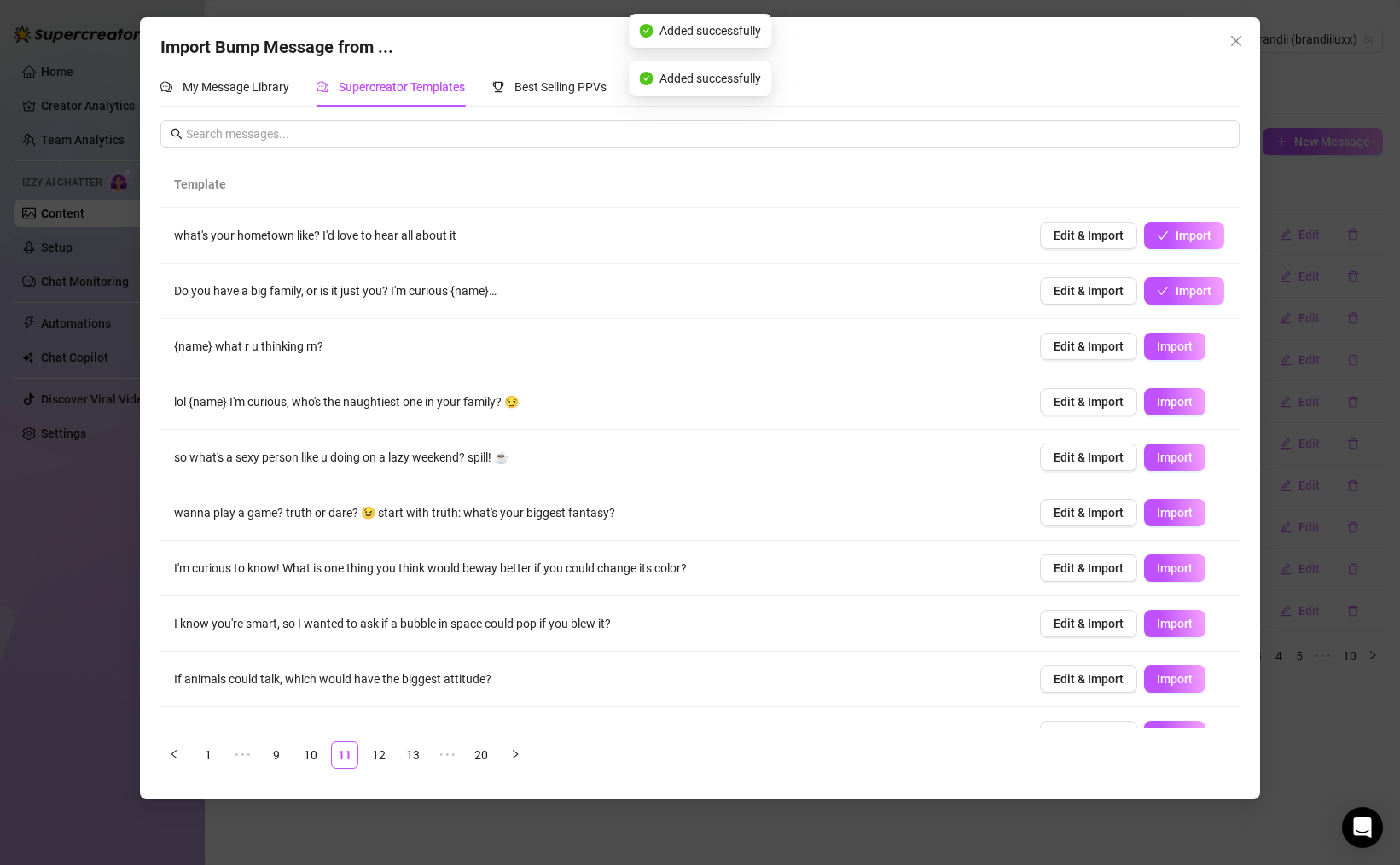
click at [1179, 355] on button "Import" at bounding box center [1174, 346] width 62 height 27
click at [1181, 403] on span "Import" at bounding box center [1174, 401] width 36 height 13
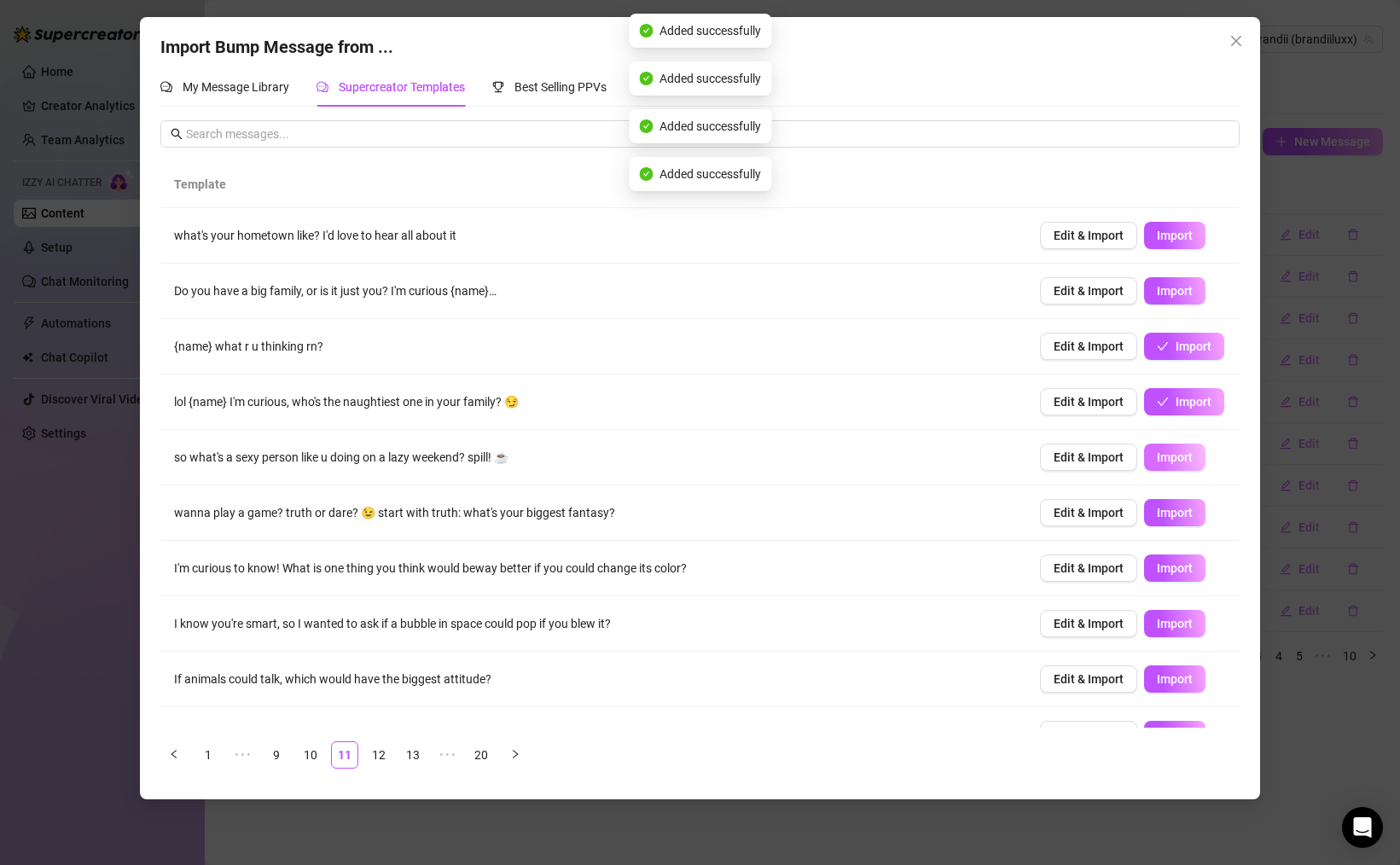
click at [1173, 443] on button "Import" at bounding box center [1174, 457] width 62 height 27
click at [1175, 508] on span "Import" at bounding box center [1174, 512] width 36 height 13
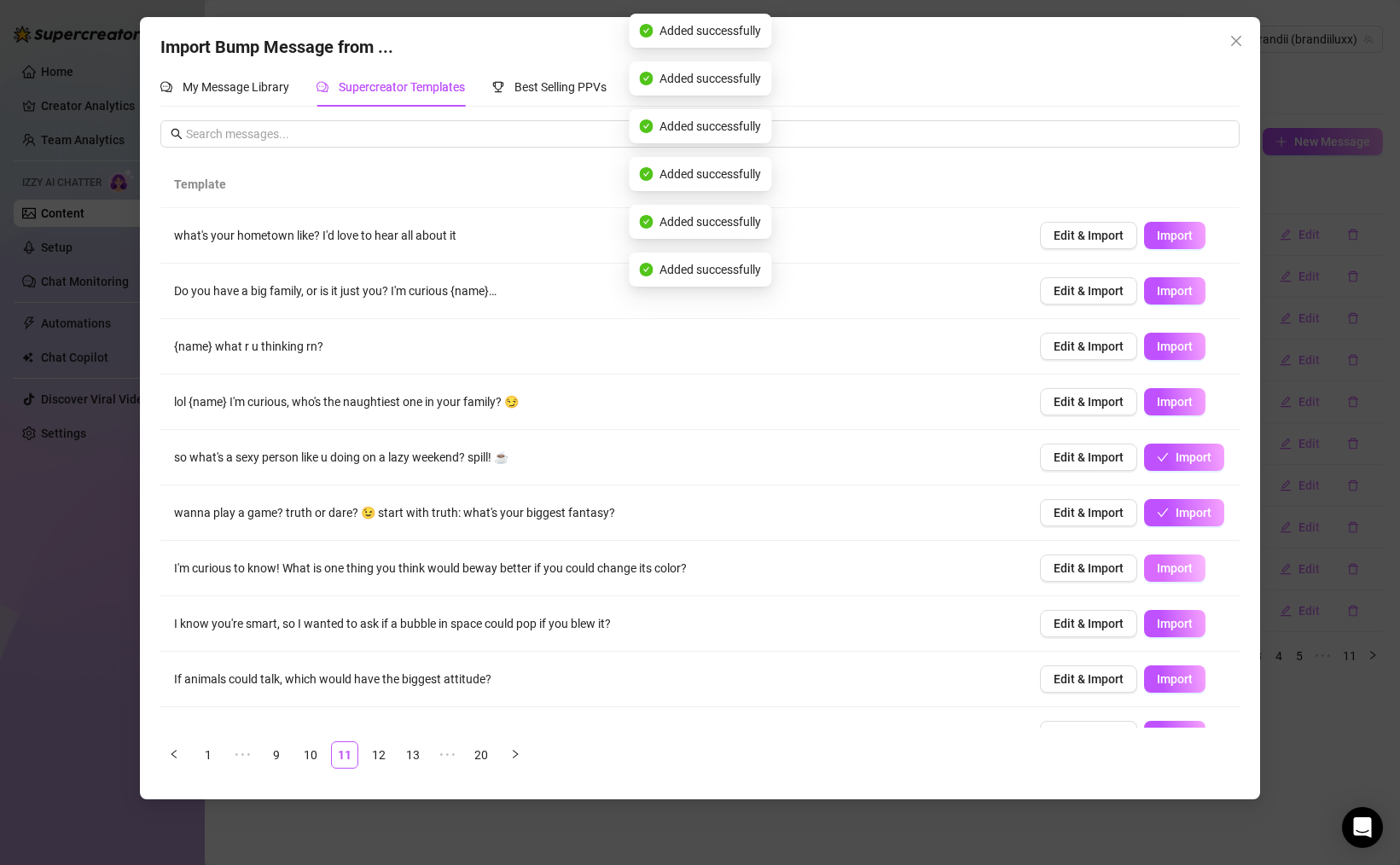
click at [1193, 577] on button "Import" at bounding box center [1174, 568] width 62 height 27
click at [1186, 635] on button "Import" at bounding box center [1174, 623] width 62 height 27
click at [1182, 675] on span "Import" at bounding box center [1174, 678] width 36 height 13
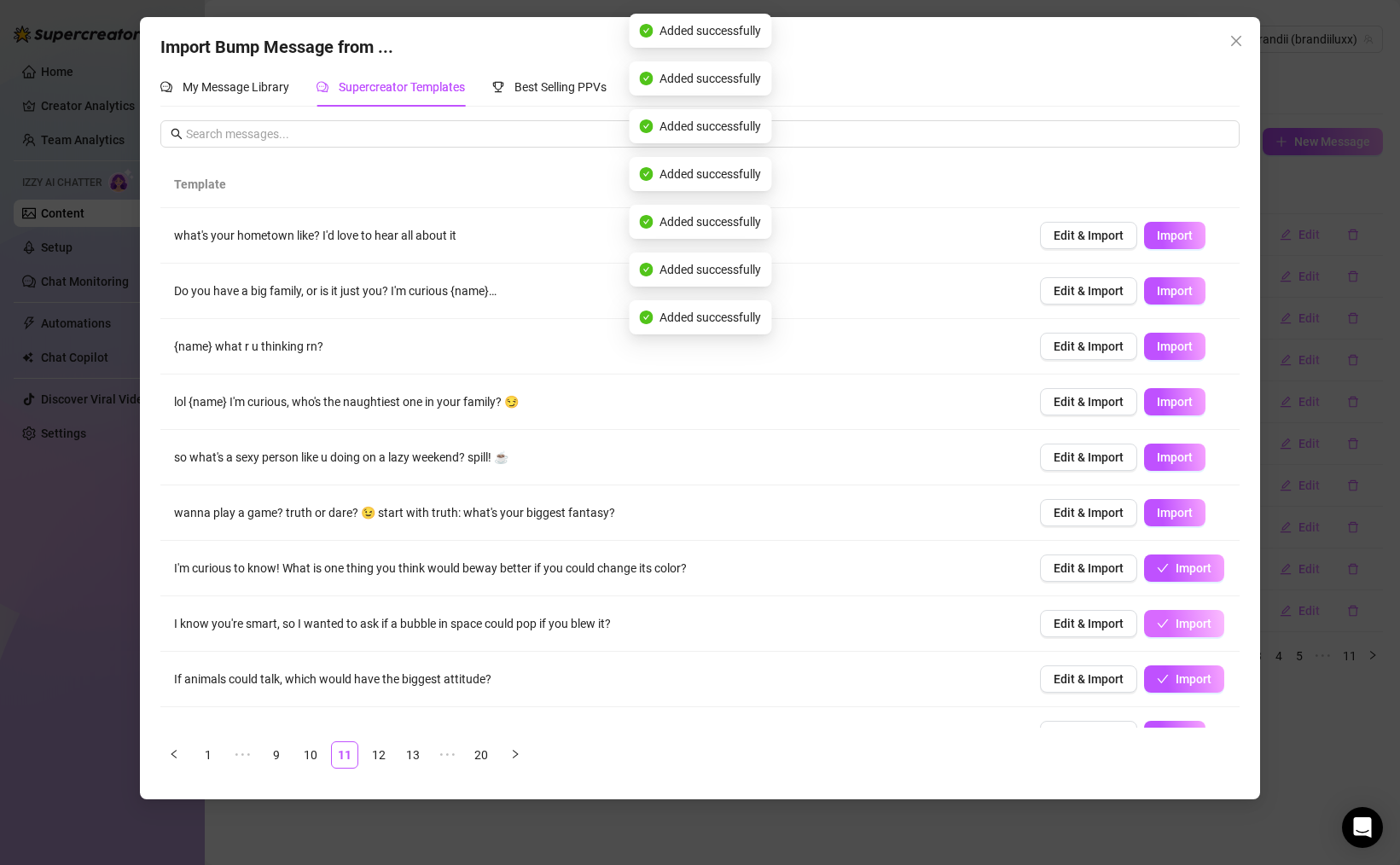
scroll to position [35, 0]
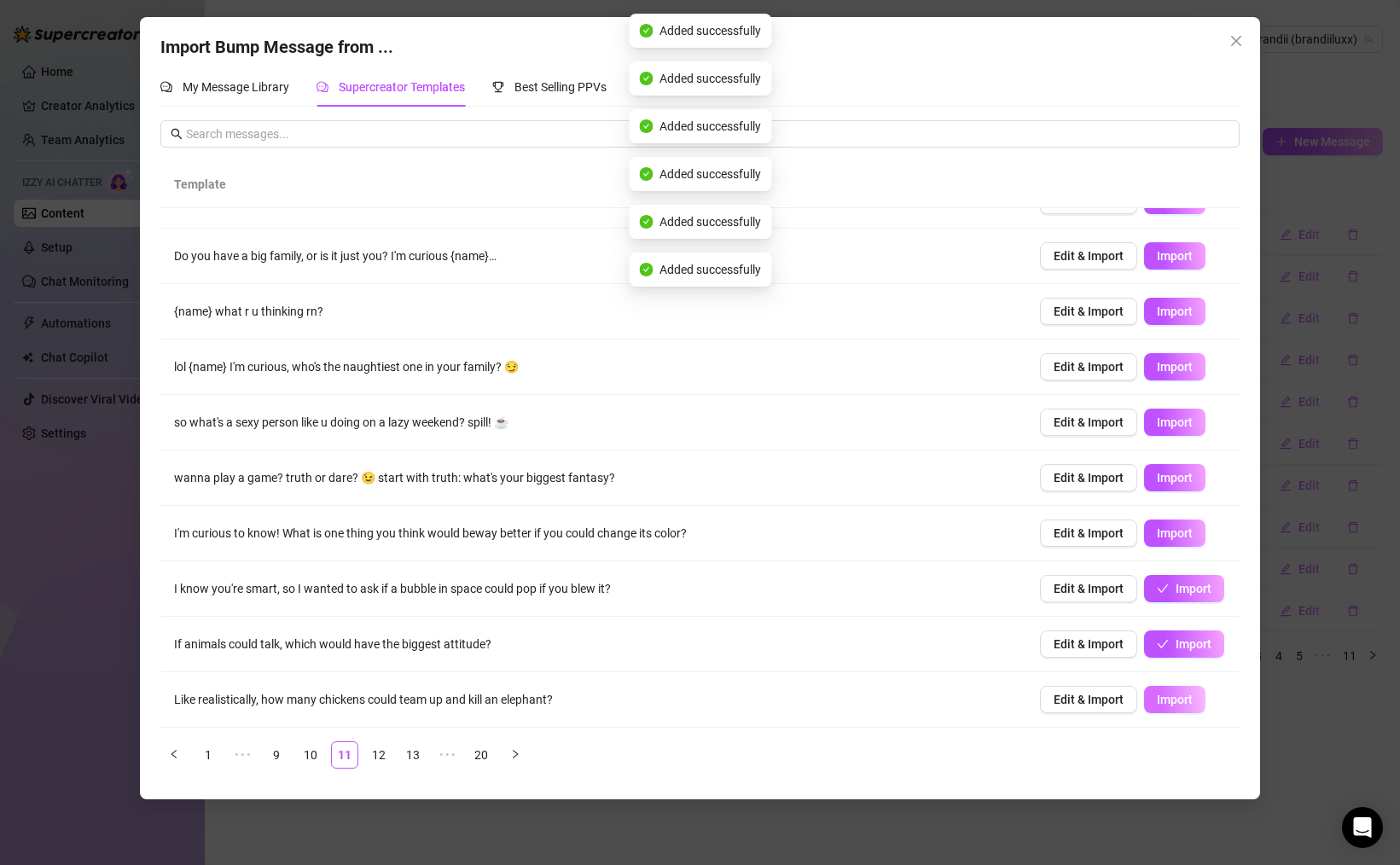
click at [1170, 689] on button "Import" at bounding box center [1174, 699] width 62 height 27
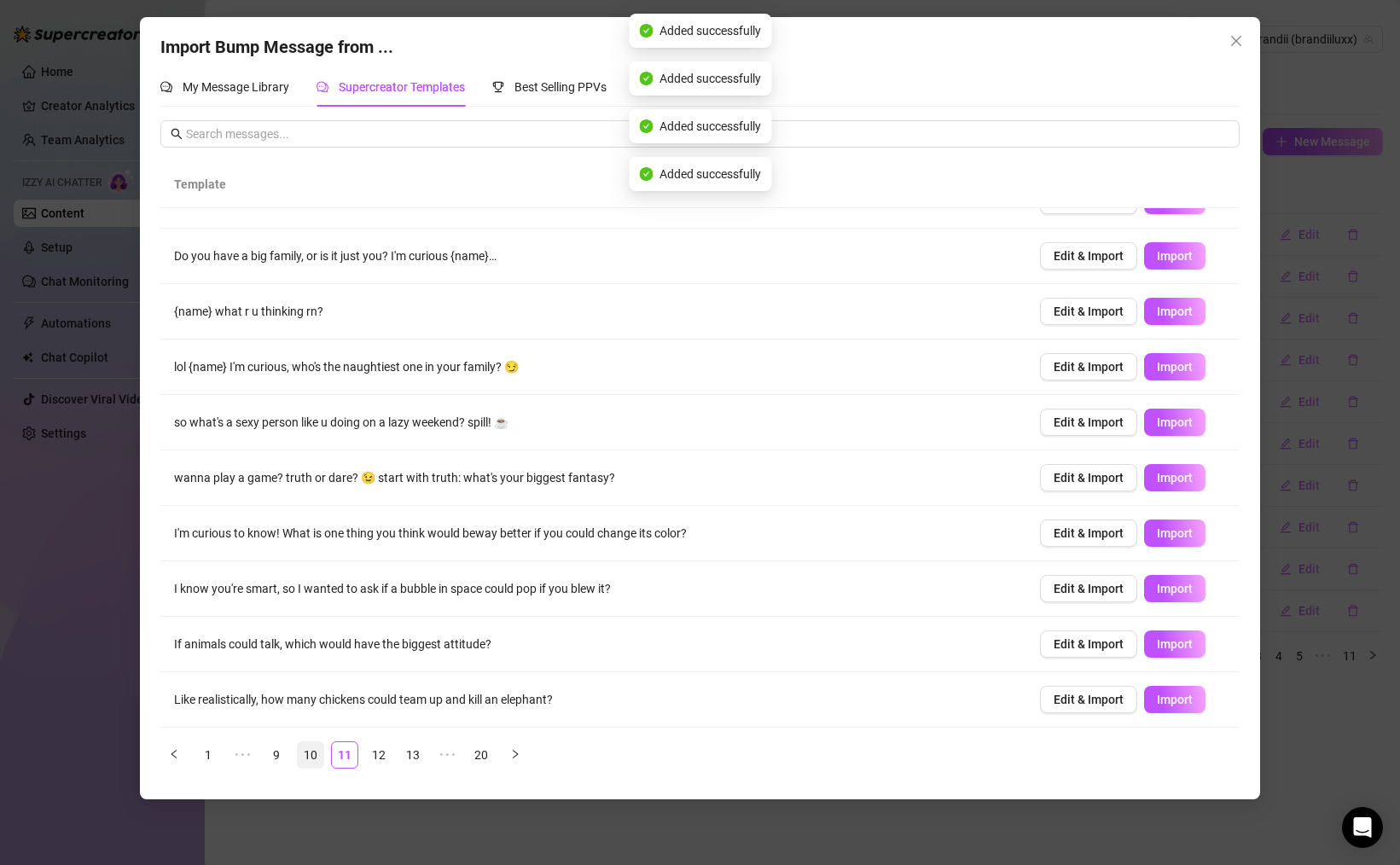
click at [302, 750] on link "10" at bounding box center [310, 755] width 26 height 26
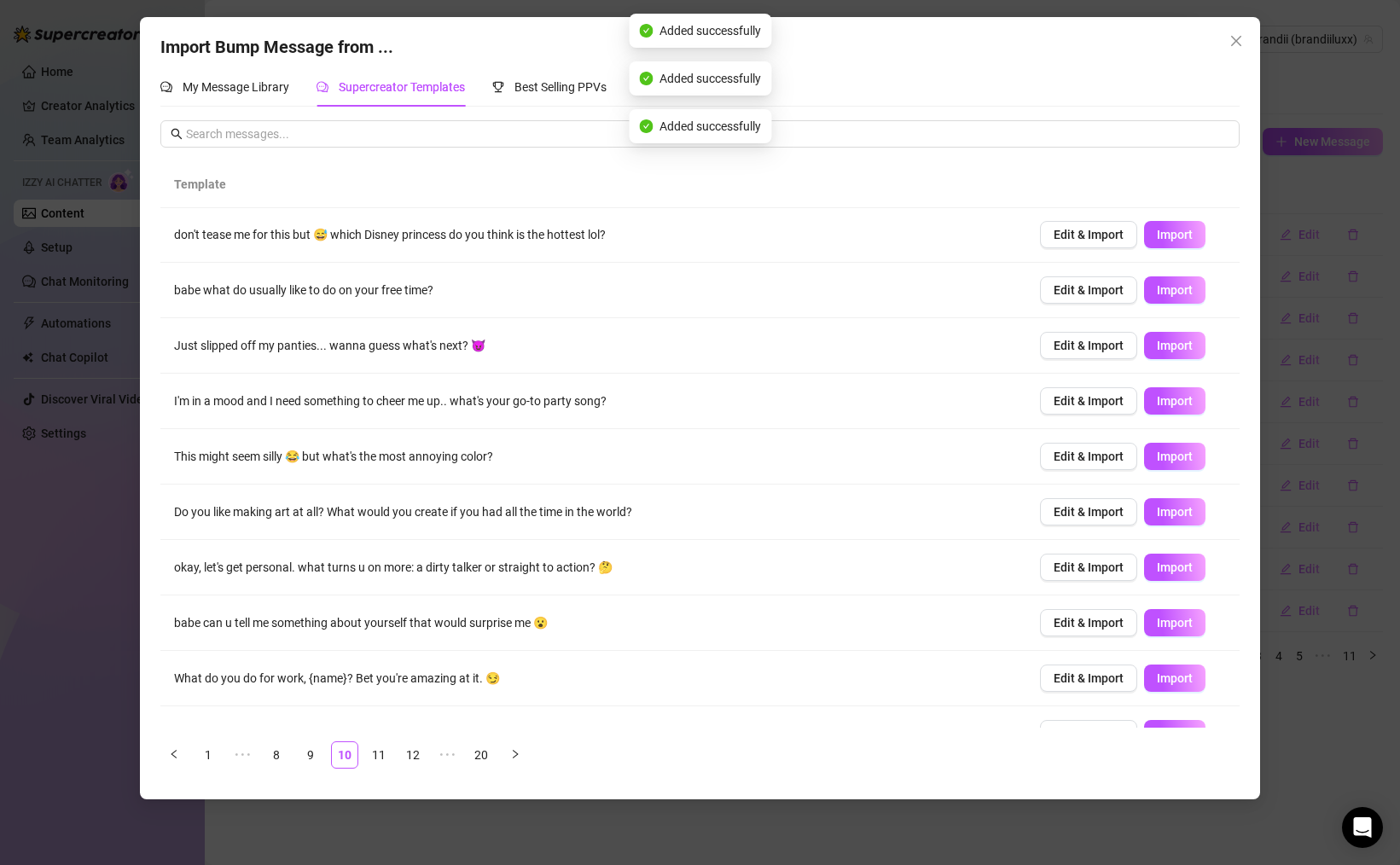
scroll to position [0, 0]
click at [1178, 227] on button "Import" at bounding box center [1174, 236] width 62 height 27
drag, startPoint x: 1176, startPoint y: 279, endPoint x: 1185, endPoint y: 310, distance: 32.3
click at [1176, 279] on button "Import" at bounding box center [1174, 291] width 62 height 27
drag, startPoint x: 1188, startPoint y: 343, endPoint x: 1196, endPoint y: 365, distance: 23.4
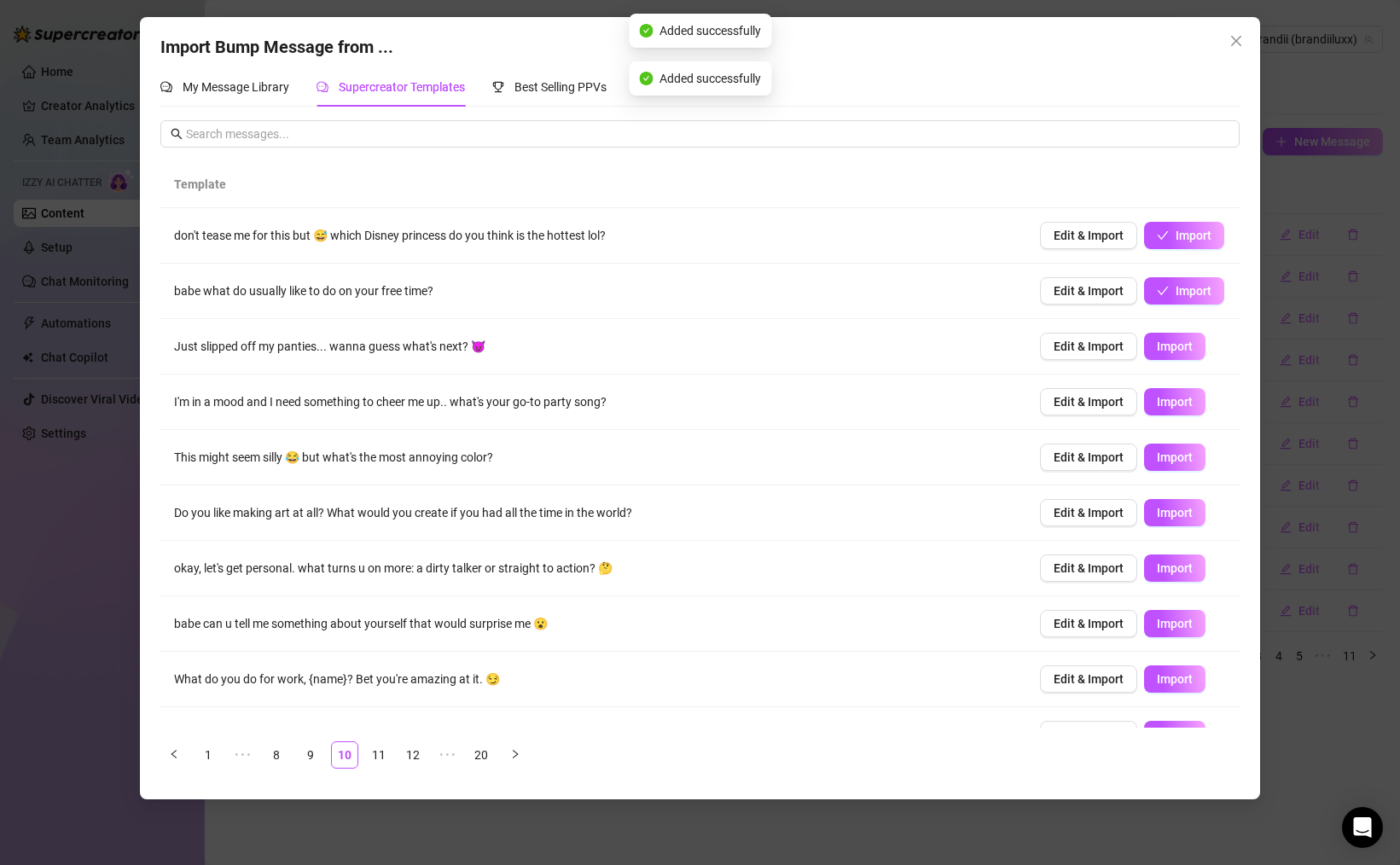
click at [1188, 343] on span "Import" at bounding box center [1174, 346] width 36 height 13
click at [1177, 406] on span "Import" at bounding box center [1174, 401] width 36 height 13
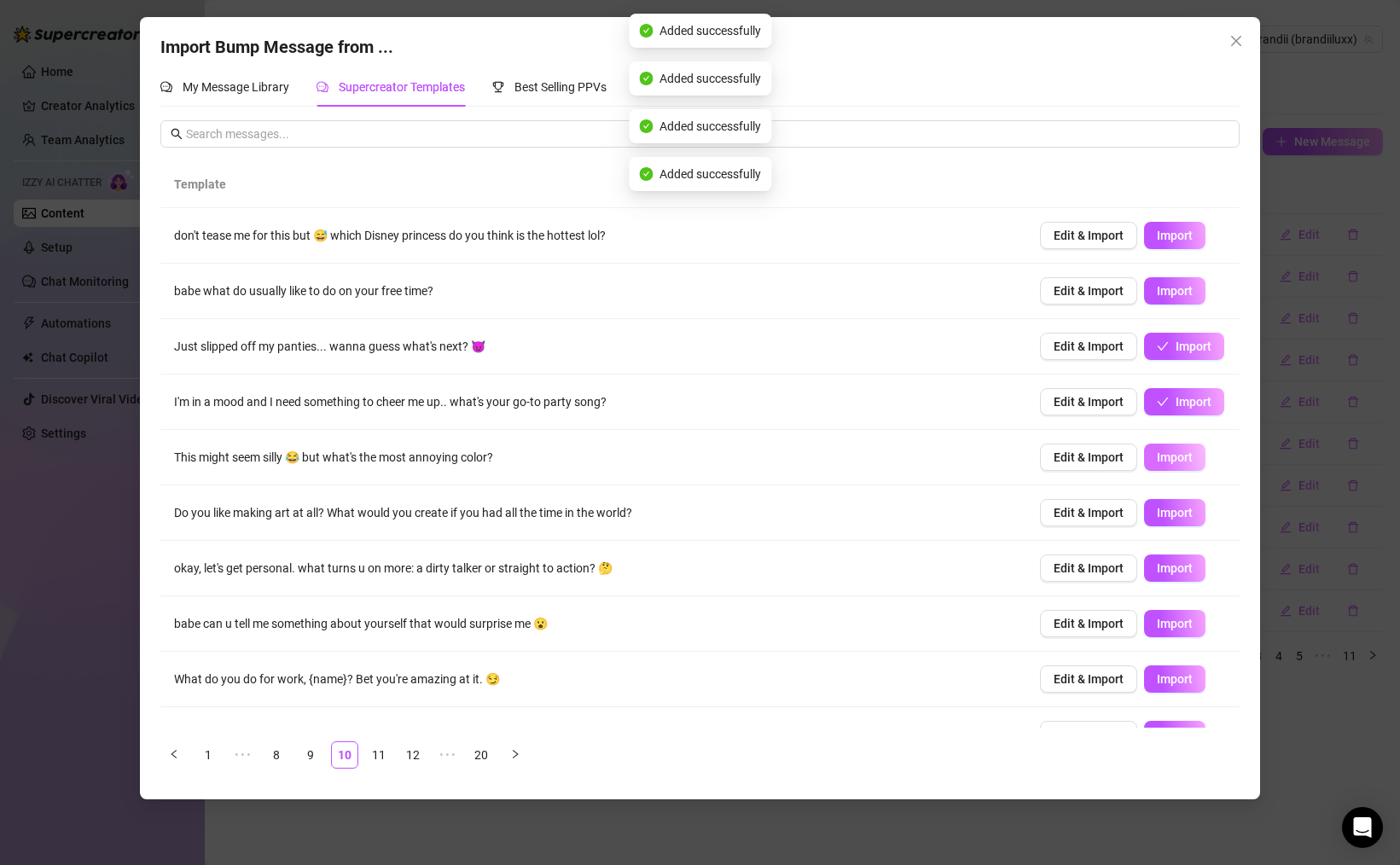
click at [1173, 455] on span "Import" at bounding box center [1174, 457] width 36 height 13
click at [1181, 507] on span "Import" at bounding box center [1174, 512] width 36 height 13
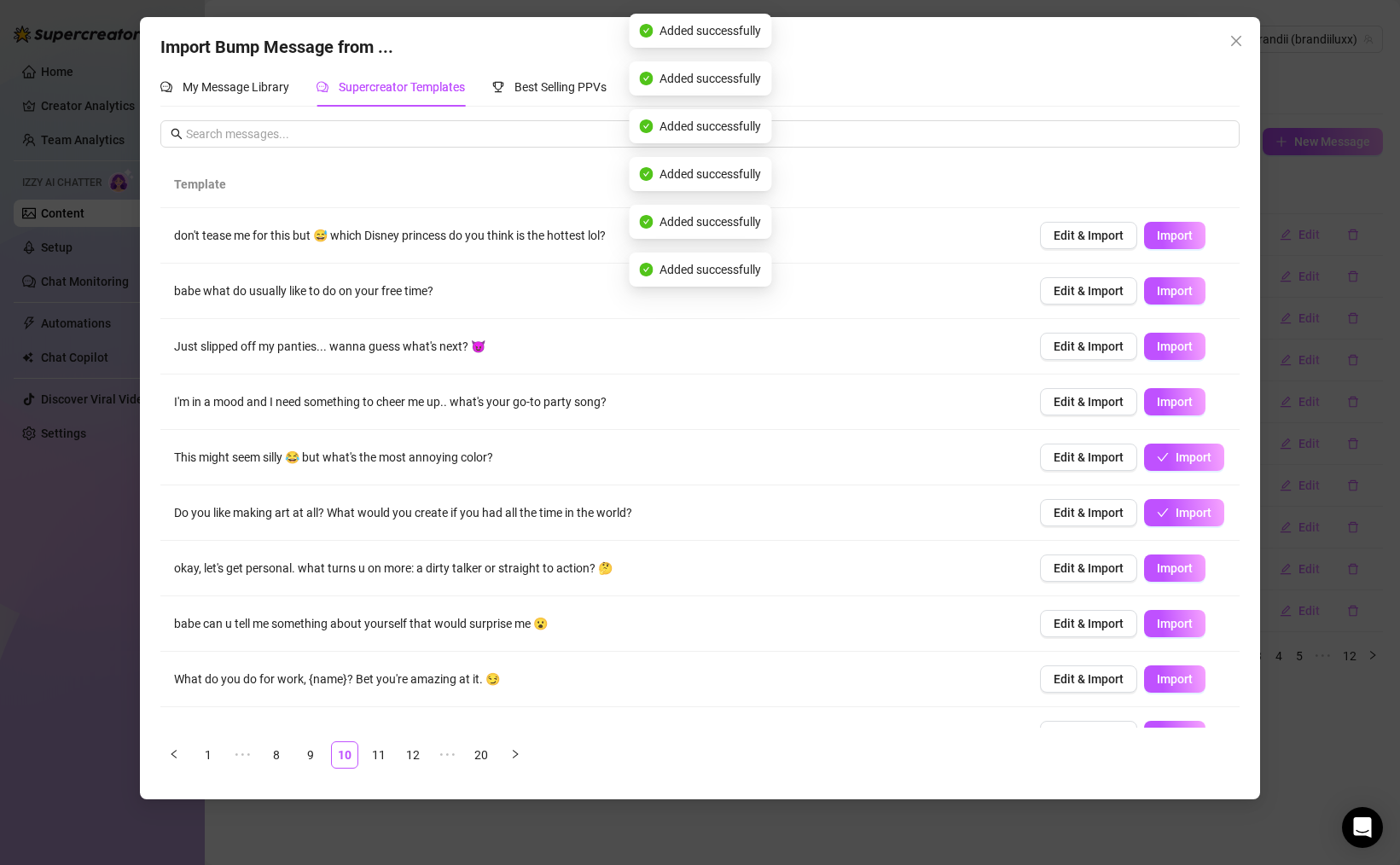
drag, startPoint x: 1189, startPoint y: 577, endPoint x: 1181, endPoint y: 598, distance: 22.5
click at [1189, 577] on button "Import" at bounding box center [1174, 568] width 62 height 27
click at [1172, 615] on button "Import" at bounding box center [1174, 623] width 62 height 27
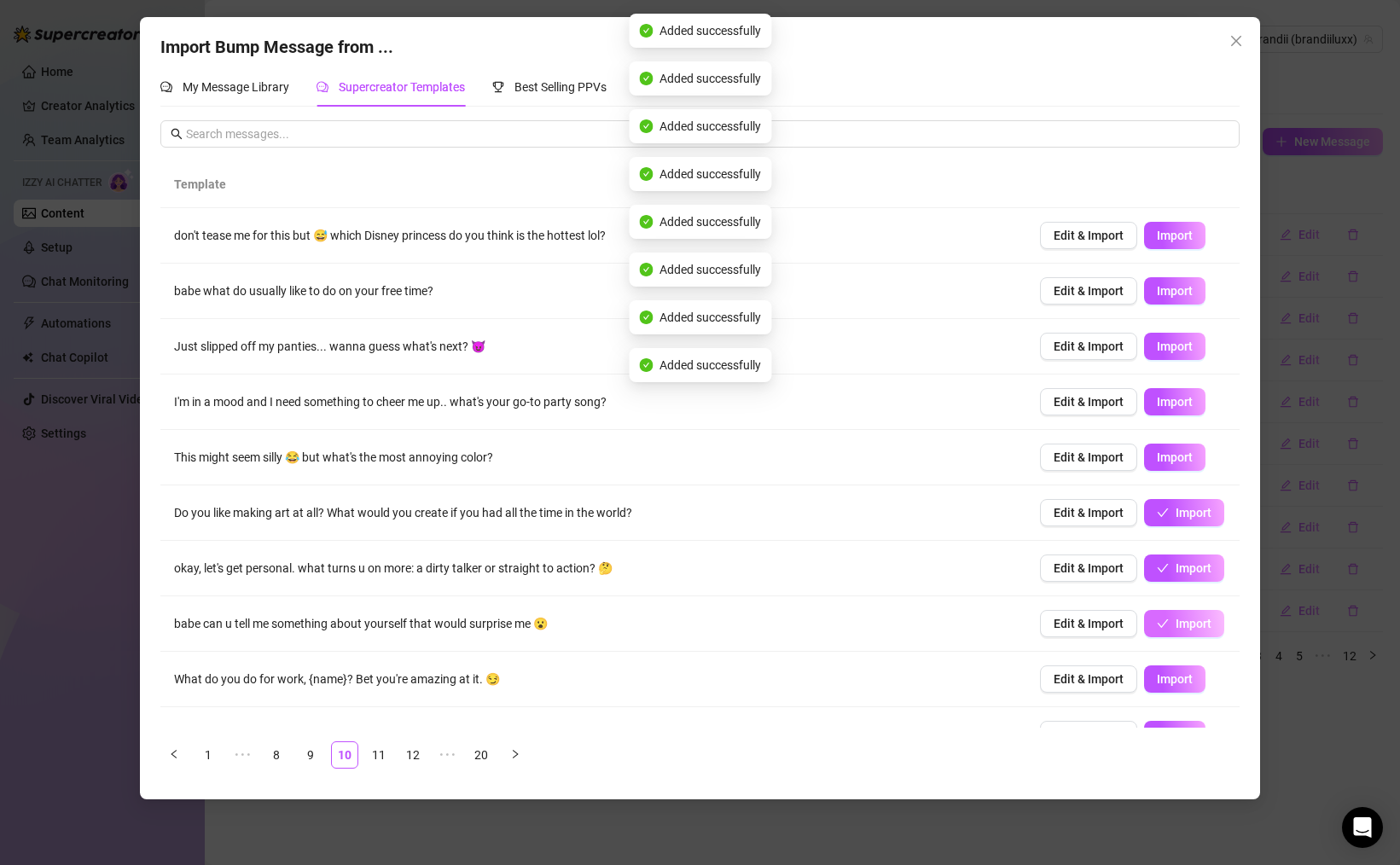
scroll to position [35, 0]
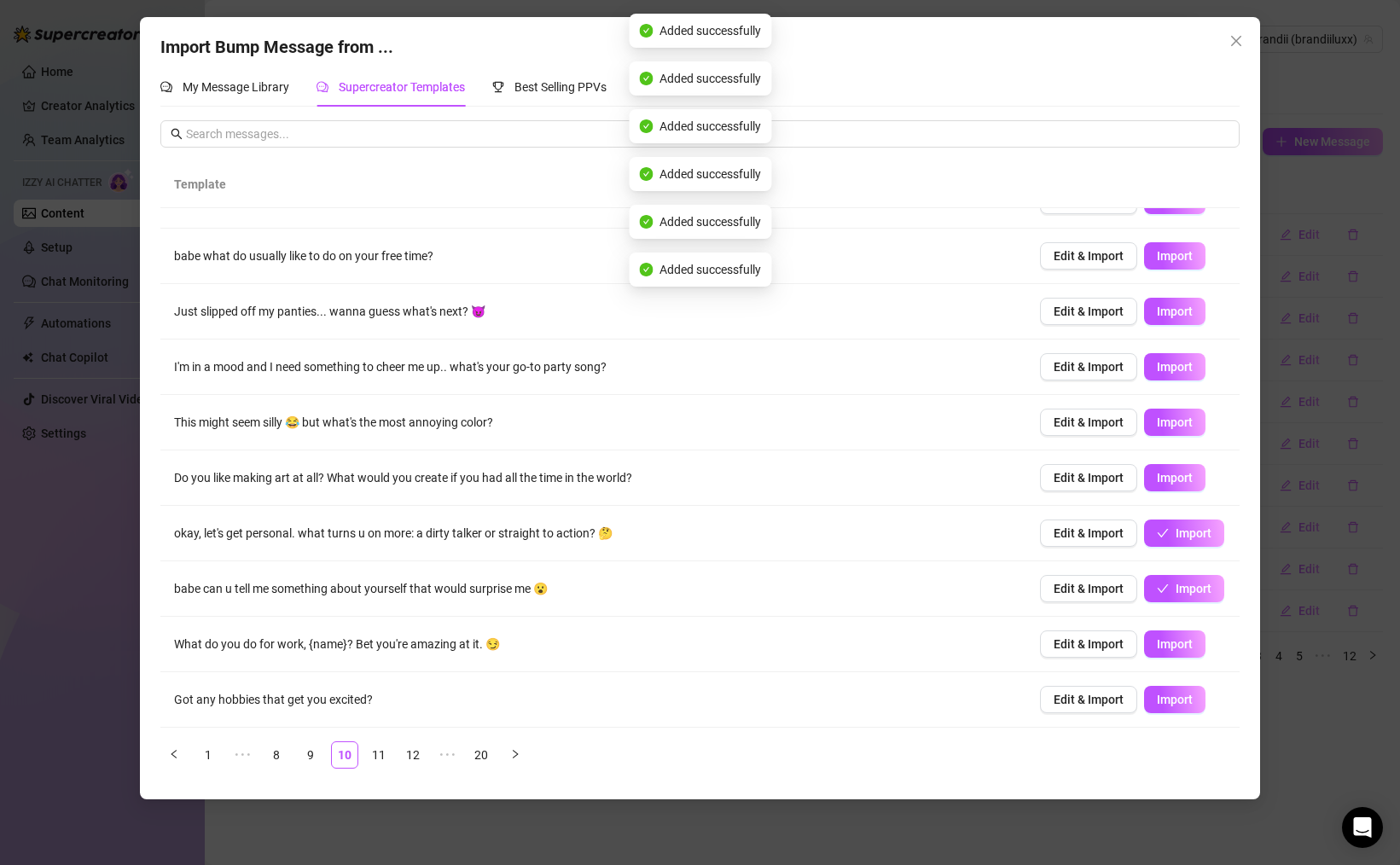
drag, startPoint x: 1159, startPoint y: 643, endPoint x: 1169, endPoint y: 665, distance: 24.2
click at [1159, 644] on span "Import" at bounding box center [1174, 643] width 36 height 13
drag, startPoint x: 1172, startPoint y: 689, endPoint x: 1032, endPoint y: 670, distance: 141.3
click at [1171, 689] on button "Import" at bounding box center [1174, 699] width 62 height 27
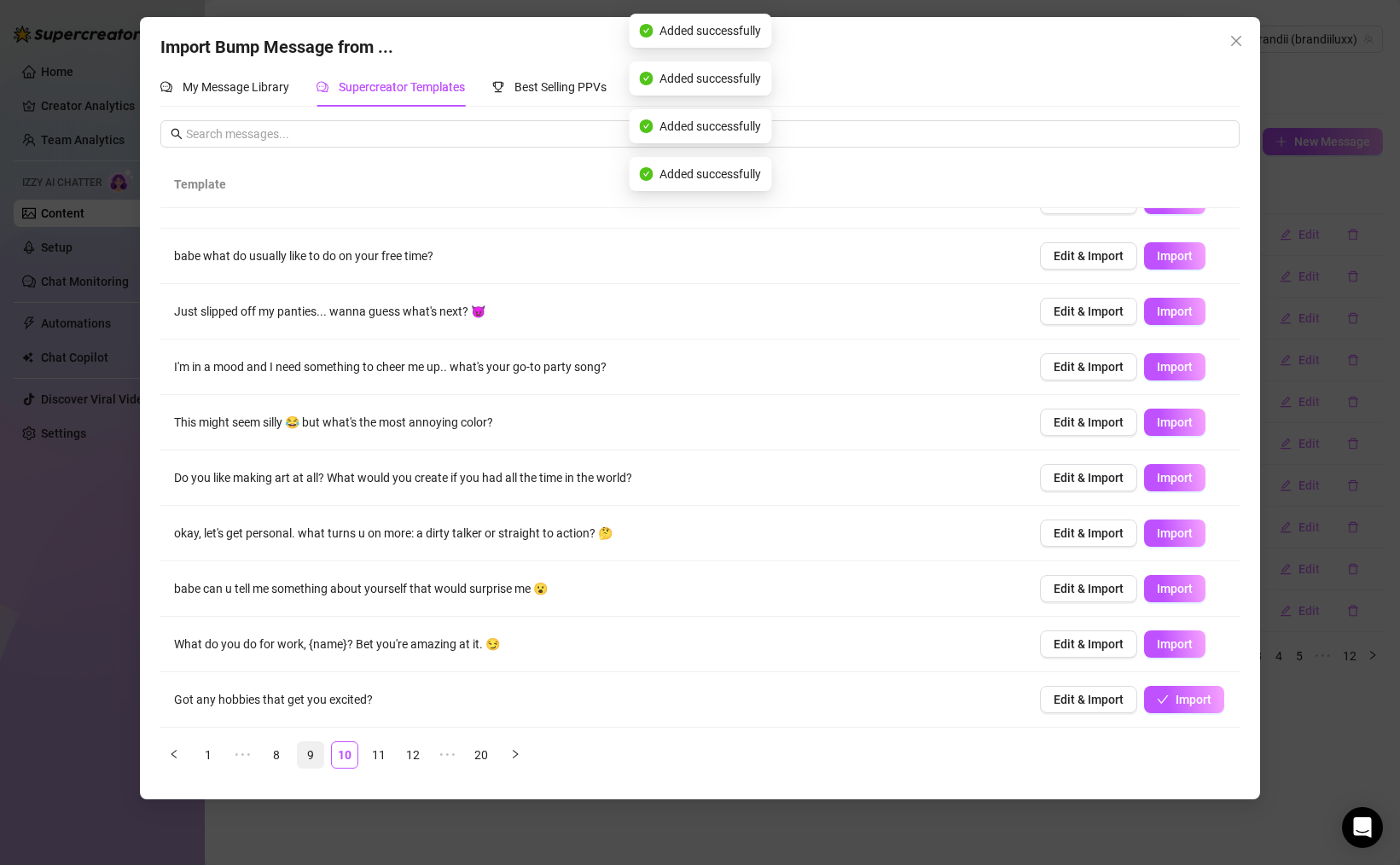
drag, startPoint x: 313, startPoint y: 754, endPoint x: 333, endPoint y: 756, distance: 20.1
click at [313, 754] on link "9" at bounding box center [310, 755] width 26 height 26
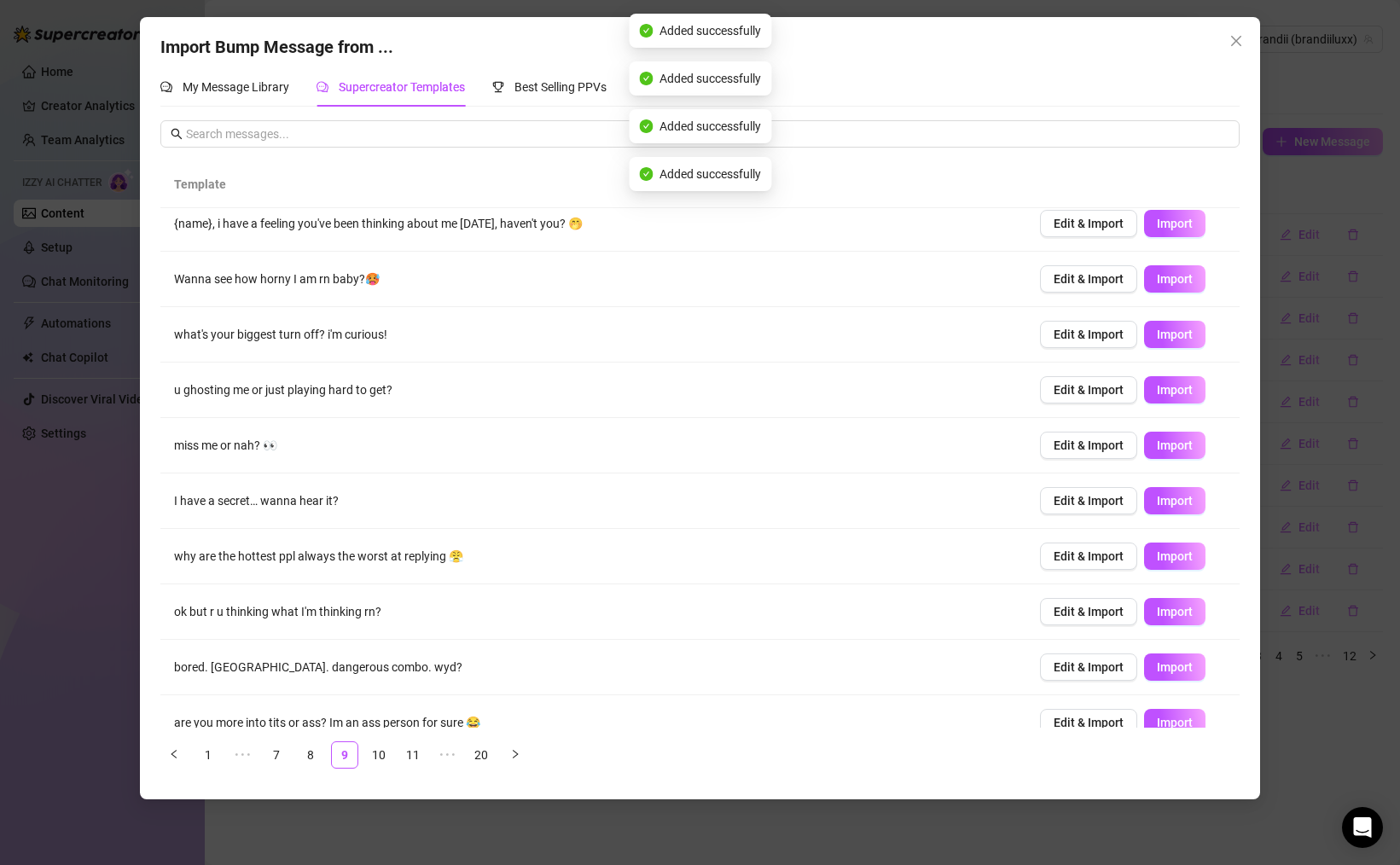
scroll to position [0, 0]
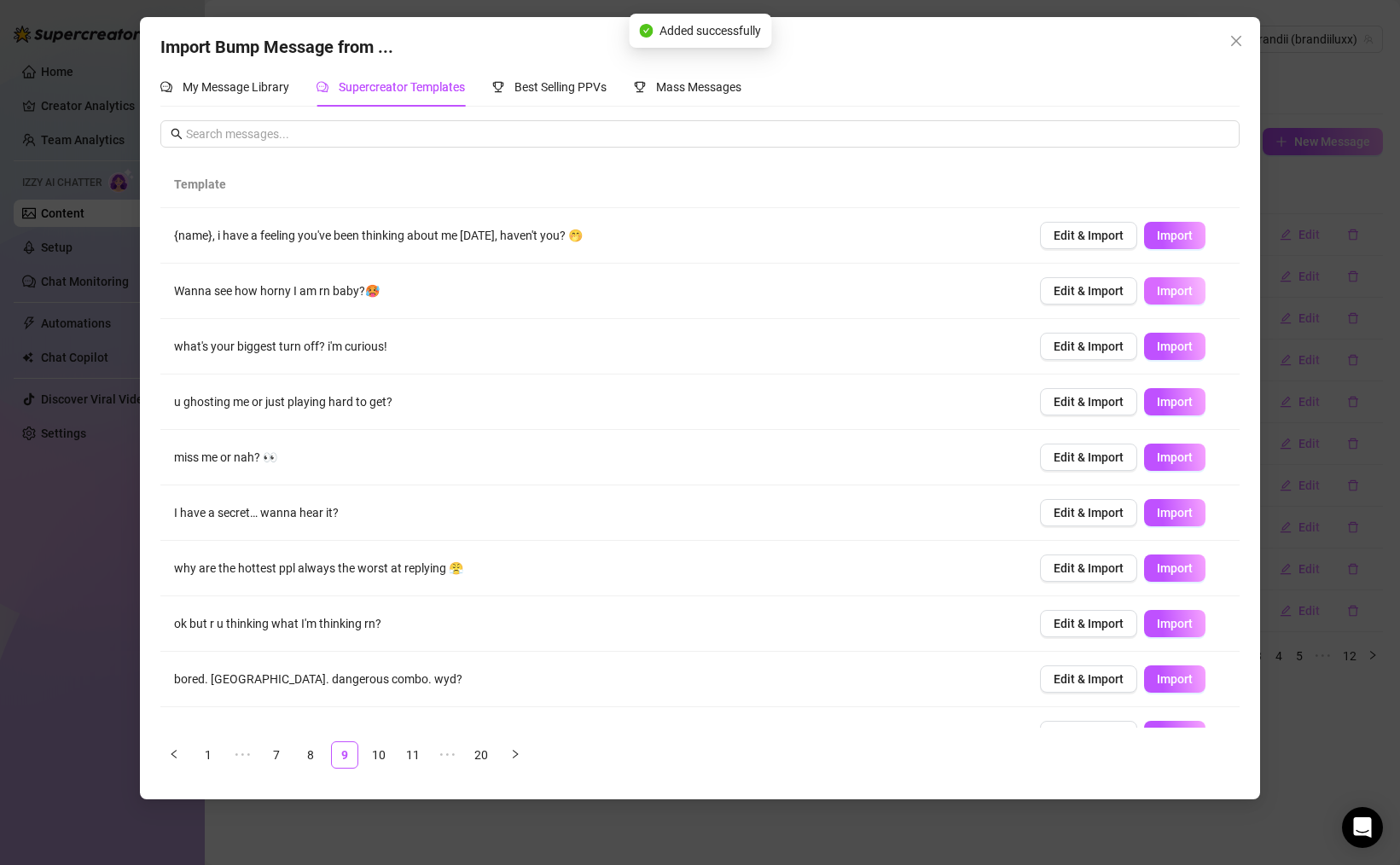
click at [1155, 283] on button "Import" at bounding box center [1174, 291] width 62 height 27
drag, startPoint x: 1169, startPoint y: 331, endPoint x: 1172, endPoint y: 342, distance: 11.4
click at [1169, 333] on td "Edit & Import Import" at bounding box center [1133, 347] width 213 height 56
click at [1172, 342] on span "Import" at bounding box center [1174, 346] width 36 height 13
drag, startPoint x: 1182, startPoint y: 407, endPoint x: 1181, endPoint y: 443, distance: 36.0
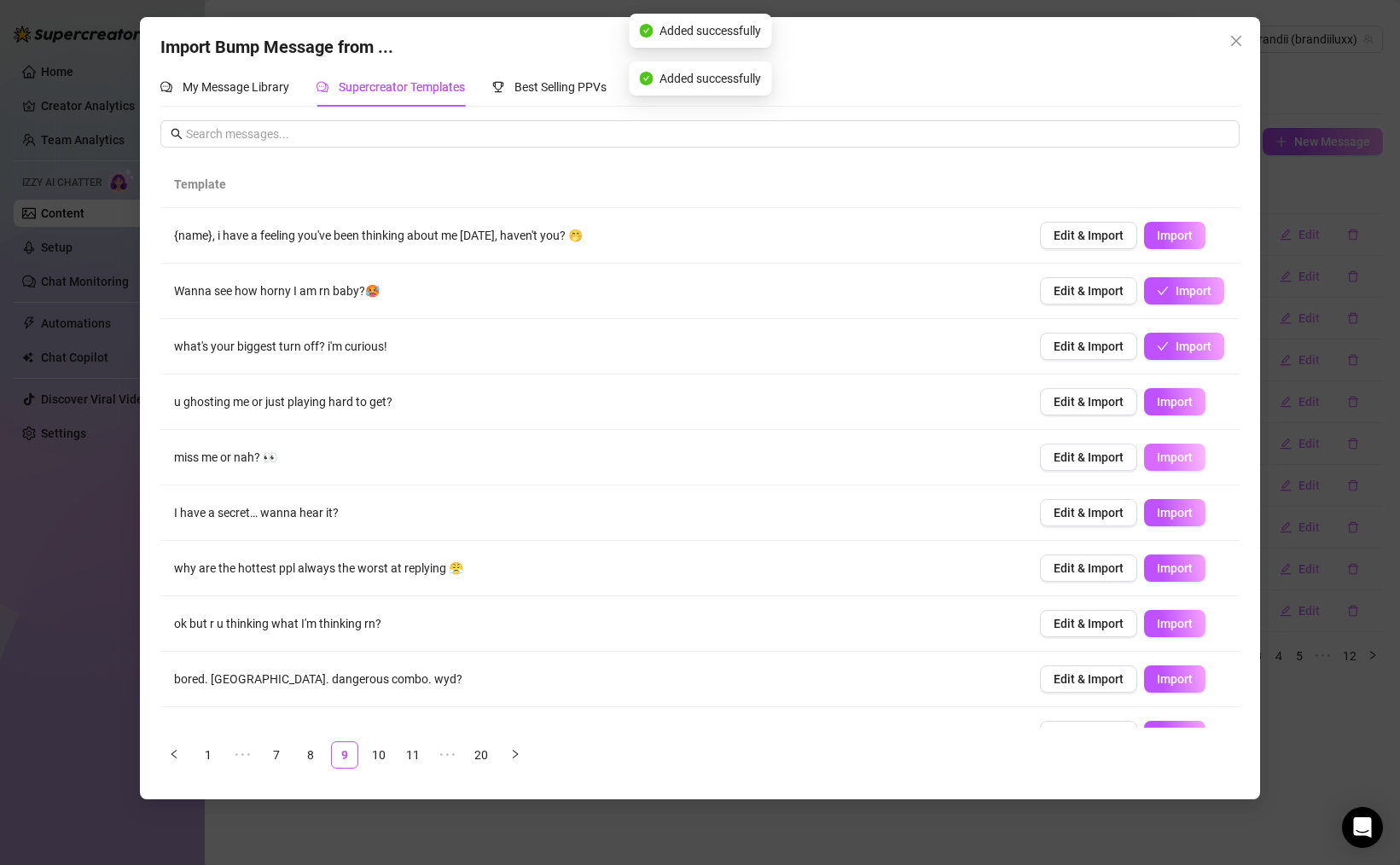
click at [1182, 407] on span "Import" at bounding box center [1174, 401] width 36 height 13
drag, startPoint x: 1175, startPoint y: 461, endPoint x: 1188, endPoint y: 484, distance: 26.4
click at [1175, 467] on button "Import" at bounding box center [1174, 457] width 62 height 27
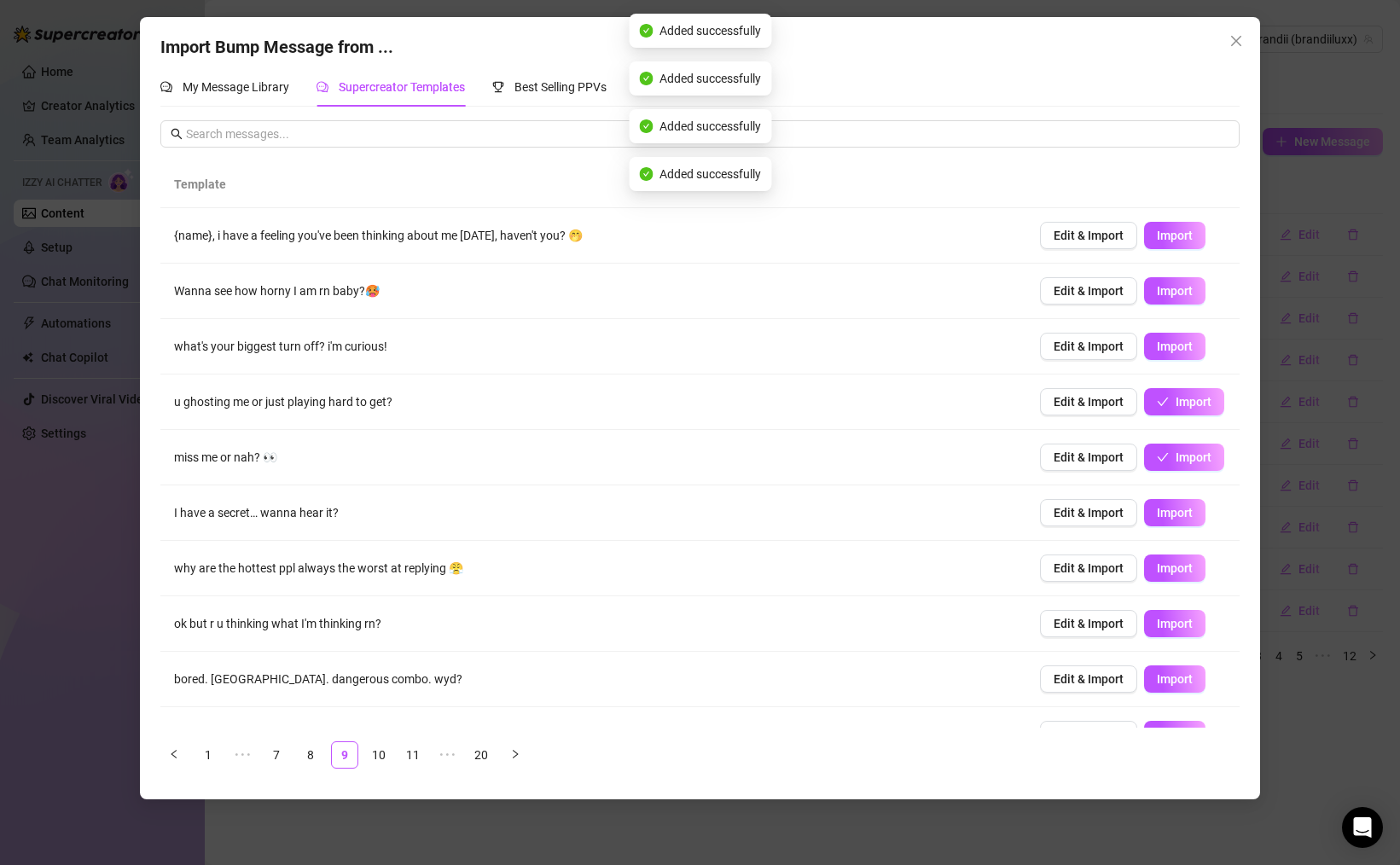
drag, startPoint x: 1179, startPoint y: 514, endPoint x: 1186, endPoint y: 543, distance: 29.8
click at [1179, 516] on span "Import" at bounding box center [1174, 512] width 36 height 13
drag, startPoint x: 1179, startPoint y: 581, endPoint x: 1179, endPoint y: 593, distance: 12.0
click at [1179, 581] on button "Import" at bounding box center [1174, 568] width 62 height 27
drag, startPoint x: 1176, startPoint y: 629, endPoint x: 1178, endPoint y: 647, distance: 18.1
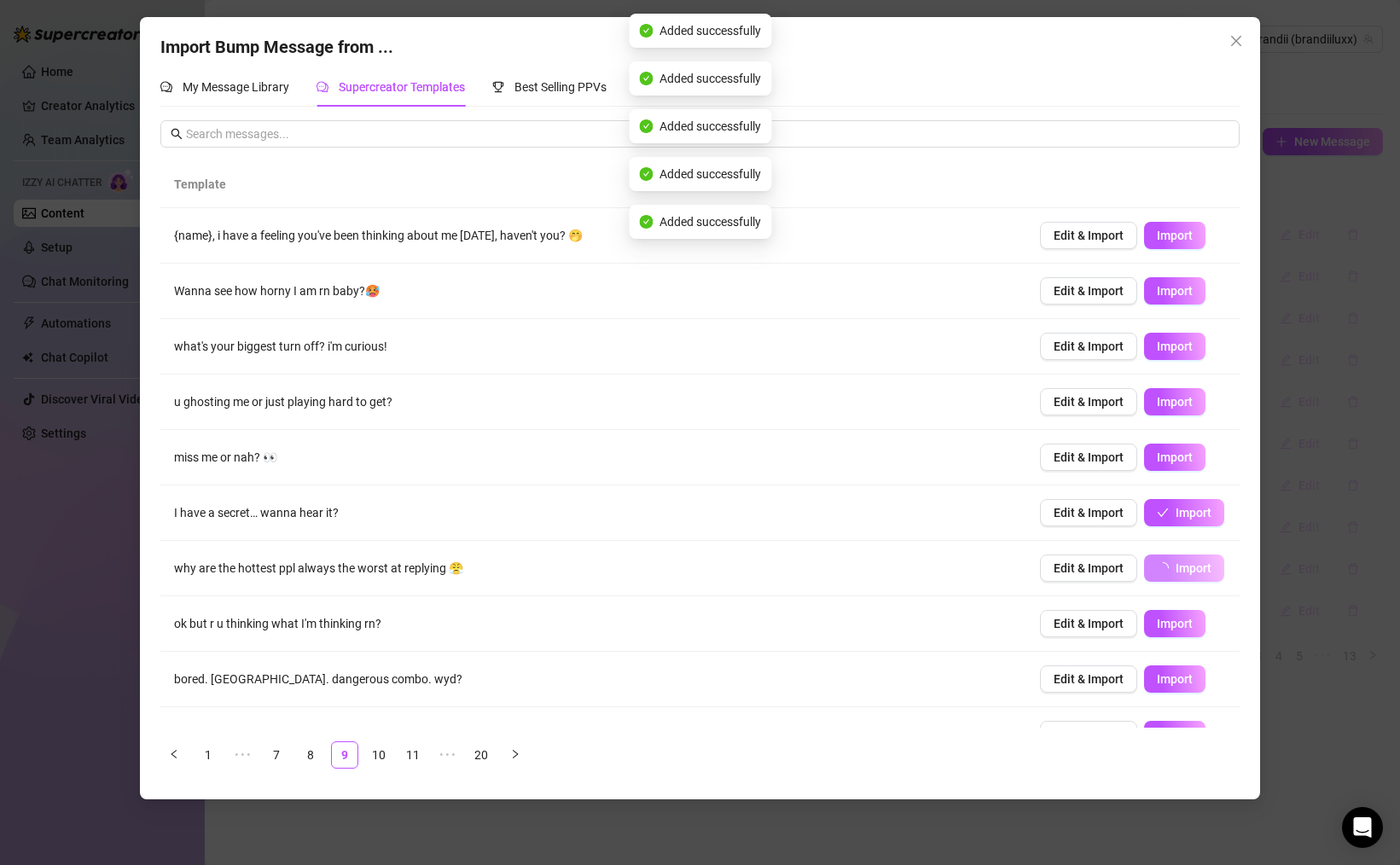
click at [1174, 631] on button "Import" at bounding box center [1174, 623] width 62 height 27
click at [1172, 663] on td "Edit & Import Import" at bounding box center [1133, 680] width 213 height 56
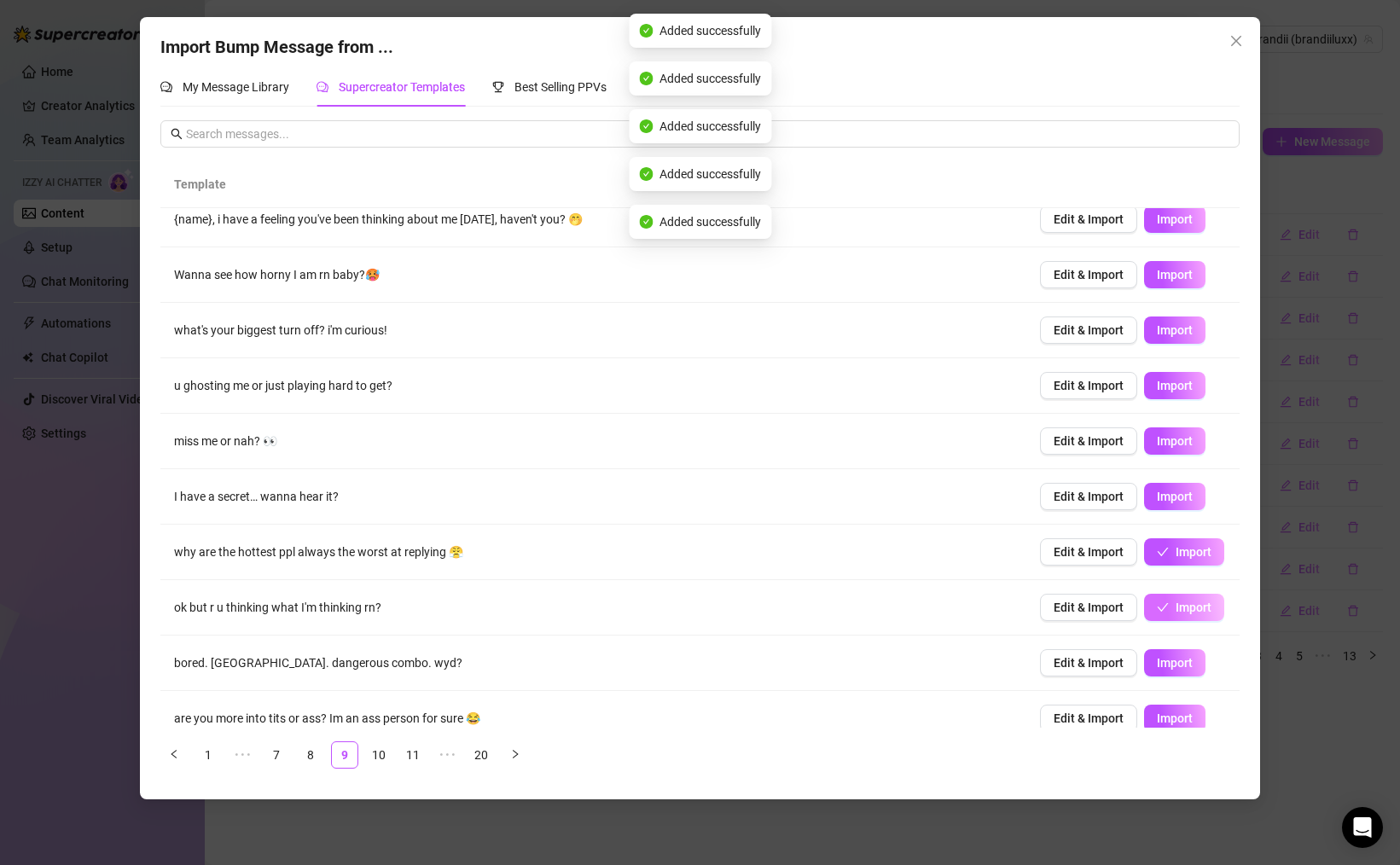
scroll to position [35, 0]
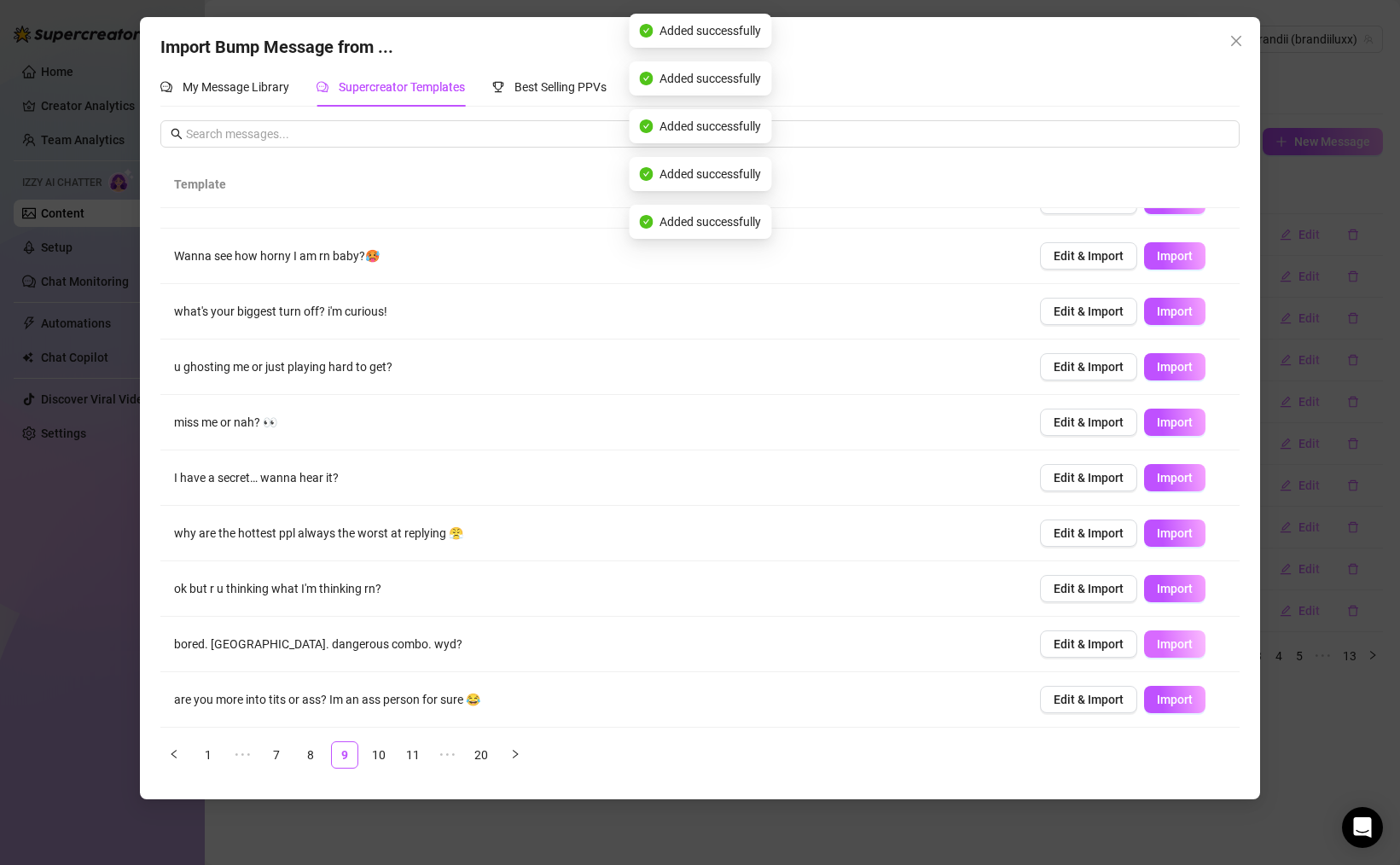
drag, startPoint x: 1172, startPoint y: 627, endPoint x: 1172, endPoint y: 637, distance: 10.0
click at [1172, 627] on td "Edit & Import Import" at bounding box center [1133, 645] width 213 height 56
click at [1180, 653] on button "Import" at bounding box center [1174, 644] width 62 height 27
click at [1181, 689] on button "Import" at bounding box center [1174, 699] width 62 height 27
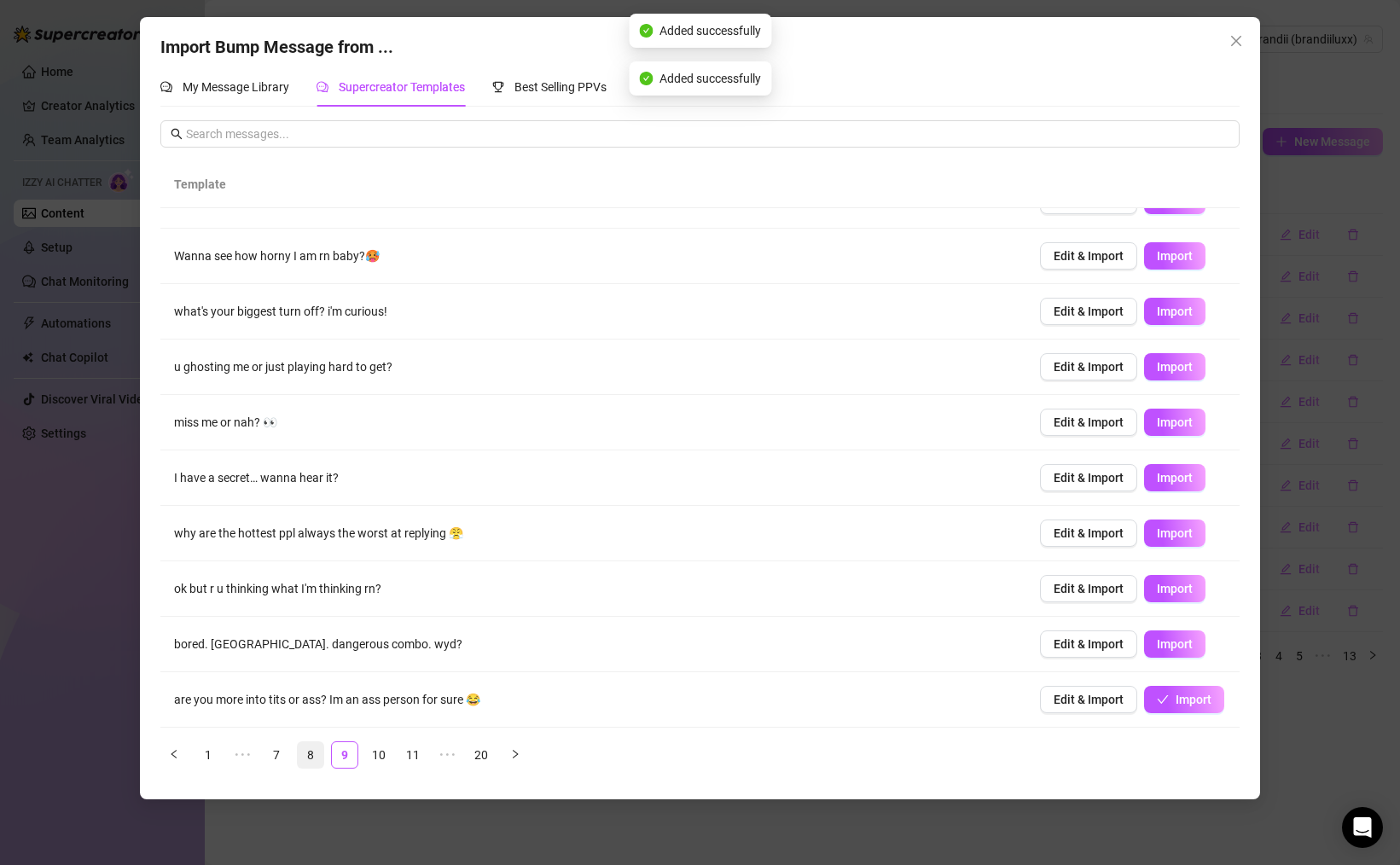
click at [304, 760] on link "8" at bounding box center [310, 755] width 26 height 26
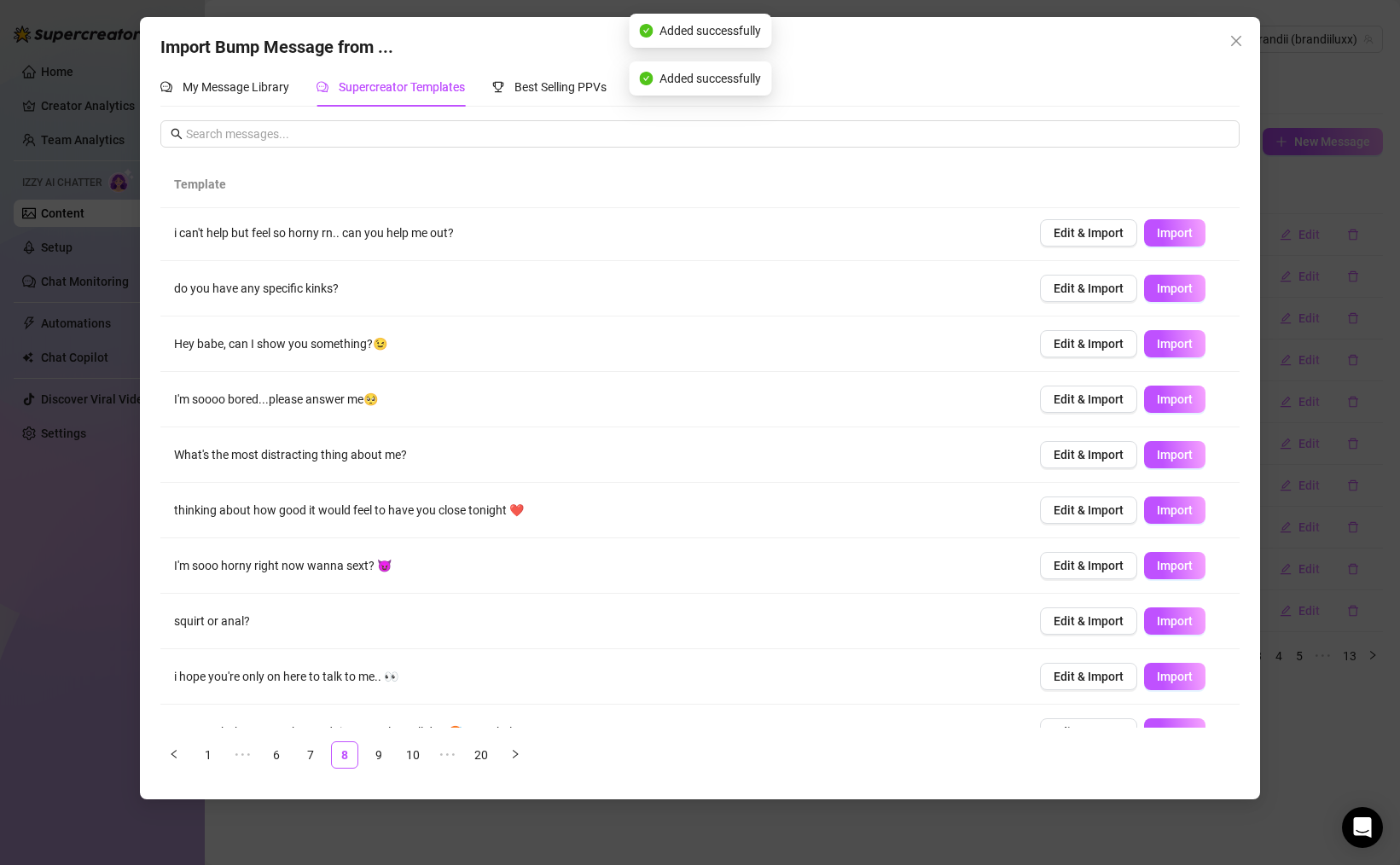
scroll to position [0, 0]
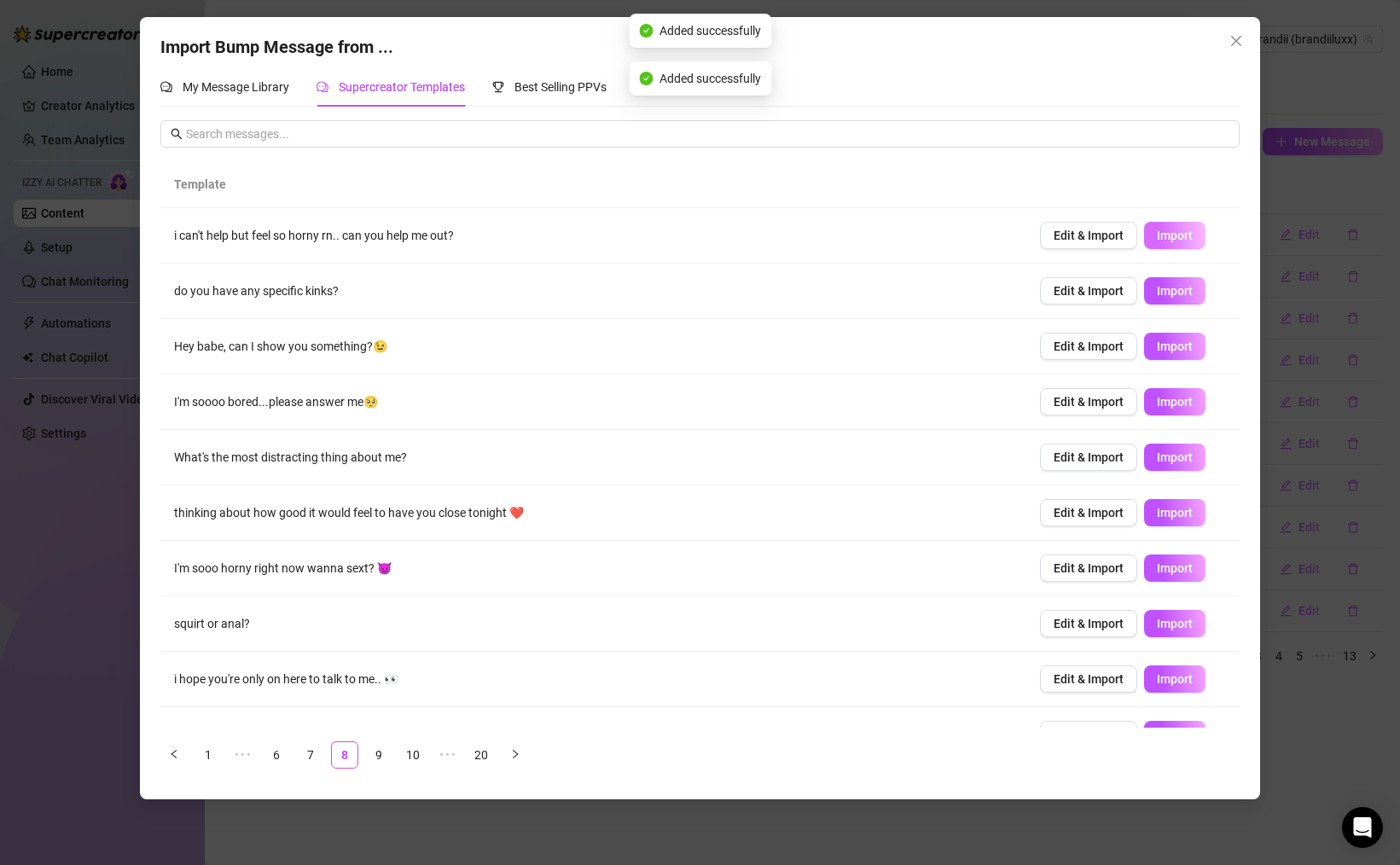
click at [1185, 242] on span "Import" at bounding box center [1174, 235] width 36 height 13
drag, startPoint x: 1177, startPoint y: 282, endPoint x: 1172, endPoint y: 361, distance: 79.2
click at [1177, 282] on button "Import" at bounding box center [1174, 291] width 62 height 27
drag, startPoint x: 1172, startPoint y: 363, endPoint x: 1177, endPoint y: 372, distance: 10.3
click at [1172, 363] on td "Edit & Import Import" at bounding box center [1133, 347] width 213 height 56
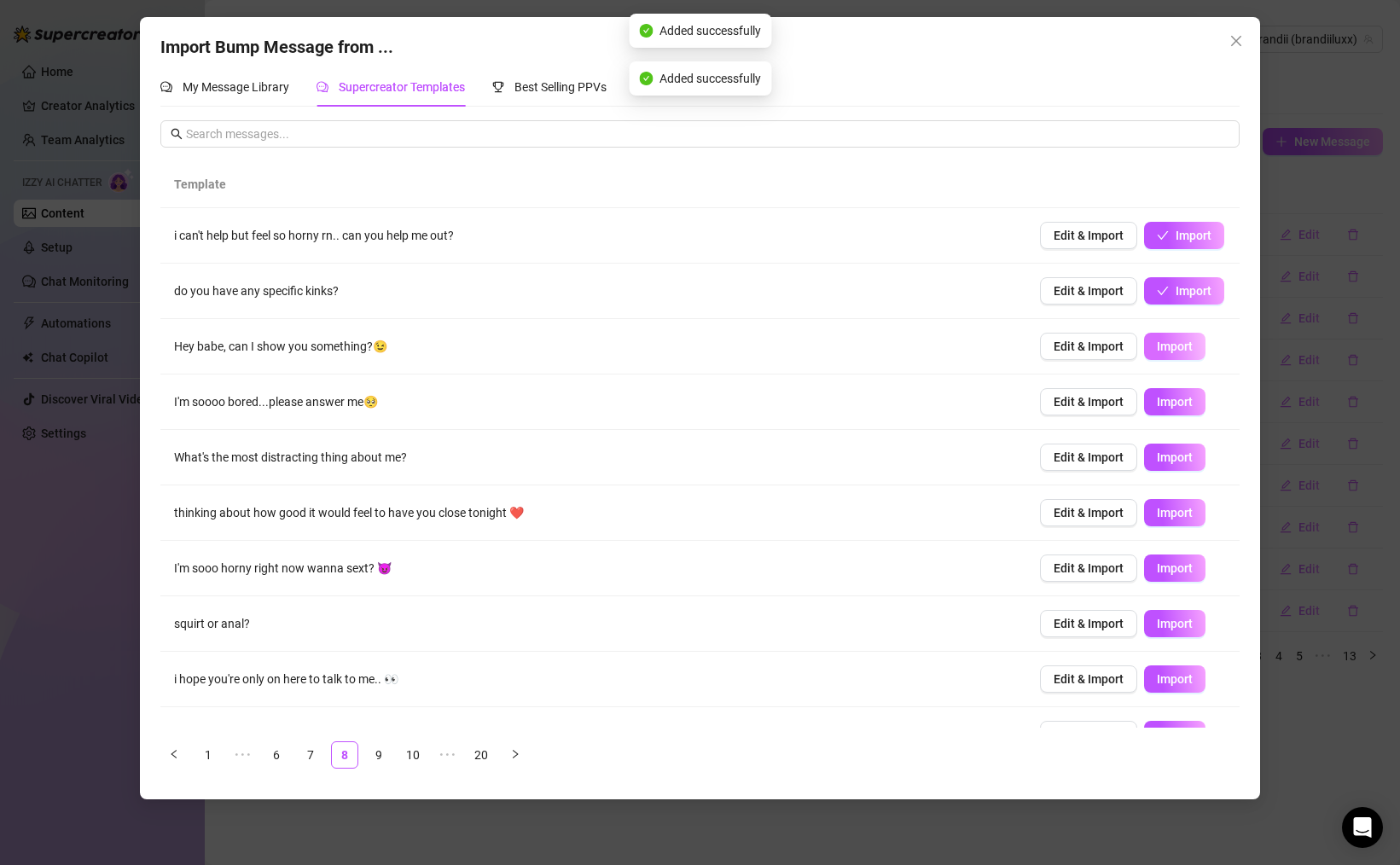
drag, startPoint x: 1174, startPoint y: 331, endPoint x: 1183, endPoint y: 347, distance: 18.4
click at [1174, 331] on td "Edit & Import Import" at bounding box center [1133, 347] width 213 height 56
click at [1174, 355] on button "Import" at bounding box center [1174, 346] width 62 height 27
drag, startPoint x: 1183, startPoint y: 398, endPoint x: 1204, endPoint y: 456, distance: 61.7
click at [1183, 398] on span "Import" at bounding box center [1174, 401] width 36 height 13
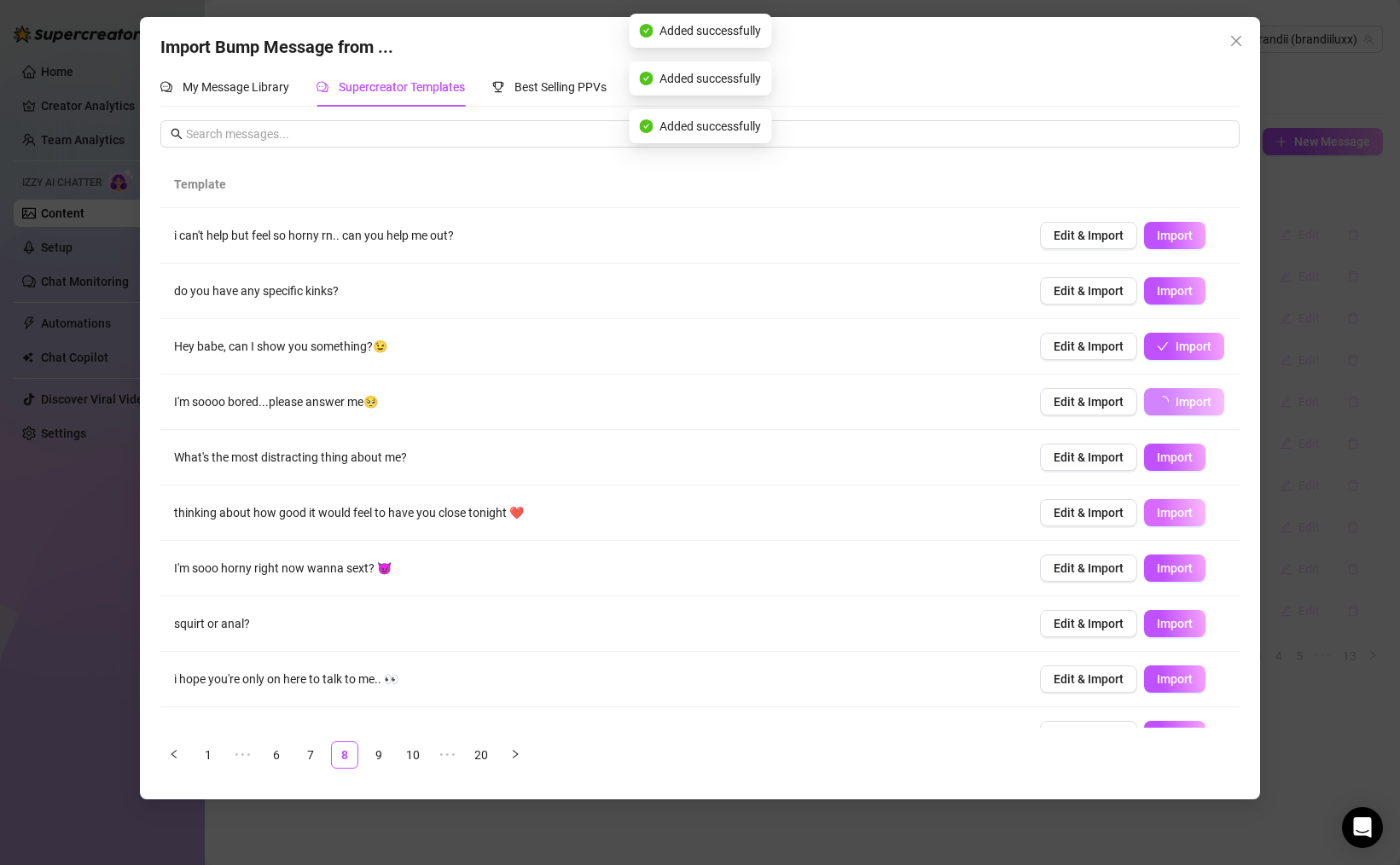
drag, startPoint x: 1202, startPoint y: 458, endPoint x: 1195, endPoint y: 510, distance: 52.5
click at [1201, 458] on button "Import" at bounding box center [1174, 457] width 62 height 27
click at [1190, 518] on span "Import" at bounding box center [1174, 512] width 36 height 13
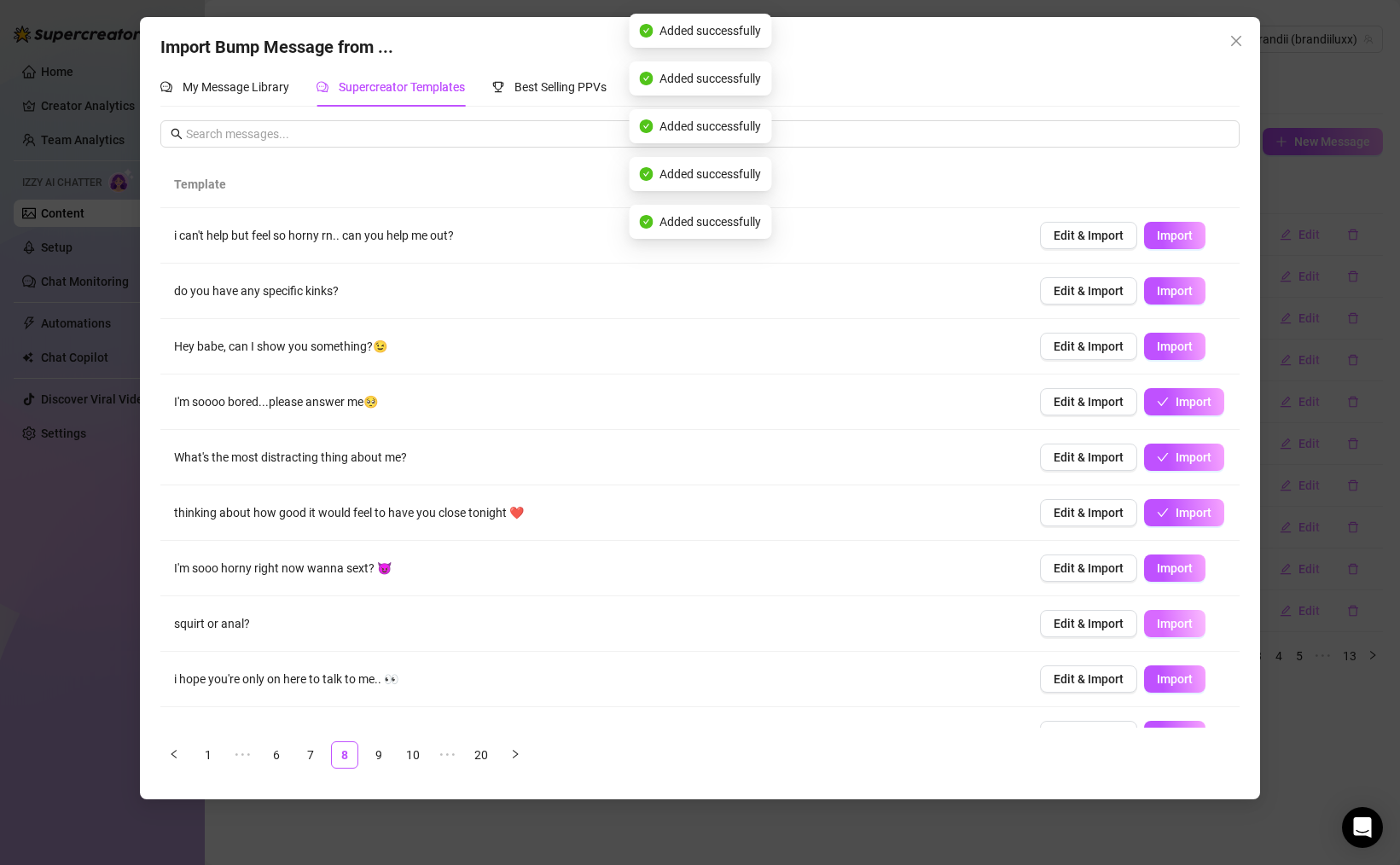
drag
click at [1184, 570] on span "Import" at bounding box center [1174, 568] width 36 height 13
click at [1177, 644] on td "Edit & Import Import" at bounding box center [1133, 624] width 213 height 56
click at [1174, 632] on button "Import" at bounding box center [1174, 623] width 62 height 27
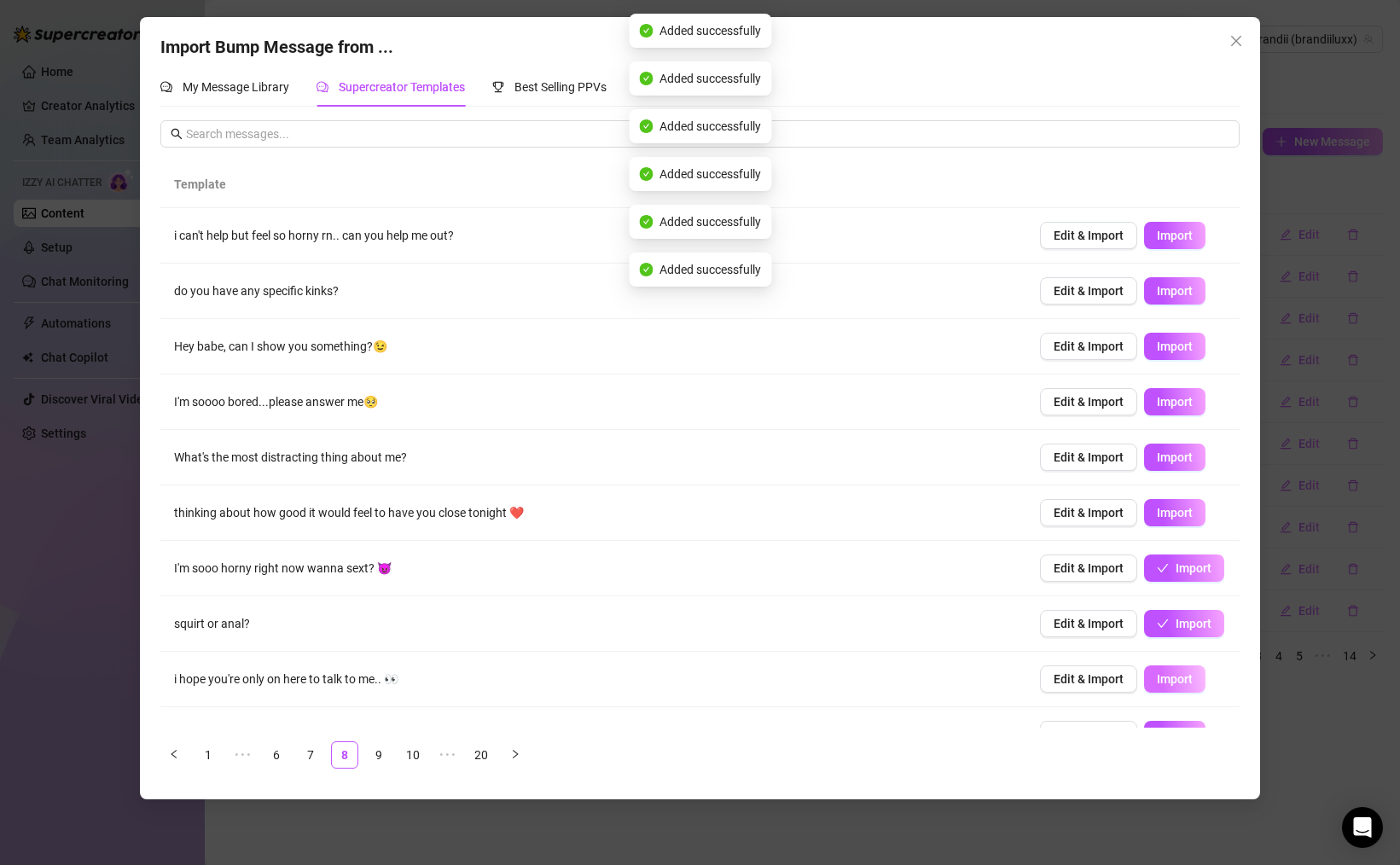
click at [1182, 672] on span "Import" at bounding box center [1174, 678] width 36 height 13
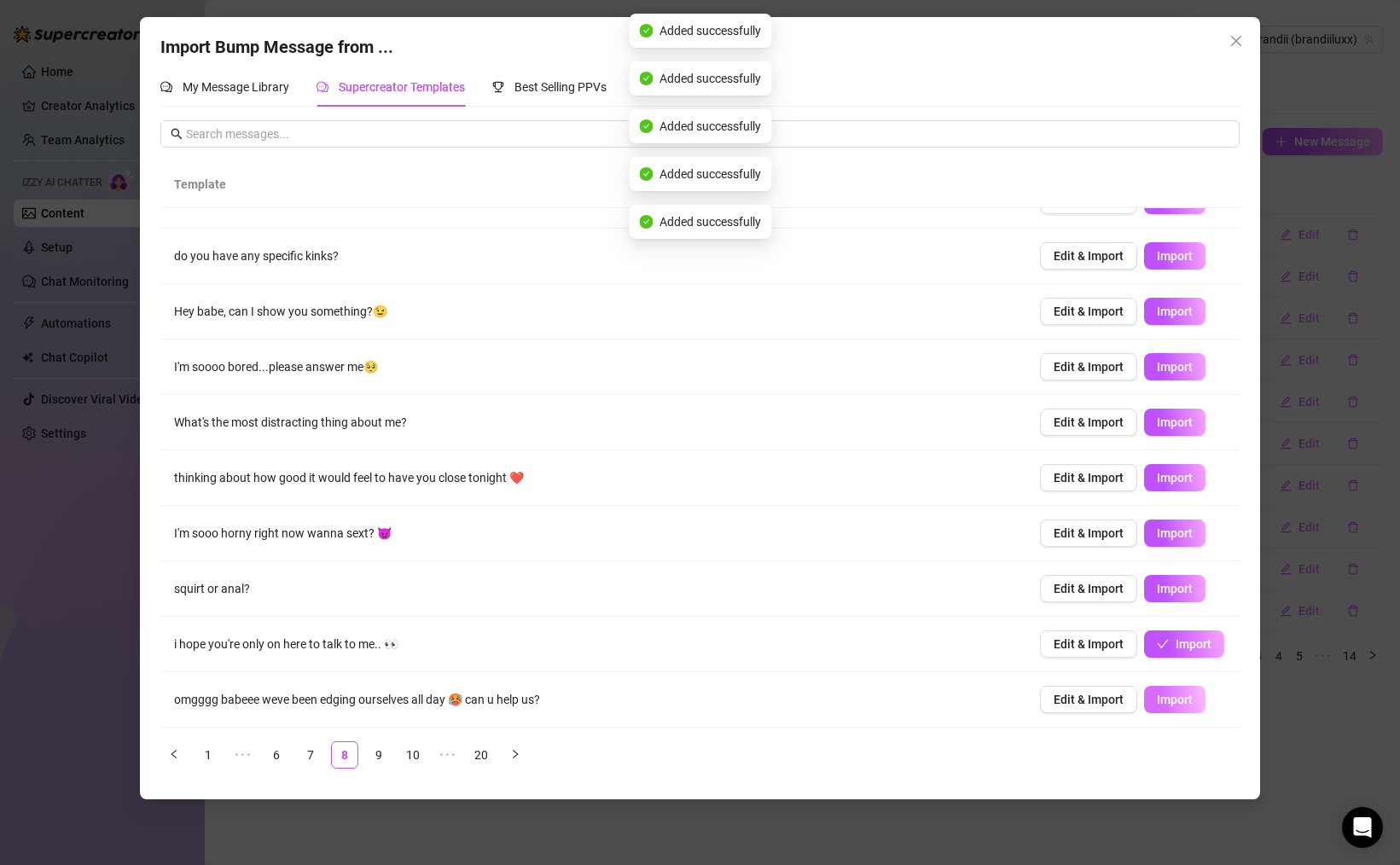
click at [1176, 689] on button "Import" at bounding box center [1174, 699] width 62 height 27
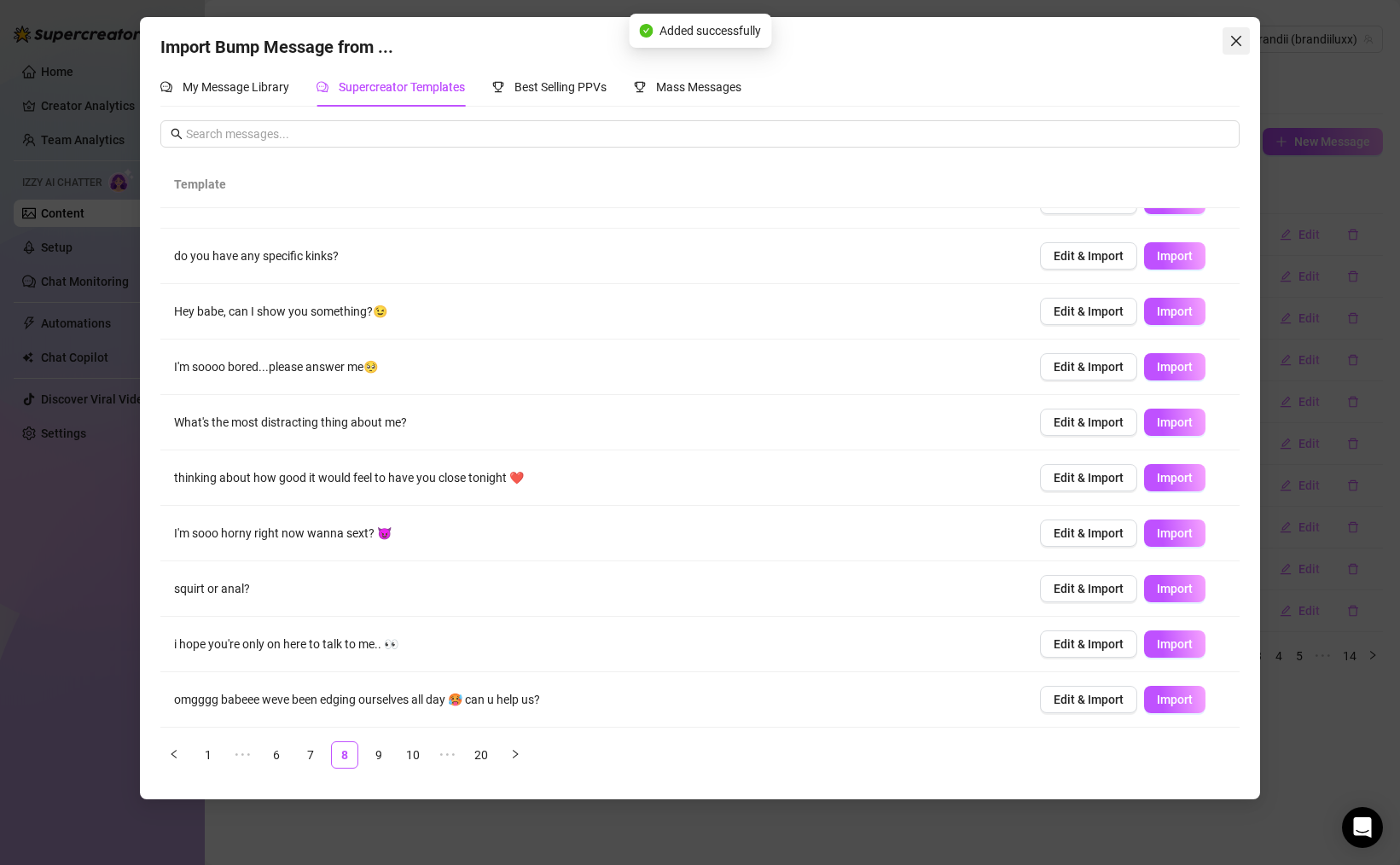
click at [1233, 46] on icon "close" at bounding box center [1235, 40] width 13 height 13
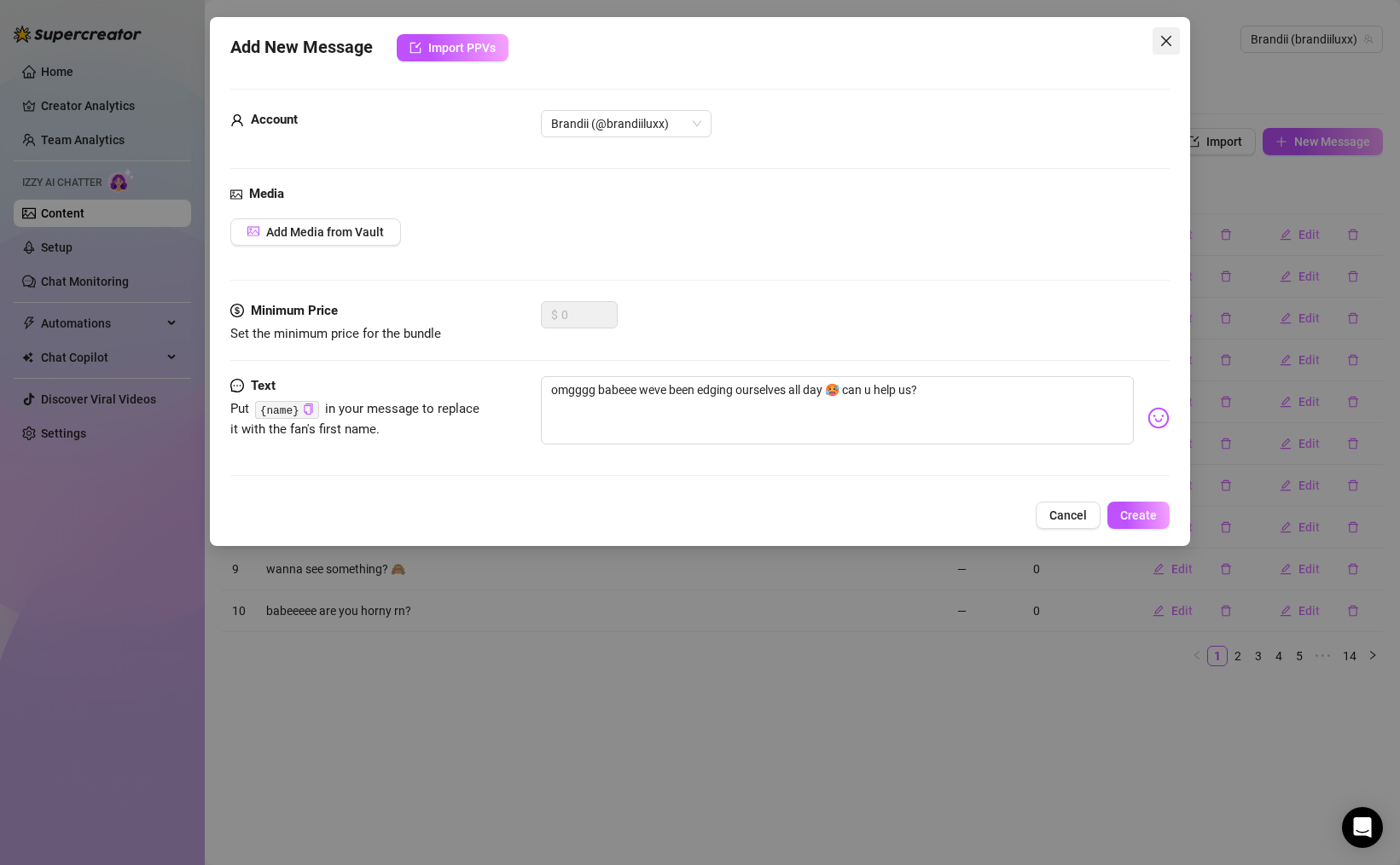
click at [1173, 45] on span "Close" at bounding box center [1166, 40] width 27 height 13
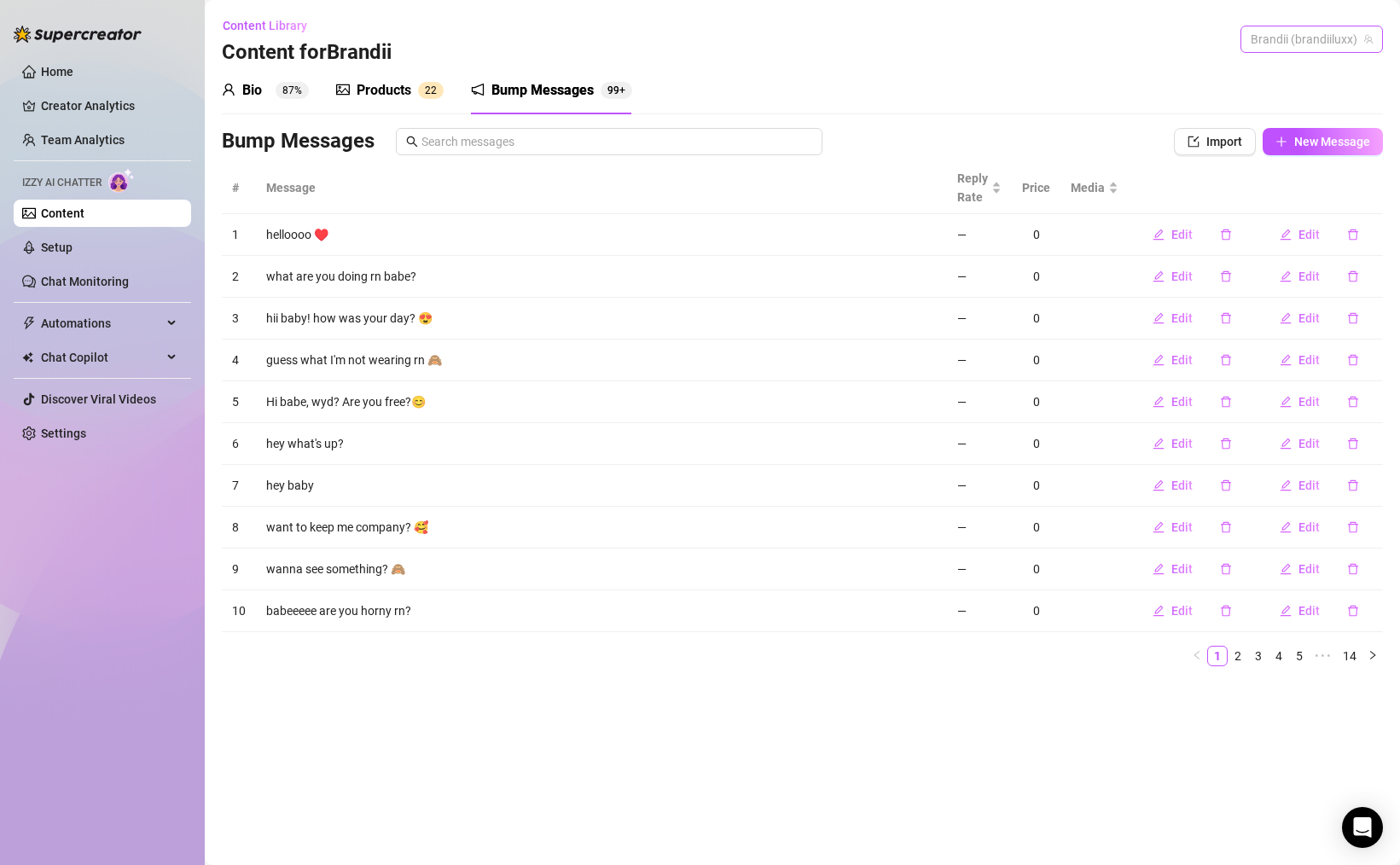
click at [1277, 47] on span "Brandii (brandiiluxx)" at bounding box center [1311, 39] width 122 height 26
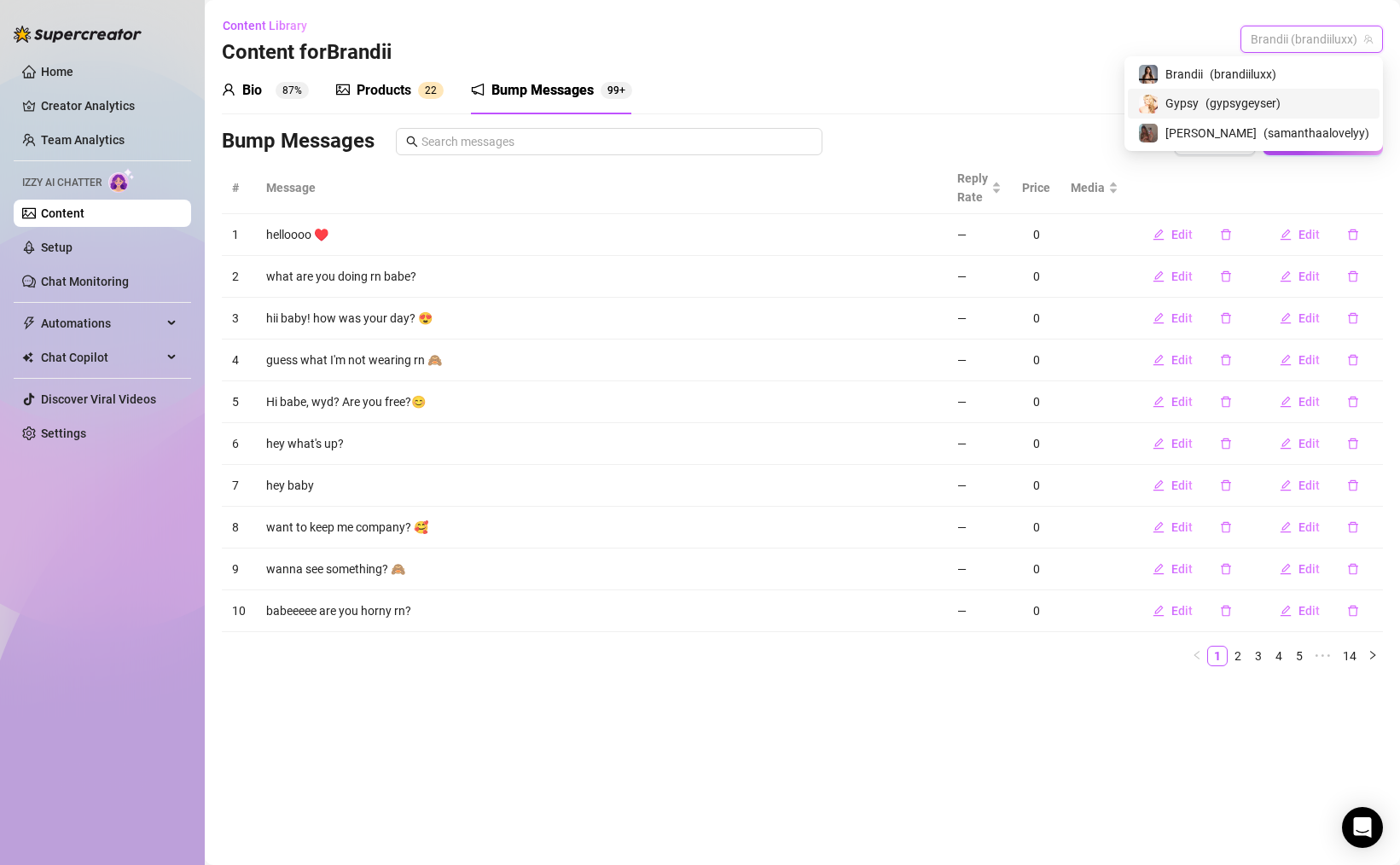
click at [1236, 105] on span "( gypsygeyser )" at bounding box center [1243, 103] width 75 height 19
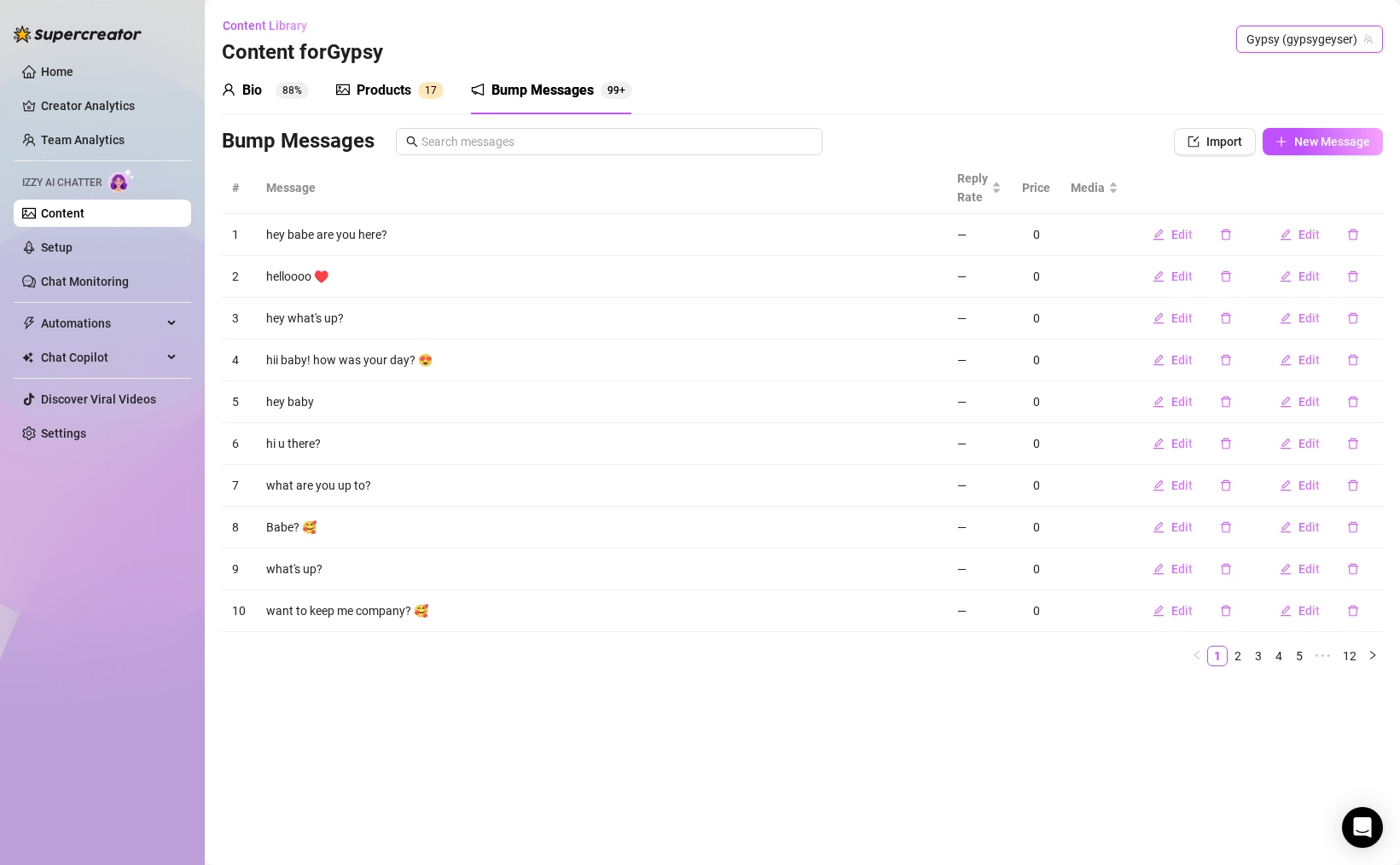
click at [257, 90] on div "Bio" at bounding box center [252, 90] width 20 height 21
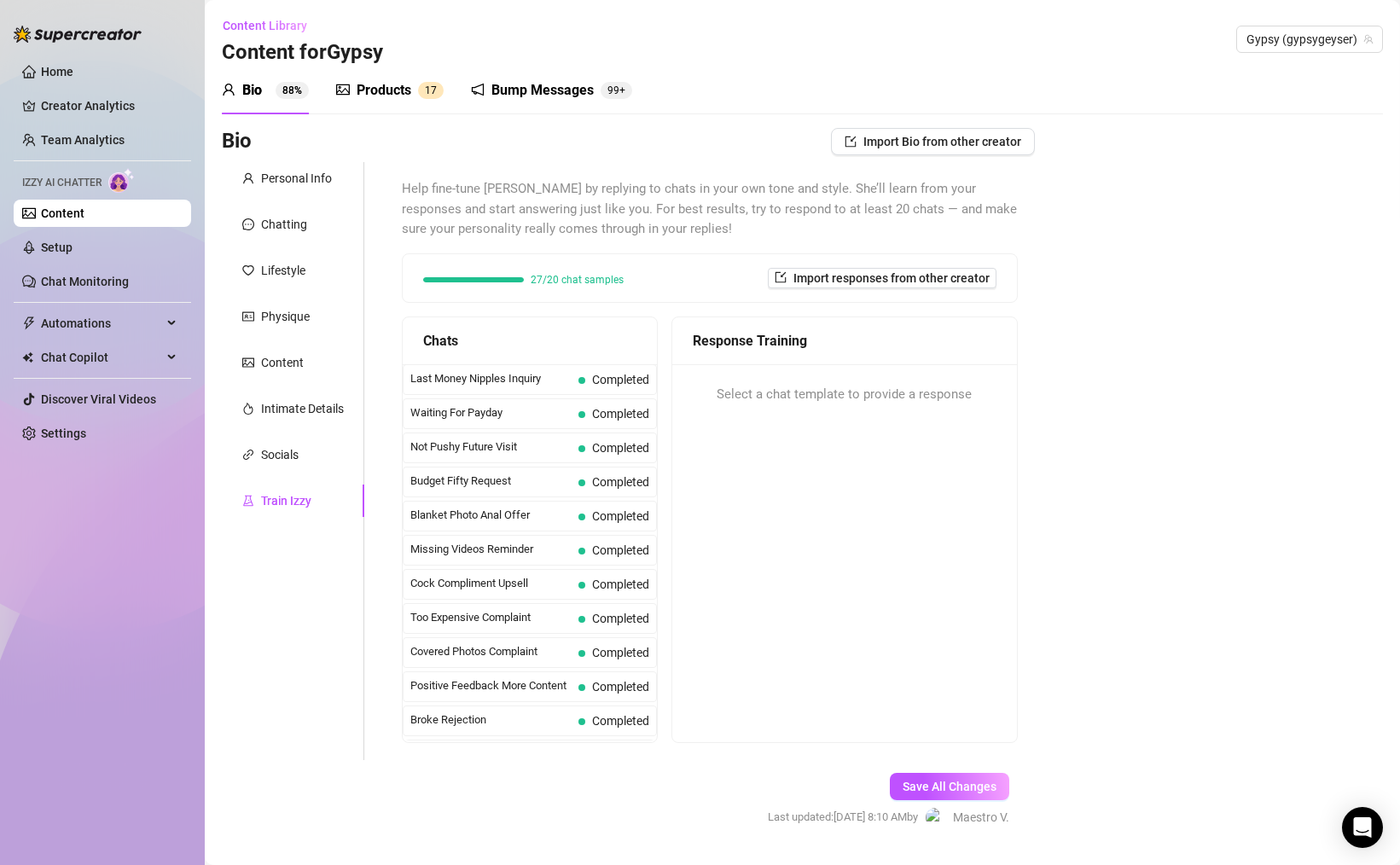
click at [76, 211] on link "Content" at bounding box center [63, 212] width 44 height 13
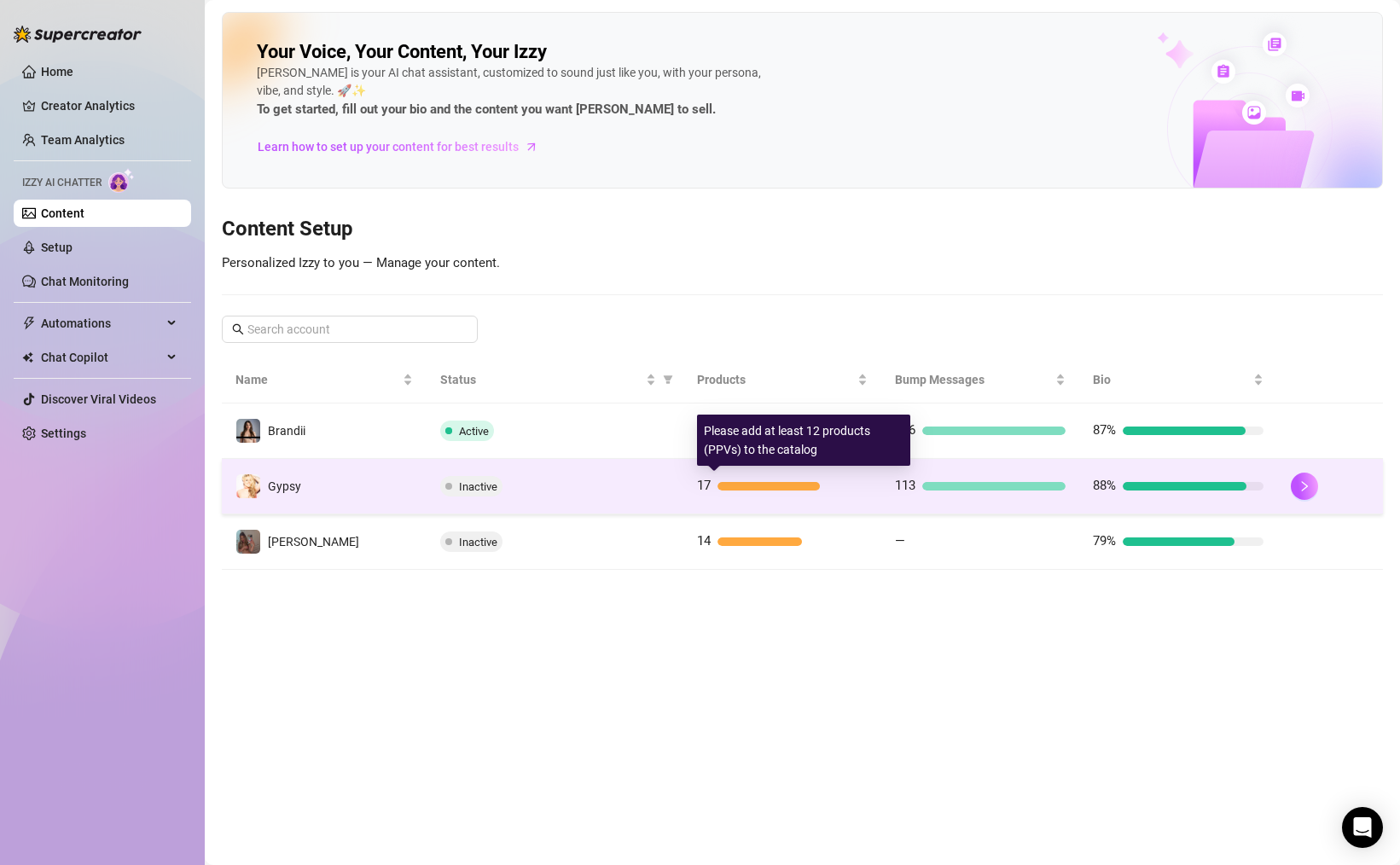
click at [800, 482] on div at bounding box center [769, 486] width 102 height 9
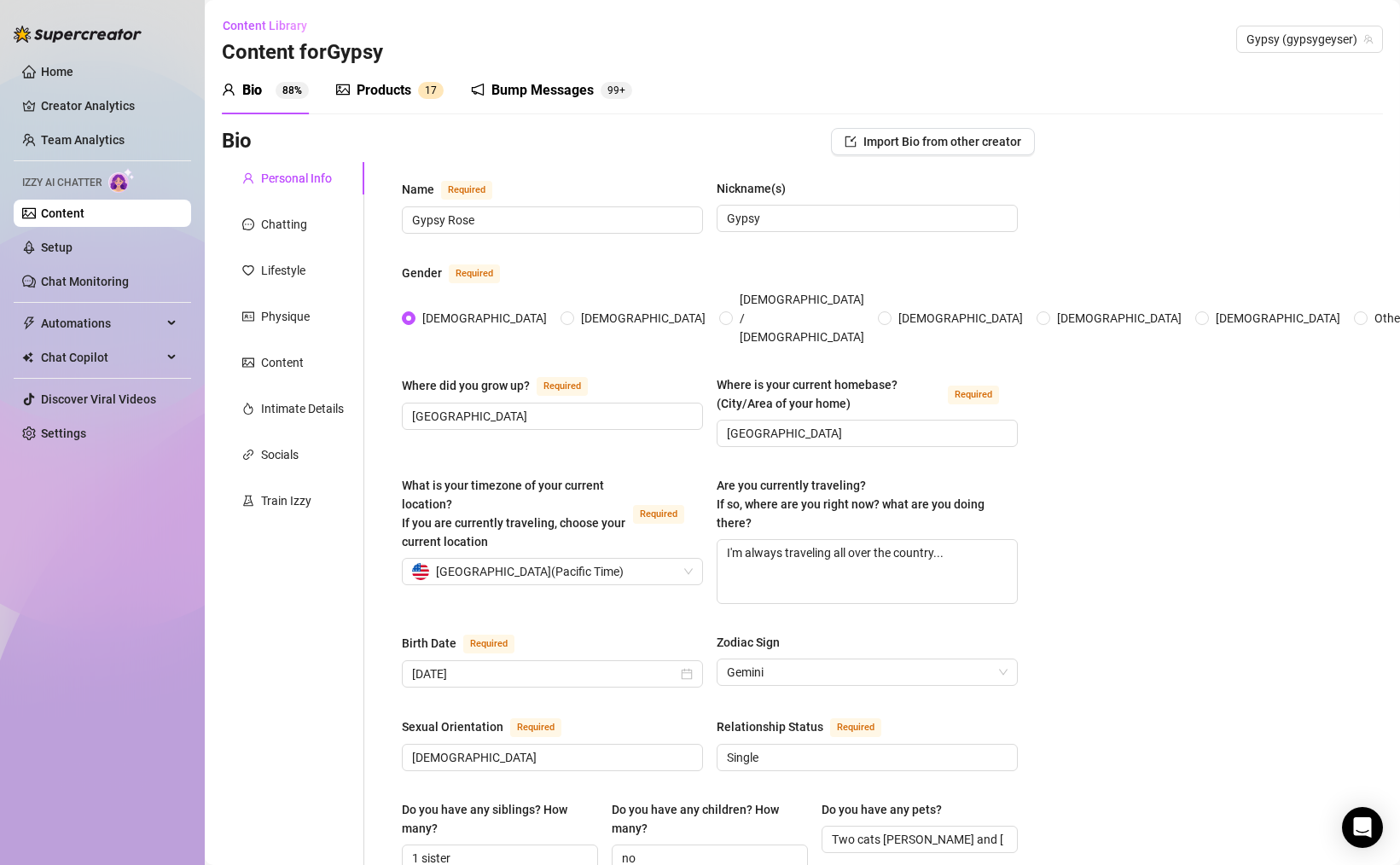
click at [383, 103] on div "Products 1 7" at bounding box center [390, 90] width 107 height 47
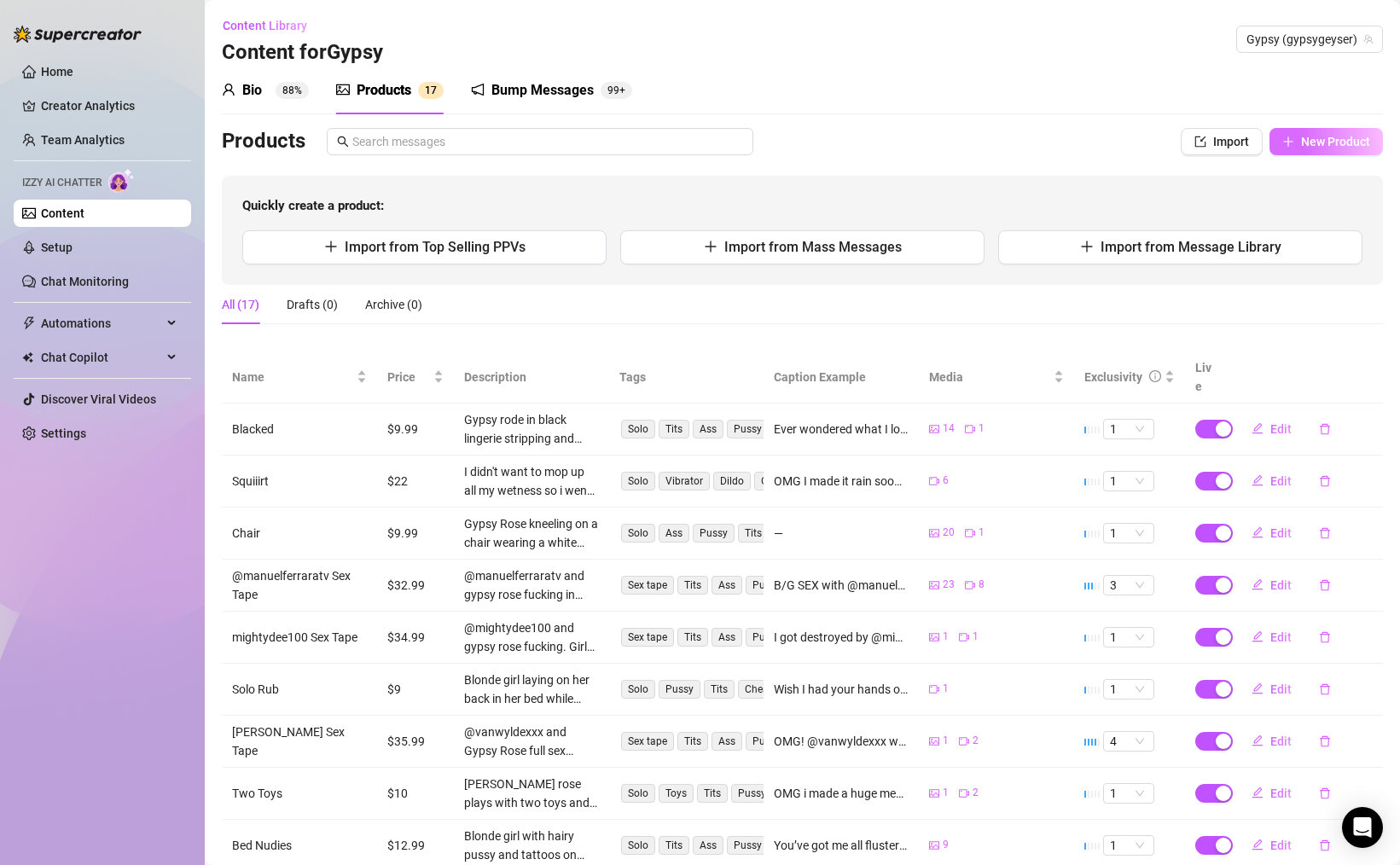
click at [1310, 153] on button "New Product" at bounding box center [1326, 141] width 114 height 27
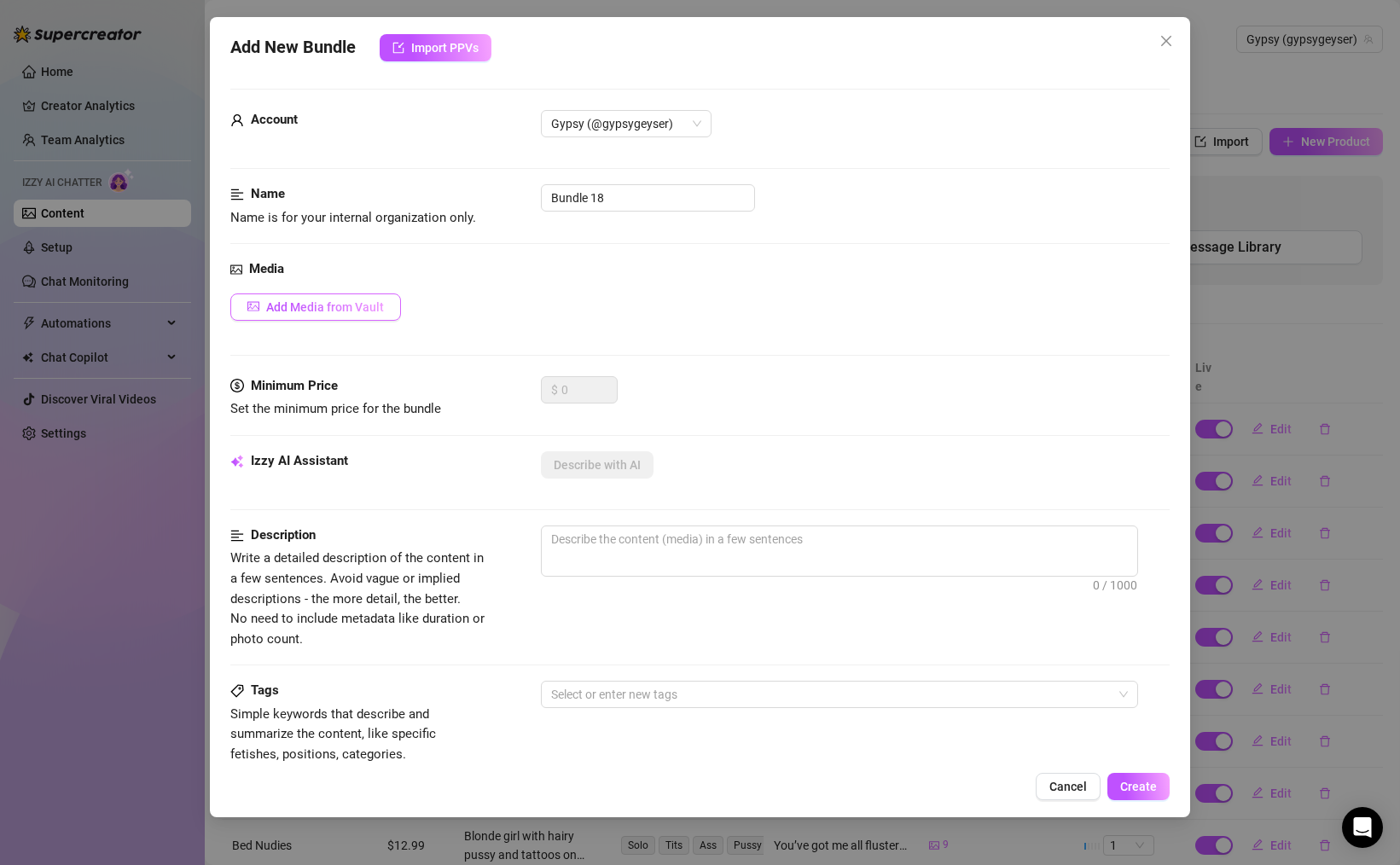
click at [381, 309] on span "Add Media from Vault" at bounding box center [324, 306] width 117 height 13
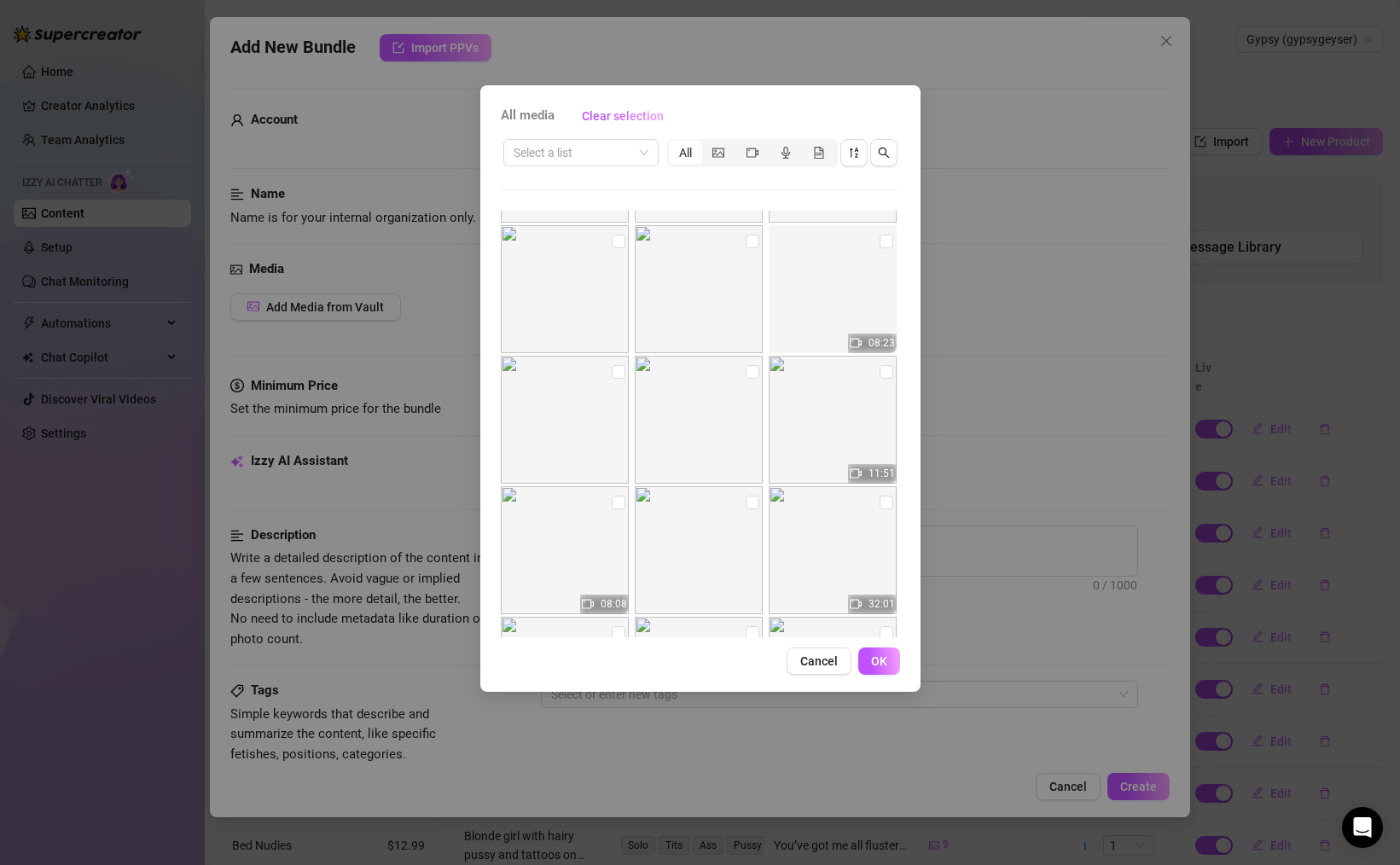
scroll to position [1938, 0]
click at [752, 379] on input "checkbox" at bounding box center [752, 376] width 13 height 13
click at [616, 380] on input "checkbox" at bounding box center [618, 376] width 13 height 13
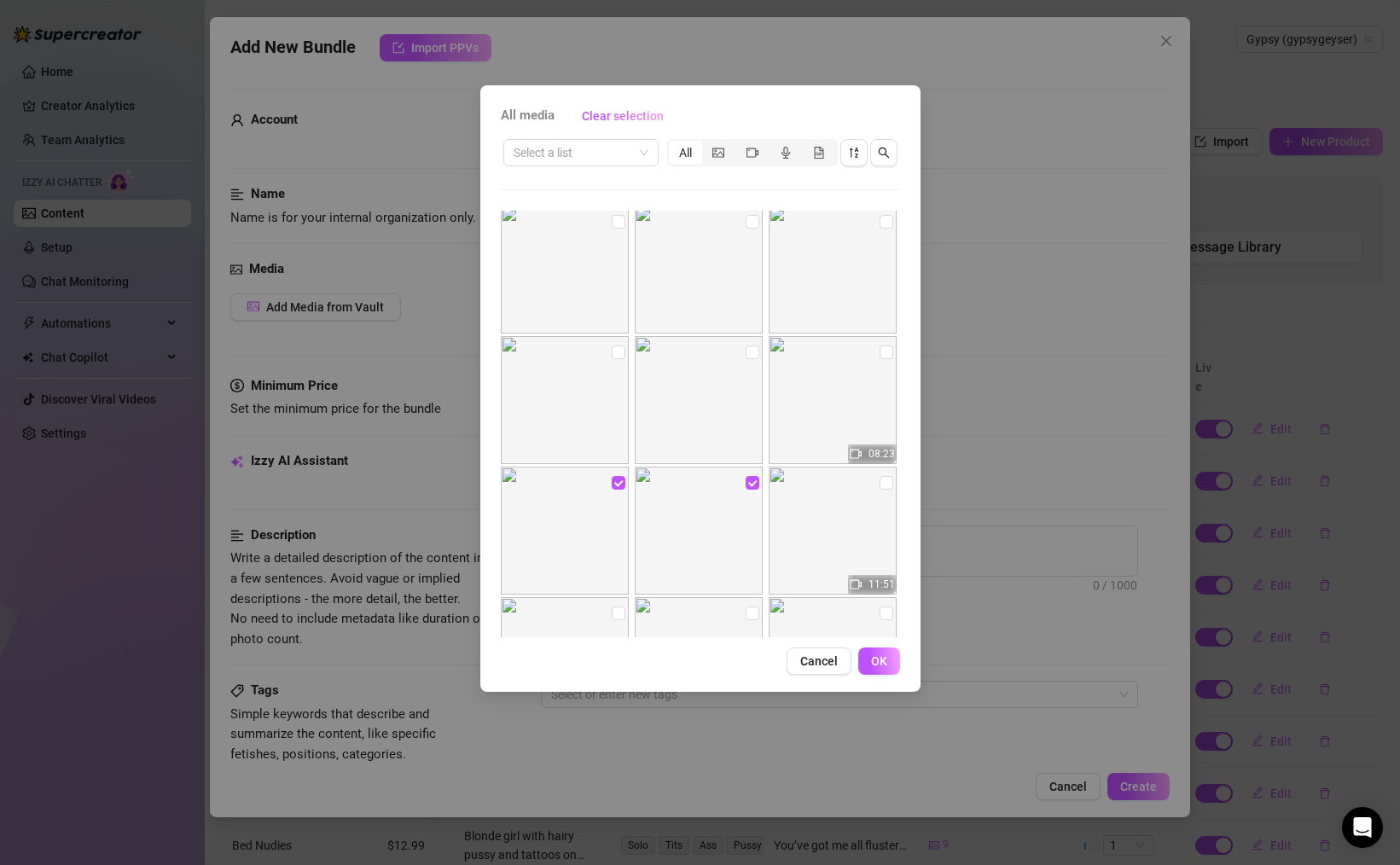
scroll to position [1815, 0]
click at [880, 364] on input "checkbox" at bounding box center [886, 369] width 13 height 13
click at [749, 365] on input "checkbox" at bounding box center [752, 369] width 13 height 13
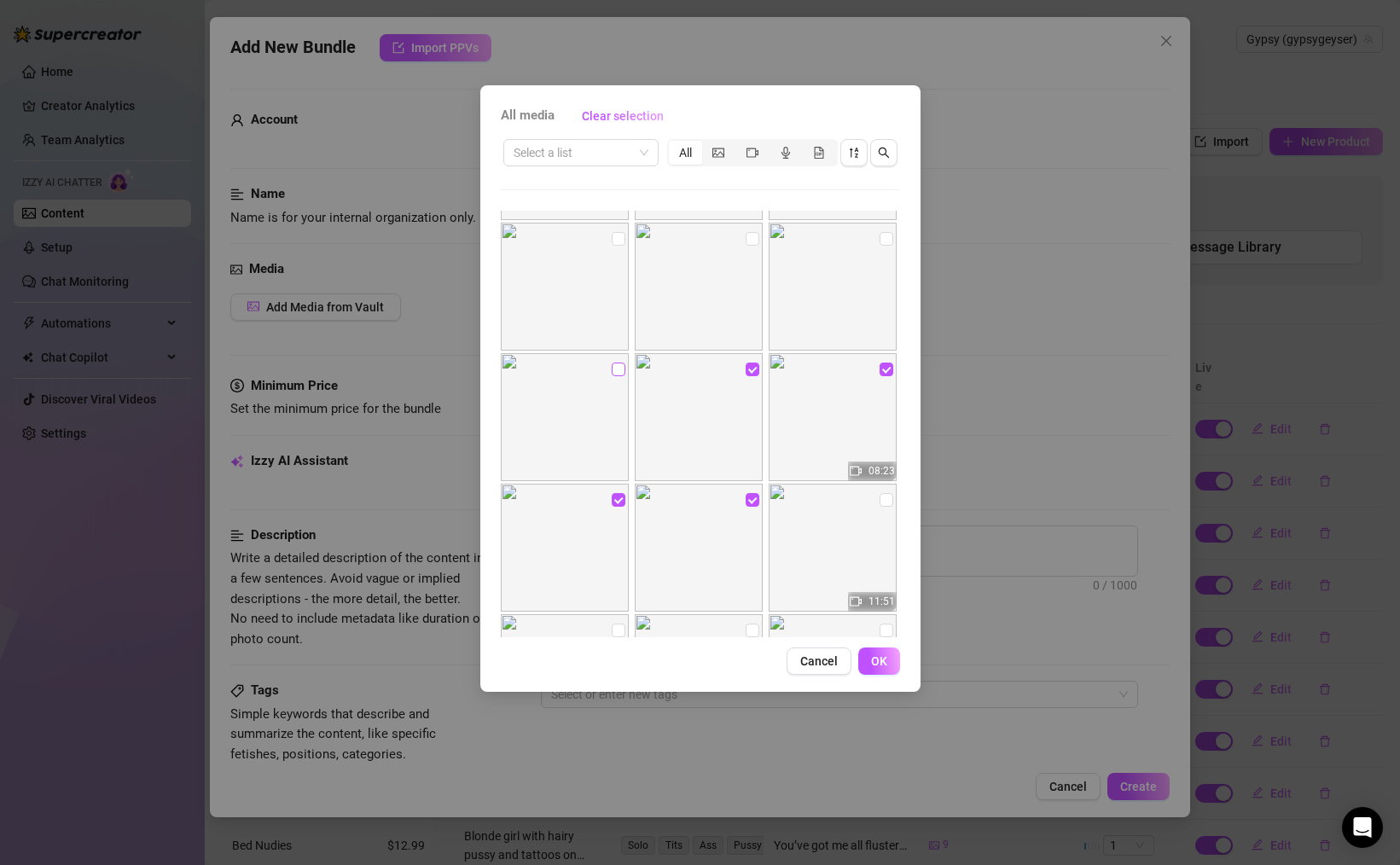
click at [615, 364] on input "checkbox" at bounding box center [618, 369] width 13 height 13
drag, startPoint x: 887, startPoint y: 236, endPoint x: 797, endPoint y: 238, distance: 90.0
click at [887, 236] on input "checkbox" at bounding box center [886, 238] width 13 height 13
click at [748, 236] on input "checkbox" at bounding box center [752, 238] width 13 height 13
click at [620, 240] on input "checkbox" at bounding box center [618, 238] width 13 height 13
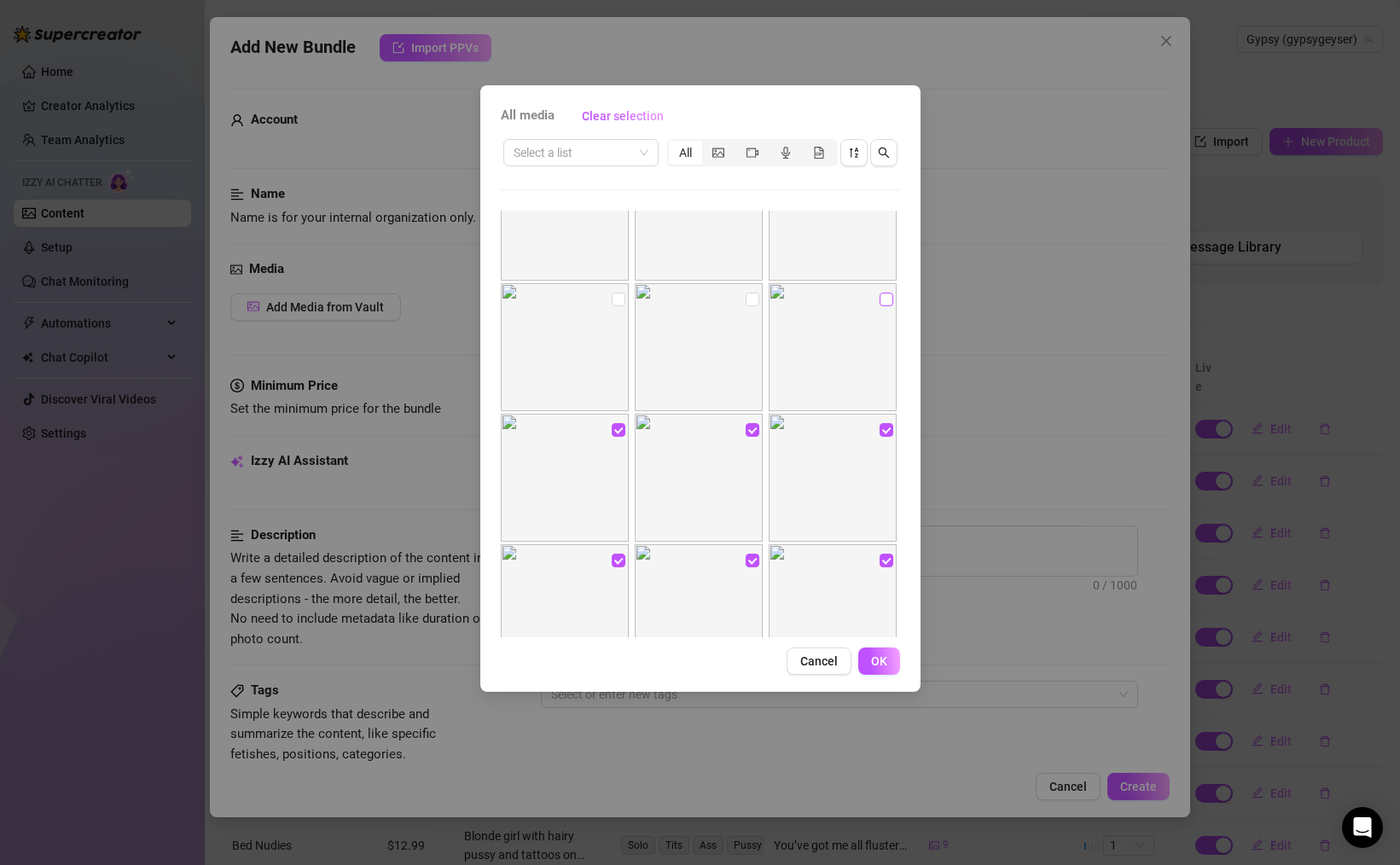
scroll to position [1620, 0]
click at [882, 302] on input "checkbox" at bounding box center [886, 303] width 13 height 13
click at [745, 300] on input "checkbox" at bounding box center [752, 303] width 13 height 13
click at [618, 303] on input "checkbox" at bounding box center [618, 303] width 13 height 13
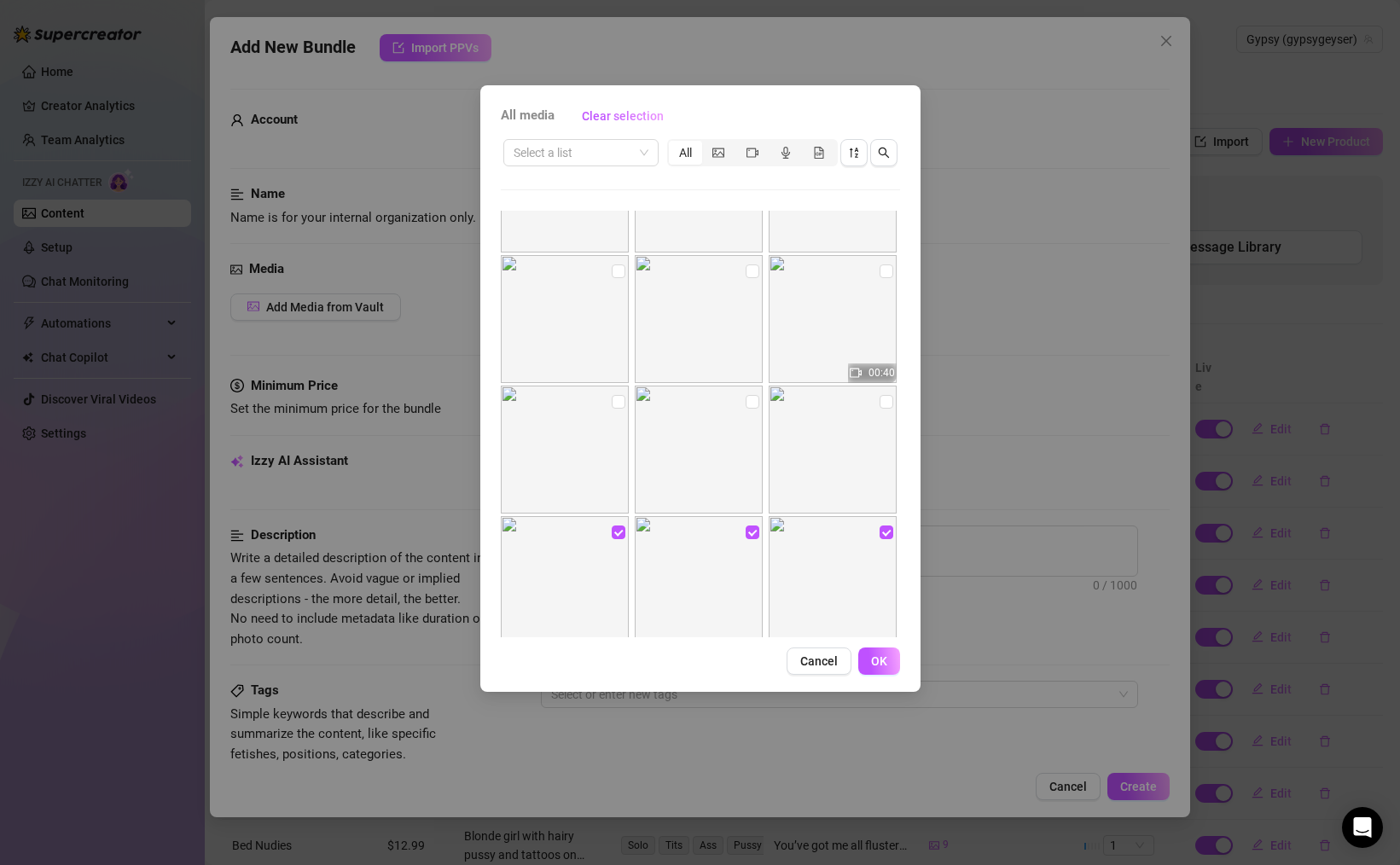
scroll to position [1387, 0]
drag, startPoint x: 883, startPoint y: 402, endPoint x: 873, endPoint y: 401, distance: 10.0
click at [883, 402] on input "checkbox" at bounding box center [886, 406] width 13 height 13
click at [753, 404] on input "checkbox" at bounding box center [752, 406] width 13 height 13
drag, startPoint x: 621, startPoint y: 405, endPoint x: 732, endPoint y: 361, distance: 119.4
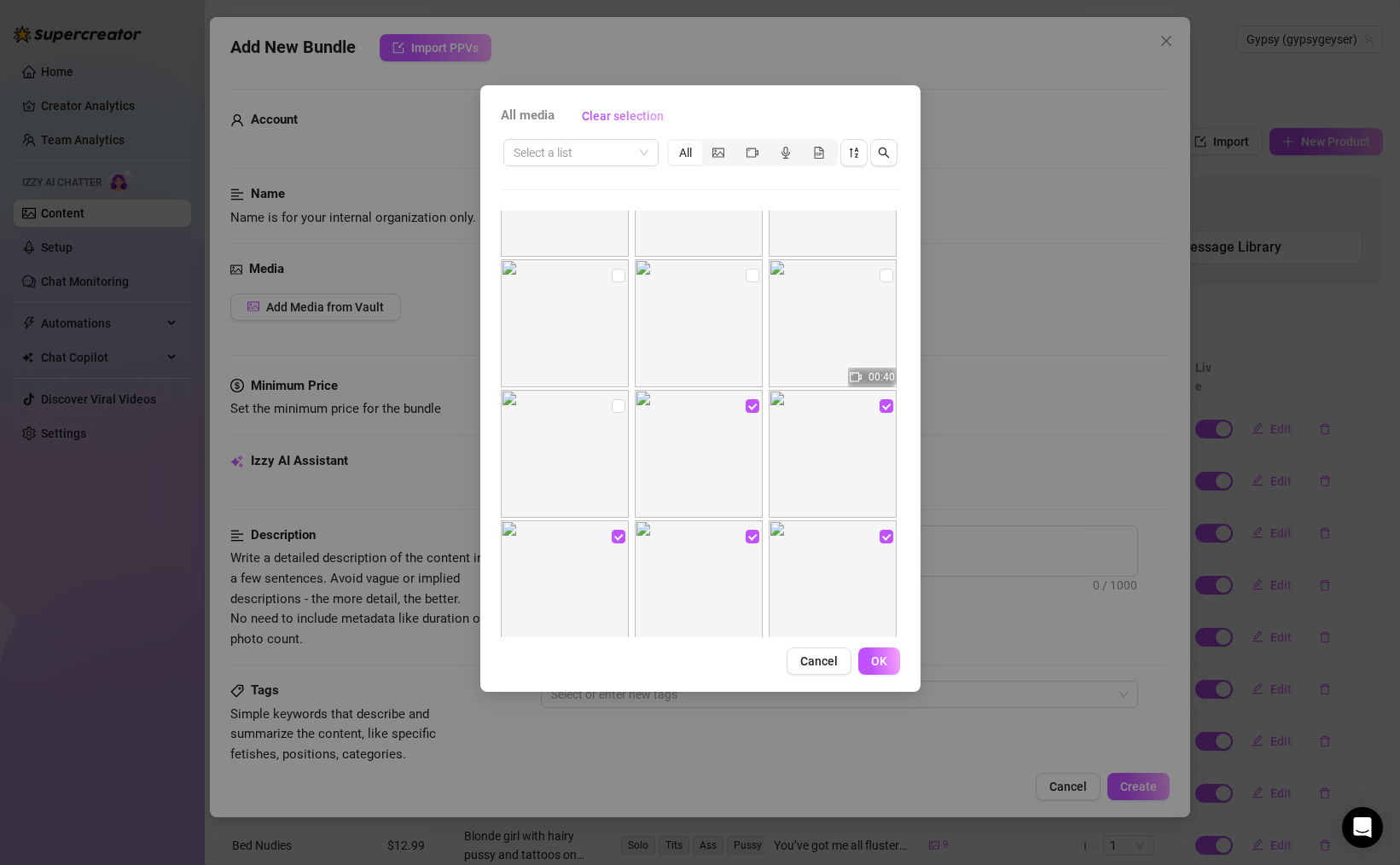
click at [621, 405] on input "checkbox" at bounding box center [618, 406] width 13 height 13
click at [883, 273] on input "checkbox" at bounding box center [886, 275] width 13 height 13
click at [750, 275] on input "checkbox" at bounding box center [752, 275] width 13 height 13
click at [618, 277] on input "checkbox" at bounding box center [618, 275] width 13 height 13
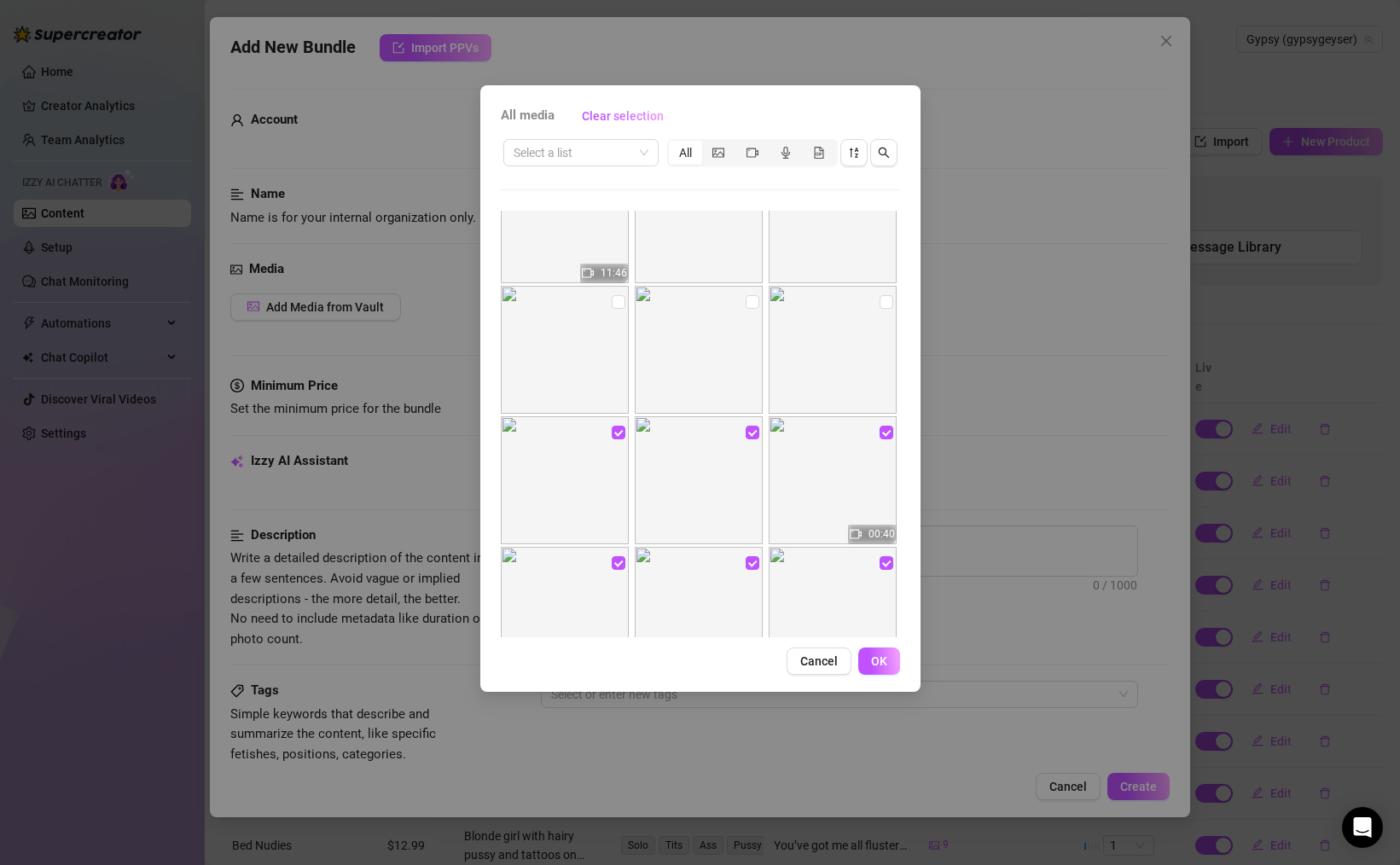
scroll to position [1228, 0]
click at [881, 305] on input "checkbox" at bounding box center [886, 303] width 13 height 13
click at [752, 304] on input "checkbox" at bounding box center [752, 303] width 13 height 13
click at [616, 311] on label at bounding box center [618, 304] width 13 height 19
click at [616, 311] on input "checkbox" at bounding box center [618, 303] width 13 height 13
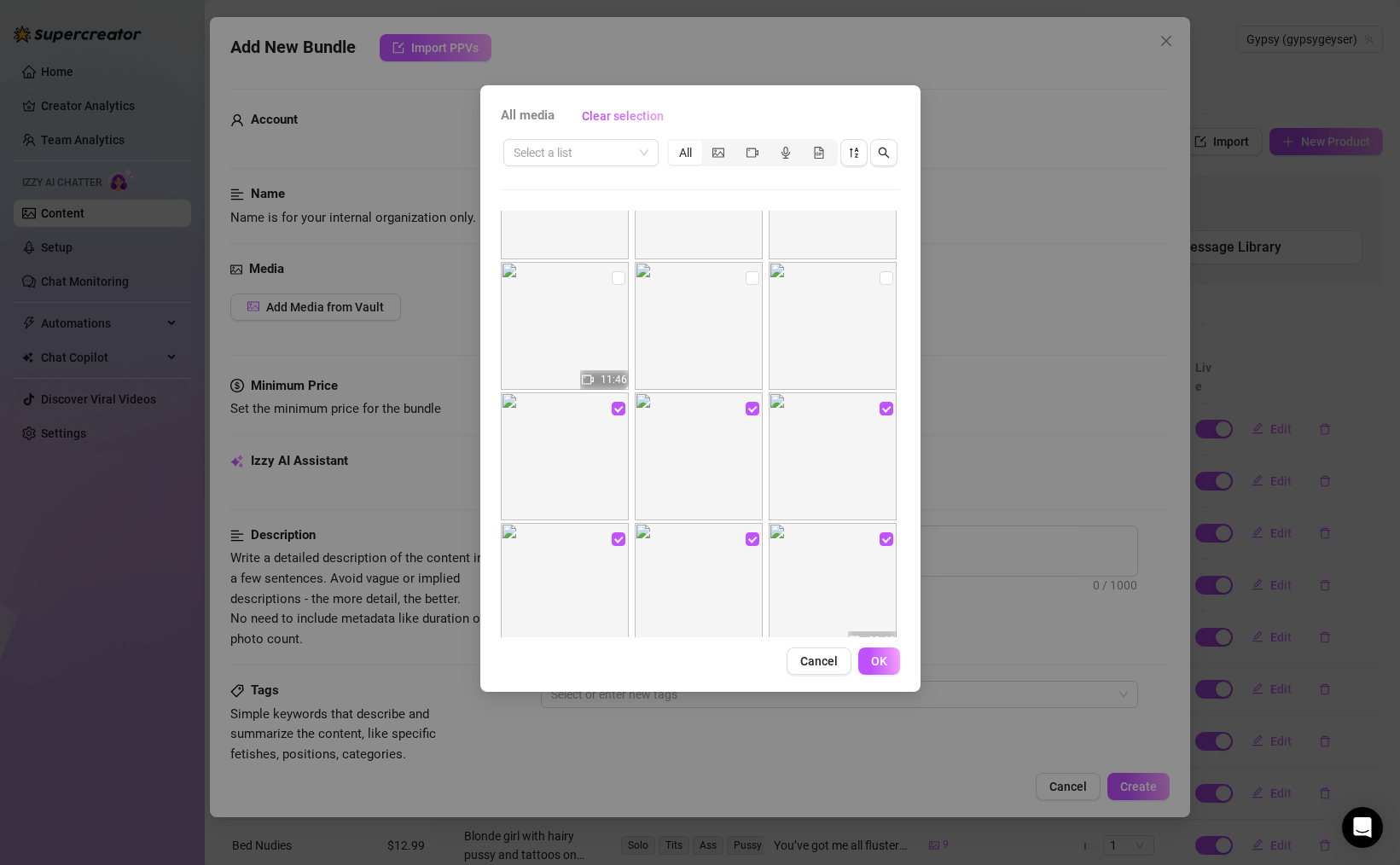
scroll to position [1125, 0]
click at [880, 277] on input "checkbox" at bounding box center [886, 276] width 13 height 13
click at [755, 276] on input "checkbox" at bounding box center [752, 276] width 13 height 13
click at [749, 274] on input "checkbox" at bounding box center [752, 276] width 13 height 13
click at [879, 662] on span "OK" at bounding box center [879, 660] width 16 height 13
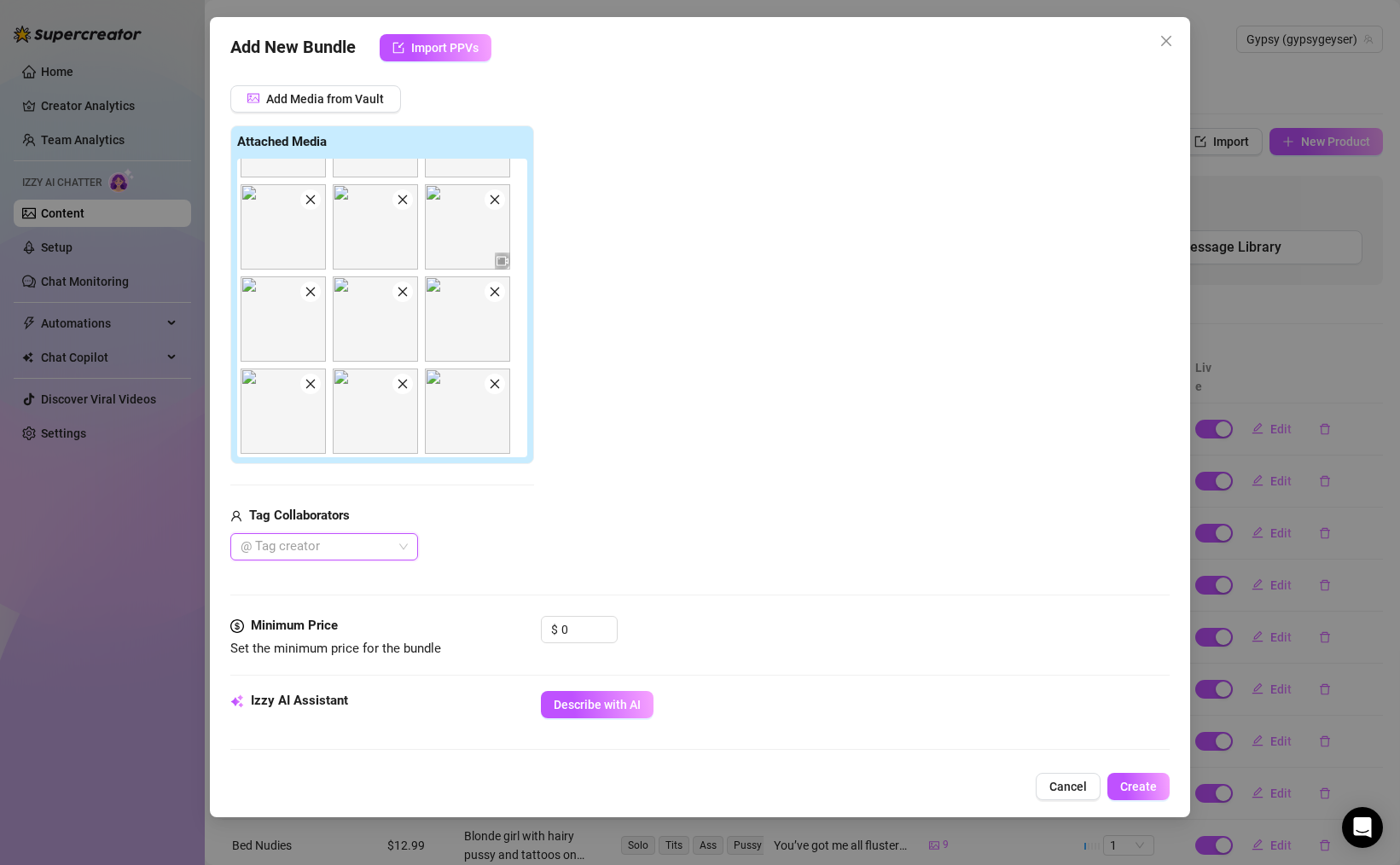
scroll to position [289, 0]
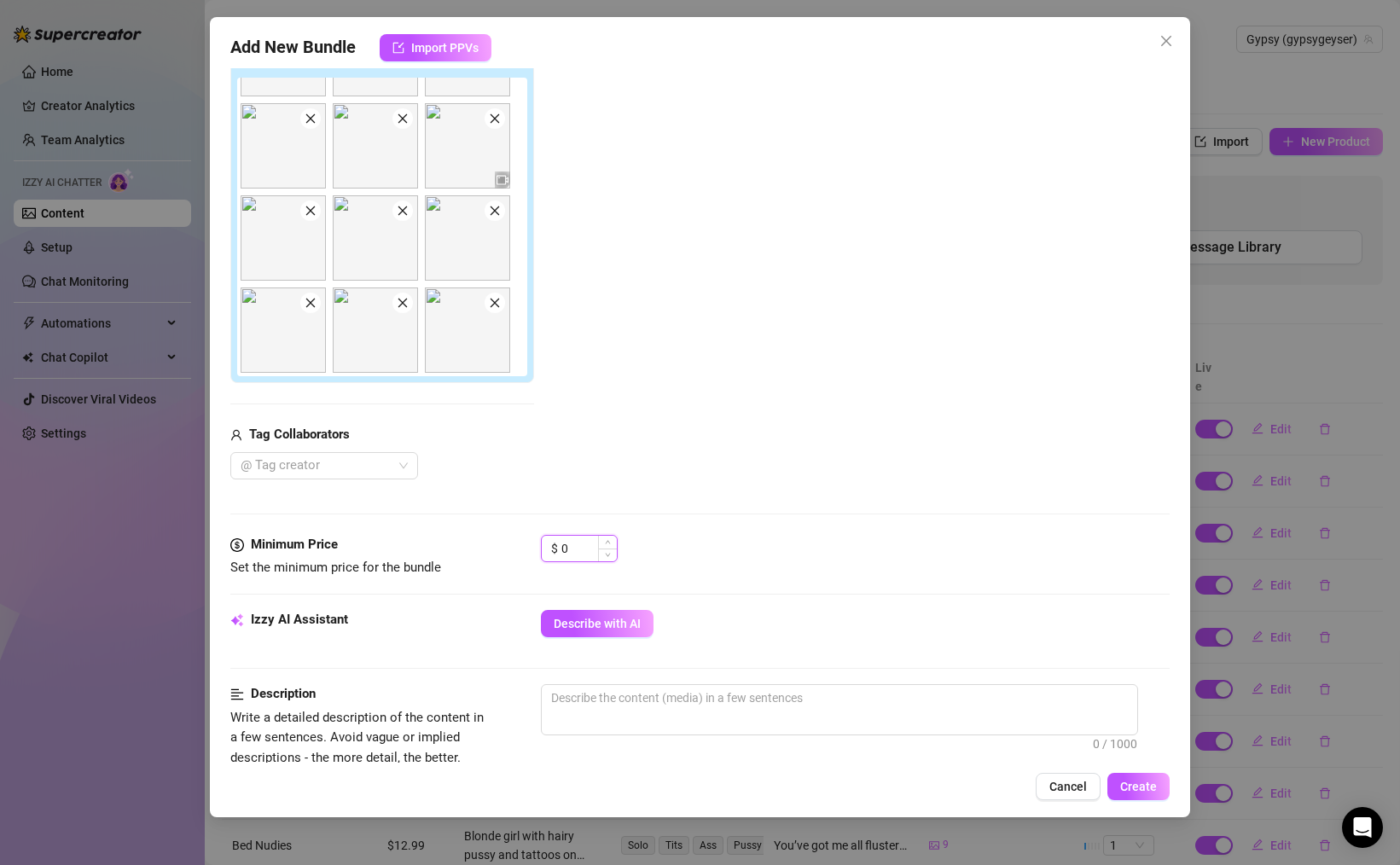
drag, startPoint x: 584, startPoint y: 546, endPoint x: 542, endPoint y: 543, distance: 42.1
click at [544, 543] on div "$ 0" at bounding box center [580, 548] width 77 height 27
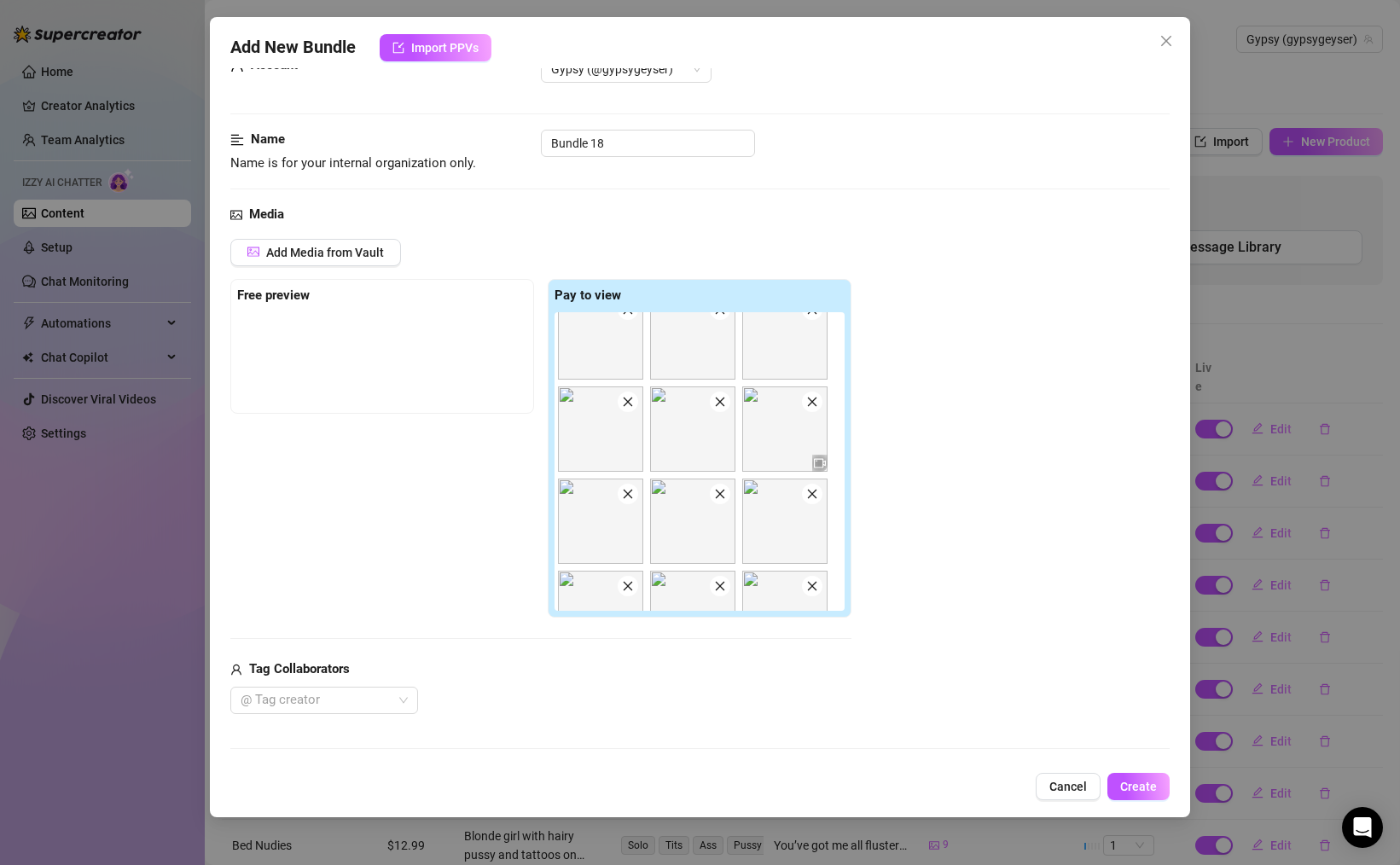
scroll to position [295, 0]
drag, startPoint x: 609, startPoint y: 450, endPoint x: 296, endPoint y: 343, distance: 330.8
click at [296, 343] on div "Free preview Pay to view" at bounding box center [540, 448] width 621 height 339
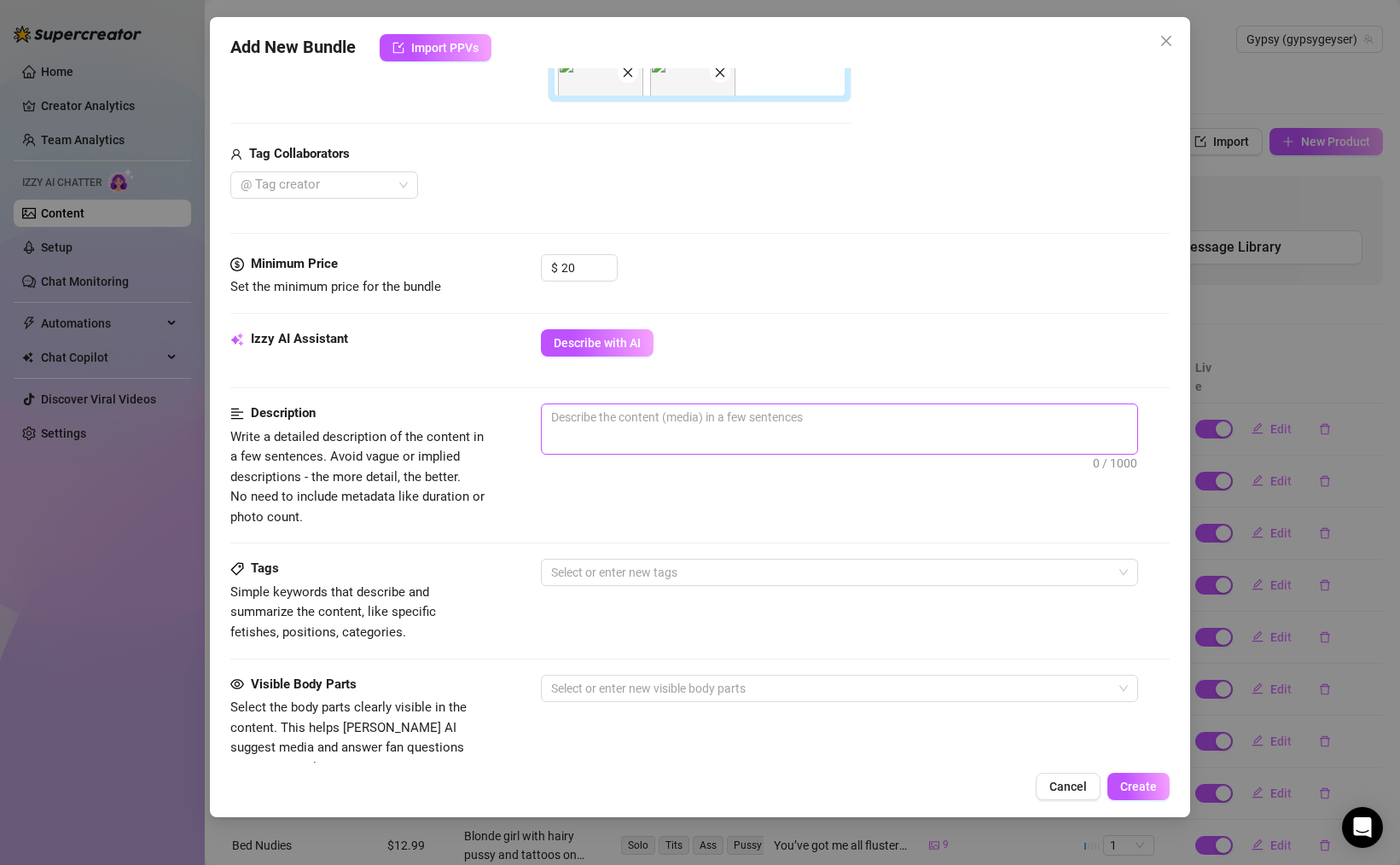
scroll to position [574, 0]
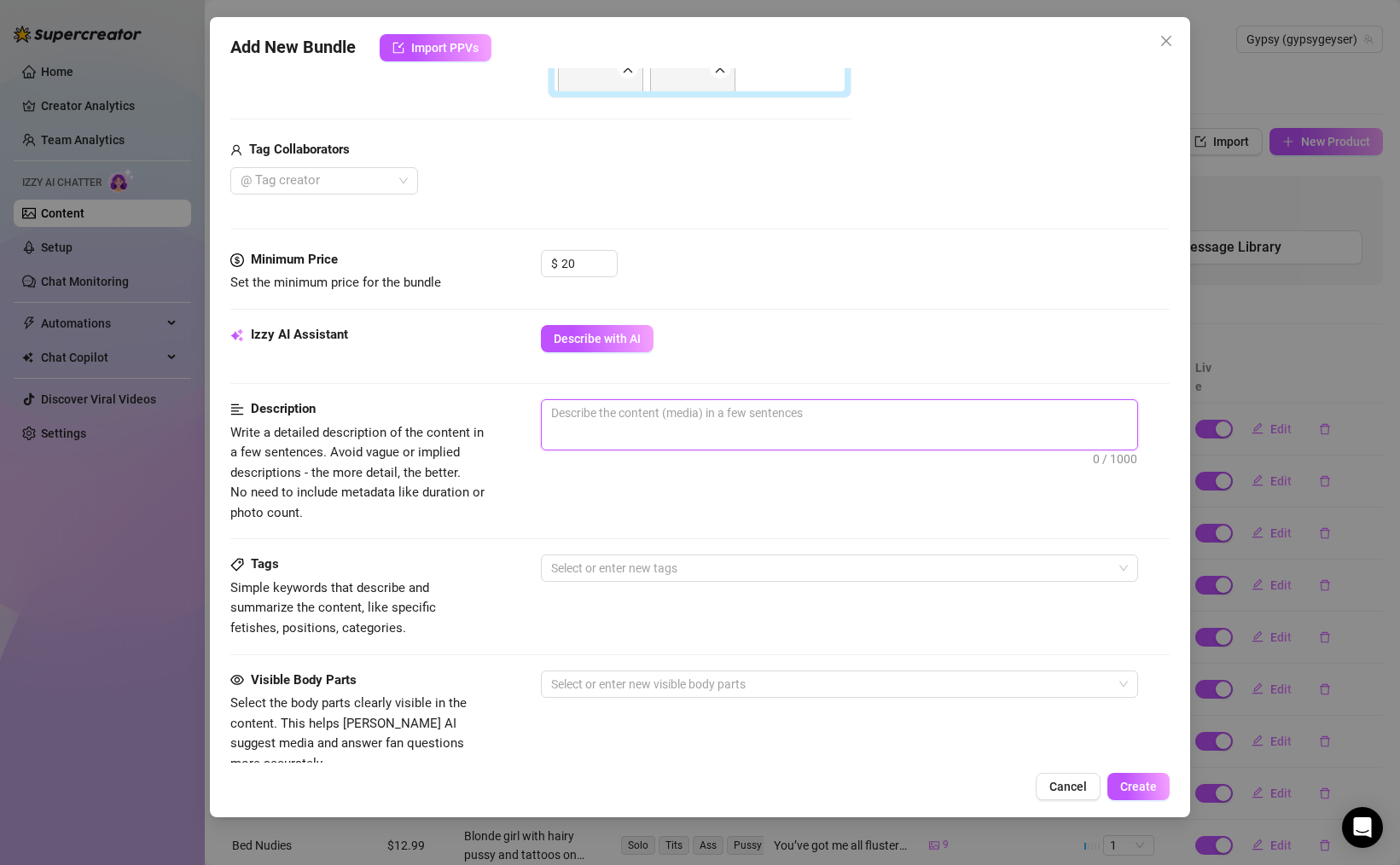
click at [619, 417] on textarea at bounding box center [839, 413] width 596 height 26
drag, startPoint x: 886, startPoint y: 412, endPoint x: 550, endPoint y: 424, distance: 336.2
click at [553, 425] on span "I was bored [DATE] so I decided to make a little content for you. 64 / 1000" at bounding box center [839, 424] width 597 height 51
click at [644, 419] on textarea "I was bored [DATE] so I decided to make a little content for you." at bounding box center [839, 413] width 596 height 26
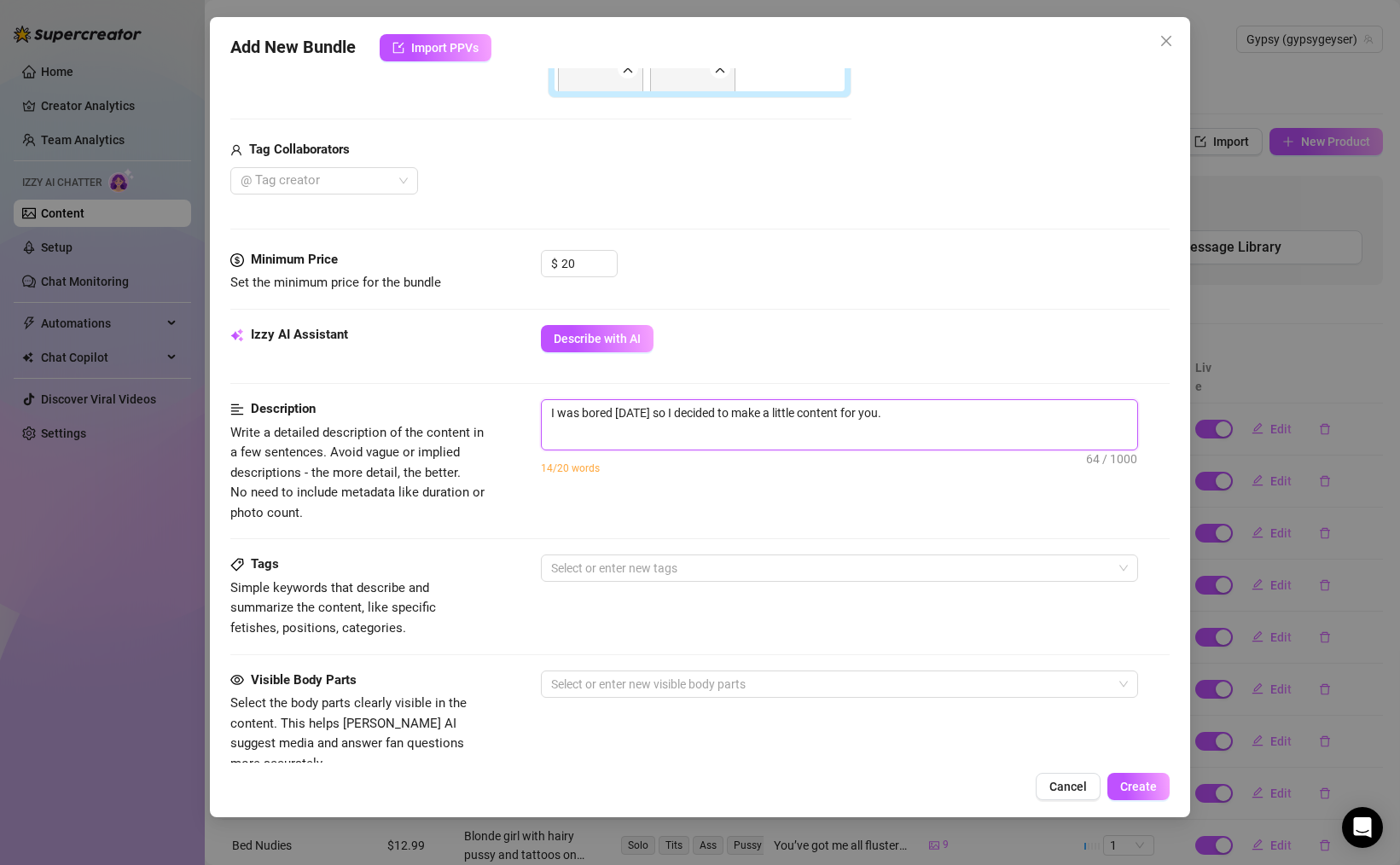
click at [644, 419] on textarea "I was bored [DATE] so I decided to make a little content for you." at bounding box center [839, 413] width 596 height 26
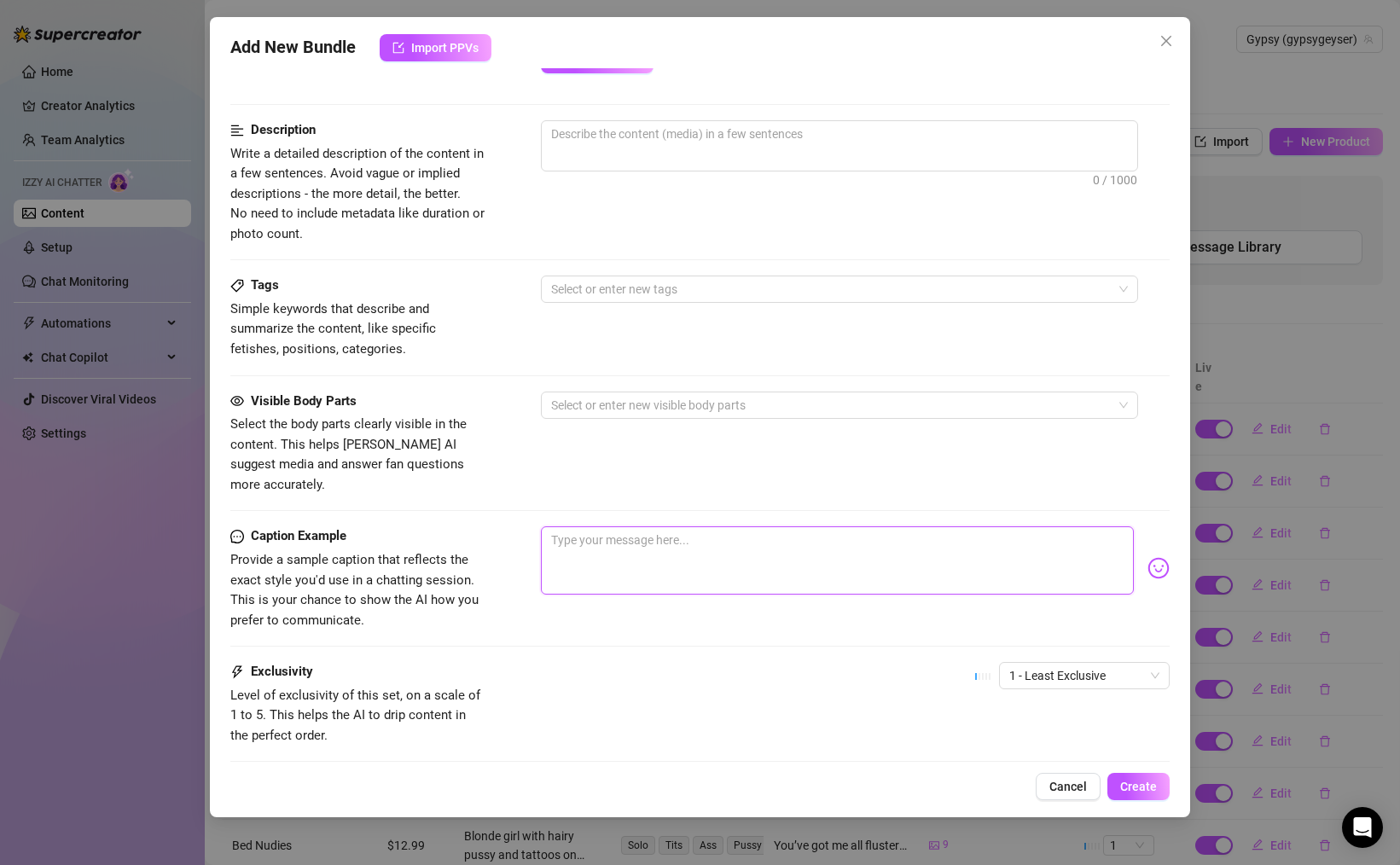
click at [648, 568] on textarea at bounding box center [837, 561] width 593 height 68
paste textarea "I was bored [DATE] so I decided to make a little content for you."
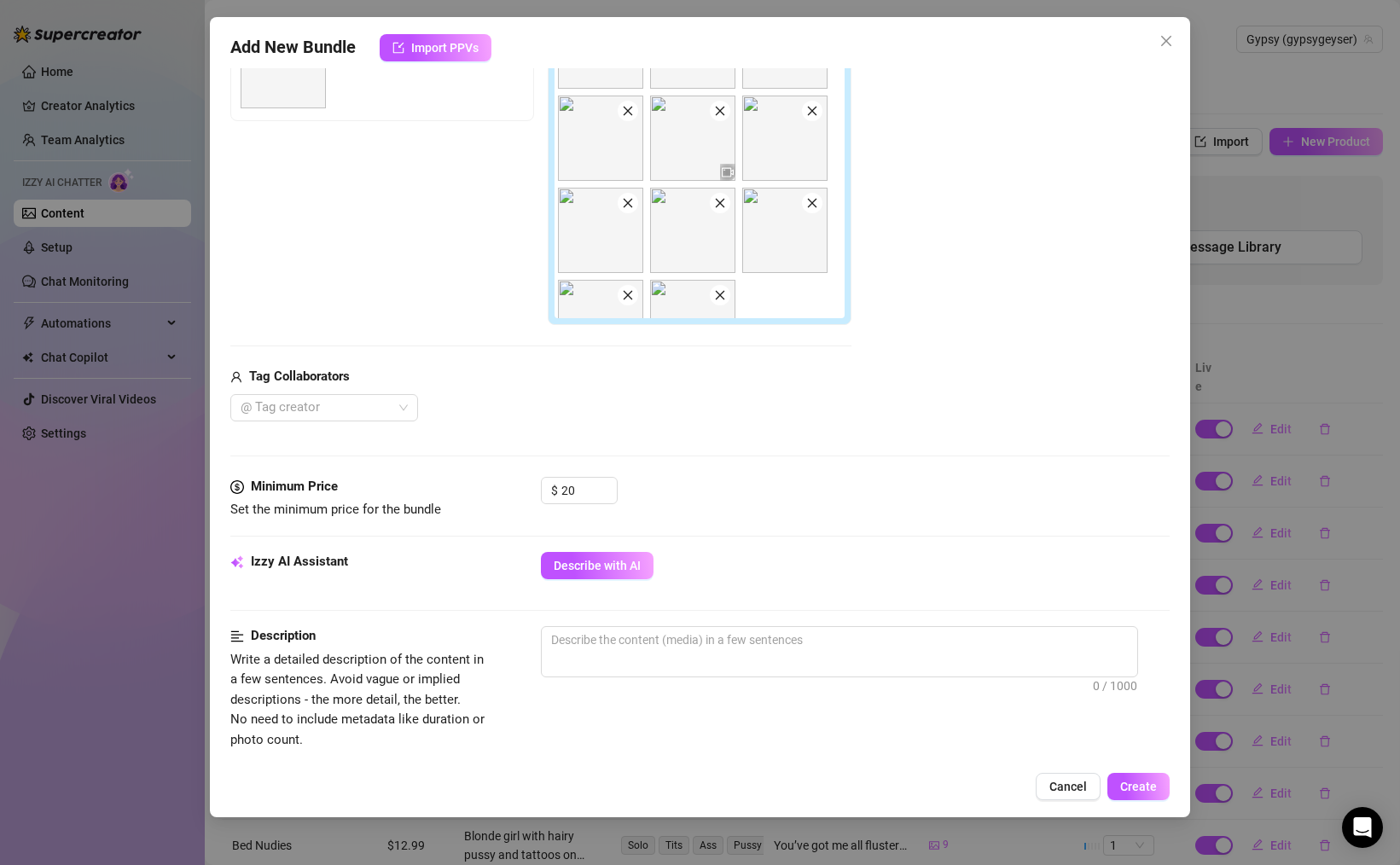
scroll to position [343, 0]
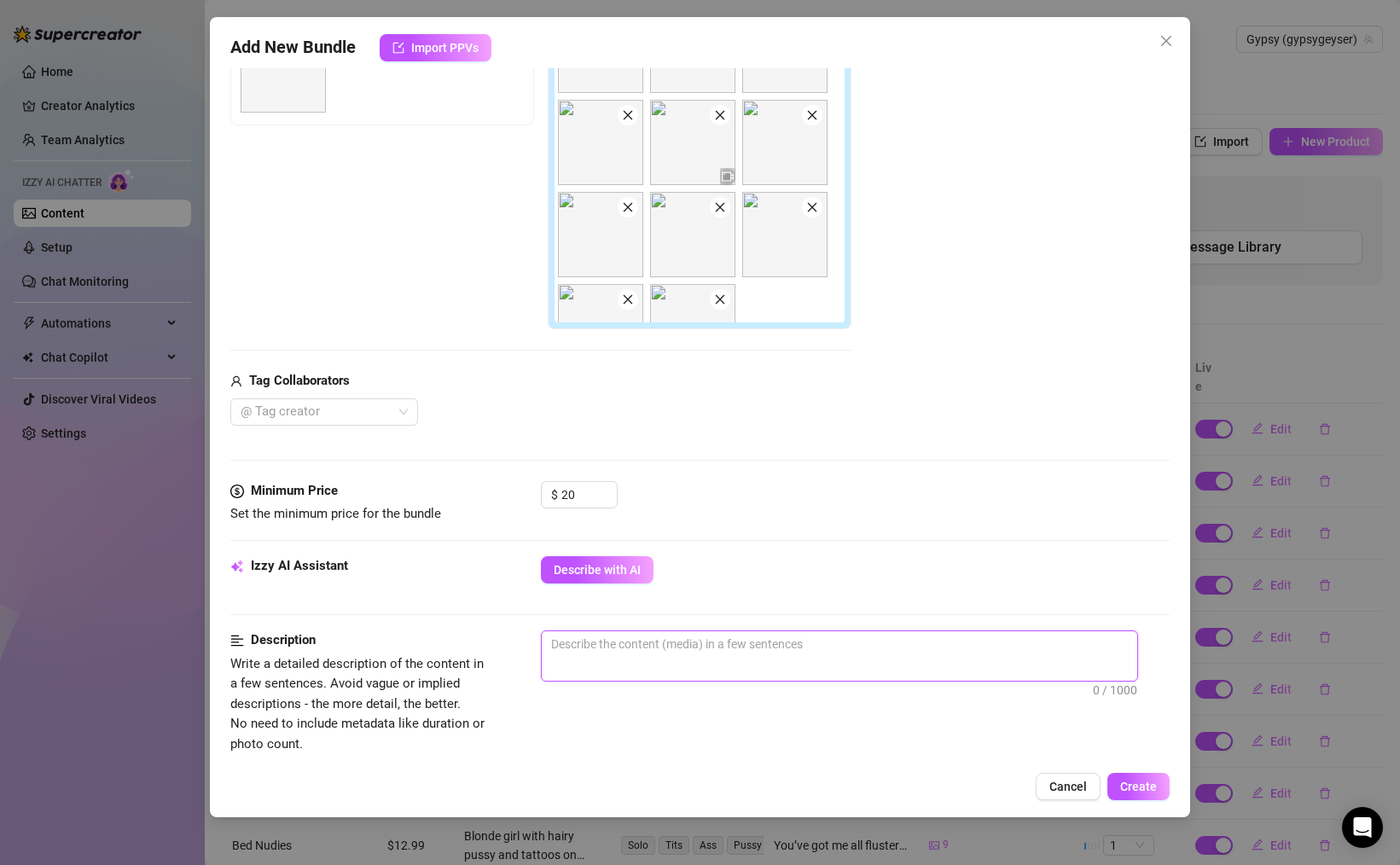
click at [652, 633] on textarea at bounding box center [839, 644] width 596 height 26
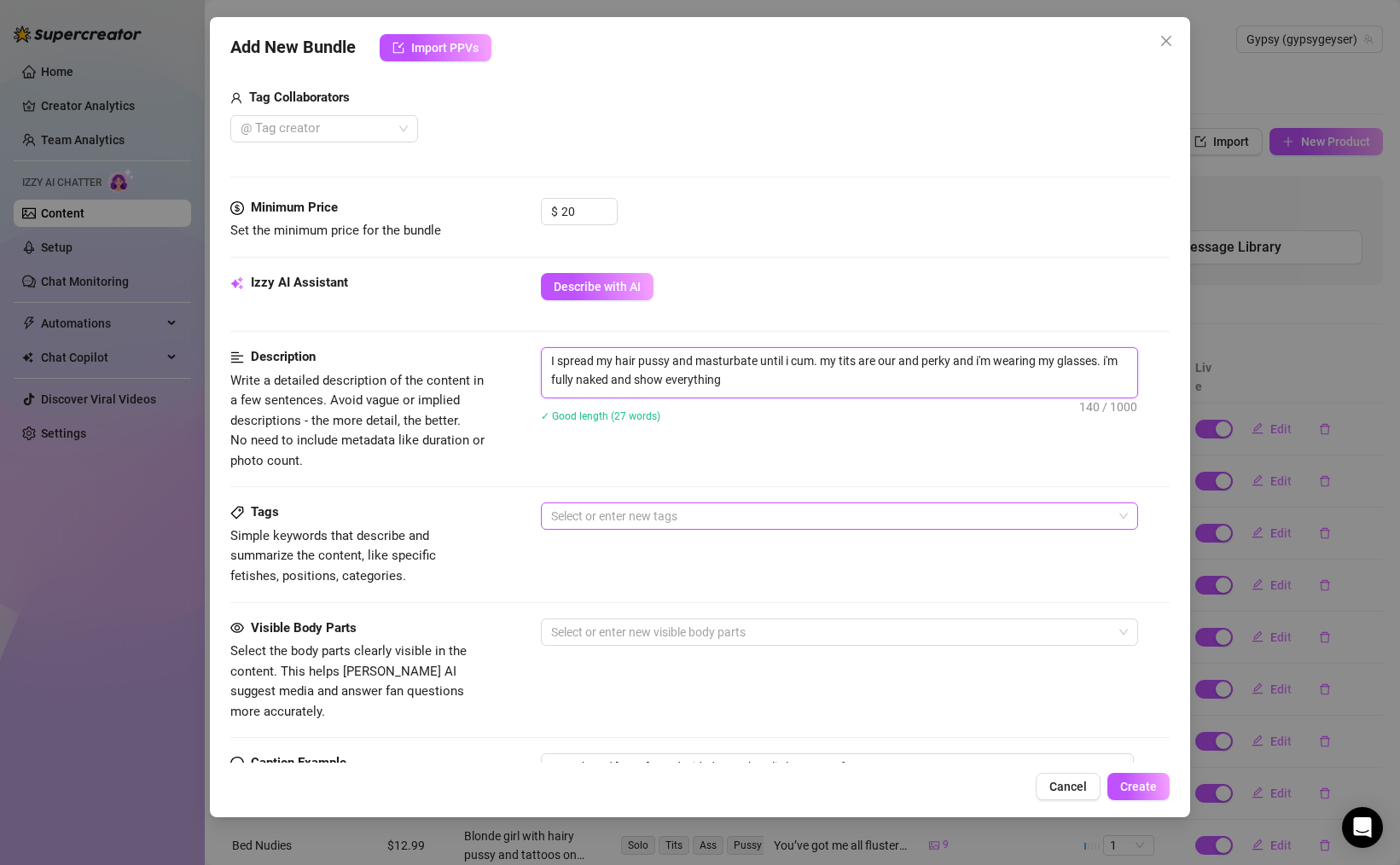
scroll to position [632, 0]
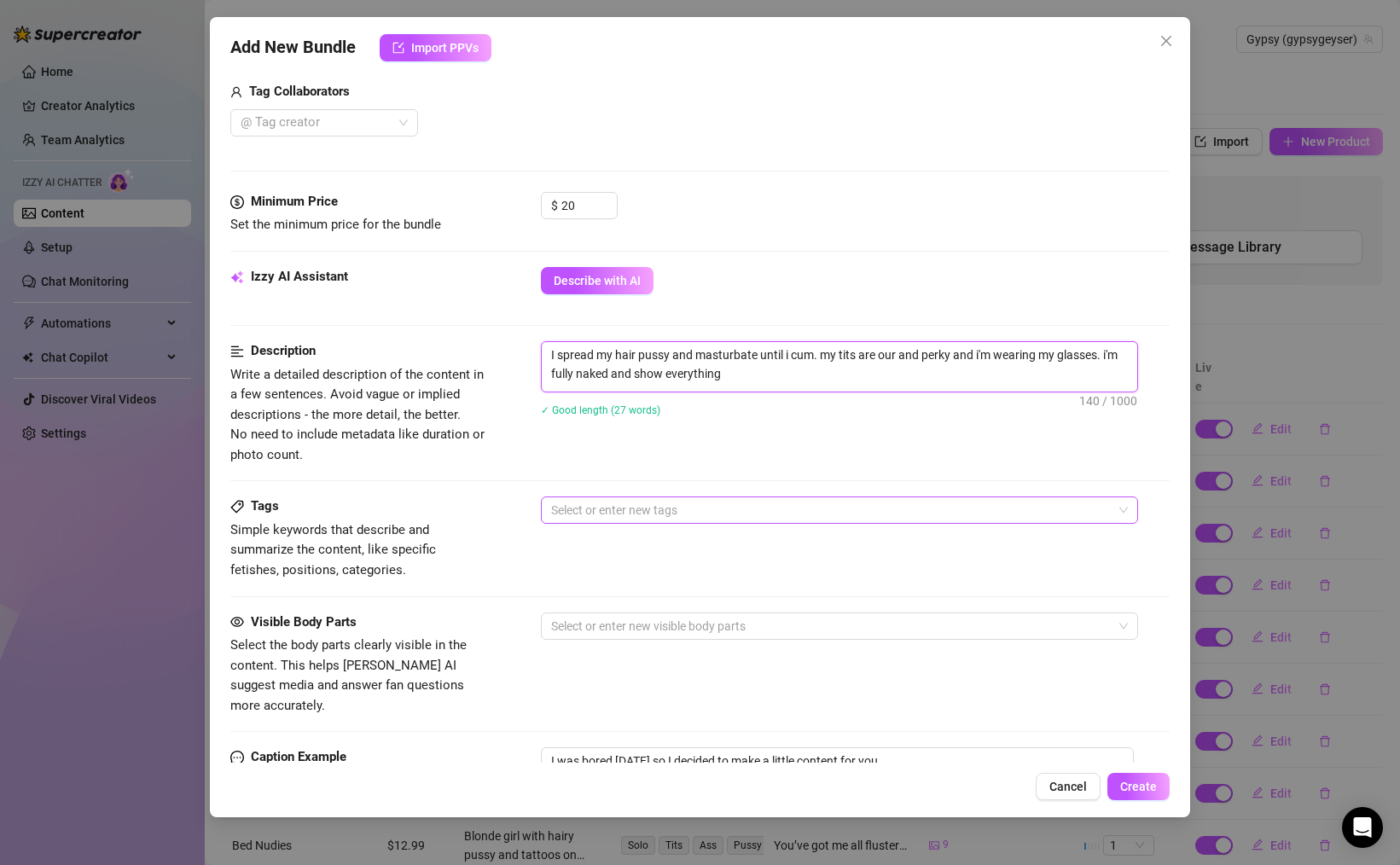
click at [636, 518] on div at bounding box center [830, 510] width 572 height 24
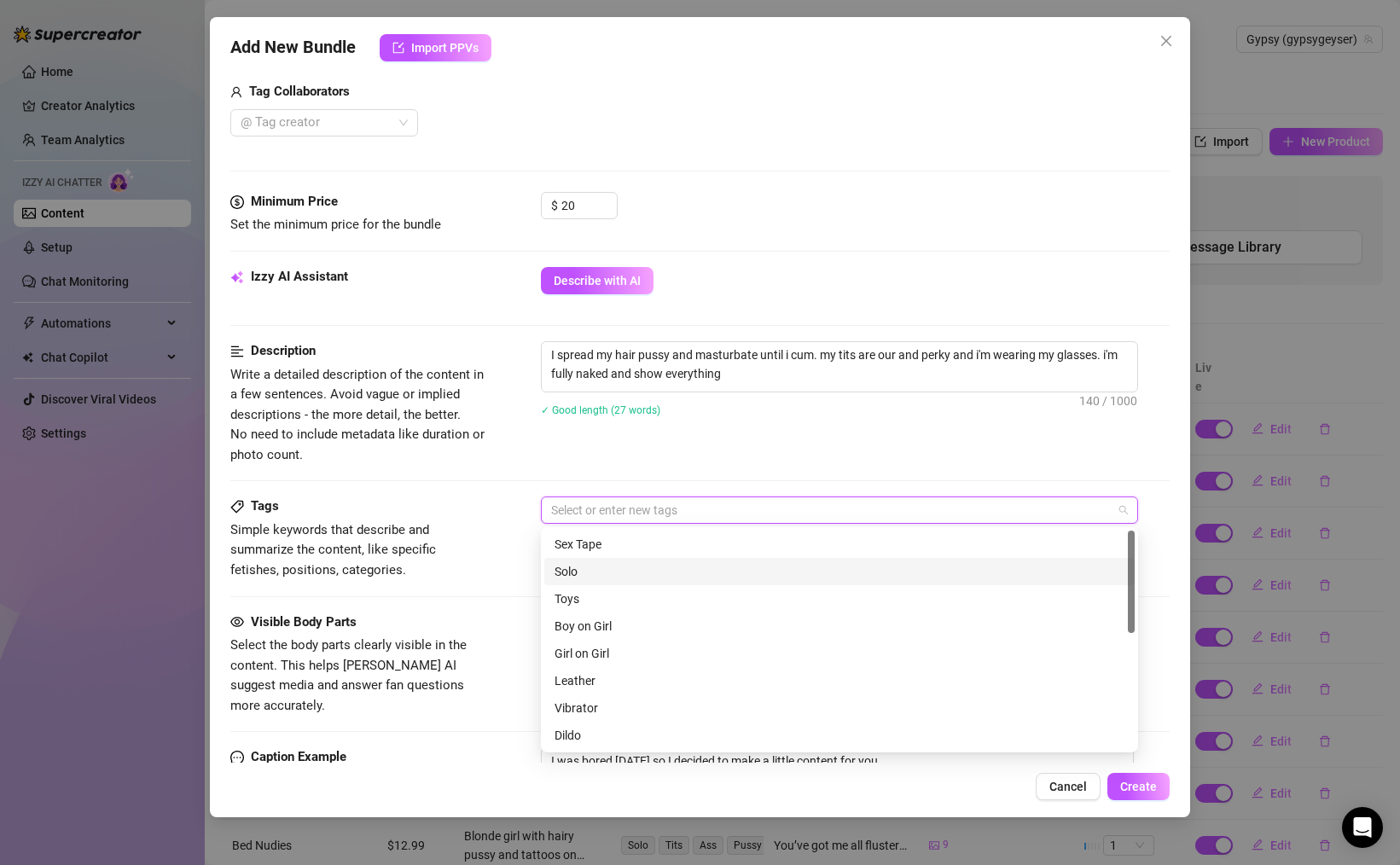
click at [597, 570] on div "Solo" at bounding box center [839, 571] width 570 height 19
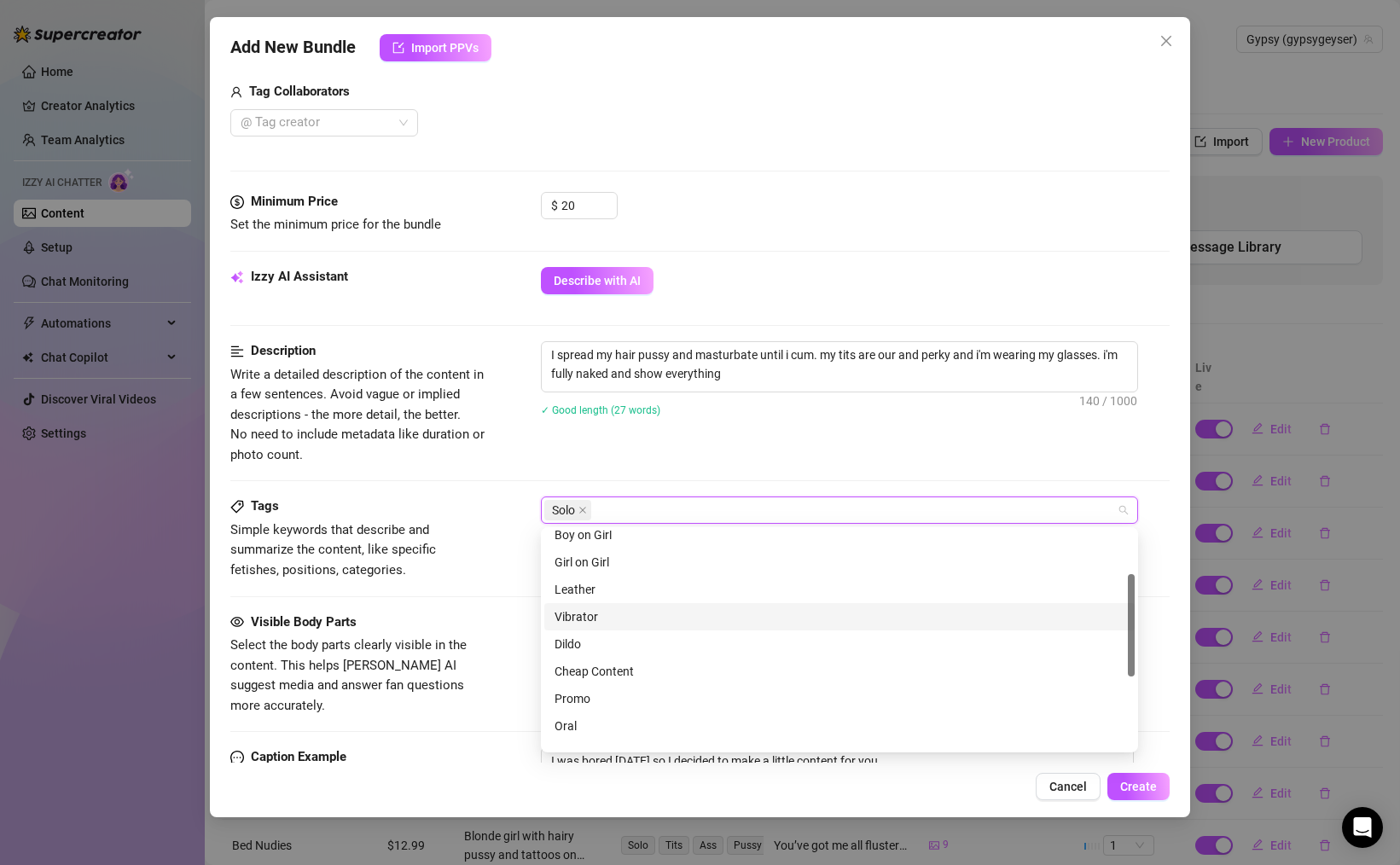
click at [588, 616] on div "Vibrator" at bounding box center [839, 616] width 570 height 19
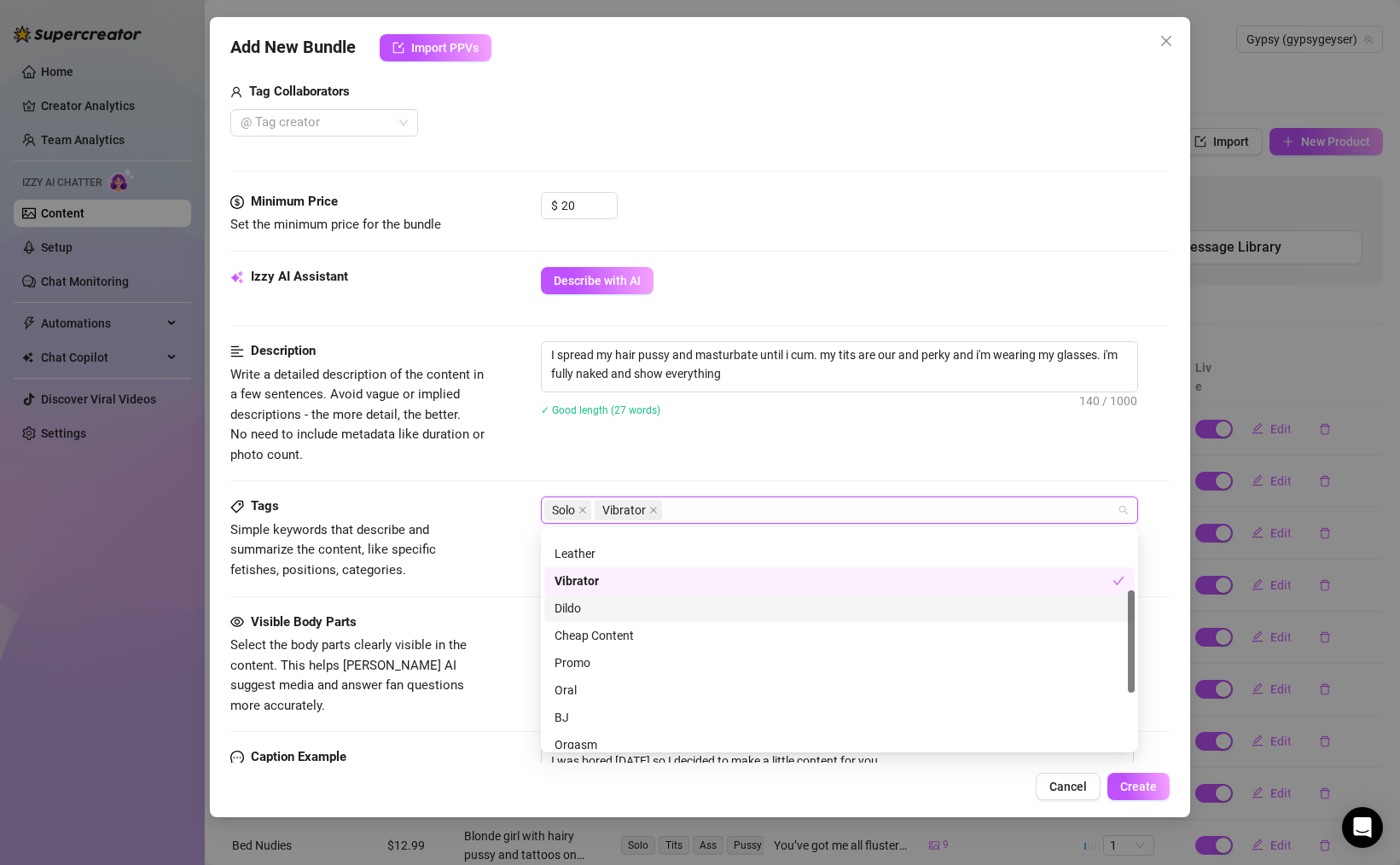
click at [587, 614] on div "Dildo" at bounding box center [839, 608] width 570 height 19
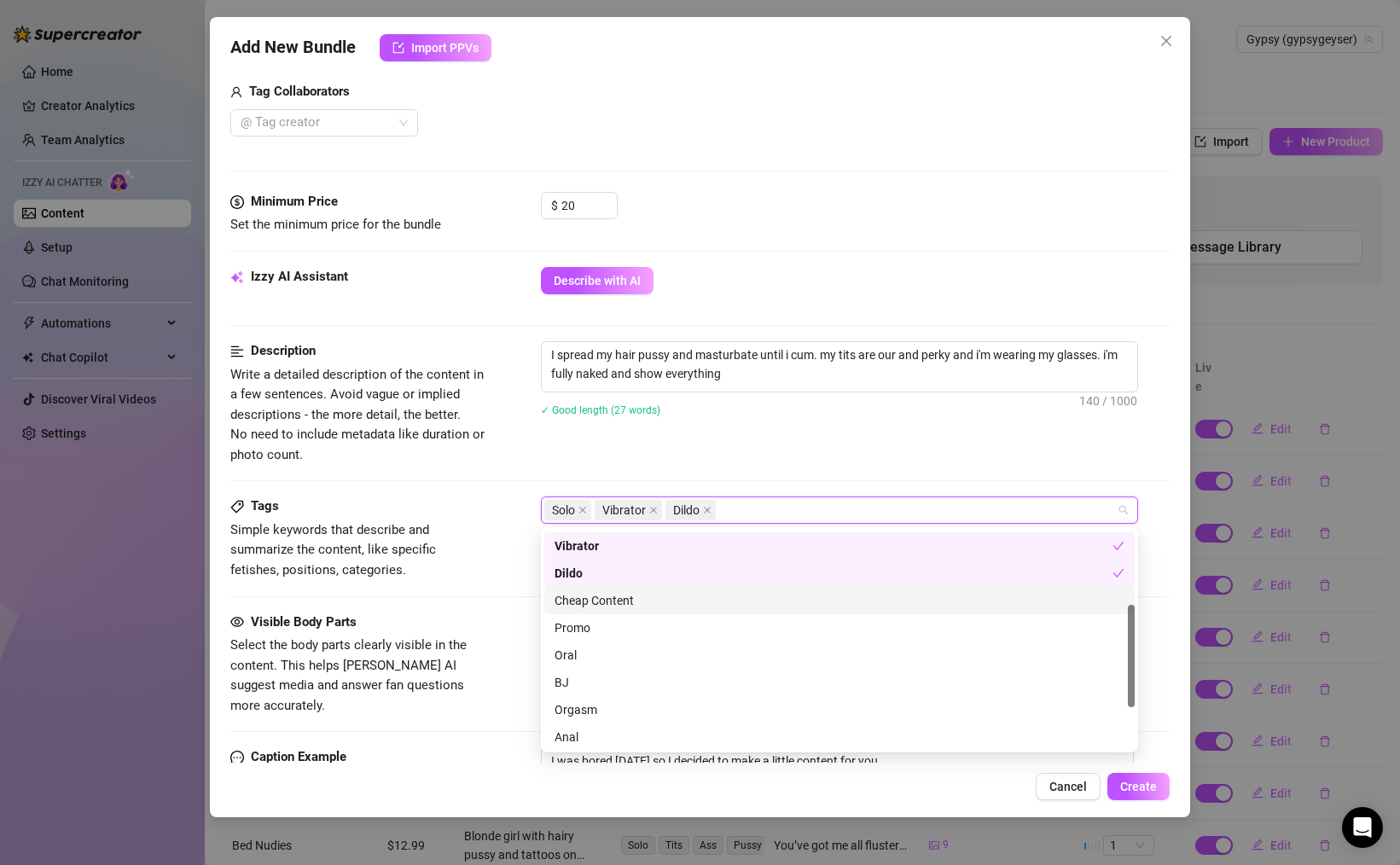
scroll to position [167, 0]
click at [603, 603] on div "Cheap Content" at bounding box center [839, 595] width 570 height 19
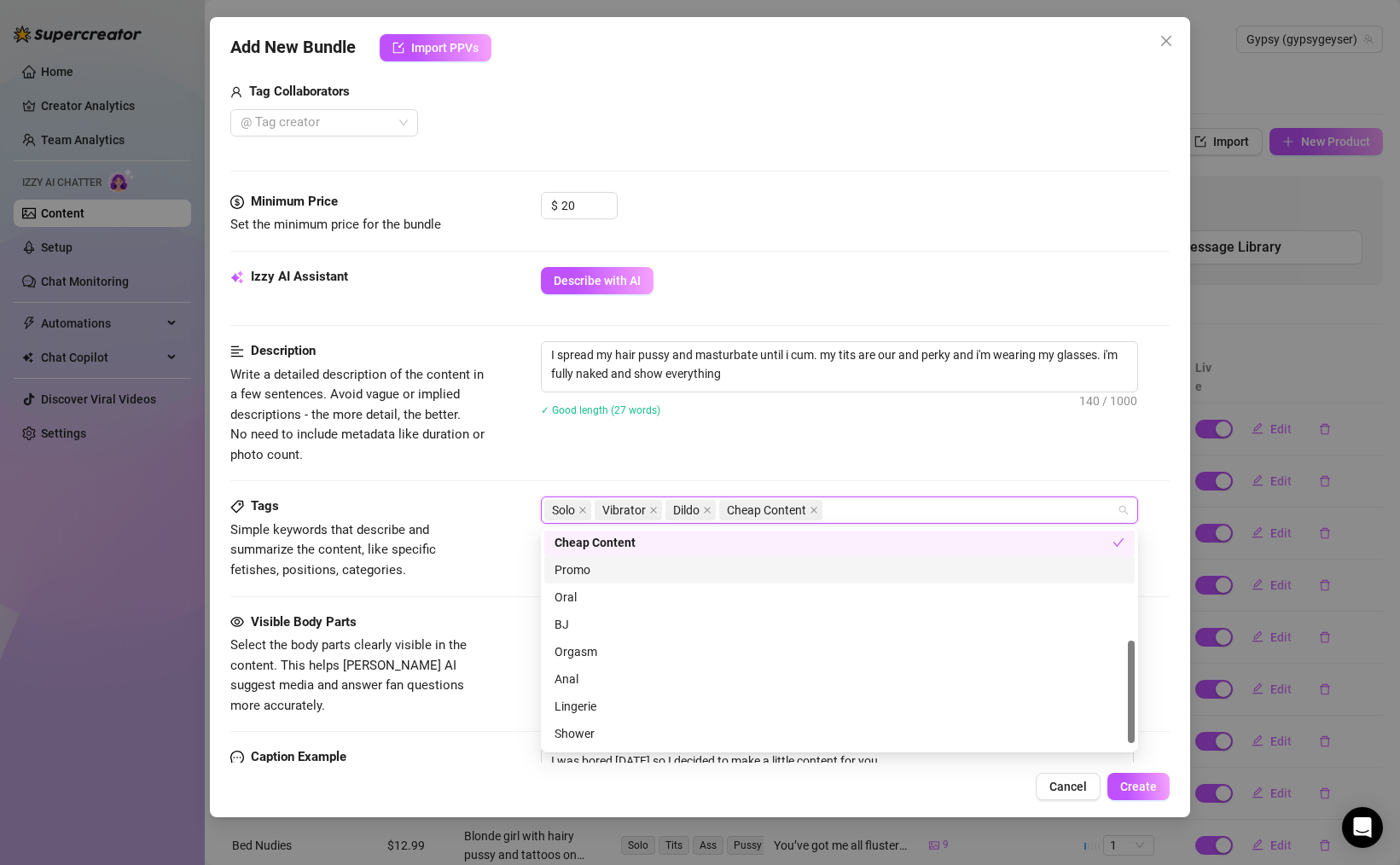
scroll to position [245, 0]
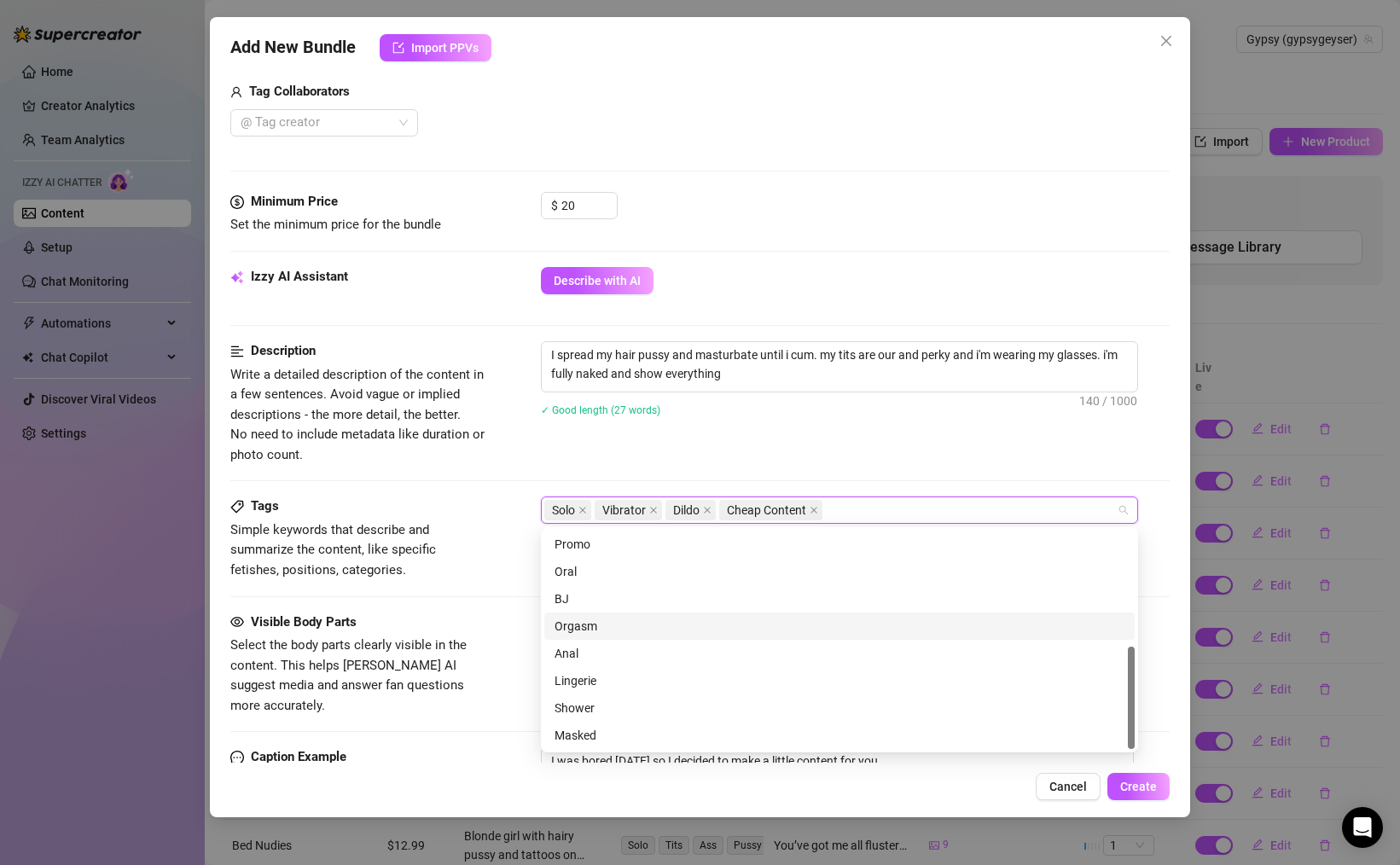
click at [600, 633] on div "Orgasm" at bounding box center [839, 626] width 570 height 19
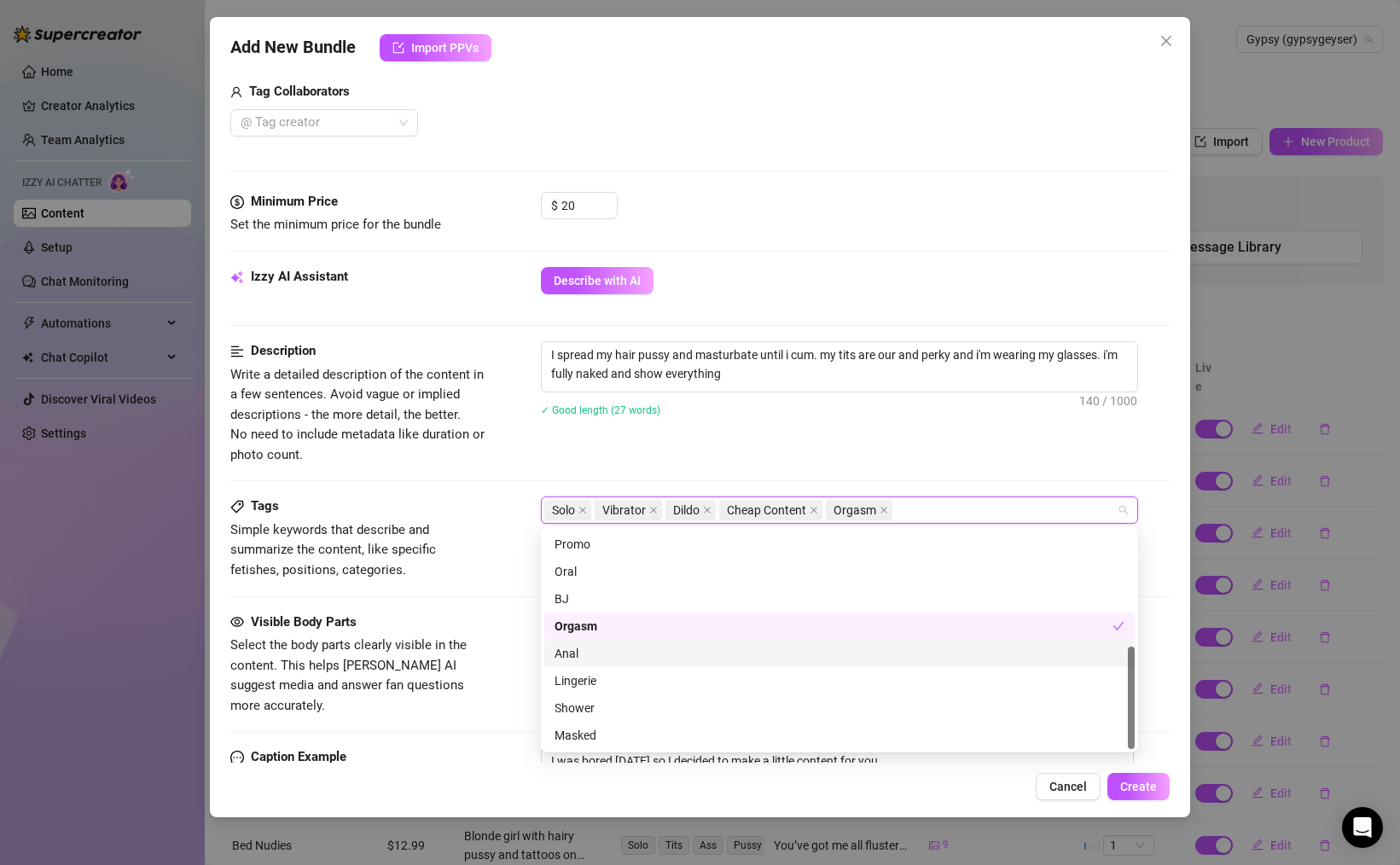
click at [453, 647] on span "Select the body parts clearly visible in the content. This helps [PERSON_NAME] …" at bounding box center [348, 674] width 236 height 76
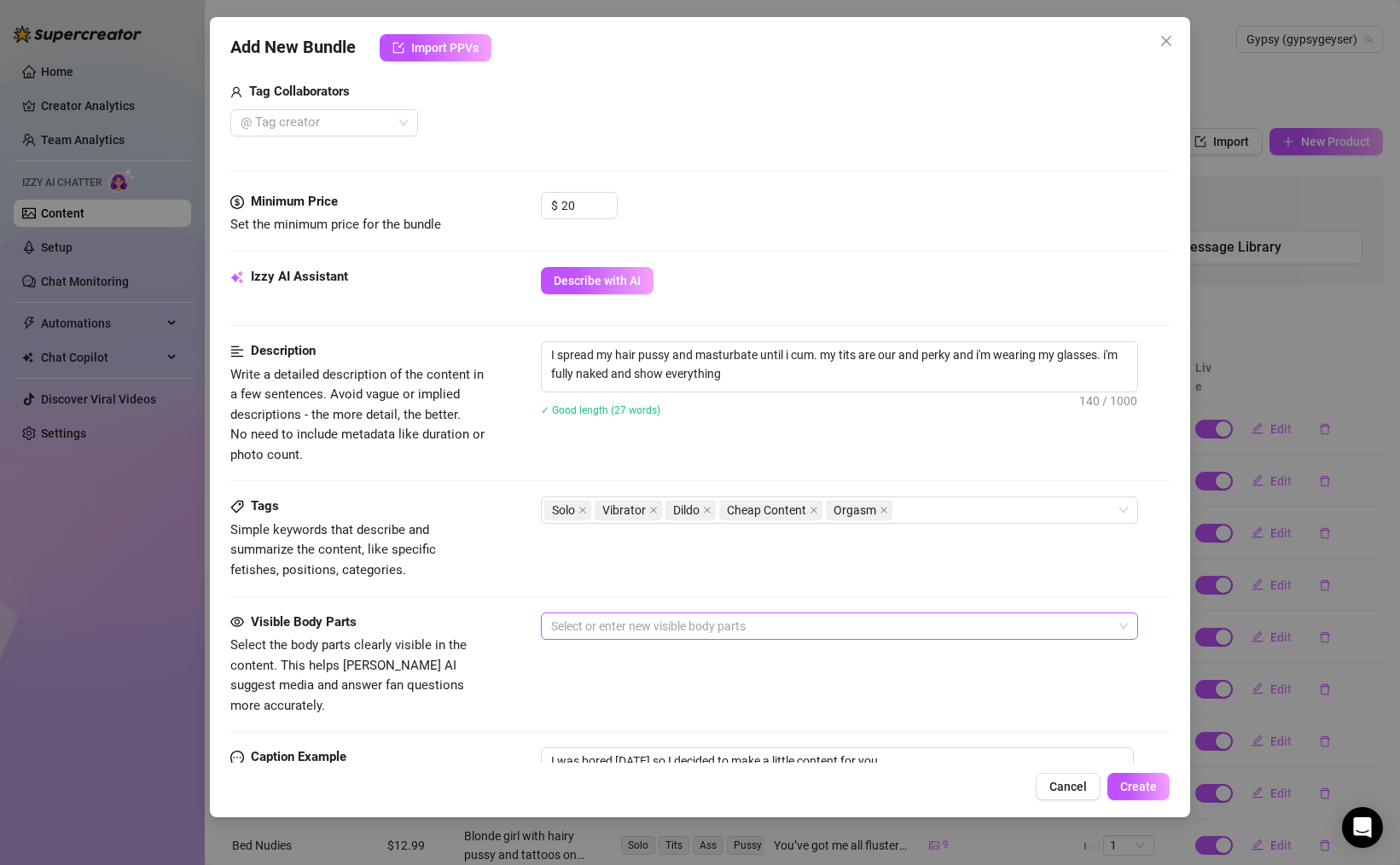
click at [603, 624] on div at bounding box center [830, 626] width 572 height 24
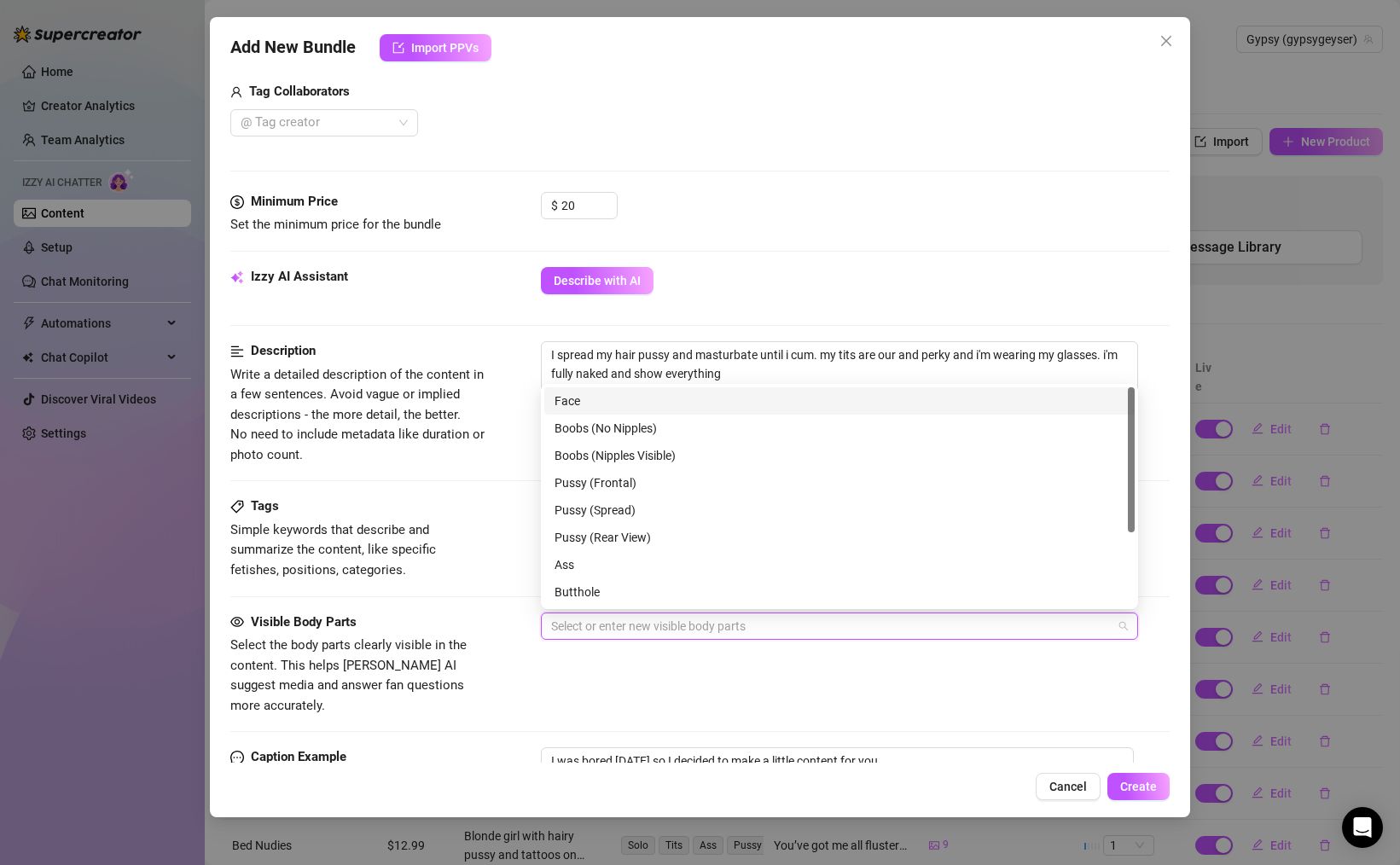
click at [596, 407] on div "Face" at bounding box center [839, 400] width 570 height 19
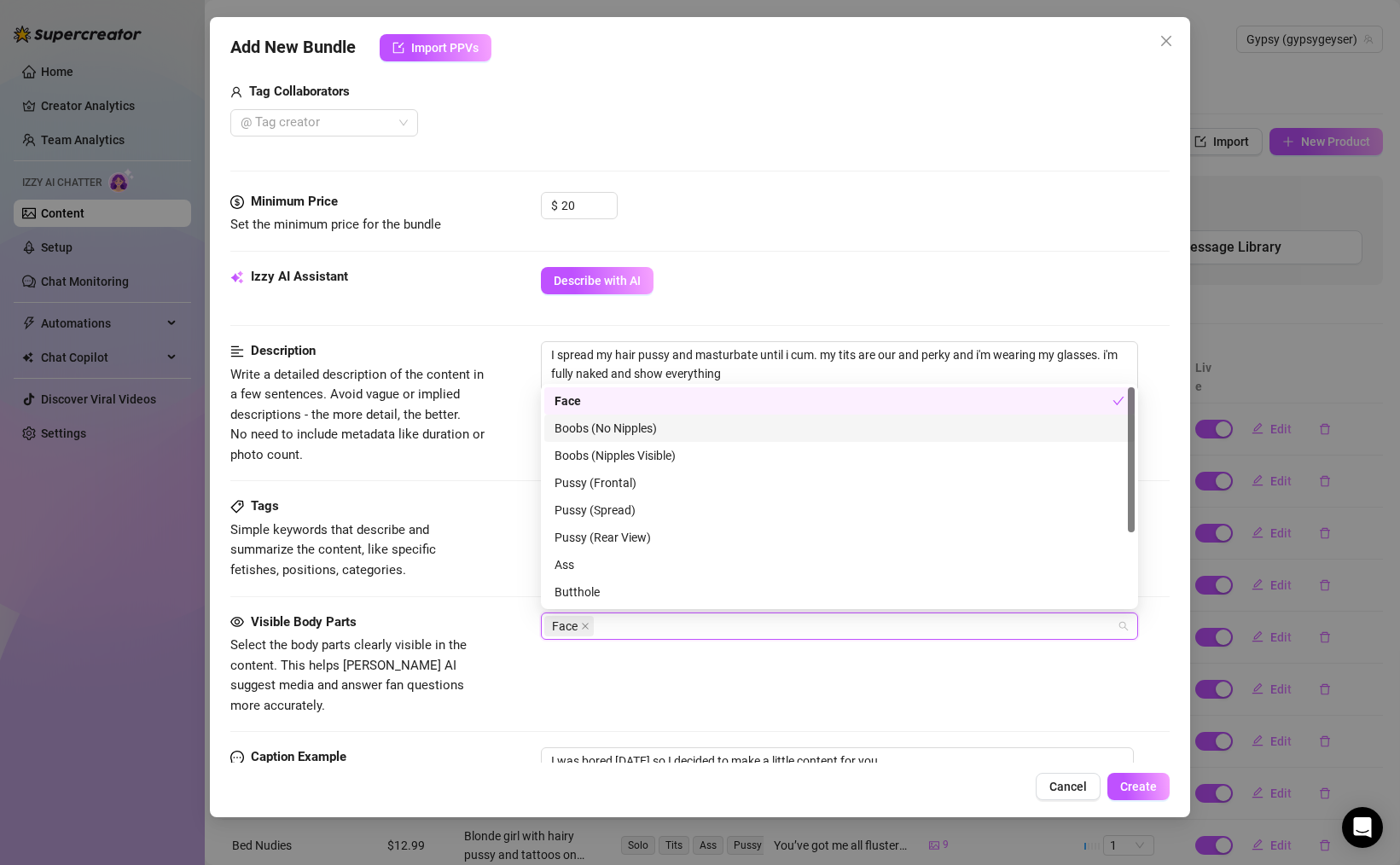
click at [600, 428] on div "Boobs (No Nipples)" at bounding box center [839, 428] width 570 height 19
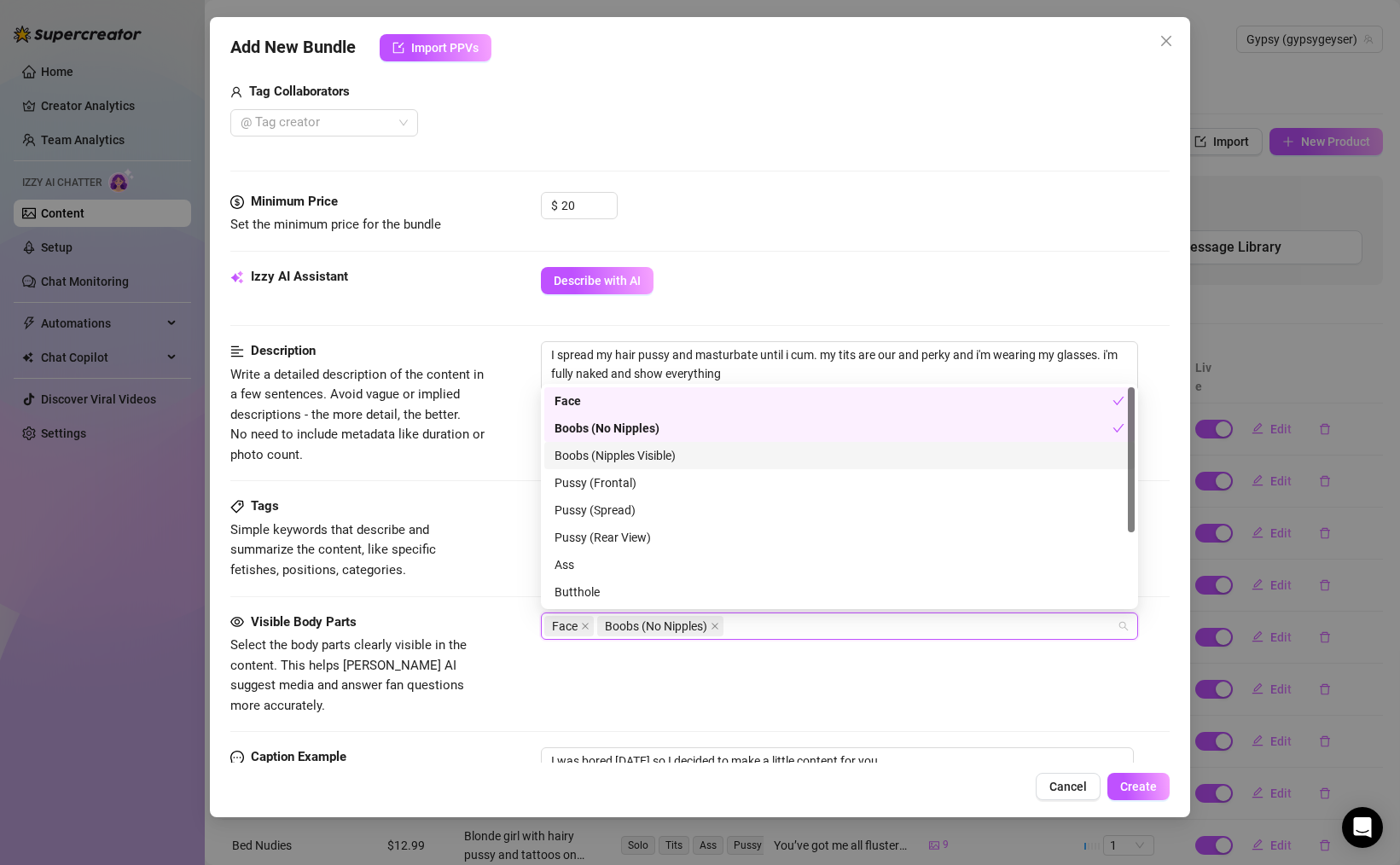
click at [600, 454] on div "Boobs (Nipples Visible)" at bounding box center [839, 455] width 570 height 19
click at [593, 487] on div "Pussy (Frontal)" at bounding box center [839, 483] width 570 height 19
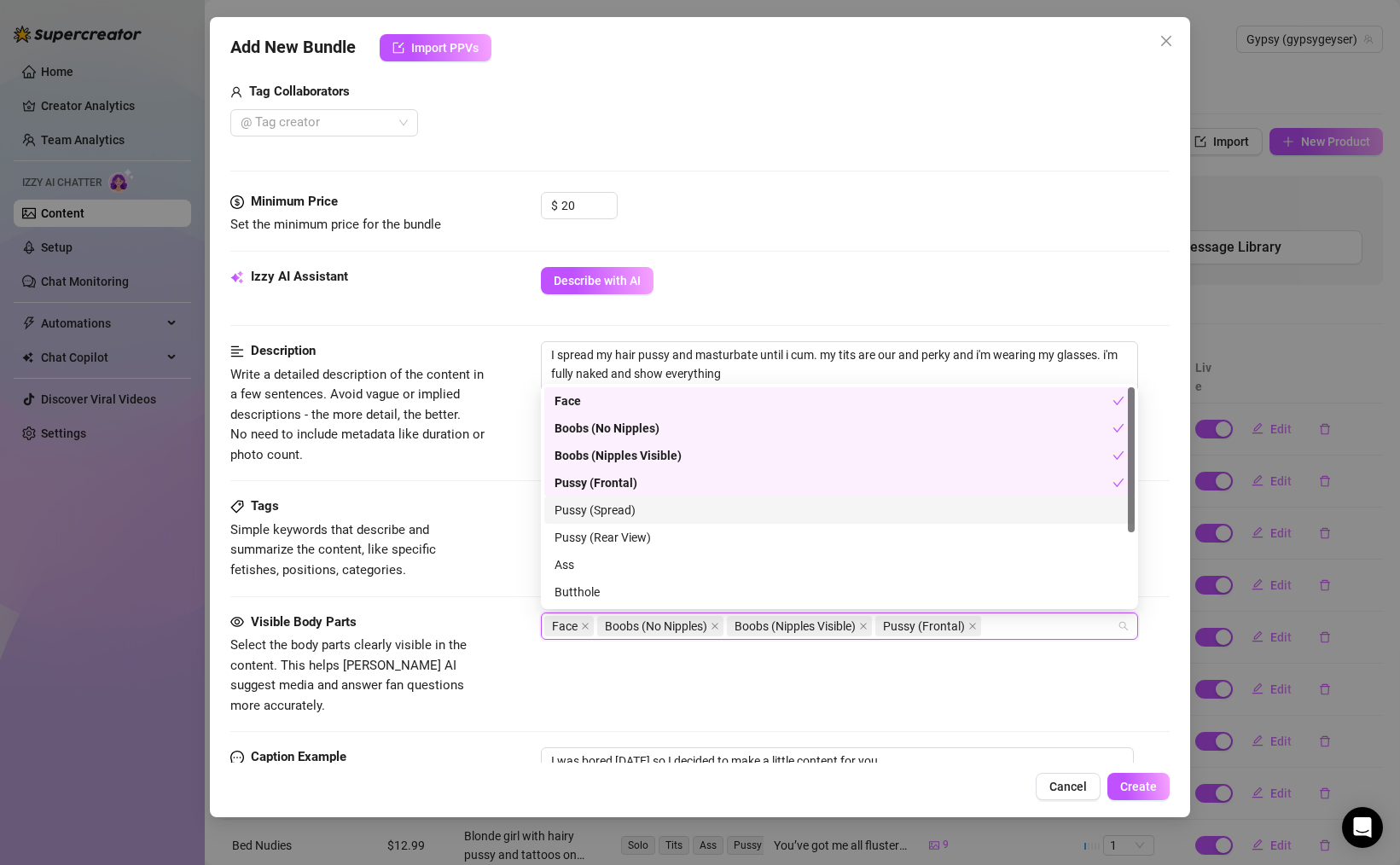
drag, startPoint x: 600, startPoint y: 511, endPoint x: 638, endPoint y: 527, distance: 41.2
click at [600, 511] on div "Pussy (Spread)" at bounding box center [839, 510] width 570 height 19
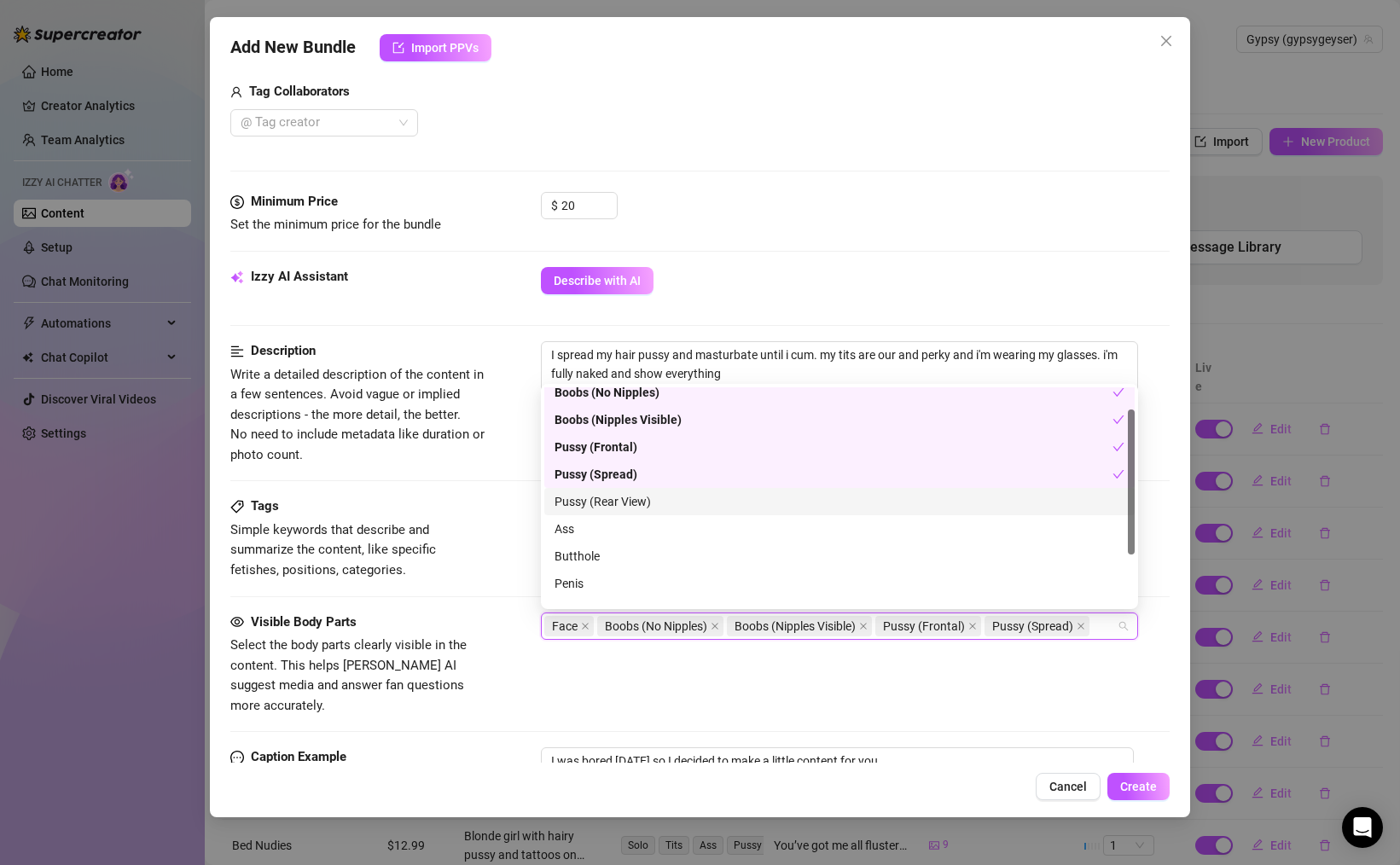
scroll to position [38, 0]
click at [617, 507] on div "Pussy (Rear View)" at bounding box center [839, 500] width 570 height 19
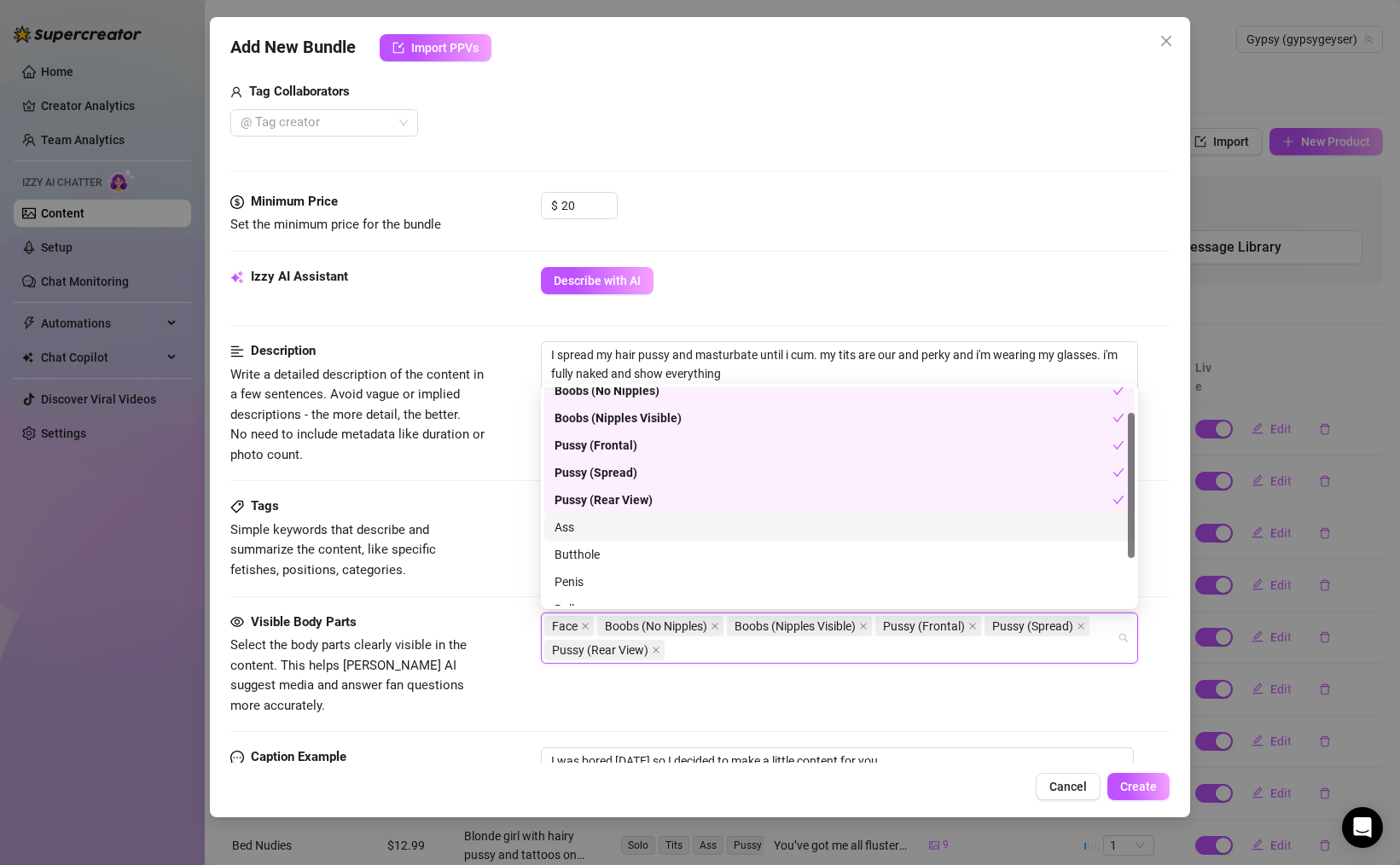
click at [600, 532] on div "Ass" at bounding box center [839, 527] width 570 height 19
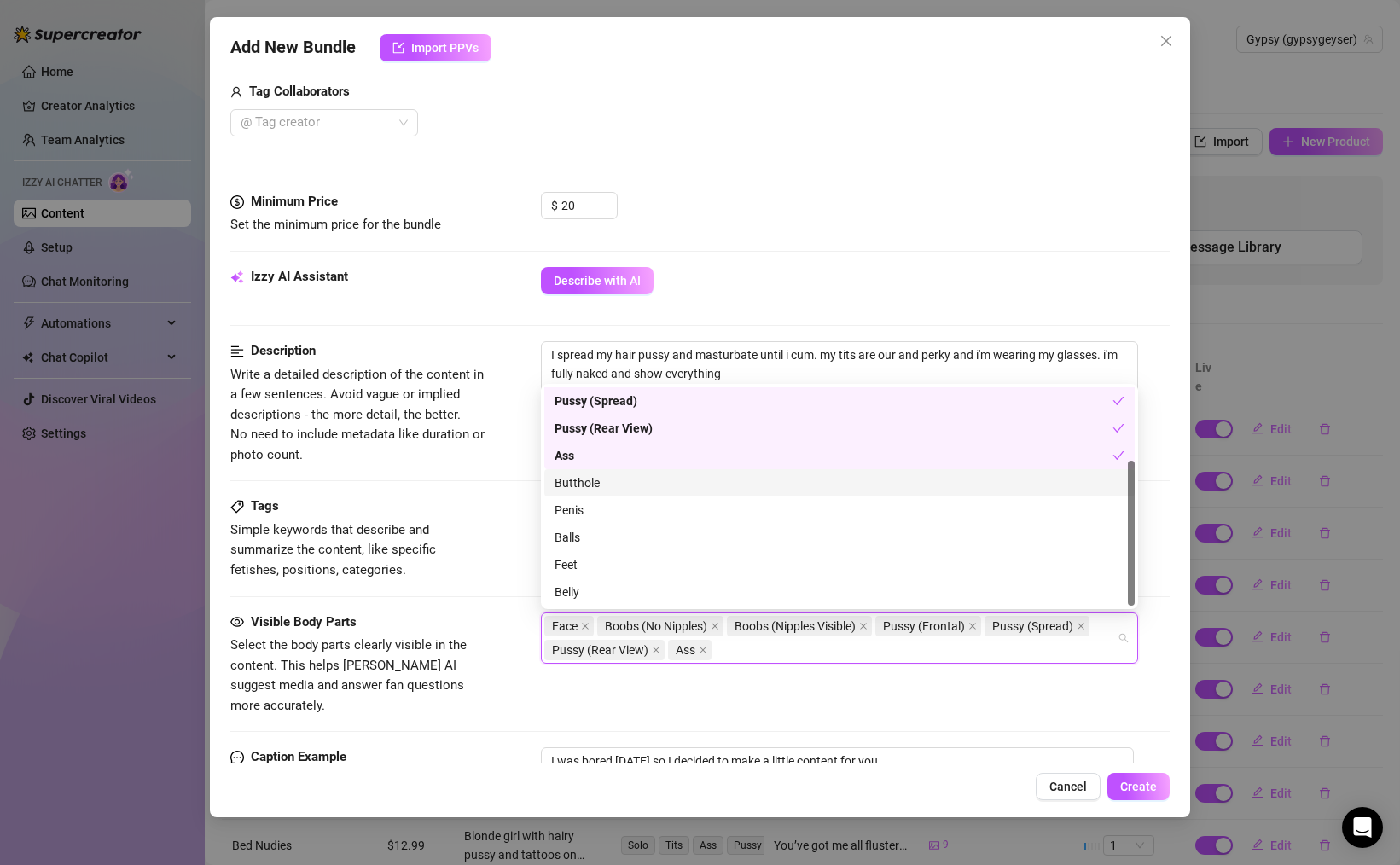
click at [597, 487] on div "Butthole" at bounding box center [839, 483] width 570 height 19
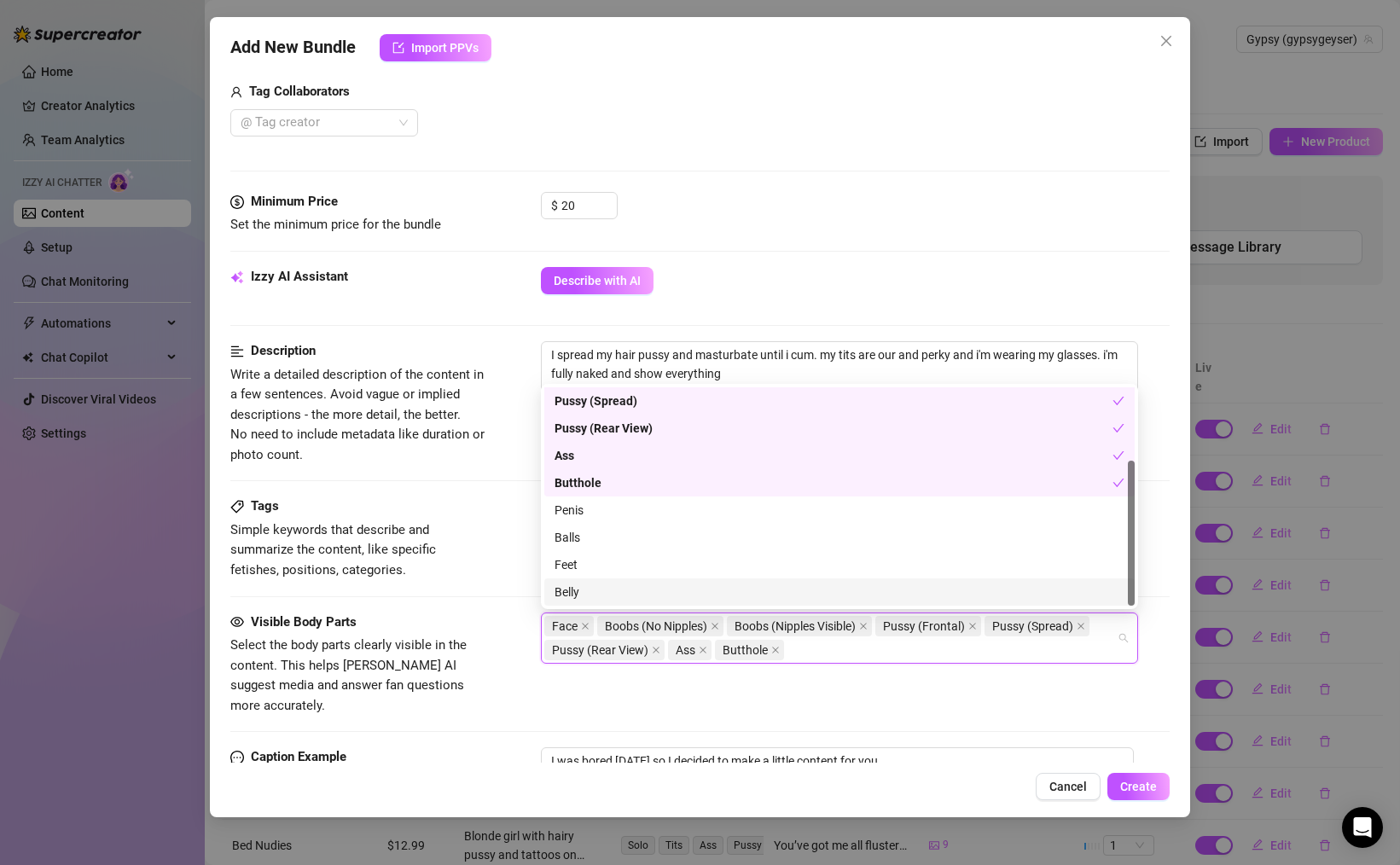
click at [560, 592] on div "Belly" at bounding box center [839, 591] width 570 height 19
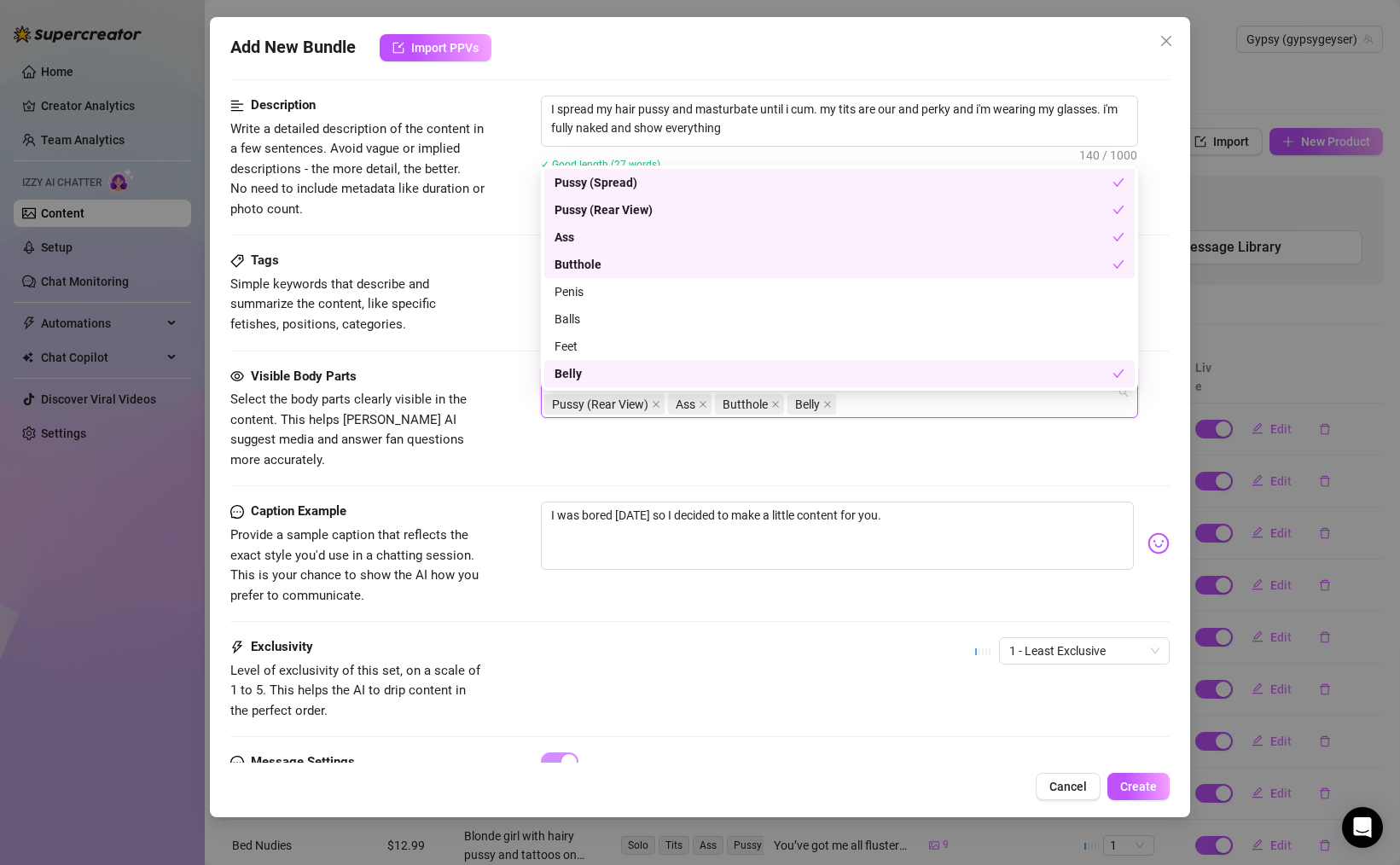
scroll to position [943, 0]
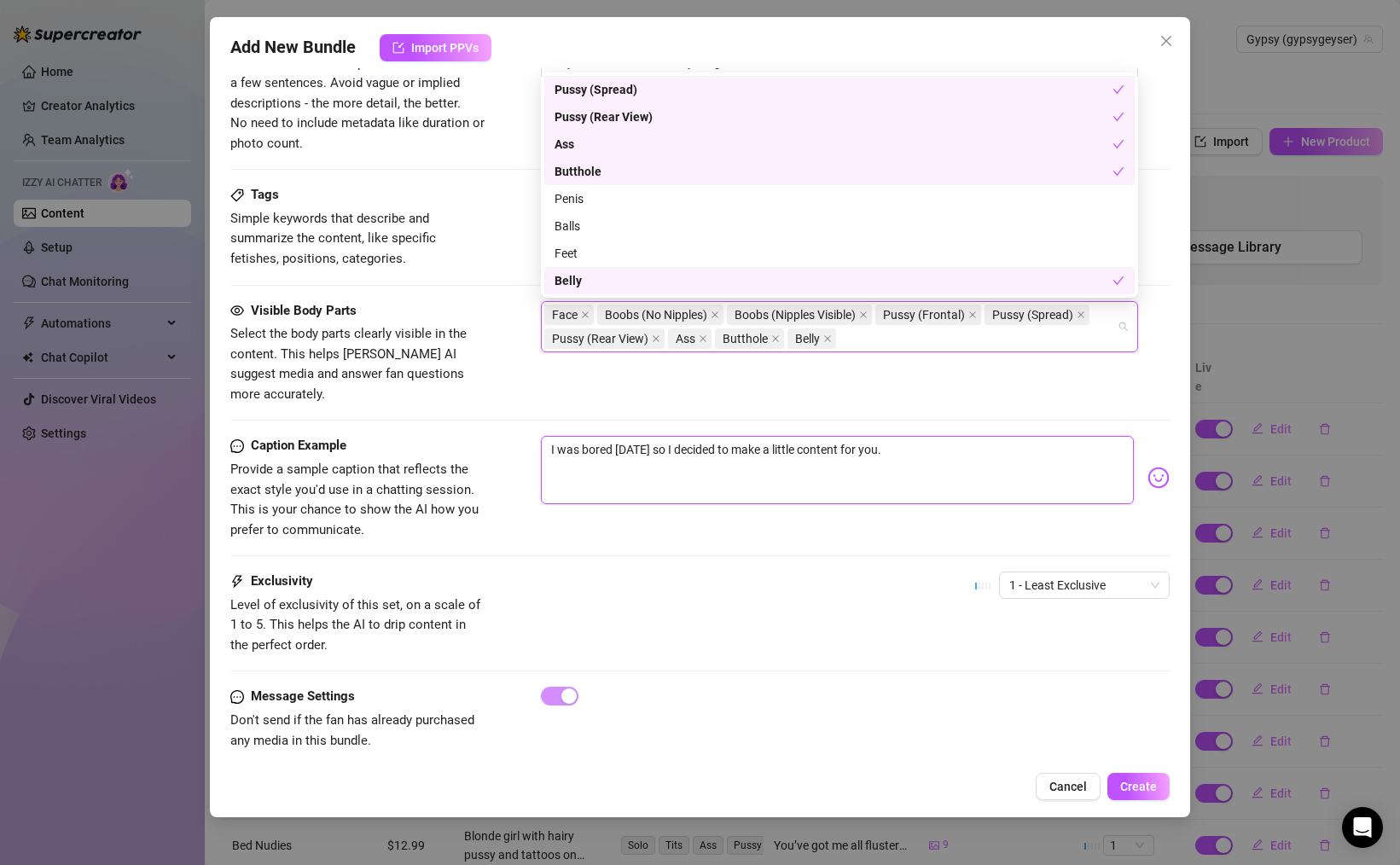
click at [921, 451] on textarea "I was bored [DATE] so I decided to make a little content for you." at bounding box center [837, 470] width 593 height 68
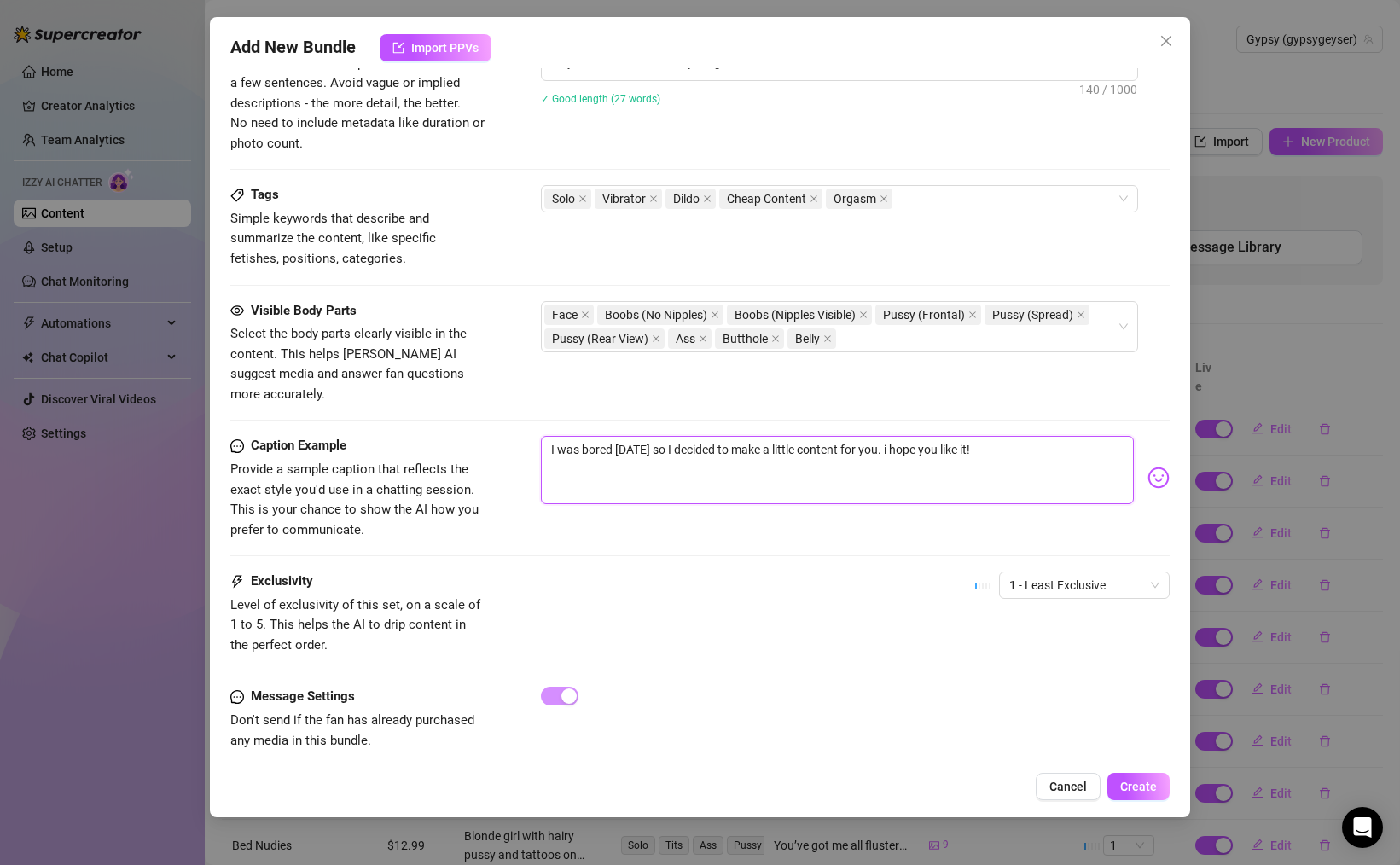
click at [1074, 576] on span "1 - Least Exclusive" at bounding box center [1085, 585] width 150 height 26
click at [887, 571] on div "Exclusivity Level of exclusivity of this set, on a scale of 1 to 5. This helps …" at bounding box center [700, 612] width 940 height 83
click at [1132, 784] on span "Create" at bounding box center [1138, 785] width 37 height 13
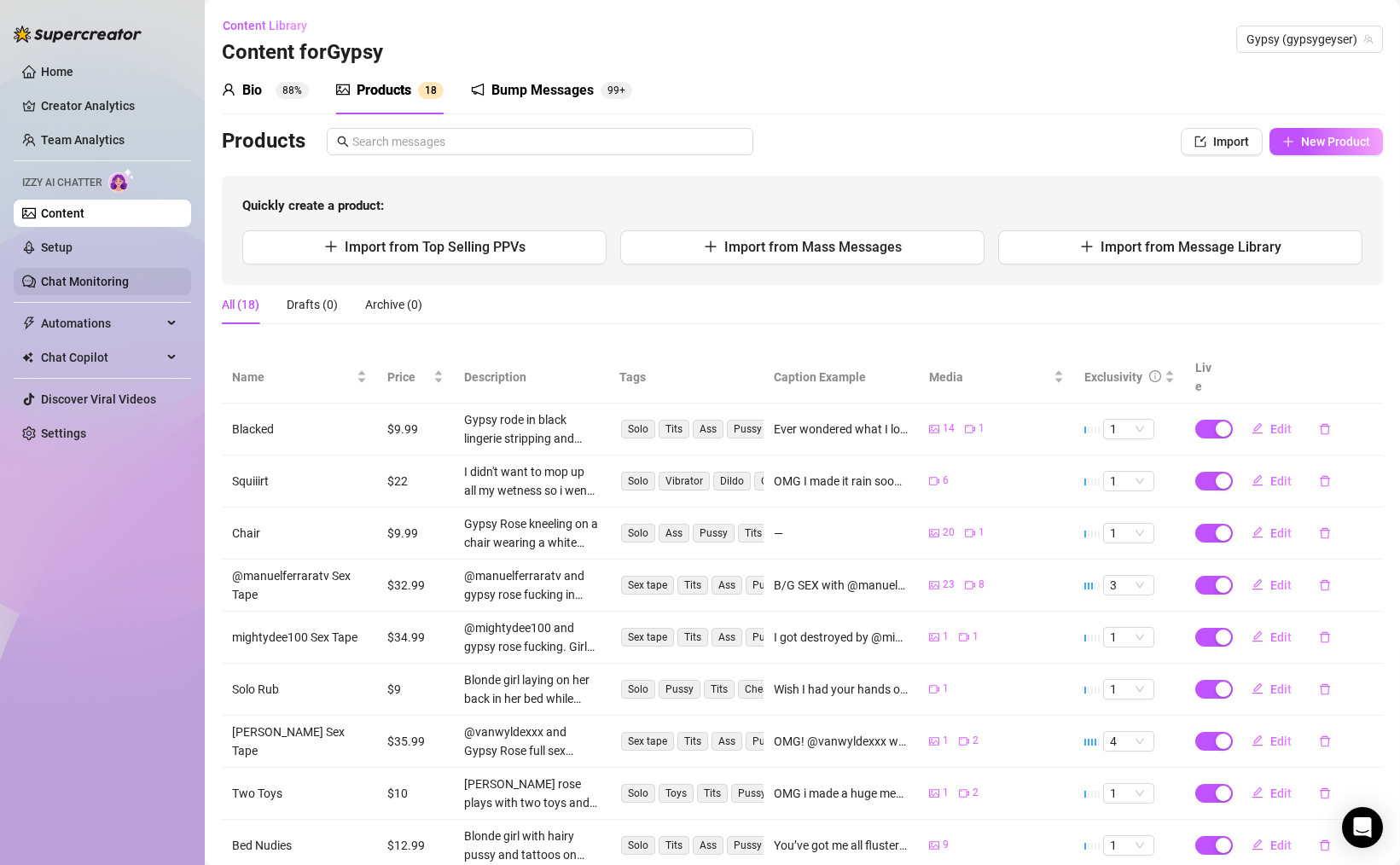
click at [81, 275] on link "Chat Monitoring" at bounding box center [85, 281] width 88 height 13
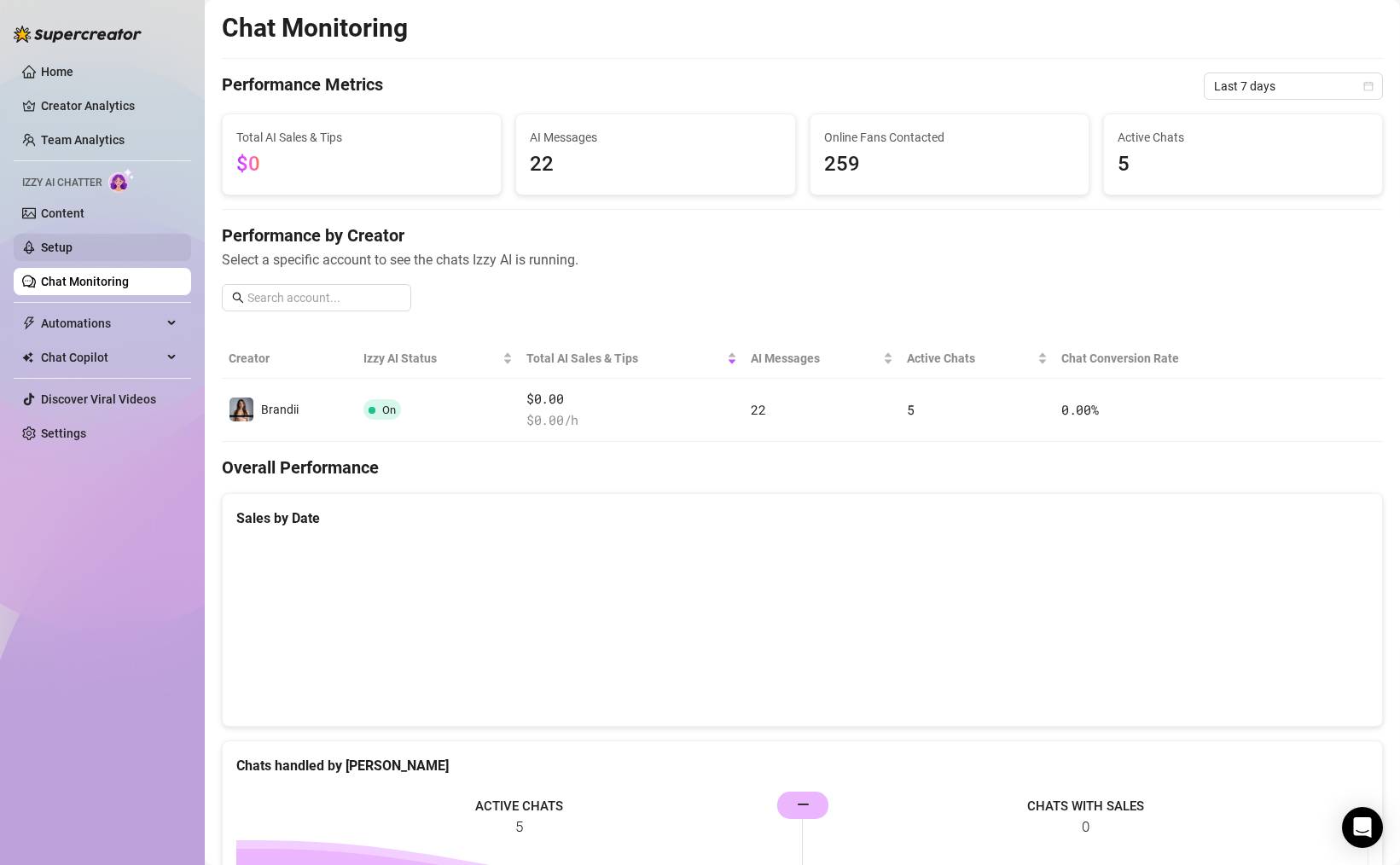
click at [73, 249] on link "Setup" at bounding box center [56, 247] width 31 height 13
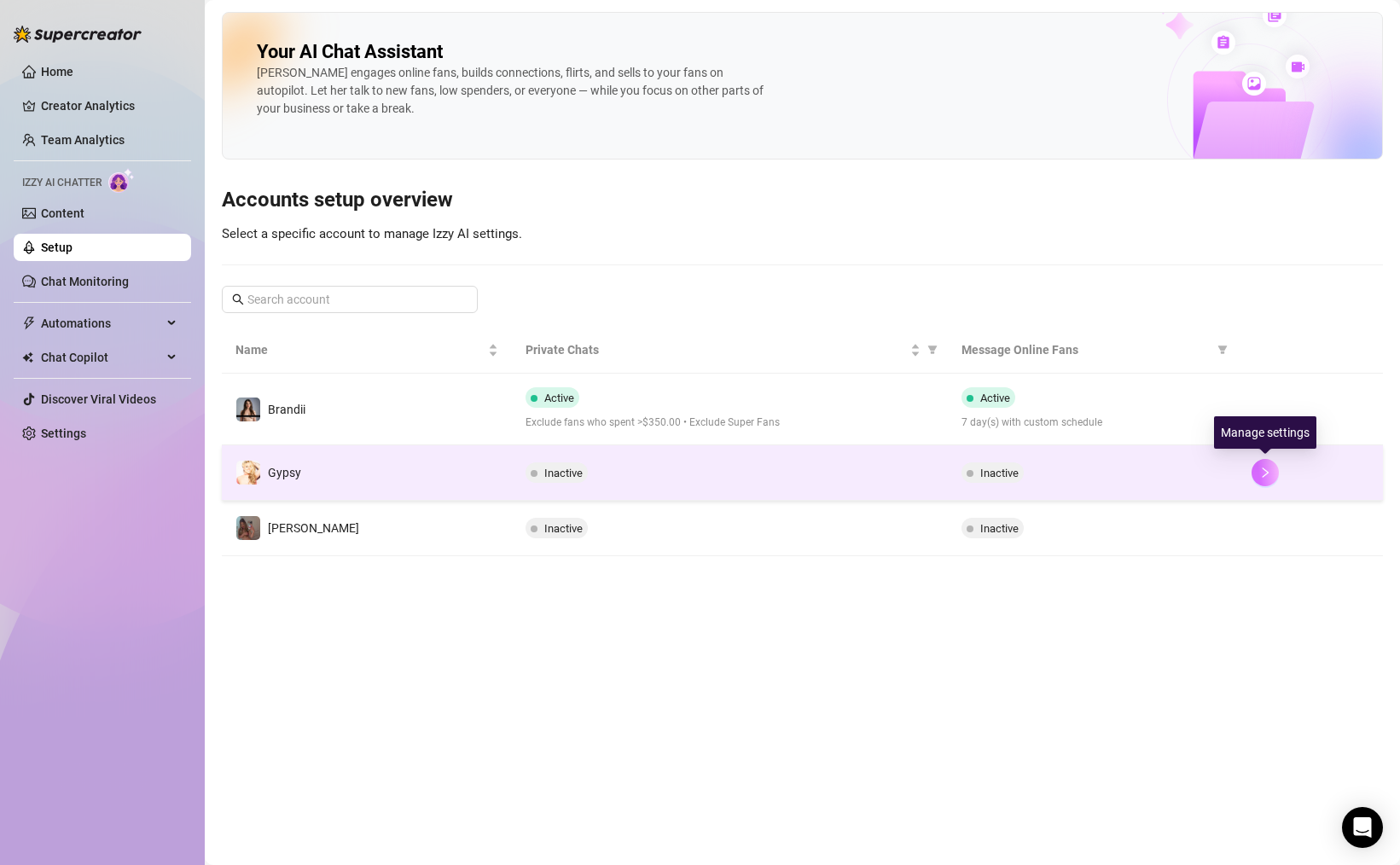
click at [1266, 472] on icon "right" at bounding box center [1266, 472] width 6 height 10
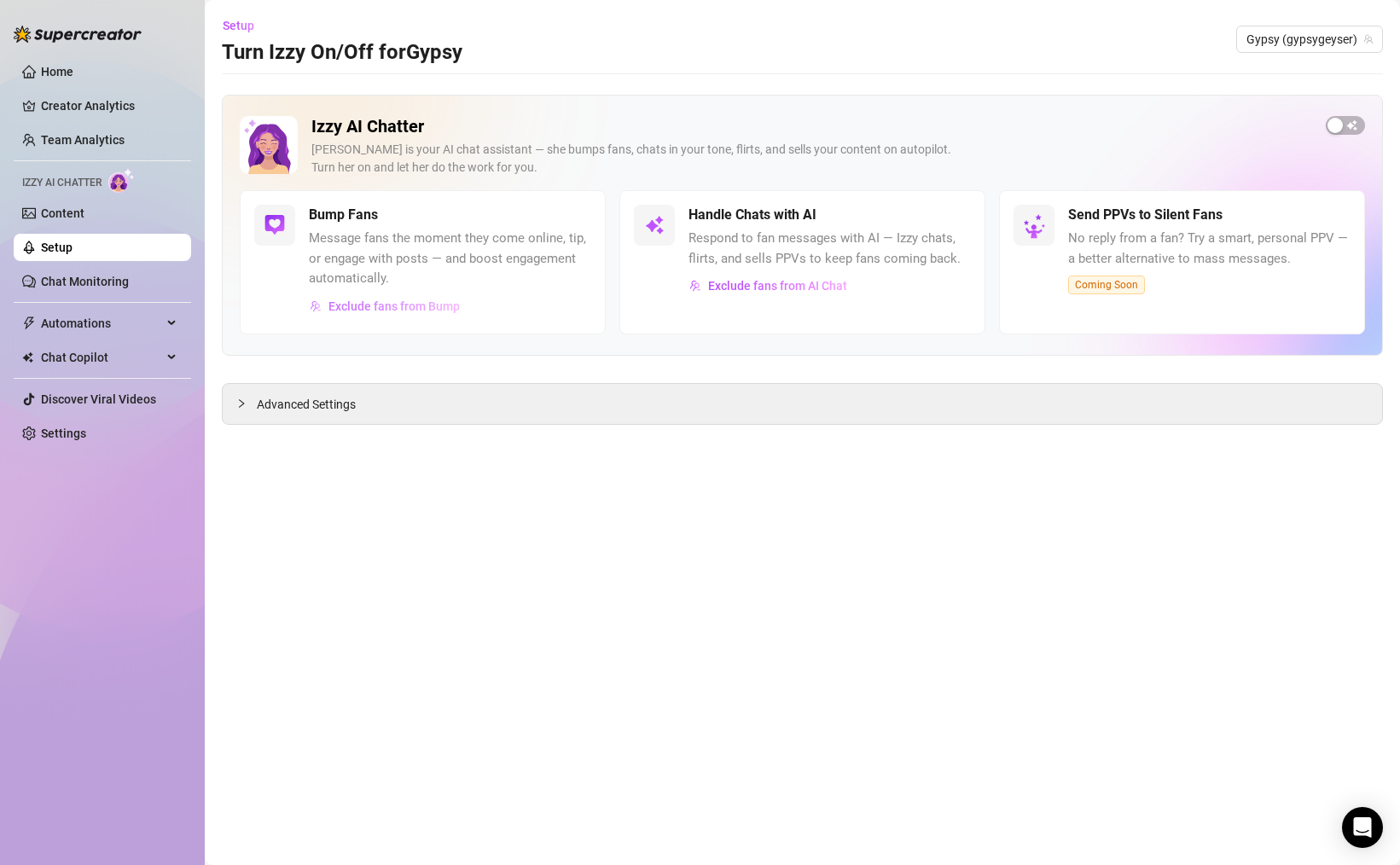
click at [382, 303] on span "Exclude fans from Bump" at bounding box center [394, 305] width 132 height 13
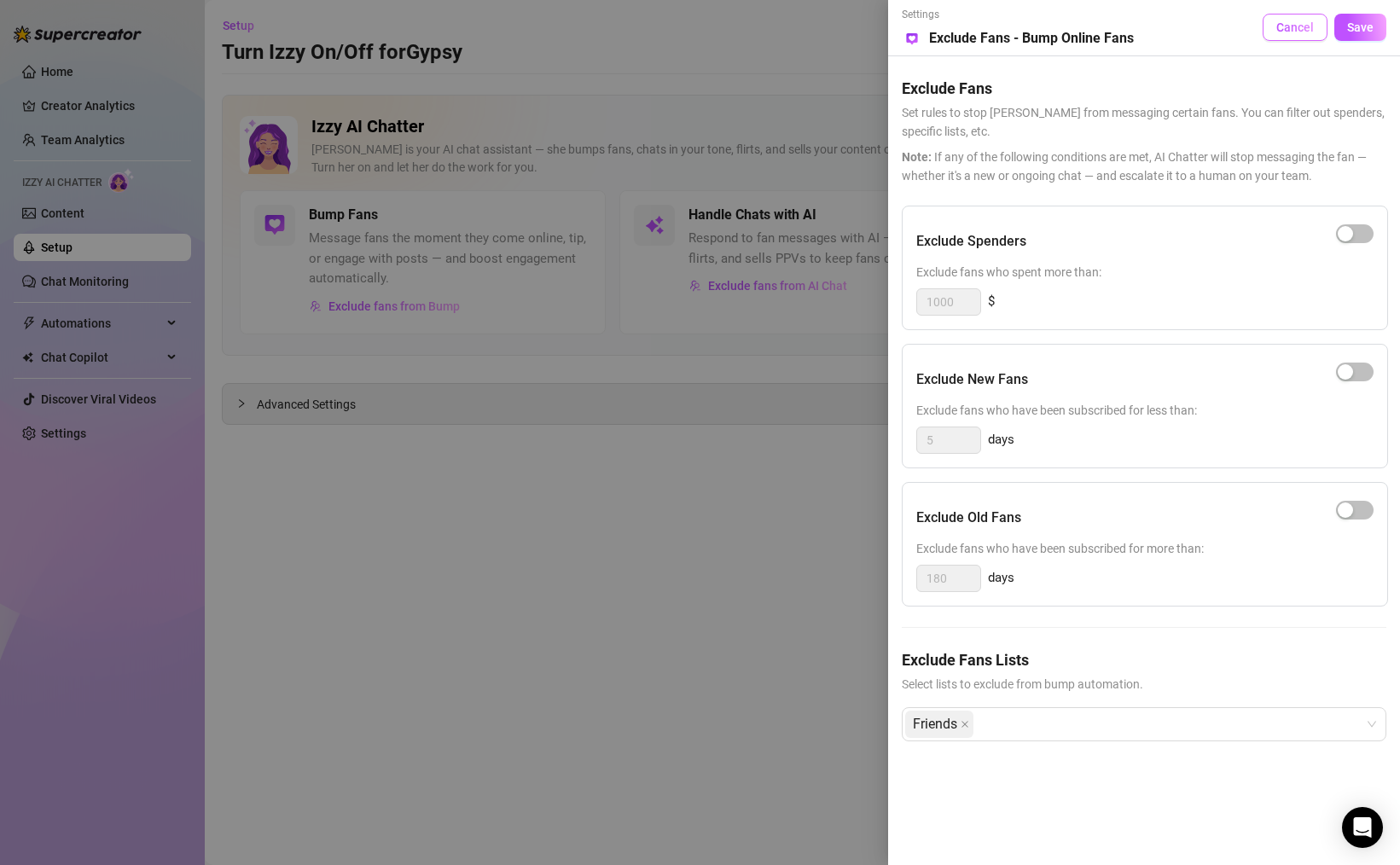
click at [1310, 27] on span "Cancel" at bounding box center [1295, 27] width 38 height 13
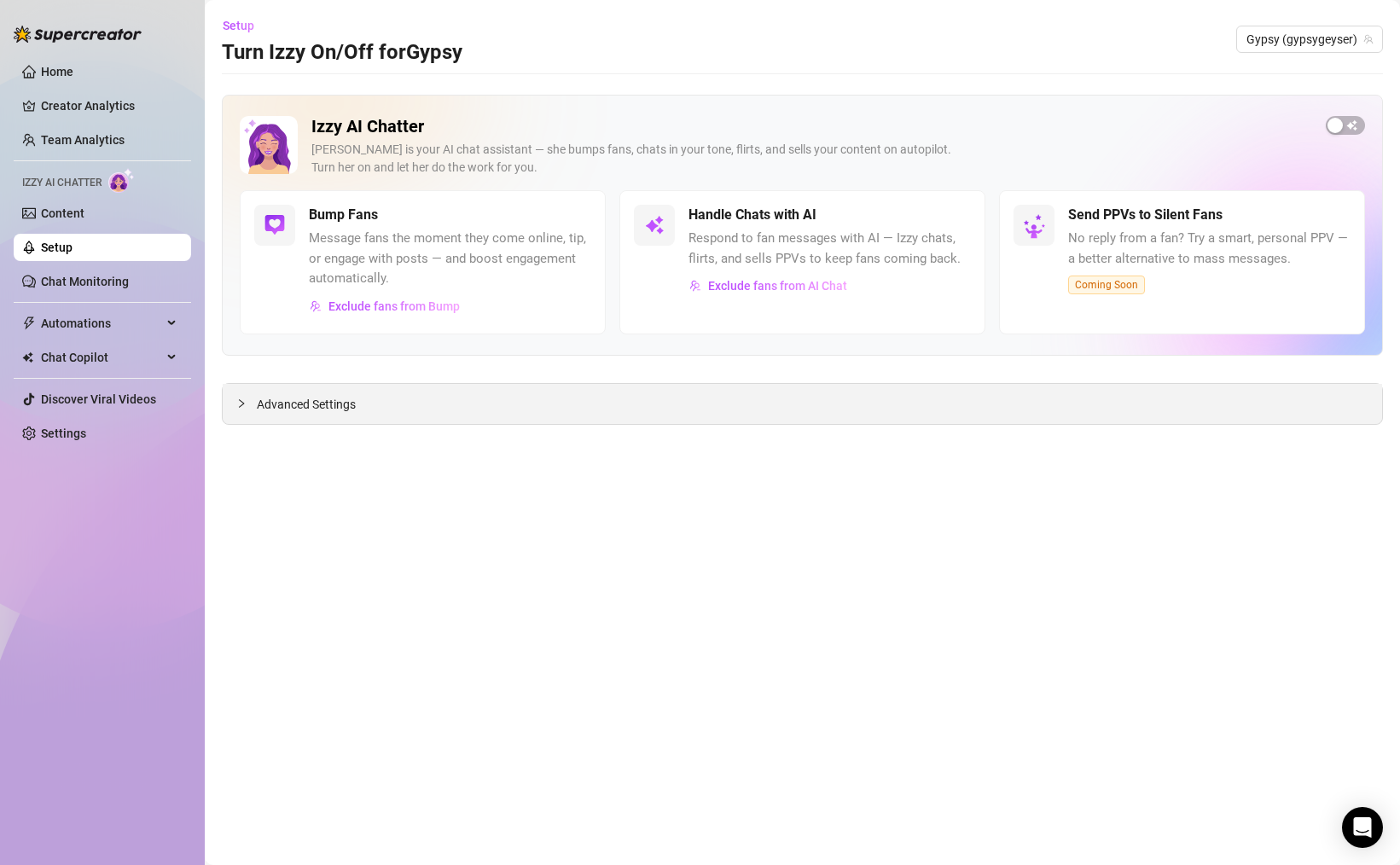
click at [324, 401] on span "Advanced Settings" at bounding box center [306, 404] width 99 height 19
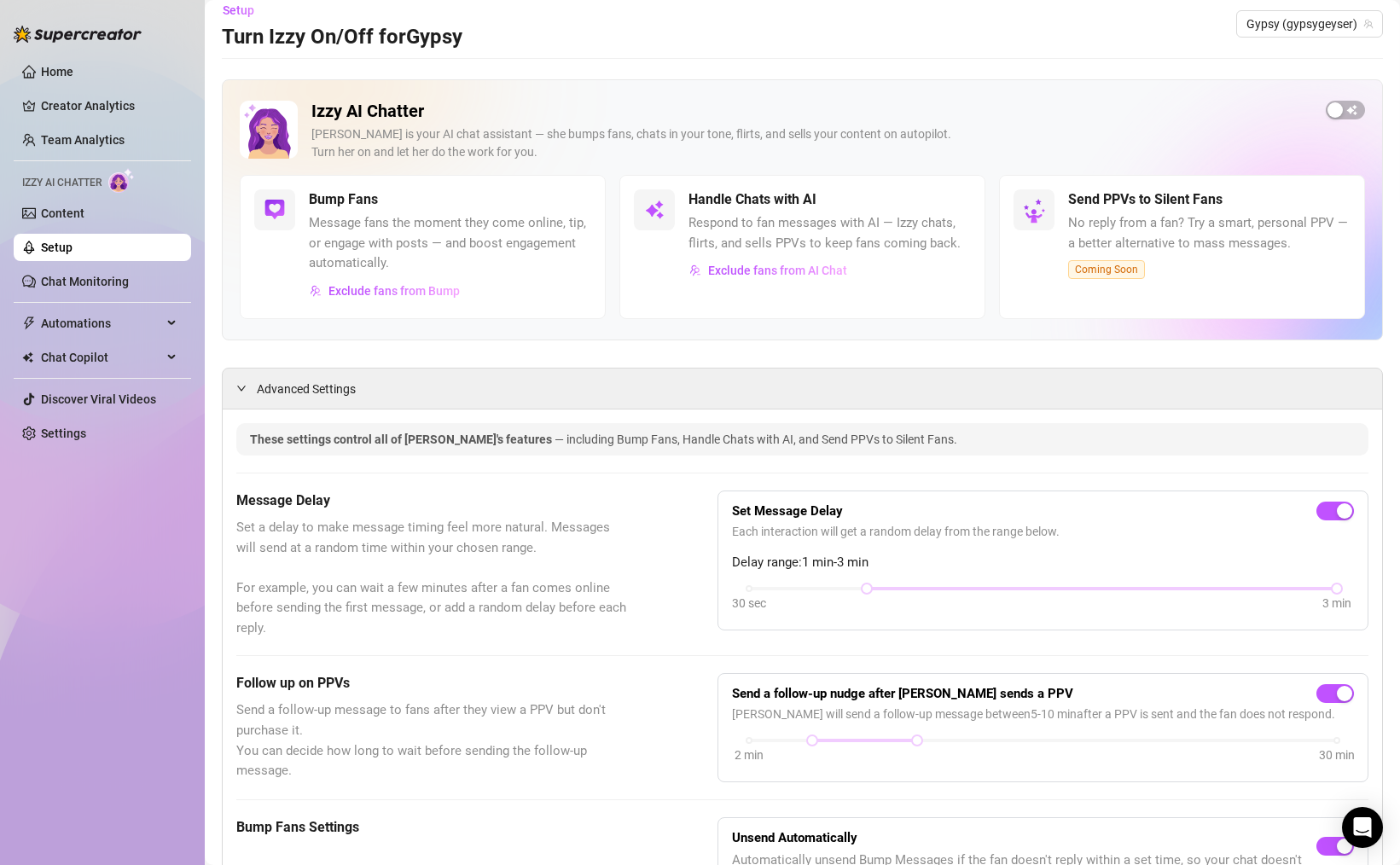
scroll to position [49, 0]
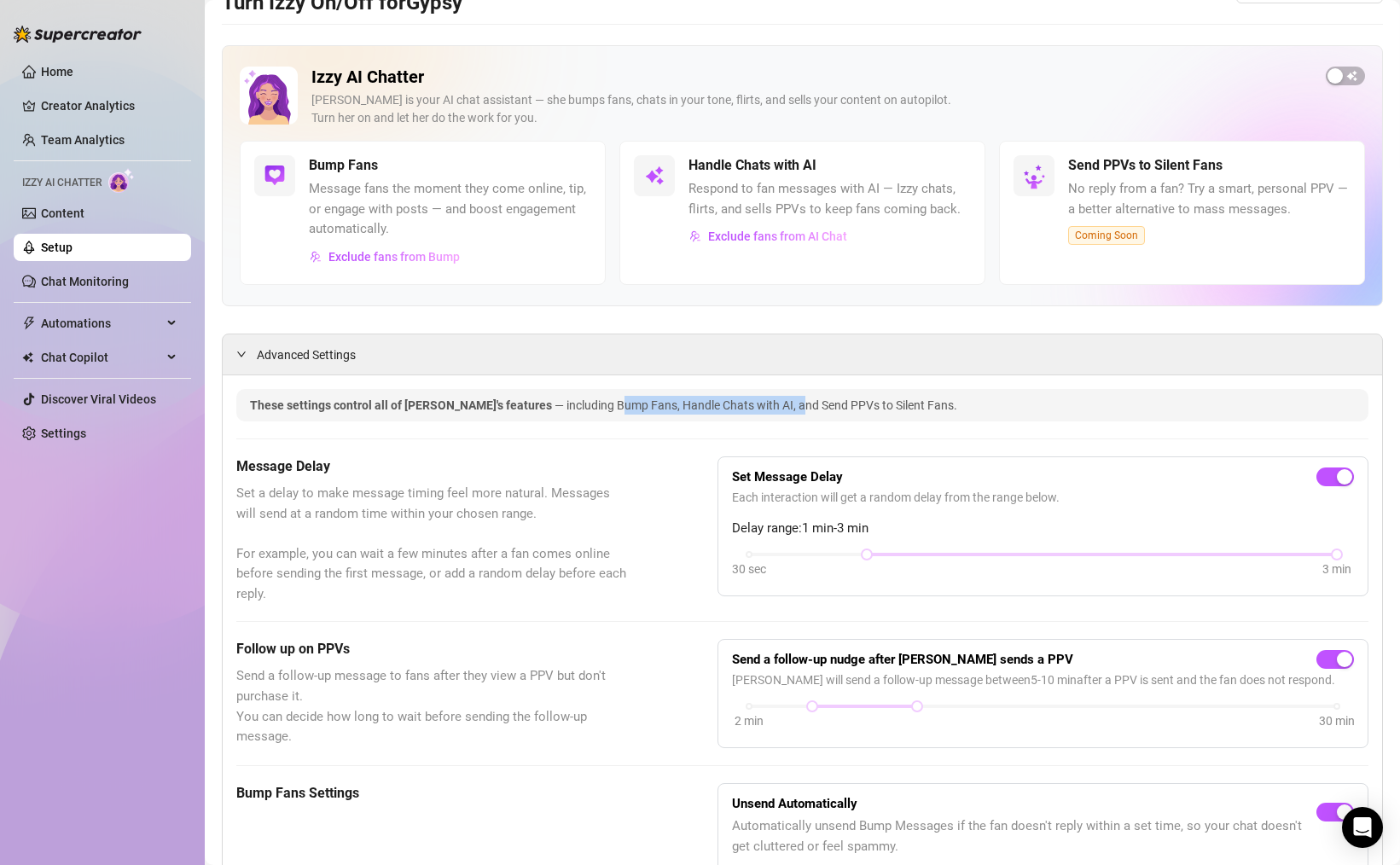
drag, startPoint x: 561, startPoint y: 407, endPoint x: 756, endPoint y: 410, distance: 195.0
click at [734, 411] on span "— including Bump Fans, Handle Chats with AI, and Send PPVs to Silent Fans." at bounding box center [756, 405] width 403 height 13
drag, startPoint x: 867, startPoint y: 551, endPoint x: 1096, endPoint y: 556, distance: 229.1
click at [1098, 556] on div at bounding box center [1103, 554] width 9 height 9
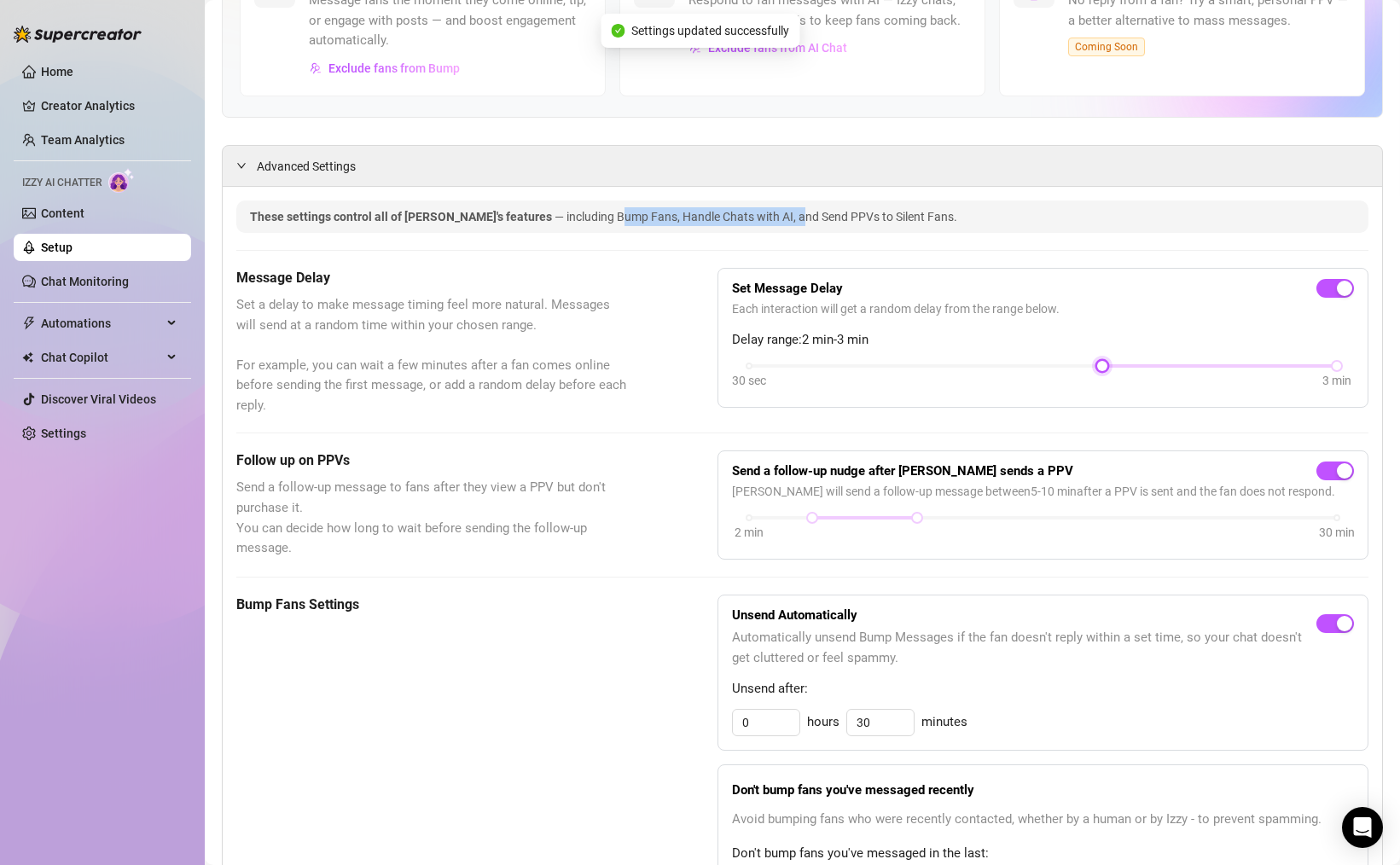
scroll to position [257, 0]
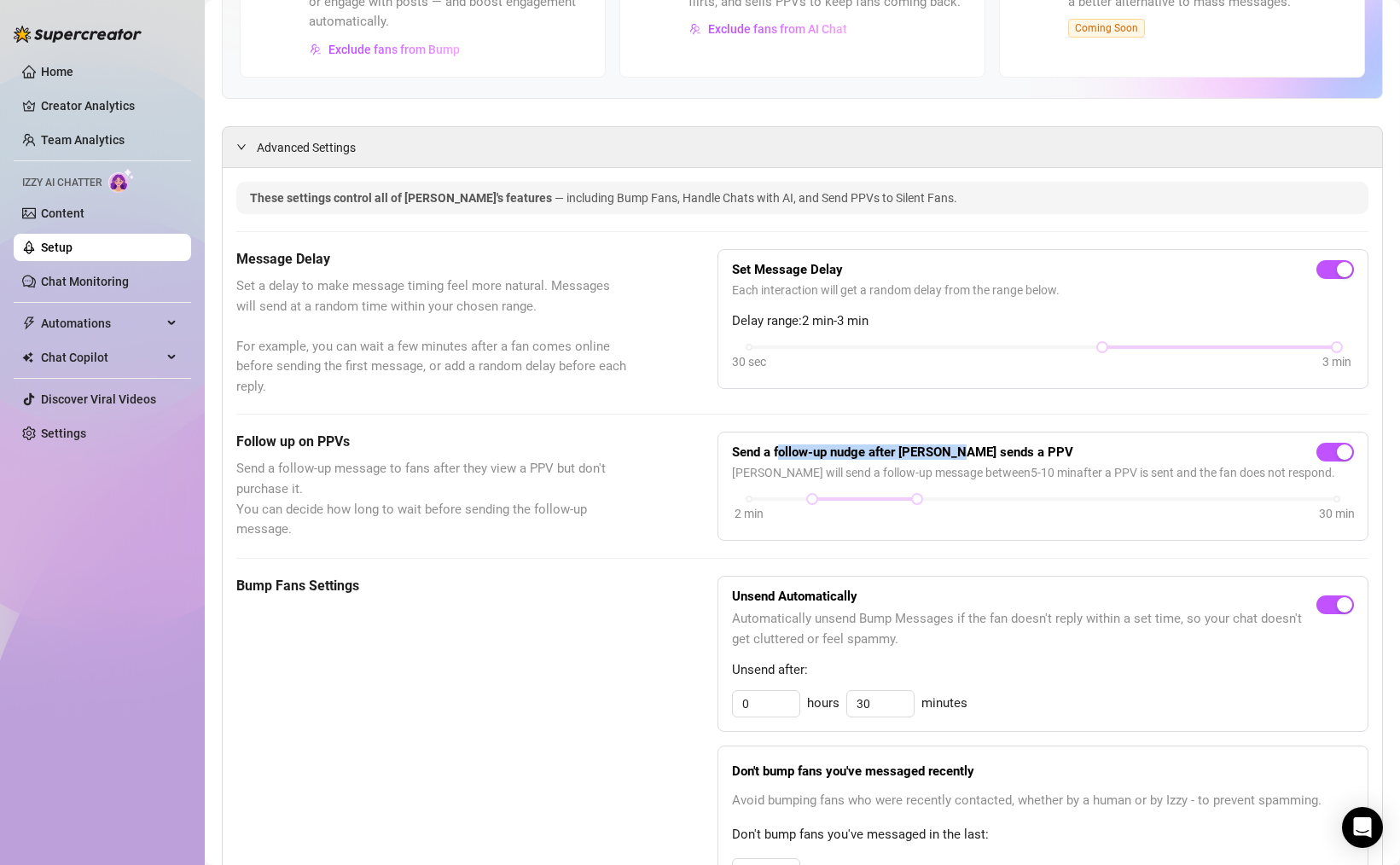
drag, startPoint x: 781, startPoint y: 454, endPoint x: 956, endPoint y: 457, distance: 175.0
click at [956, 457] on strong "Send a follow-up nudge after [PERSON_NAME] sends a PPV" at bounding box center [902, 451] width 341 height 15
drag, startPoint x: 853, startPoint y: 473, endPoint x: 1140, endPoint y: 469, distance: 287.0
click at [1133, 469] on span "[PERSON_NAME] will send a follow-up message between 5 - 10 min after a PPV is s…" at bounding box center [1043, 472] width 622 height 19
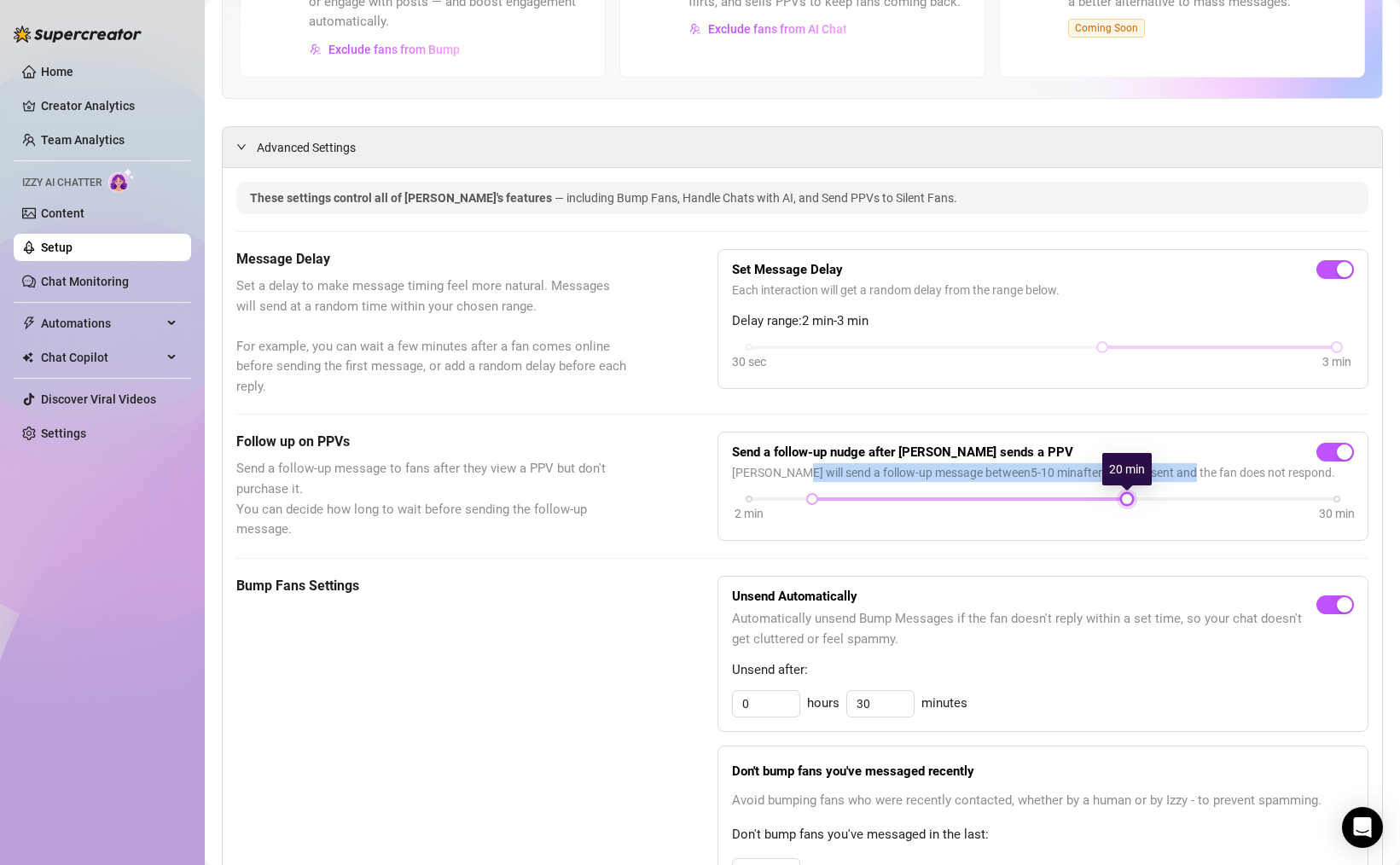
drag, startPoint x: 918, startPoint y: 494, endPoint x: 1124, endPoint y: 497, distance: 206.0
click at [1127, 497] on div at bounding box center [1127, 499] width 9 height 9
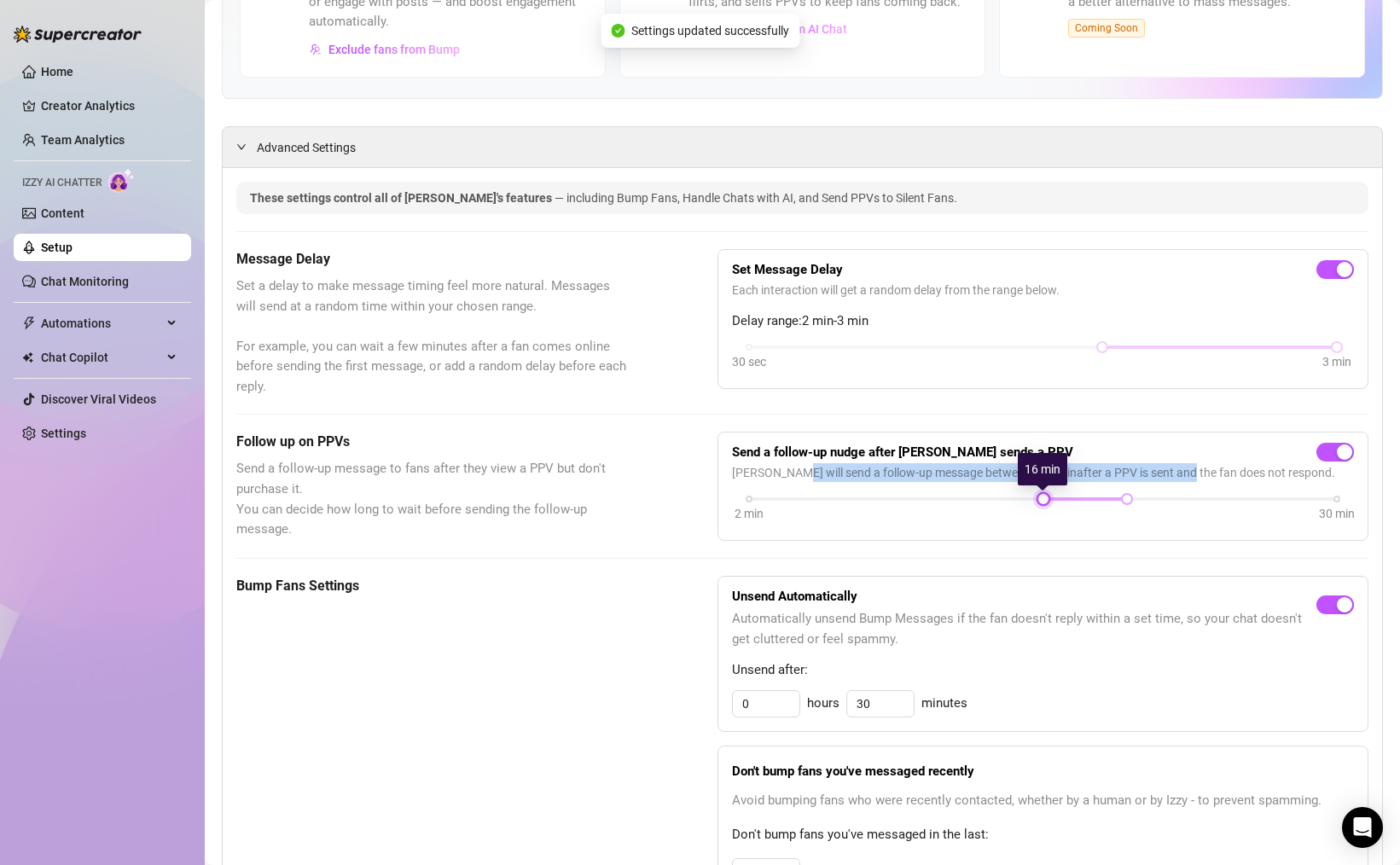
drag, startPoint x: 814, startPoint y: 500, endPoint x: 1053, endPoint y: 500, distance: 239.0
click at [1053, 500] on div "2 min 30 min" at bounding box center [1043, 497] width 588 height 7
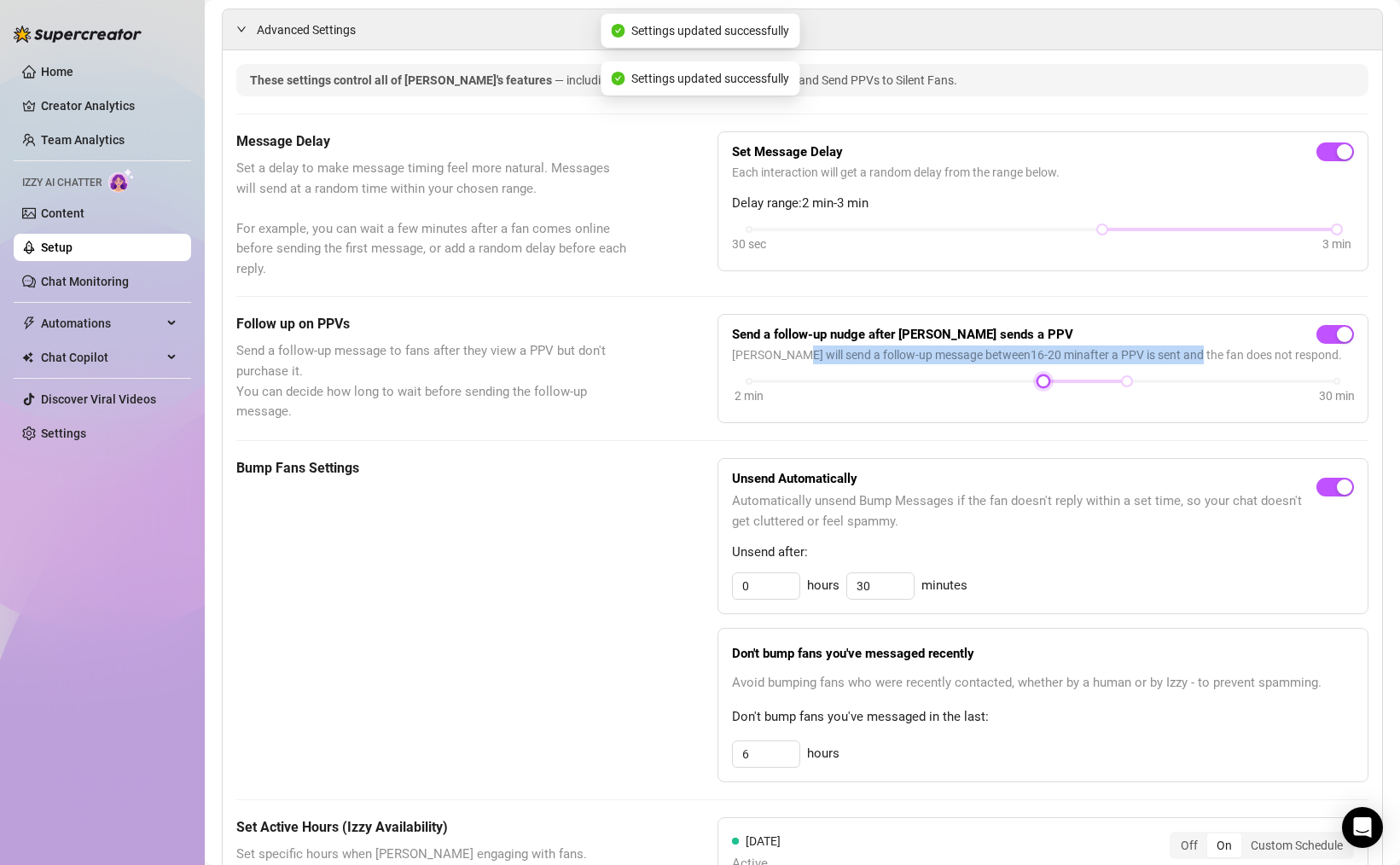
scroll to position [375, 0]
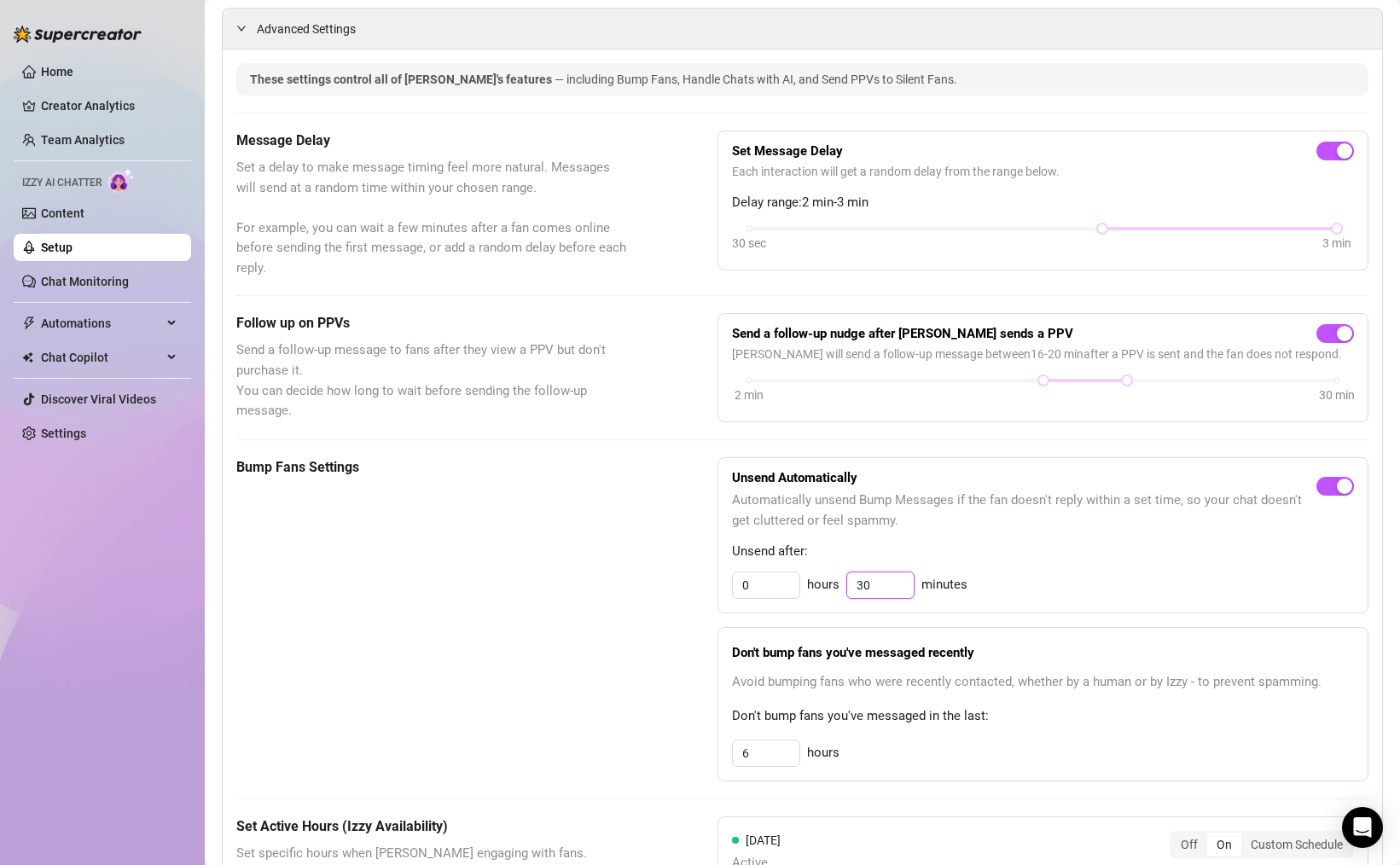
drag, startPoint x: 861, startPoint y: 587, endPoint x: 801, endPoint y: 580, distance: 60.4
click at [801, 580] on div "0 hours 30 minutes" at bounding box center [1043, 585] width 622 height 27
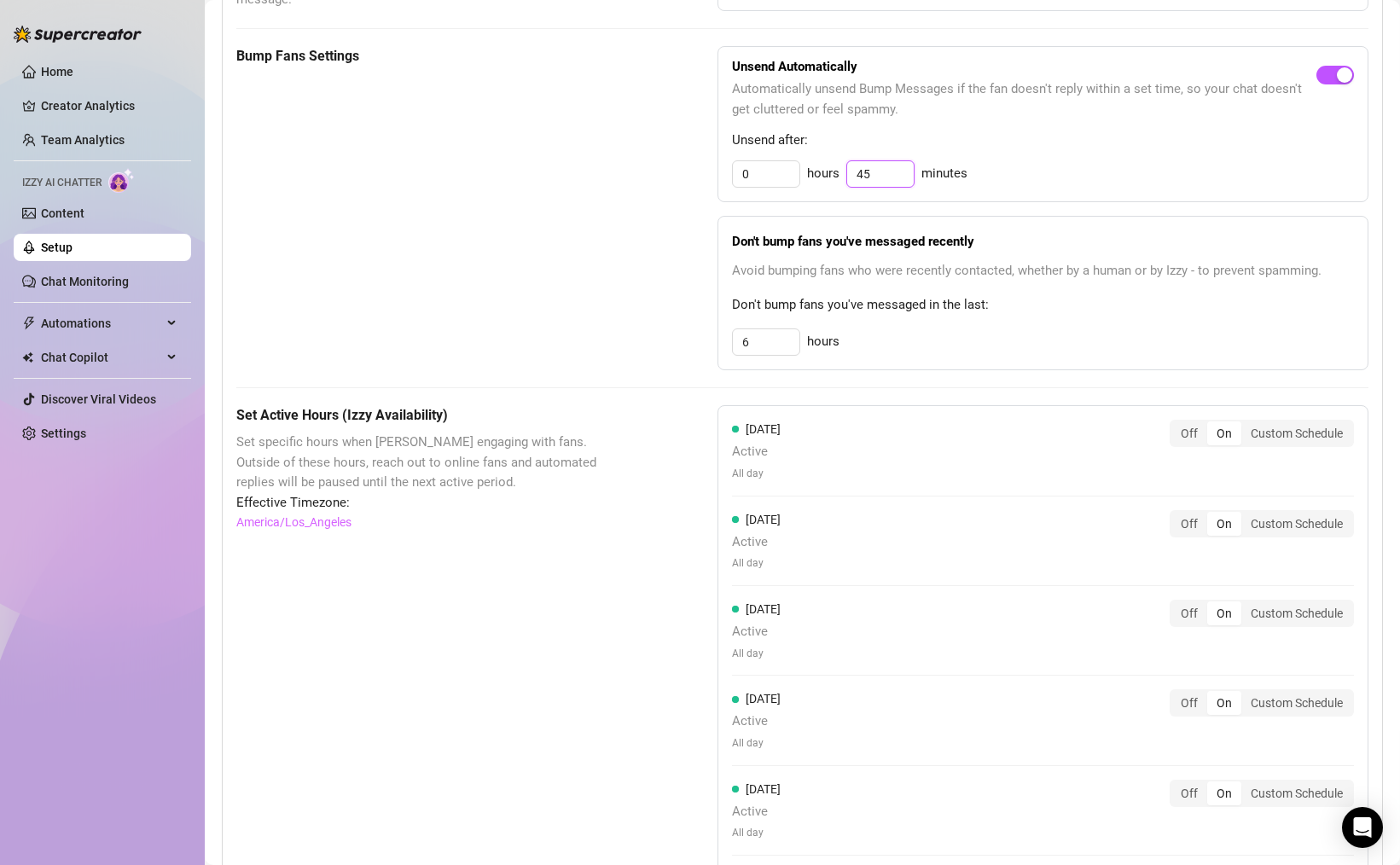
scroll to position [787, 0]
click at [1297, 430] on div "Custom Schedule" at bounding box center [1297, 432] width 111 height 24
click at [1245, 423] on input "Custom Schedule" at bounding box center [1245, 423] width 0 height 0
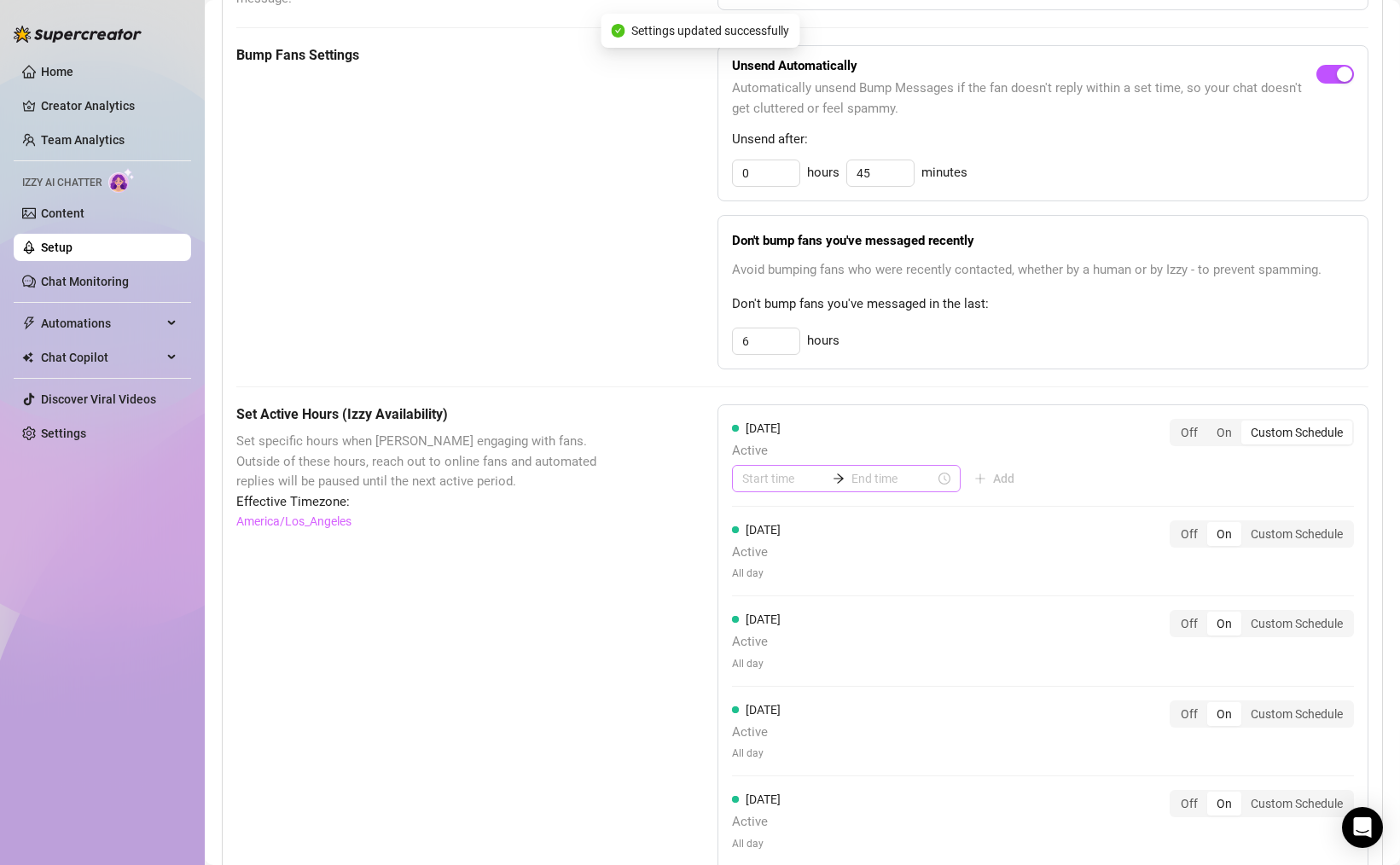
click at [826, 477] on div at bounding box center [838, 478] width 26 height 12
click at [778, 477] on input at bounding box center [784, 478] width 83 height 19
click at [759, 564] on div "08" at bounding box center [756, 562] width 41 height 24
drag, startPoint x: 810, startPoint y: 521, endPoint x: 872, endPoint y: 484, distance: 72.2
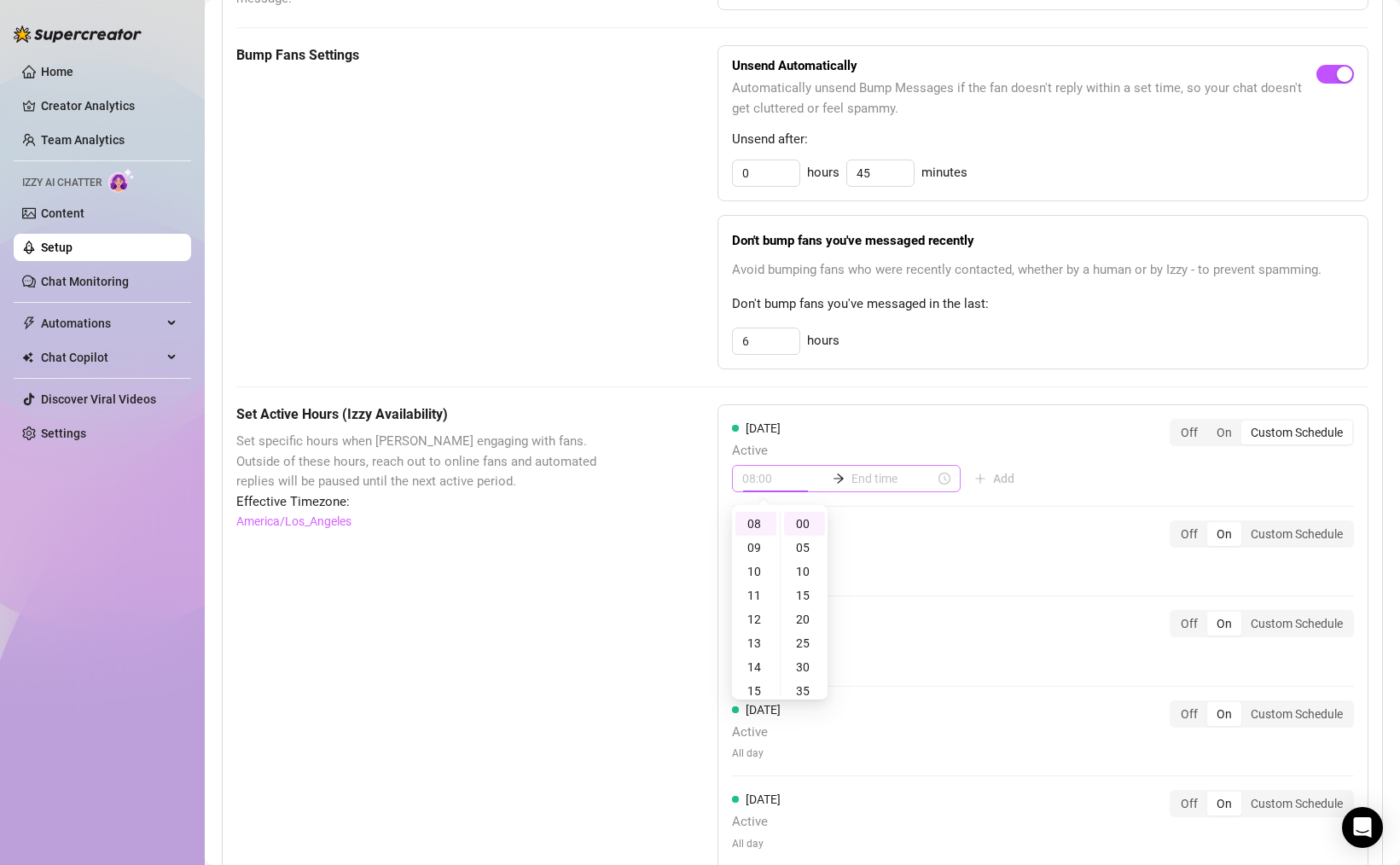
click at [810, 521] on div "00" at bounding box center [804, 523] width 41 height 24
click at [875, 480] on input at bounding box center [892, 478] width 83 height 19
click at [802, 666] on div "22" at bounding box center [803, 674] width 41 height 24
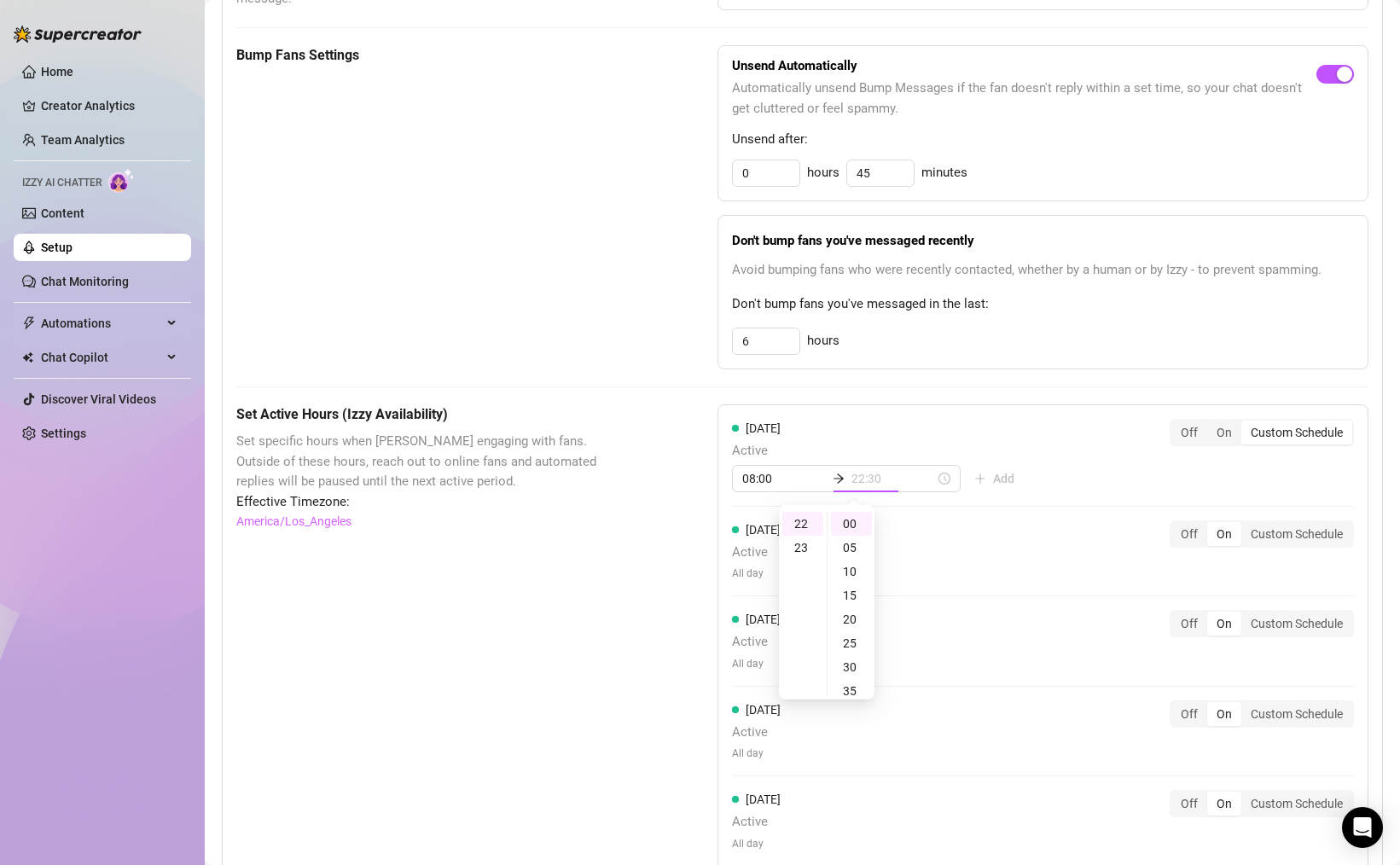
click at [851, 667] on div "30" at bounding box center [852, 666] width 41 height 24
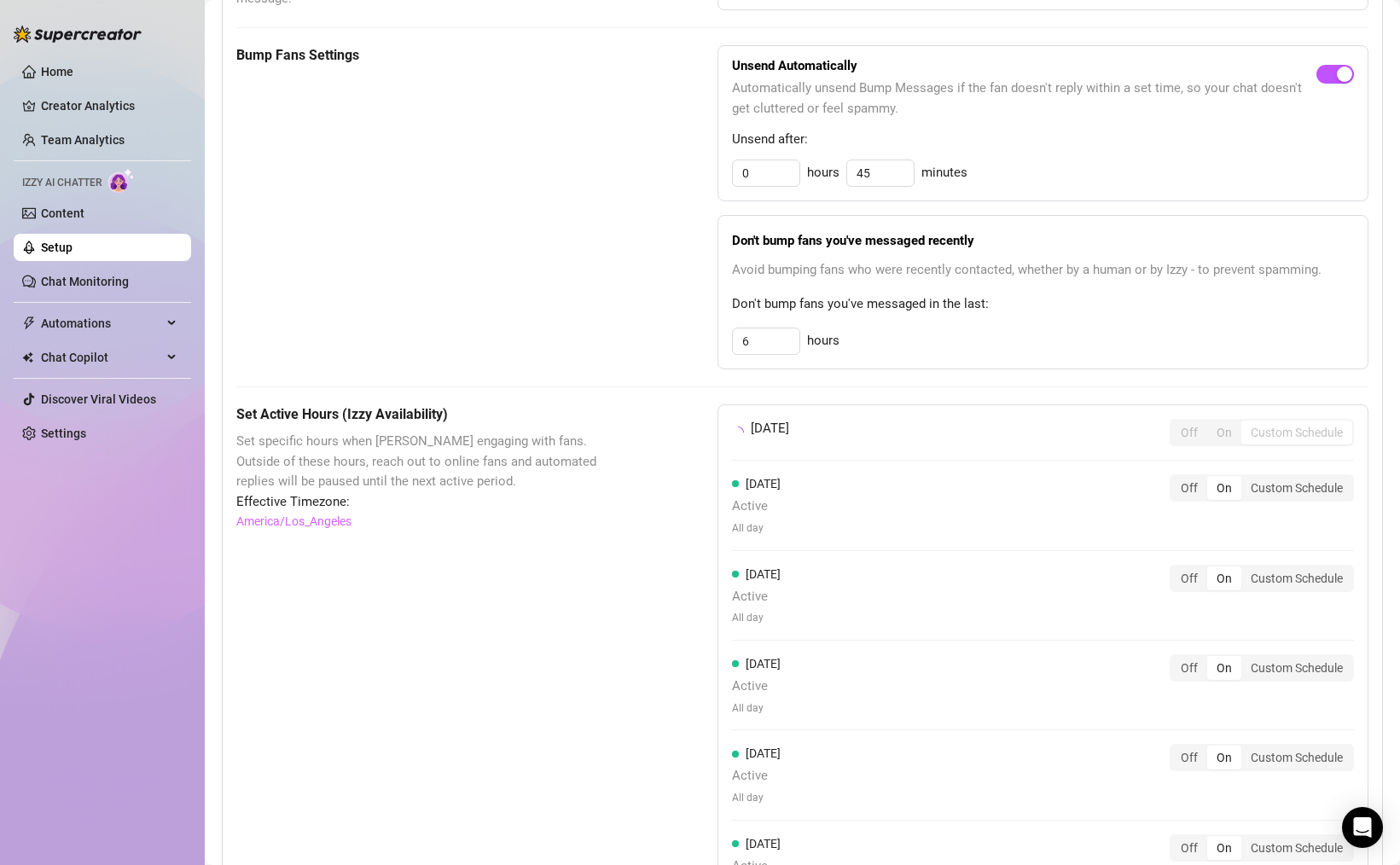
click at [1021, 475] on div "[DATE] Off On Custom Schedule [DATE] Active All day Off On Custom Schedule [DAT…" at bounding box center [1043, 708] width 651 height 610
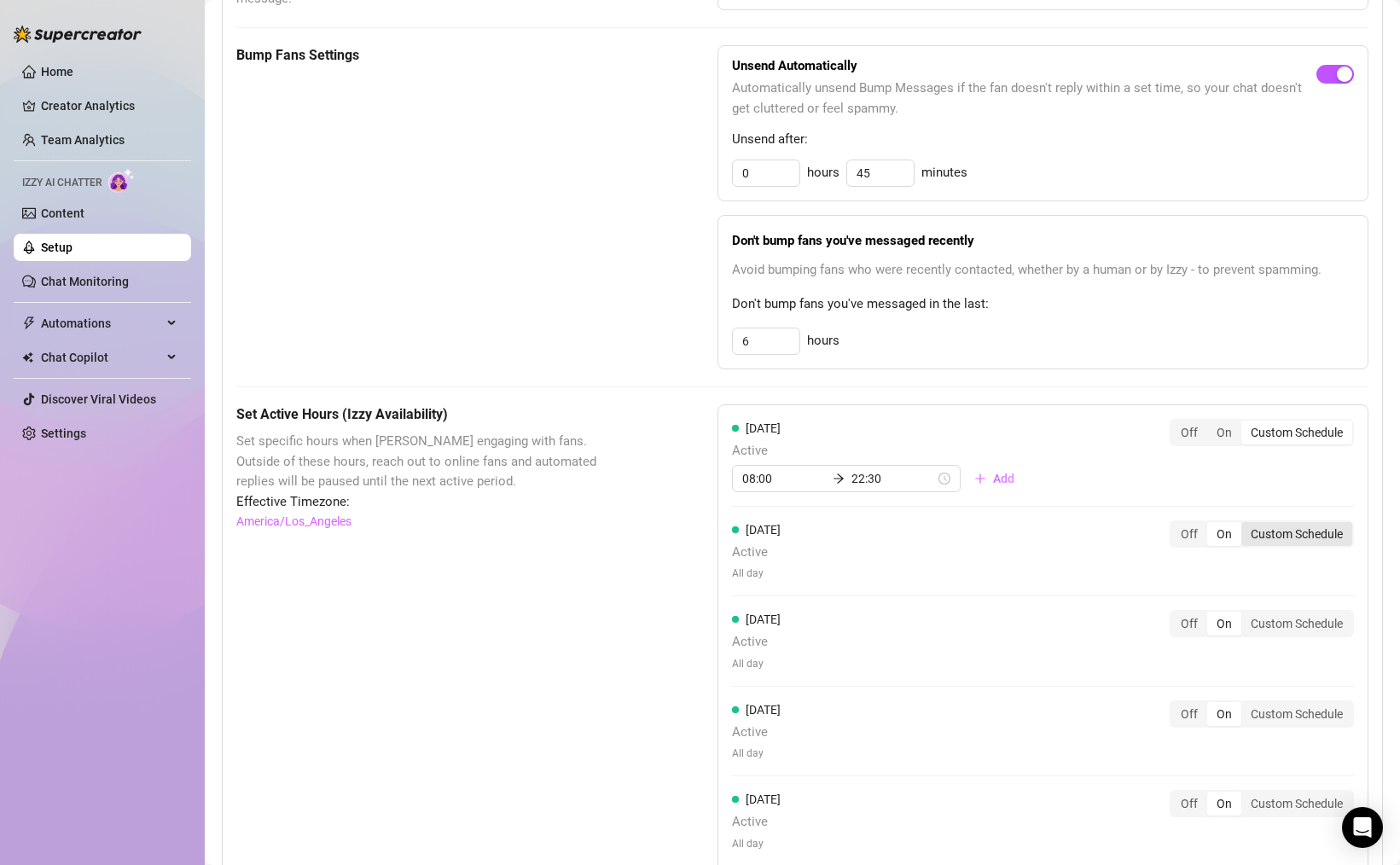
click at [1293, 534] on div "Custom Schedule" at bounding box center [1297, 534] width 111 height 24
click at [1245, 525] on input "Custom Schedule" at bounding box center [1245, 525] width 0 height 0
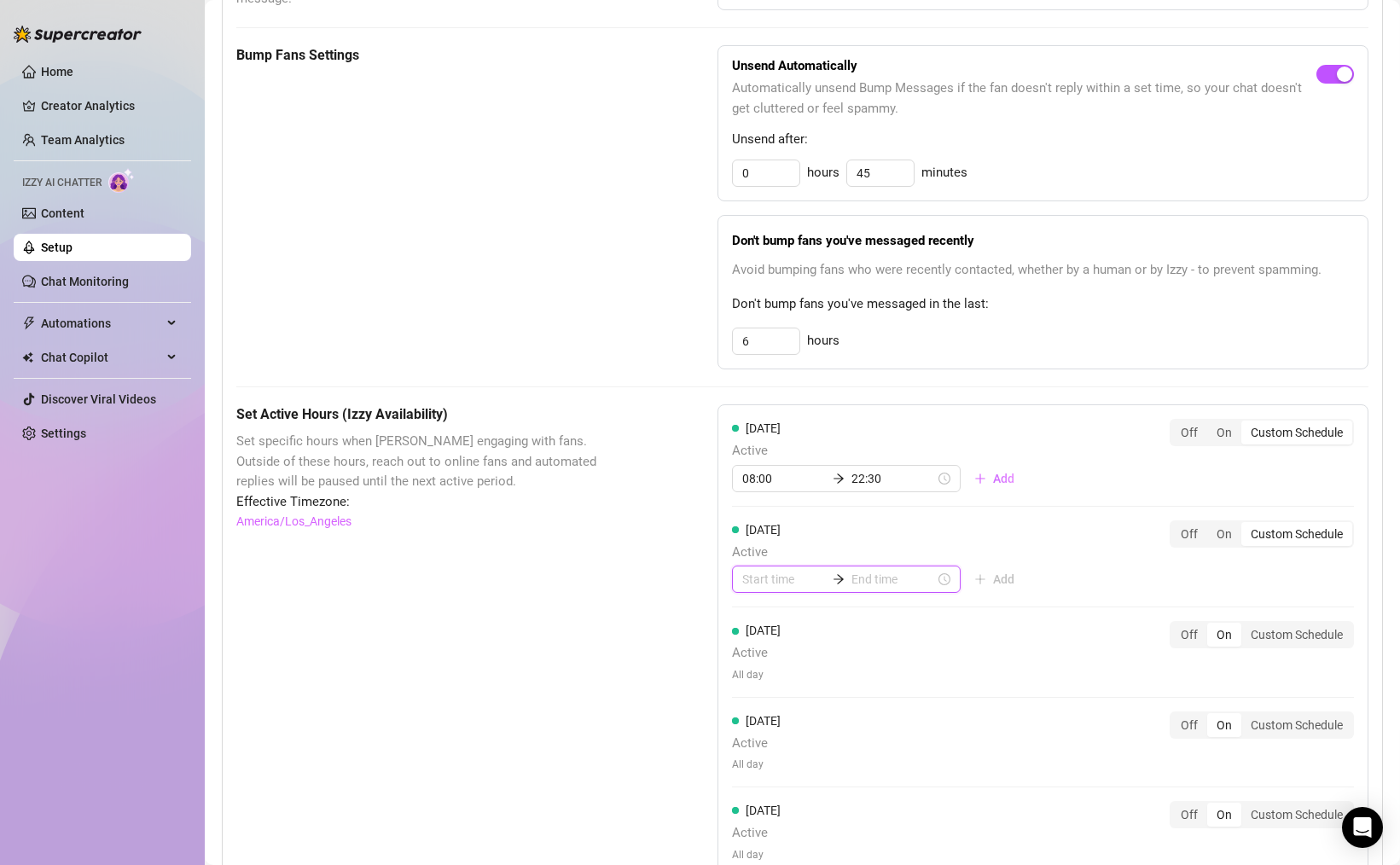
click at [787, 573] on input at bounding box center [784, 578] width 83 height 19
click at [756, 741] on div "08" at bounding box center [756, 749] width 41 height 24
click at [815, 622] on div "00" at bounding box center [804, 625] width 41 height 24
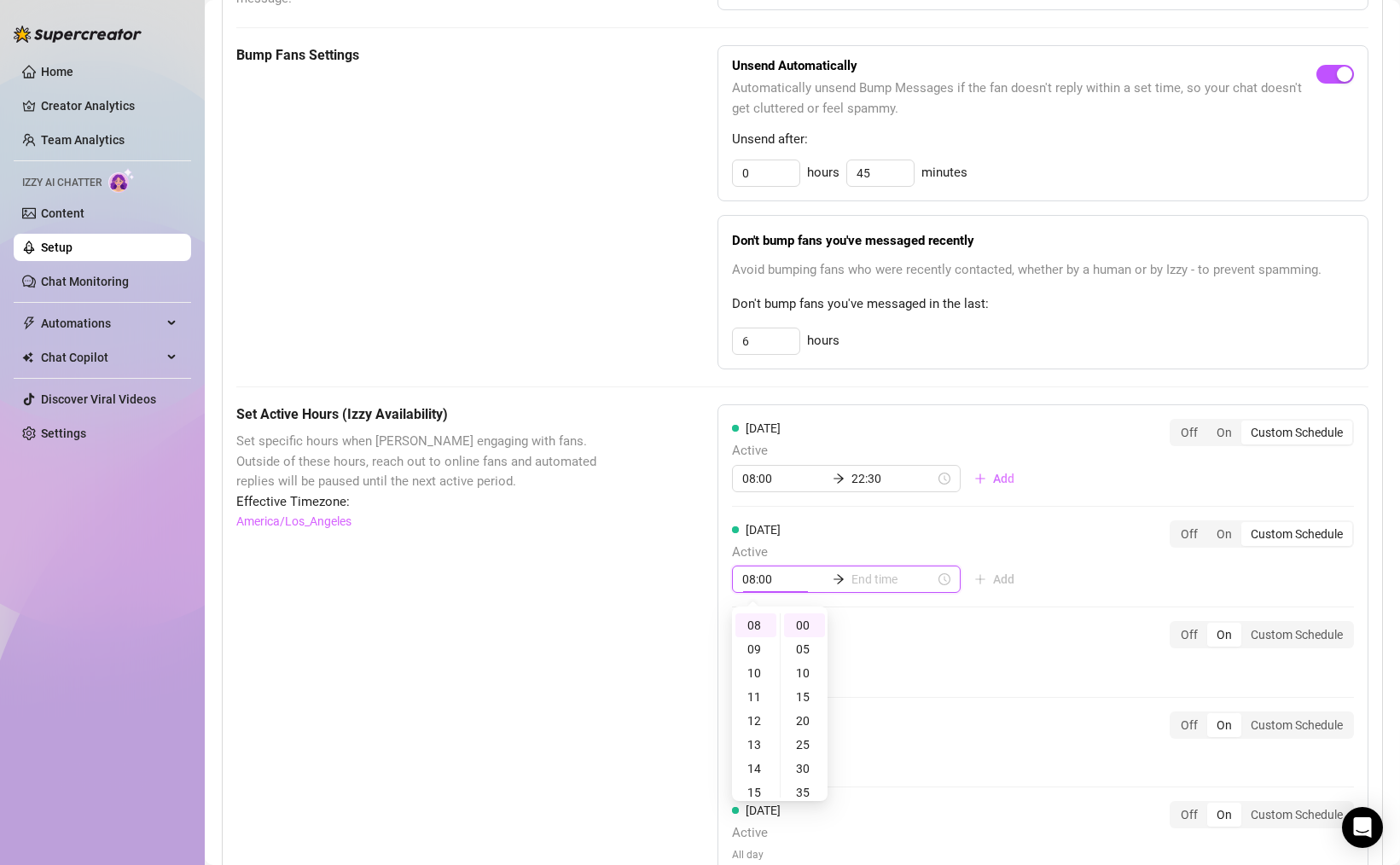
click at [895, 584] on input at bounding box center [892, 578] width 83 height 19
click at [803, 732] on div "22" at bounding box center [803, 732] width 41 height 24
click at [852, 766] on div "30" at bounding box center [852, 768] width 41 height 24
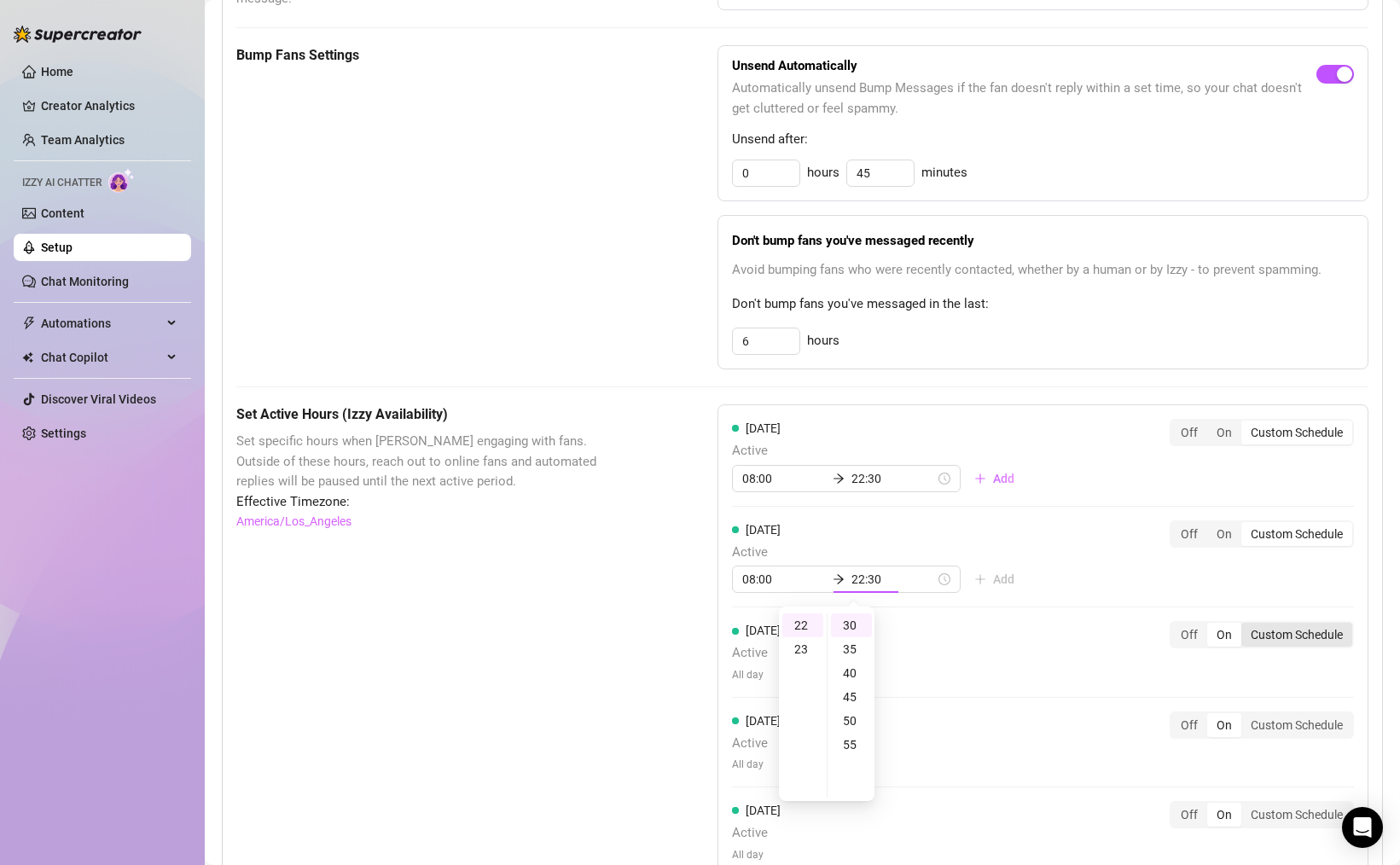
click at [1281, 631] on div "[DATE] Active All day Off On Custom Schedule" at bounding box center [1043, 651] width 622 height 62
click at [1324, 636] on div "Custom Schedule" at bounding box center [1297, 634] width 111 height 24
click at [1245, 625] on input "Custom Schedule" at bounding box center [1245, 625] width 0 height 0
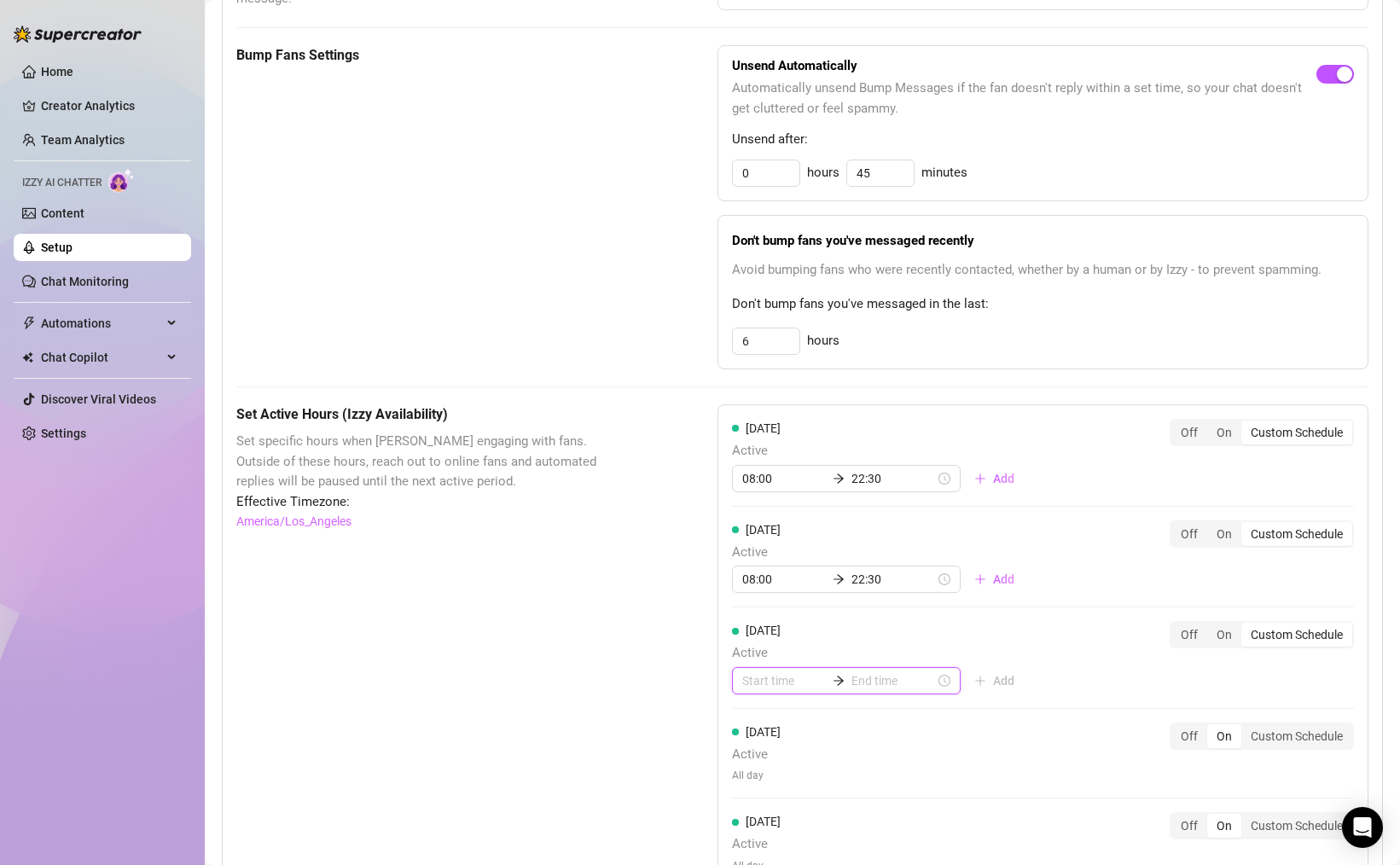
click at [762, 677] on input at bounding box center [784, 681] width 83 height 19
click at [758, 569] on div "08" at bounding box center [756, 564] width 41 height 24
click at [854, 682] on input at bounding box center [892, 681] width 83 height 19
drag, startPoint x: 802, startPoint y: 511, endPoint x: 844, endPoint y: 531, distance: 46.5
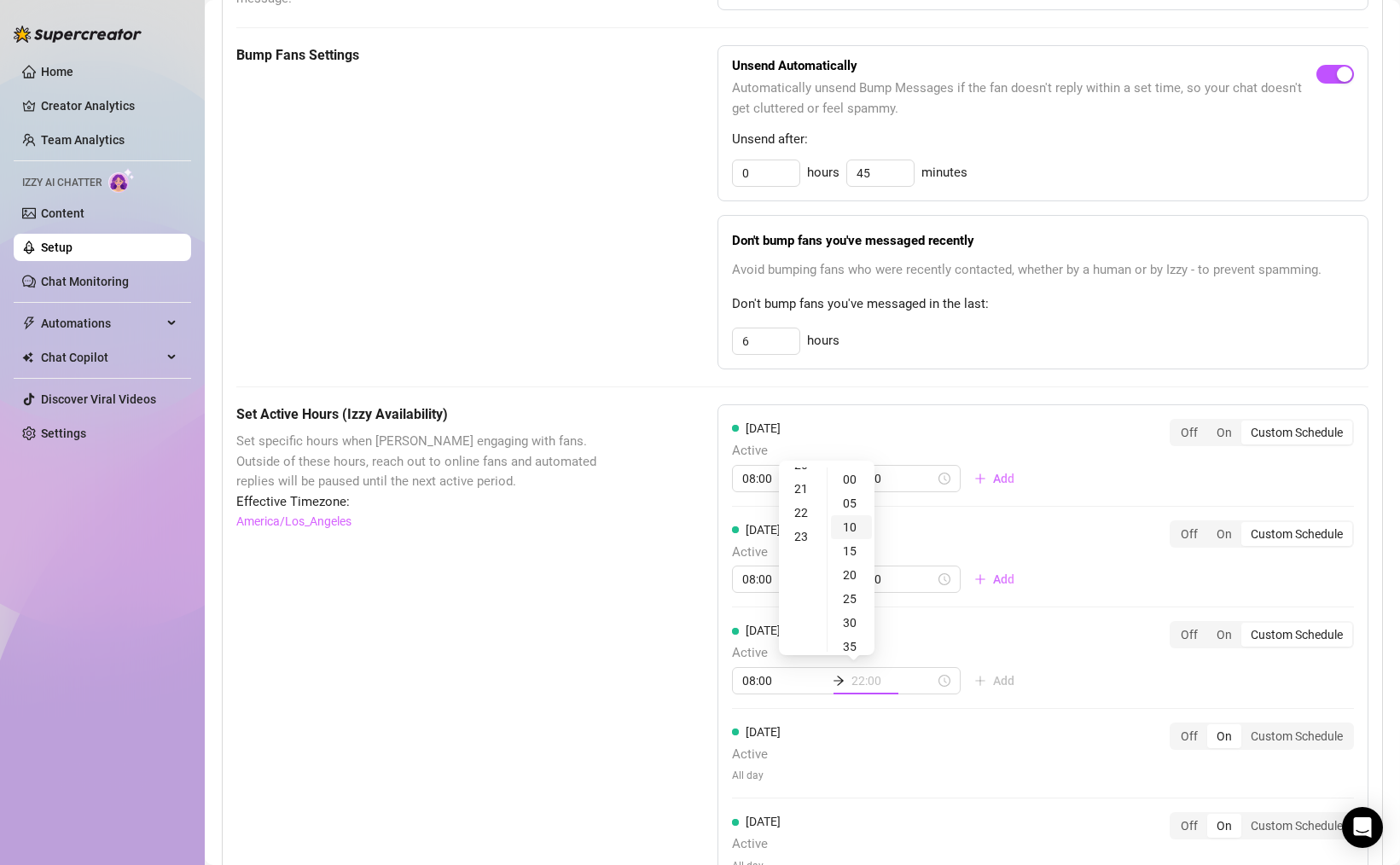
click at [802, 511] on div "22" at bounding box center [803, 512] width 41 height 24
click at [853, 571] on div "30" at bounding box center [852, 570] width 41 height 24
click at [1188, 689] on div "[DATE] Active 08:00 22:30 Add Off On Custom Schedule [DATE] Active 08:00 22:30 …" at bounding box center [1043, 742] width 651 height 678
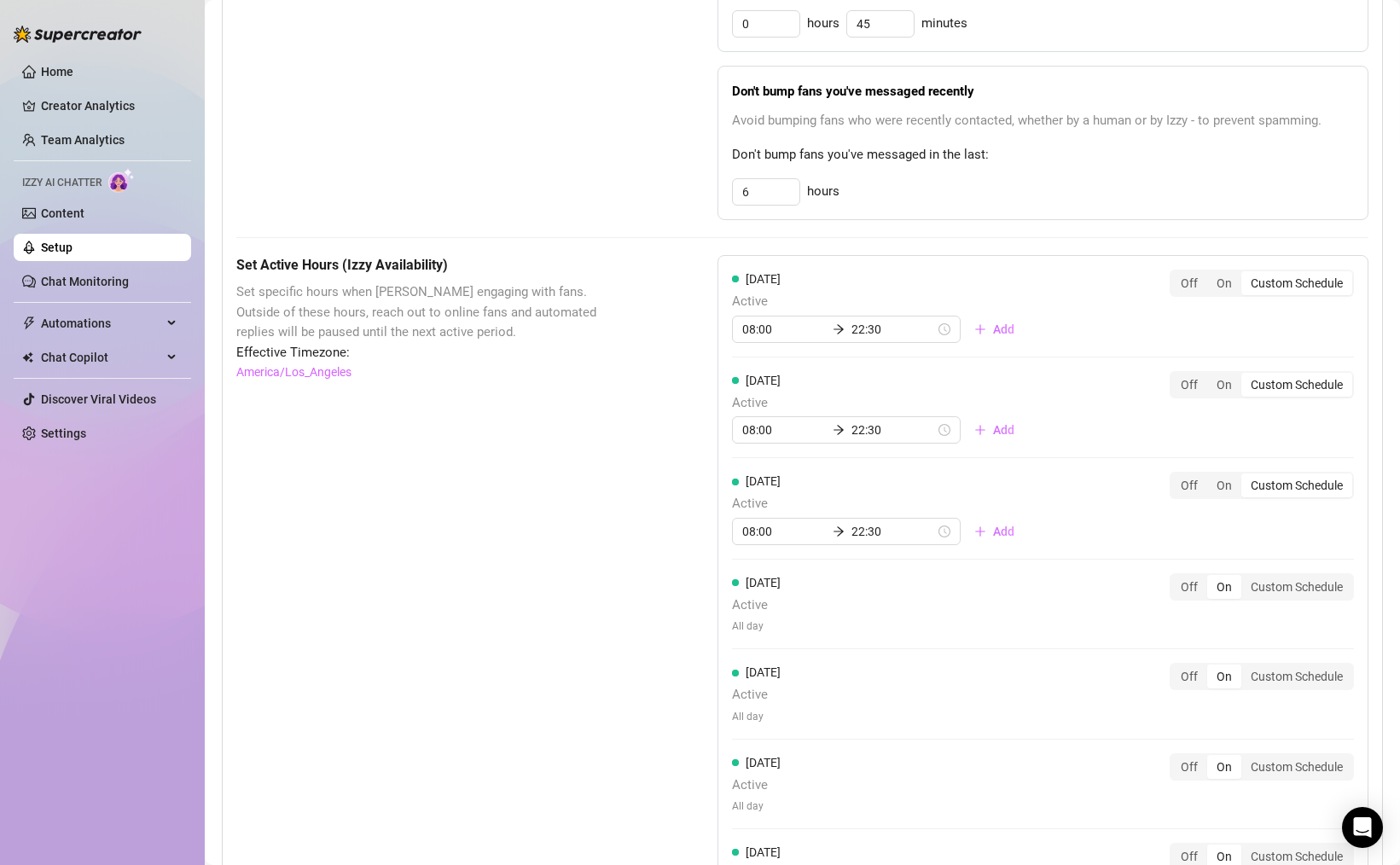
scroll to position [958, 0]
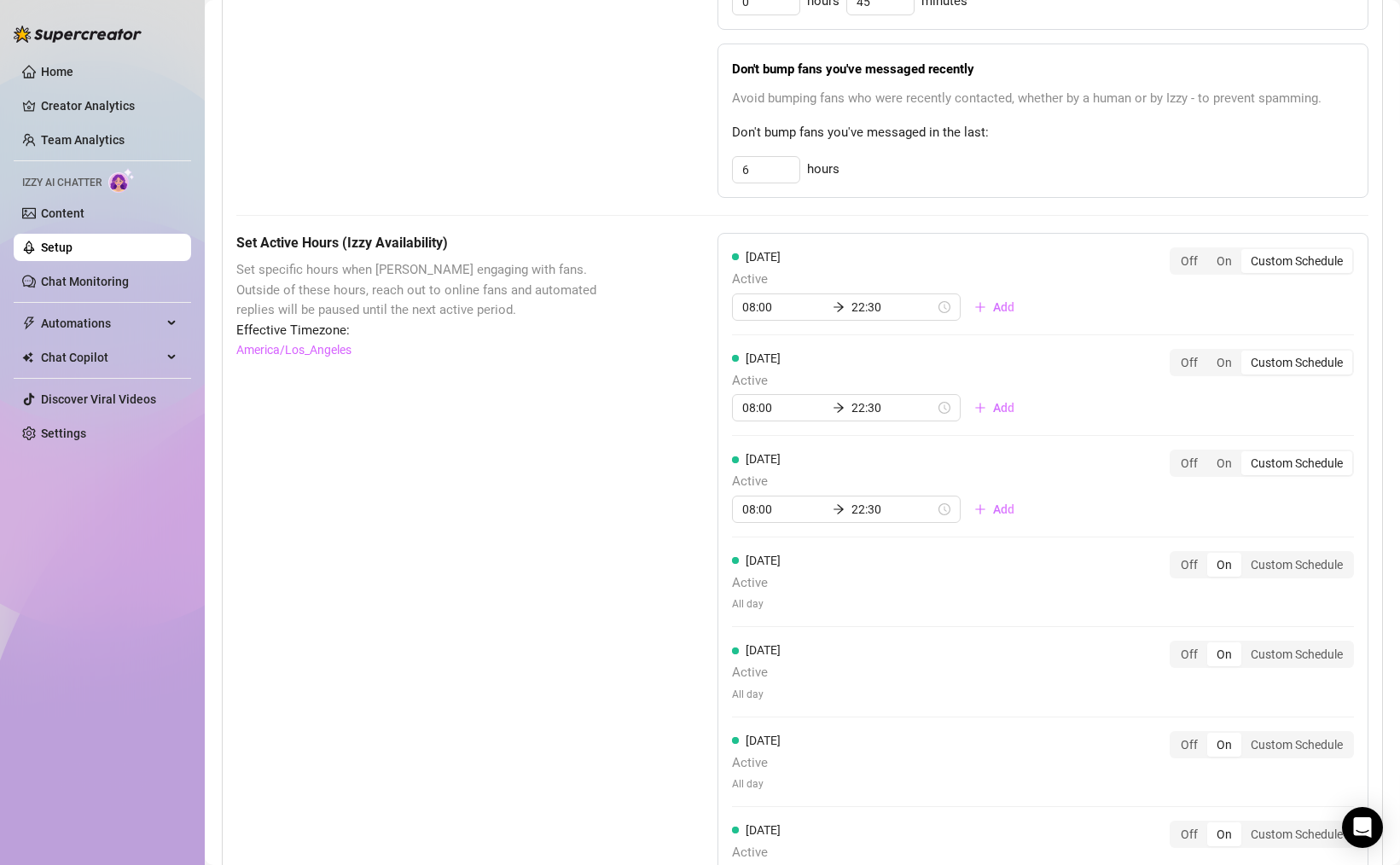
click at [1297, 550] on div "[DATE] Active 08:00 22:30 Add Off On Custom Schedule [DATE] Active 08:00 22:30 …" at bounding box center [1043, 571] width 651 height 678
click at [1296, 562] on div "Custom Schedule" at bounding box center [1297, 564] width 111 height 24
click at [1245, 555] on input "Custom Schedule" at bounding box center [1245, 555] width 0 height 0
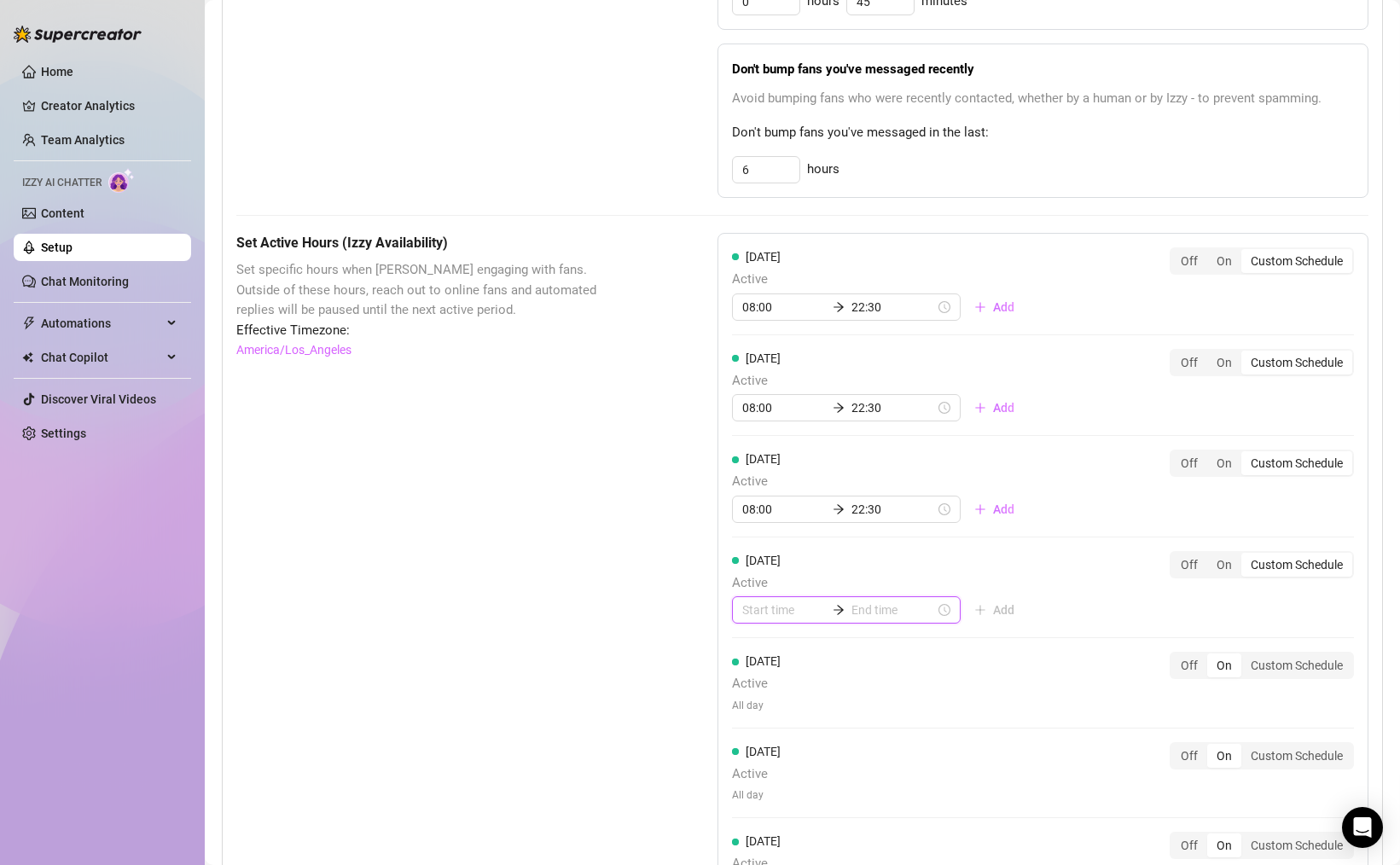
drag, startPoint x: 760, startPoint y: 619, endPoint x: 781, endPoint y: 626, distance: 22.1
click at [760, 619] on input at bounding box center [784, 609] width 83 height 19
click at [758, 680] on div "08" at bounding box center [756, 672] width 41 height 24
click at [865, 589] on span "Active" at bounding box center [880, 583] width 296 height 21
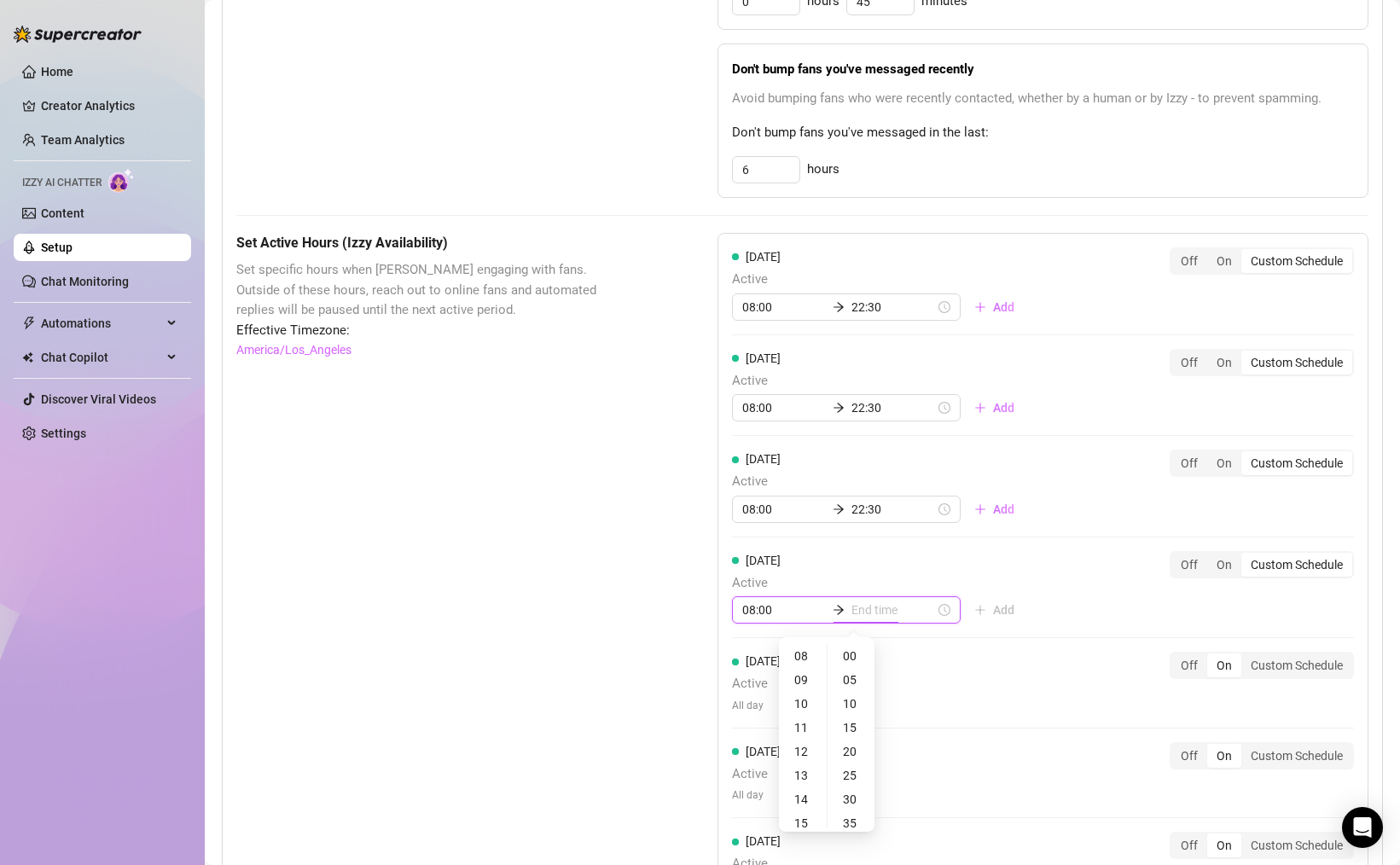
click at [863, 608] on input at bounding box center [892, 609] width 83 height 19
click at [800, 772] on div "22" at bounding box center [803, 773] width 41 height 24
click at [850, 796] on div "30" at bounding box center [852, 799] width 41 height 24
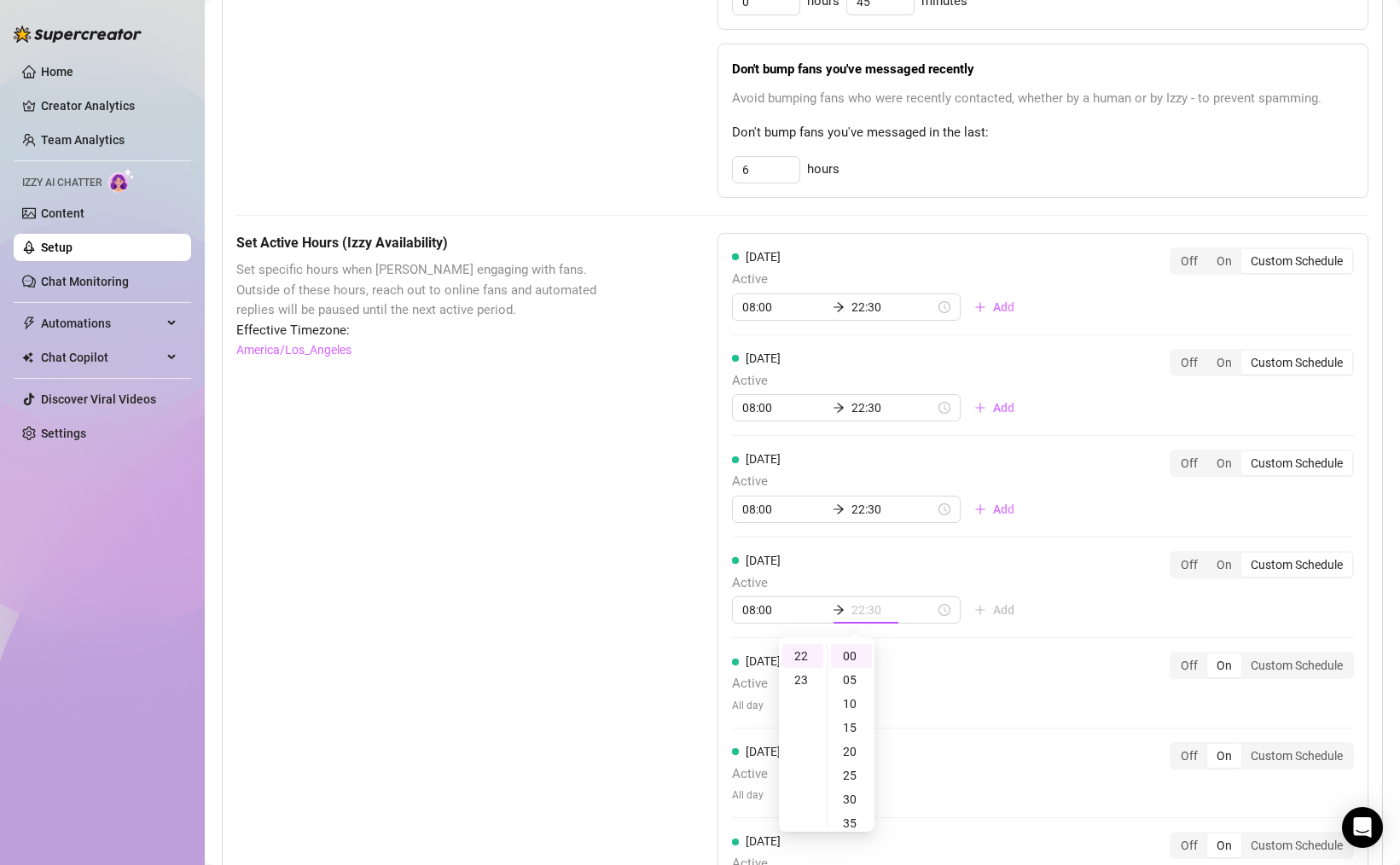
scroll to position [143, 0]
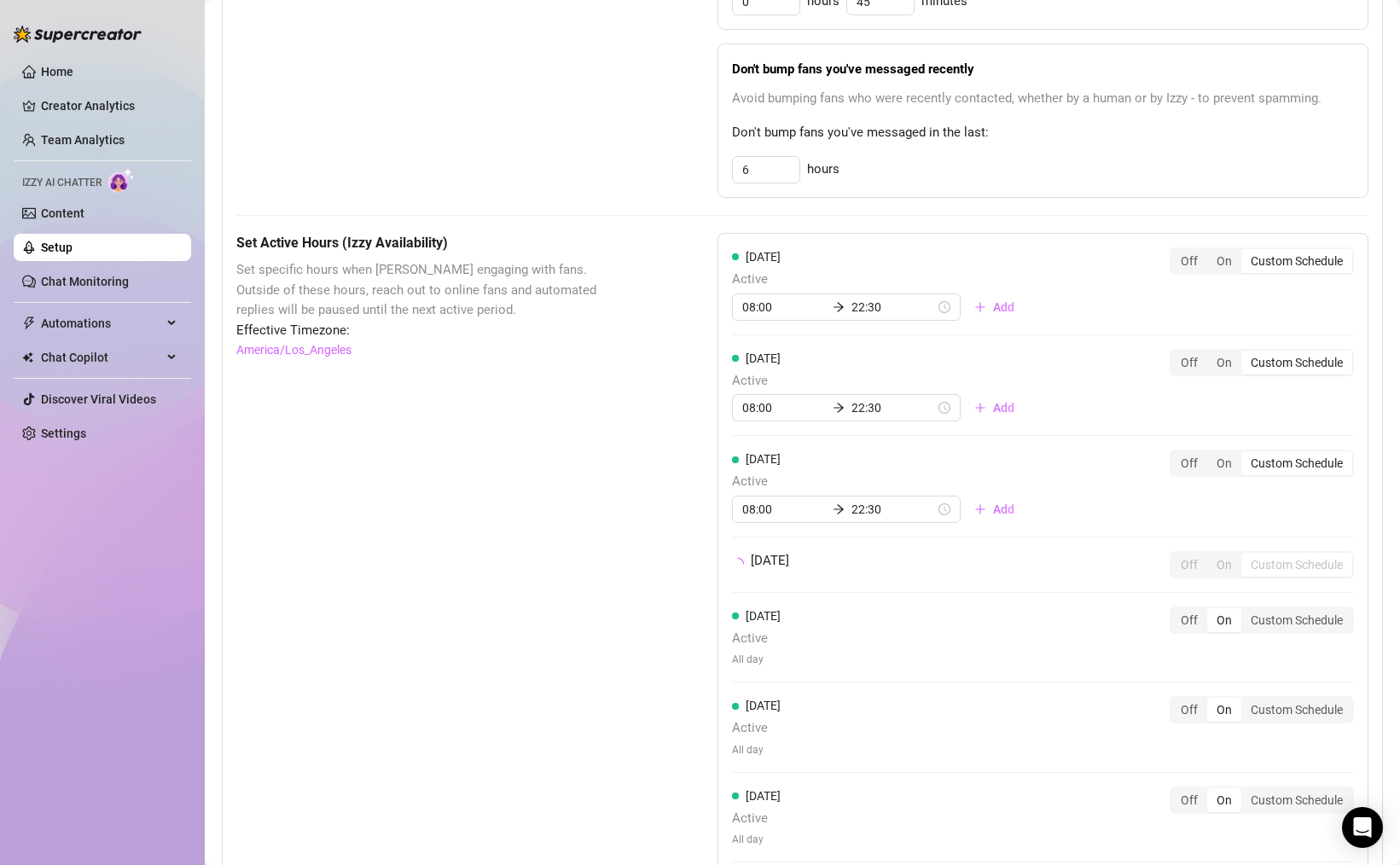
click at [1086, 612] on div "[DATE] Active 08:00 22:30 Add Off On Custom Schedule [DATE] Active 08:00 22:30 …" at bounding box center [1043, 554] width 651 height 644
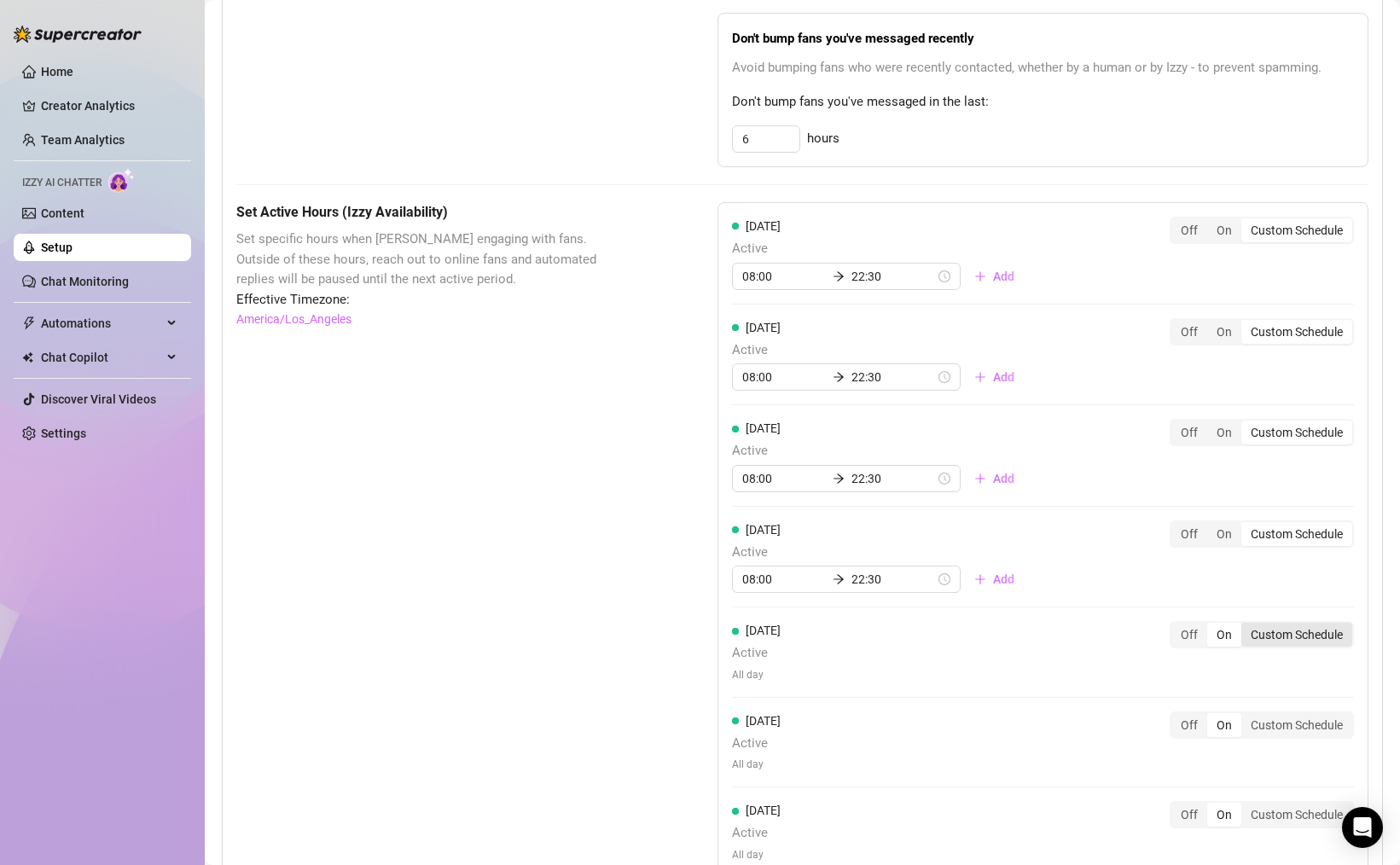
click at [1315, 634] on div "Custom Schedule" at bounding box center [1297, 634] width 111 height 24
click at [1245, 625] on input "Custom Schedule" at bounding box center [1245, 625] width 0 height 0
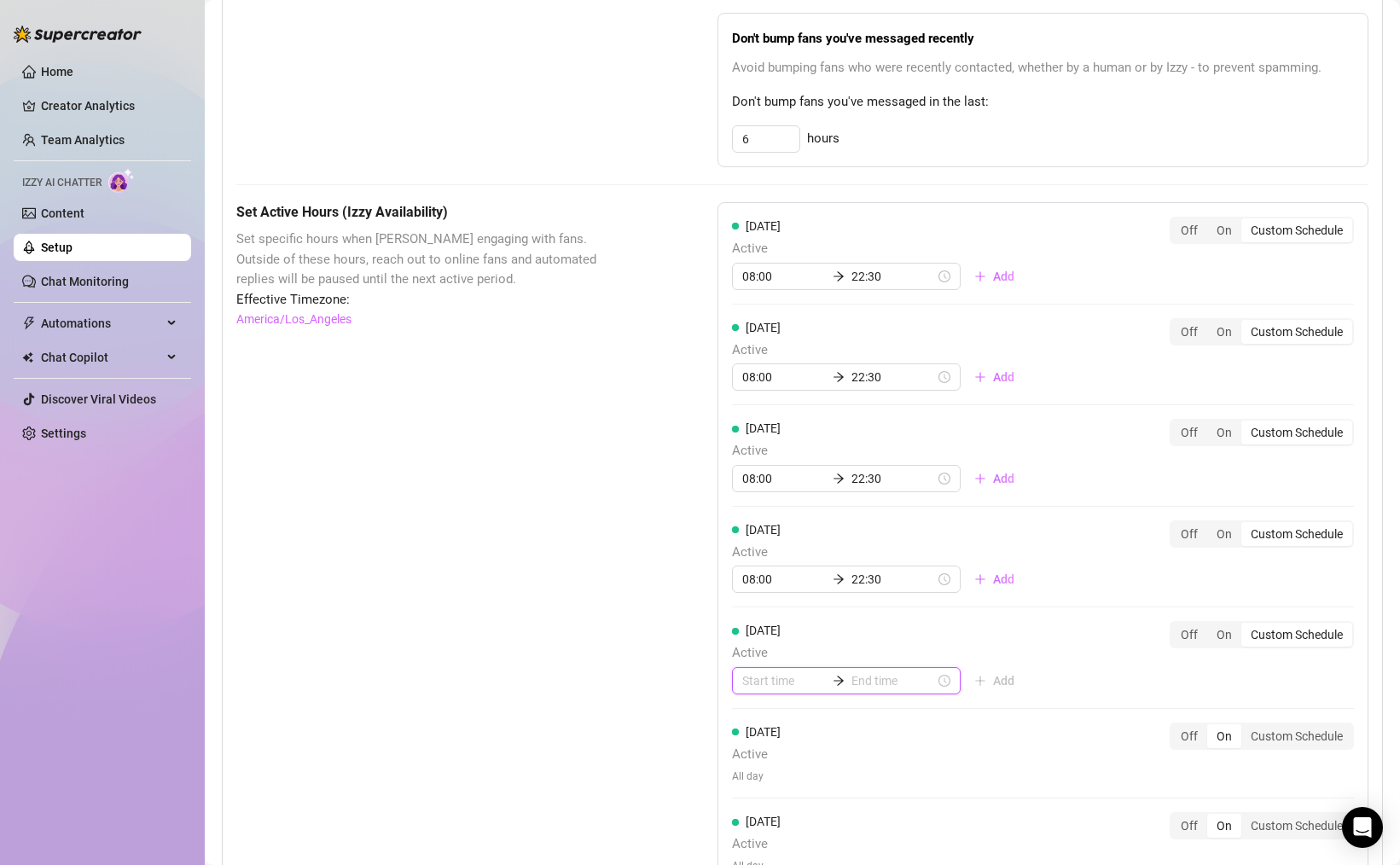
click at [786, 680] on input at bounding box center [784, 681] width 83 height 19
click at [752, 573] on div "08" at bounding box center [756, 578] width 41 height 24
click at [887, 681] on input at bounding box center [892, 681] width 83 height 19
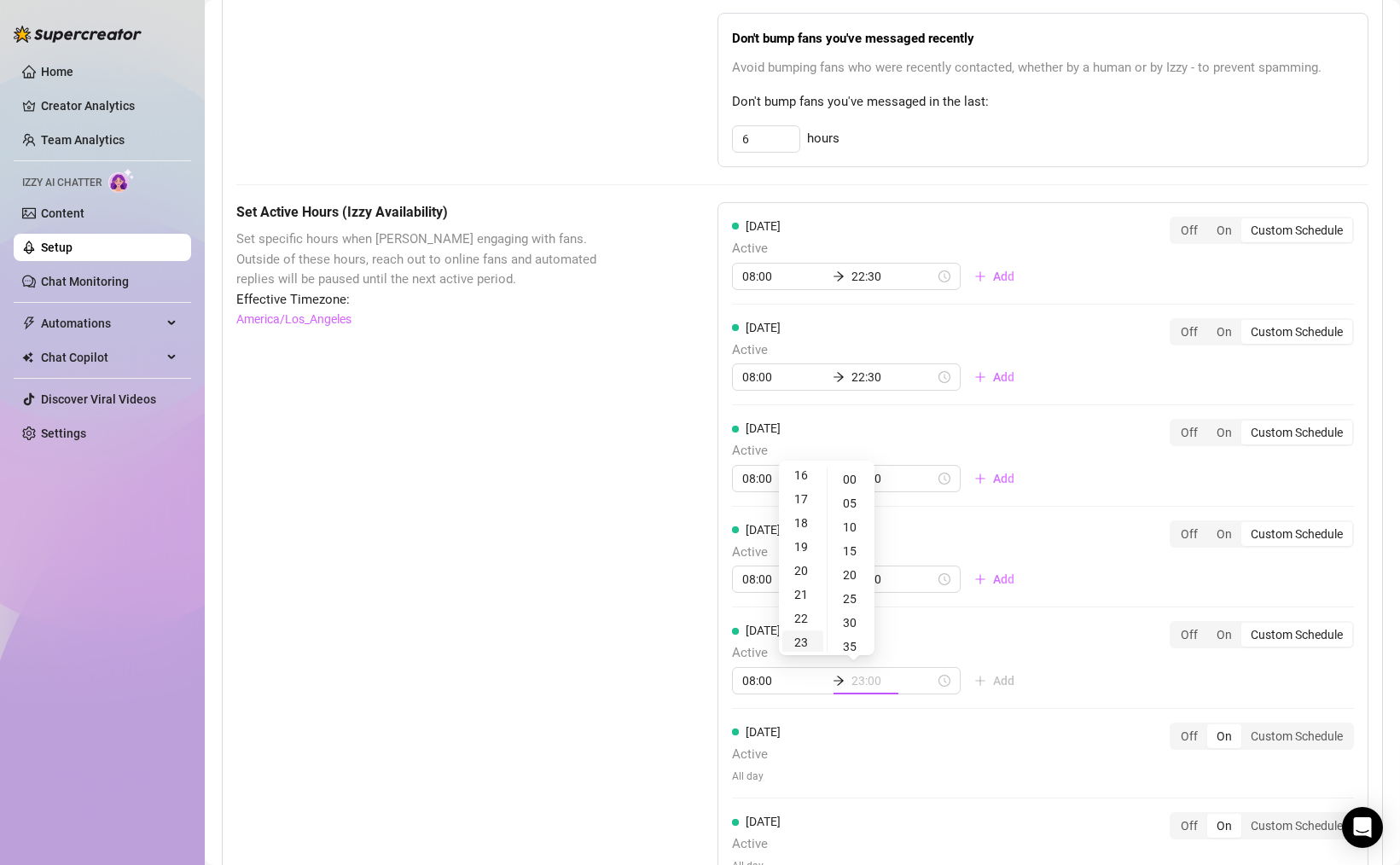
click at [800, 635] on div "23" at bounding box center [803, 642] width 41 height 24
click at [848, 618] on div "30" at bounding box center [852, 622] width 41 height 24
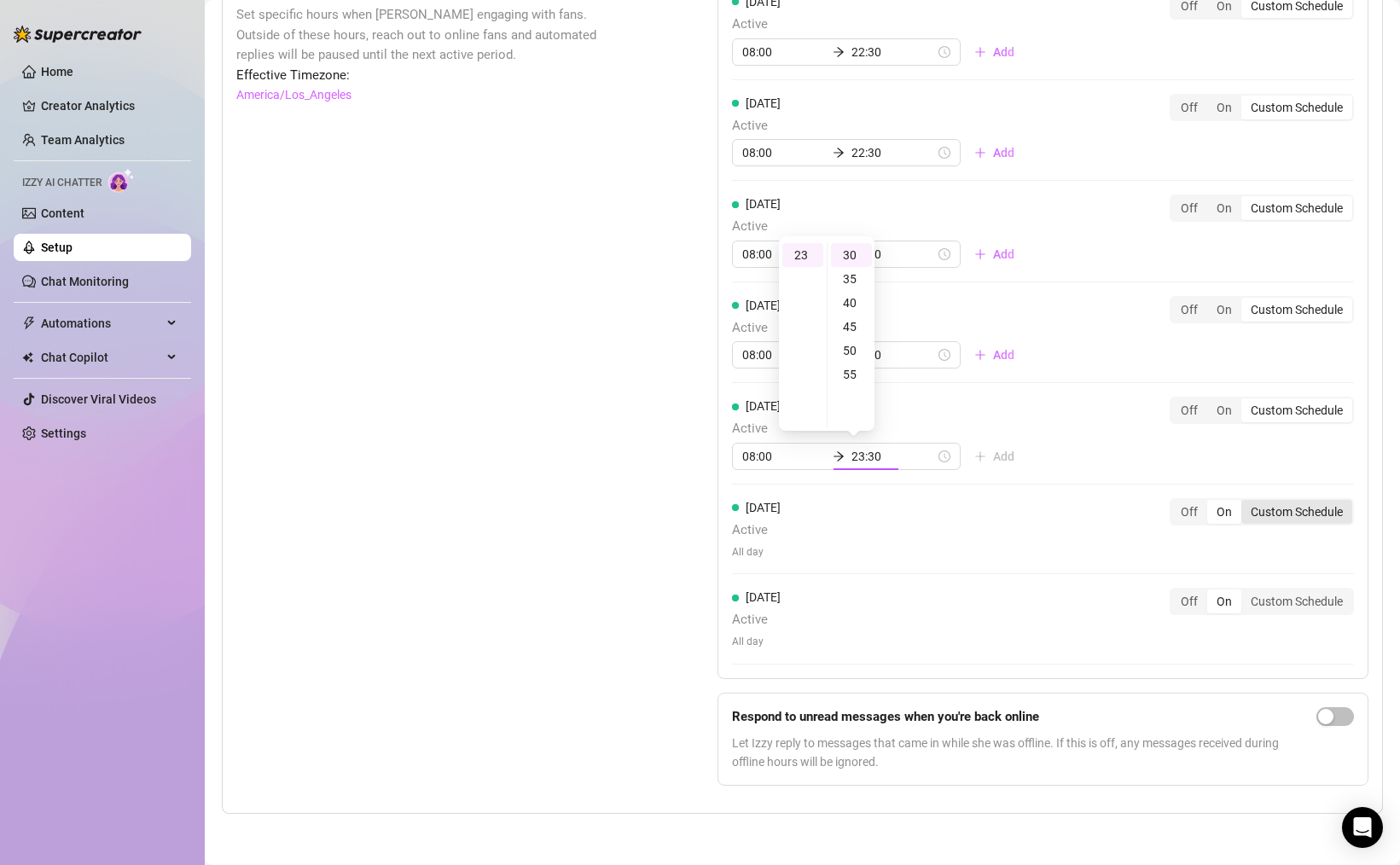
click at [1309, 517] on div "Custom Schedule" at bounding box center [1297, 511] width 111 height 24
click at [1245, 502] on input "Custom Schedule" at bounding box center [1245, 502] width 0 height 0
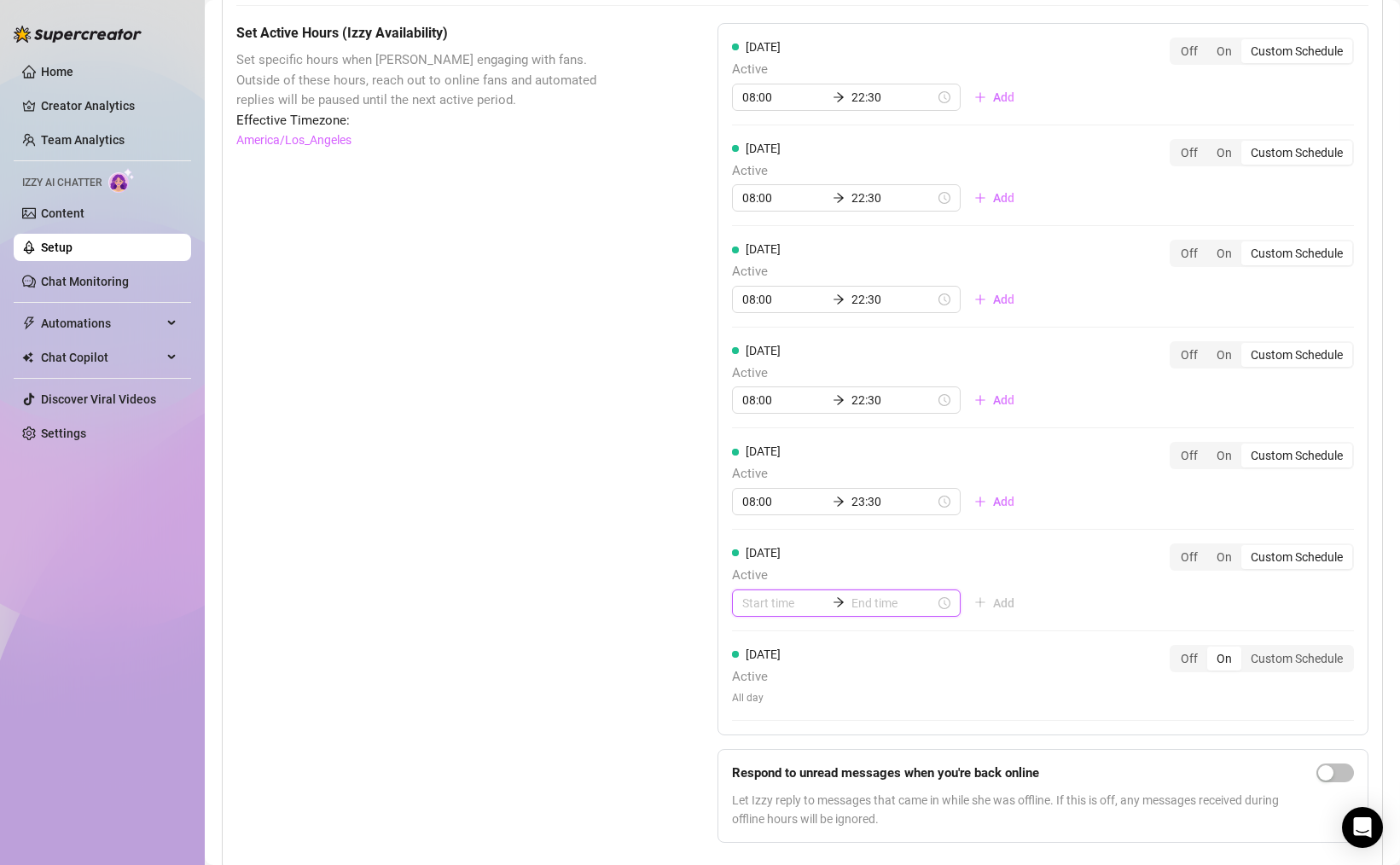
click at [777, 597] on input at bounding box center [784, 603] width 83 height 19
click at [757, 686] on div "10" at bounding box center [756, 681] width 41 height 24
click at [806, 678] on div "05" at bounding box center [804, 672] width 41 height 24
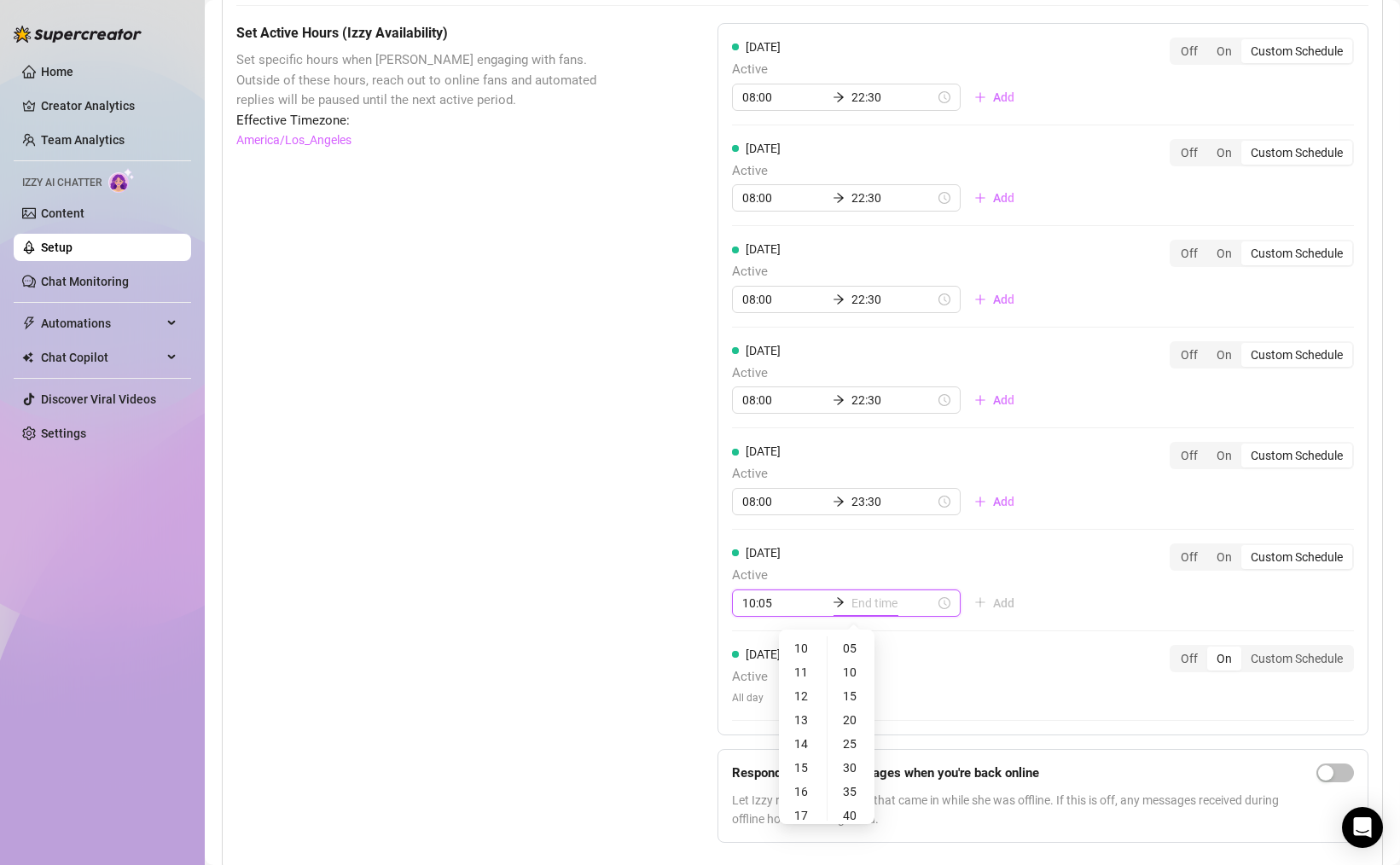
click at [853, 605] on input at bounding box center [892, 603] width 83 height 19
click at [802, 741] on ul "00 01 02 03 04 05 06 07 08 09 10 11 12 13 14 15 16 17 18 19 20 21 22 23" at bounding box center [803, 728] width 47 height 184
click at [851, 747] on div "25" at bounding box center [852, 743] width 41 height 24
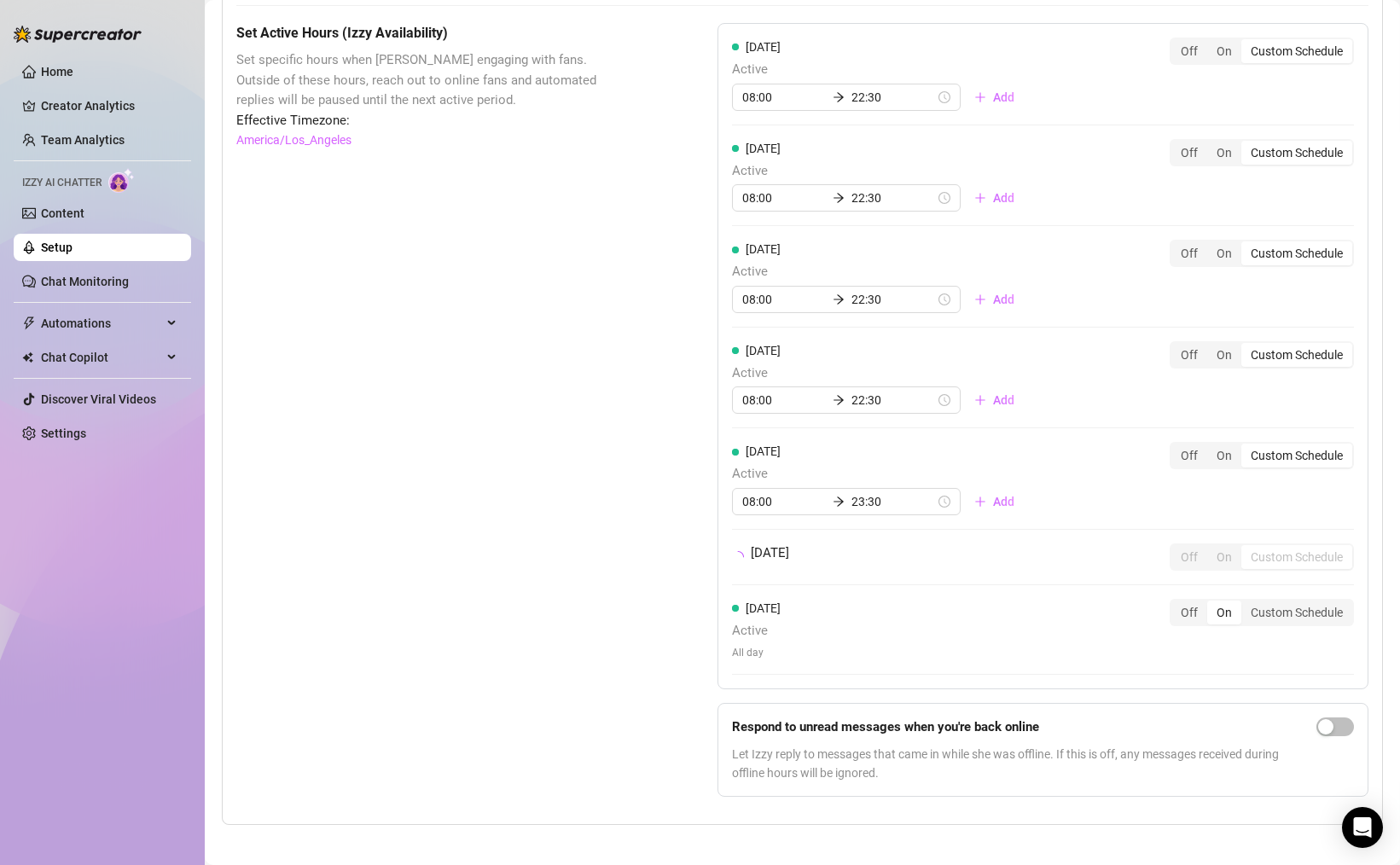
click at [996, 671] on div "[DATE] Active All day Off On Custom Schedule" at bounding box center [1043, 637] width 622 height 76
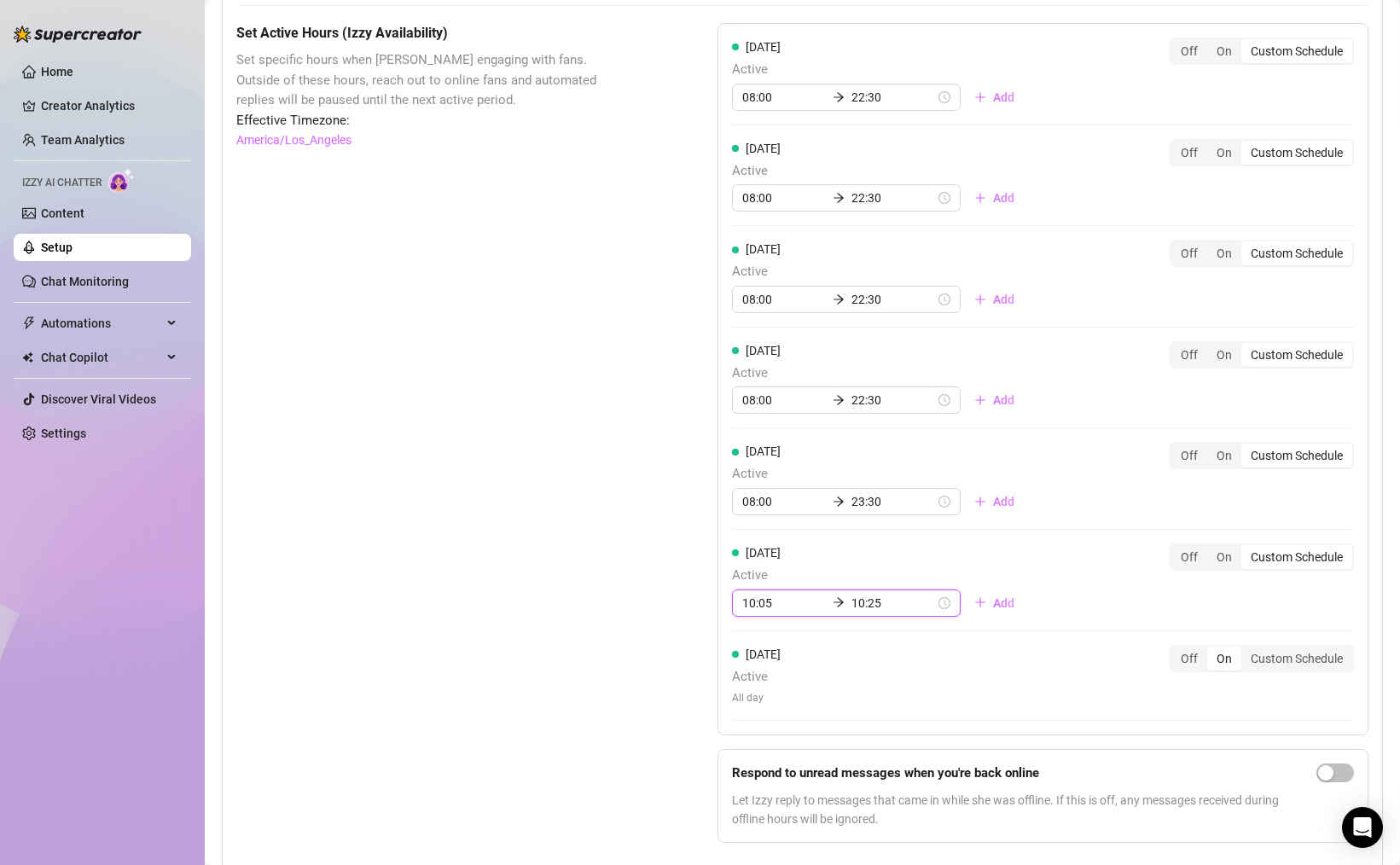
click at [851, 609] on input "10:25" at bounding box center [892, 603] width 83 height 19
click at [757, 648] on div "23" at bounding box center [756, 647] width 41 height 24
click at [944, 680] on div "[DATE] Active All day Off On Custom Schedule" at bounding box center [1043, 675] width 622 height 62
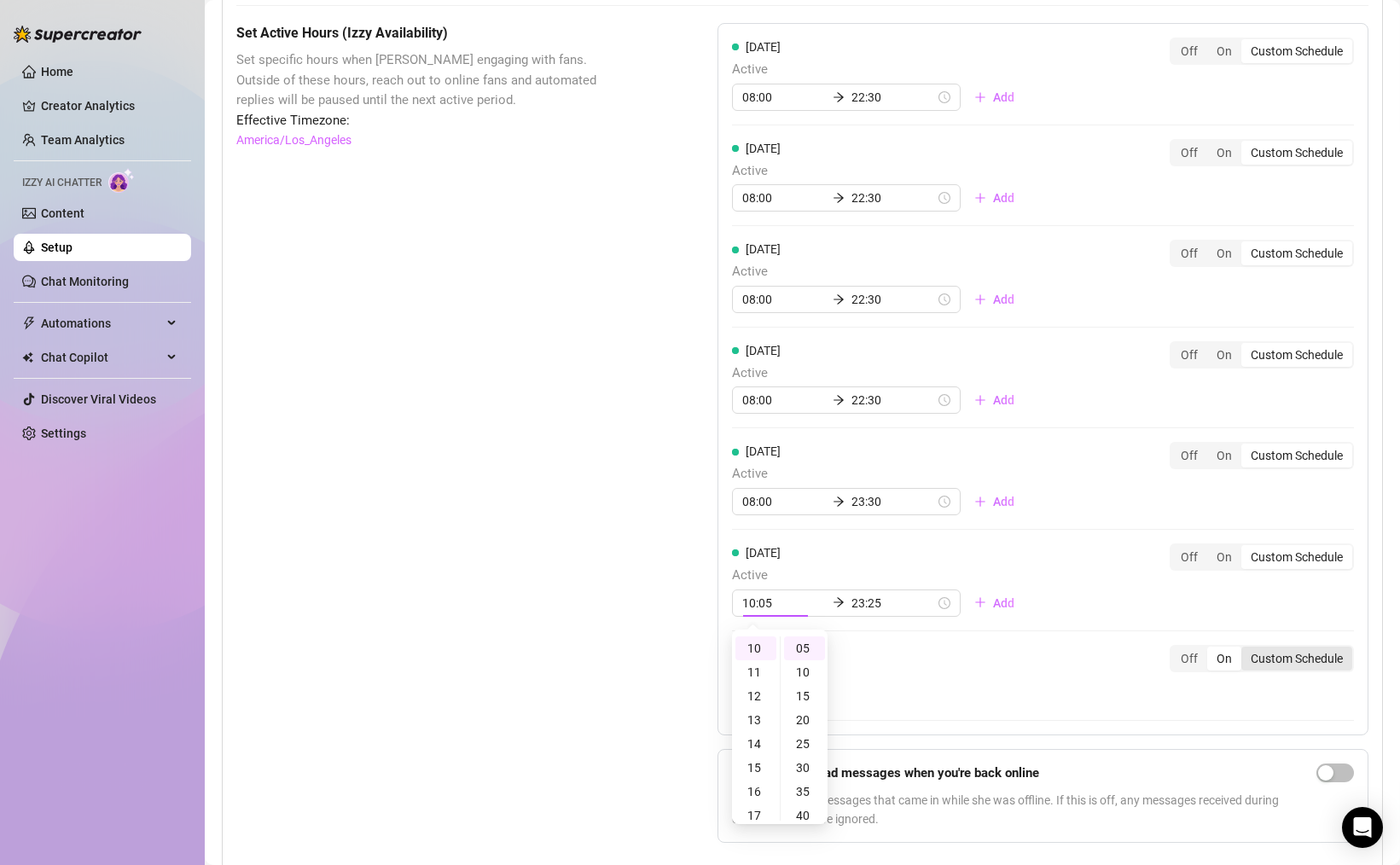
click at [1279, 663] on div "[DATE] Active All day Off On Custom Schedule" at bounding box center [1043, 682] width 622 height 76
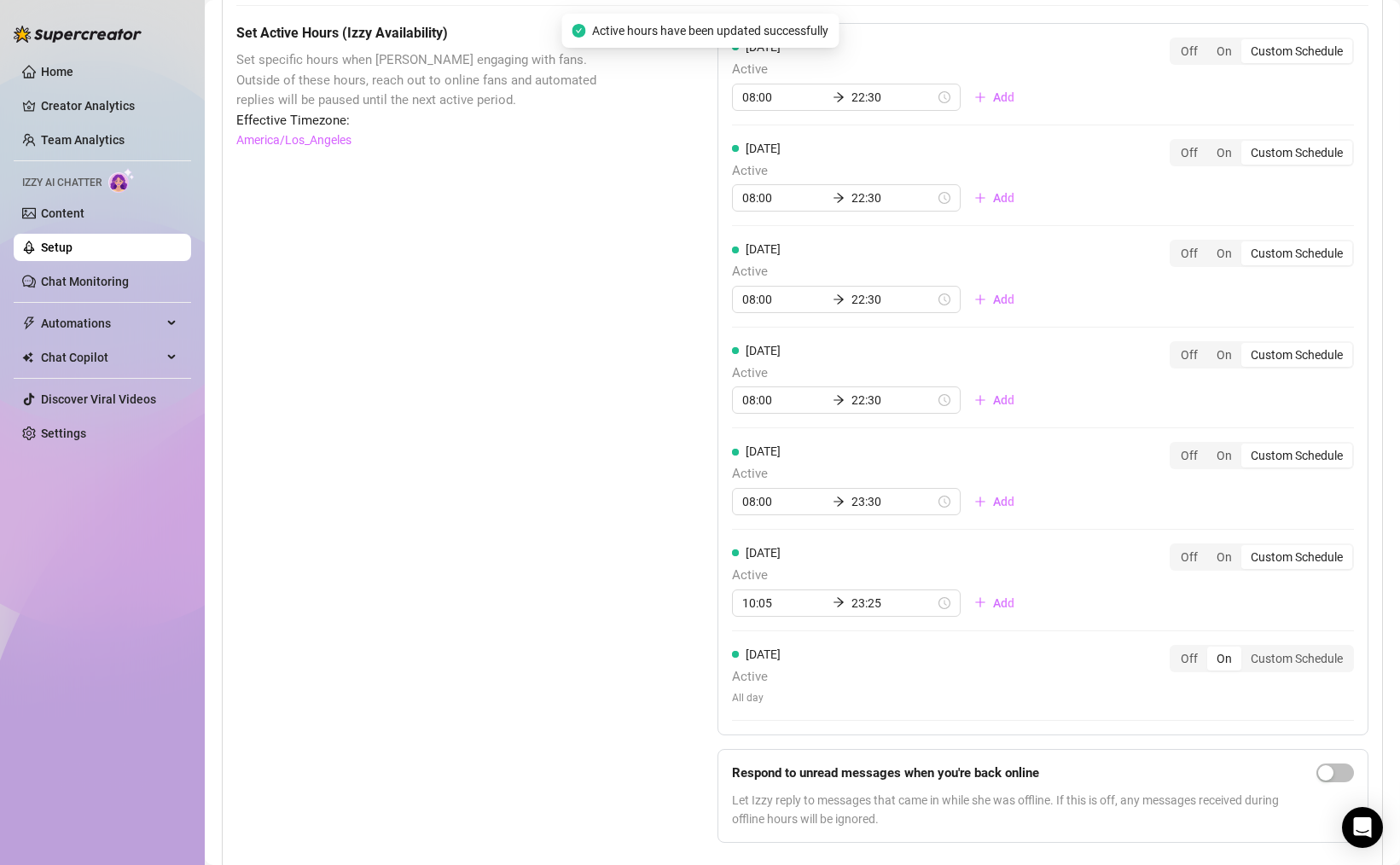
click at [753, 698] on span "All day" at bounding box center [756, 698] width 48 height 16
click at [1281, 656] on div "Custom Schedule" at bounding box center [1297, 658] width 111 height 24
click at [1245, 649] on input "Custom Schedule" at bounding box center [1245, 649] width 0 height 0
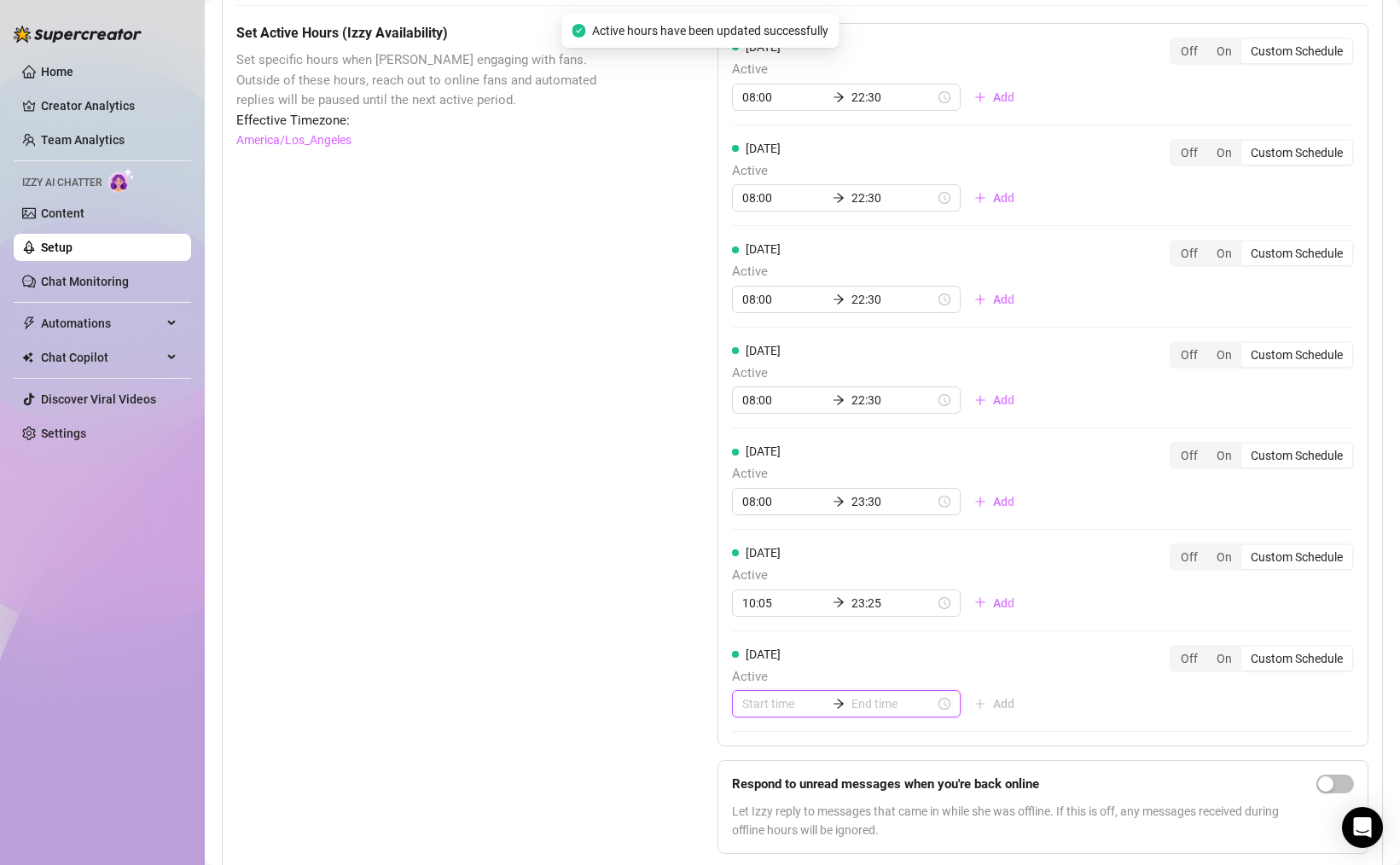
click at [795, 705] on input at bounding box center [784, 703] width 83 height 19
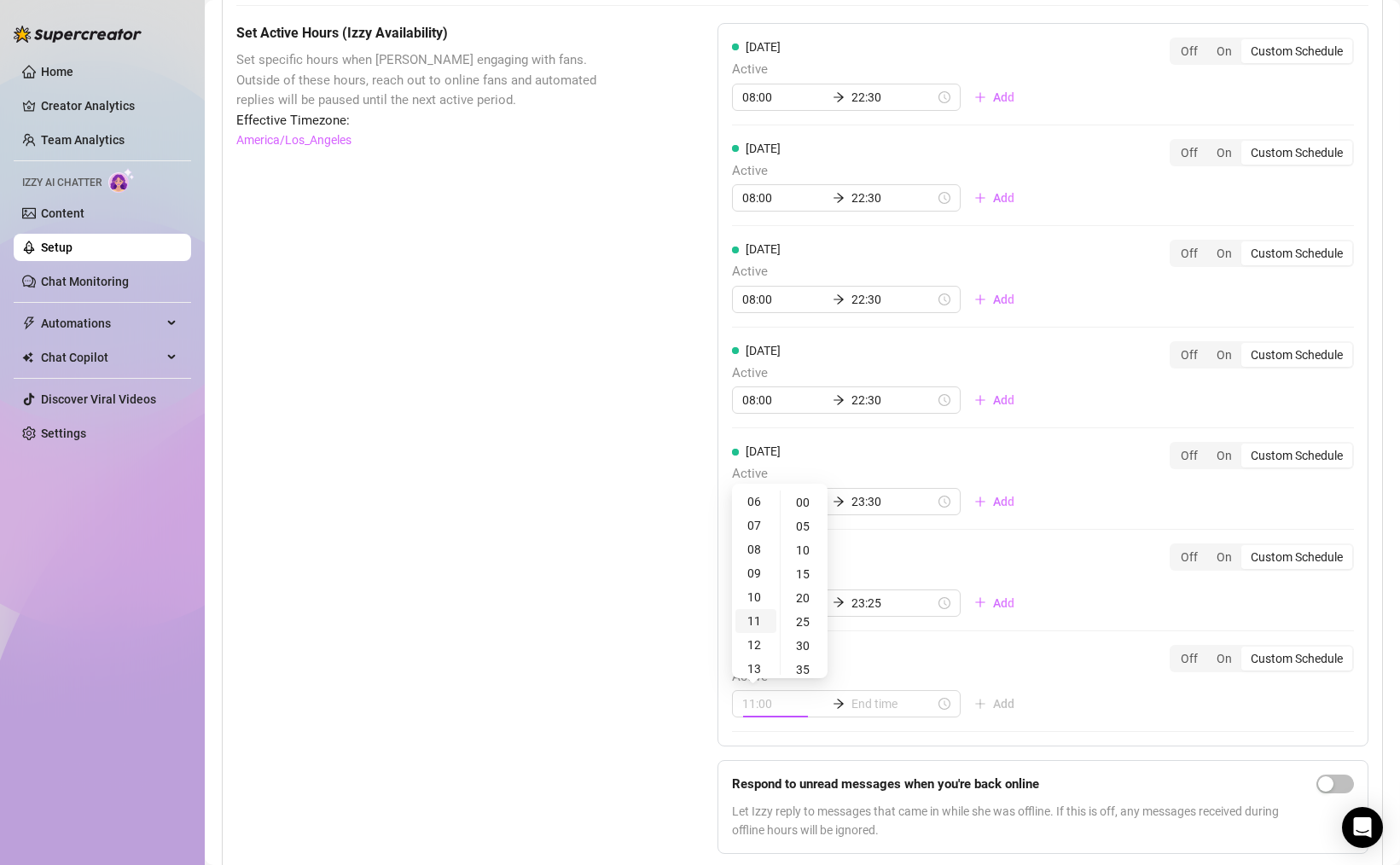
click at [753, 622] on div "11" at bounding box center [756, 621] width 41 height 24
click at [761, 525] on div "10" at bounding box center [756, 522] width 41 height 24
click at [803, 527] on div "05" at bounding box center [804, 526] width 41 height 24
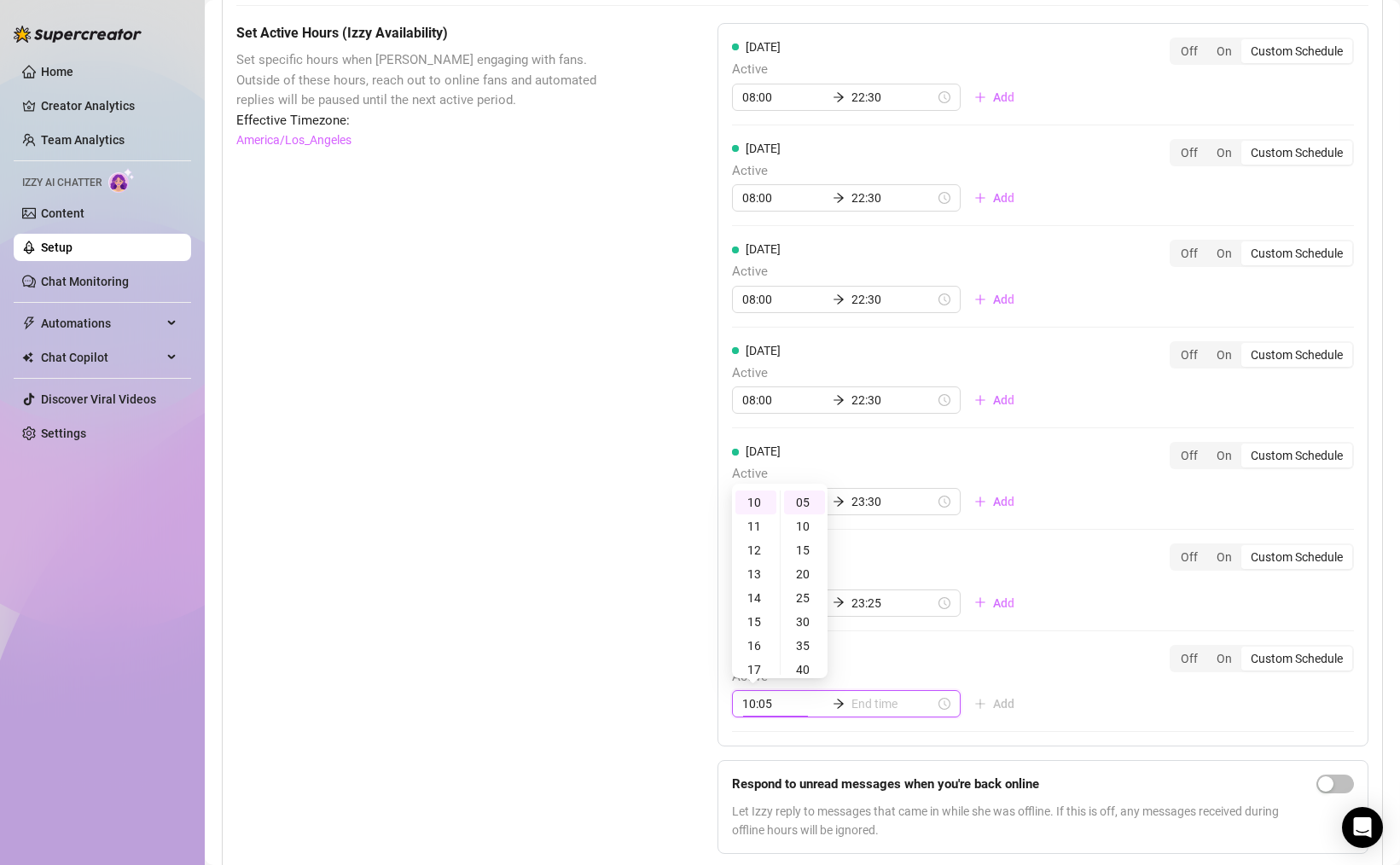
click at [851, 706] on input at bounding box center [892, 703] width 83 height 19
click at [803, 501] on div "23" at bounding box center [803, 502] width 41 height 24
click at [860, 618] on div "30" at bounding box center [852, 621] width 41 height 24
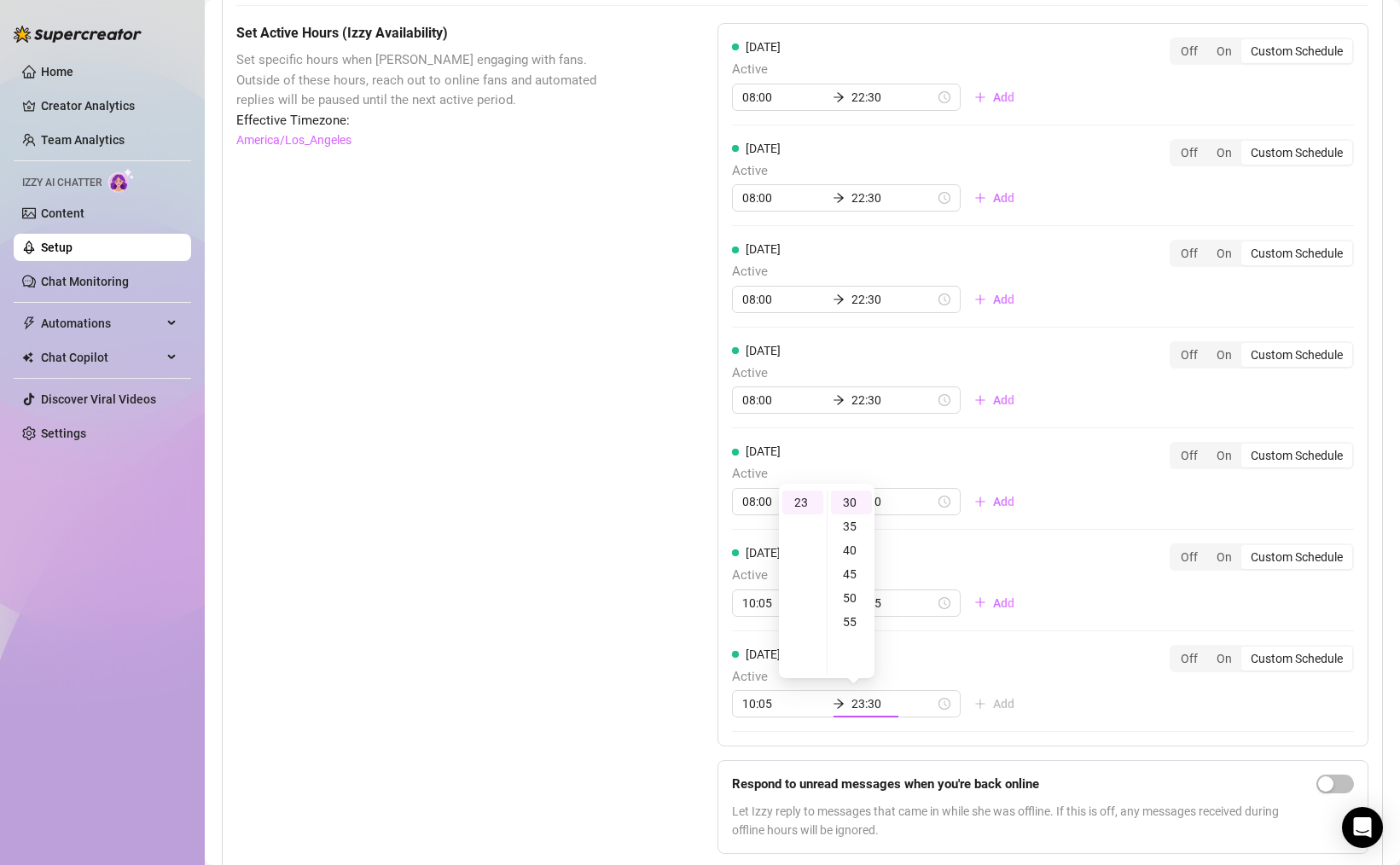
click at [1035, 707] on div "[DATE] Active 08:00 22:30 Add Off On Custom Schedule [DATE] Active 08:00 22:30 …" at bounding box center [1043, 445] width 651 height 844
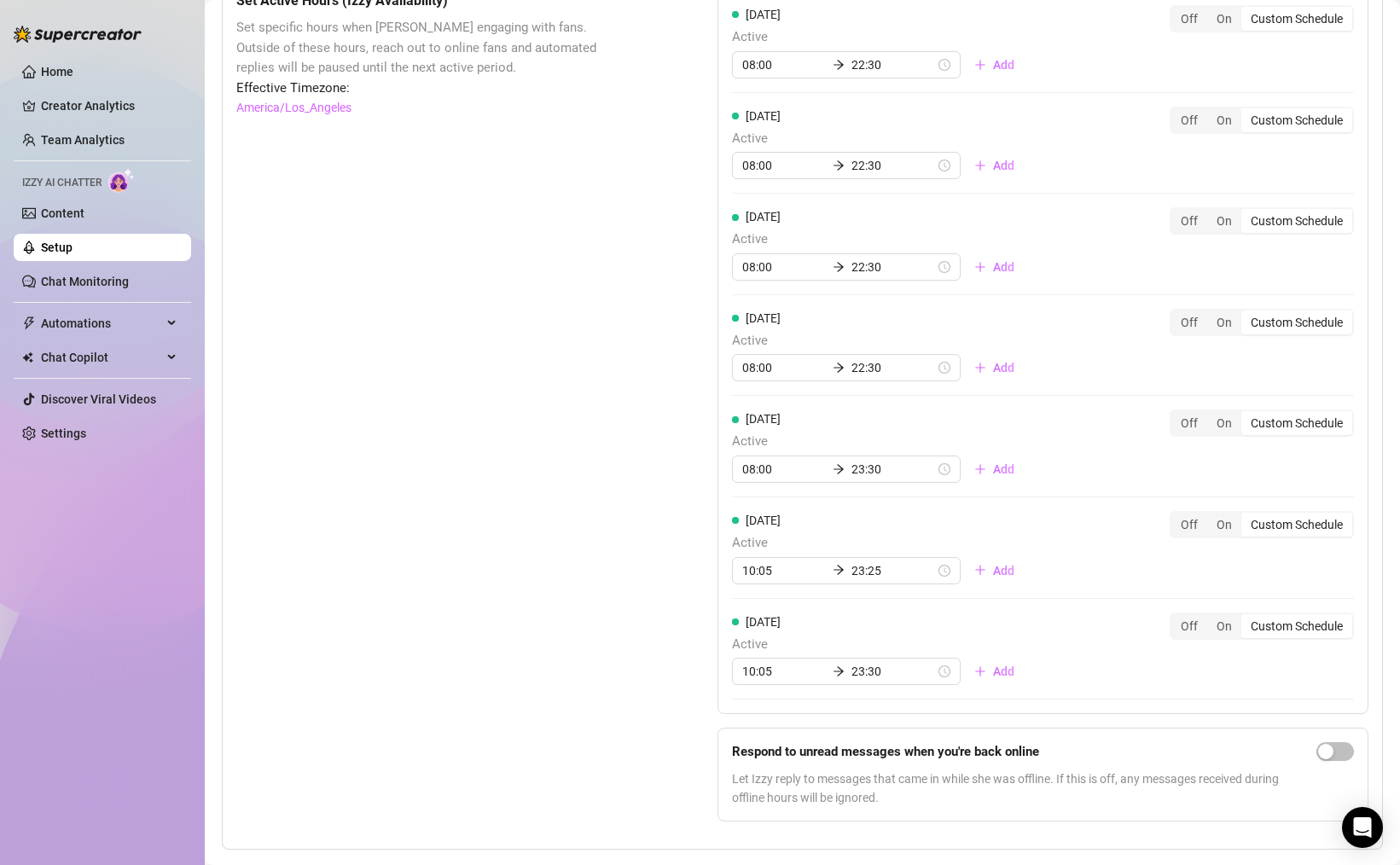
scroll to position [1212, 0]
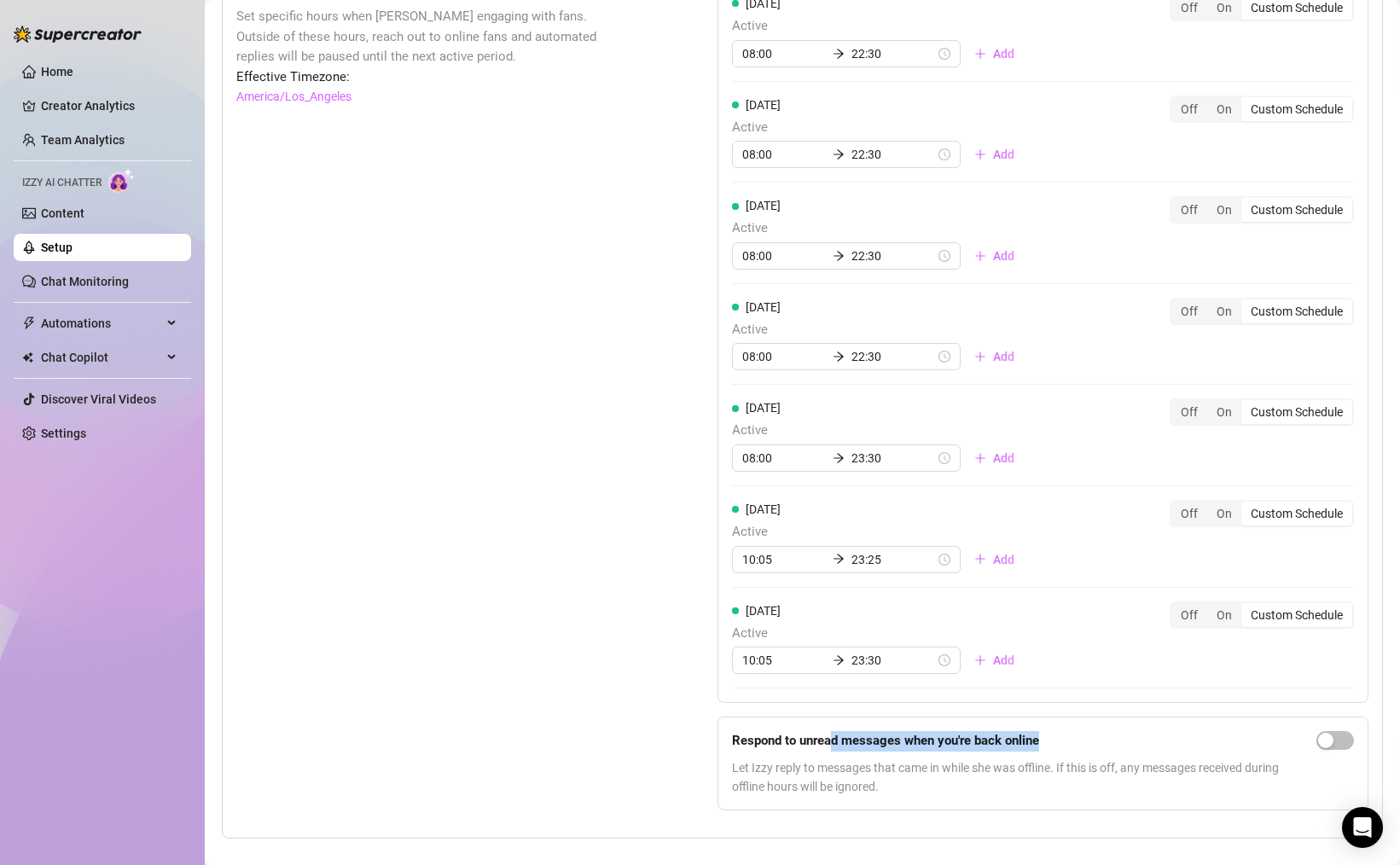
click at [1026, 753] on div "Respond to unread messages when you're back online Let Izzy reply to messages t…" at bounding box center [1020, 763] width 578 height 64
click at [1330, 742] on div "button" at bounding box center [1325, 740] width 15 height 15
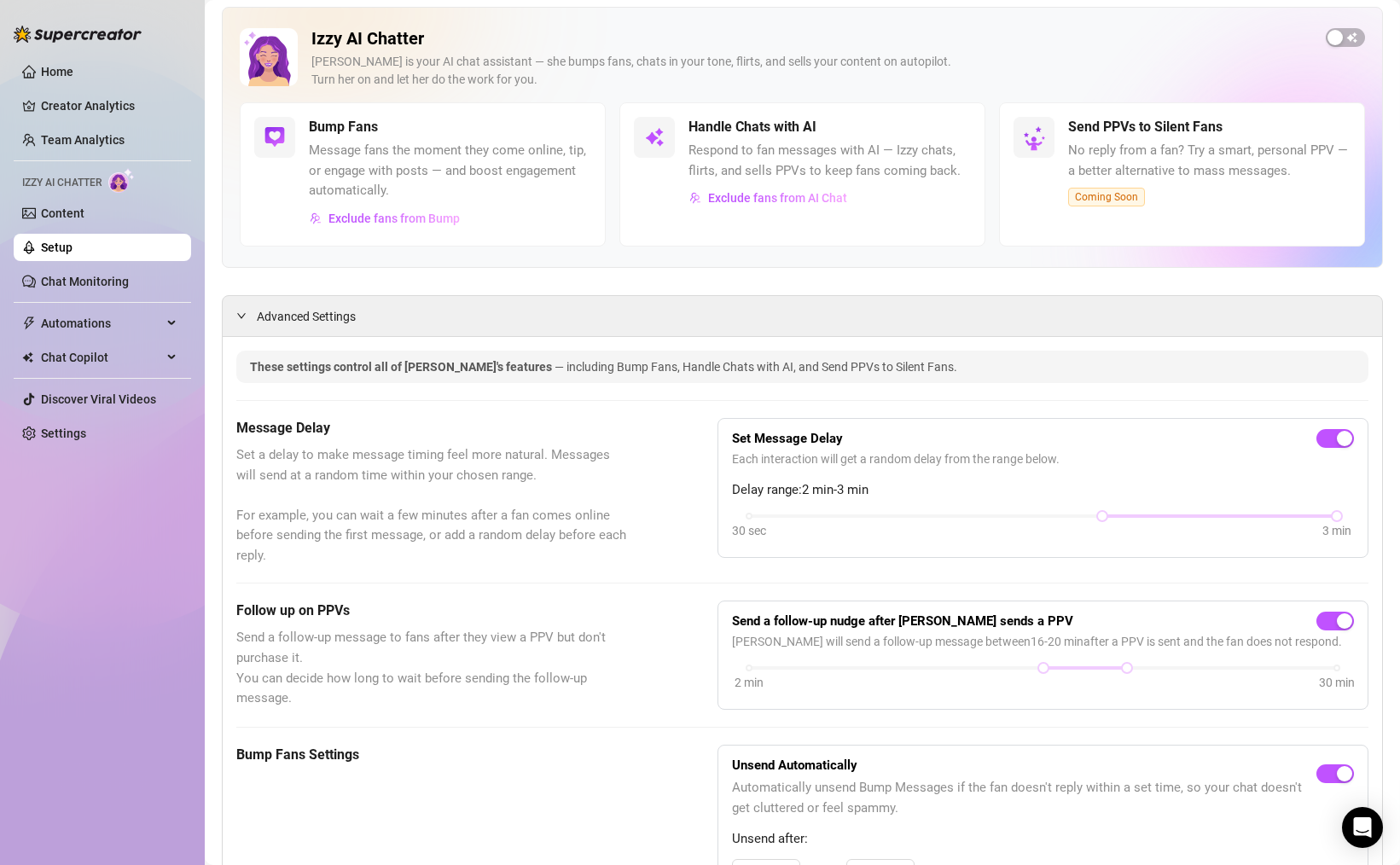
scroll to position [80, 0]
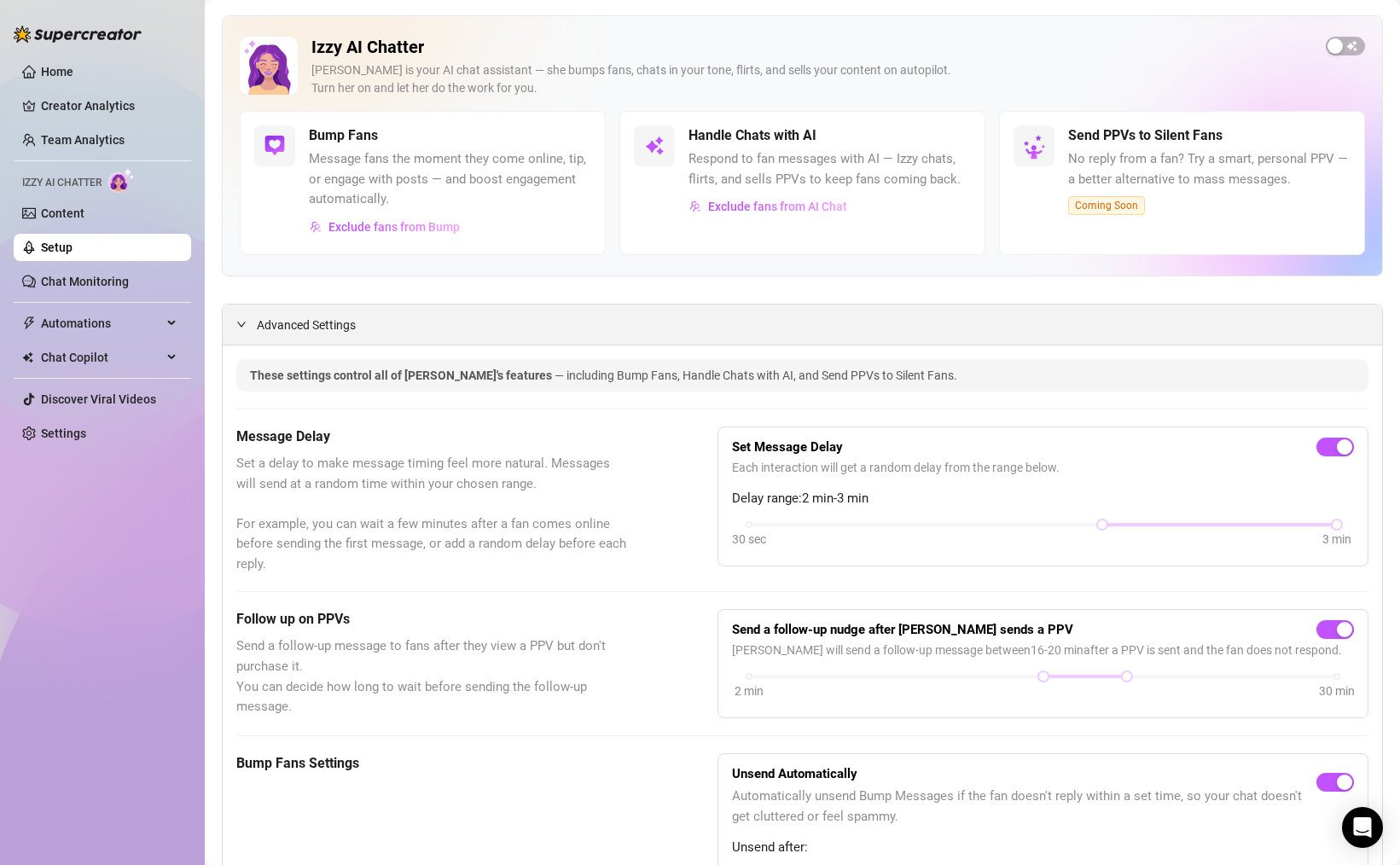
click at [238, 316] on div at bounding box center [246, 323] width 21 height 19
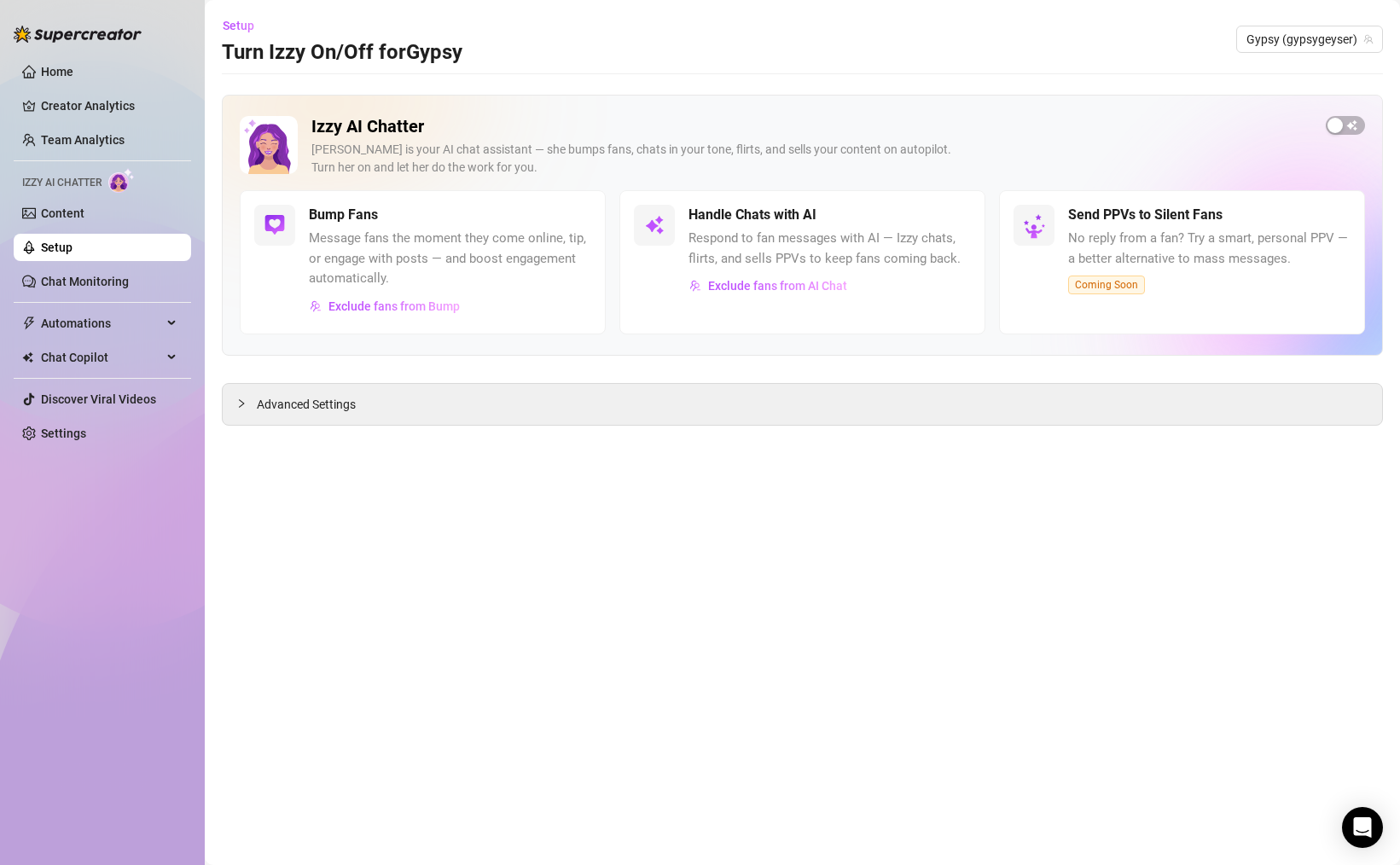
scroll to position [0, 0]
click at [765, 289] on span "Exclude fans from AI Chat" at bounding box center [777, 285] width 139 height 13
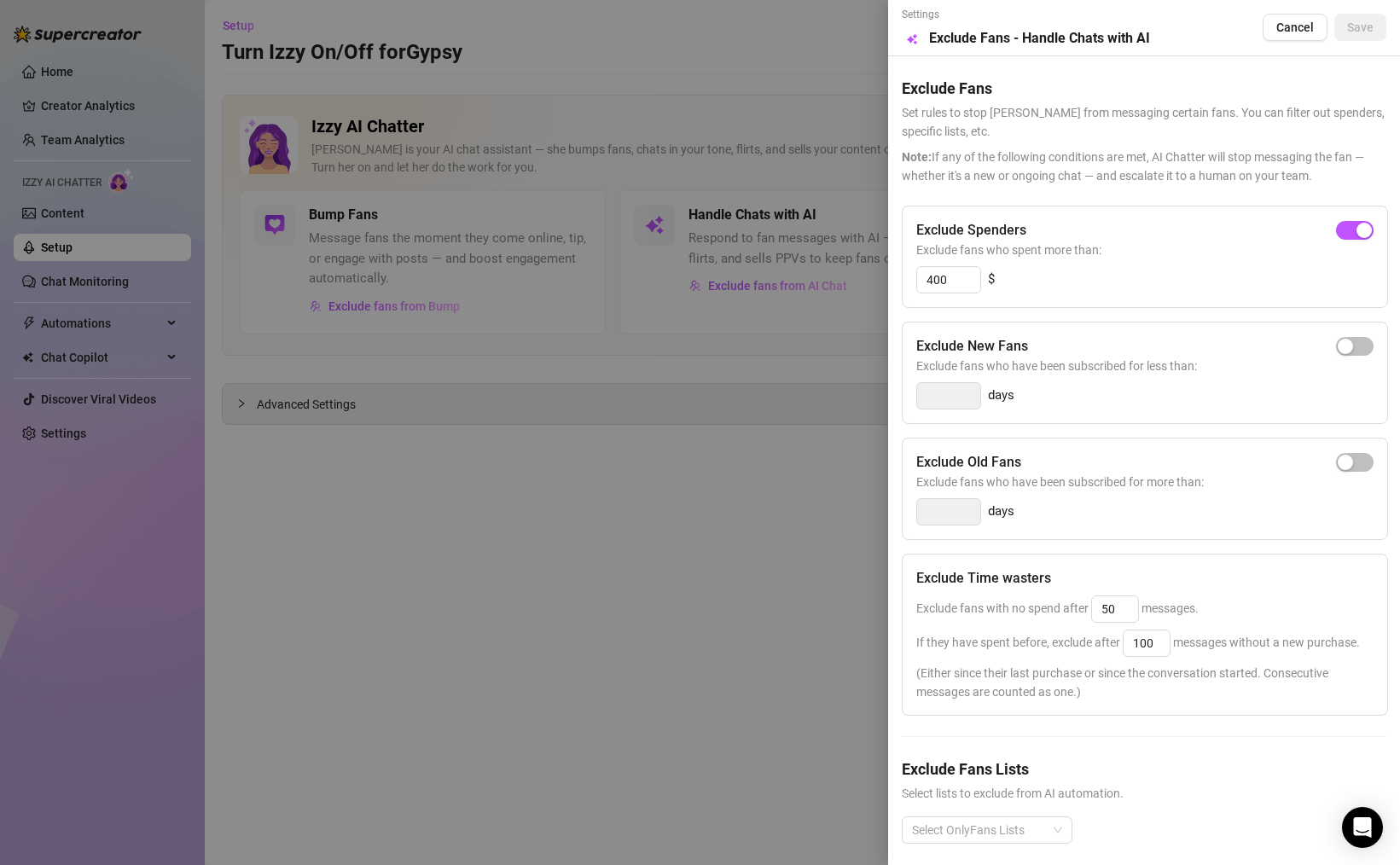
click at [419, 256] on div at bounding box center [700, 432] width 1400 height 865
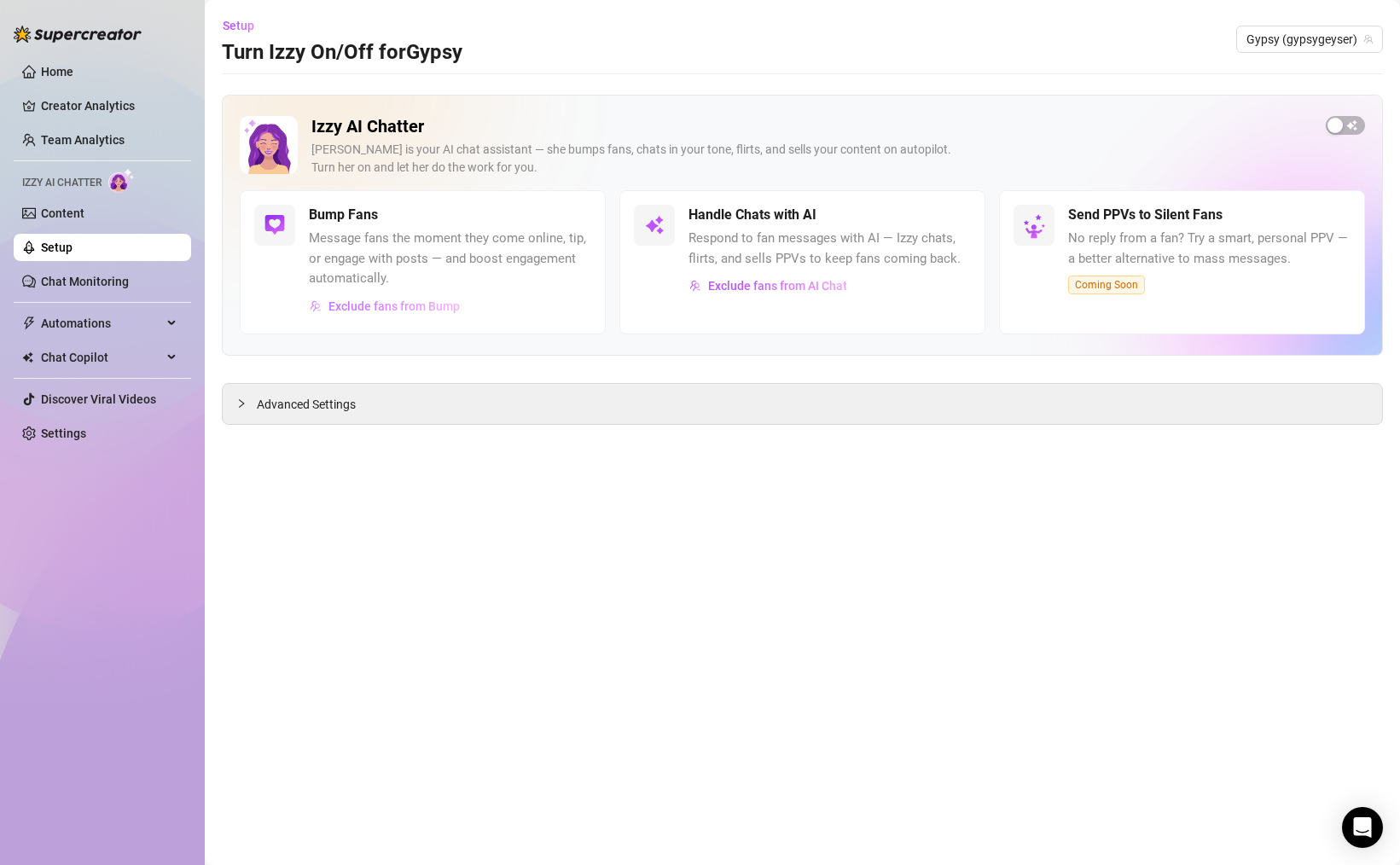
click at [386, 295] on button "Exclude fans from Bump" at bounding box center [385, 306] width 152 height 27
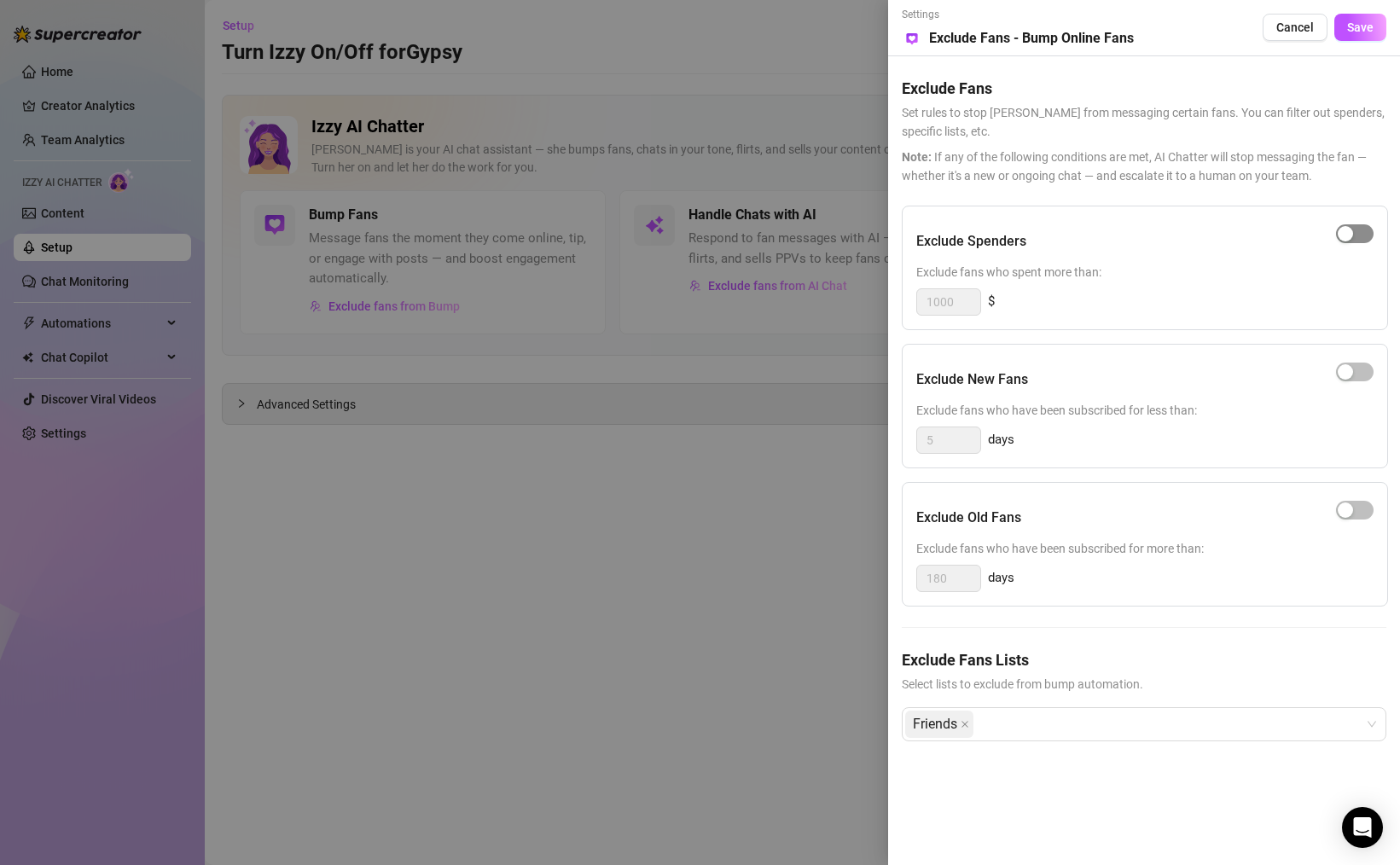
click at [1352, 232] on div "button" at bounding box center [1344, 233] width 15 height 15
drag, startPoint x: 960, startPoint y: 297, endPoint x: 908, endPoint y: 295, distance: 52.0
click at [908, 295] on div "Exclude Spenders Exclude fans who spent more than: 1000 $" at bounding box center [1145, 268] width 486 height 124
click at [1088, 347] on div "Exclude New Fans Exclude fans who have been subscribed for less than: 5 days" at bounding box center [1145, 406] width 486 height 124
drag, startPoint x: 1141, startPoint y: 414, endPoint x: 1202, endPoint y: 414, distance: 61.0
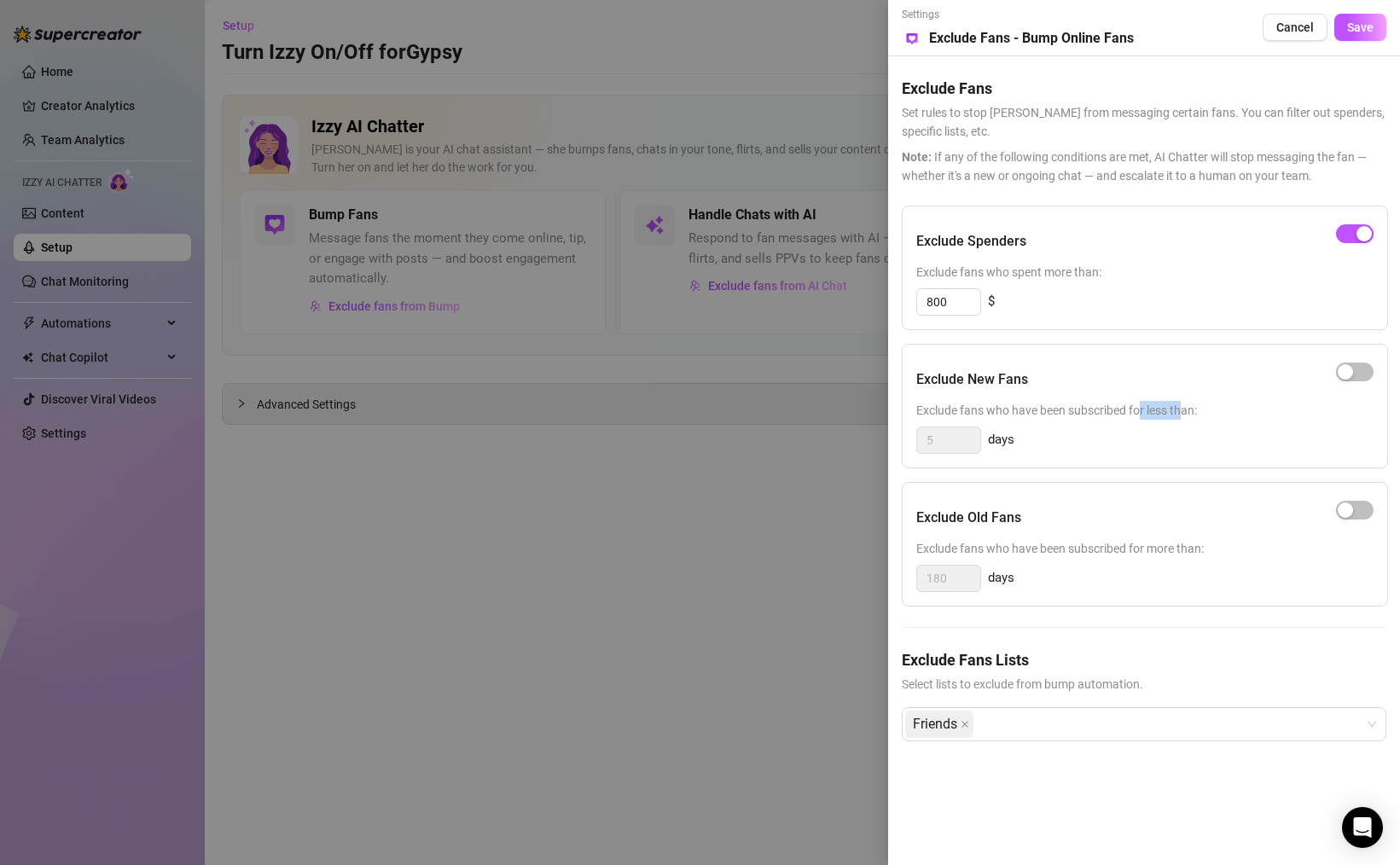
click at [1189, 414] on span "Exclude fans who have been subscribed for less than:" at bounding box center [1145, 410] width 457 height 19
click at [1131, 547] on span "Exclude fans who have been subscribed for more than:" at bounding box center [1145, 548] width 457 height 19
click at [1353, 513] on span "button" at bounding box center [1354, 510] width 38 height 19
drag, startPoint x: 961, startPoint y: 576, endPoint x: 879, endPoint y: 564, distance: 82.9
click at [879, 564] on div "Settings Preview Exclude Fans - Bump Online Fans Cancel Save Exclude Fans Set r…" at bounding box center [700, 432] width 1400 height 865
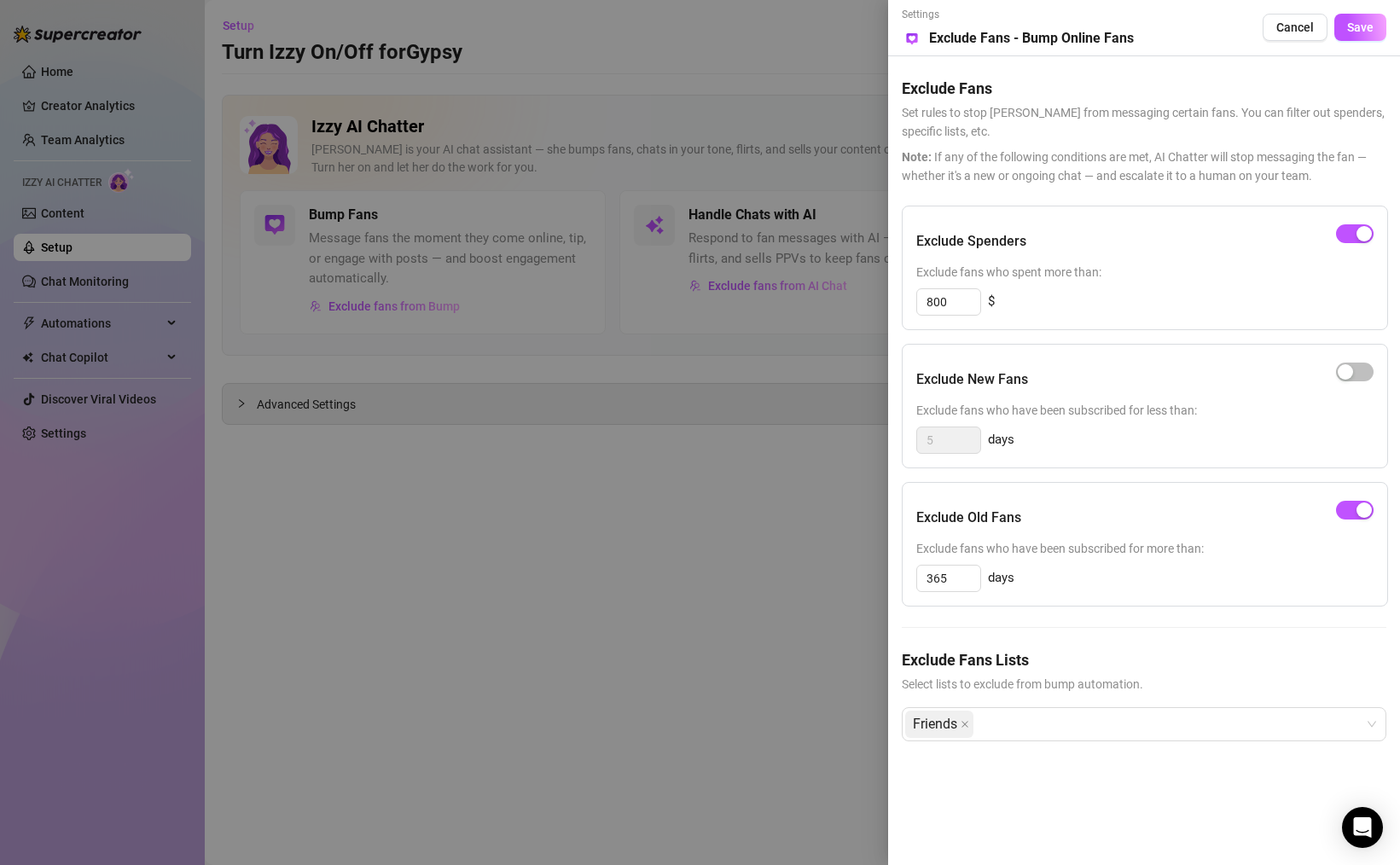
click at [1102, 630] on div "Exclude Spenders Exclude fans who spent more than: 800 $ Exclude New Fans Exclu…" at bounding box center [1144, 487] width 485 height 563
drag, startPoint x: 1358, startPoint y: 36, endPoint x: 1353, endPoint y: 60, distance: 24.5
click at [1358, 36] on button "Save" at bounding box center [1361, 27] width 52 height 27
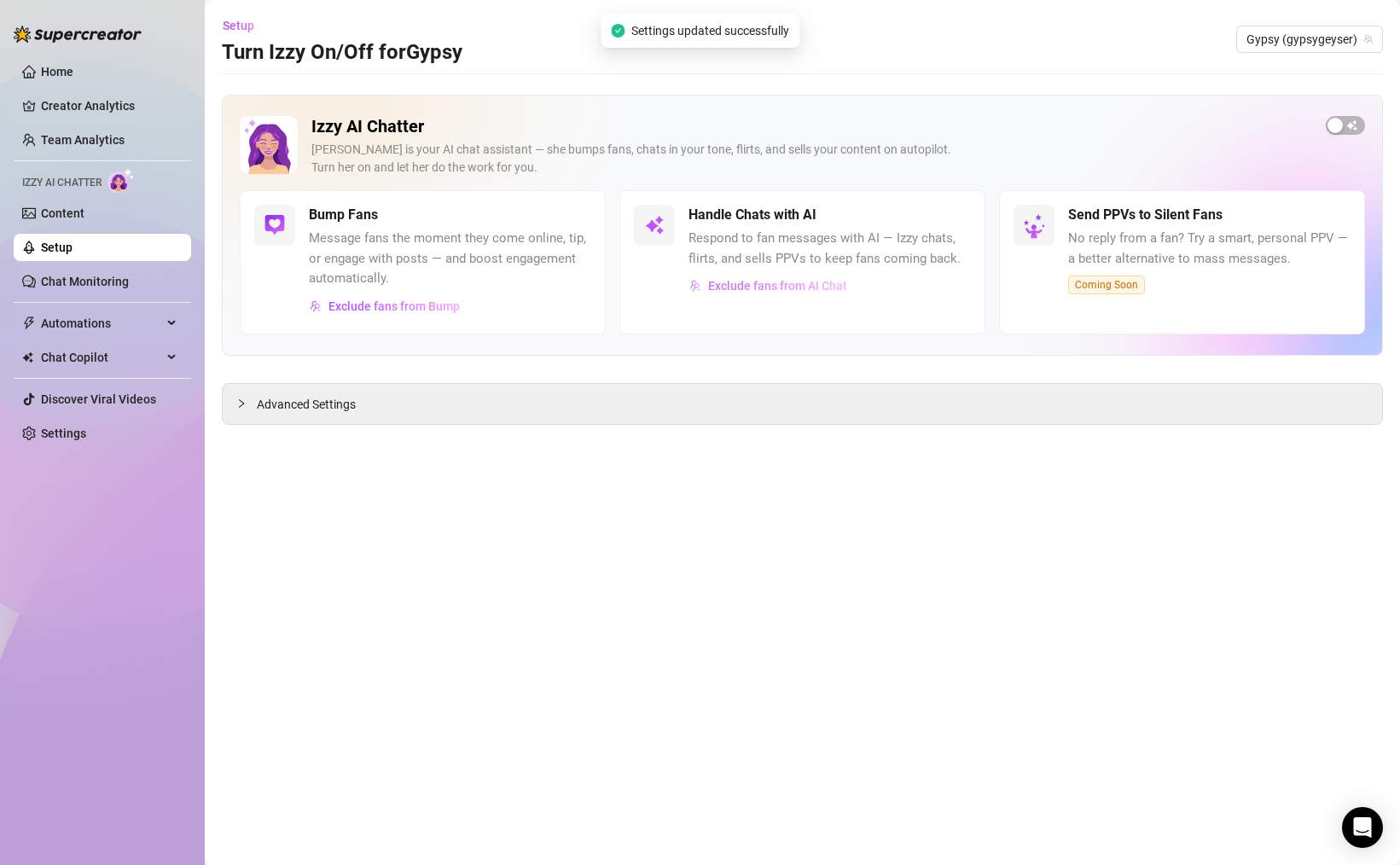
click at [732, 273] on button "Exclude fans from AI Chat" at bounding box center [769, 286] width 159 height 27
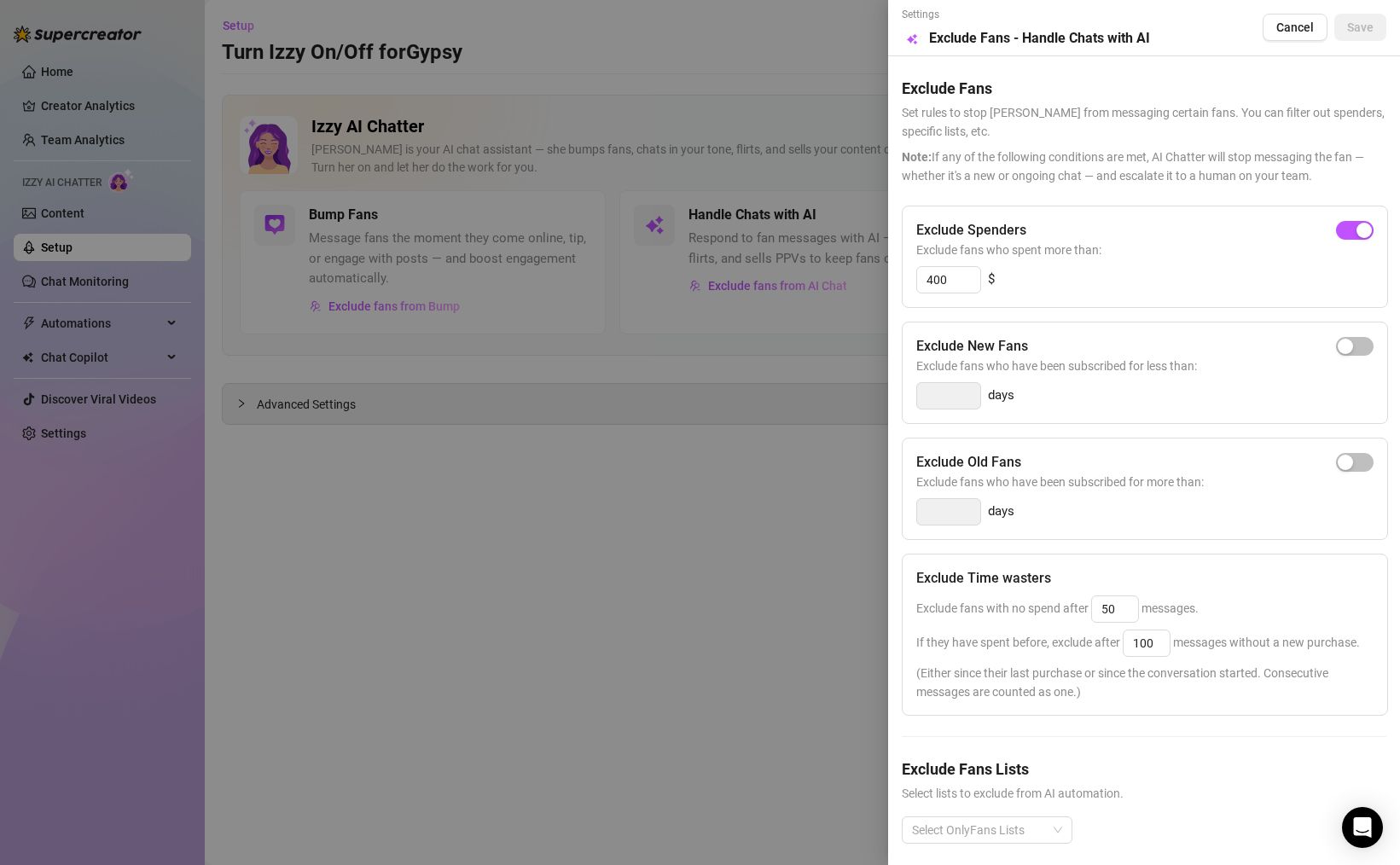
scroll to position [13, 0]
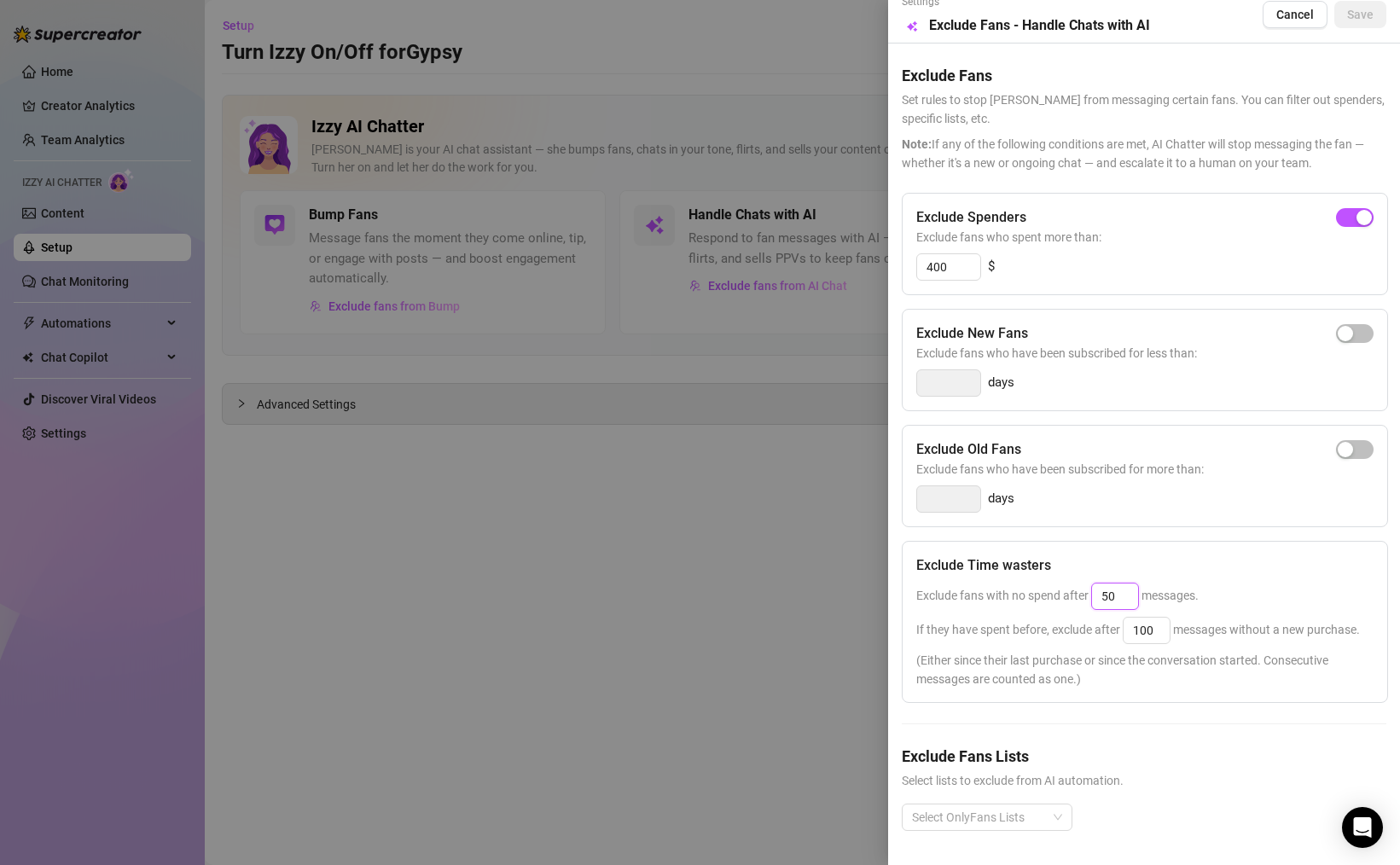
drag, startPoint x: 1119, startPoint y: 595, endPoint x: 1048, endPoint y: 585, distance: 71.7
click at [1048, 585] on div "Exclude fans with no spend after 50 messages." at bounding box center [1145, 595] width 457 height 27
drag, startPoint x: 982, startPoint y: 629, endPoint x: 1080, endPoint y: 627, distance: 98.0
click at [1080, 627] on span "If they have spent before, exclude after 100 messages without a new purchase." at bounding box center [1138, 629] width 443 height 13
drag, startPoint x: 1038, startPoint y: 593, endPoint x: 1061, endPoint y: 593, distance: 23.0
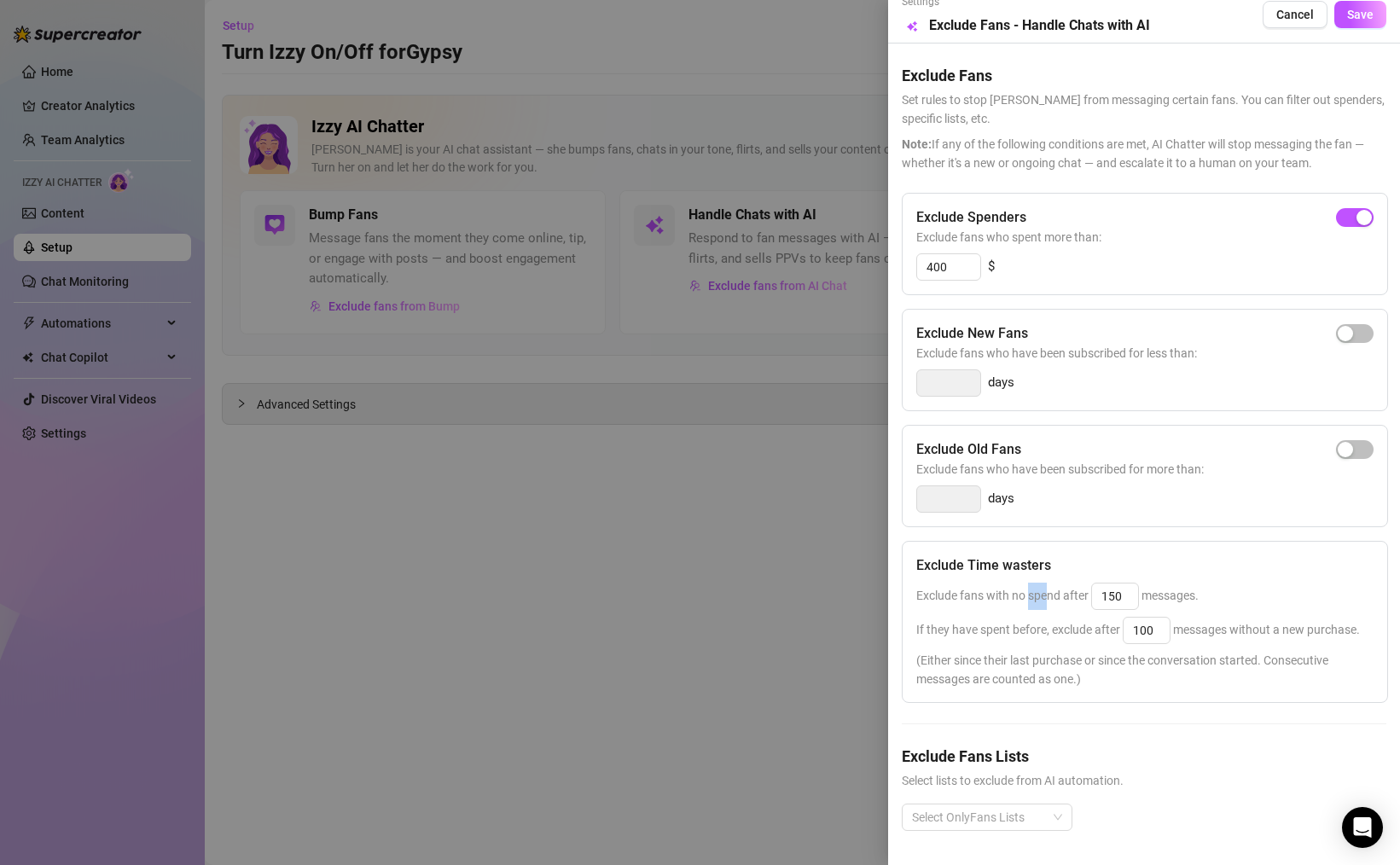
click at [1055, 593] on span "Exclude fans with no spend after 150 messages." at bounding box center [1057, 595] width 282 height 13
click at [1085, 629] on span "If they have spent before, exclude after 100 messages without a new purchase." at bounding box center [1138, 629] width 443 height 13
drag, startPoint x: 1146, startPoint y: 626, endPoint x: 1116, endPoint y: 623, distance: 30.1
click at [1116, 623] on span "If they have spent before, exclude after 100 messages without a new purchase." at bounding box center [1138, 629] width 443 height 13
drag, startPoint x: 1124, startPoint y: 601, endPoint x: 1043, endPoint y: 592, distance: 81.5
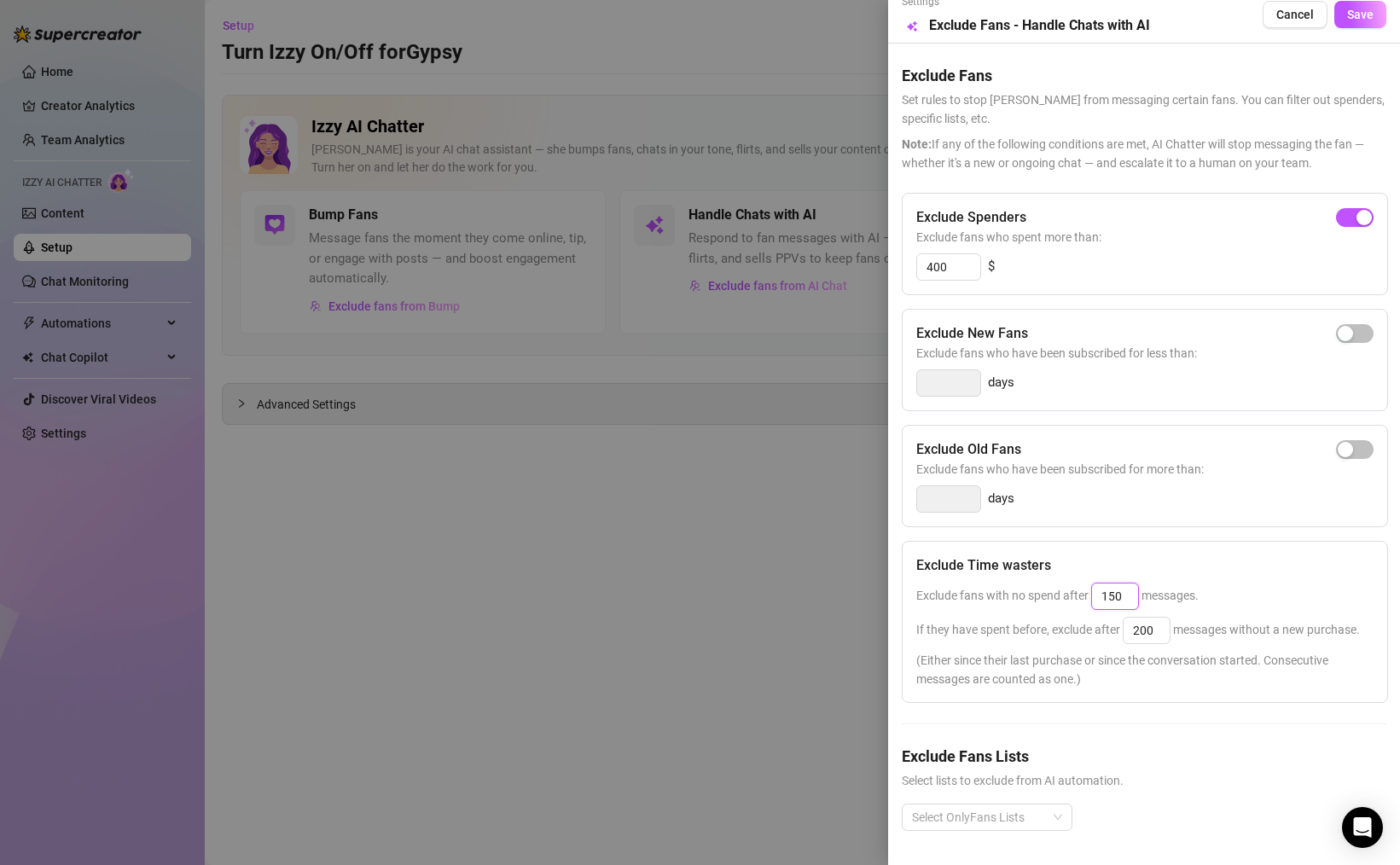
click at [1043, 592] on span "Exclude fans with no spend after 150 messages." at bounding box center [1057, 595] width 282 height 13
click at [1164, 625] on input "200" at bounding box center [1146, 630] width 46 height 26
drag, startPoint x: 1162, startPoint y: 628, endPoint x: 1121, endPoint y: 624, distance: 41.2
click at [1121, 624] on span "If they have spent before, exclude after 200 messages without a new purchase." at bounding box center [1138, 629] width 443 height 13
click at [1053, 816] on div "Select OnlyFans Lists" at bounding box center [987, 817] width 170 height 27
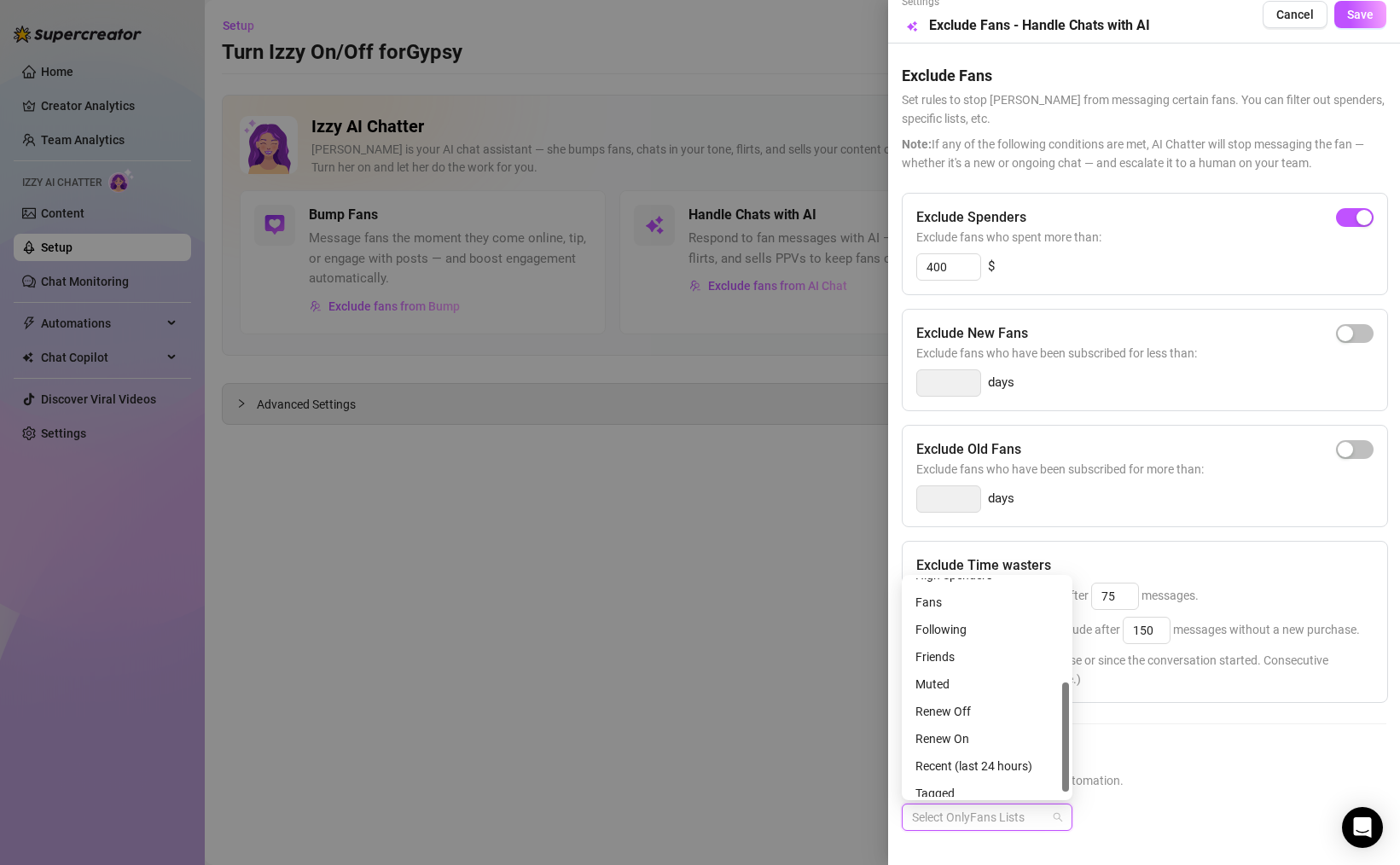
scroll to position [209, 0]
click at [953, 655] on div "Friends" at bounding box center [987, 655] width 143 height 19
click at [961, 626] on div "Following" at bounding box center [987, 628] width 143 height 19
click at [988, 688] on div "Muted" at bounding box center [987, 682] width 143 height 19
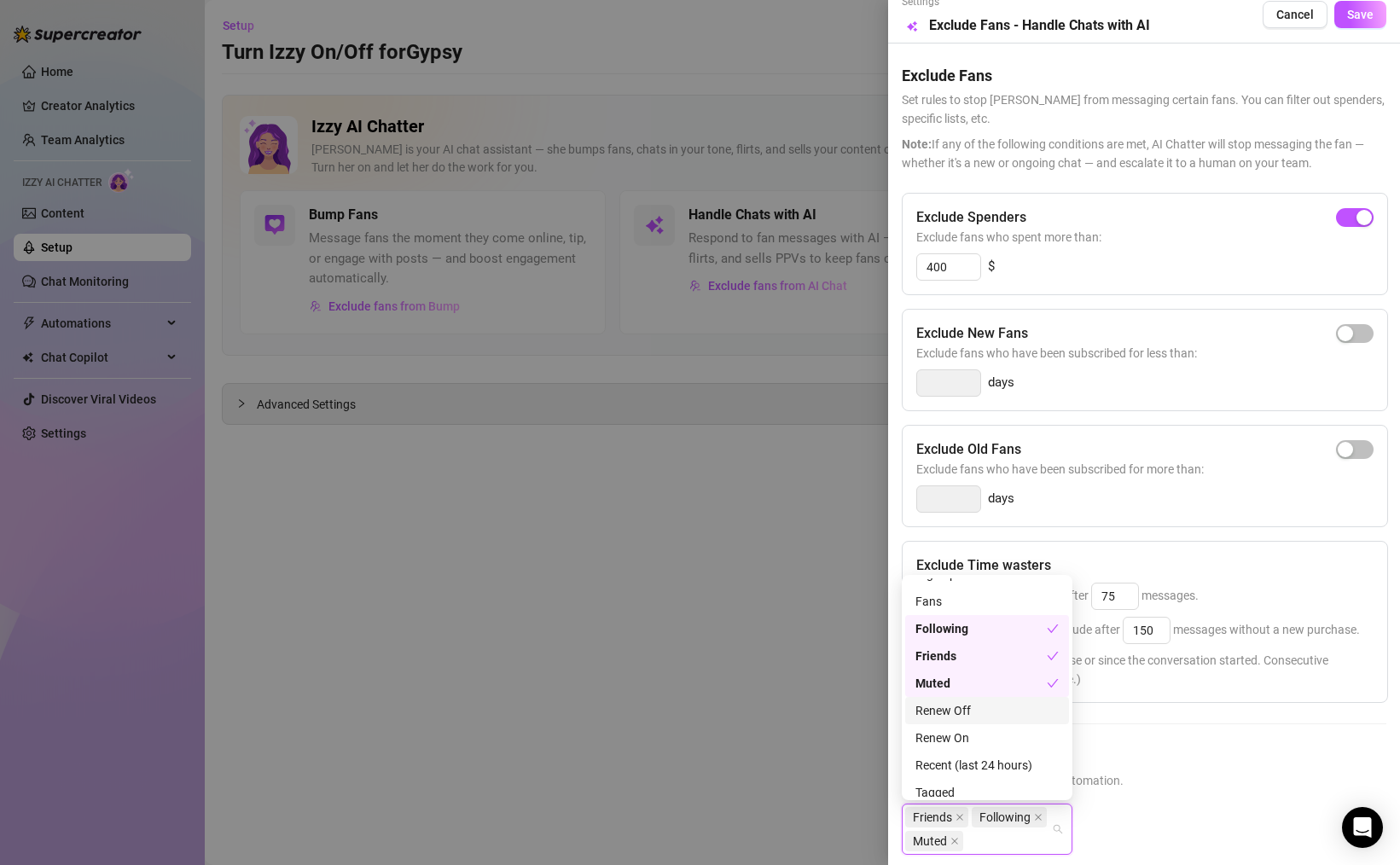
scroll to position [218, 0]
click at [959, 779] on div "Tagged" at bounding box center [987, 783] width 143 height 19
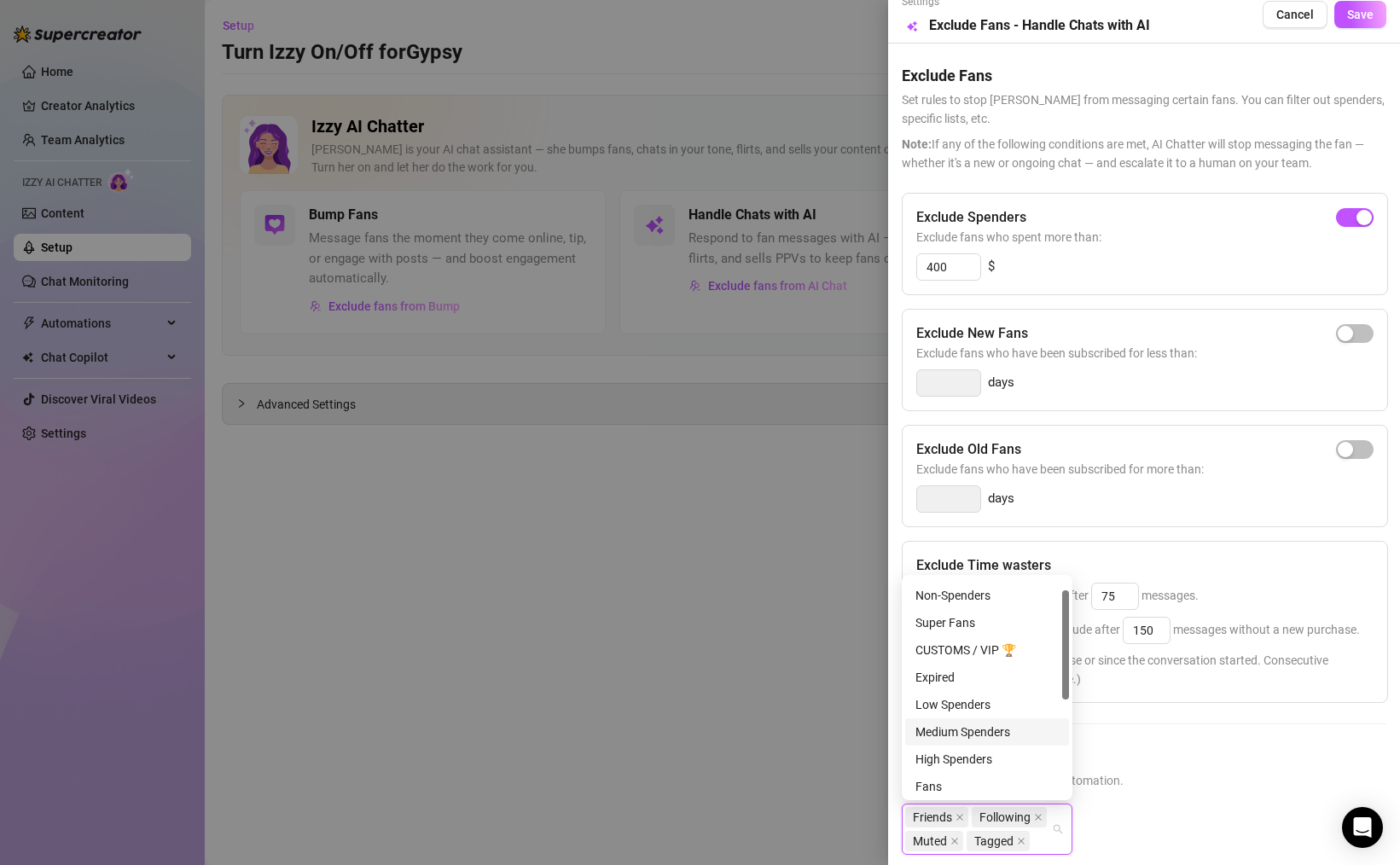
scroll to position [0, 0]
click at [981, 724] on div "Low Spenders" at bounding box center [987, 728] width 143 height 19
click at [983, 726] on div "Low Spenders" at bounding box center [981, 728] width 132 height 19
click at [972, 623] on div "Non-Spenders" at bounding box center [987, 619] width 143 height 19
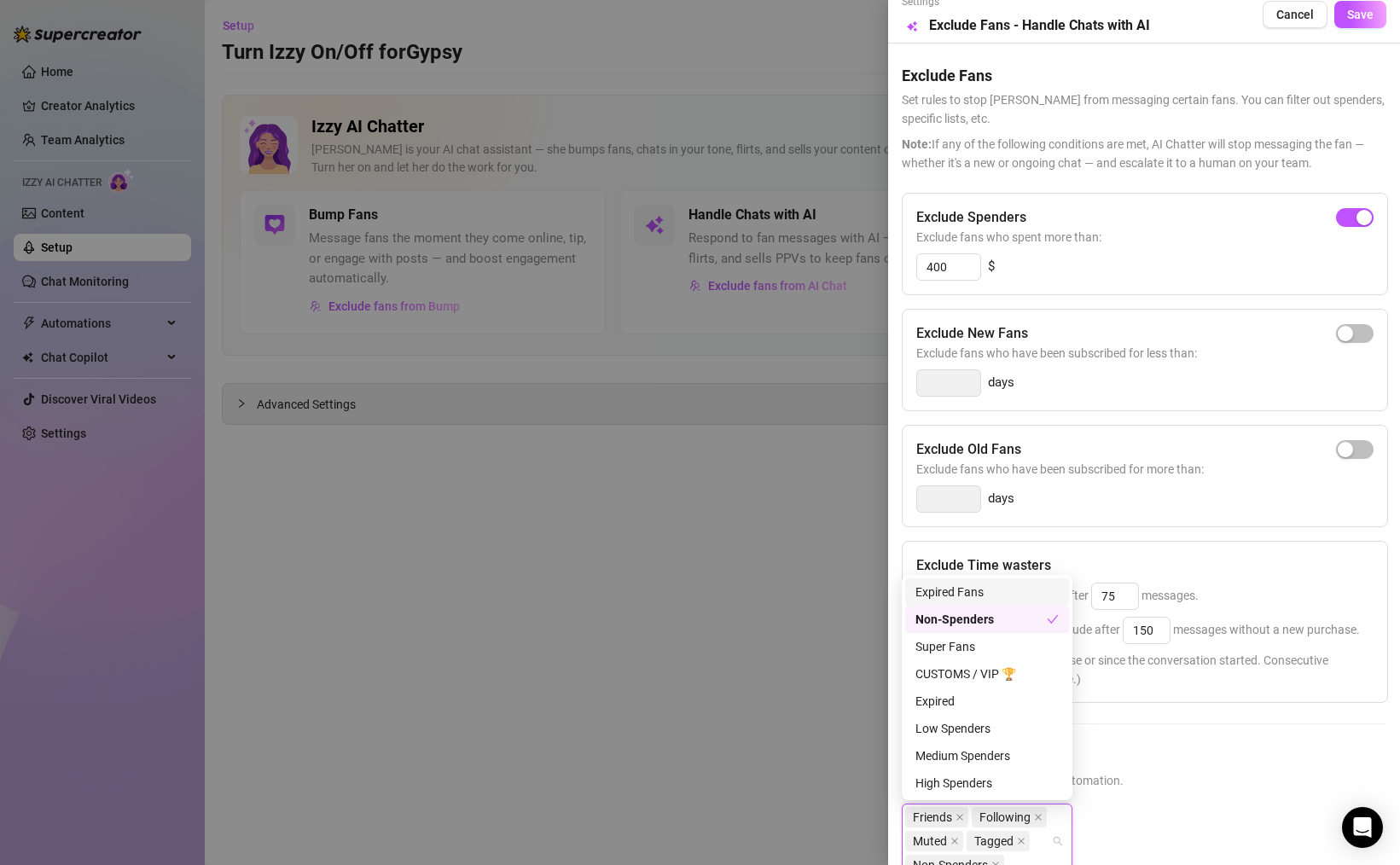
click at [961, 595] on div "Expired Fans" at bounding box center [987, 591] width 143 height 19
click at [956, 592] on div "Expired Fans" at bounding box center [981, 591] width 132 height 19
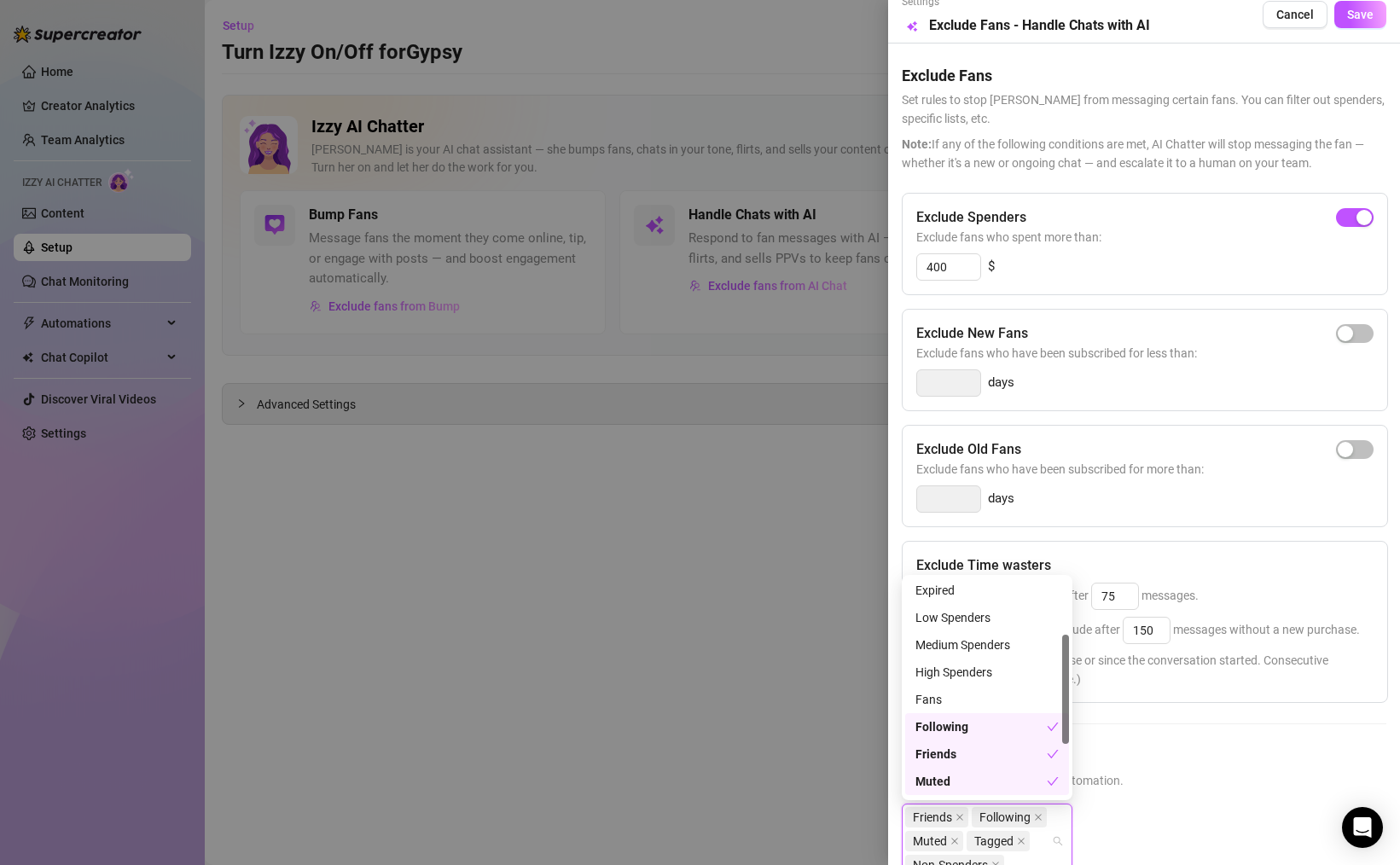
scroll to position [113, 0]
click at [1140, 751] on h5 "Exclude Fans Lists" at bounding box center [1144, 756] width 485 height 23
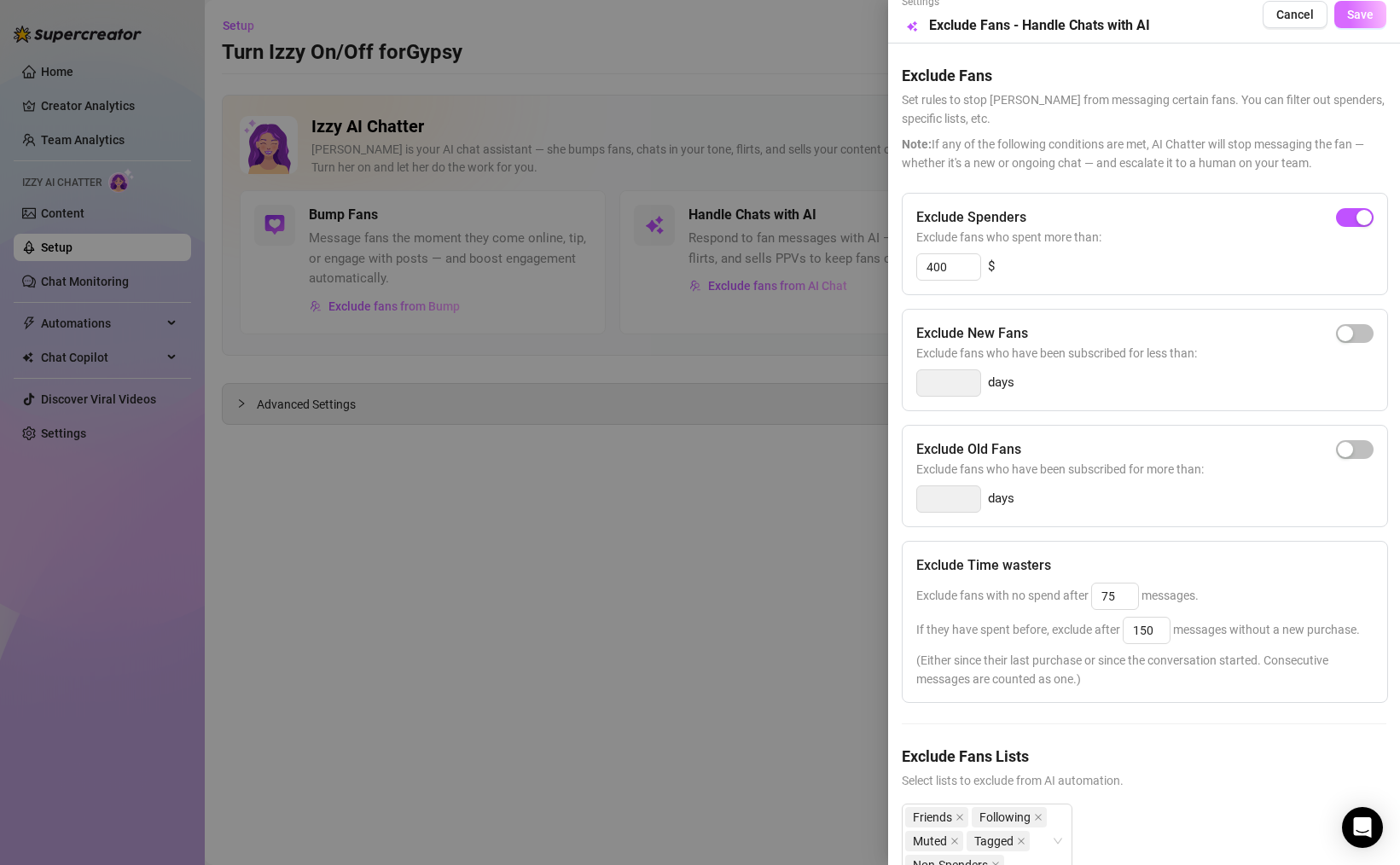
click at [1362, 22] on button "Save" at bounding box center [1361, 14] width 52 height 27
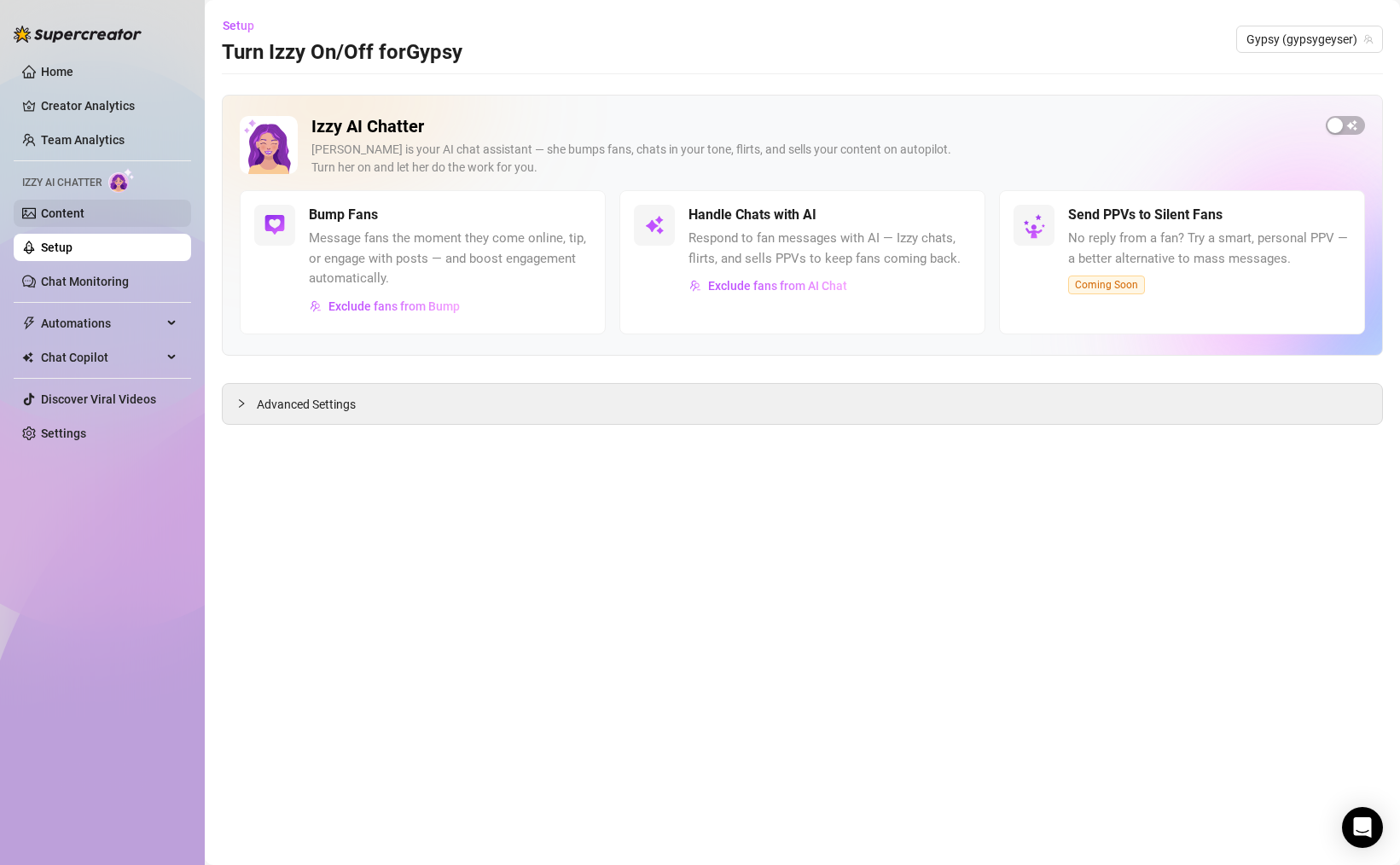
click at [70, 219] on link "Content" at bounding box center [63, 212] width 44 height 13
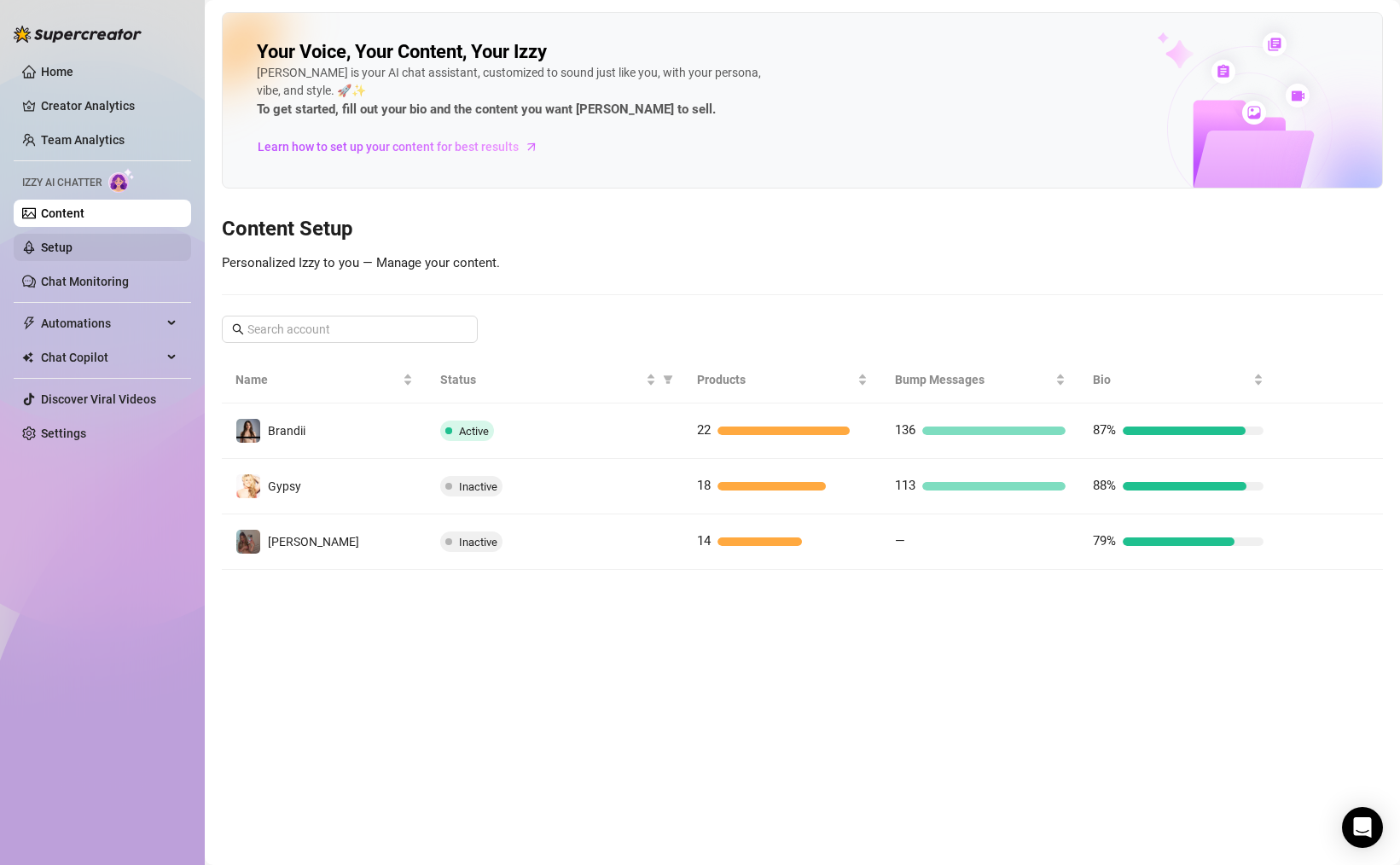
drag, startPoint x: 76, startPoint y: 244, endPoint x: 113, endPoint y: 247, distance: 37.1
click at [73, 244] on link "Setup" at bounding box center [56, 247] width 31 height 13
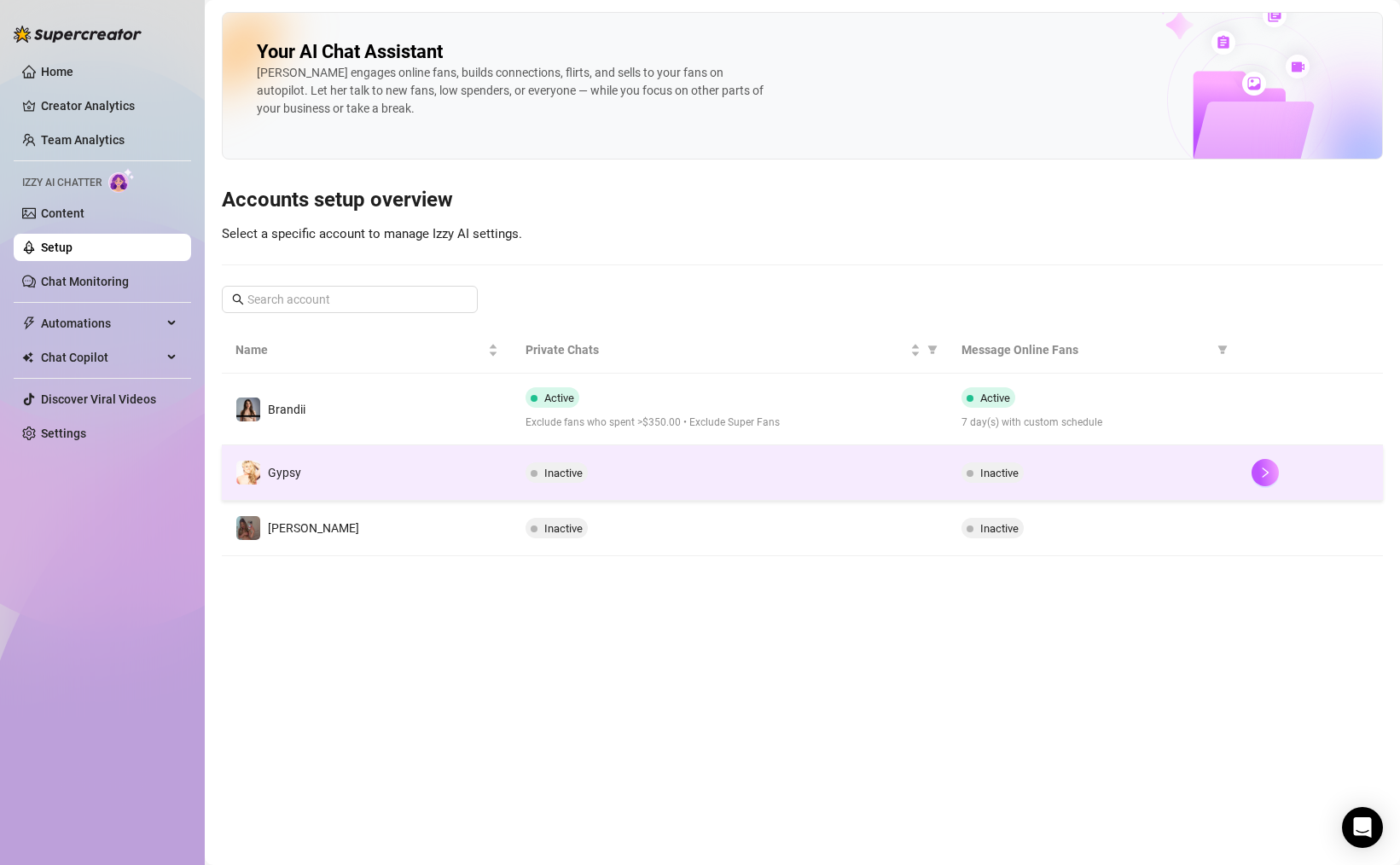
click at [802, 487] on td "Inactive" at bounding box center [729, 473] width 435 height 56
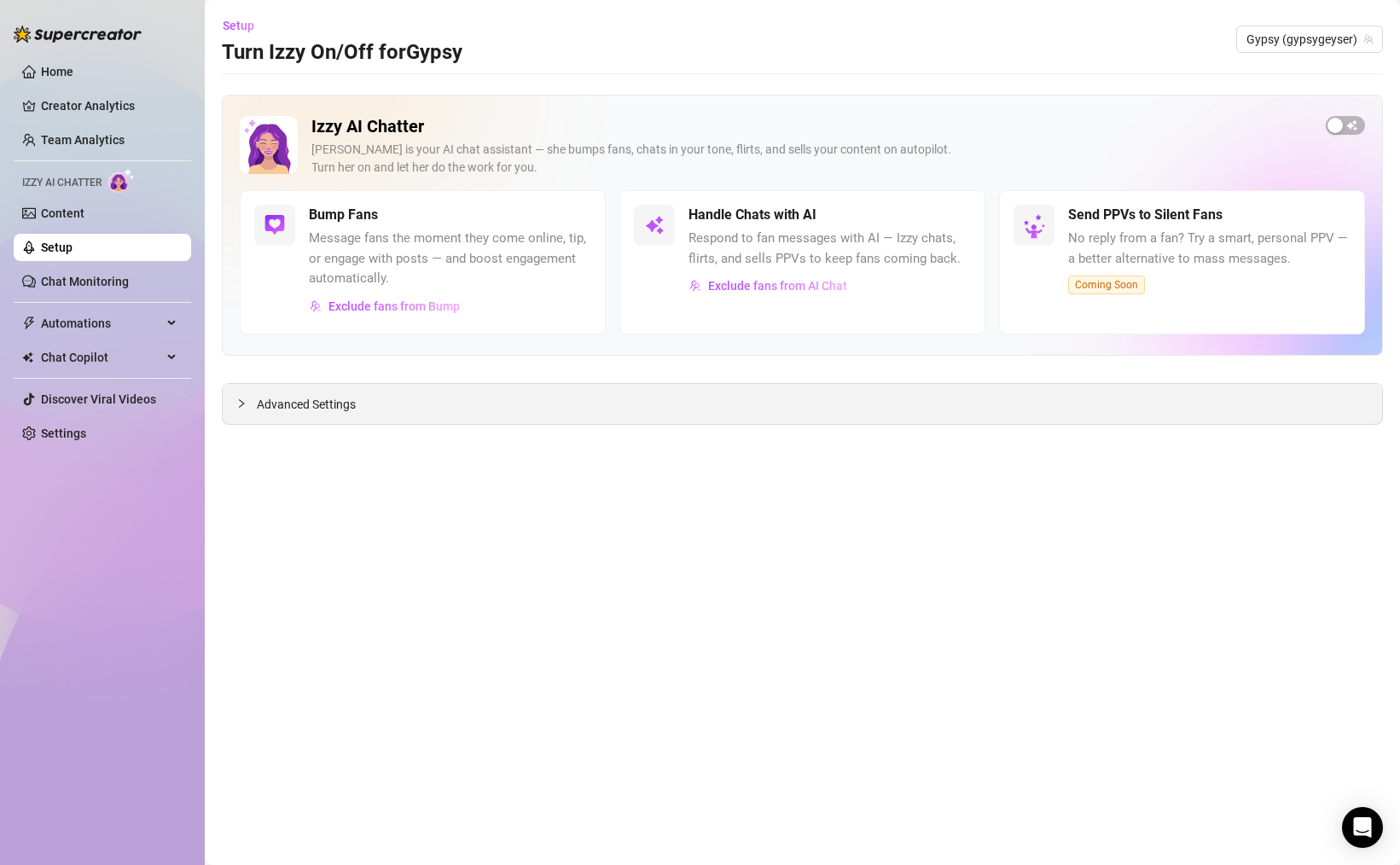
click at [276, 405] on span "Advanced Settings" at bounding box center [306, 404] width 99 height 19
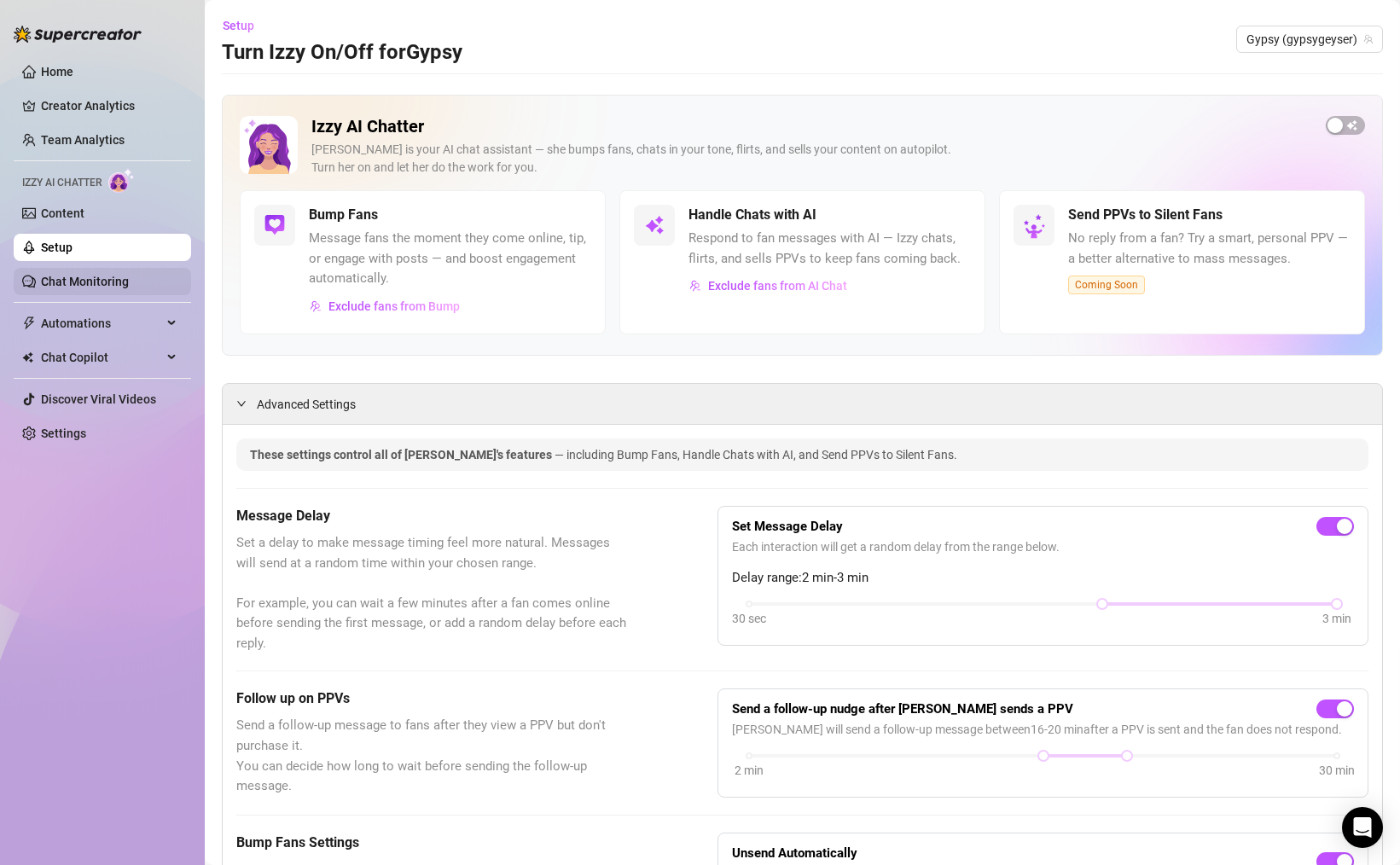
click at [57, 278] on link "Chat Monitoring" at bounding box center [85, 281] width 88 height 13
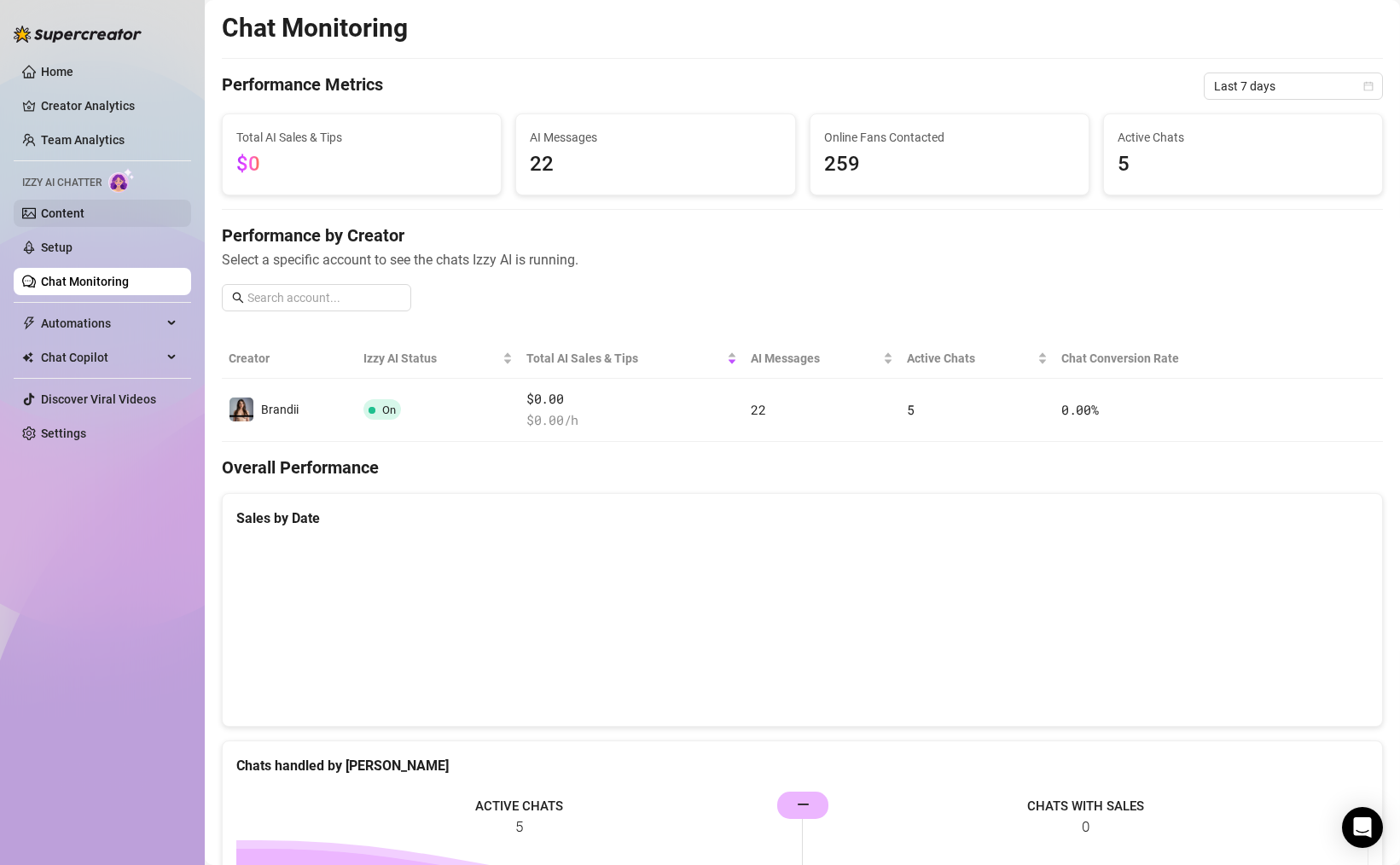
click at [55, 211] on link "Content" at bounding box center [63, 212] width 44 height 13
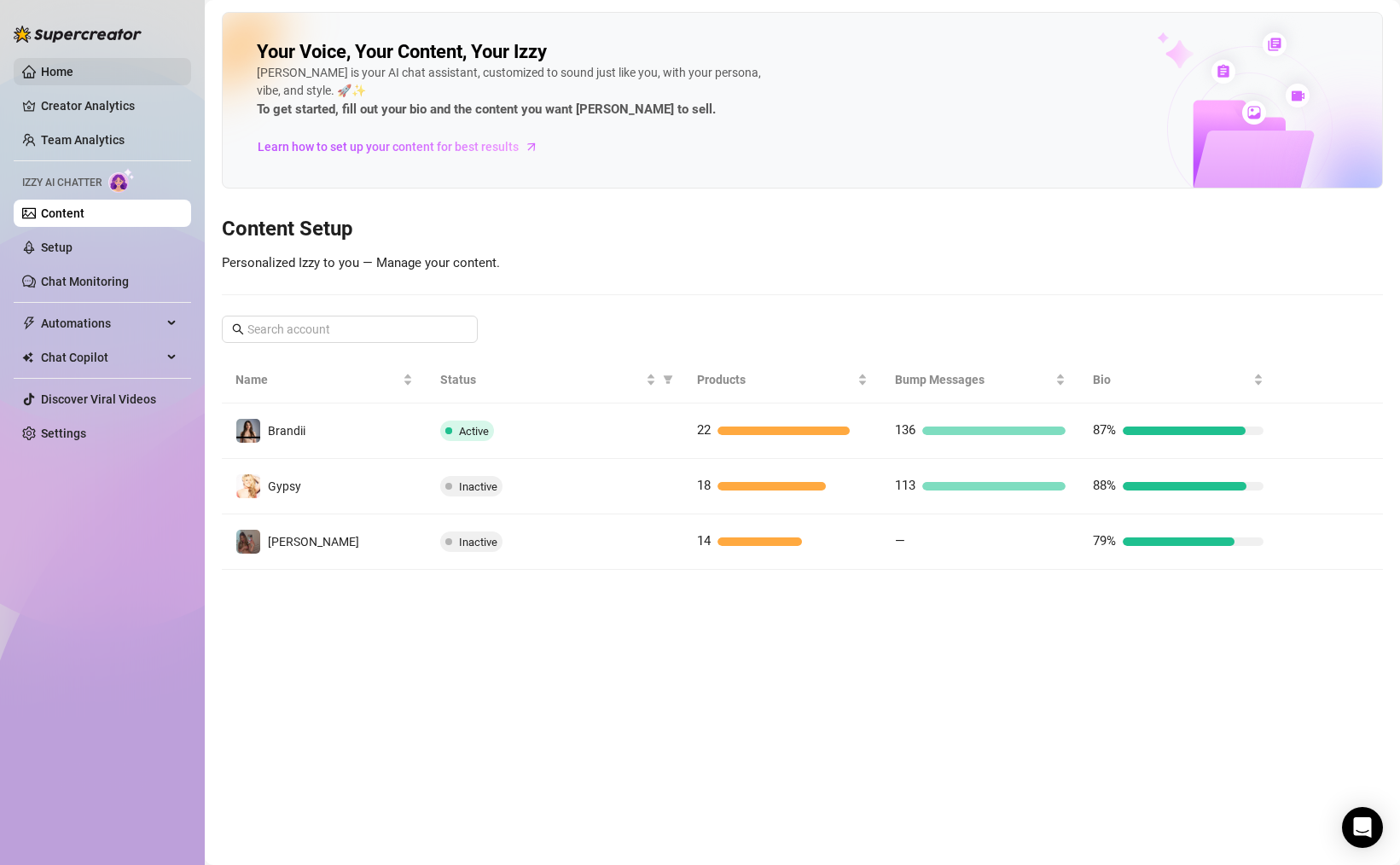
click at [73, 79] on link "Home" at bounding box center [57, 71] width 32 height 13
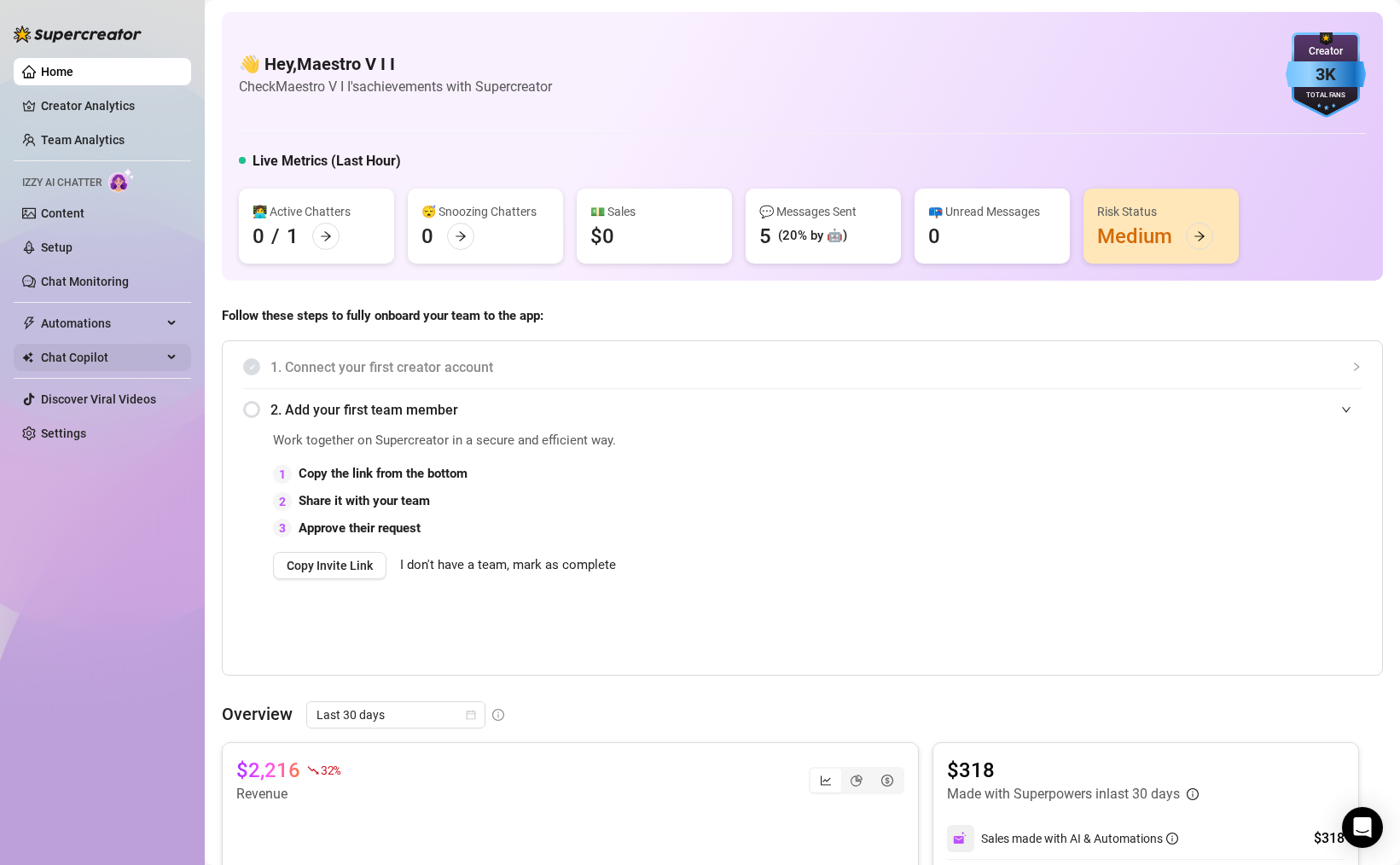
drag, startPoint x: 91, startPoint y: 329, endPoint x: 167, endPoint y: 347, distance: 78.1
click at [90, 329] on span "Automations" at bounding box center [101, 323] width 121 height 27
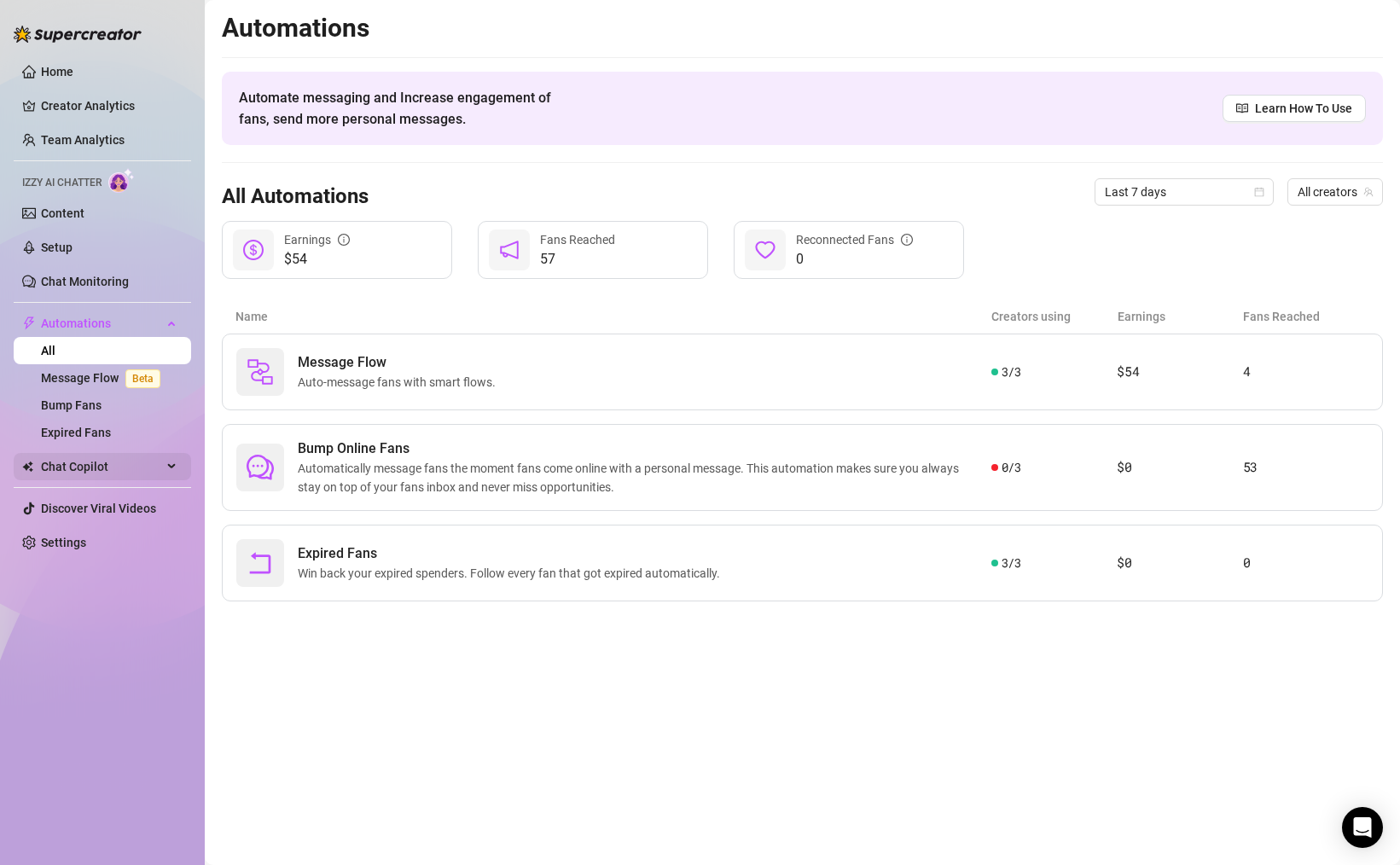
click at [99, 465] on span "Chat Copilot" at bounding box center [101, 467] width 121 height 27
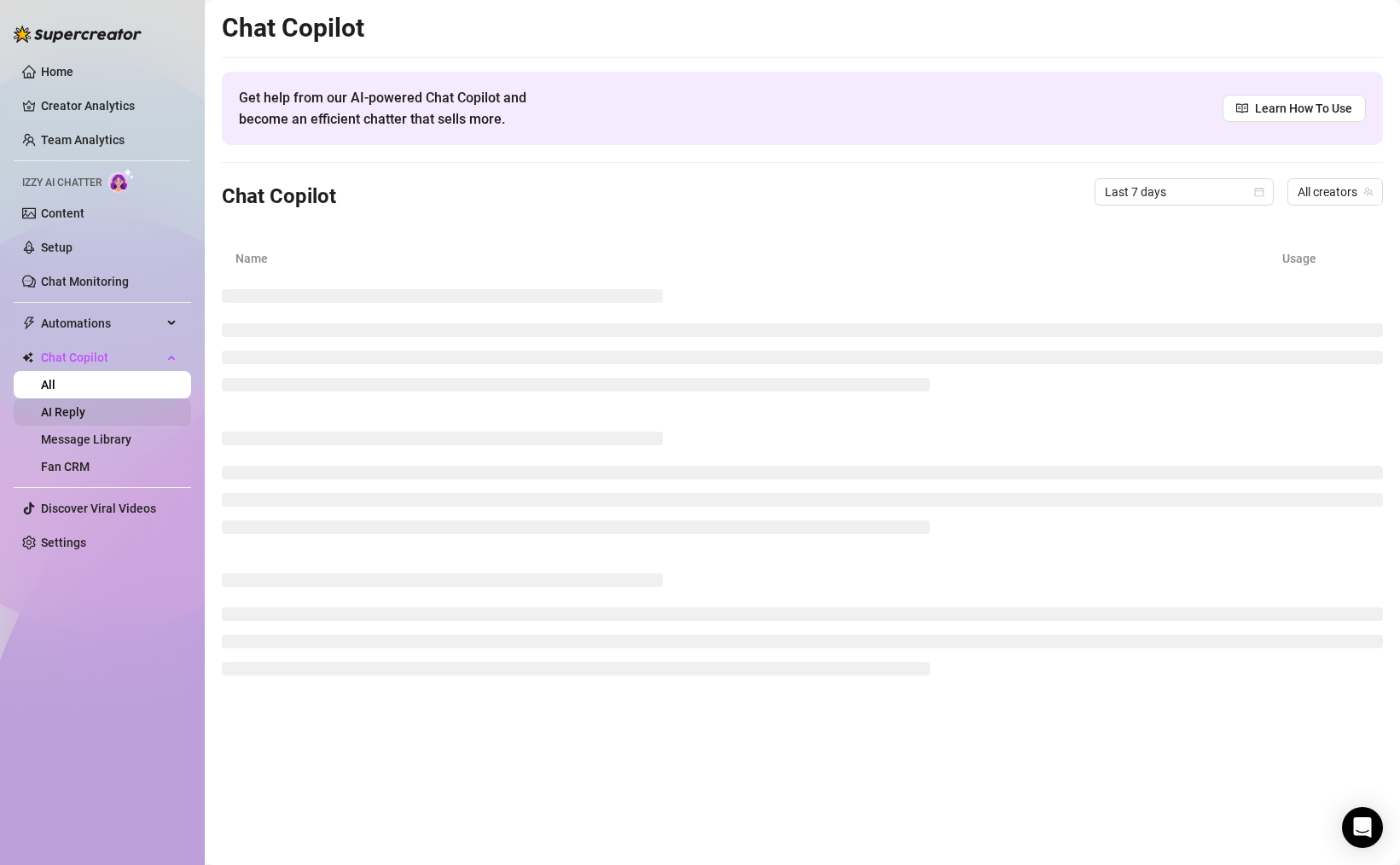
click at [83, 405] on link "AI Reply" at bounding box center [64, 411] width 45 height 13
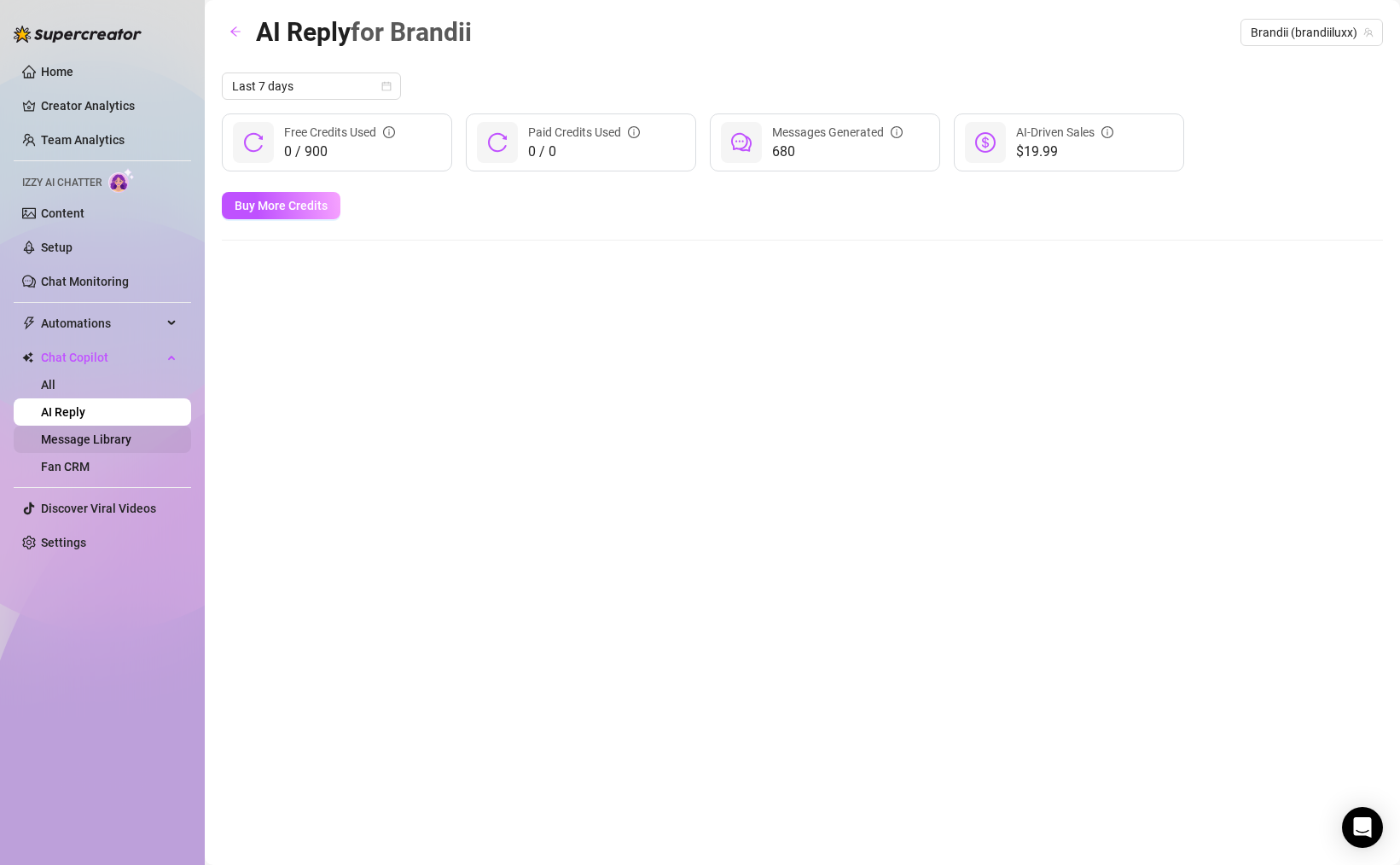
click at [118, 446] on link "Message Library" at bounding box center [86, 439] width 90 height 13
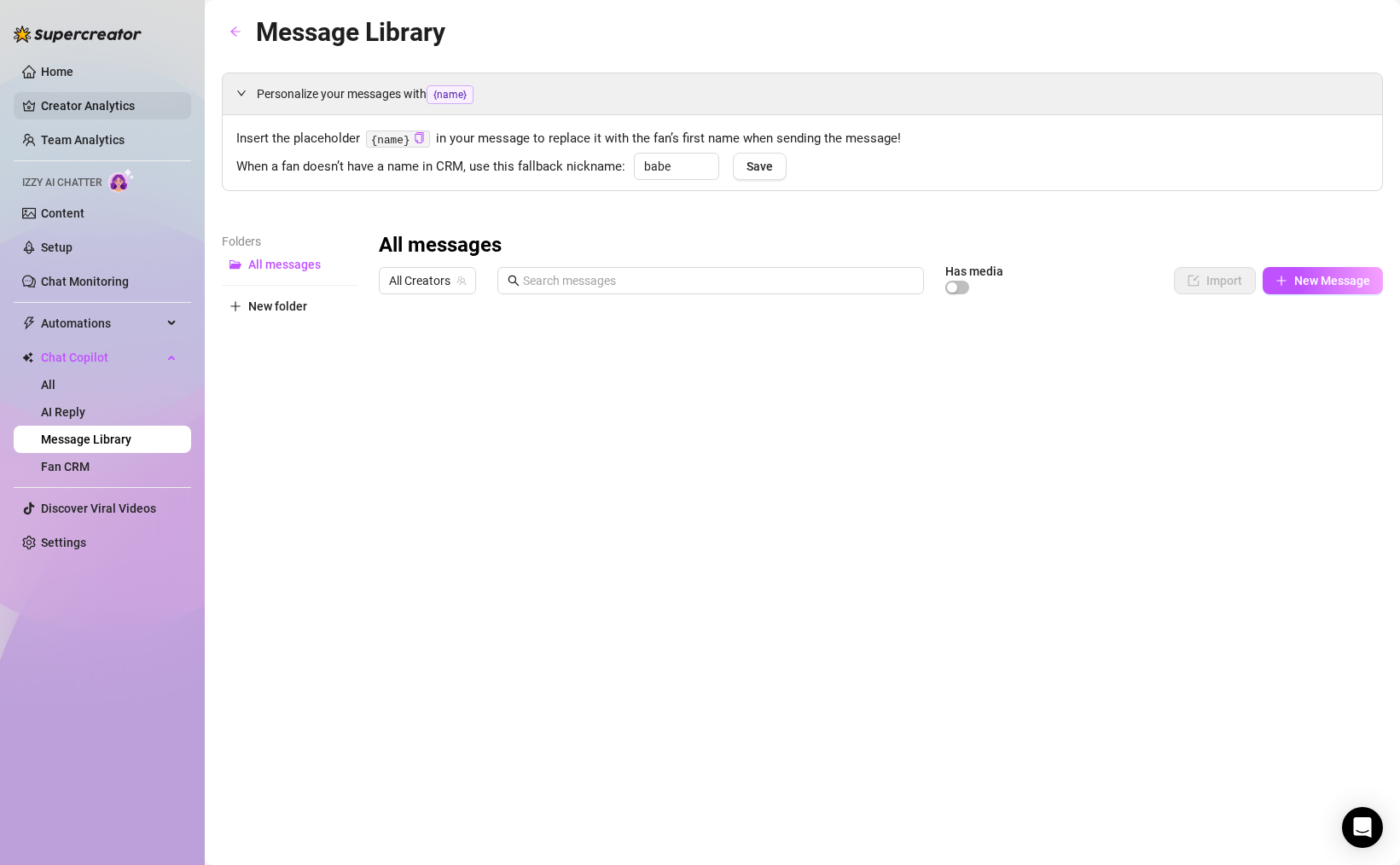
drag, startPoint x: 73, startPoint y: 106, endPoint x: 85, endPoint y: 107, distance: 12.0
click at [73, 106] on link "Creator Analytics" at bounding box center [109, 106] width 136 height 27
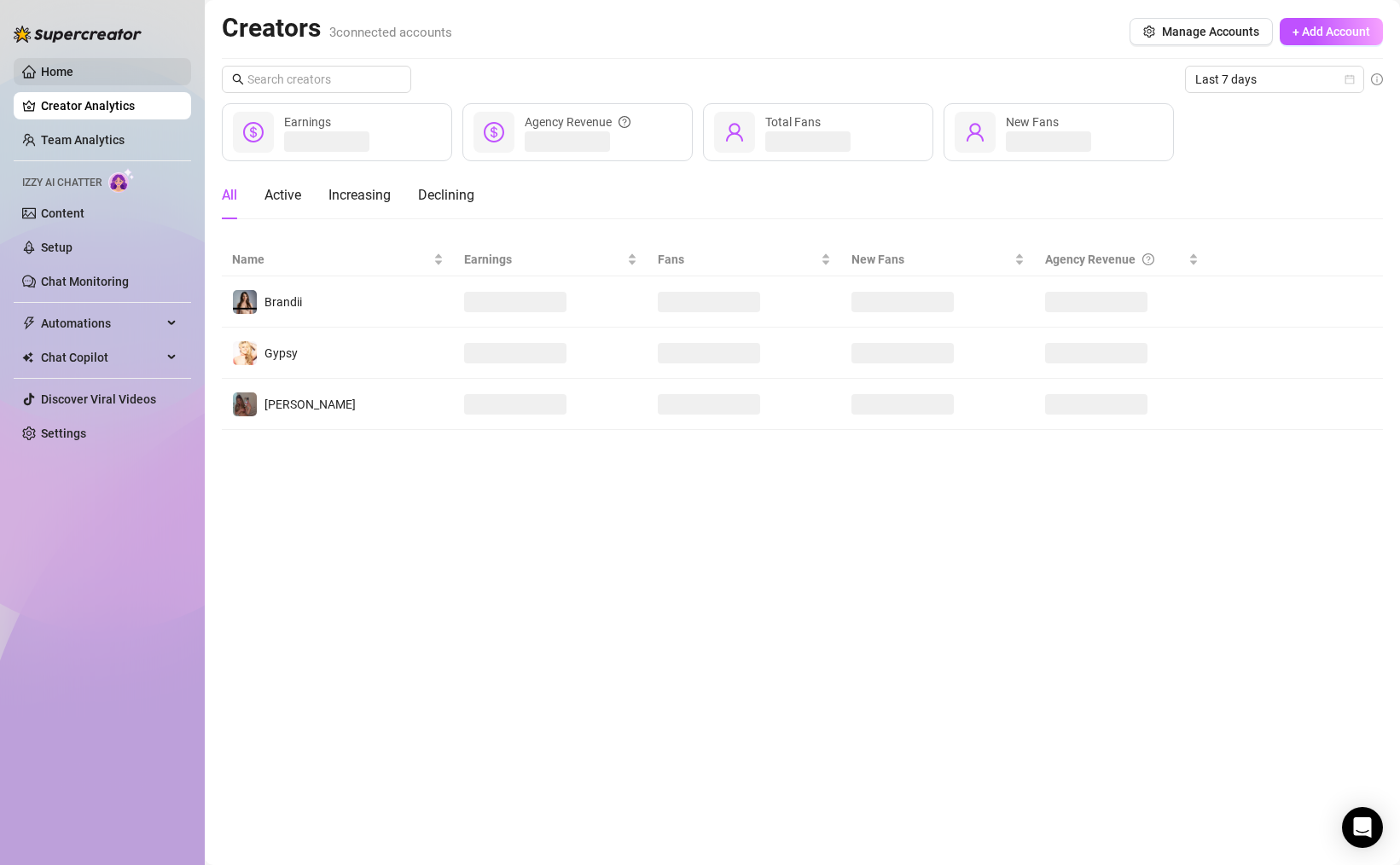
drag, startPoint x: 56, startPoint y: 74, endPoint x: 202, endPoint y: 188, distance: 185.2
click at [56, 74] on link "Home" at bounding box center [57, 71] width 32 height 13
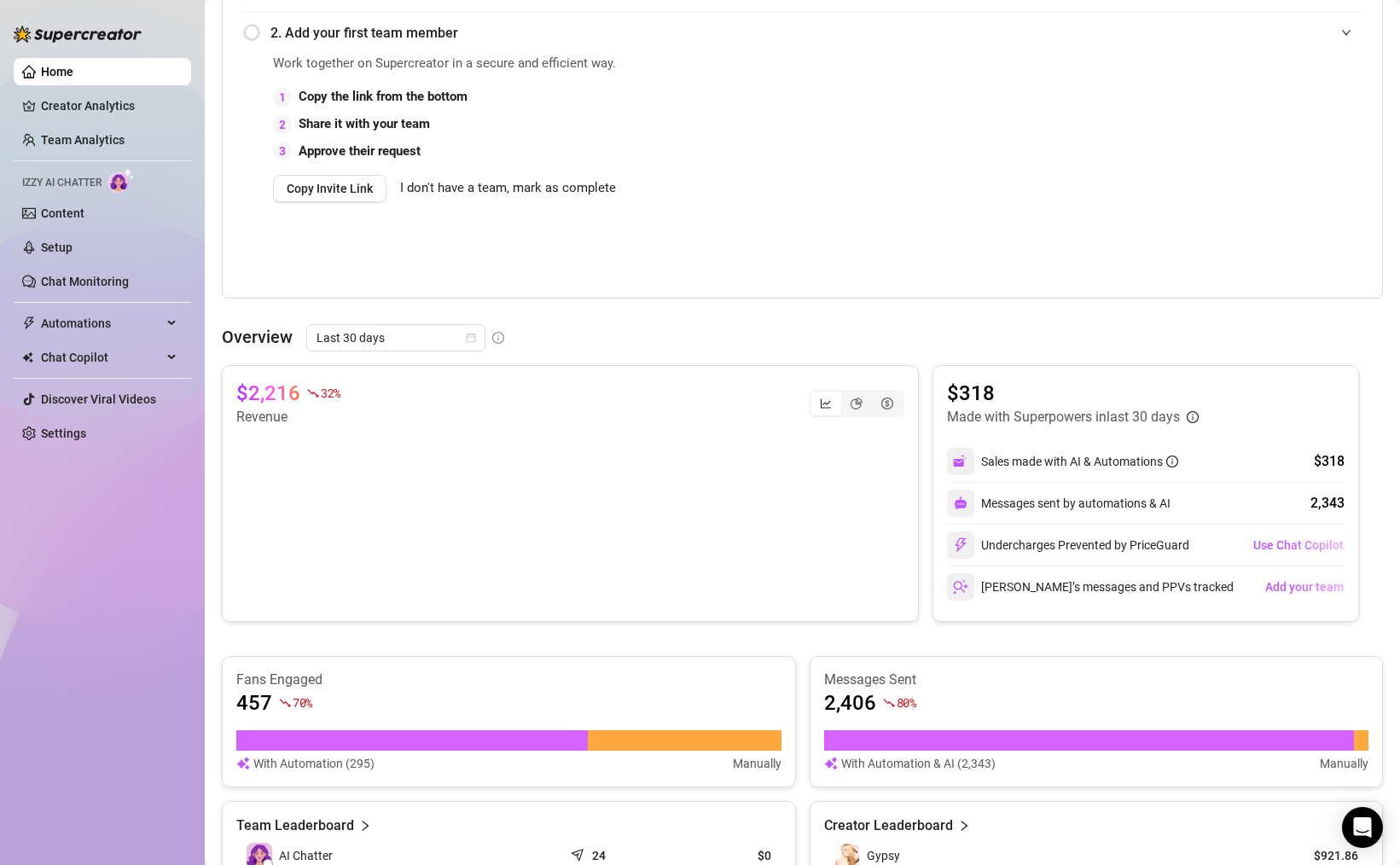
scroll to position [560, 0]
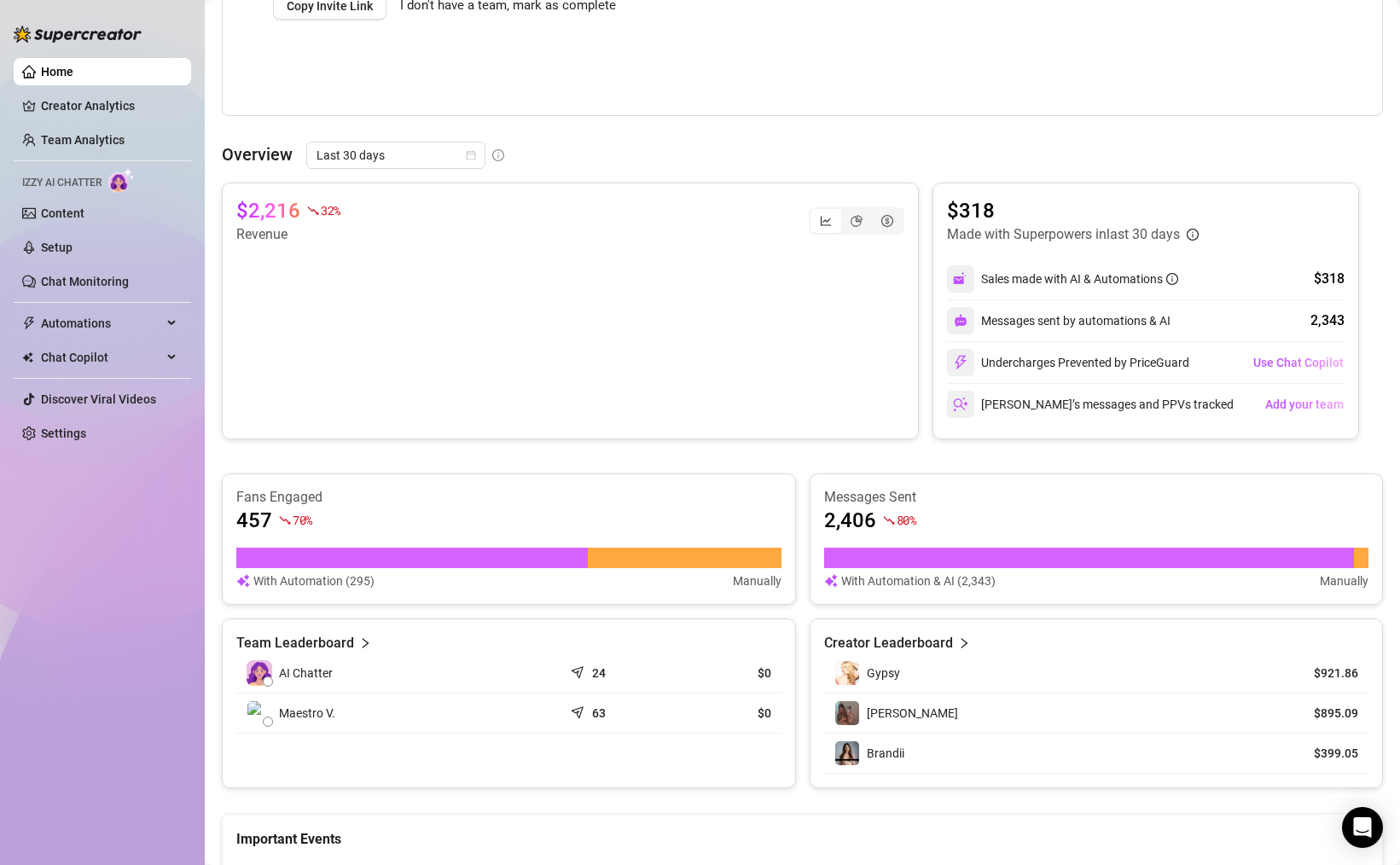
drag, startPoint x: 60, startPoint y: 215, endPoint x: 215, endPoint y: 242, distance: 157.3
click at [60, 215] on link "Content" at bounding box center [63, 212] width 44 height 13
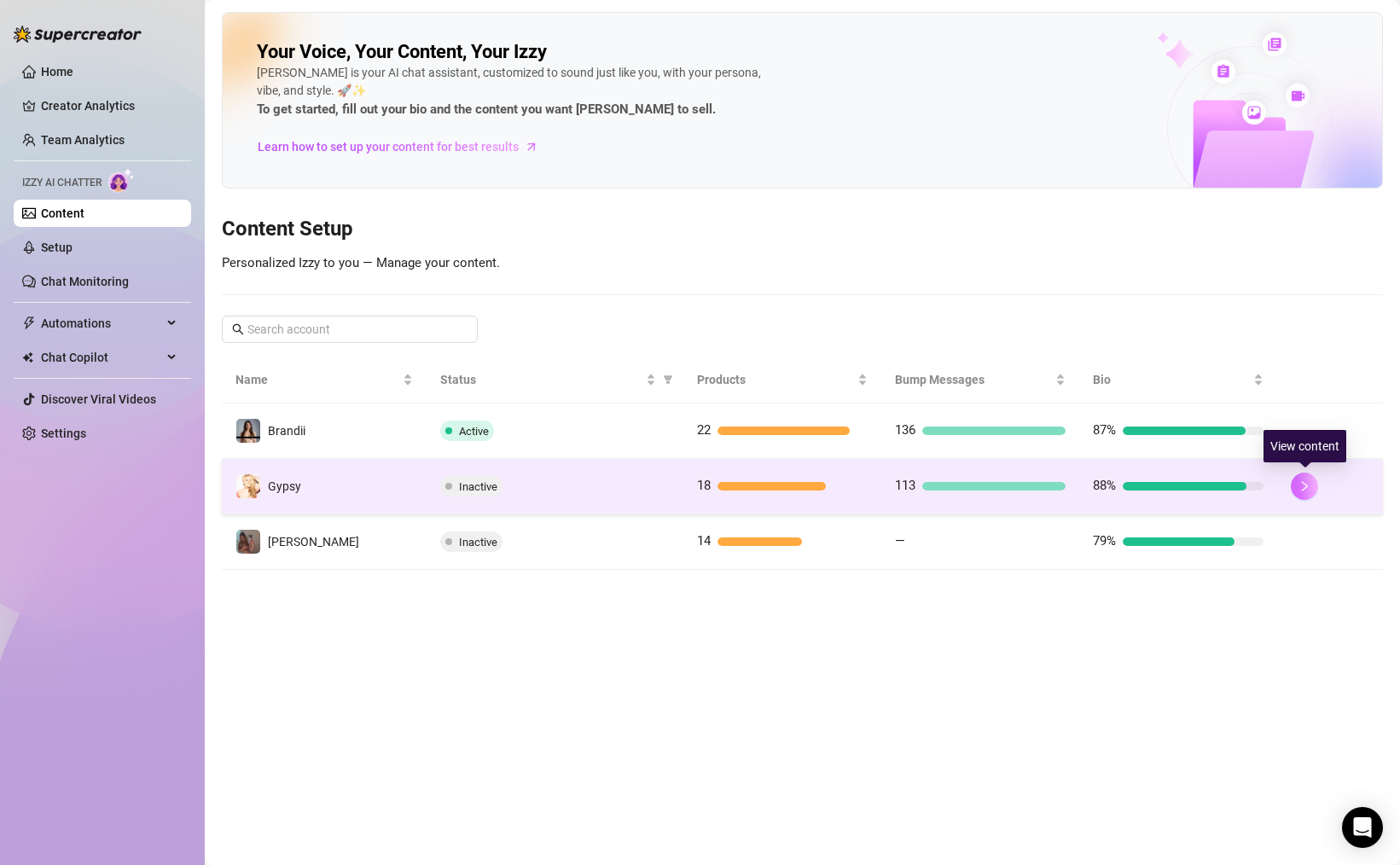
click at [1311, 489] on button "button" at bounding box center [1304, 486] width 27 height 27
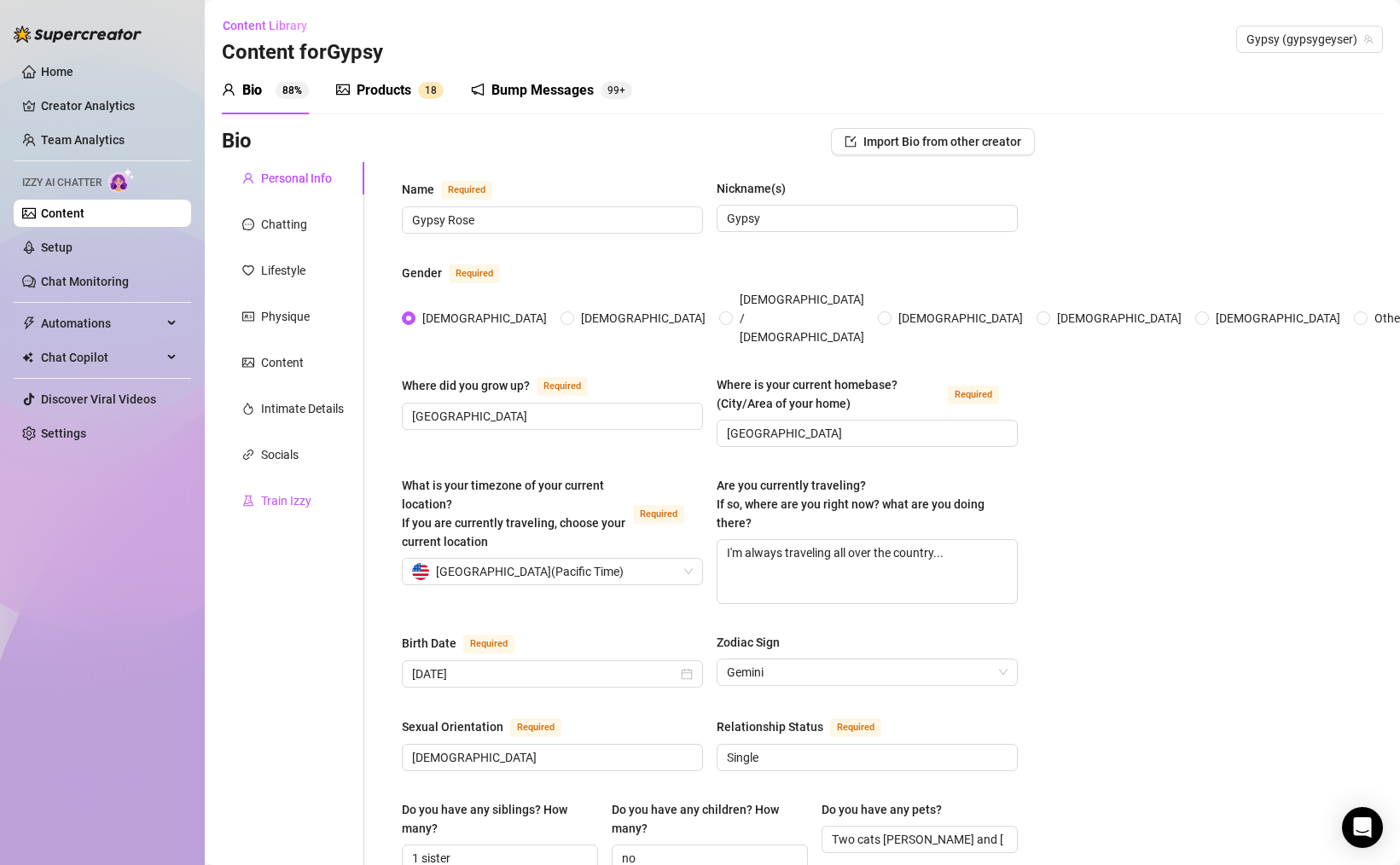
click at [284, 492] on div "Train Izzy" at bounding box center [286, 501] width 50 height 19
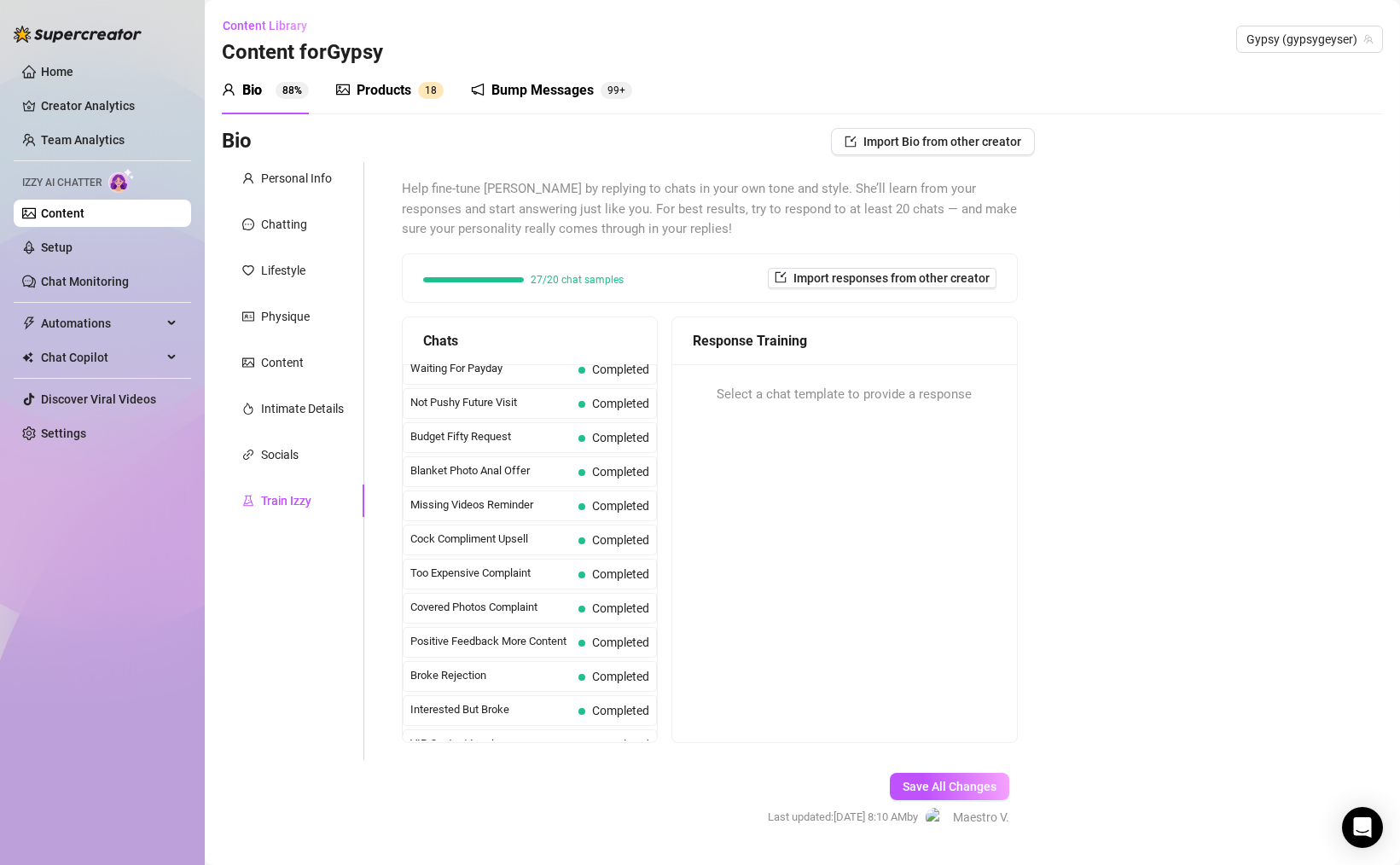
scroll to position [53, 0]
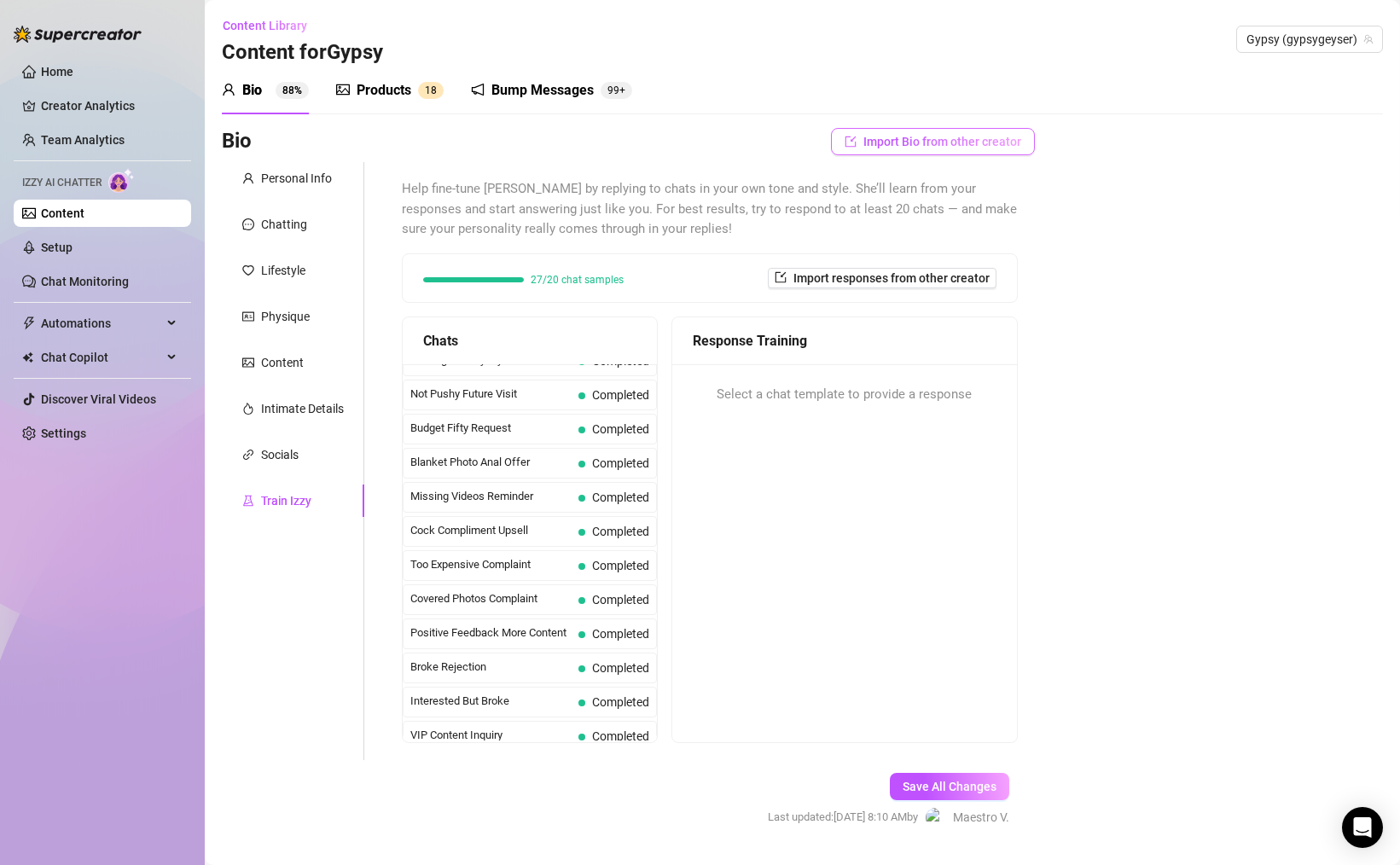
click at [883, 152] on button "Import Bio from other creator" at bounding box center [933, 141] width 204 height 27
click at [875, 184] on input "search" at bounding box center [925, 189] width 134 height 26
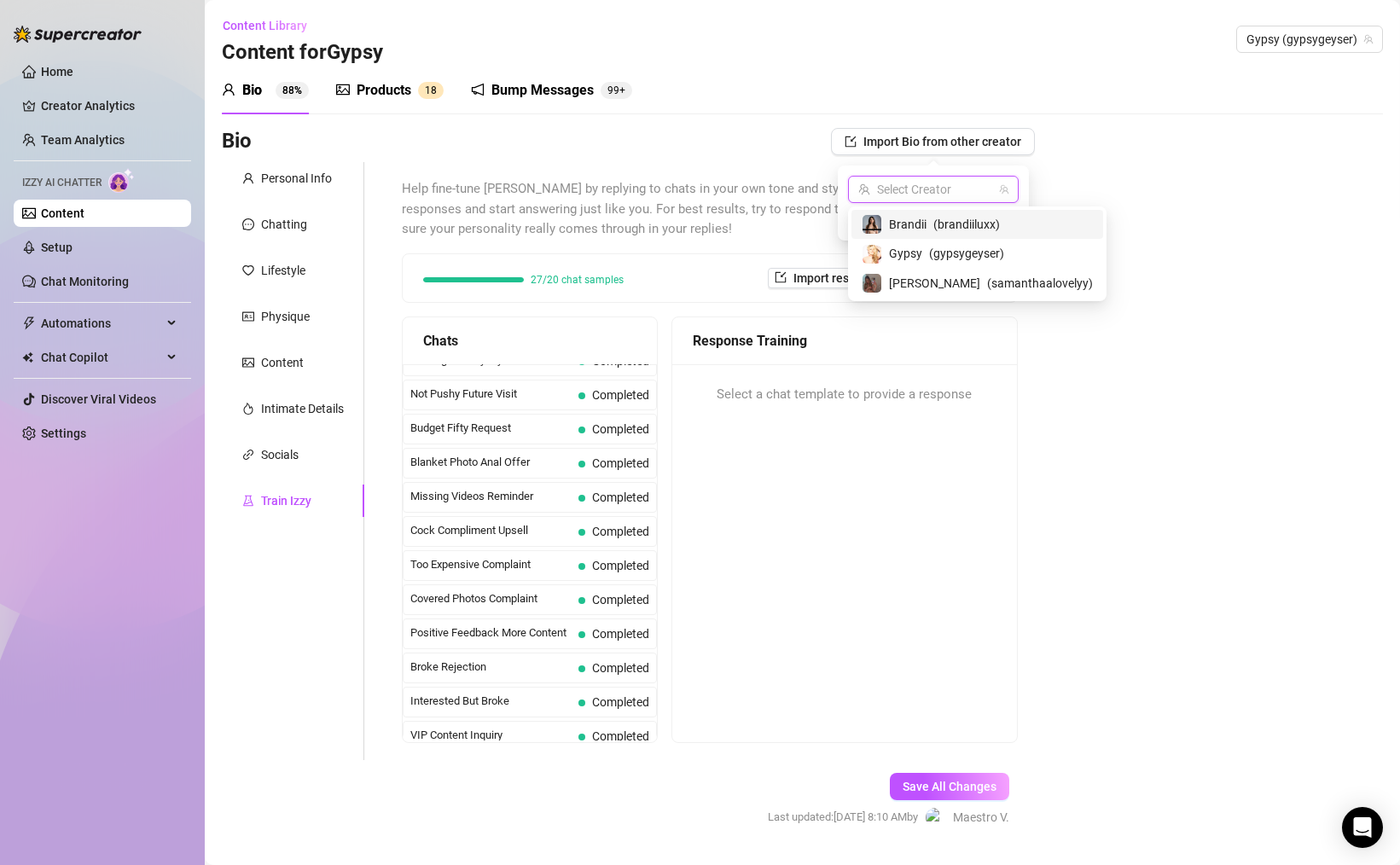
click at [733, 203] on span "Help fine-tune [PERSON_NAME] by replying to chats in your own tone and style. S…" at bounding box center [710, 210] width 616 height 61
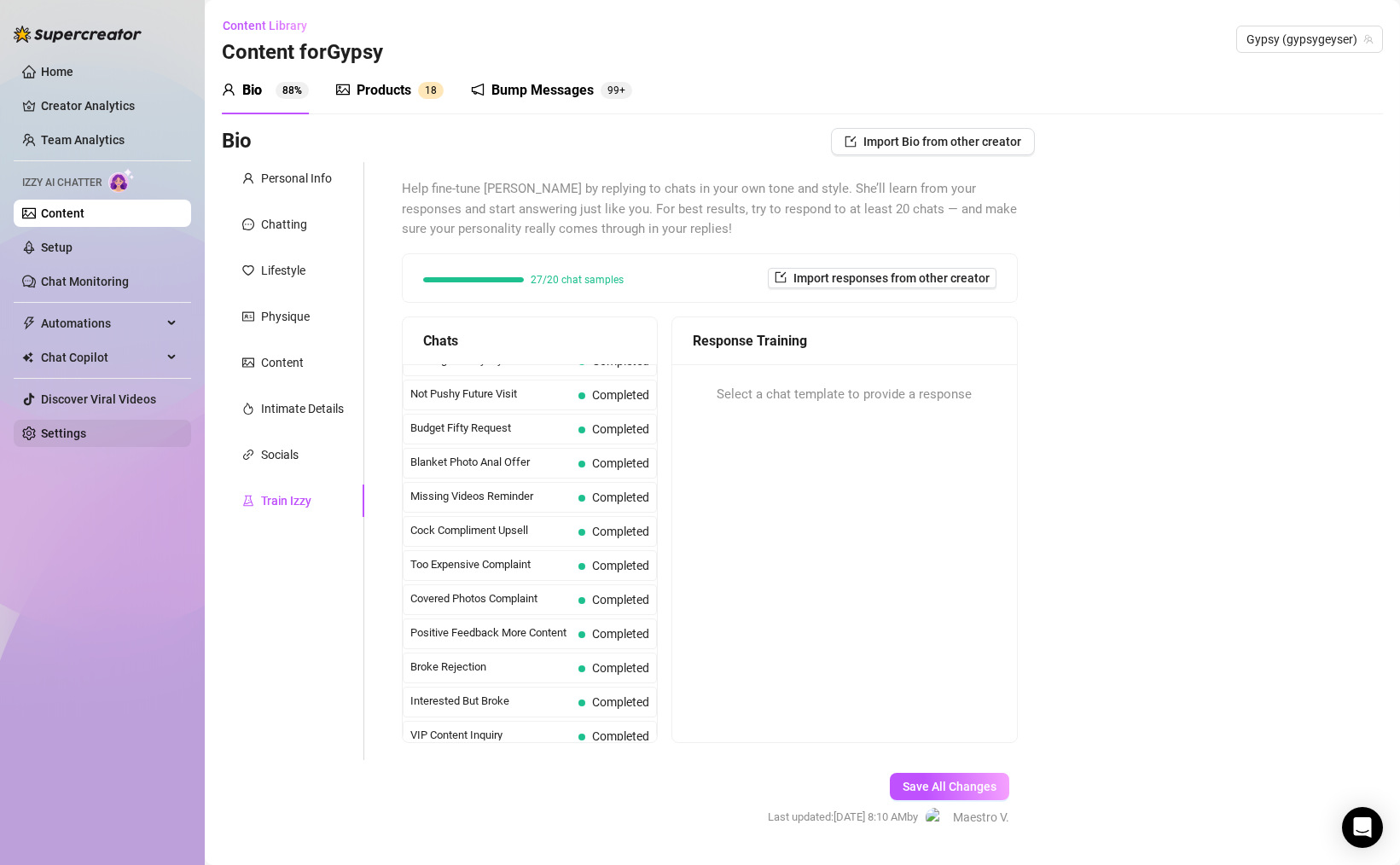
click at [84, 435] on link "Settings" at bounding box center [64, 432] width 45 height 13
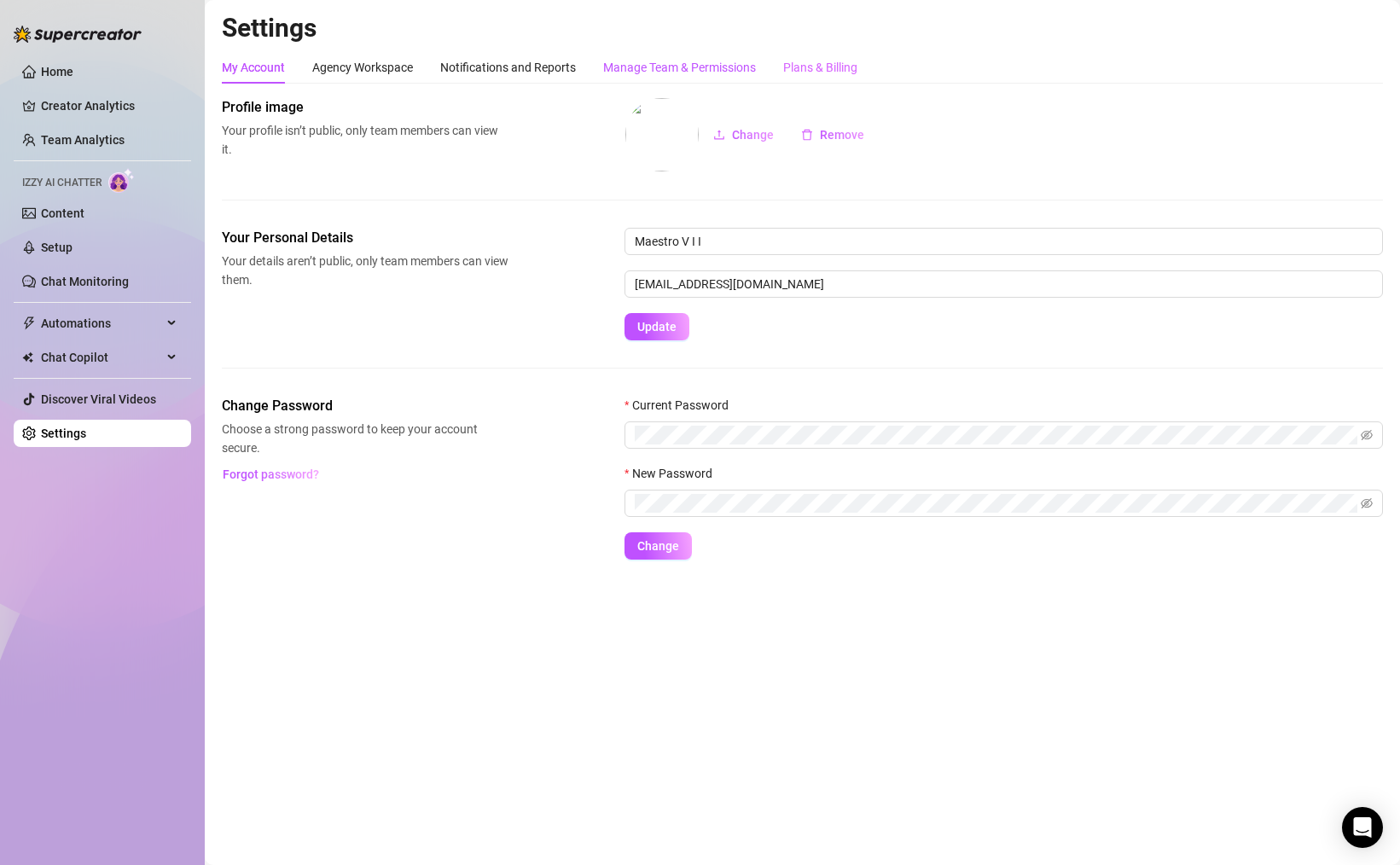
drag, startPoint x: 734, startPoint y: 67, endPoint x: 823, endPoint y: 70, distance: 89.1
click at [737, 67] on div "Manage Team & Permissions" at bounding box center [679, 67] width 152 height 19
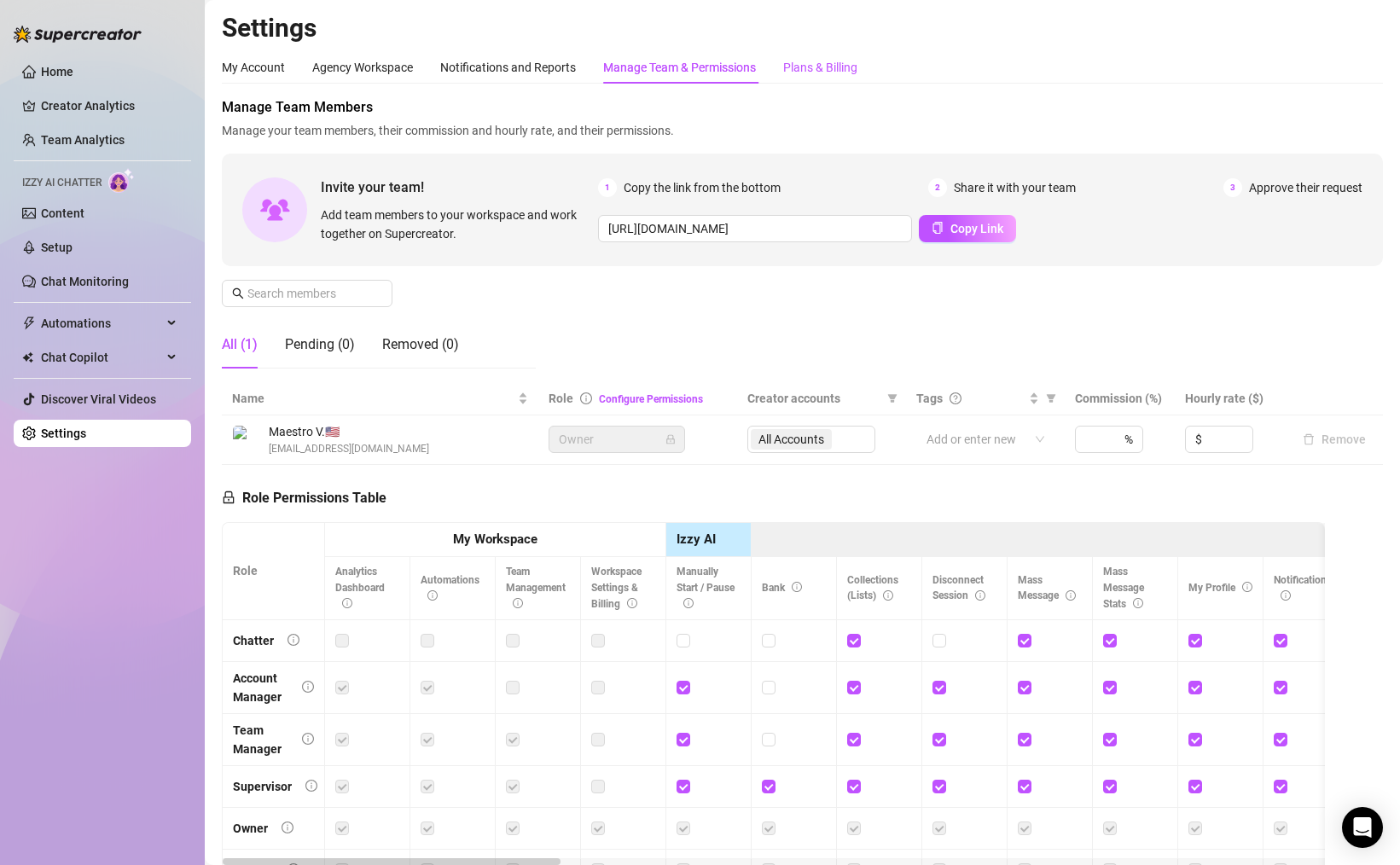
click at [829, 69] on div "Plans & Billing" at bounding box center [820, 67] width 74 height 19
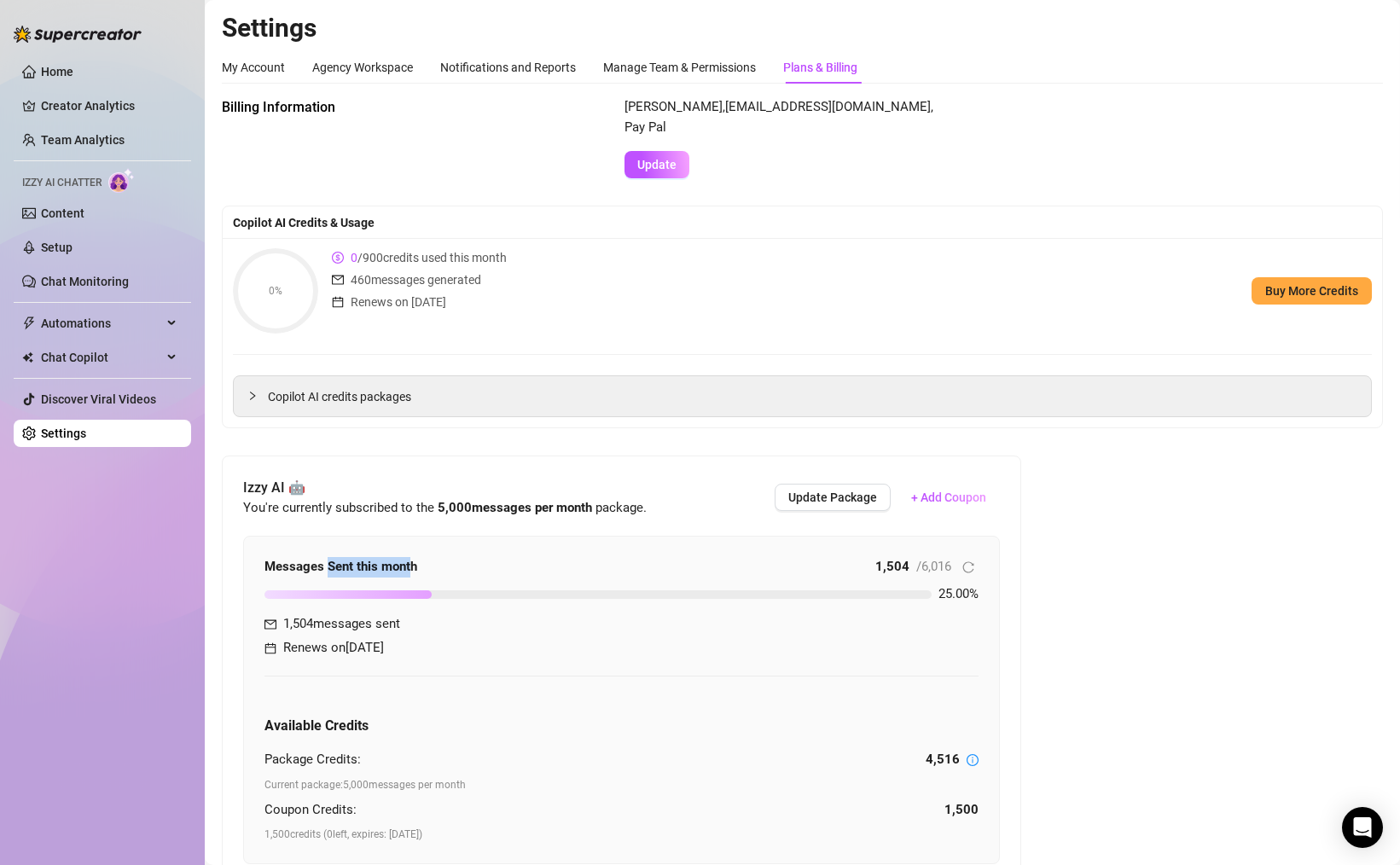
drag, startPoint x: 331, startPoint y: 569, endPoint x: 437, endPoint y: 573, distance: 106.1
click at [415, 570] on strong "Messages Sent this month" at bounding box center [340, 566] width 152 height 15
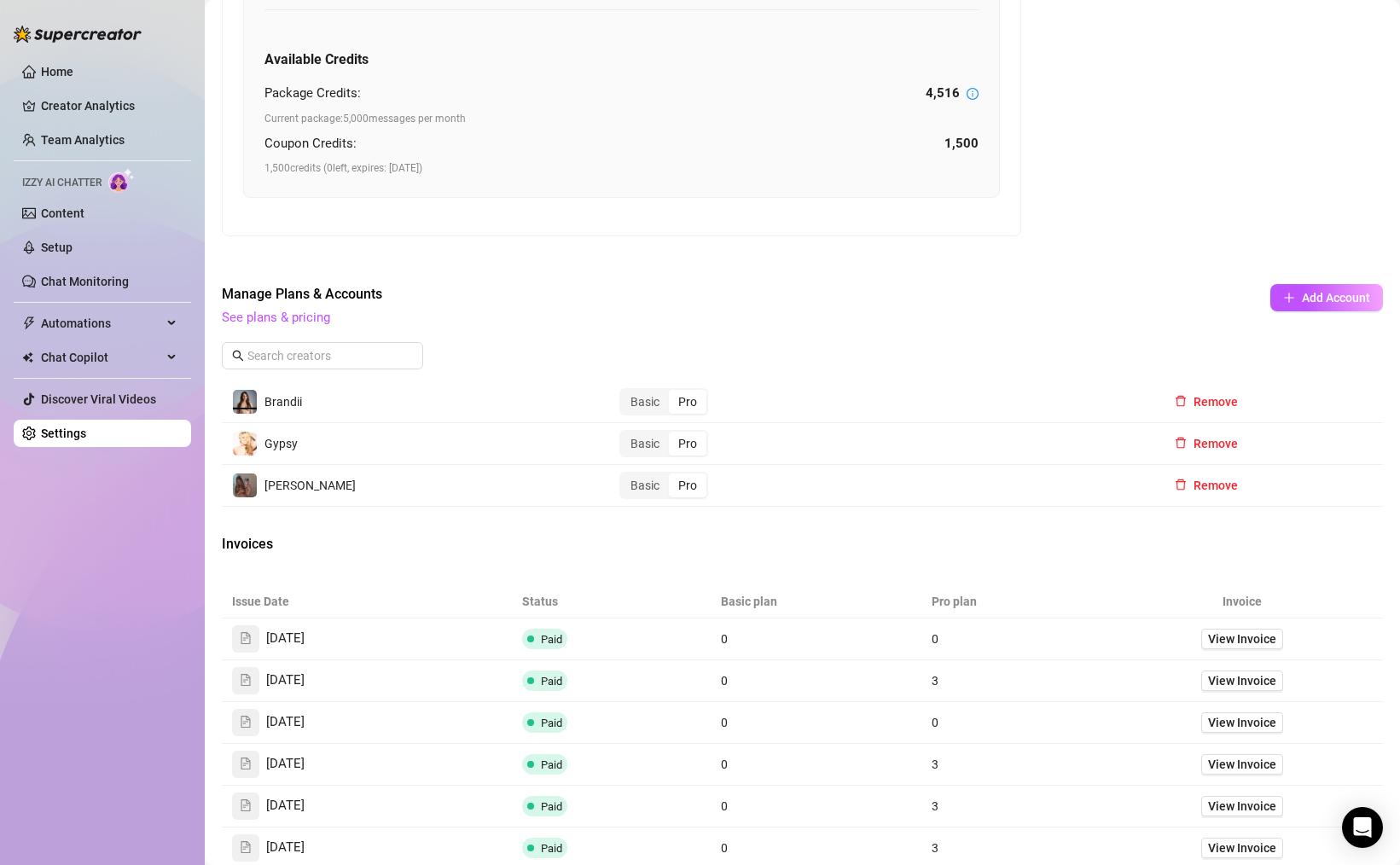
scroll to position [672, 0]
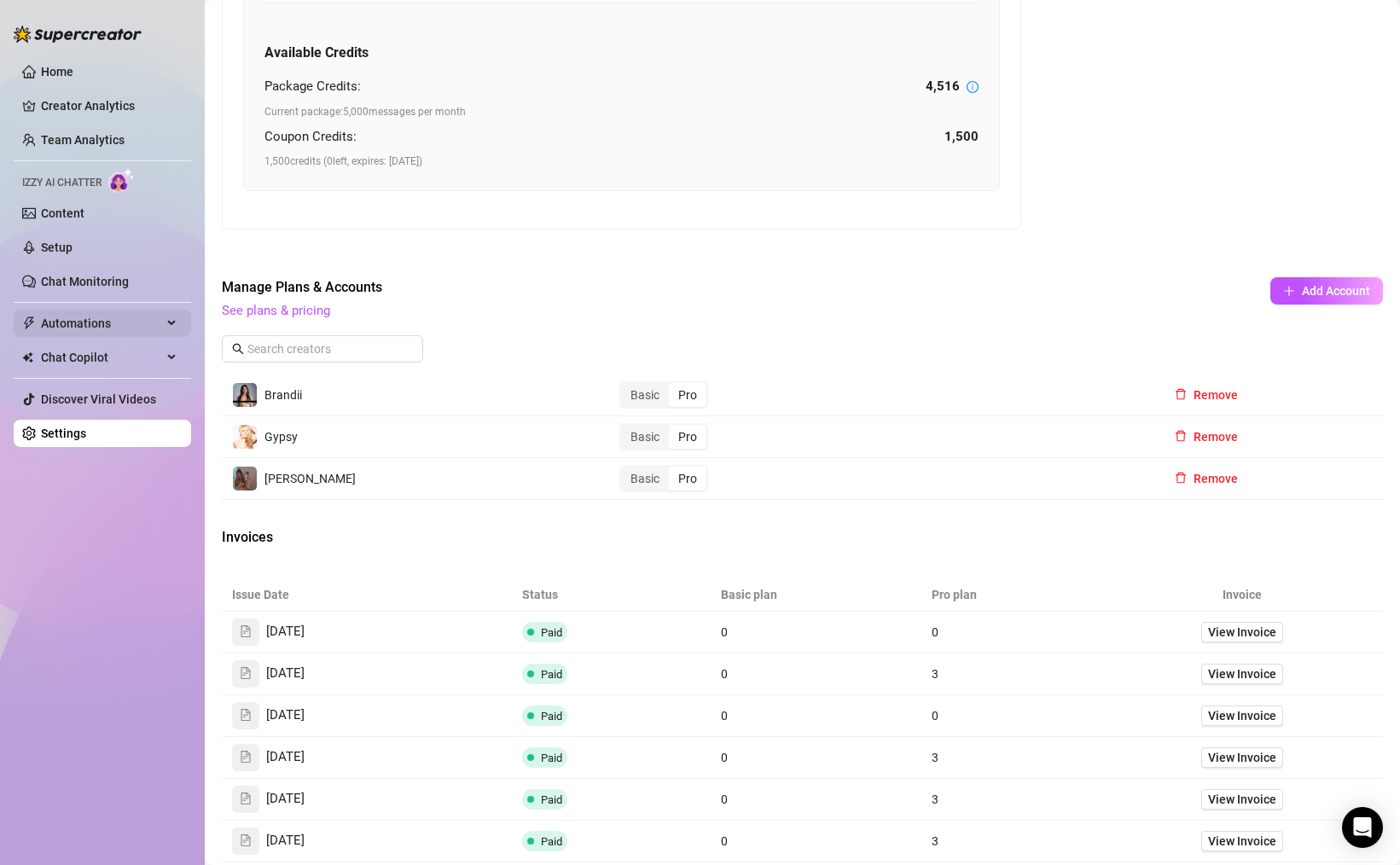
click at [73, 313] on span "Automations" at bounding box center [101, 323] width 121 height 27
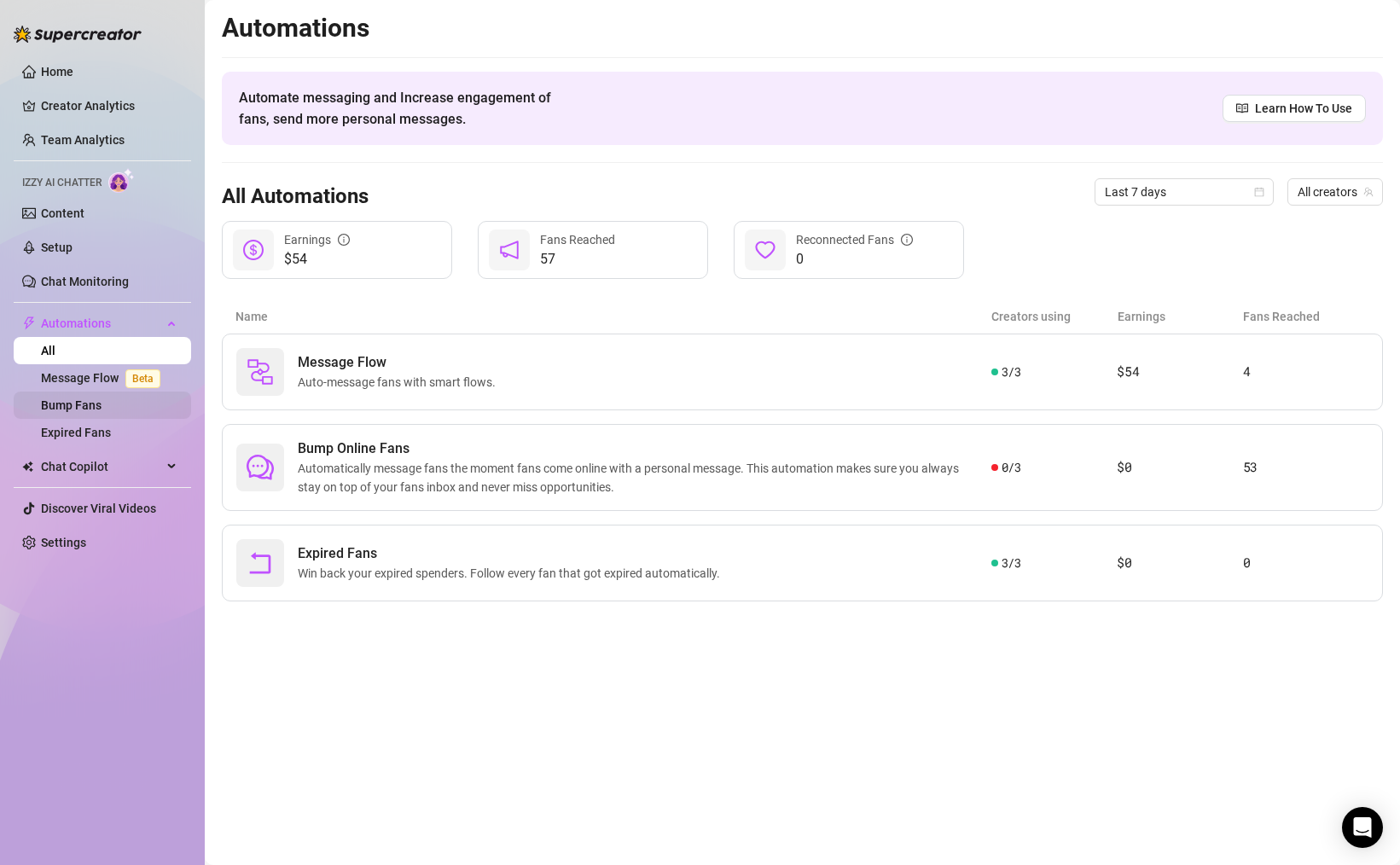
click at [78, 402] on link "Bump Fans" at bounding box center [72, 405] width 61 height 13
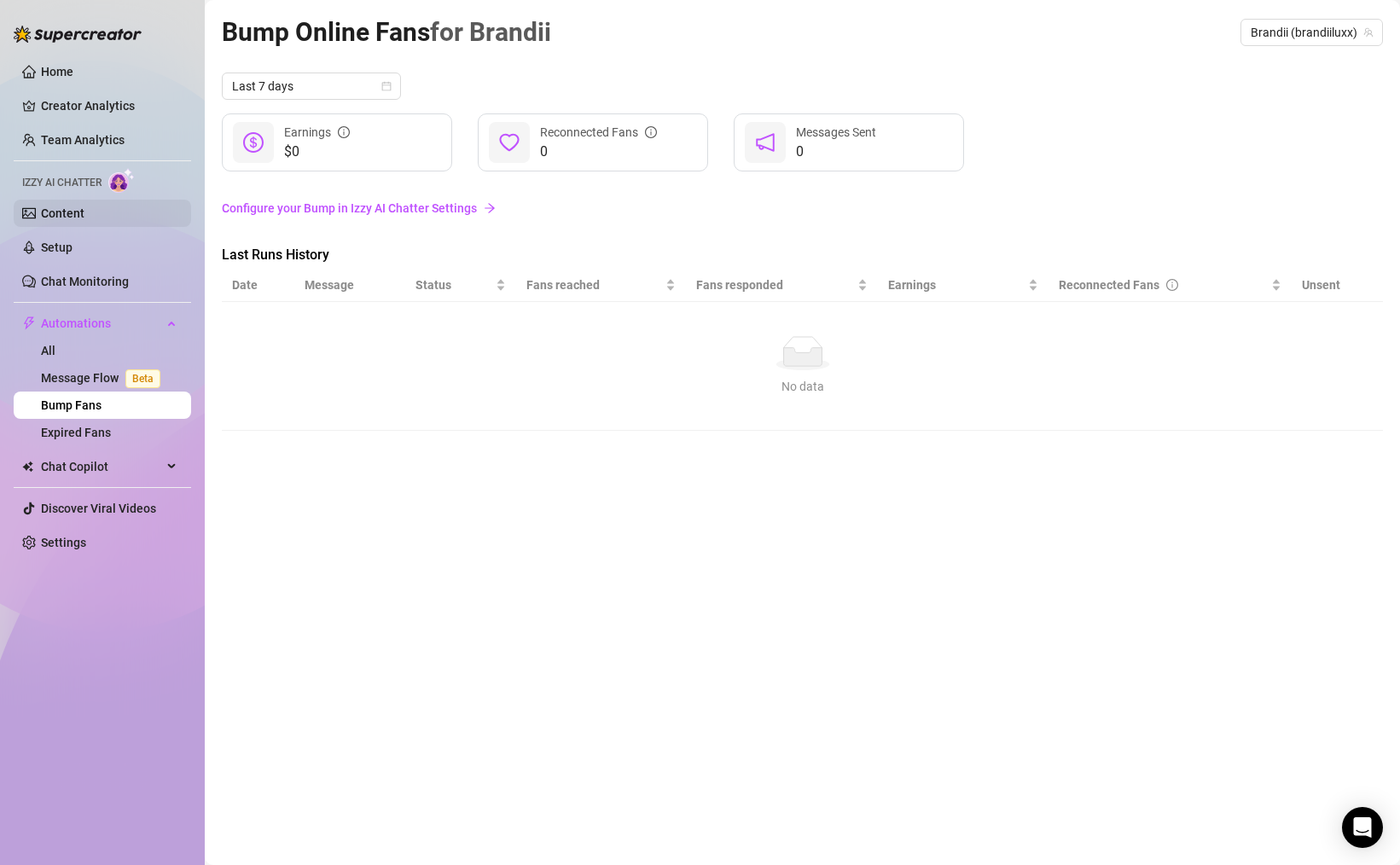
click at [63, 218] on link "Content" at bounding box center [63, 212] width 44 height 13
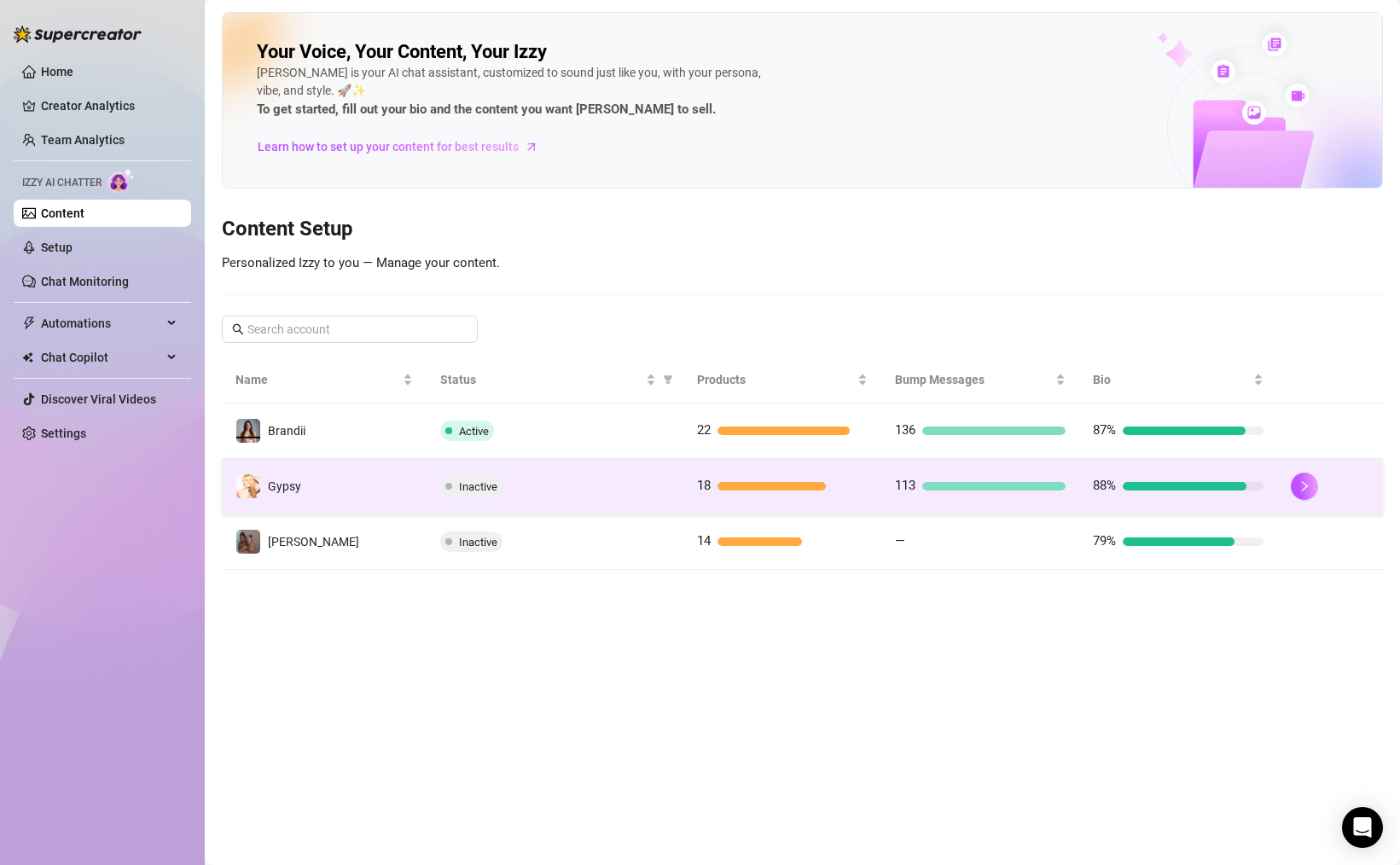
click at [513, 459] on td "Inactive" at bounding box center [554, 486] width 257 height 56
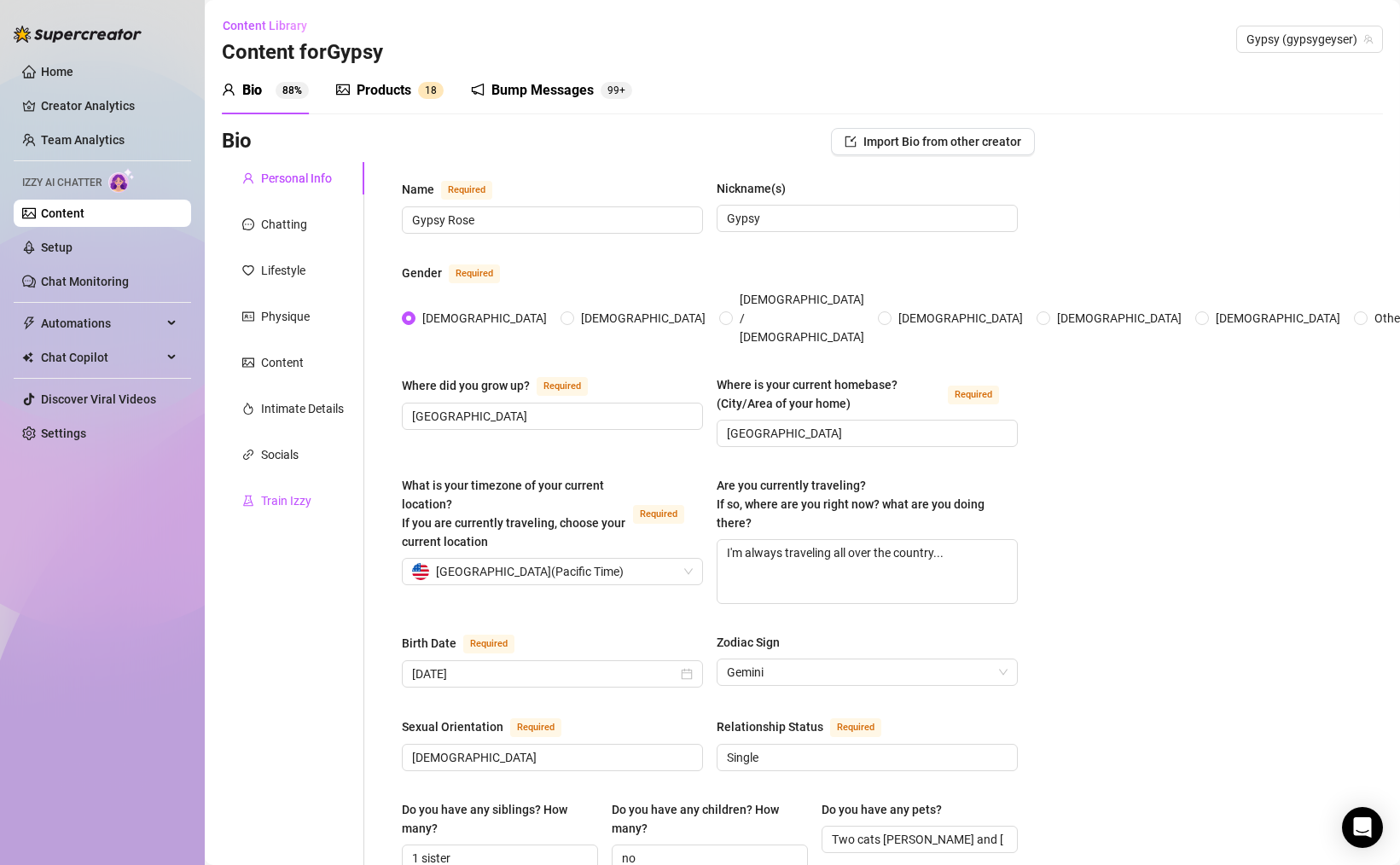
click at [297, 498] on div "Train Izzy" at bounding box center [286, 501] width 50 height 19
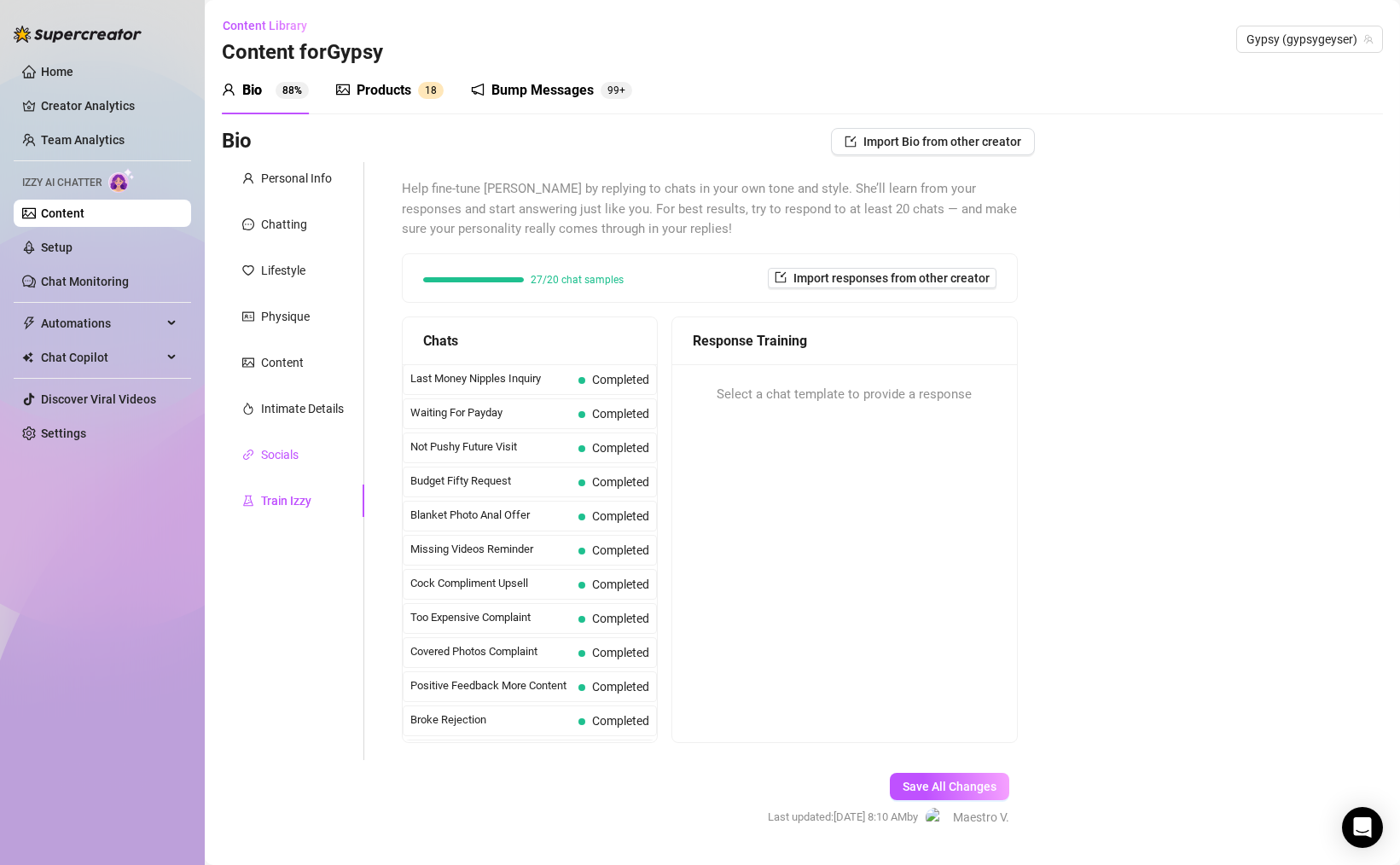
click at [280, 453] on div "Socials" at bounding box center [279, 454] width 38 height 19
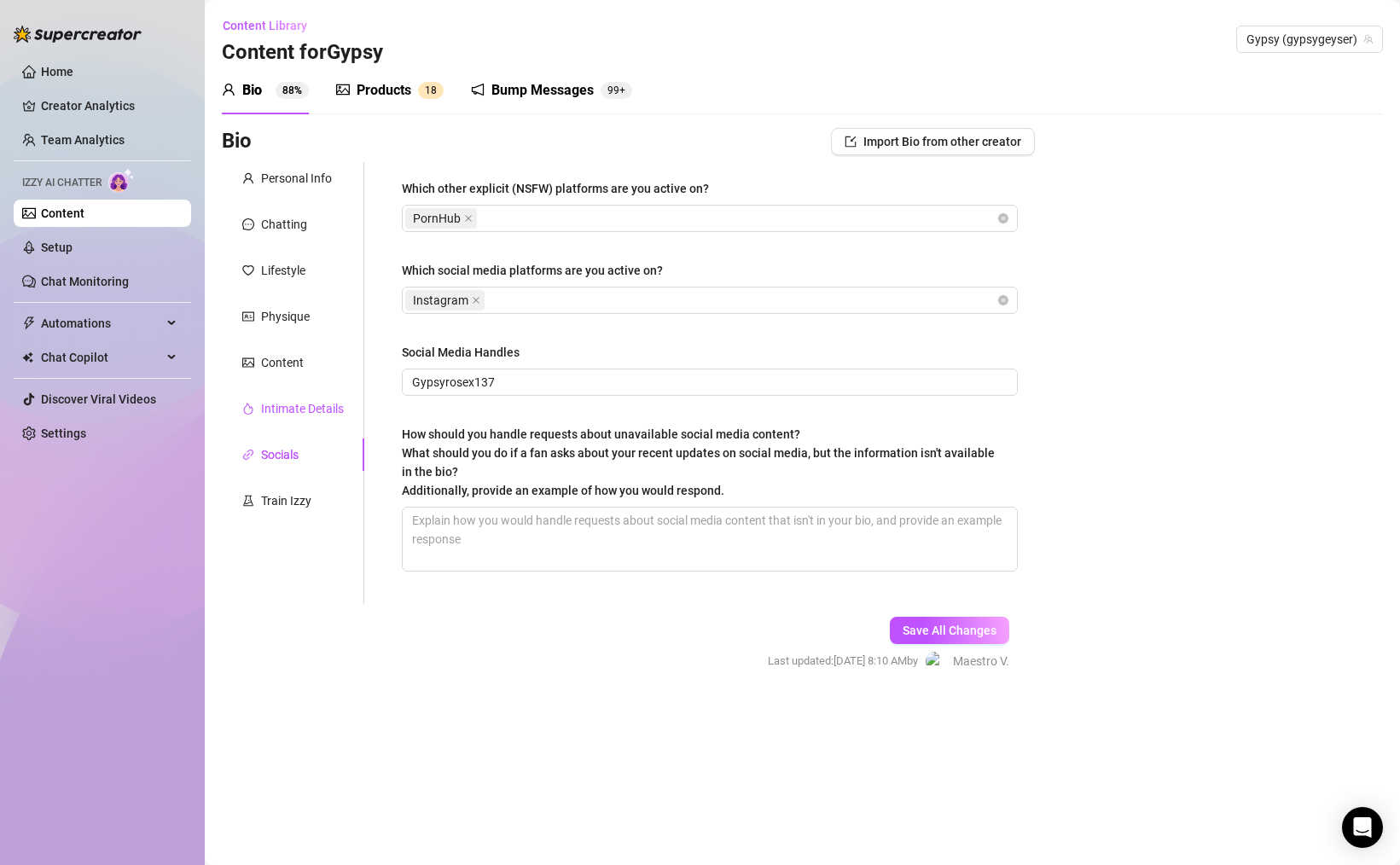
click at [299, 413] on div "Intimate Details" at bounding box center [302, 408] width 82 height 19
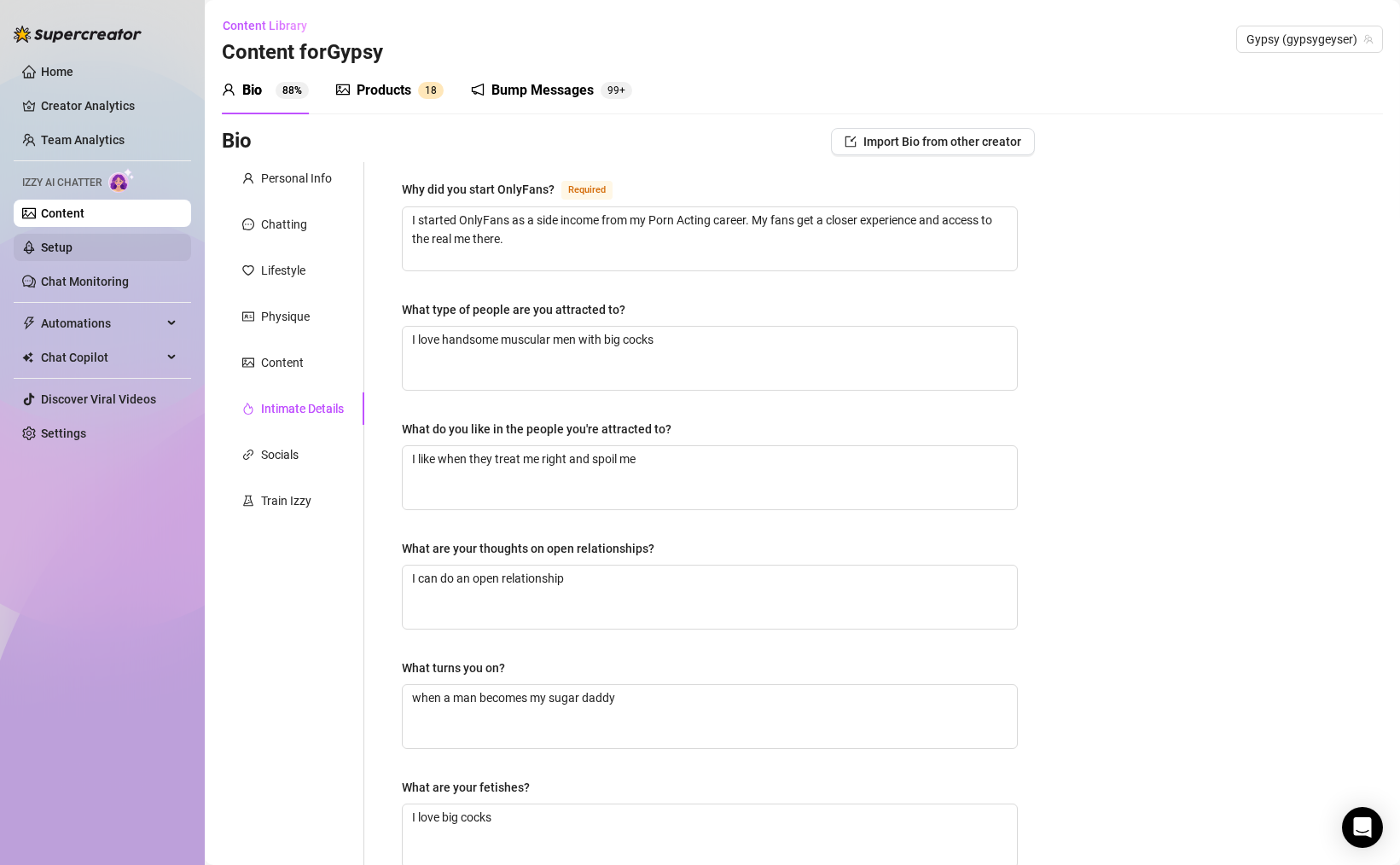
click at [73, 251] on link "Setup" at bounding box center [56, 247] width 31 height 13
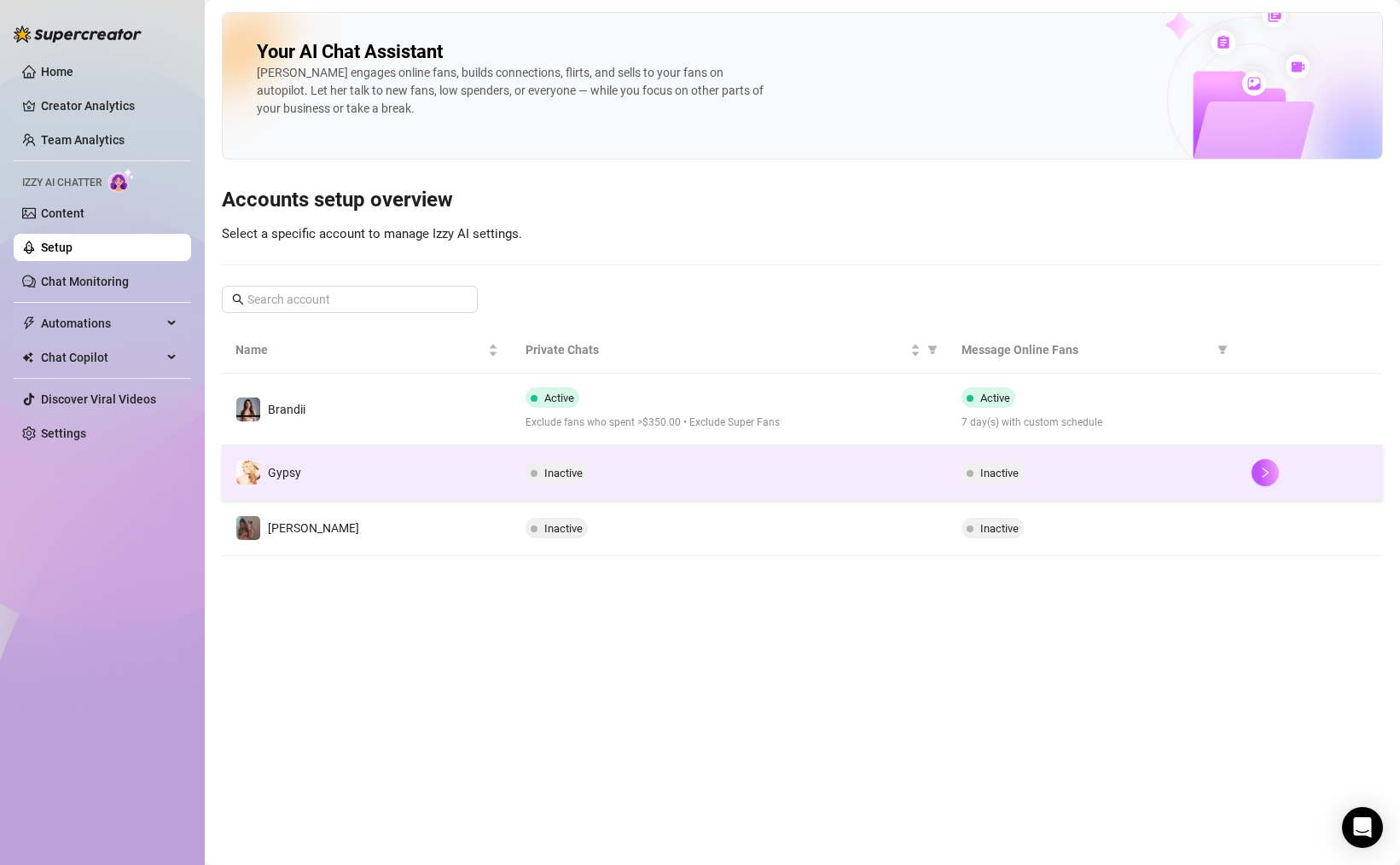
click at [998, 467] on span "Inactive" at bounding box center [999, 473] width 39 height 13
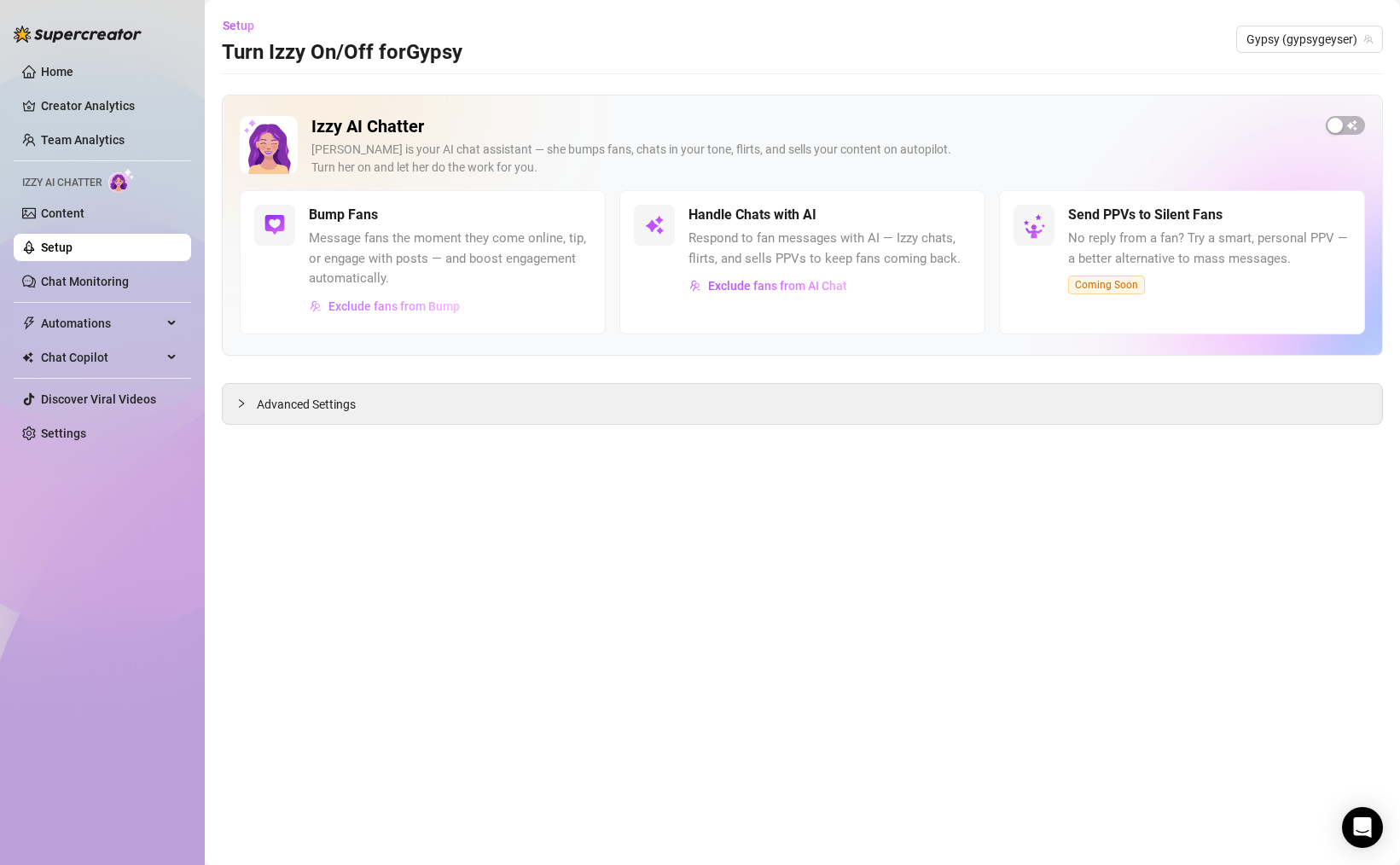
click at [398, 303] on span "Exclude fans from Bump" at bounding box center [394, 305] width 132 height 13
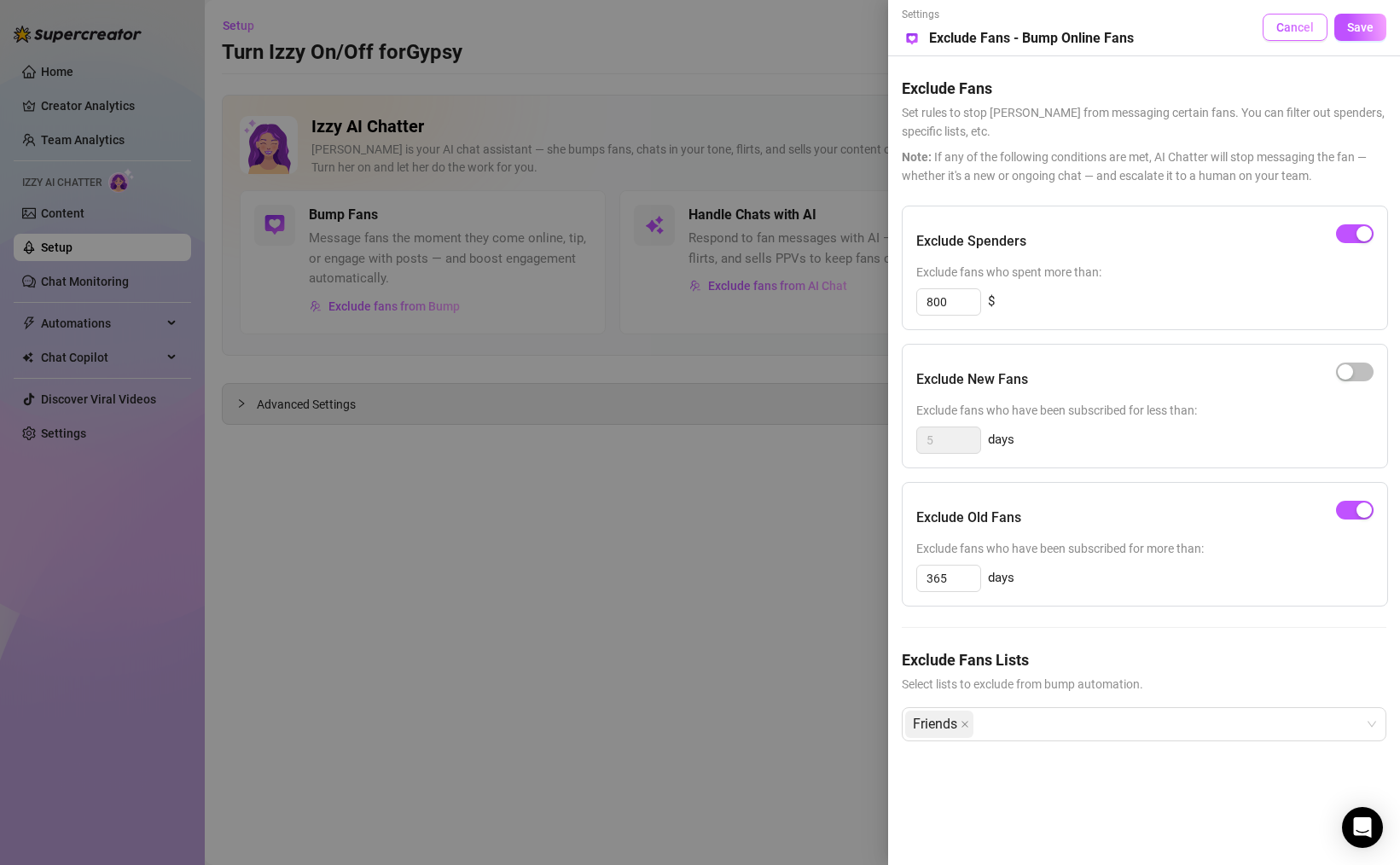
click at [1307, 26] on span "Cancel" at bounding box center [1295, 27] width 38 height 13
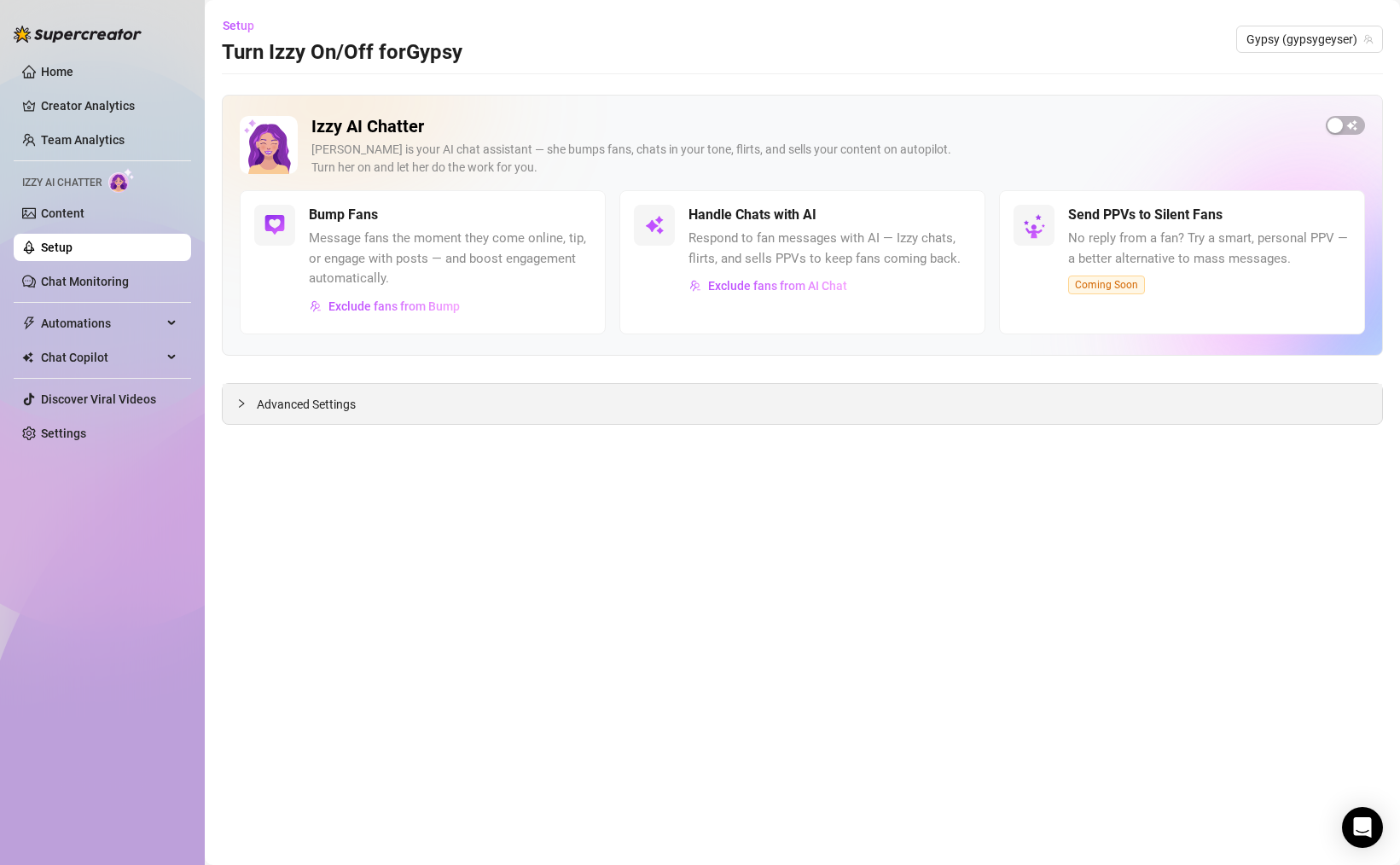
click at [656, 397] on div "Advanced Settings" at bounding box center [803, 404] width 1159 height 40
click at [244, 411] on div at bounding box center [246, 403] width 21 height 19
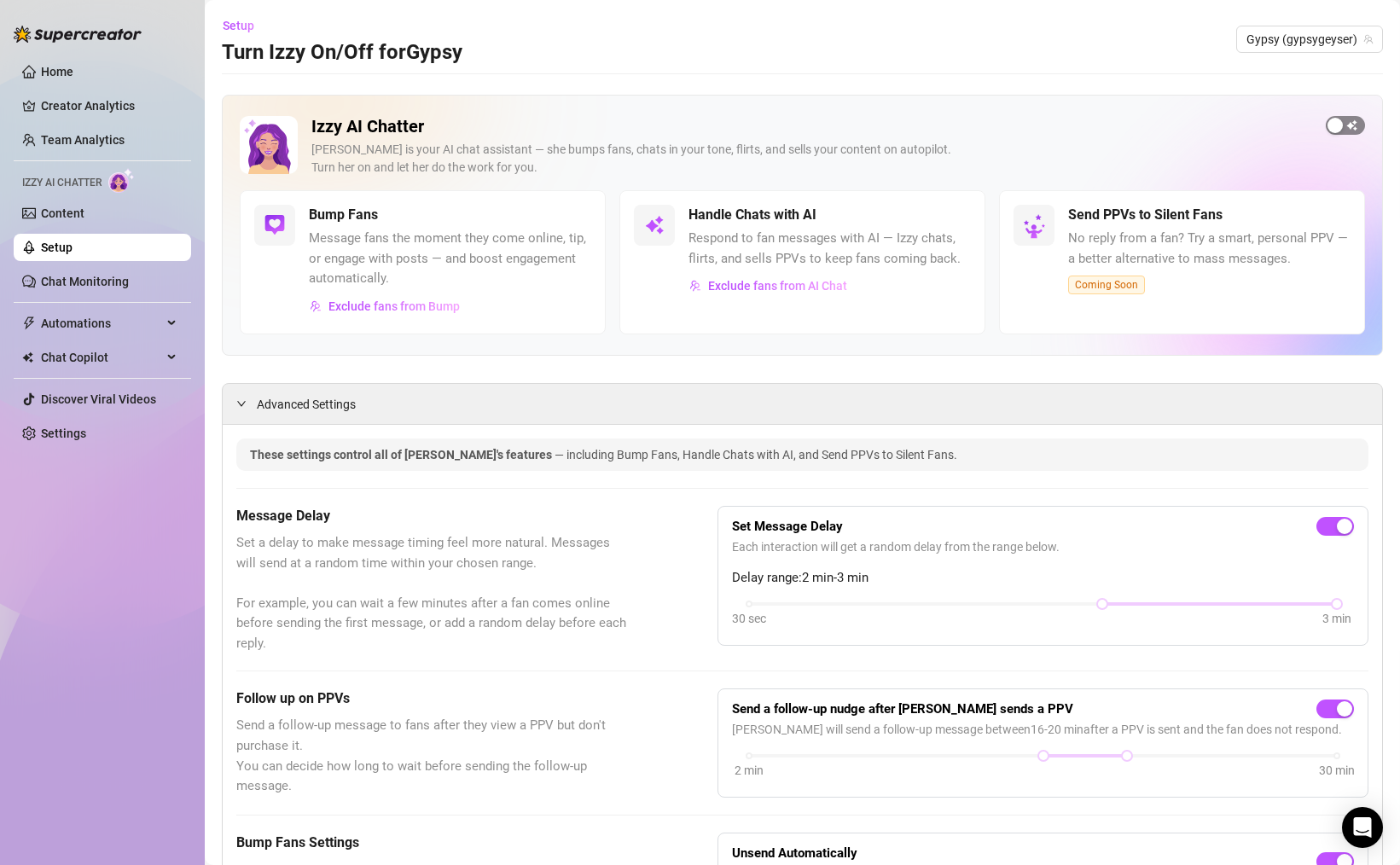
click at [1338, 124] on div "button" at bounding box center [1335, 124] width 15 height 15
click at [420, 304] on span "Exclude fans from Bump" at bounding box center [394, 305] width 132 height 13
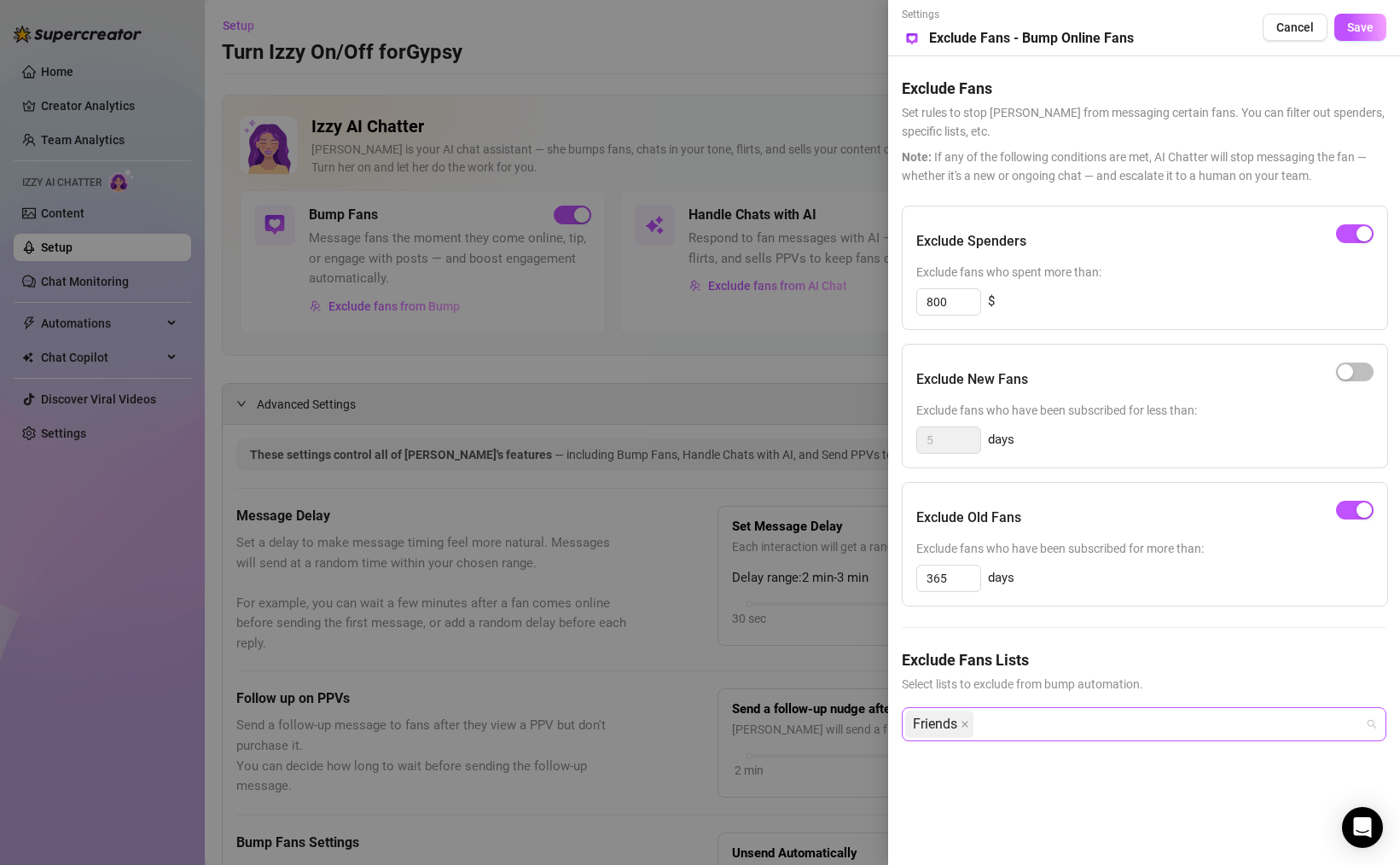
click at [1024, 719] on div "Friends" at bounding box center [1134, 724] width 460 height 30
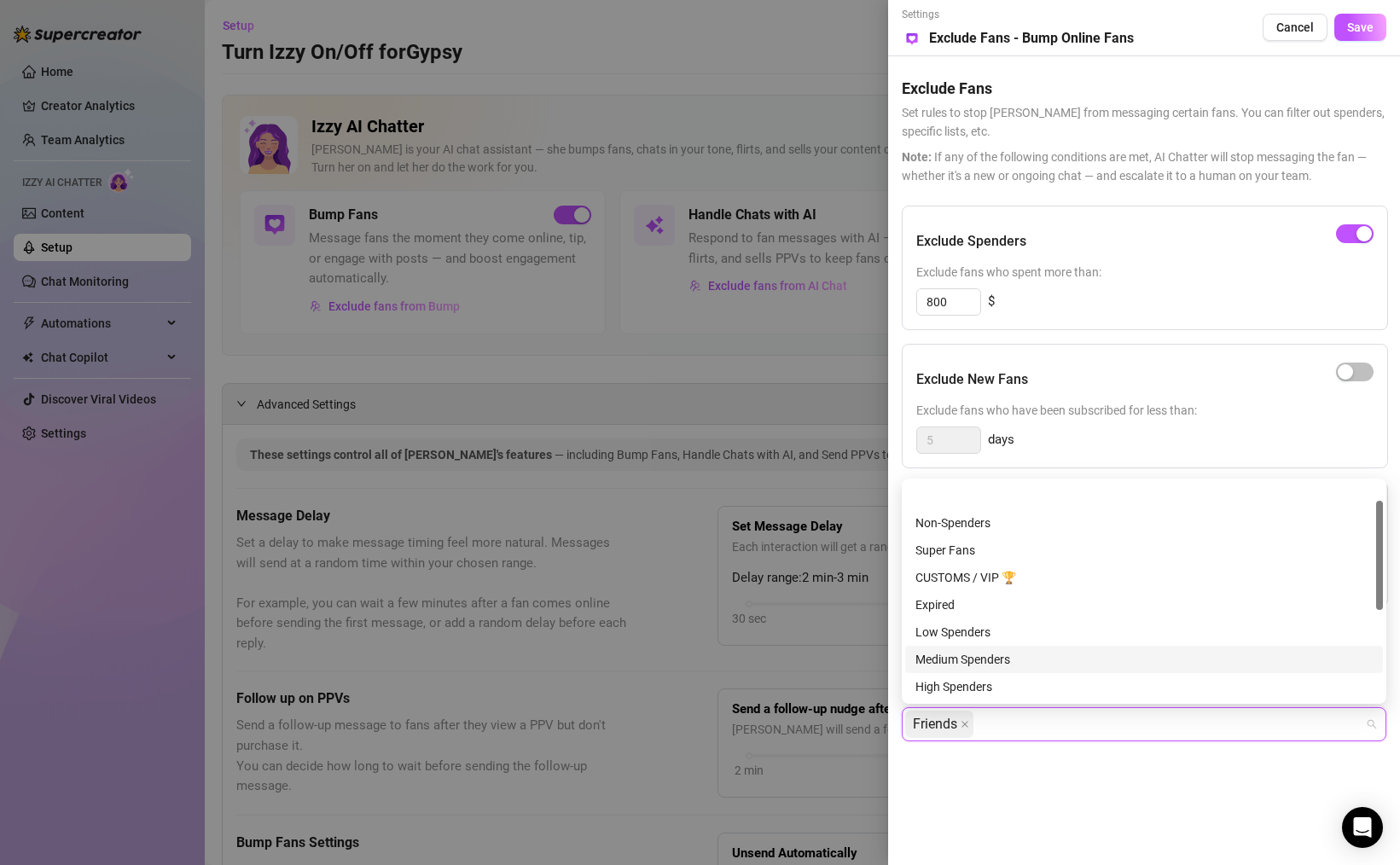
scroll to position [218, 0]
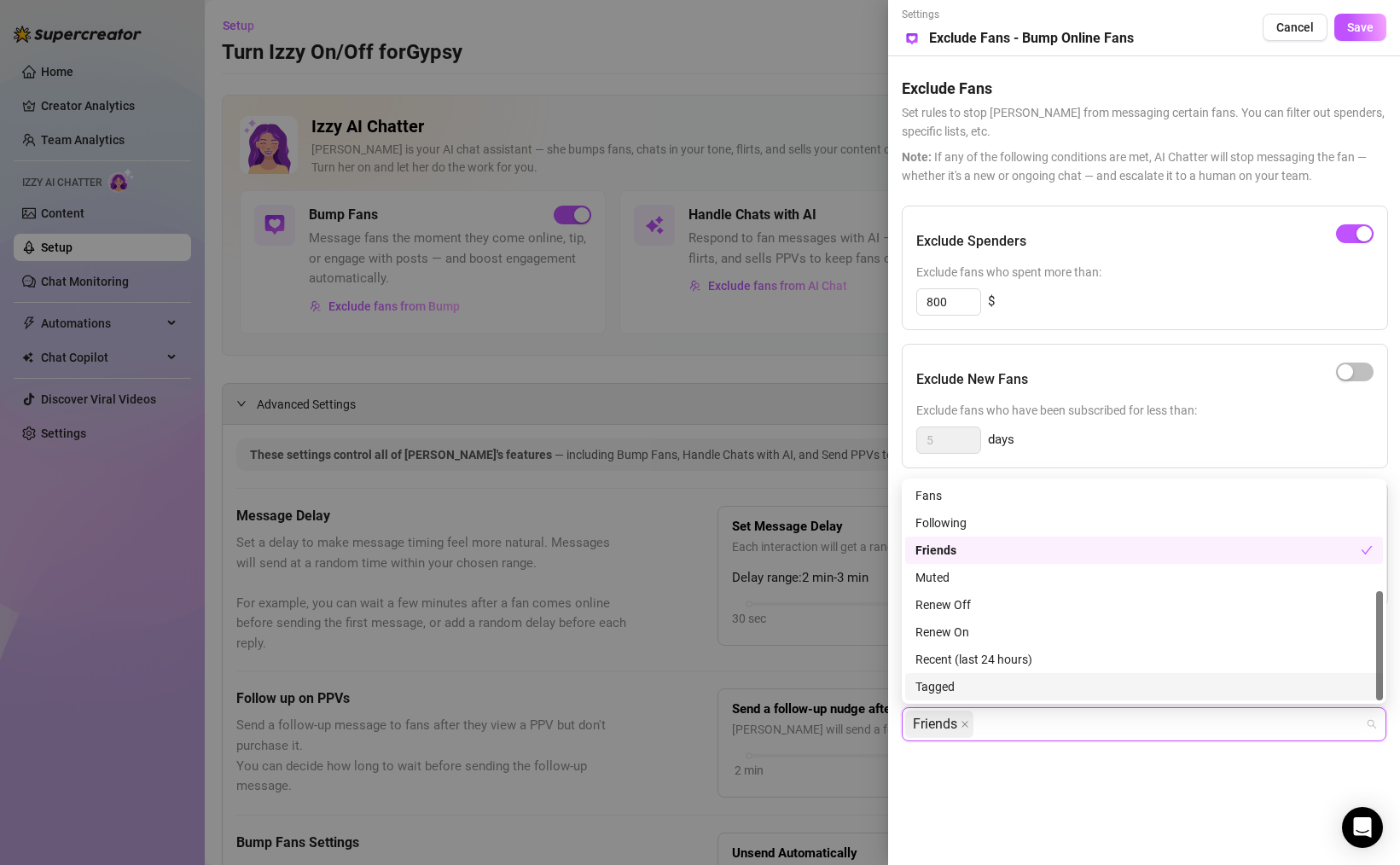
click at [953, 681] on div "Tagged" at bounding box center [1144, 686] width 457 height 19
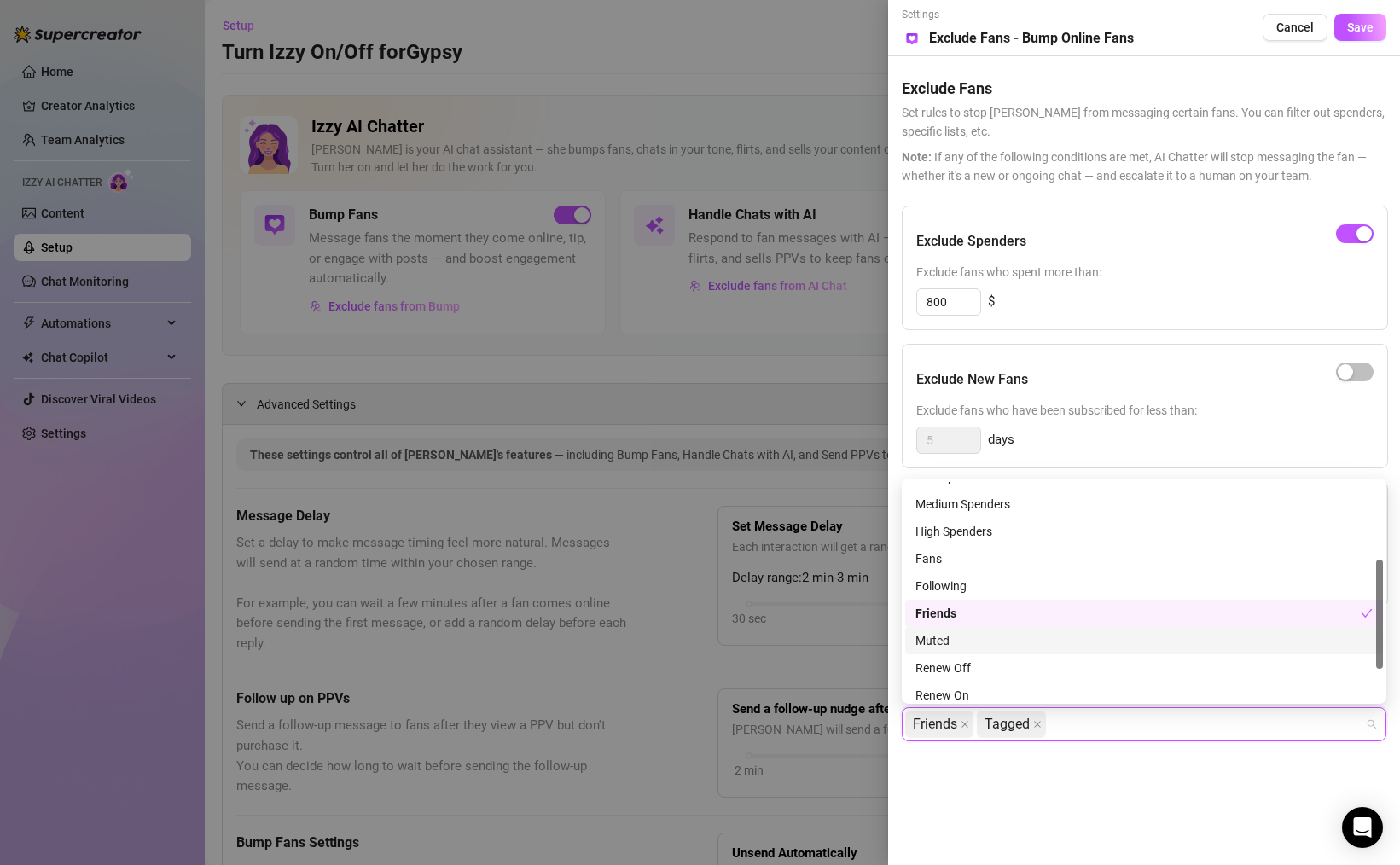
click at [948, 638] on div "Muted" at bounding box center [1144, 640] width 457 height 19
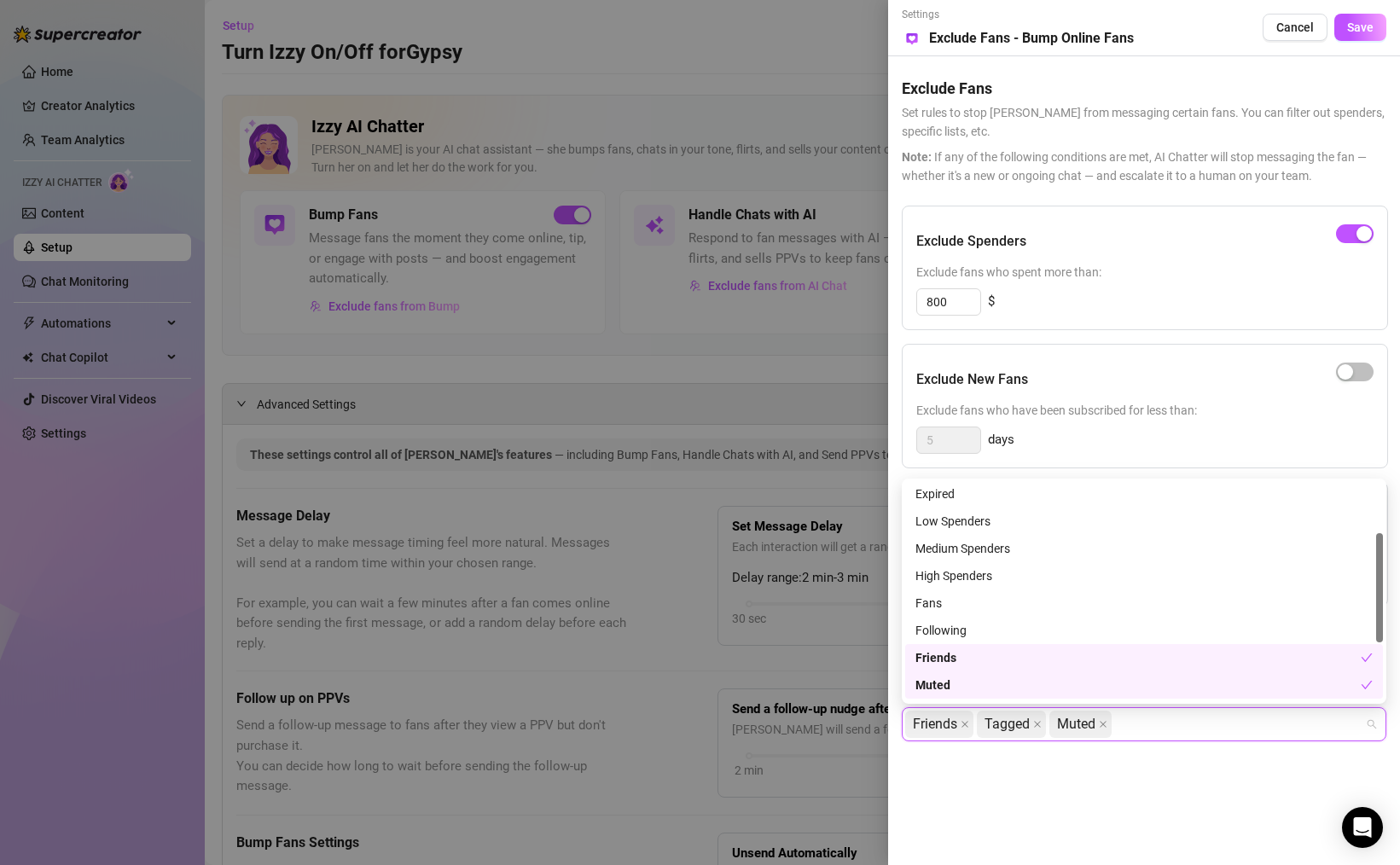
scroll to position [92, 0]
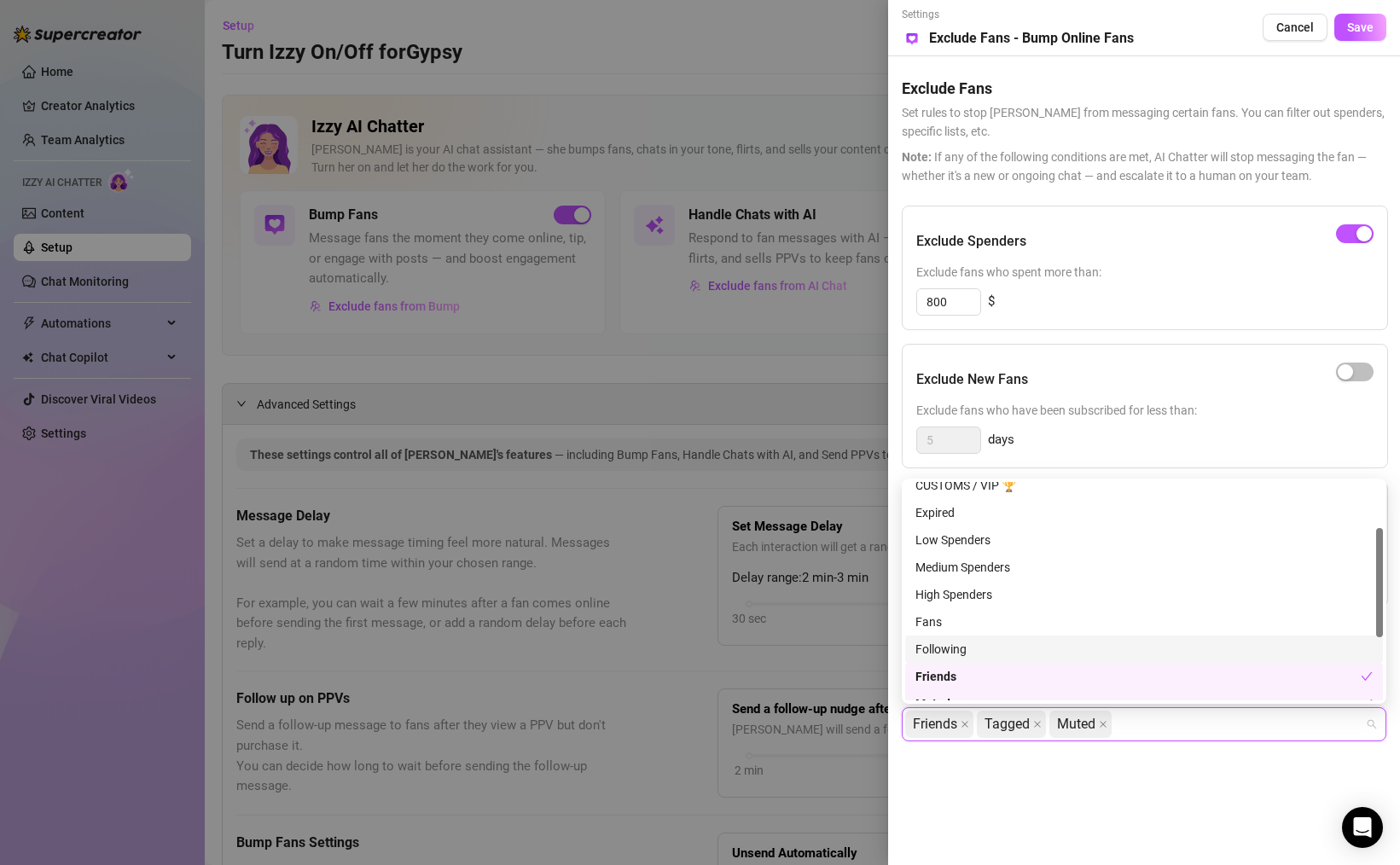
click at [940, 651] on div "Following" at bounding box center [1144, 648] width 457 height 19
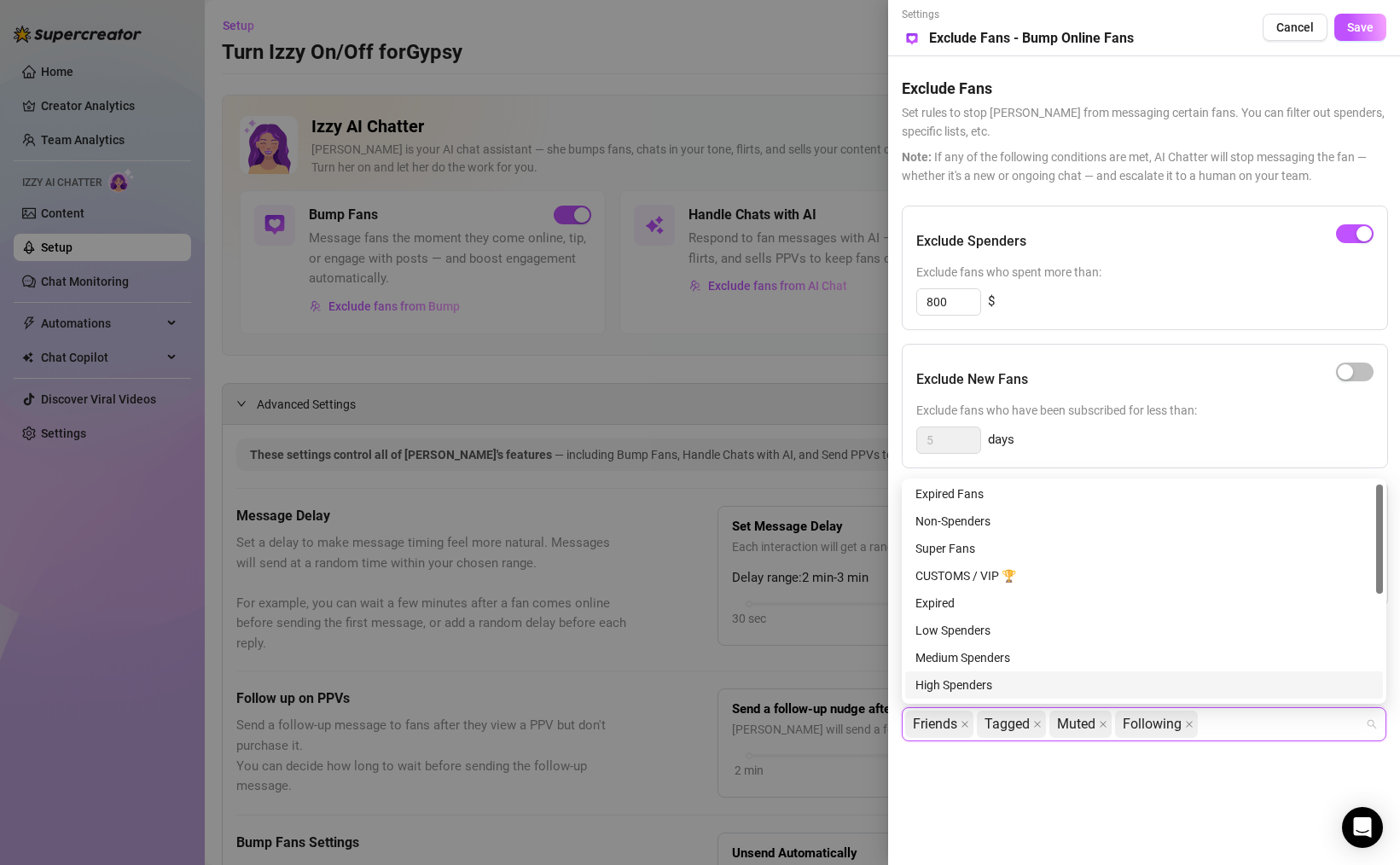
scroll to position [0, 0]
click at [950, 605] on div "Expired" at bounding box center [1144, 604] width 457 height 19
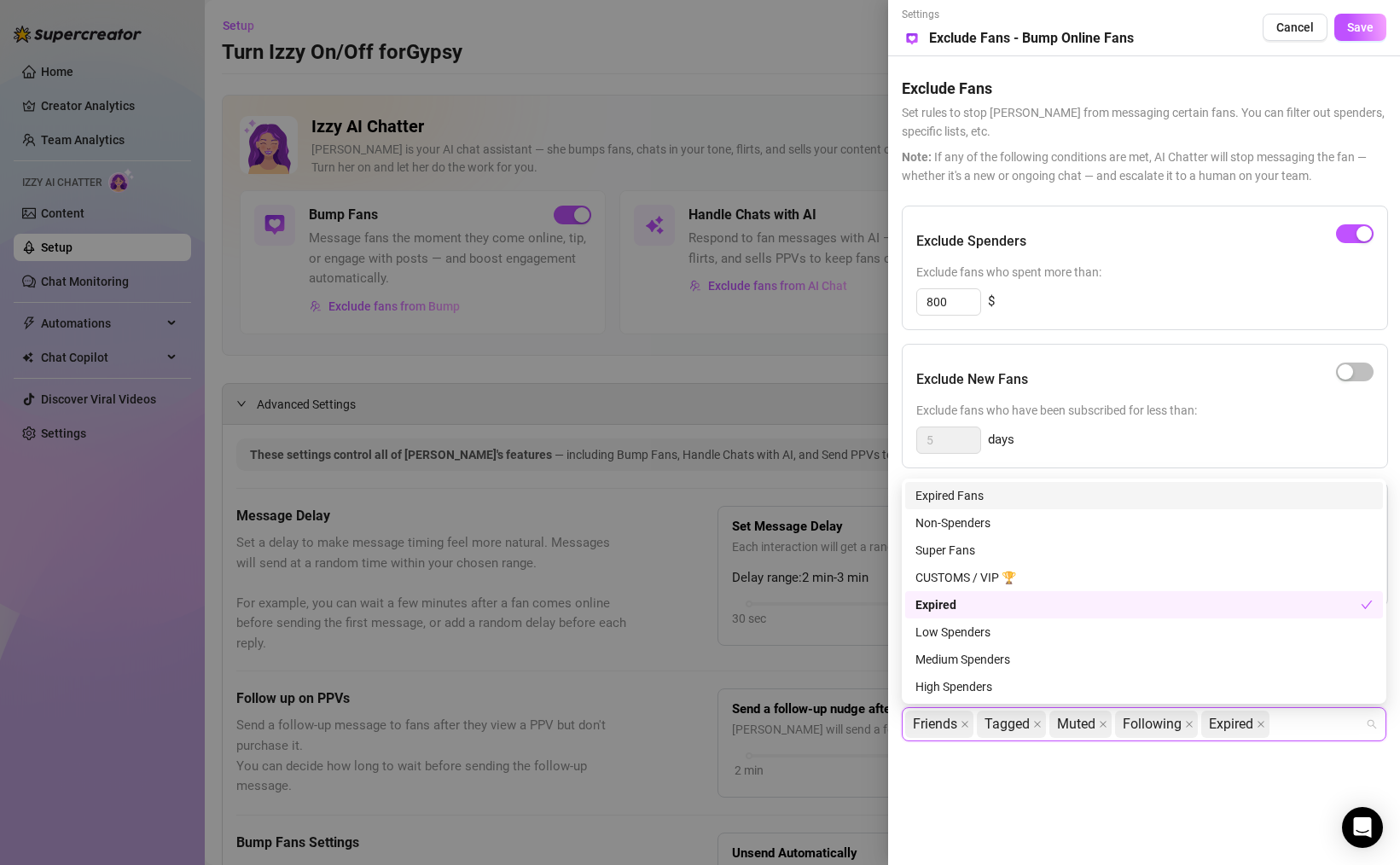
click at [966, 501] on div "Expired Fans" at bounding box center [1144, 495] width 457 height 19
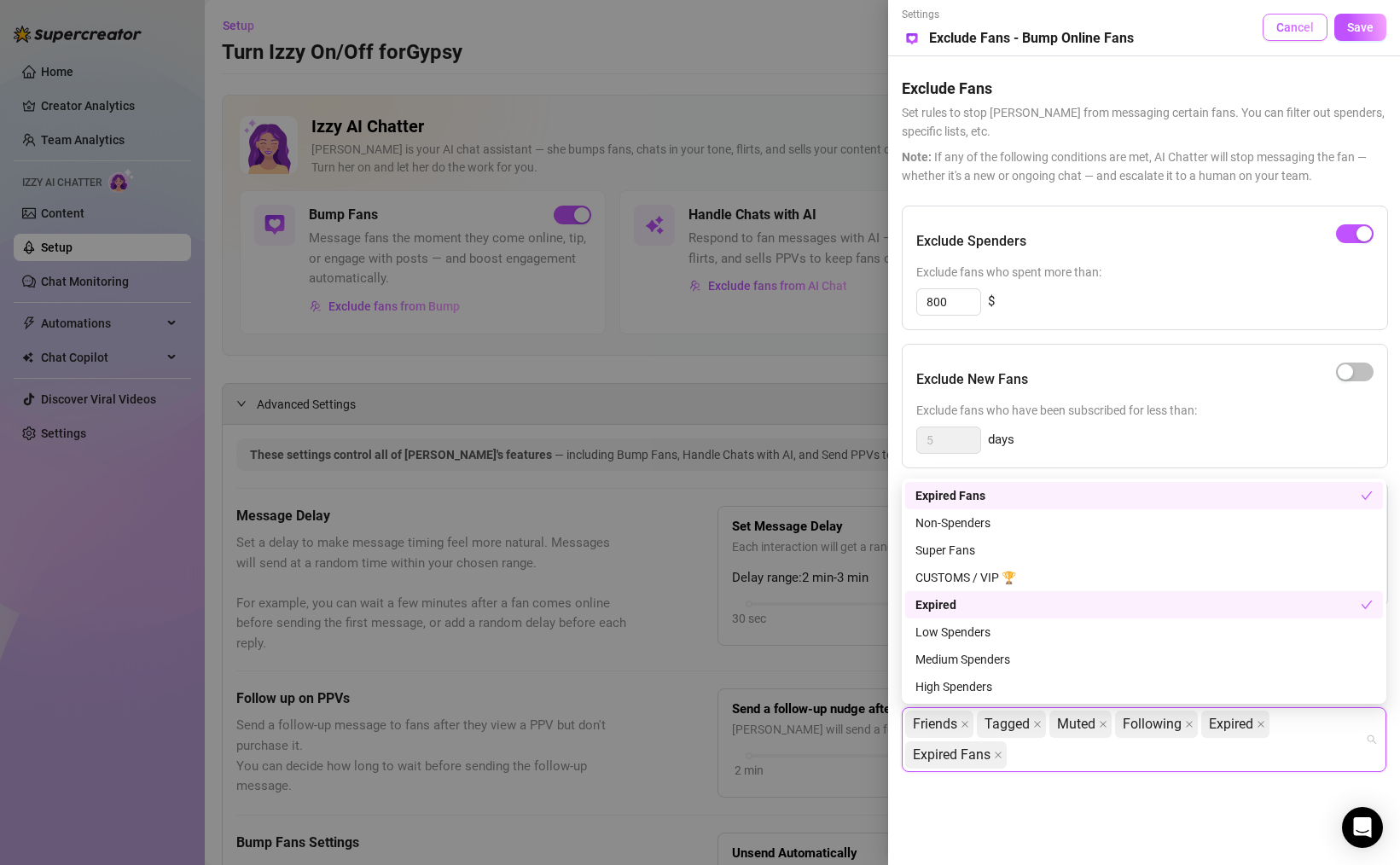
click at [1322, 34] on button "Cancel" at bounding box center [1295, 27] width 64 height 27
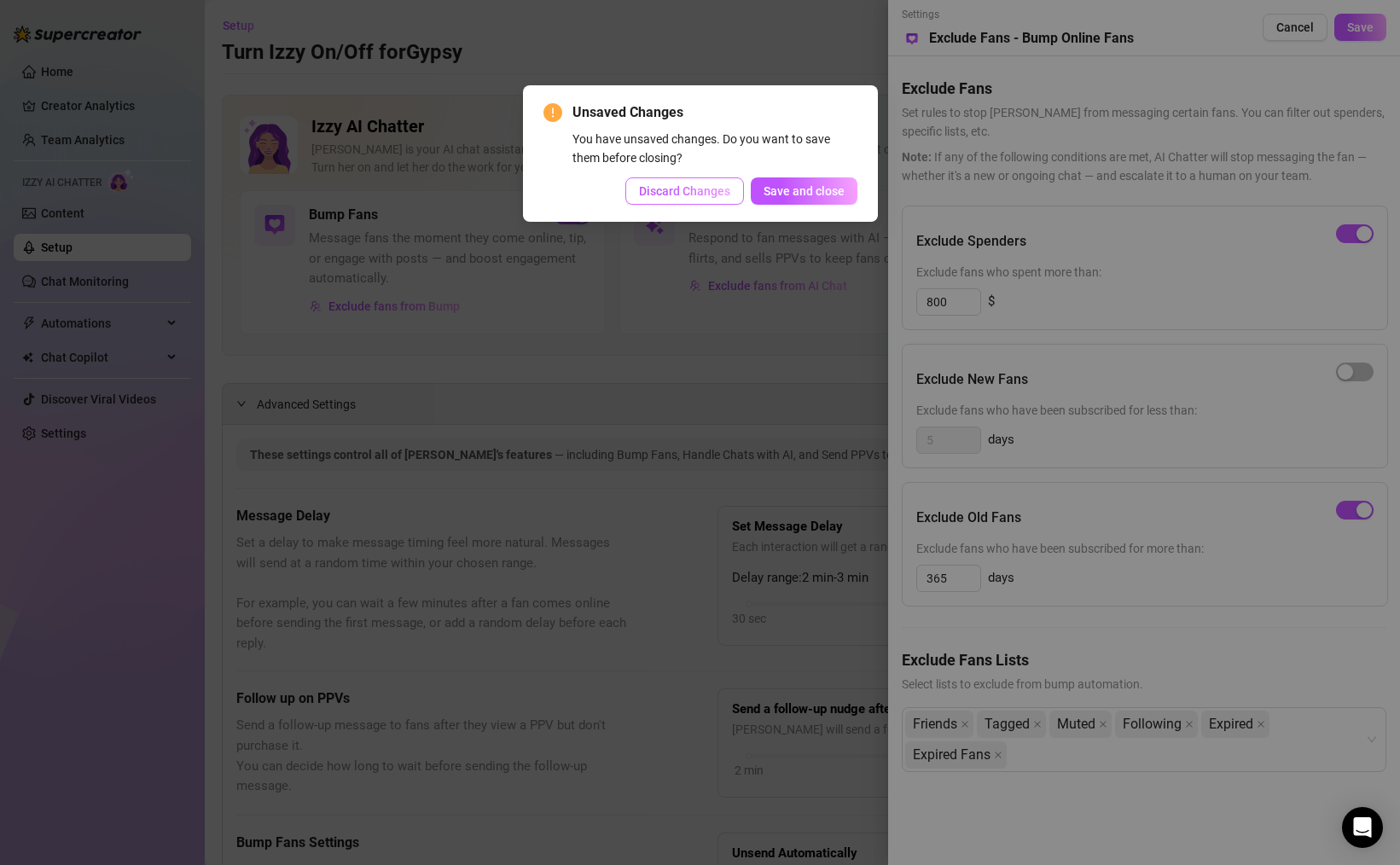
click at [700, 188] on span "Discard Changes" at bounding box center [684, 191] width 91 height 13
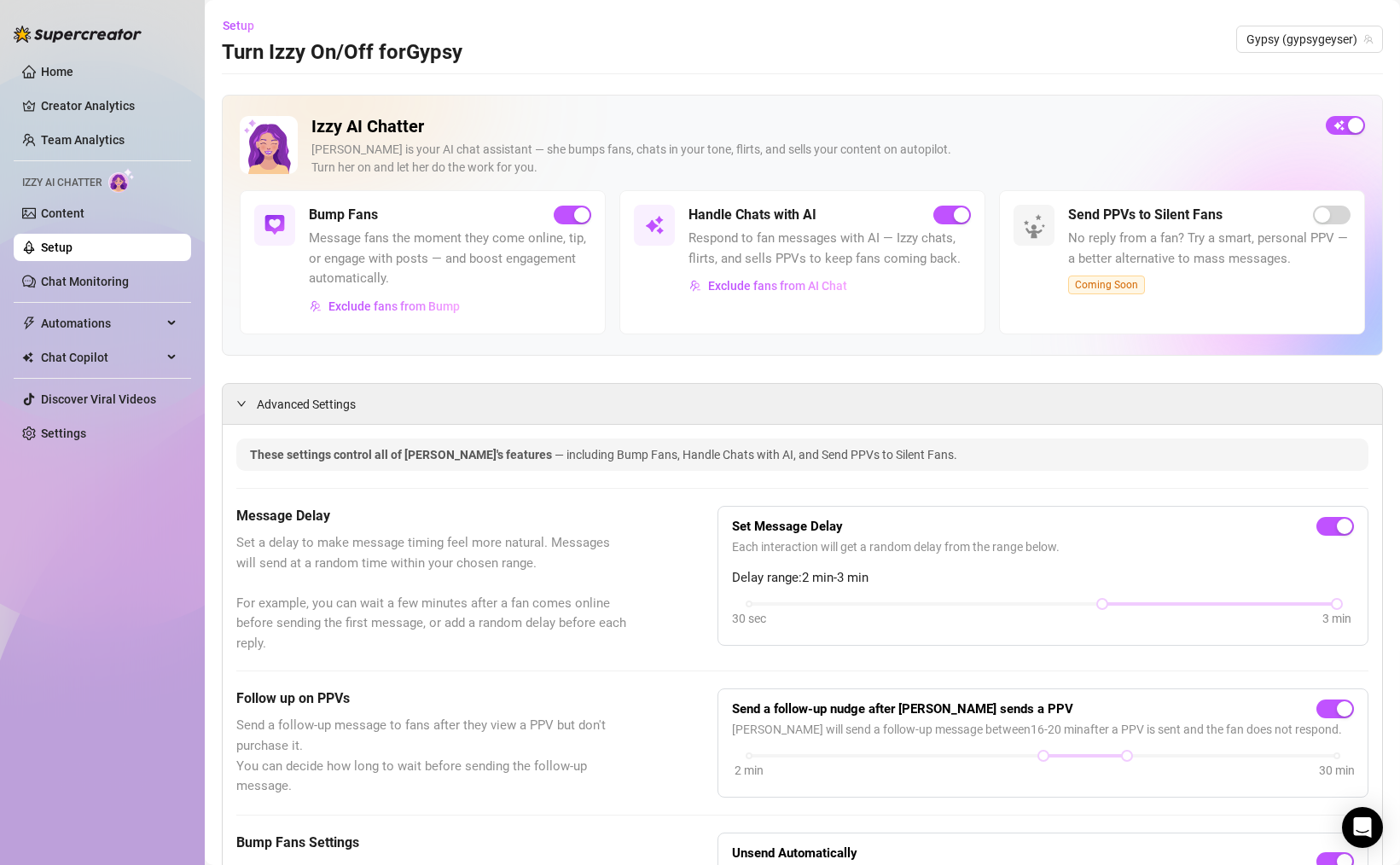
click at [409, 265] on span "Message fans the moment they come online, tip, or engage with posts — and boost…" at bounding box center [450, 259] width 282 height 61
click at [412, 312] on span "Exclude fans from Bump" at bounding box center [394, 305] width 132 height 13
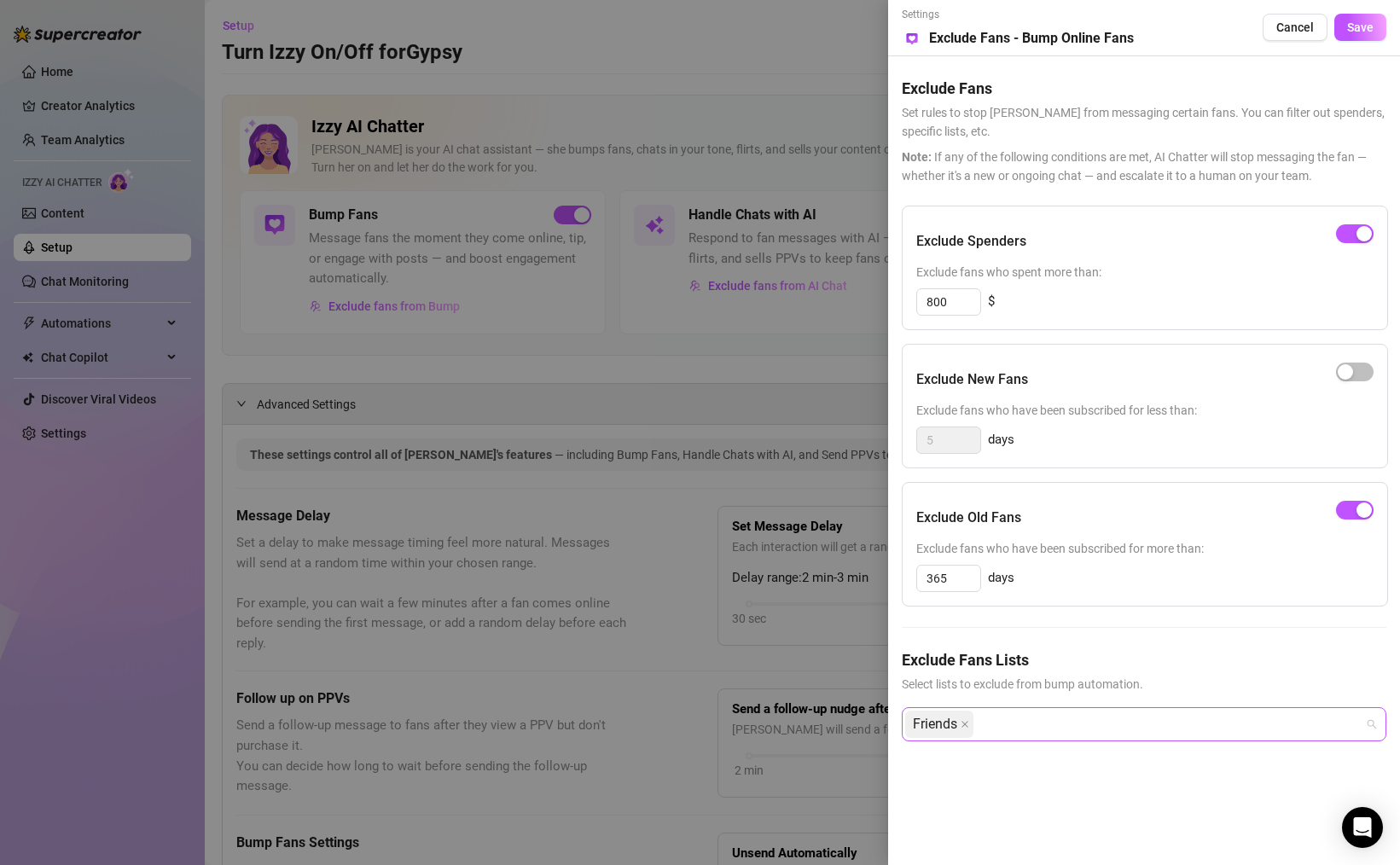
click at [1059, 715] on div "Friends" at bounding box center [1134, 724] width 460 height 30
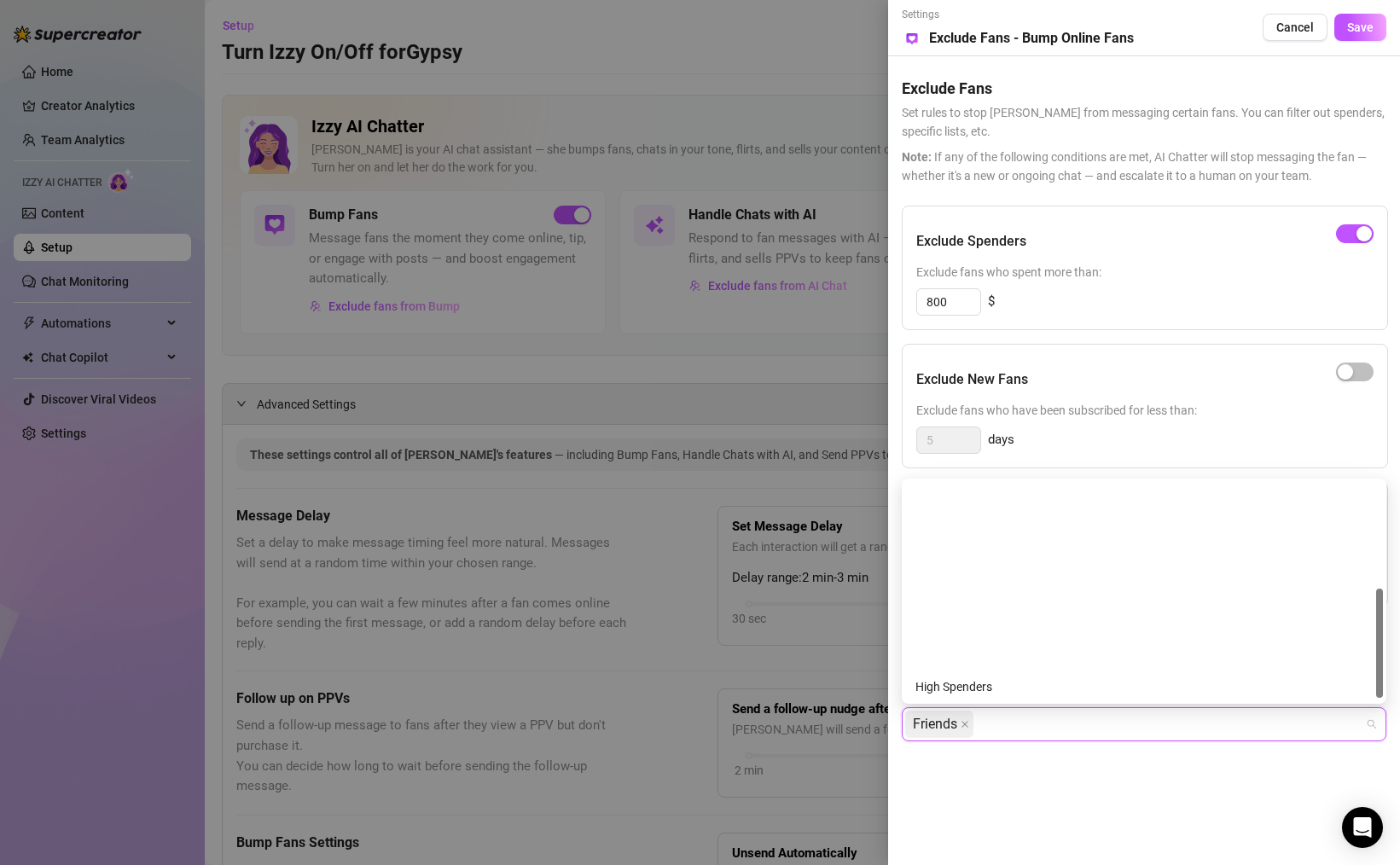
scroll to position [218, 0]
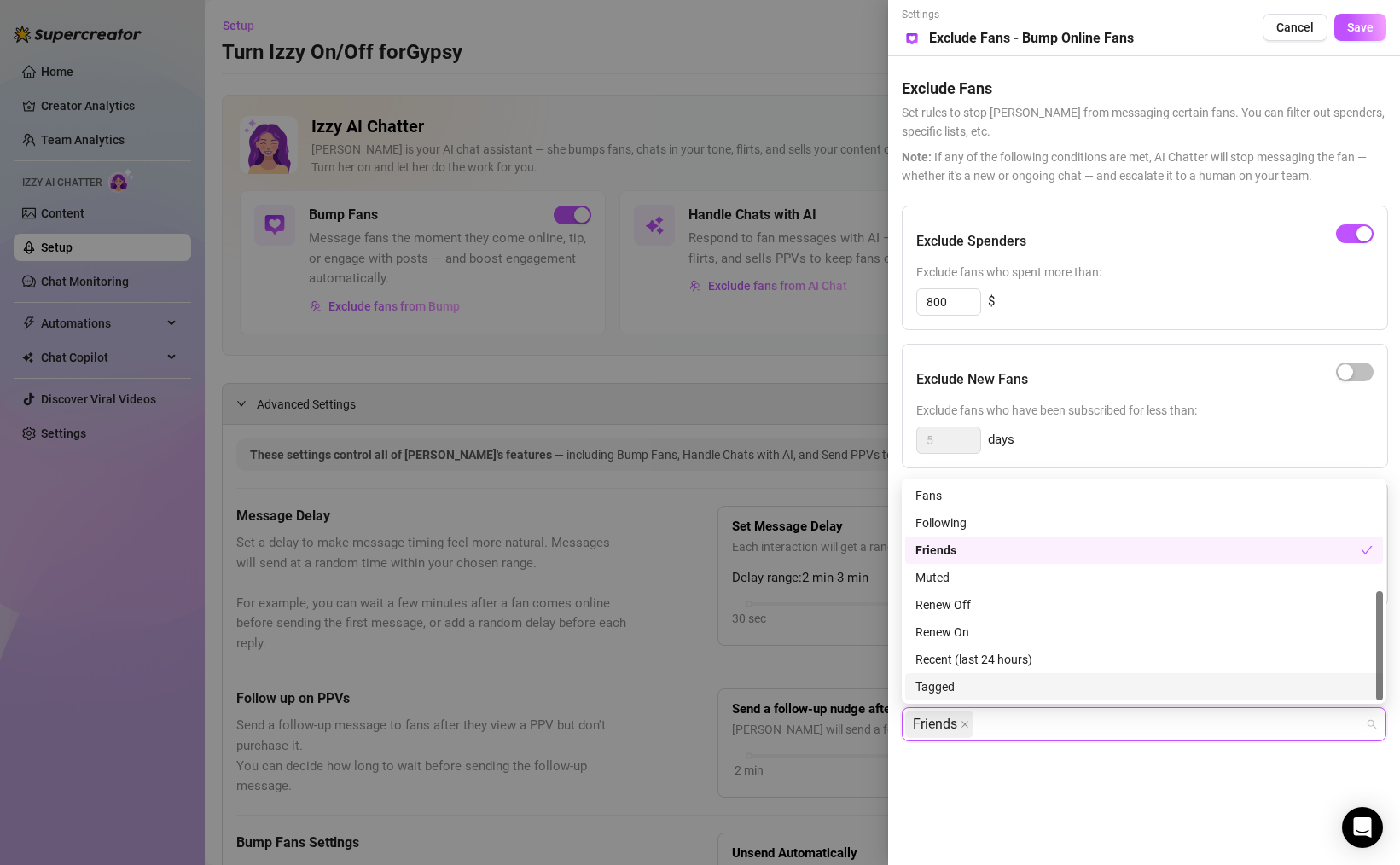
click at [965, 680] on div "Tagged" at bounding box center [1144, 686] width 457 height 19
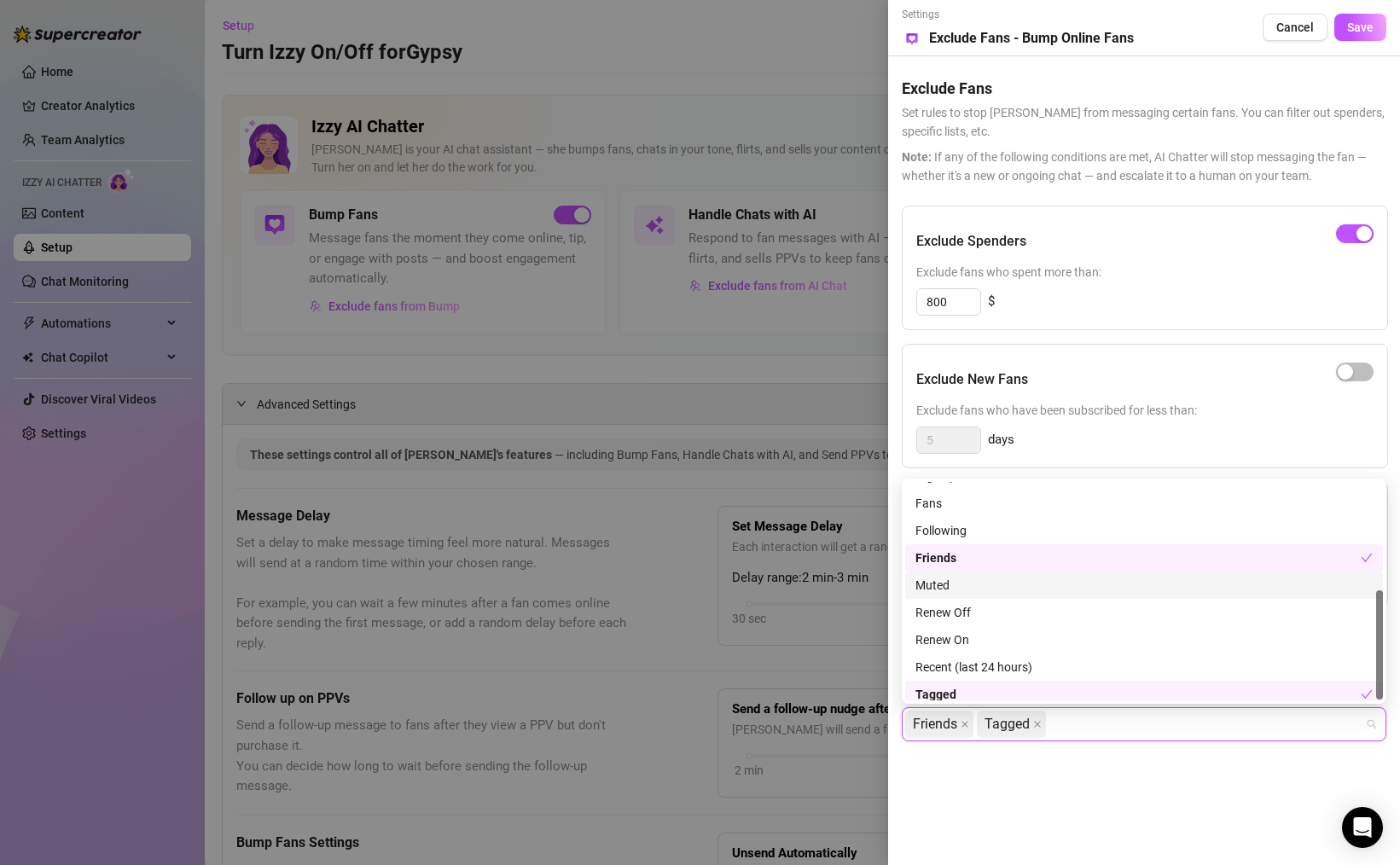
click at [950, 584] on div "Muted" at bounding box center [1144, 585] width 457 height 19
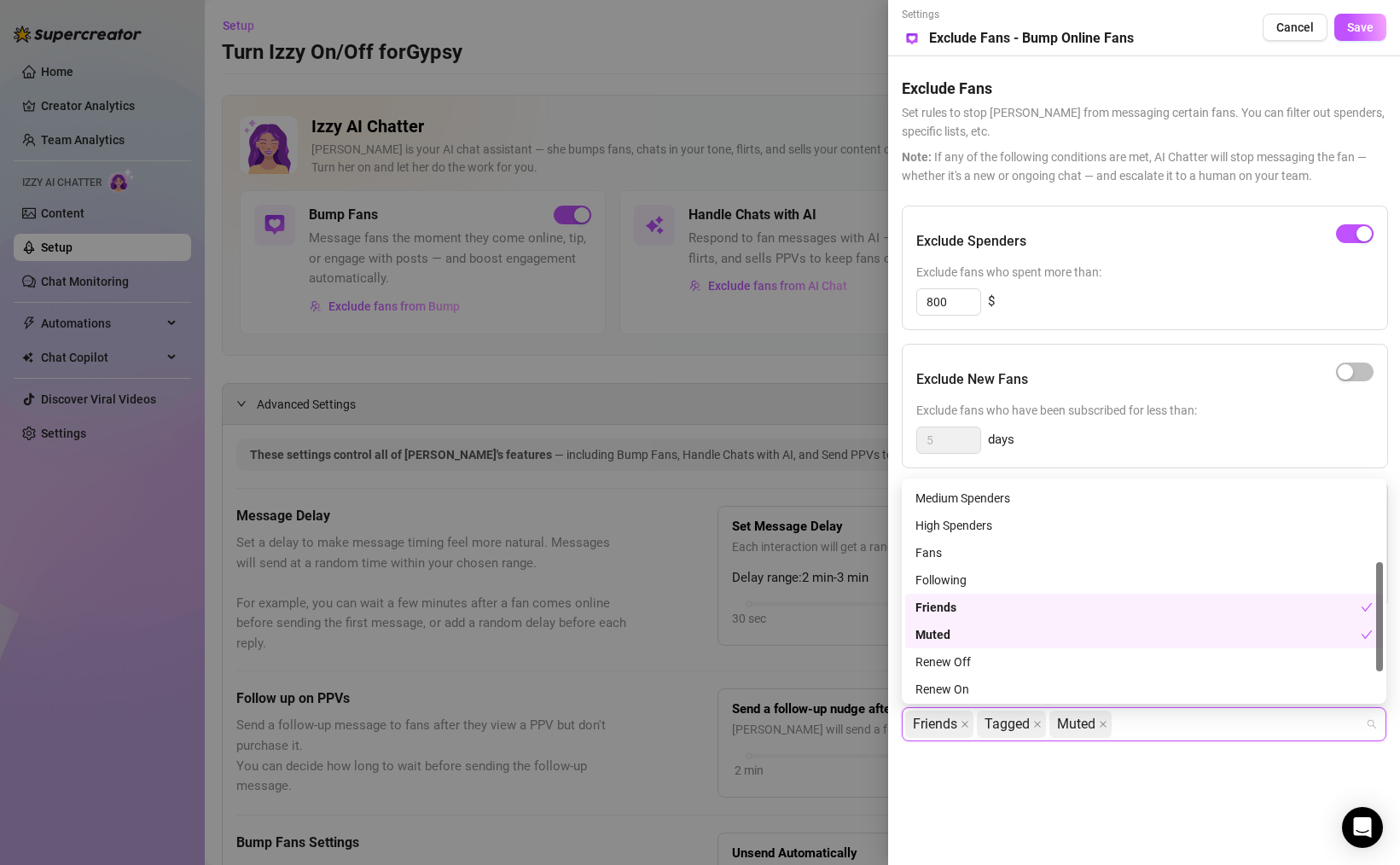
scroll to position [159, 0]
click at [940, 580] on div "Following" at bounding box center [1144, 581] width 457 height 19
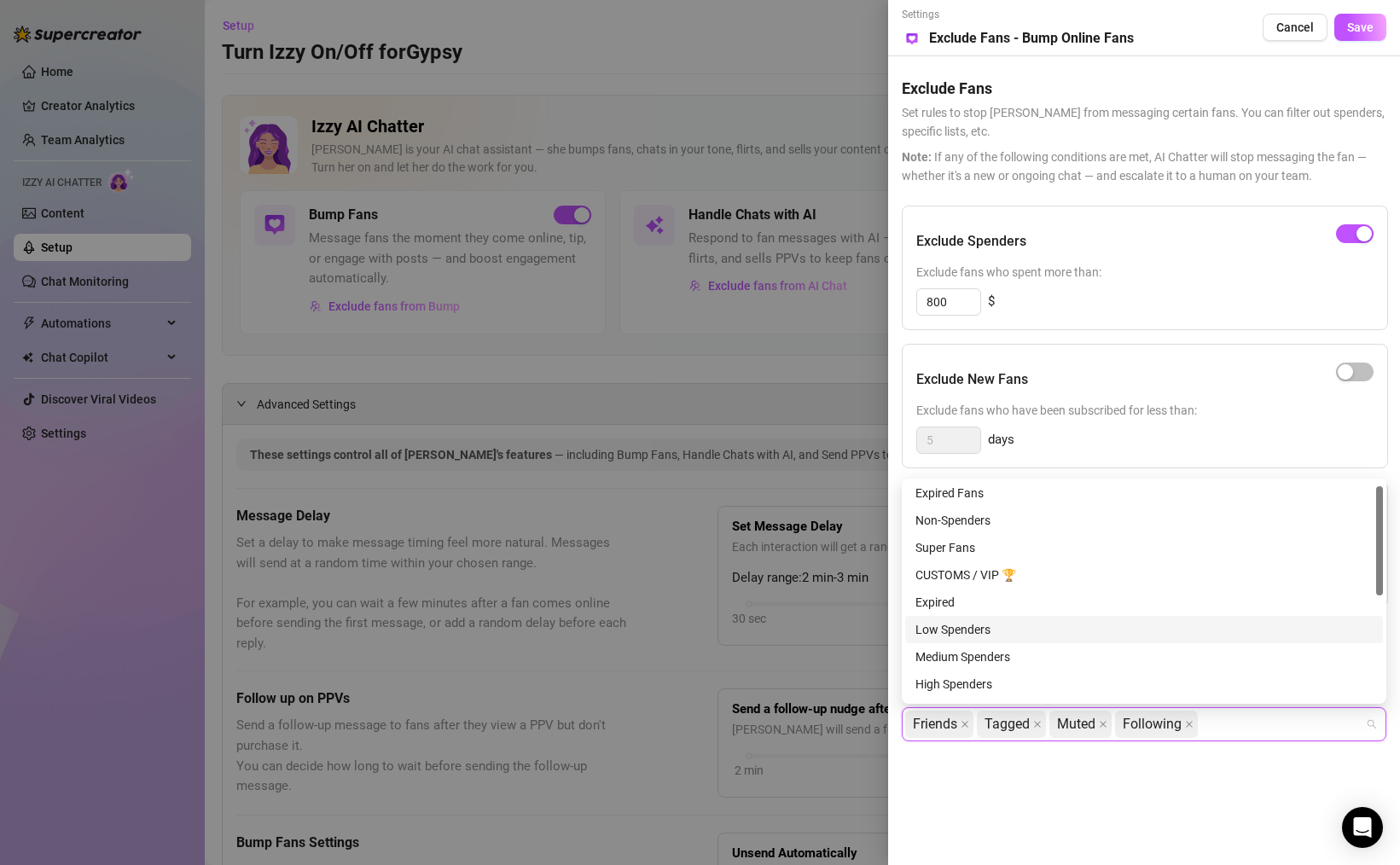
scroll to position [0, 0]
click at [945, 600] on div "Expired" at bounding box center [1144, 604] width 457 height 19
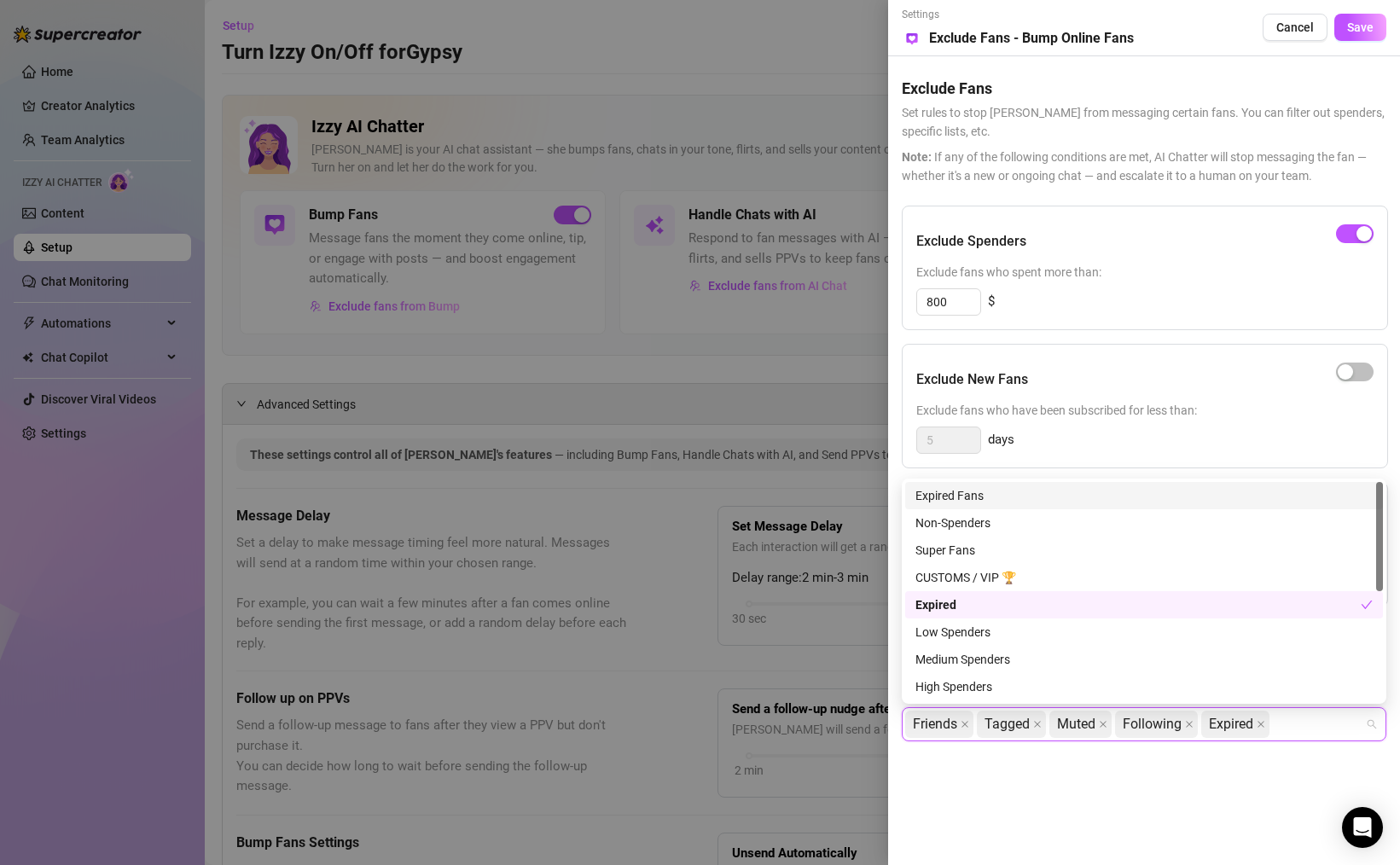
click at [959, 499] on div "Expired Fans" at bounding box center [1144, 495] width 457 height 19
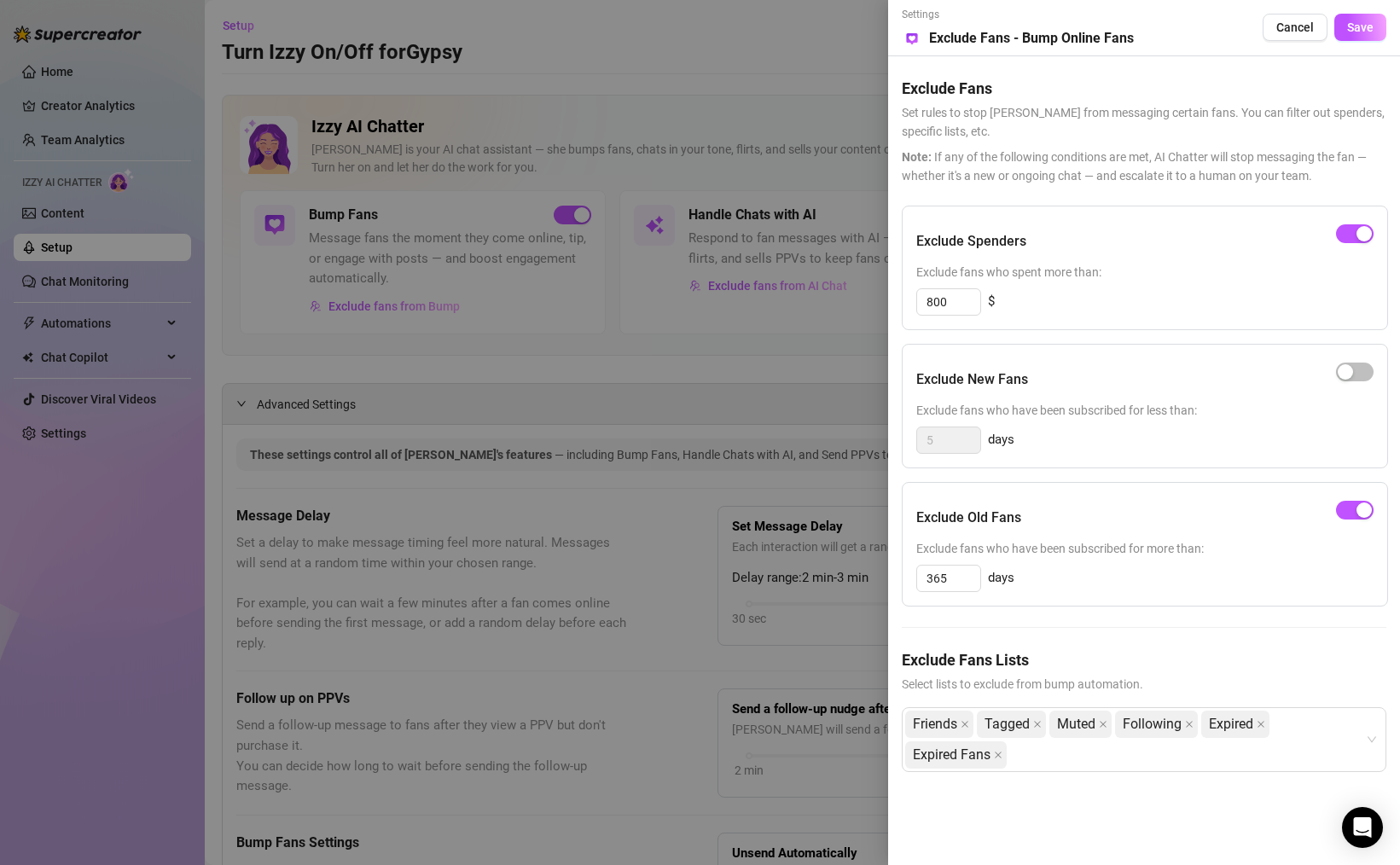
click at [1123, 797] on div "Exclude Fans Lists Select lists to exclude from bump automation. Friends Tagged…" at bounding box center [1144, 724] width 485 height 151
click at [1365, 32] on span "Save" at bounding box center [1361, 27] width 27 height 13
